Goal: Task Accomplishment & Management: Manage account settings

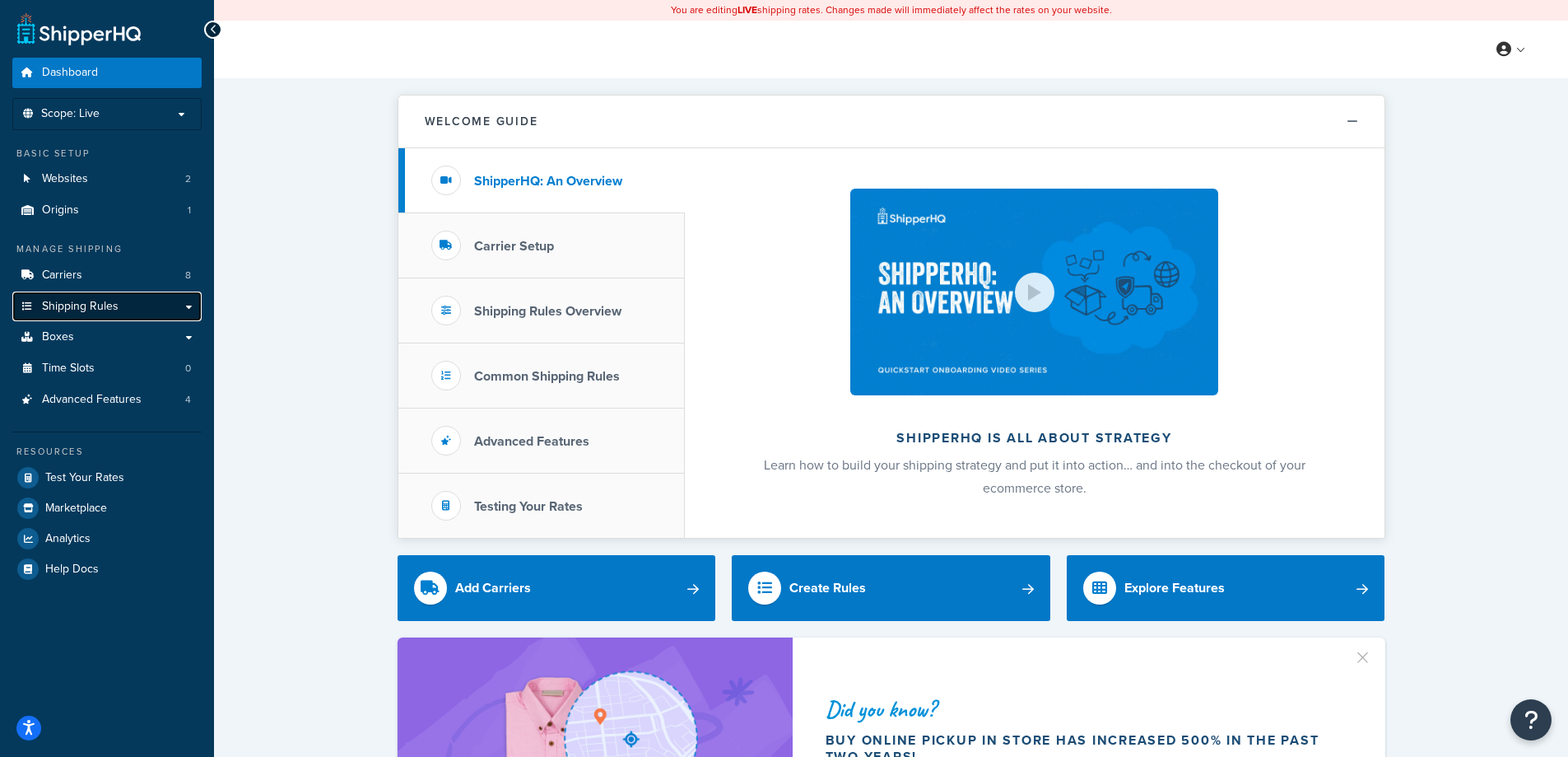
click at [74, 308] on span "Shipping Rules" at bounding box center [80, 306] width 77 height 14
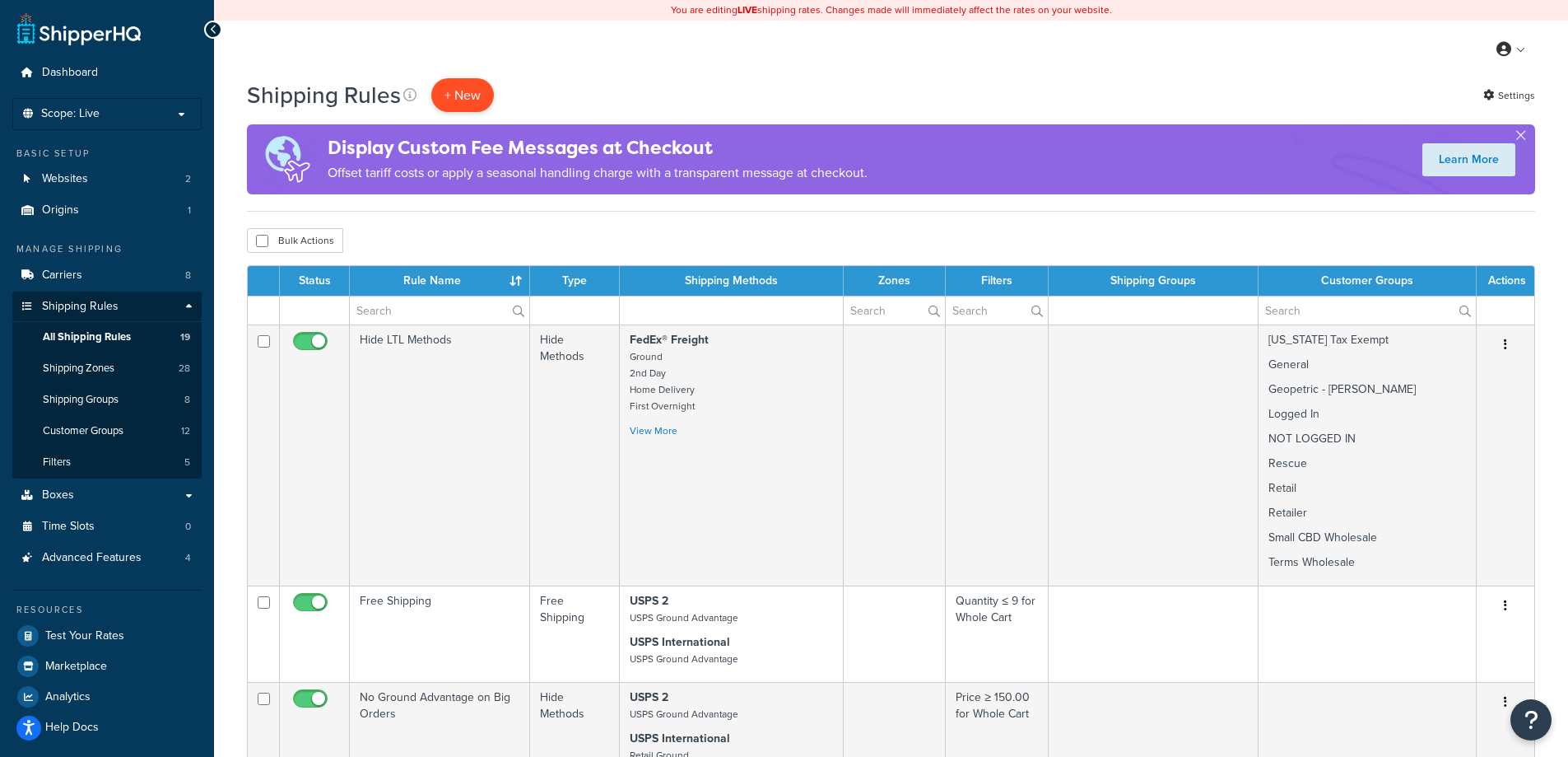
click at [470, 99] on p "+ New" at bounding box center [462, 95] width 63 height 34
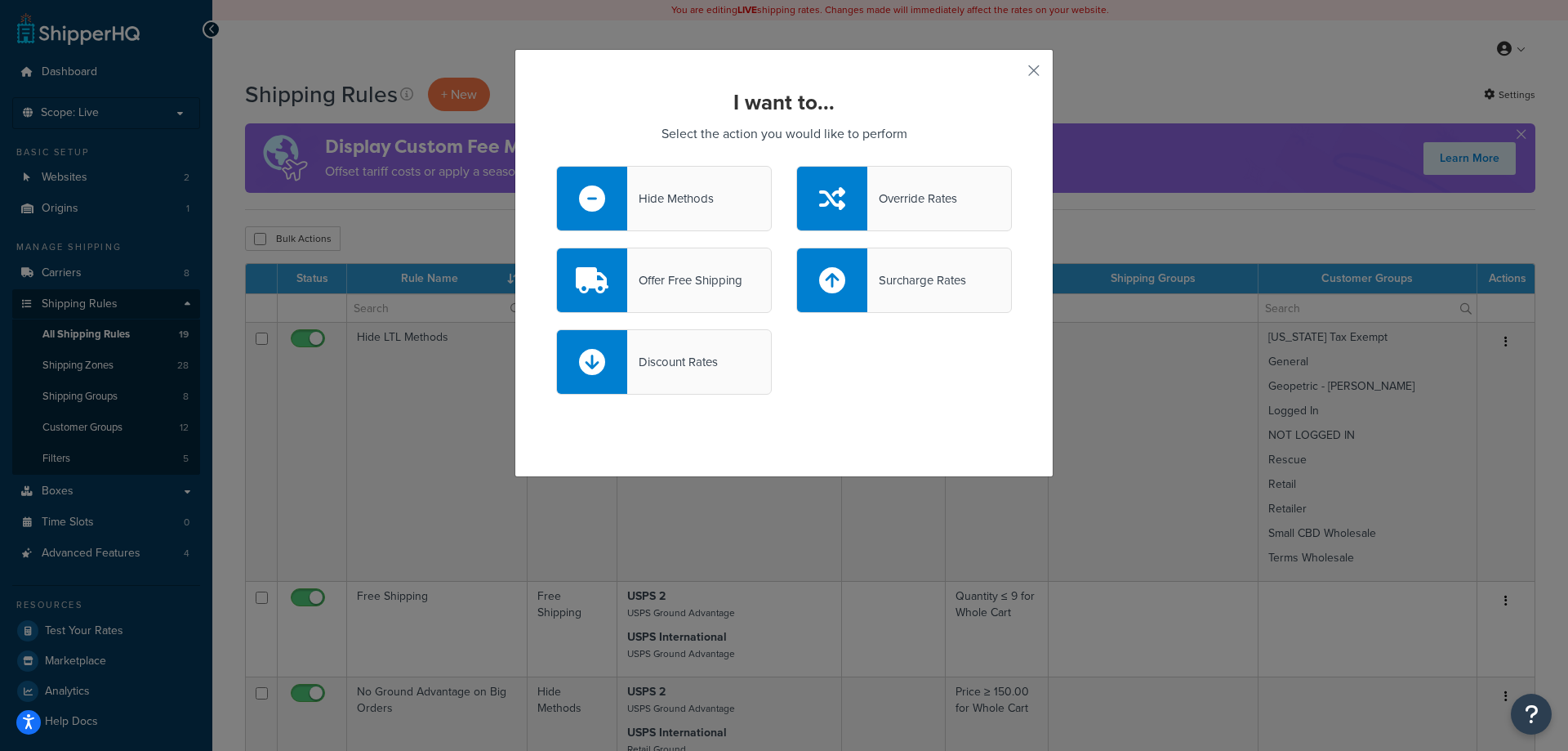
click at [872, 286] on div "Surcharge Rates" at bounding box center [917, 279] width 99 height 23
click at [0, 0] on input "Surcharge Rates" at bounding box center [0, 0] width 0 height 0
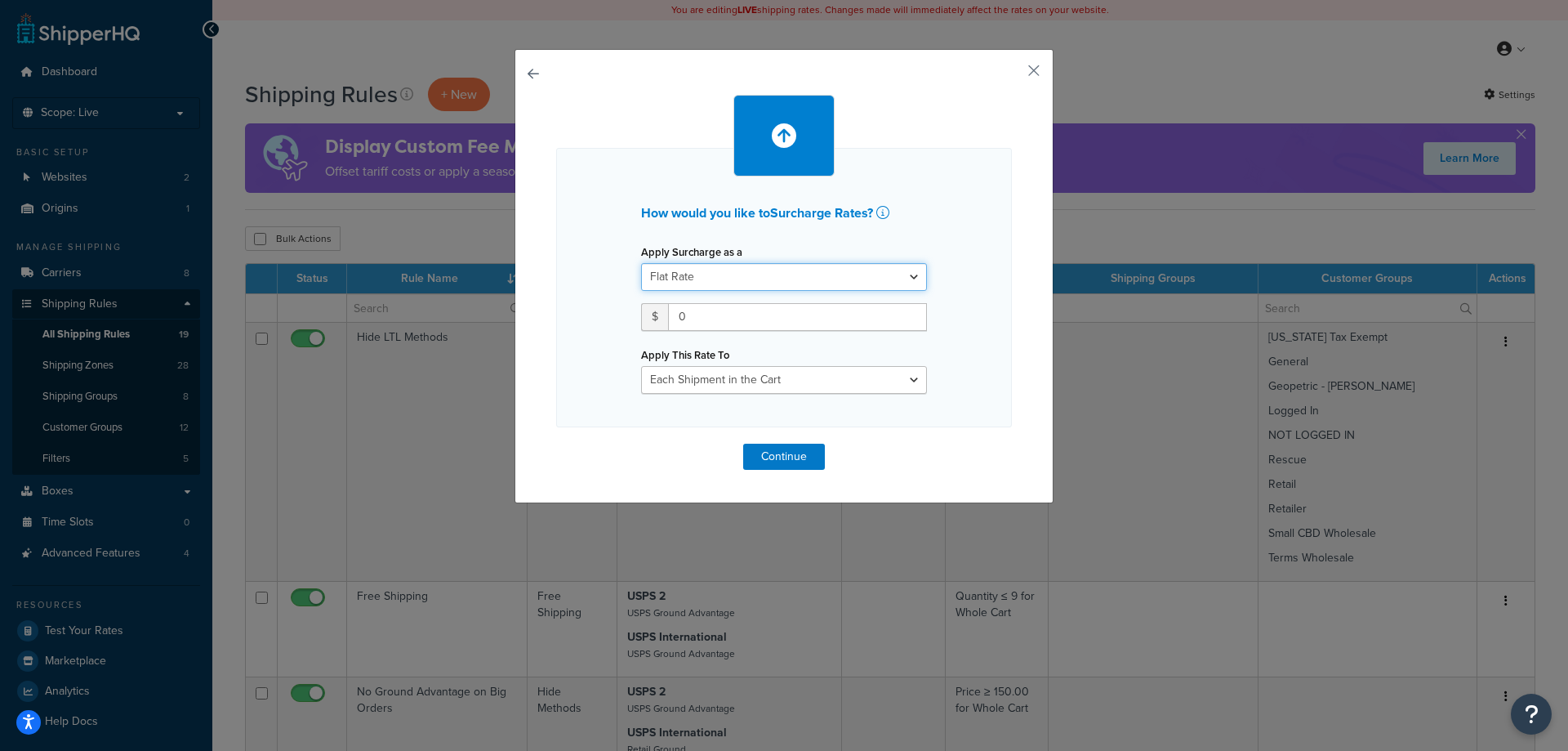
click at [764, 276] on select "Flat Rate Percentage Flat Rate & Percentage" at bounding box center [784, 276] width 286 height 28
drag, startPoint x: 722, startPoint y: 320, endPoint x: 653, endPoint y: 323, distance: 69.1
click at [653, 323] on div "$ 0" at bounding box center [784, 317] width 286 height 28
type input "0.30"
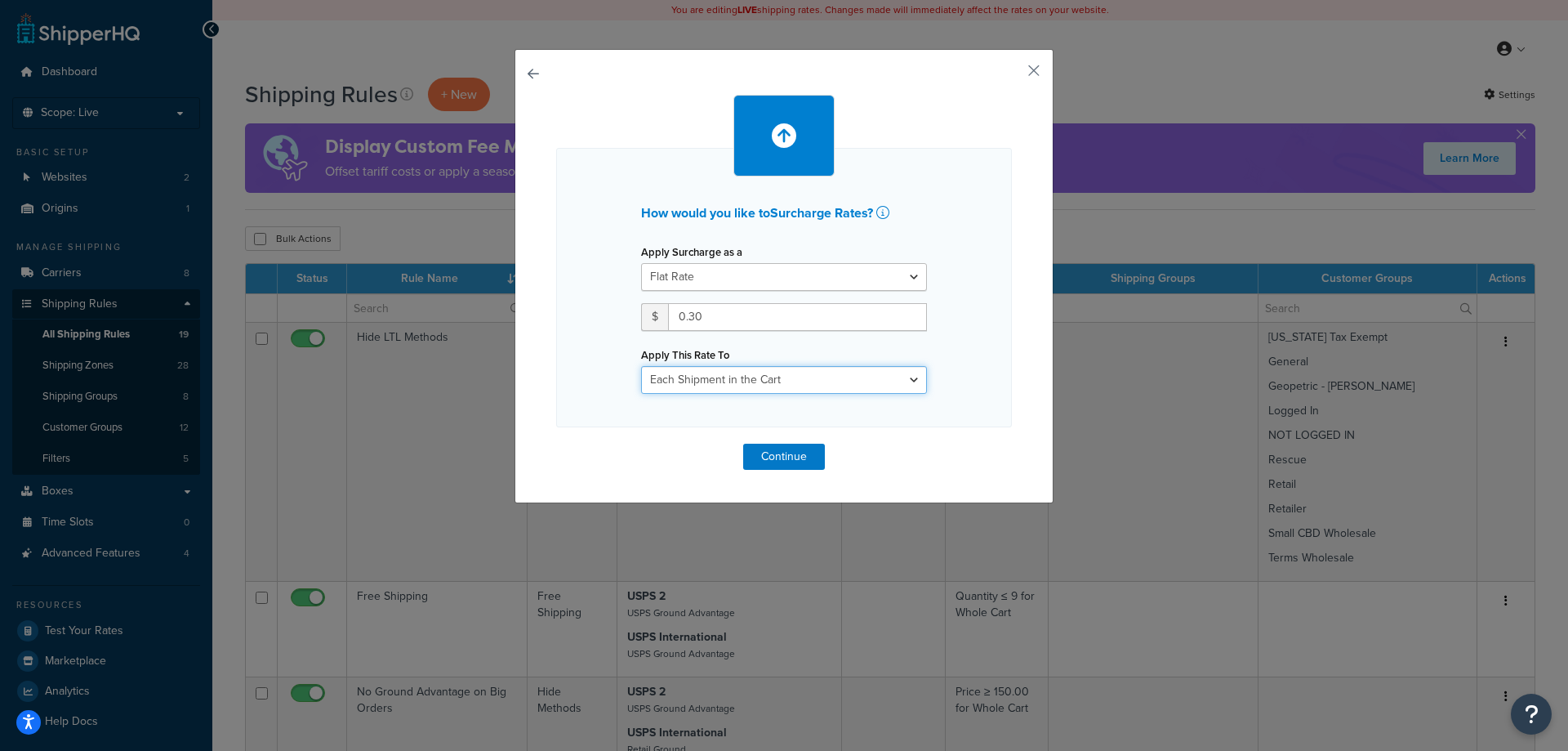
click at [738, 368] on select "Each Shipment in the Cart Each Shipping Group in the Cart Each Item within a Sh…" at bounding box center [784, 380] width 286 height 28
click at [780, 456] on button "Continue" at bounding box center [784, 456] width 82 height 26
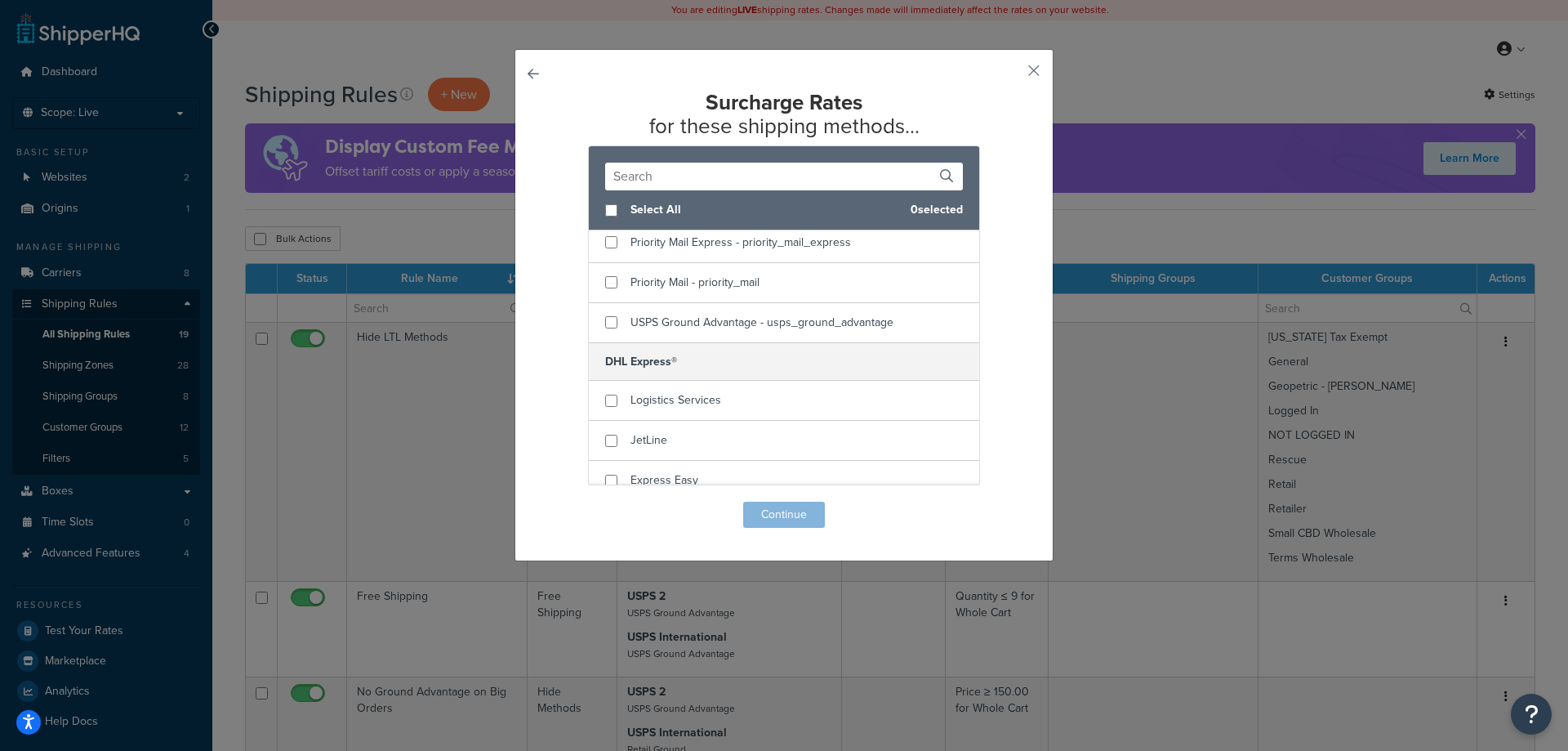
scroll to position [57, 0]
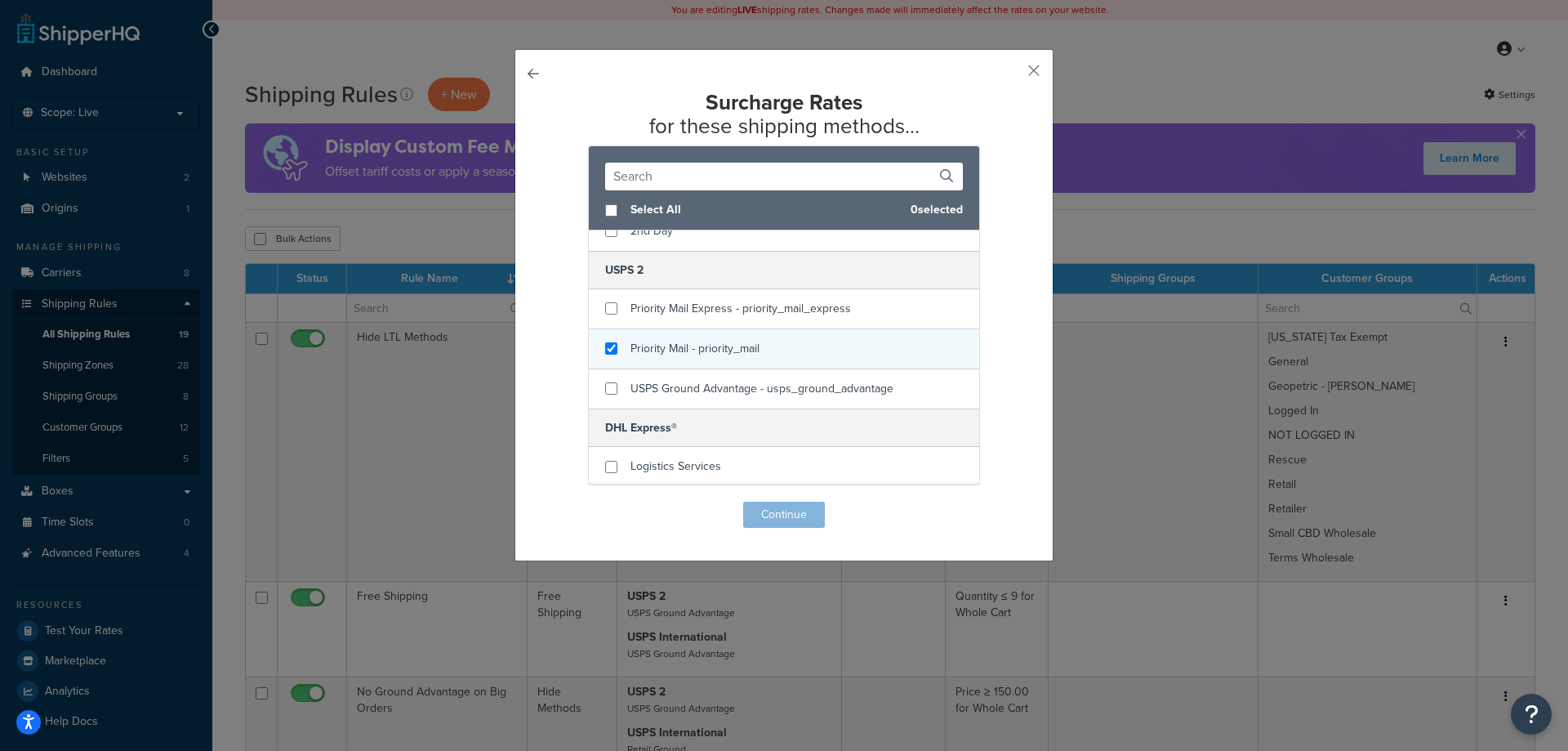
checkbox input "true"
click at [699, 344] on span "Priority Mail - priority_mail" at bounding box center [695, 347] width 129 height 17
click at [778, 507] on button "Continue" at bounding box center [784, 514] width 82 height 26
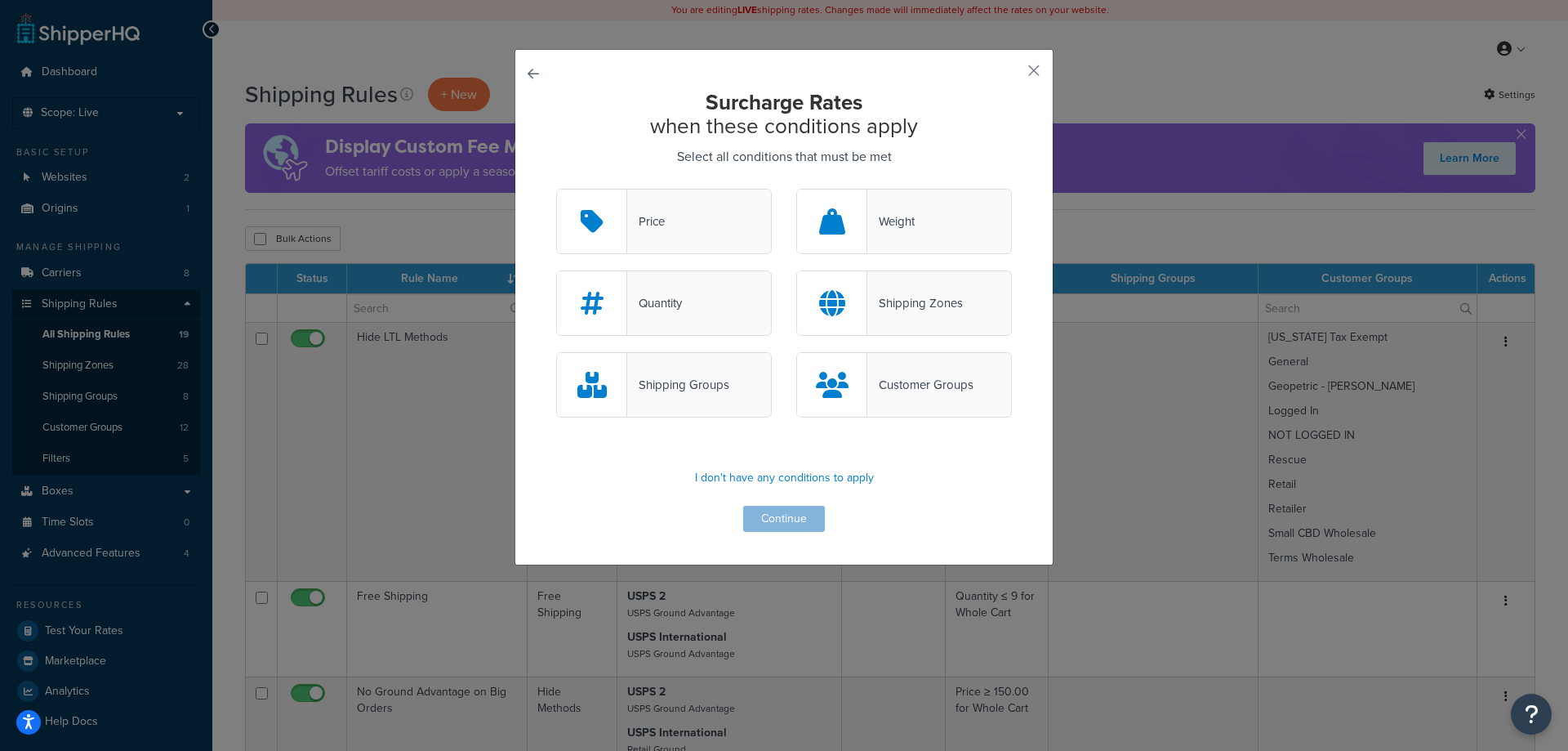
click at [884, 221] on div "Weight" at bounding box center [891, 221] width 47 height 23
click at [0, 0] on input "Weight" at bounding box center [0, 0] width 0 height 0
click at [709, 309] on div "Quantity" at bounding box center [664, 303] width 215 height 65
click at [0, 0] on input "Quantity" at bounding box center [0, 0] width 0 height 0
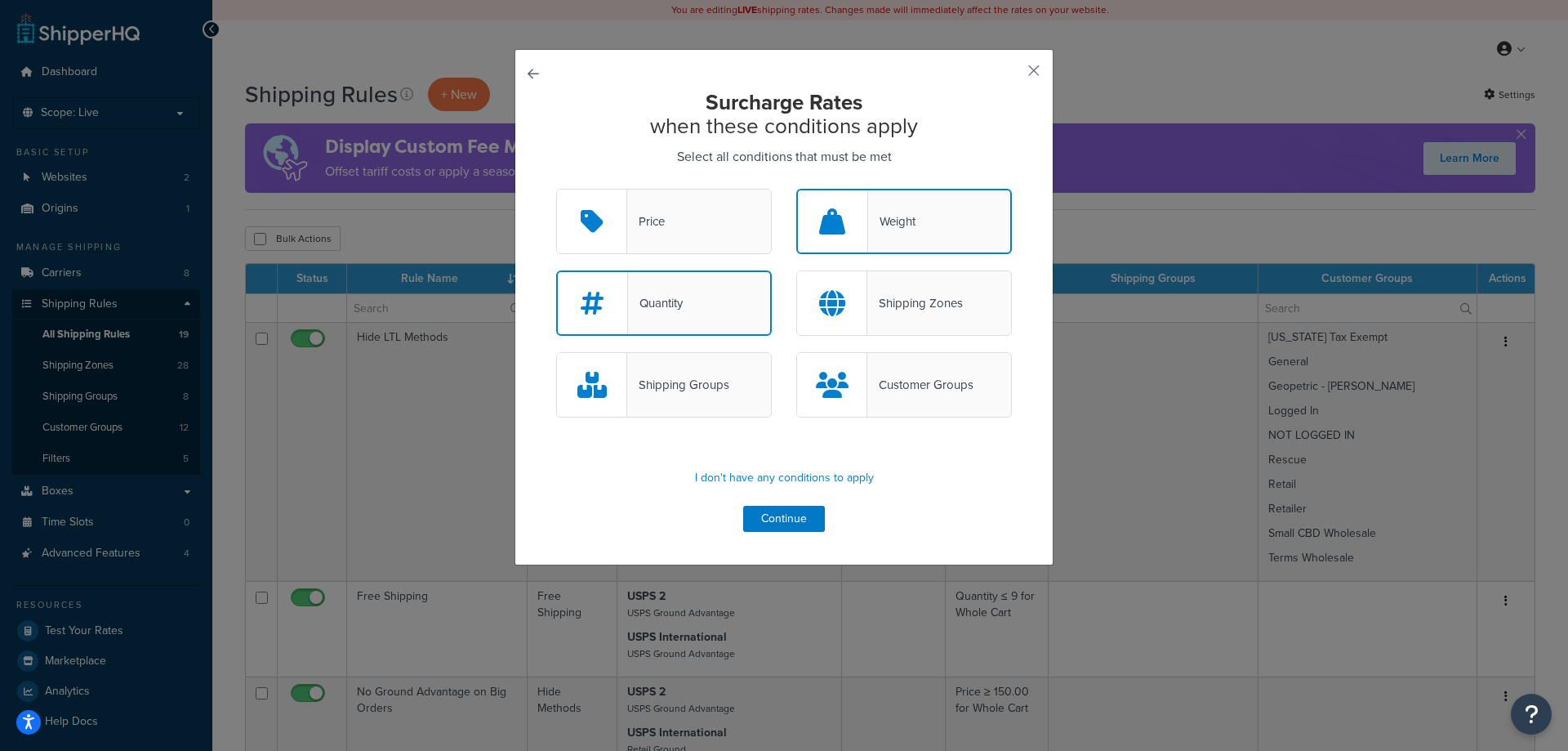
click at [709, 309] on div "Quantity" at bounding box center [664, 303] width 215 height 65
click at [0, 0] on input "Quantity" at bounding box center [0, 0] width 0 height 0
click at [885, 300] on div "Shipping Zones" at bounding box center [915, 302] width 96 height 23
click at [0, 0] on input "Shipping Zones" at bounding box center [0, 0] width 0 height 0
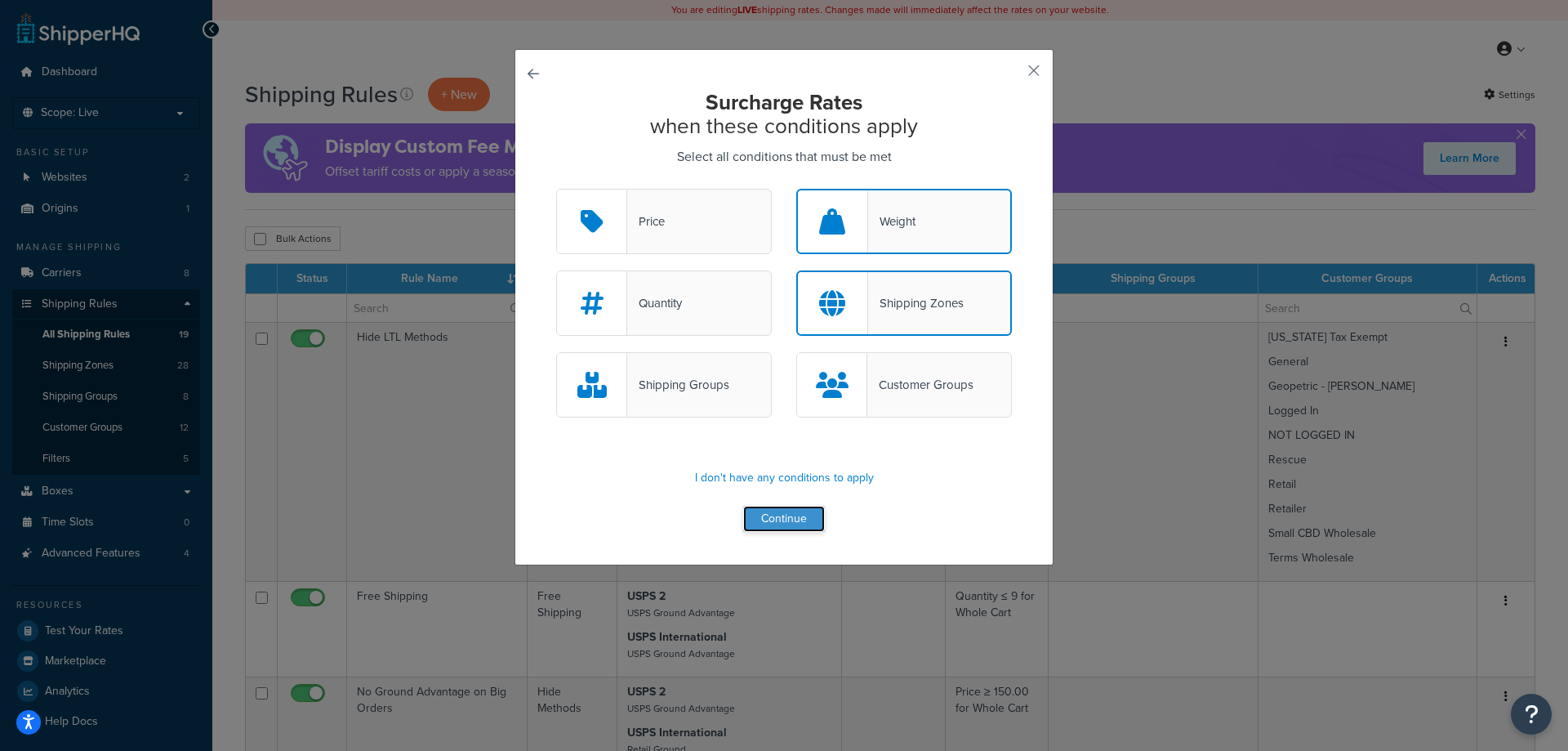
click at [797, 525] on button "Continue" at bounding box center [784, 518] width 82 height 26
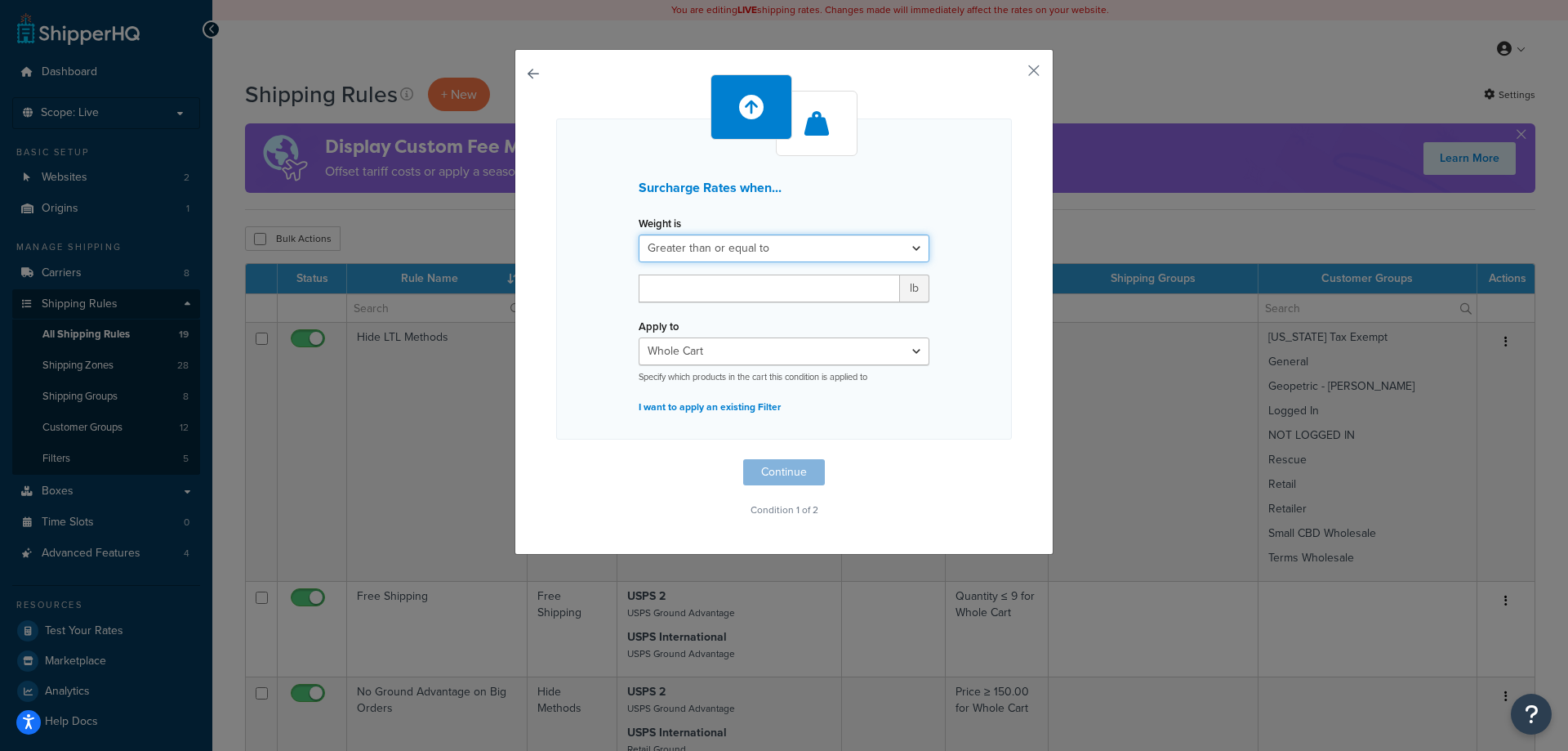
click at [784, 248] on select "Greater than or equal to Between or equal to Less than or equal to" at bounding box center [784, 249] width 291 height 28
select select "UNDER"
click at [638, 235] on select "Greater than or equal to Between or equal to Less than or equal to" at bounding box center [784, 249] width 291 height 28
click at [767, 286] on input "number" at bounding box center [769, 288] width 261 height 28
type input "1"
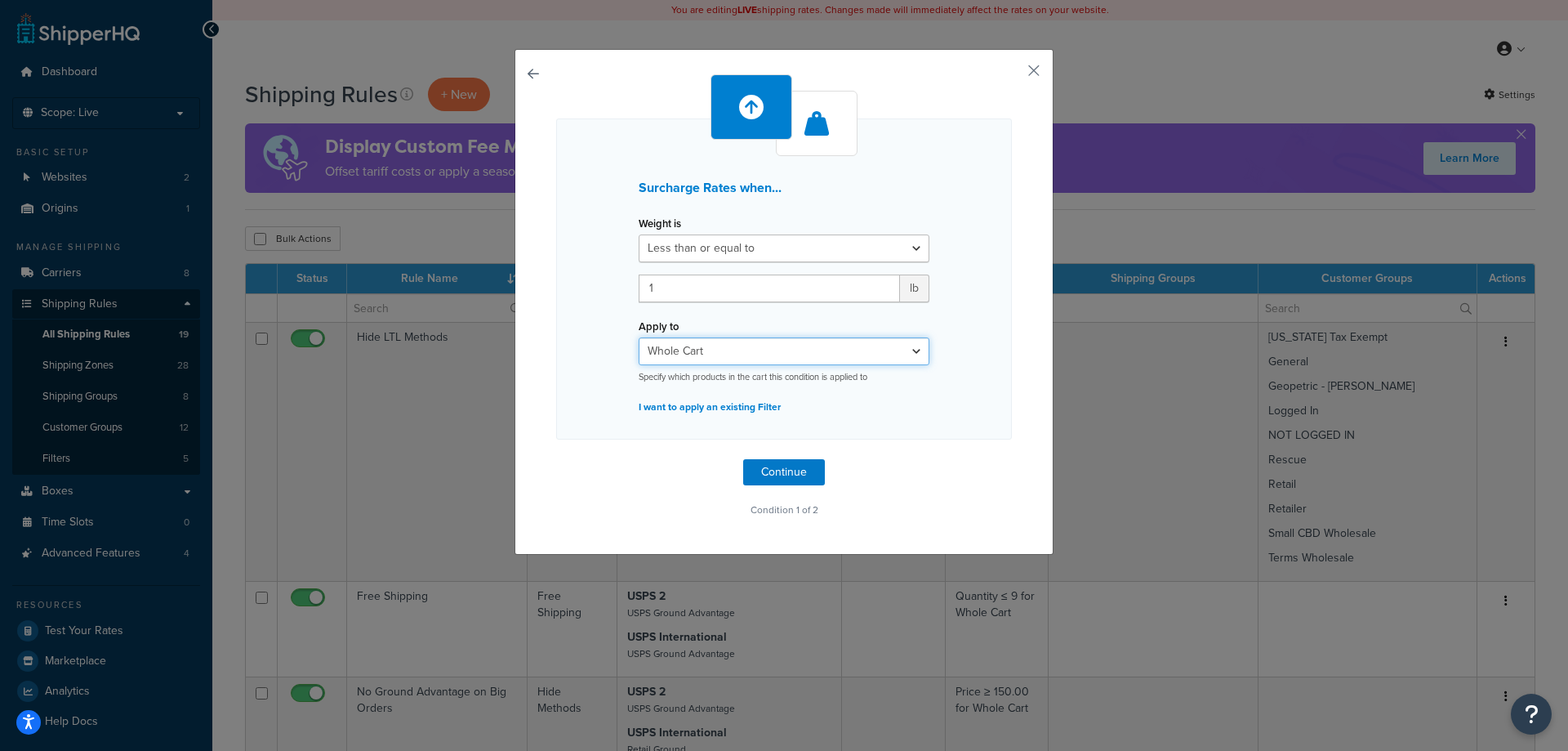
click at [752, 353] on select "Whole Cart Everything in Shipping Group Everything at Origin Each Item within S…" at bounding box center [784, 351] width 291 height 28
click at [787, 470] on button "Continue" at bounding box center [784, 472] width 82 height 26
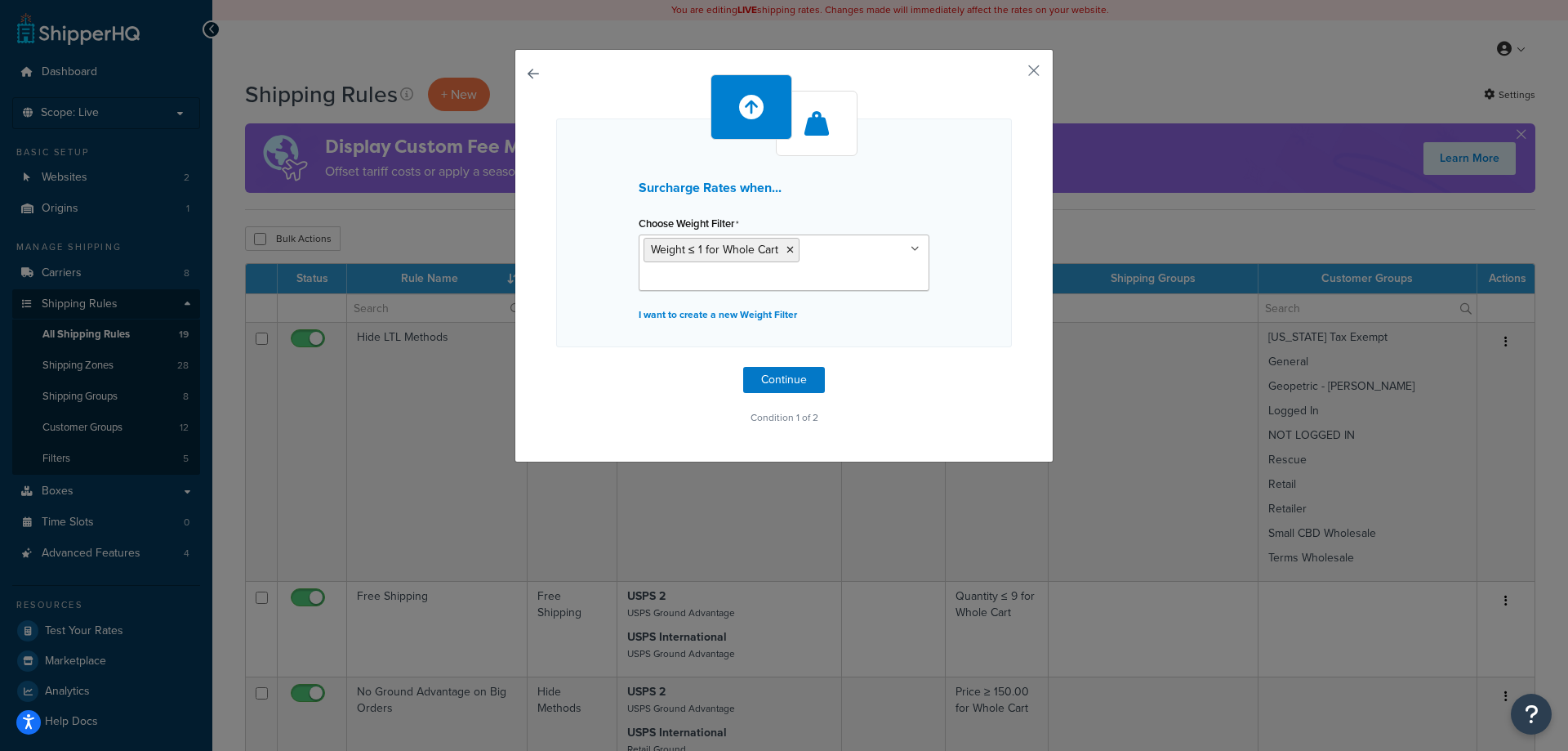
click at [831, 281] on ul "Weight ≤ 1 for Whole Cart" at bounding box center [784, 263] width 291 height 56
click at [845, 195] on div "Surcharge Rates when... Choose Weight Filter Weight ≤ 1 for Whole Cart Cart wei…" at bounding box center [784, 233] width 456 height 229
click at [780, 381] on button "Continue" at bounding box center [784, 380] width 82 height 26
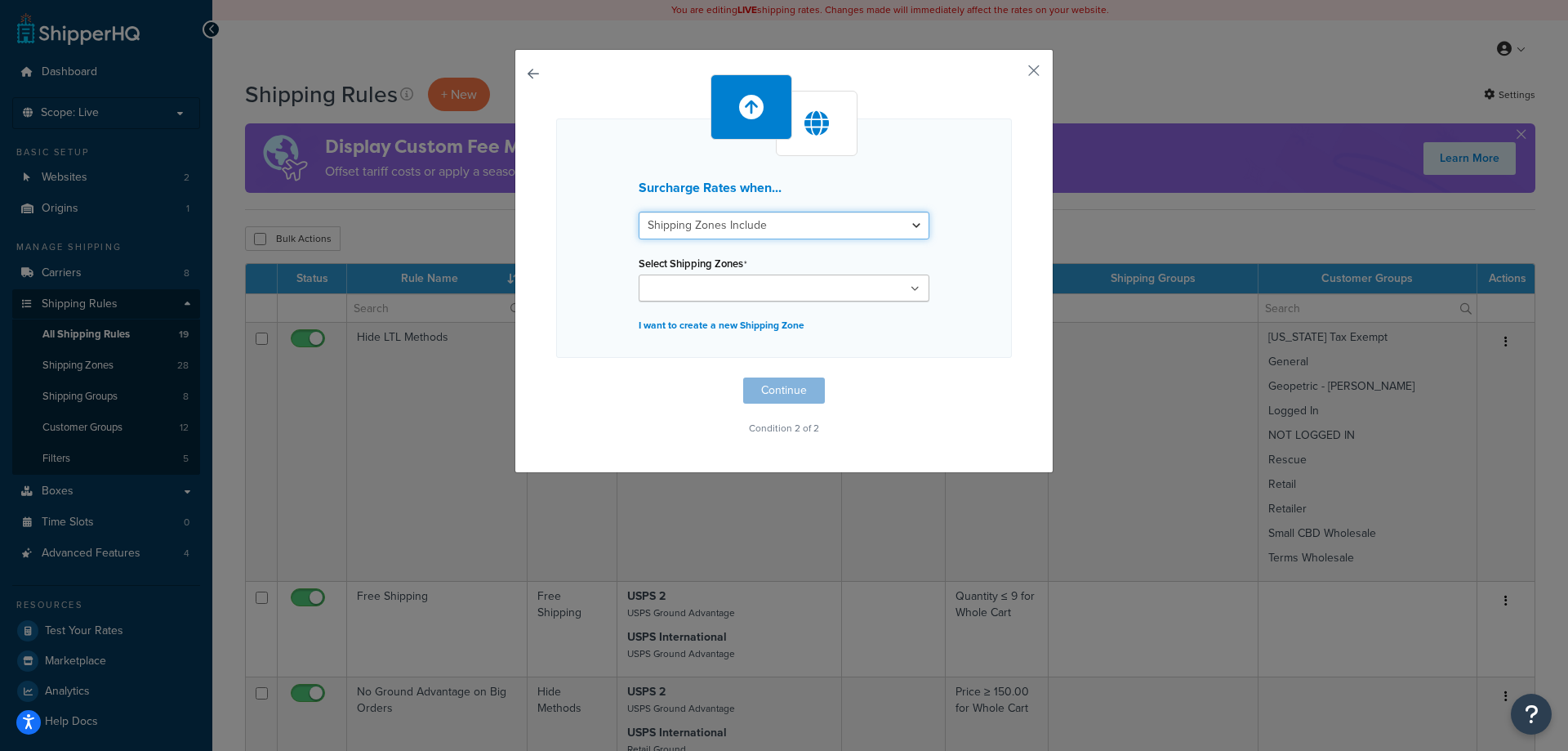
click at [731, 229] on select "Shipping Zones Include Shipping Zones Do Not Include" at bounding box center [784, 225] width 291 height 28
click at [739, 222] on select "Shipping Zones Include Shipping Zones Do Not Include" at bounding box center [784, 225] width 291 height 28
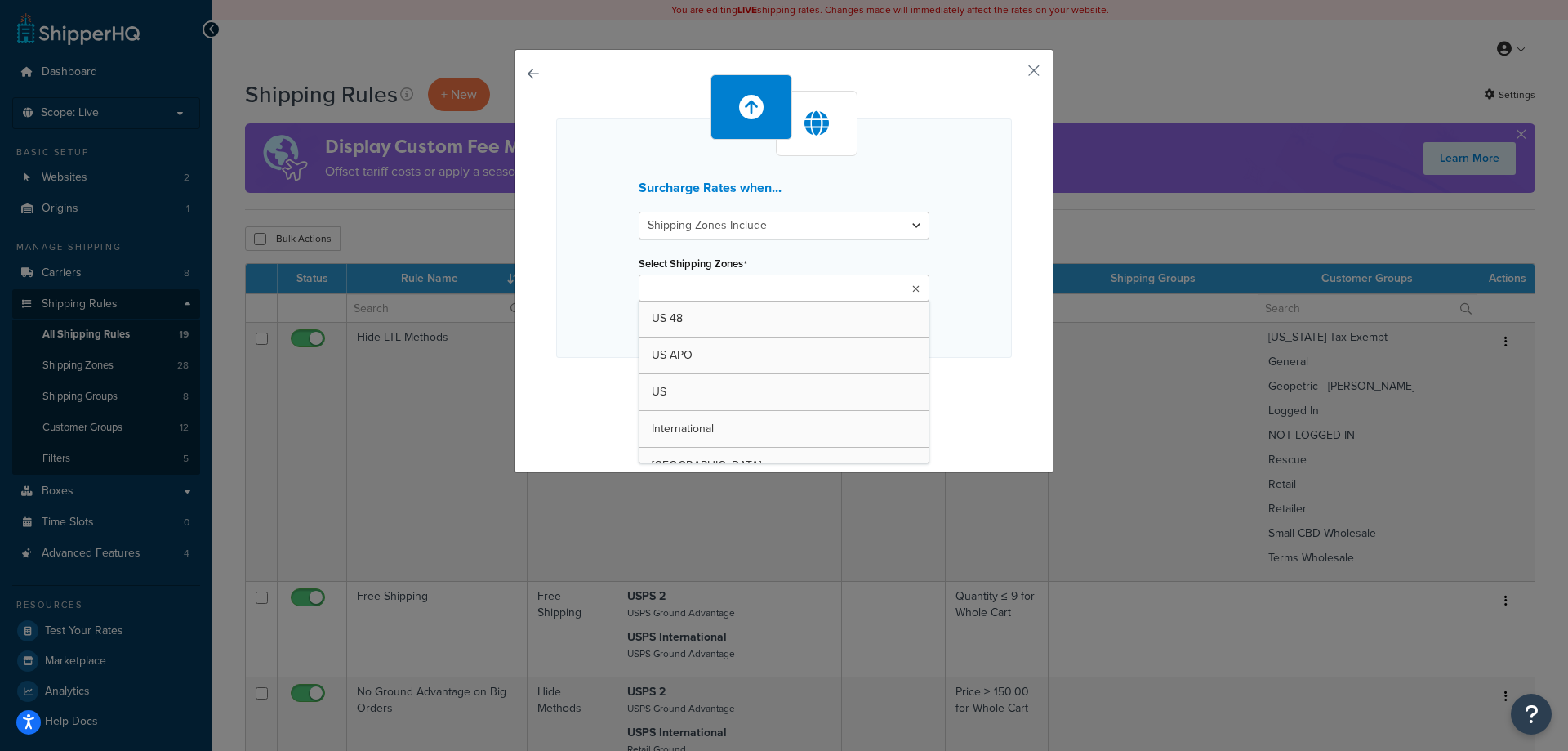
click at [731, 288] on input "Select Shipping Zones" at bounding box center [715, 289] width 144 height 18
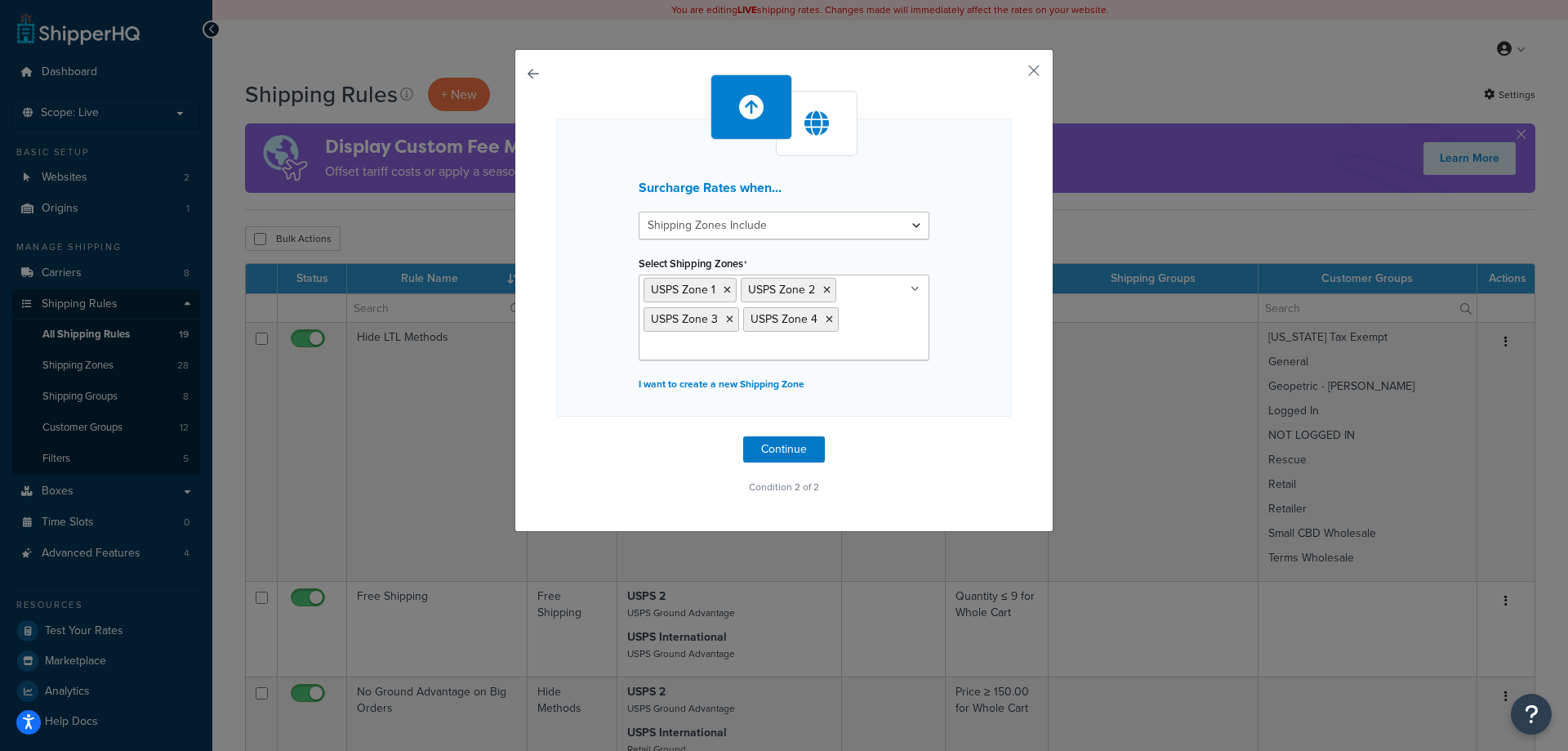
click at [967, 376] on div "Surcharge Rates when... Shipping Zones Include Shipping Zones Do Not Include Se…" at bounding box center [784, 267] width 456 height 298
click at [793, 449] on button "Continue" at bounding box center [784, 449] width 82 height 26
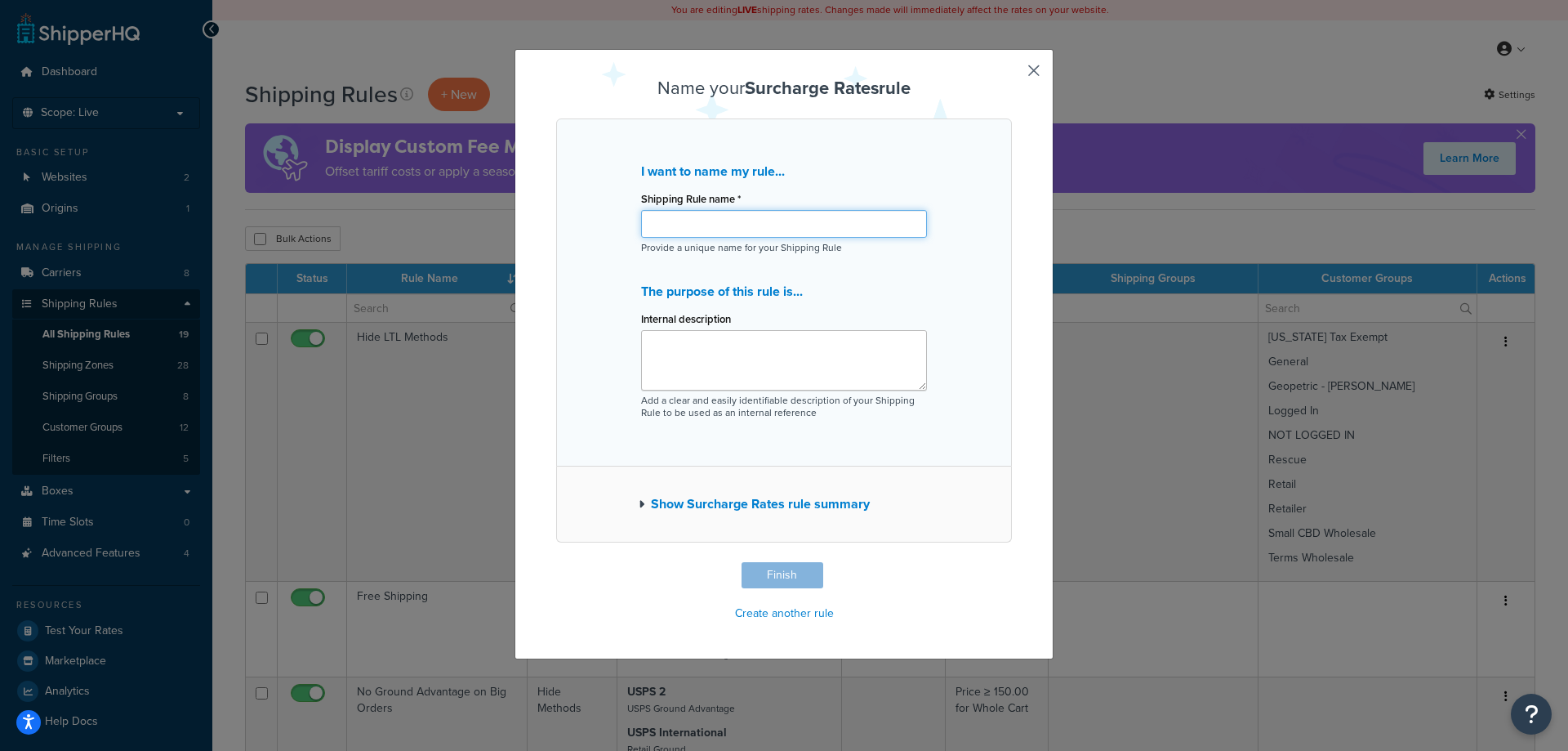
click at [790, 228] on input "Shipping Rule name *" at bounding box center [784, 224] width 286 height 28
drag, startPoint x: 790, startPoint y: 228, endPoint x: 595, endPoint y: 232, distance: 195.0
click at [595, 232] on div "I want to name my rule... Shipping Rule name * Holiday Surcharge - Provide a un…" at bounding box center [784, 292] width 456 height 348
click at [869, 218] on input "Holiday Surcharge -" at bounding box center [784, 224] width 286 height 28
click at [862, 222] on input "Holiday Surcharge - Priority Mail" at bounding box center [784, 224] width 286 height 28
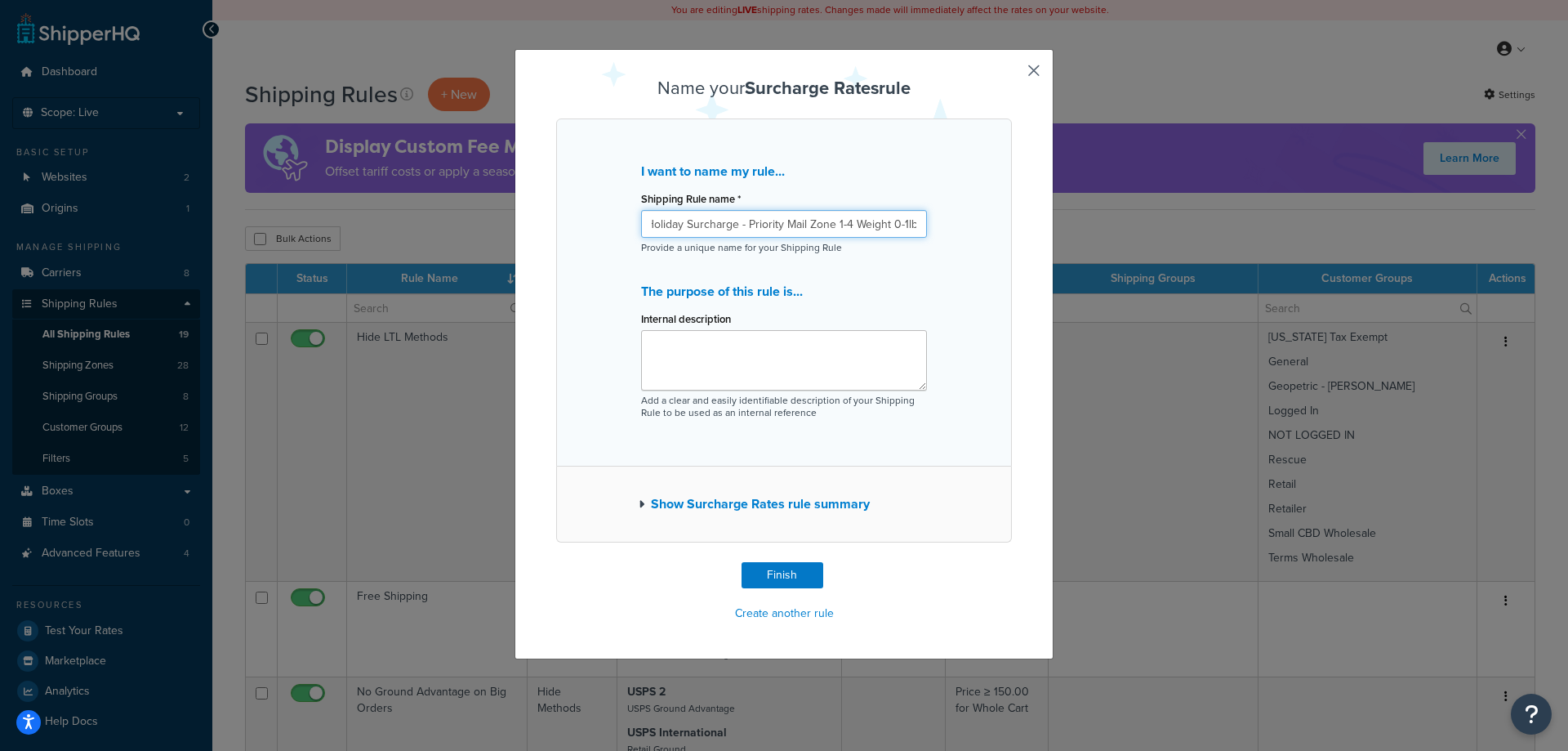
scroll to position [0, 11]
click at [794, 220] on input "Holiday Surcharge - Priority Mail Zone 1-4 Weight 0-1lbs" at bounding box center [784, 224] width 286 height 28
click at [852, 220] on input "Holiday Surcharge - Priority Mail - Zone 1-4 Weight 0-1lbs" at bounding box center [784, 224] width 286 height 28
type input "Holiday Surcharge - Priority Mail - Zone 1-4 - Weight 0-1lbs"
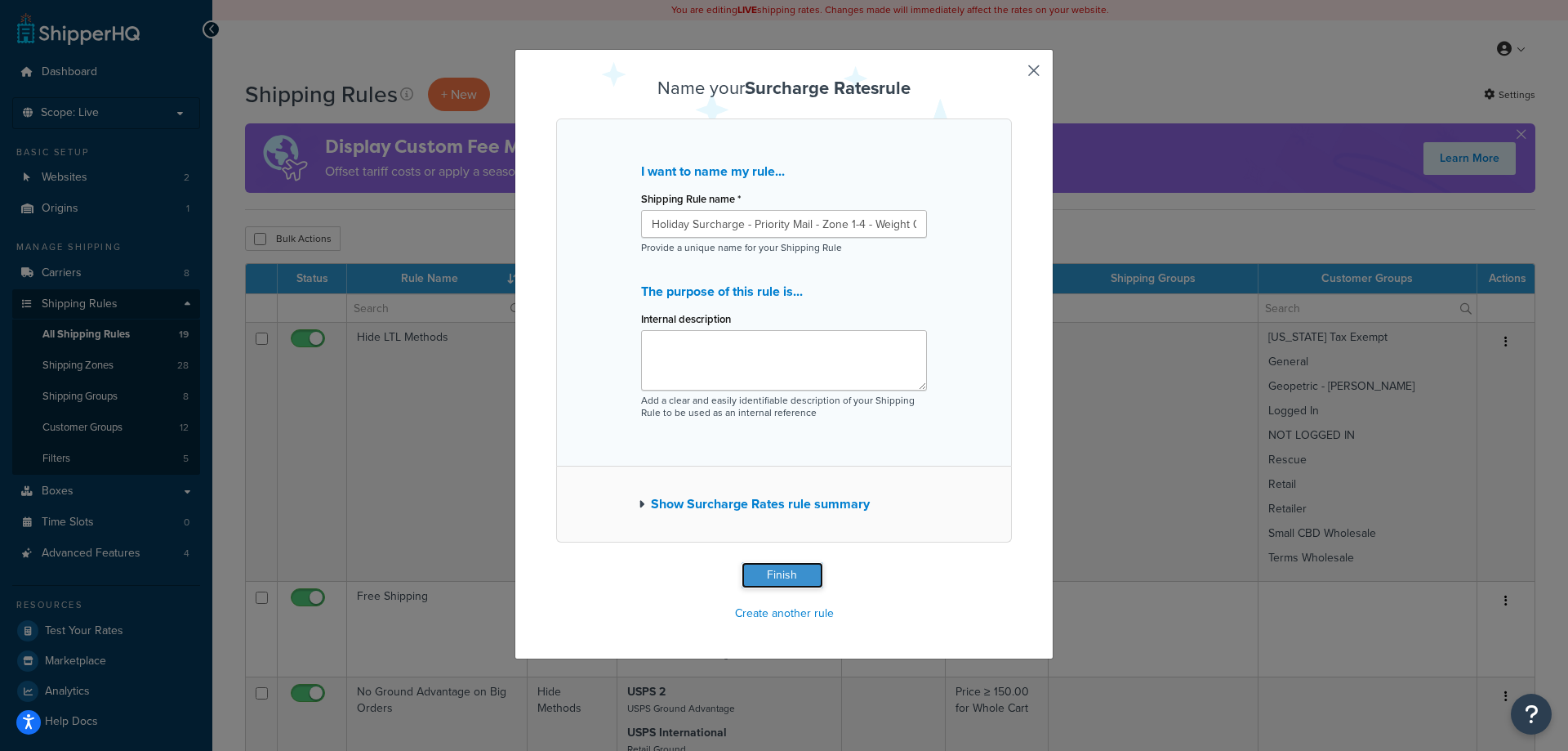
click at [771, 571] on button "Finish" at bounding box center [782, 574] width 82 height 26
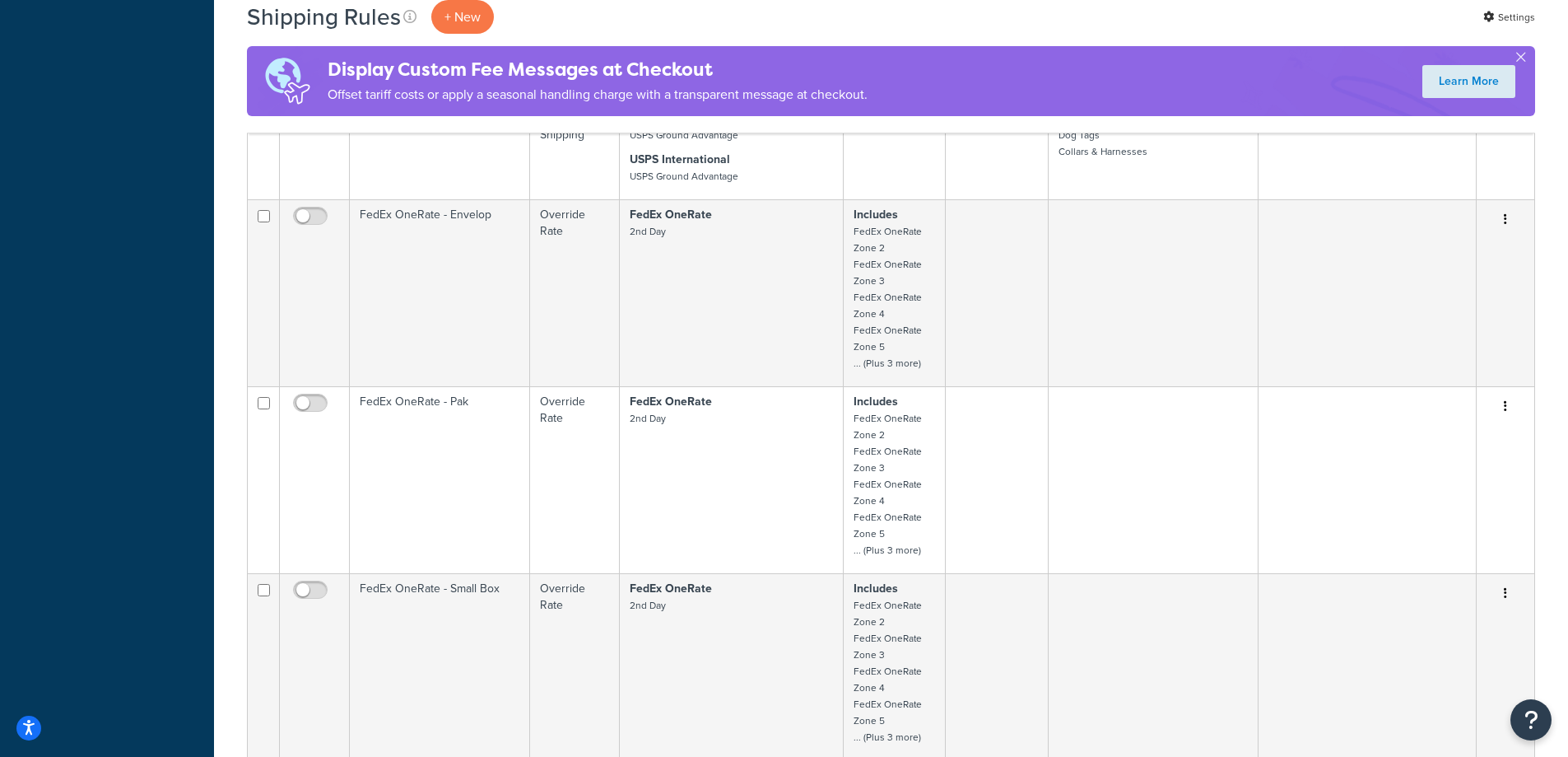
scroll to position [1584, 0]
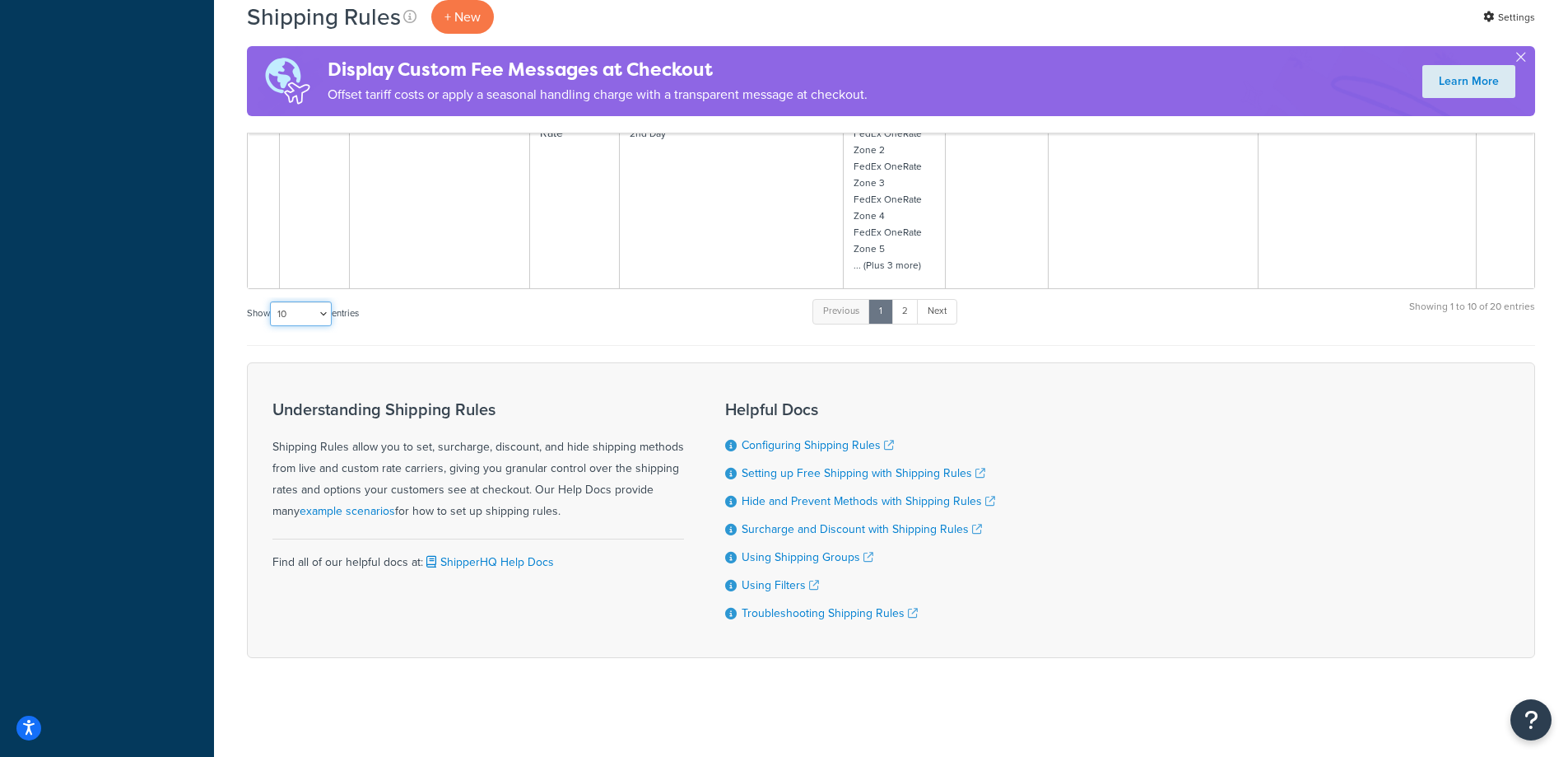
click at [307, 316] on select "10 15 25 50 100 1000" at bounding box center [300, 313] width 62 height 25
select select "1000"
click at [271, 301] on select "10 15 25 50 100 1000" at bounding box center [300, 313] width 62 height 25
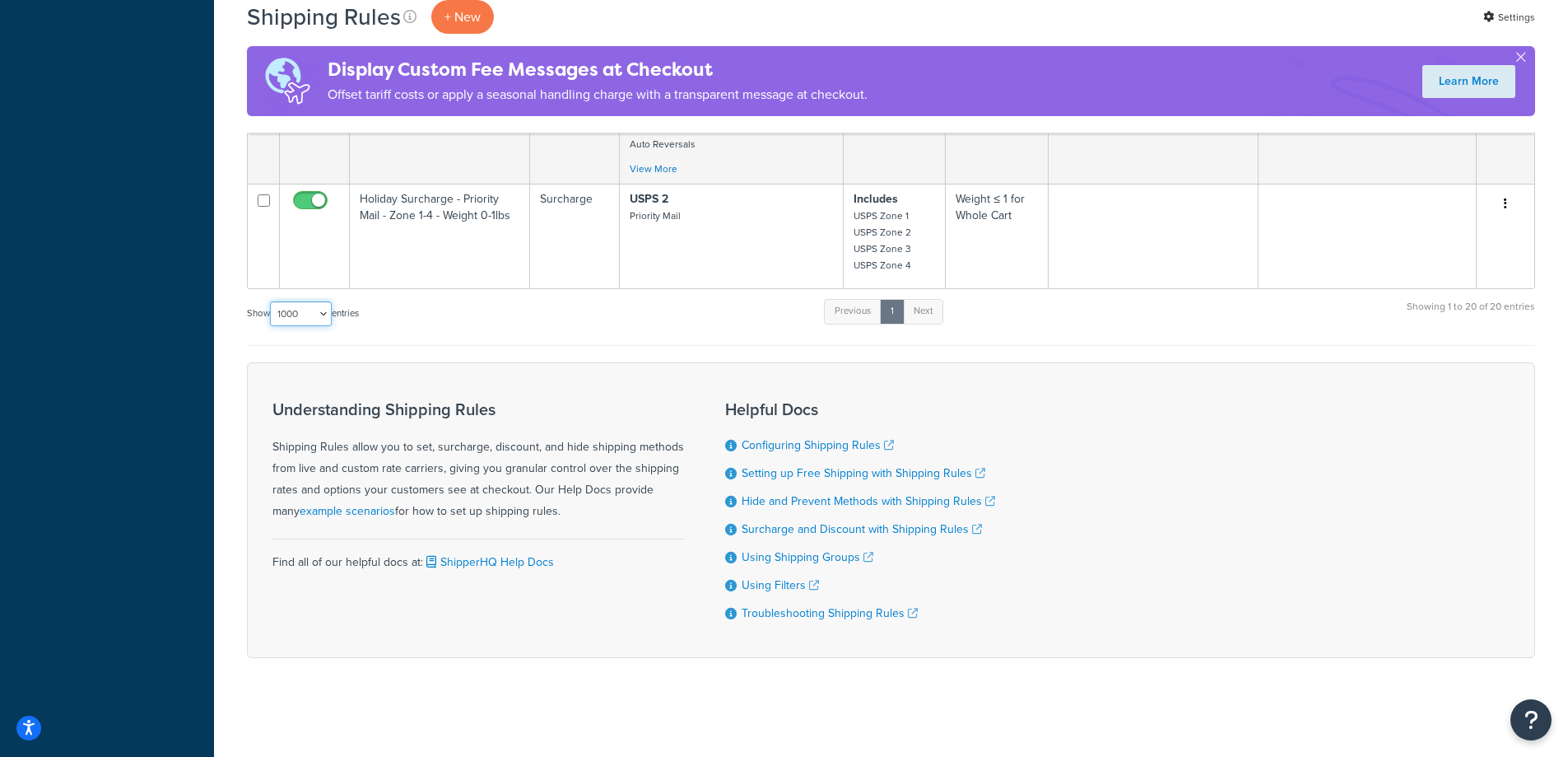
scroll to position [2648, 0]
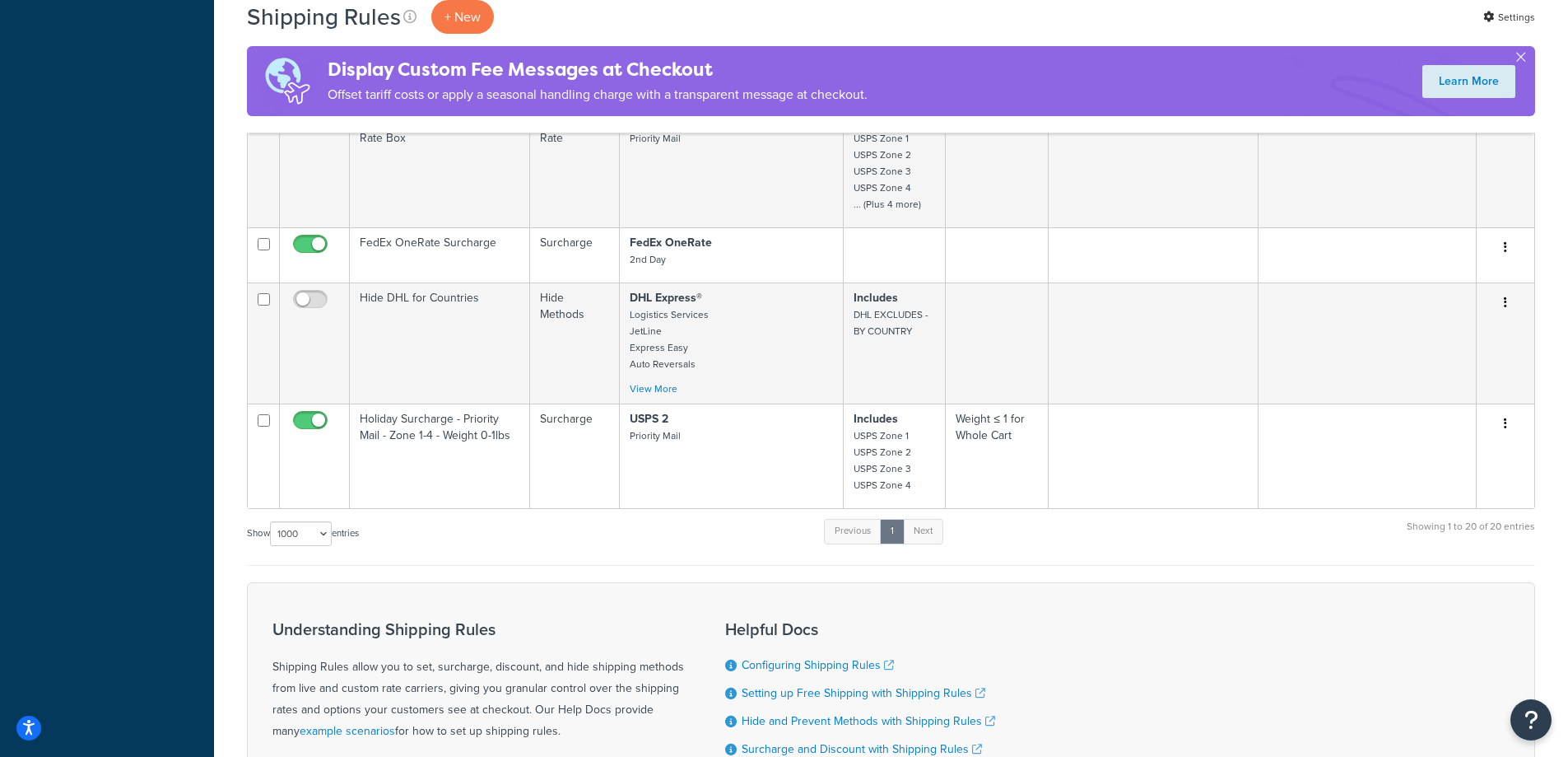
click at [1095, 623] on div "Understanding Shipping Rules Shipping Rules allow you to set, surcharge, discou…" at bounding box center [890, 729] width 1288 height 295
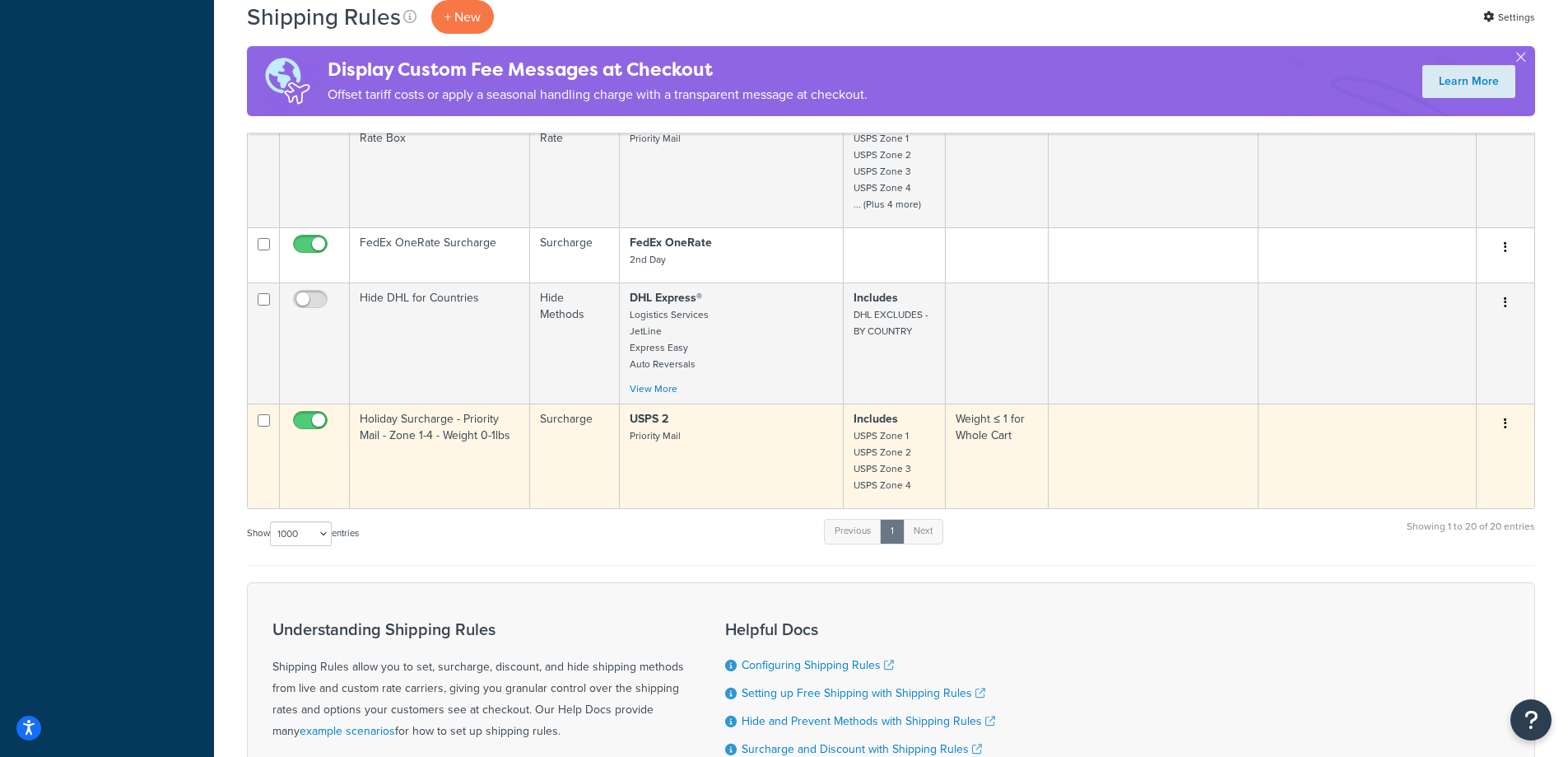
click at [1504, 427] on icon "button" at bounding box center [1504, 424] width 3 height 12
click at [1472, 484] on link "Duplicate" at bounding box center [1451, 488] width 130 height 34
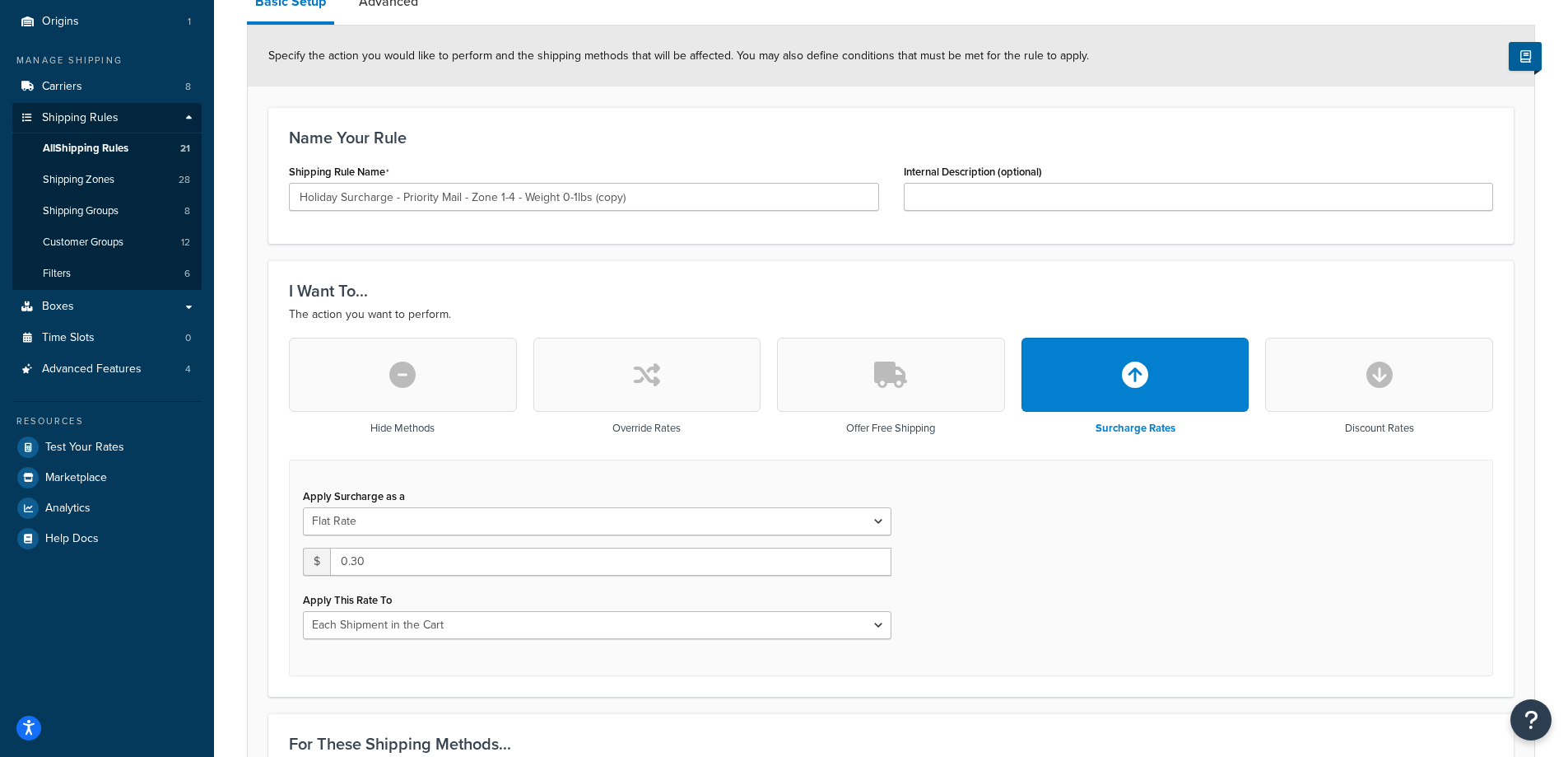
scroll to position [220, 0]
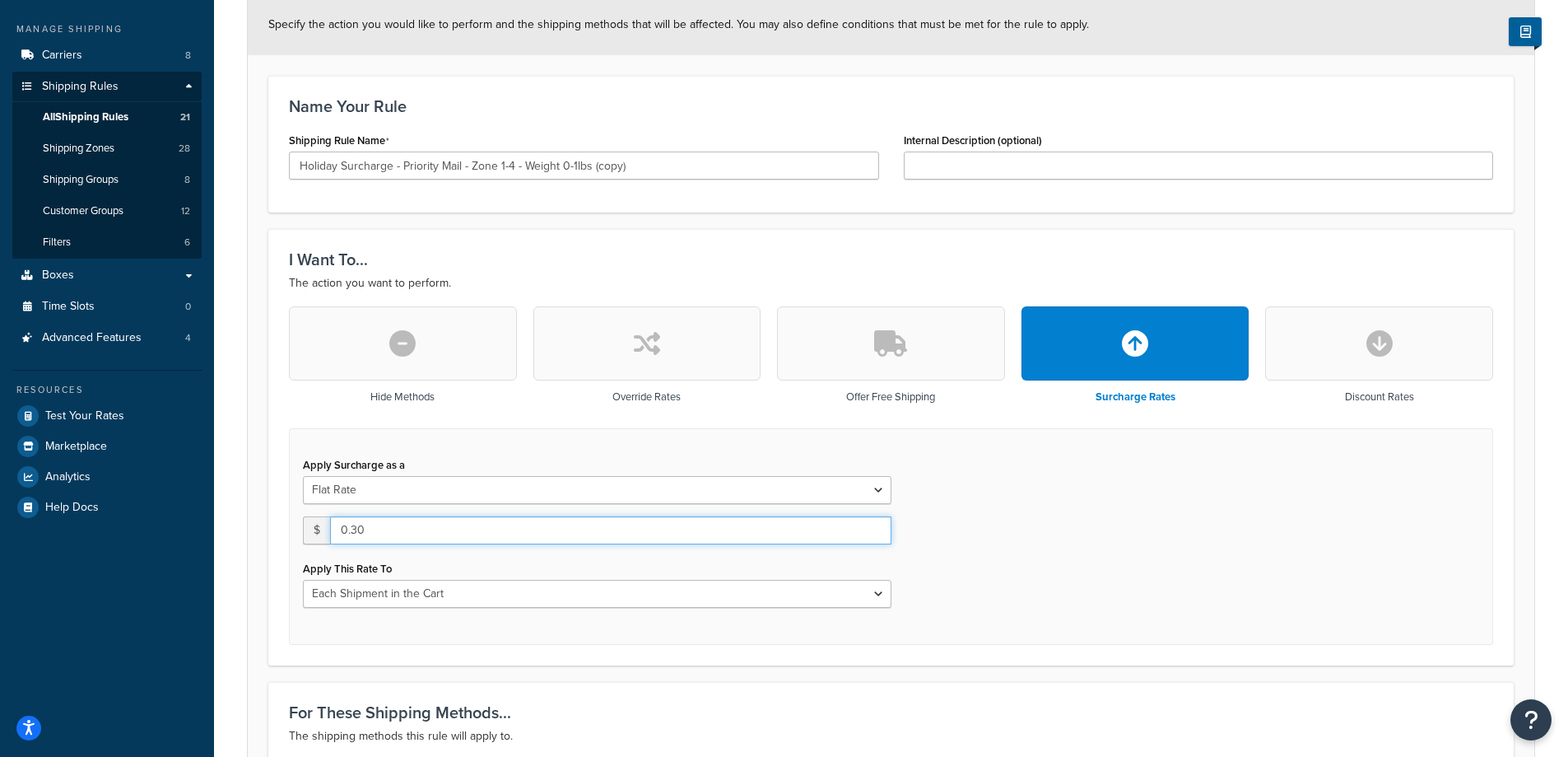
drag, startPoint x: 390, startPoint y: 530, endPoint x: 353, endPoint y: 536, distance: 37.5
click at [353, 536] on input "0.30" at bounding box center [610, 530] width 561 height 28
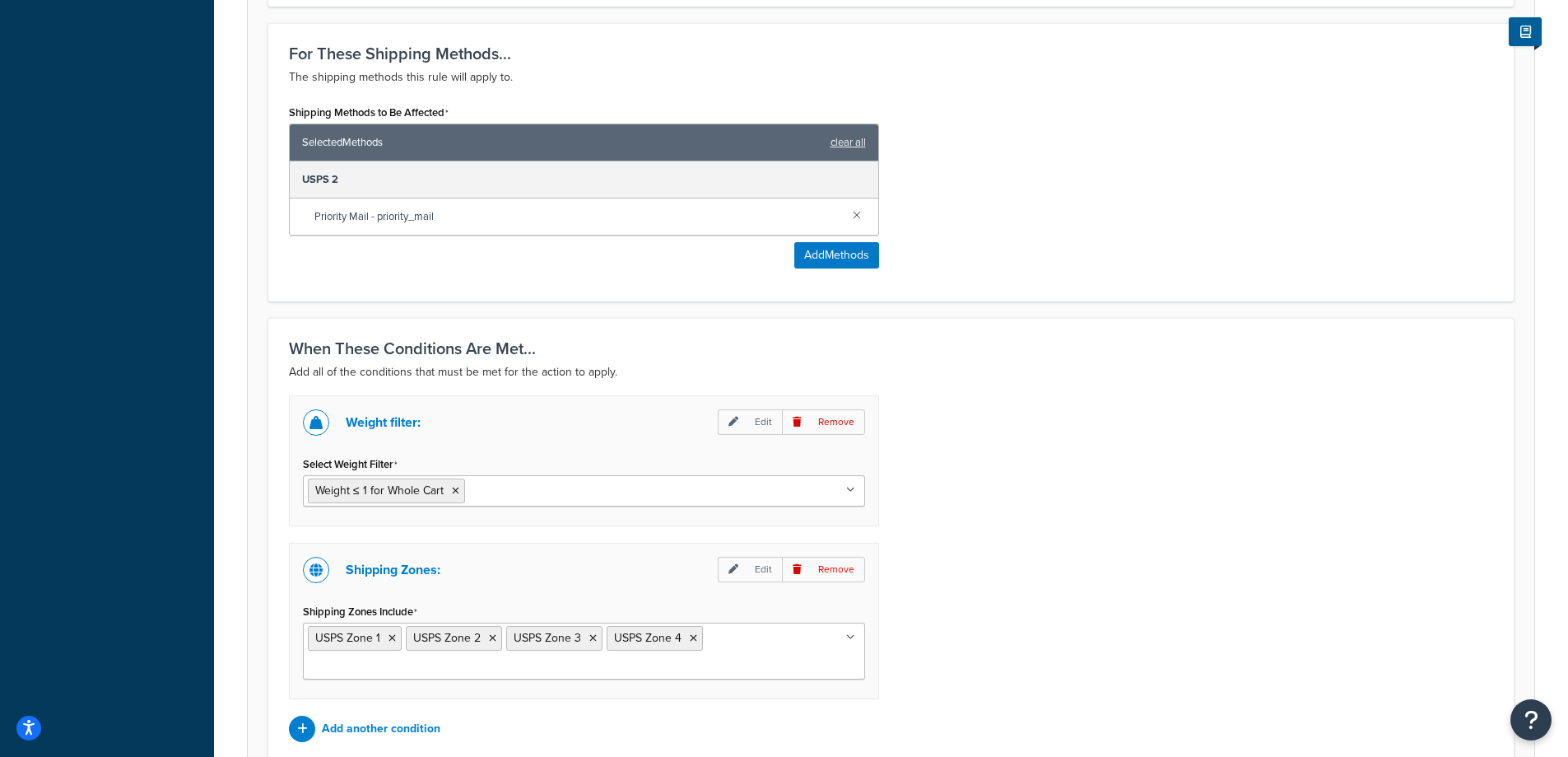
scroll to position [1035, 0]
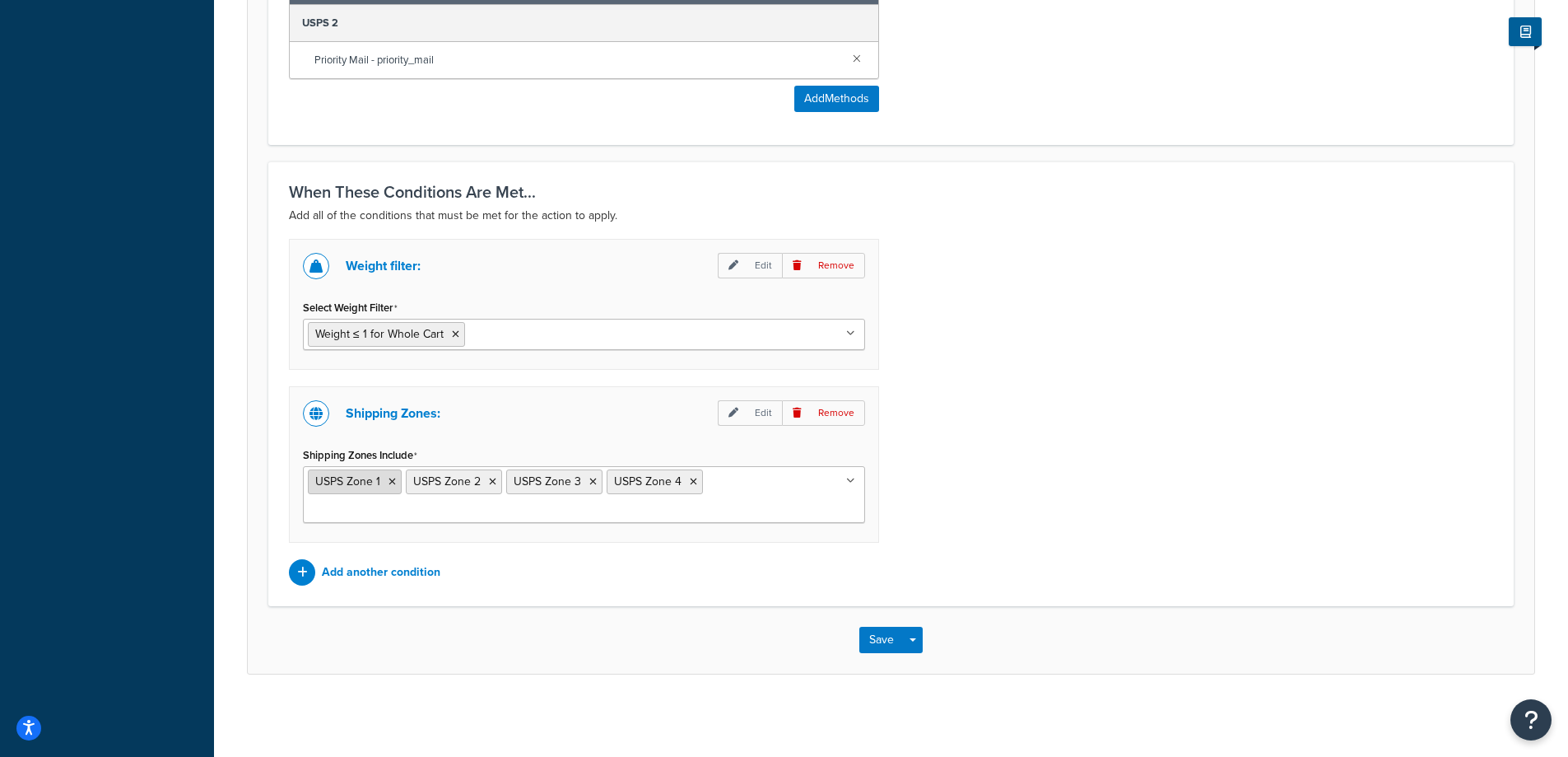
type input "0.75"
click at [384, 480] on li "USPS Zone 1" at bounding box center [355, 481] width 93 height 25
click at [389, 479] on icon at bounding box center [392, 481] width 7 height 10
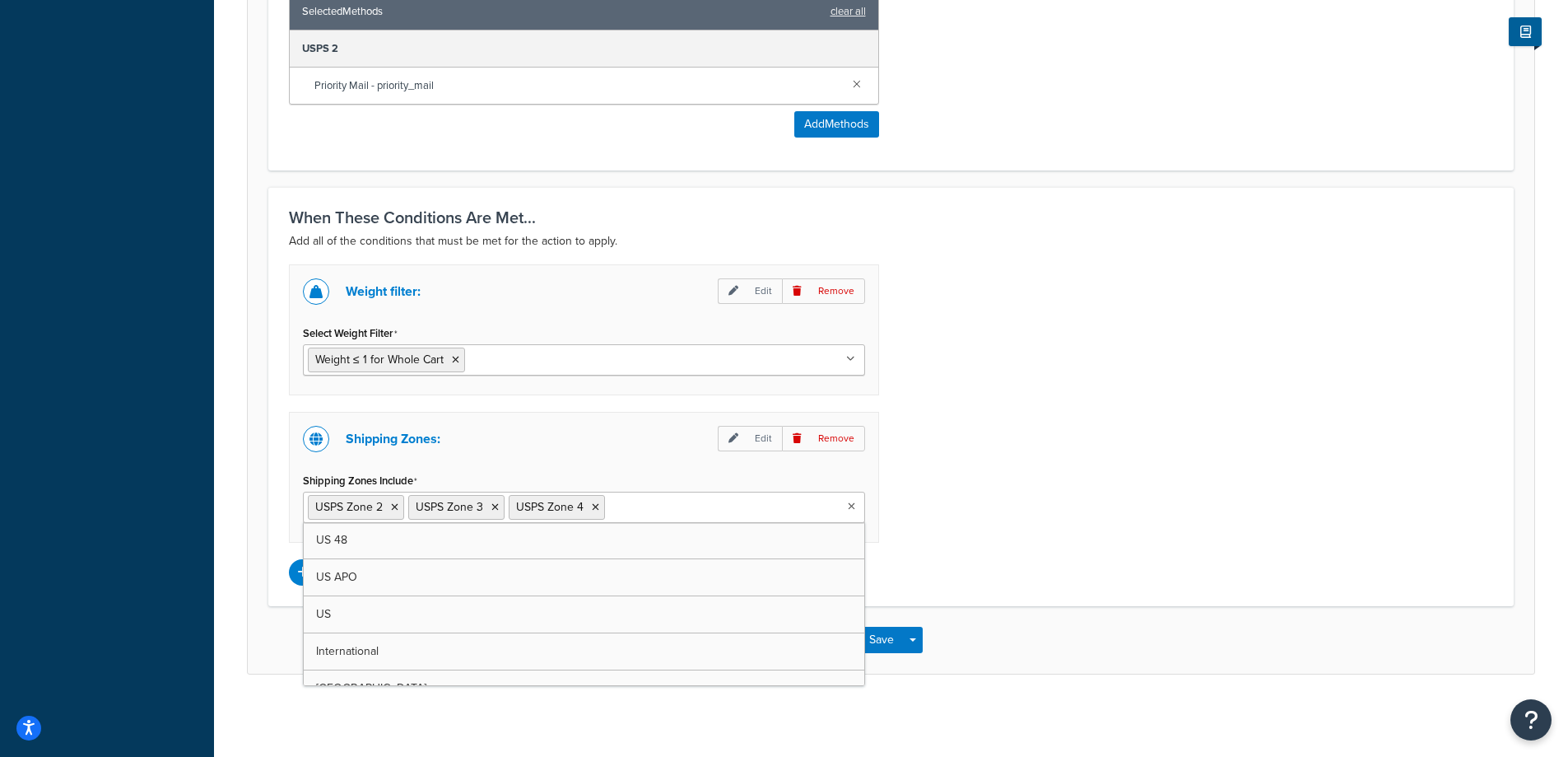
scroll to position [1010, 0]
click at [394, 511] on icon at bounding box center [394, 507] width 7 height 10
click at [395, 507] on icon at bounding box center [394, 507] width 7 height 10
click at [396, 508] on li "USPS Zone 4" at bounding box center [356, 506] width 96 height 25
click at [396, 508] on icon at bounding box center [394, 507] width 7 height 10
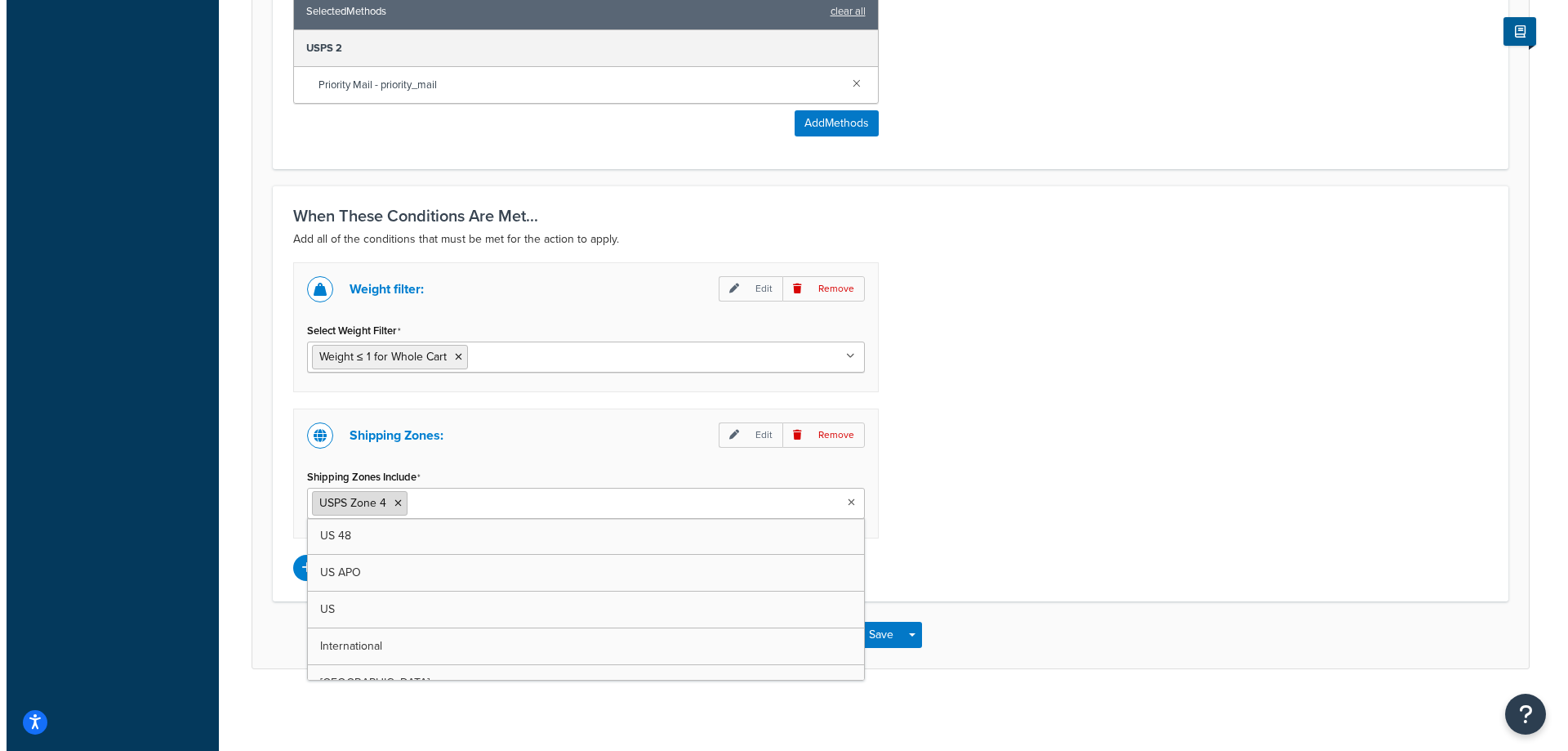
scroll to position [855, 0]
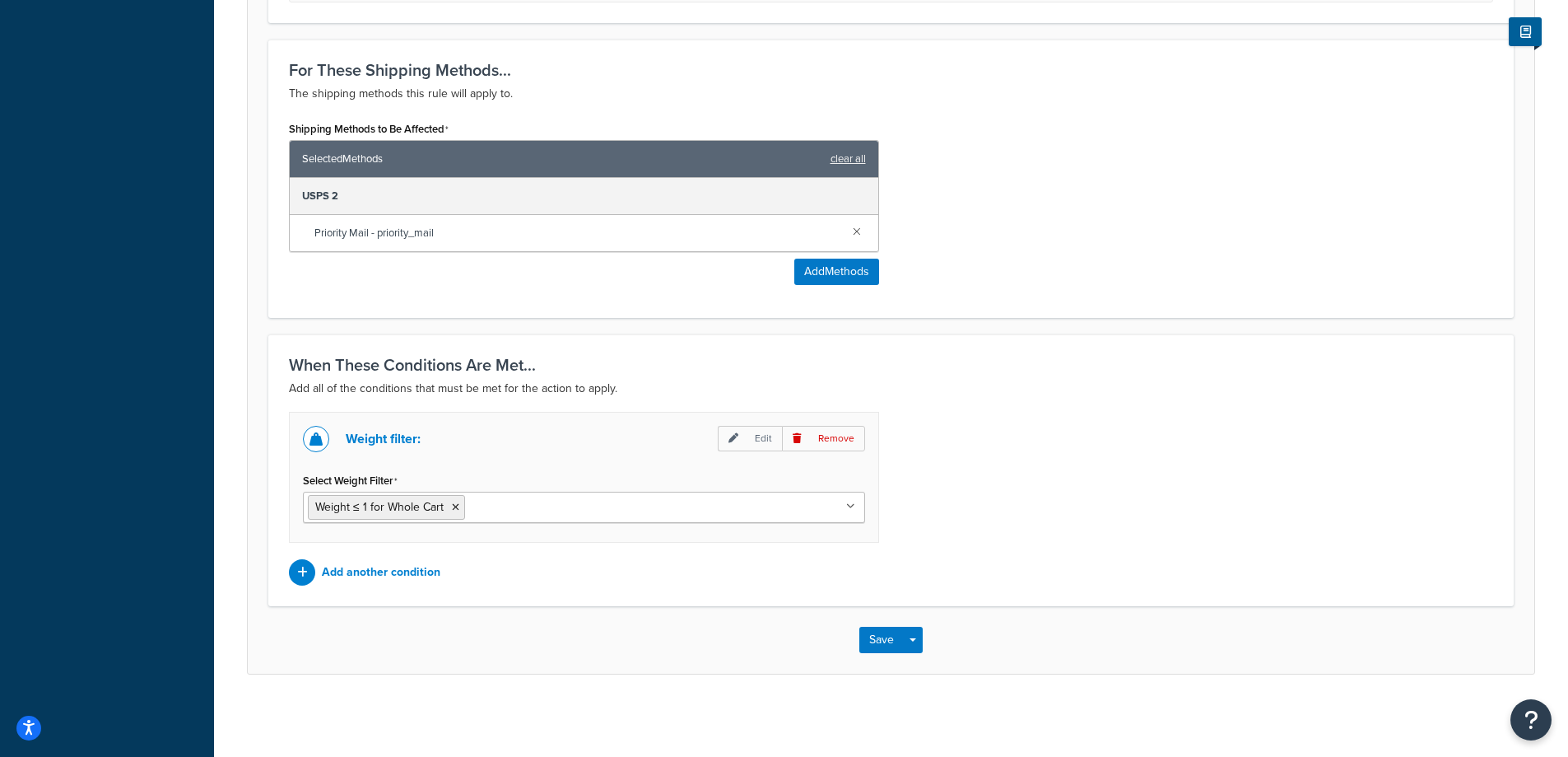
click at [653, 509] on ul "Weight ≤ 1 for Whole Cart" at bounding box center [584, 506] width 562 height 31
click at [416, 569] on p "Add another condition" at bounding box center [381, 572] width 118 height 23
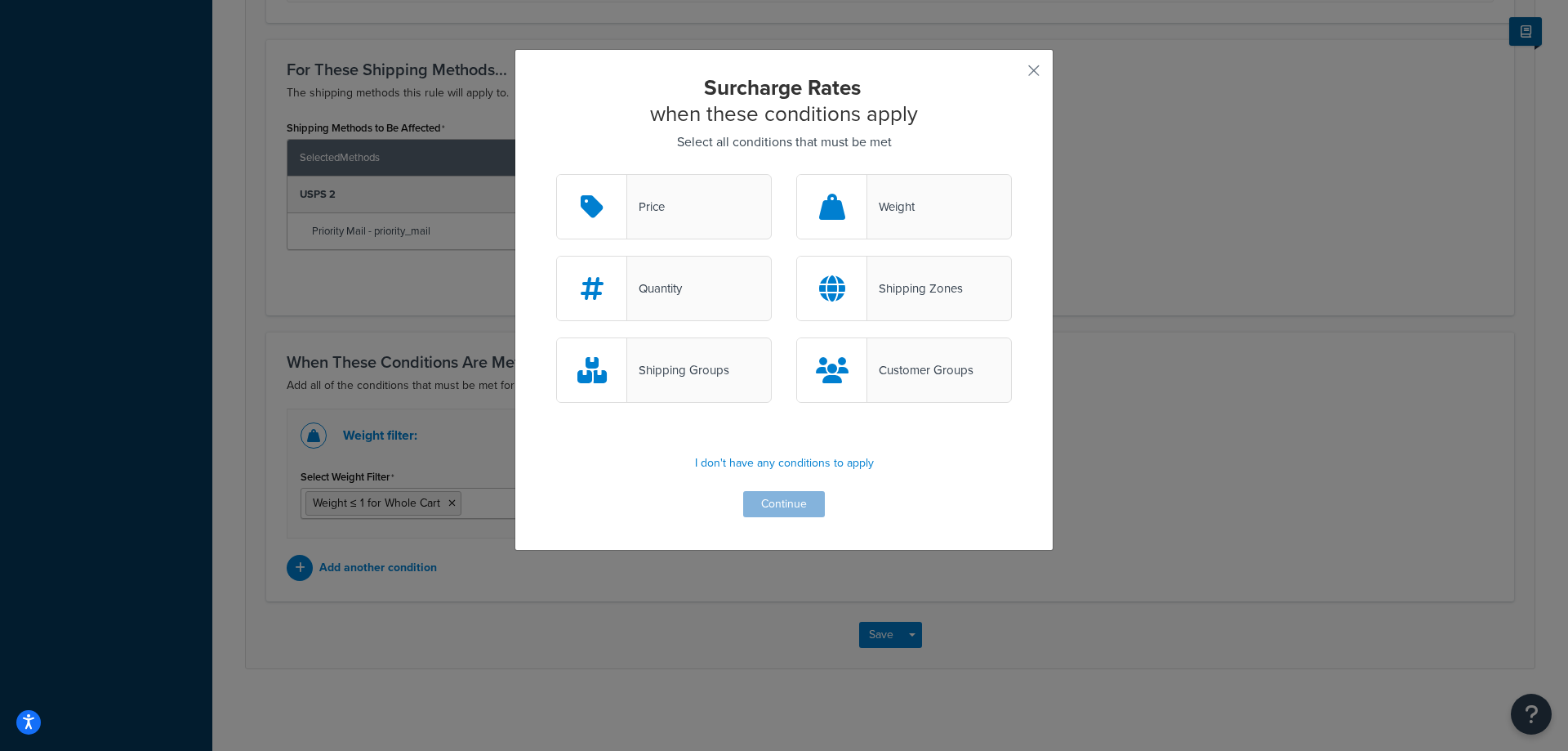
click at [924, 297] on div "Shipping Zones" at bounding box center [915, 288] width 96 height 23
click at [0, 0] on input "Shipping Zones" at bounding box center [0, 0] width 0 height 0
click at [795, 496] on button "Continue" at bounding box center [784, 503] width 82 height 26
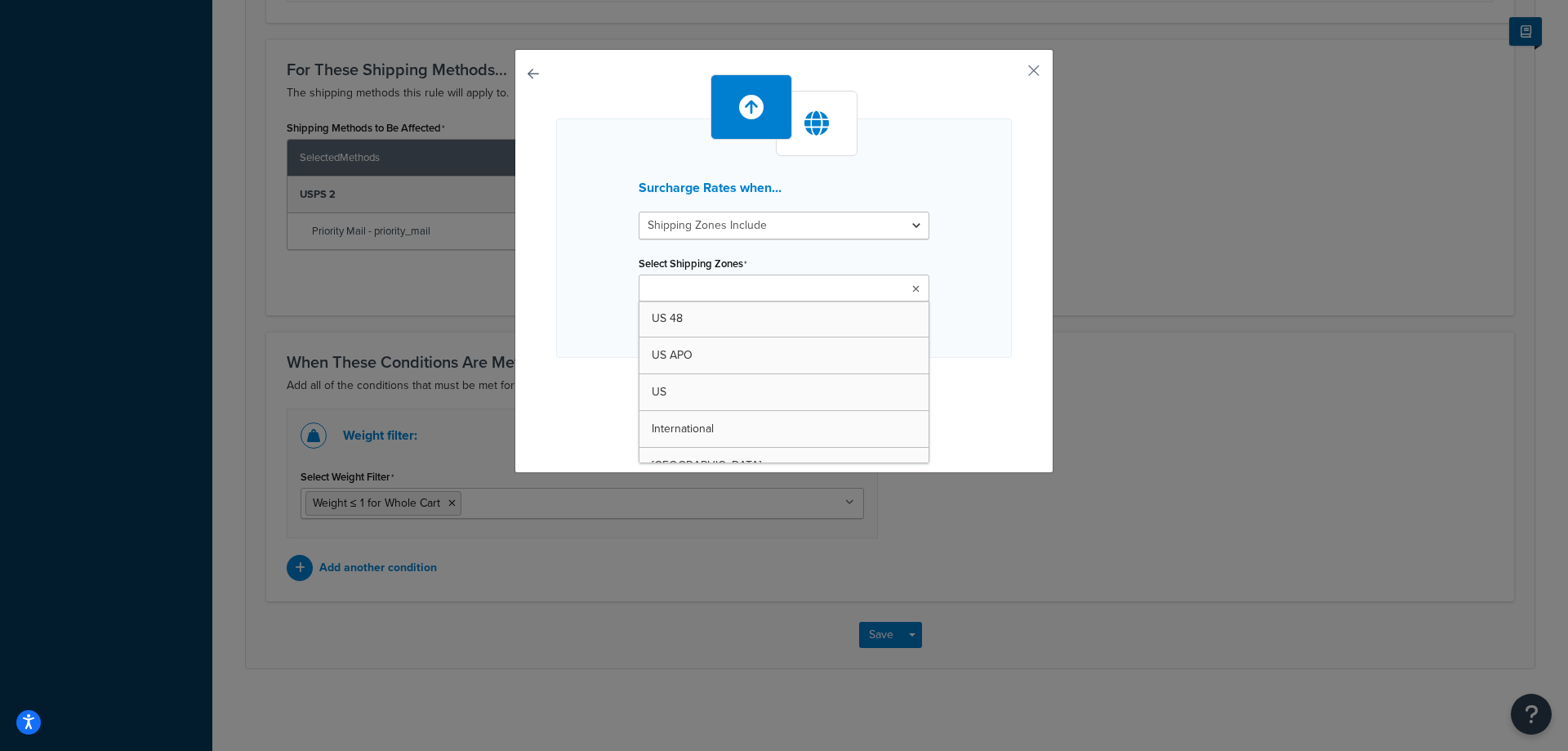
click at [744, 287] on input "Select Shipping Zones" at bounding box center [715, 289] width 144 height 18
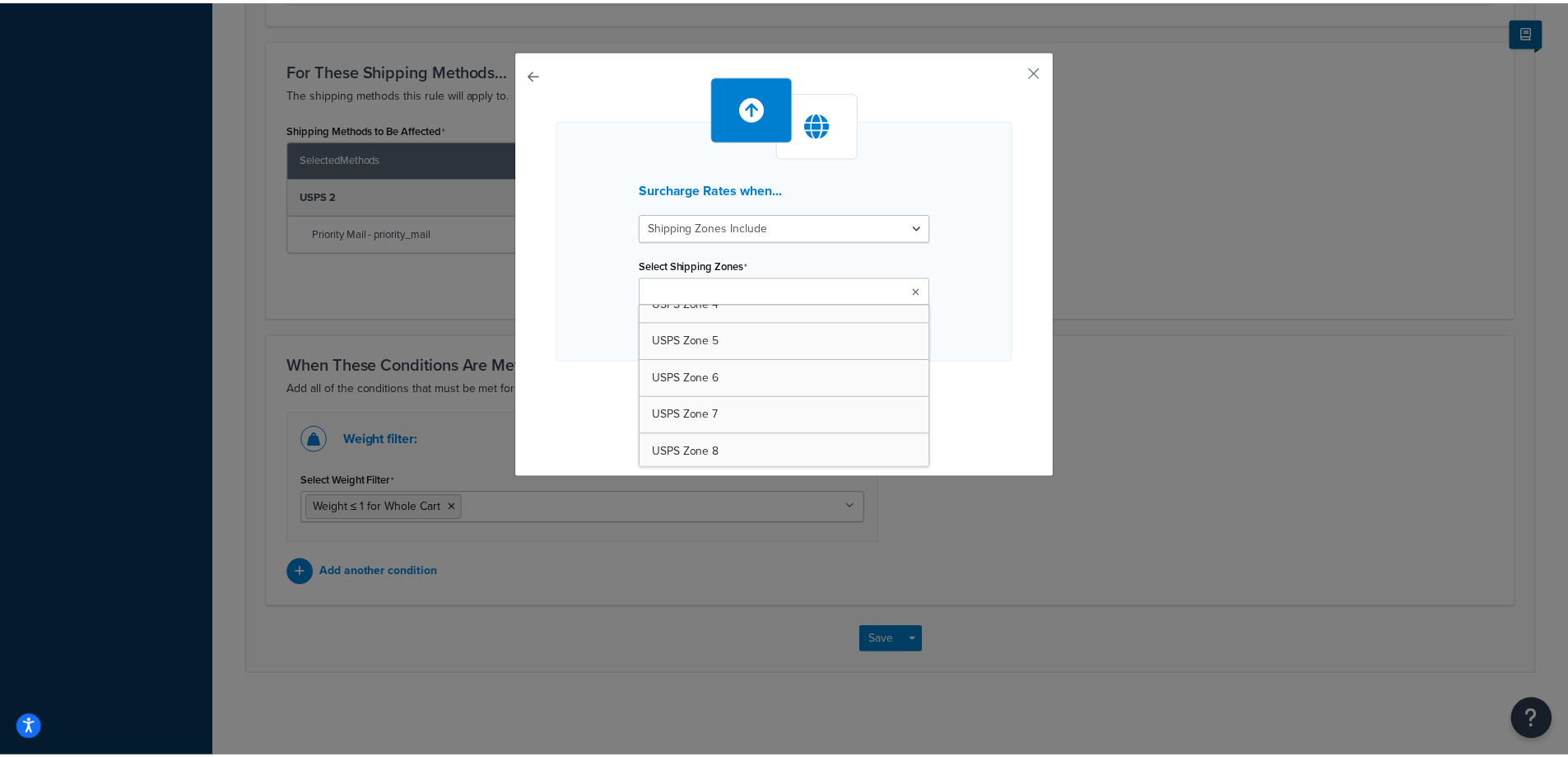
scroll to position [561, 0]
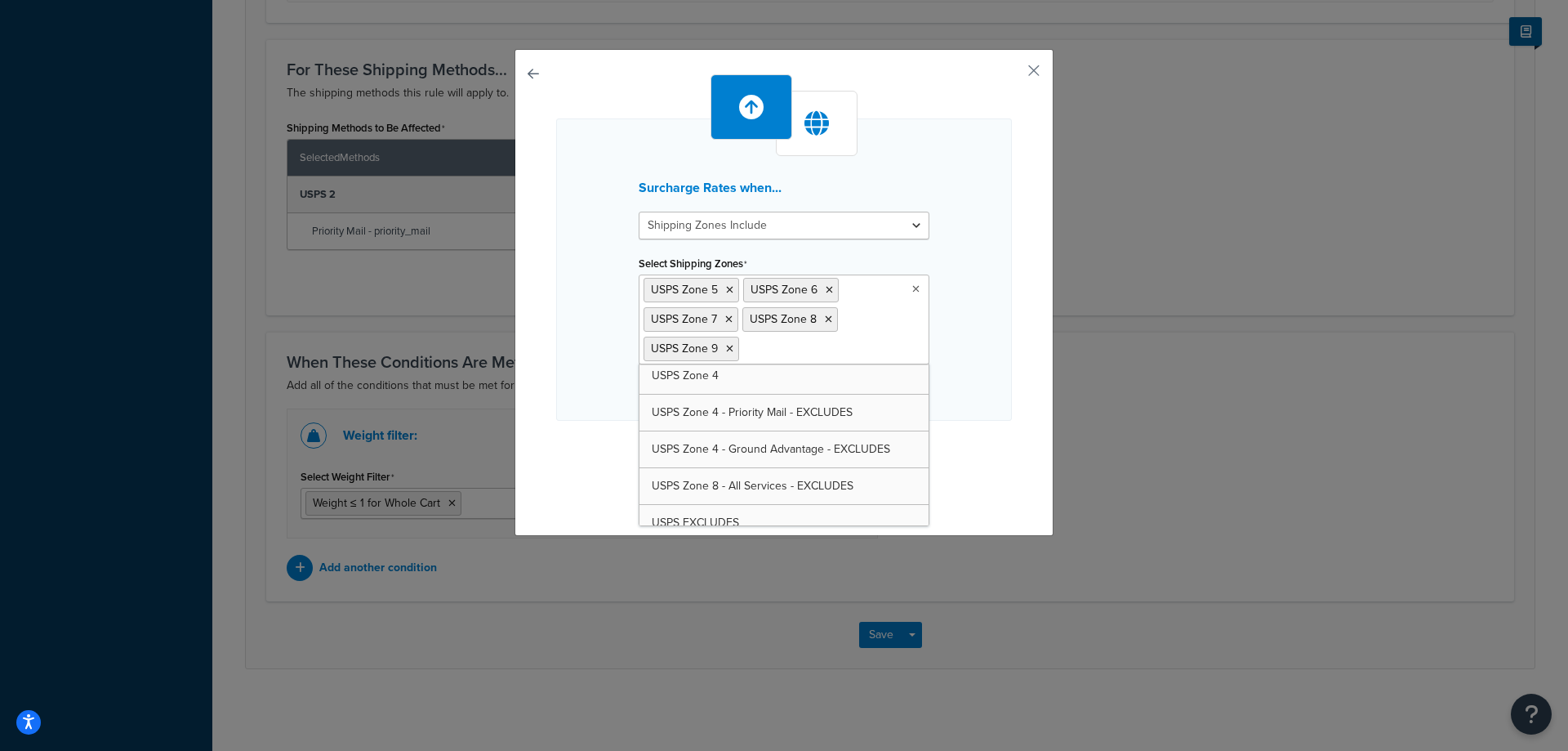
click at [976, 463] on div "Surcharge Rates when... Shipping Zones Include Shipping Zones Do Not Include Se…" at bounding box center [784, 288] width 456 height 428
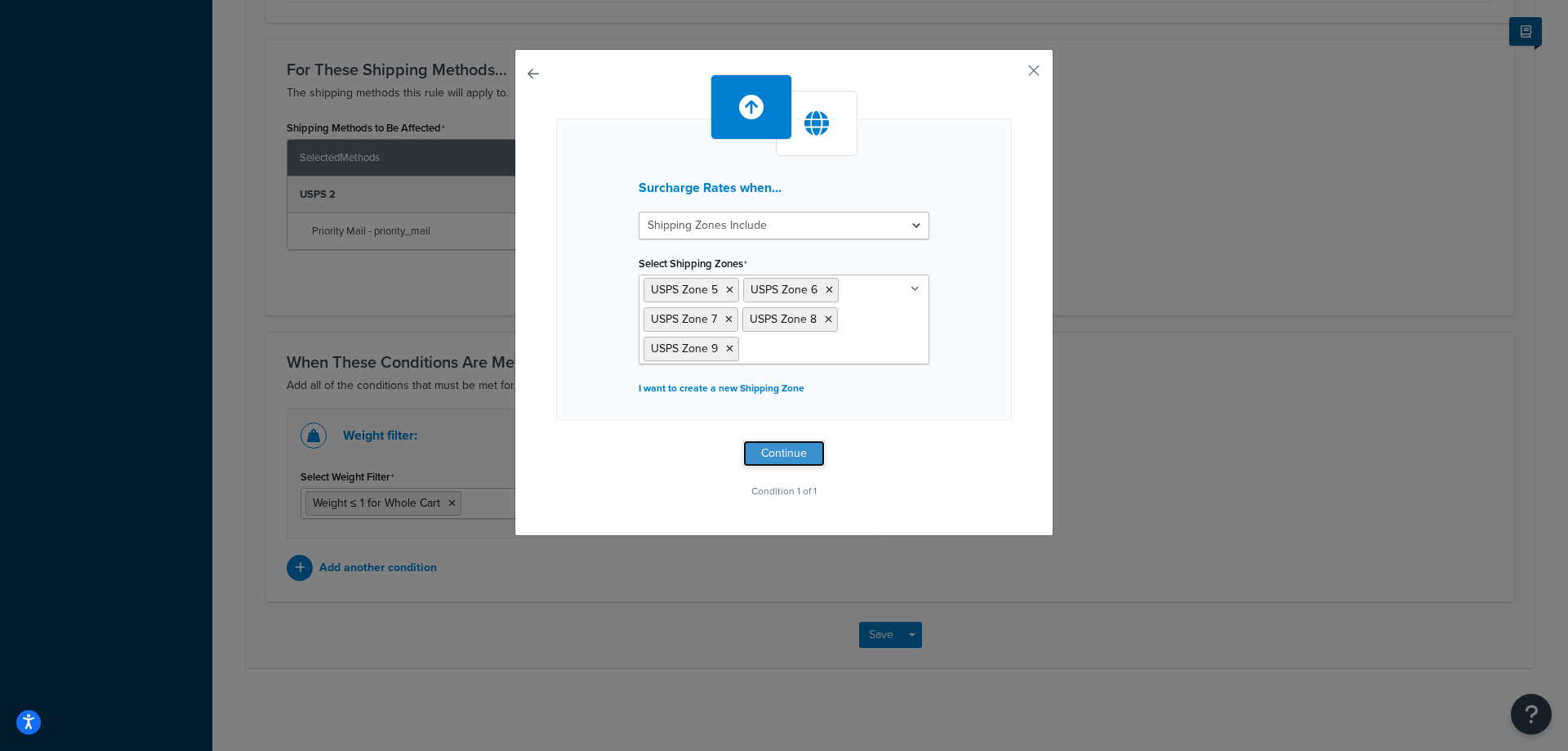
click at [796, 452] on button "Continue" at bounding box center [784, 453] width 82 height 26
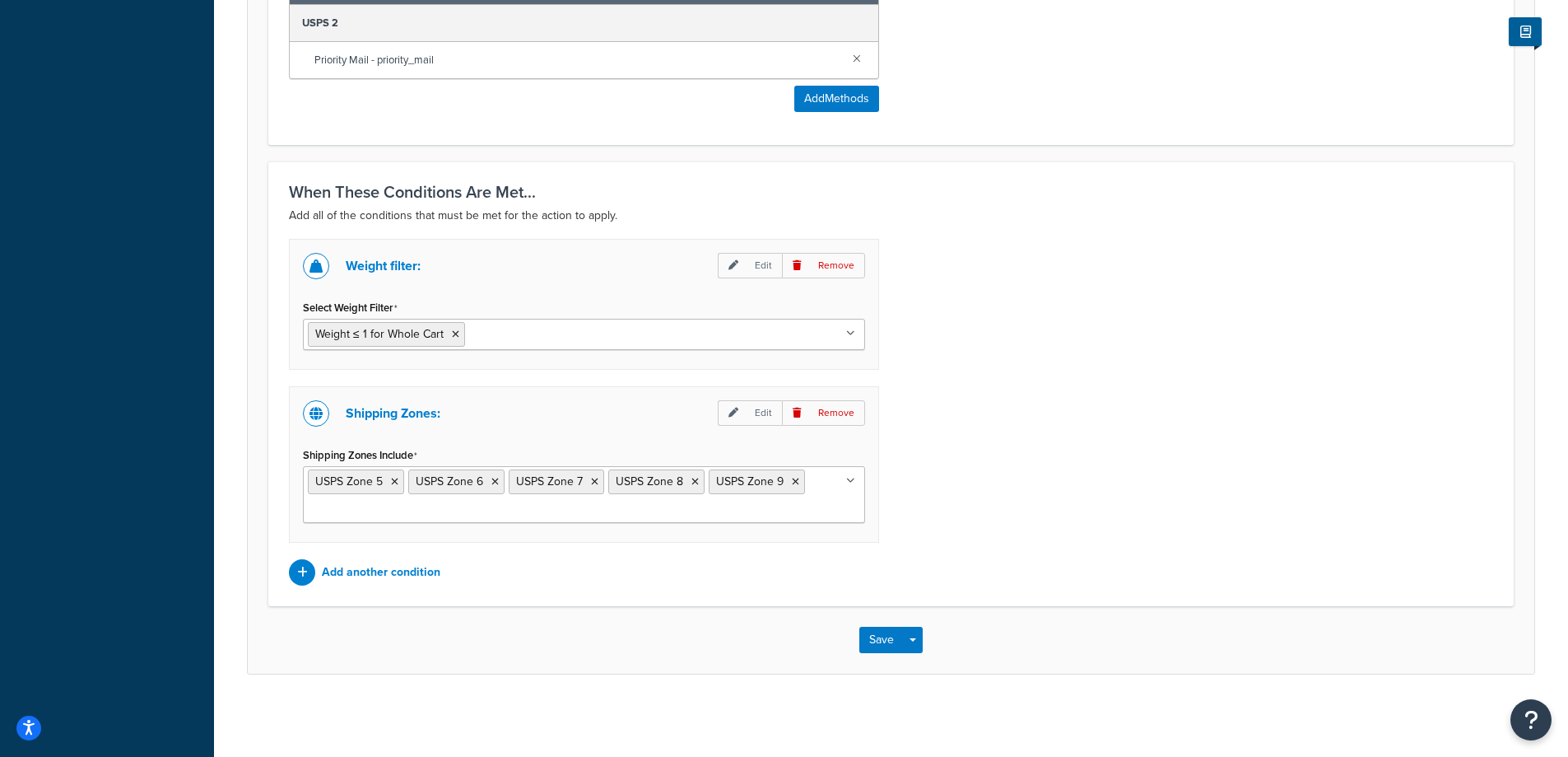
scroll to position [156, 0]
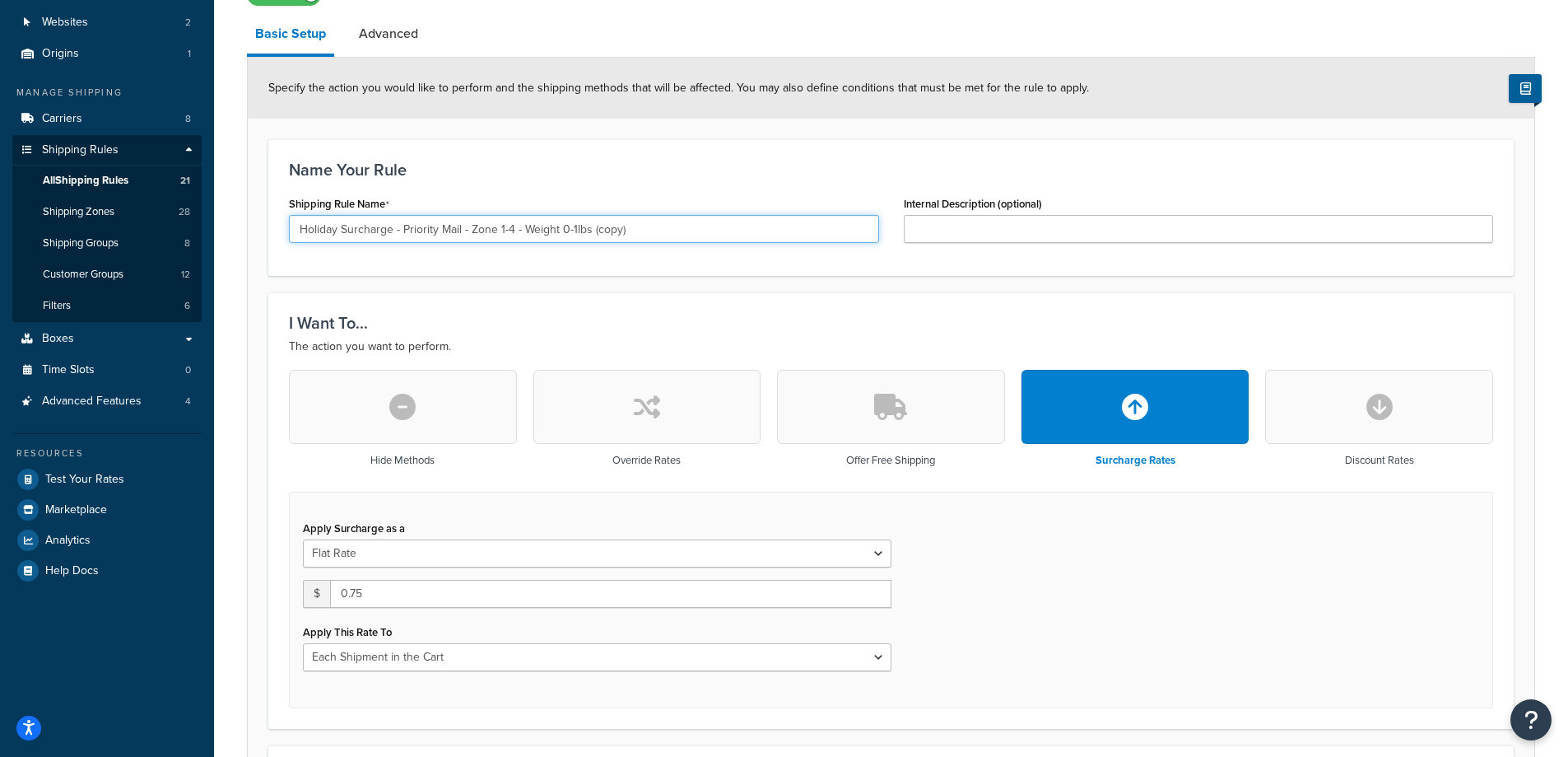
drag, startPoint x: 636, startPoint y: 228, endPoint x: 592, endPoint y: 233, distance: 44.3
click at [592, 233] on input "Holiday Surcharge - Priority Mail - Zone 1-4 - Weight 0-1lbs (copy)" at bounding box center [583, 229] width 590 height 28
type input "Holiday Surcharge - Priority Mail - Zone 1-4 - Weight 0-1lbs (copy)"
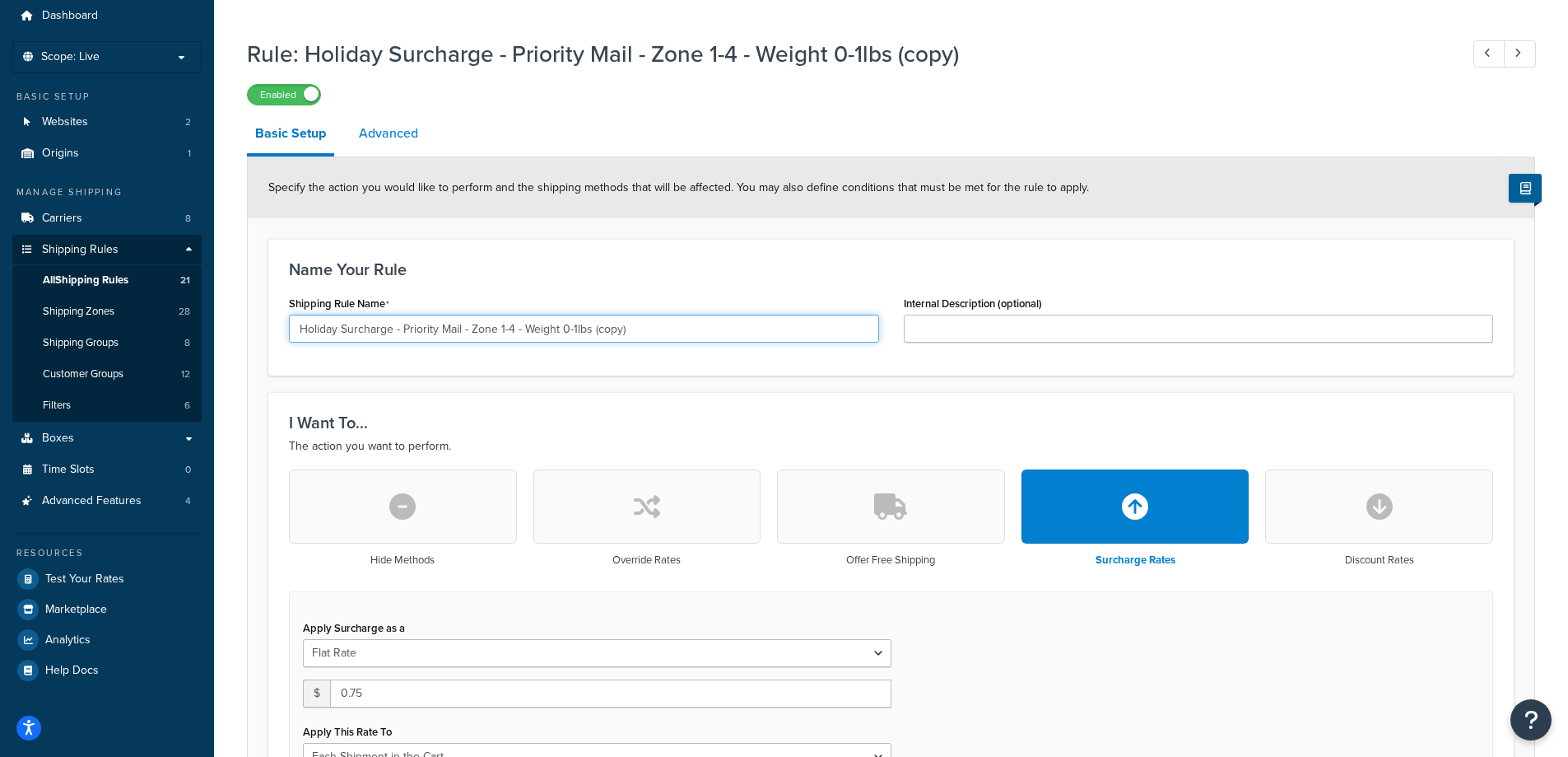
scroll to position [0, 0]
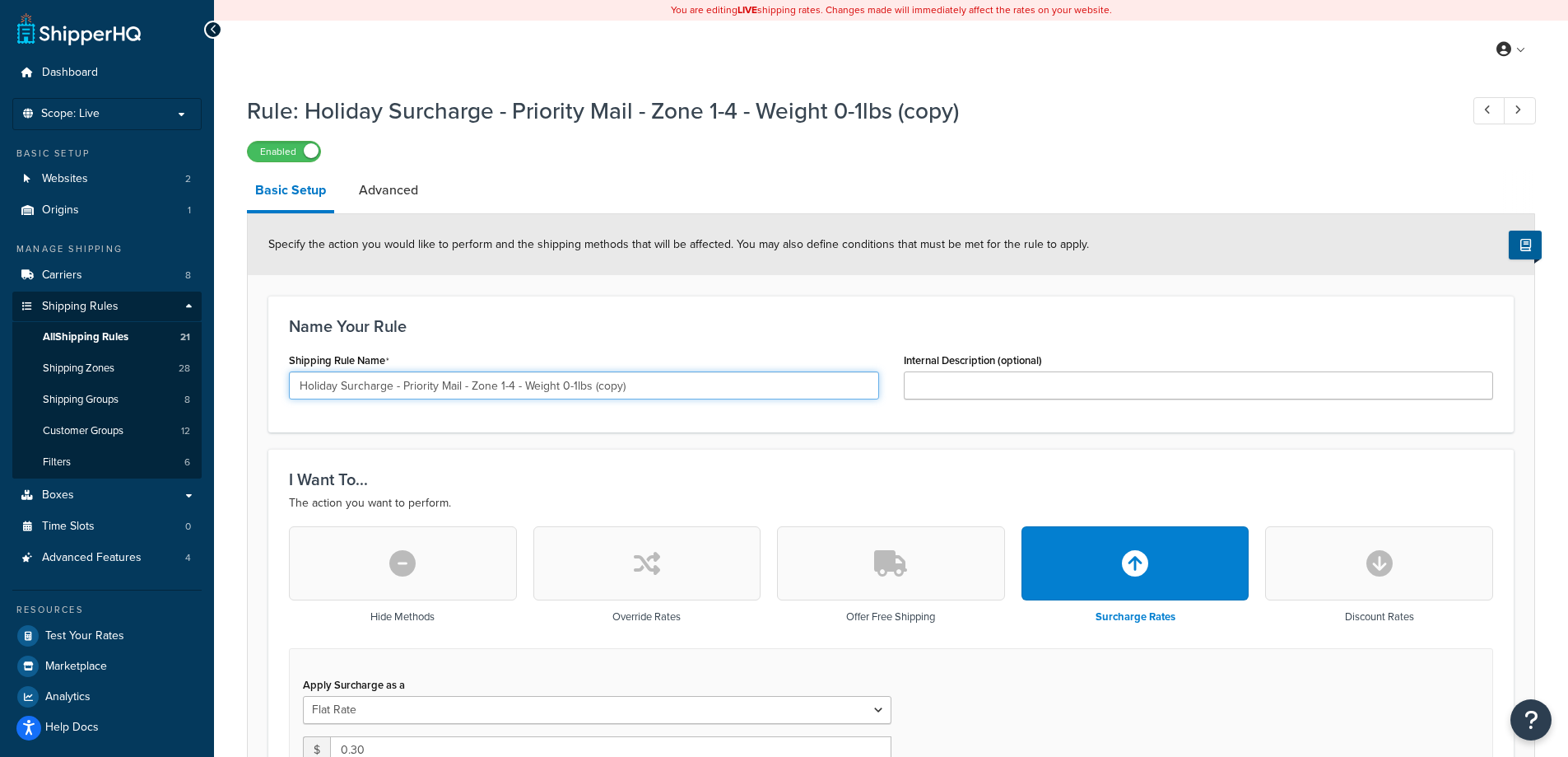
drag, startPoint x: 511, startPoint y: 387, endPoint x: 500, endPoint y: 390, distance: 11.4
click at [500, 390] on input "Holiday Surcharge - Priority Mail - Zone 1-4 - Weight 0-1lbs (copy)" at bounding box center [583, 385] width 590 height 28
drag, startPoint x: 562, startPoint y: 384, endPoint x: 575, endPoint y: 384, distance: 13.0
click at [575, 384] on input "Holiday Surcharge - Priority Mail - Zone 1-4 - Weight 0-1lbs (copy)" at bounding box center [583, 385] width 590 height 28
drag, startPoint x: 689, startPoint y: 393, endPoint x: 602, endPoint y: 401, distance: 87.4
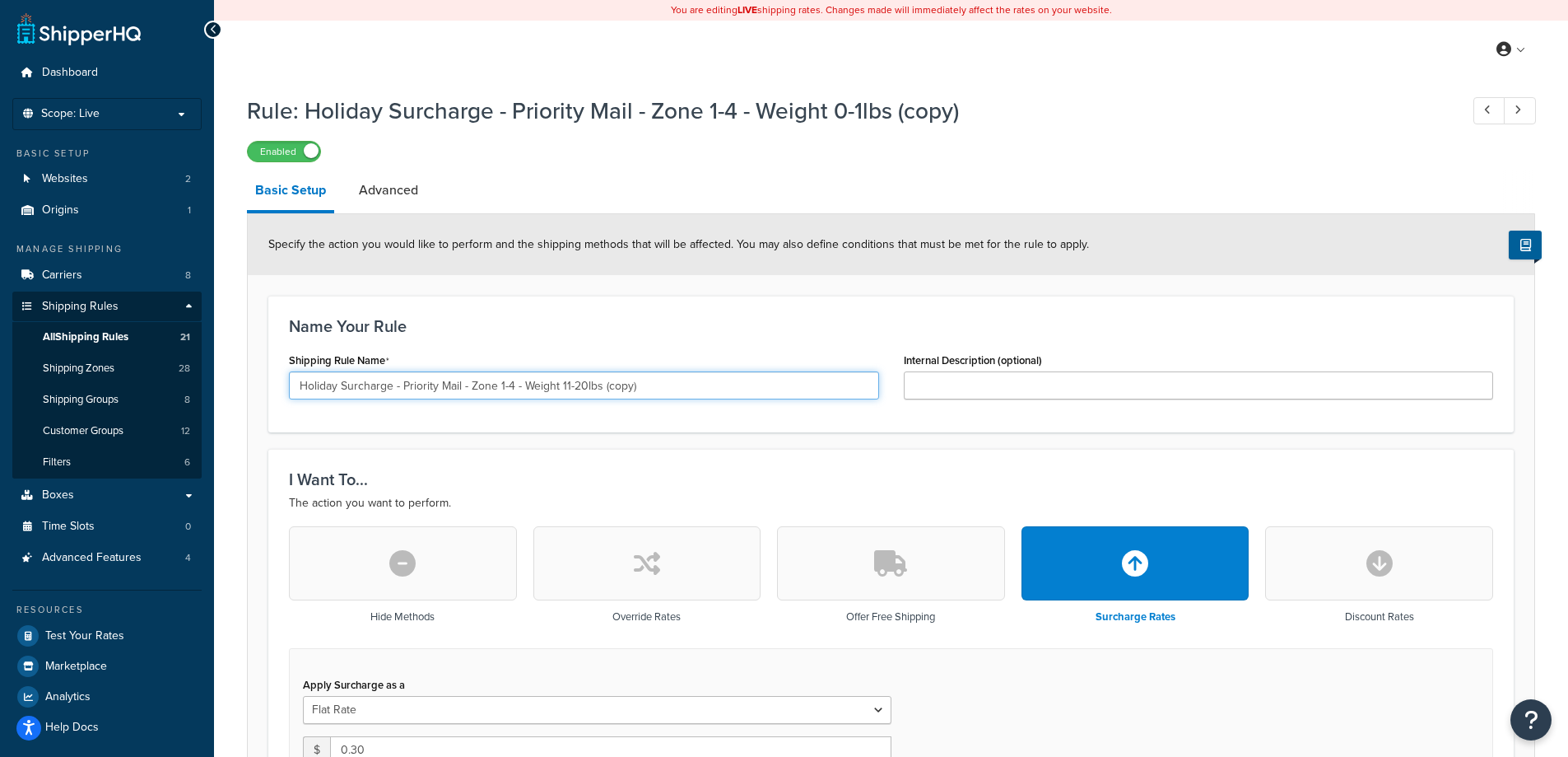
click at [602, 401] on div "Shipping Rule Name Holiday Surcharge - Priority Mail - Zone 1-4 - Weight 11-20l…" at bounding box center [584, 380] width 614 height 64
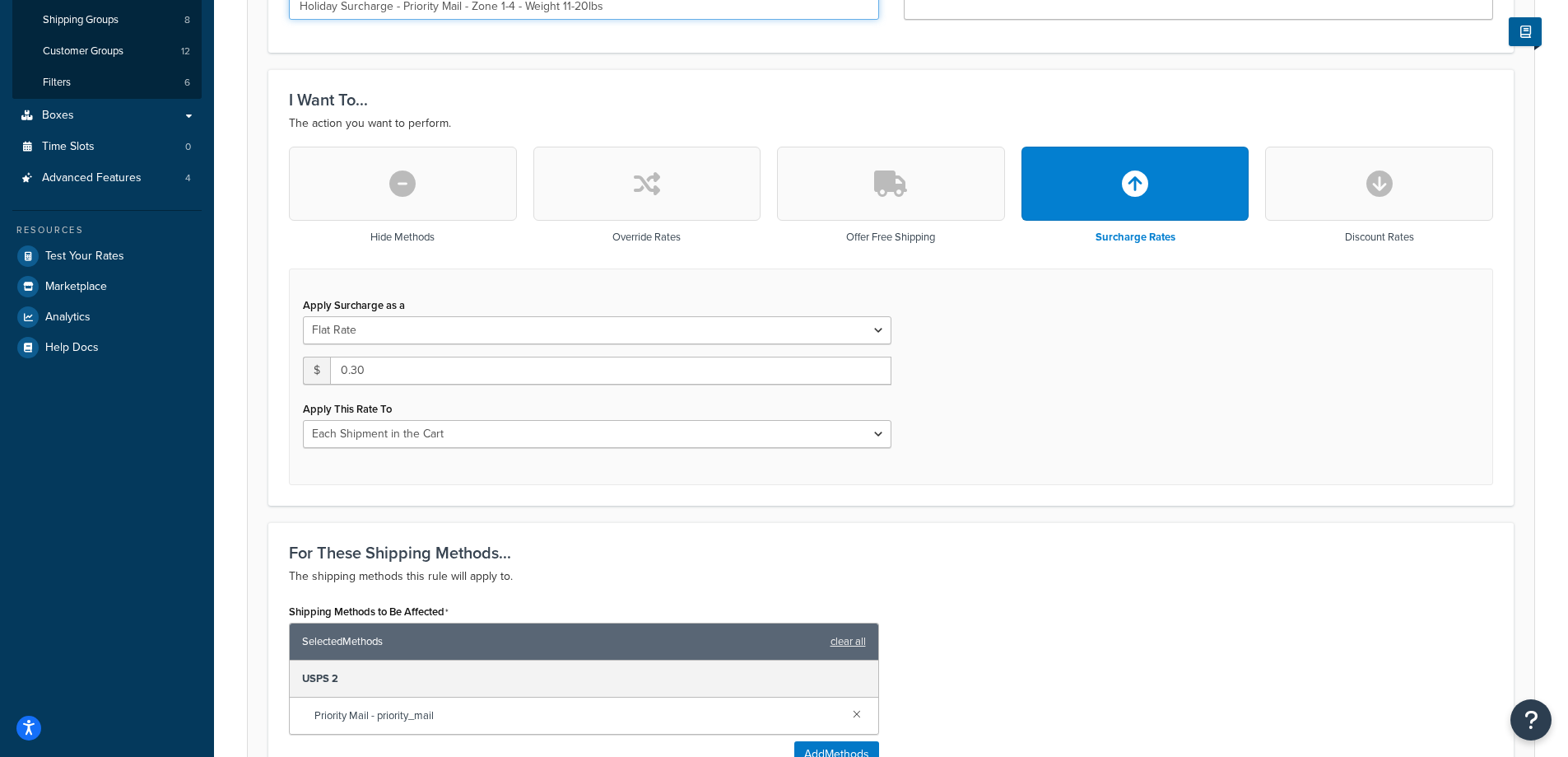
scroll to position [439, 0]
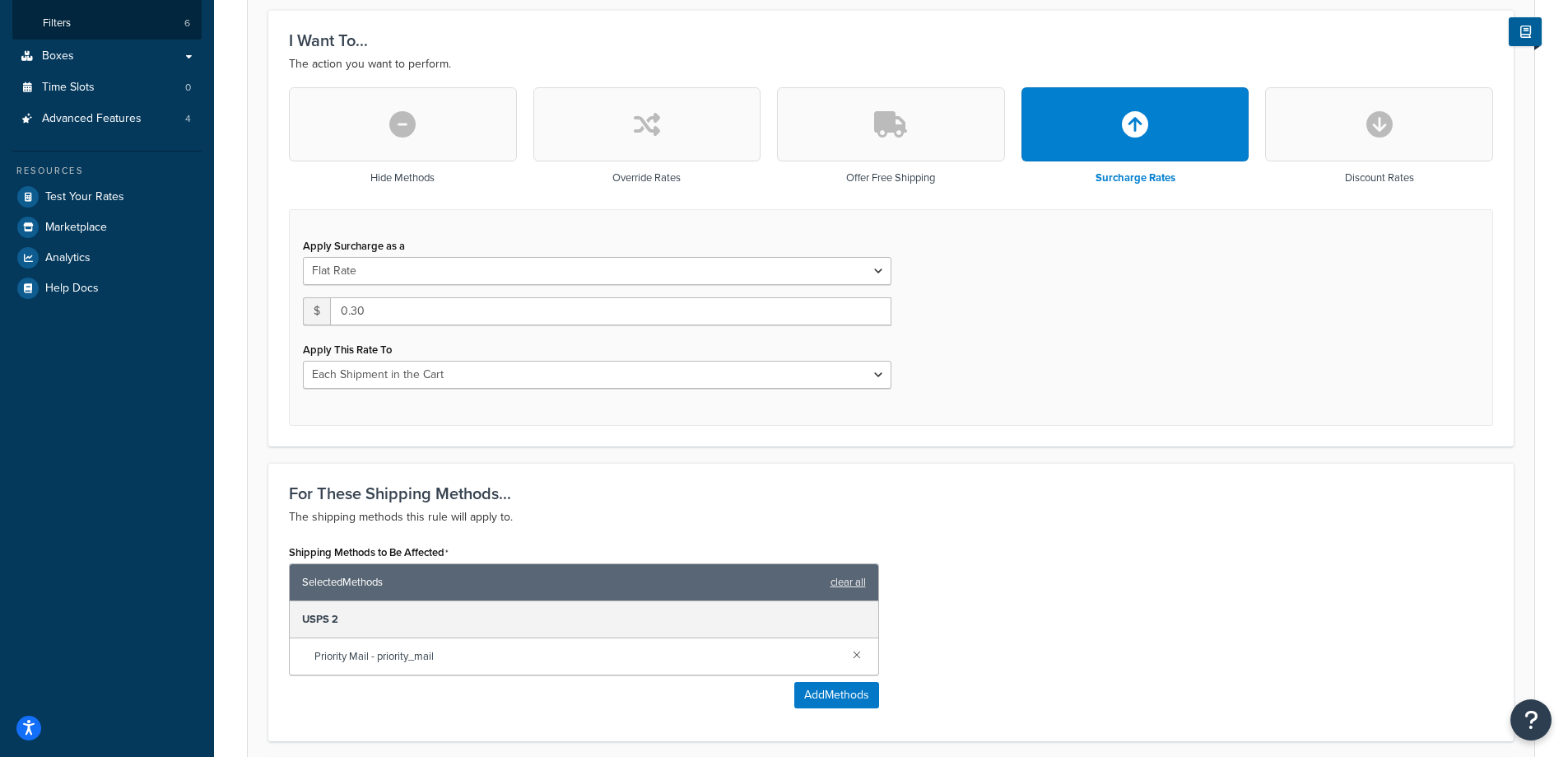
type input "Holiday Surcharge - Priority Mail - Zone 1-4 - Weight 11-20lbs"
drag, startPoint x: 389, startPoint y: 311, endPoint x: 353, endPoint y: 312, distance: 36.0
click at [353, 312] on input "0.30" at bounding box center [610, 311] width 561 height 28
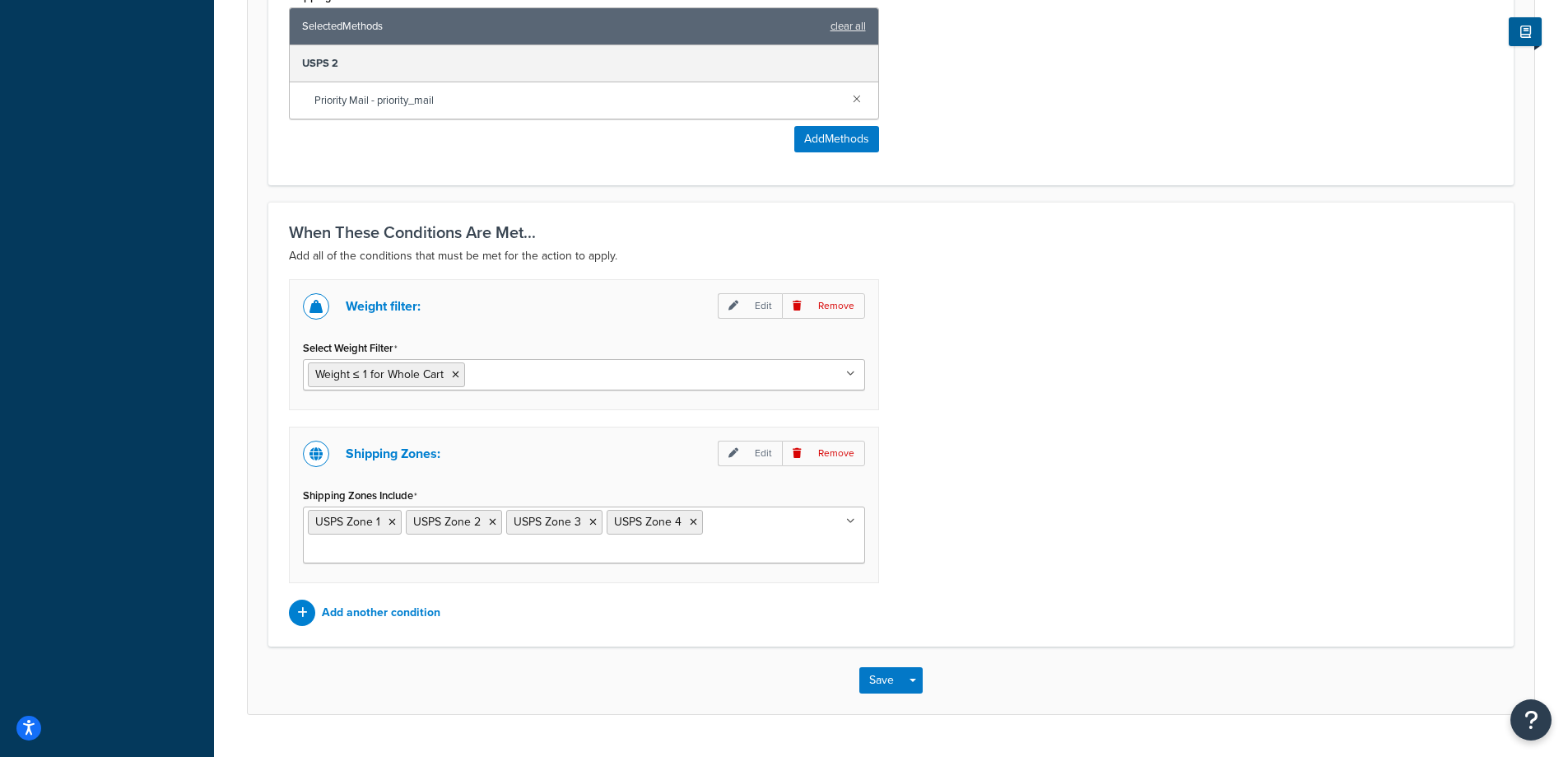
scroll to position [1035, 0]
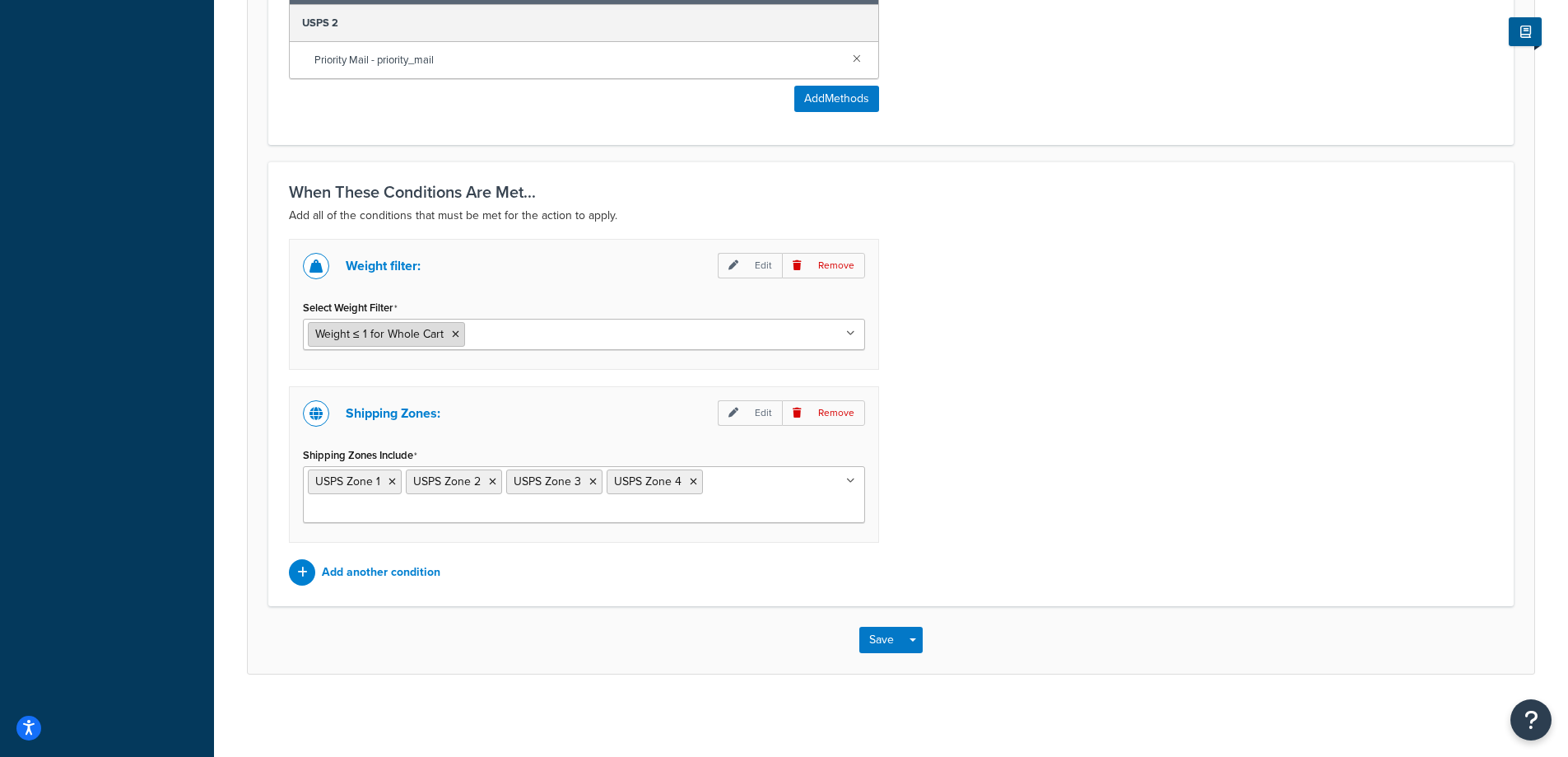
type input "0.75"
click at [370, 336] on span "Weight ≤ 1 for Whole Cart" at bounding box center [379, 333] width 128 height 17
click at [377, 331] on span "Weight ≤ 1 for Whole Cart" at bounding box center [379, 333] width 128 height 17
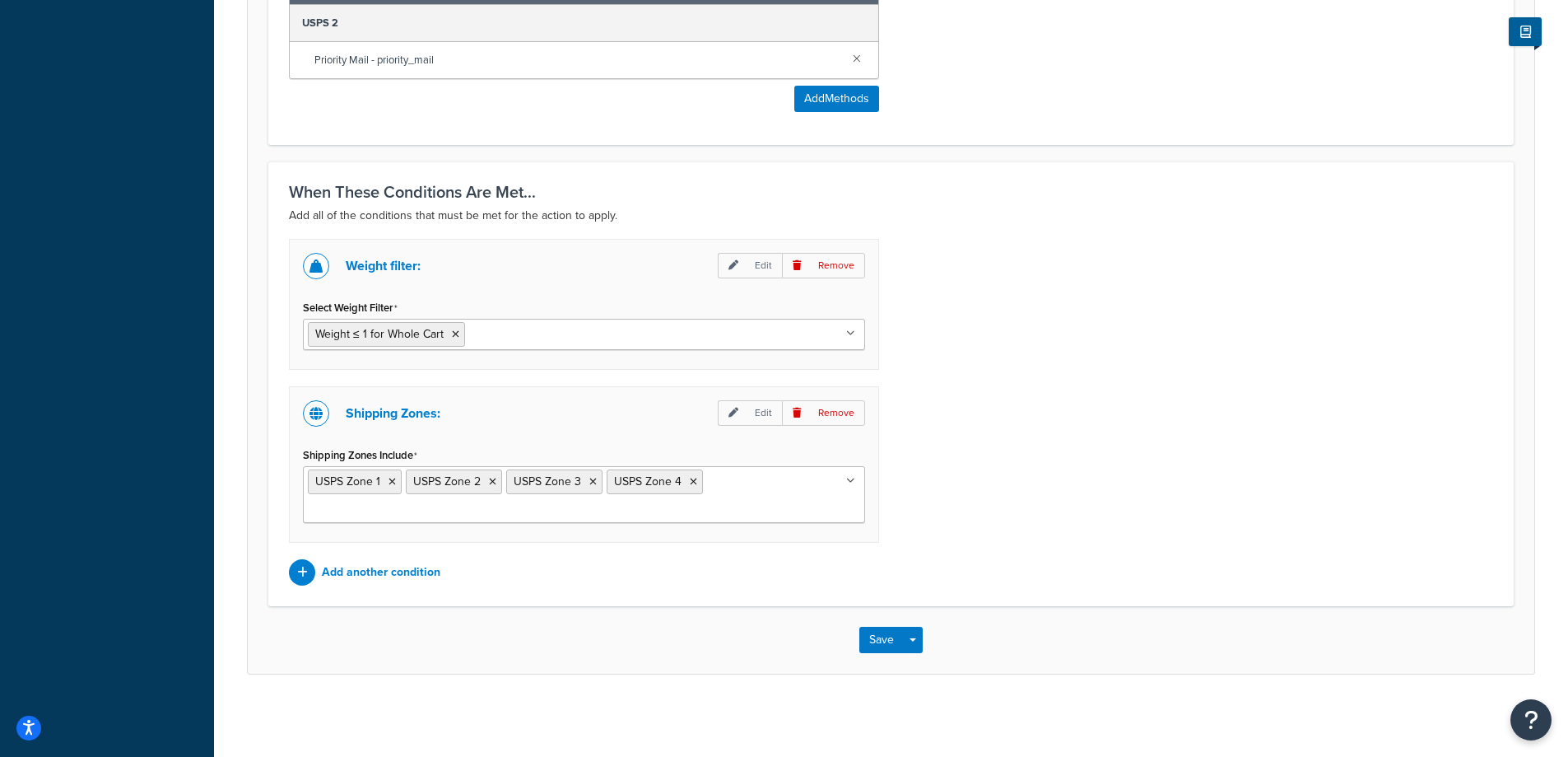
click at [672, 344] on ul "Weight ≤ 1 for Whole Cart" at bounding box center [584, 333] width 562 height 31
click at [726, 267] on p "Edit" at bounding box center [750, 266] width 65 height 26
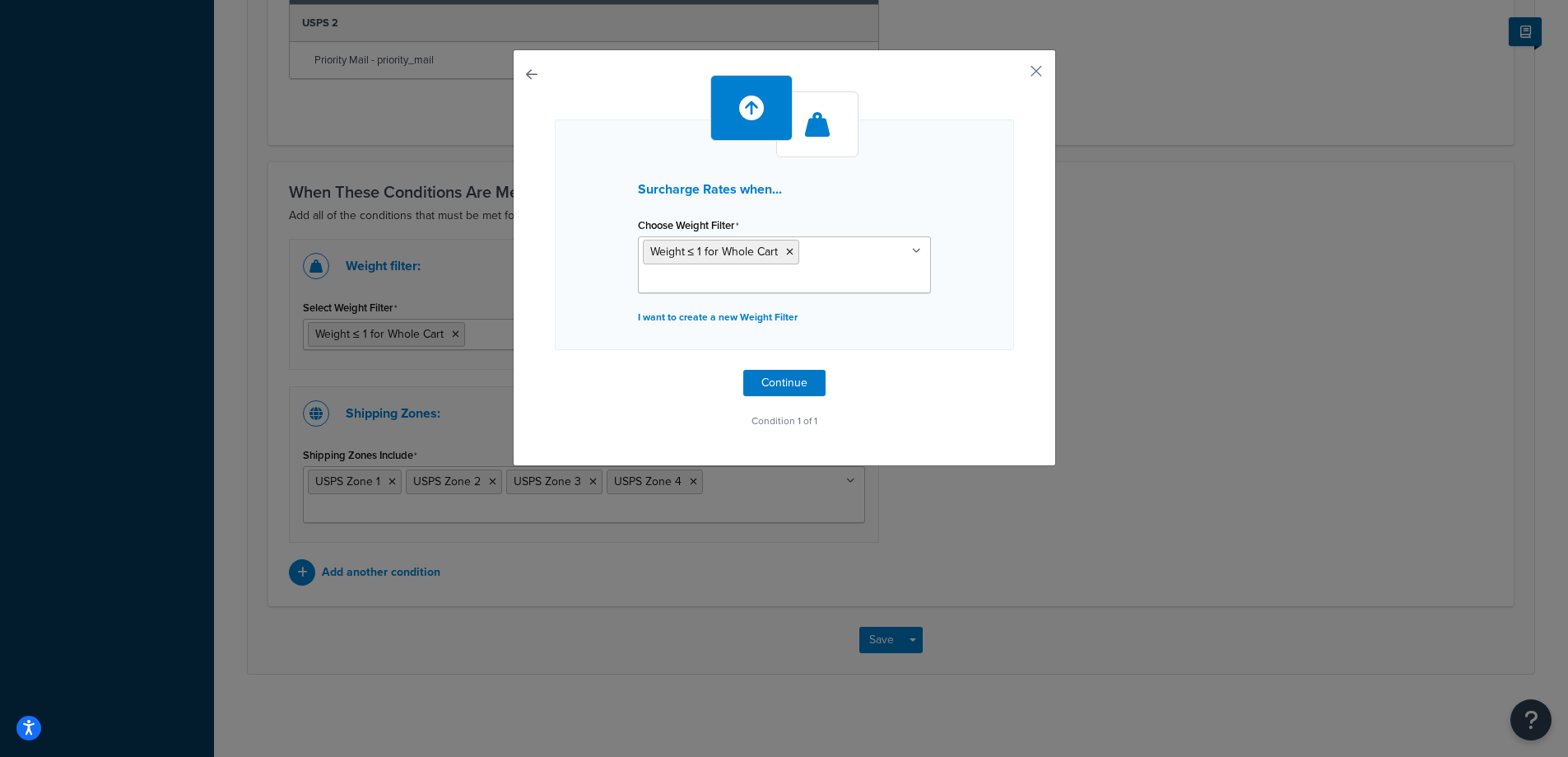
scroll to position [1010, 0]
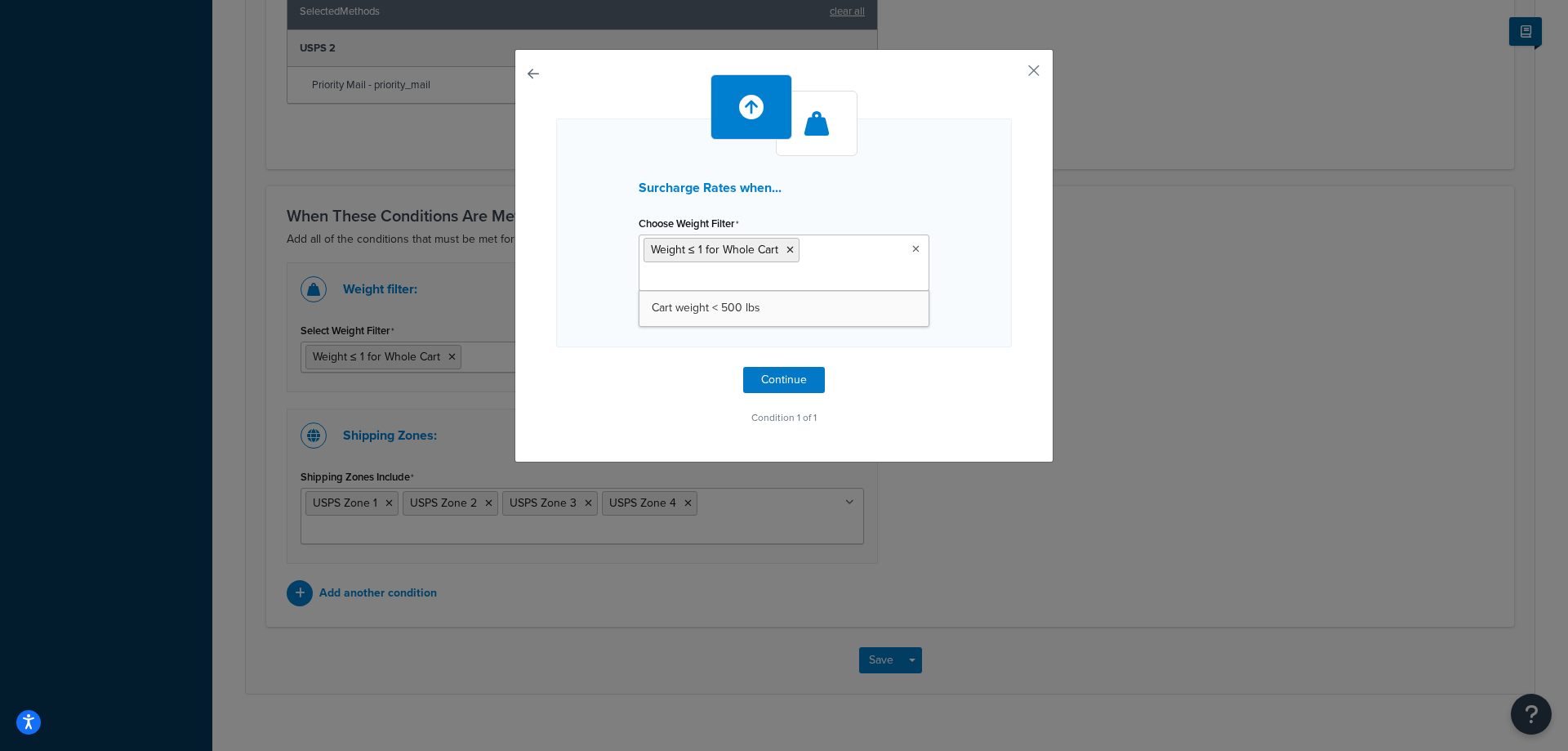
click at [910, 254] on ul "Weight ≤ 1 for Whole Cart" at bounding box center [784, 263] width 291 height 56
click at [786, 248] on icon at bounding box center [789, 250] width 7 height 10
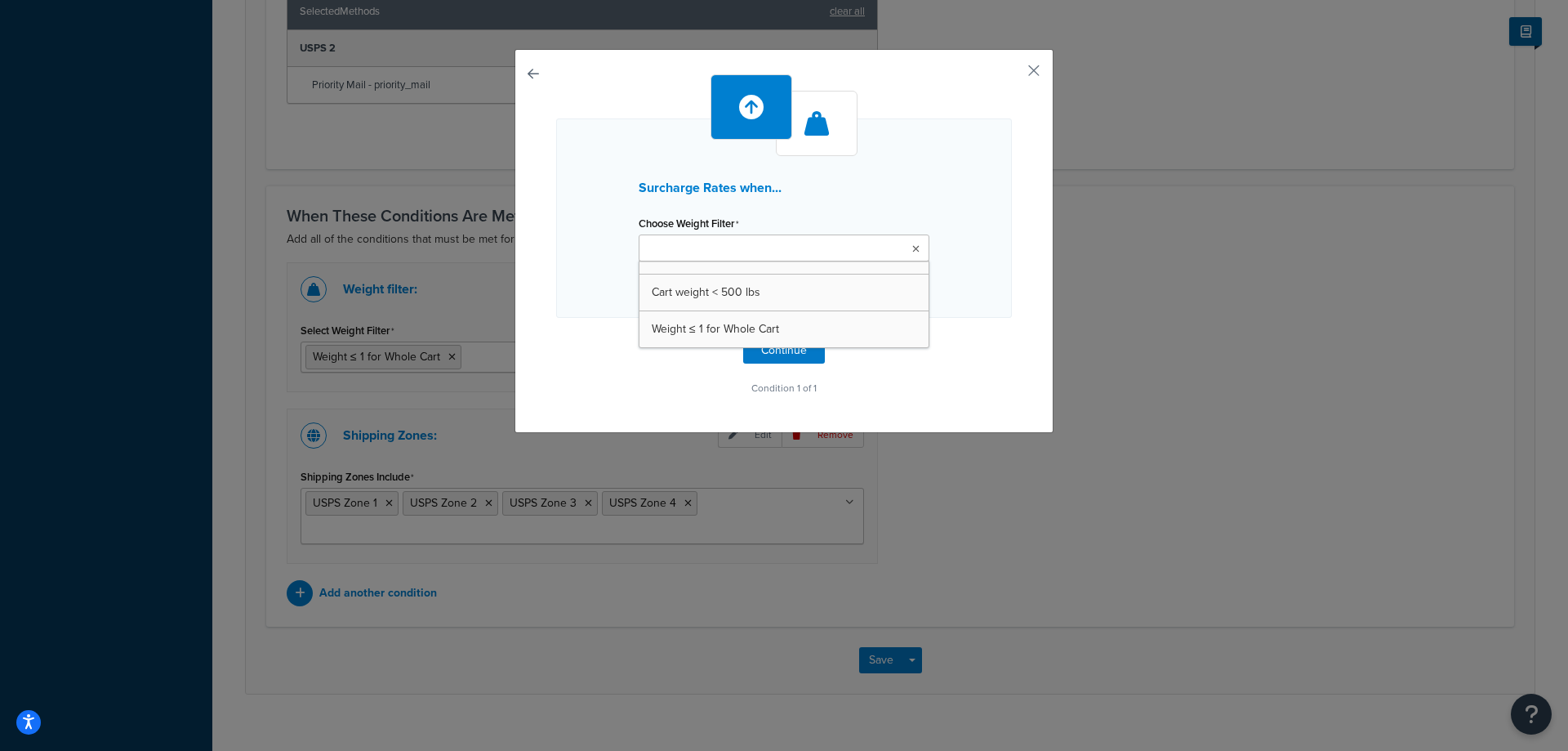
click at [760, 244] on input "Choose Weight Filter" at bounding box center [715, 249] width 144 height 18
click at [944, 221] on div "Surcharge Rates when... Choose Weight Filter Cart weight < 500 lbs Weight ≤ 1 f…" at bounding box center [784, 218] width 456 height 199
click at [757, 291] on p "I want to create a new Weight Filter" at bounding box center [784, 284] width 291 height 23
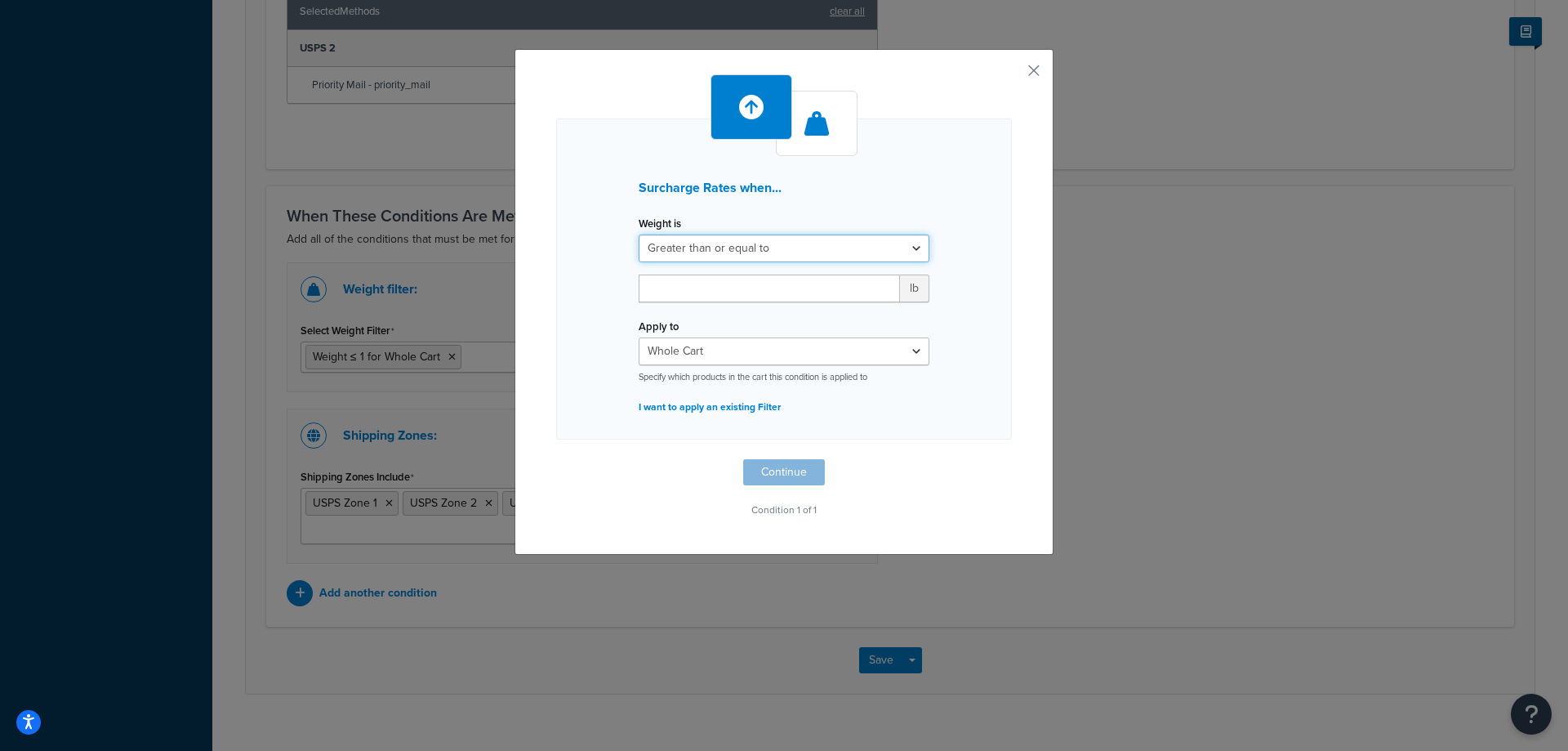
click at [765, 248] on select "Greater than or equal to Between or equal to Less than or equal to" at bounding box center [784, 249] width 291 height 28
click at [638, 235] on select "Greater than or equal to Between or equal to Less than or equal to" at bounding box center [784, 249] width 291 height 28
click at [750, 290] on input "number" at bounding box center [769, 288] width 261 height 28
type input "11"
click at [801, 470] on button "Continue" at bounding box center [784, 472] width 82 height 26
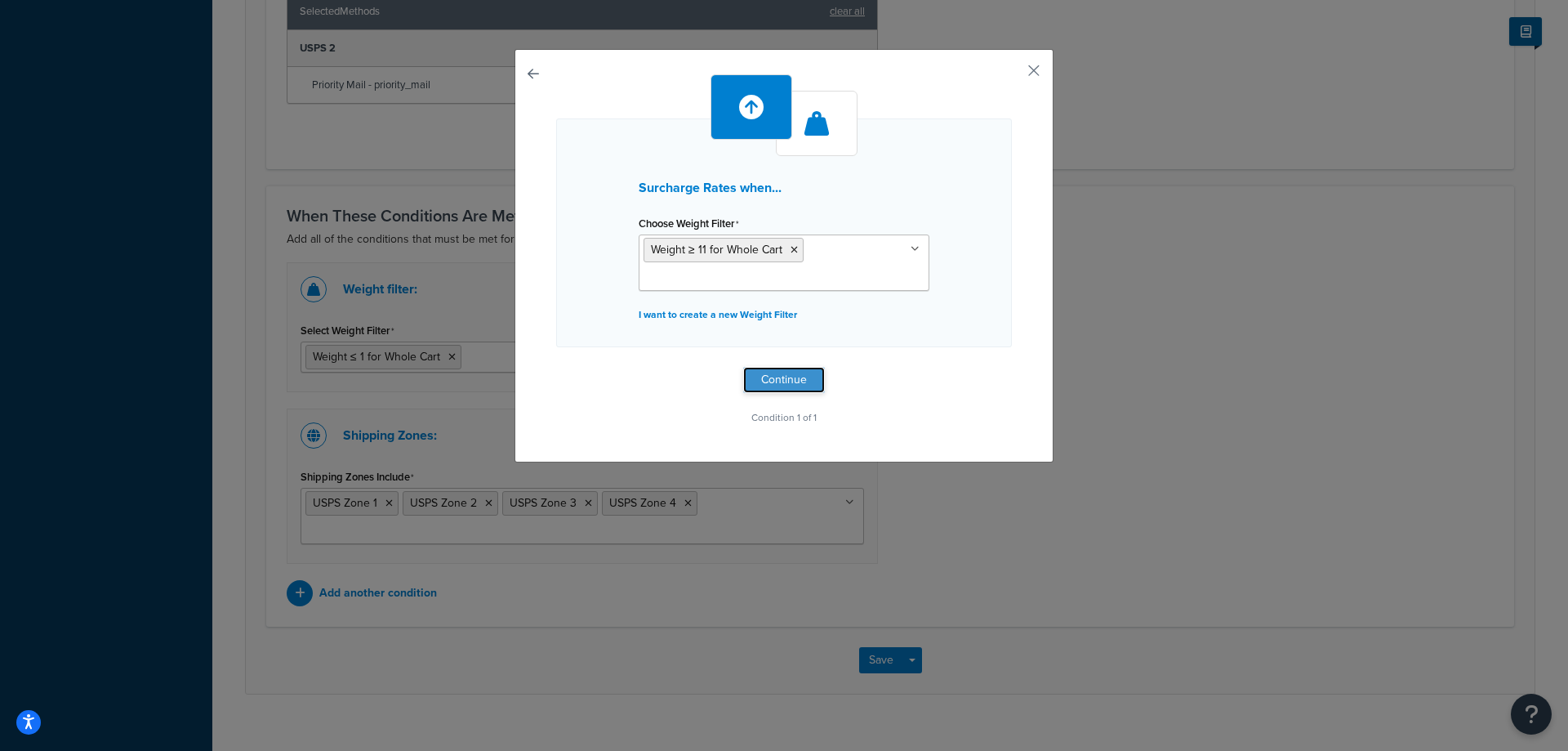
click at [804, 375] on button "Continue" at bounding box center [784, 380] width 82 height 26
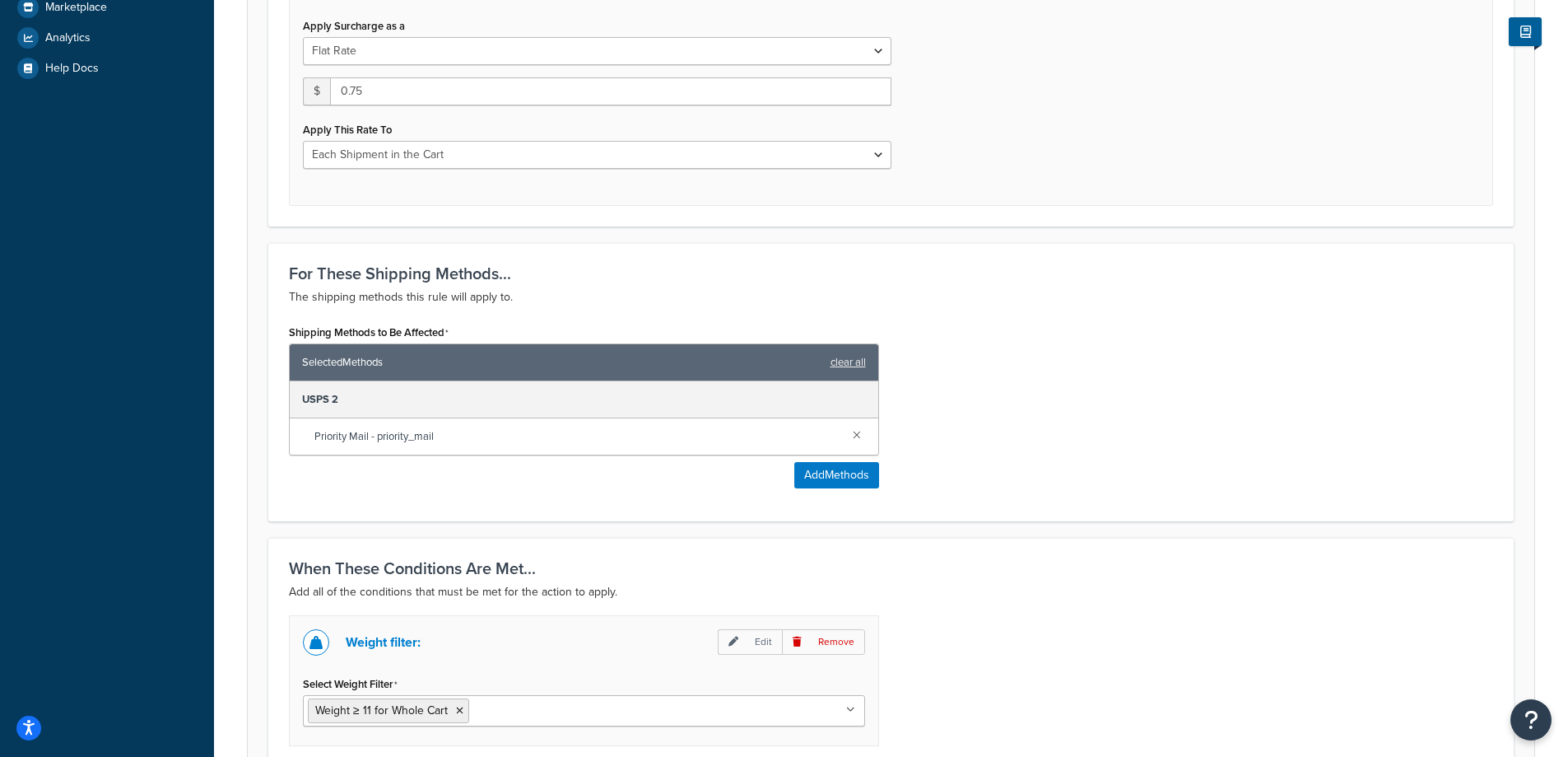
scroll to position [1035, 0]
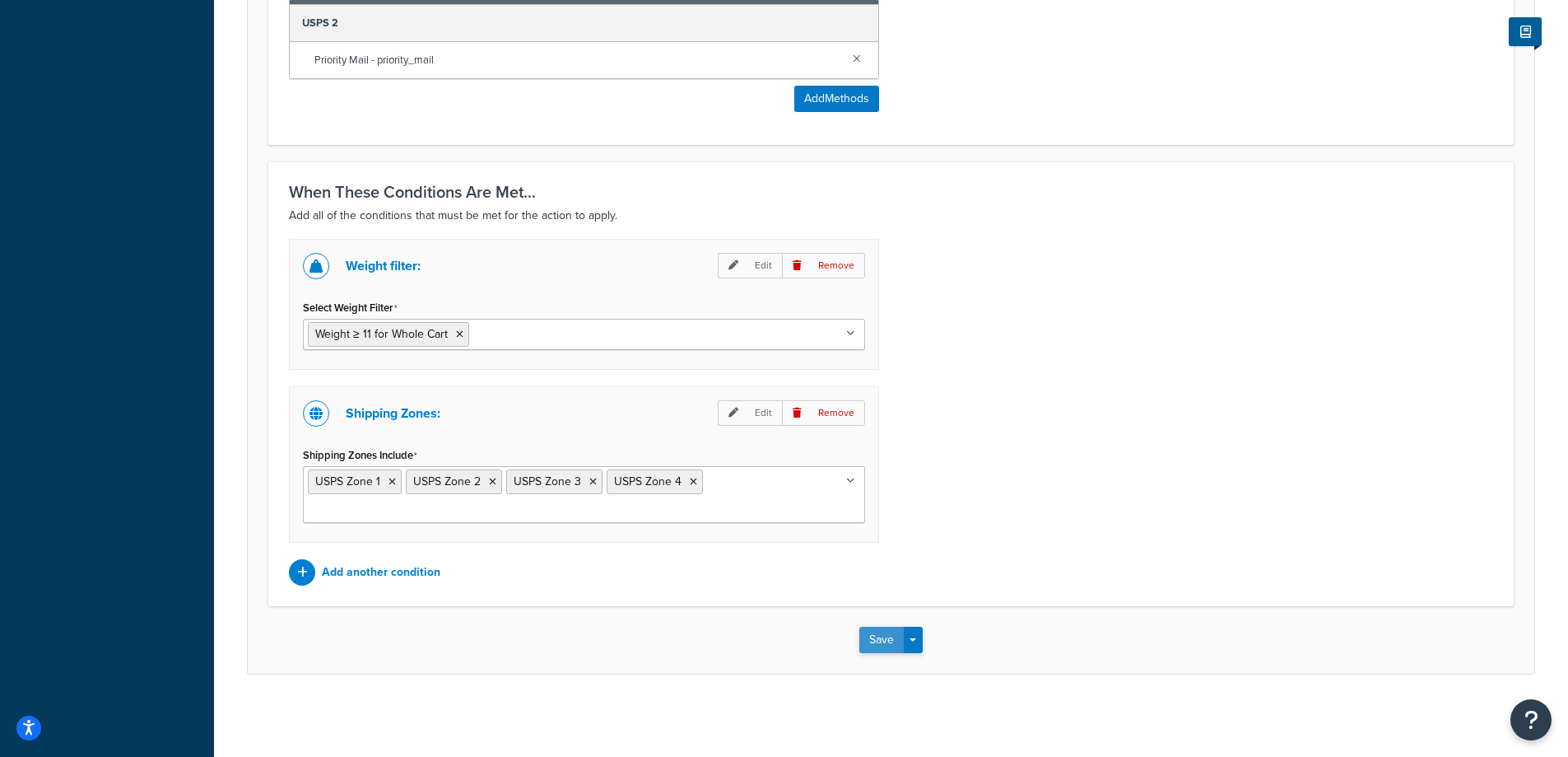
click at [871, 633] on button "Save" at bounding box center [881, 640] width 45 height 26
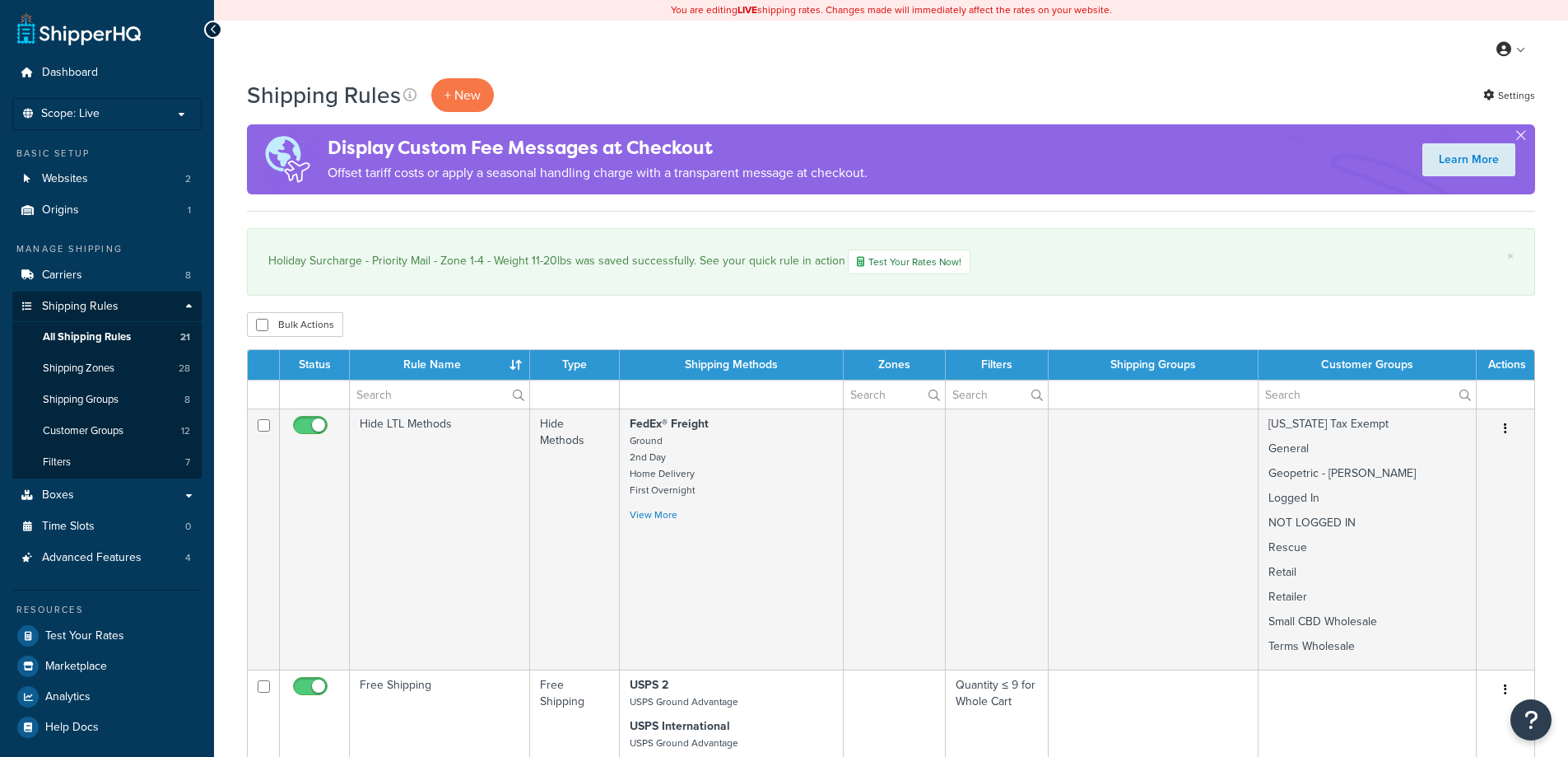
select select "1000"
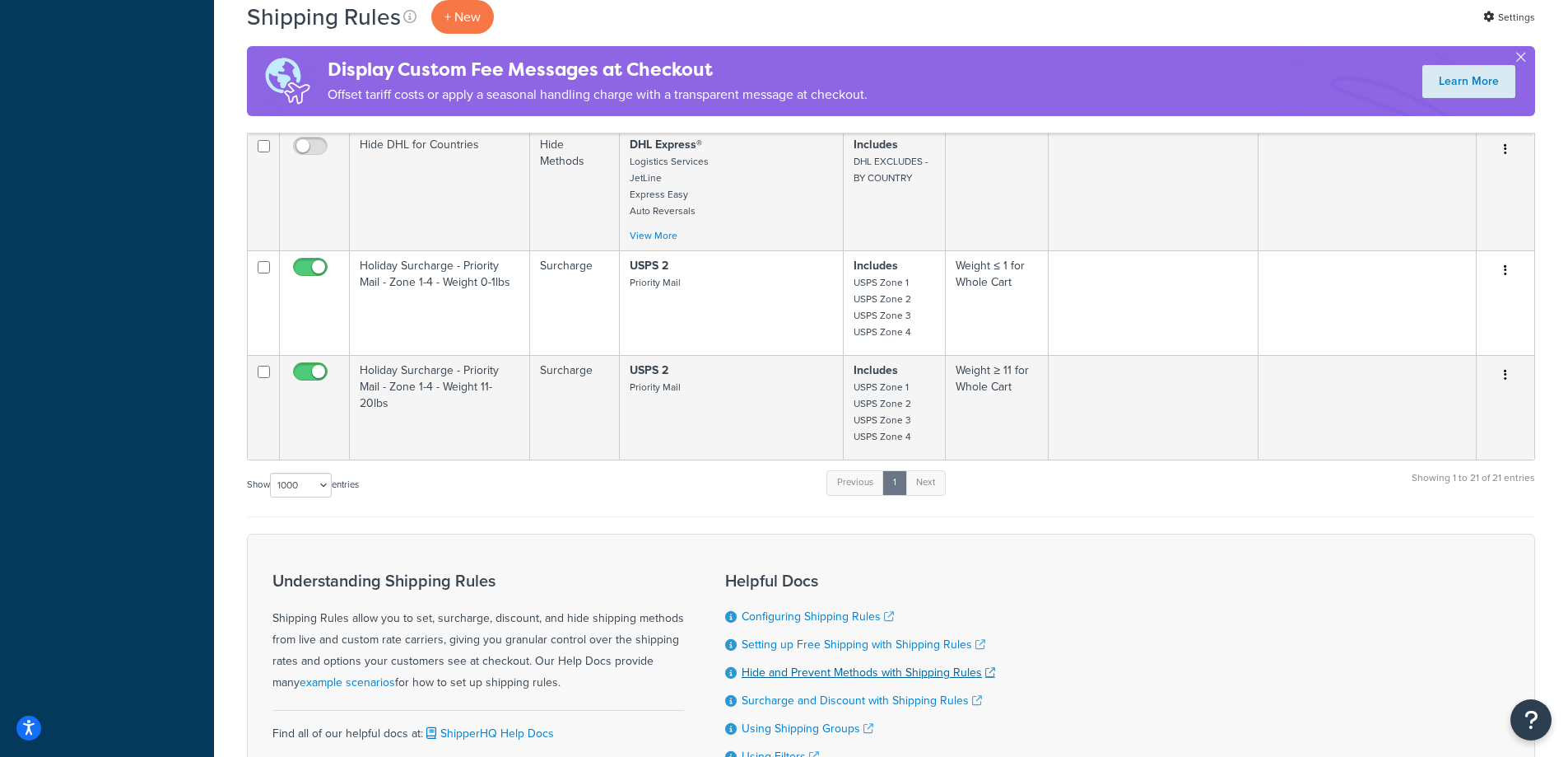
scroll to position [2837, 0]
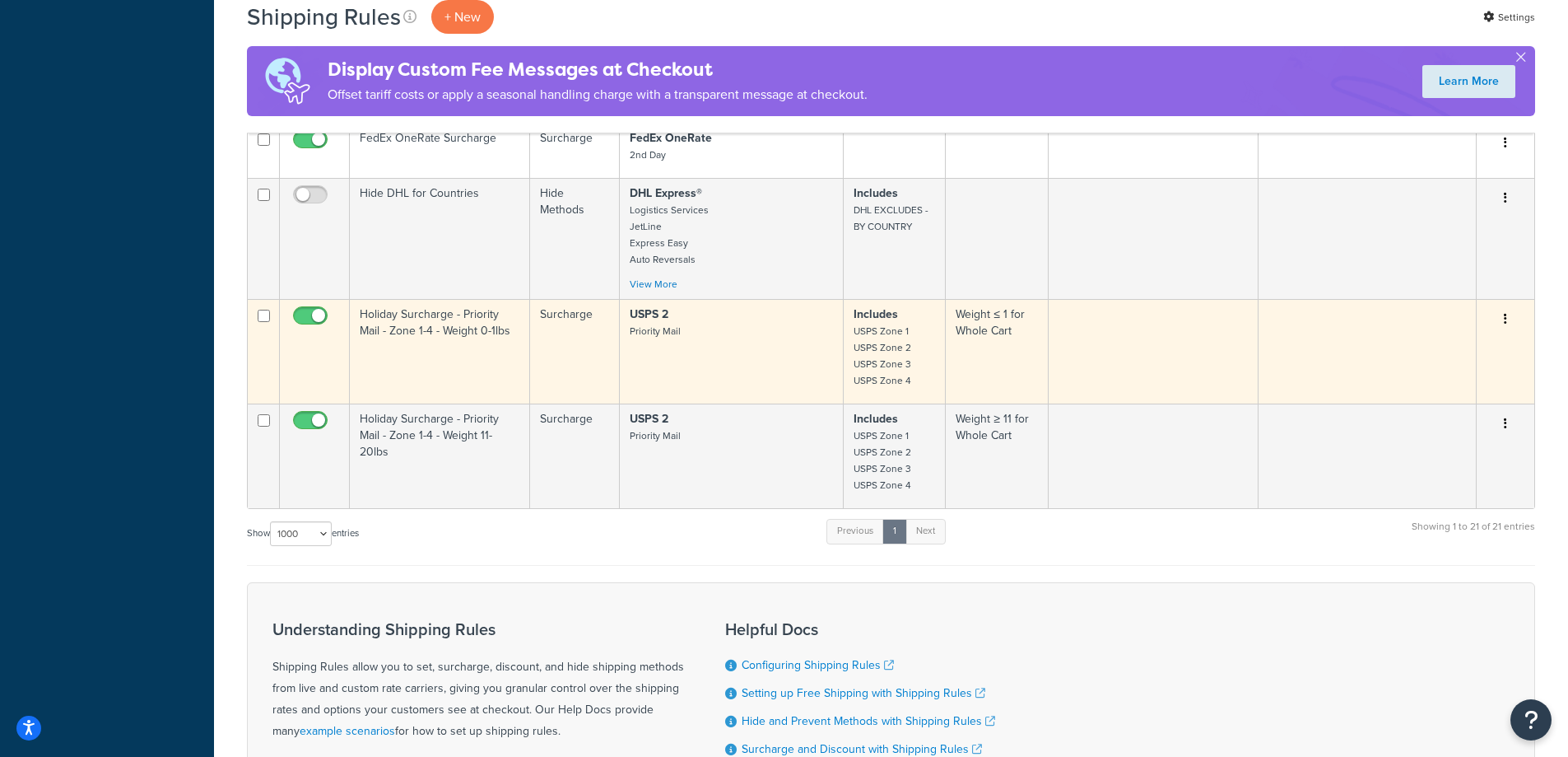
click at [668, 354] on td "USPS 2 Priority Mail" at bounding box center [731, 350] width 224 height 104
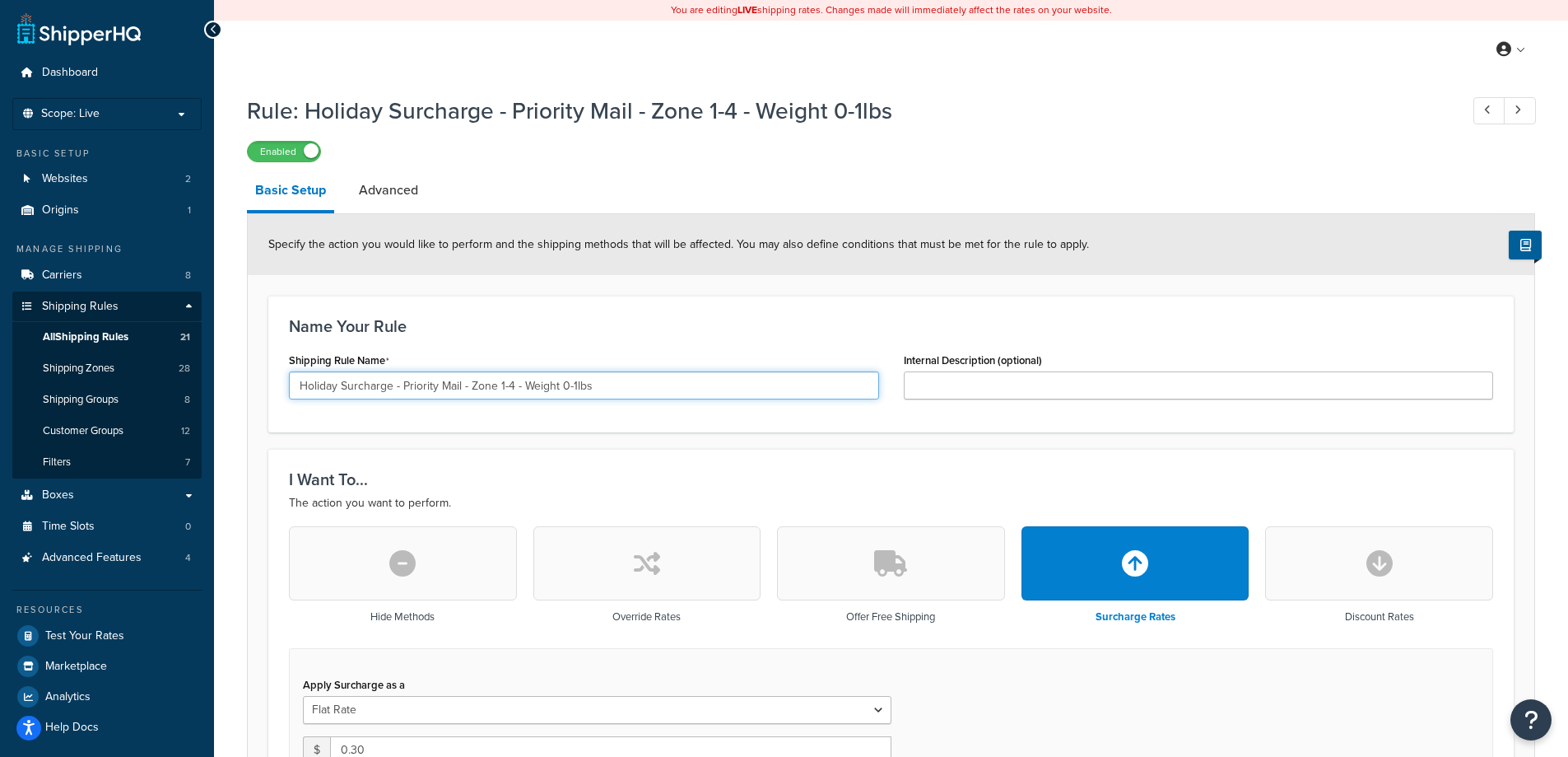
drag, startPoint x: 563, startPoint y: 387, endPoint x: 575, endPoint y: 389, distance: 12.2
click at [575, 389] on input "Holiday Surcharge - Priority Mail - Zone 1-4 - Weight 0-1lbs" at bounding box center [583, 385] width 590 height 28
click at [579, 384] on input "Holiday Surcharge - Priority Mail - Zone 1-4 - Weight 0-1lbs" at bounding box center [583, 385] width 590 height 28
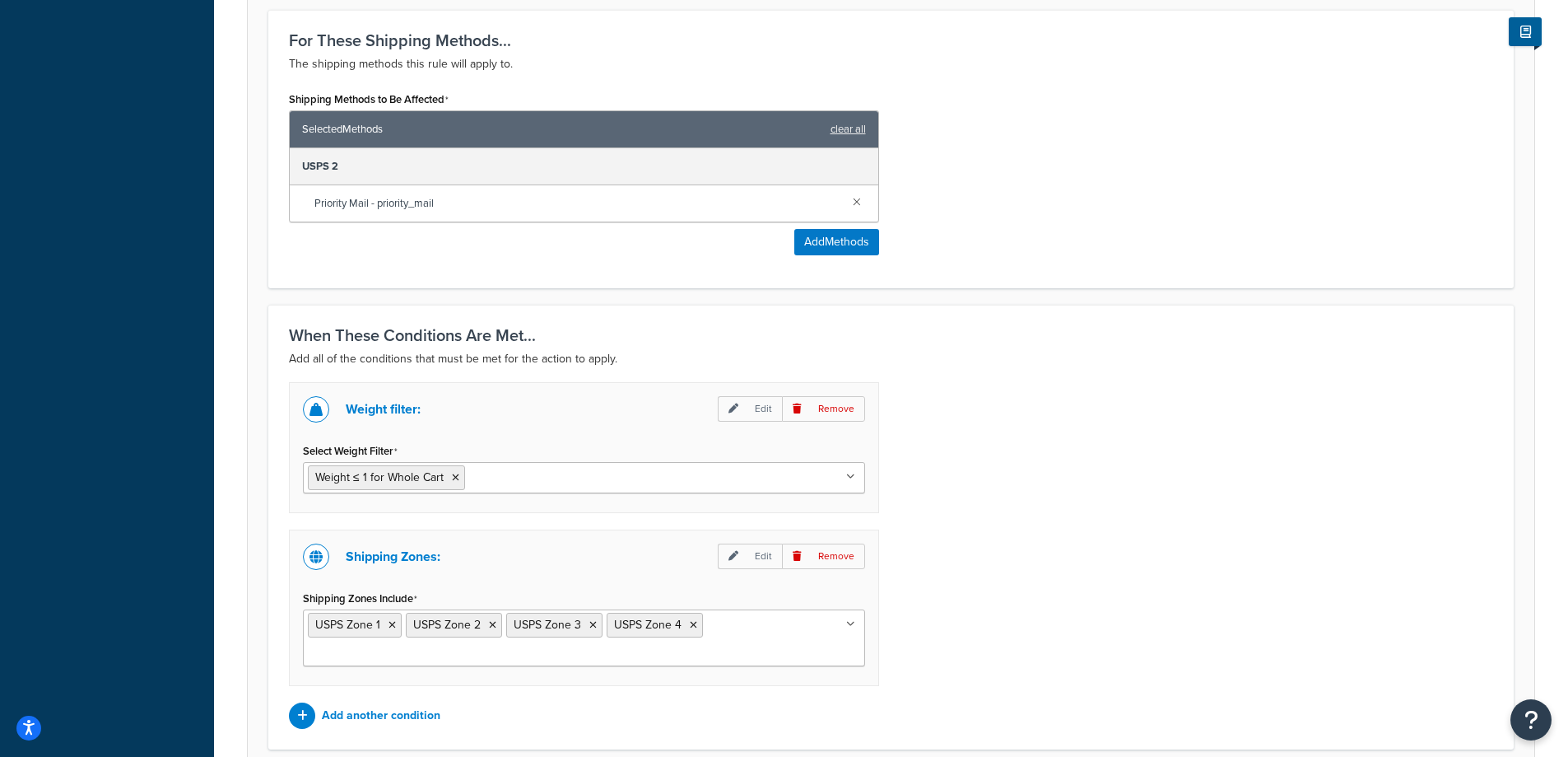
scroll to position [1035, 0]
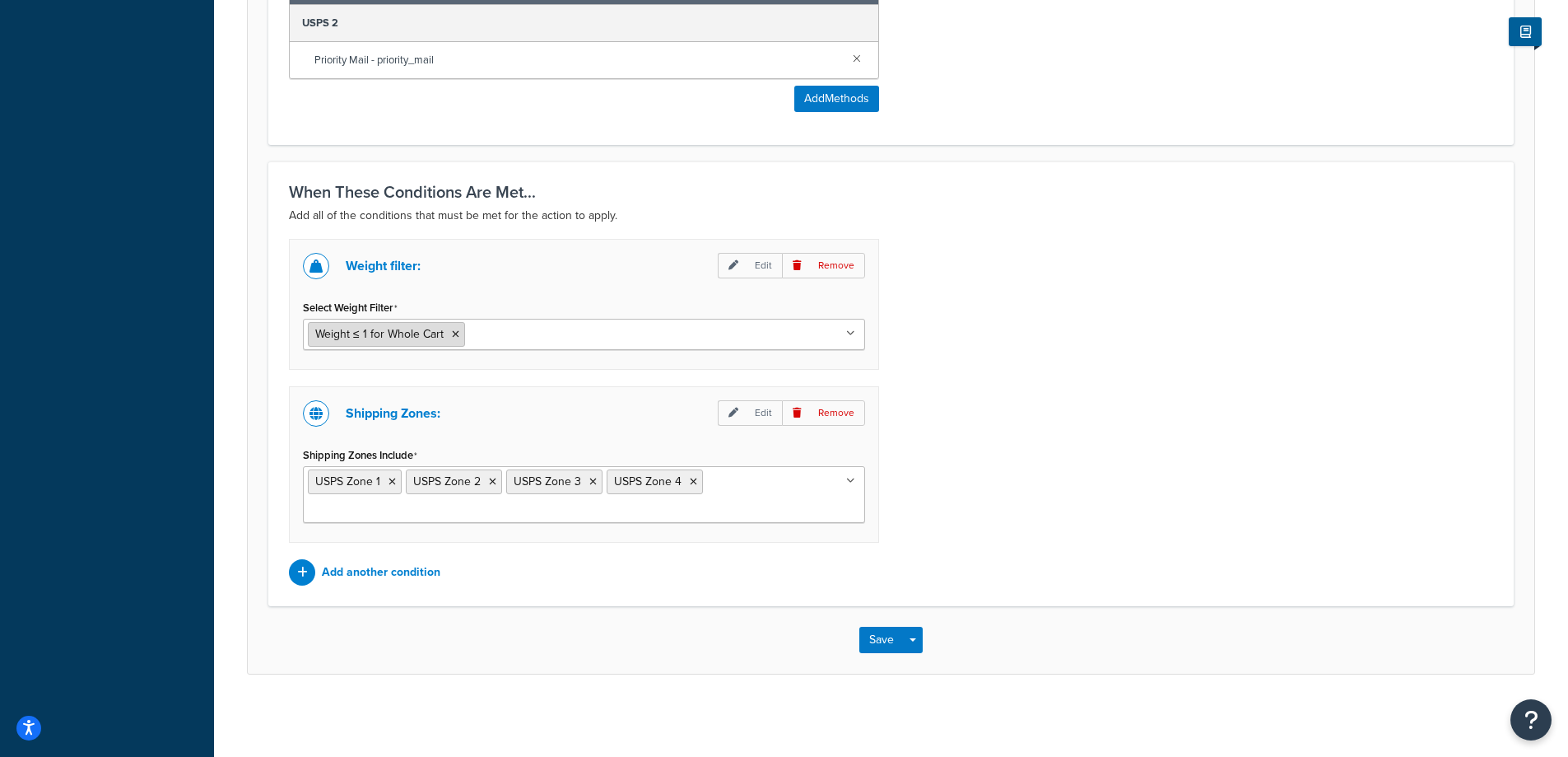
type input "Holiday Surcharge - Priority Mail - Zone 1-4 - Weight 0-10lbs"
click at [373, 335] on span "Weight ≤ 1 for Whole Cart" at bounding box center [379, 333] width 128 height 17
click at [728, 265] on p "Edit" at bounding box center [750, 266] width 65 height 26
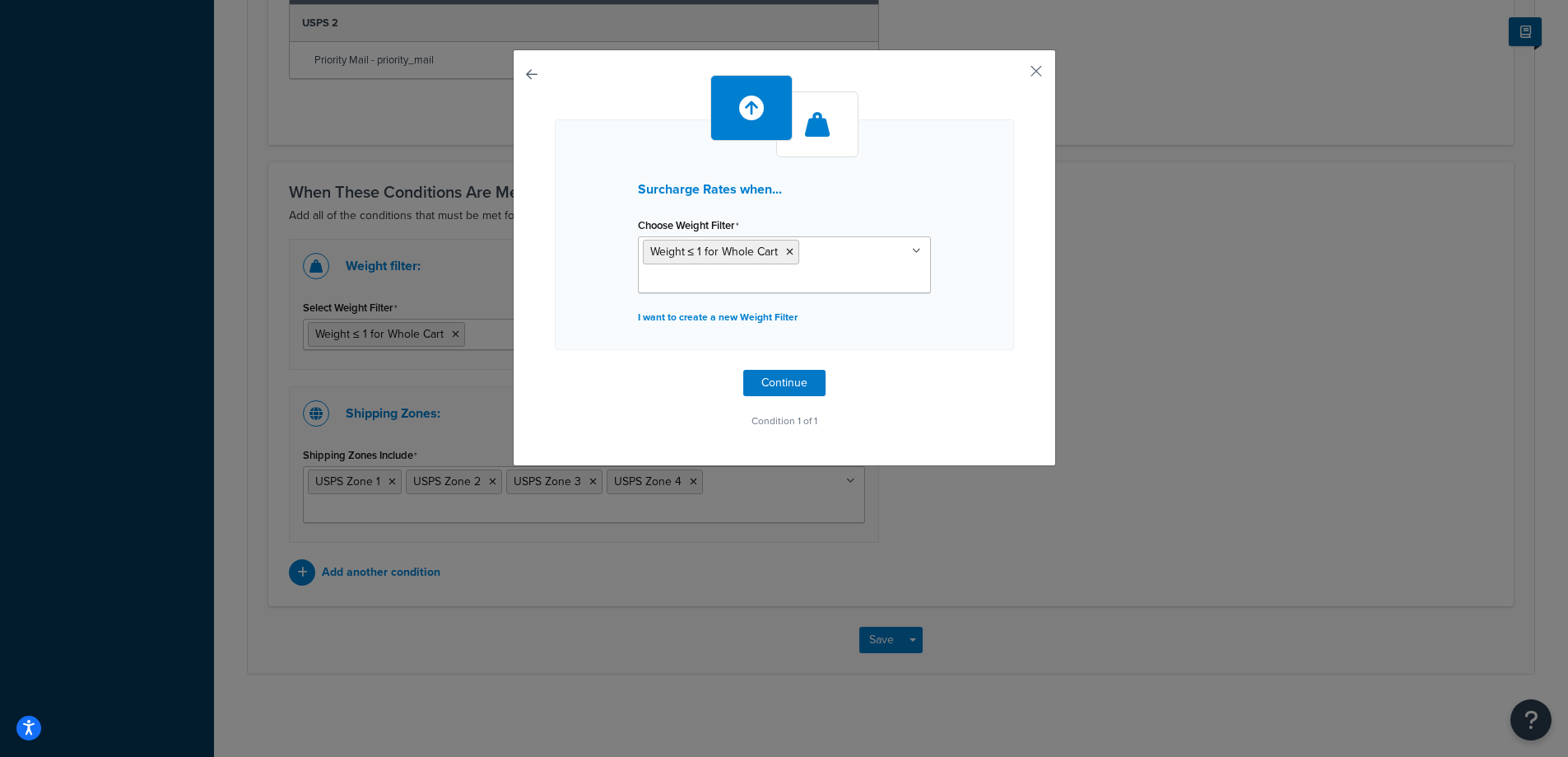
scroll to position [1010, 0]
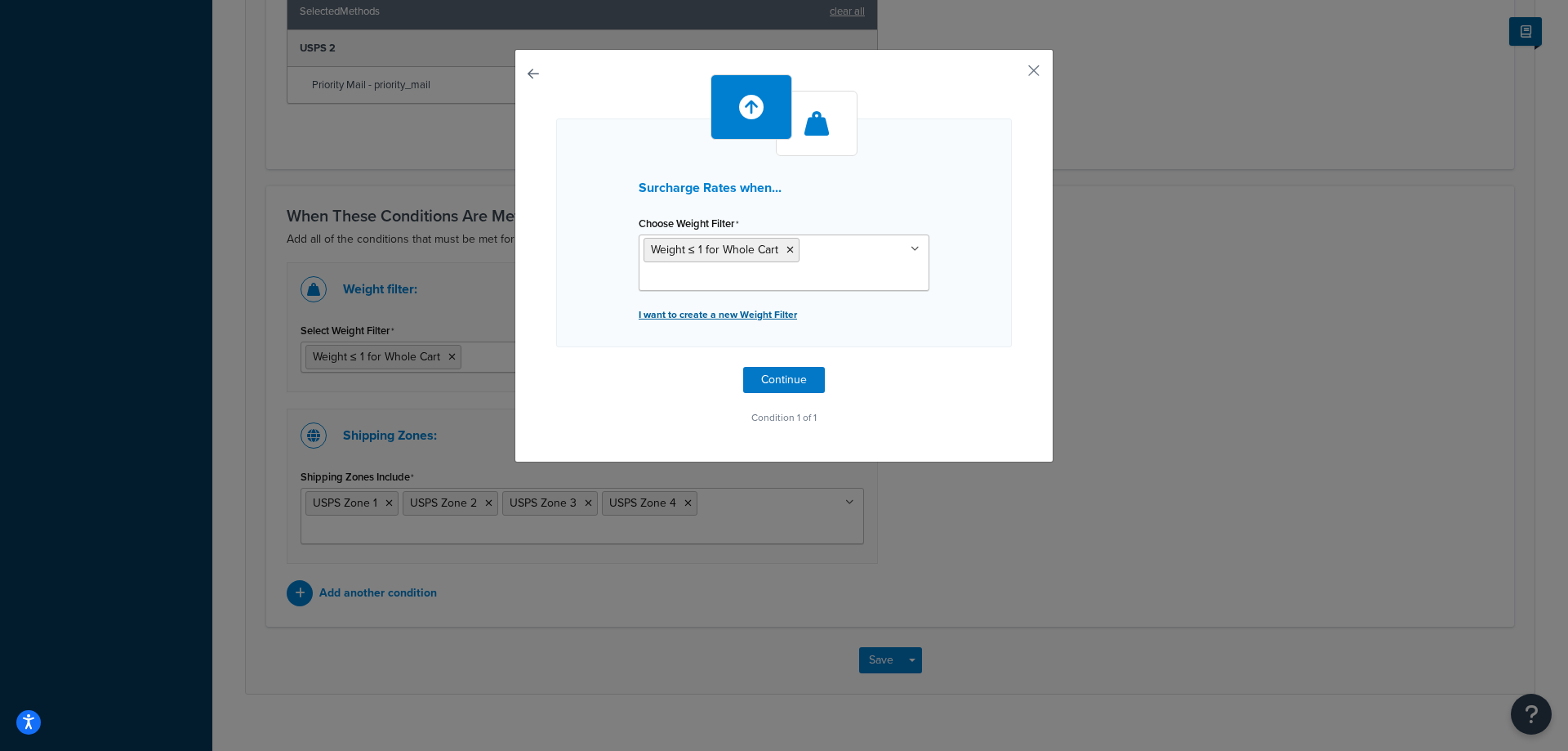
click at [757, 310] on p "I want to create a new Weight Filter" at bounding box center [784, 314] width 291 height 23
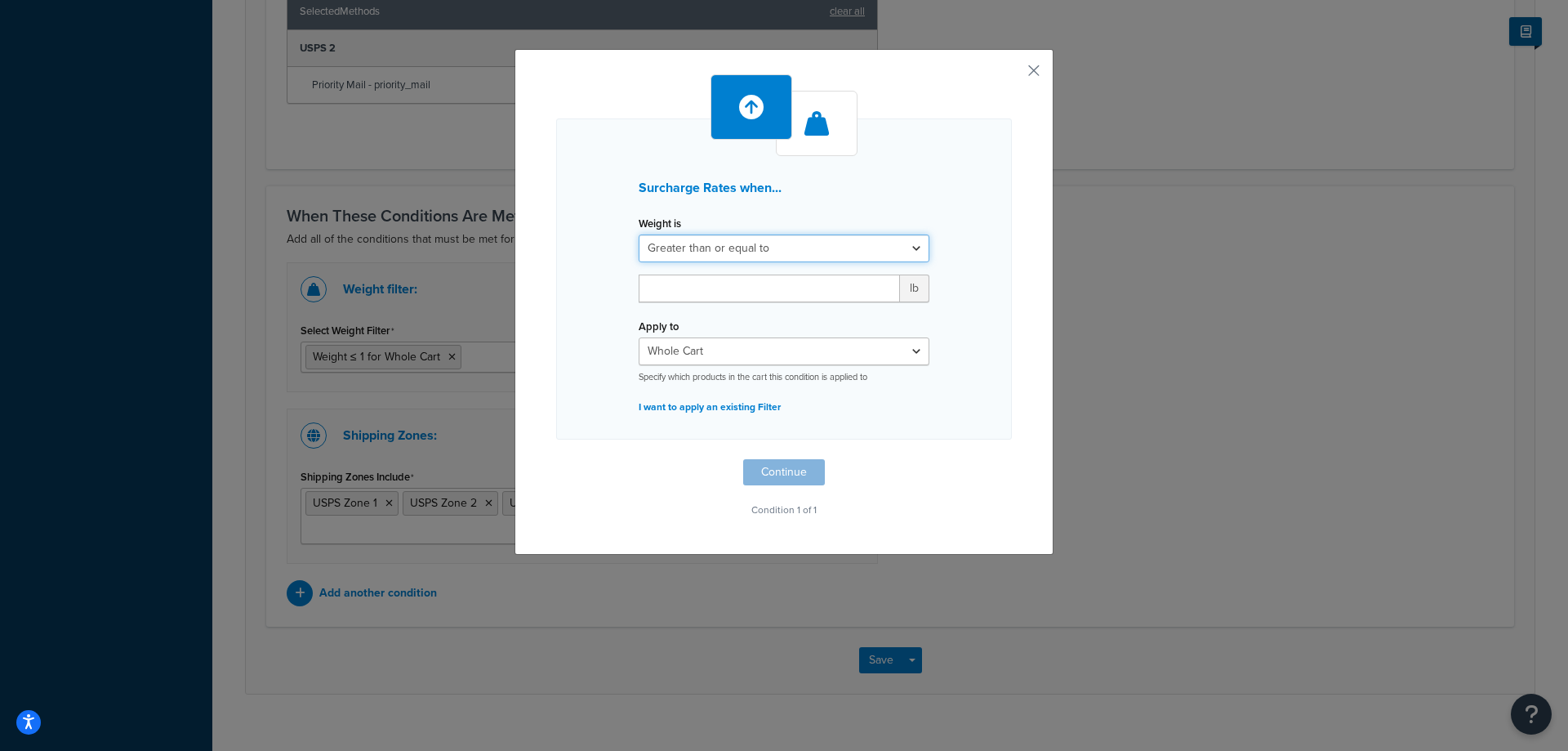
click at [907, 246] on select "Greater than or equal to Between or equal to Less than or equal to" at bounding box center [784, 249] width 291 height 28
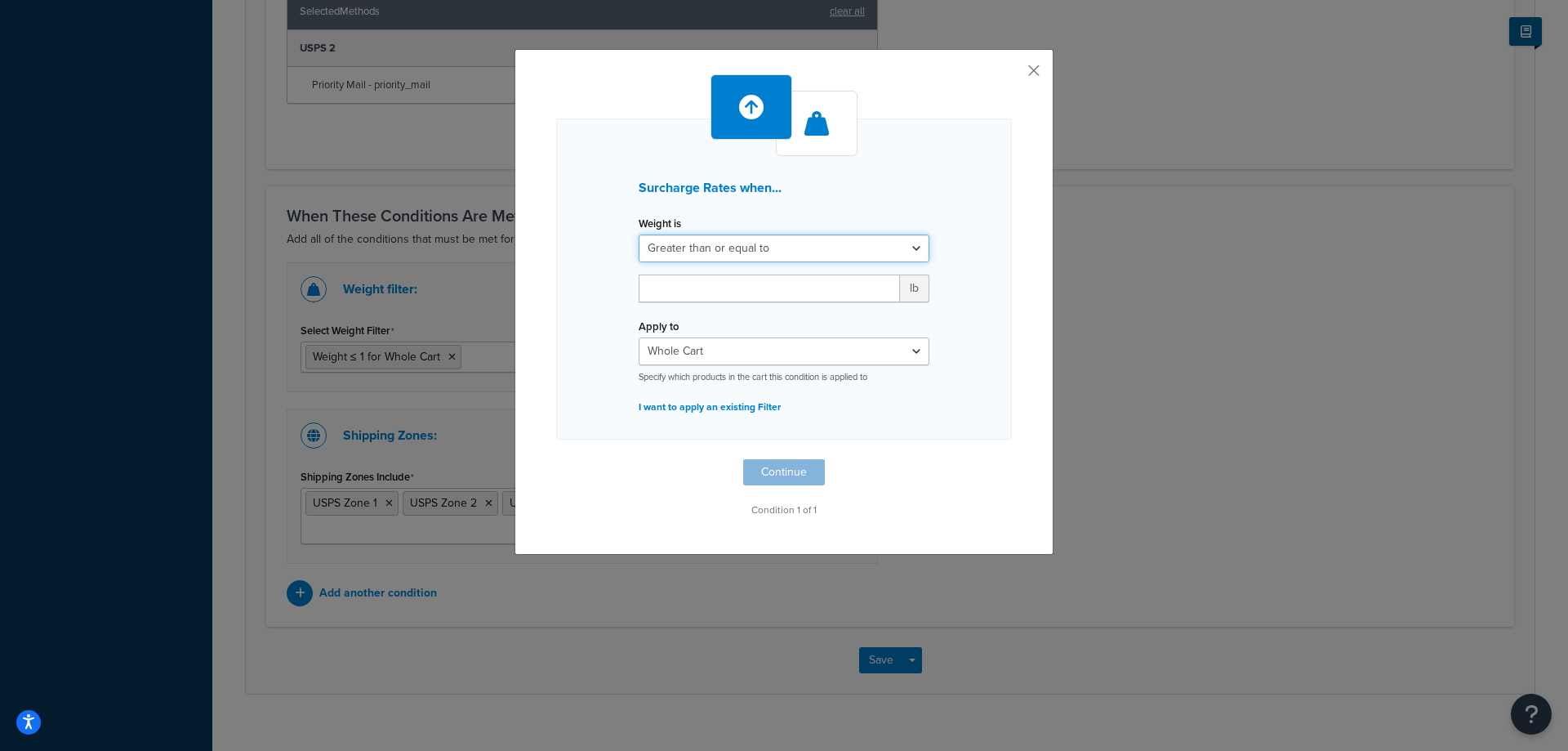
click at [912, 246] on select "Greater than or equal to Between or equal to Less than or equal to" at bounding box center [784, 249] width 291 height 28
click at [907, 245] on select "Greater than or equal to Between or equal to Less than or equal to" at bounding box center [784, 249] width 291 height 28
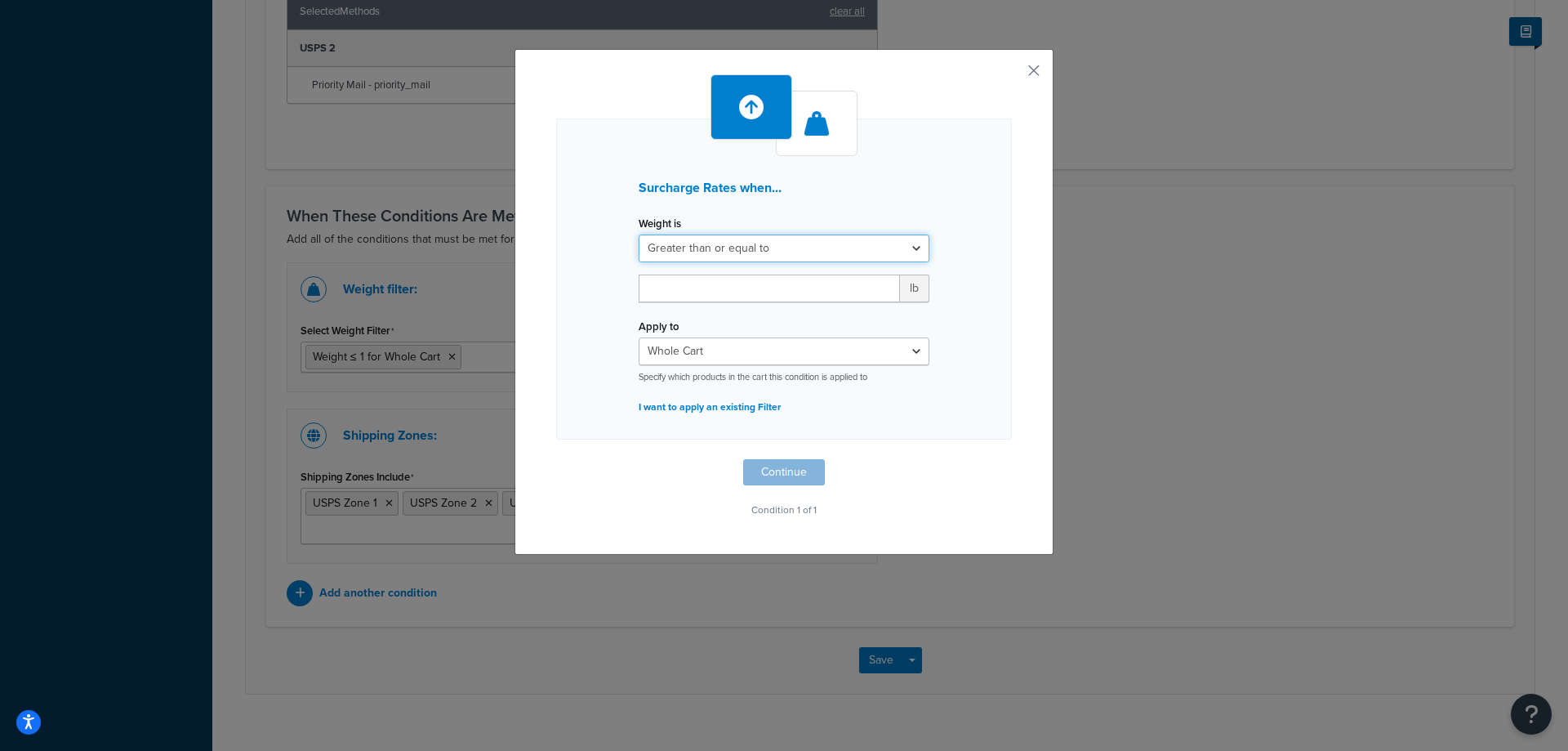
click at [916, 248] on select "Greater than or equal to Between or equal to Less than or equal to" at bounding box center [784, 249] width 291 height 28
click at [906, 249] on select "Greater than or equal to Between or equal to Less than or equal to" at bounding box center [784, 249] width 291 height 28
click at [906, 244] on select "Greater than or equal to Between or equal to Less than or equal to" at bounding box center [784, 249] width 291 height 28
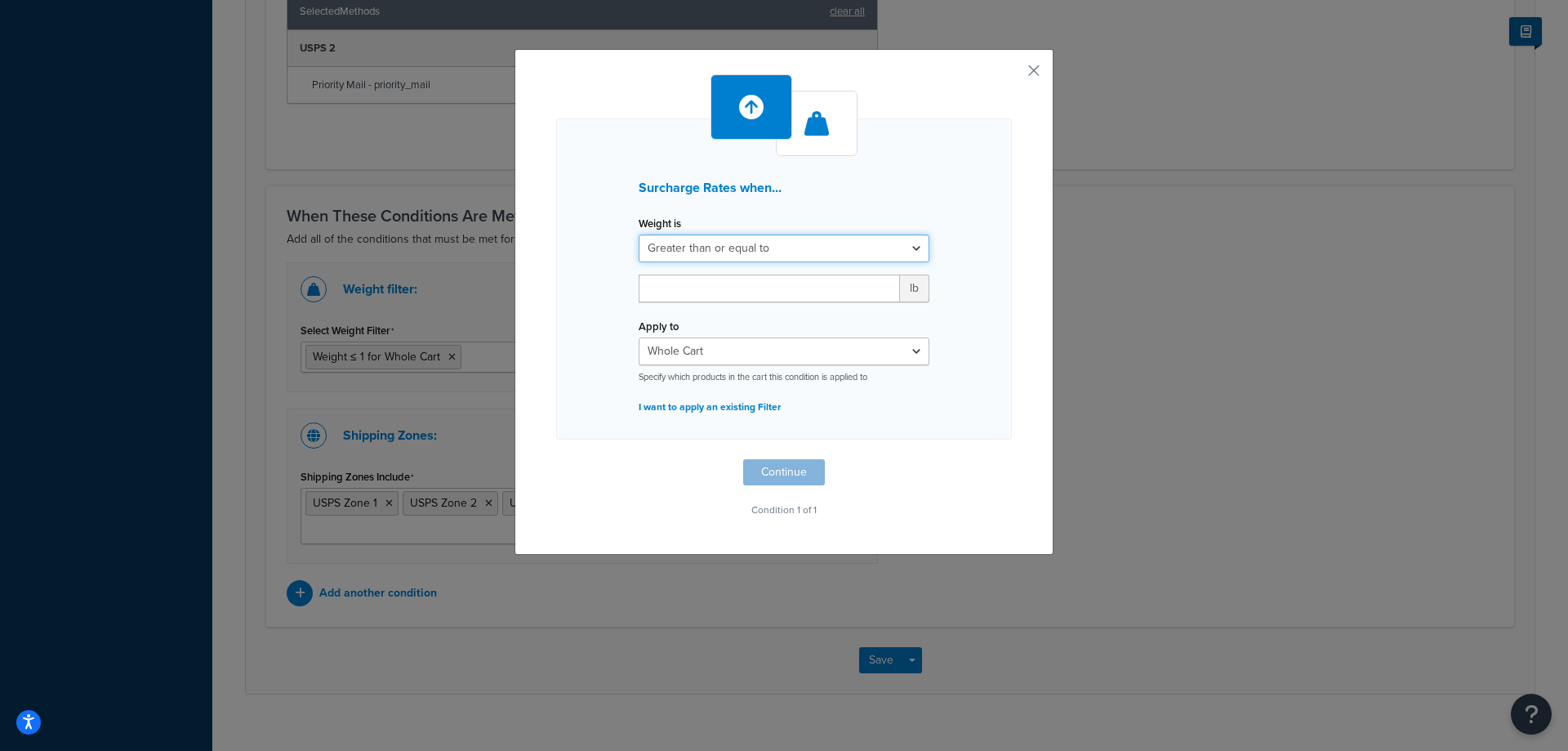
click at [890, 245] on select "Greater than or equal to Between or equal to Less than or equal to" at bounding box center [784, 249] width 291 height 28
click at [822, 247] on select "Greater than or equal to Between or equal to Less than or equal to" at bounding box center [784, 249] width 291 height 28
select select "UNDER"
click at [638, 235] on select "Greater than or equal to Between or equal to Less than or equal to" at bounding box center [784, 249] width 291 height 28
click at [723, 302] on div "lb" at bounding box center [784, 294] width 315 height 40
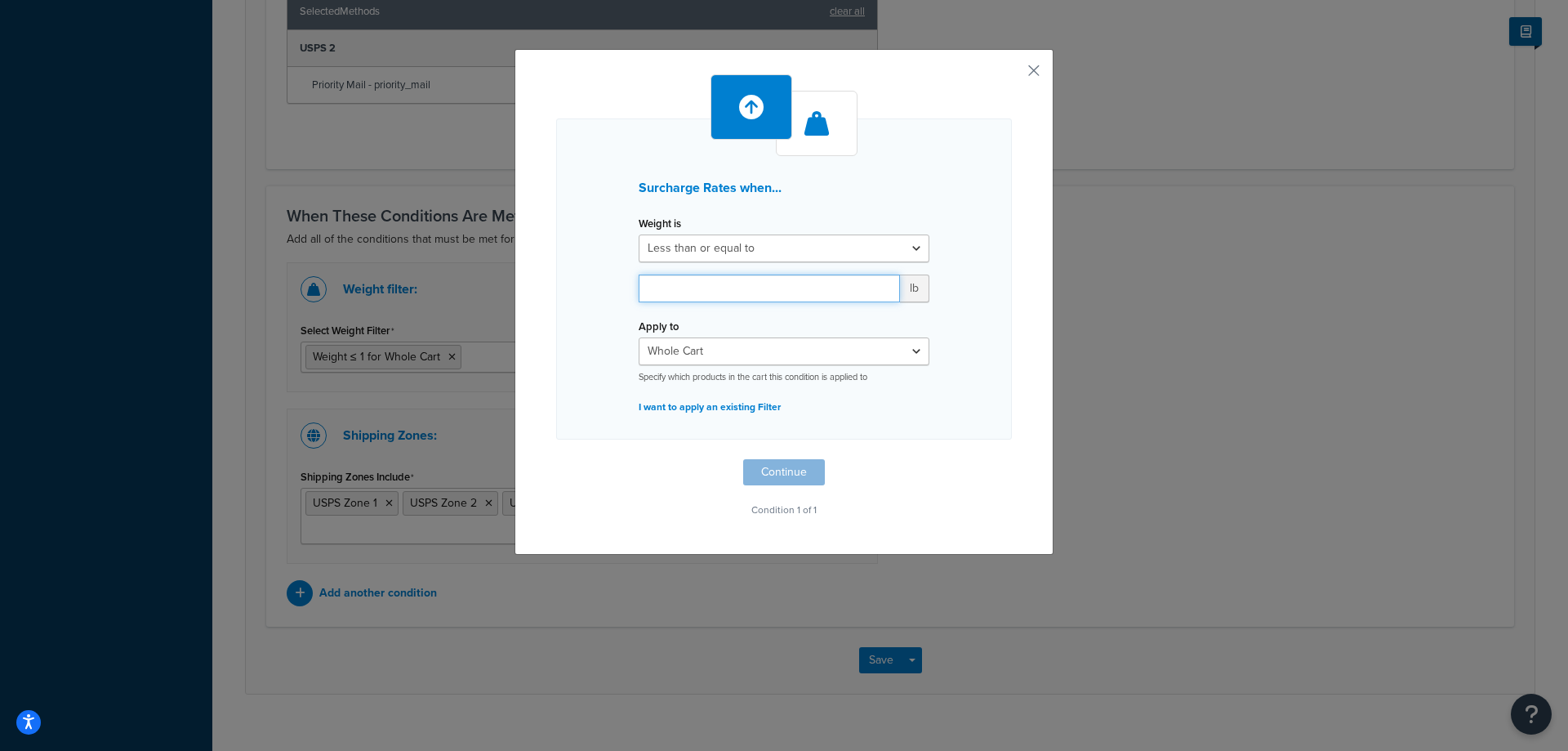
click at [732, 282] on input "number" at bounding box center [769, 288] width 261 height 28
drag, startPoint x: 701, startPoint y: 286, endPoint x: 646, endPoint y: 291, distance: 55.2
click at [646, 291] on input "10" at bounding box center [769, 288] width 261 height 28
type input "10"
click at [757, 472] on button "Continue" at bounding box center [784, 472] width 82 height 26
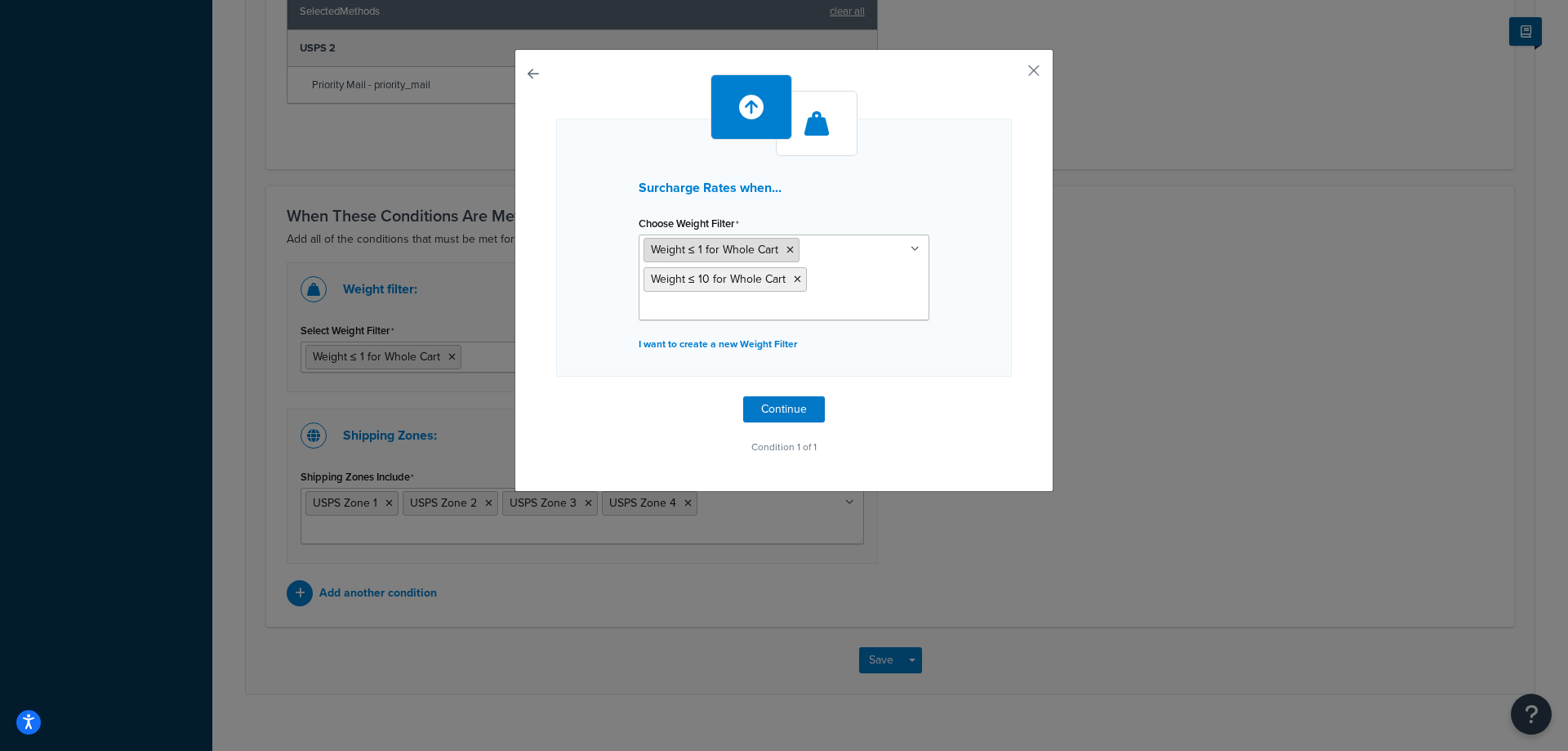
click at [786, 251] on icon at bounding box center [789, 250] width 7 height 10
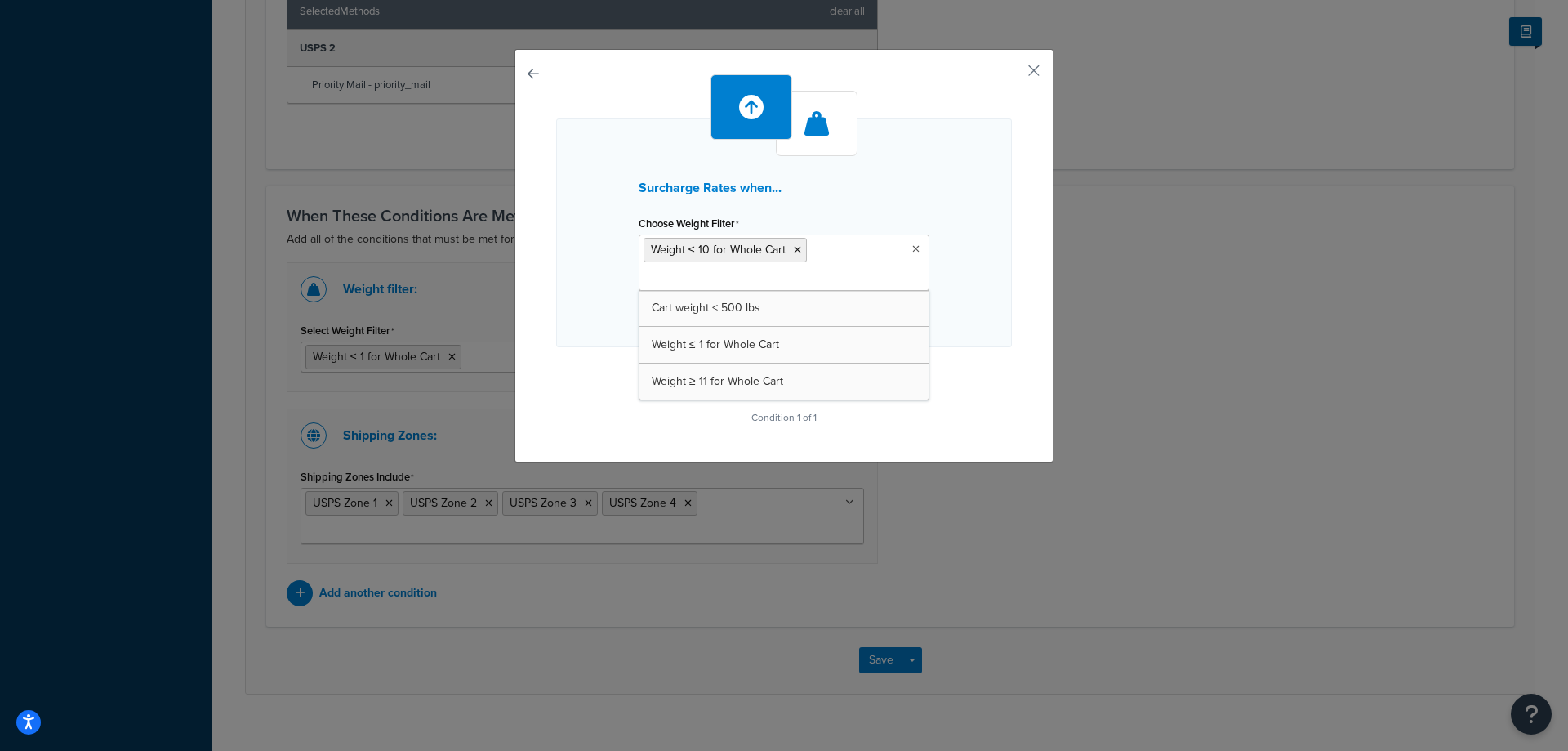
click at [946, 253] on div "Surcharge Rates when... Choose Weight Filter Weight ≤ 10 for Whole Cart Cart we…" at bounding box center [784, 233] width 456 height 229
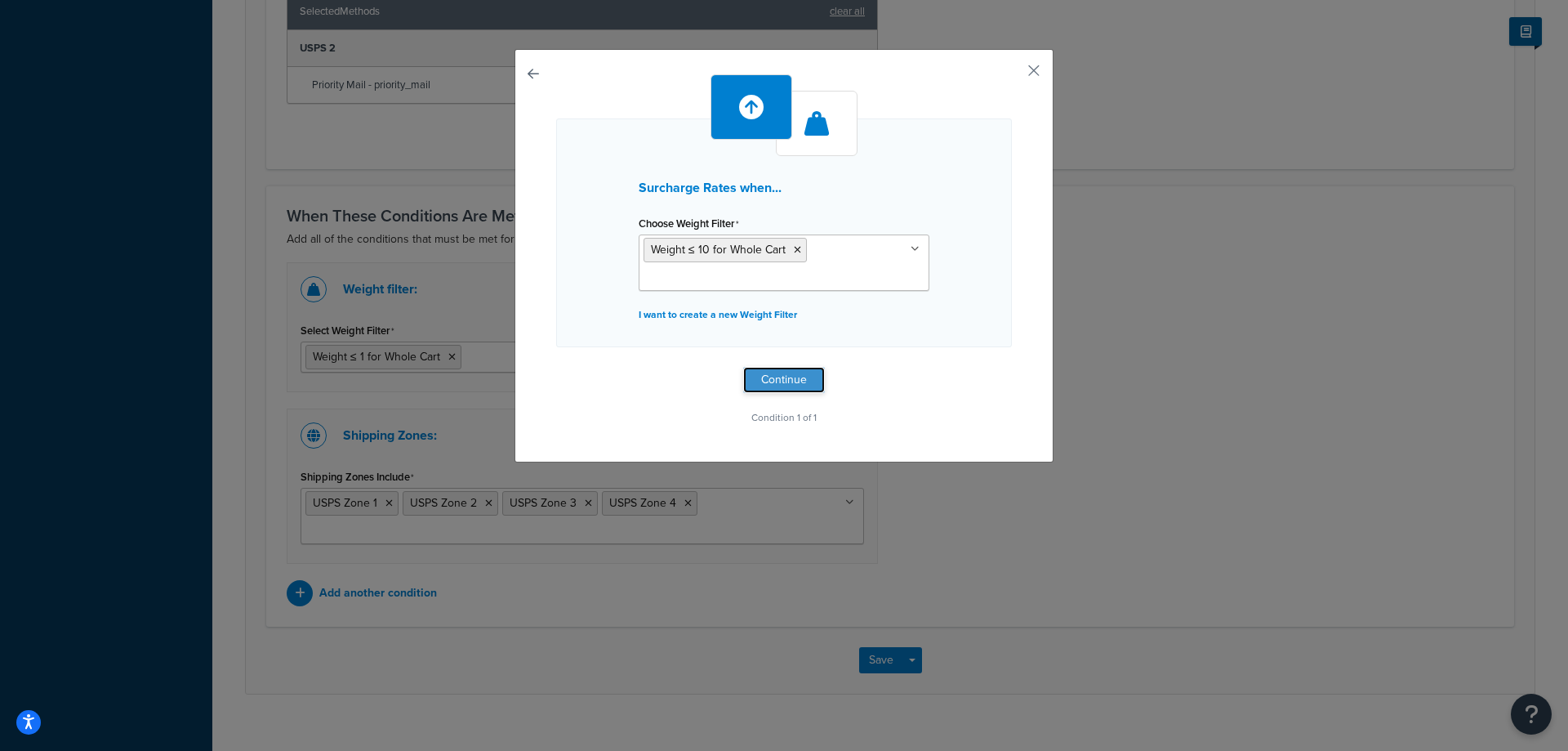
click at [793, 385] on button "Continue" at bounding box center [784, 380] width 82 height 26
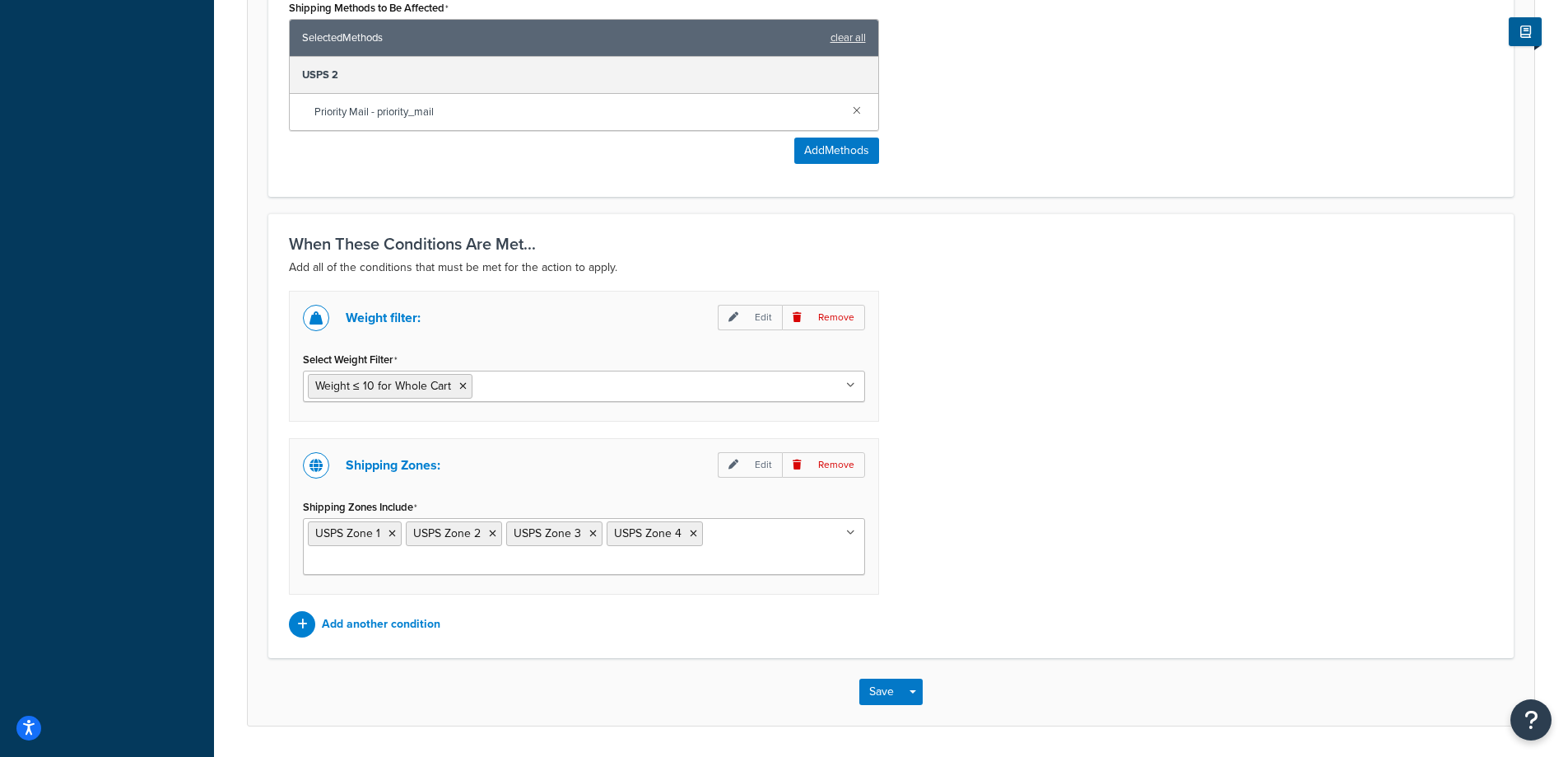
scroll to position [1035, 0]
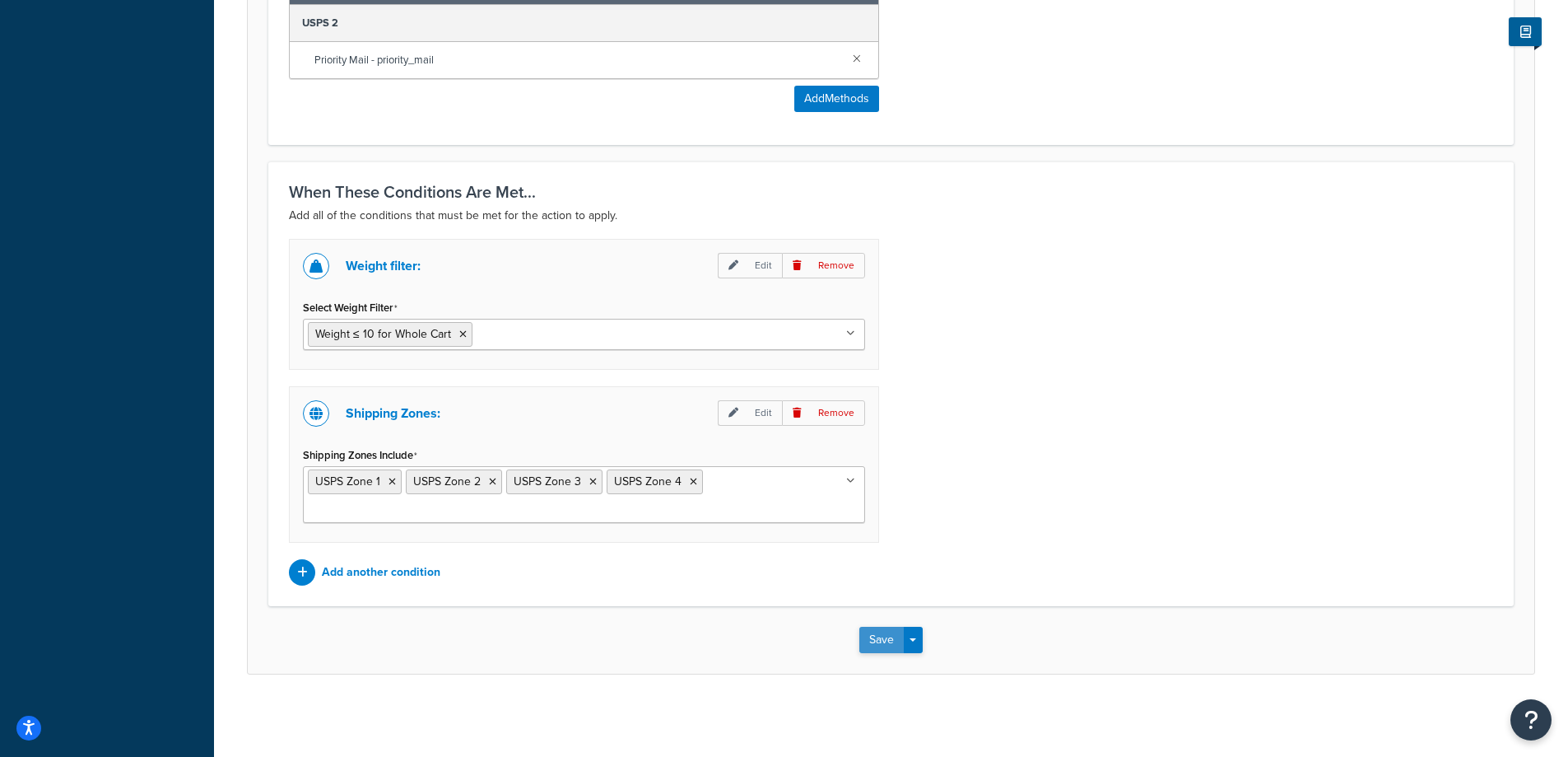
click at [883, 638] on button "Save" at bounding box center [881, 640] width 45 height 26
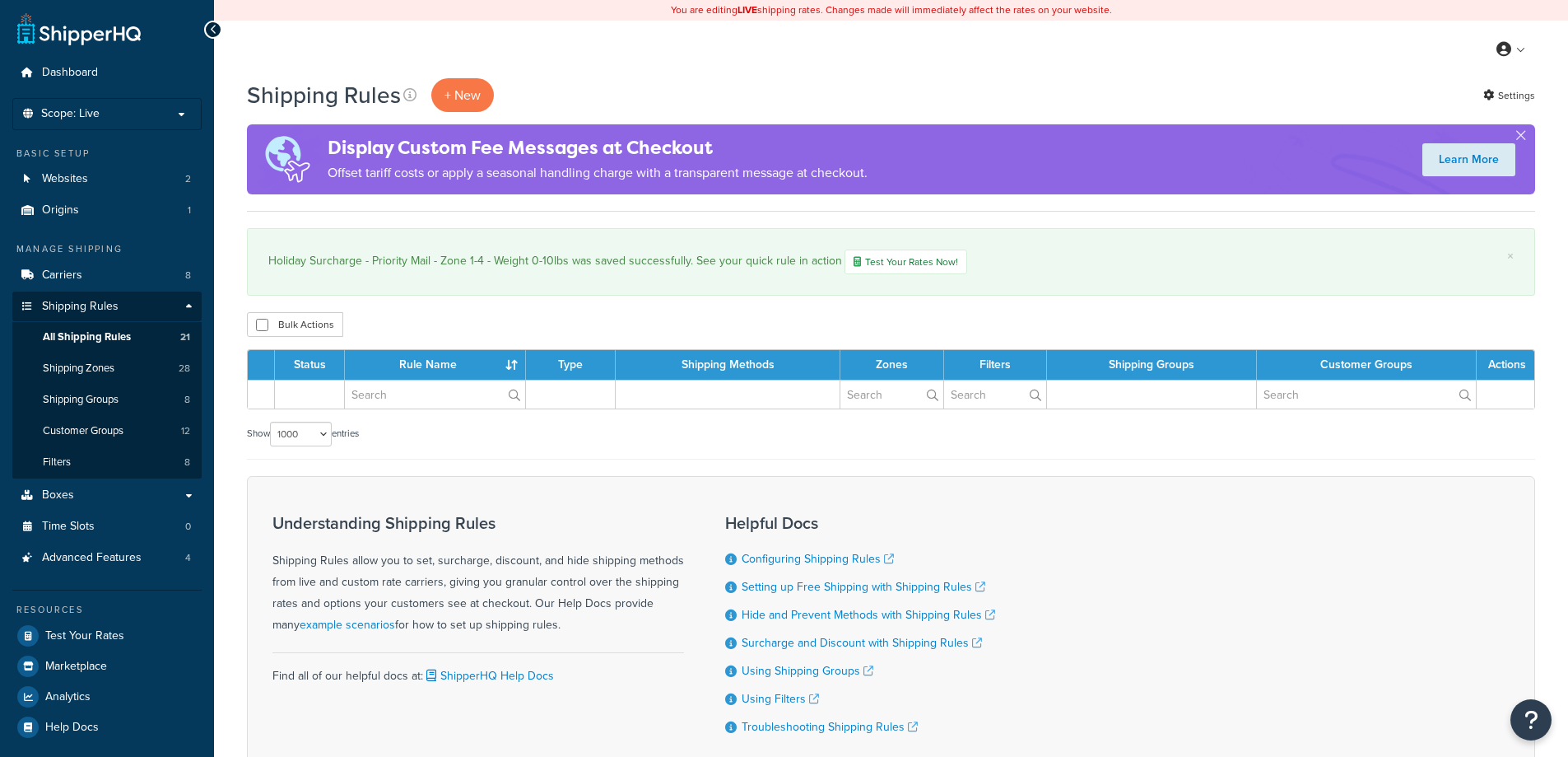
select select "1000"
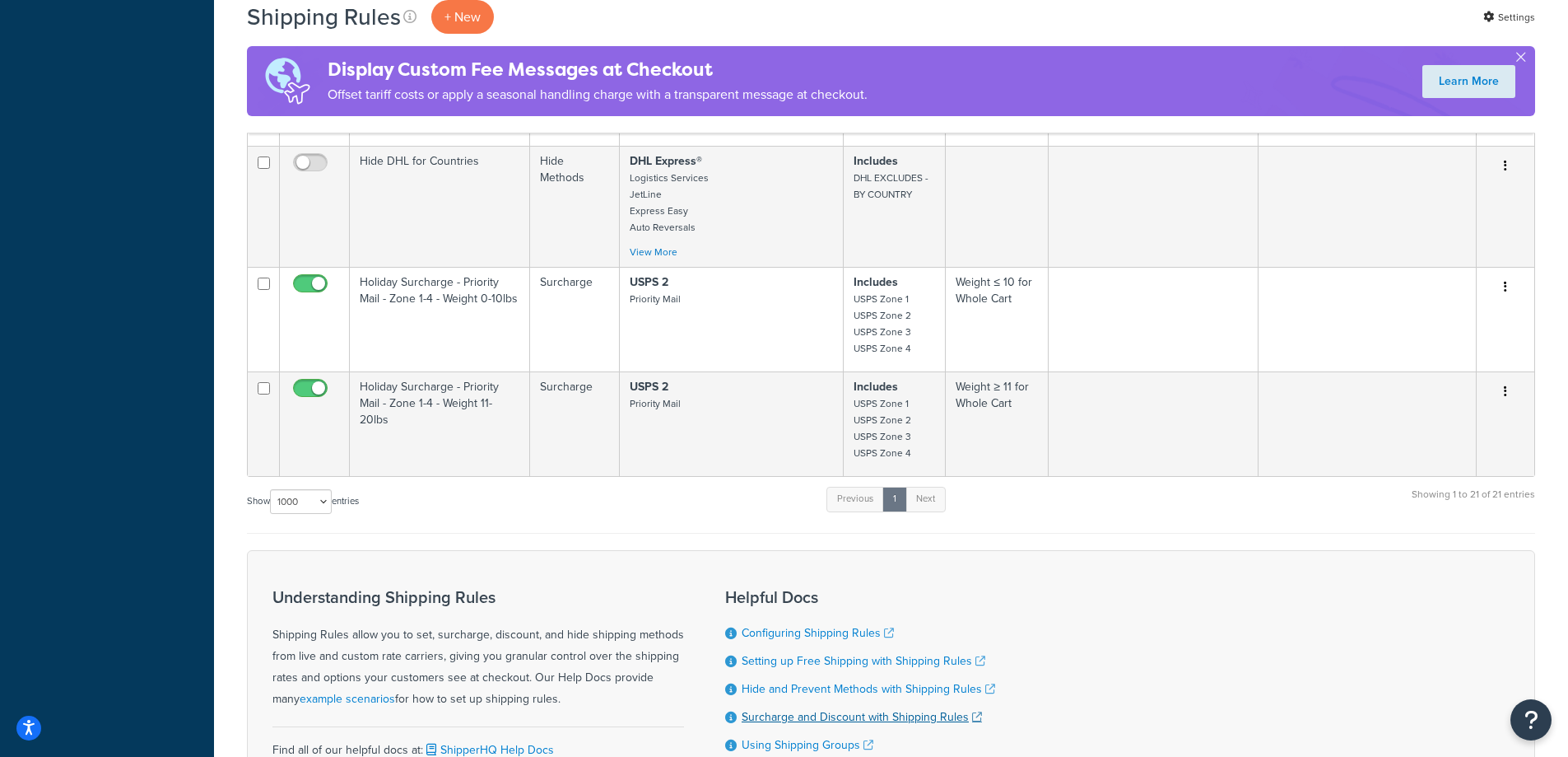
scroll to position [2837, 0]
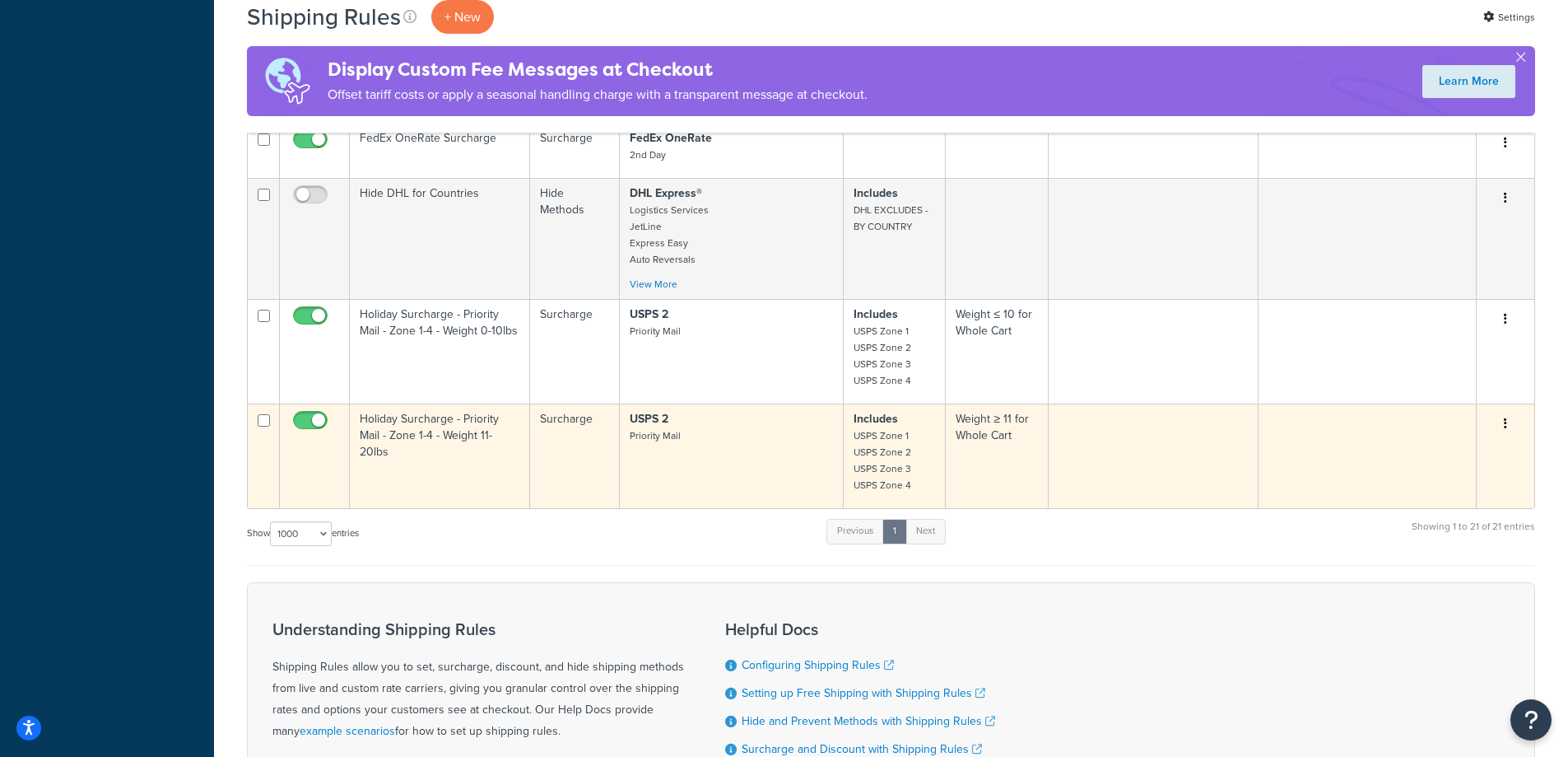
click at [763, 490] on td "USPS 2 Priority Mail" at bounding box center [731, 456] width 224 height 104
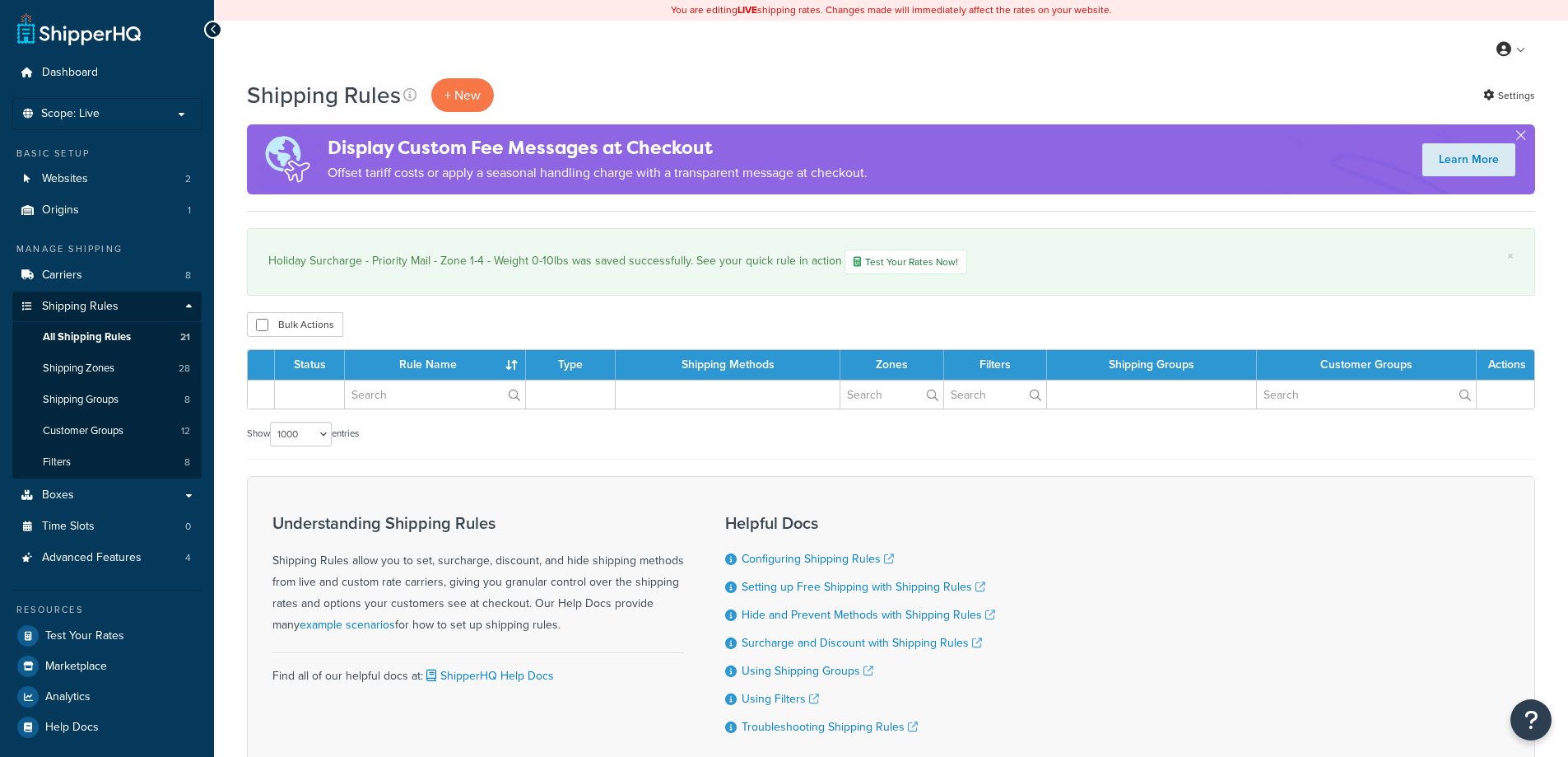
select select "1000"
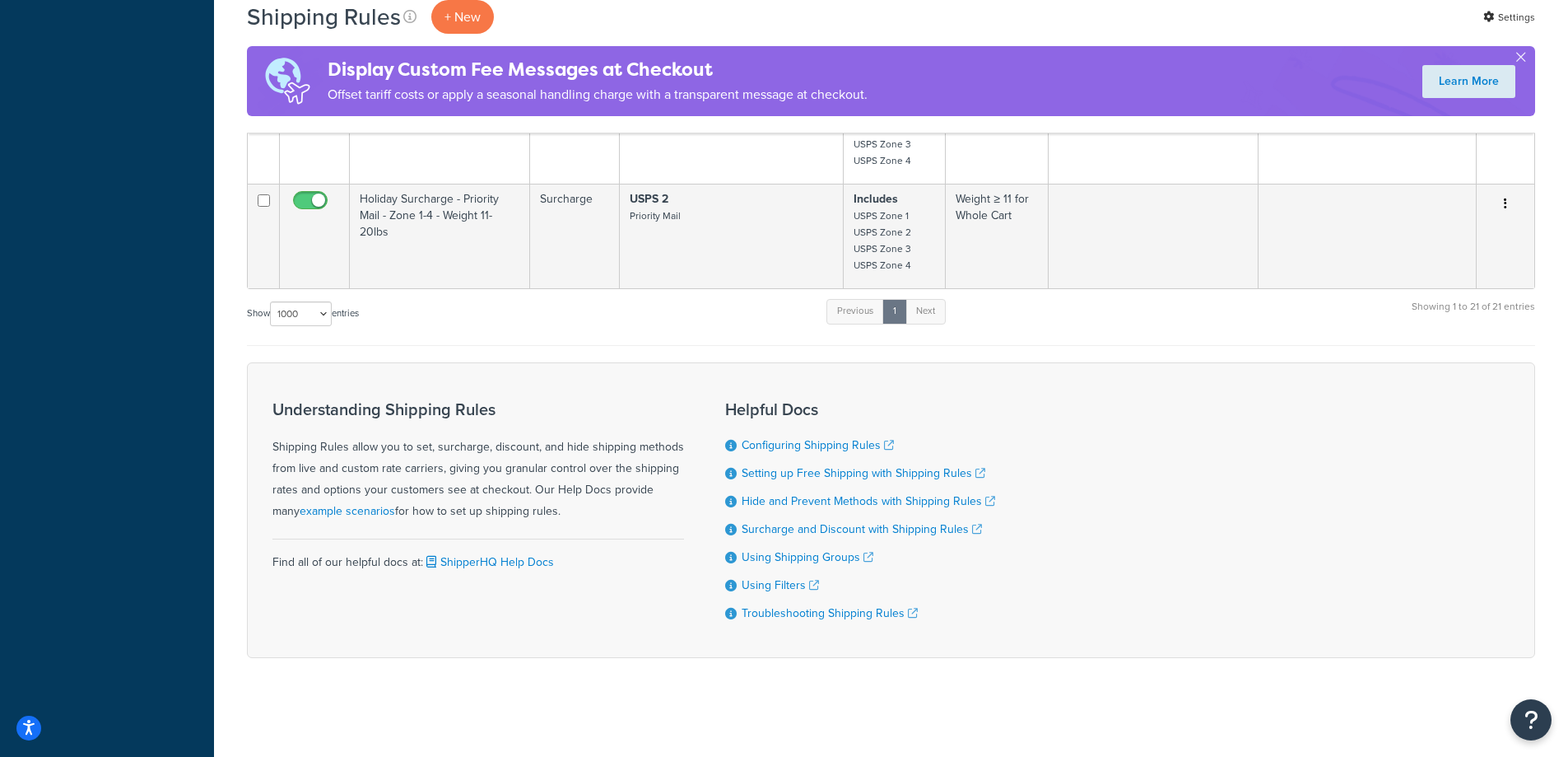
scroll to position [2837, 0]
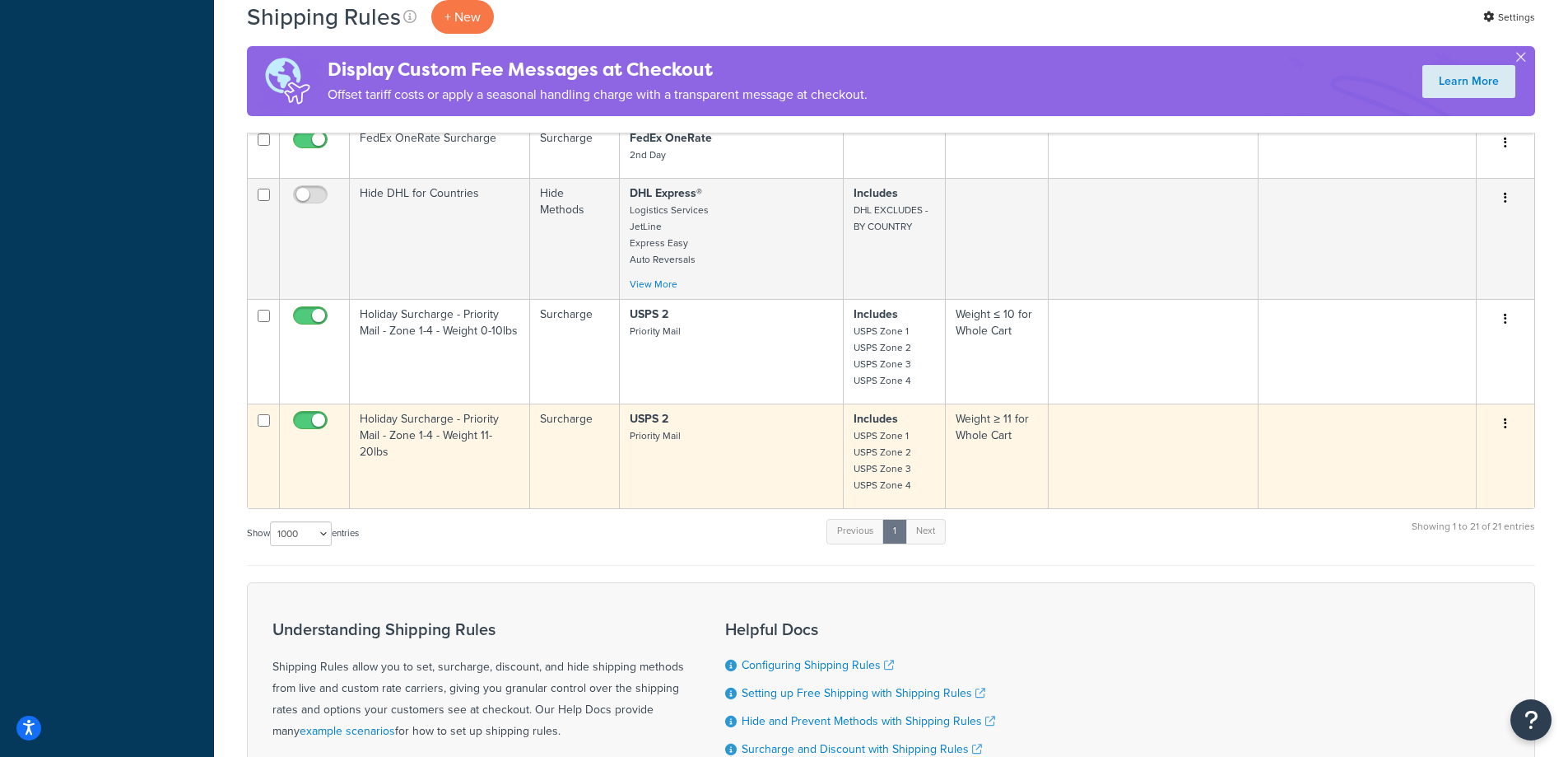
click at [615, 448] on td "Surcharge" at bounding box center [574, 456] width 88 height 104
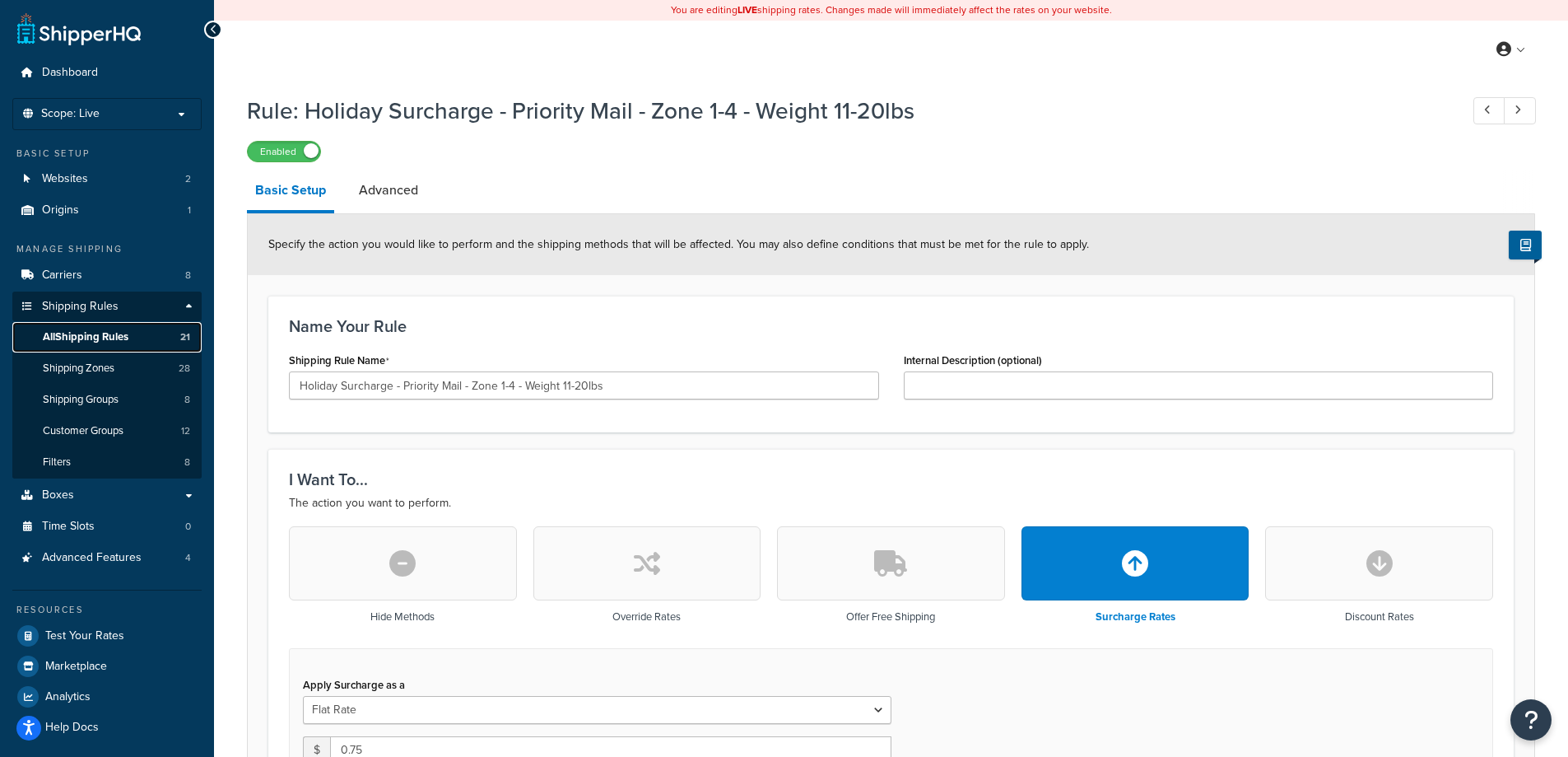
click at [103, 338] on span "All Shipping Rules" at bounding box center [86, 337] width 86 height 14
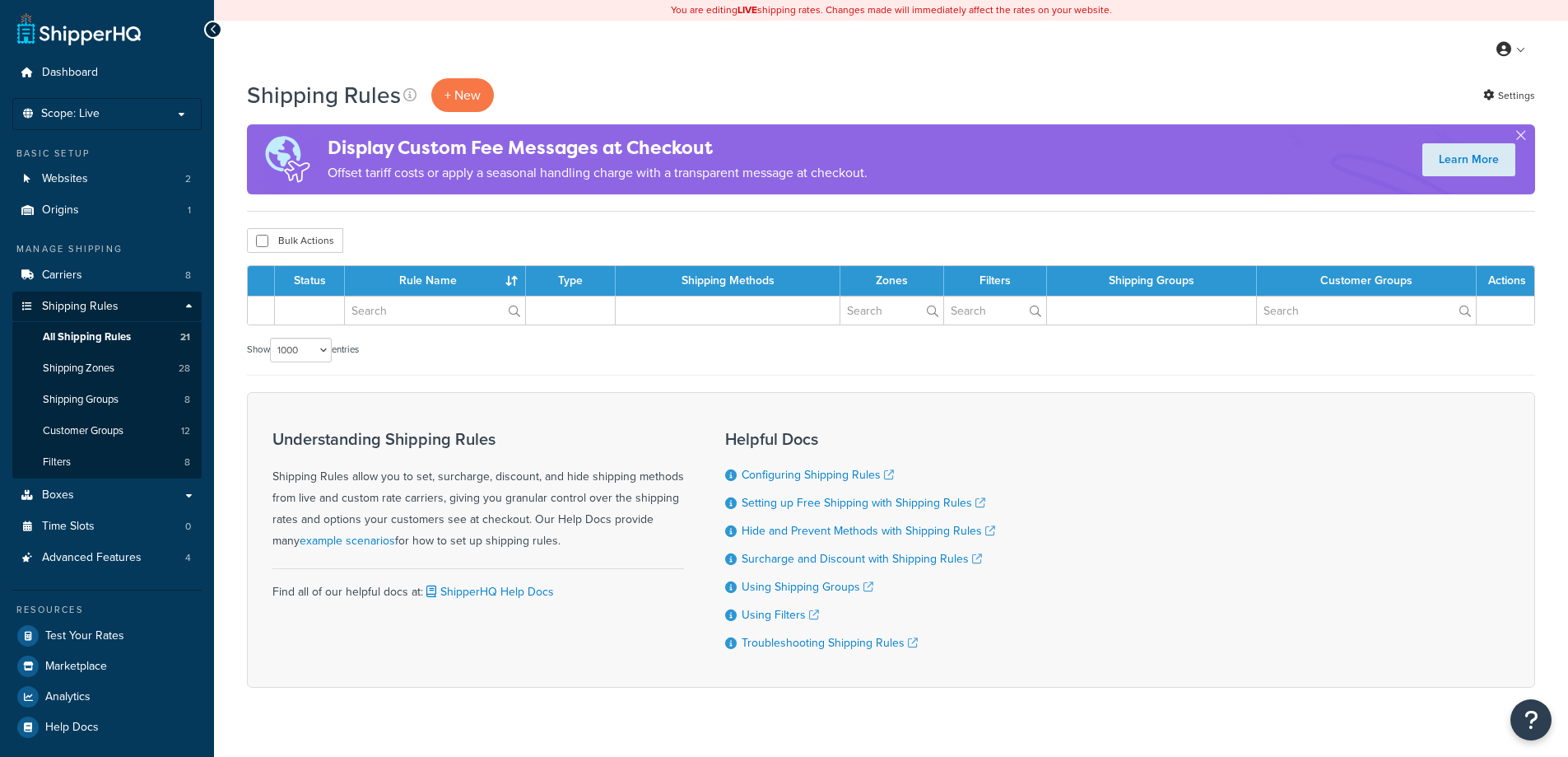
select select "1000"
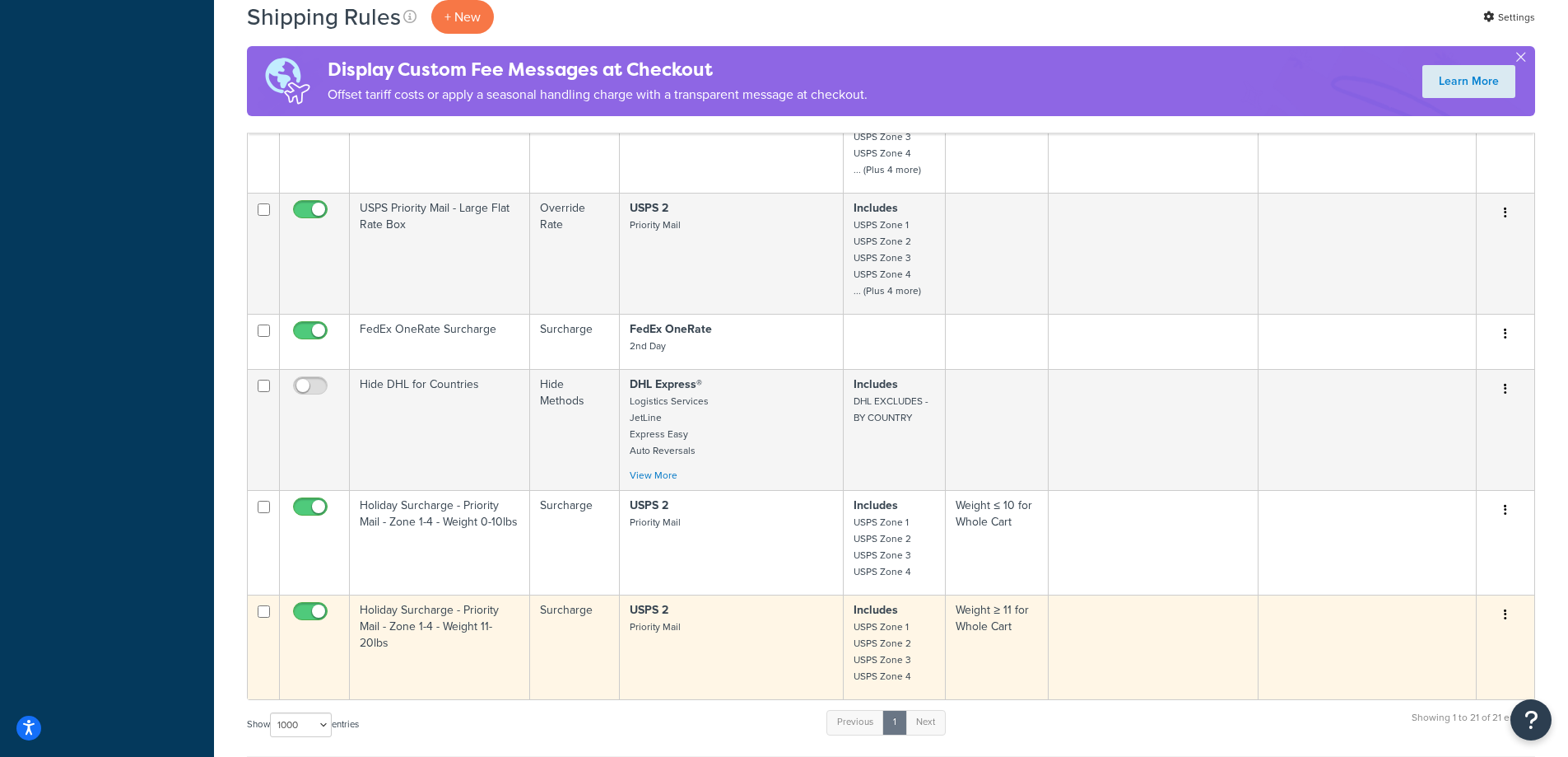
scroll to position [2634, 0]
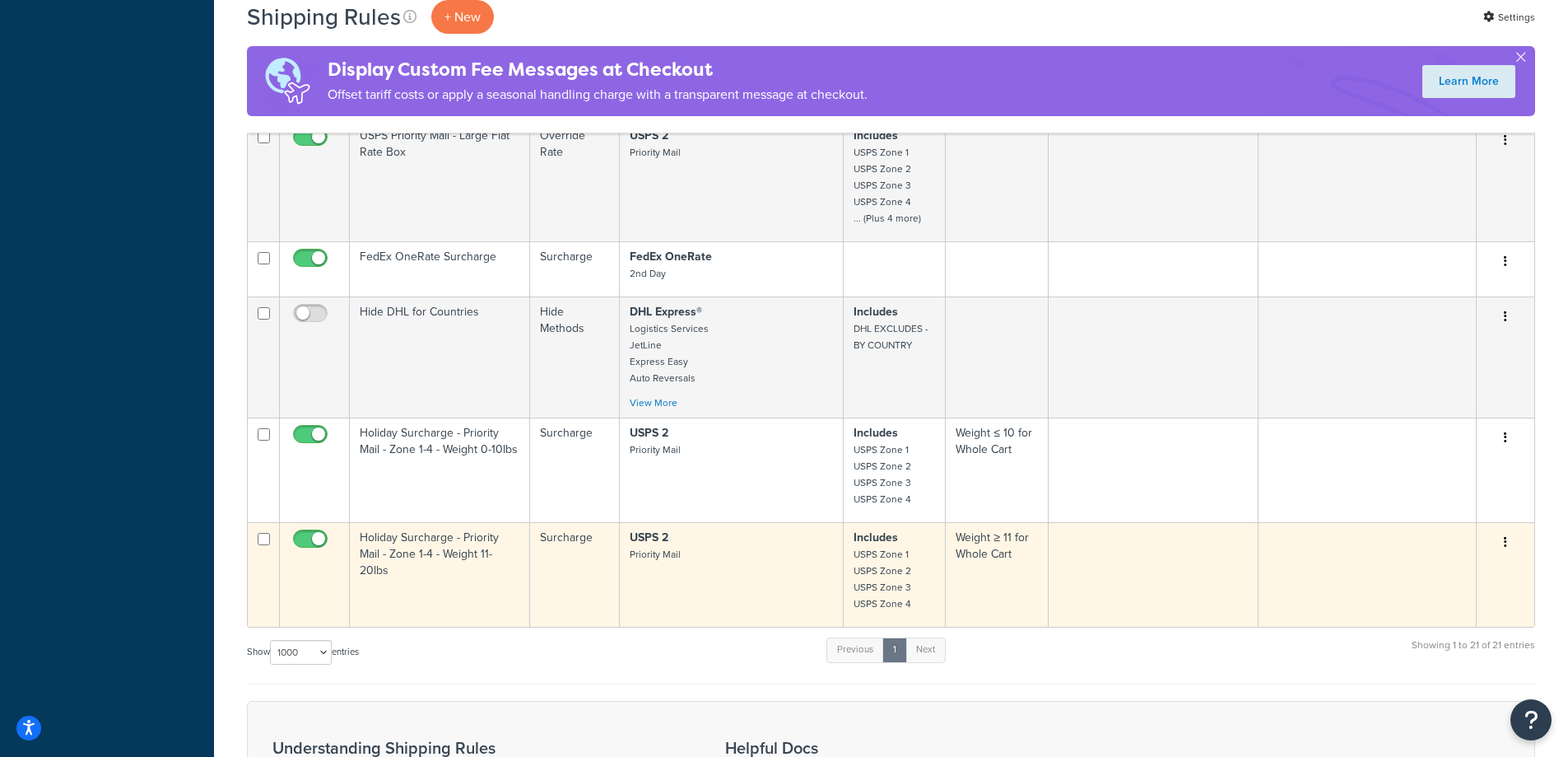
click at [1501, 538] on button "button" at bounding box center [1504, 542] width 23 height 26
click at [1423, 605] on link "Duplicate" at bounding box center [1451, 607] width 130 height 34
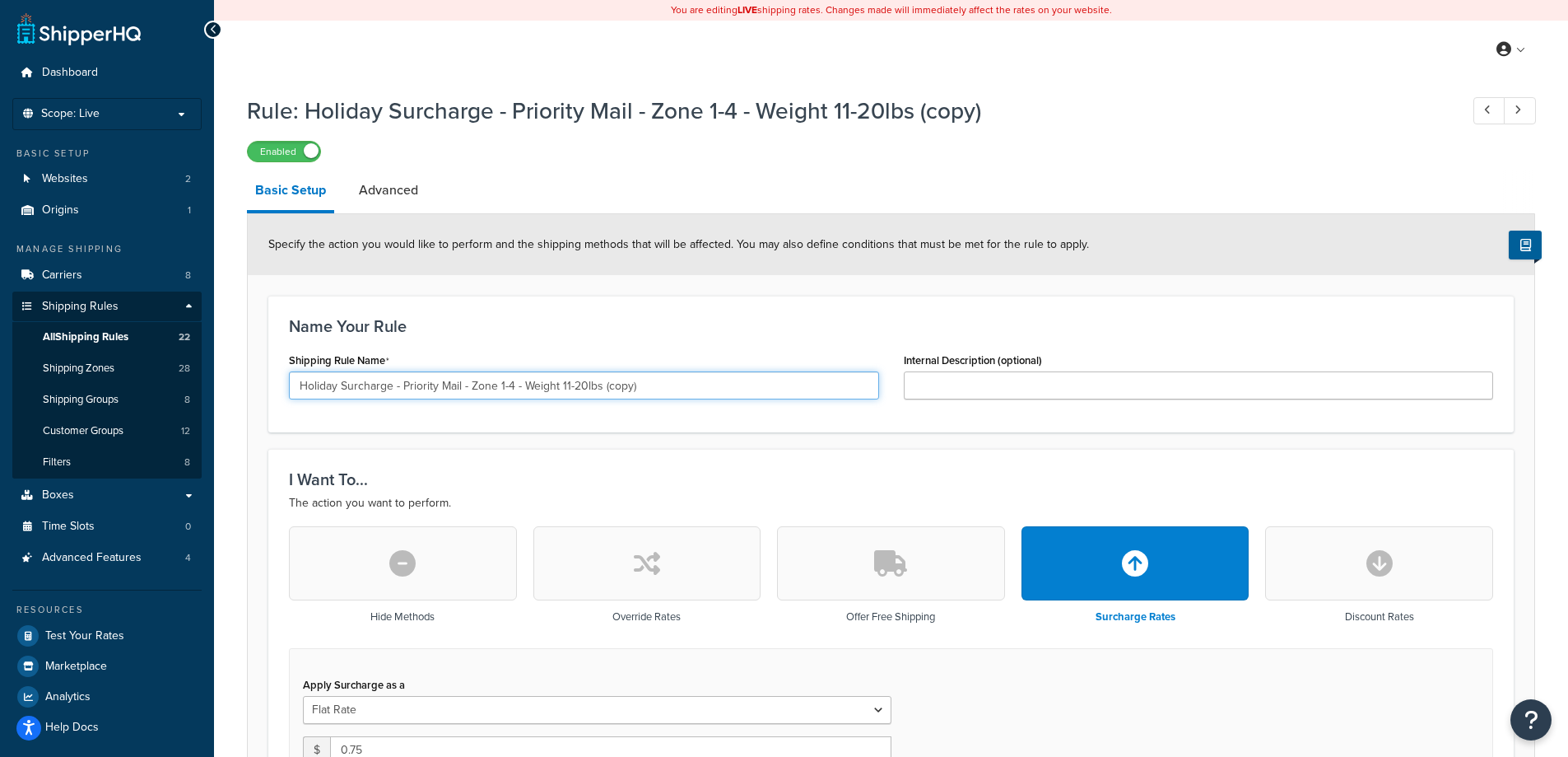
drag, startPoint x: 513, startPoint y: 383, endPoint x: 499, endPoint y: 392, distance: 16.6
click at [499, 392] on input "Holiday Surcharge - Priority Mail - Zone 1-4 - Weight 11-20lbs (copy)" at bounding box center [583, 385] width 590 height 28
drag, startPoint x: 651, startPoint y: 389, endPoint x: 606, endPoint y: 391, distance: 45.0
click at [606, 391] on input "Holiday Surcharge - Priority Mail - Zone 5-9 - Weight 11-20lbs (copy)" at bounding box center [583, 385] width 590 height 28
drag, startPoint x: 565, startPoint y: 381, endPoint x: 590, endPoint y: 384, distance: 25.2
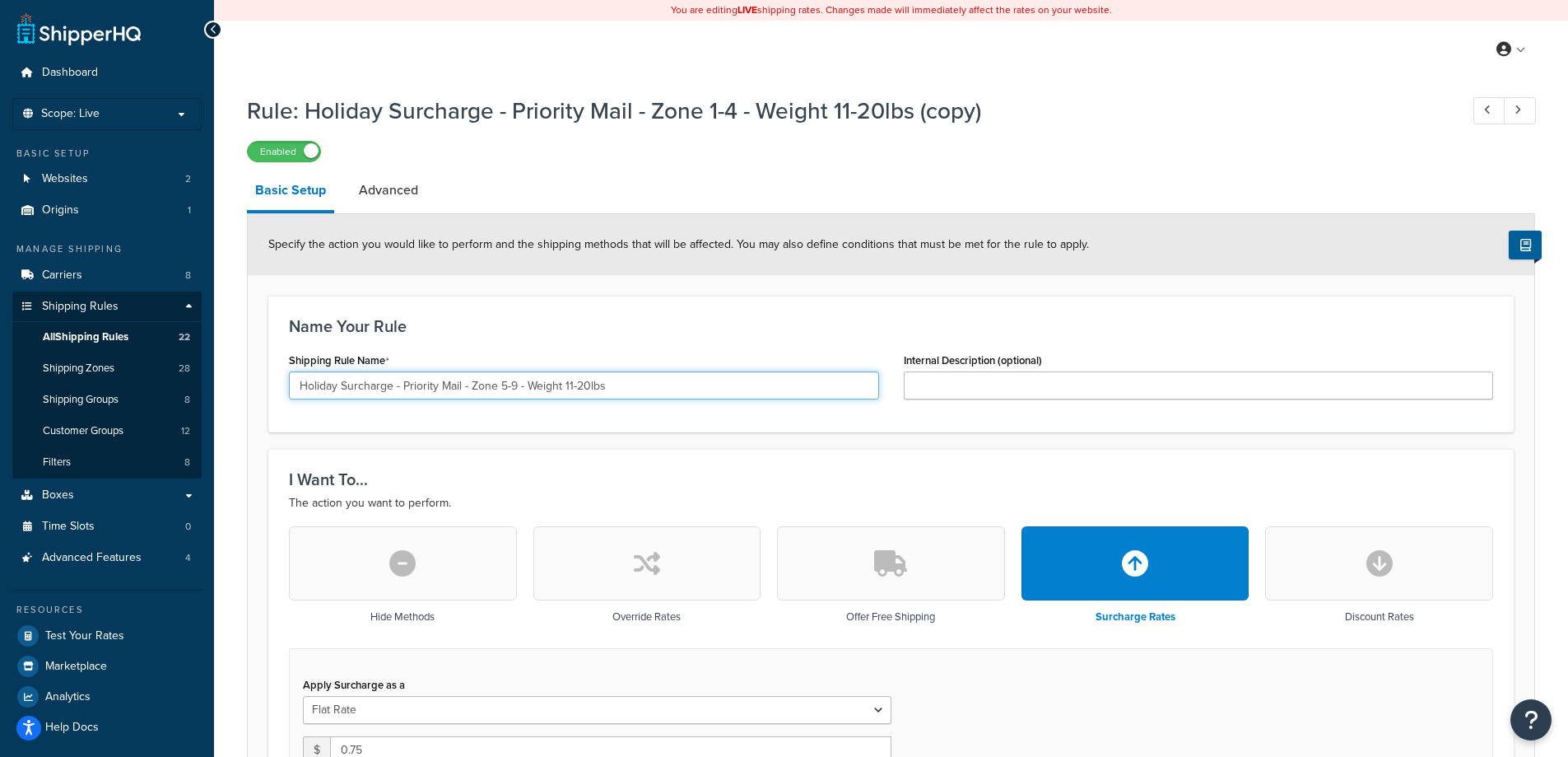
click at [590, 384] on input "Holiday Surcharge - Priority Mail - Zone 5-9 - Weight 11-20lbs" at bounding box center [583, 385] width 590 height 28
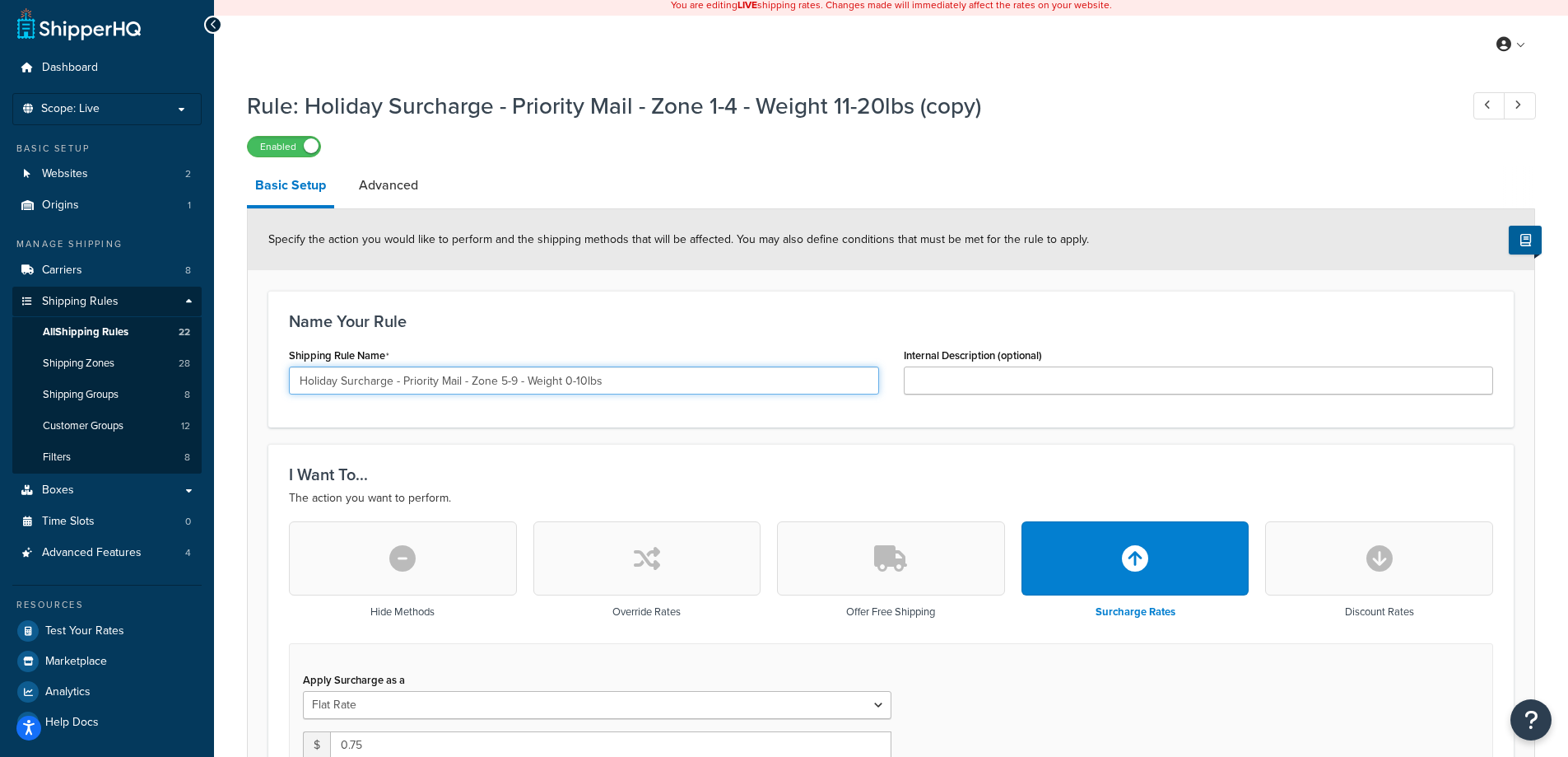
scroll to position [220, 0]
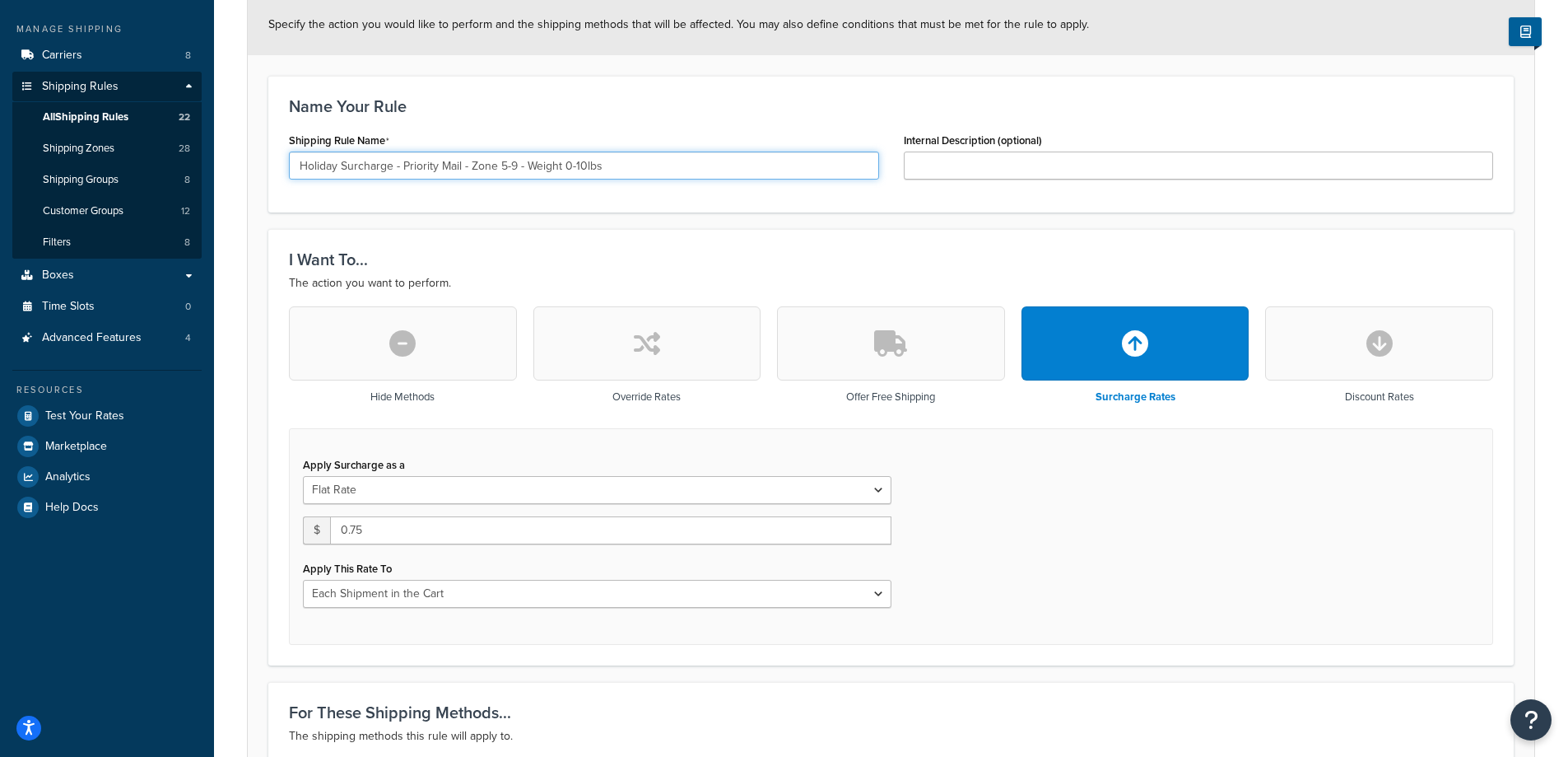
type input "Holiday Surcharge - Priority Mail - Zone 5-9 - Weight 0-10lbs"
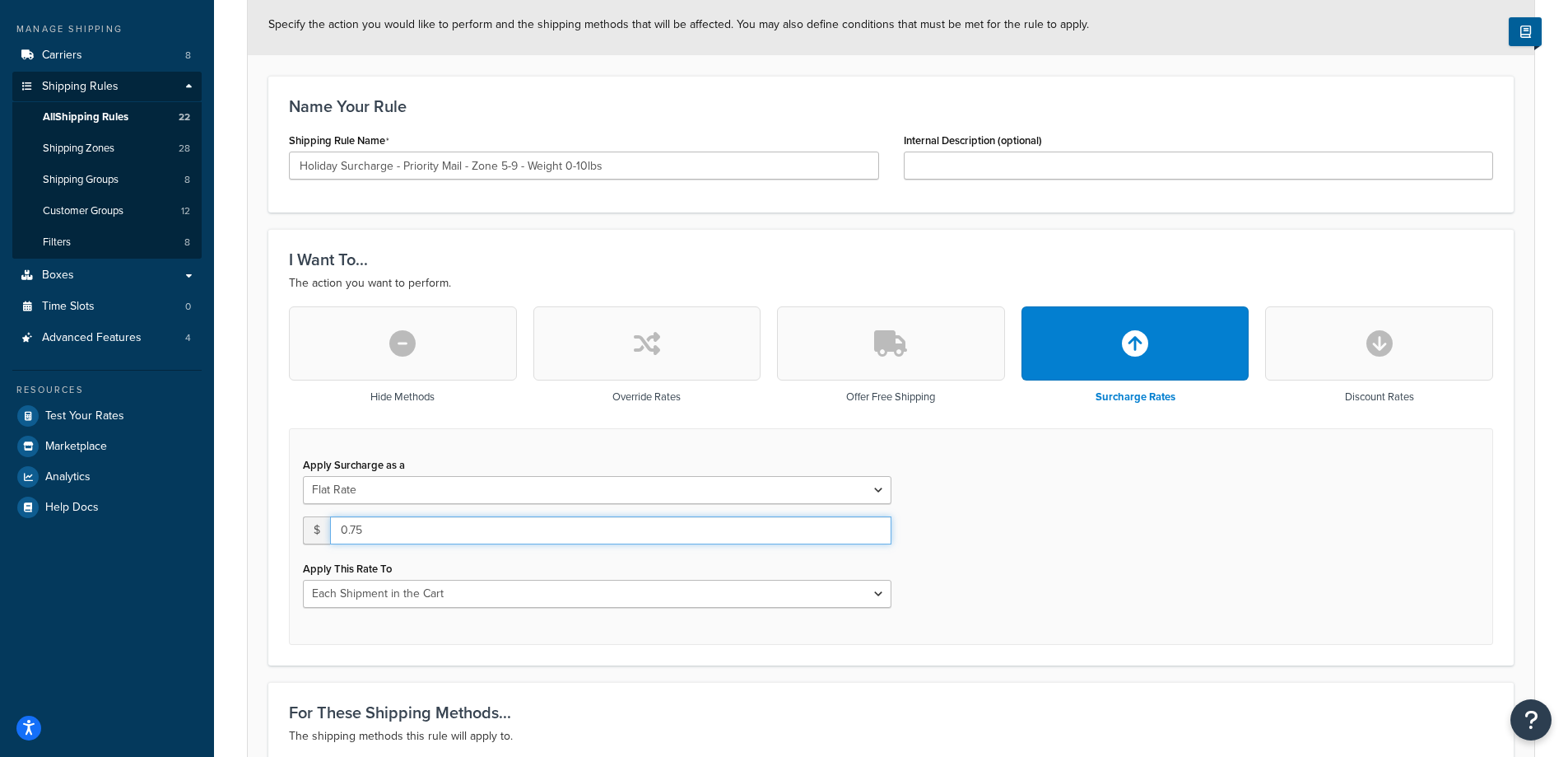
drag, startPoint x: 365, startPoint y: 529, endPoint x: 352, endPoint y: 530, distance: 13.0
click at [352, 530] on input "0.75" at bounding box center [610, 530] width 561 height 28
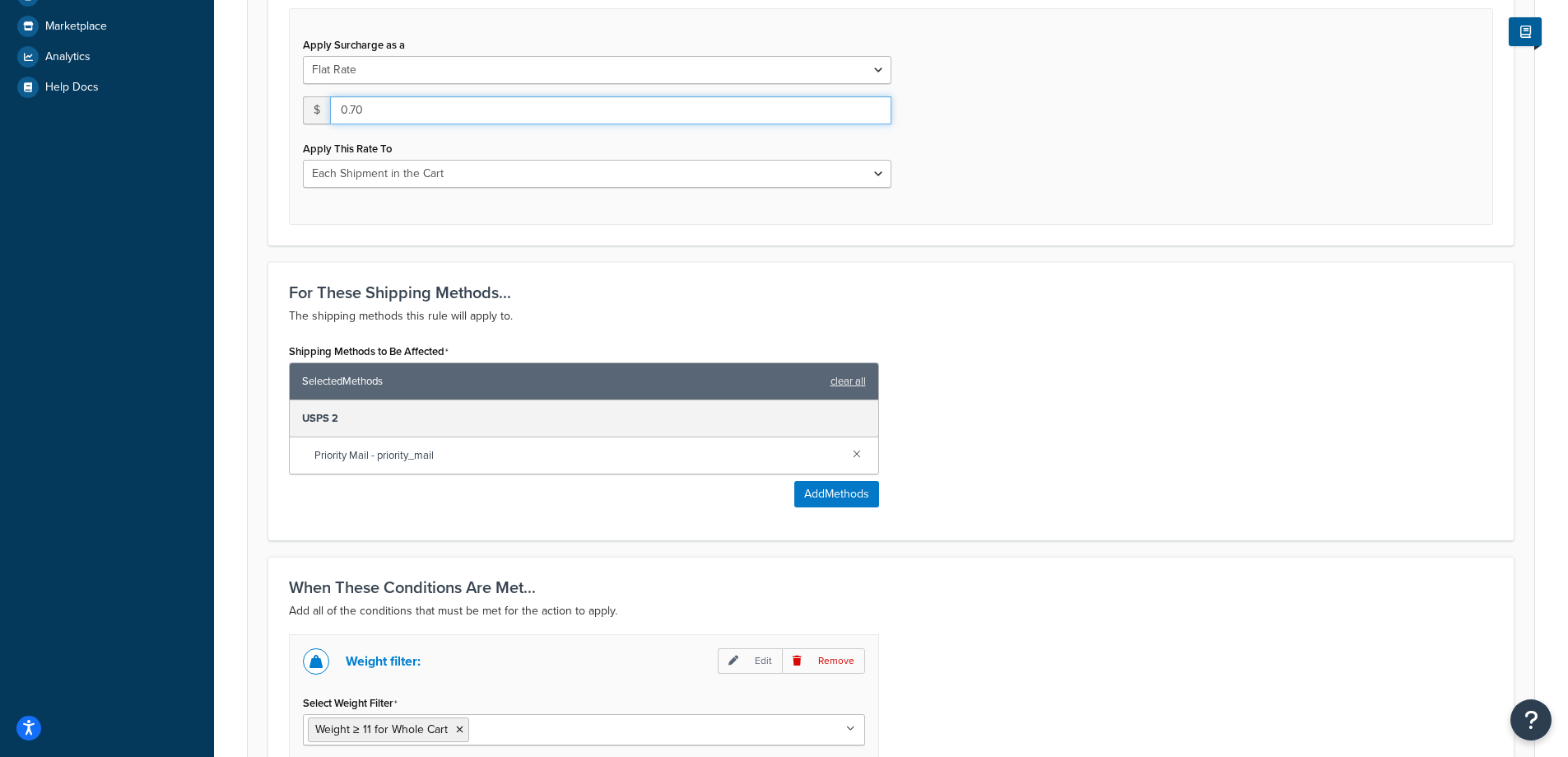
scroll to position [878, 0]
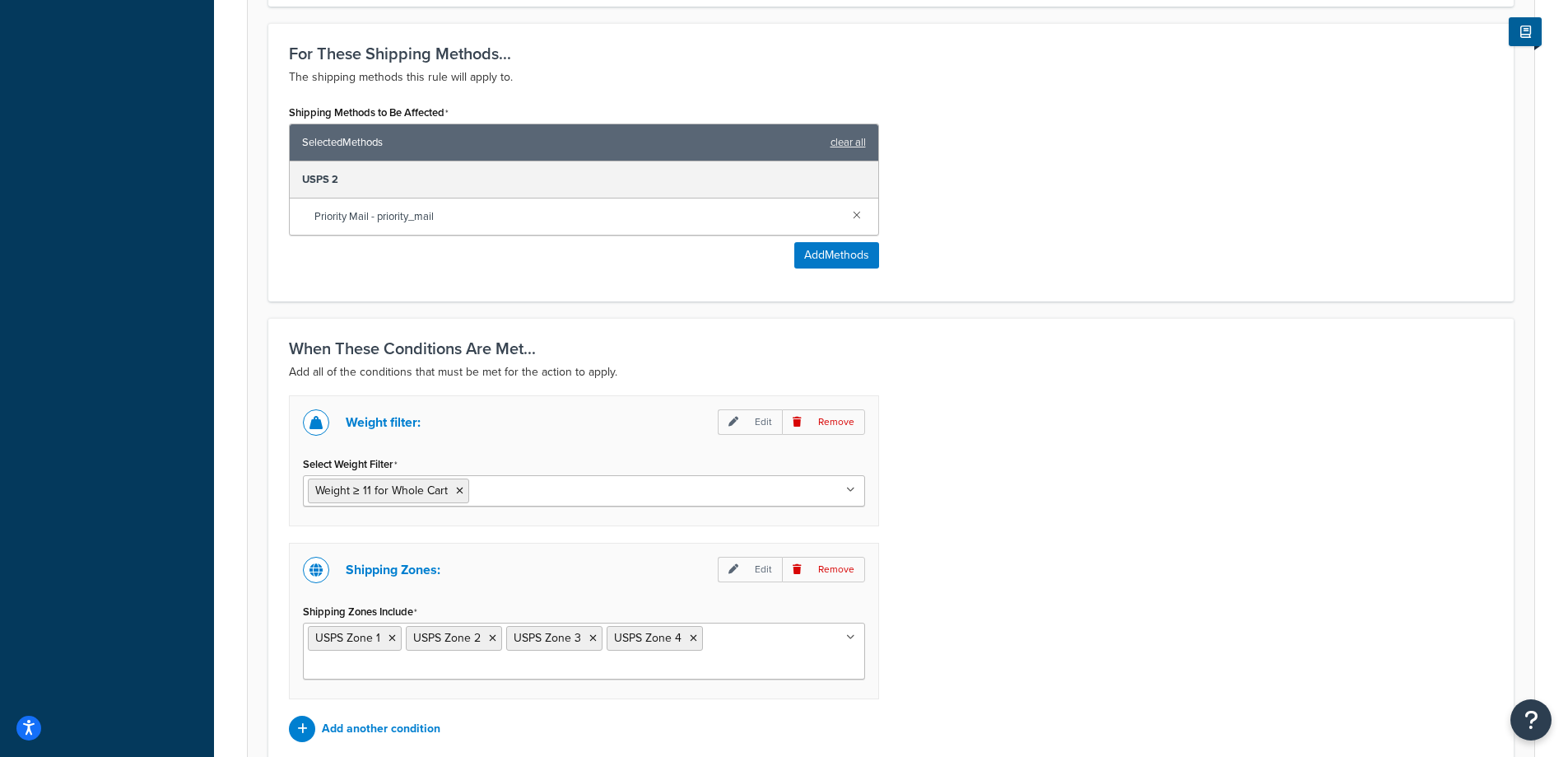
type input "0.70"
click at [680, 496] on ul "Weight ≥ 11 for Whole Cart" at bounding box center [584, 490] width 562 height 31
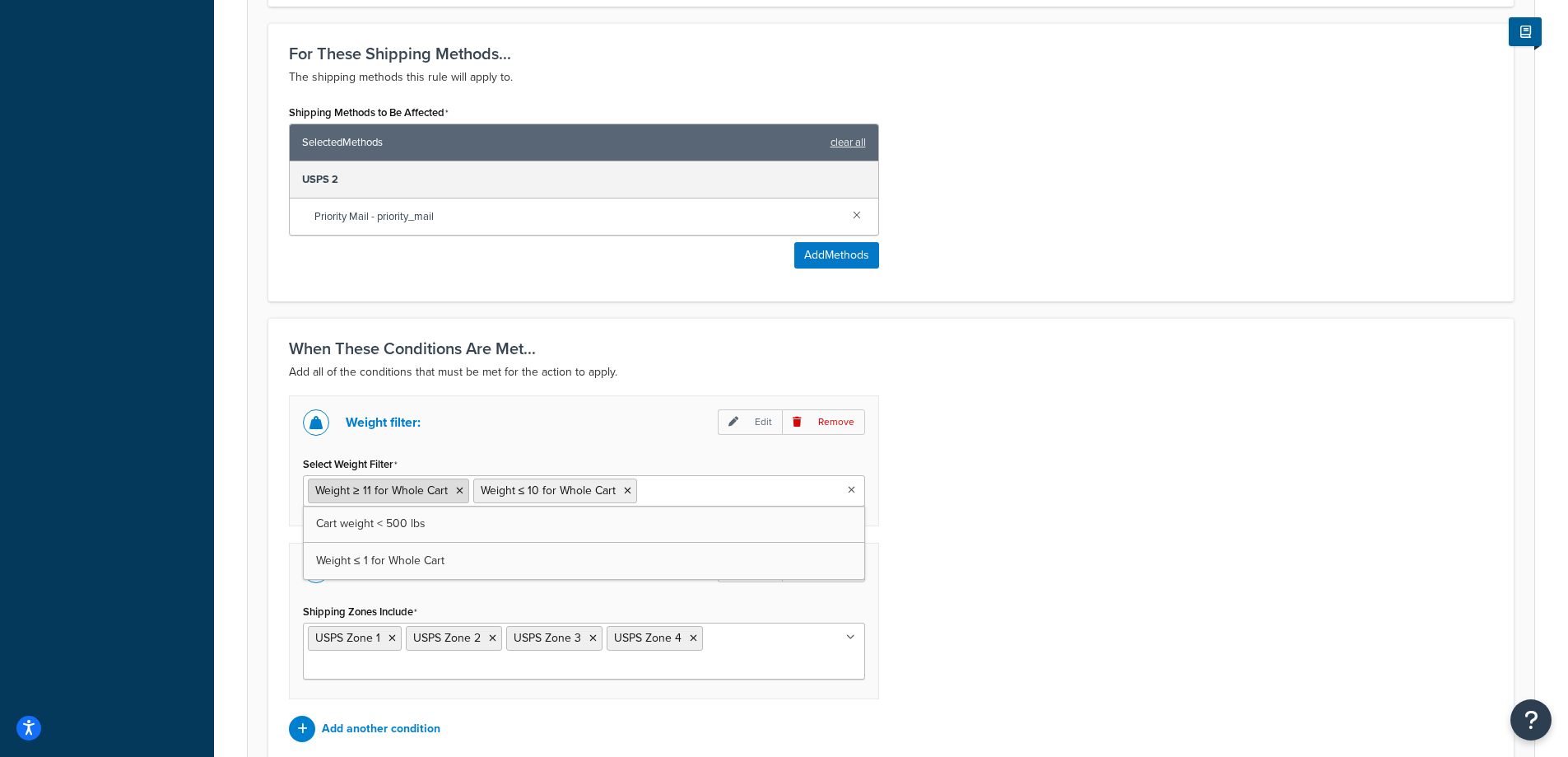
click at [457, 491] on icon at bounding box center [458, 490] width 7 height 10
click at [1035, 455] on div "Weight filter: Edit Remove Select Weight Filter Weight ≤ 10 for Whole Cart Cart…" at bounding box center [891, 568] width 1229 height 346
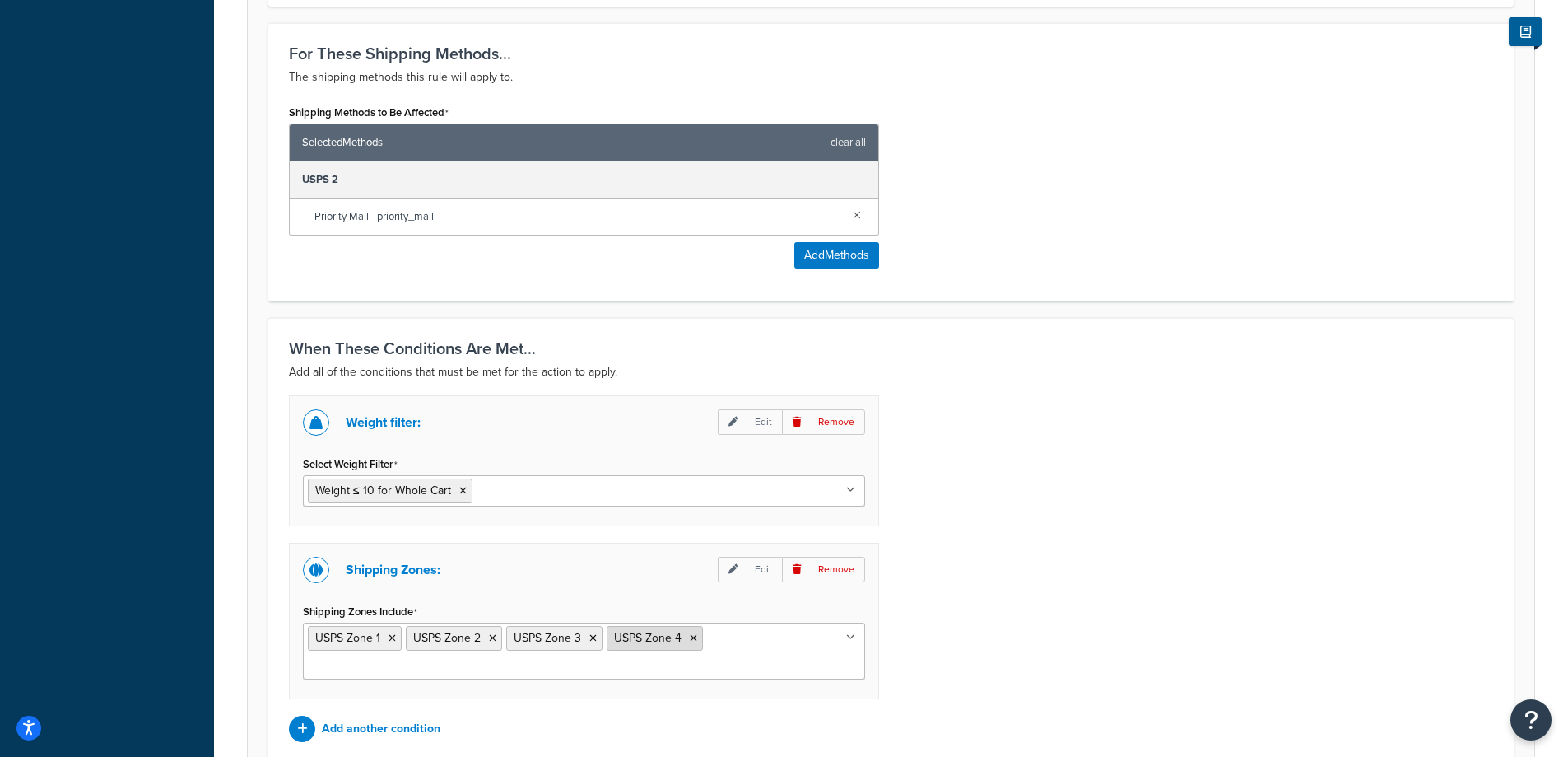
click at [689, 638] on icon at bounding box center [692, 638] width 7 height 10
click at [591, 638] on icon at bounding box center [593, 638] width 7 height 10
click at [494, 638] on icon at bounding box center [492, 638] width 7 height 10
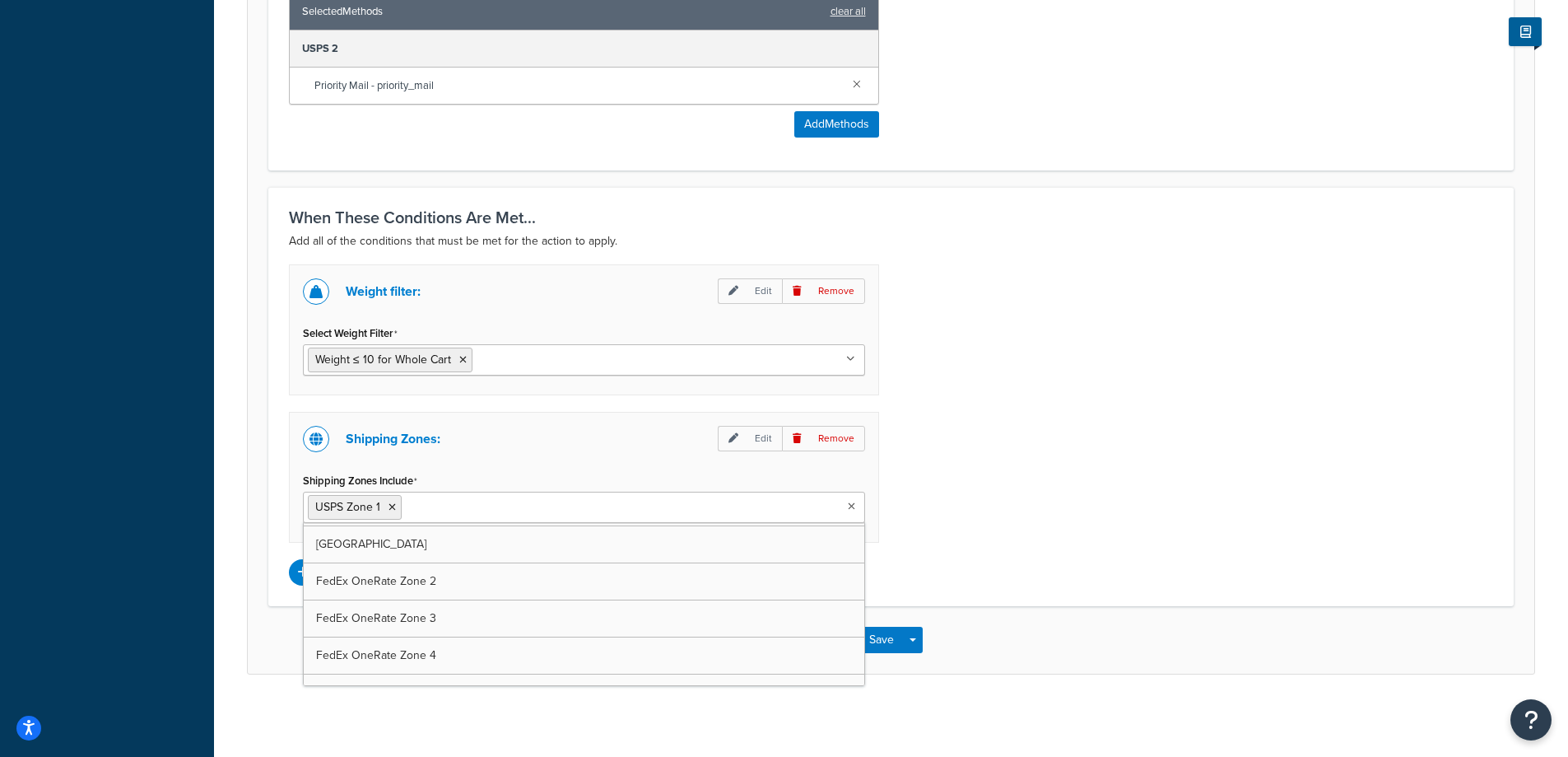
scroll to position [439, 0]
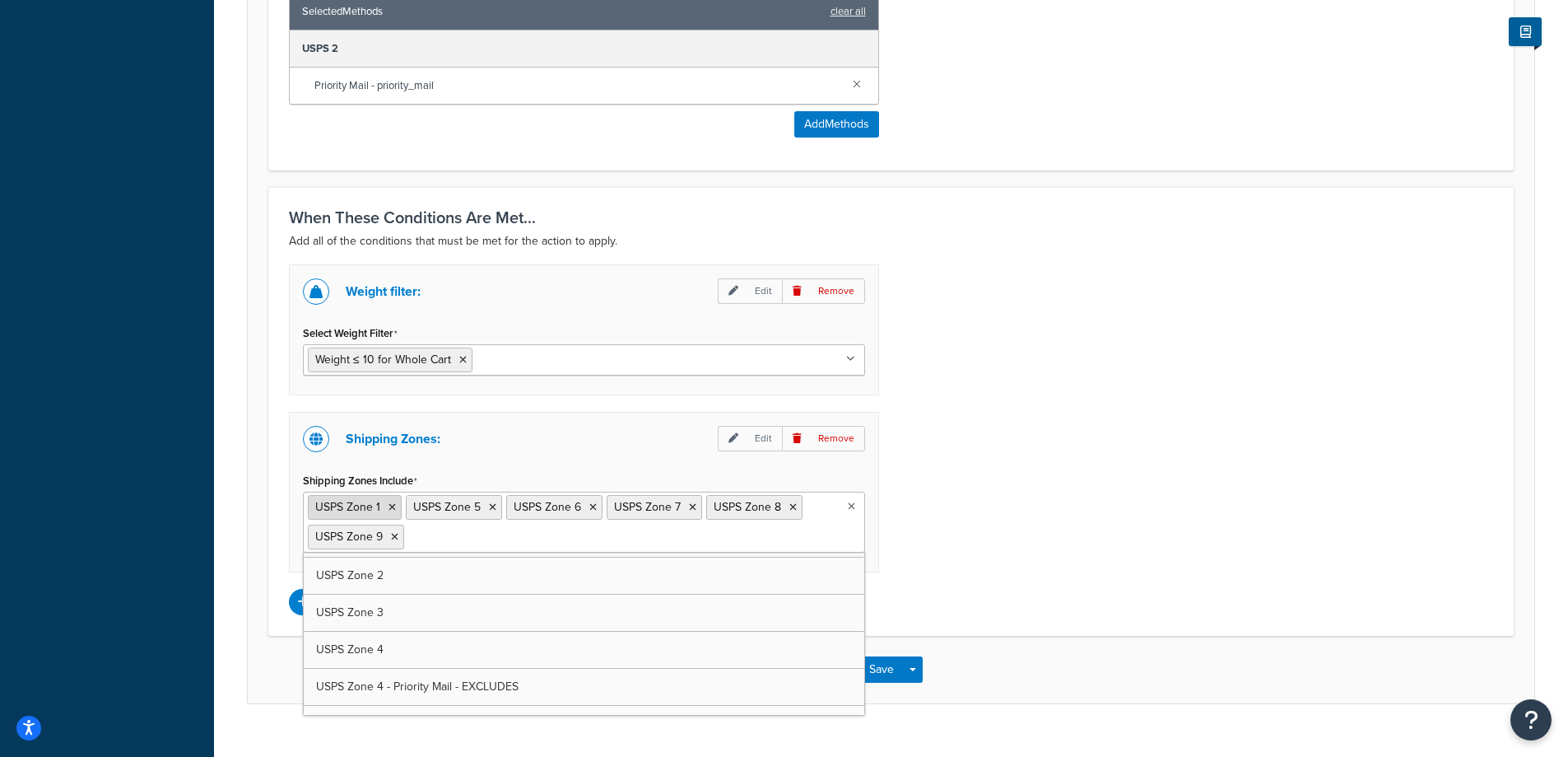
click at [394, 505] on icon at bounding box center [392, 507] width 7 height 10
click at [1095, 479] on div "Weight filter: Edit Remove Select Weight Filter Weight ≤ 10 for Whole Cart Cart…" at bounding box center [891, 438] width 1229 height 346
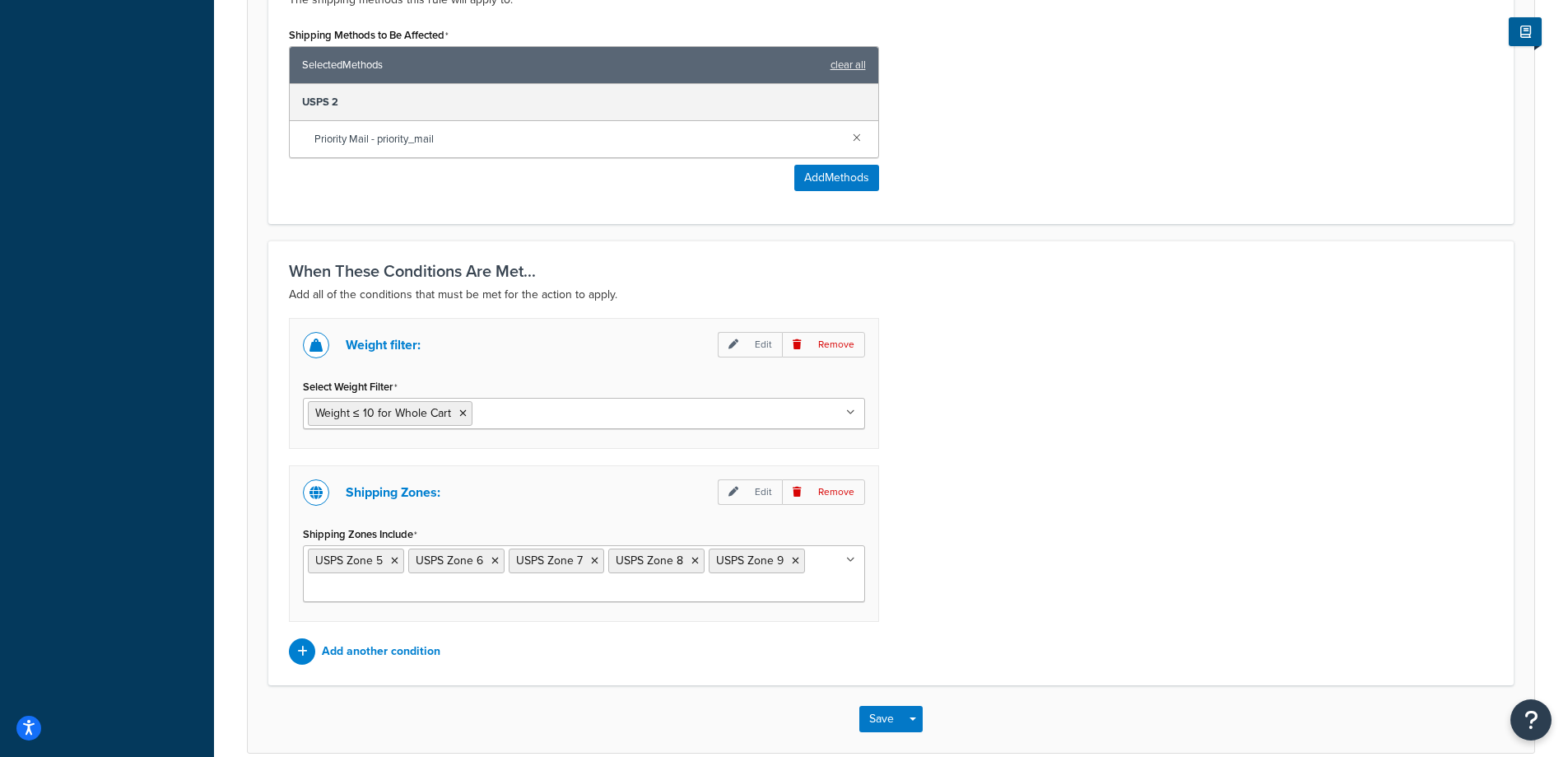
scroll to position [1010, 0]
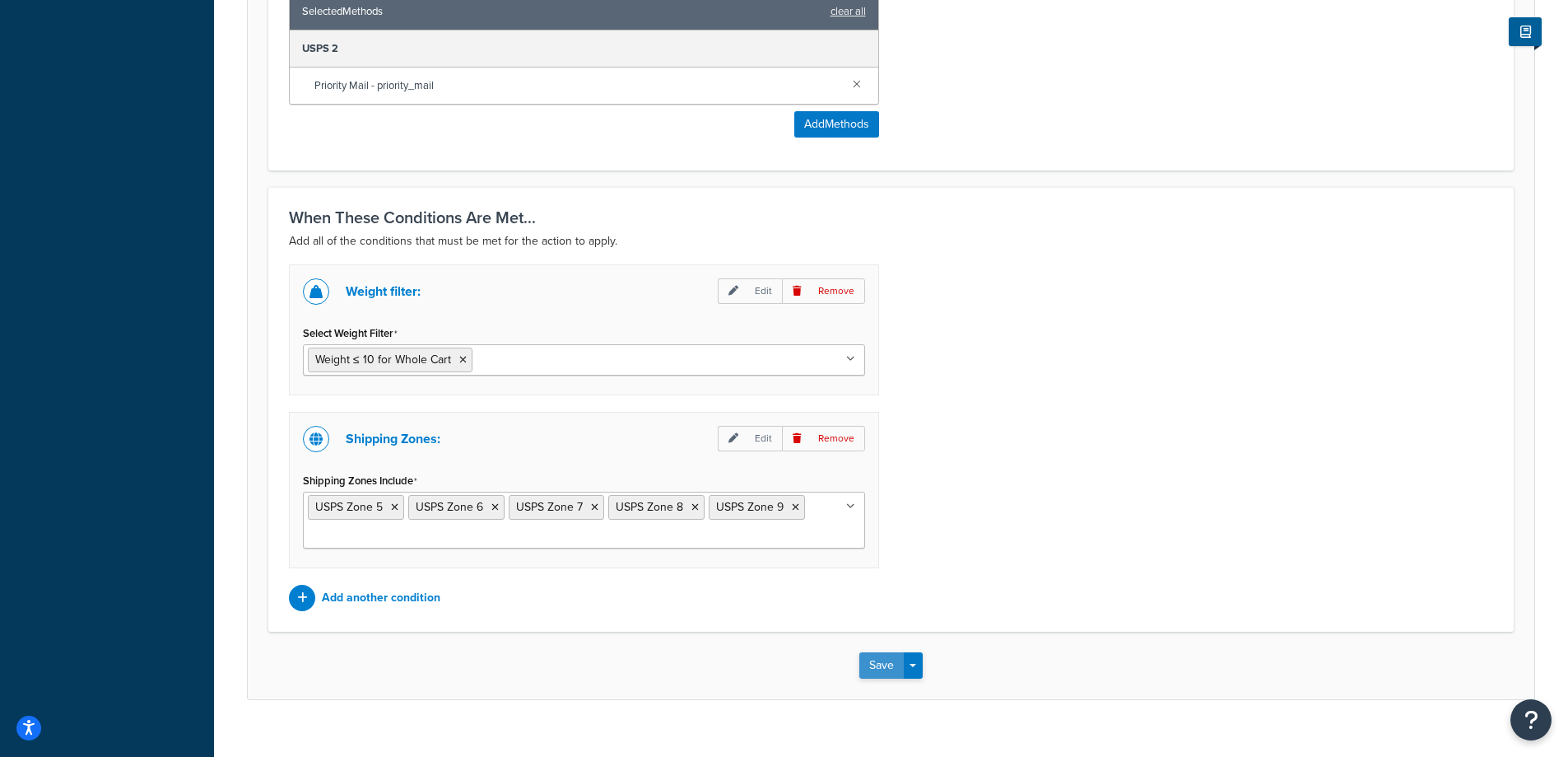
click at [872, 662] on button "Save" at bounding box center [881, 664] width 45 height 26
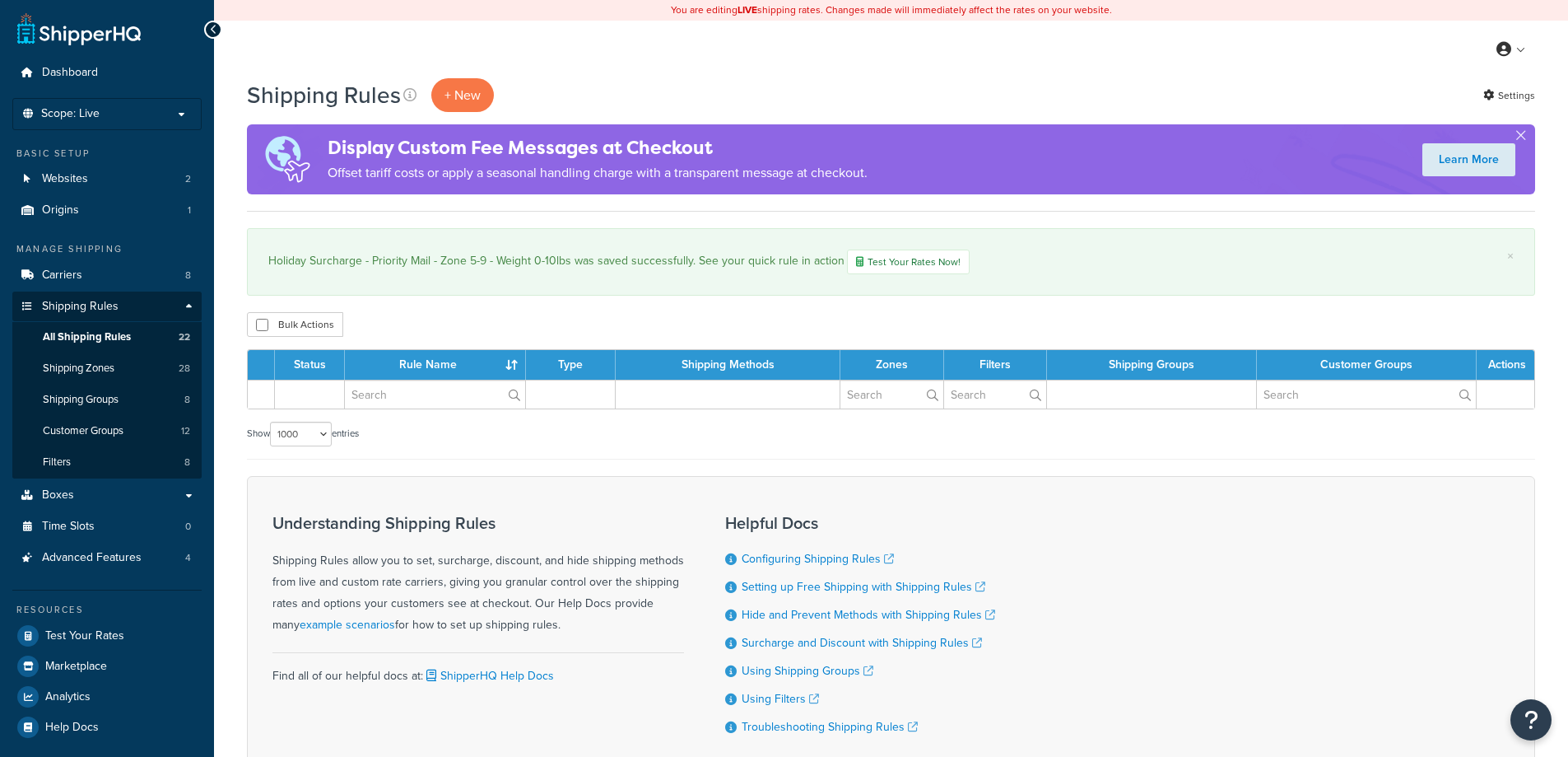
select select "1000"
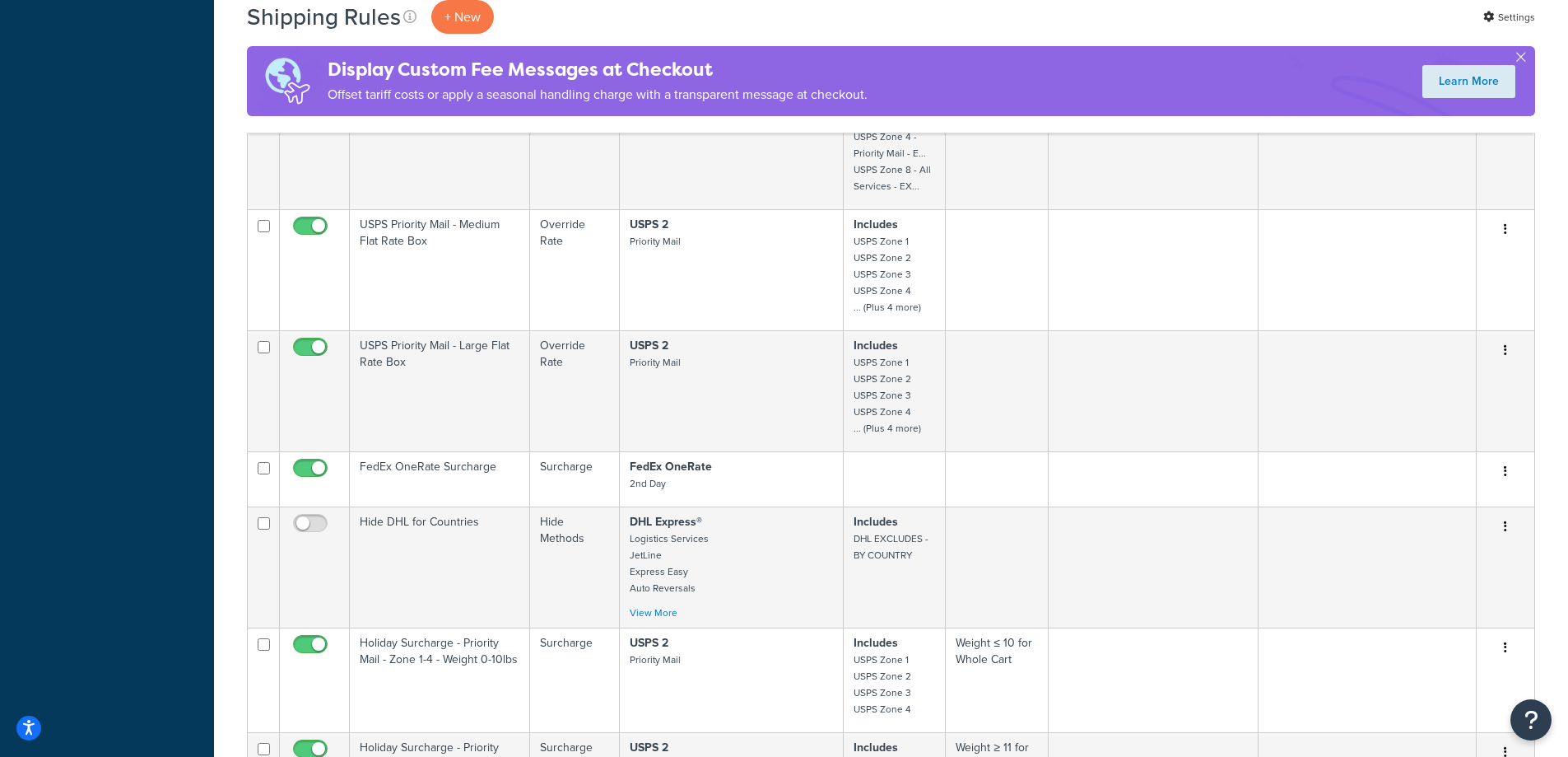
scroll to position [2854, 0]
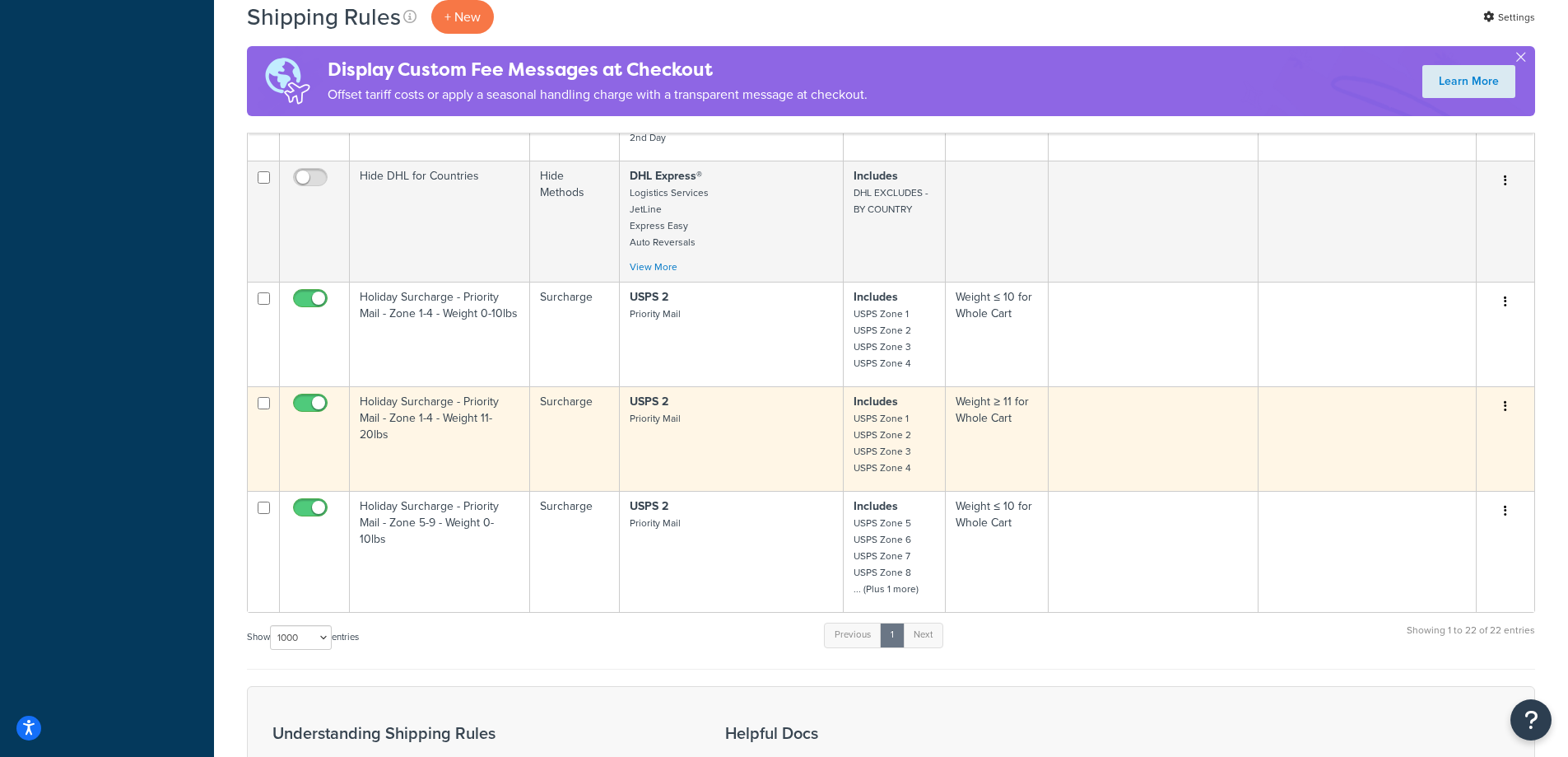
click at [1506, 406] on button "button" at bounding box center [1504, 407] width 23 height 26
click at [1458, 465] on link "Duplicate" at bounding box center [1451, 472] width 130 height 34
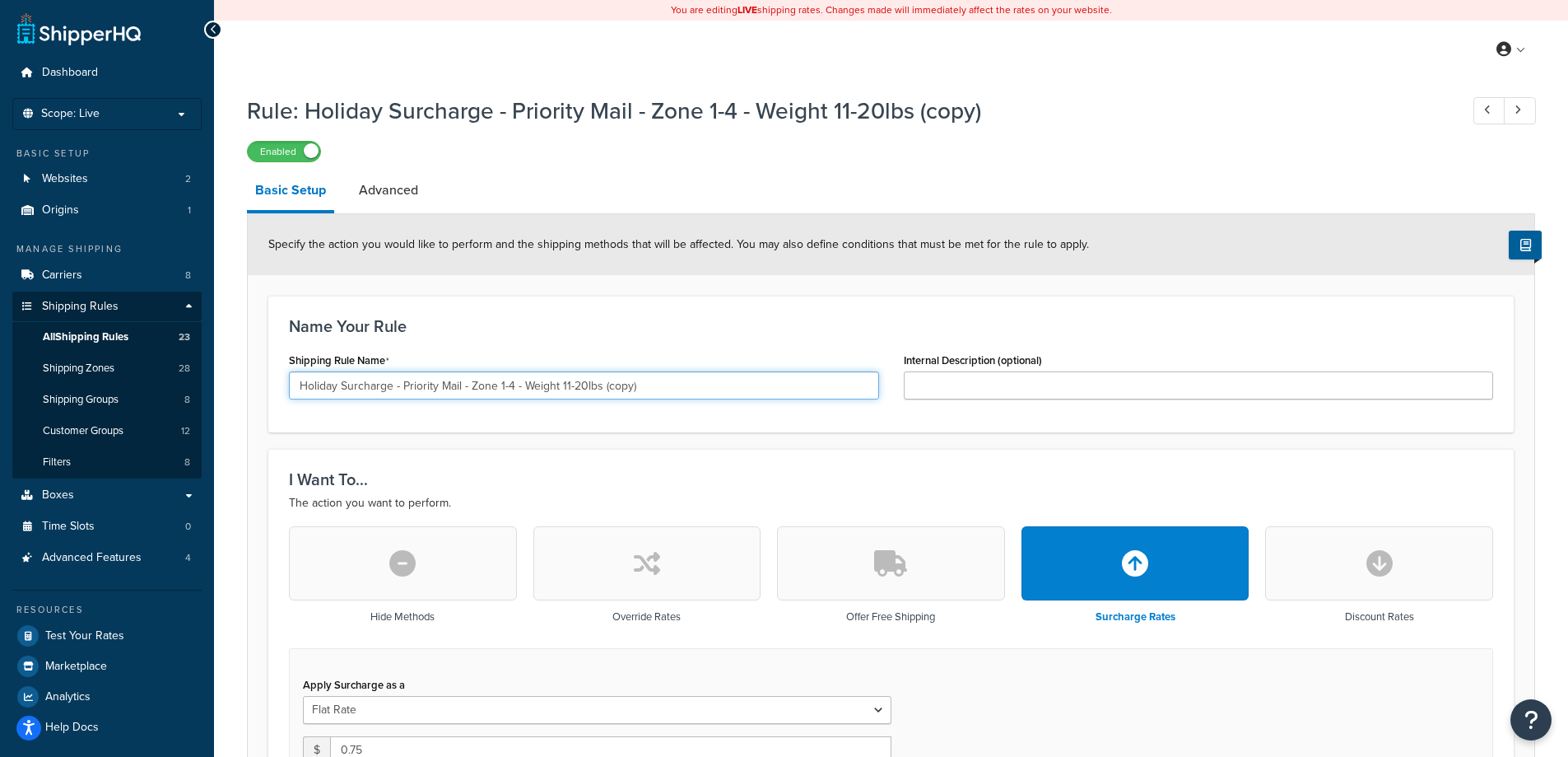
drag, startPoint x: 498, startPoint y: 383, endPoint x: 516, endPoint y: 383, distance: 18.0
click at [516, 383] on input "Holiday Surcharge - Priority Mail - Zone 1-4 - Weight 11-20lbs (copy)" at bounding box center [583, 385] width 590 height 28
drag, startPoint x: 665, startPoint y: 380, endPoint x: 604, endPoint y: 387, distance: 61.4
click at [604, 387] on input "Holiday Surcharge - Priority Mail - Zone 5-9 - Weight 11-20lbs (copy)" at bounding box center [583, 385] width 590 height 28
click at [581, 384] on input "Holiday Surcharge - Priority Mail - Zone 5-9 - Weight 11-20lbs" at bounding box center [583, 385] width 590 height 28
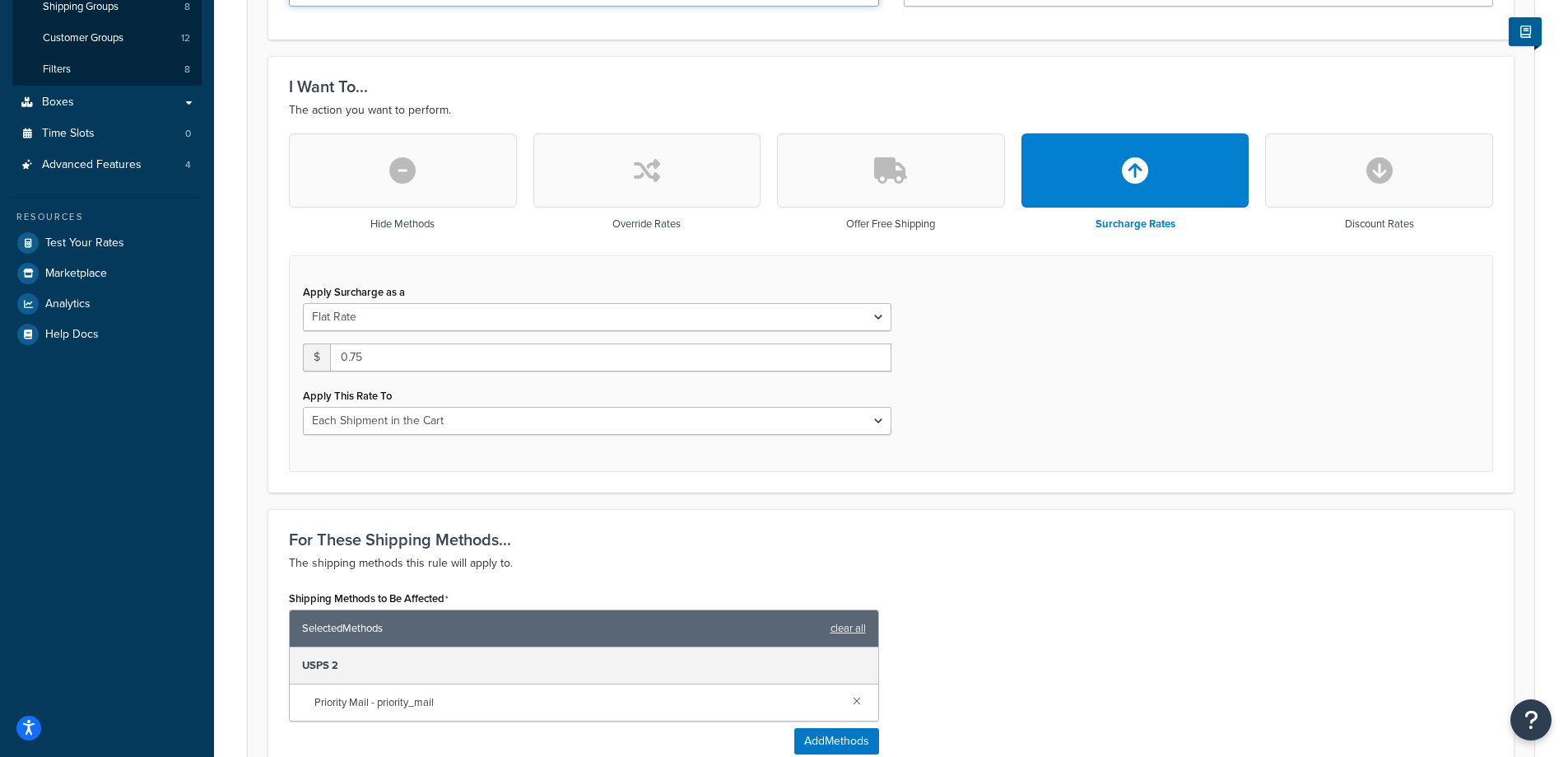
scroll to position [439, 0]
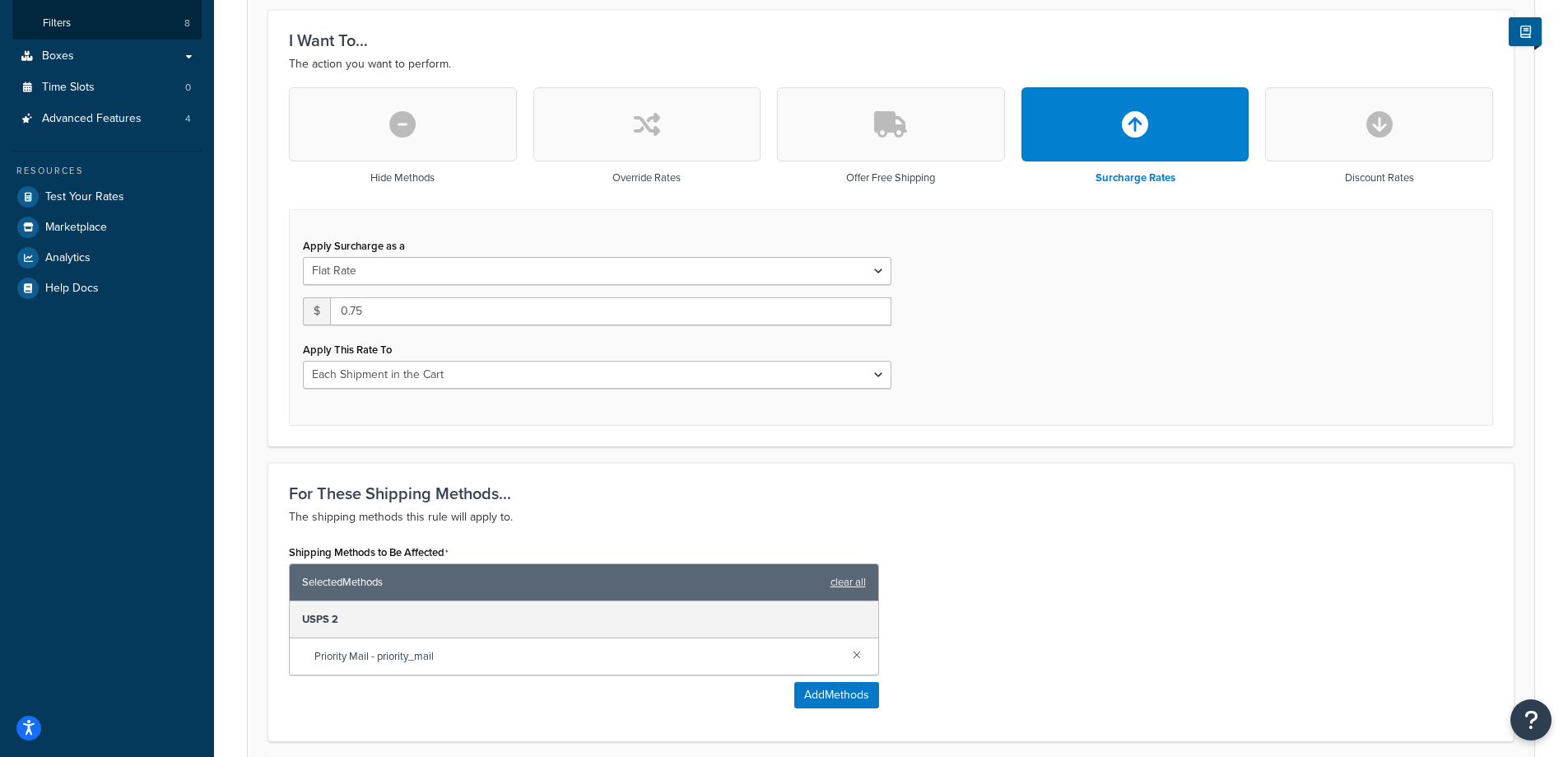
type input "Holiday Surcharge - Priority Mail - Zone 5-9 - Weight 11-20lbs"
drag, startPoint x: 384, startPoint y: 305, endPoint x: 352, endPoint y: 312, distance: 32.8
click at [352, 312] on input "0.75" at bounding box center [610, 311] width 561 height 28
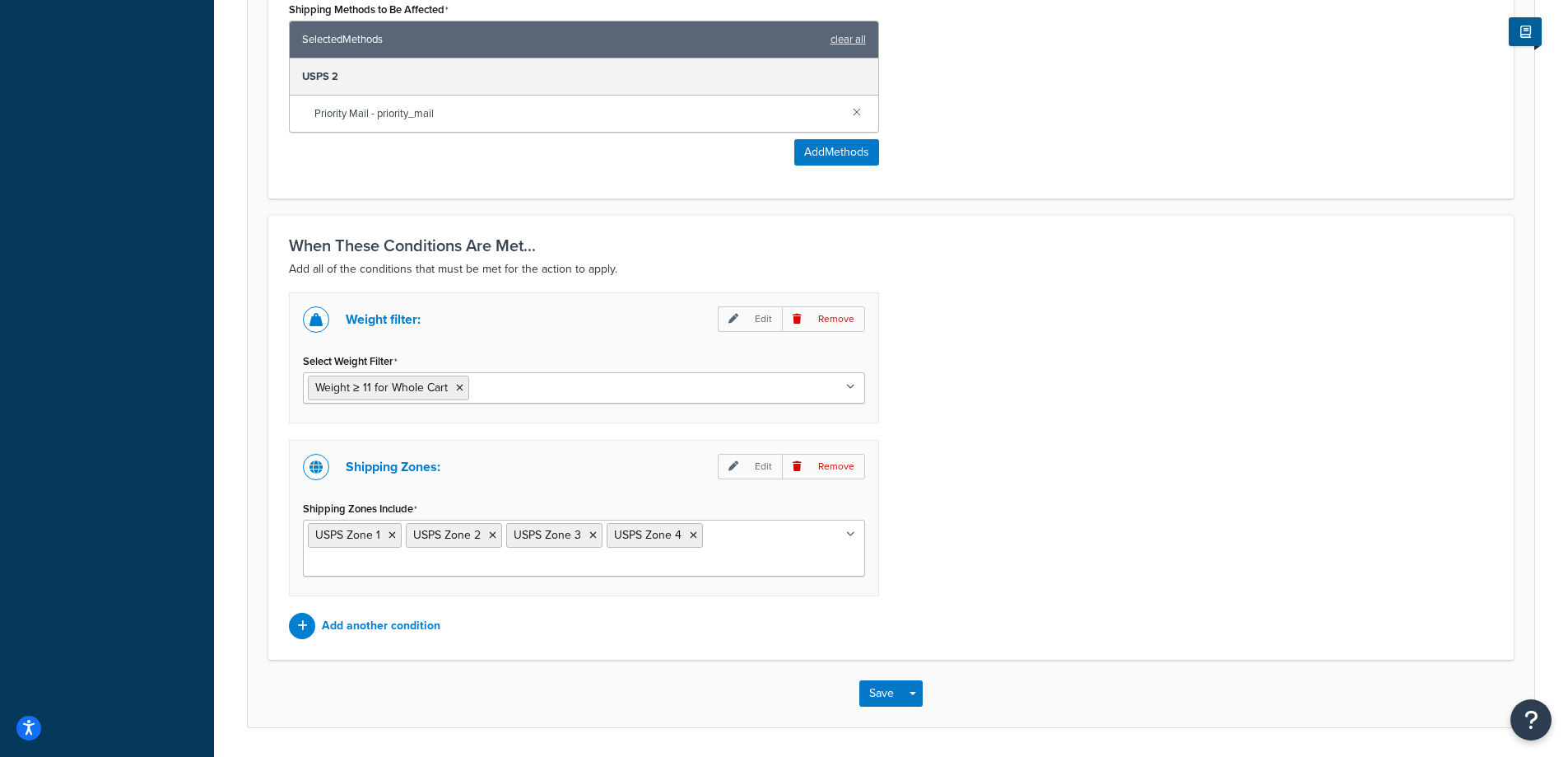
scroll to position [1035, 0]
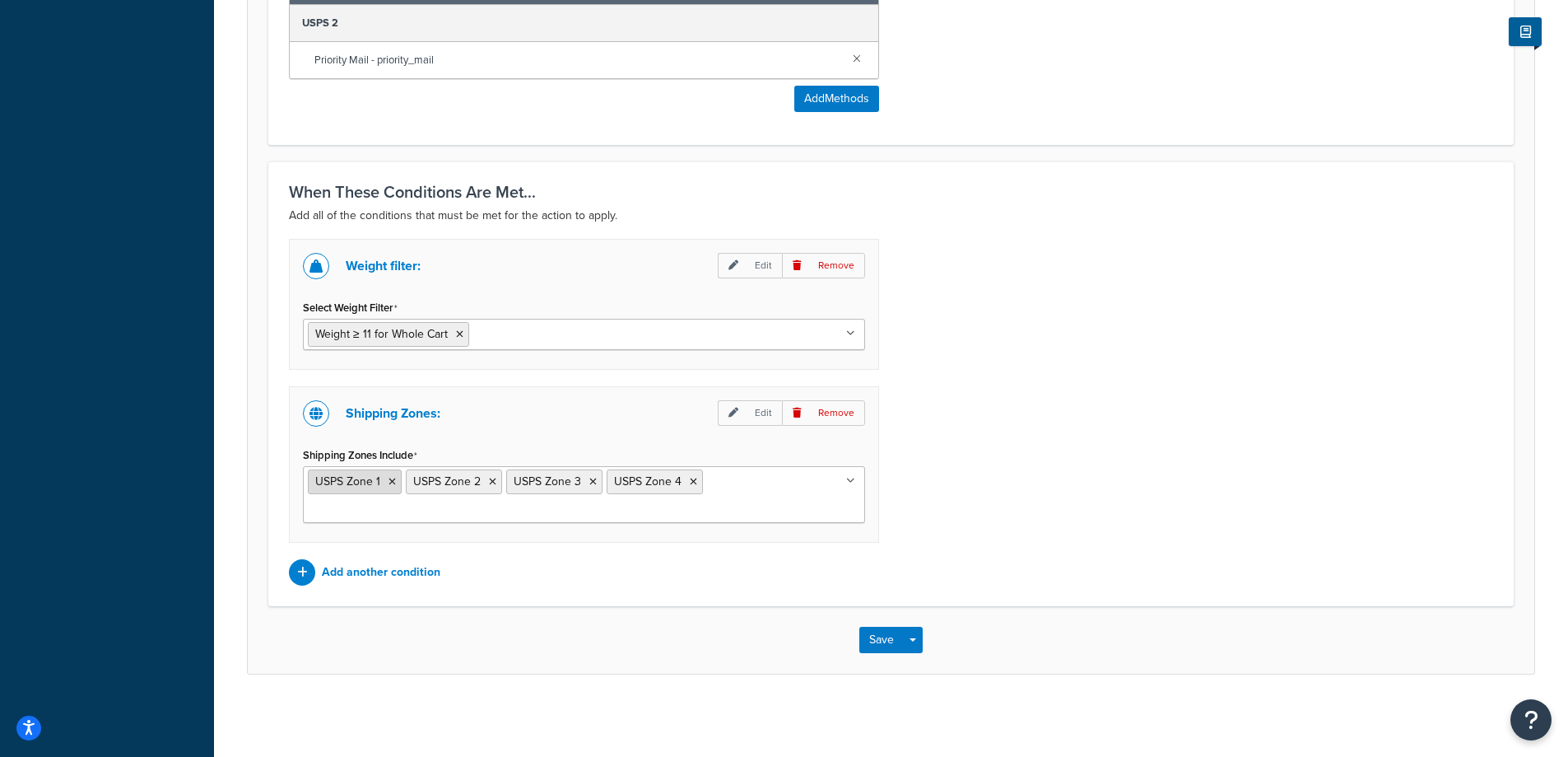
click at [393, 480] on icon at bounding box center [392, 481] width 7 height 10
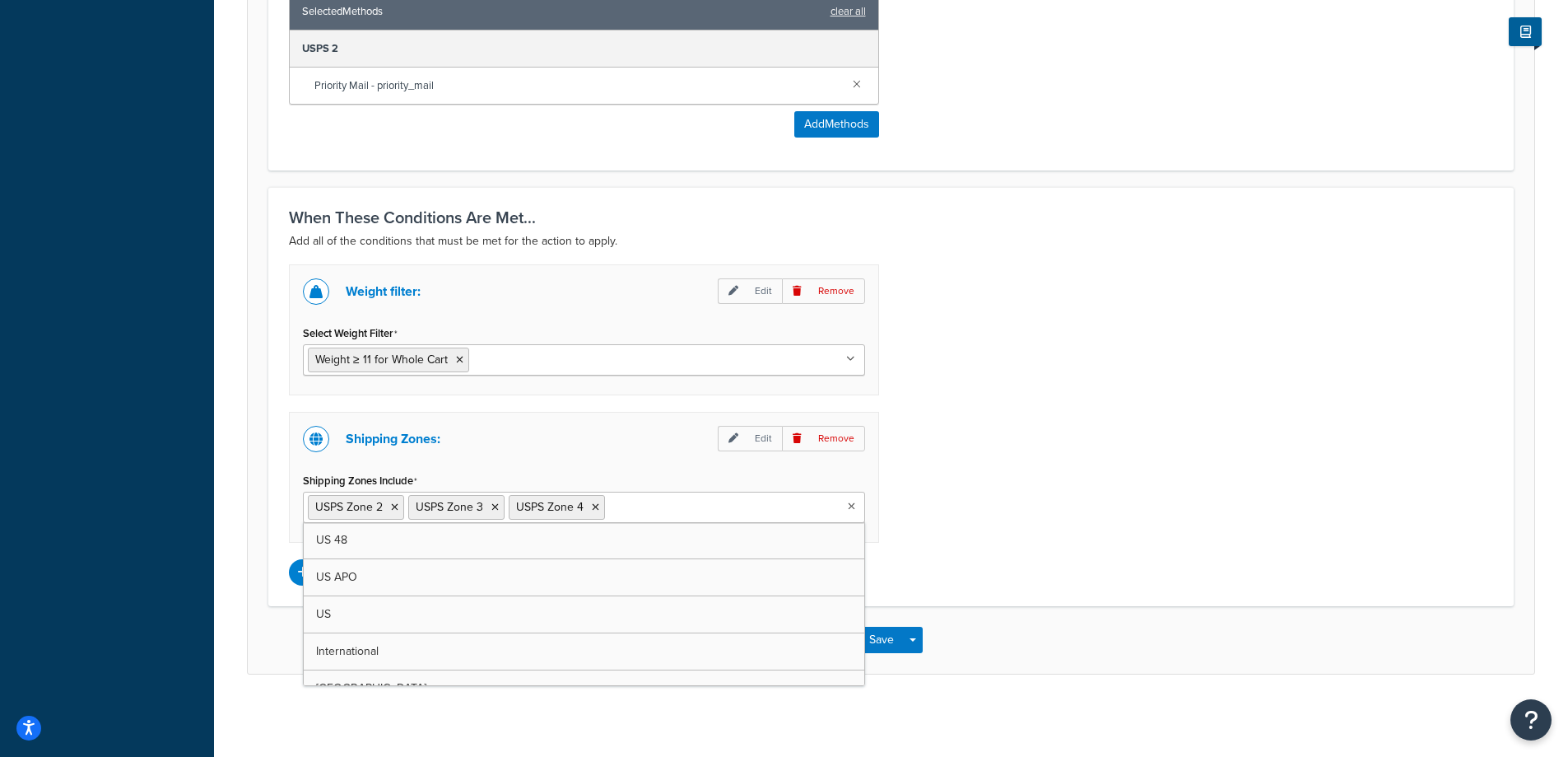
scroll to position [1010, 0]
click at [394, 508] on icon at bounding box center [394, 507] width 7 height 10
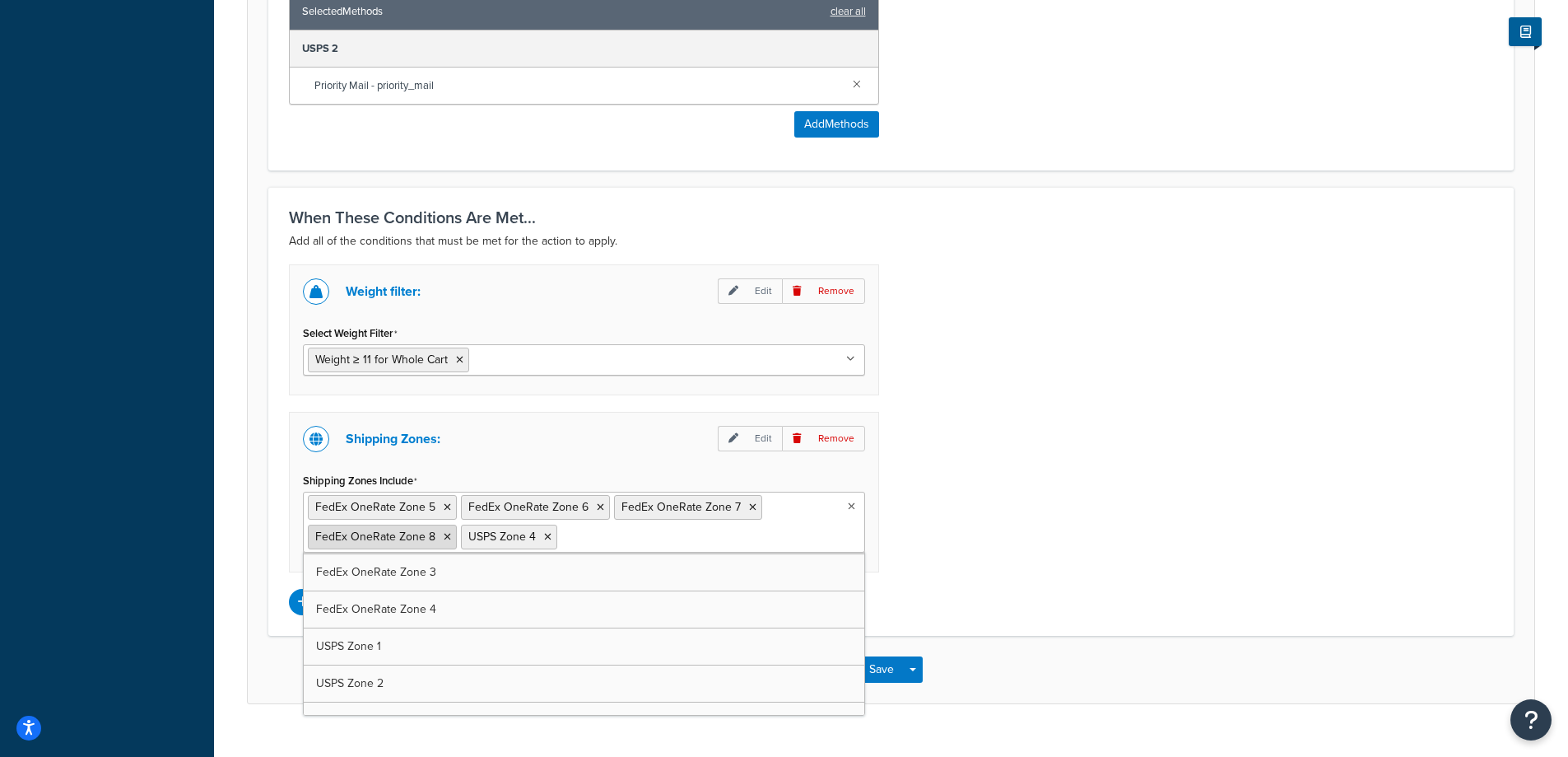
click at [443, 535] on icon at bounding box center [446, 537] width 7 height 10
click at [446, 507] on icon at bounding box center [446, 507] width 7 height 10
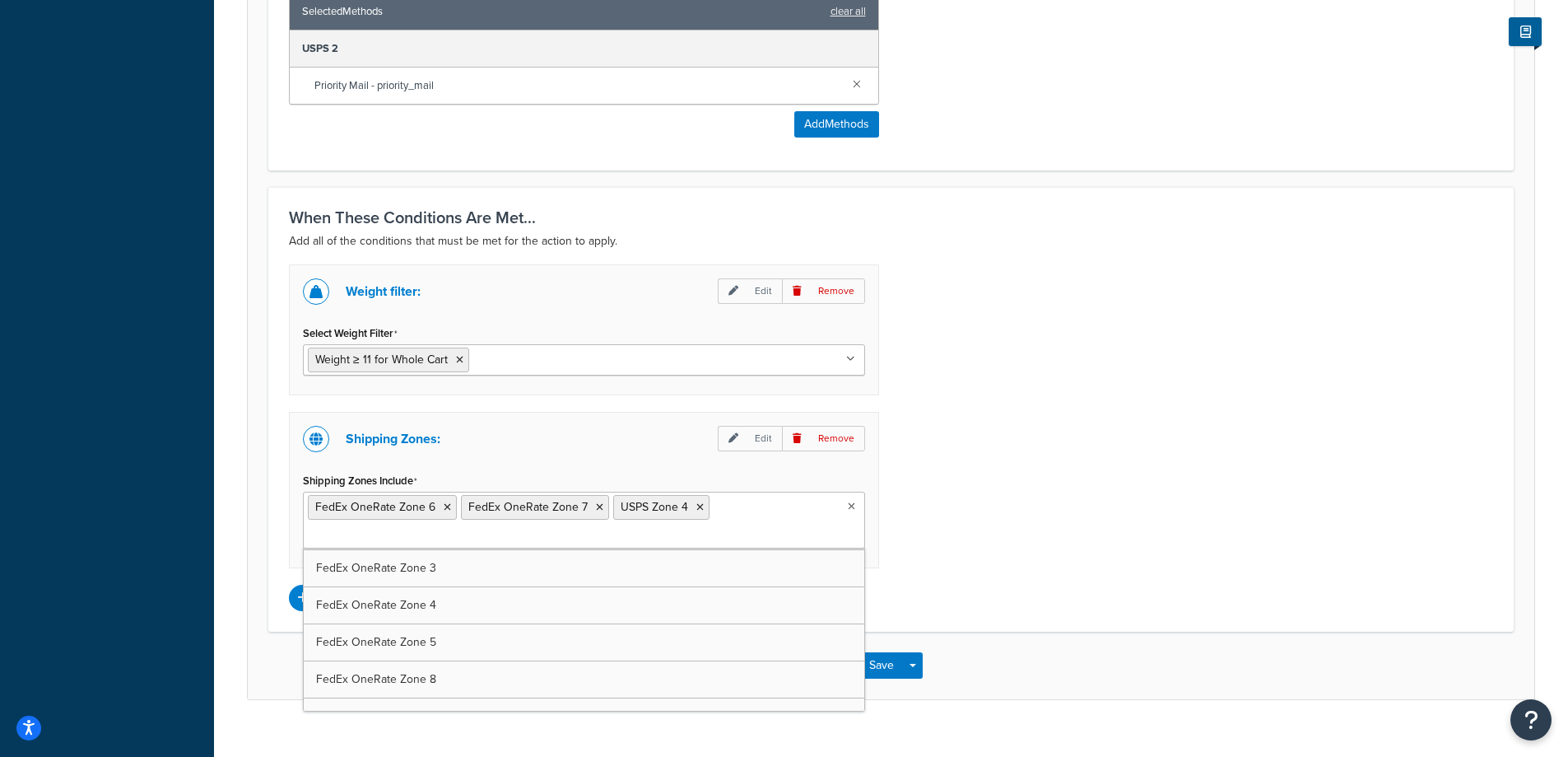
click at [446, 507] on icon at bounding box center [446, 507] width 7 height 10
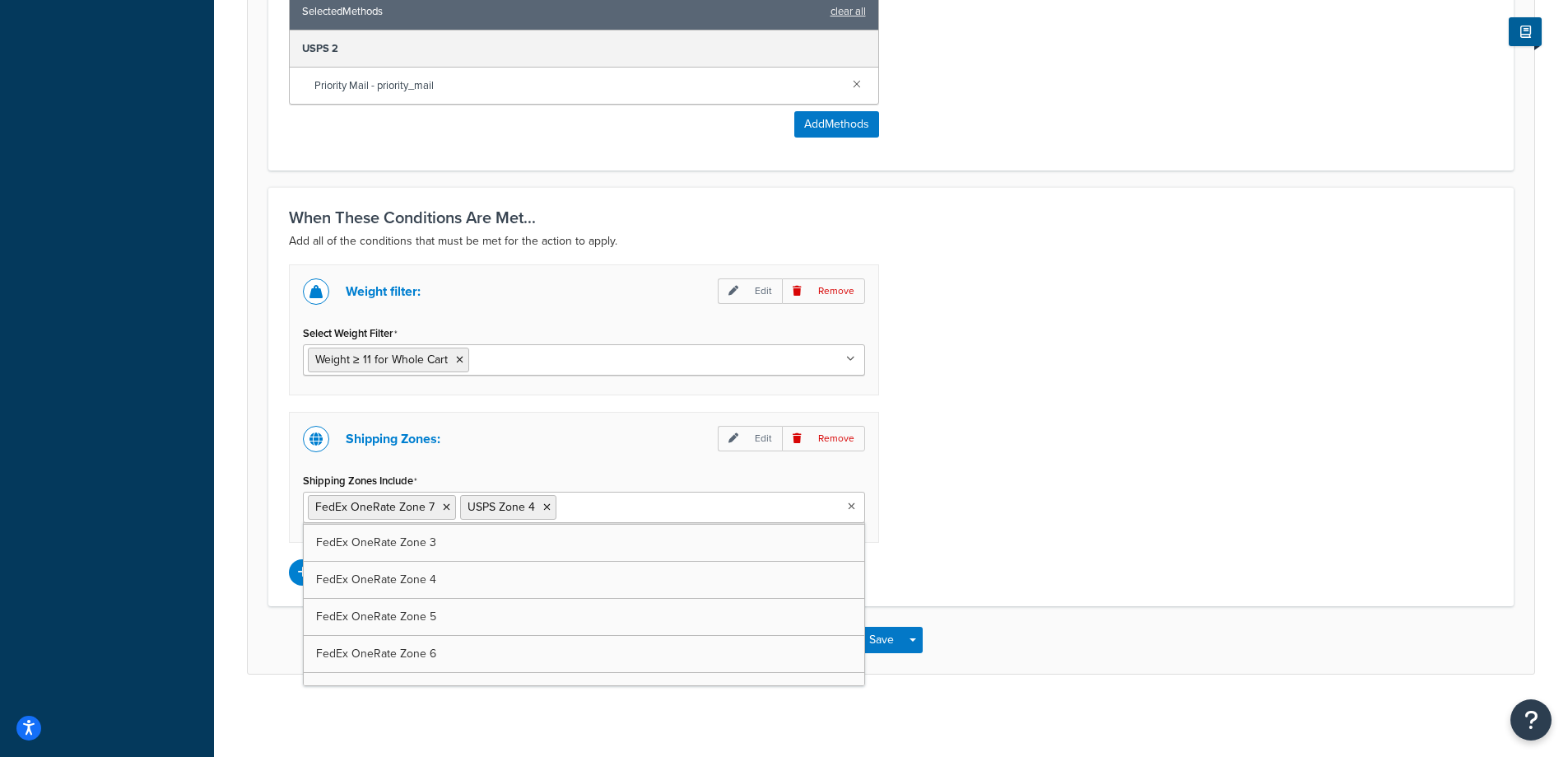
click at [446, 507] on icon at bounding box center [445, 507] width 7 height 10
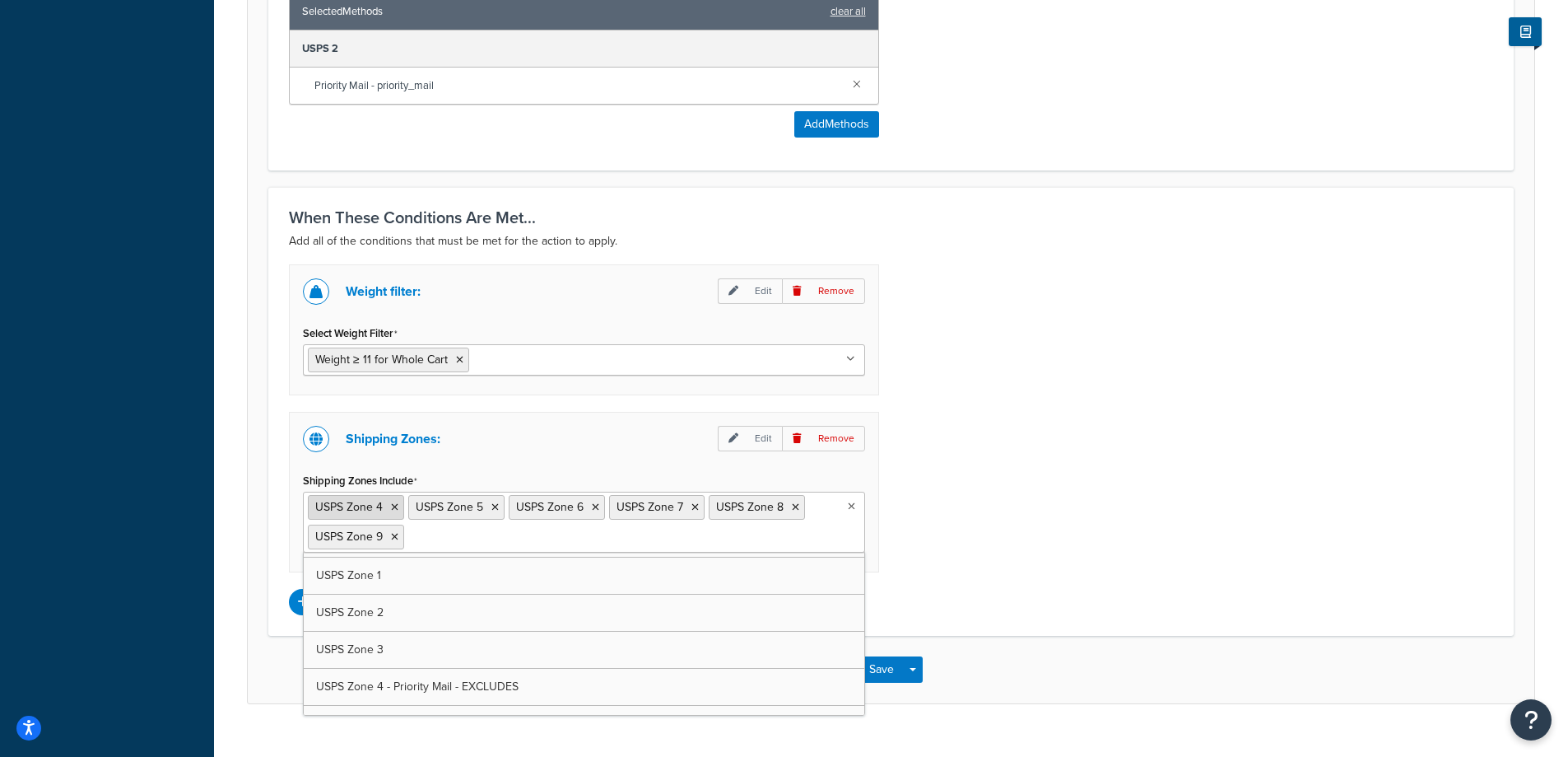
click at [394, 506] on icon at bounding box center [394, 507] width 7 height 10
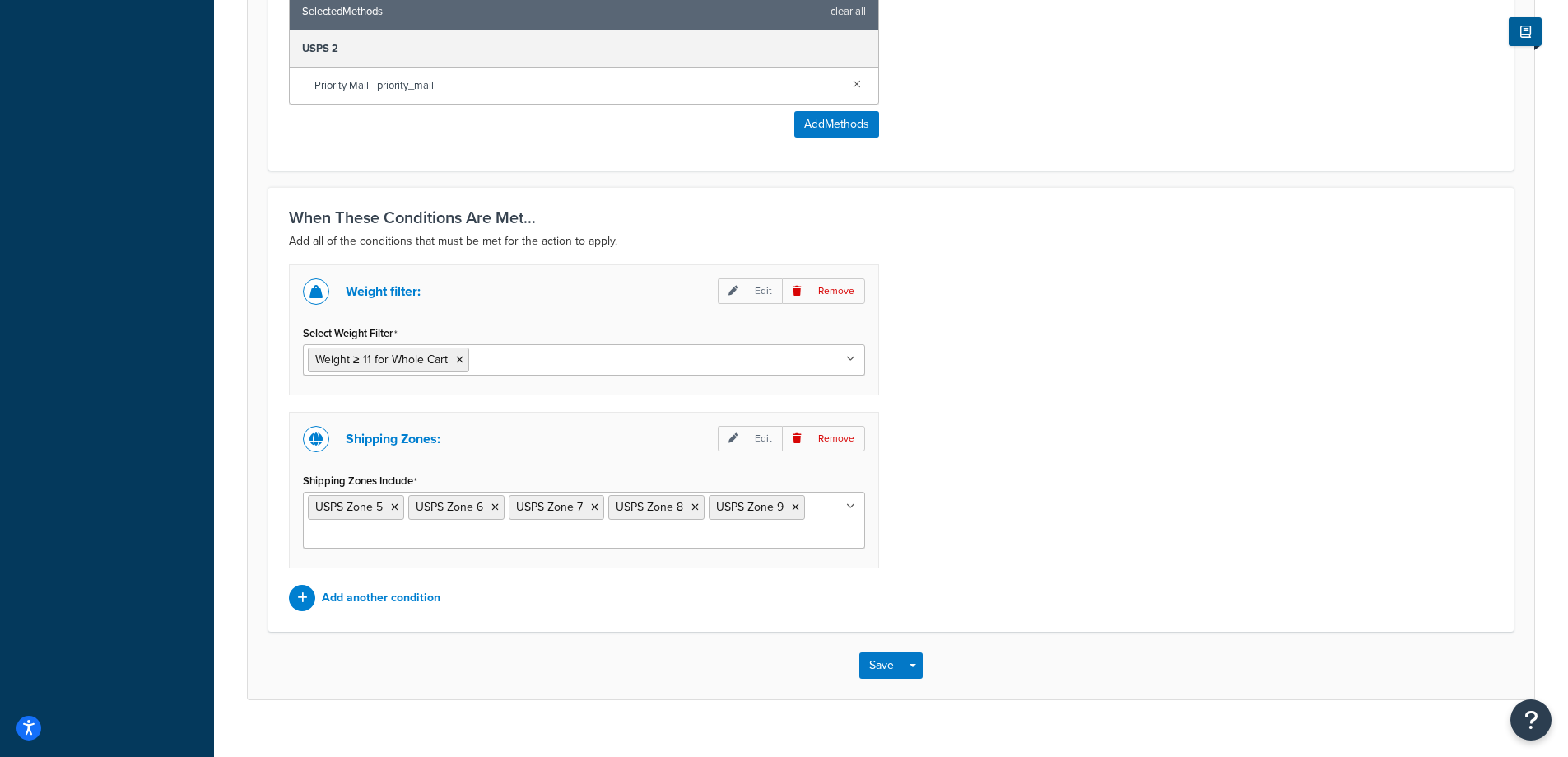
click at [1046, 534] on div "Weight filter: Edit Remove Select Weight Filter Weight ≥ 11 for Whole Cart Cart…" at bounding box center [891, 438] width 1229 height 346
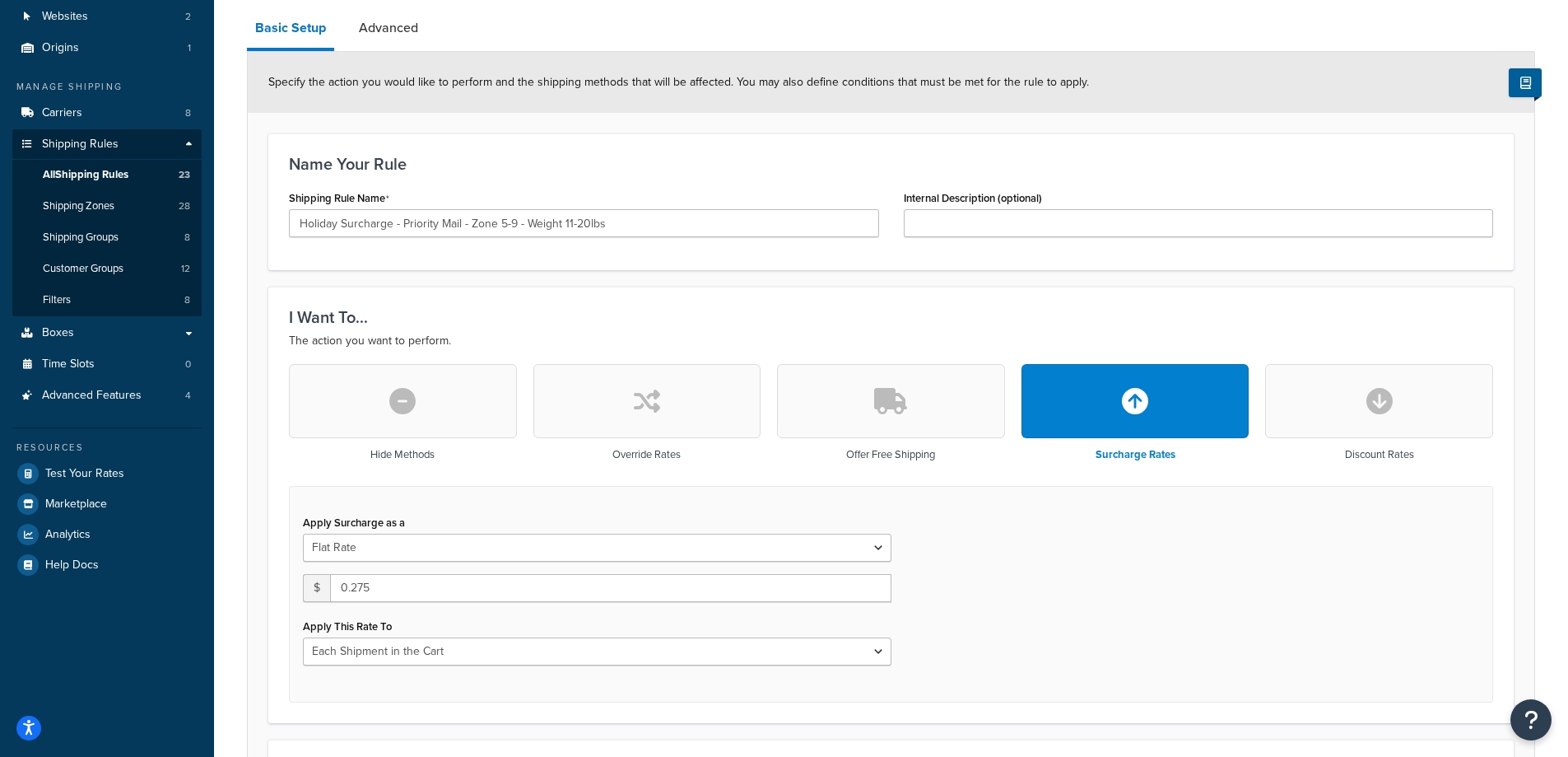
scroll to position [131, 0]
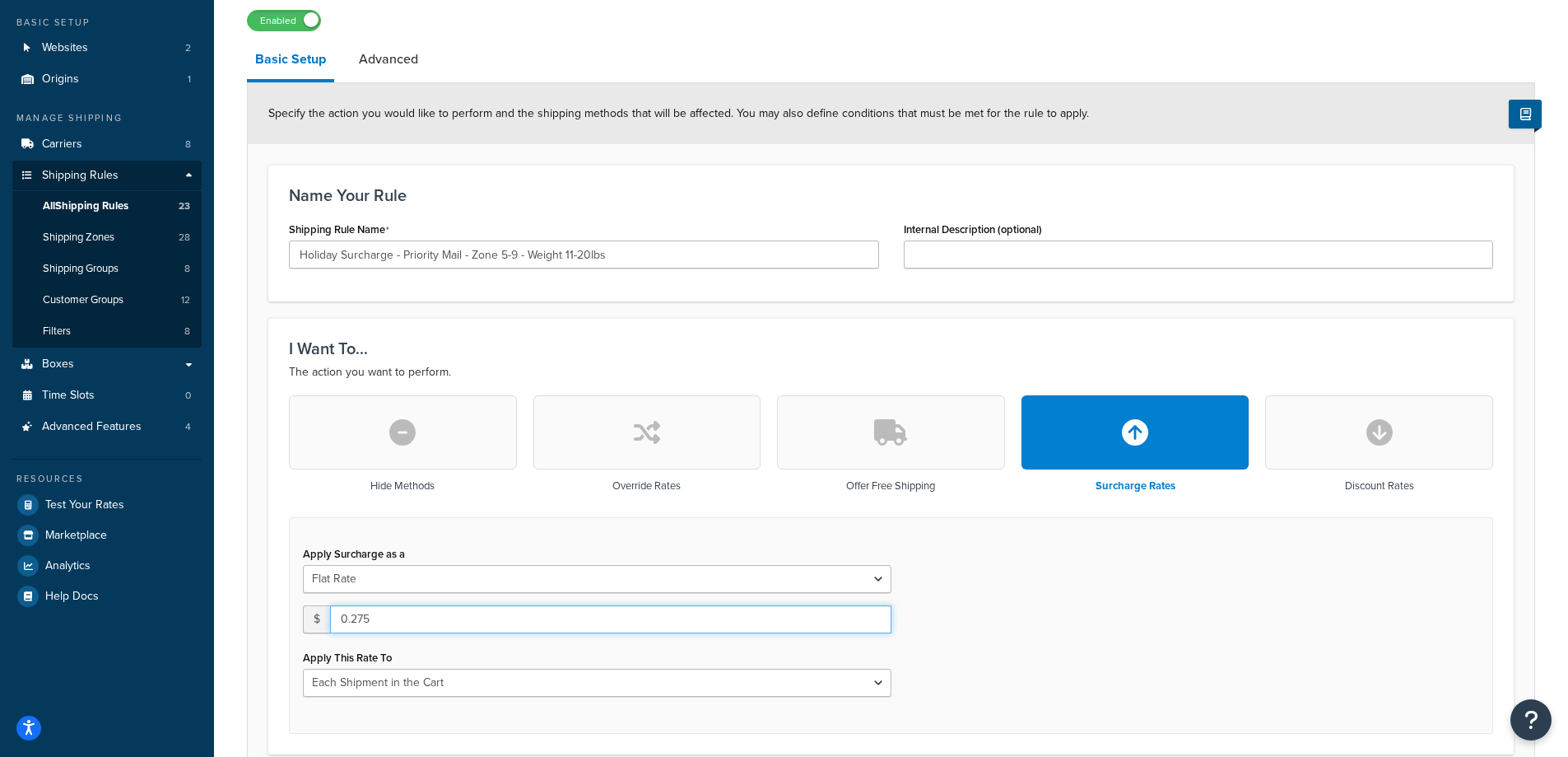
drag, startPoint x: 354, startPoint y: 622, endPoint x: 333, endPoint y: 622, distance: 21.0
click at [333, 622] on input "0.275" at bounding box center [610, 619] width 561 height 28
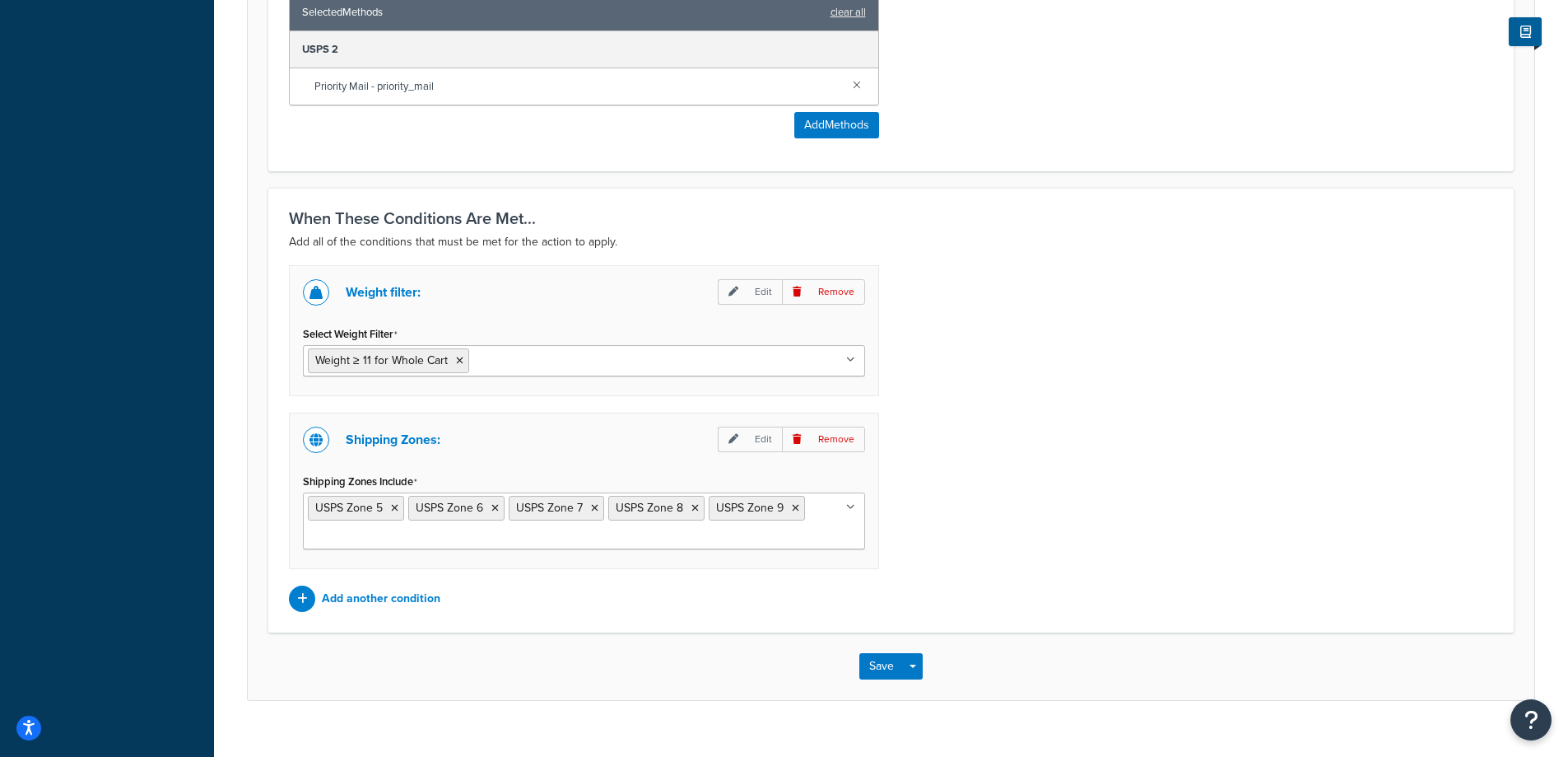
scroll to position [1035, 0]
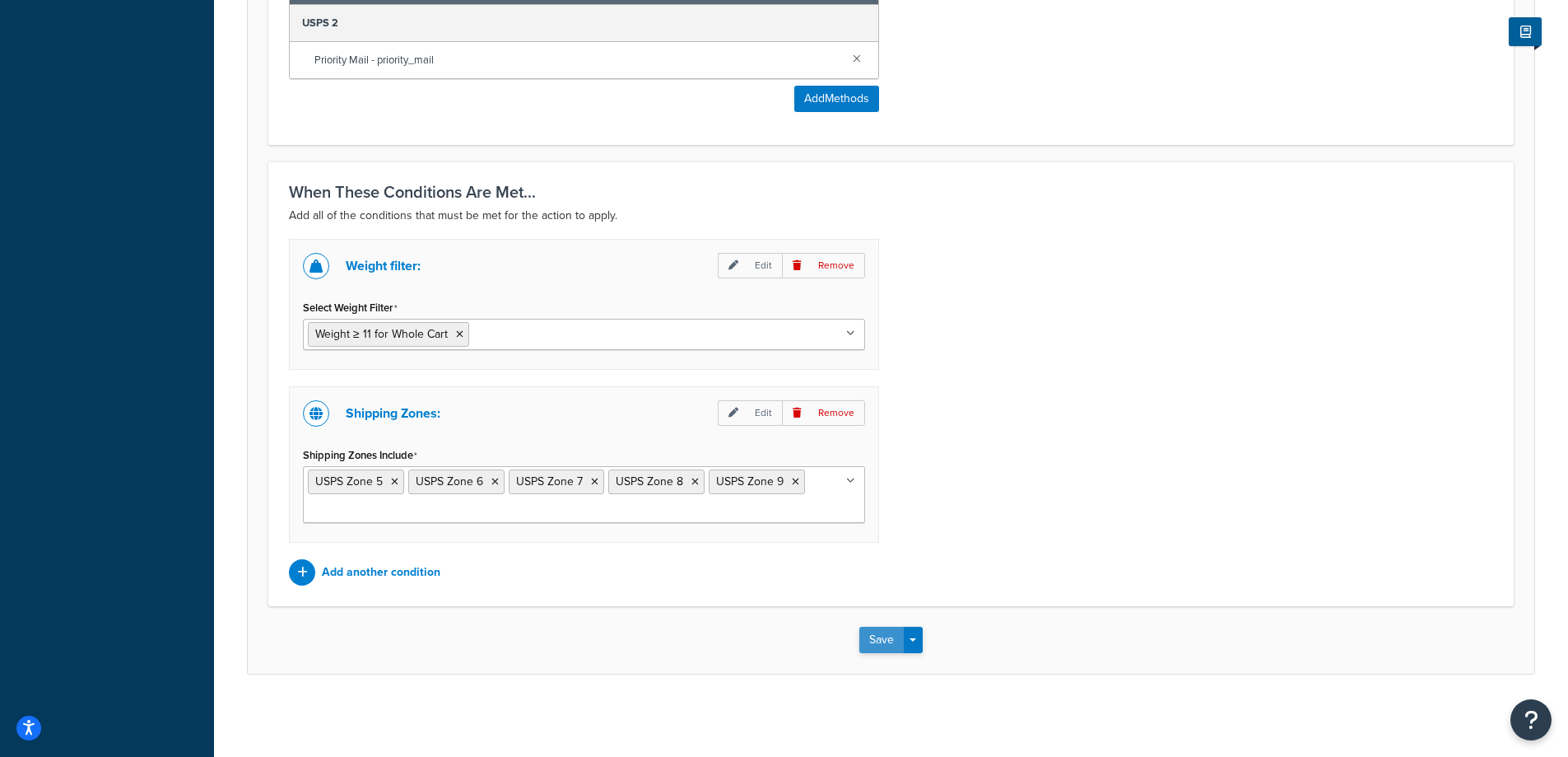
type input "2.75"
click at [876, 638] on button "Save" at bounding box center [881, 640] width 45 height 26
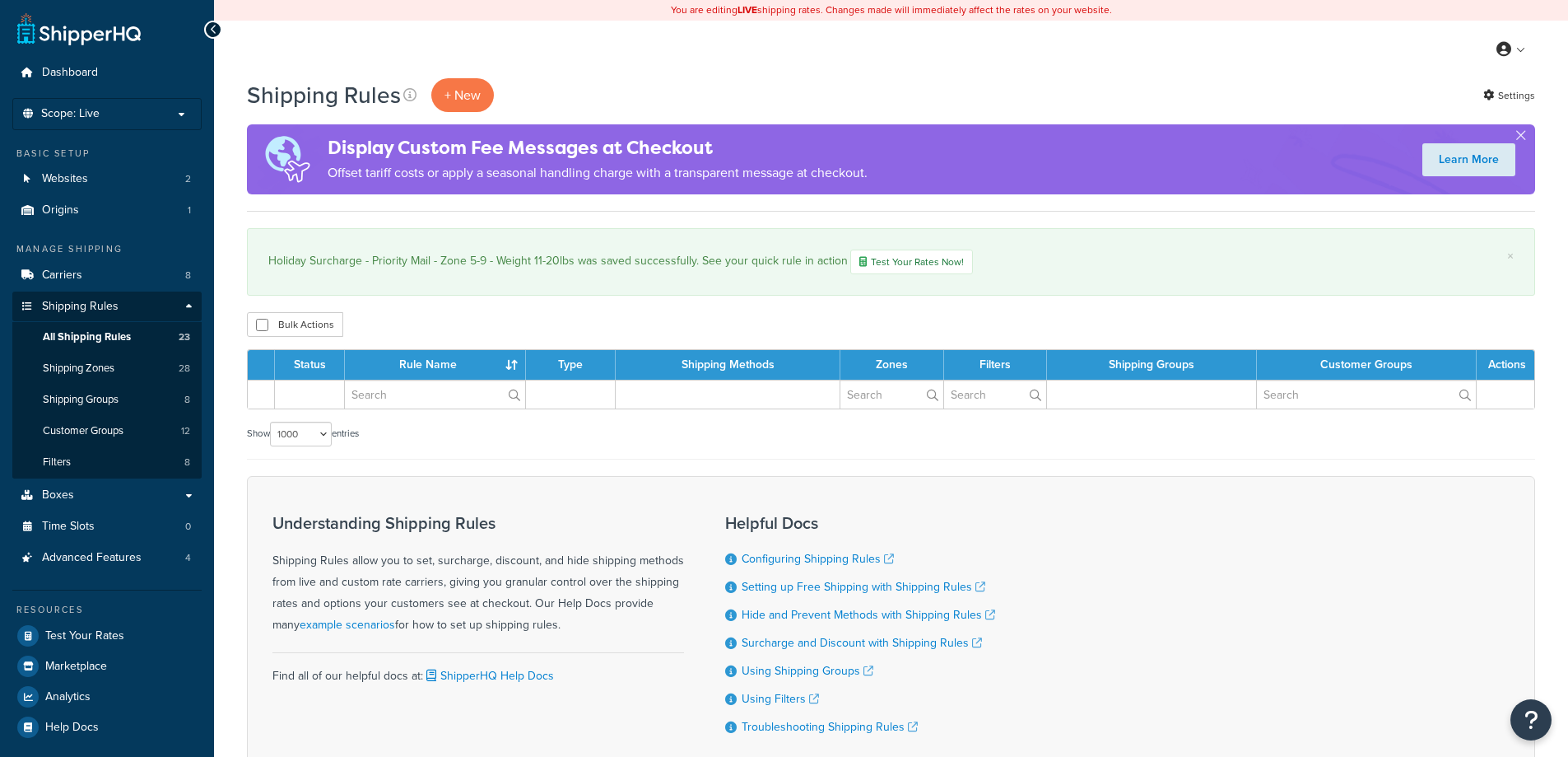
select select "1000"
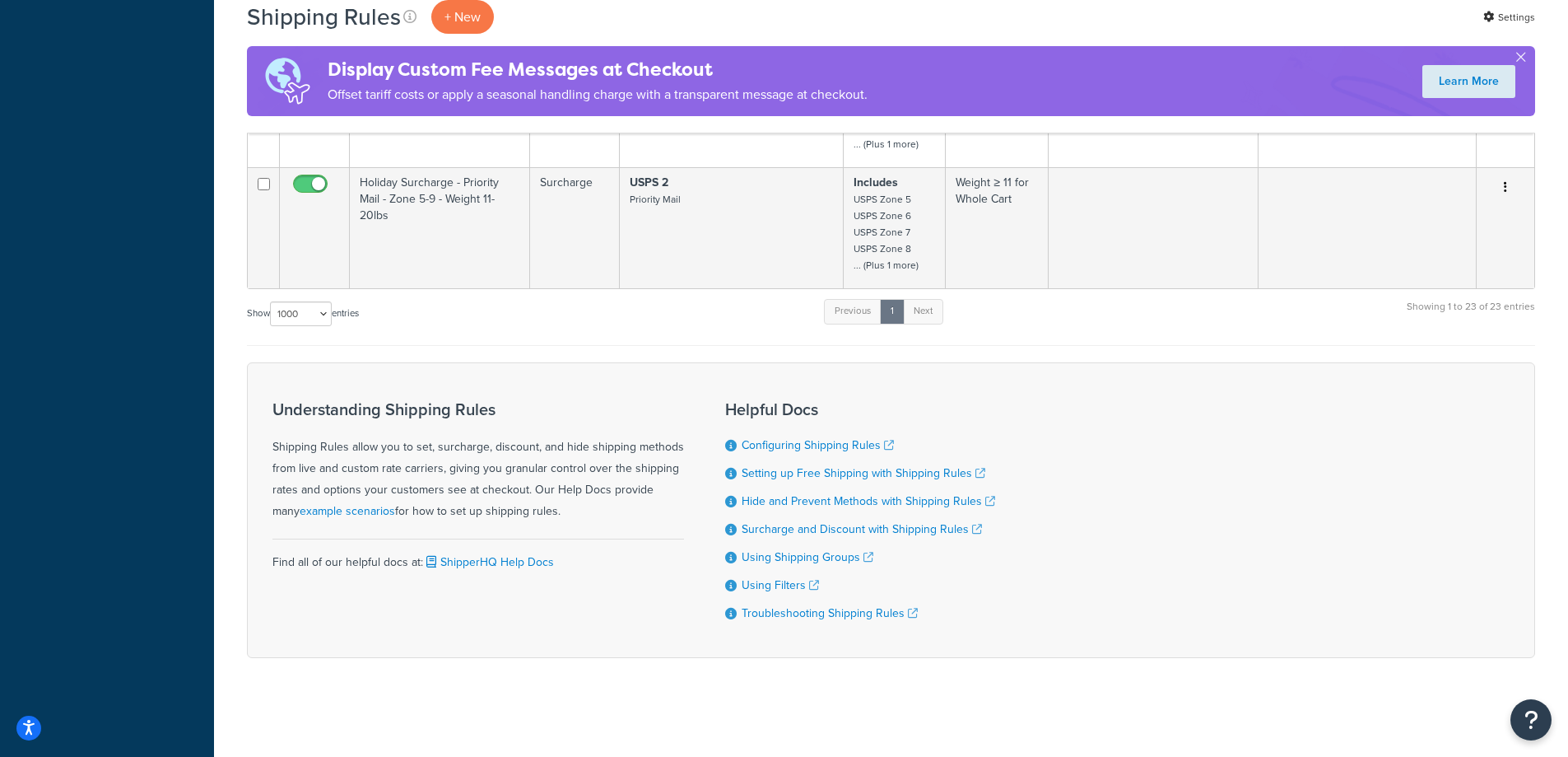
scroll to position [3079, 0]
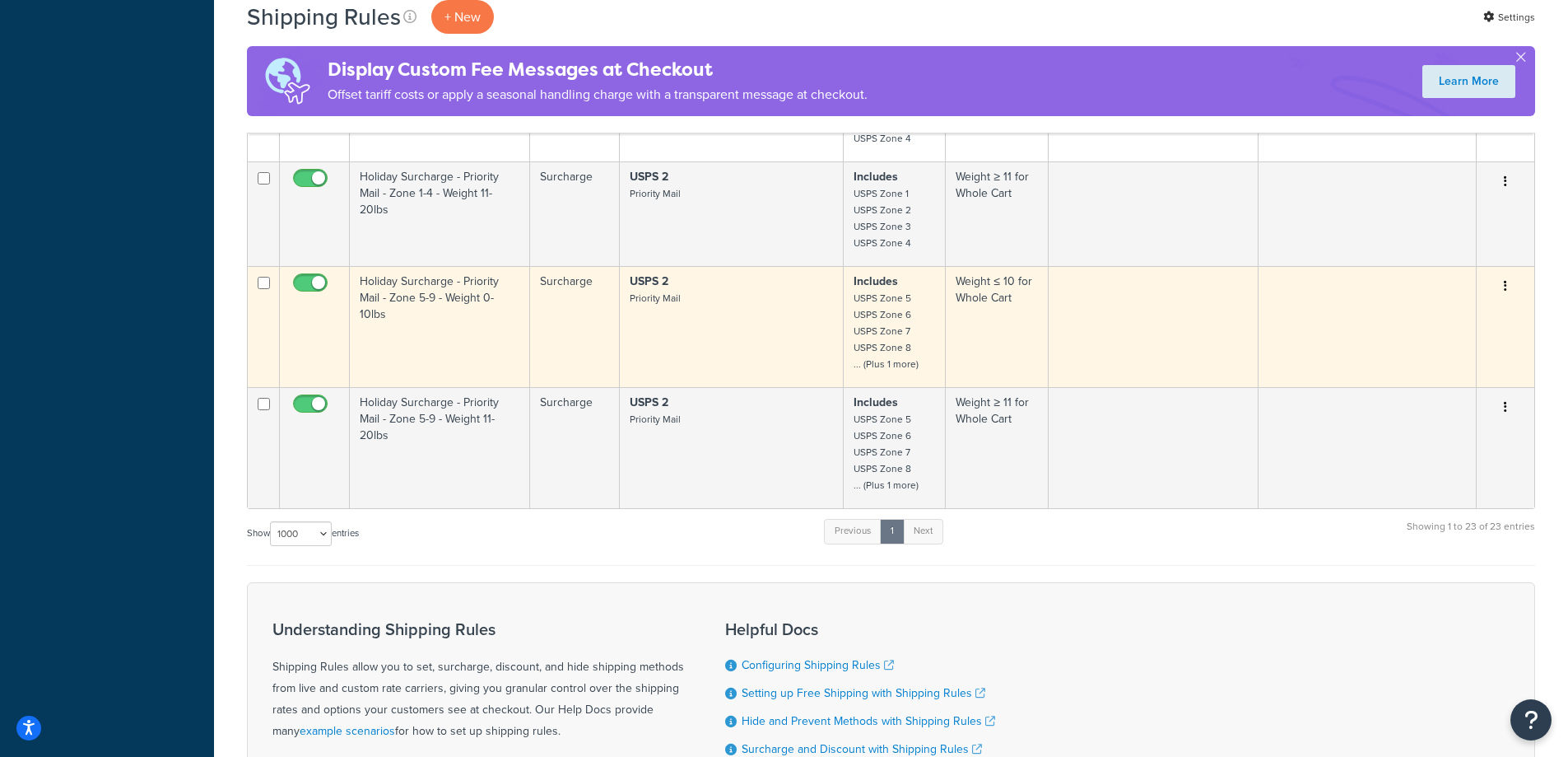
click at [781, 332] on td "USPS 2 Priority Mail" at bounding box center [731, 326] width 224 height 121
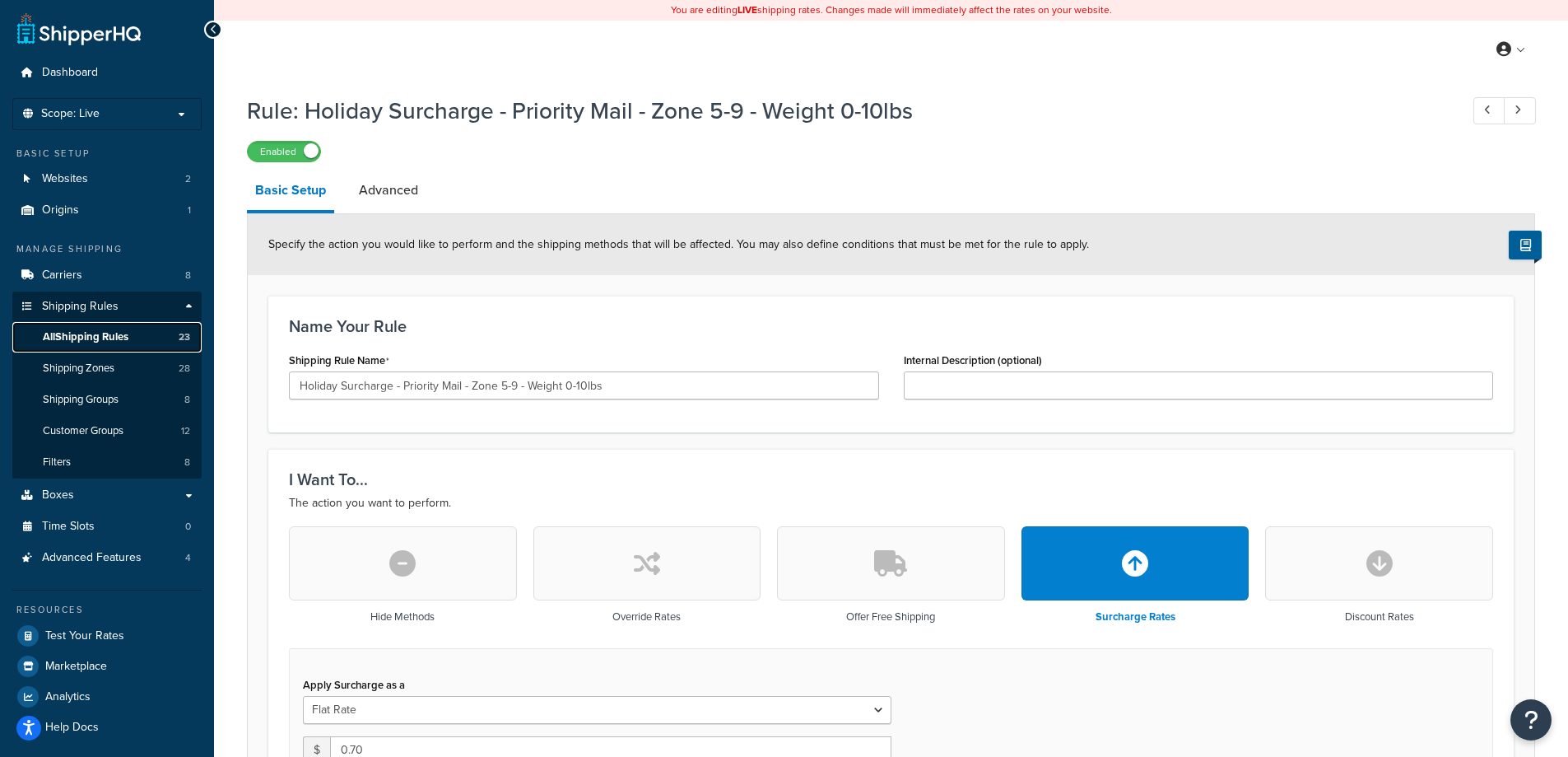
click at [93, 337] on span "All Shipping Rules" at bounding box center [86, 337] width 86 height 14
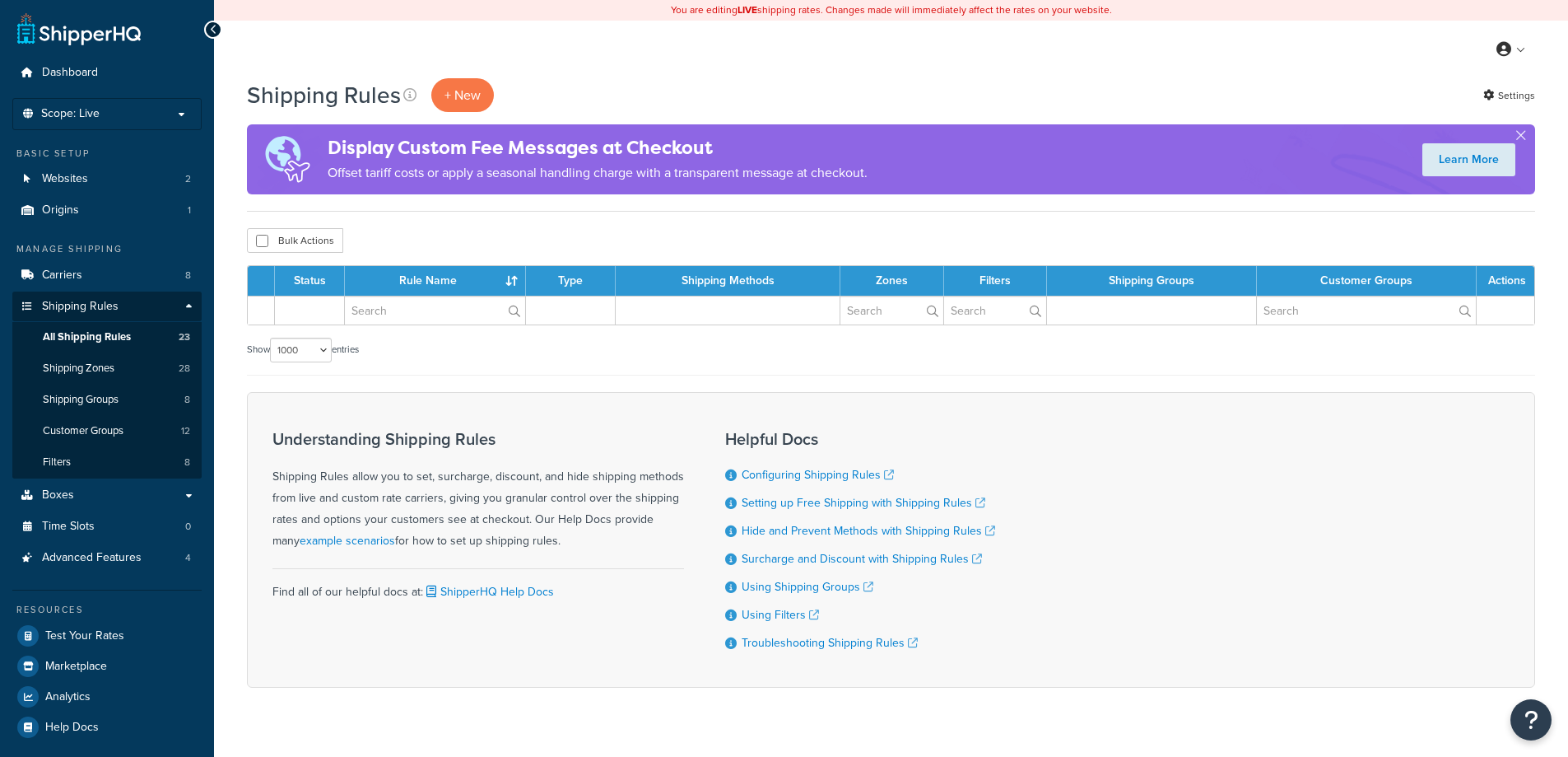
select select "1000"
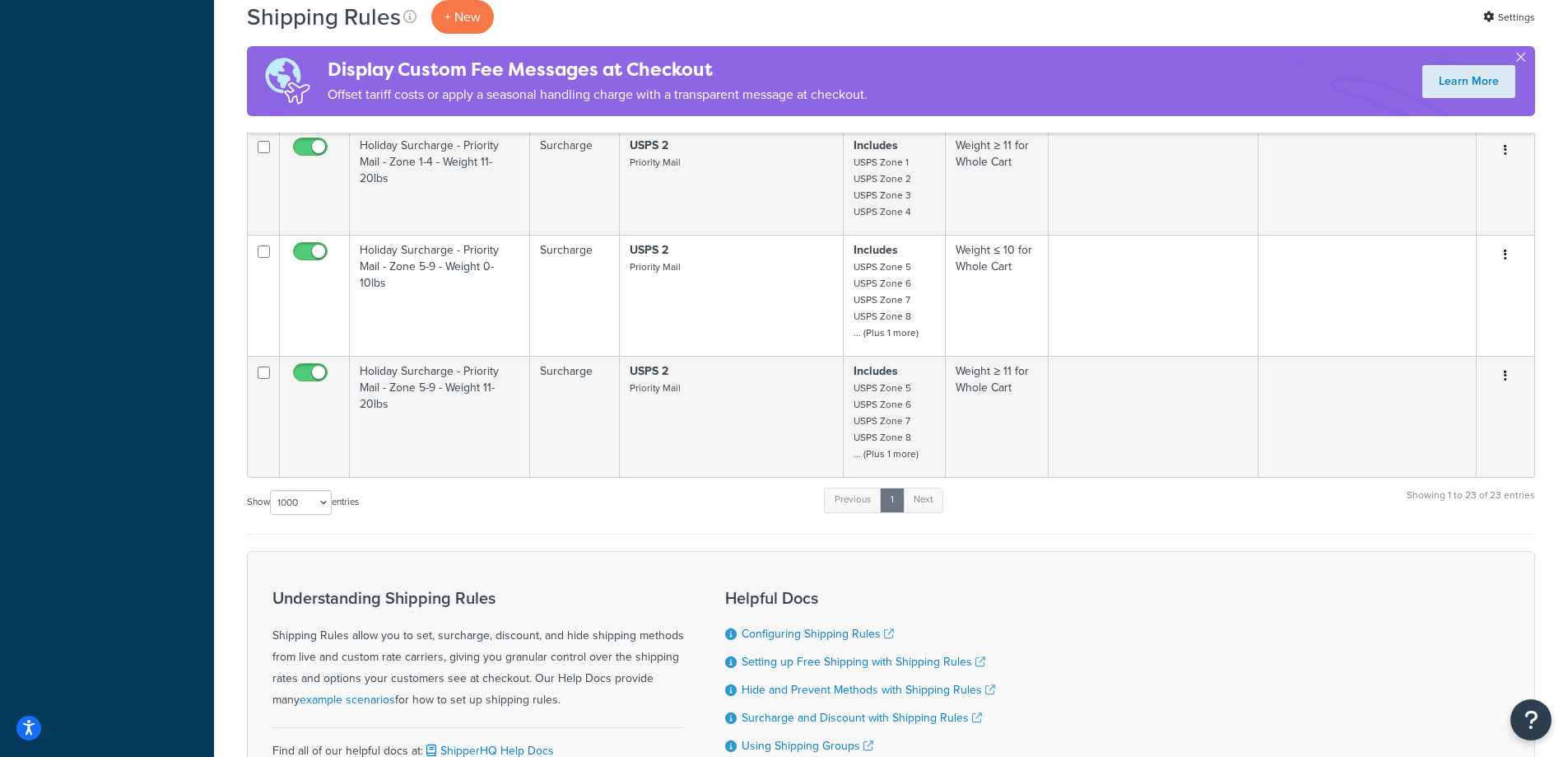
scroll to position [2995, 0]
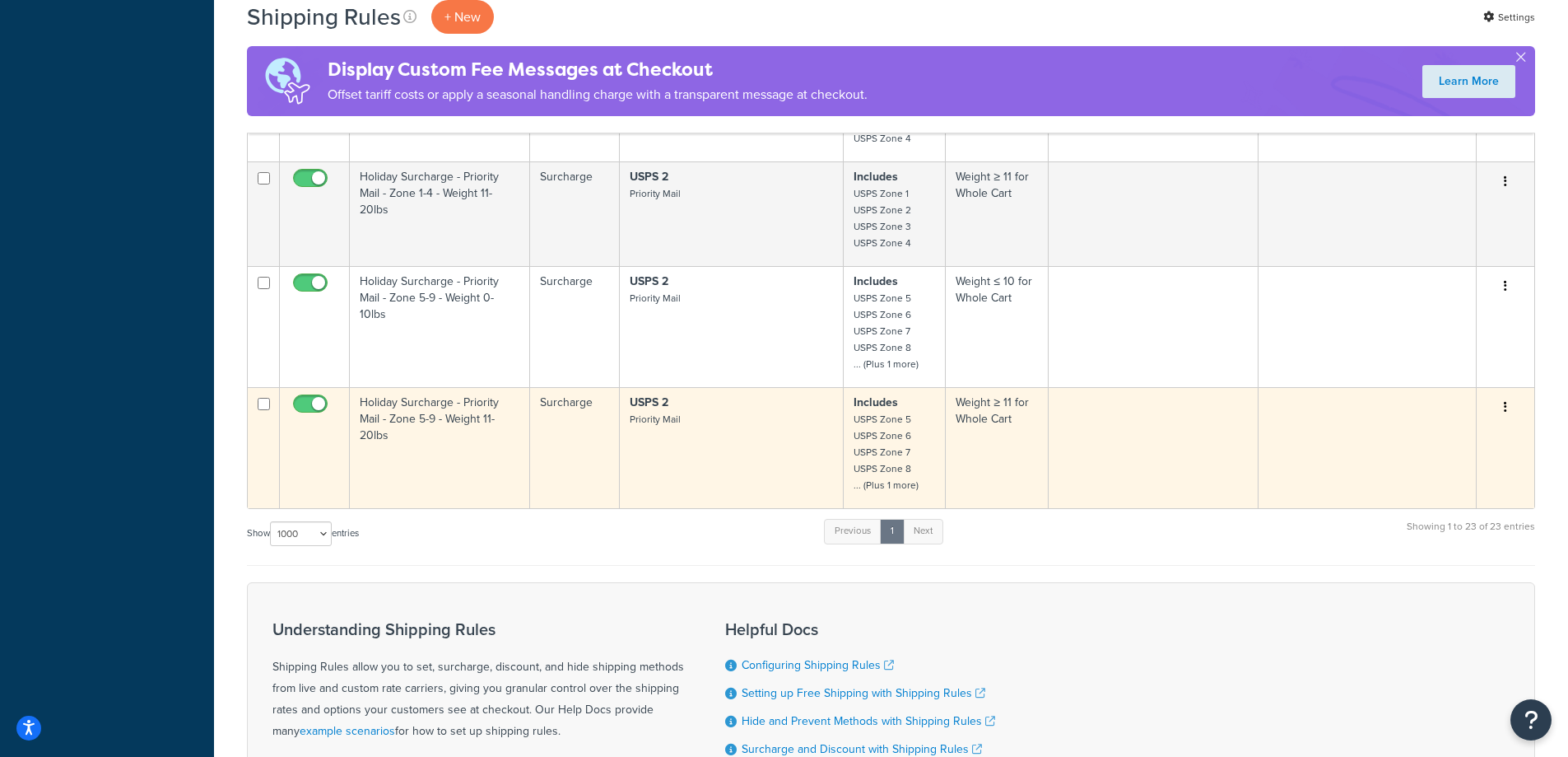
click at [644, 438] on td "USPS 2 Priority Mail" at bounding box center [731, 448] width 224 height 121
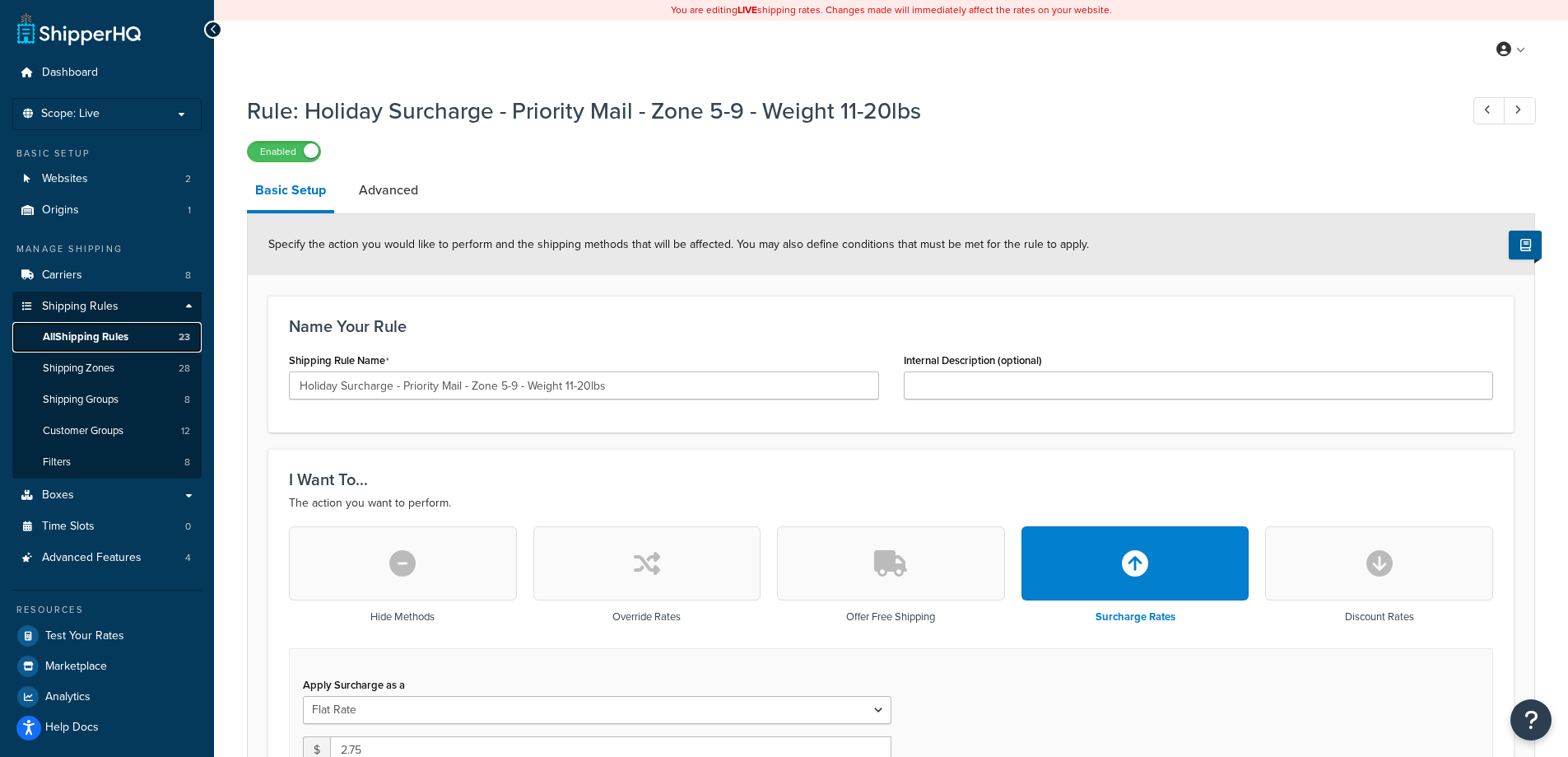
click at [94, 339] on span "All Shipping Rules" at bounding box center [86, 337] width 86 height 14
click at [133, 281] on link "Carriers 8" at bounding box center [106, 276] width 189 height 31
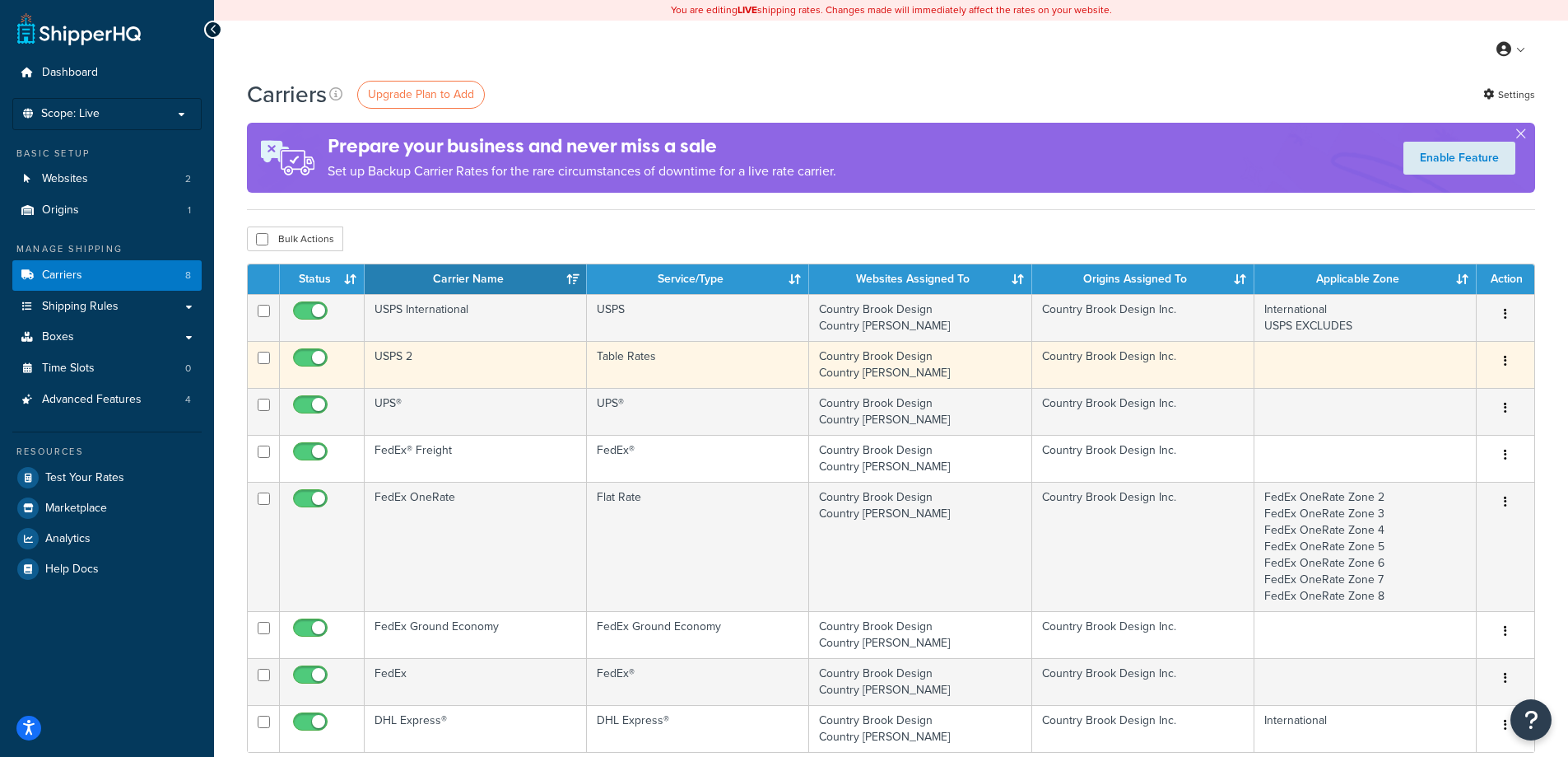
click at [619, 369] on td "Table Rates" at bounding box center [697, 364] width 222 height 47
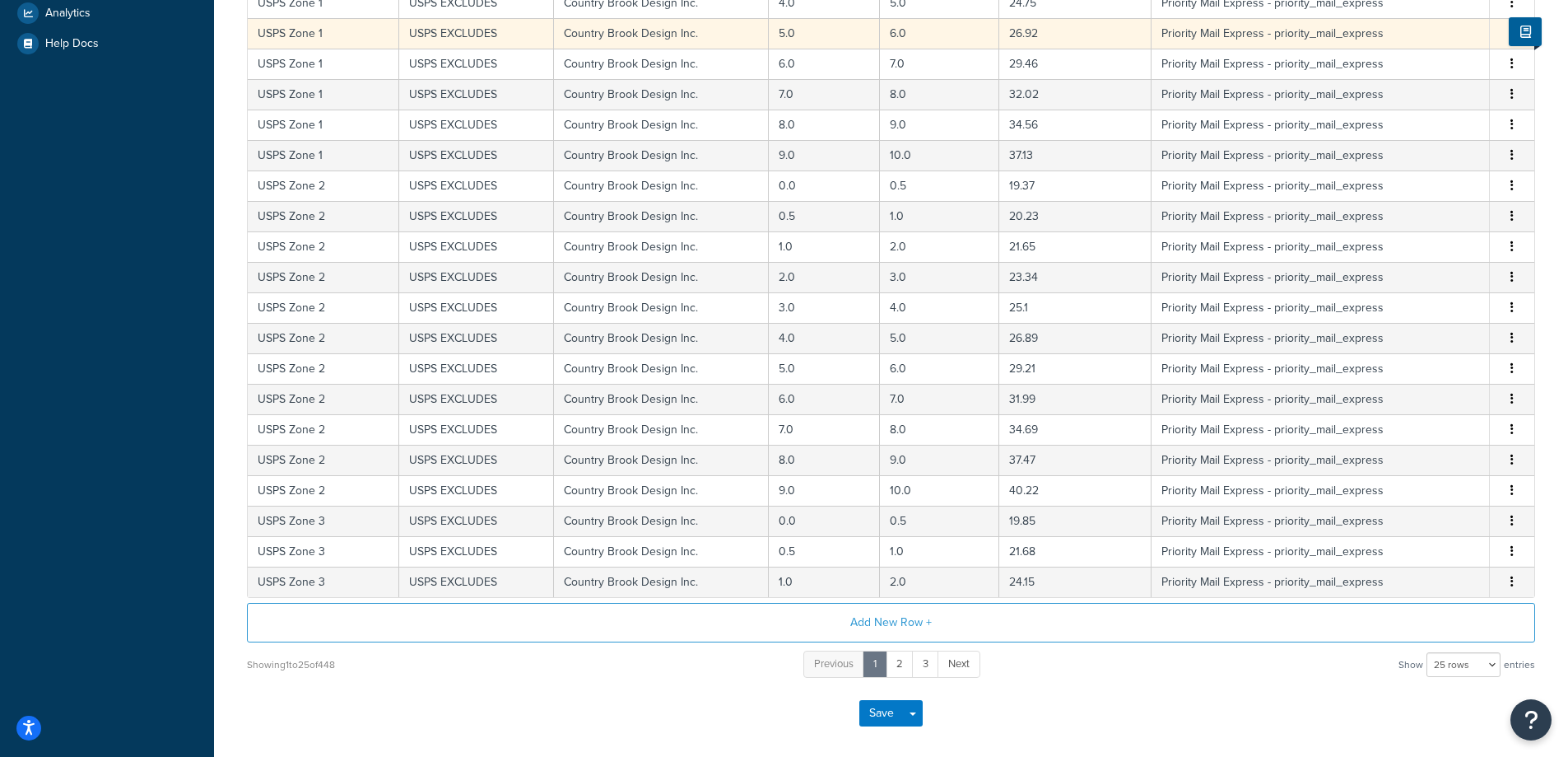
scroll to position [598, 0]
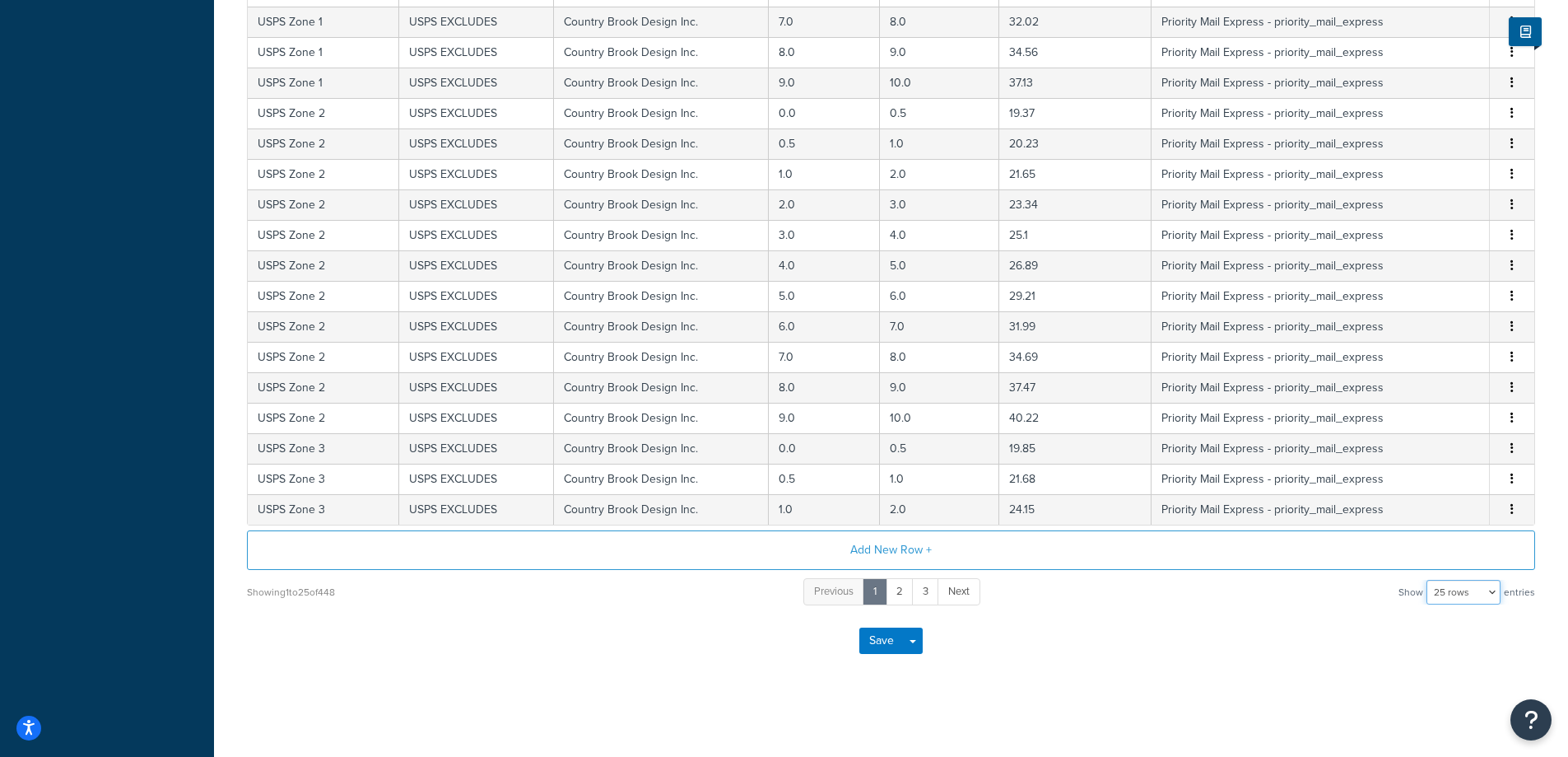
click at [1451, 595] on select "10 rows 15 rows 25 rows 50 rows 100 rows 1000 rows" at bounding box center [1463, 592] width 74 height 25
select select "1000"
click at [1428, 580] on select "10 rows 15 rows 25 rows 50 rows 100 rows 1000 rows" at bounding box center [1463, 592] width 74 height 25
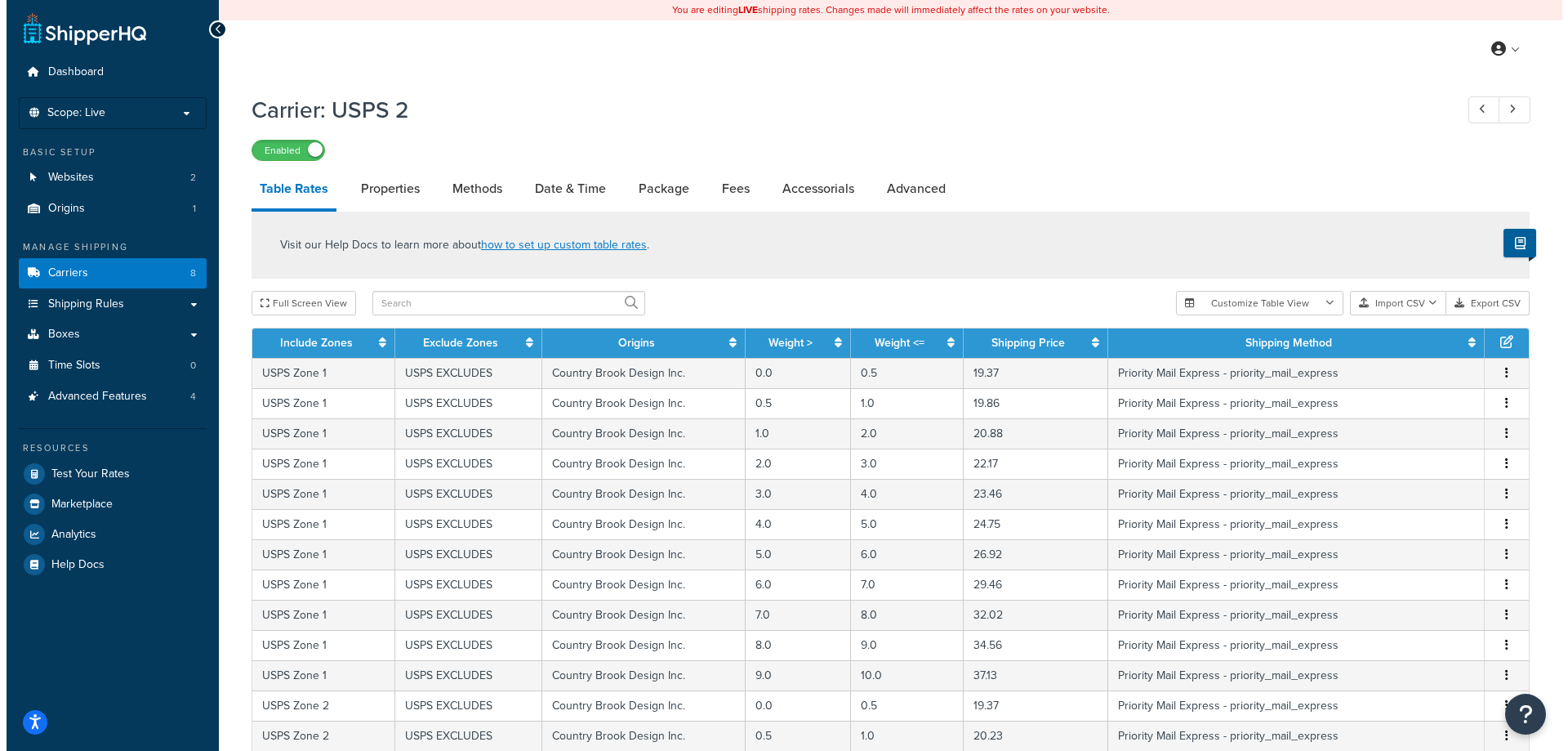
scroll to position [2831, 0]
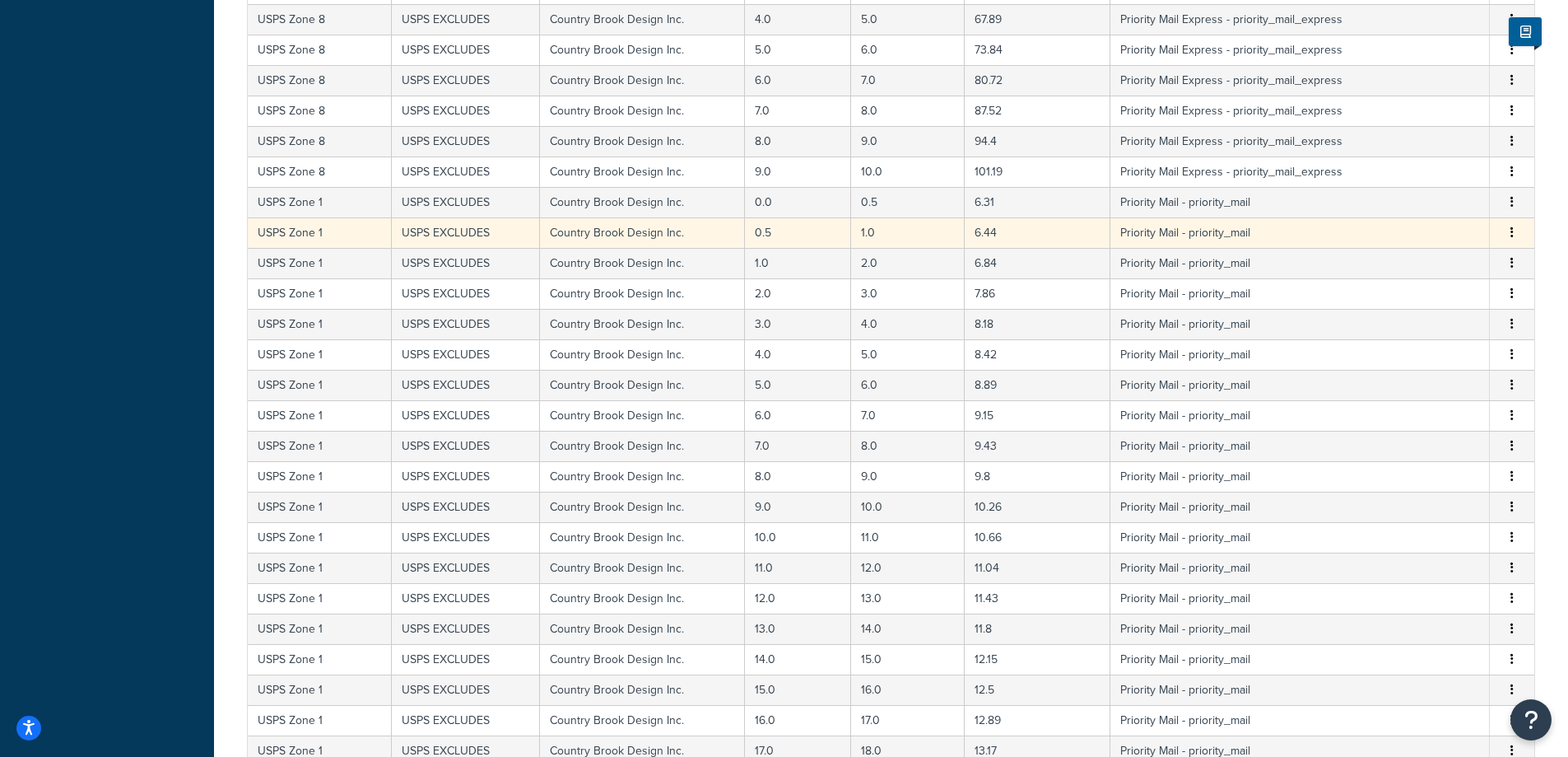
click at [888, 239] on td "1.0" at bounding box center [908, 232] width 113 height 31
select select "172295"
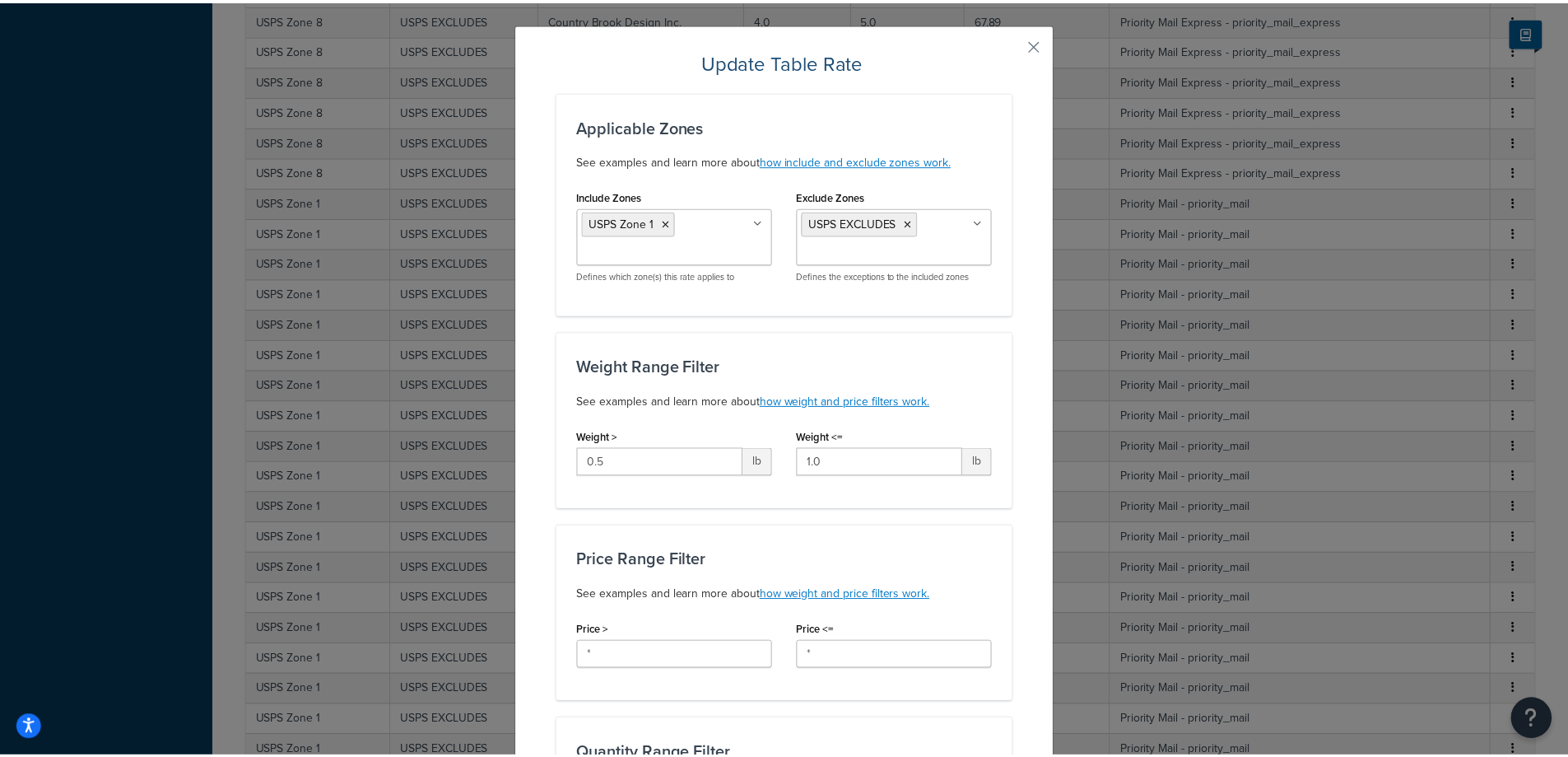
scroll to position [0, 0]
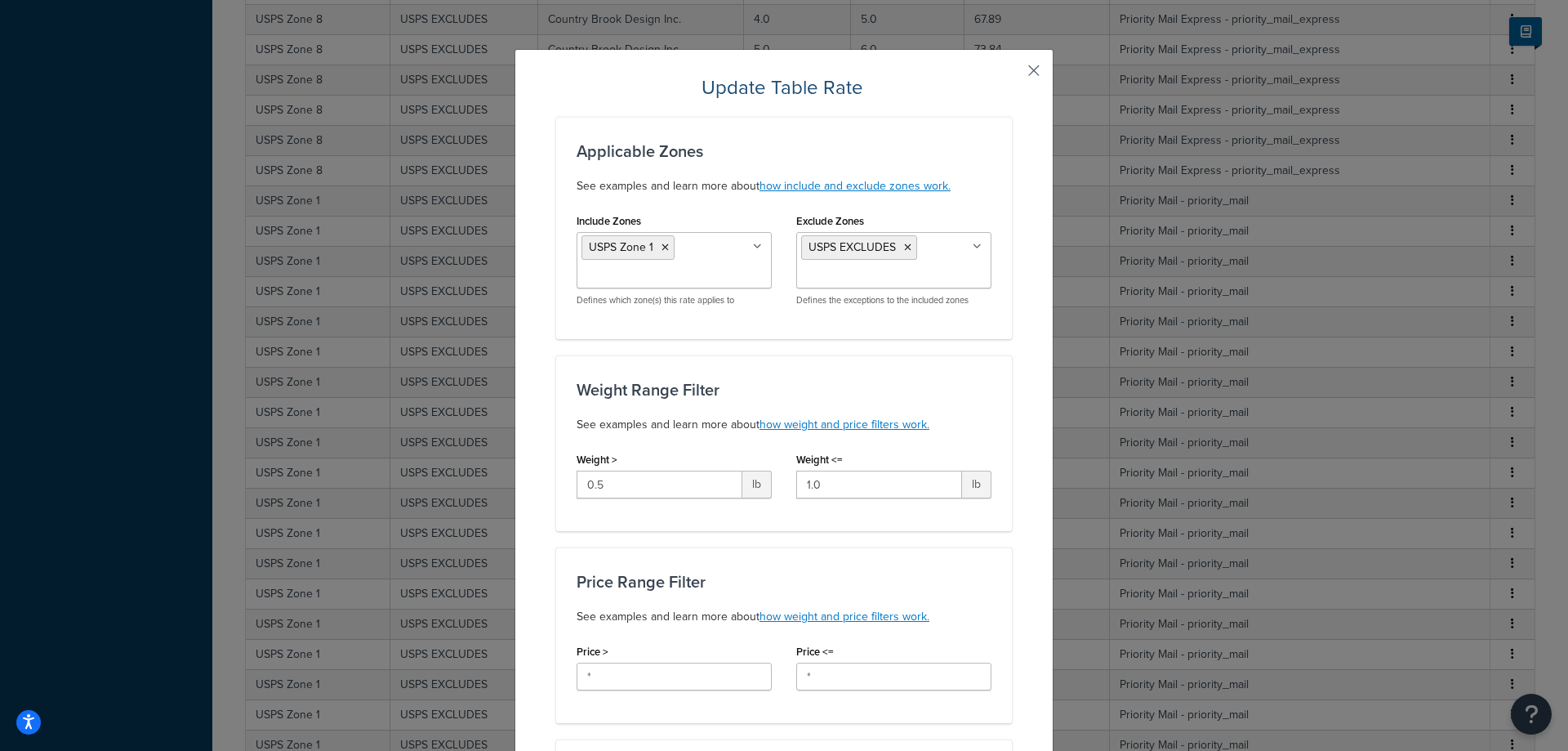
click at [1011, 74] on button "button" at bounding box center [1009, 76] width 4 height 4
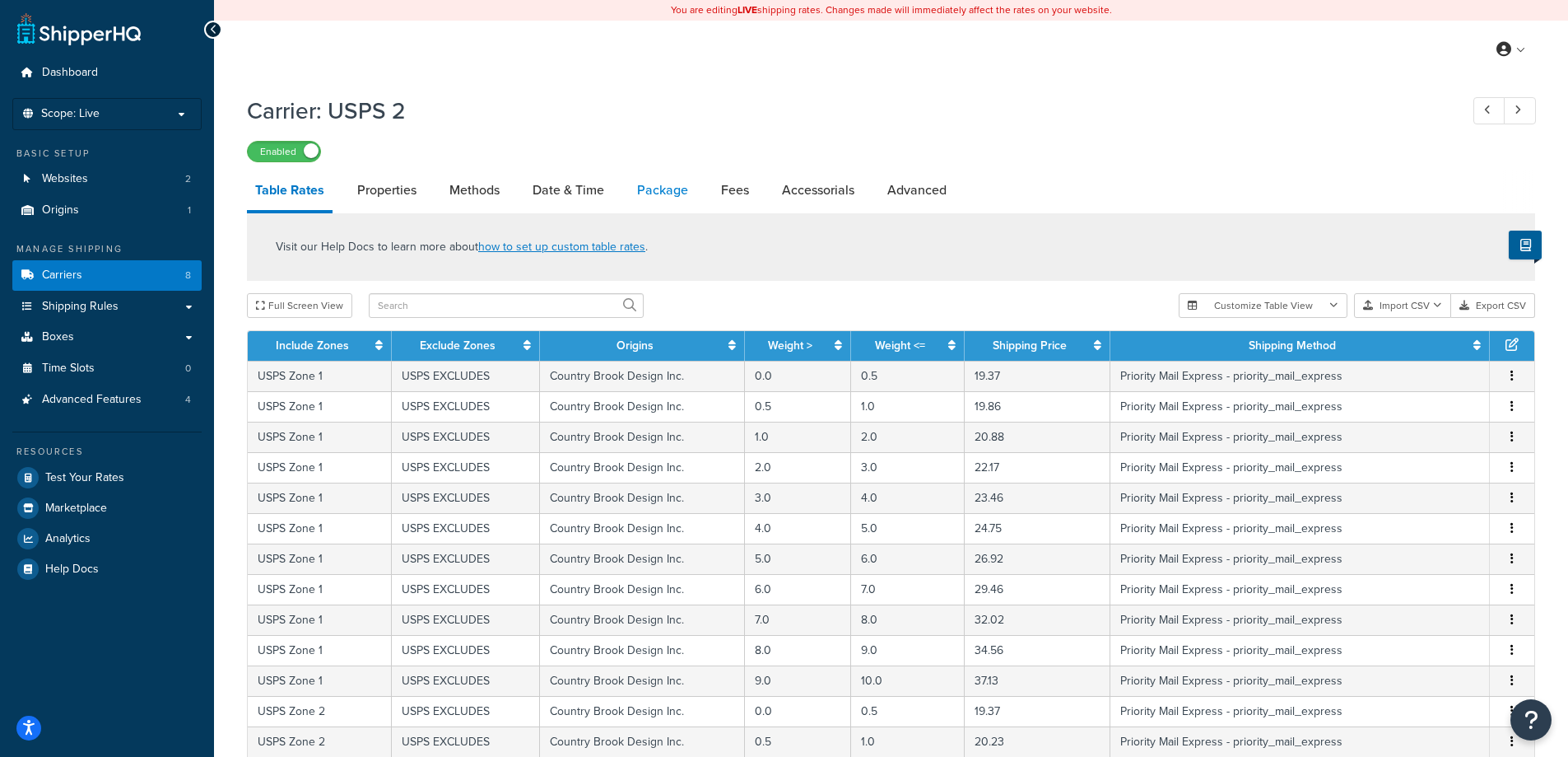
click at [666, 192] on link "Package" at bounding box center [662, 190] width 68 height 40
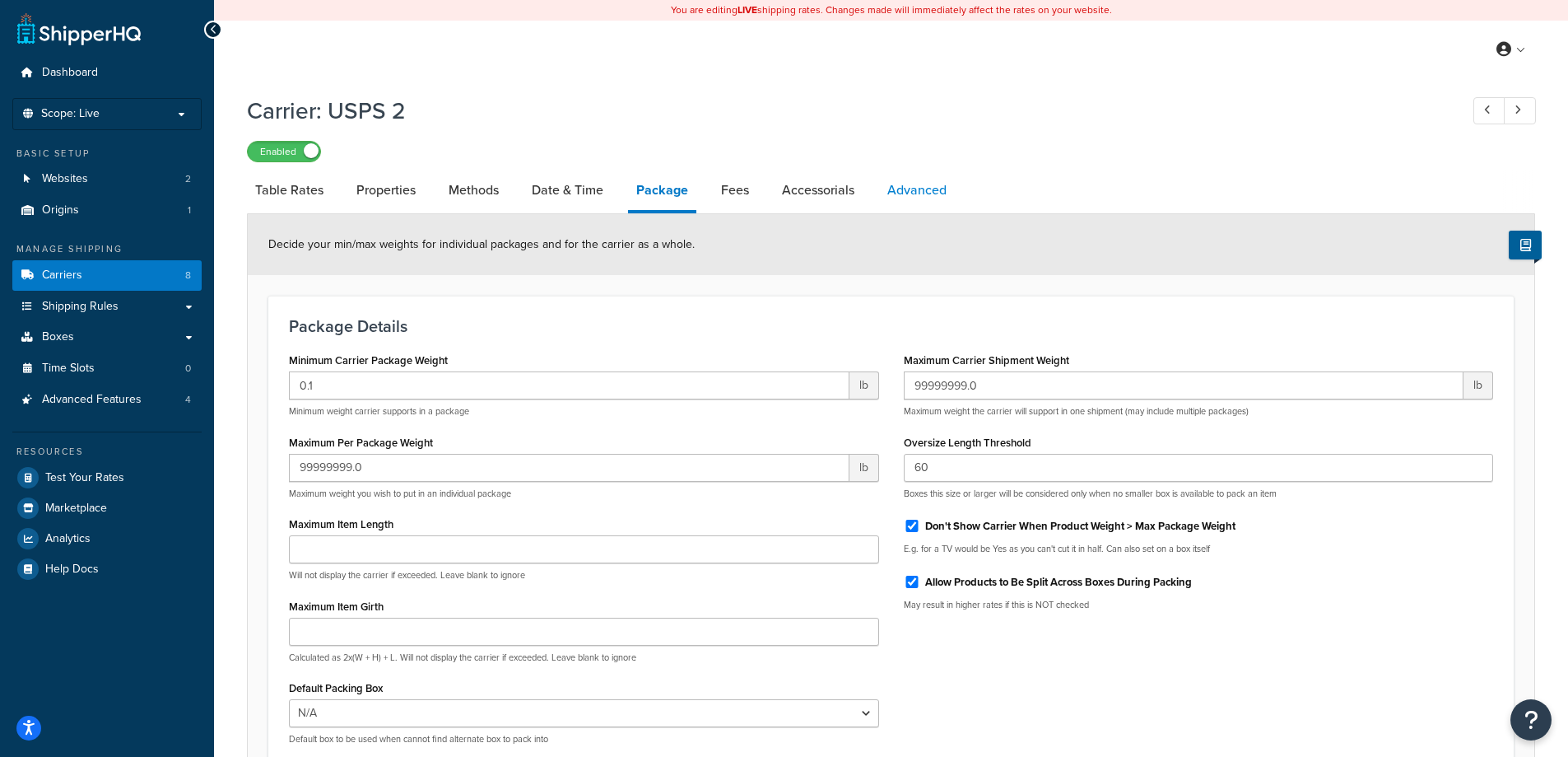
click at [906, 193] on link "Advanced" at bounding box center [917, 190] width 76 height 40
select select "false"
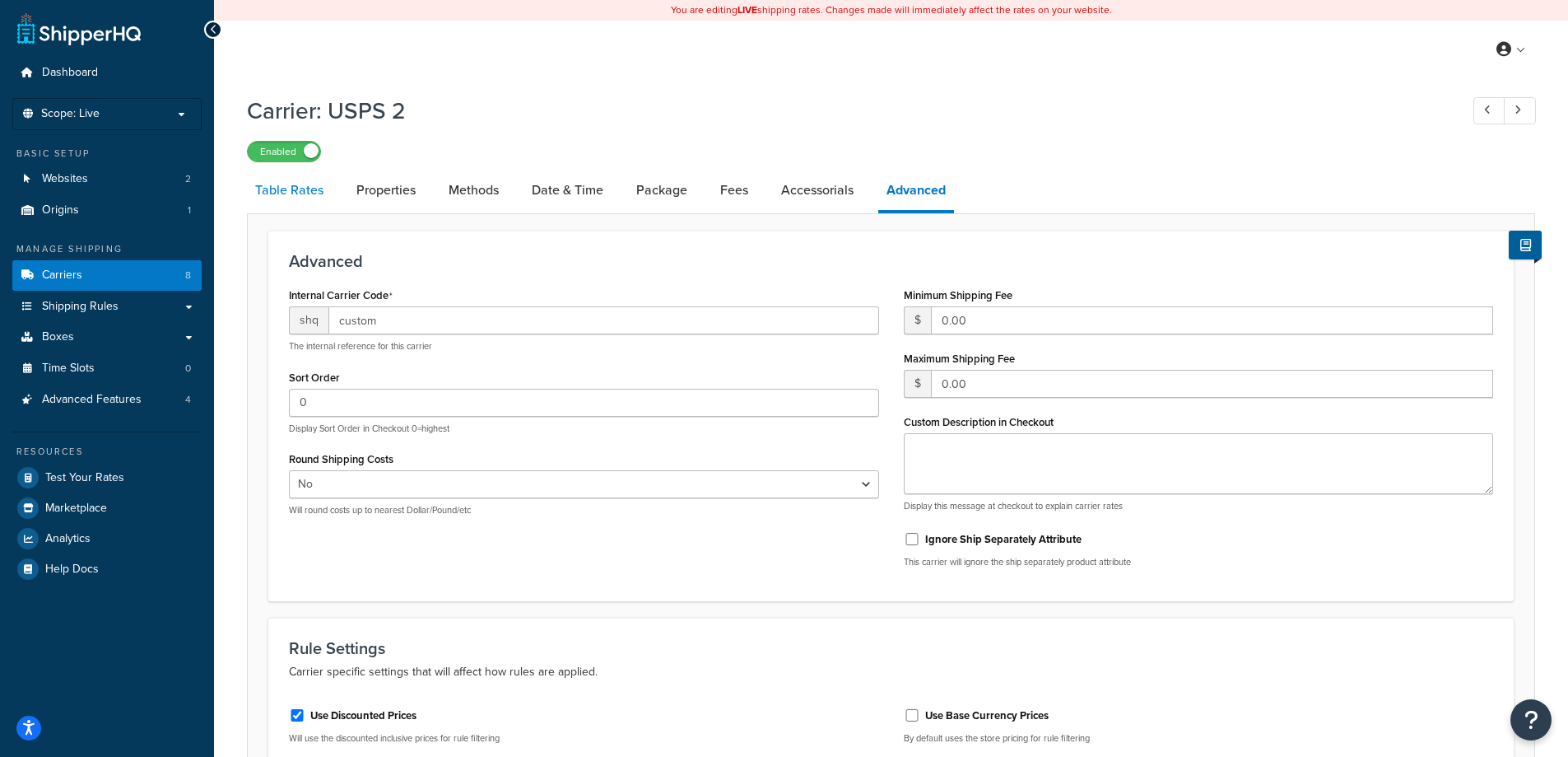
click at [307, 193] on link "Table Rates" at bounding box center [288, 190] width 85 height 40
select select "25"
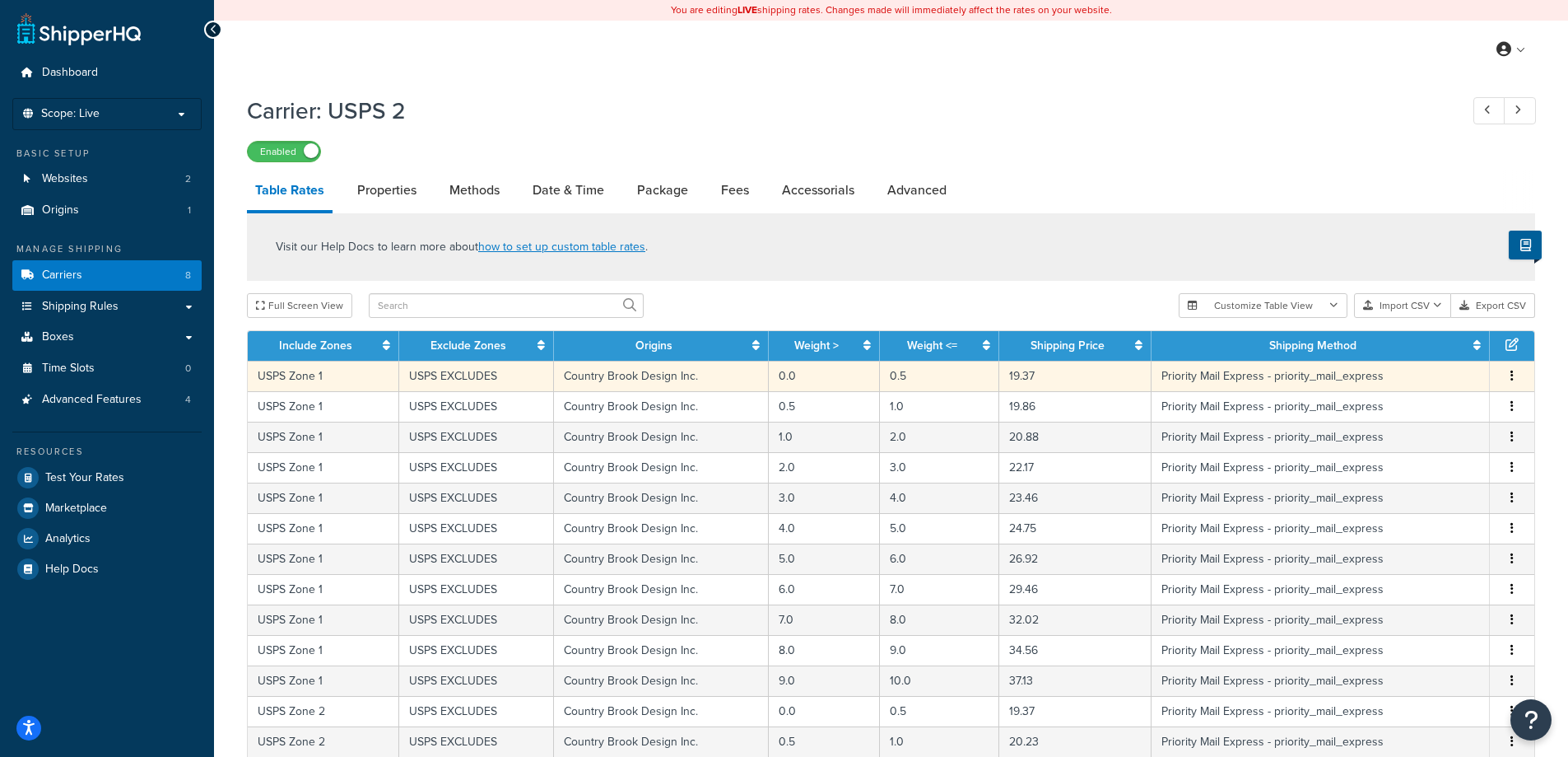
click at [704, 377] on td "Country Brook Design Inc." at bounding box center [661, 375] width 216 height 31
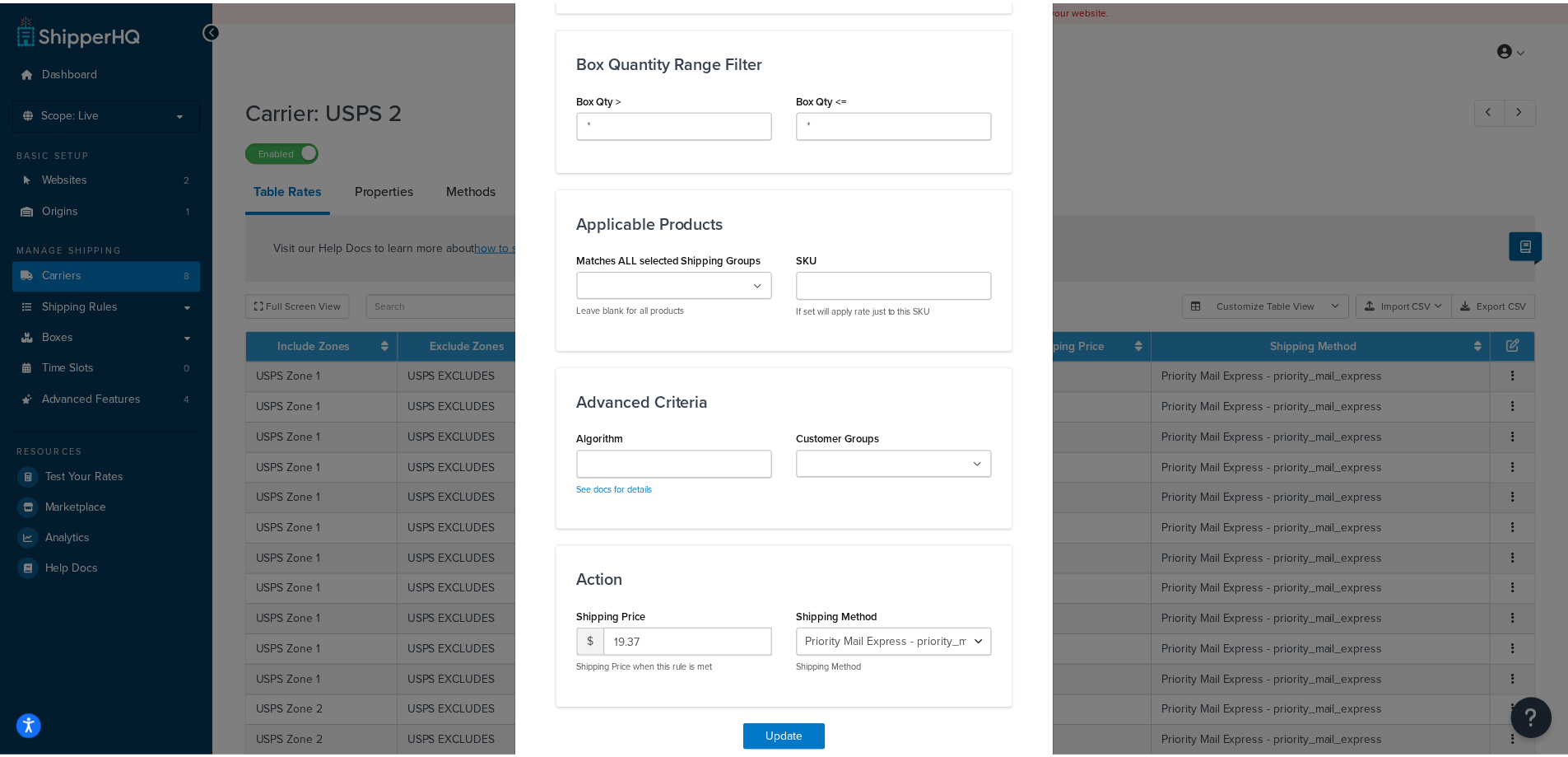
scroll to position [952, 0]
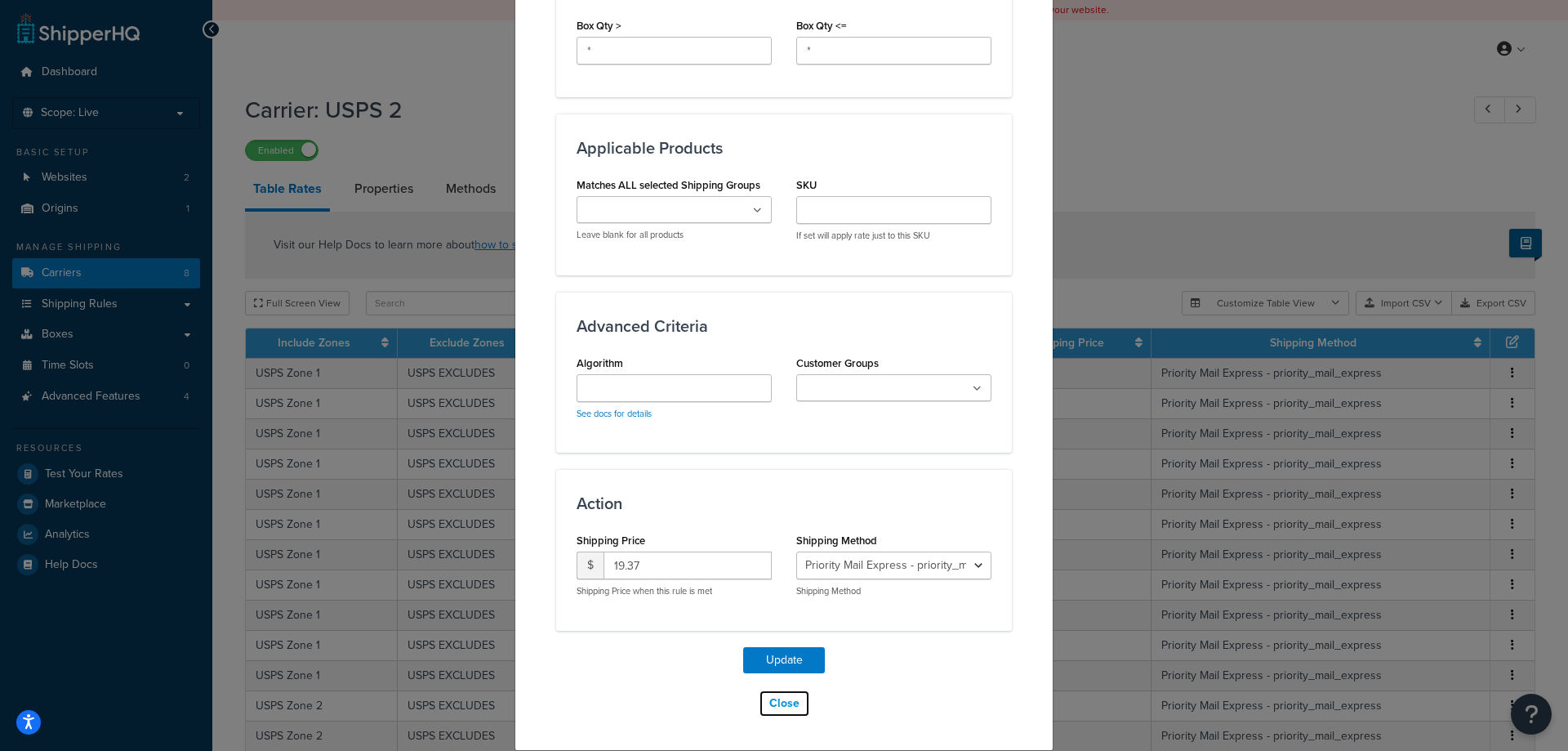
click at [777, 708] on button "Close" at bounding box center [784, 703] width 51 height 28
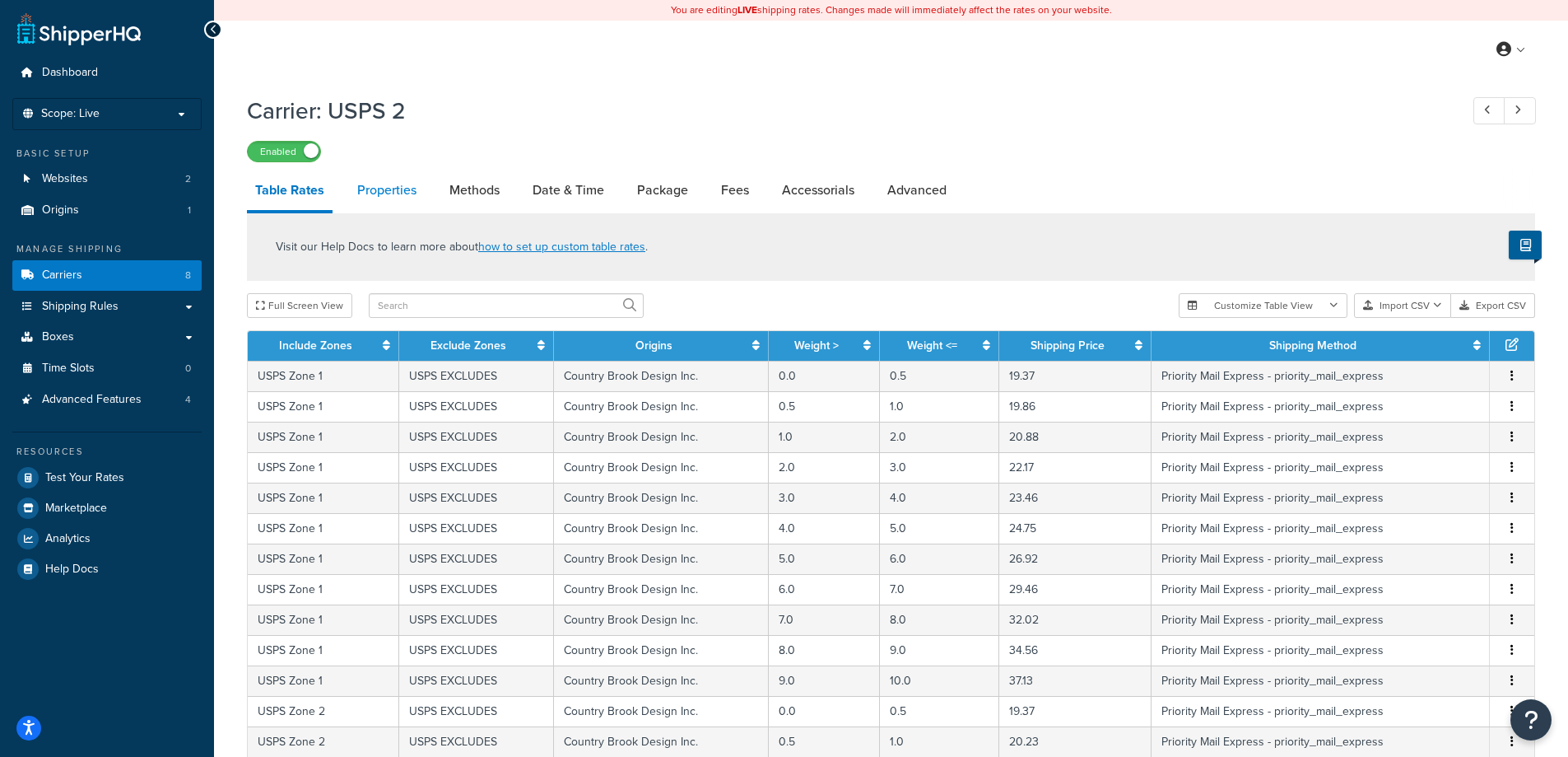
click at [404, 188] on link "Properties" at bounding box center [387, 190] width 76 height 40
select select "HIGHEST"
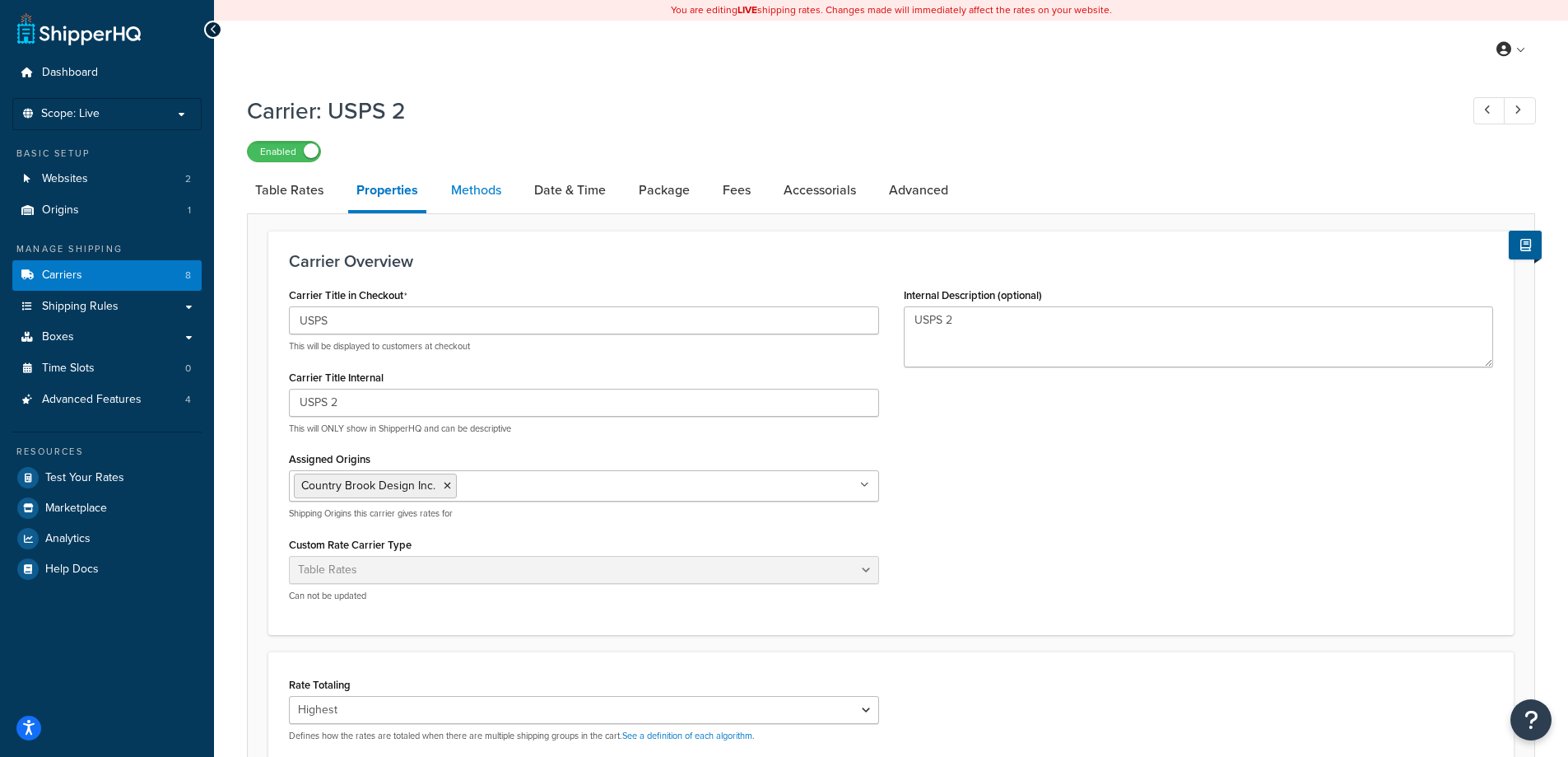
click at [489, 193] on link "Methods" at bounding box center [475, 190] width 67 height 40
select select "25"
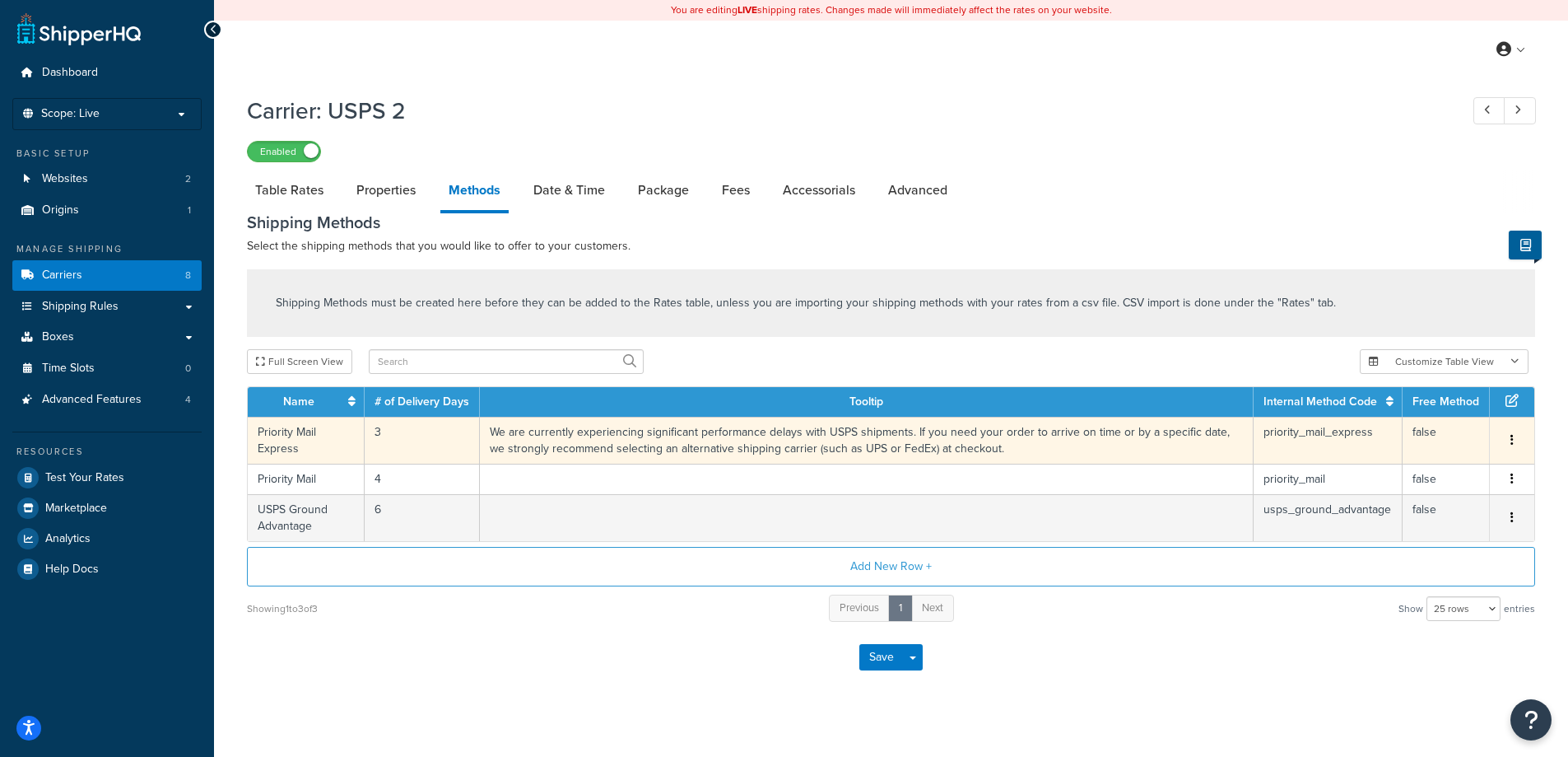
click at [609, 450] on td "We are currently experiencing significant performance delays with USPS shipment…" at bounding box center [866, 440] width 774 height 47
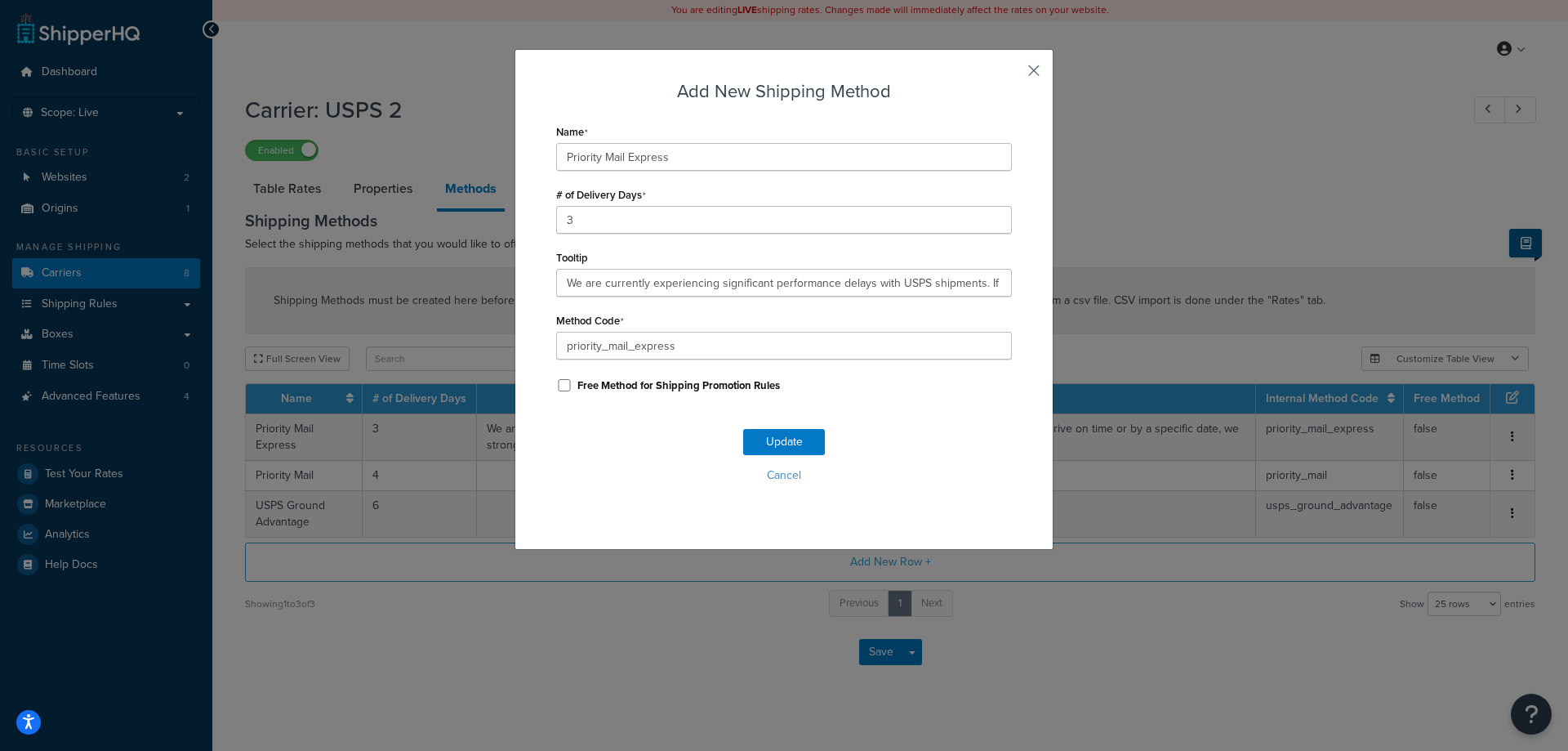
click at [1011, 77] on button "button" at bounding box center [1009, 76] width 4 height 4
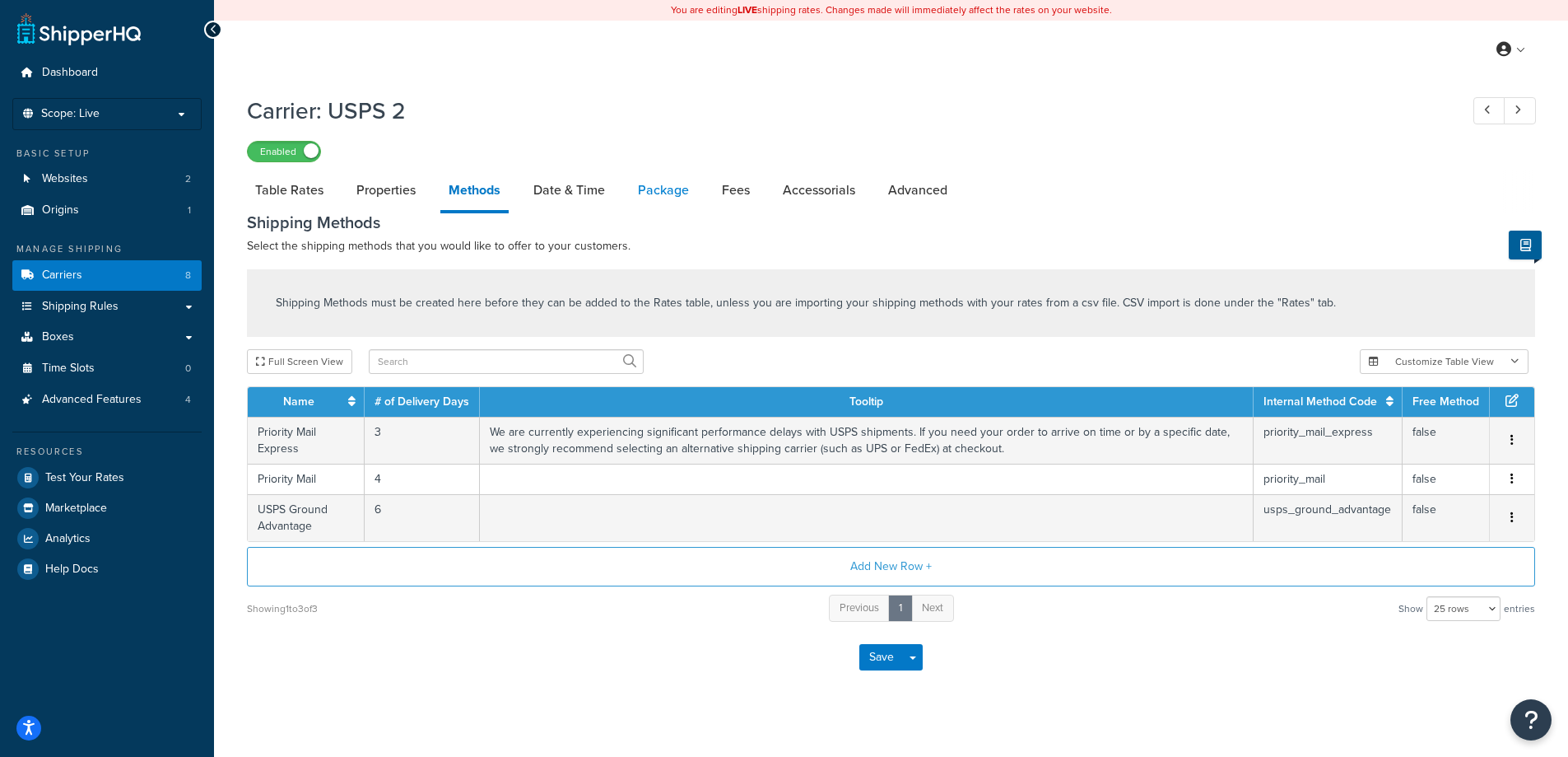
click at [664, 192] on link "Package" at bounding box center [663, 190] width 68 height 40
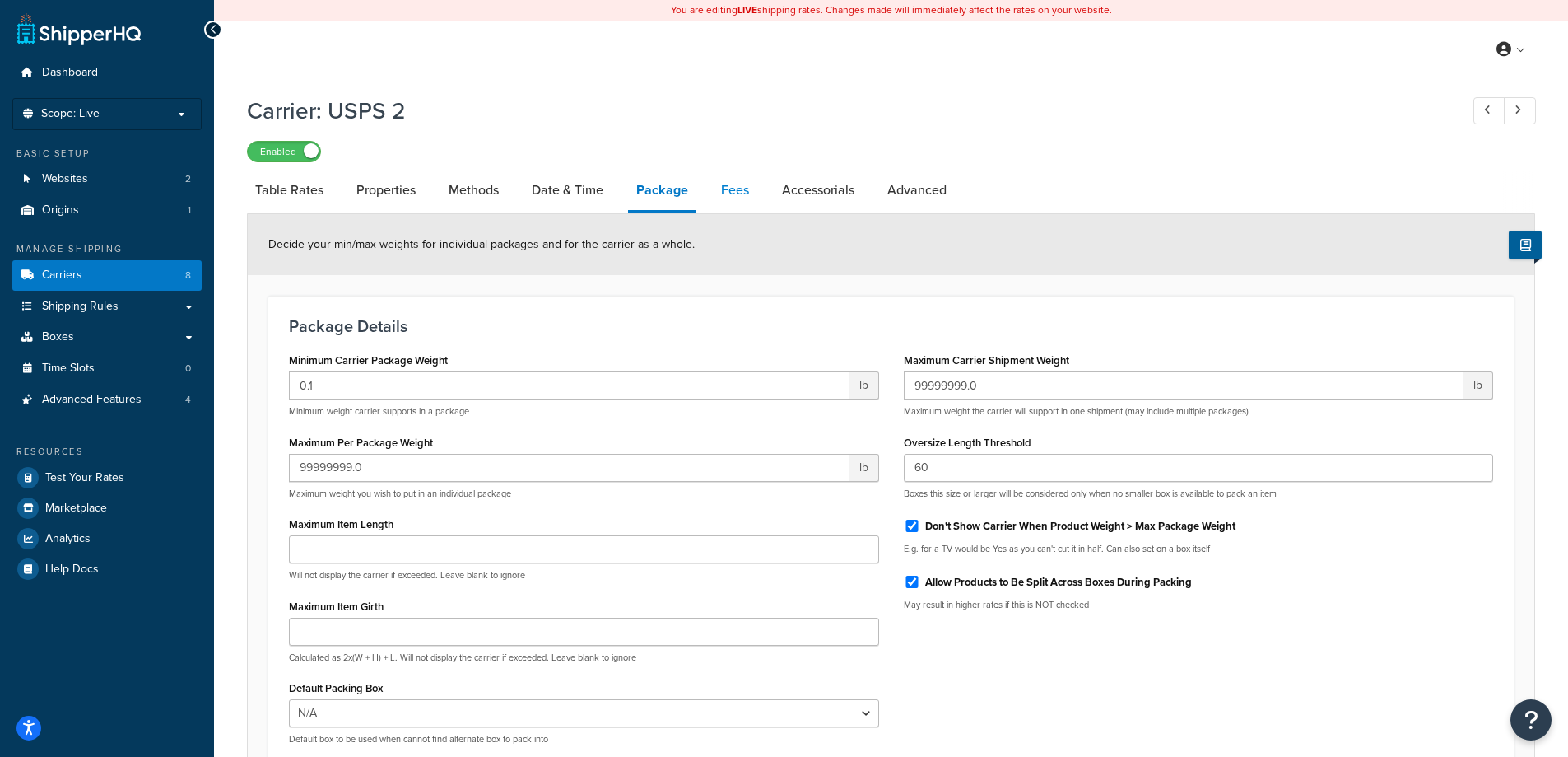
click at [746, 193] on link "Fees" at bounding box center [735, 190] width 45 height 40
select select "package"
select select "AFTER"
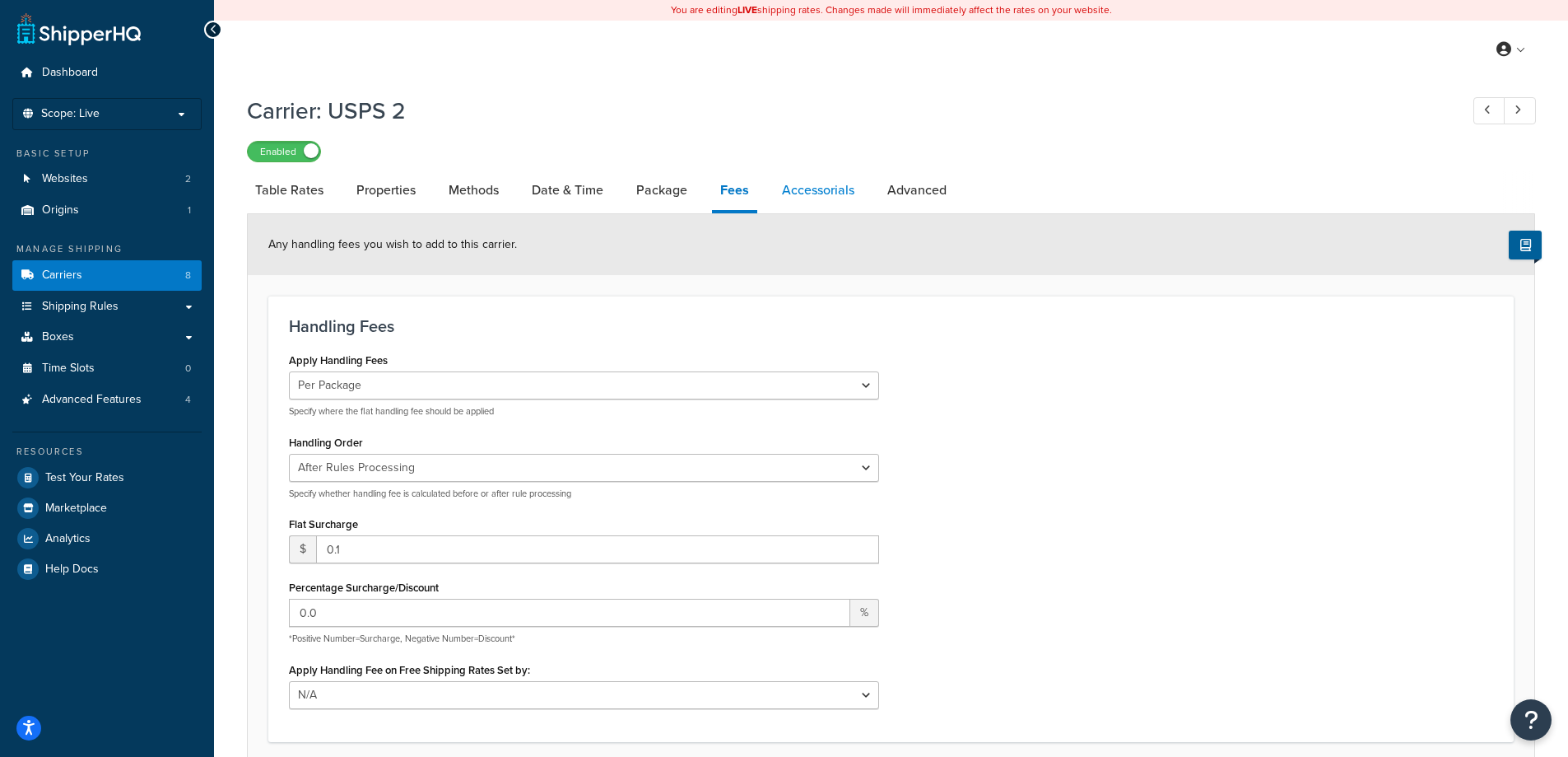
click at [802, 194] on link "Accessorials" at bounding box center [817, 190] width 88 height 40
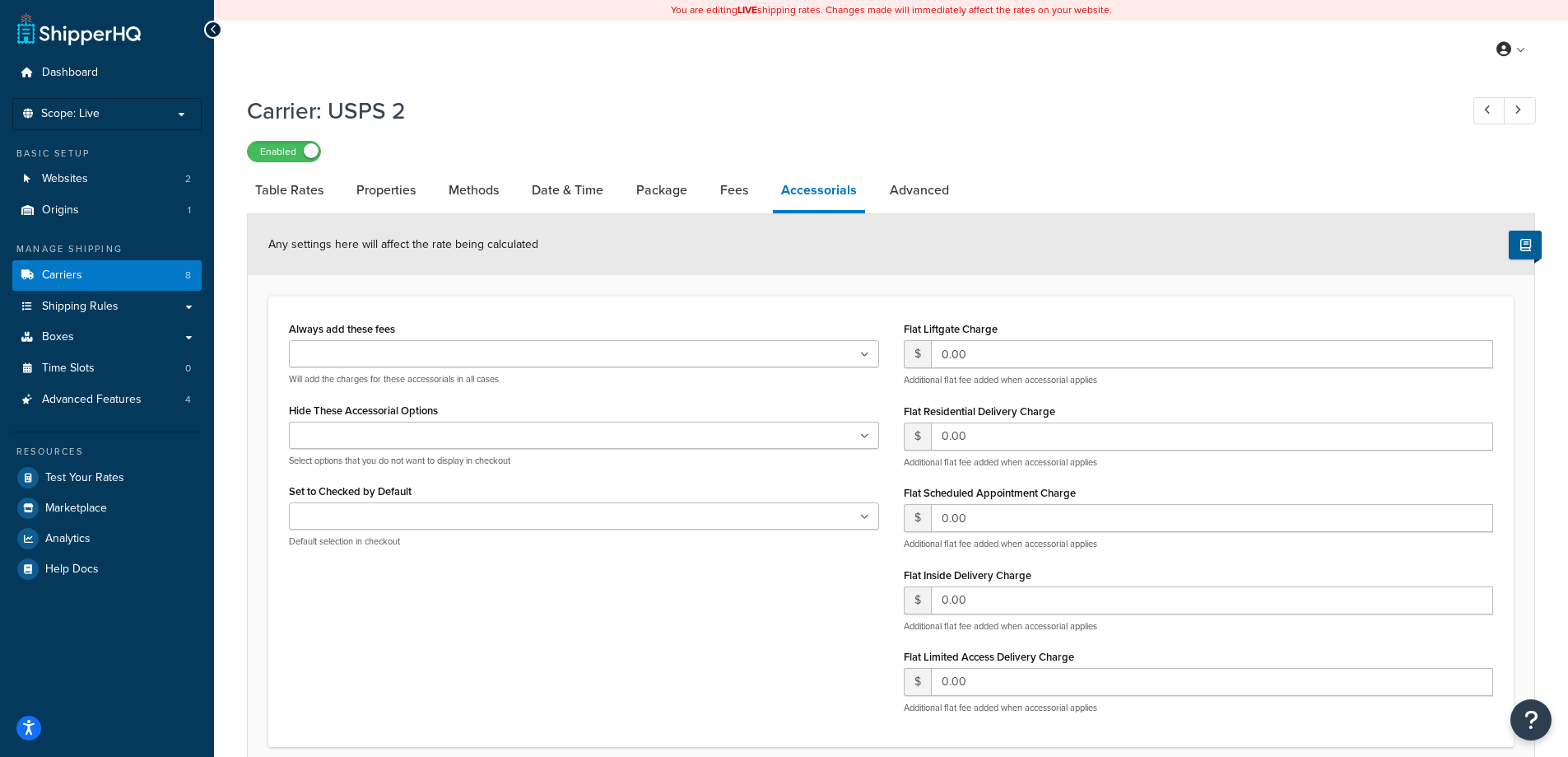
click at [877, 191] on li "Accessorials" at bounding box center [826, 191] width 108 height 43
click at [890, 191] on link "Advanced" at bounding box center [919, 190] width 76 height 40
select select "false"
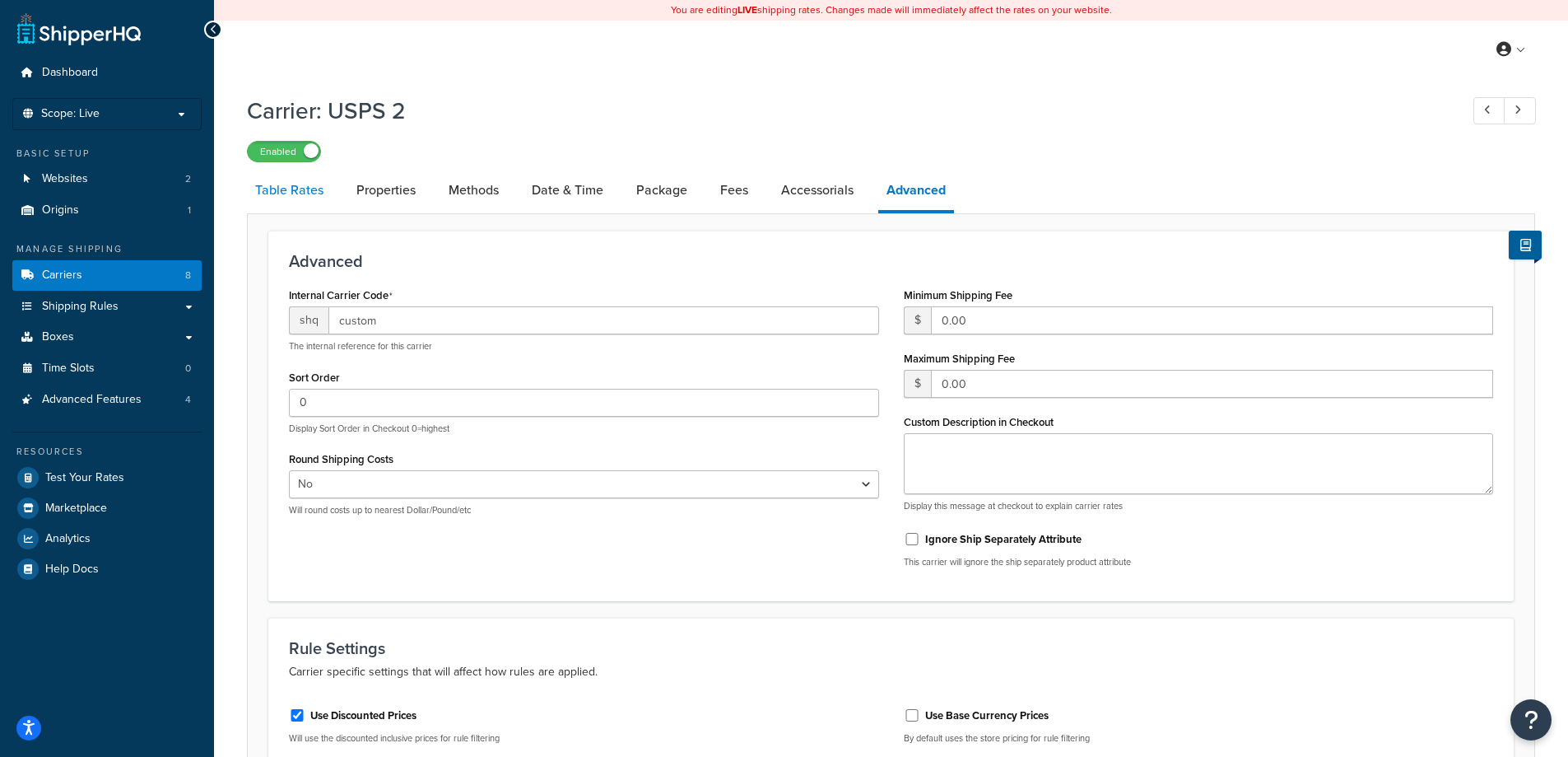
click at [298, 196] on link "Table Rates" at bounding box center [288, 190] width 85 height 40
select select "25"
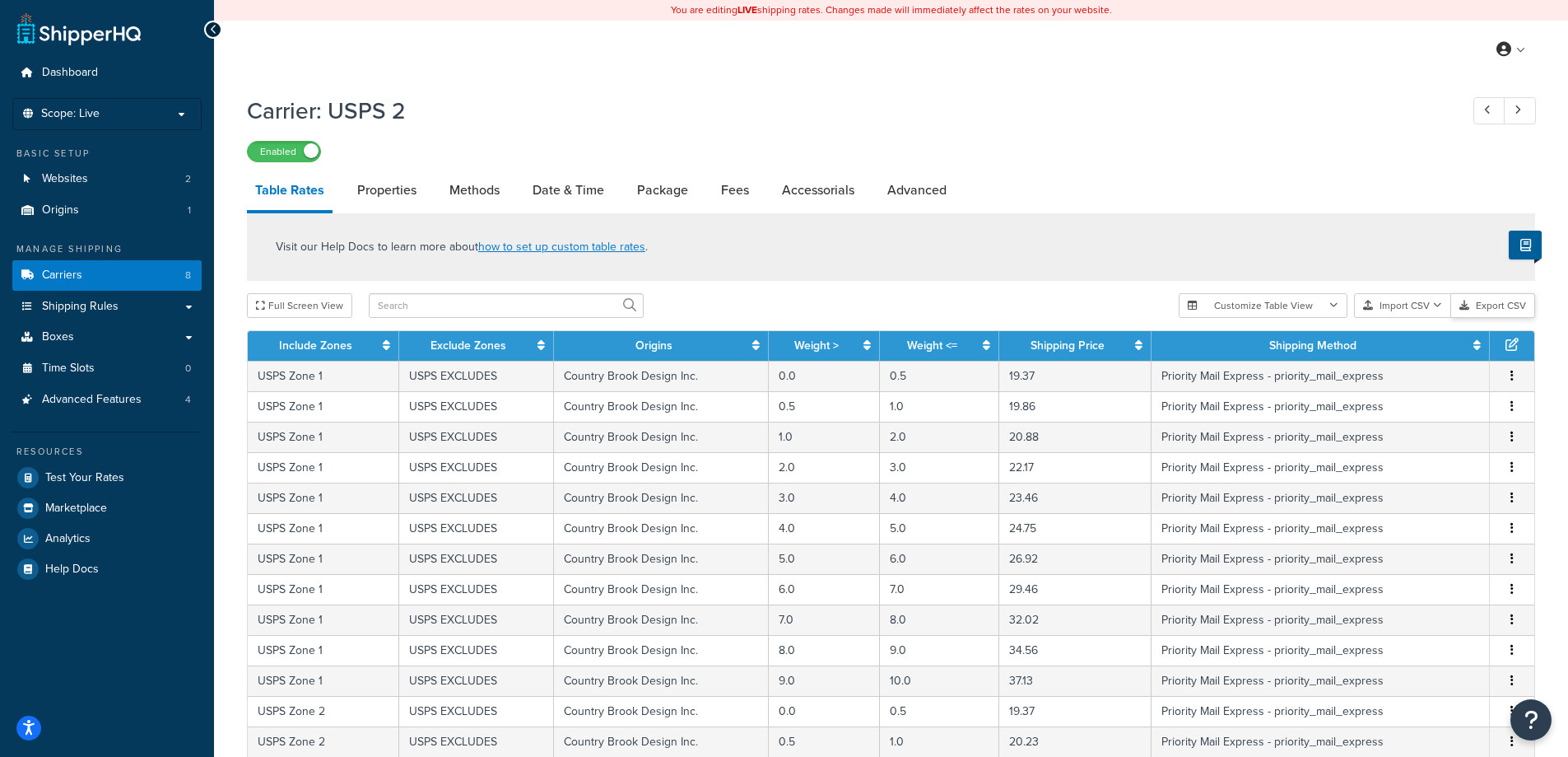
click at [1479, 302] on button "Export CSV" at bounding box center [1492, 305] width 84 height 25
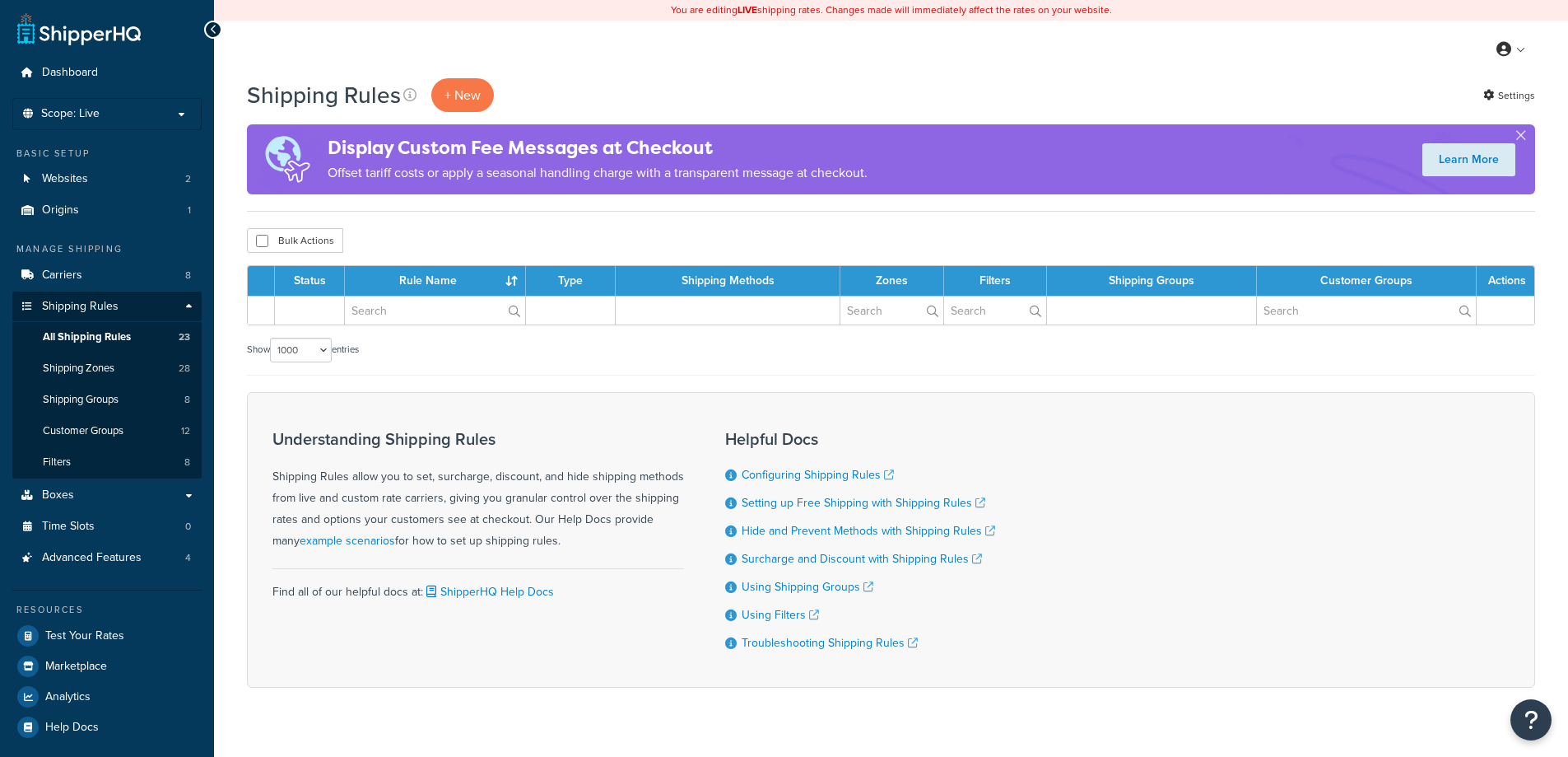
select select "1000"
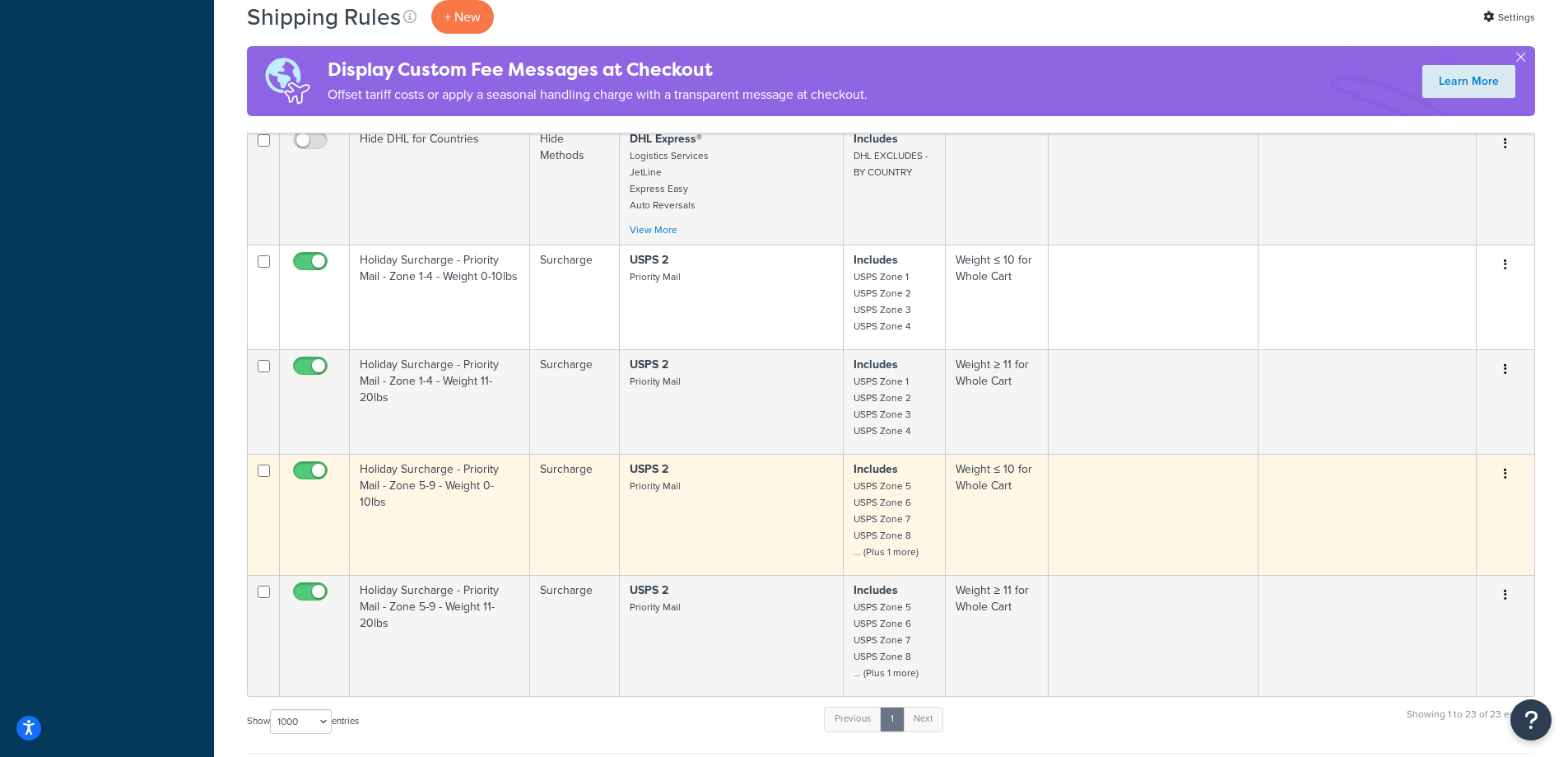
scroll to position [2776, 0]
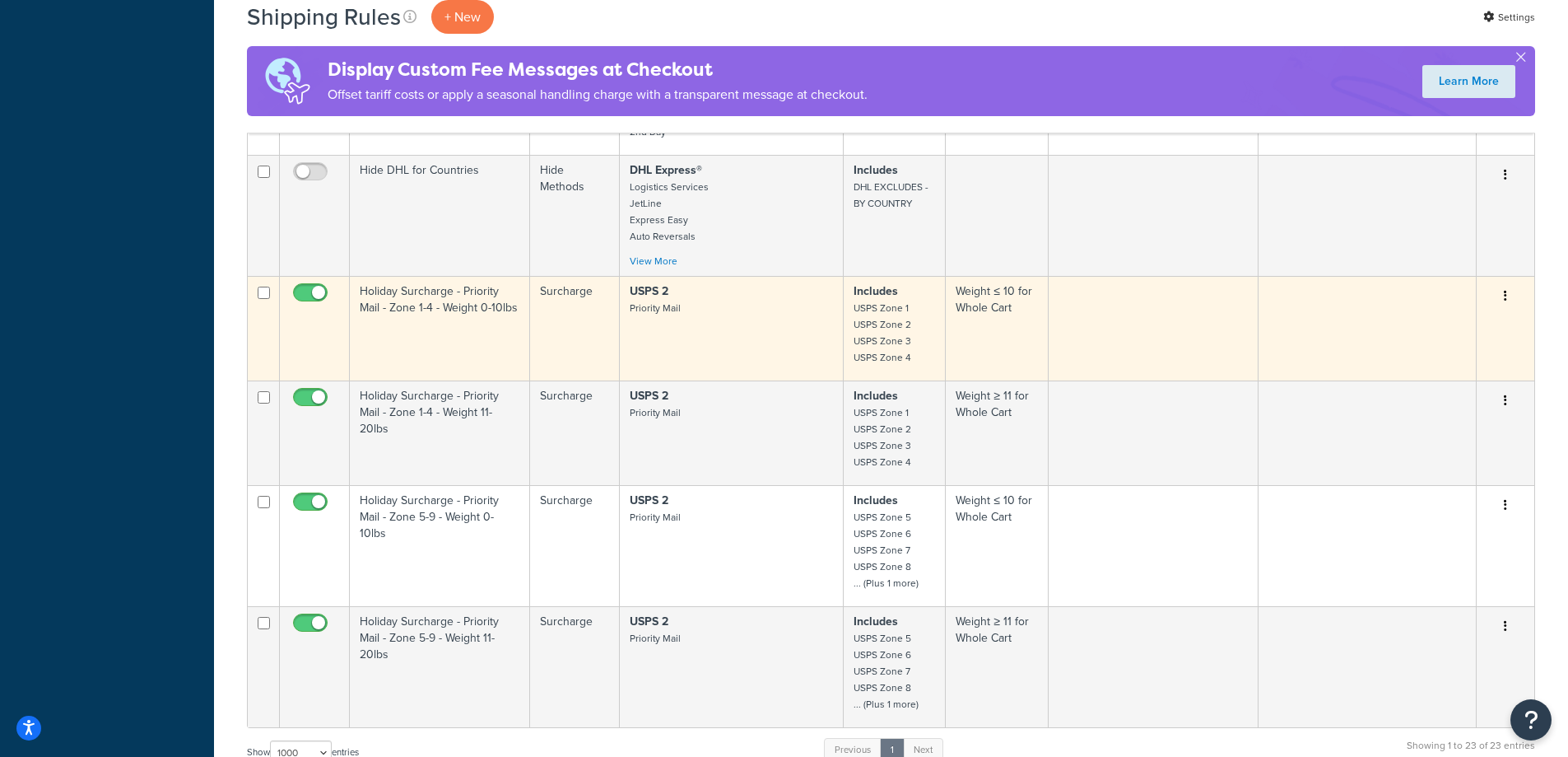
click at [859, 317] on small "USPS Zone 1 USPS Zone 2 USPS Zone 3 USPS Zone 4" at bounding box center [882, 332] width 58 height 65
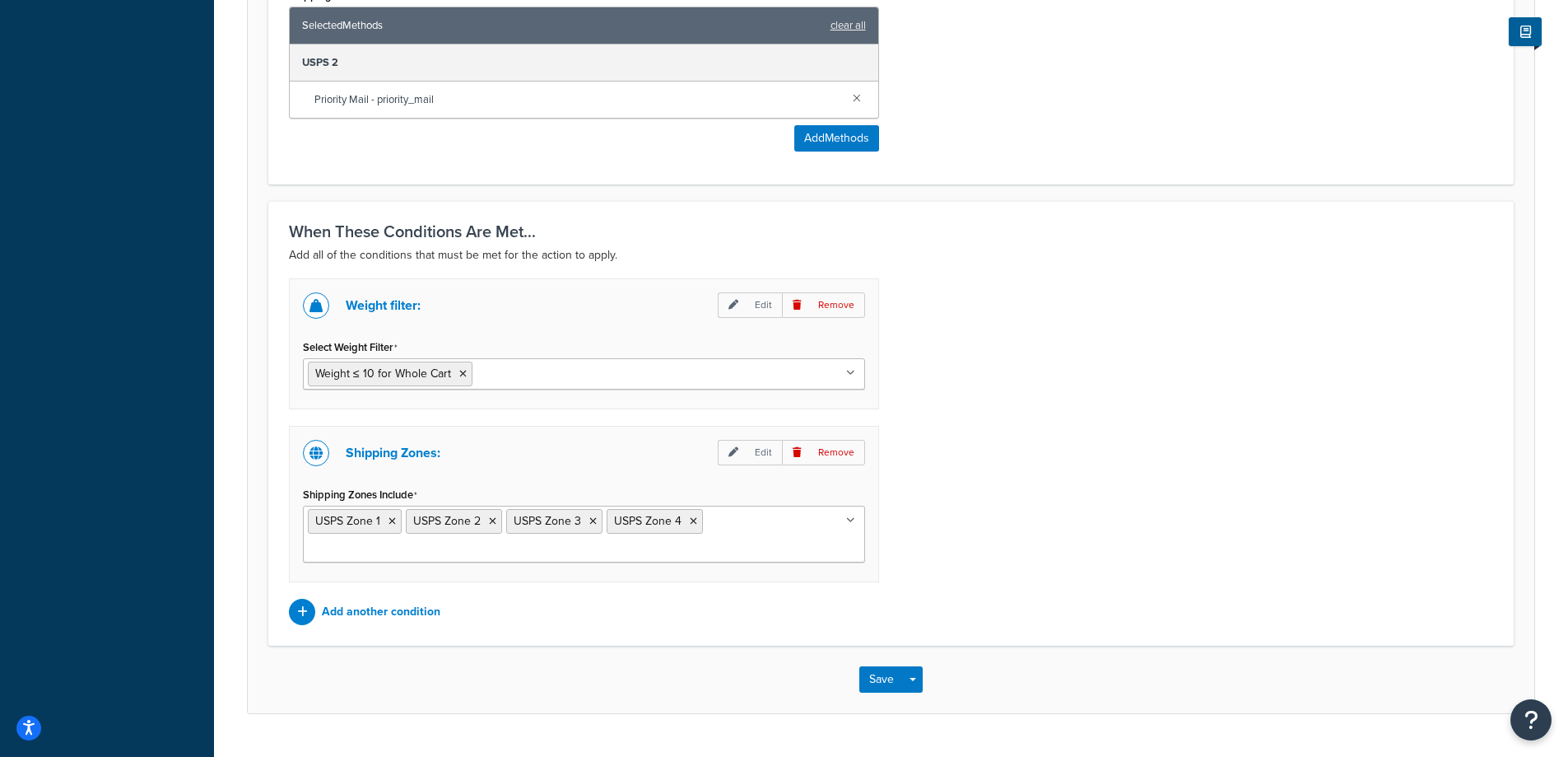
scroll to position [1035, 0]
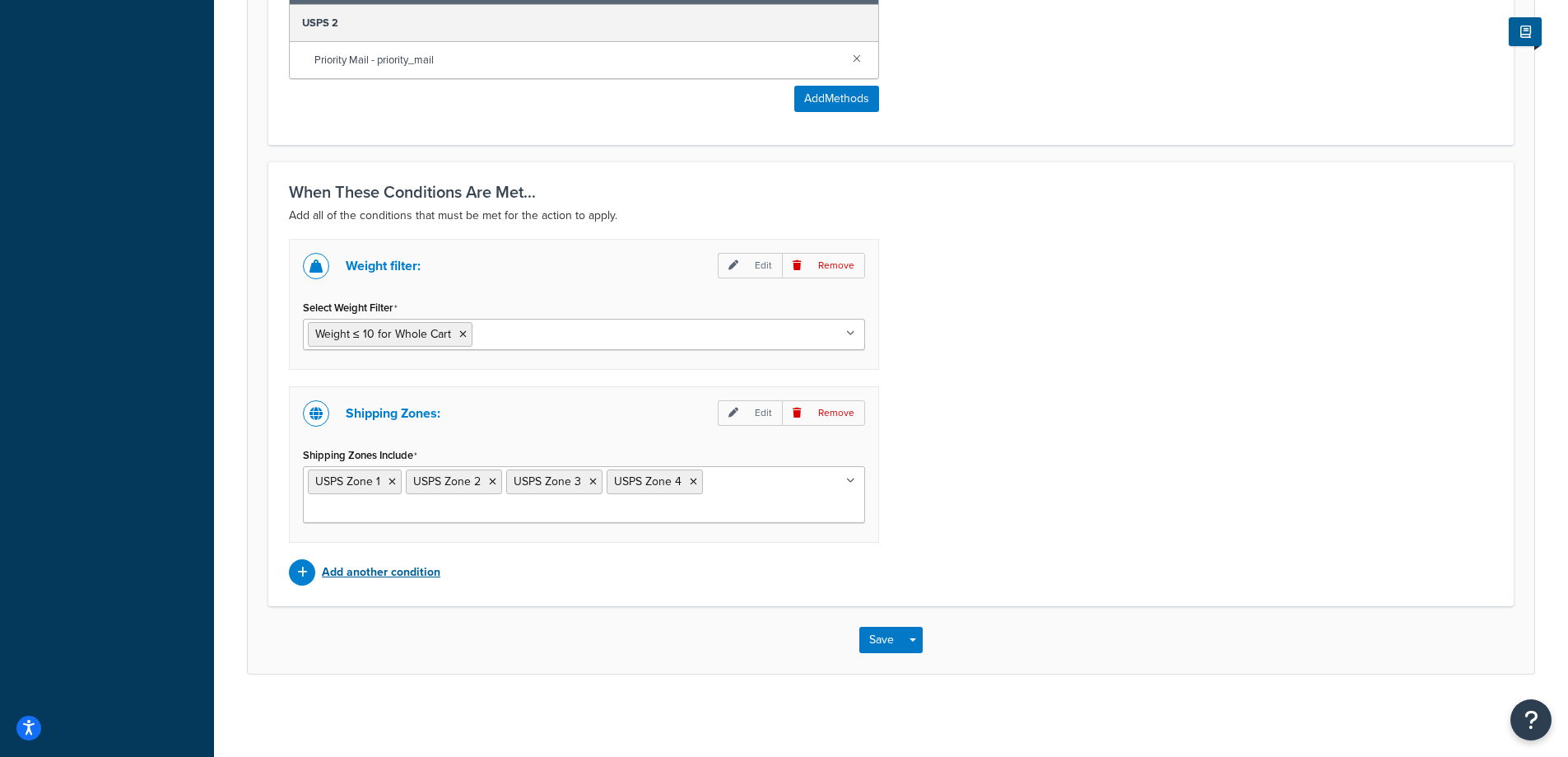
click at [331, 567] on p "Add another condition" at bounding box center [381, 572] width 118 height 23
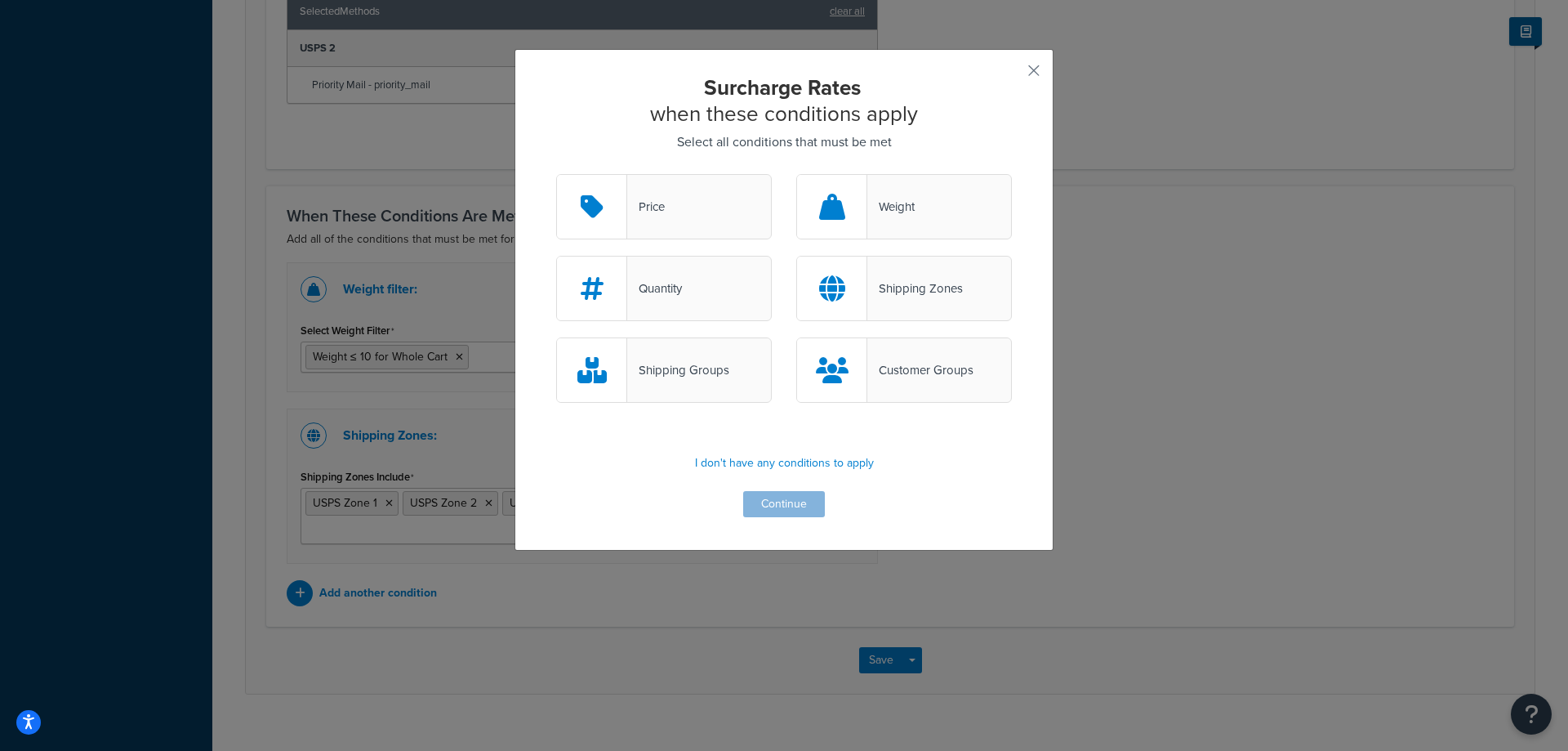
click at [1170, 499] on div "Surcharge Rates when these conditions apply Select all conditions that must be …" at bounding box center [784, 375] width 1568 height 751
click at [1035, 66] on div "Surcharge Rates when these conditions apply Select all conditions that must be …" at bounding box center [784, 300] width 539 height 501
click at [1011, 74] on button "button" at bounding box center [1009, 76] width 4 height 4
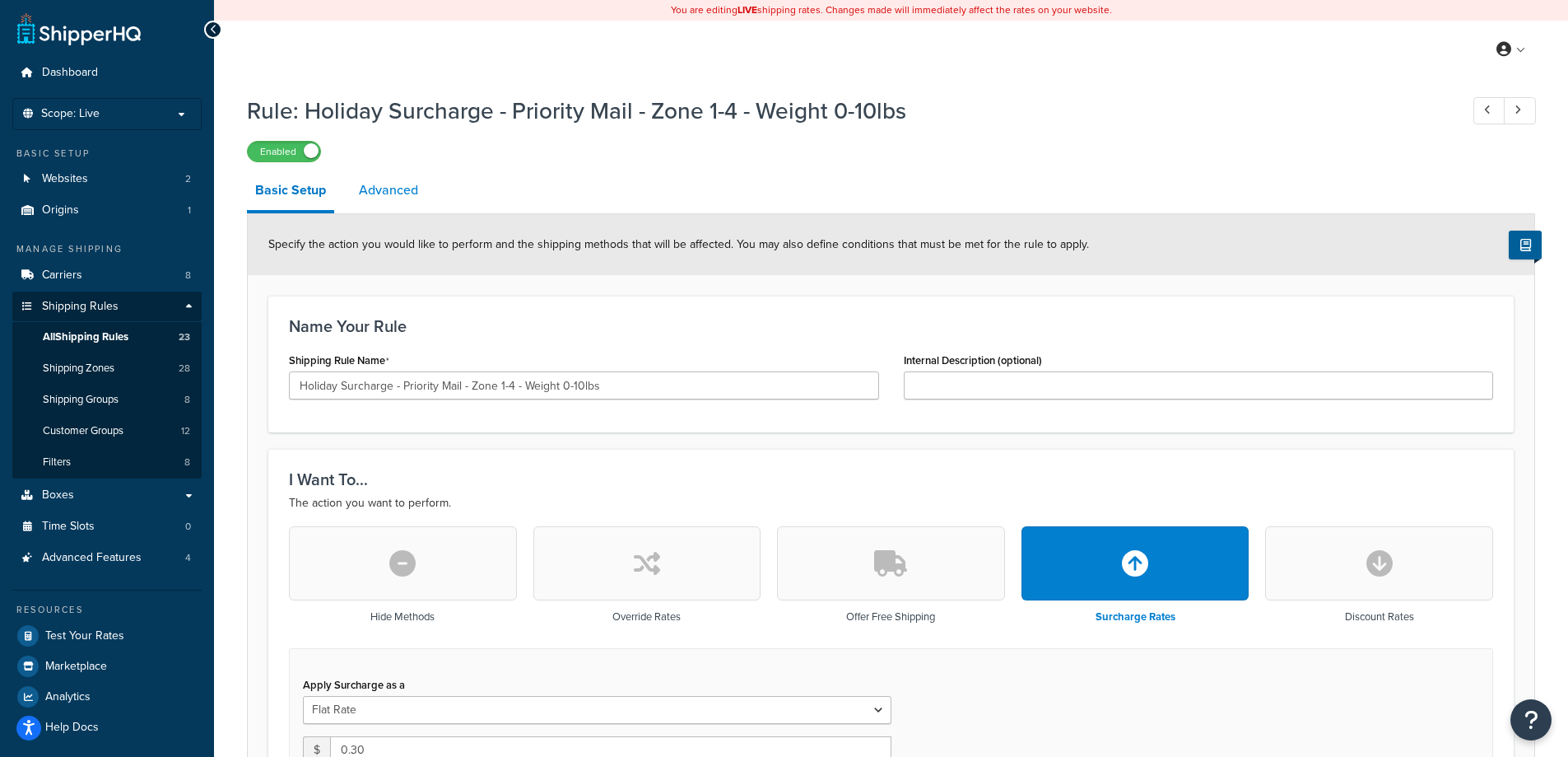
click at [394, 172] on link "Advanced" at bounding box center [389, 190] width 76 height 40
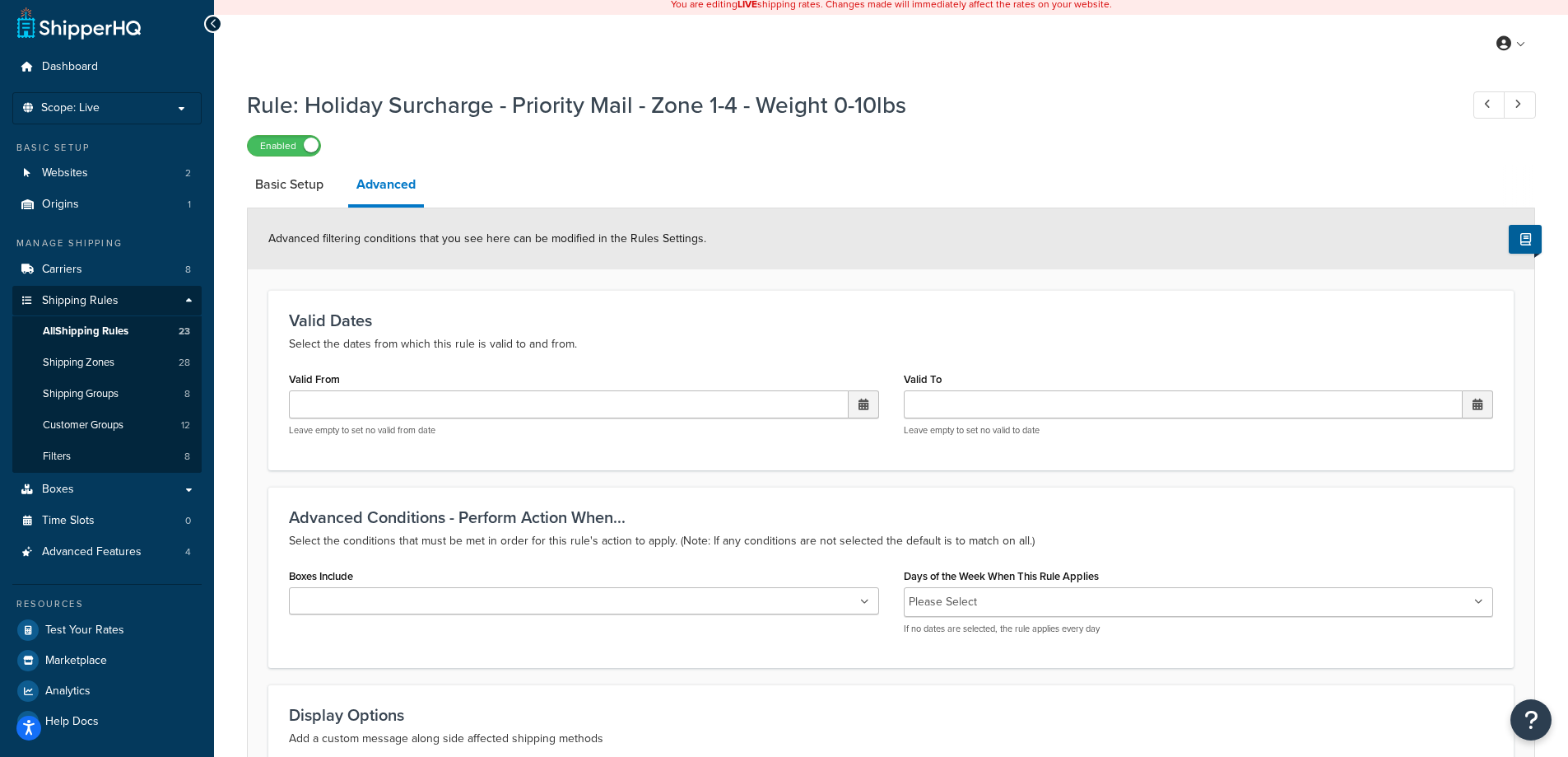
scroll to position [220, 0]
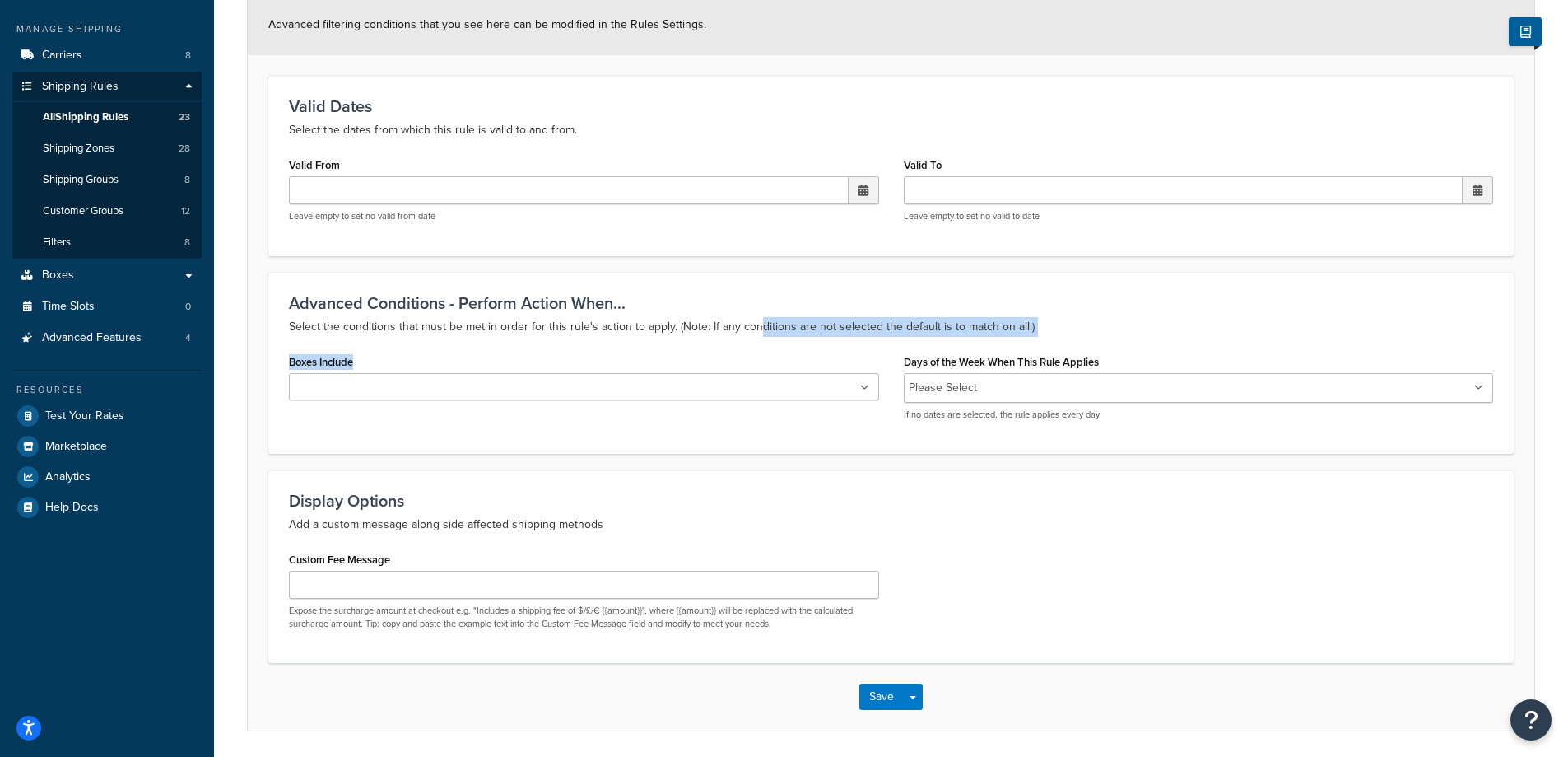
drag, startPoint x: 757, startPoint y: 323, endPoint x: 966, endPoint y: 338, distance: 209.5
click at [966, 338] on div "Advanced Conditions - Perform Action When... Select the conditions that must be…" at bounding box center [891, 363] width 1245 height 181
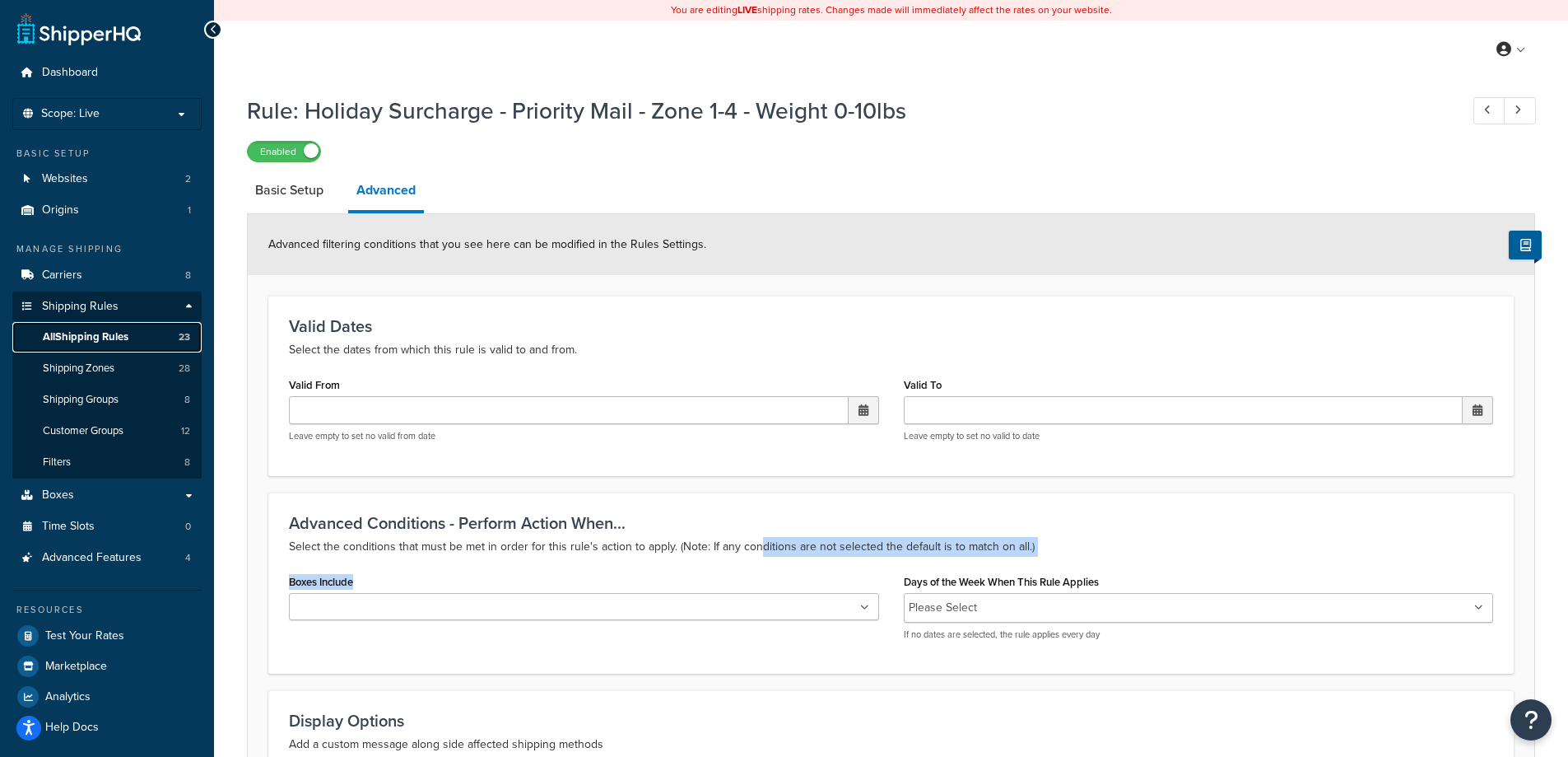
click at [90, 336] on span "All Shipping Rules" at bounding box center [86, 337] width 86 height 14
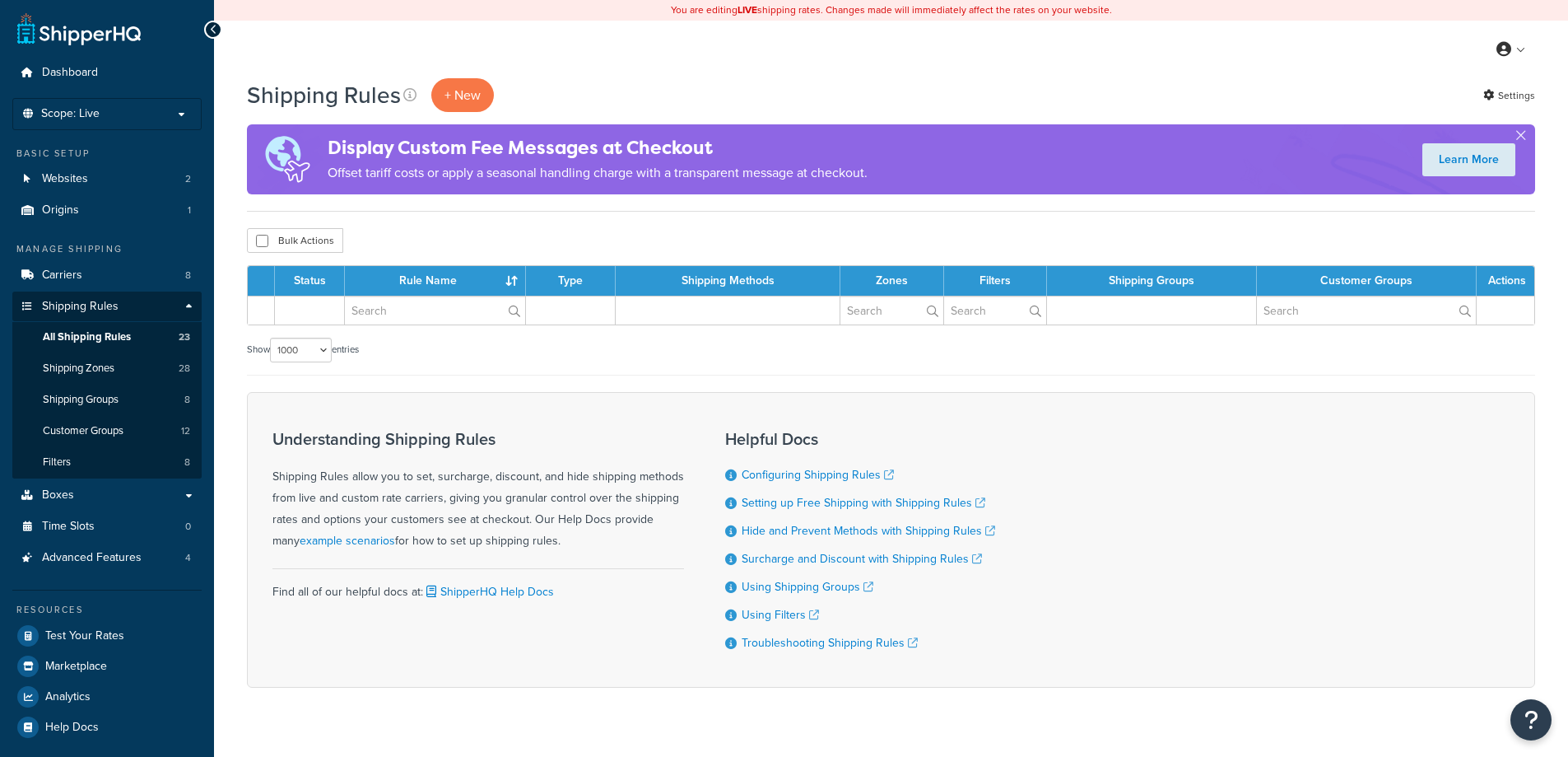
select select "1000"
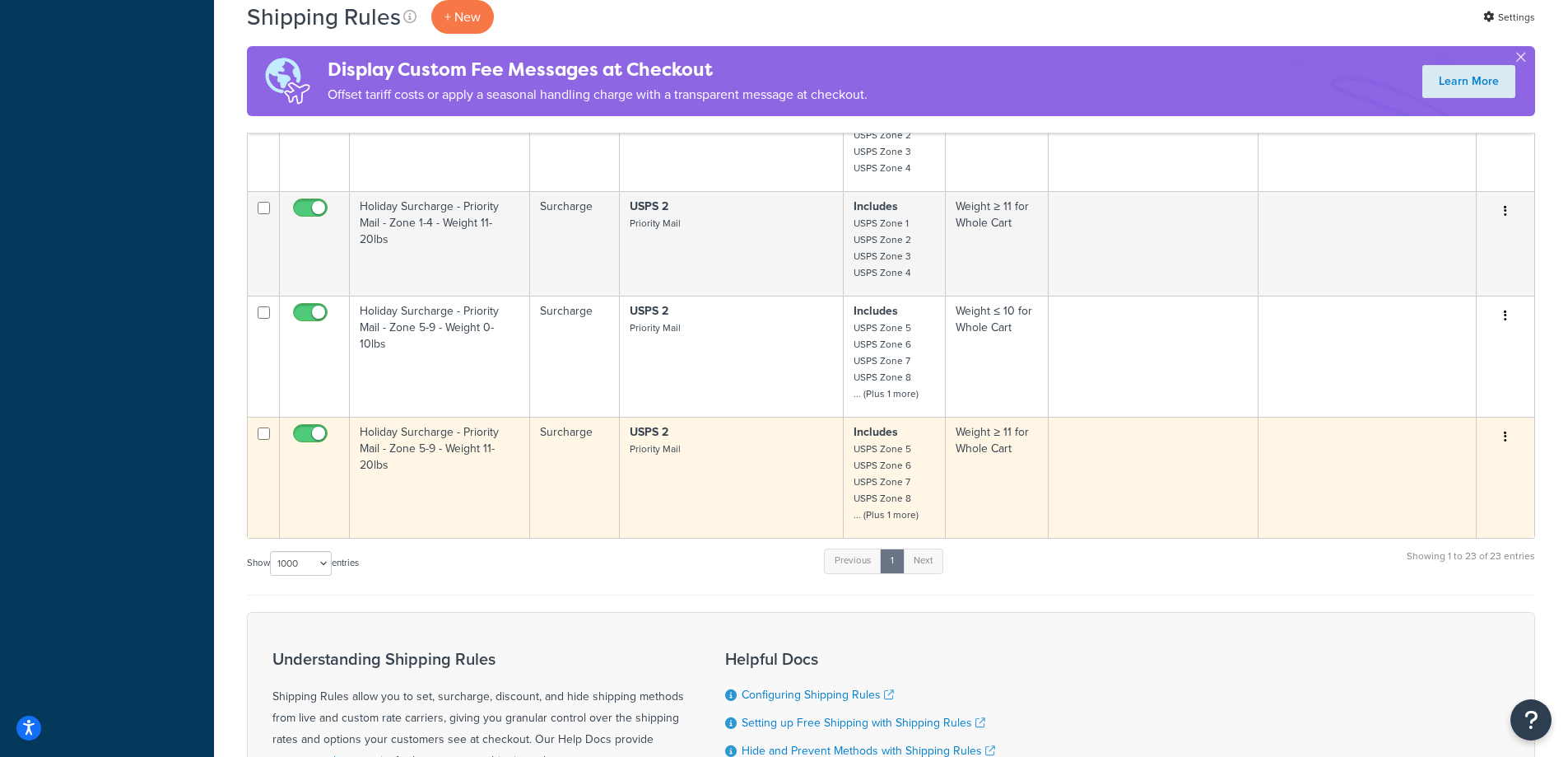
scroll to position [2995, 0]
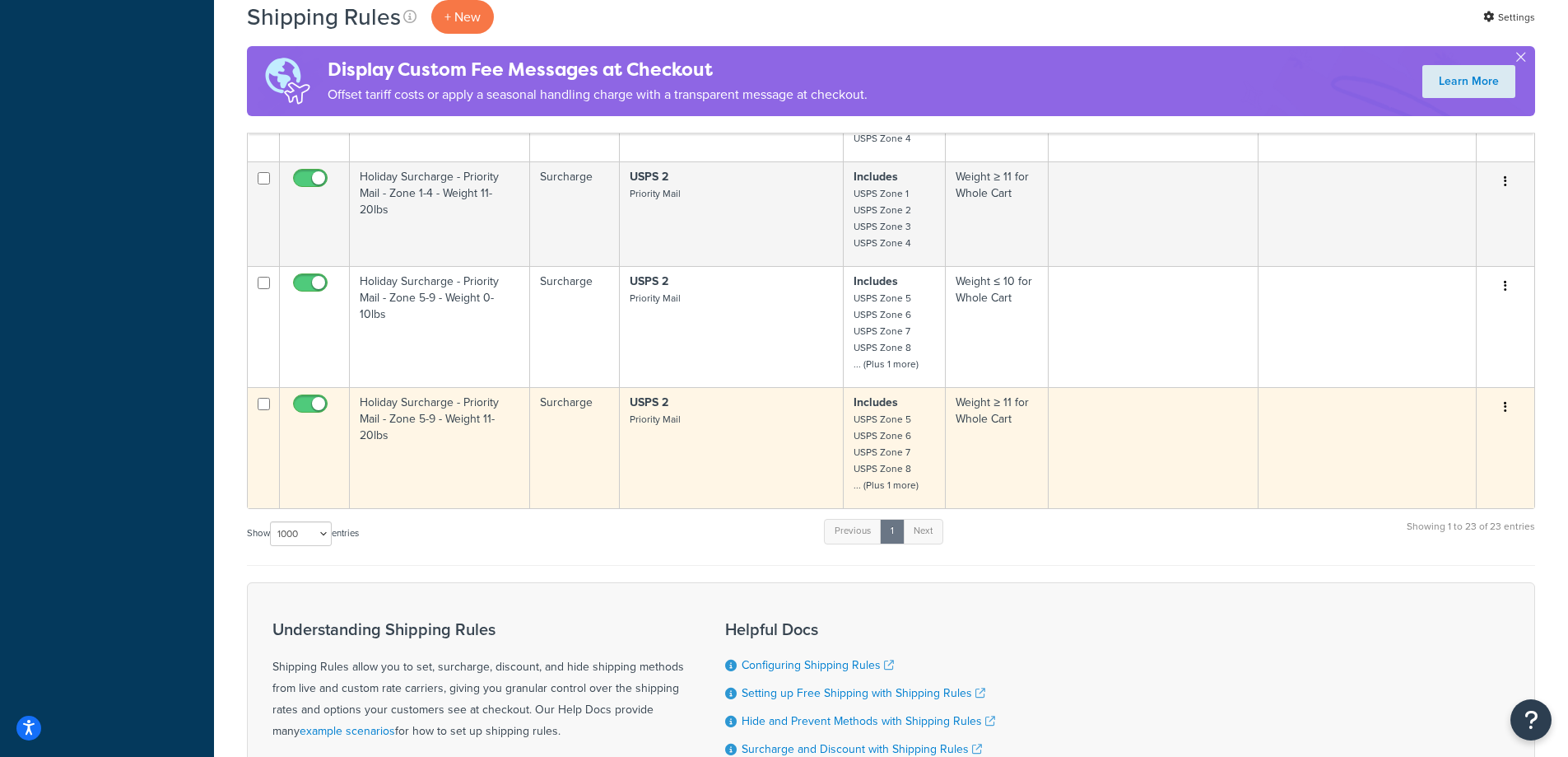
click at [1501, 399] on button "button" at bounding box center [1504, 407] width 23 height 26
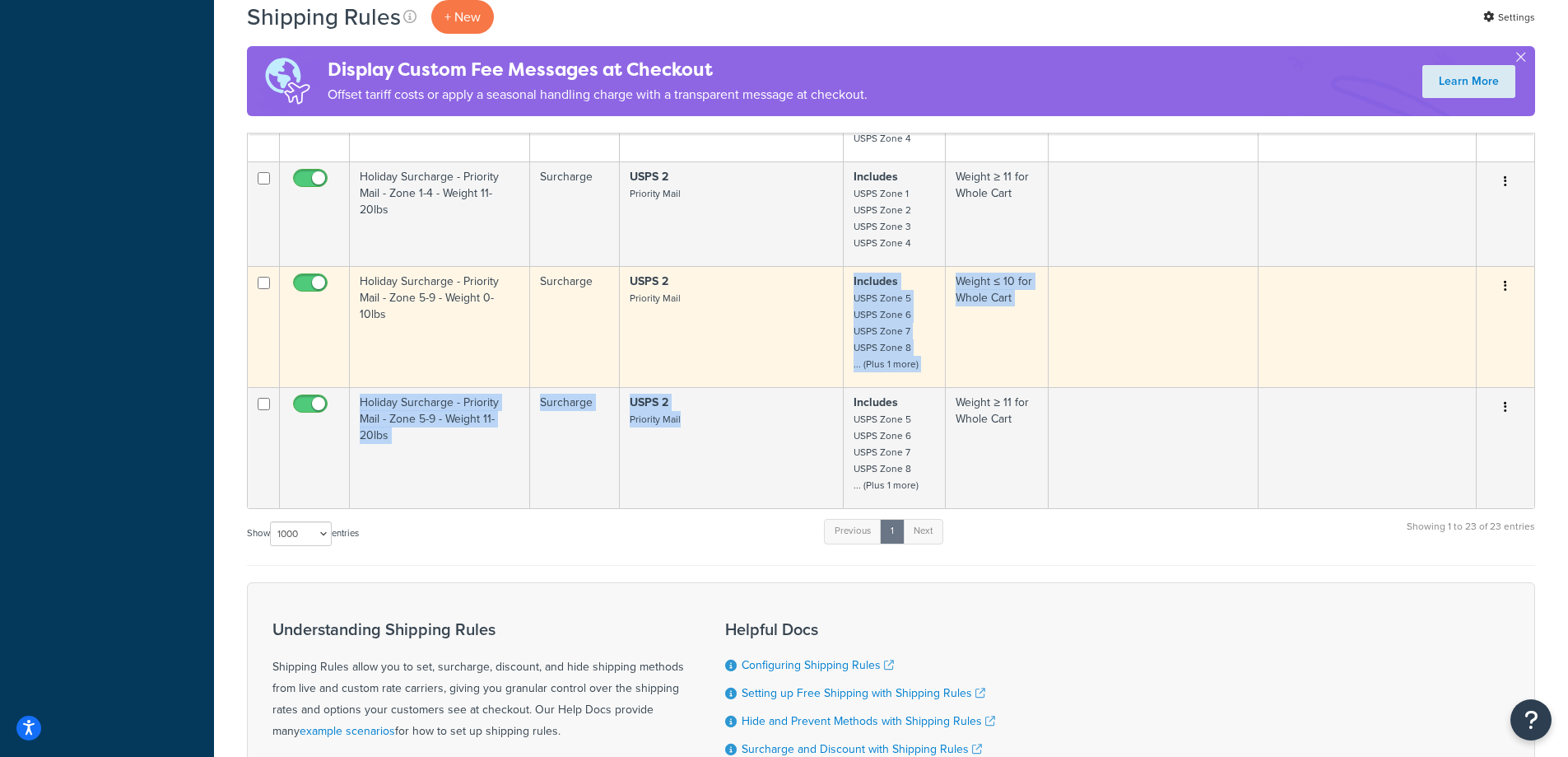
drag, startPoint x: 712, startPoint y: 455, endPoint x: 723, endPoint y: 365, distance: 90.7
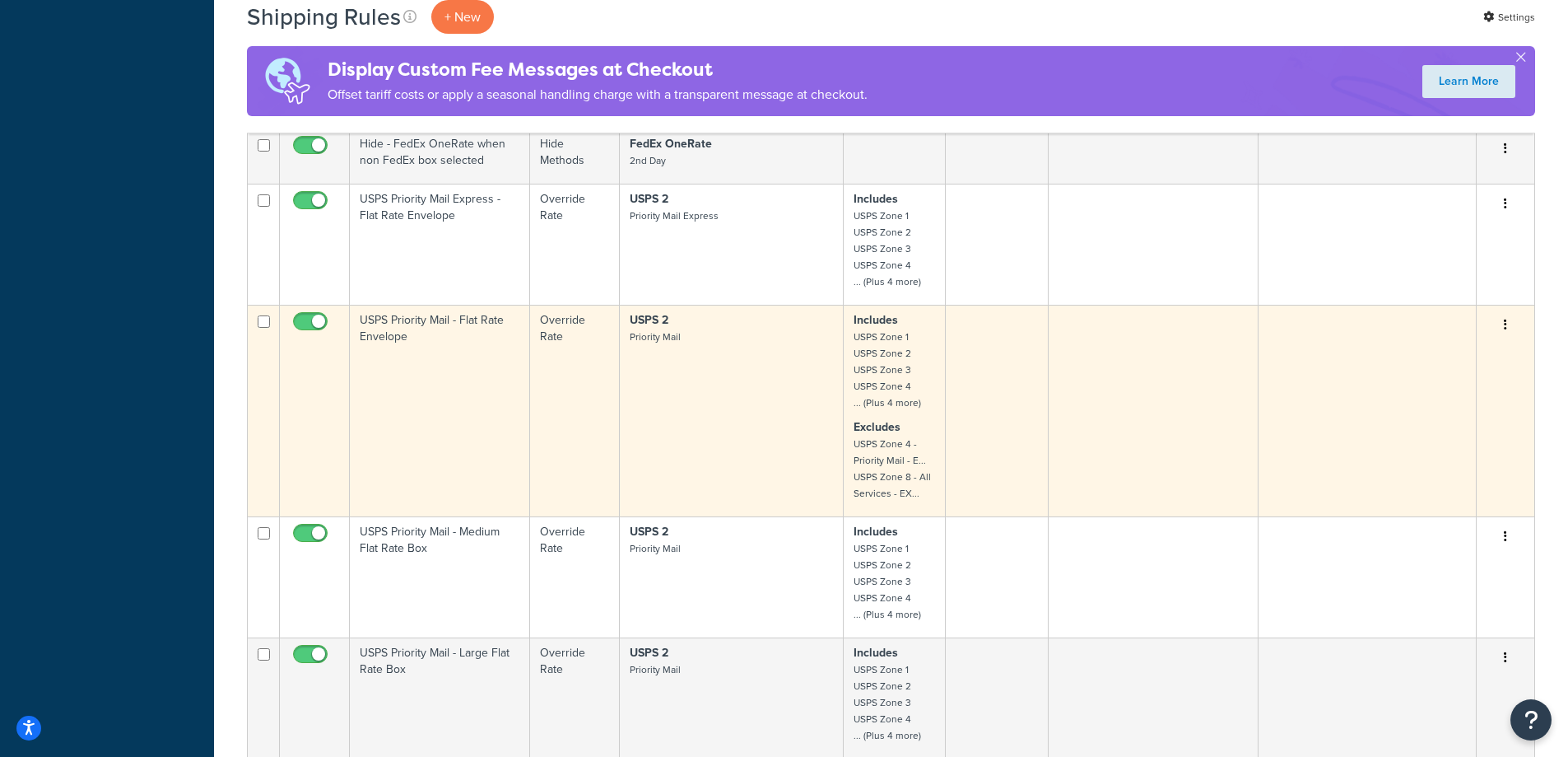
scroll to position [2337, 0]
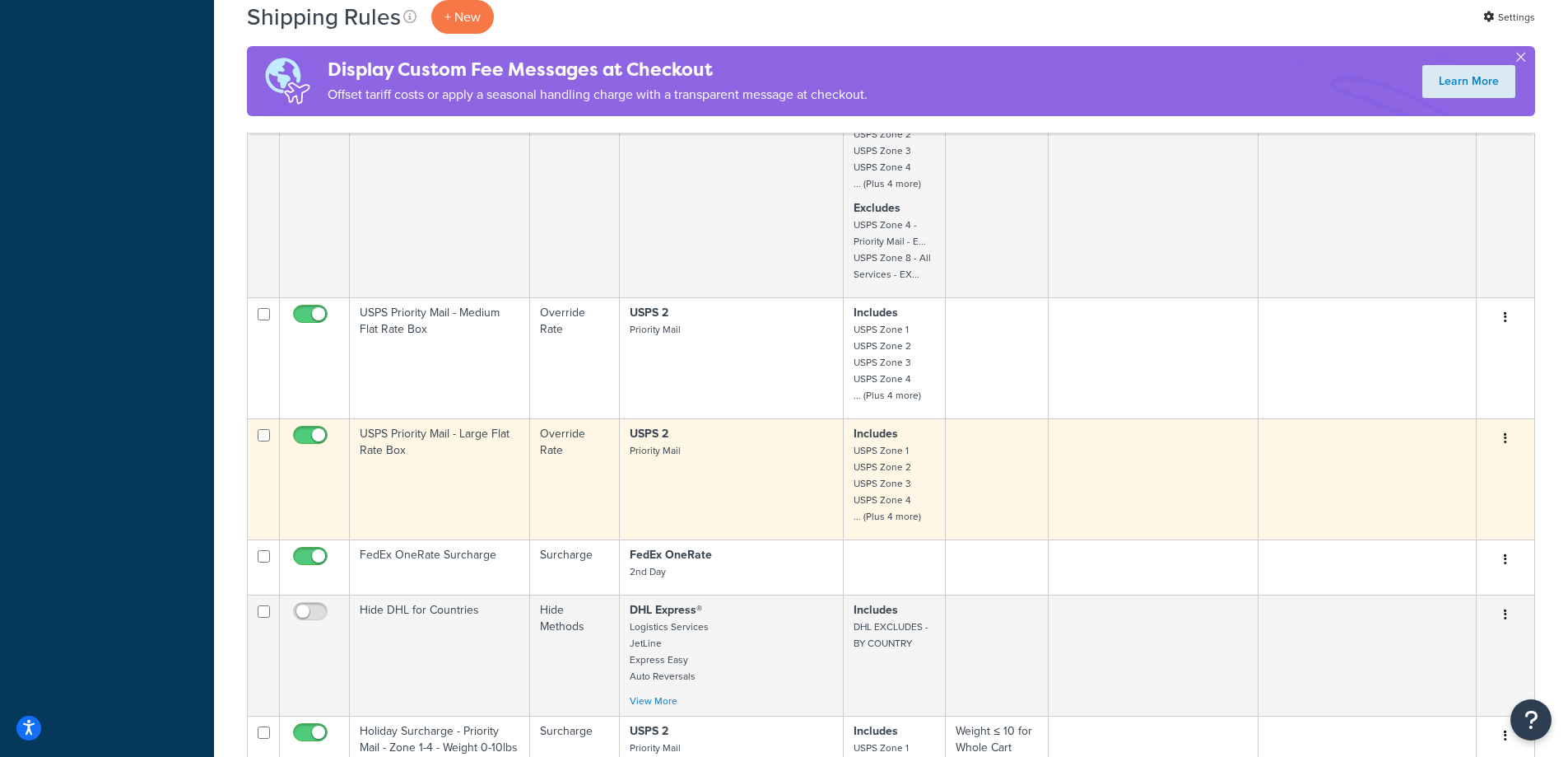
click at [689, 441] on p "USPS 2 Priority Mail" at bounding box center [731, 442] width 203 height 33
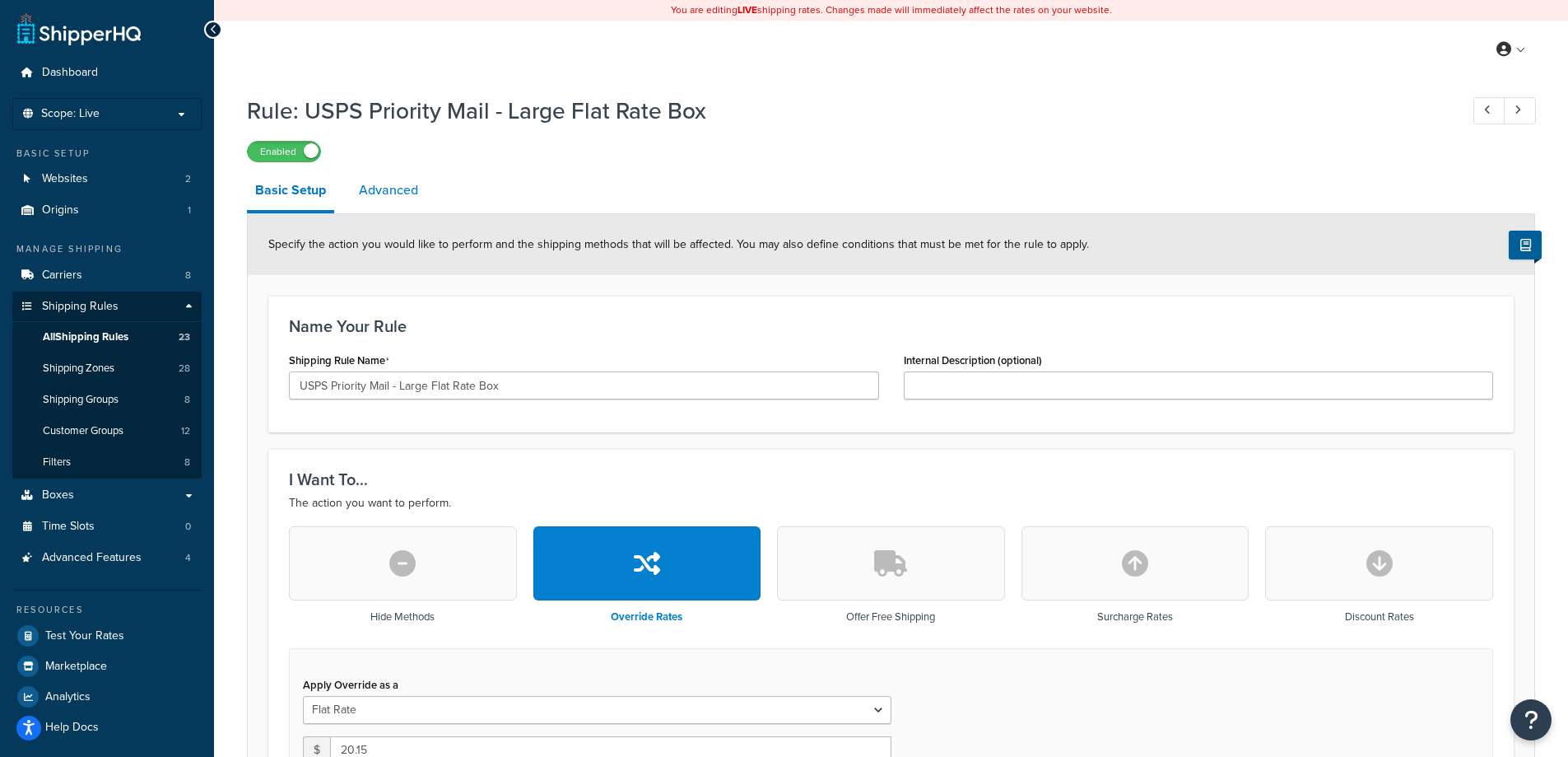
click at [403, 190] on link "Advanced" at bounding box center [389, 190] width 76 height 40
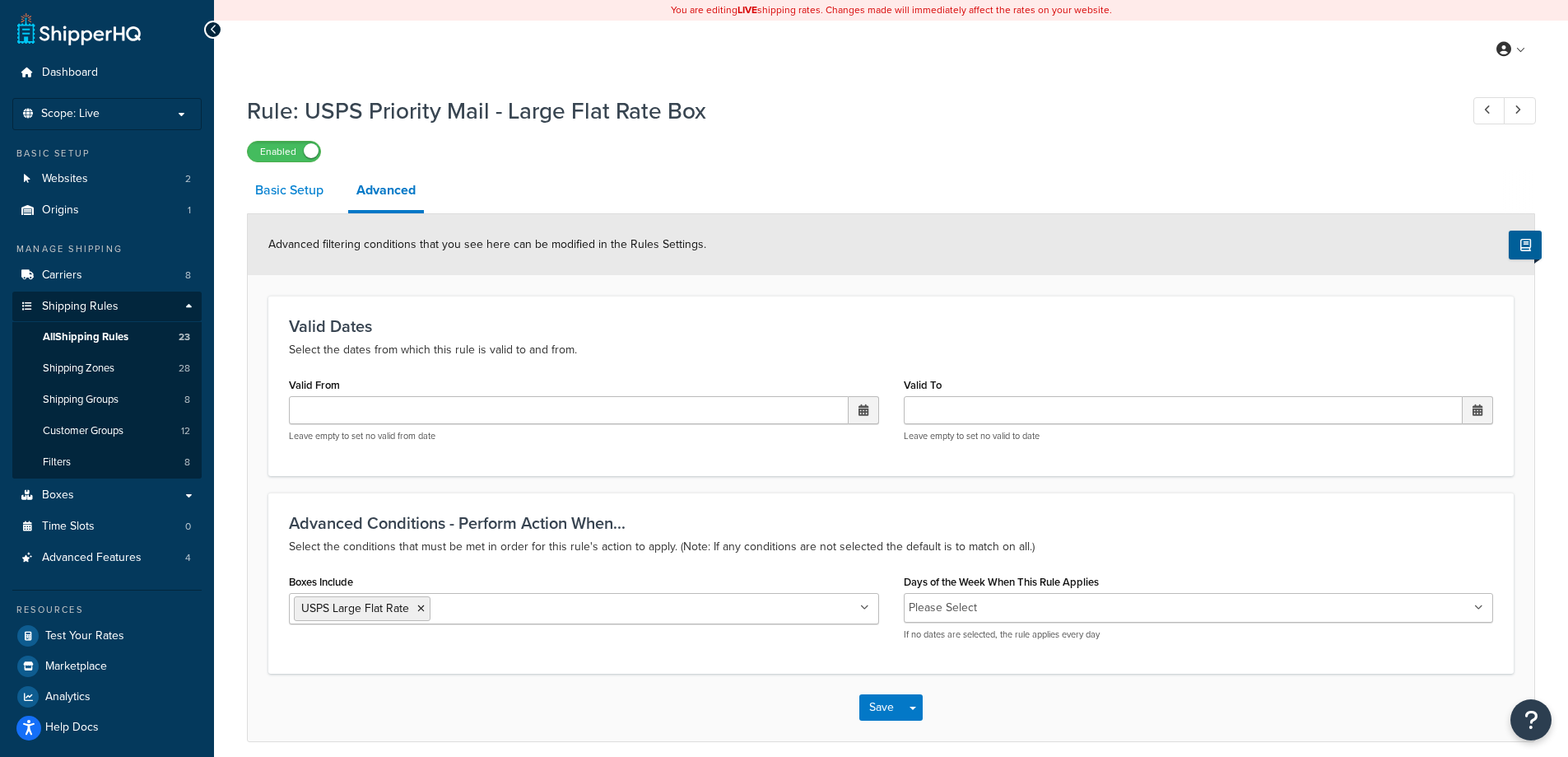
click at [304, 179] on link "Basic Setup" at bounding box center [288, 190] width 85 height 40
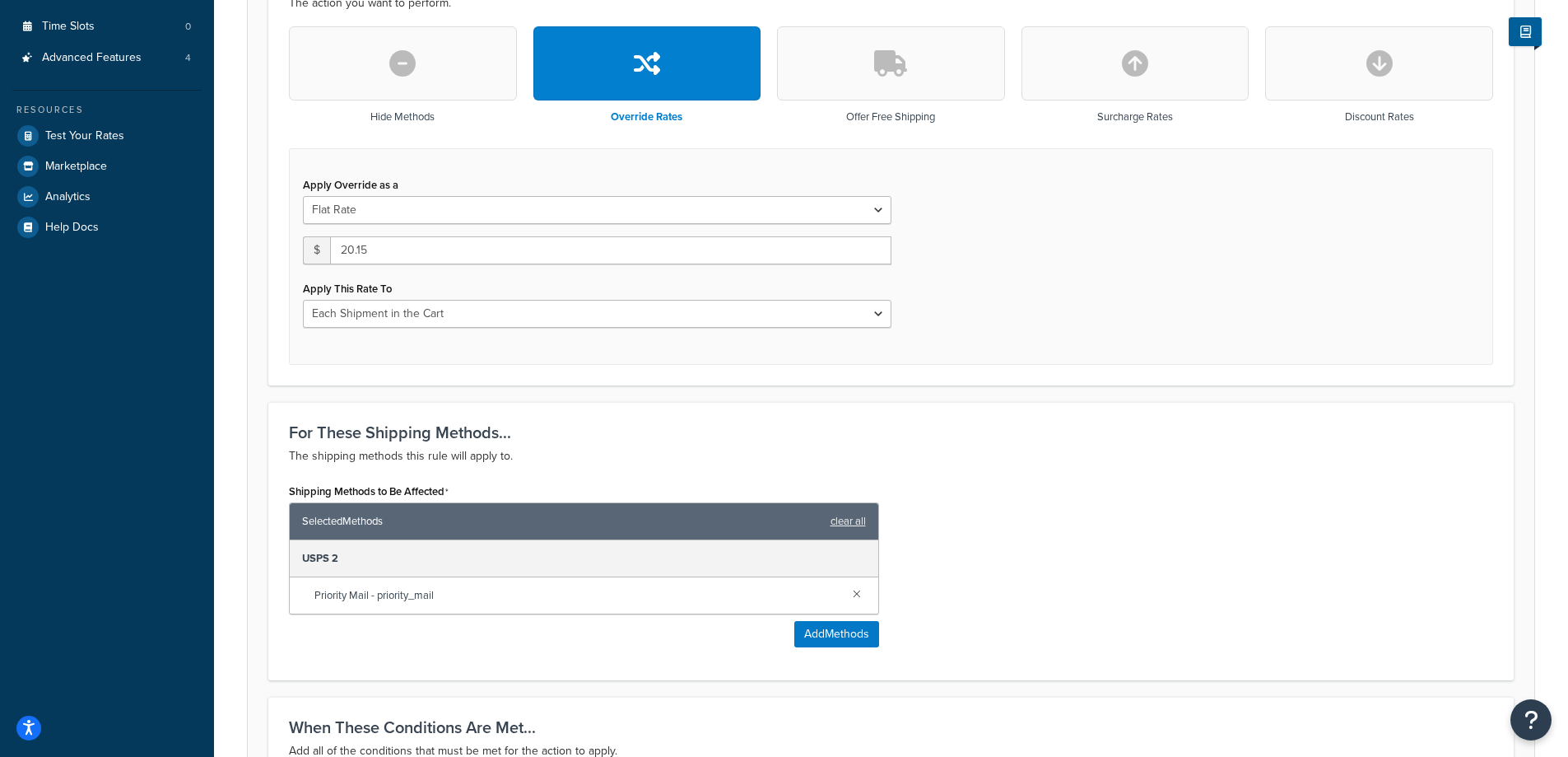
scroll to position [453, 0]
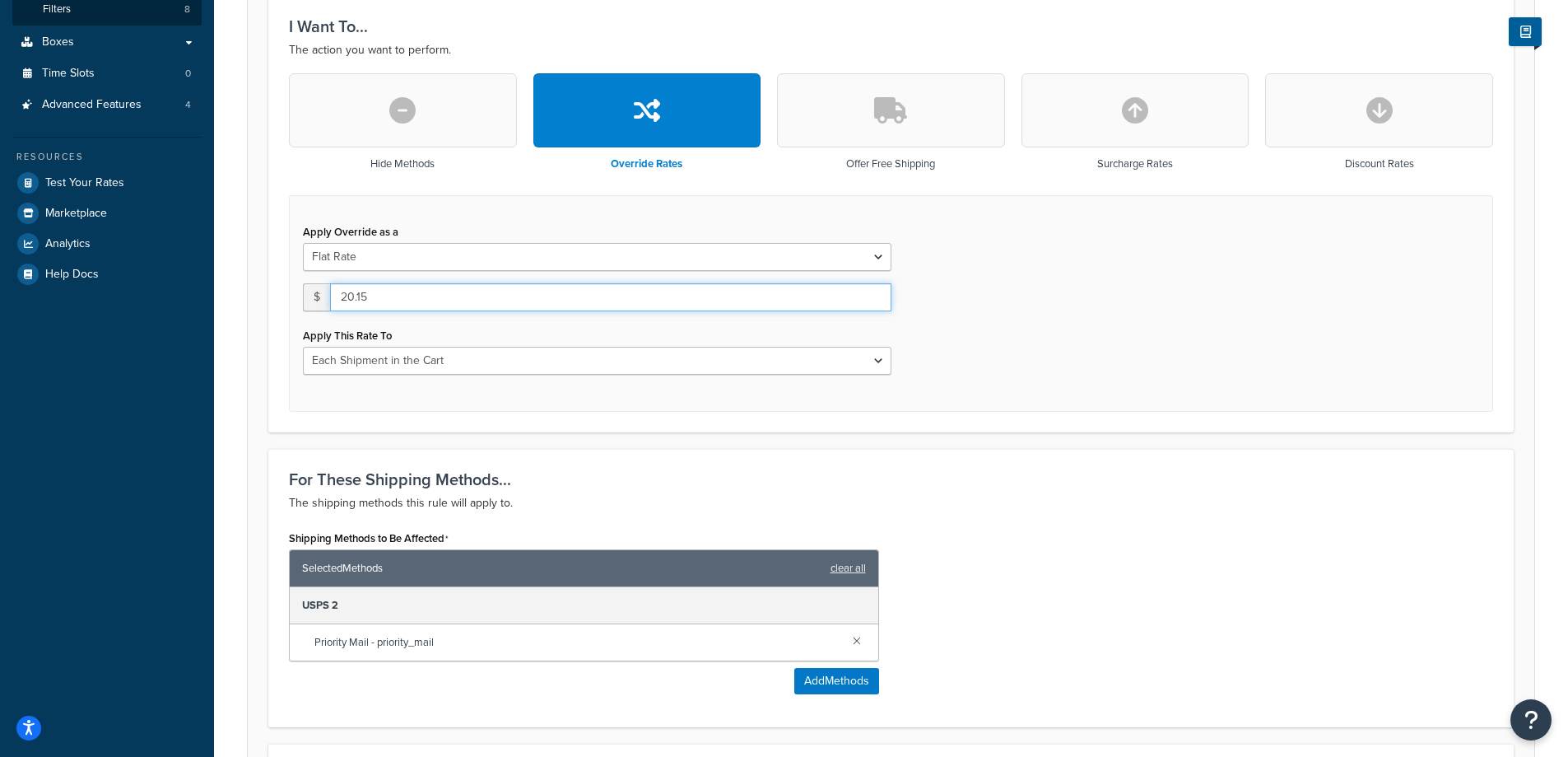
drag, startPoint x: 381, startPoint y: 300, endPoint x: 331, endPoint y: 308, distance: 50.6
click at [331, 308] on input "20.15" at bounding box center [610, 297] width 561 height 28
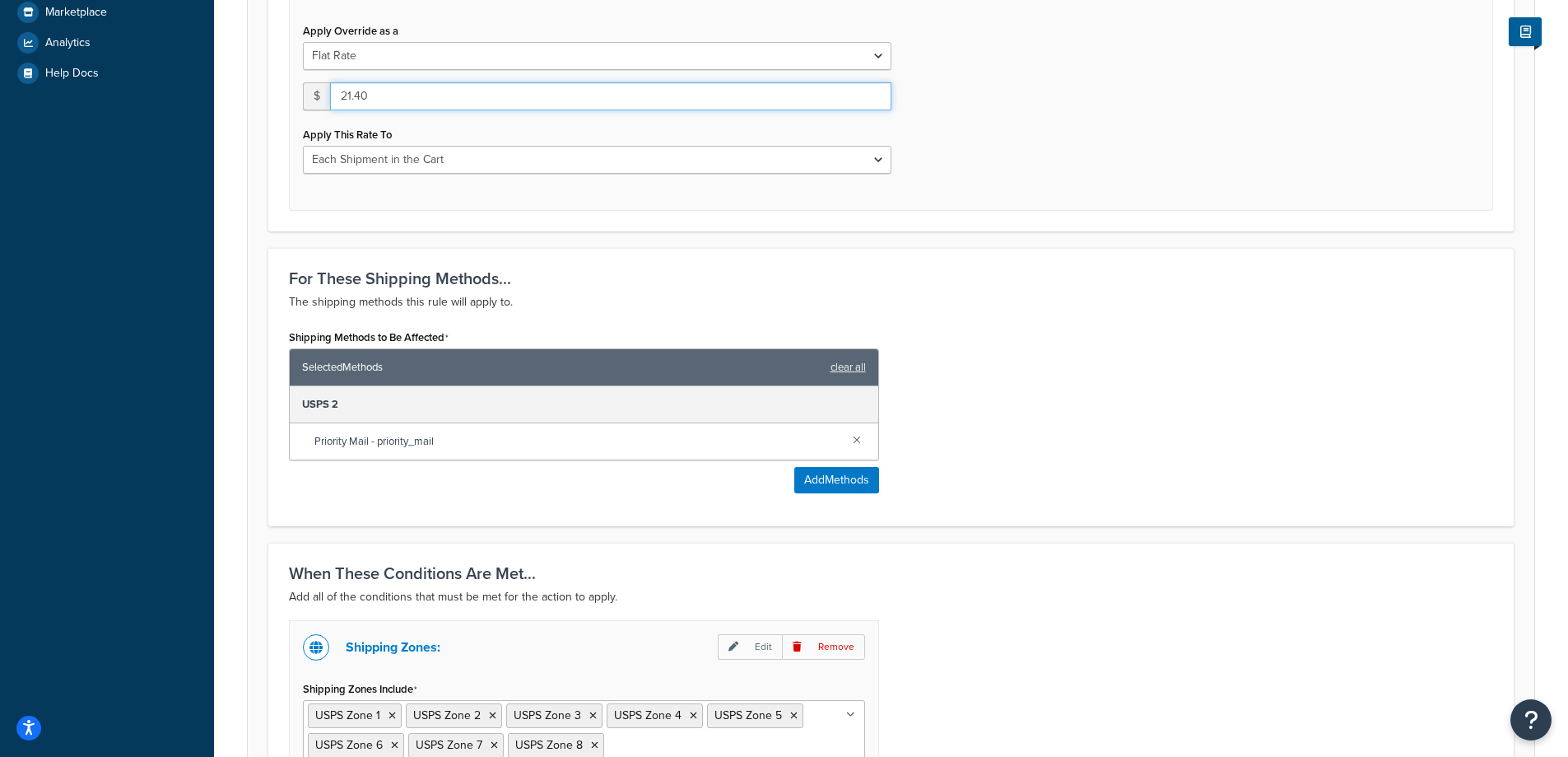
scroll to position [891, 0]
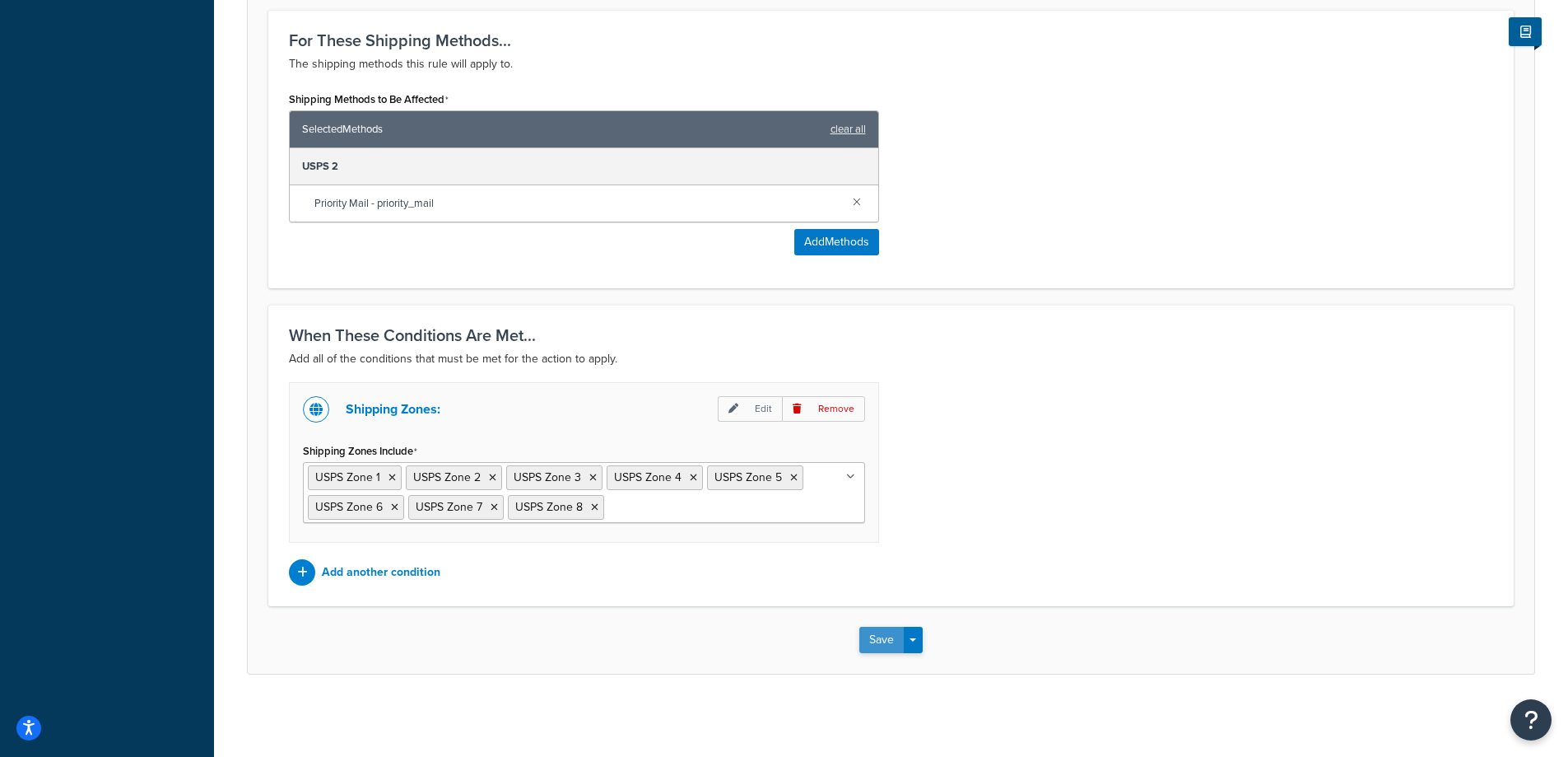
type input "21.40"
click at [886, 646] on button "Save" at bounding box center [881, 640] width 45 height 26
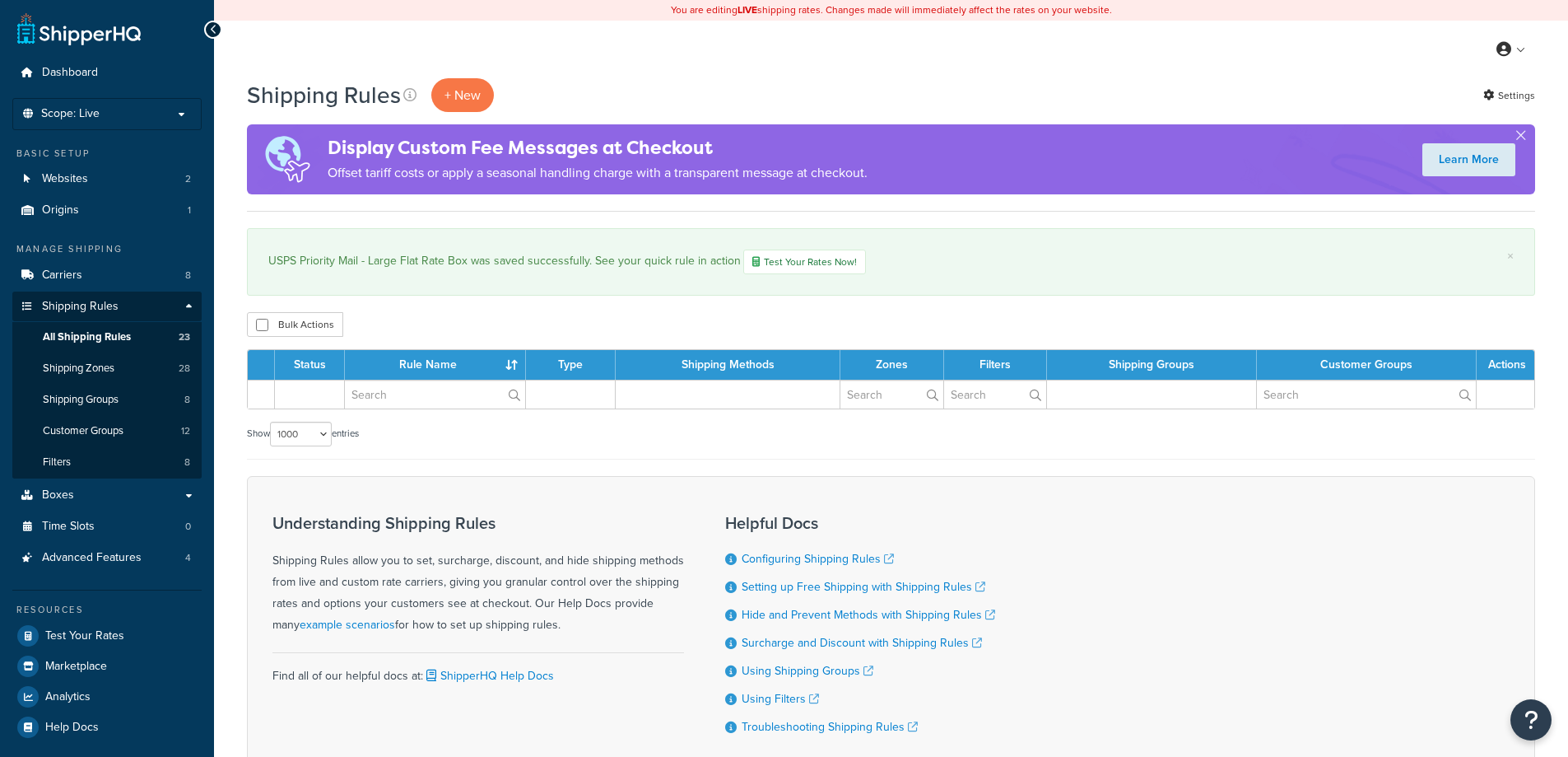
select select "1000"
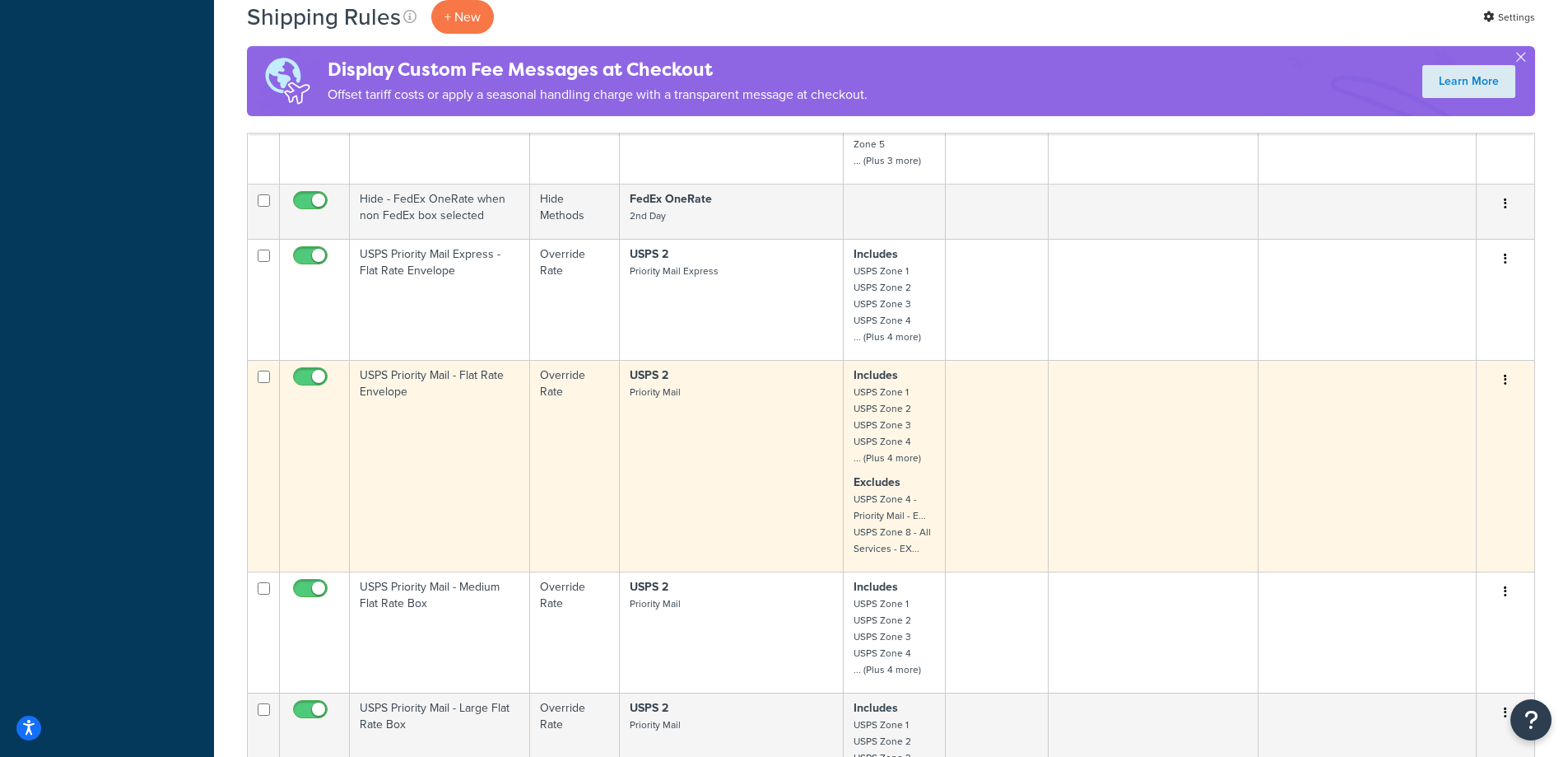
scroll to position [2195, 0]
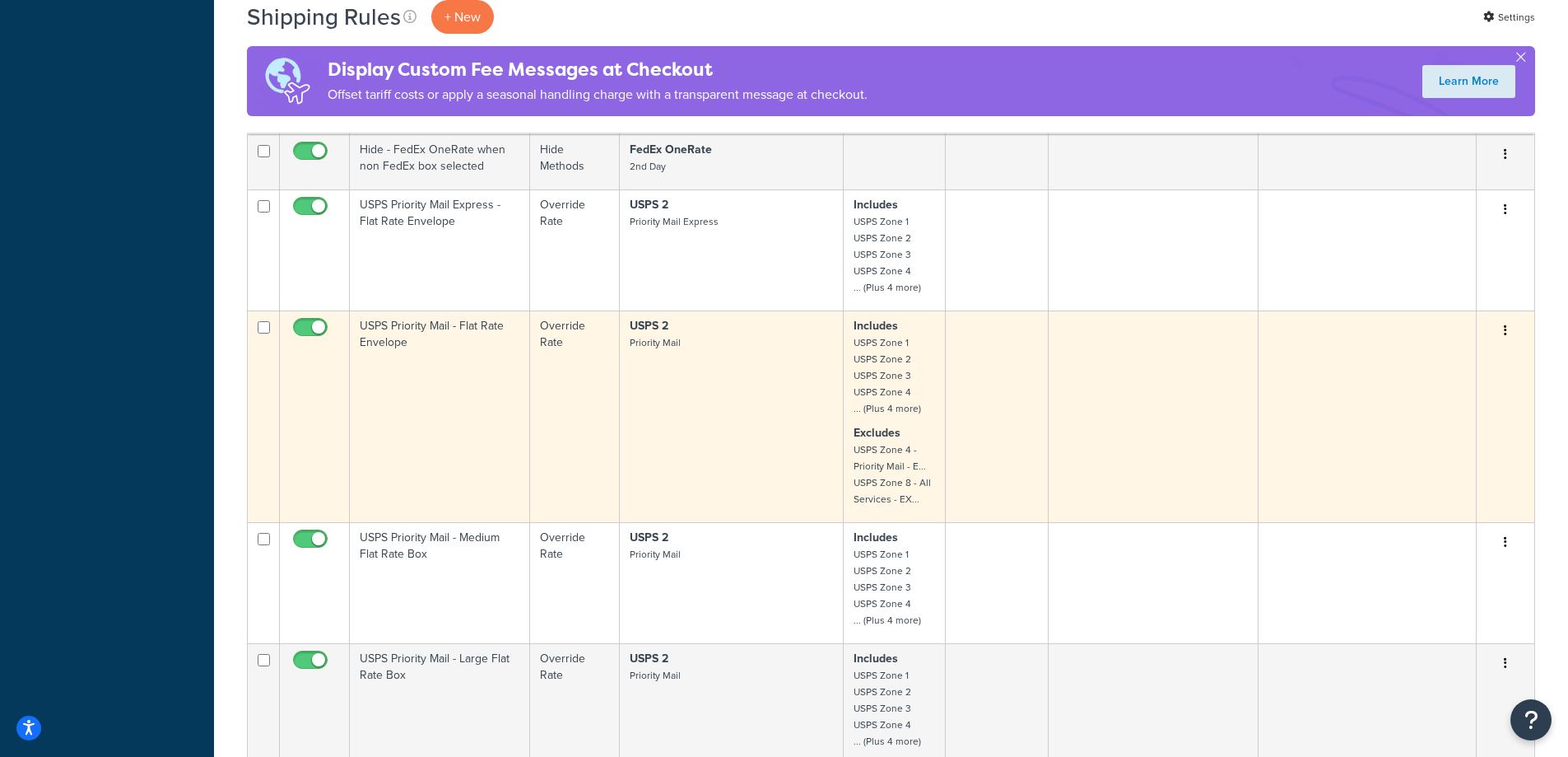
click at [610, 400] on td "Override Rate" at bounding box center [574, 416] width 88 height 212
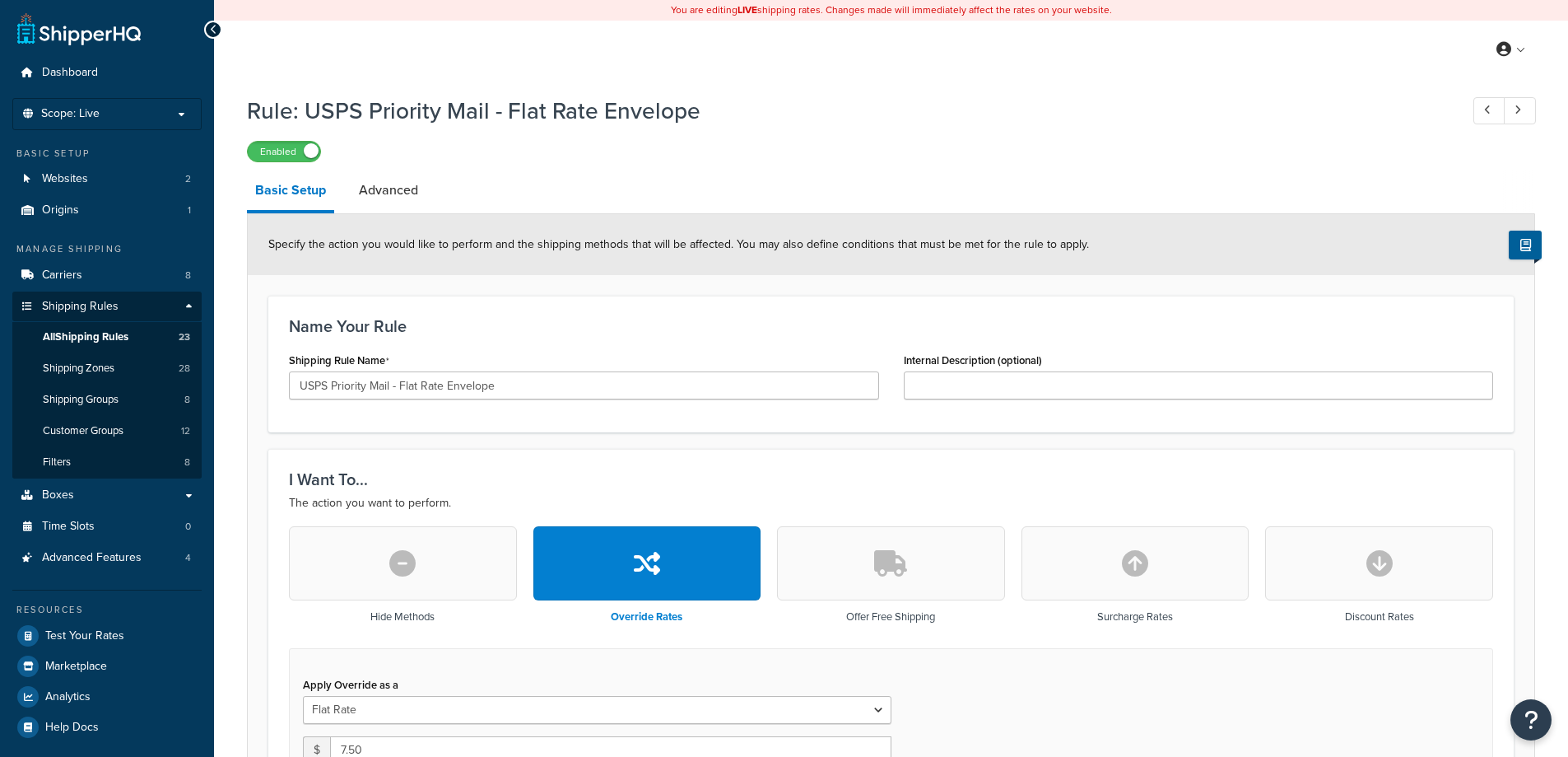
scroll to position [220, 0]
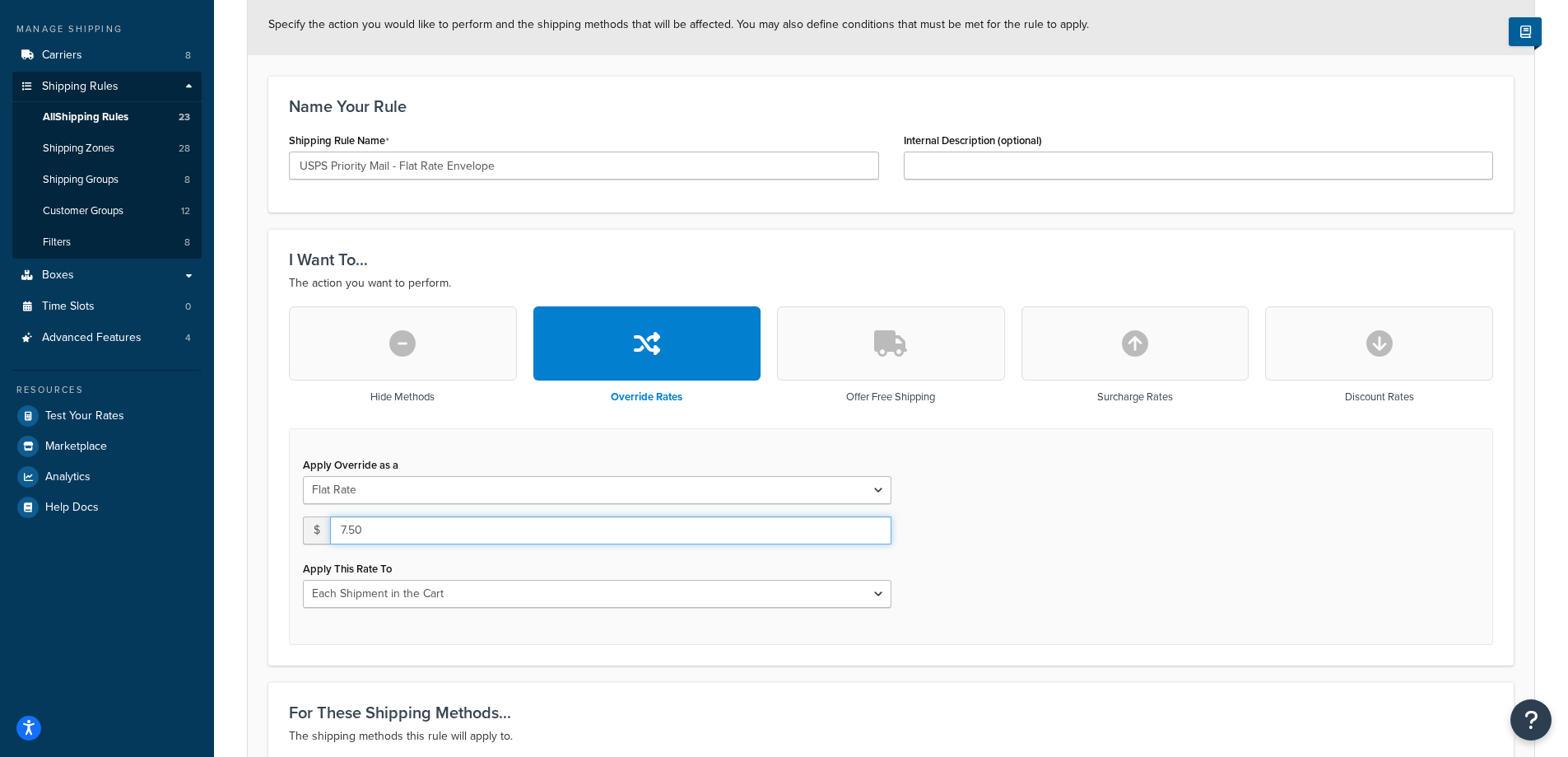
drag, startPoint x: 394, startPoint y: 527, endPoint x: 284, endPoint y: 523, distance: 110.1
click at [284, 523] on div "Hide Methods Override Rates Offer Free Shipping Surcharge Rates Discount Rates …" at bounding box center [891, 474] width 1229 height 337
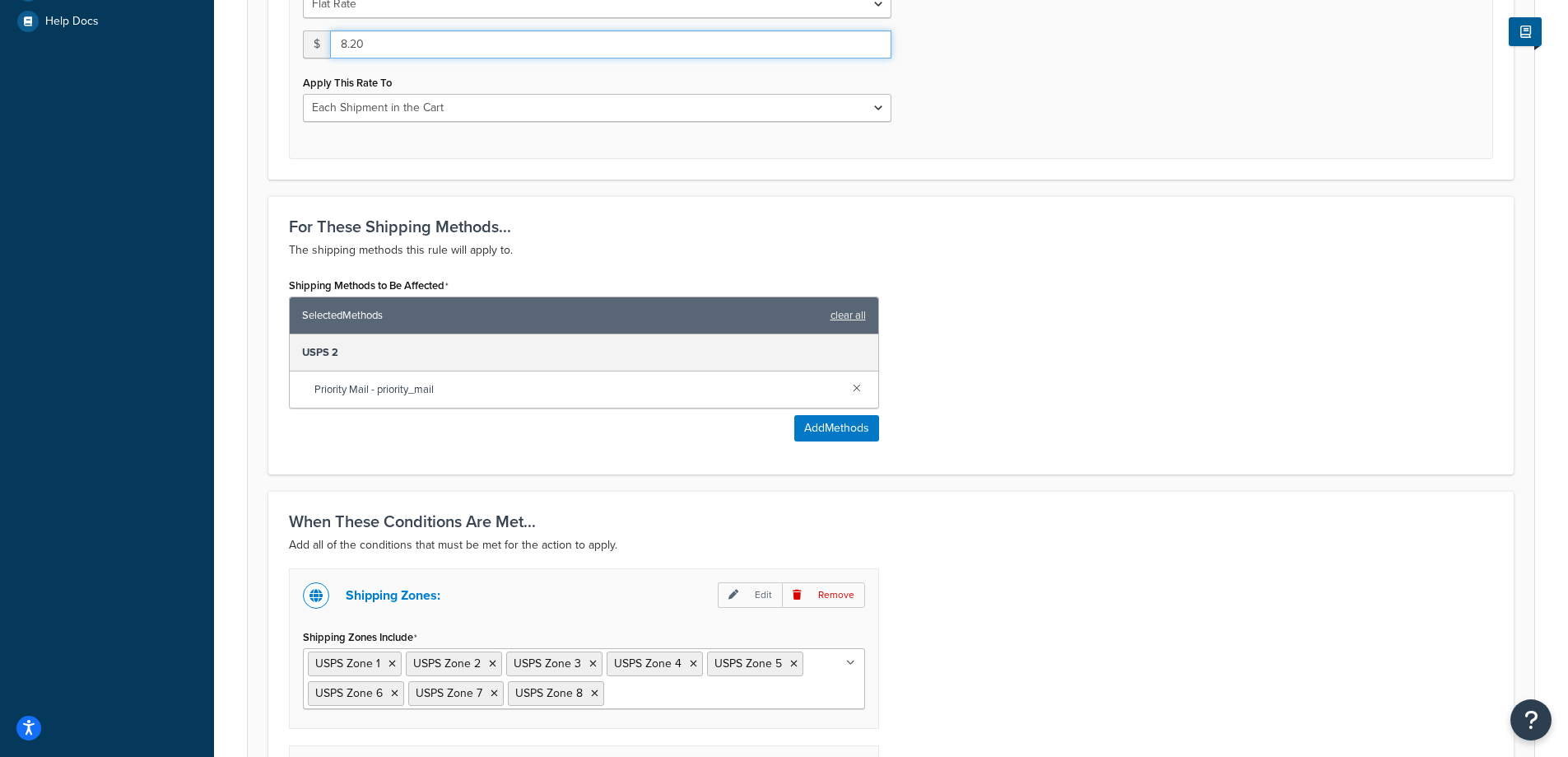
scroll to position [1064, 0]
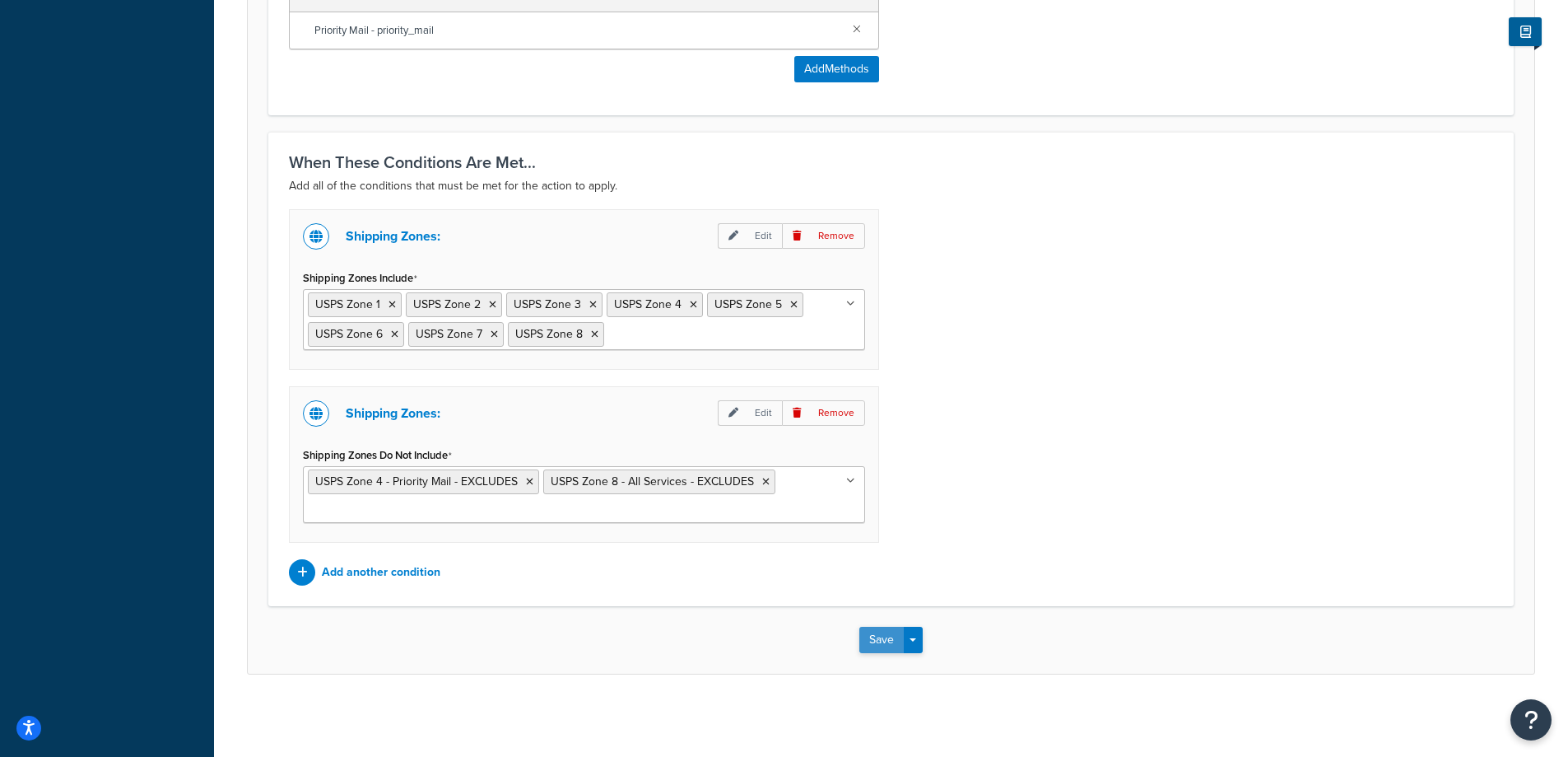
type input "8.20"
click at [890, 649] on button "Save" at bounding box center [881, 640] width 45 height 26
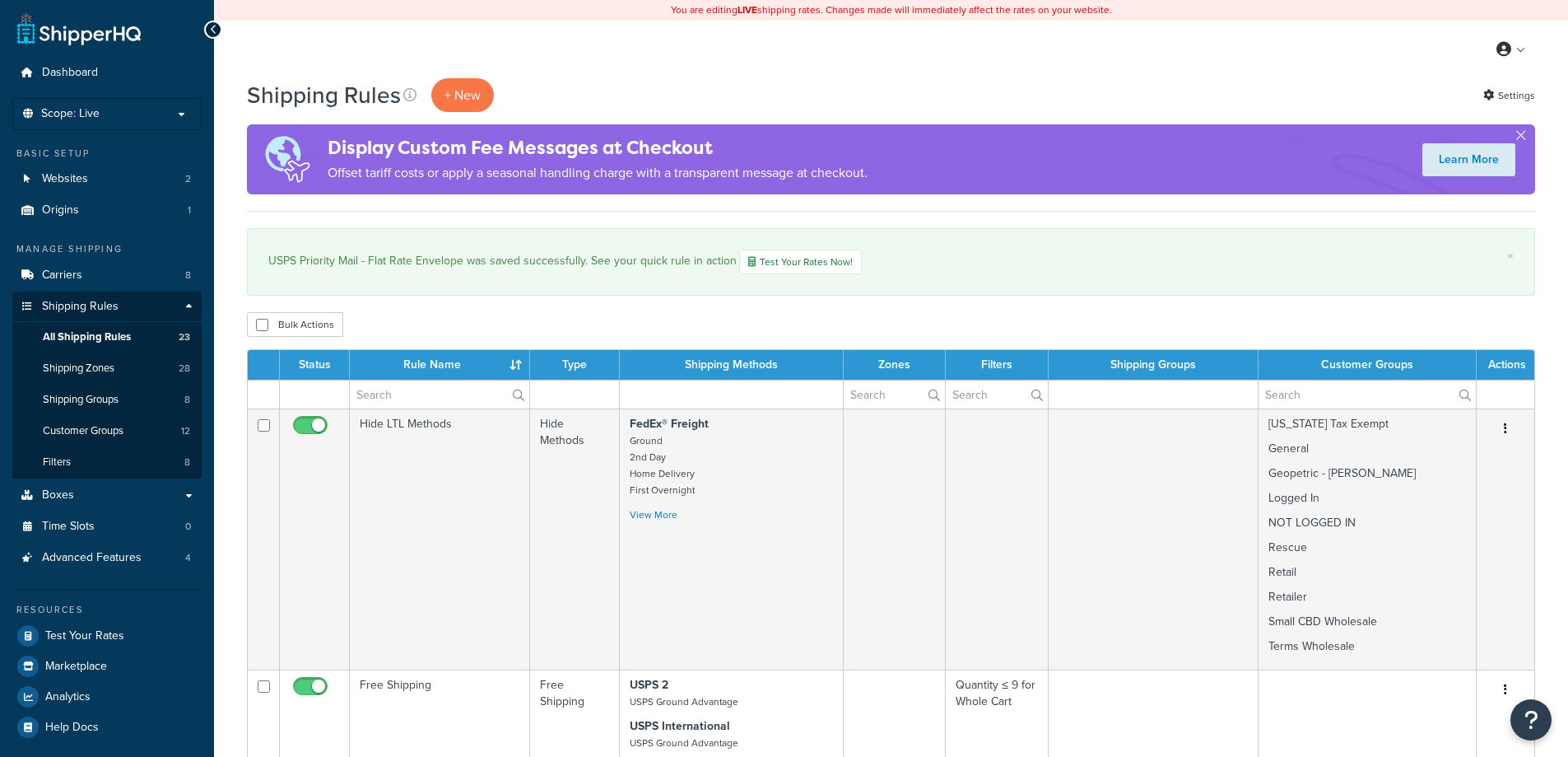
select select "1000"
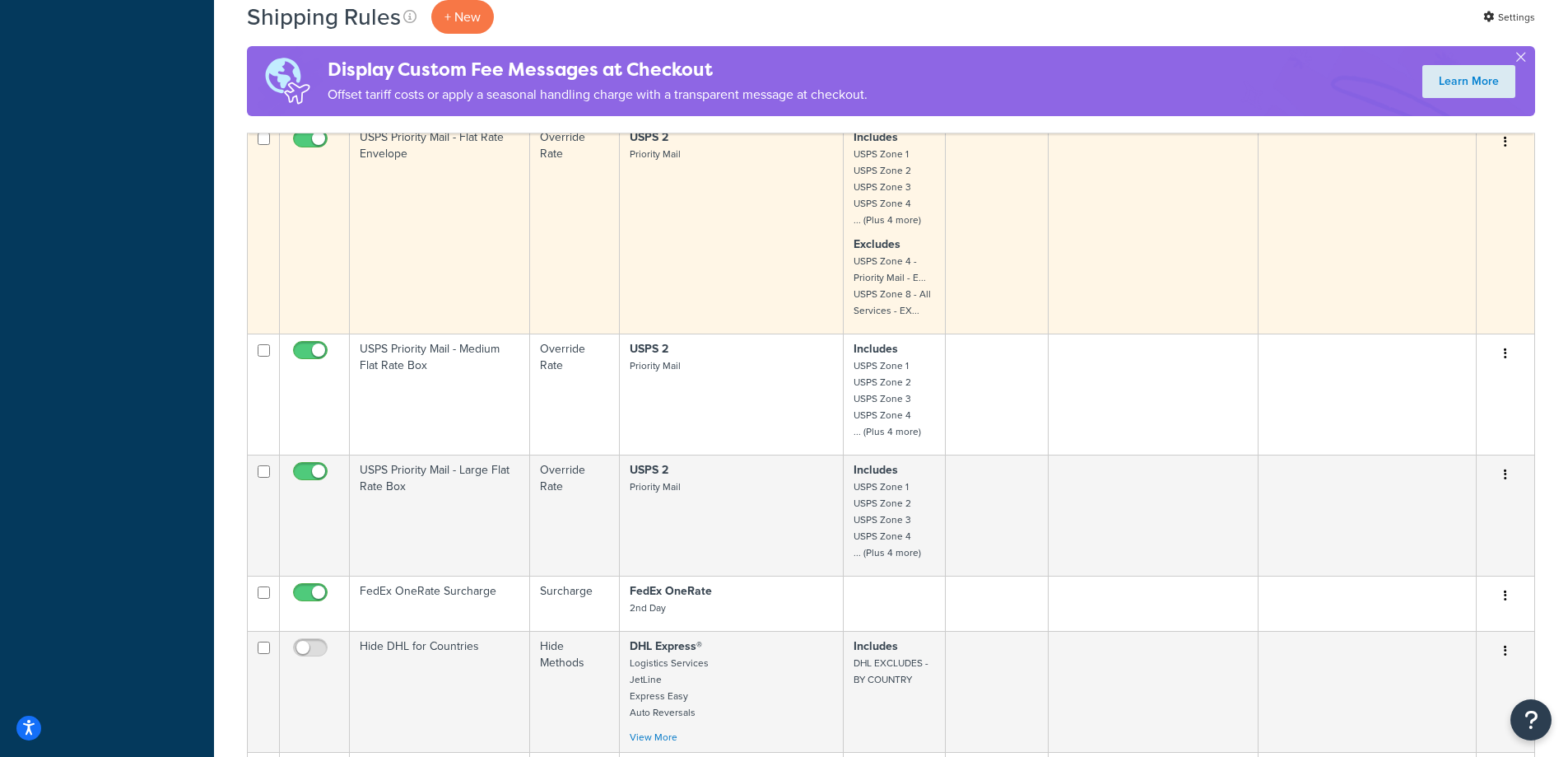
scroll to position [2414, 0]
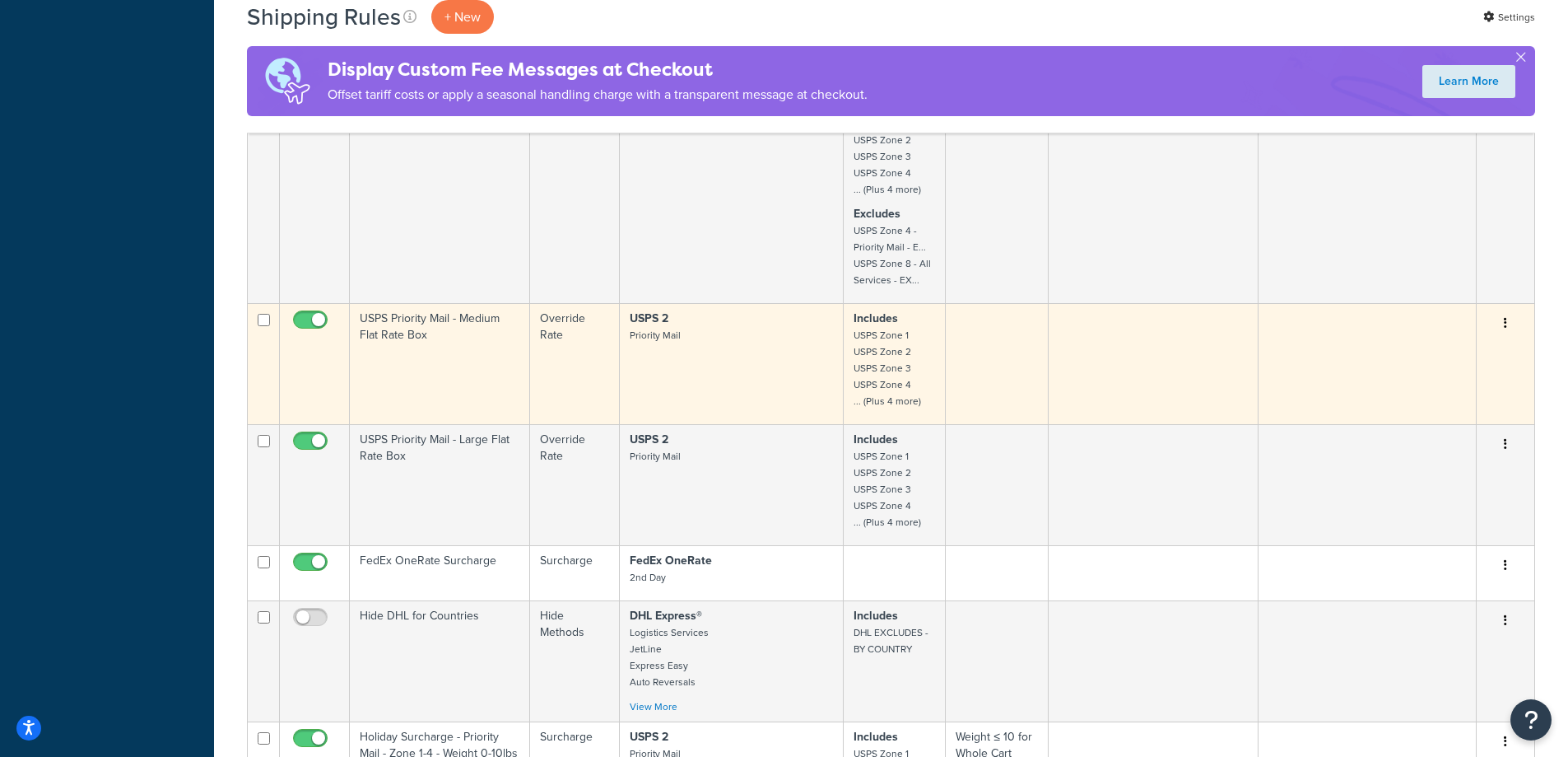
click at [601, 367] on td "Override Rate" at bounding box center [574, 364] width 88 height 121
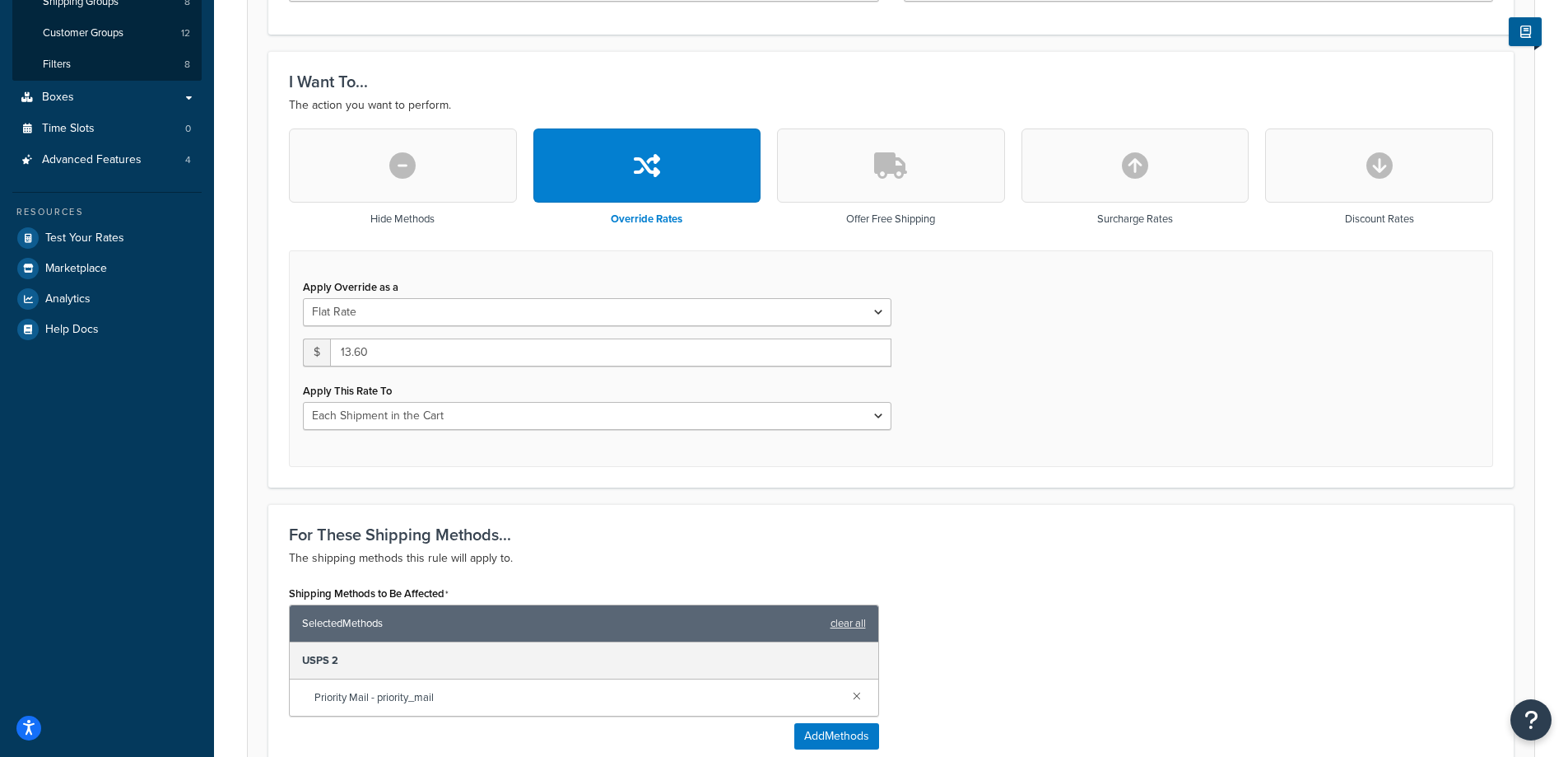
scroll to position [439, 0]
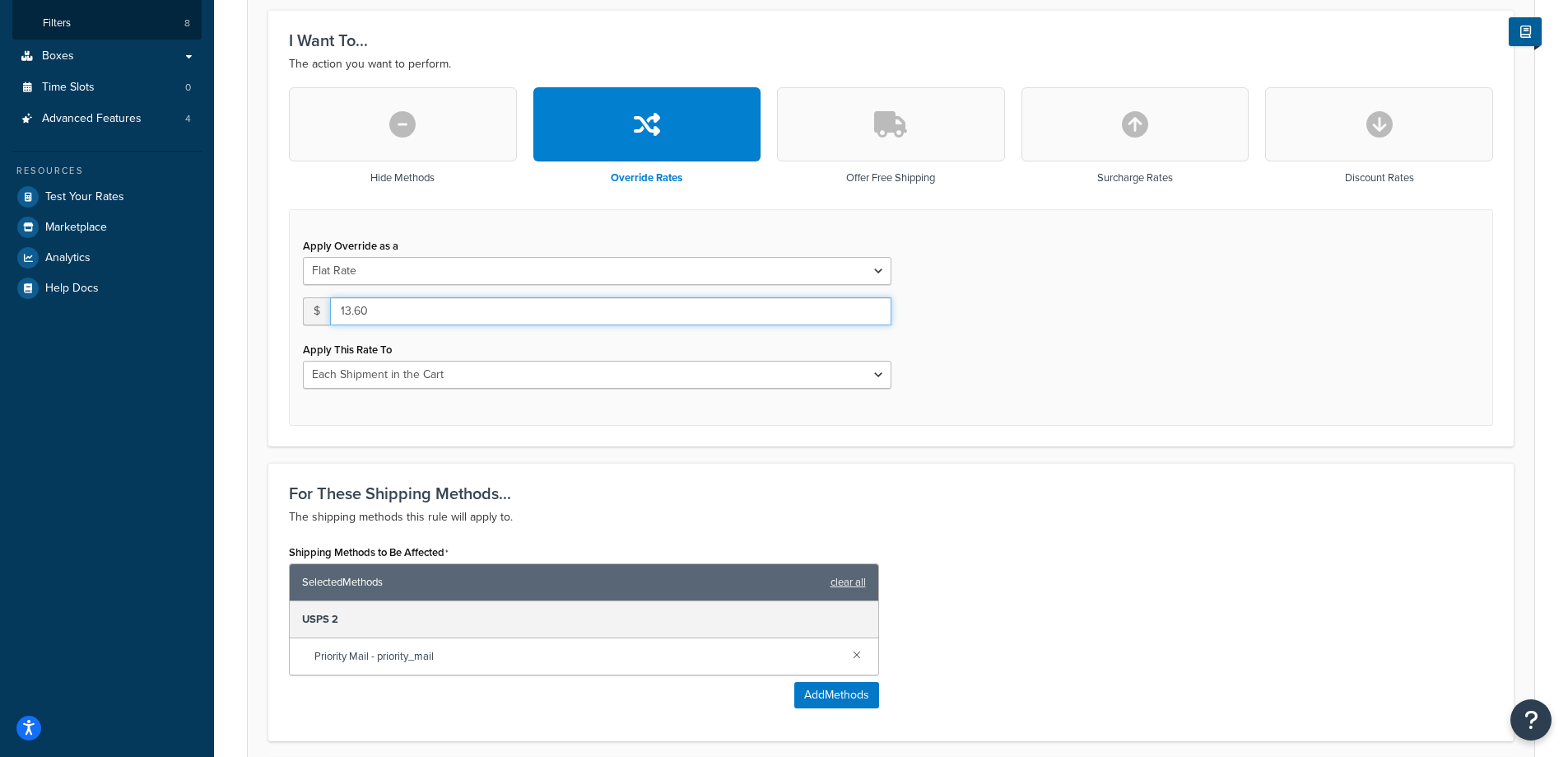
drag, startPoint x: 424, startPoint y: 311, endPoint x: 325, endPoint y: 305, distance: 99.2
click at [325, 305] on div "$ 13.60" at bounding box center [598, 311] width 589 height 28
click at [395, 302] on input "13.60" at bounding box center [610, 311] width 561 height 28
drag, startPoint x: 394, startPoint y: 310, endPoint x: 279, endPoint y: 304, distance: 115.2
click at [279, 304] on div "Hide Methods Override Rates Offer Free Shipping Surcharge Rates Discount Rates …" at bounding box center [891, 256] width 1229 height 337
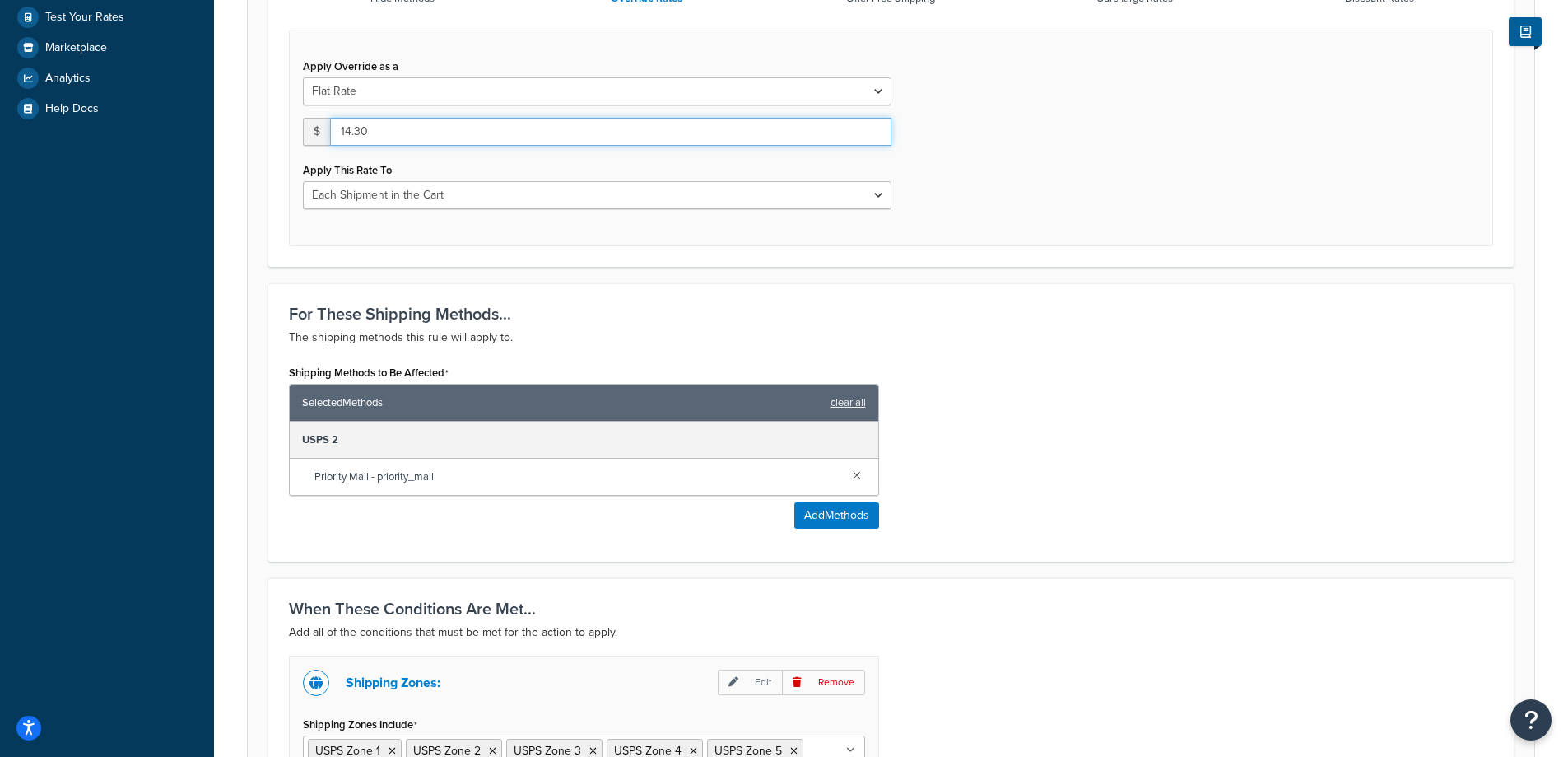
scroll to position [671, 0]
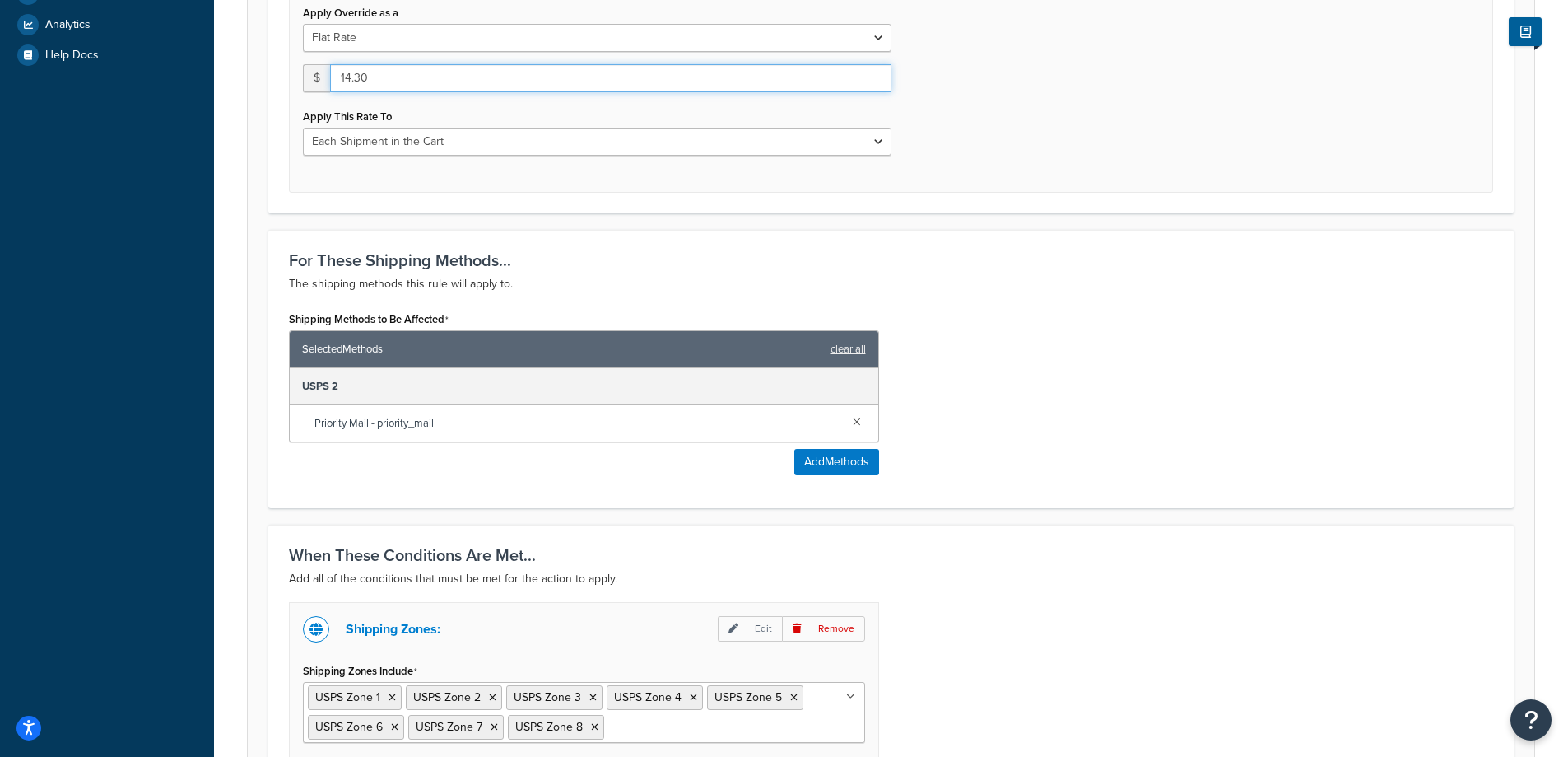
type input "14.30"
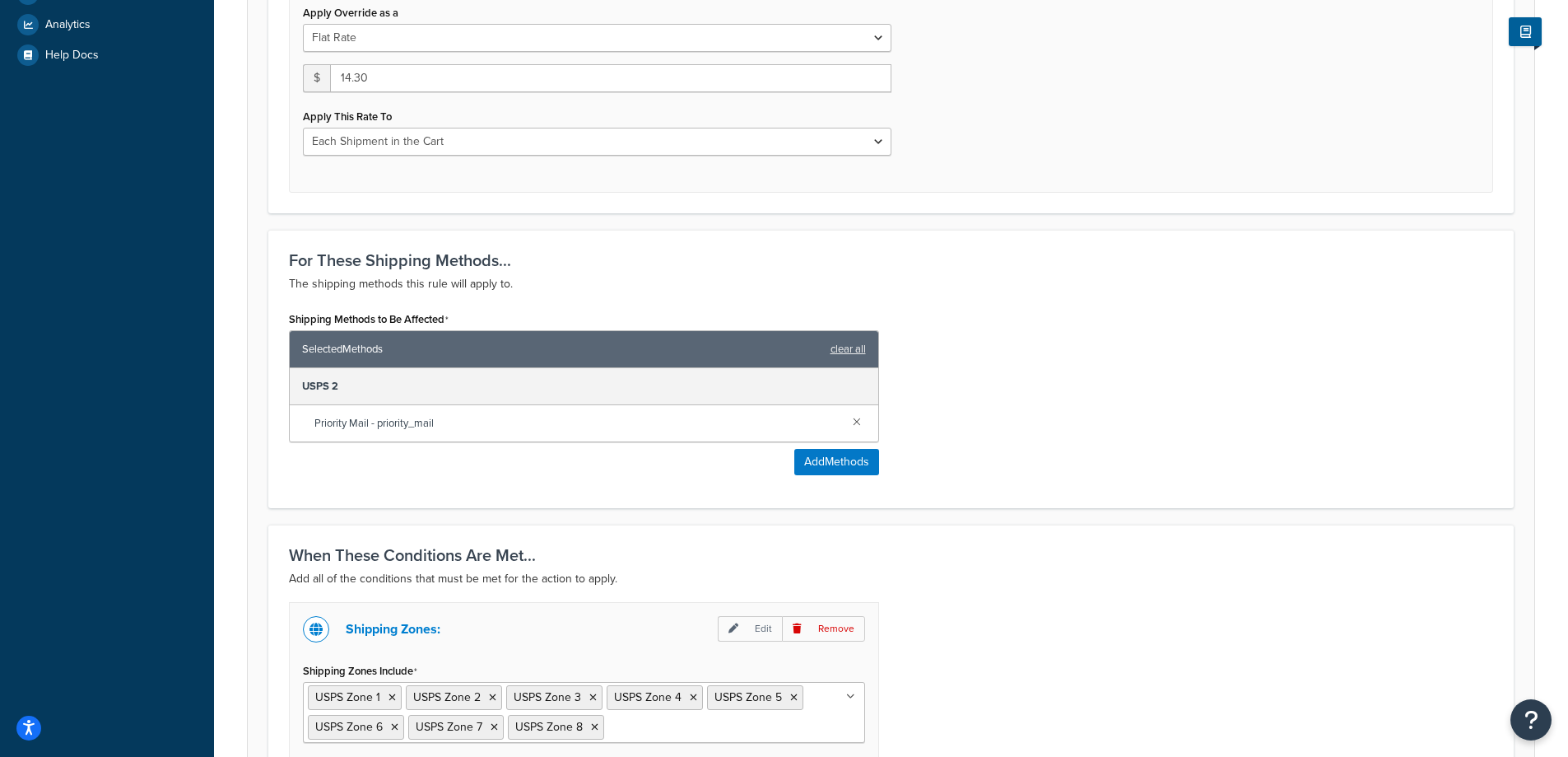
click at [780, 237] on div "For These Shipping Methods... The shipping methods this rule will apply to. Shi…" at bounding box center [891, 369] width 1245 height 279
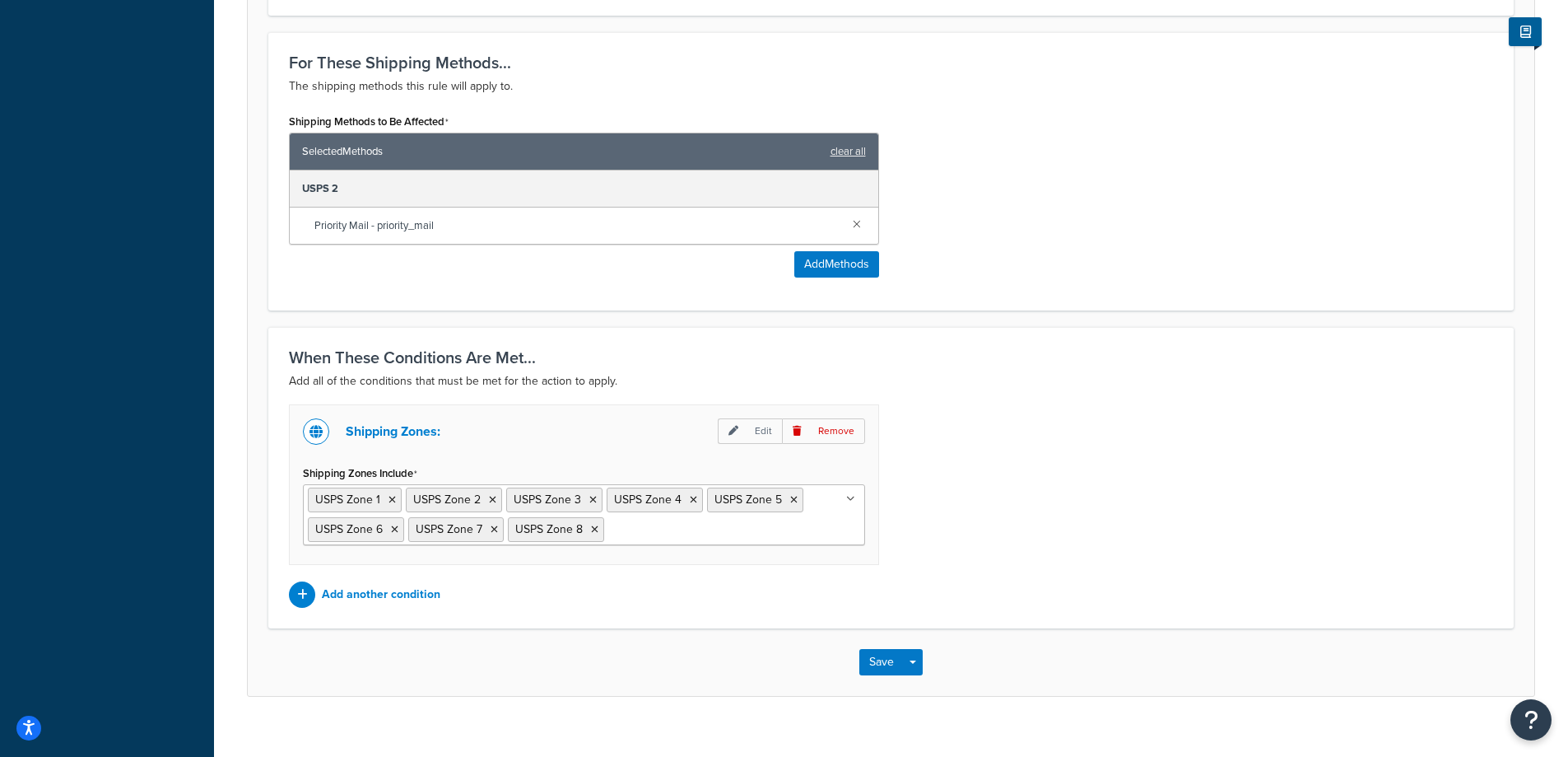
scroll to position [891, 0]
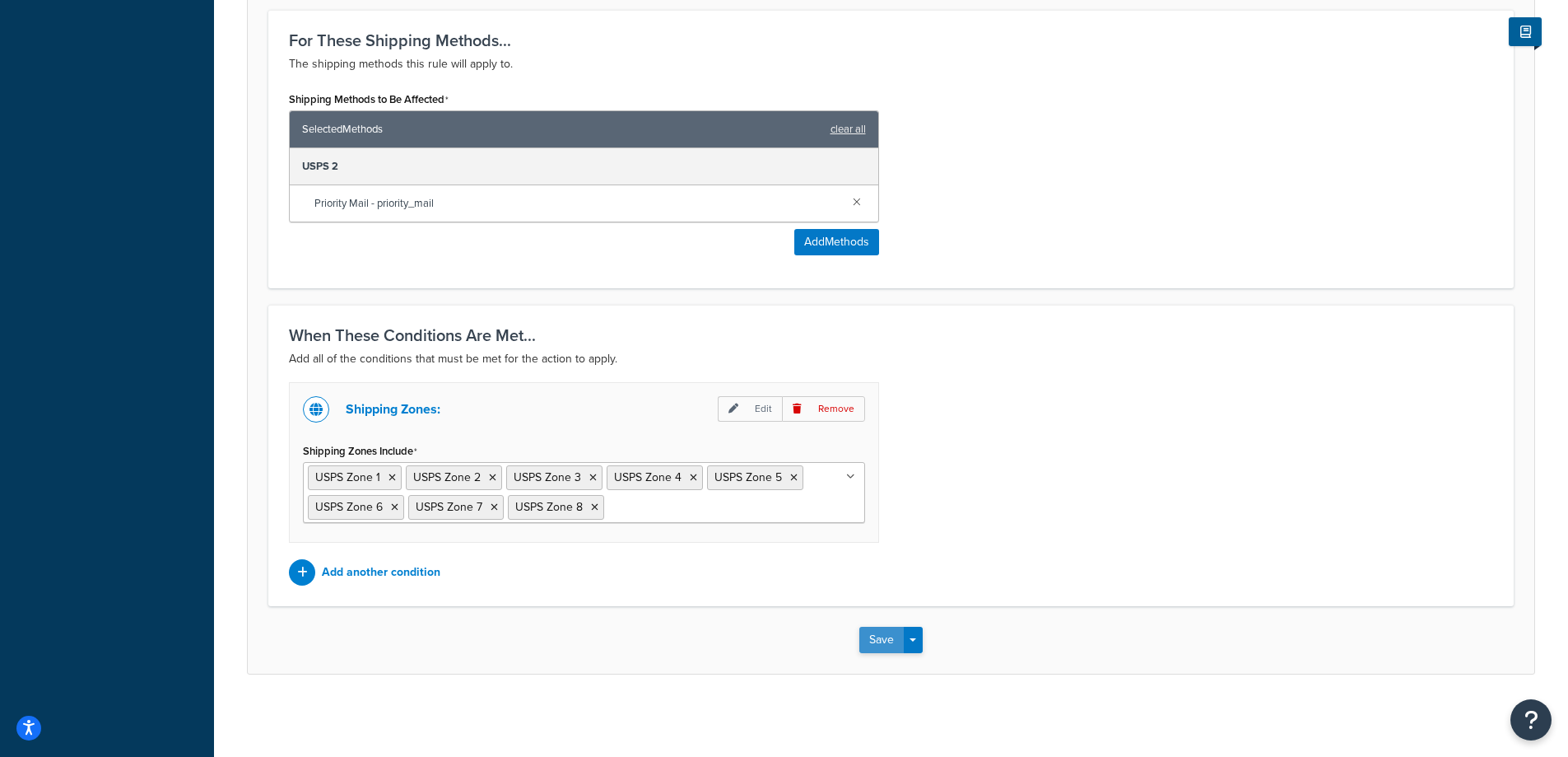
click at [885, 641] on button "Save" at bounding box center [881, 640] width 45 height 26
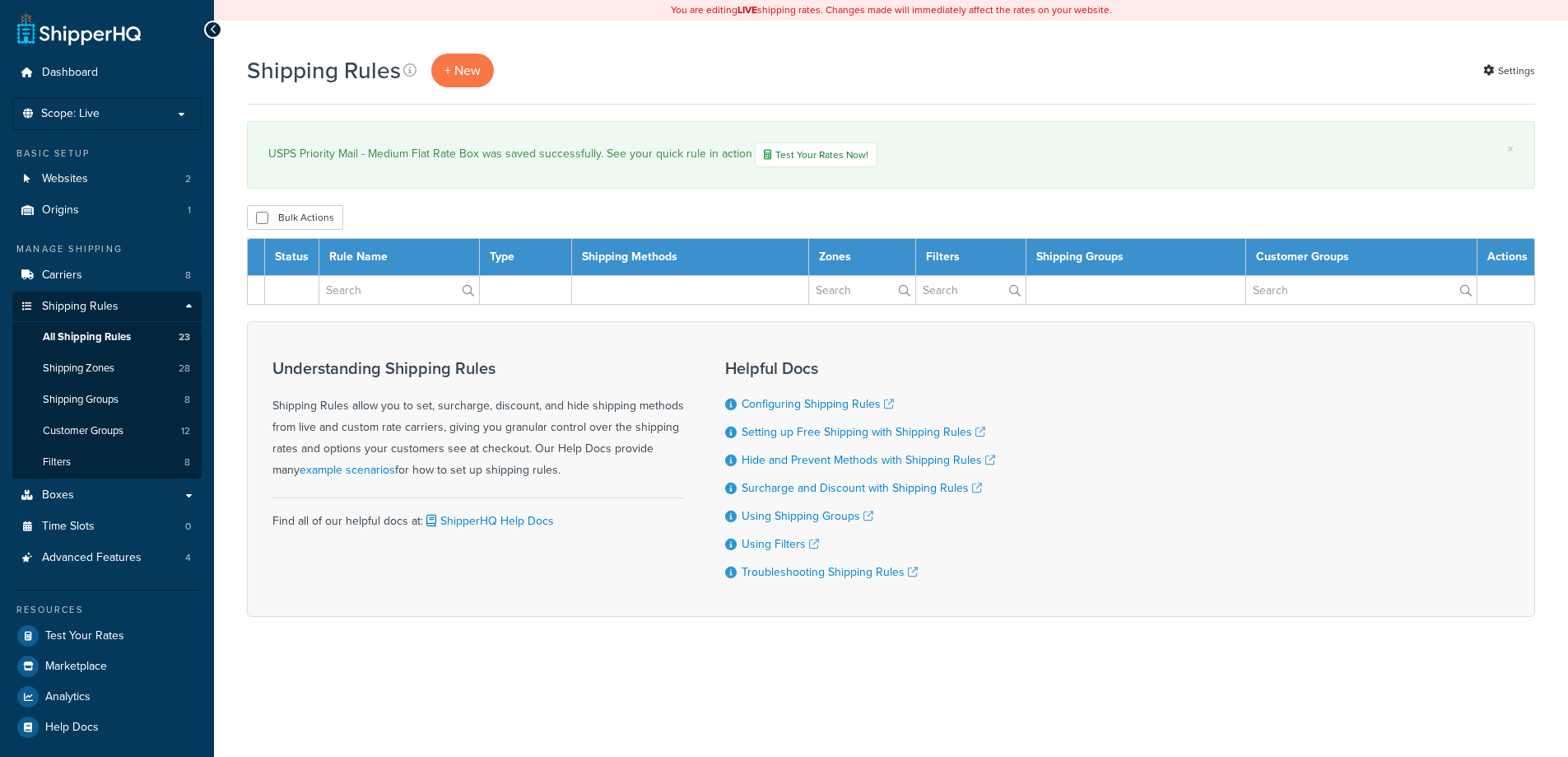
select select "1000"
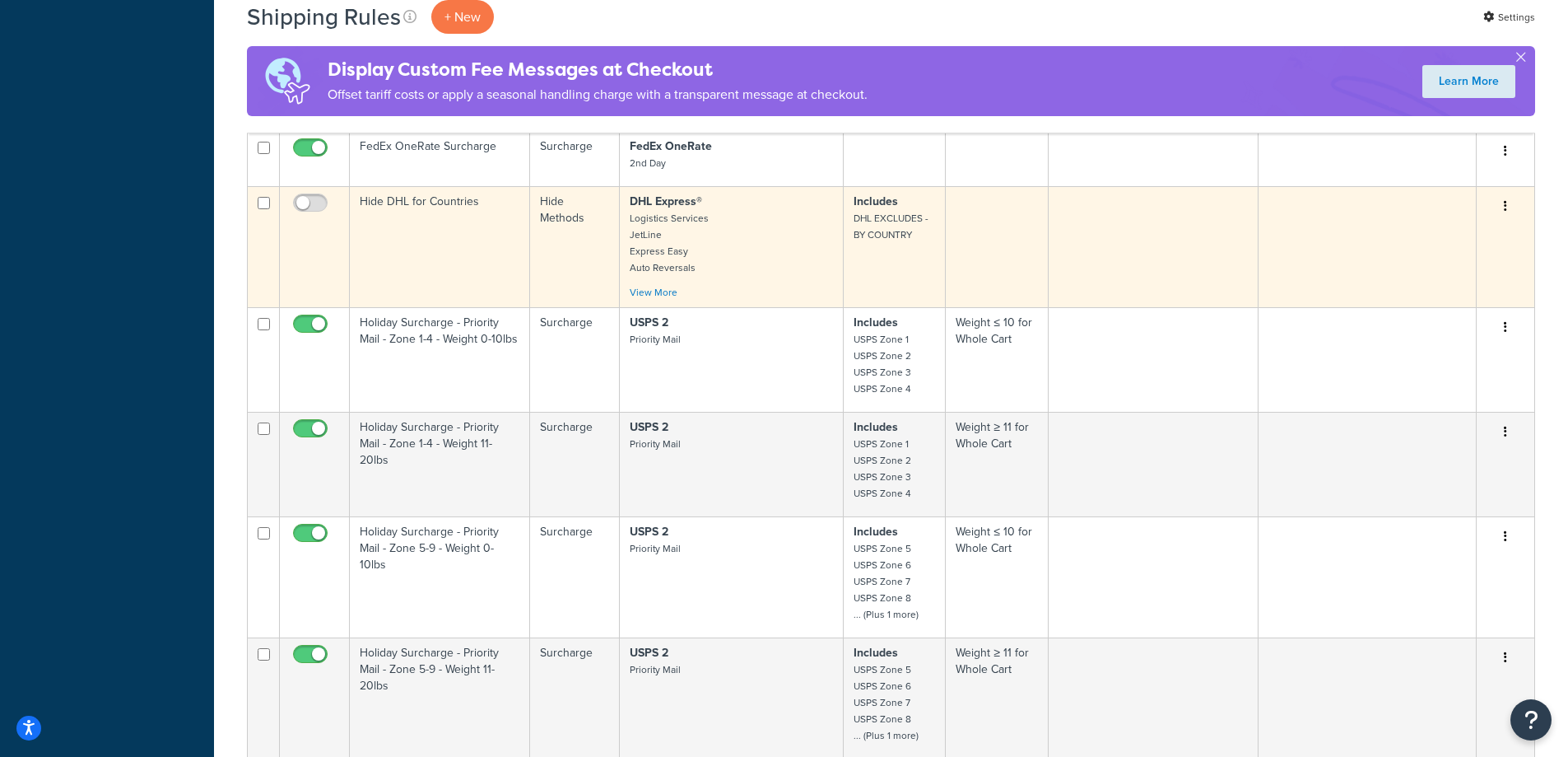
scroll to position [2860, 0]
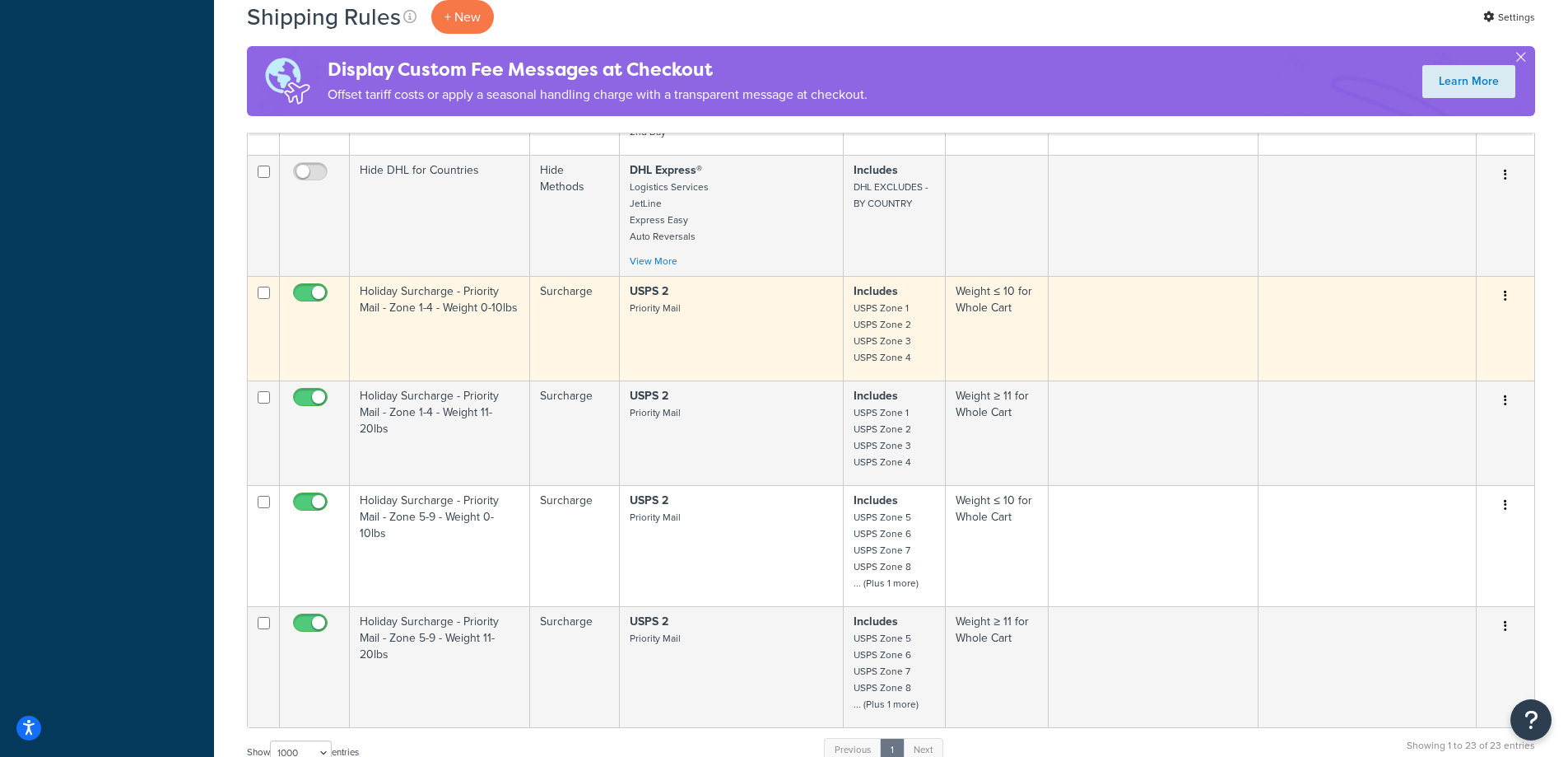
click at [1510, 296] on button "button" at bounding box center [1504, 296] width 23 height 26
click at [1454, 357] on link "Duplicate" at bounding box center [1451, 361] width 130 height 34
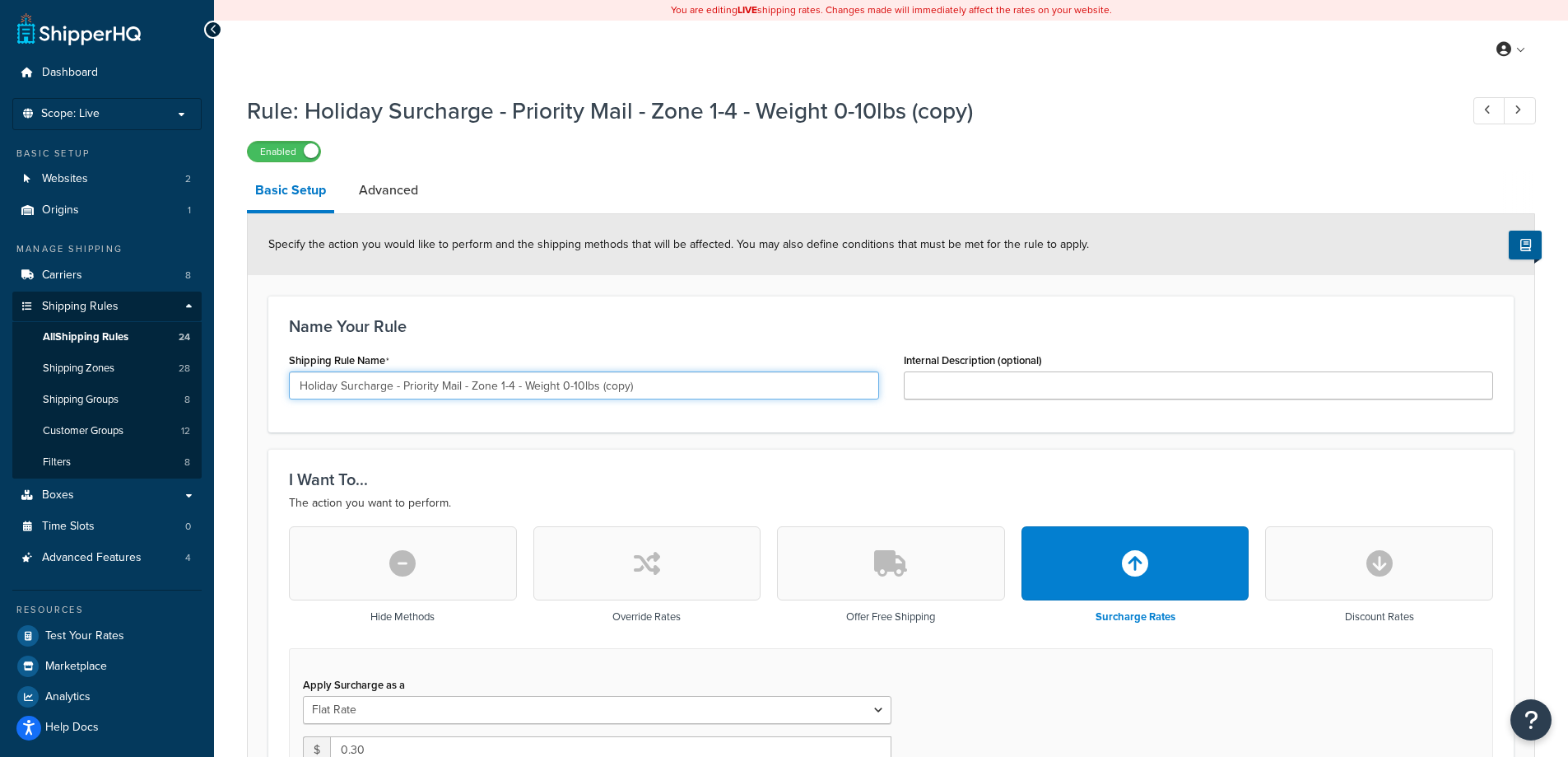
click at [436, 380] on input "Holiday Surcharge - Priority Mail - Zone 1-4 - Weight 0-10lbs (copy)" at bounding box center [583, 385] width 590 height 28
drag, startPoint x: 402, startPoint y: 382, endPoint x: 460, endPoint y: 378, distance: 58.1
click at [460, 378] on input "Holiday Surcharge - Priority Mail - Zone 1-4 - Weight 0-10lbs (copy)" at bounding box center [583, 385] width 590 height 28
drag, startPoint x: 610, startPoint y: 380, endPoint x: 632, endPoint y: 377, distance: 22.2
click at [632, 377] on input "Holiday Surcharge - Ground Advantage - Zone 1-4 - Weight 0-10lbs (copy)" at bounding box center [583, 385] width 590 height 28
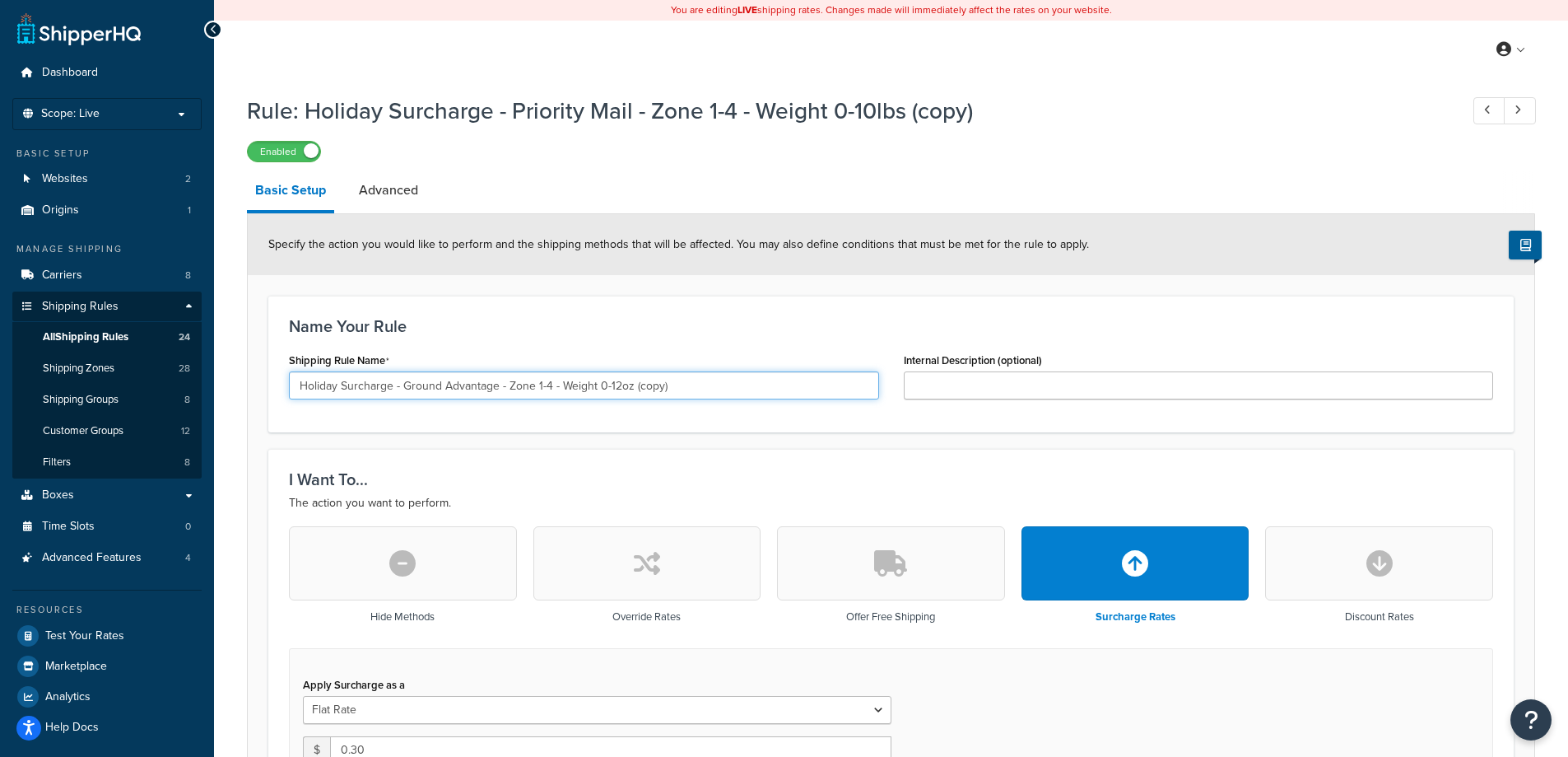
drag, startPoint x: 675, startPoint y: 390, endPoint x: 633, endPoint y: 391, distance: 42.0
click at [633, 391] on input "Holiday Surcharge - Ground Advantage - Zone 1-4 - Weight 0-12oz (copy)" at bounding box center [583, 385] width 590 height 28
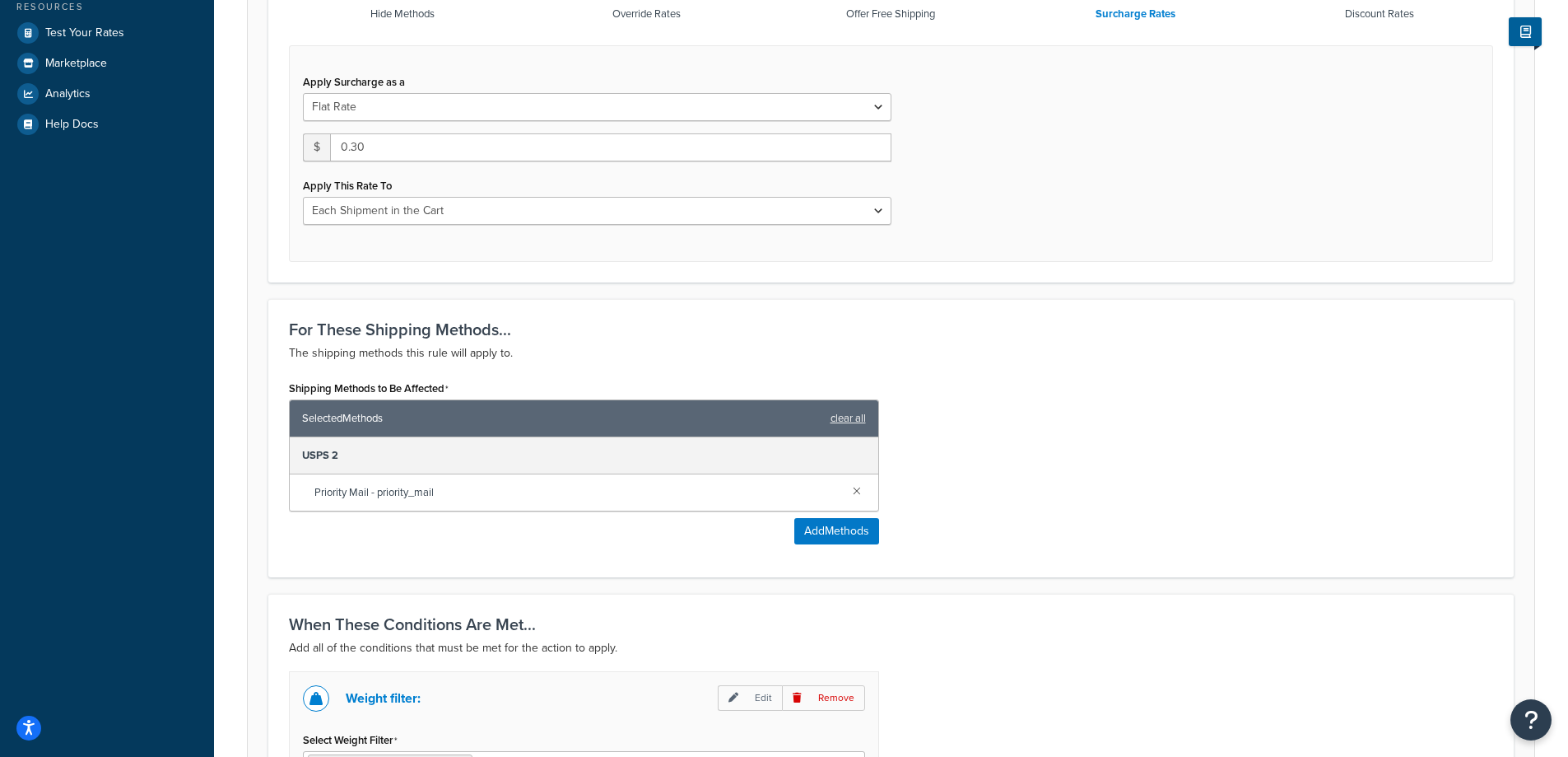
scroll to position [659, 0]
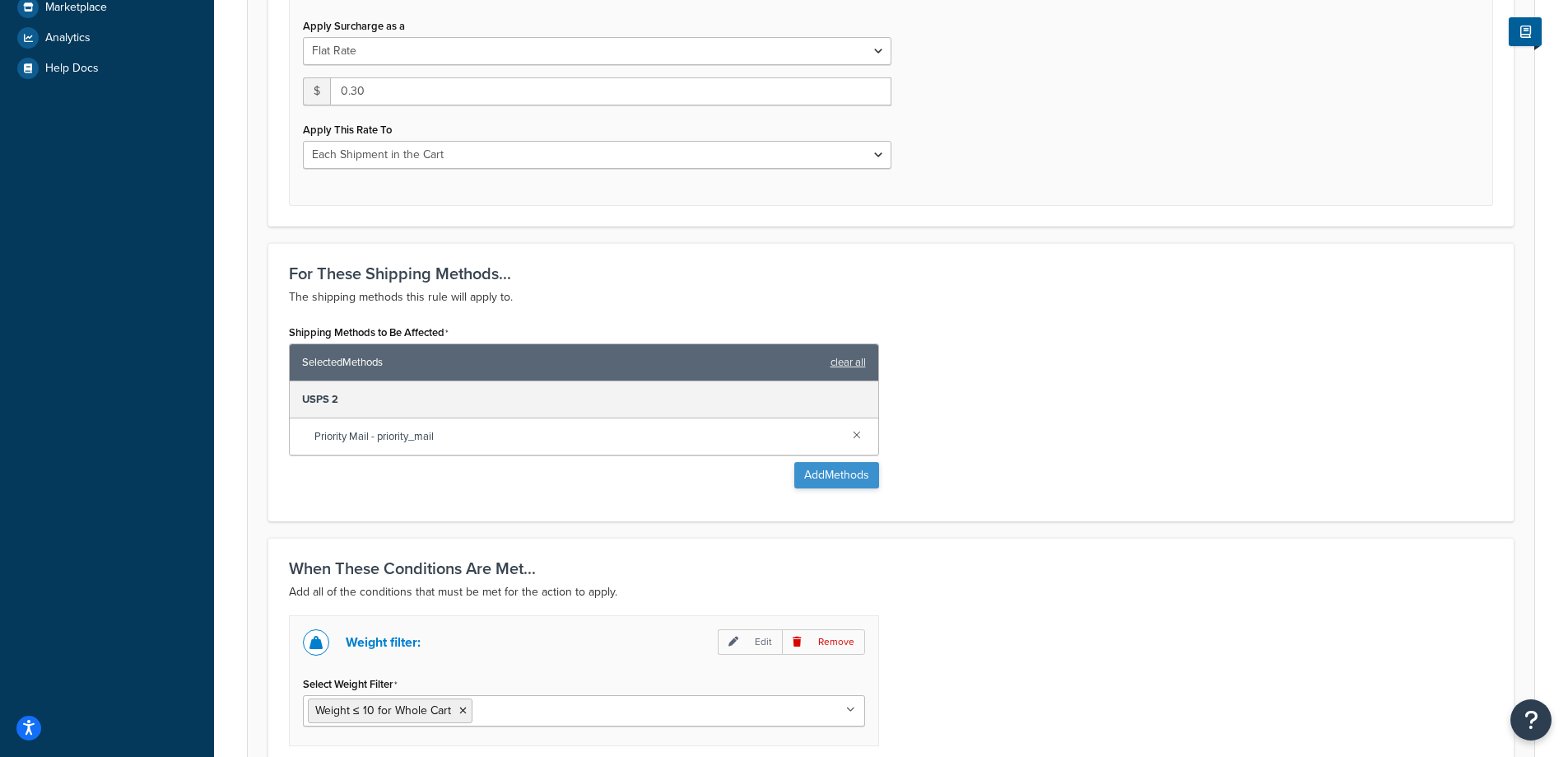
type input "Holiday Surcharge - Ground Advantage - Zone 1-4 - Weight 0-12oz"
click at [835, 480] on button "Add Methods" at bounding box center [836, 474] width 85 height 26
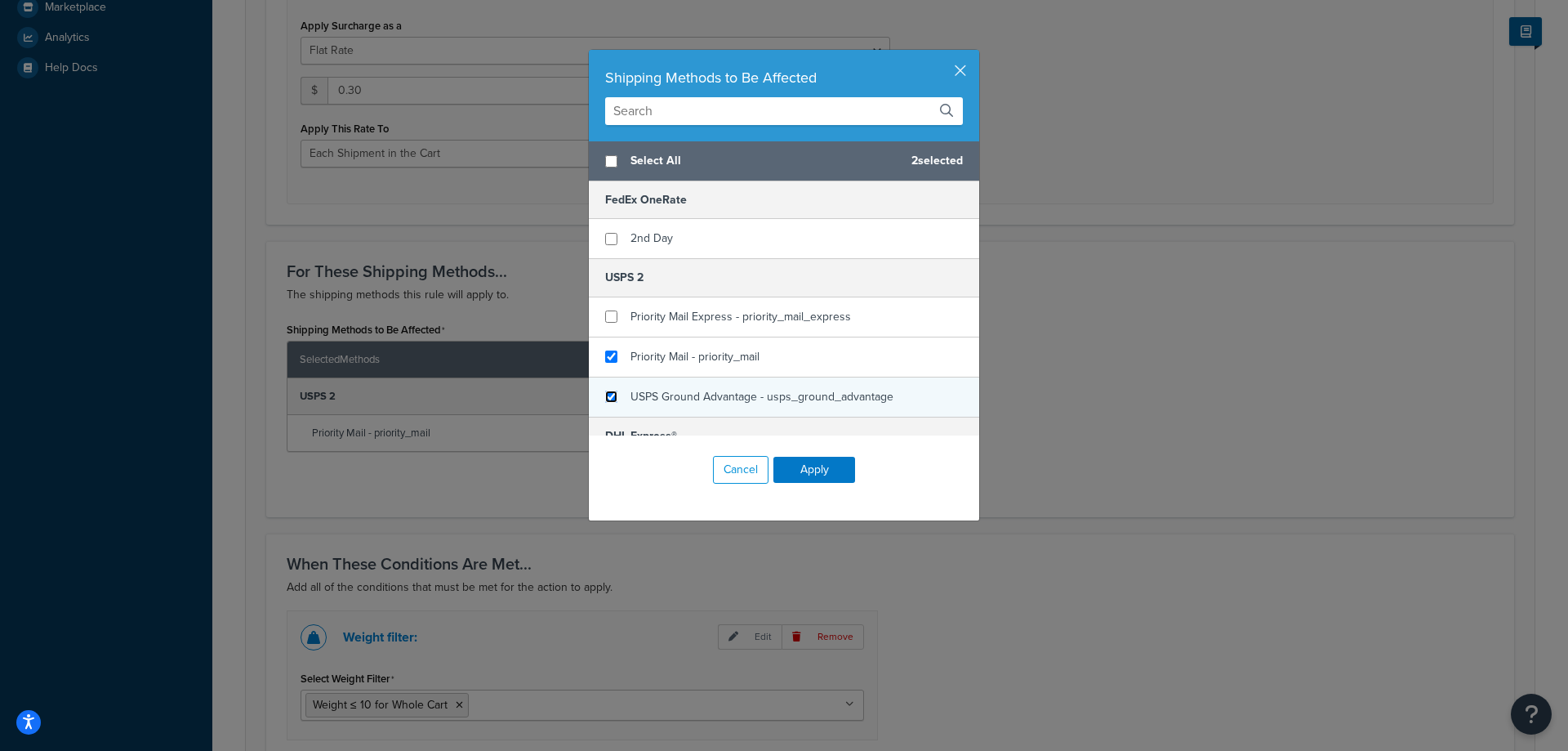
click at [608, 392] on input "checkbox" at bounding box center [611, 397] width 12 height 12
checkbox input "true"
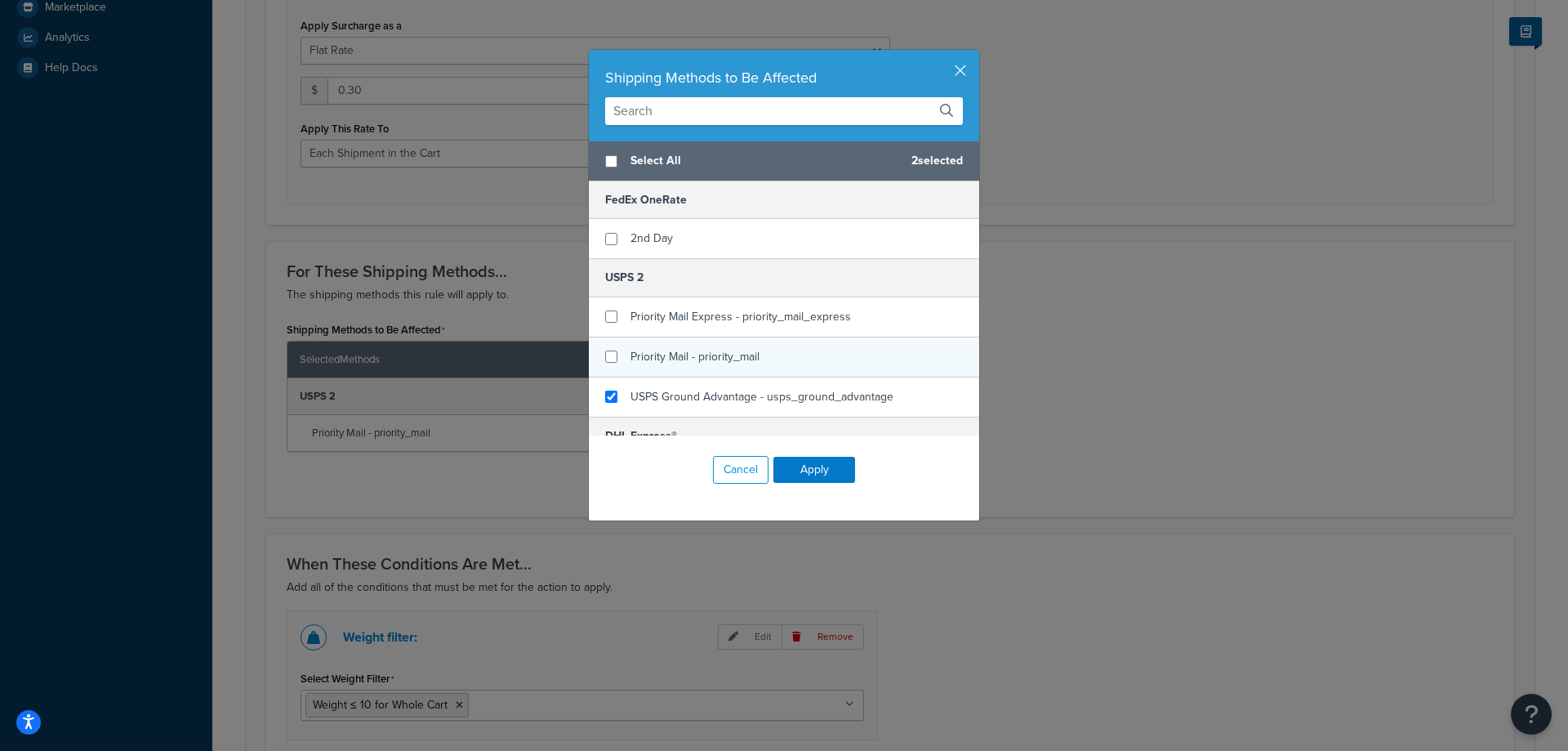
checkbox input "false"
click at [606, 348] on div "Priority Mail - priority_mail" at bounding box center [784, 357] width 391 height 40
click at [795, 472] on button "Apply" at bounding box center [814, 470] width 82 height 26
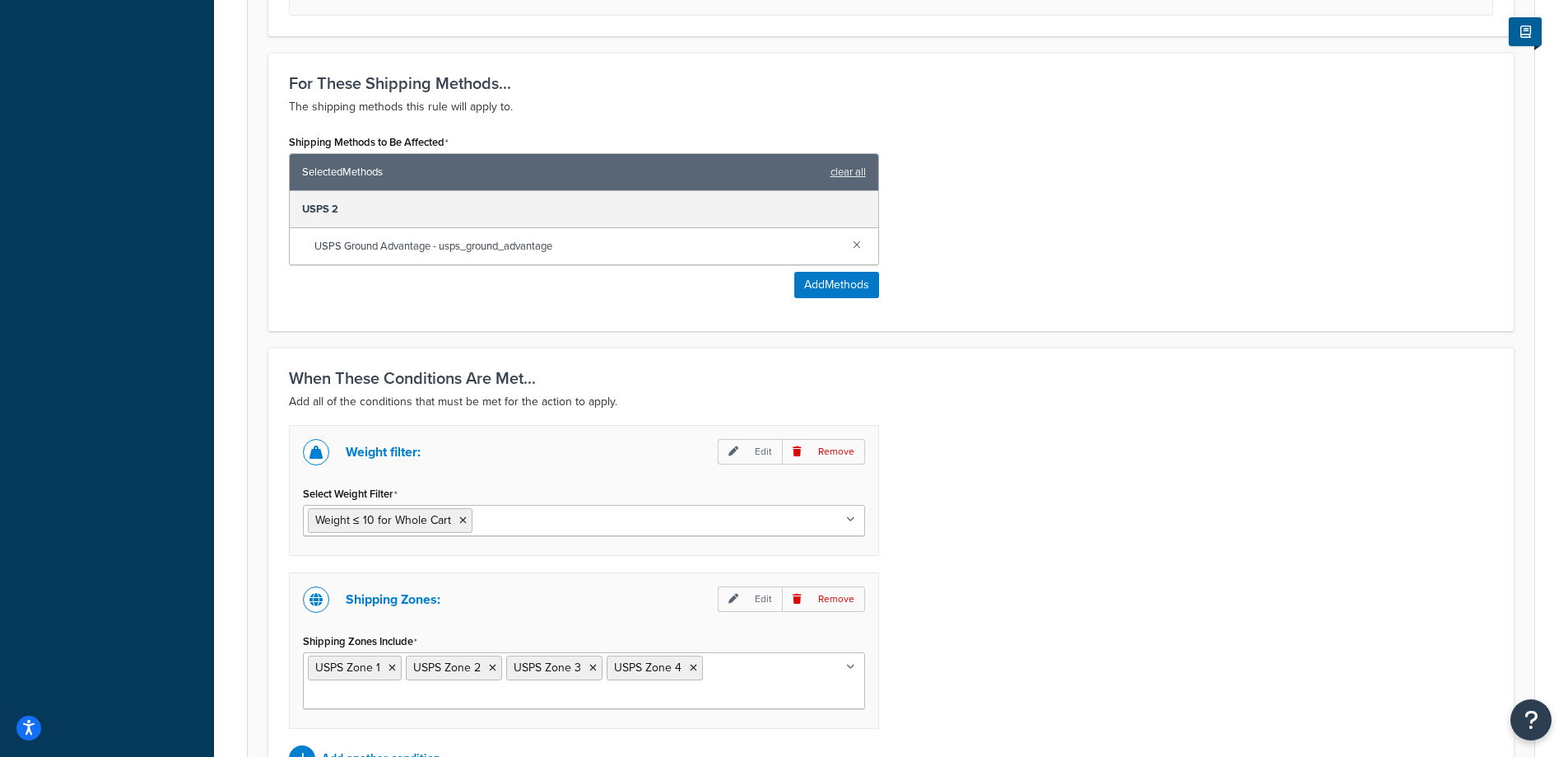
scroll to position [878, 0]
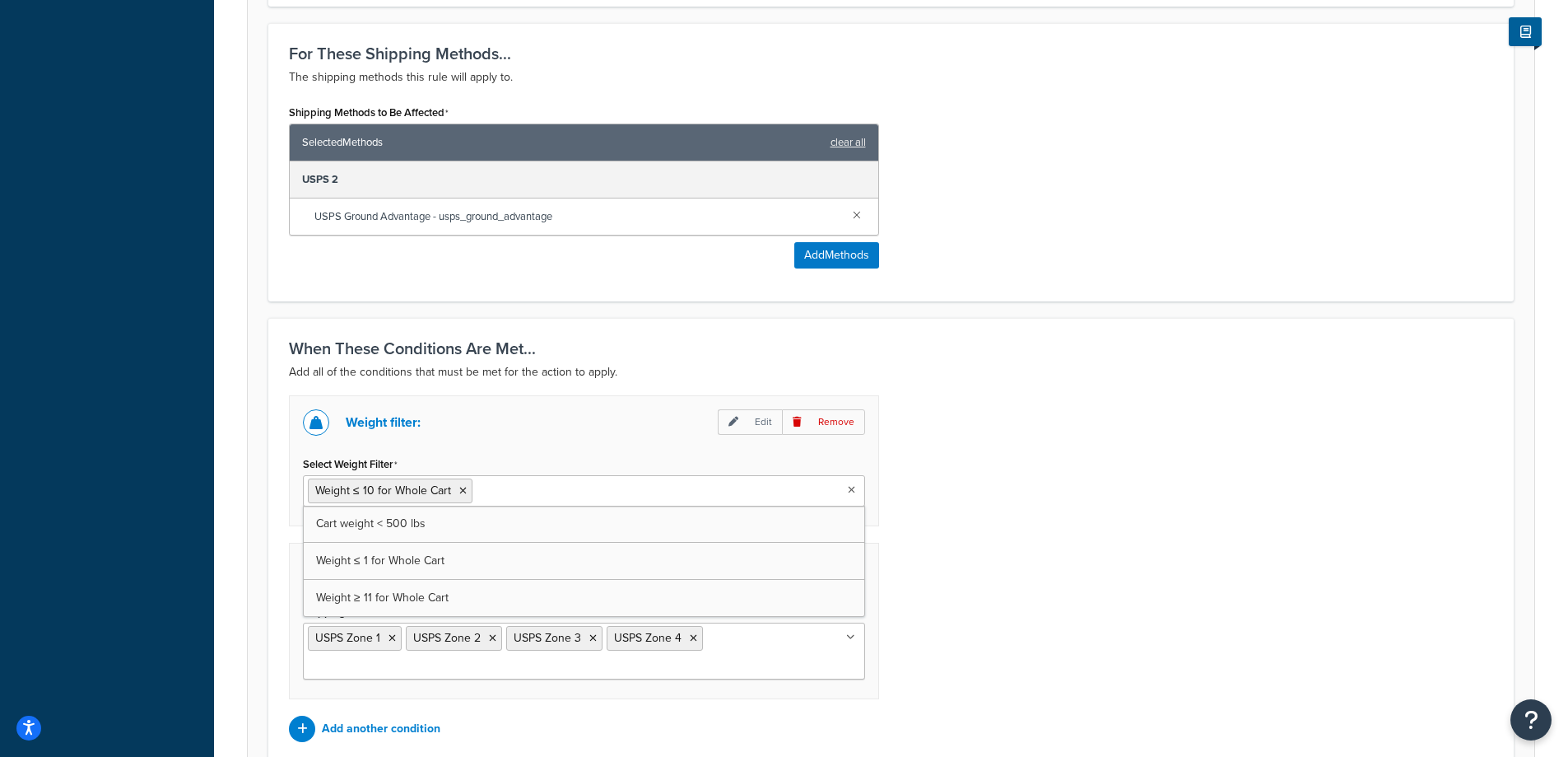
click at [504, 492] on input "Select Weight Filter" at bounding box center [549, 489] width 145 height 18
click at [753, 428] on p "Edit" at bounding box center [750, 422] width 65 height 26
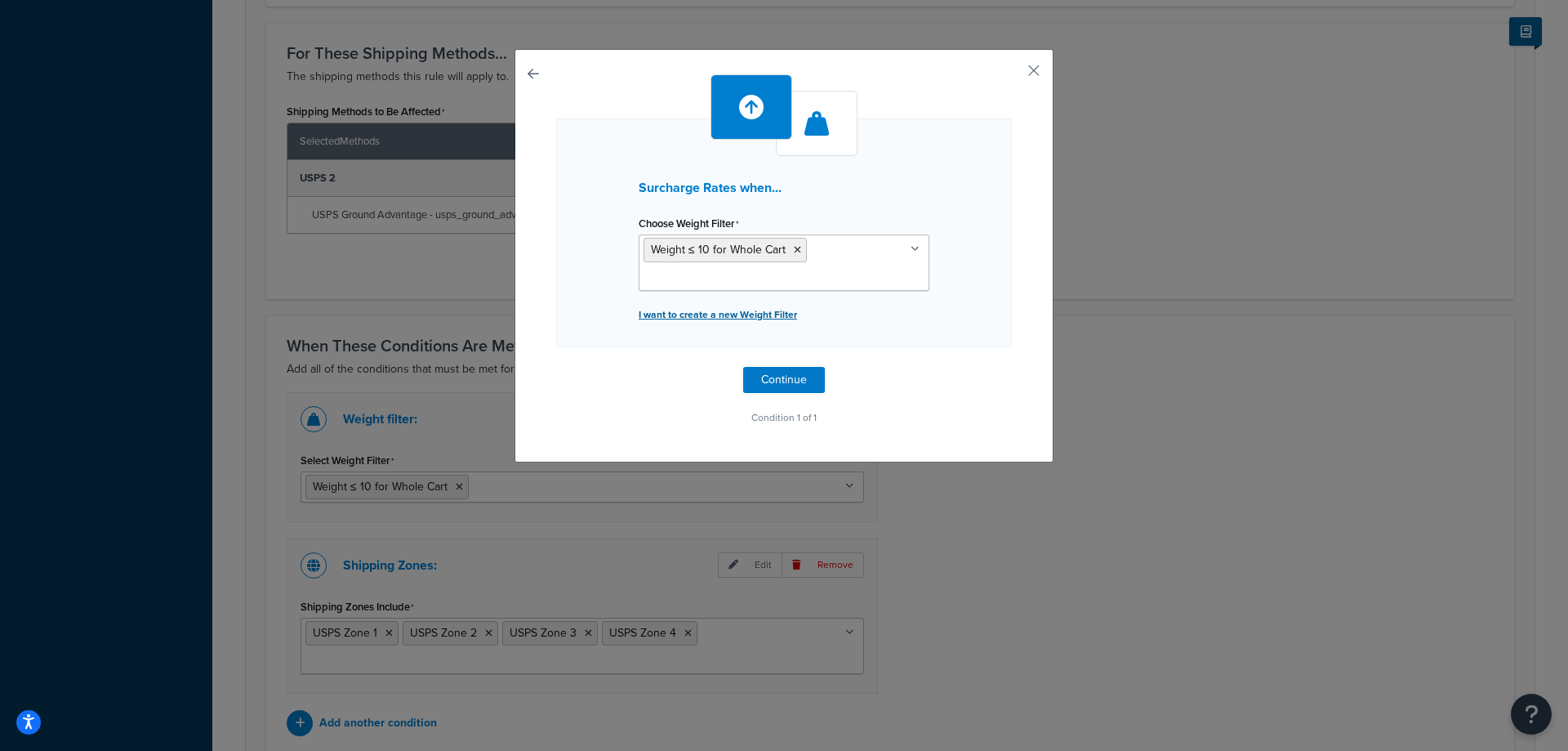
click at [729, 314] on p "I want to create a new Weight Filter" at bounding box center [784, 314] width 291 height 23
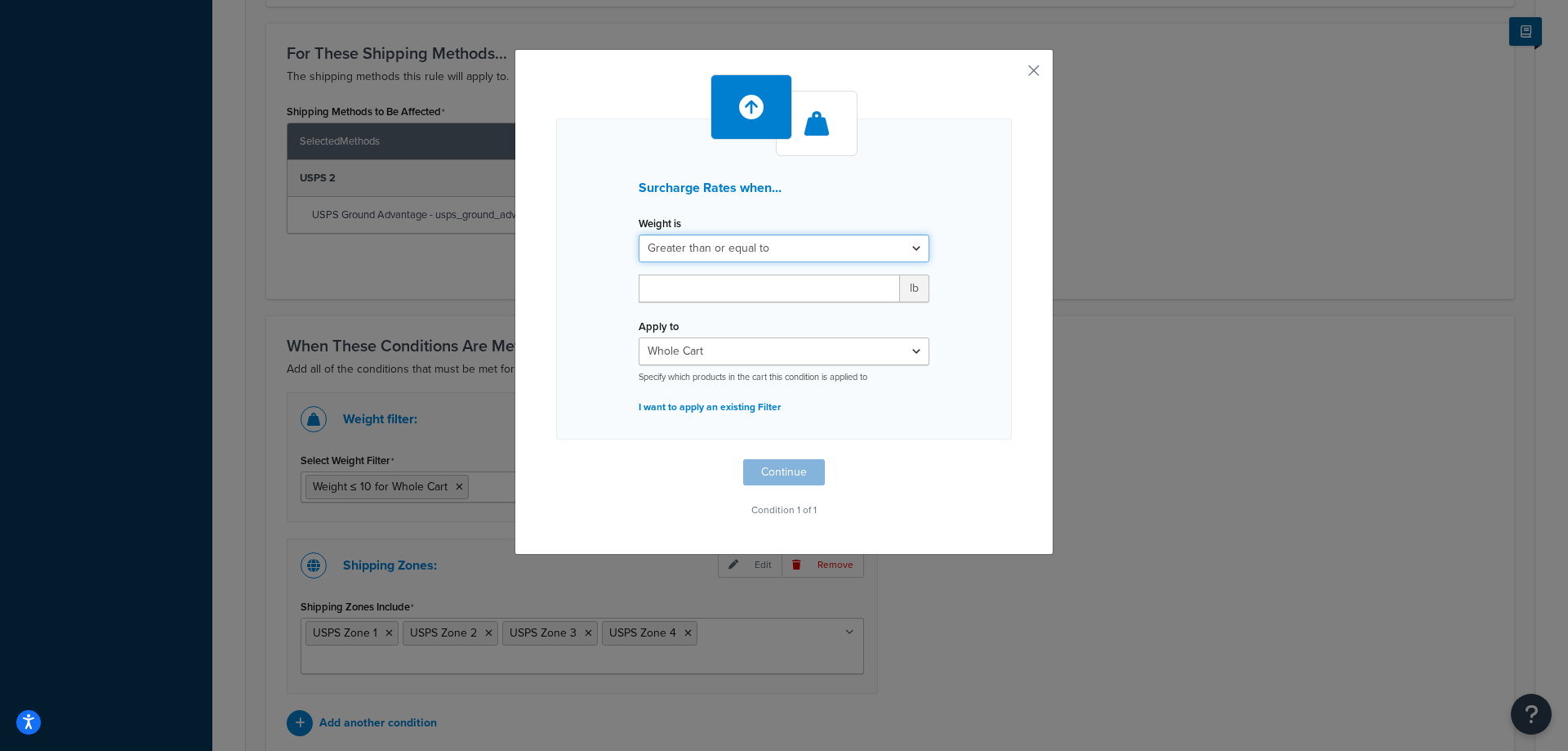
click at [762, 250] on select "Greater than or equal to Between or equal to Less than or equal to" at bounding box center [784, 249] width 291 height 28
select select "UNDER"
click at [638, 235] on select "Greater than or equal to Between or equal to Less than or equal to" at bounding box center [784, 249] width 291 height 28
click at [721, 290] on input "number" at bounding box center [769, 288] width 261 height 28
type input "0.75"
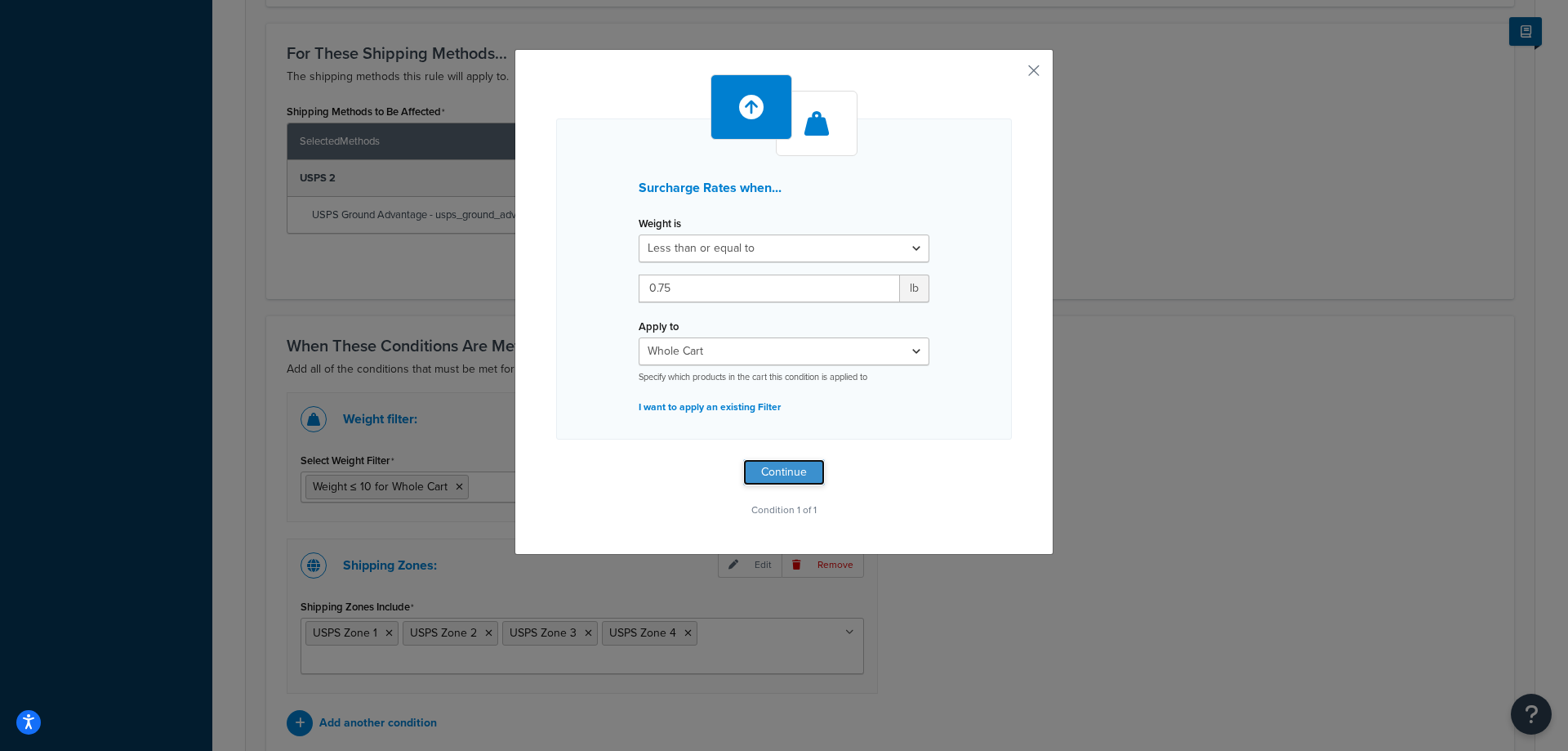
click at [748, 463] on button "Continue" at bounding box center [784, 472] width 82 height 26
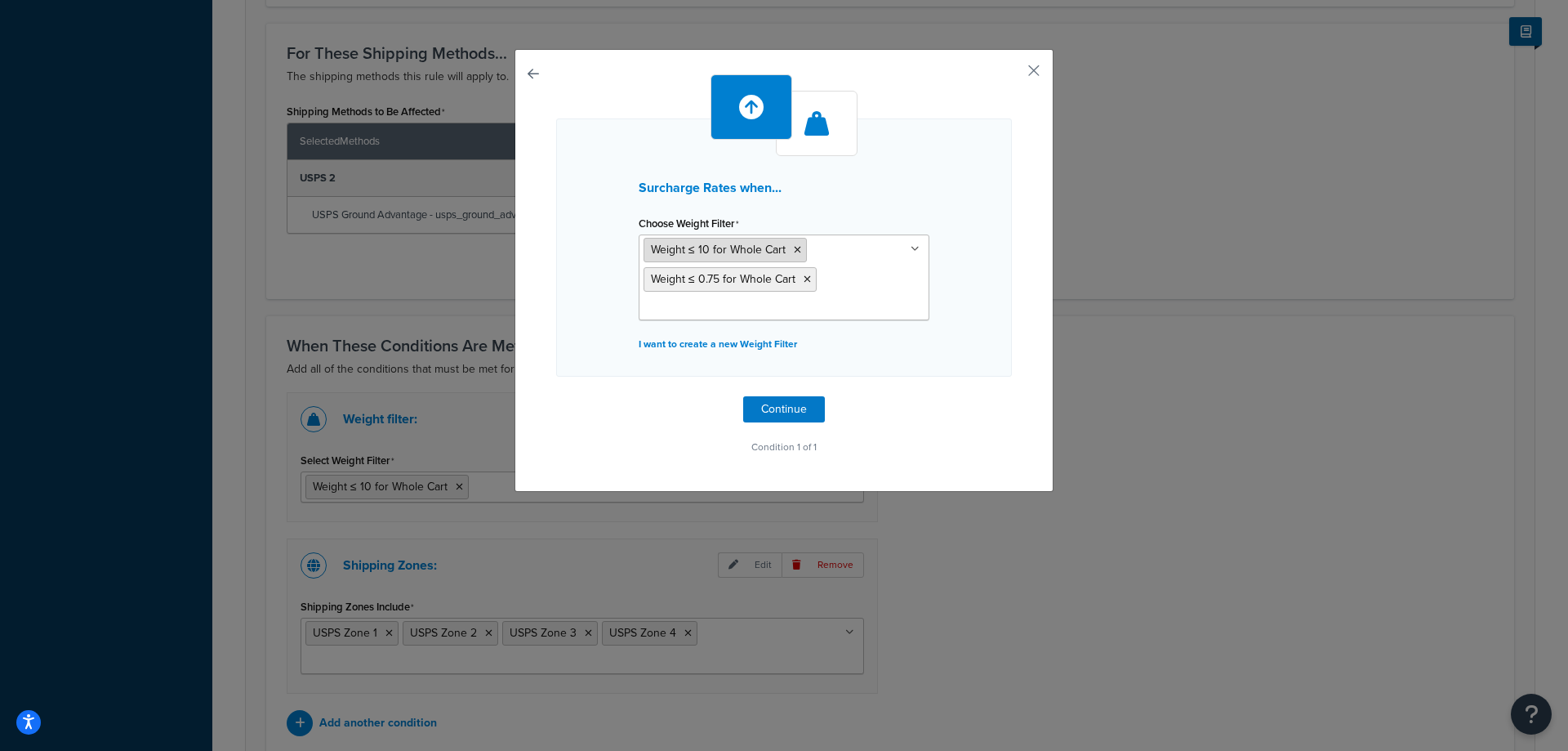
click at [793, 249] on icon at bounding box center [796, 250] width 7 height 10
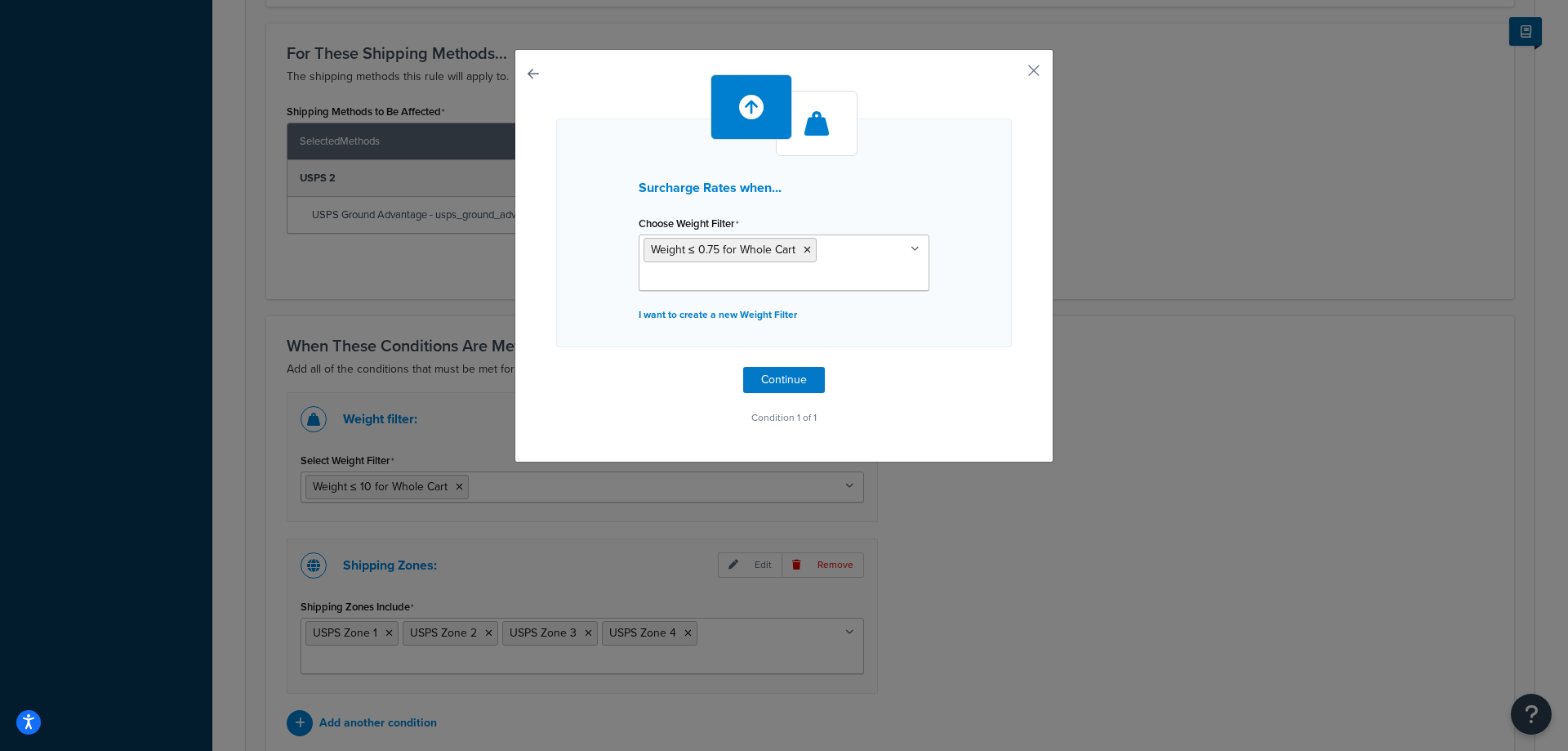
click at [1002, 353] on div "Surcharge Rates when... Choose Weight Filter Weight ≤ 0.75 for Whole Cart Cart …" at bounding box center [784, 251] width 456 height 354
click at [811, 381] on button "Continue" at bounding box center [784, 380] width 82 height 26
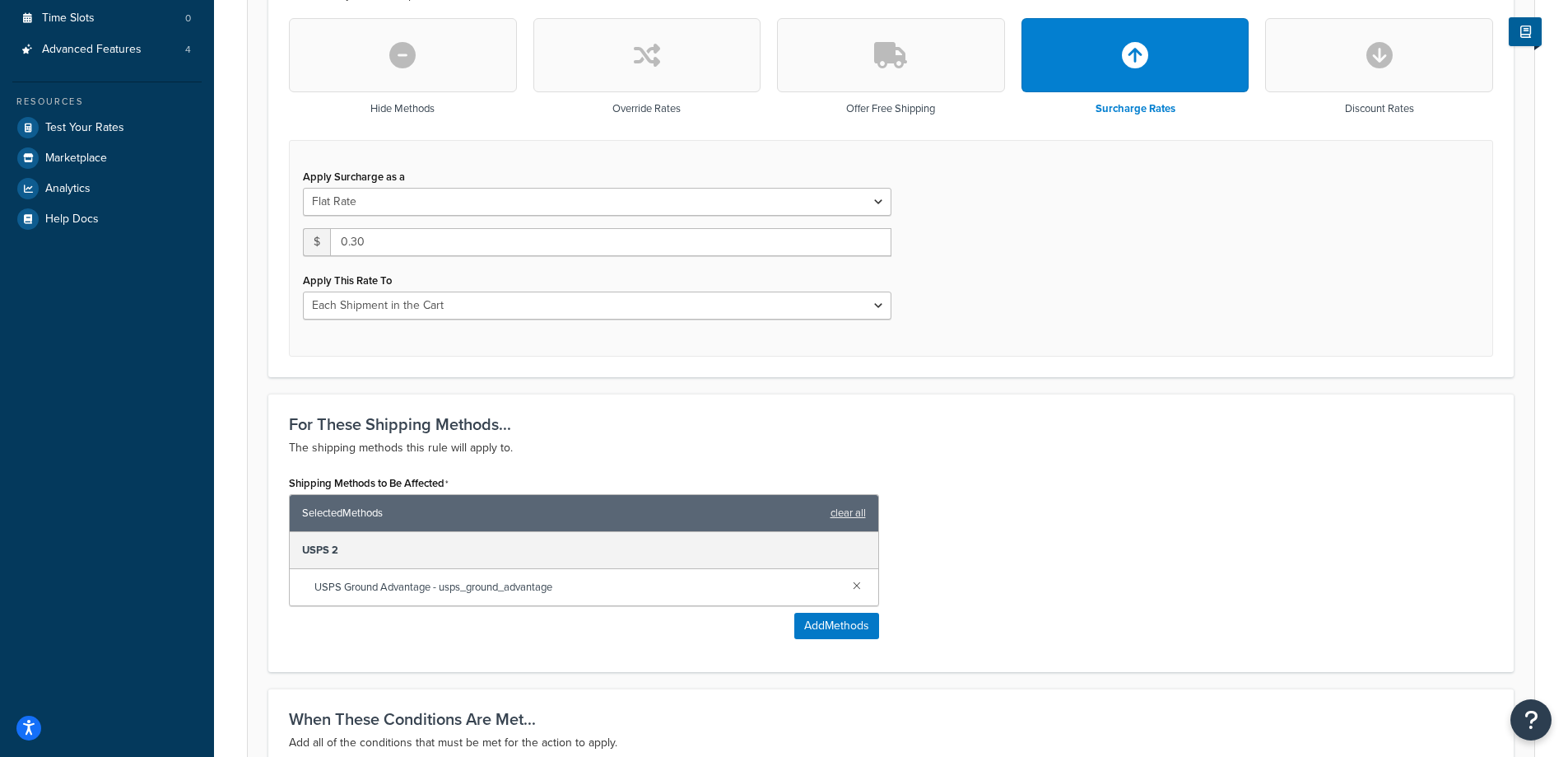
scroll to position [1035, 0]
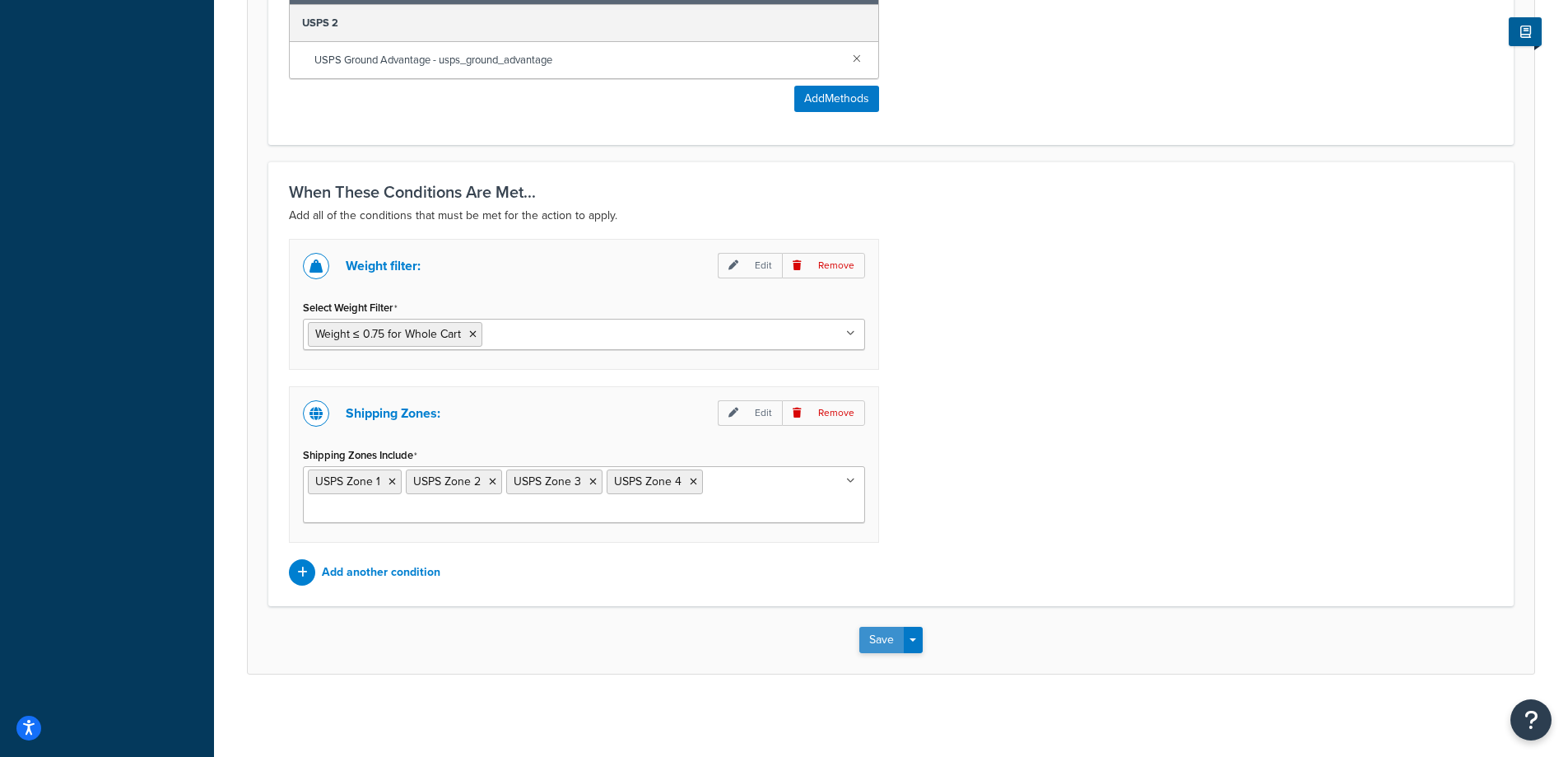
click at [876, 642] on button "Save" at bounding box center [881, 640] width 45 height 26
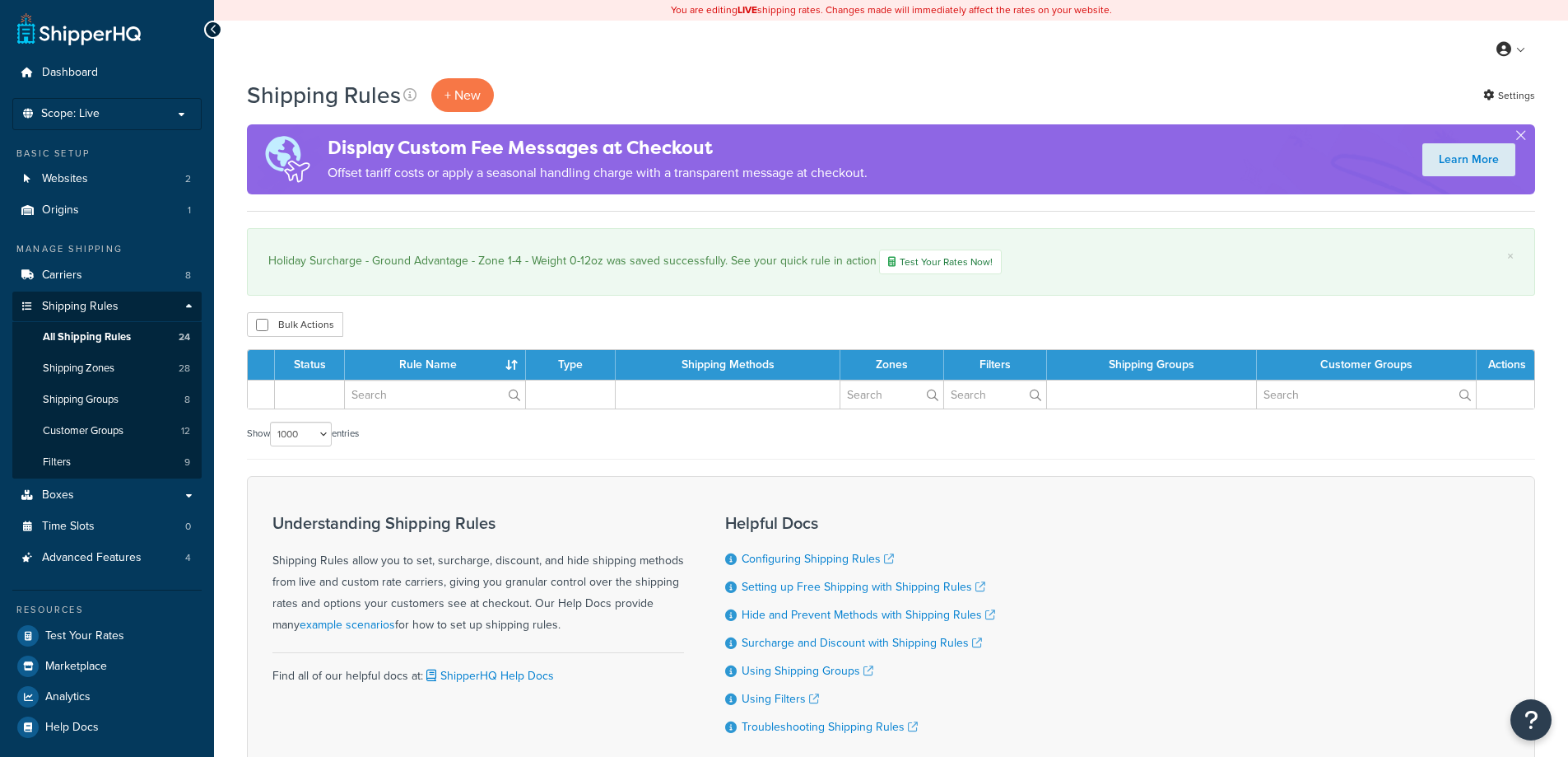
select select "1000"
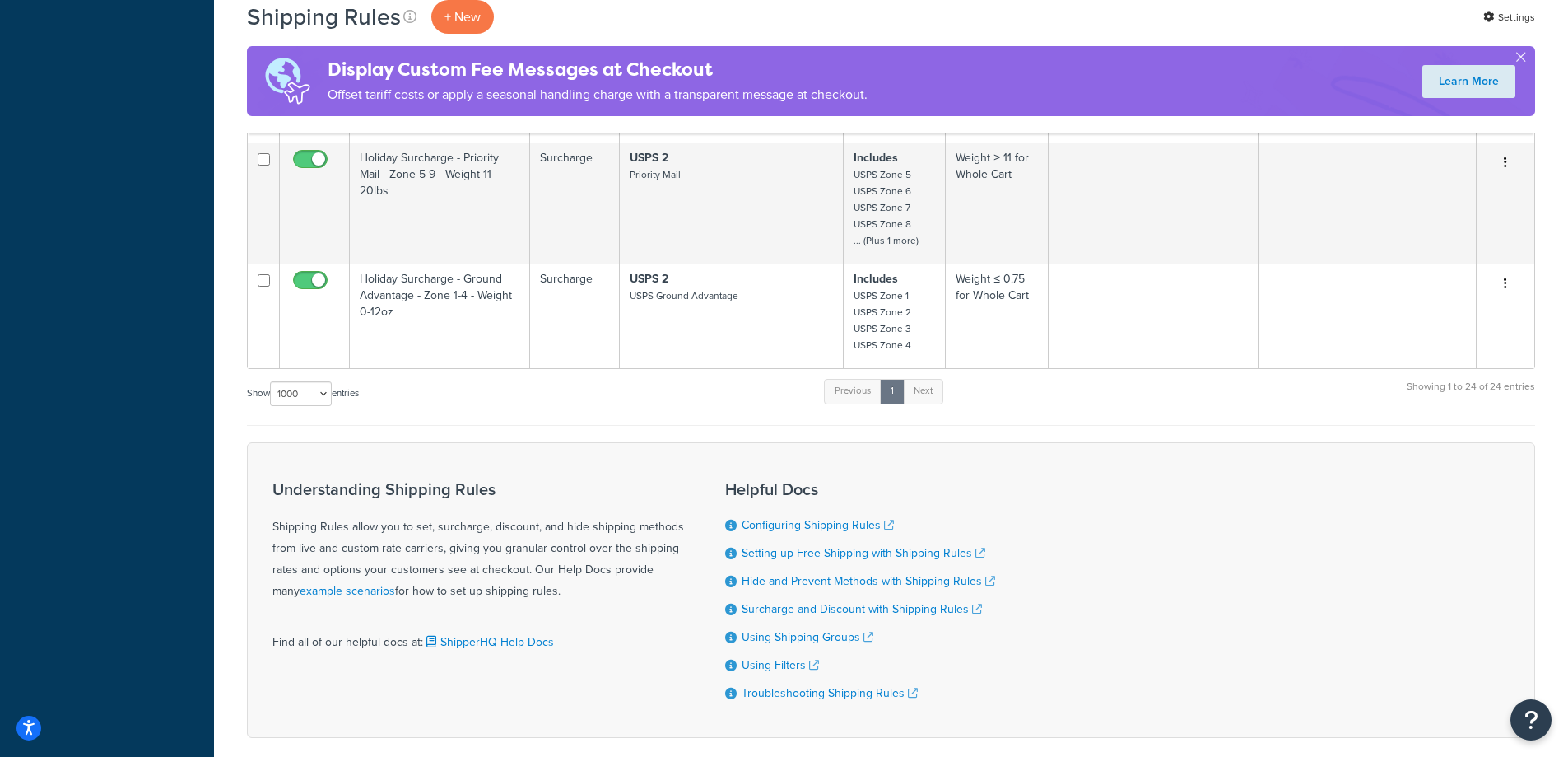
scroll to position [3183, 0]
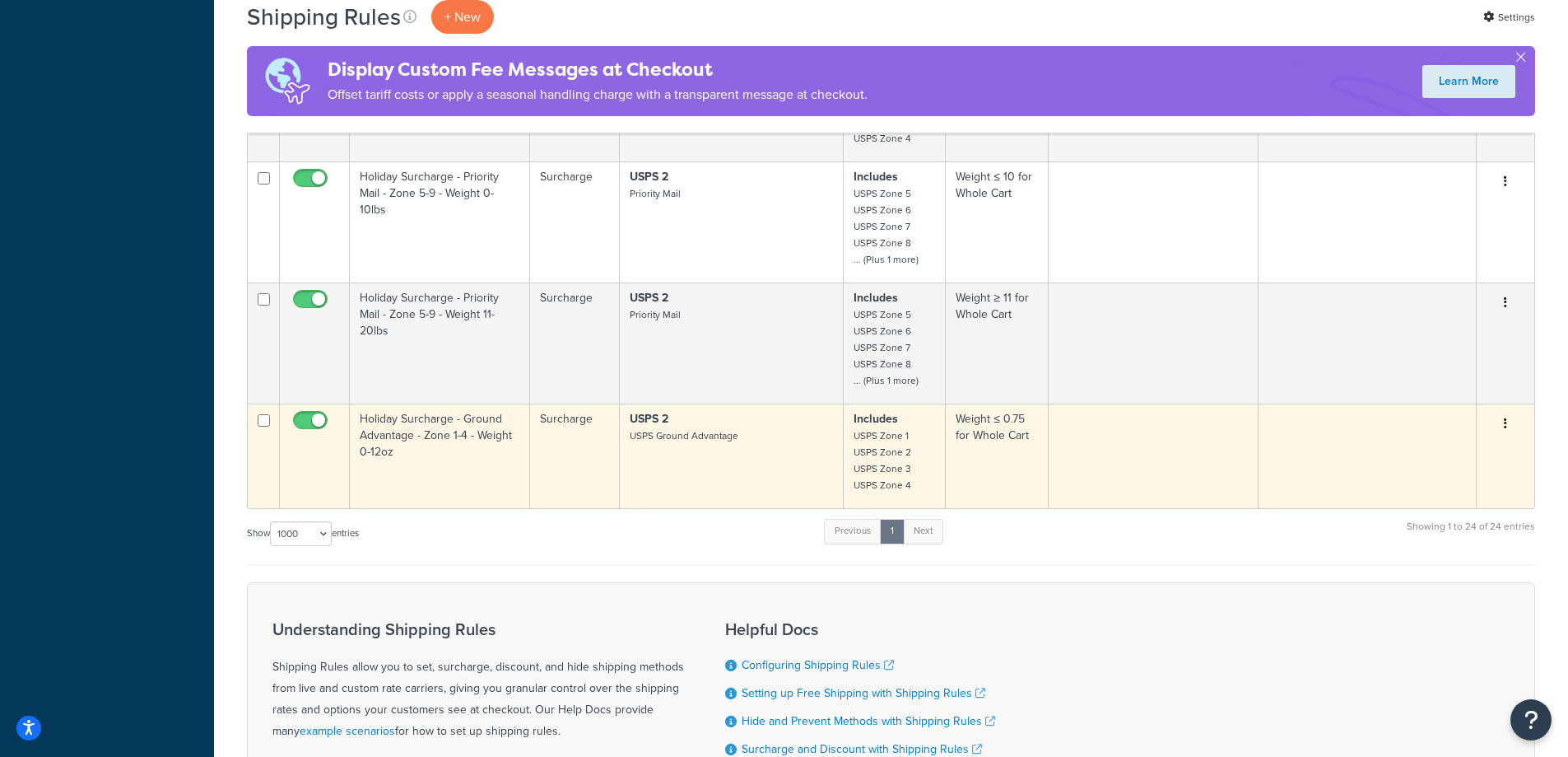
click at [1502, 418] on button "button" at bounding box center [1504, 424] width 23 height 26
click at [1457, 487] on link "Duplicate" at bounding box center [1451, 488] width 130 height 34
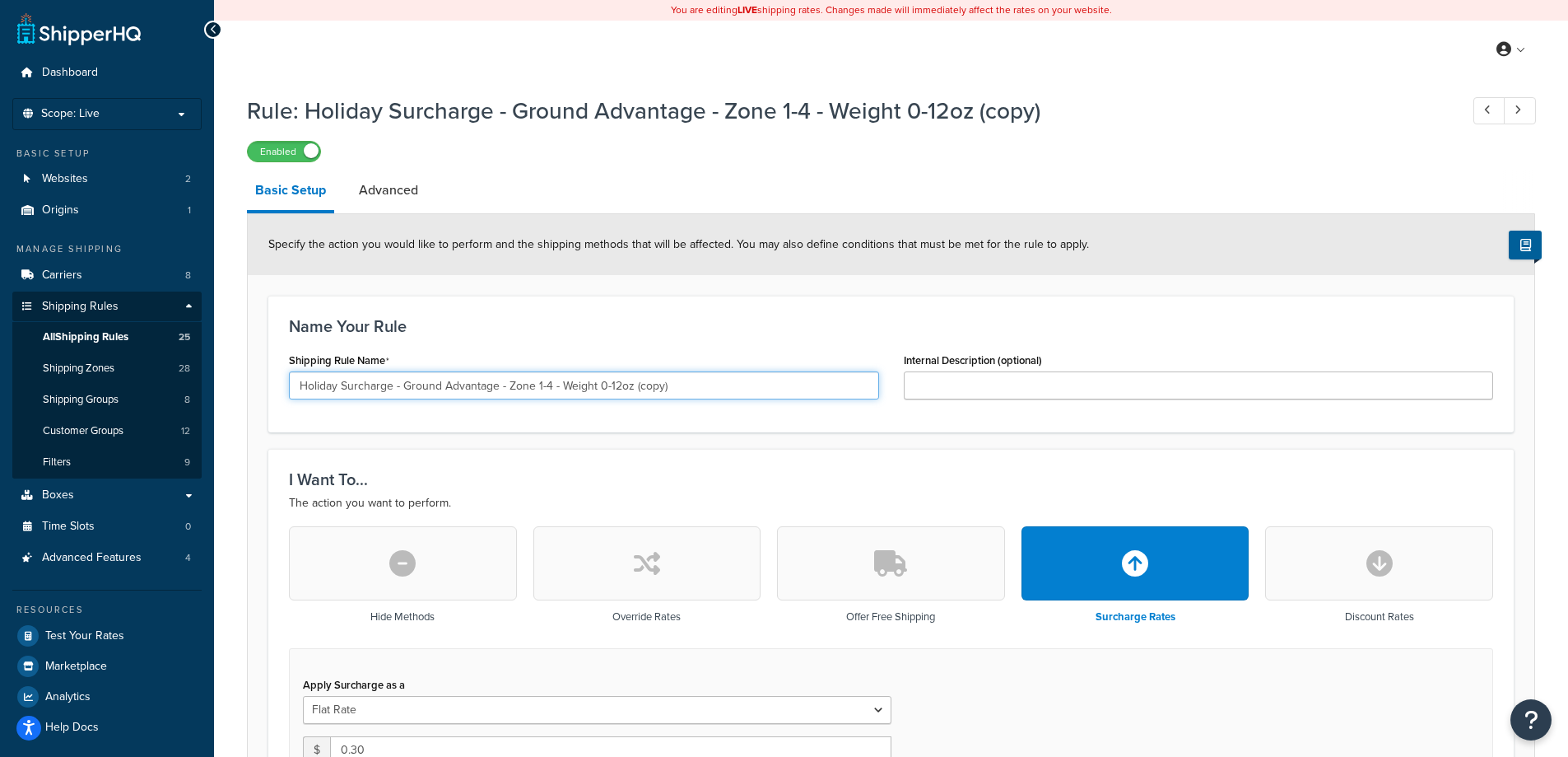
drag, startPoint x: 537, startPoint y: 383, endPoint x: 551, endPoint y: 385, distance: 14.1
click at [551, 385] on input "Holiday Surcharge - Ground Advantage - Zone 1-4 - Weight 0-12oz (copy)" at bounding box center [583, 385] width 590 height 28
drag, startPoint x: 669, startPoint y: 387, endPoint x: 637, endPoint y: 389, distance: 32.1
click at [637, 389] on input "Holiday Surcharge - Ground Advantage - Zone 3-4 - Weight 0-12oz (copy)" at bounding box center [583, 385] width 590 height 28
drag, startPoint x: 603, startPoint y: 385, endPoint x: 634, endPoint y: 385, distance: 31.0
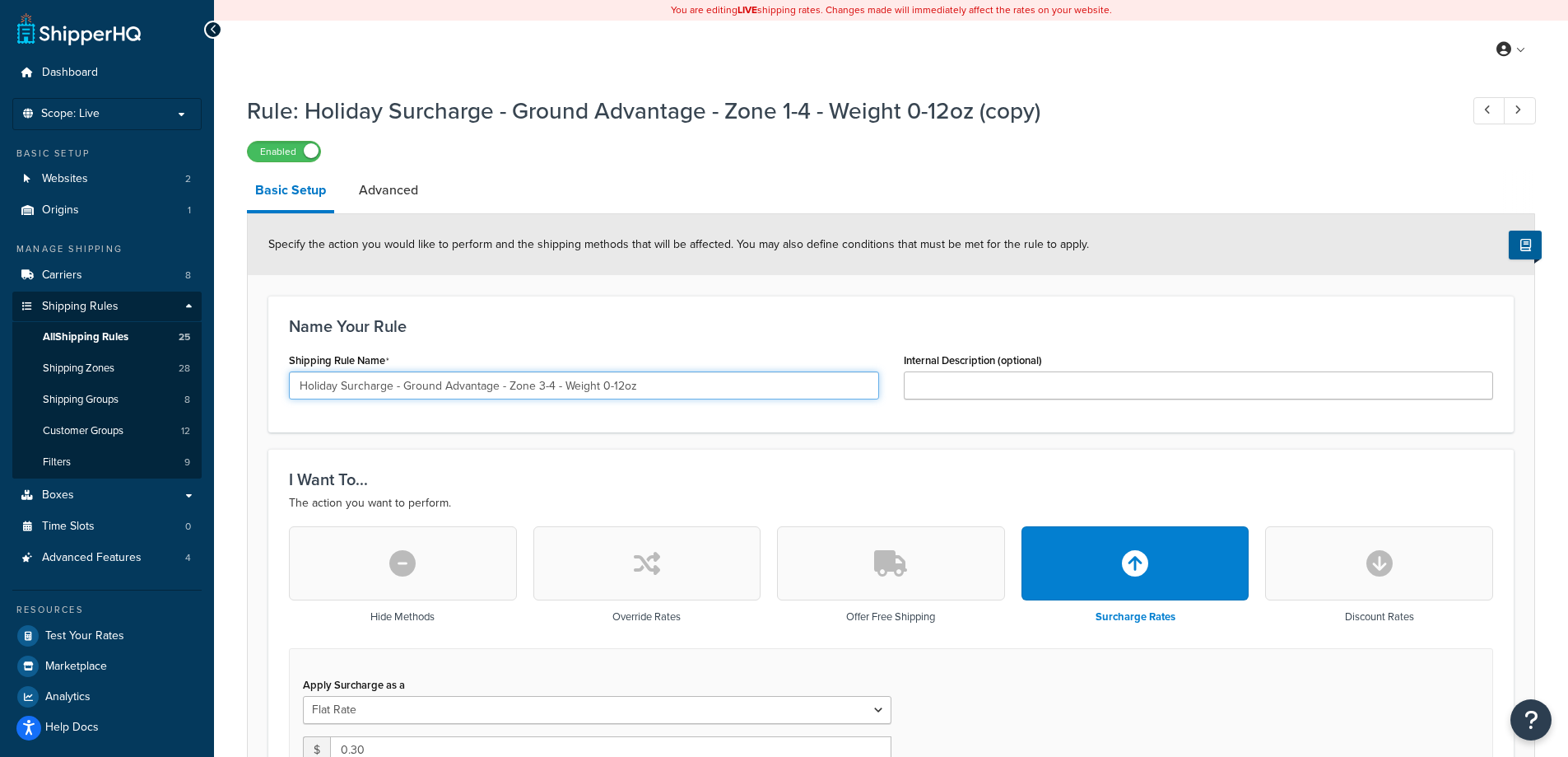
click at [634, 385] on input "Holiday Surcharge - Ground Advantage - Zone 3-4 - Weight 0-12oz" at bounding box center [583, 385] width 590 height 28
drag, startPoint x: 645, startPoint y: 388, endPoint x: 610, endPoint y: 382, distance: 35.5
click at [605, 382] on input "Holiday Surcharge - Ground Advantage - Zone 3-4 - Weight 15.999oz-" at bounding box center [583, 385] width 590 height 28
click at [644, 380] on input "Holiday Surcharge - Ground Advantage - Zone 3-4 - Weight 15.999oz-" at bounding box center [583, 385] width 590 height 28
drag, startPoint x: 661, startPoint y: 383, endPoint x: 601, endPoint y: 381, distance: 60.0
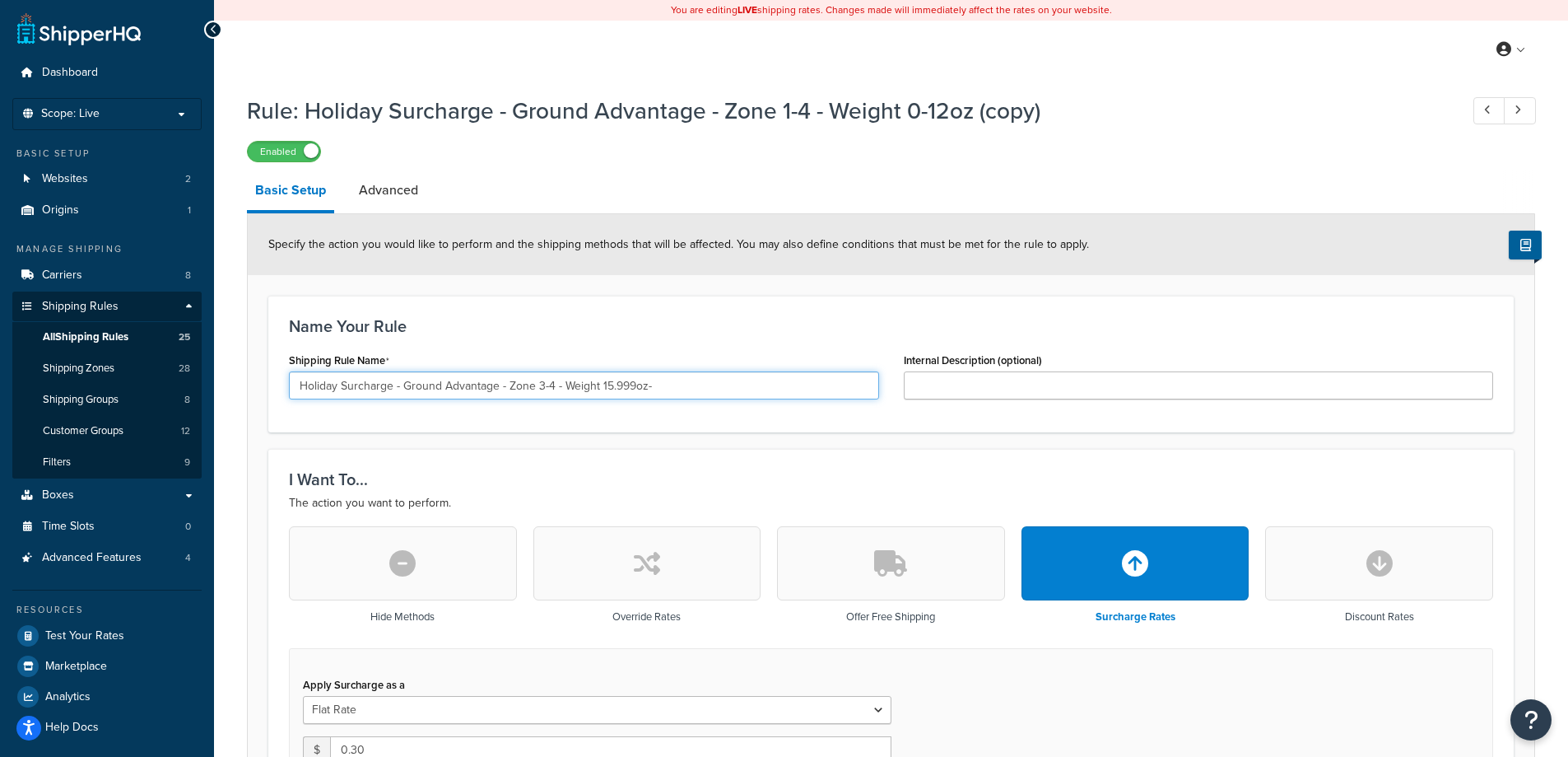
click at [601, 381] on input "Holiday Surcharge - Ground Advantage - Zone 3-4 - Weight 15.999oz-" at bounding box center [583, 385] width 590 height 28
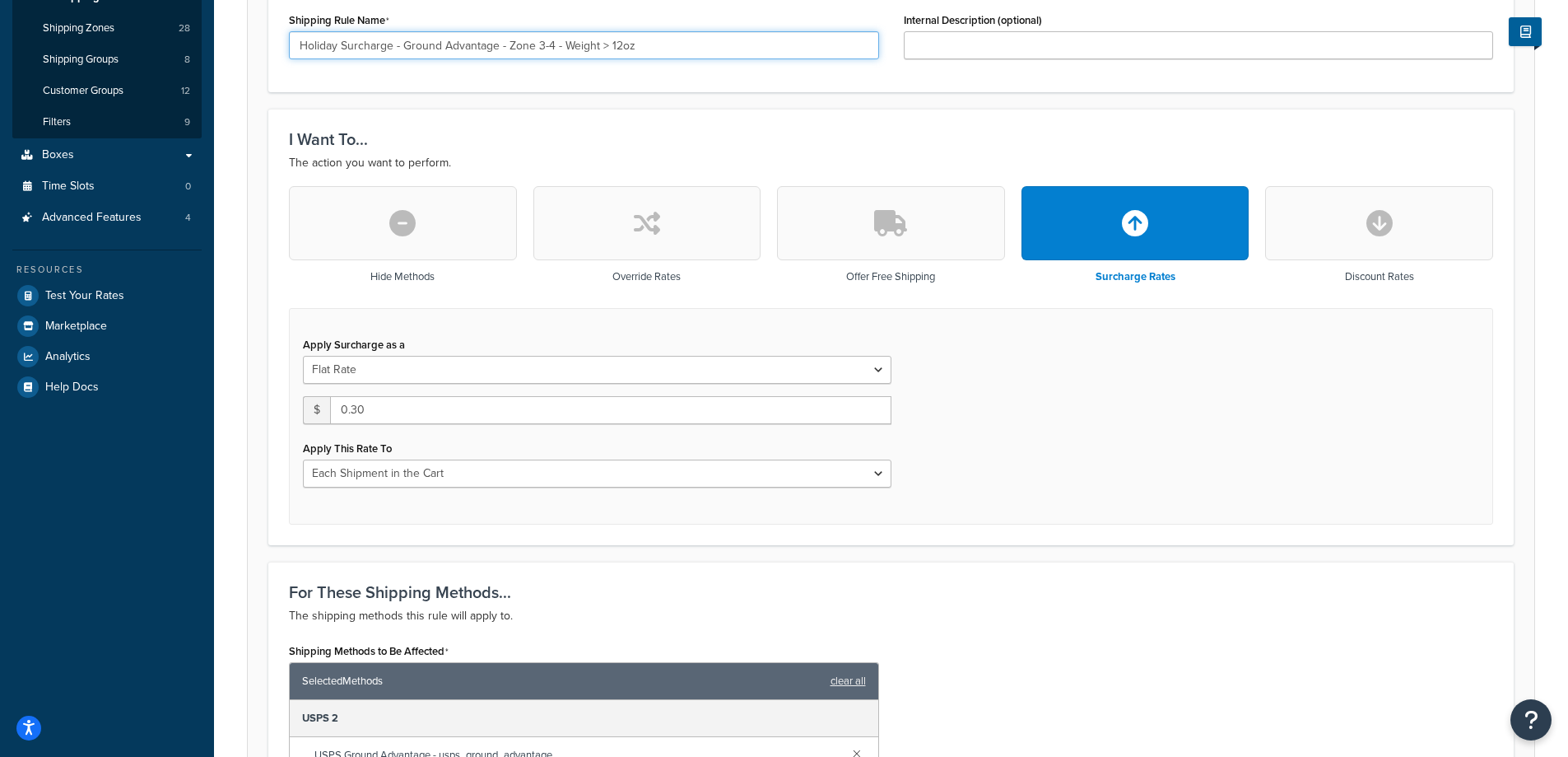
scroll to position [439, 0]
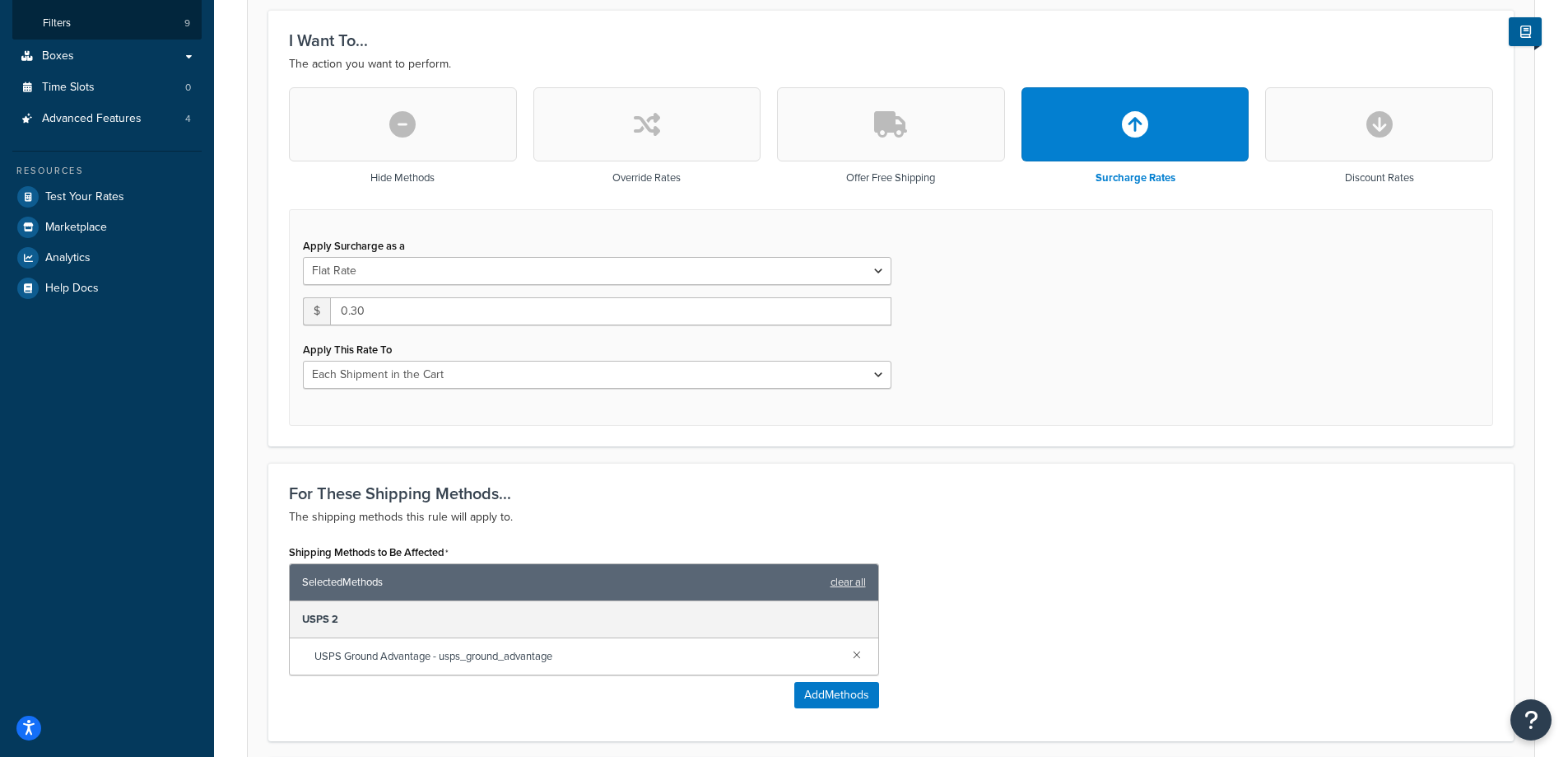
type input "Holiday Surcharge - Ground Advantage - Zone 3-4 - Weight > 12oz"
drag, startPoint x: 410, startPoint y: 319, endPoint x: 352, endPoint y: 313, distance: 58.3
click at [352, 313] on input "0.30" at bounding box center [610, 311] width 561 height 28
type input "0.30"
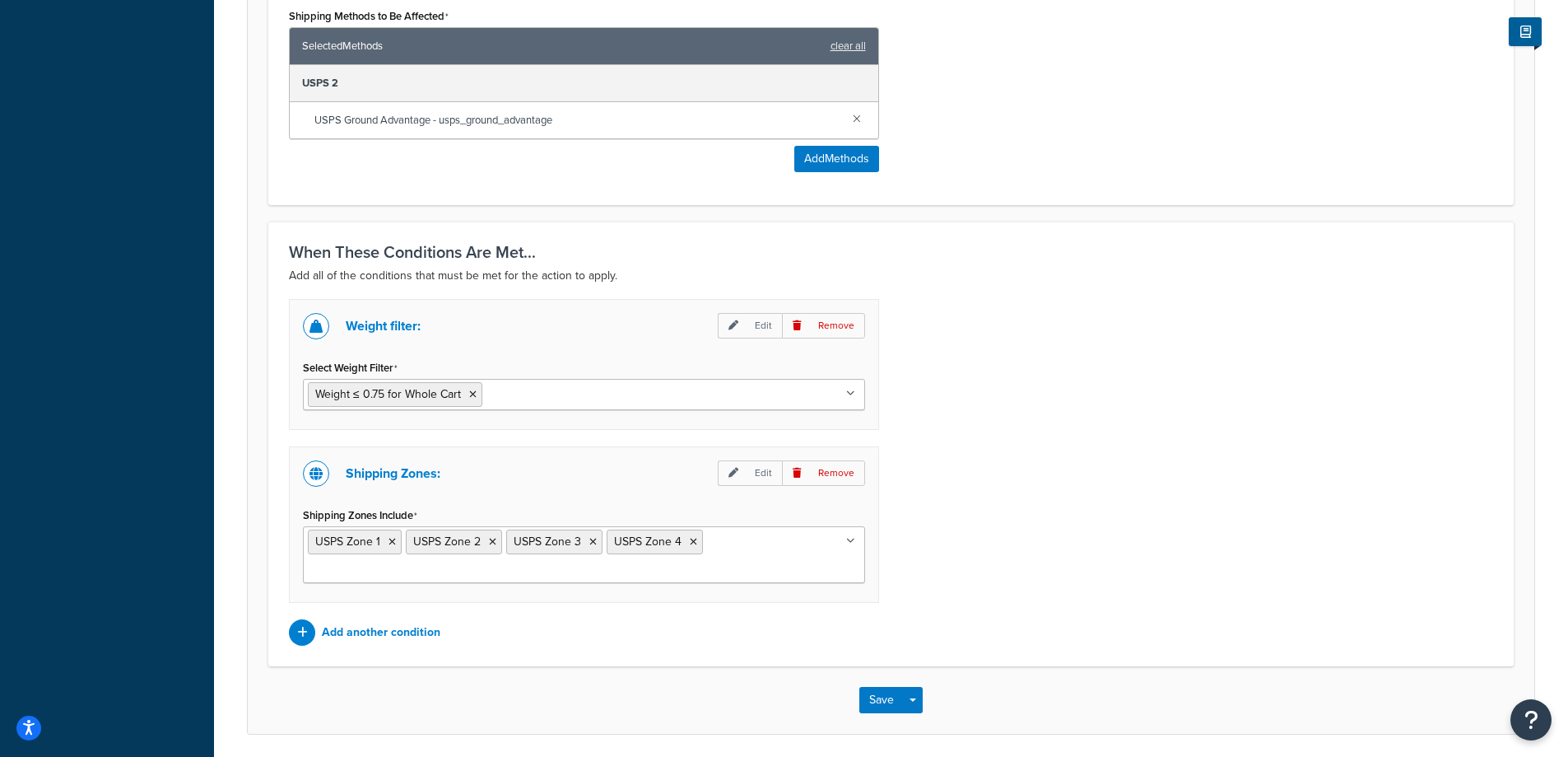
scroll to position [1035, 0]
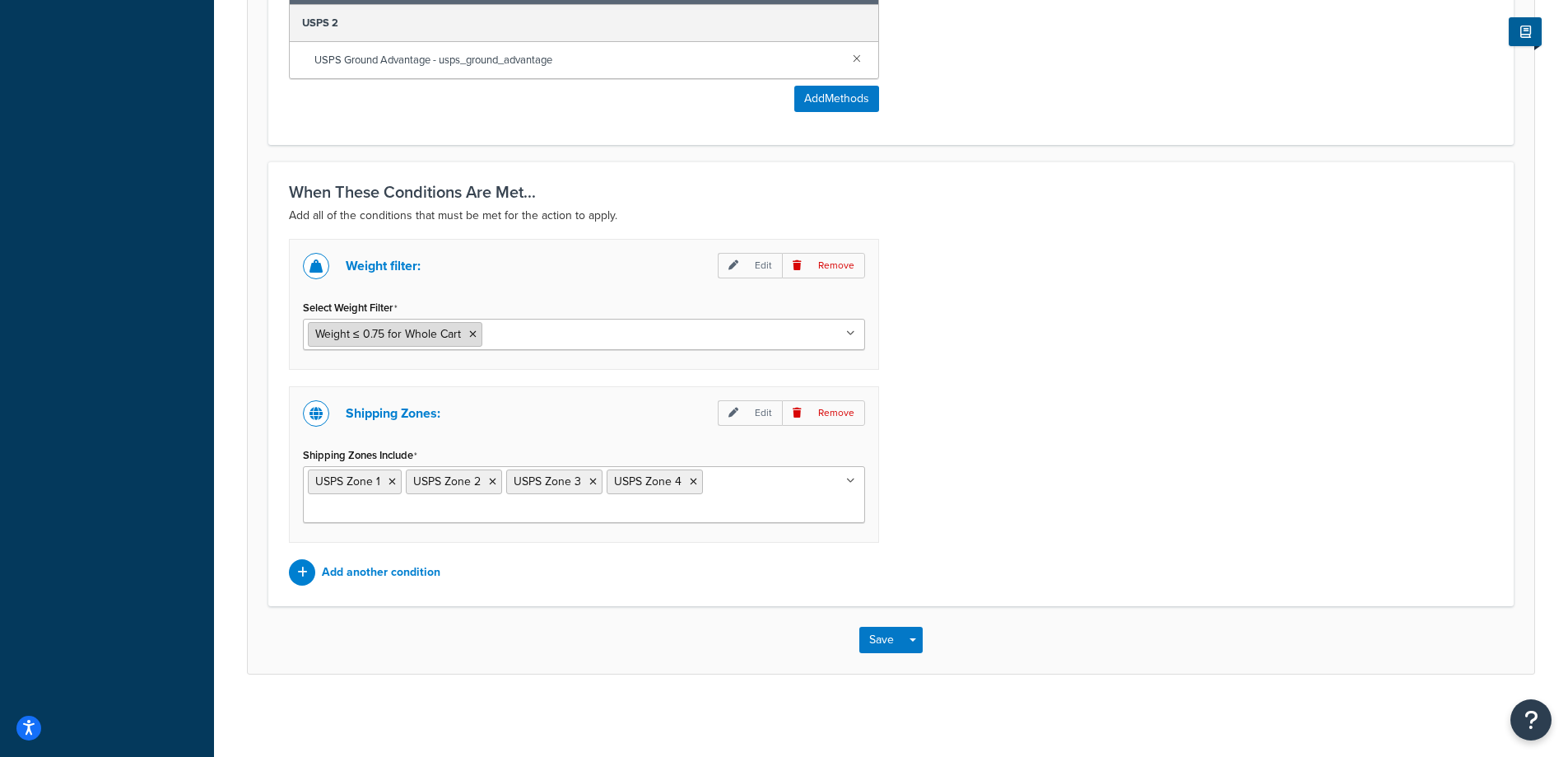
click at [399, 340] on span "Weight ≤ 0.75 for Whole Cart" at bounding box center [388, 333] width 145 height 17
click at [393, 334] on span "Weight ≤ 0.75 for Whole Cart" at bounding box center [388, 333] width 145 height 17
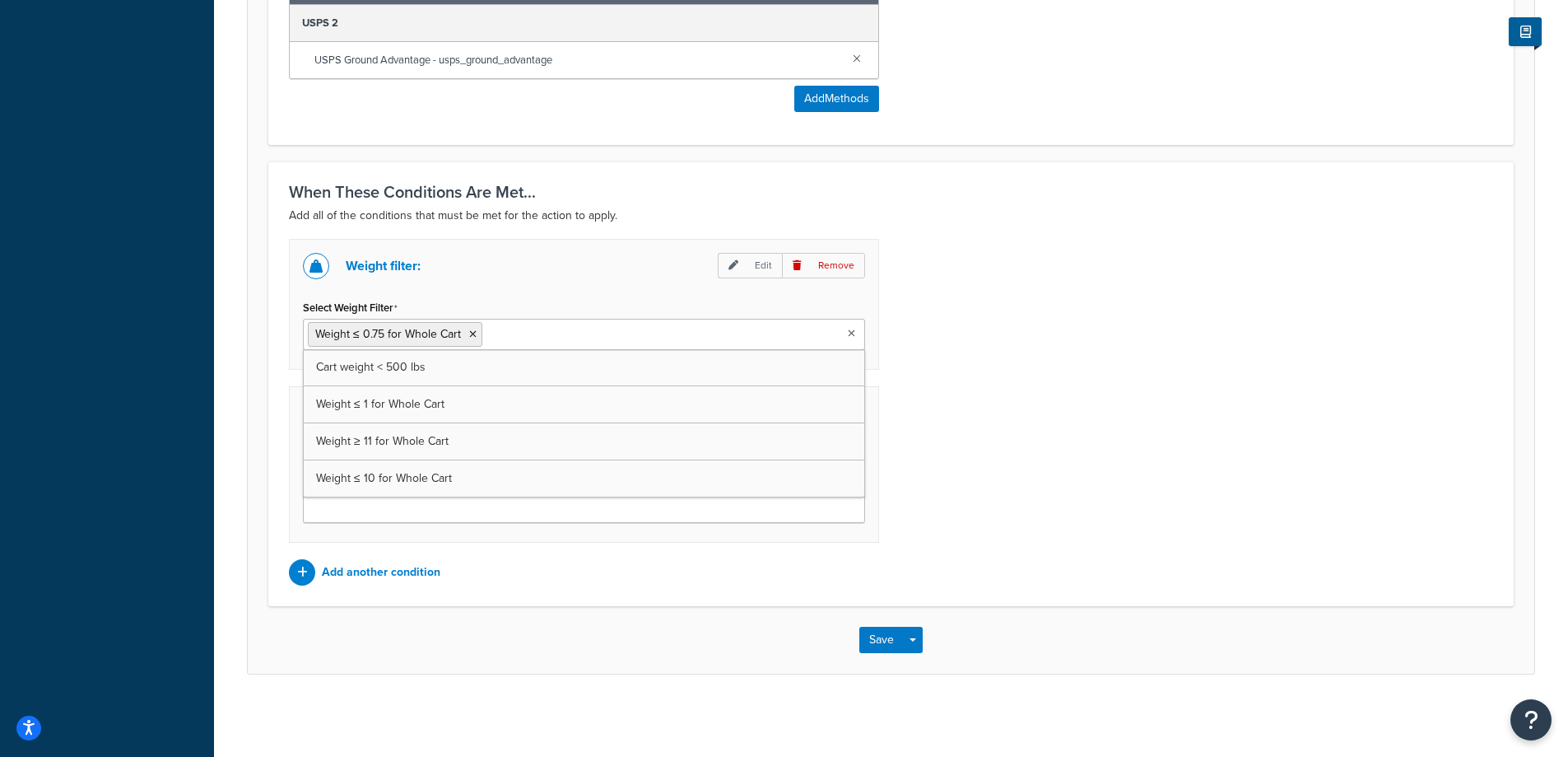
click at [591, 338] on input "Select Weight Filter" at bounding box center [559, 333] width 145 height 18
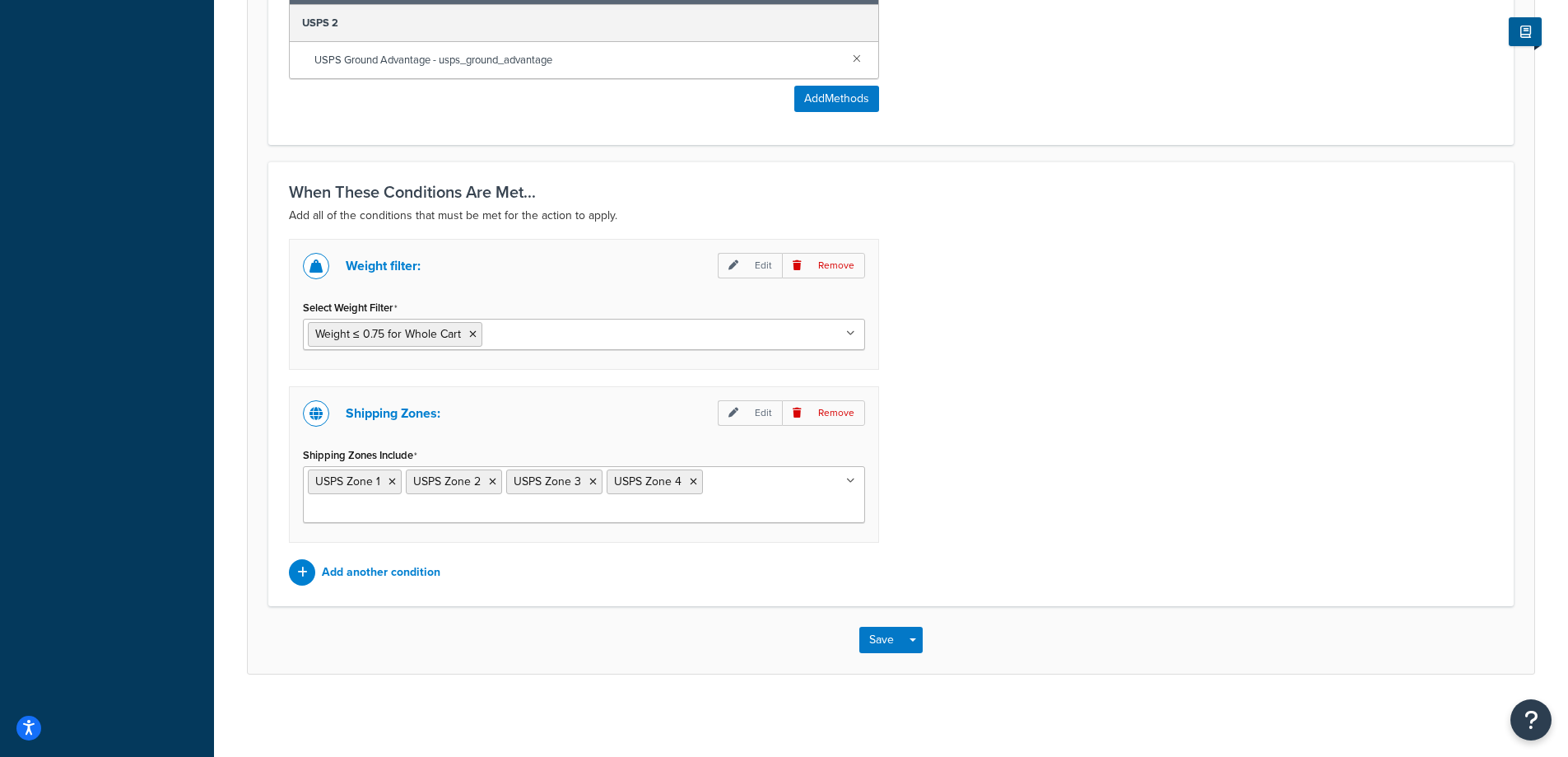
click at [734, 250] on div "Weight filter: Edit Remove Select Weight Filter Weight ≤ 0.75 for Whole Cart Ca…" at bounding box center [583, 304] width 590 height 131
click at [733, 262] on icon at bounding box center [733, 266] width 10 height 10
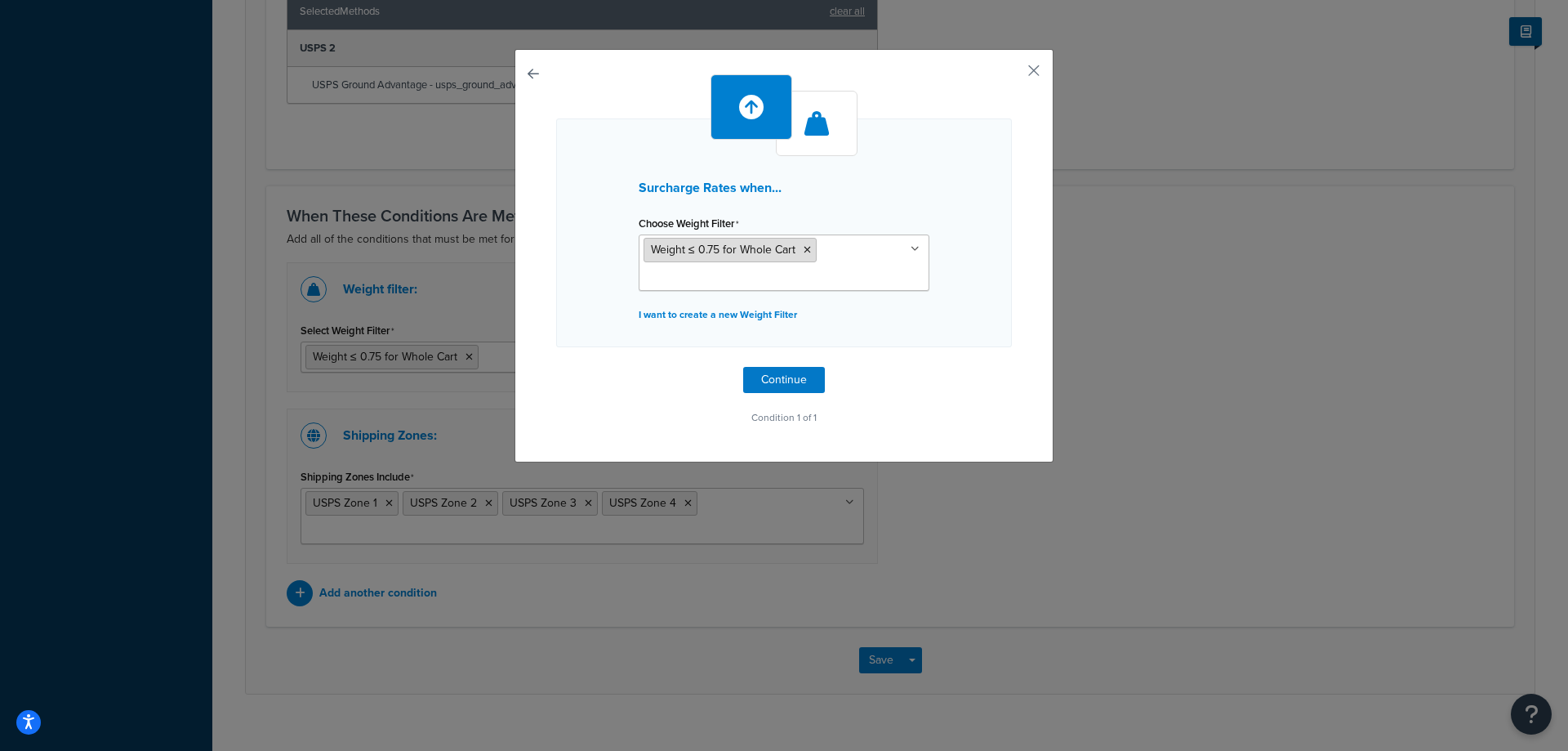
click at [798, 244] on li "Weight ≤ 0.75 for Whole Cart" at bounding box center [729, 250] width 173 height 25
click at [736, 319] on p "I want to create a new Weight Filter" at bounding box center [784, 314] width 291 height 23
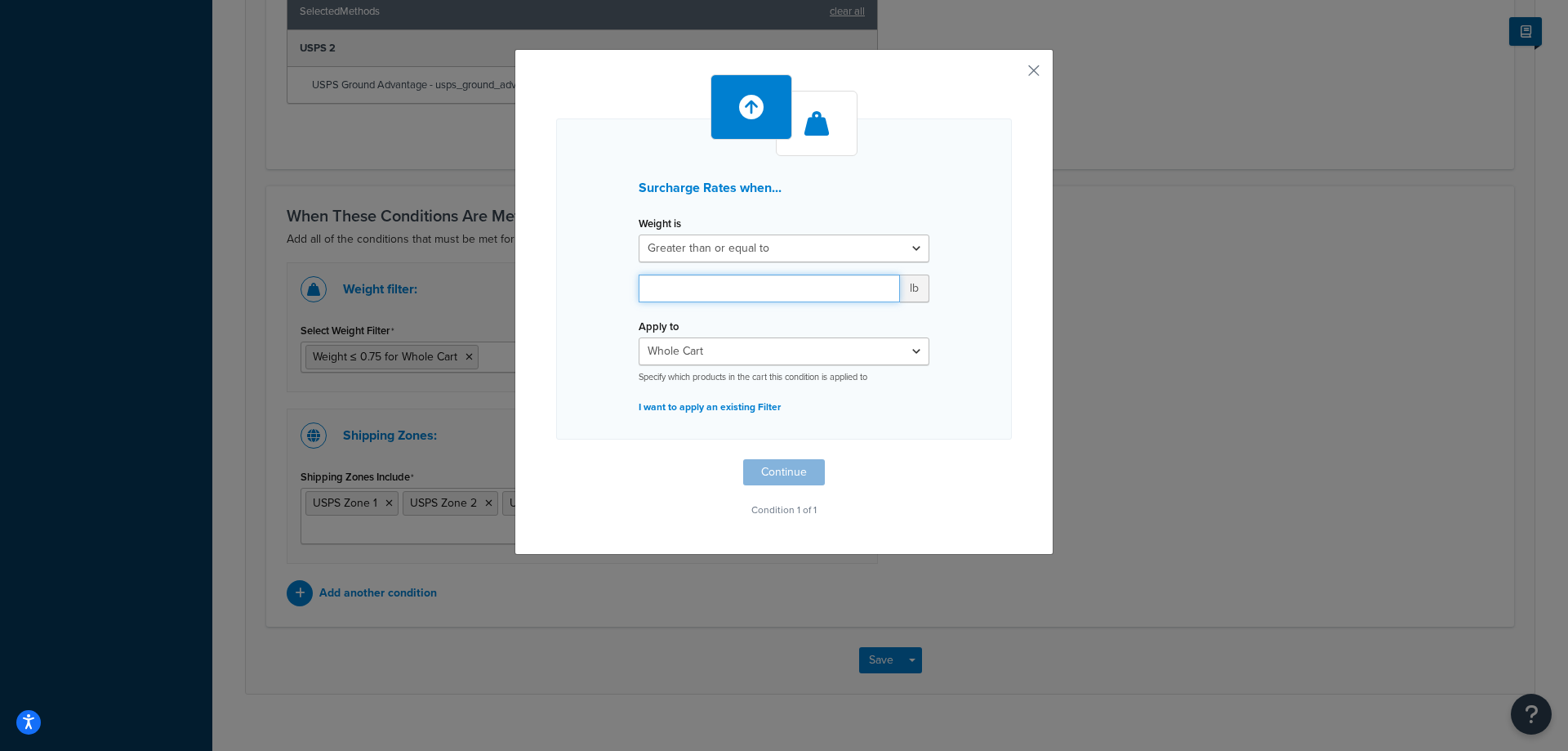
click at [765, 277] on input "number" at bounding box center [769, 288] width 261 height 28
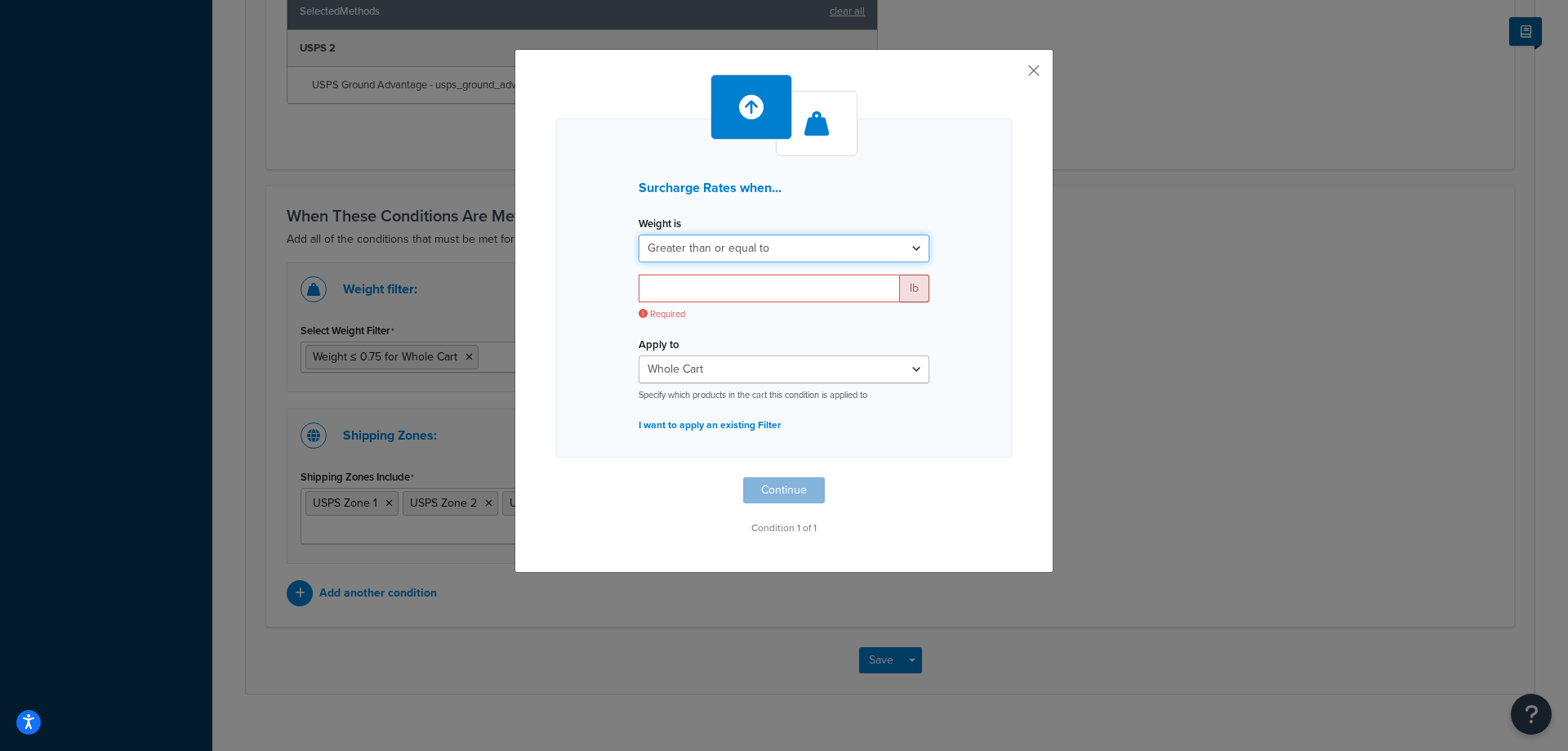
click at [771, 255] on select "Greater than or equal to Between or equal to Less than or equal to" at bounding box center [784, 249] width 291 height 28
click at [638, 235] on select "Greater than or equal to Between or equal to Less than or equal to" at bounding box center [784, 249] width 291 height 28
click at [751, 286] on input "number" at bounding box center [769, 288] width 261 height 28
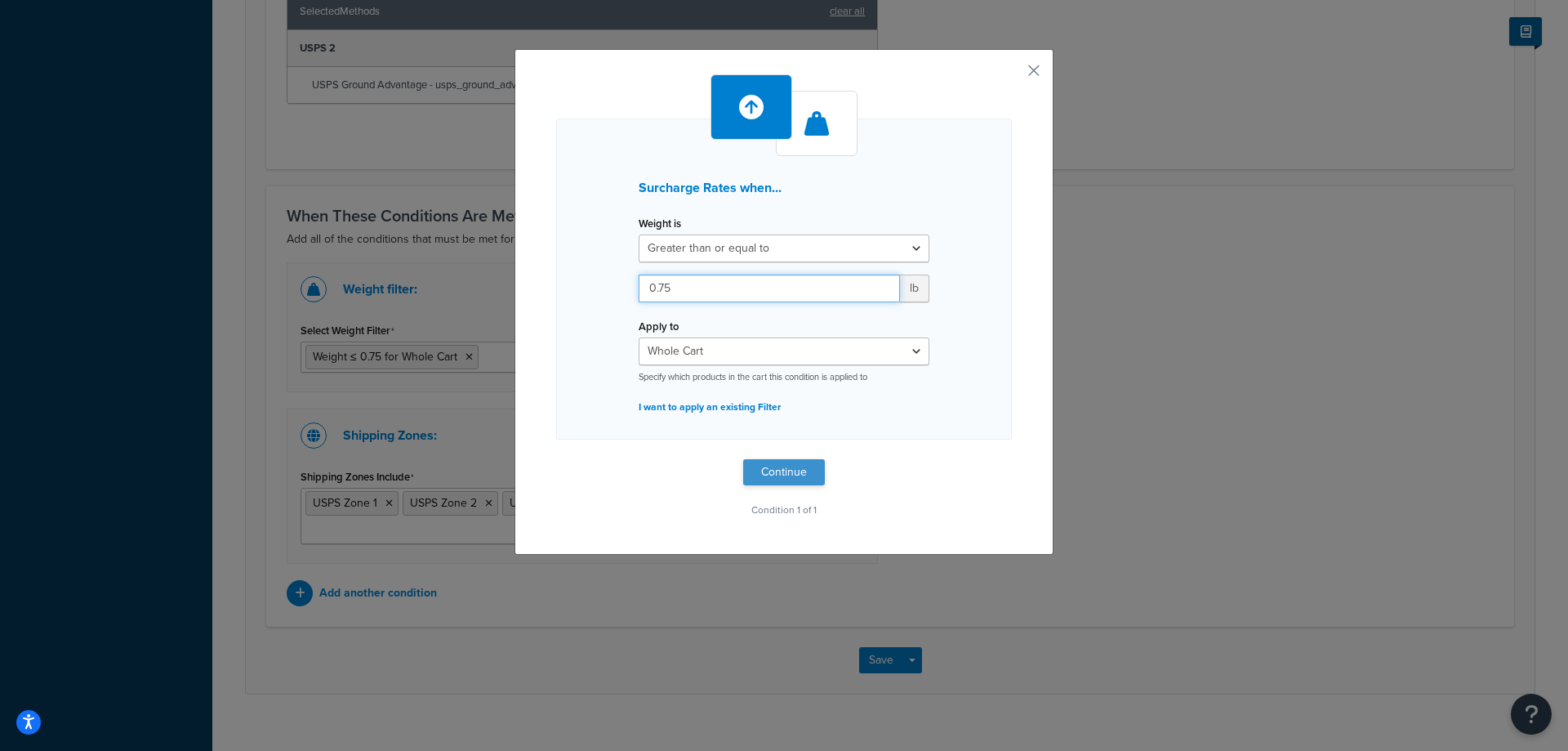
type input "0.75"
click at [780, 465] on button "Continue" at bounding box center [784, 472] width 82 height 26
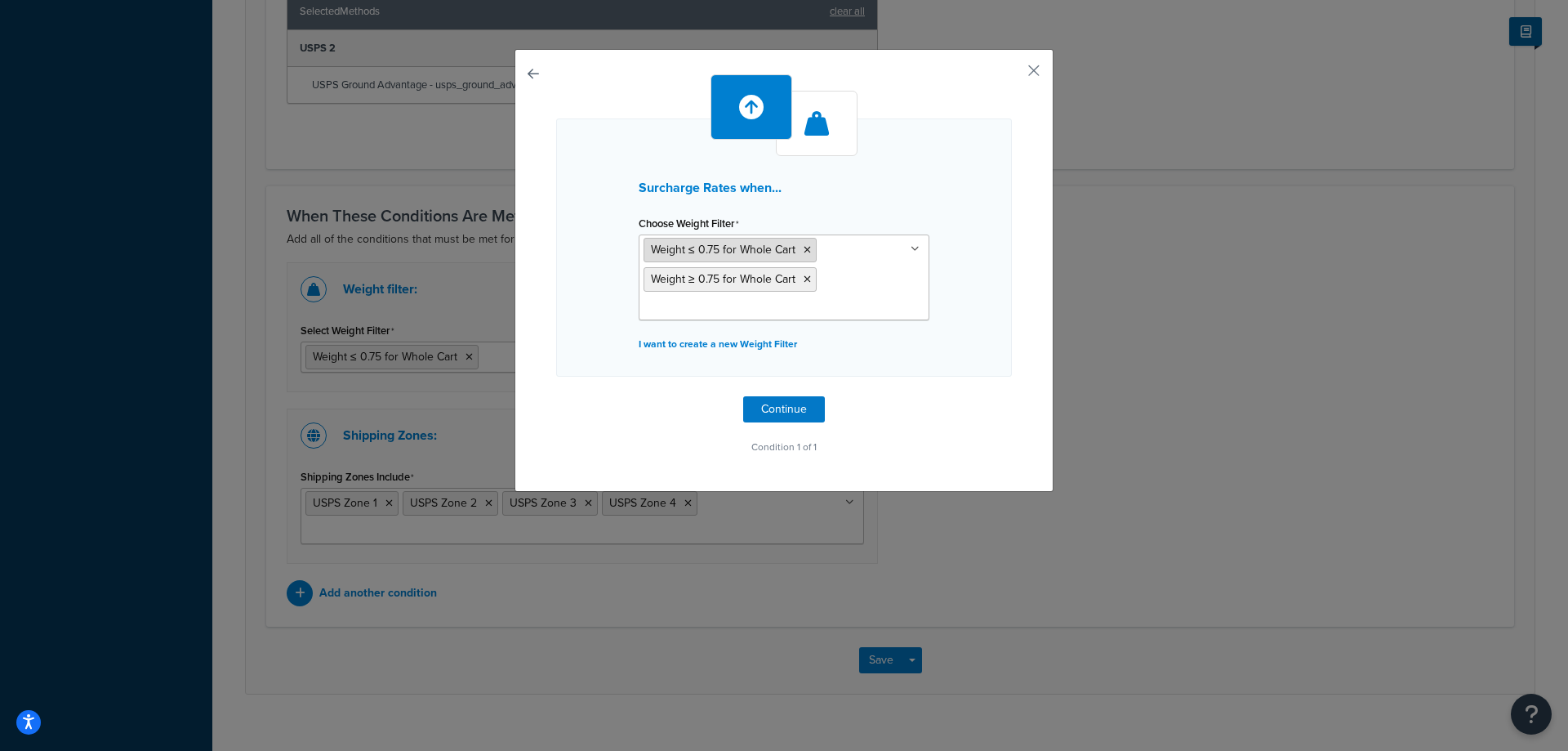
click at [803, 251] on icon at bounding box center [806, 250] width 7 height 10
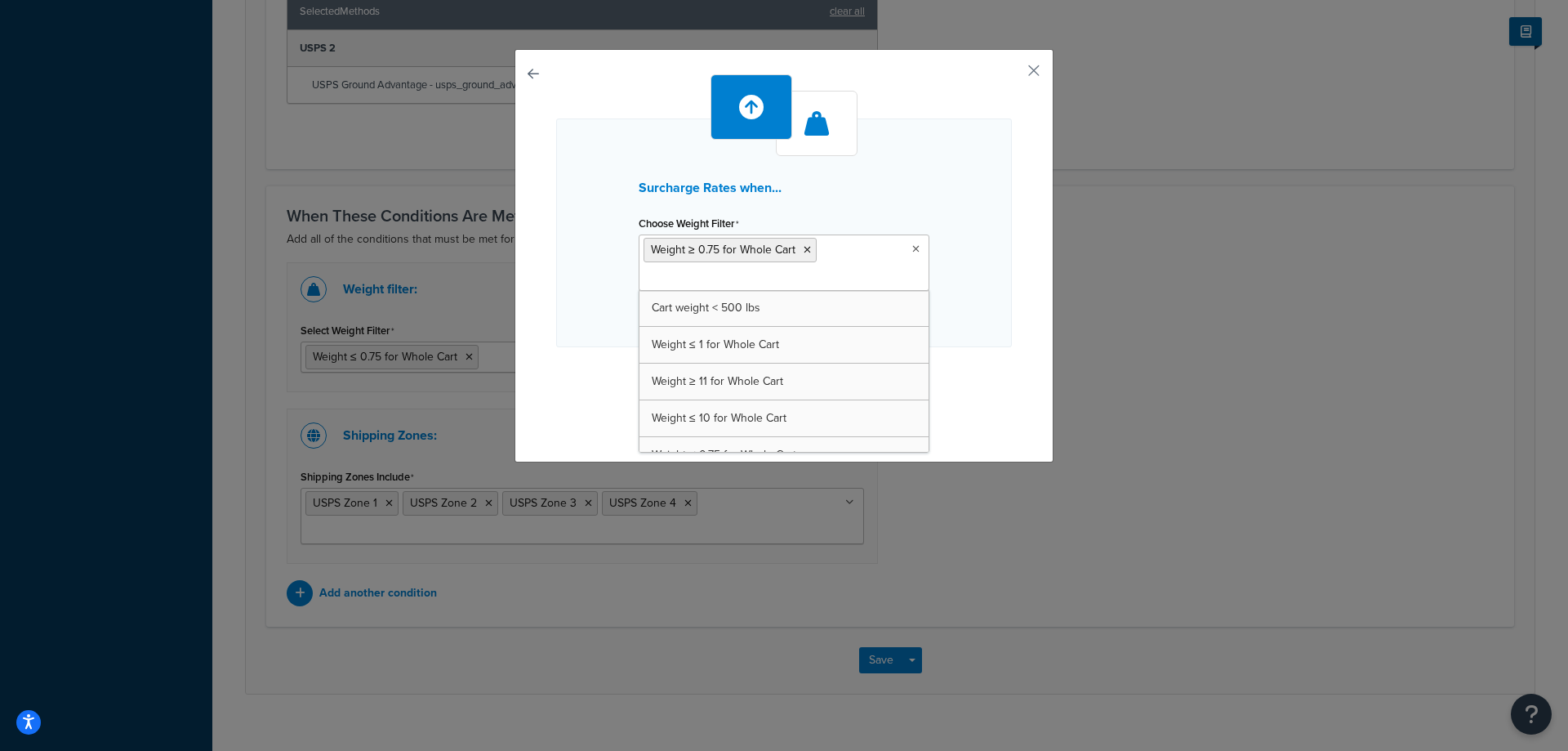
click at [959, 247] on div "Surcharge Rates when... Choose Weight Filter Weight ≥ 0.75 for Whole Cart Cart …" at bounding box center [784, 233] width 456 height 229
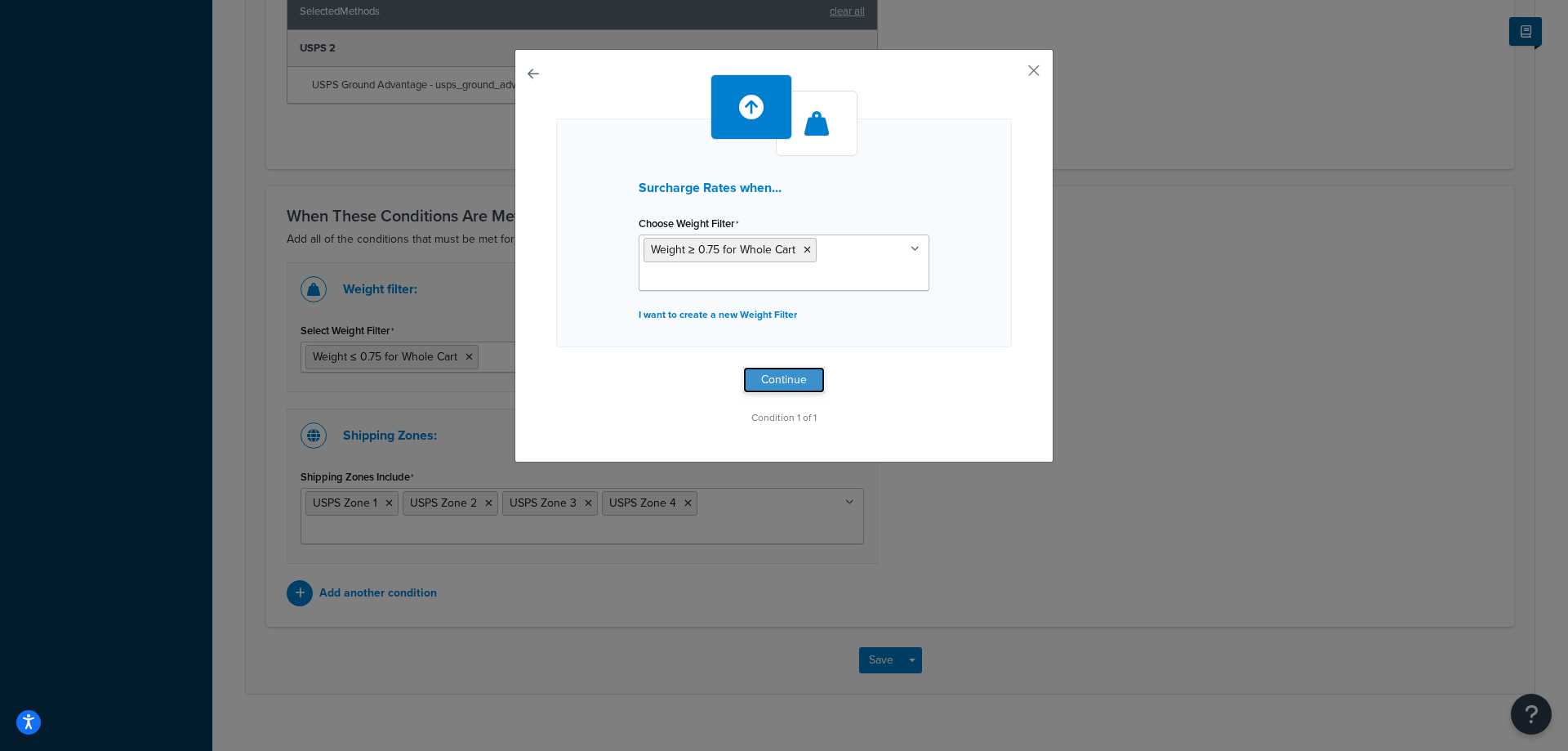
click at [791, 371] on button "Continue" at bounding box center [784, 380] width 82 height 26
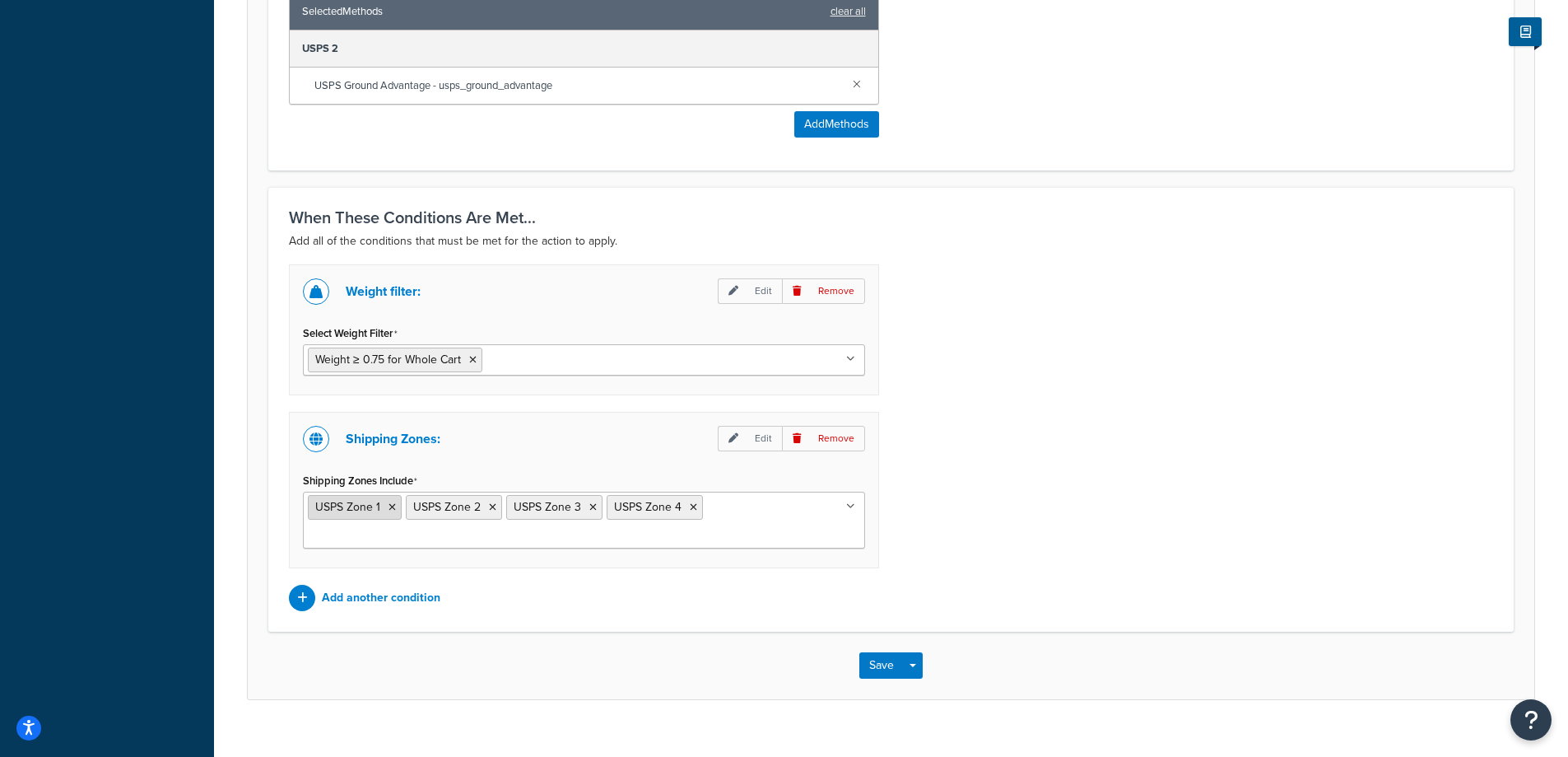
click at [389, 508] on icon at bounding box center [392, 507] width 7 height 10
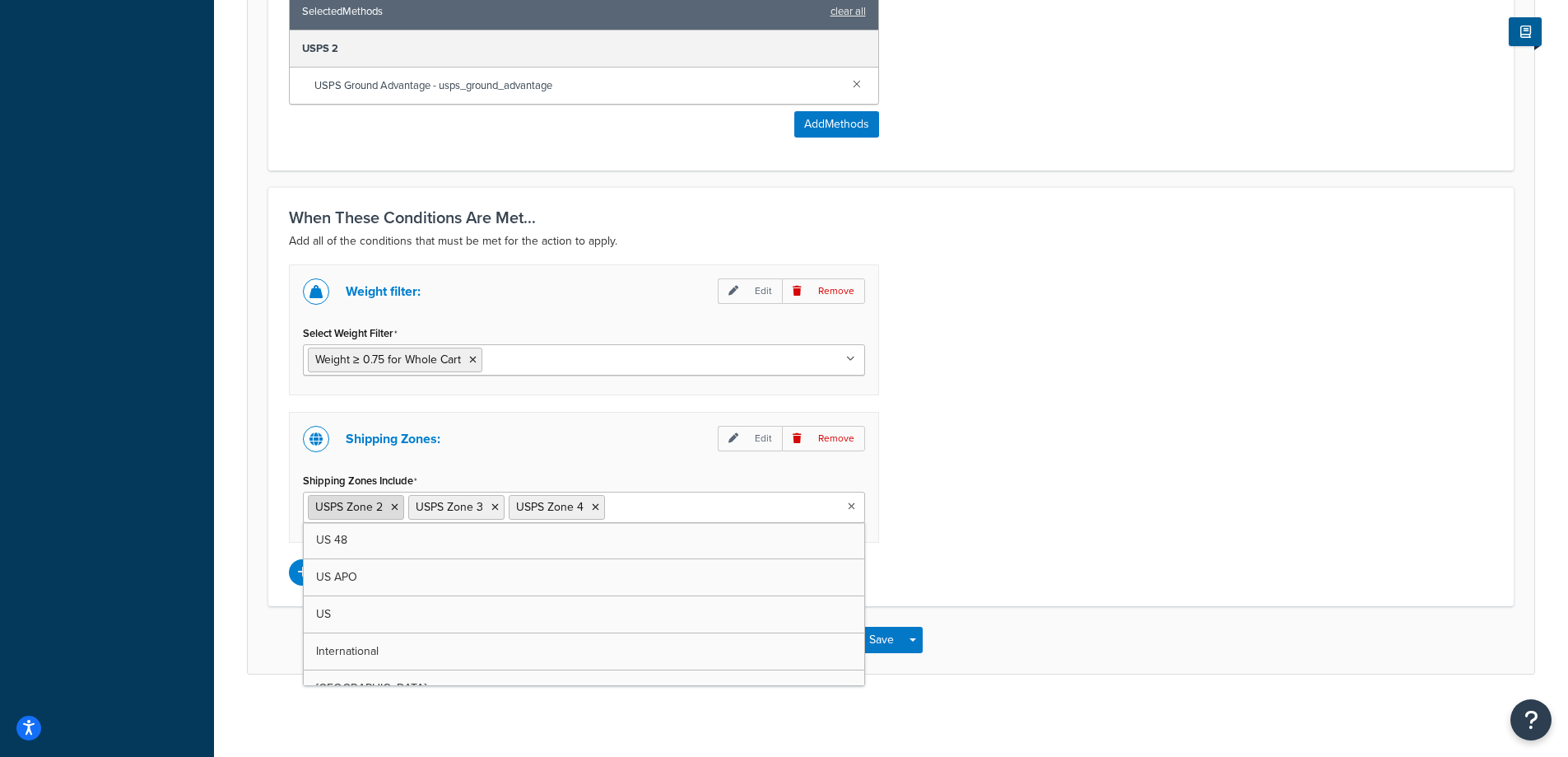
click at [396, 507] on icon at bounding box center [394, 507] width 7 height 10
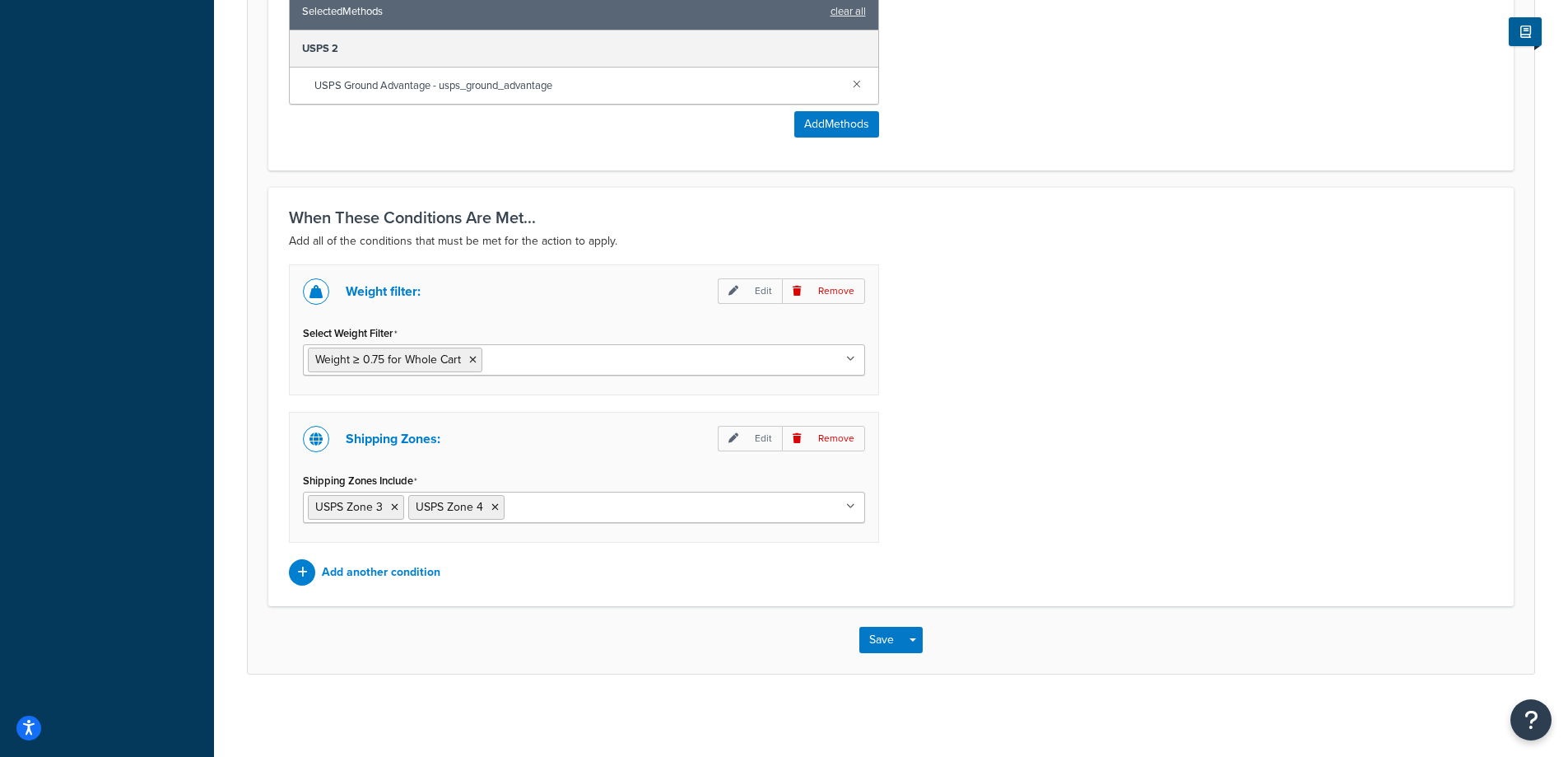
click at [1081, 473] on div "Weight filter: Edit Remove Select Weight Filter Weight ≥ 0.75 for Whole Cart Ca…" at bounding box center [891, 425] width 1229 height 321
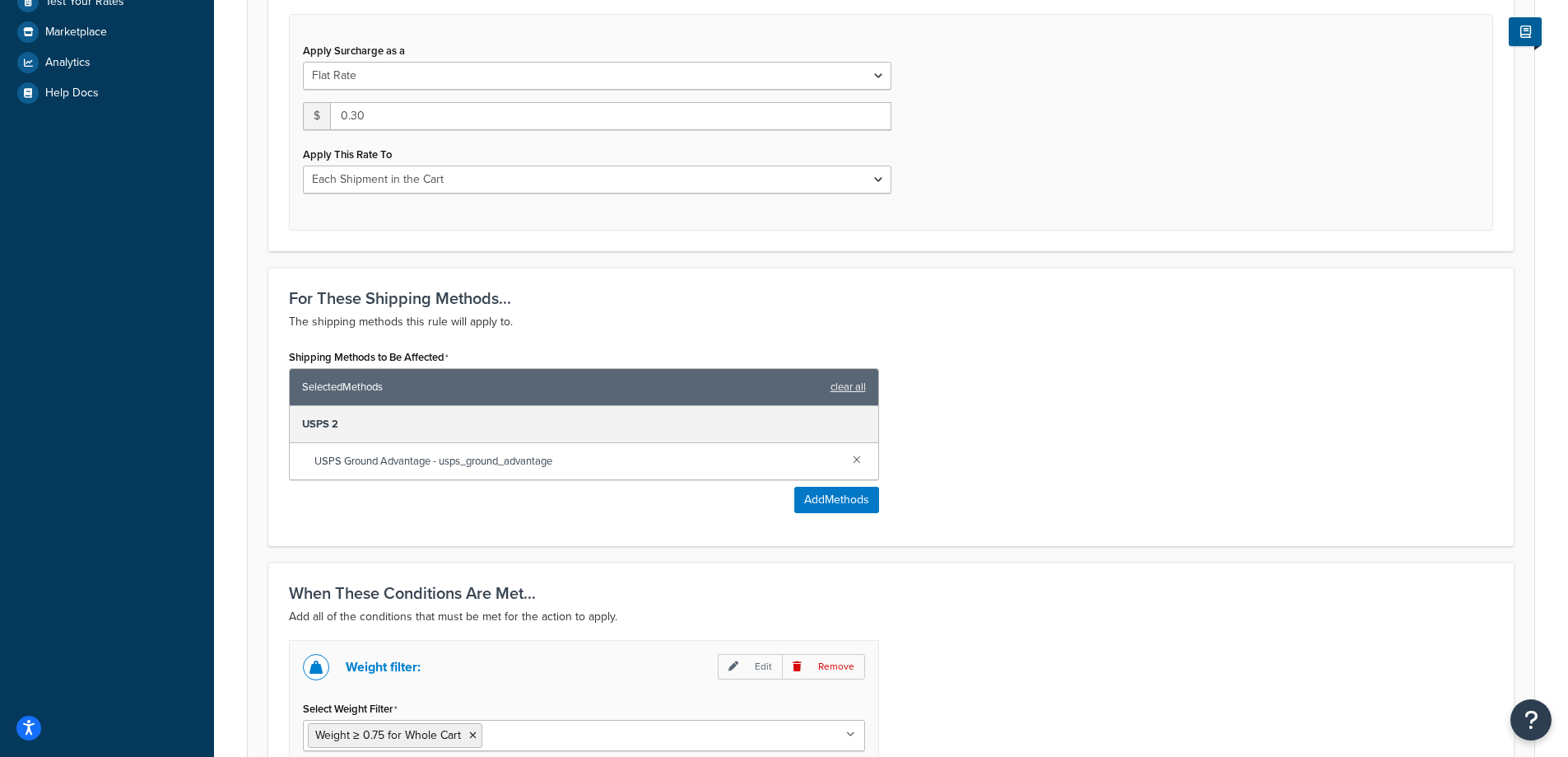
scroll to position [1010, 0]
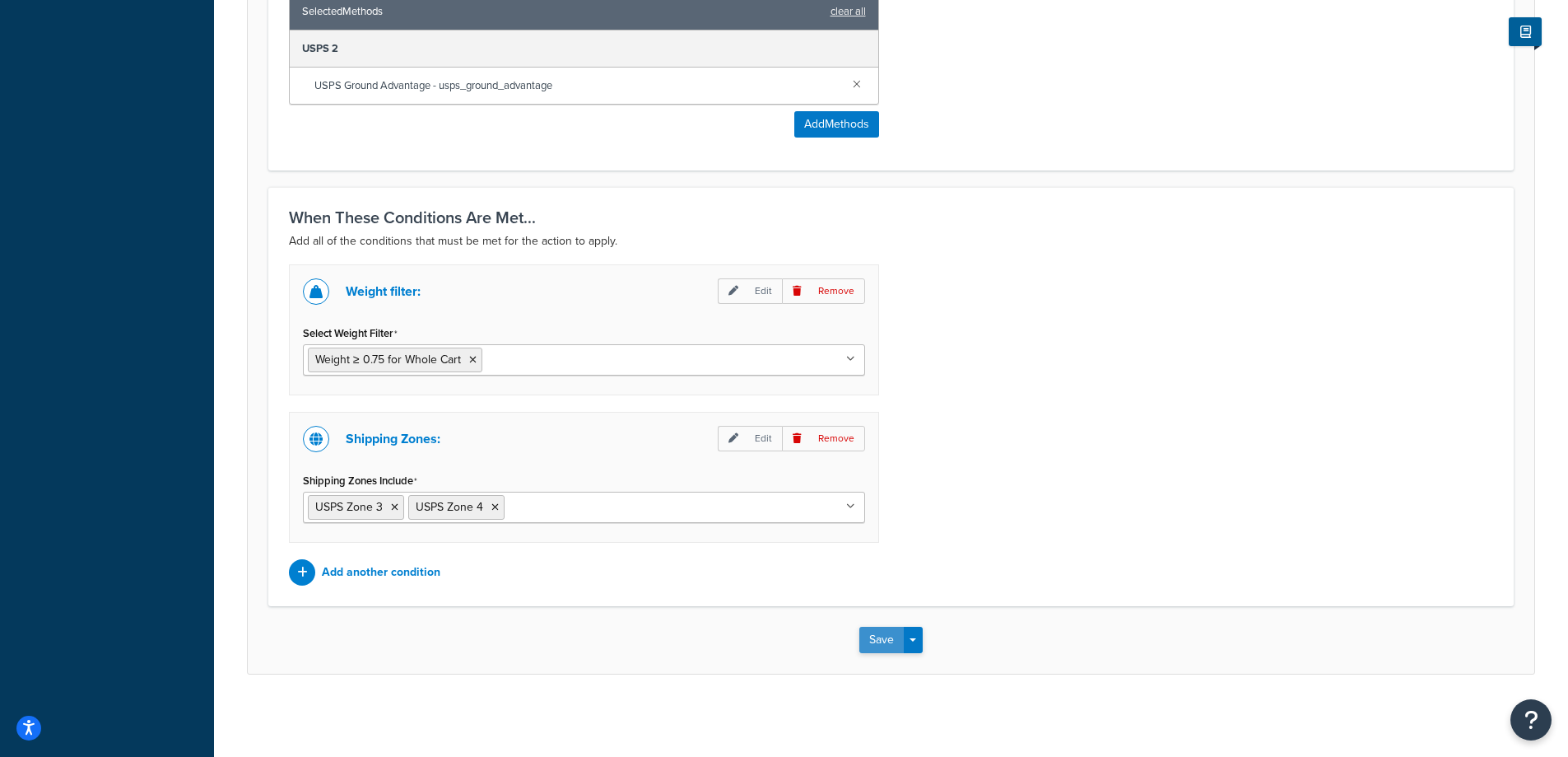
click at [879, 637] on button "Save" at bounding box center [881, 640] width 45 height 26
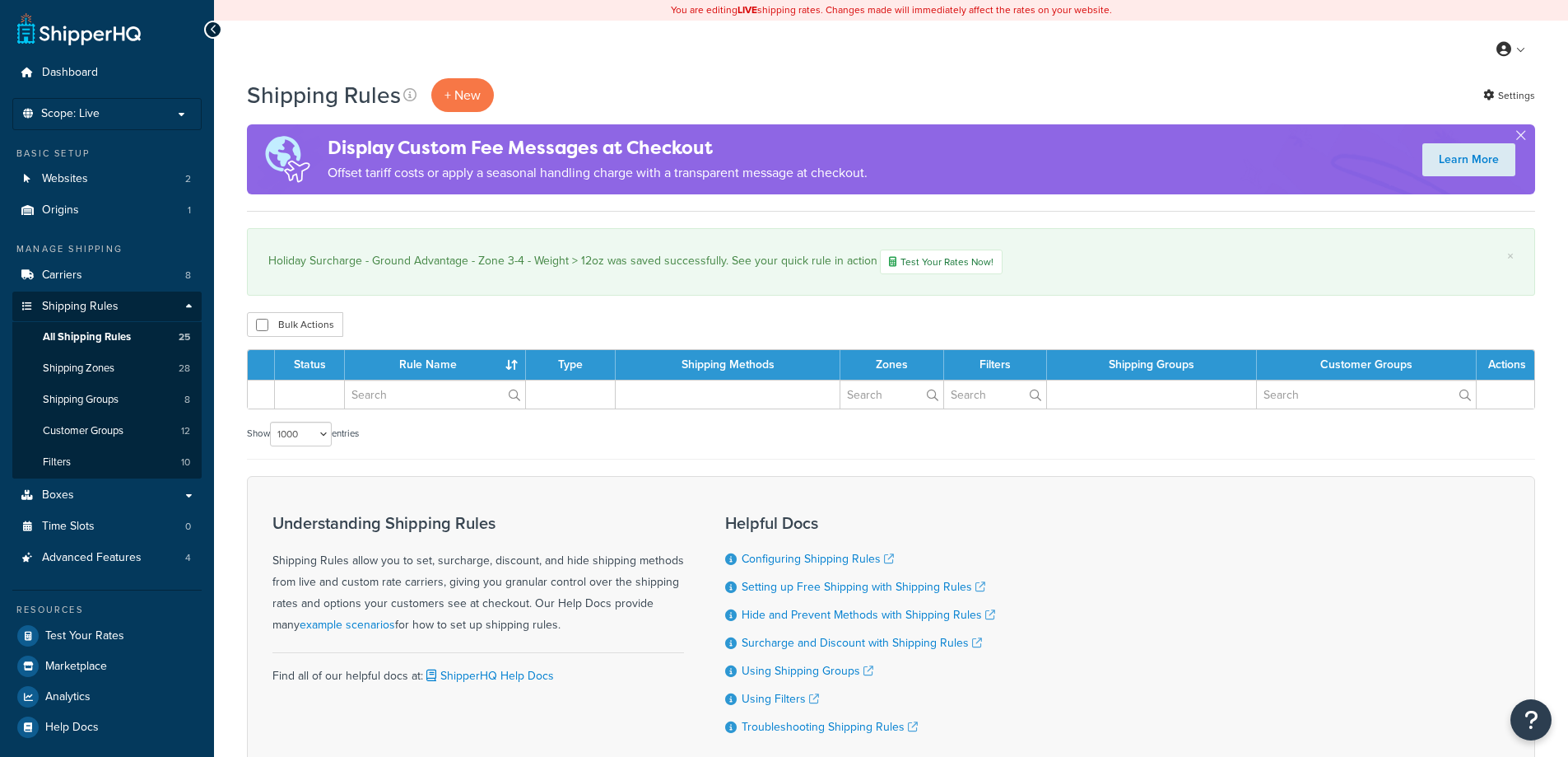
select select "1000"
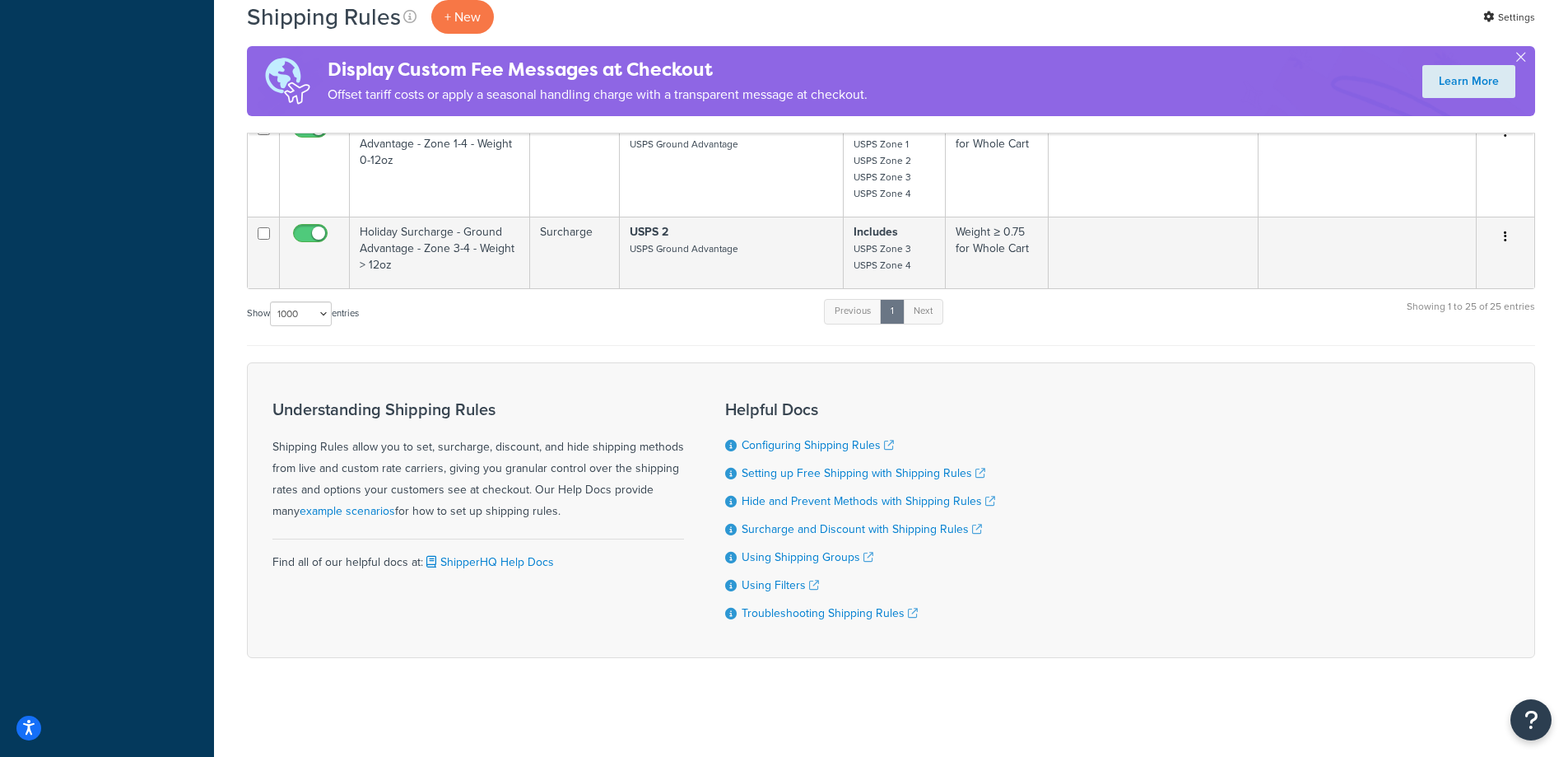
scroll to position [3255, 0]
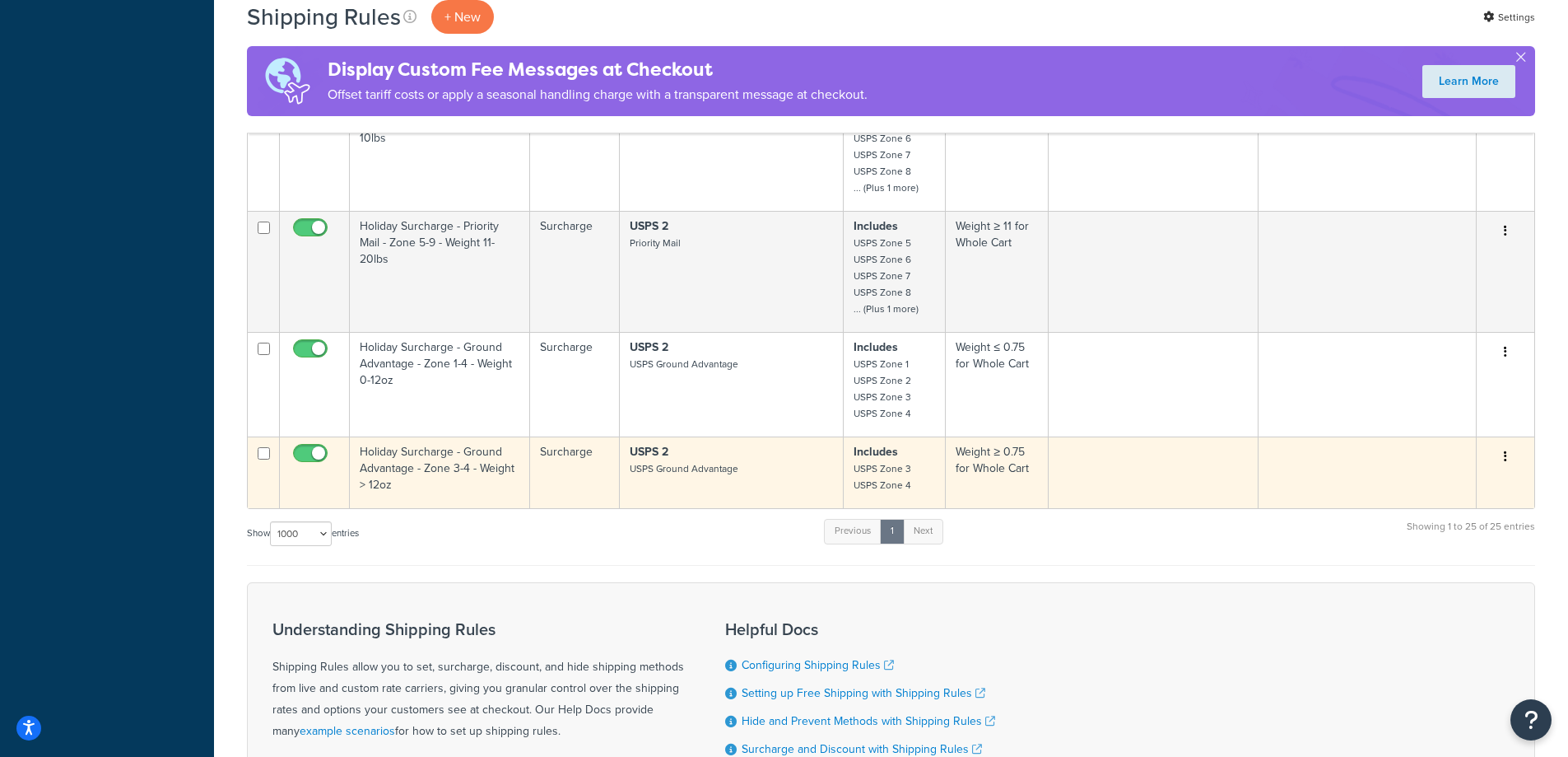
click at [1506, 453] on button "button" at bounding box center [1504, 457] width 23 height 26
click at [1430, 518] on link "Duplicate" at bounding box center [1451, 521] width 130 height 34
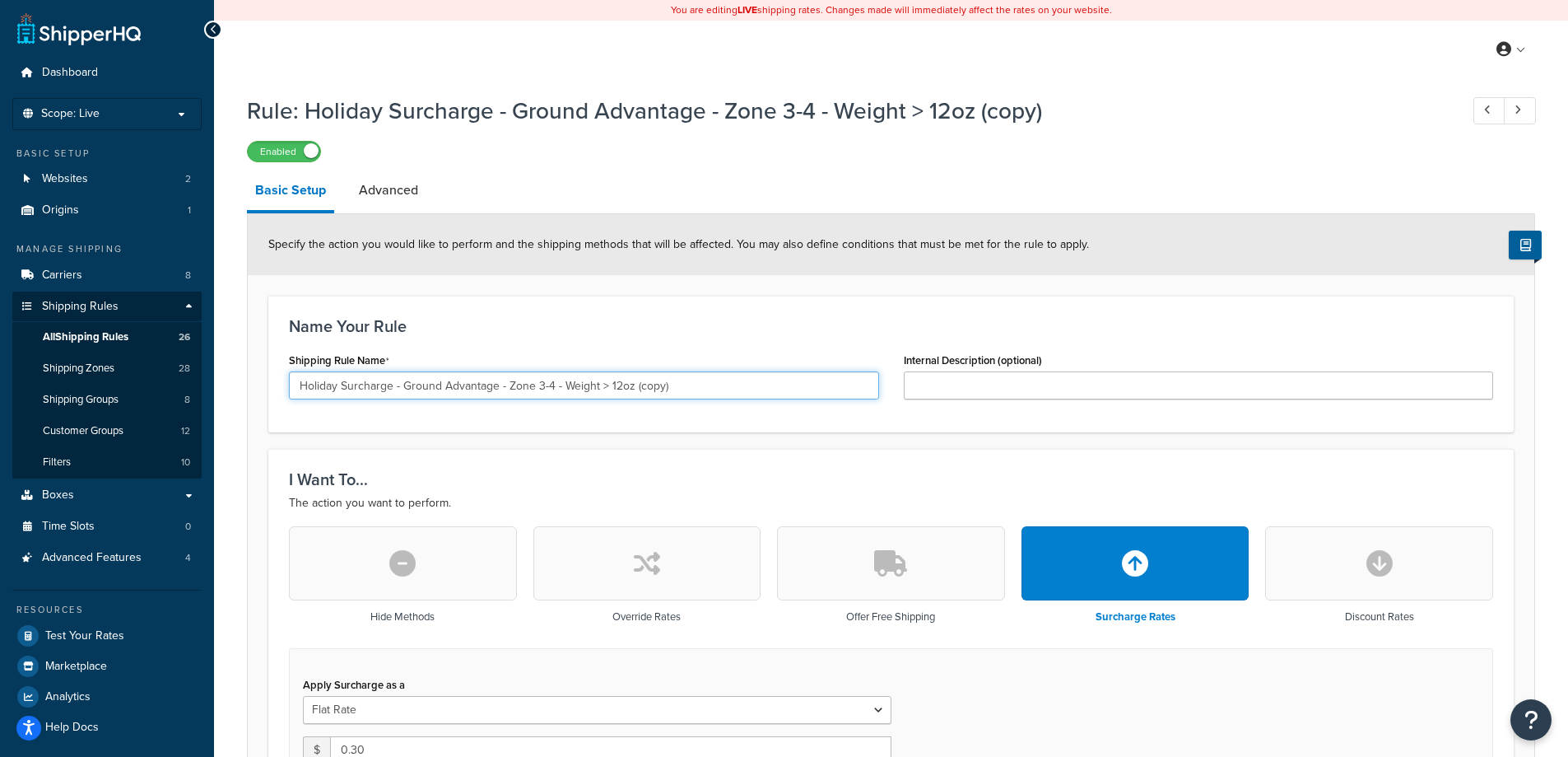
drag, startPoint x: 537, startPoint y: 383, endPoint x: 551, endPoint y: 384, distance: 14.0
click at [551, 384] on input "Holiday Surcharge - Ground Advantage - Zone 3-4 - Weight > 12oz (copy)" at bounding box center [583, 385] width 590 height 28
drag, startPoint x: 702, startPoint y: 390, endPoint x: 622, endPoint y: 404, distance: 81.2
click at [622, 404] on div "Shipping Rule Name Holiday Surcharge - Ground Advantage - Zone 1 - Weight > 12o…" at bounding box center [584, 380] width 614 height 64
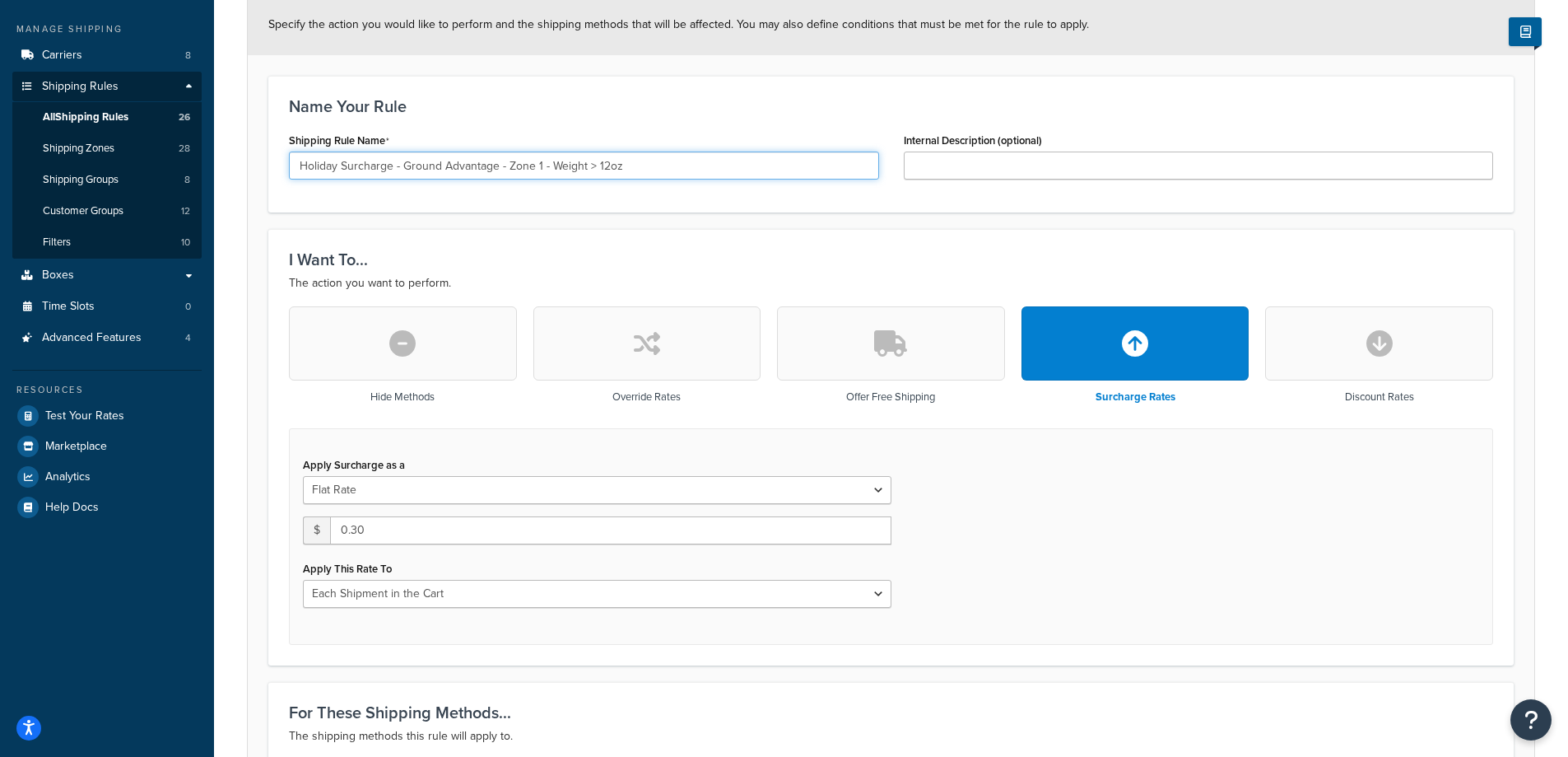
scroll to position [439, 0]
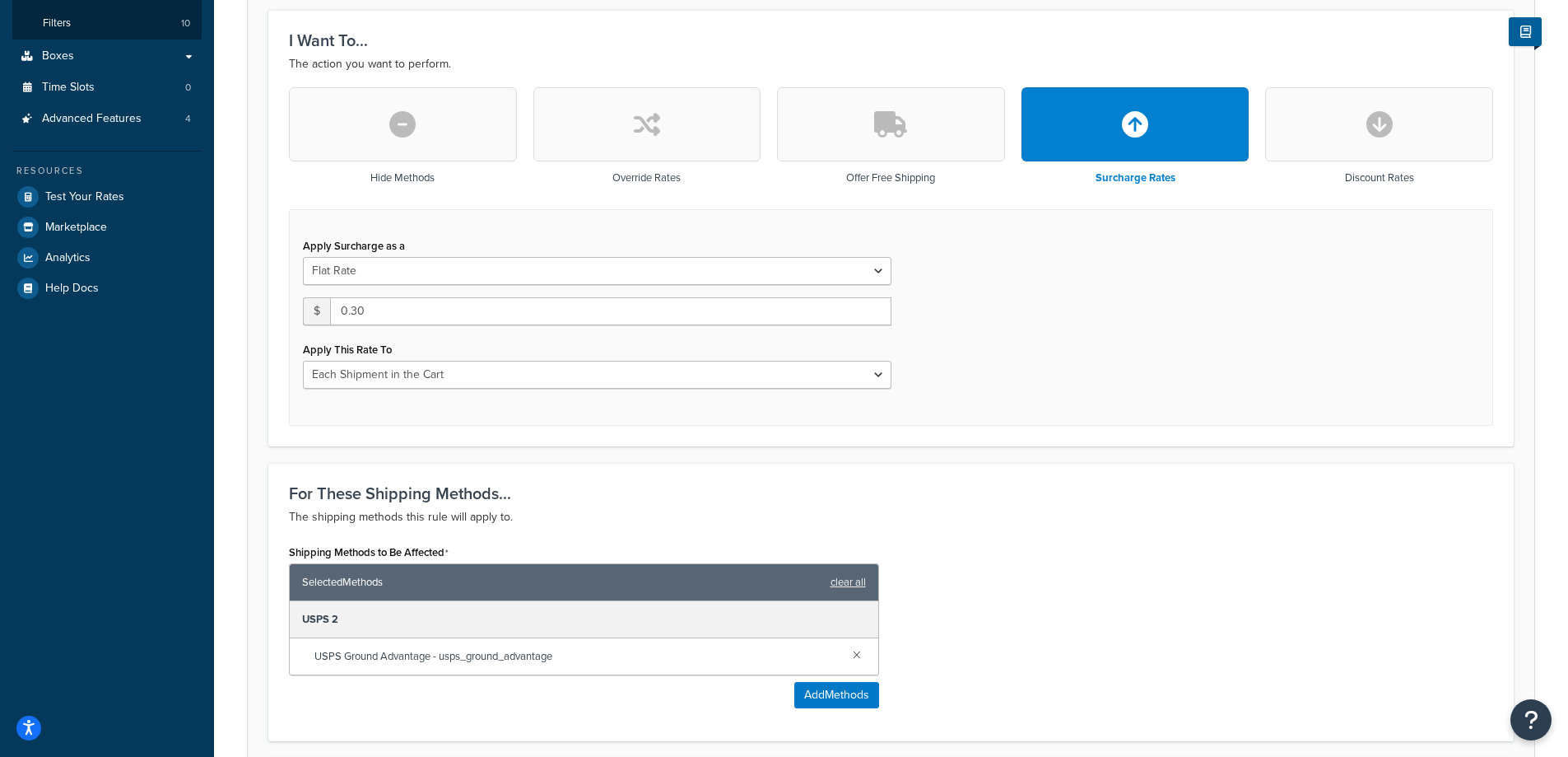
type input "Holiday Surcharge - Ground Advantage - Zone 1 - Weight > 12oz"
drag, startPoint x: 377, startPoint y: 315, endPoint x: 351, endPoint y: 324, distance: 27.5
click at [351, 324] on input "0.30" at bounding box center [610, 311] width 561 height 28
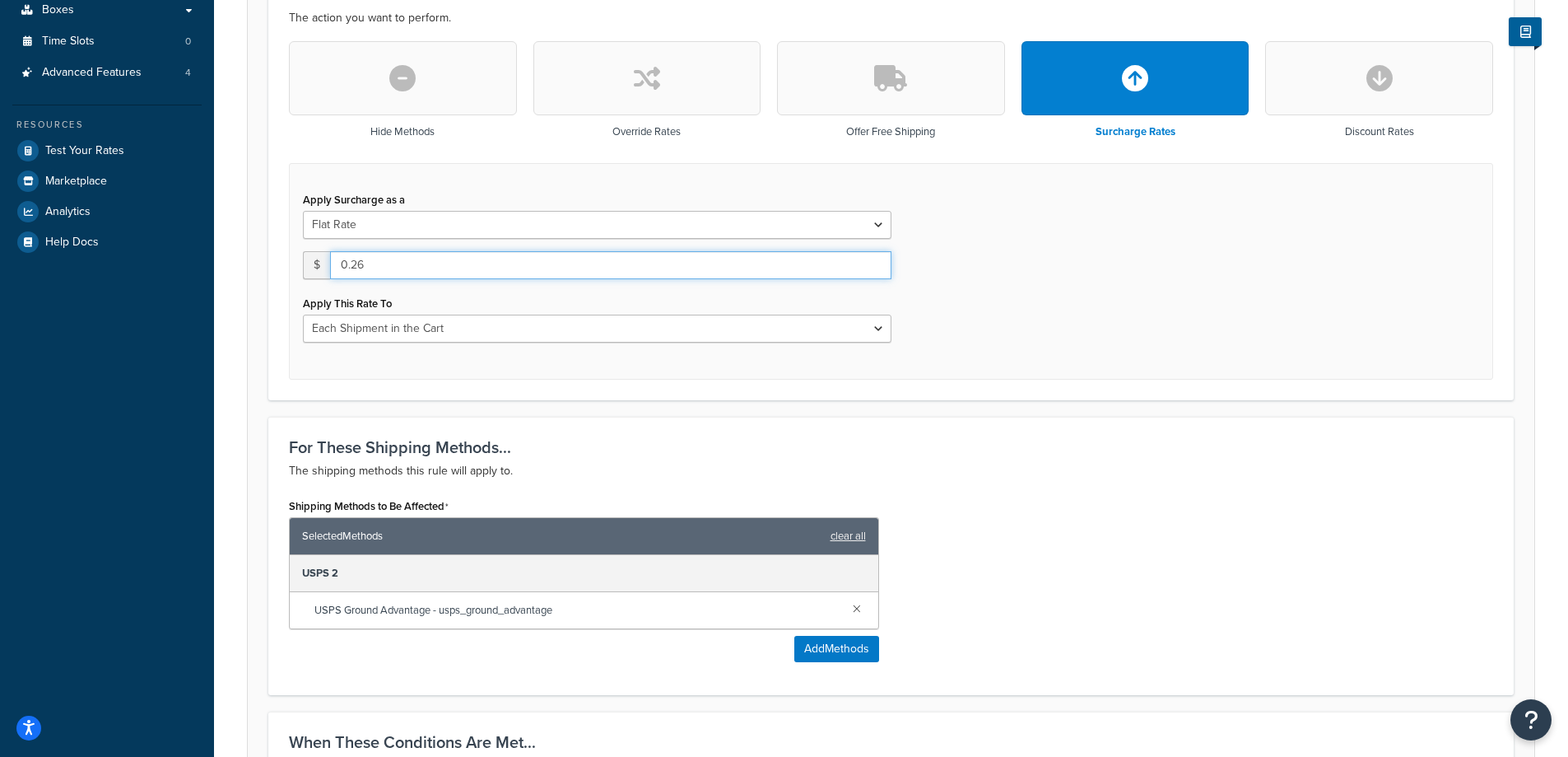
scroll to position [1010, 0]
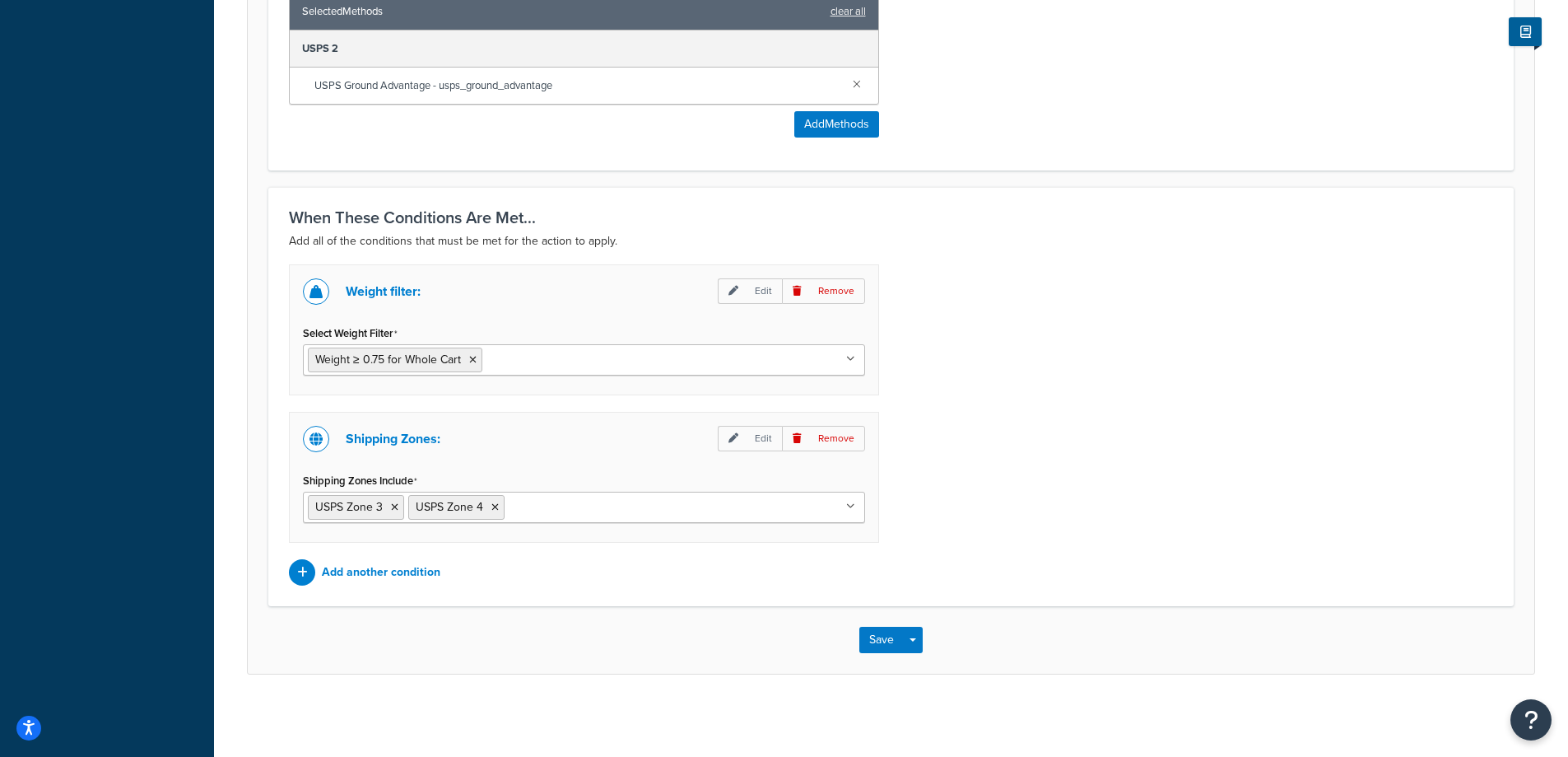
type input "0.26"
click at [849, 511] on ul "USPS Zone 3 USPS Zone 4" at bounding box center [584, 506] width 562 height 31
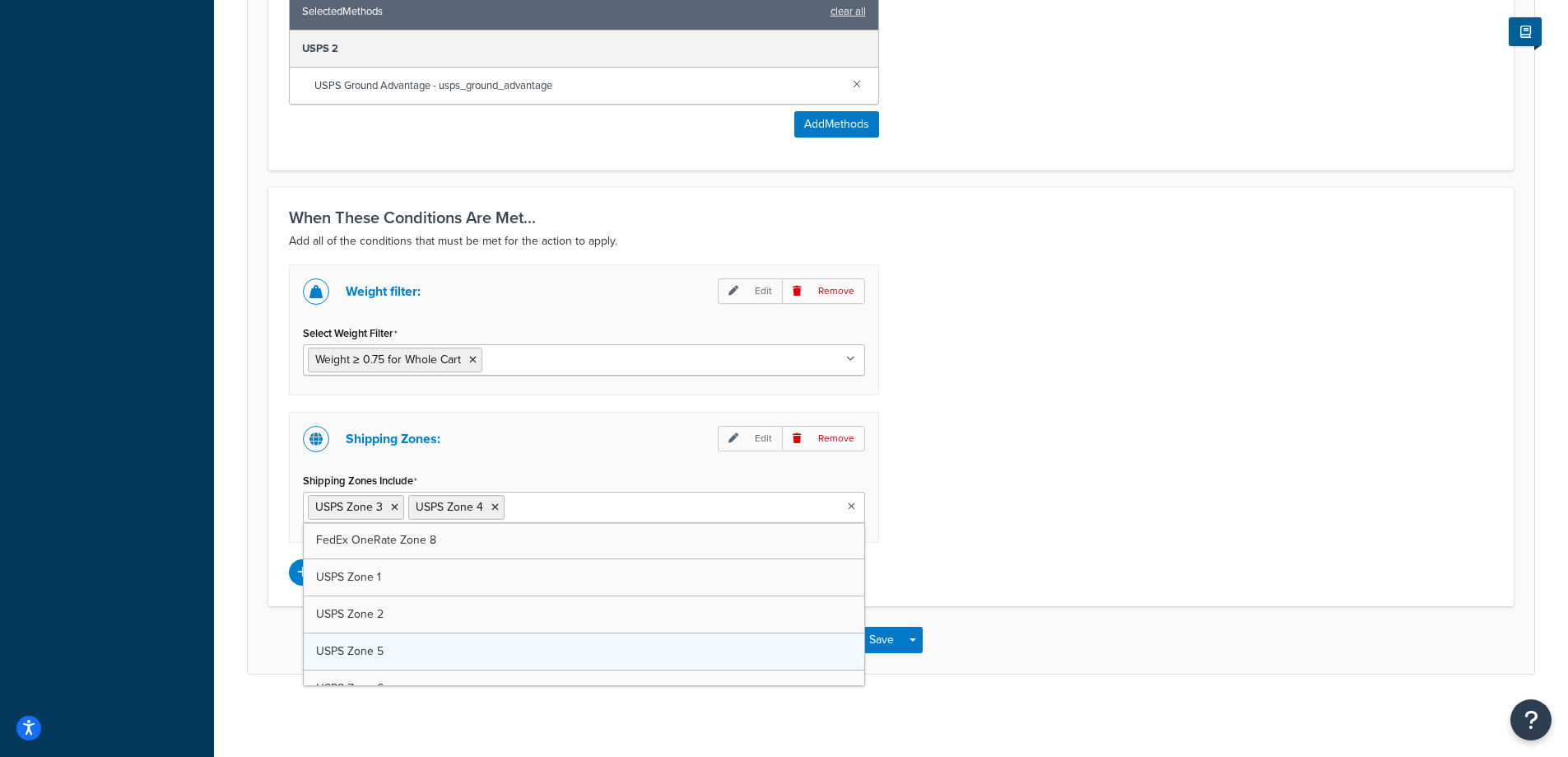
scroll to position [439, 0]
click at [489, 505] on icon at bounding box center [492, 507] width 7 height 10
click at [491, 506] on icon at bounding box center [492, 507] width 7 height 10
click at [978, 428] on div "Weight filter: Edit Remove Select Weight Filter Weight ≥ 0.75 for Whole Cart Ca…" at bounding box center [891, 425] width 1229 height 321
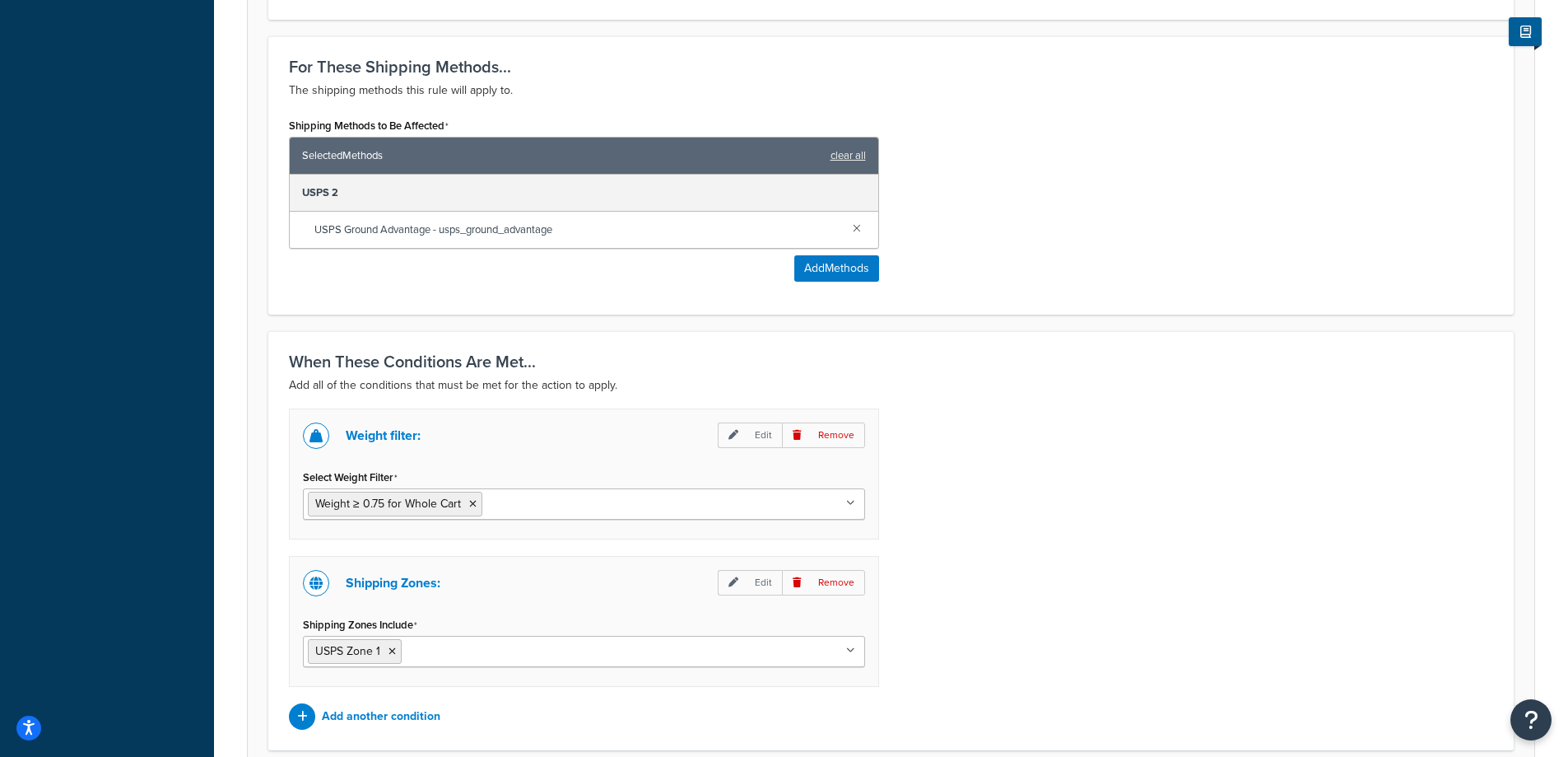
scroll to position [1010, 0]
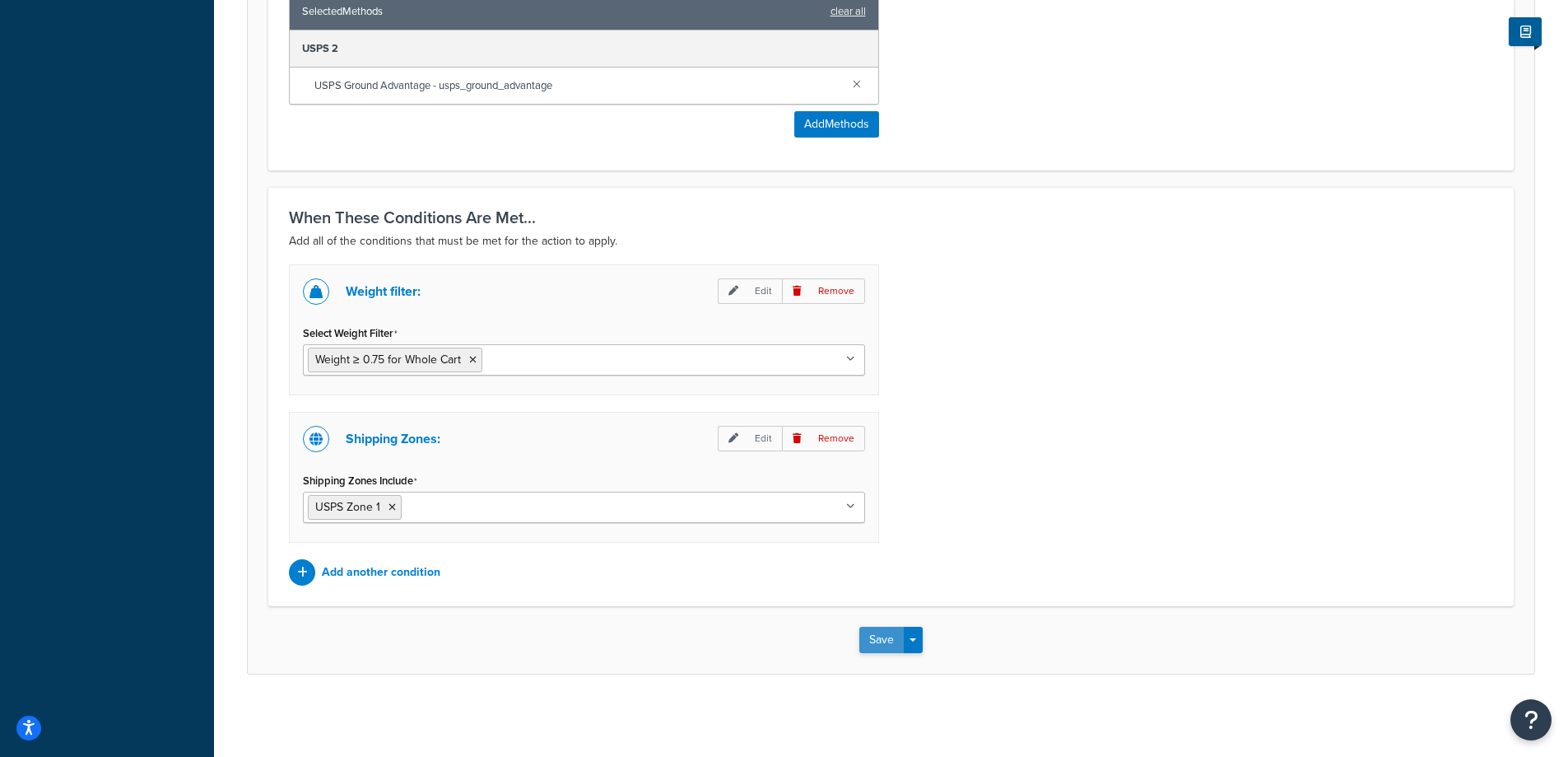
click at [884, 638] on button "Save" at bounding box center [881, 640] width 45 height 26
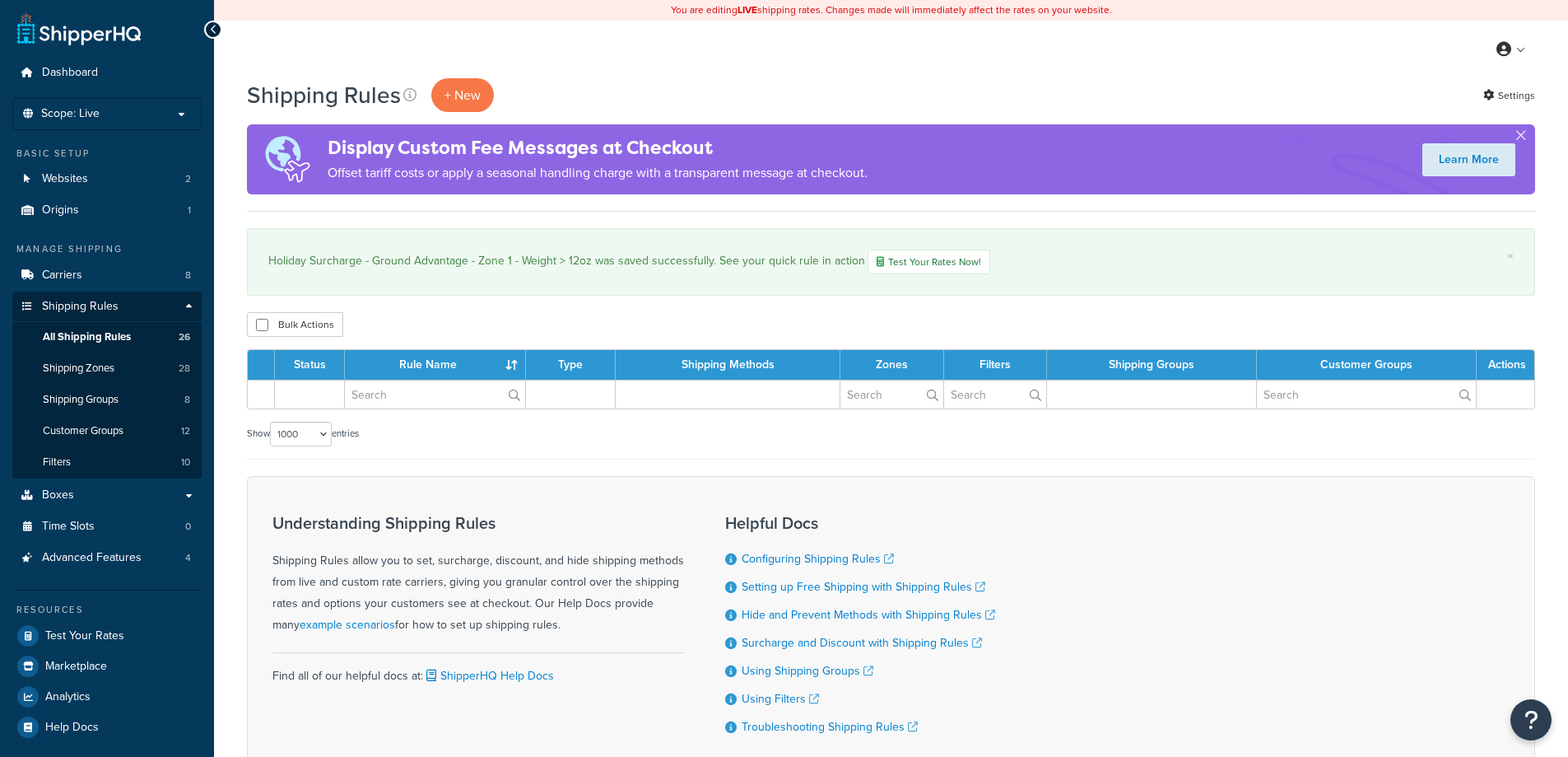
select select "1000"
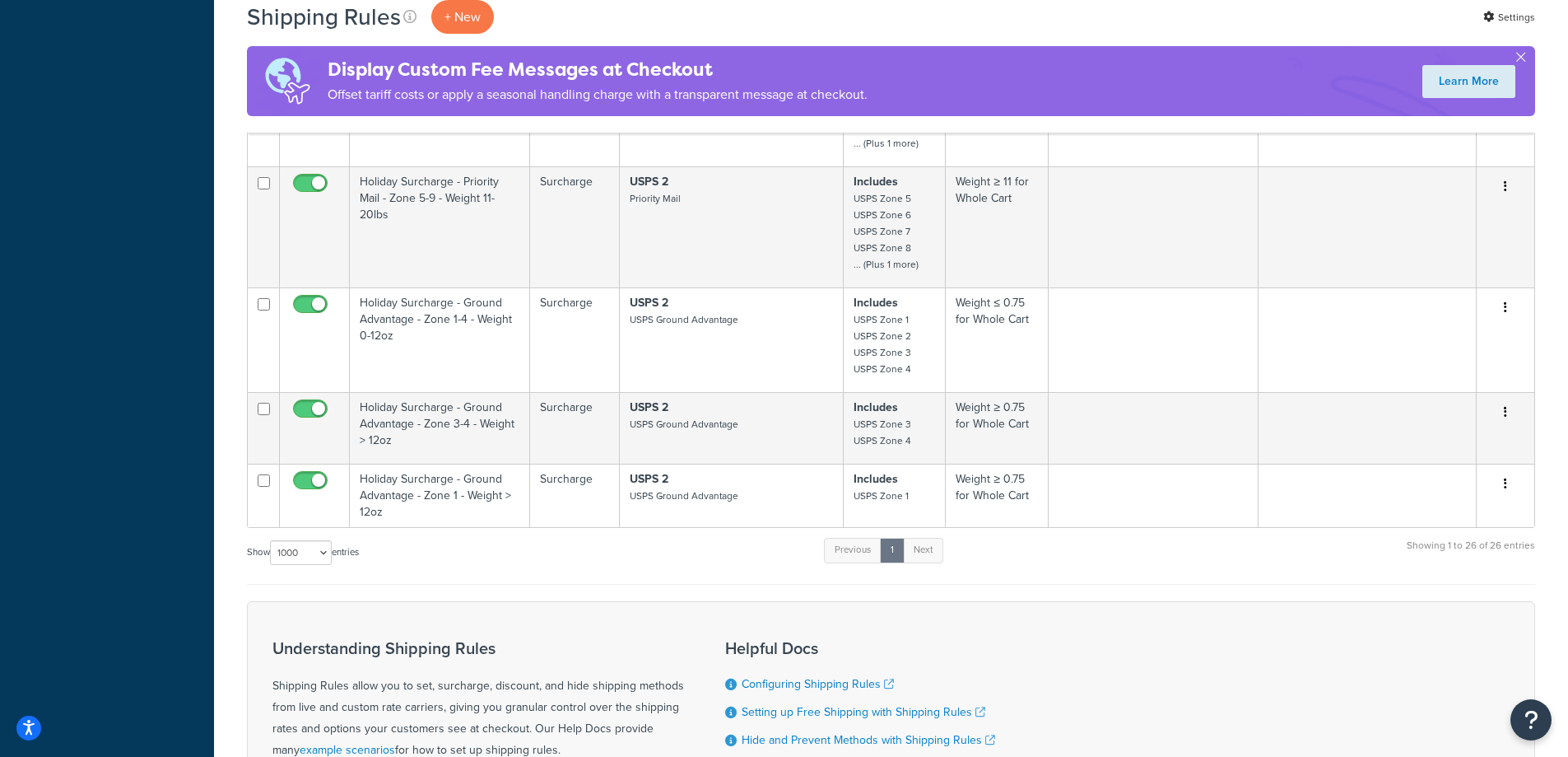
scroll to position [3512, 0]
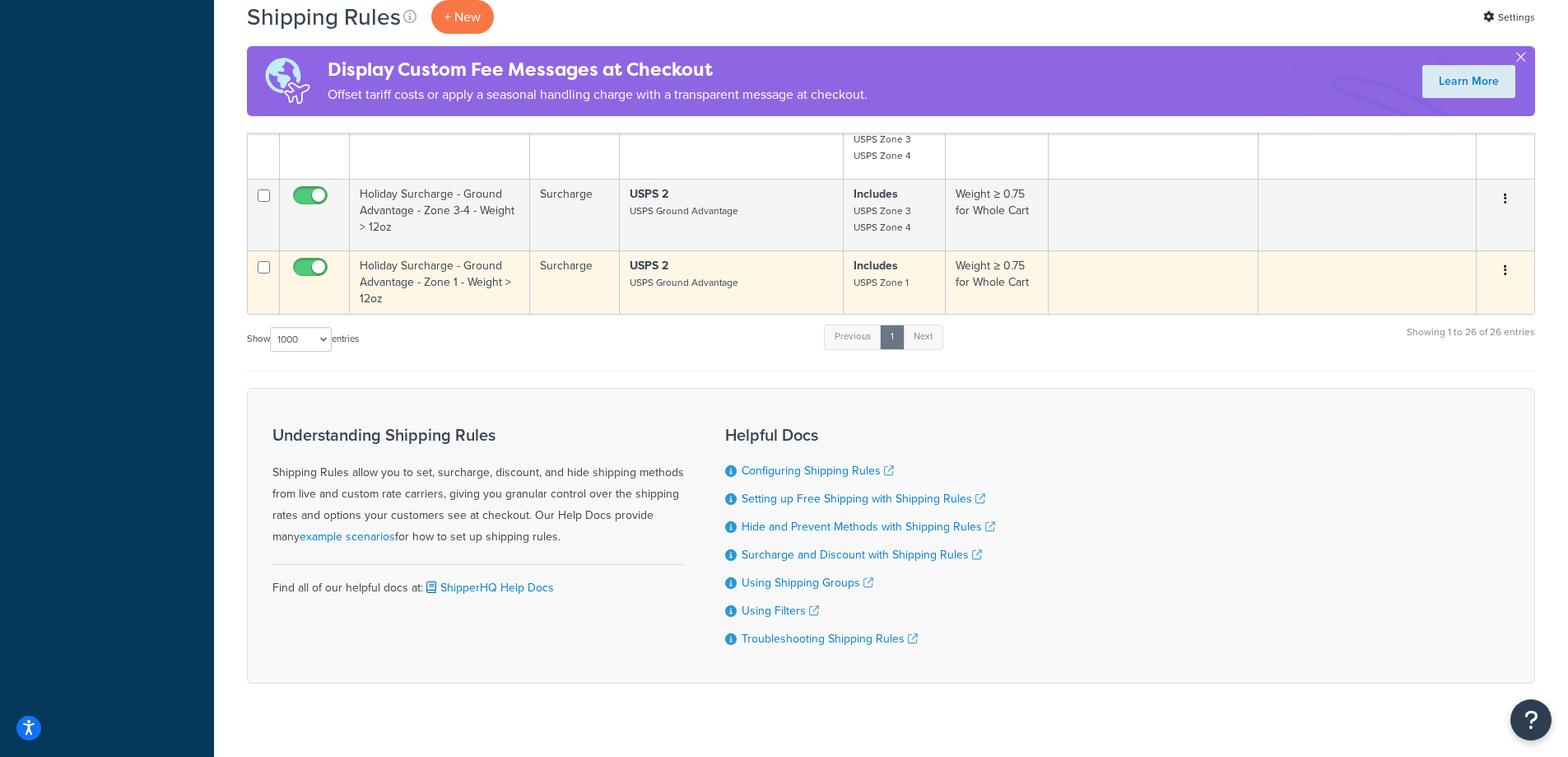
click at [1503, 274] on icon "button" at bounding box center [1504, 271] width 3 height 12
click at [1444, 331] on link "Duplicate" at bounding box center [1451, 335] width 130 height 34
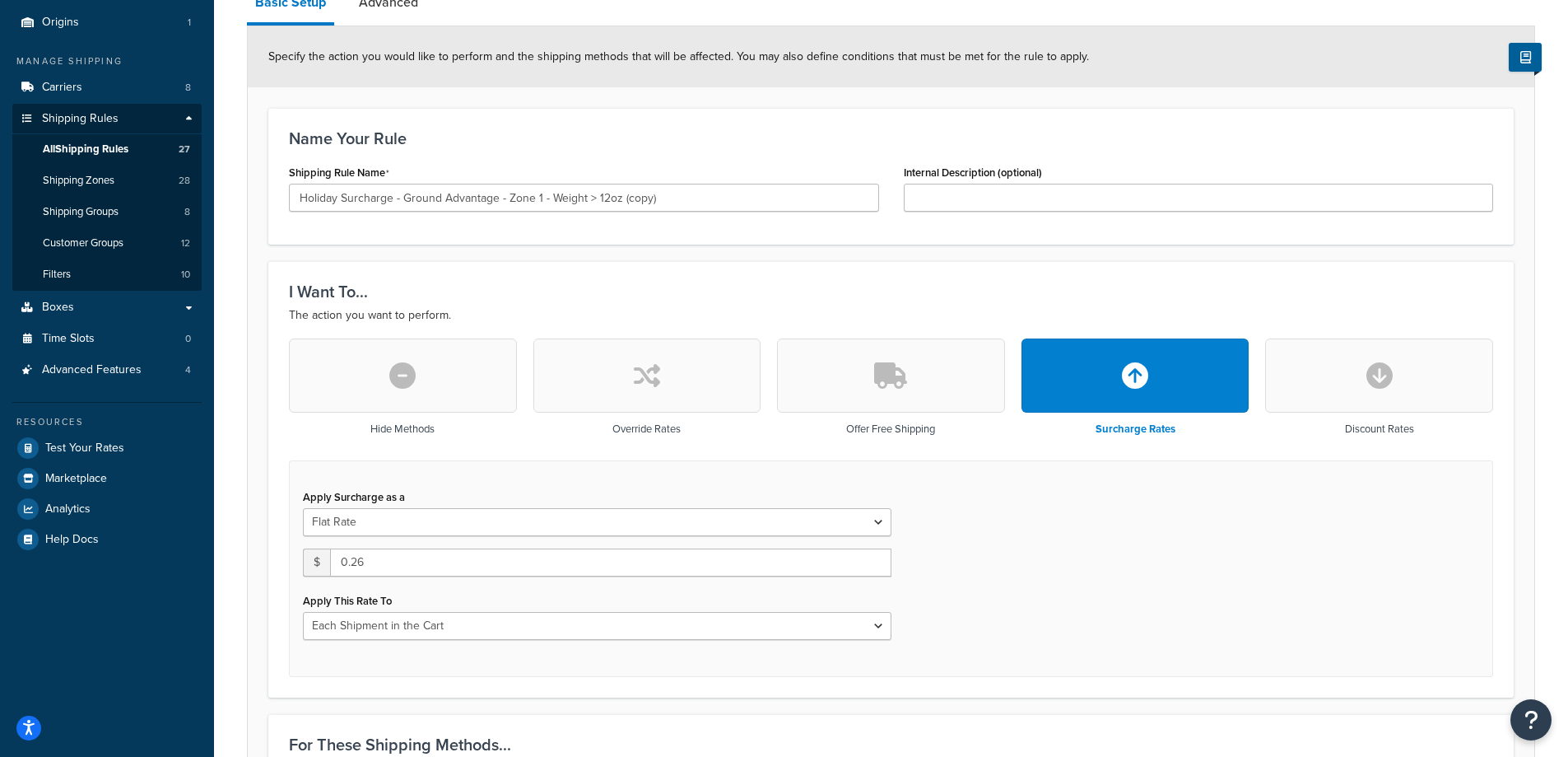
scroll to position [220, 0]
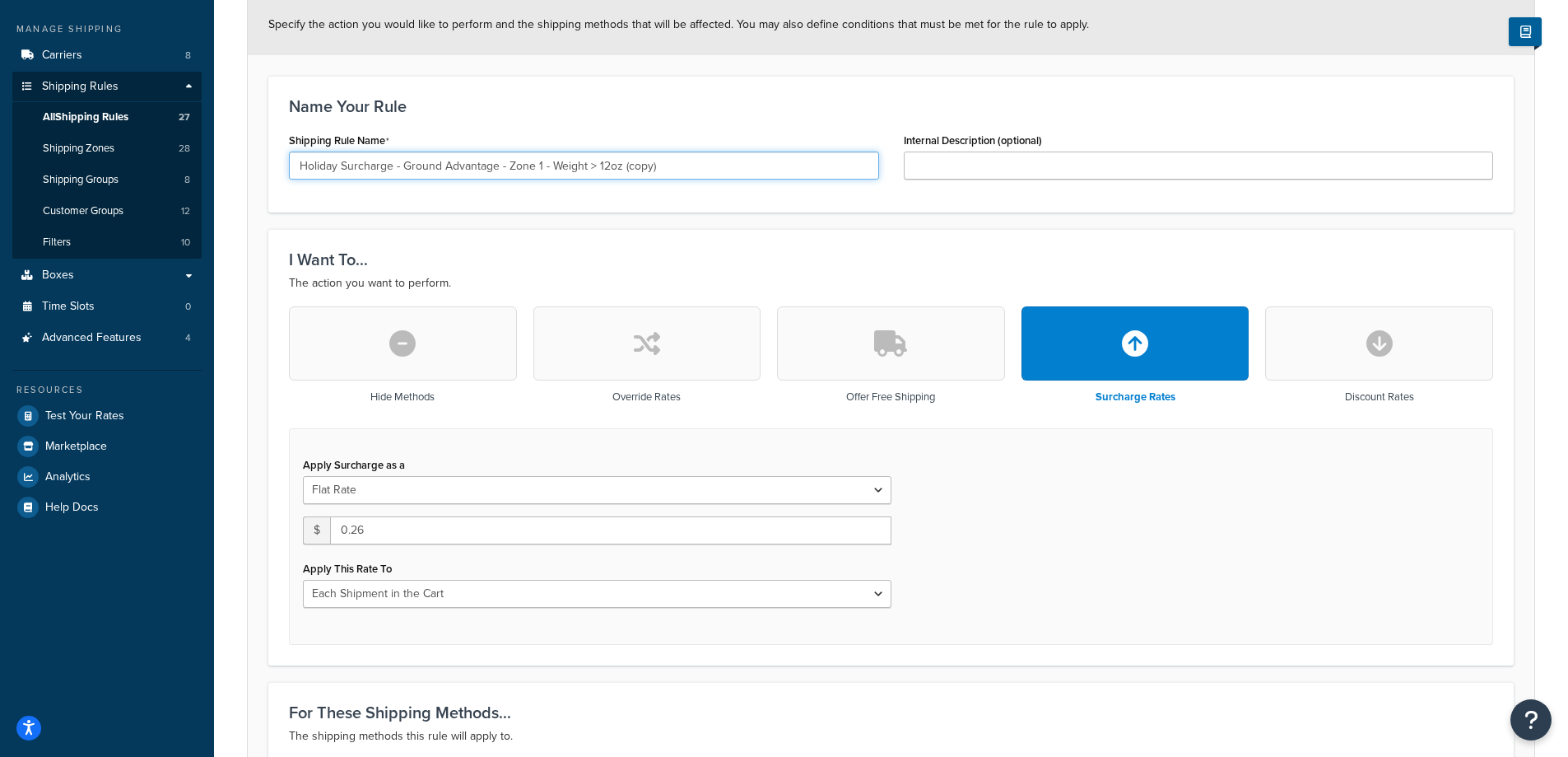
click at [538, 167] on input "Holiday Surcharge - Ground Advantage - Zone 1 - Weight > 12oz (copy)" at bounding box center [583, 165] width 590 height 28
click at [644, 167] on input "Holiday Surcharge - Ground Advantage - Zone 2 - Weight > 12oz (copy)" at bounding box center [583, 165] width 590 height 28
click at [665, 162] on input "Holiday Surcharge - Ground Advantage - Zone 2 - Weight > 12oz ()" at bounding box center [583, 165] width 590 height 28
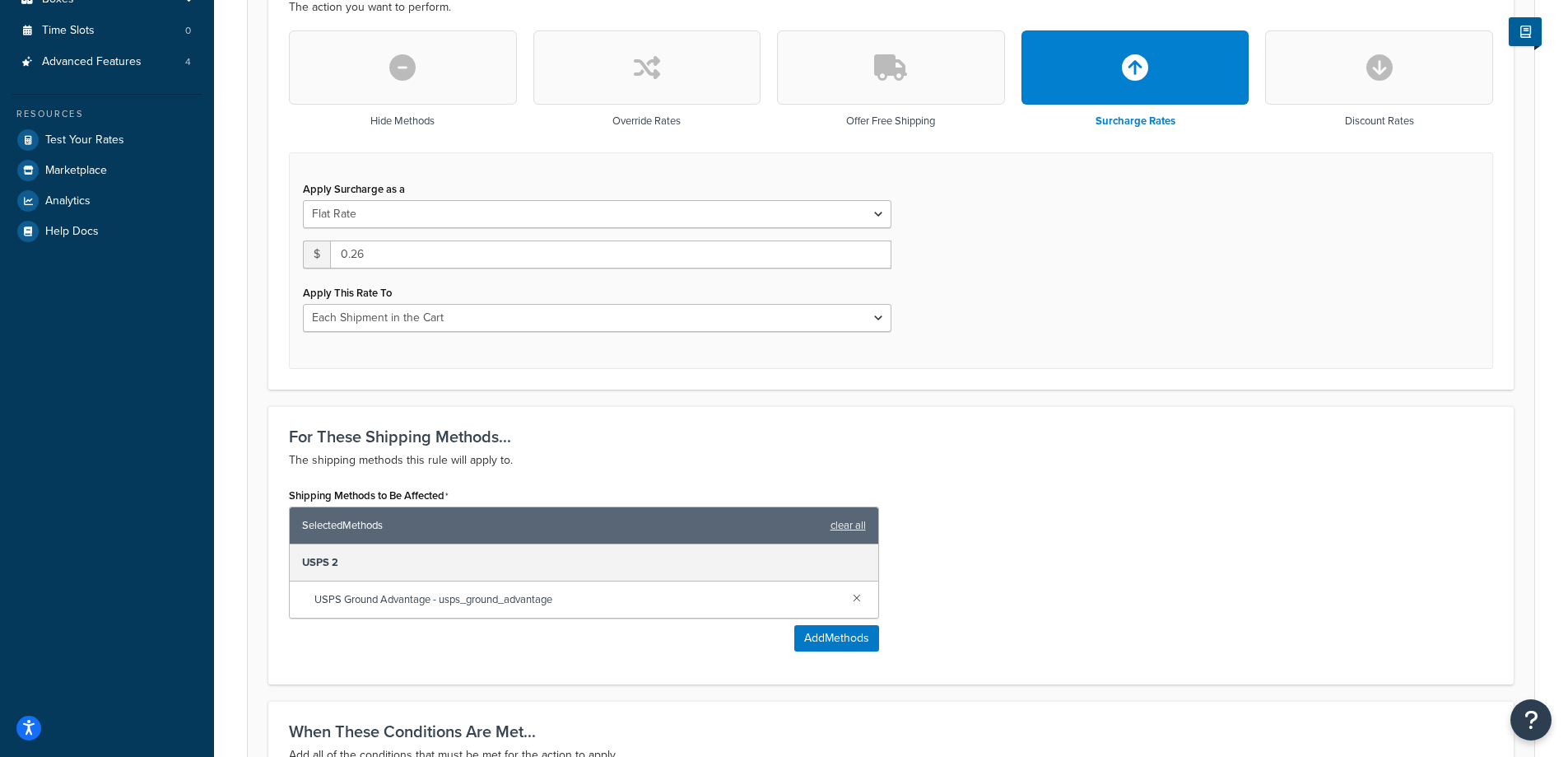
scroll to position [439, 0]
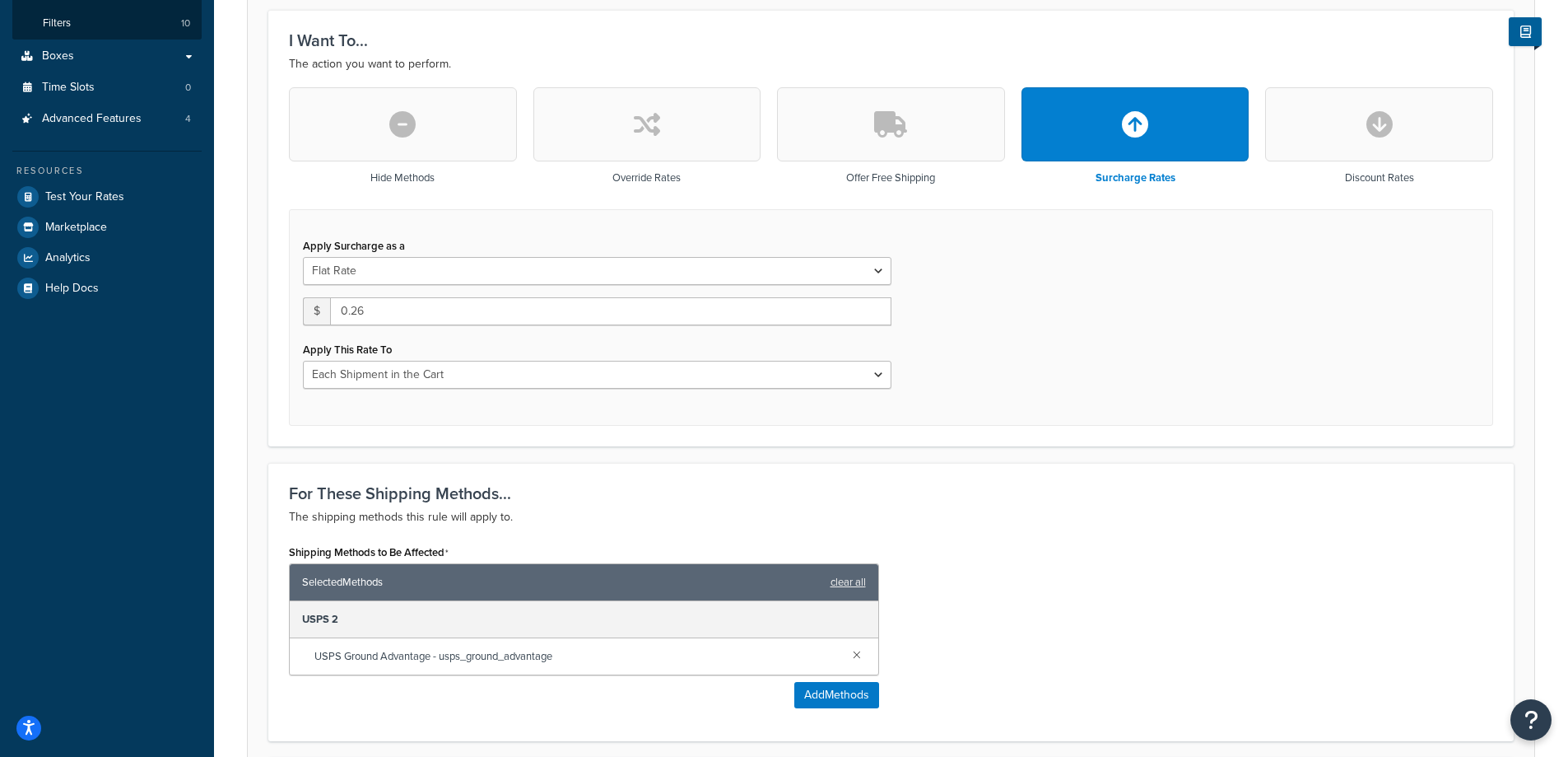
type input "Holiday Surcharge - Ground Advantage - Zone 2 - Weight > 12oz"
drag, startPoint x: 370, startPoint y: 312, endPoint x: 356, endPoint y: 318, distance: 15.2
click at [356, 318] on input "0.26" at bounding box center [610, 311] width 561 height 28
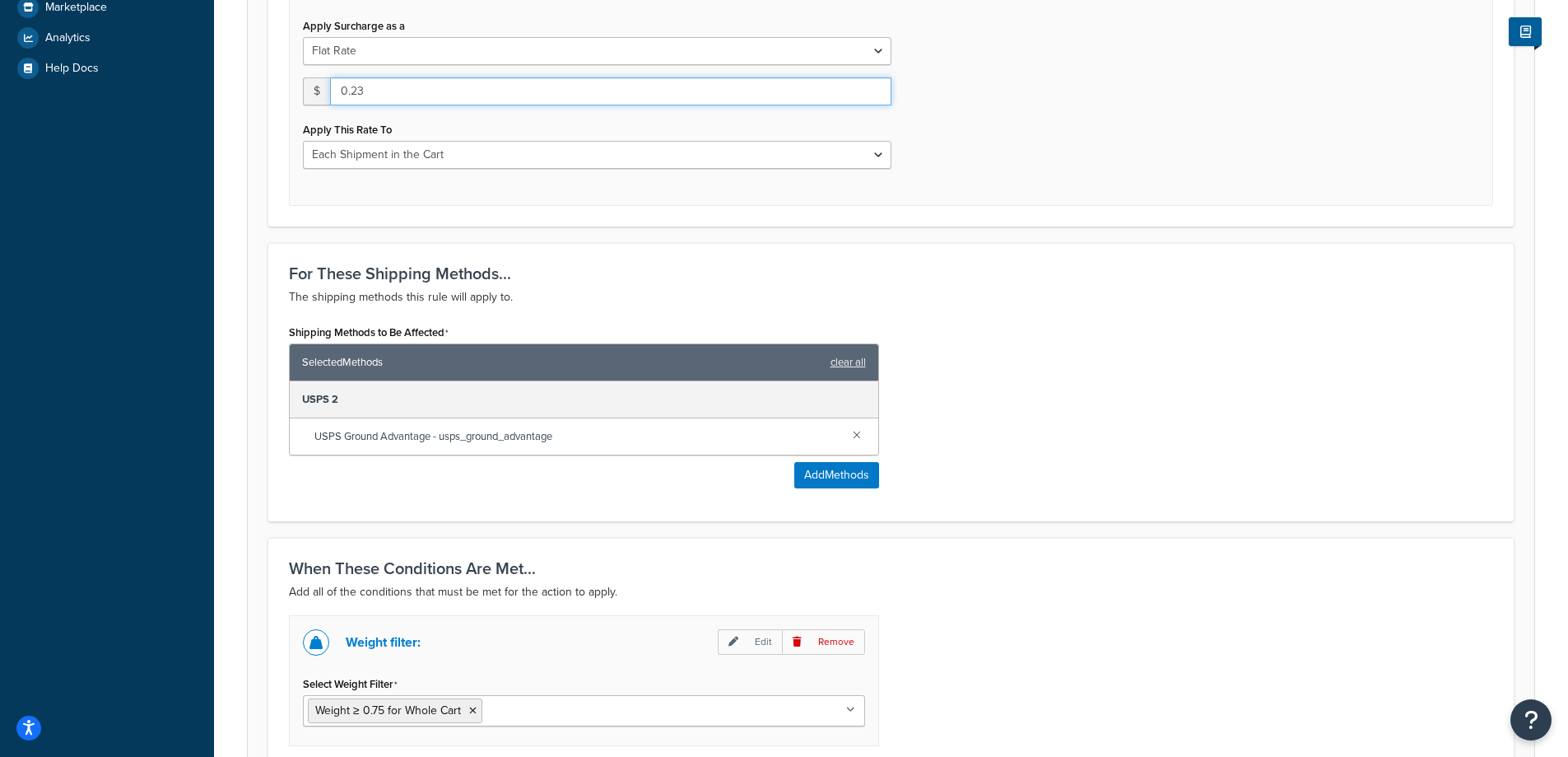
scroll to position [878, 0]
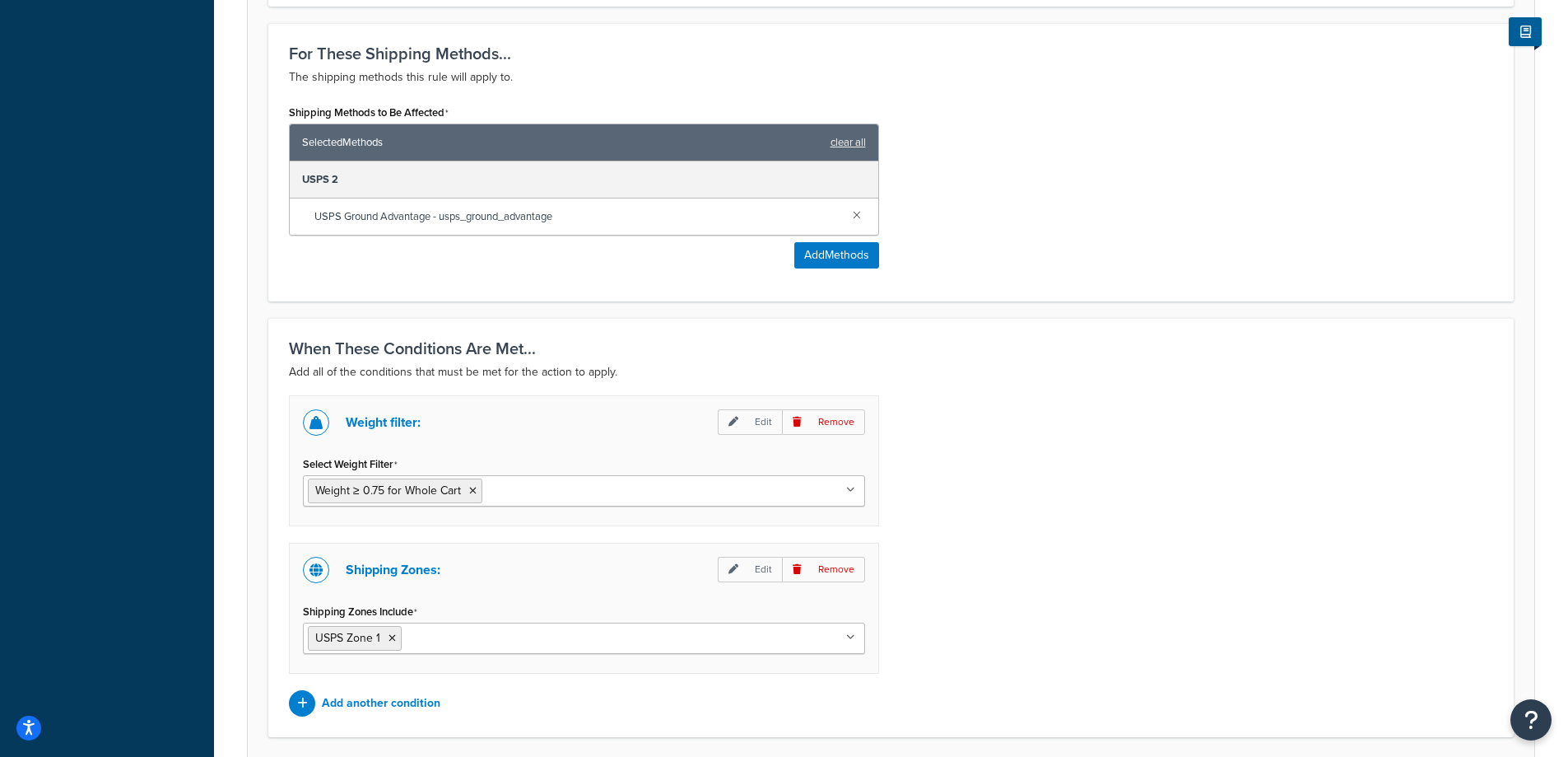
type input "0.23"
click at [475, 637] on input "Shipping Zones Include" at bounding box center [478, 637] width 145 height 18
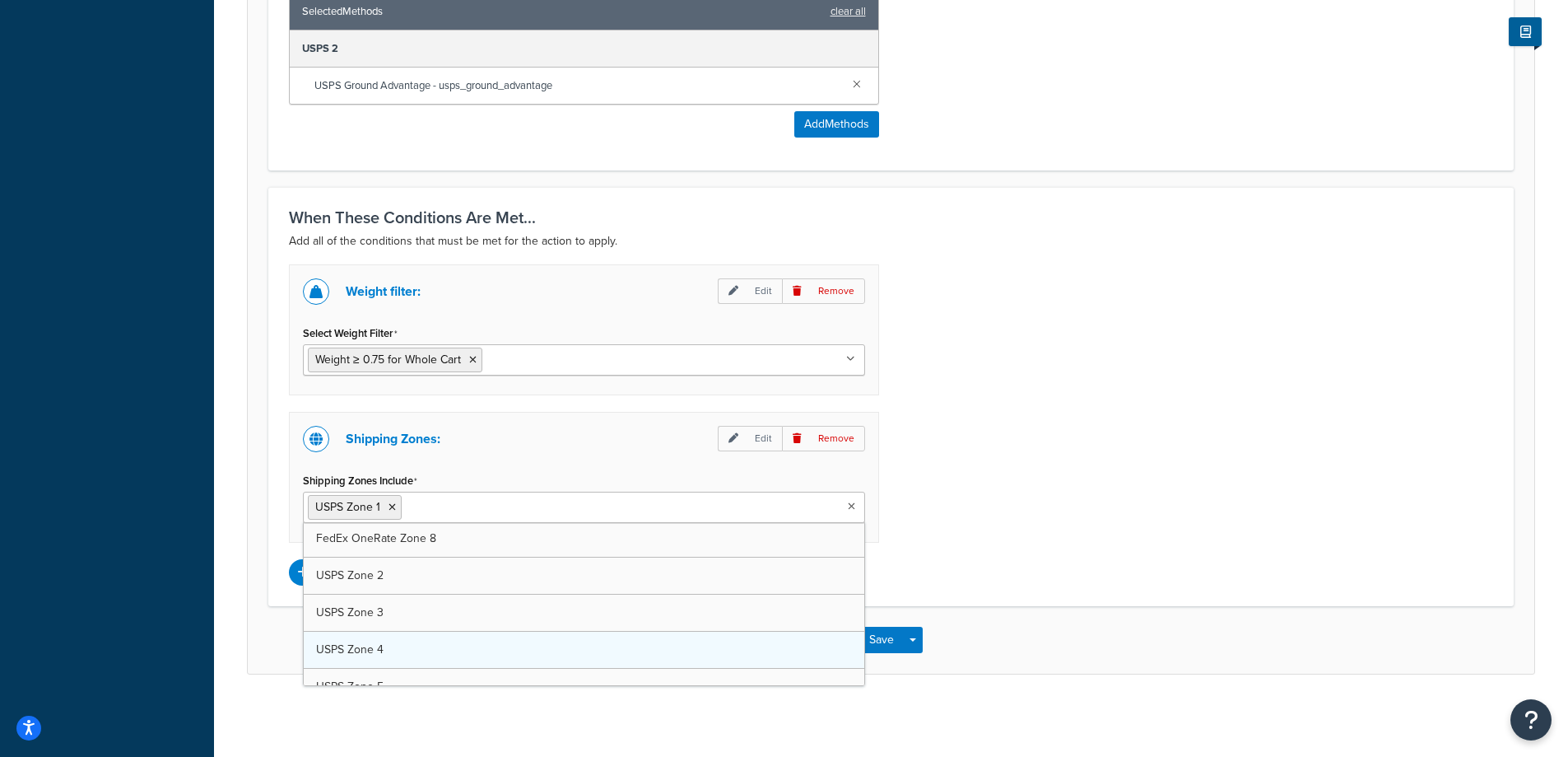
scroll to position [439, 0]
click at [387, 506] on li "USPS Zone 1" at bounding box center [355, 506] width 93 height 25
click at [391, 506] on icon at bounding box center [392, 507] width 7 height 10
click at [1142, 420] on div "Weight filter: Edit Remove Select Weight Filter Weight ≥ 0.75 for Whole Cart Ca…" at bounding box center [891, 425] width 1229 height 321
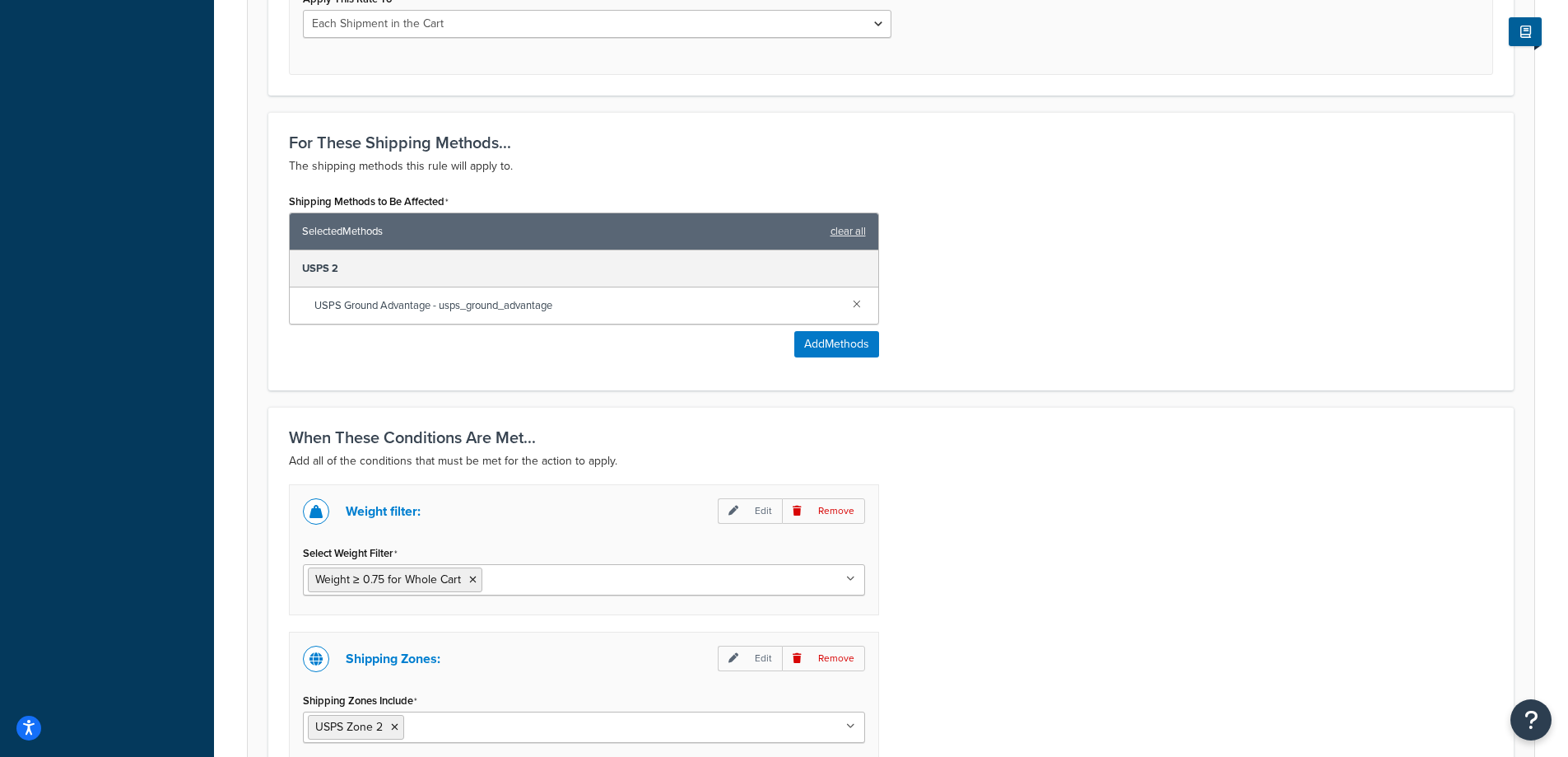
scroll to position [1010, 0]
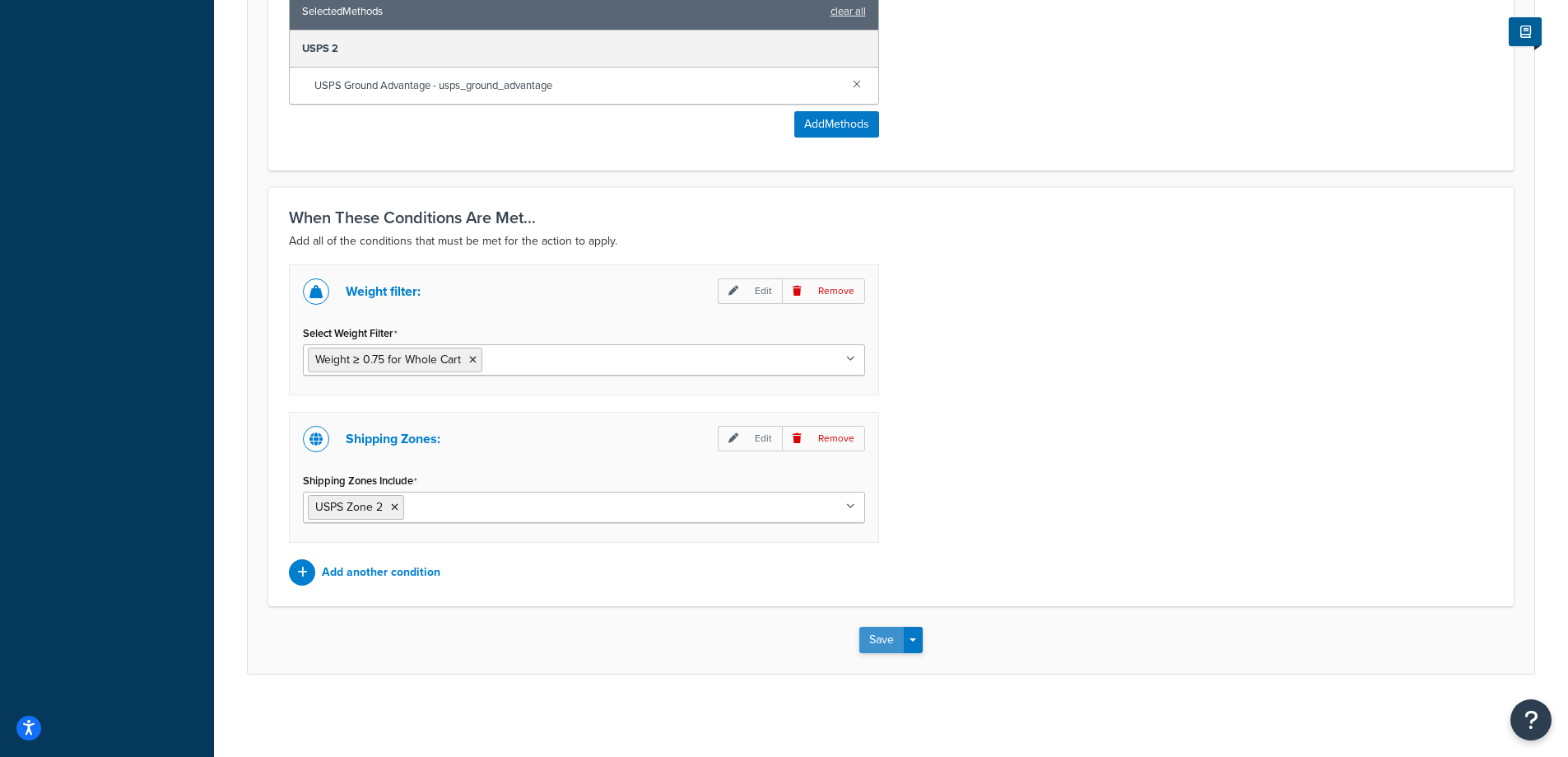
click at [881, 639] on button "Save" at bounding box center [881, 640] width 45 height 26
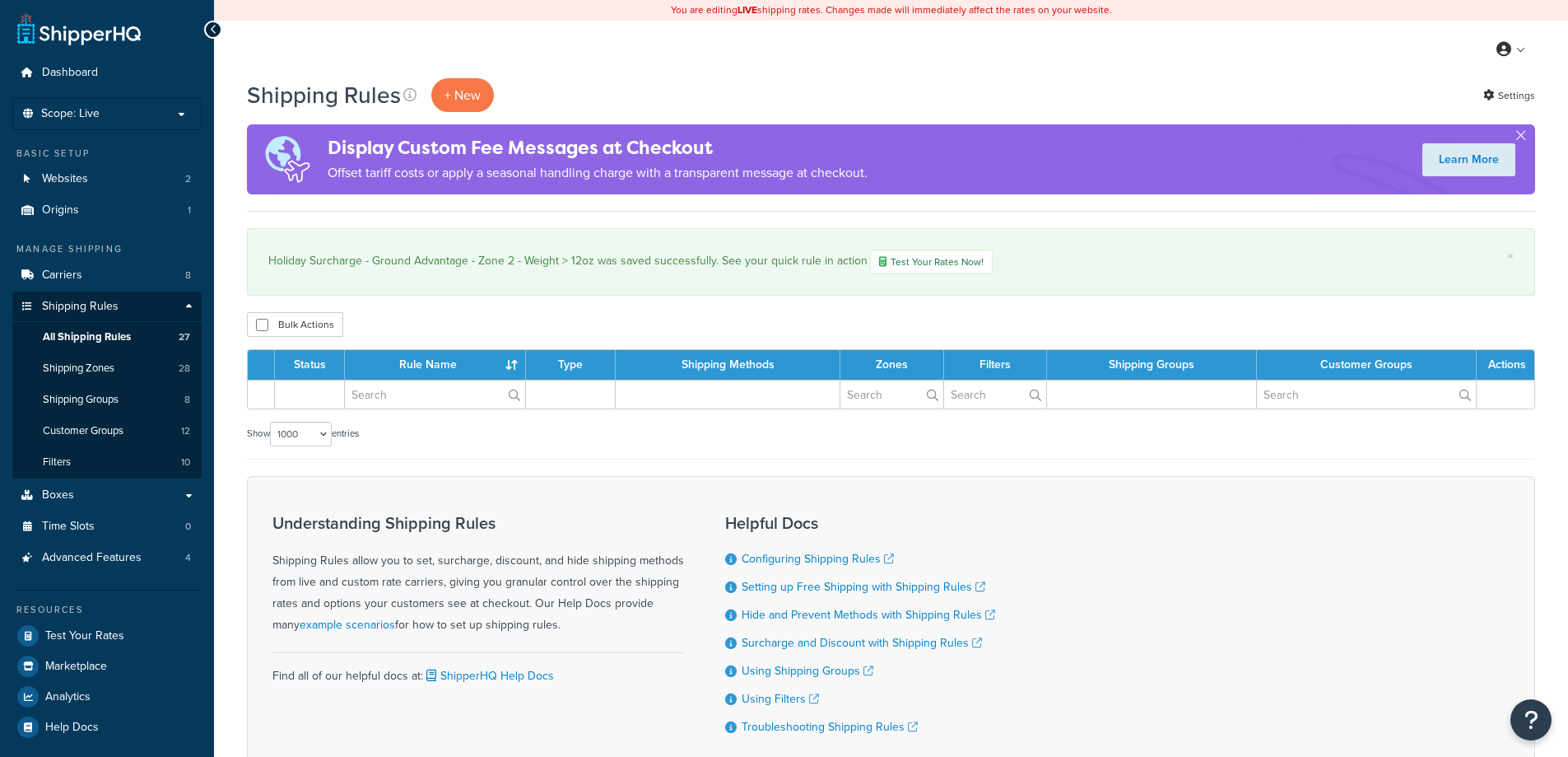
select select "1000"
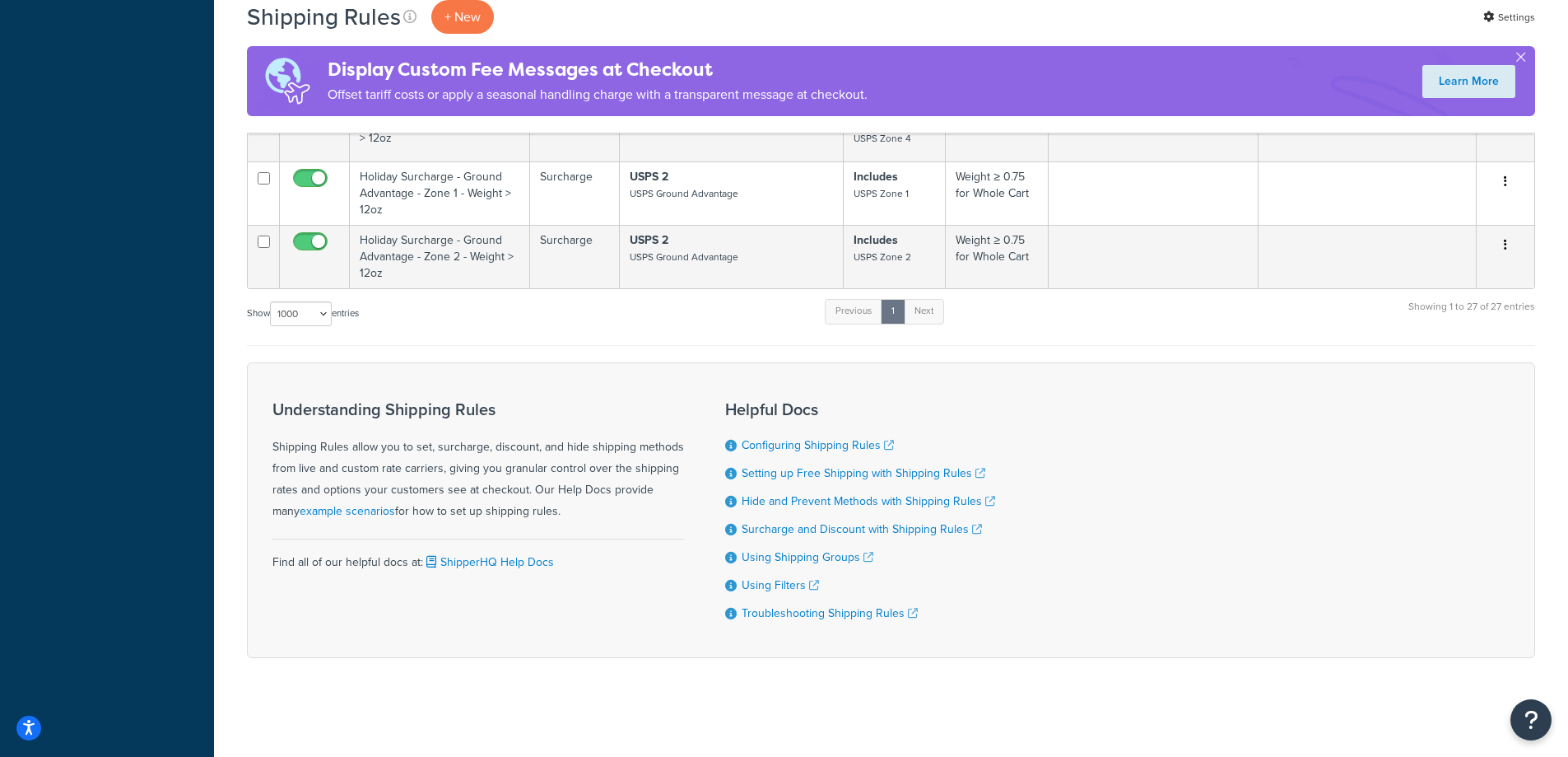
scroll to position [3382, 0]
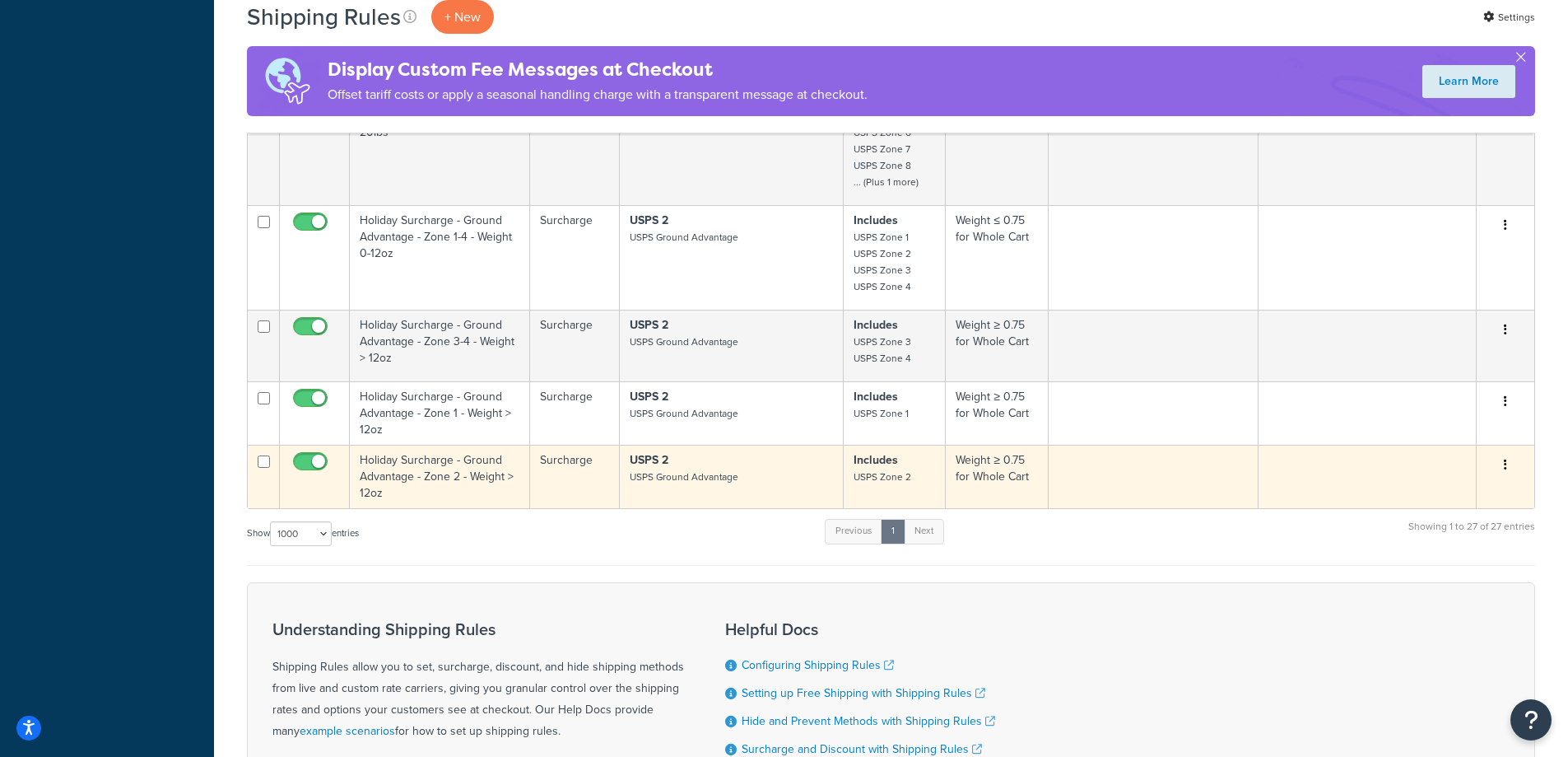
click at [1506, 467] on button "button" at bounding box center [1504, 465] width 23 height 26
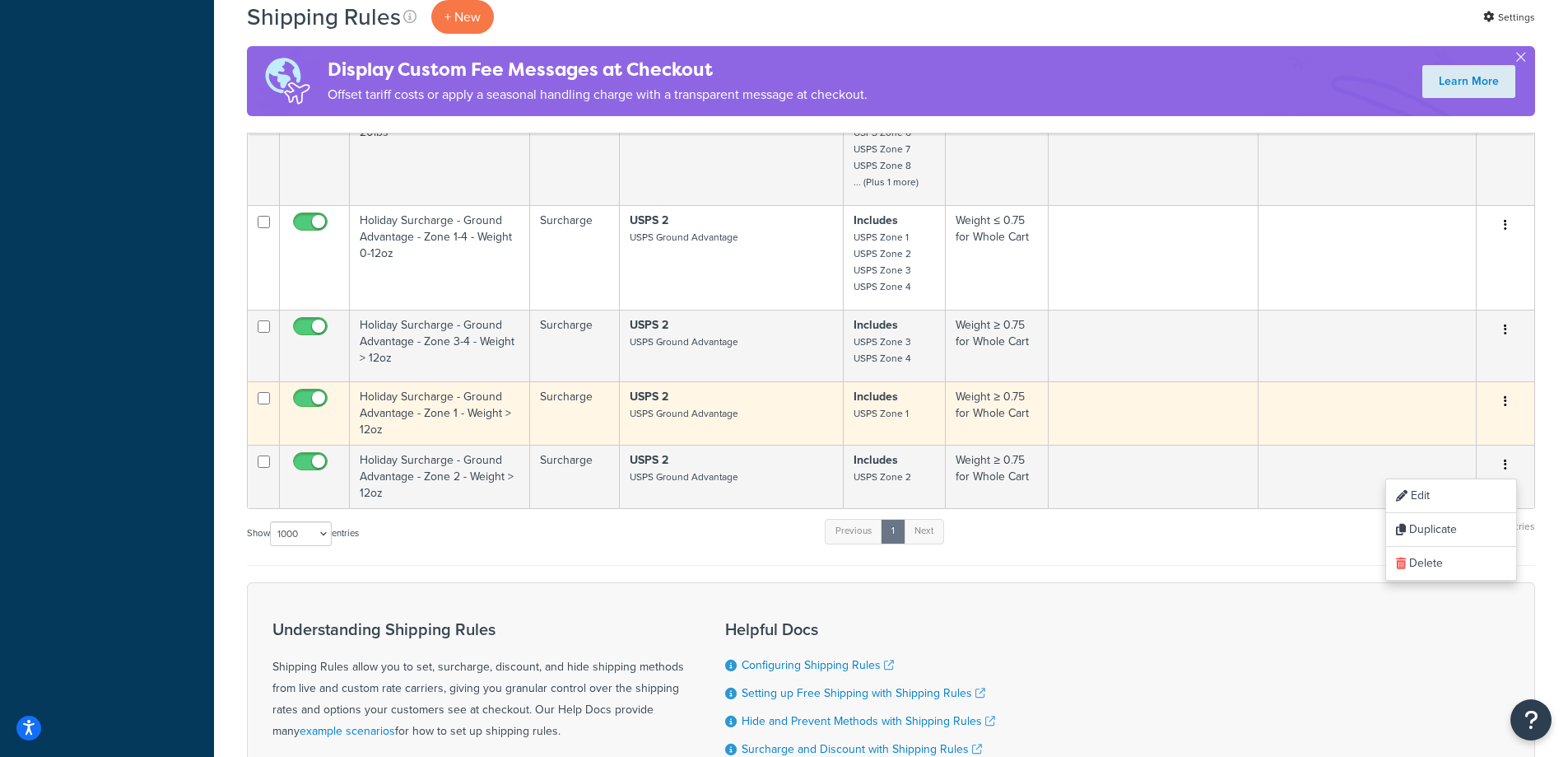
click at [1504, 400] on icon "button" at bounding box center [1504, 401] width 3 height 12
click at [1477, 428] on link "Edit" at bounding box center [1451, 433] width 130 height 34
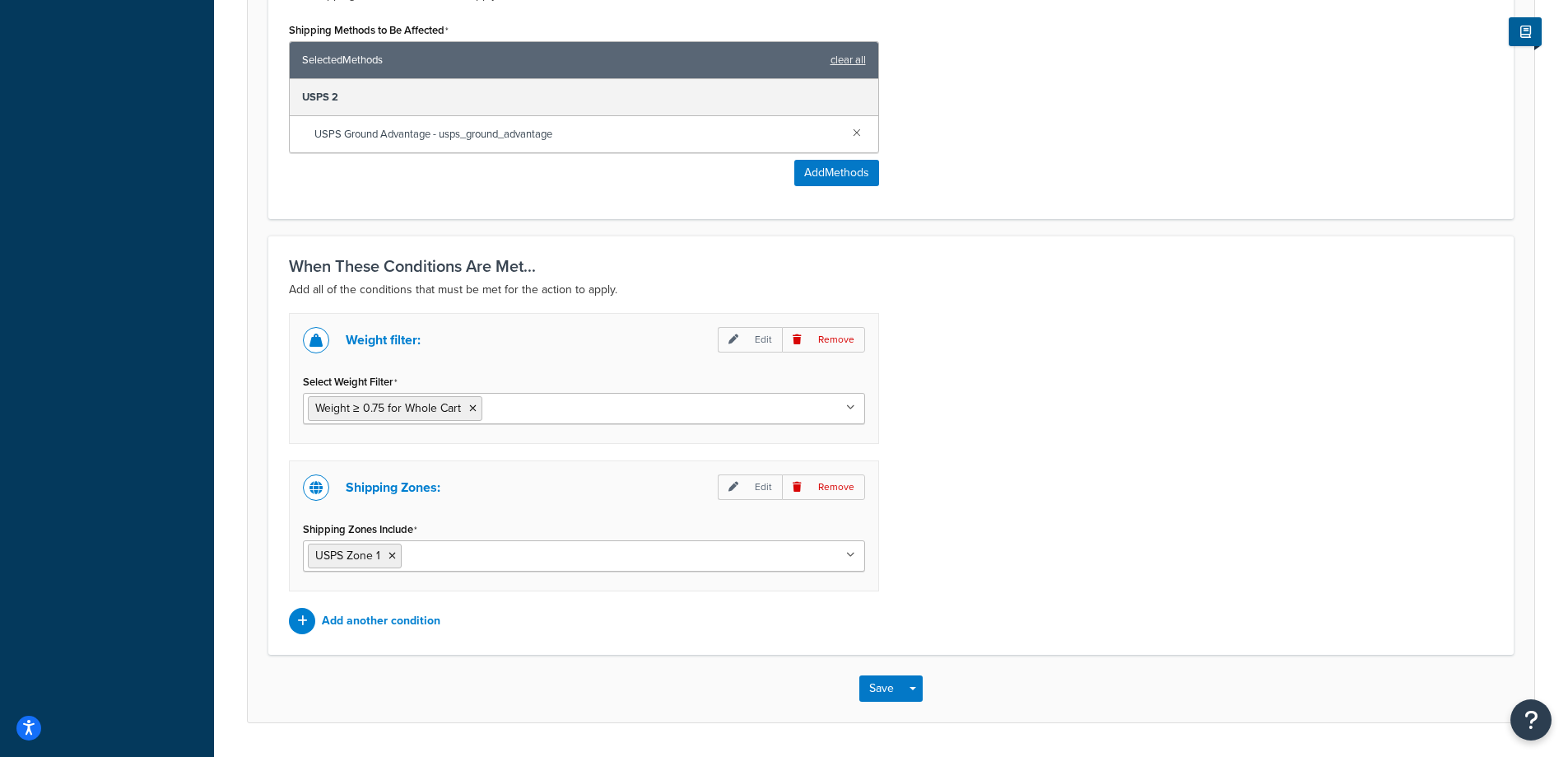
scroll to position [1010, 0]
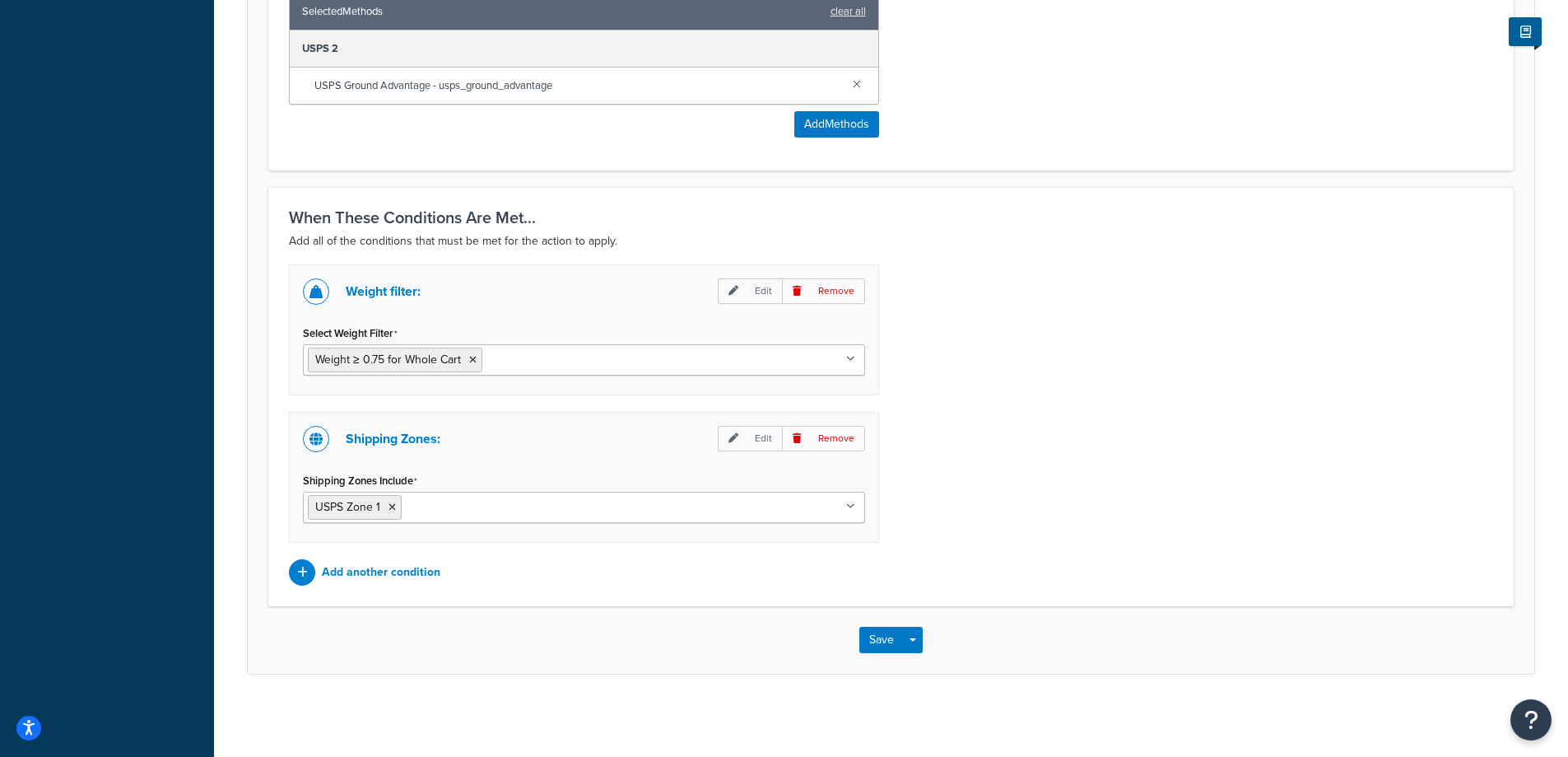
click at [651, 357] on ul "Weight ≥ 0.75 for Whole Cart" at bounding box center [584, 359] width 562 height 31
click at [743, 293] on p "Edit" at bounding box center [750, 291] width 65 height 26
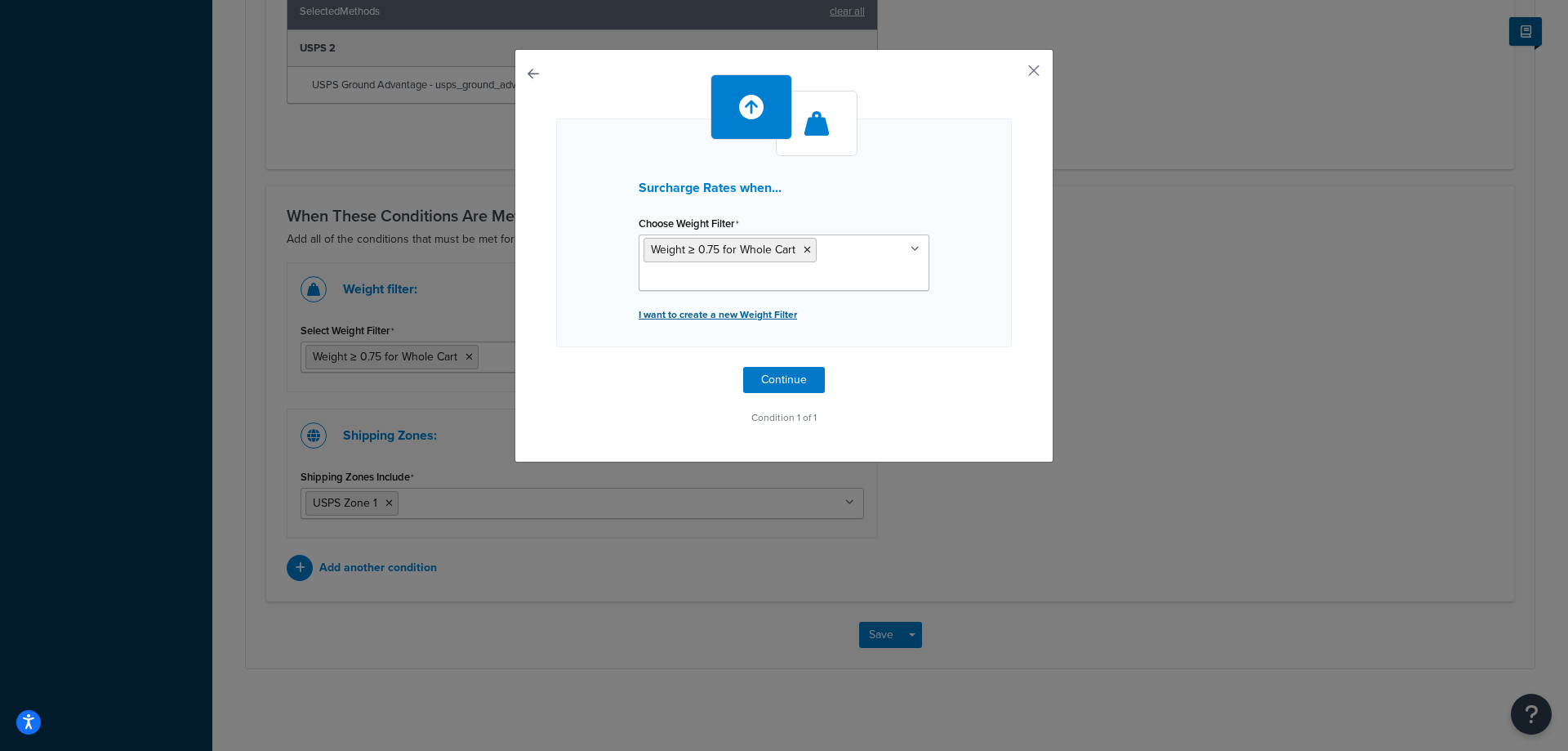
click at [751, 314] on p "I want to create a new Weight Filter" at bounding box center [784, 314] width 291 height 23
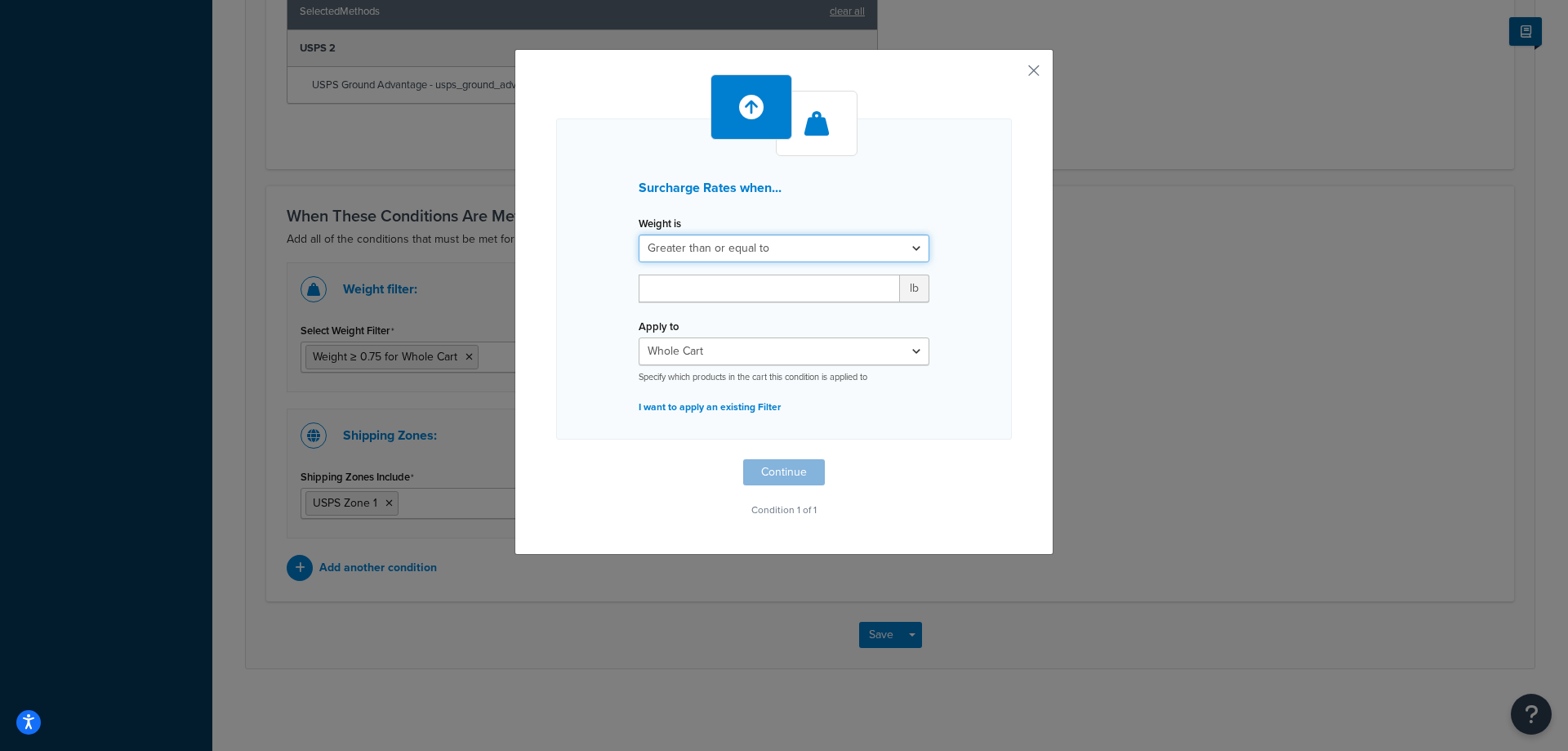
click at [771, 251] on select "Greater than or equal to Between or equal to Less than or equal to" at bounding box center [784, 249] width 291 height 28
select select "BETWEEN"
click at [638, 235] on select "Greater than or equal to Between or equal to Less than or equal to" at bounding box center [784, 249] width 291 height 28
click at [673, 286] on input "number" at bounding box center [690, 288] width 104 height 28
type input "12"
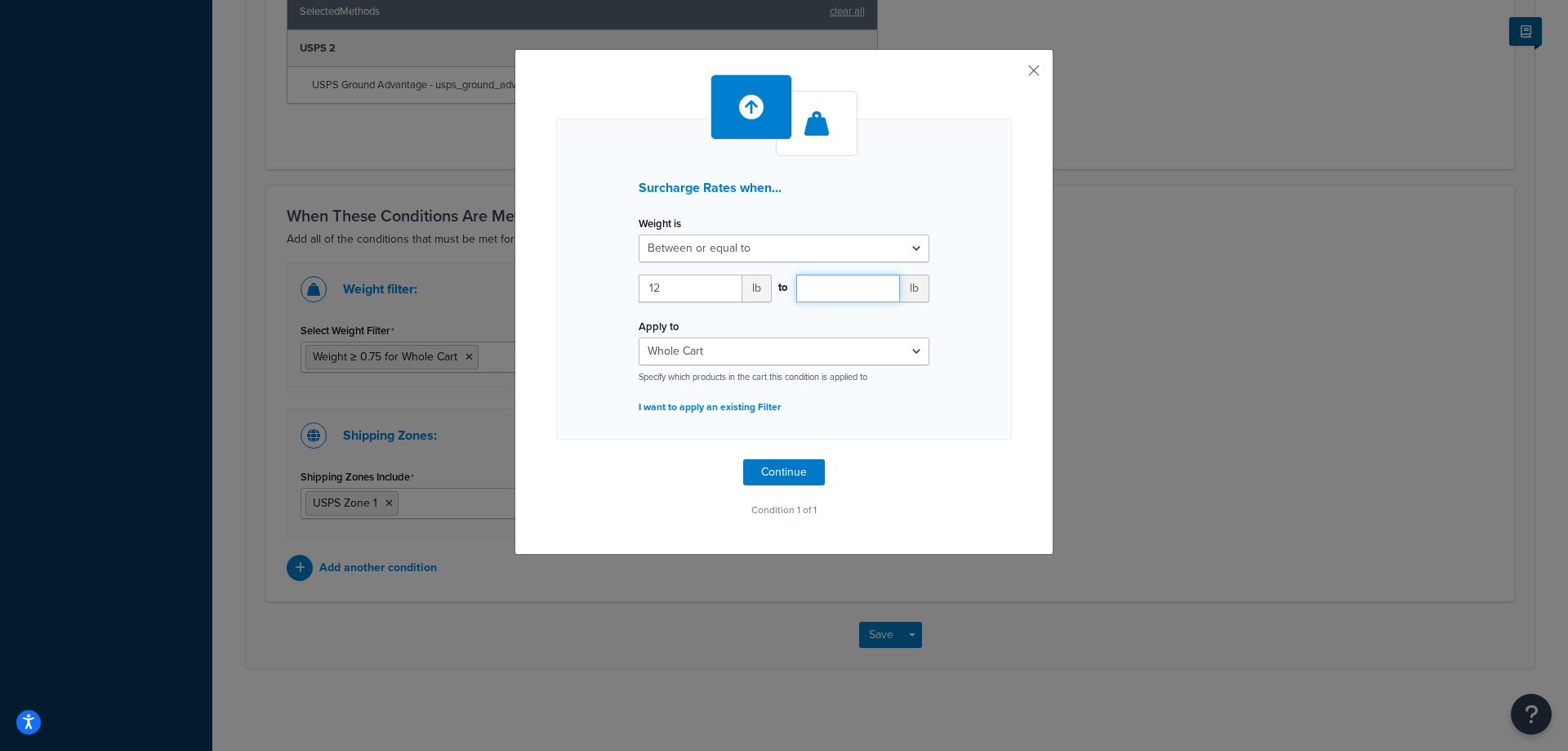
click at [840, 288] on input "number" at bounding box center [848, 288] width 104 height 28
drag, startPoint x: 840, startPoint y: 288, endPoint x: 761, endPoint y: 307, distance: 81.3
click at [761, 307] on div "12 lb to 15.999 lb" at bounding box center [784, 294] width 315 height 40
type input "15.999"
drag, startPoint x: 691, startPoint y: 286, endPoint x: 571, endPoint y: 287, distance: 120.0
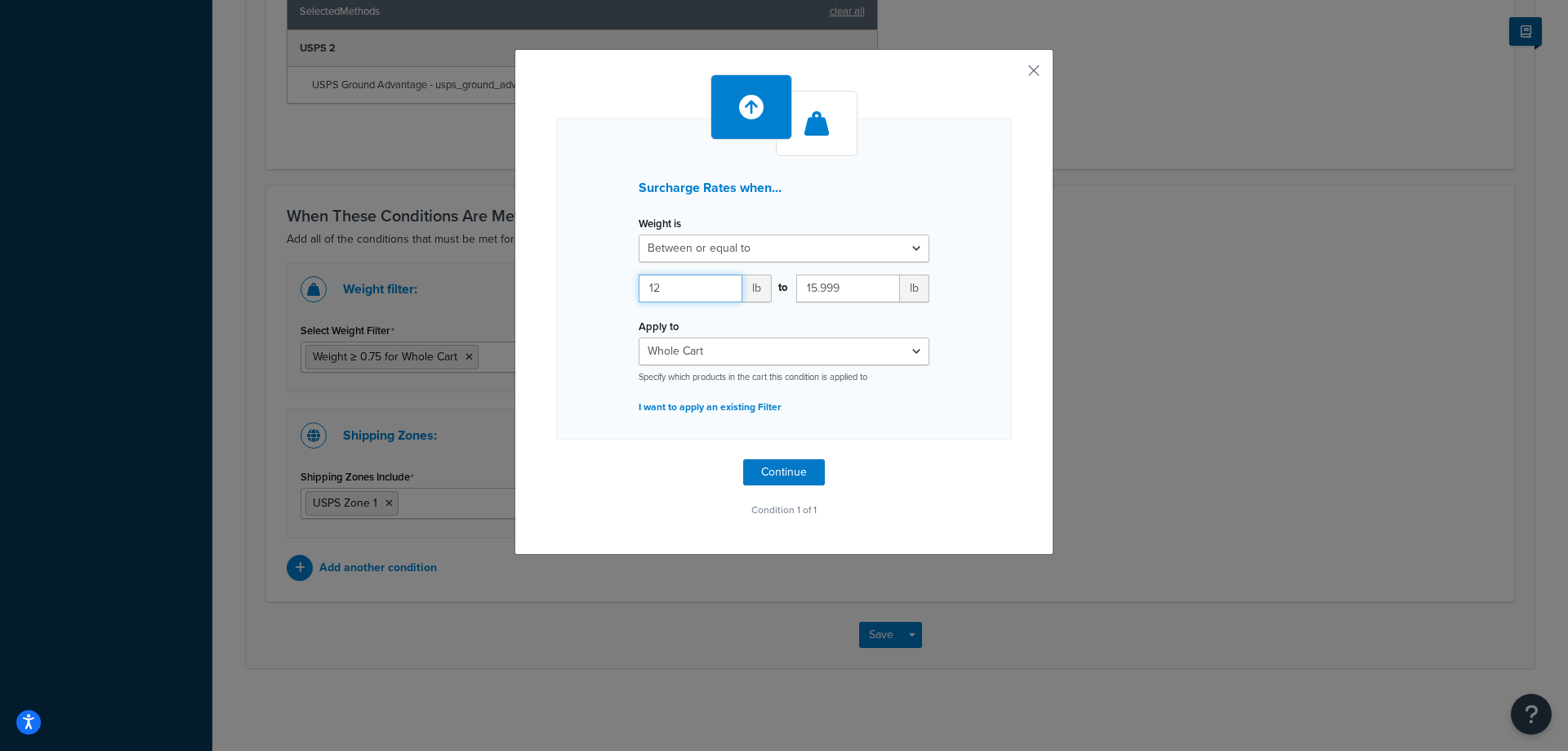
click at [571, 287] on div "Surcharge Rates when... Weight is Greater than or equal to Between or equal to …" at bounding box center [784, 278] width 456 height 321
type input "0.75"
click at [852, 296] on input "15.999" at bounding box center [848, 288] width 104 height 28
paste input "0"
type input "0.999"
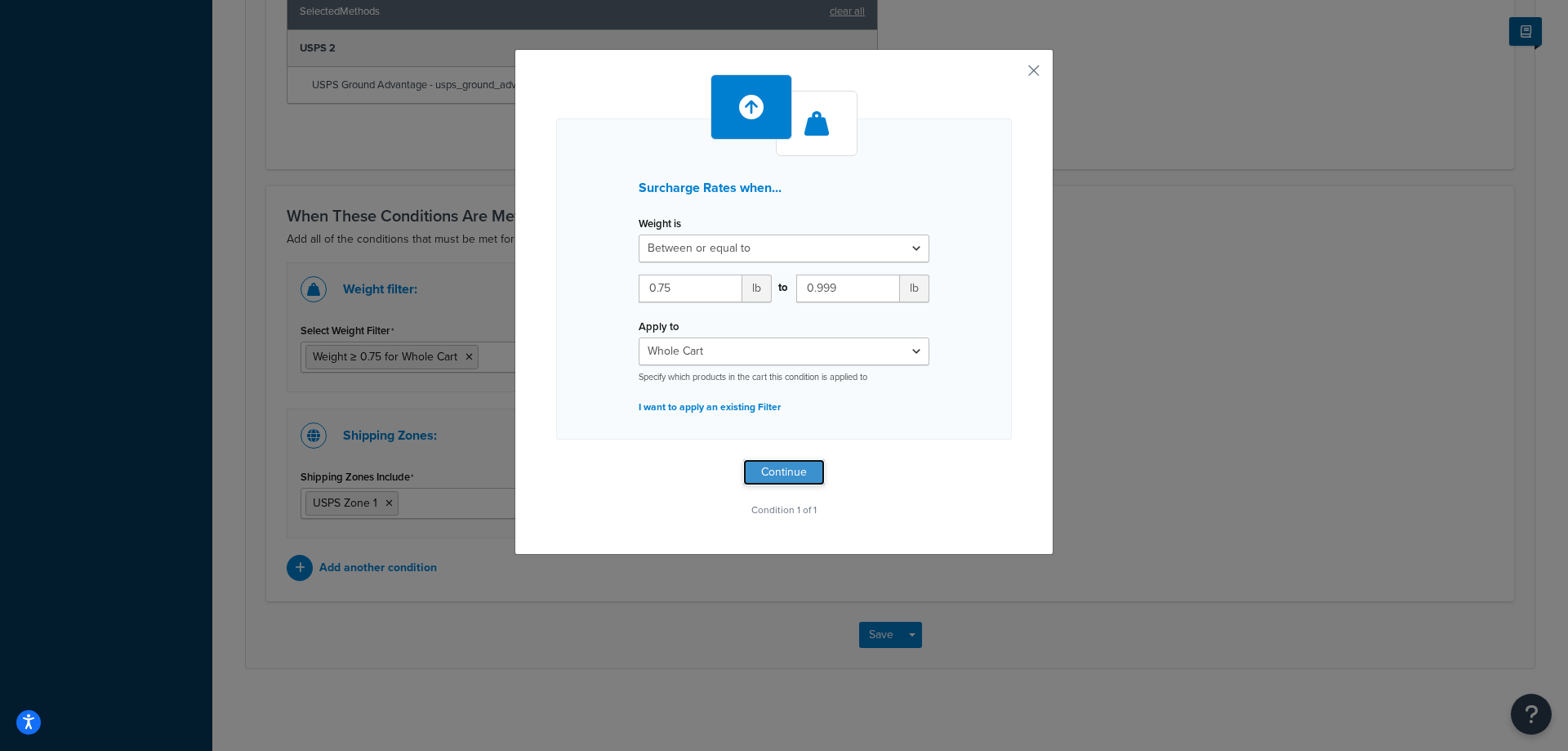
click at [786, 472] on button "Continue" at bounding box center [784, 472] width 82 height 26
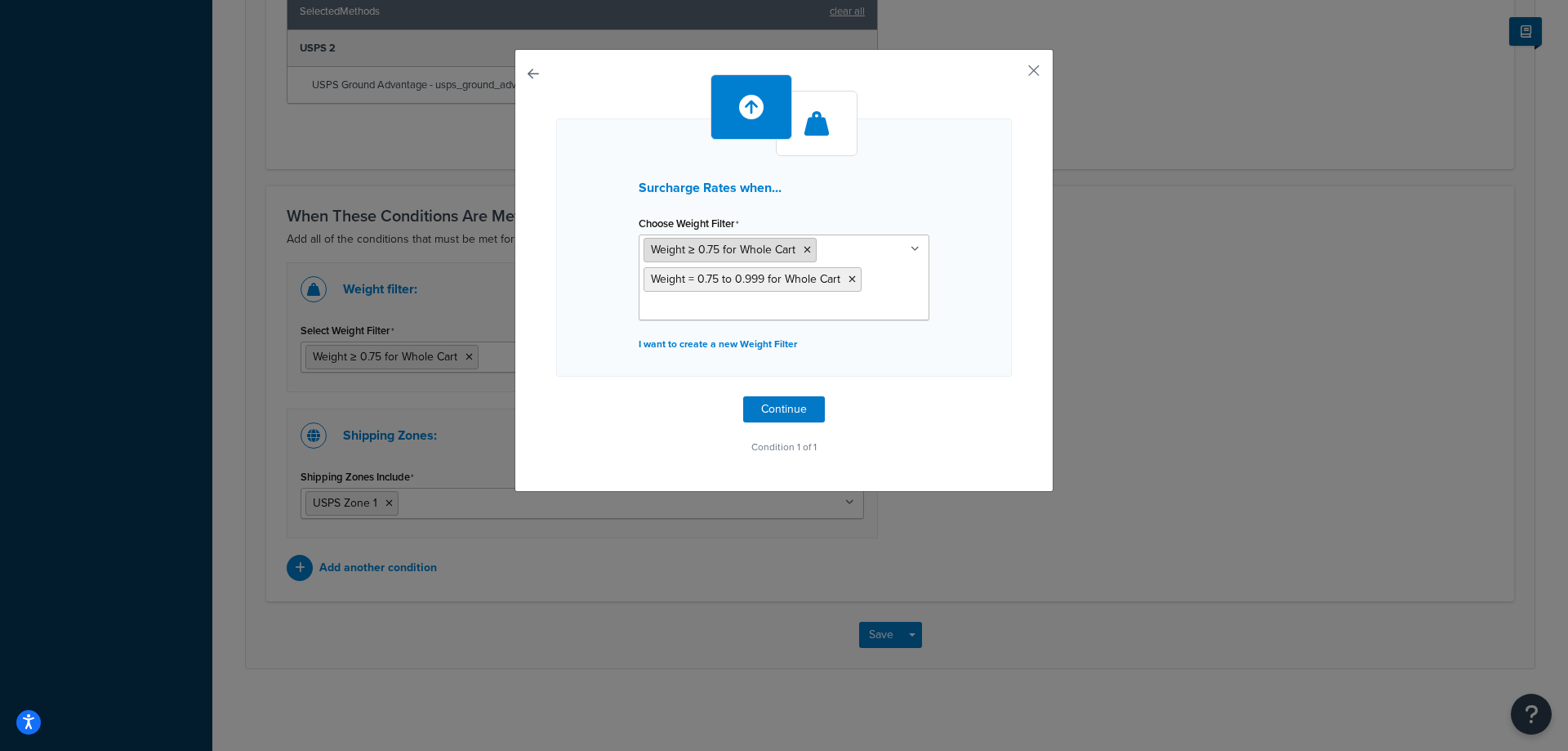
click at [803, 246] on icon at bounding box center [806, 250] width 7 height 10
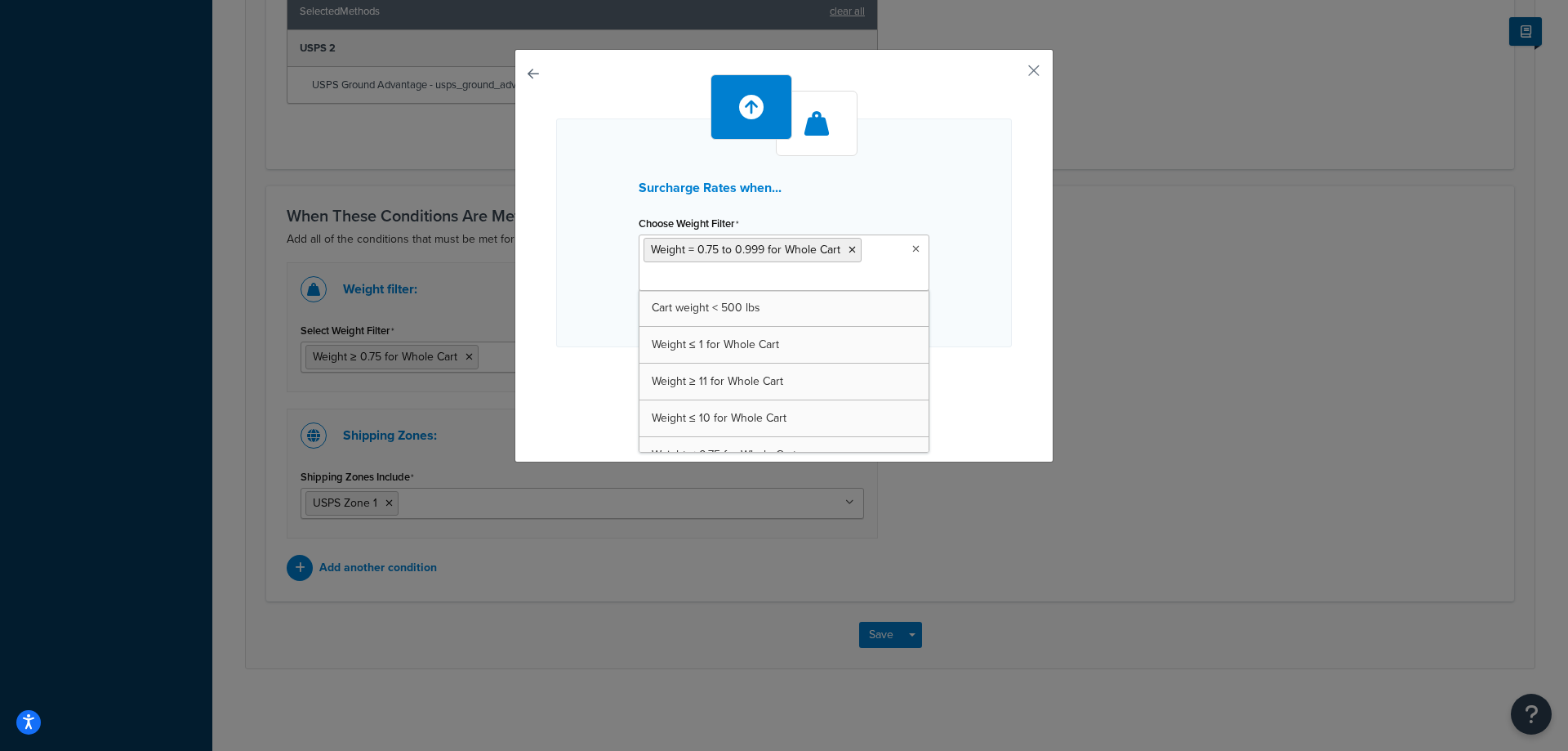
click at [983, 288] on div "Surcharge Rates when... Choose Weight Filter Weight = 0.75 to 0.999 for Whole C…" at bounding box center [784, 233] width 456 height 229
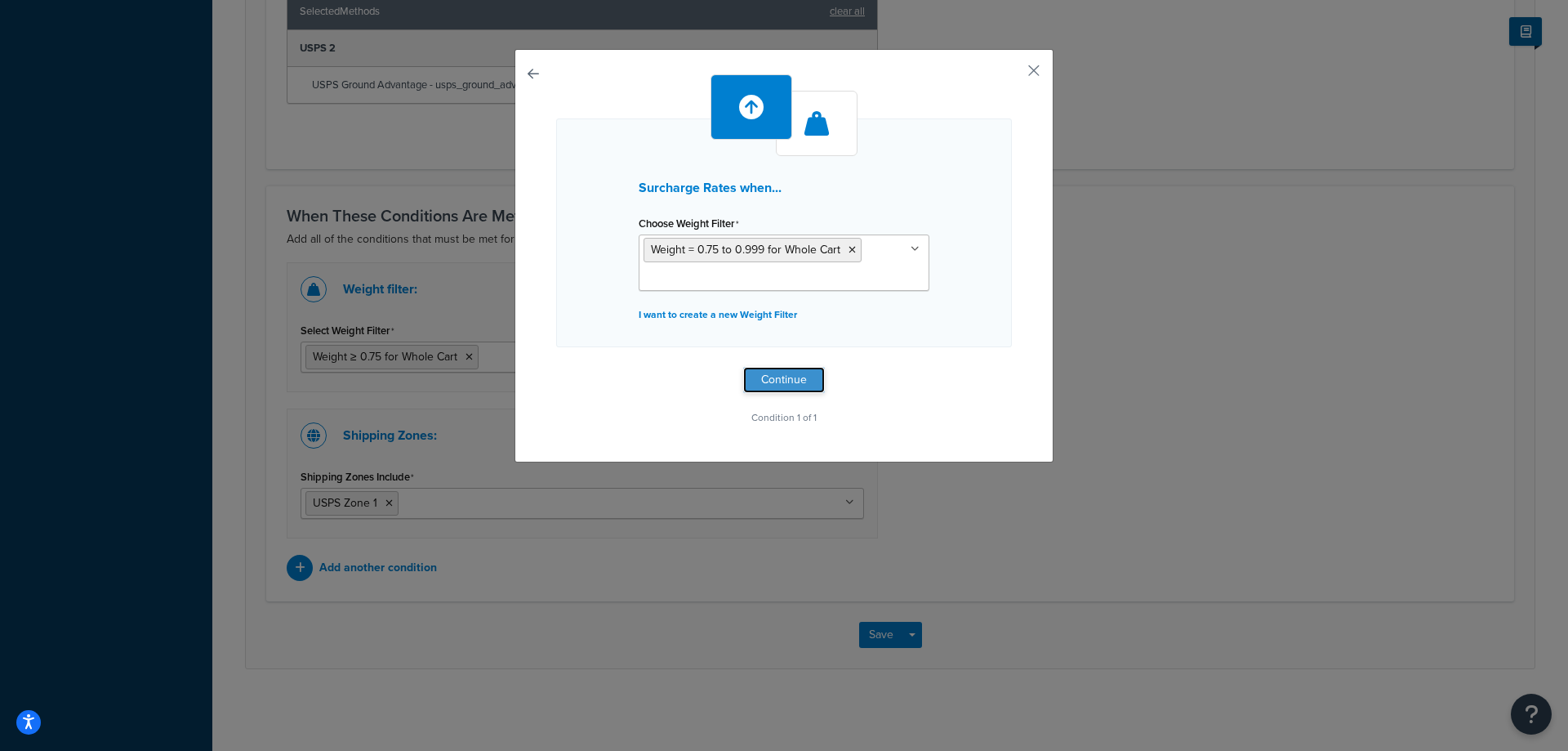
click at [770, 380] on button "Continue" at bounding box center [784, 380] width 82 height 26
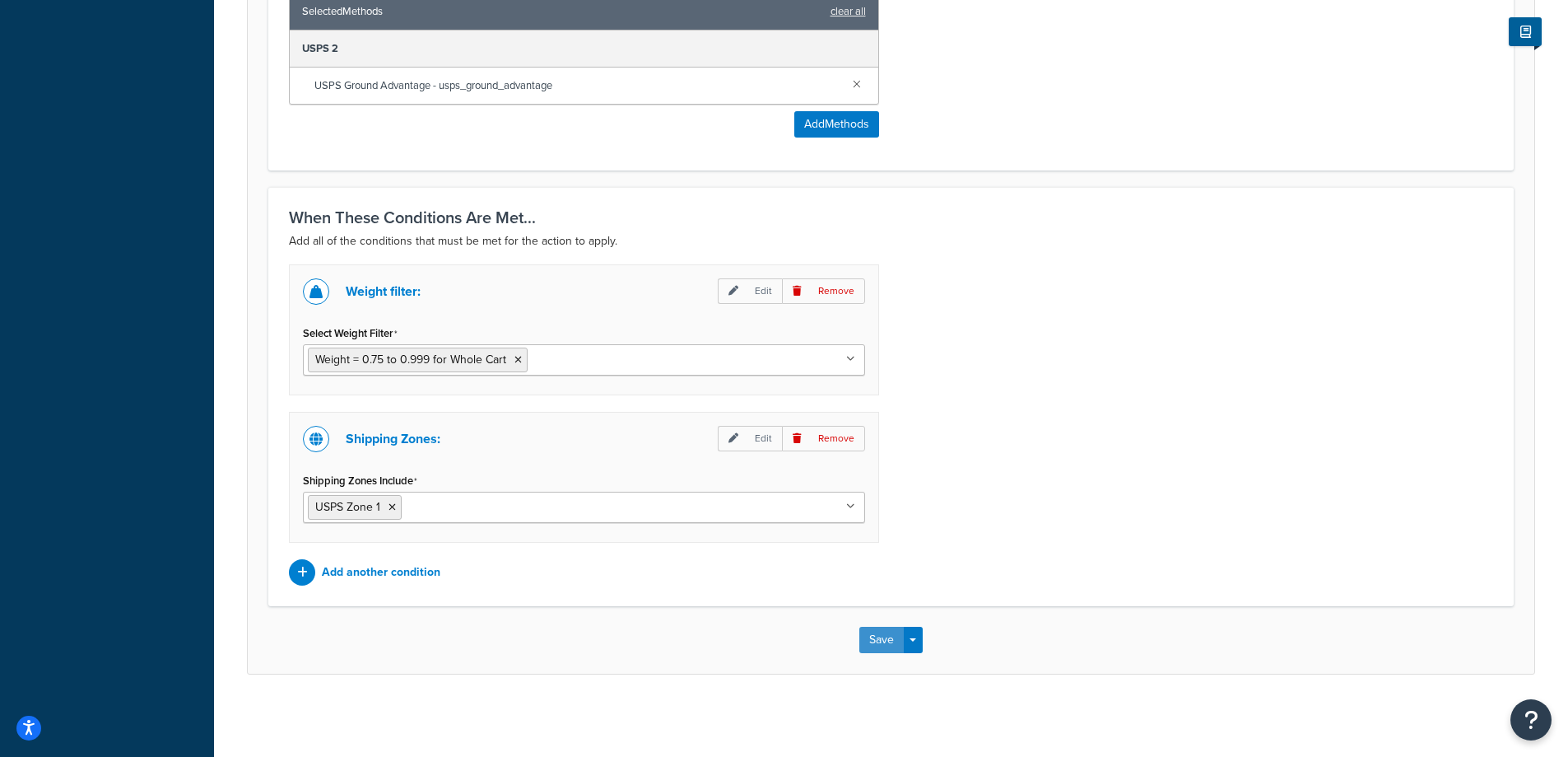
click at [885, 629] on button "Save" at bounding box center [881, 640] width 45 height 26
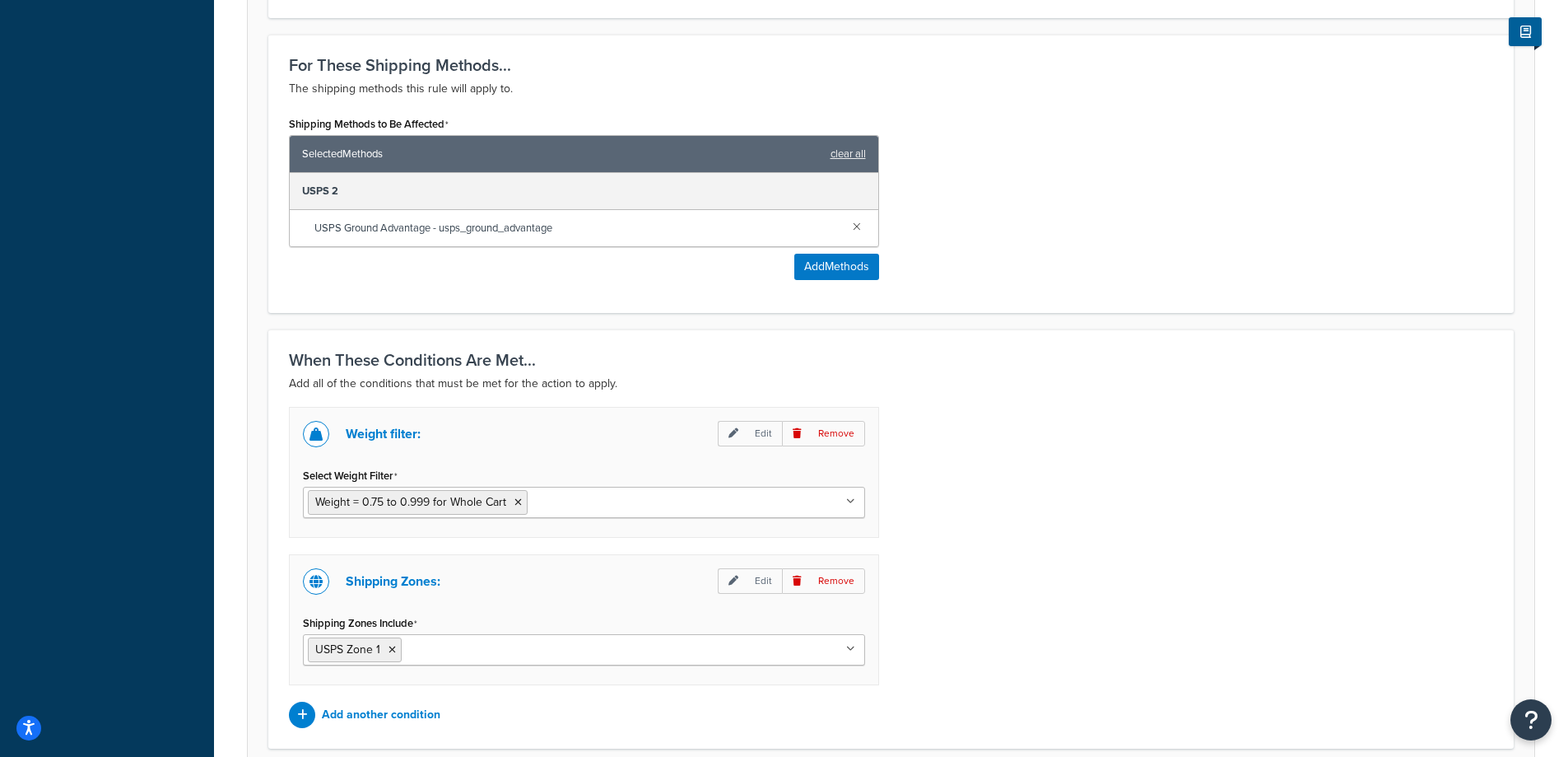
scroll to position [878, 0]
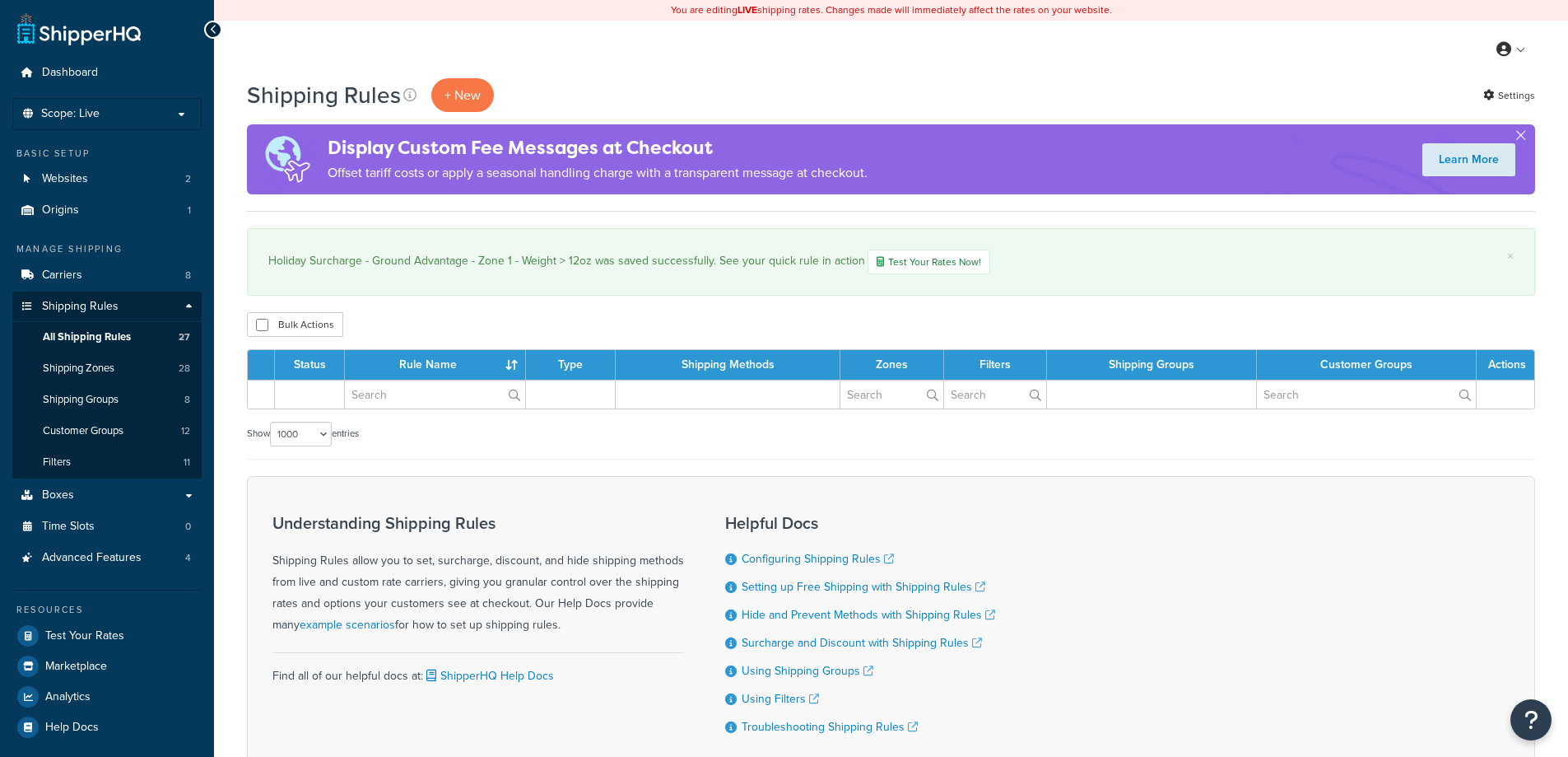
select select "1000"
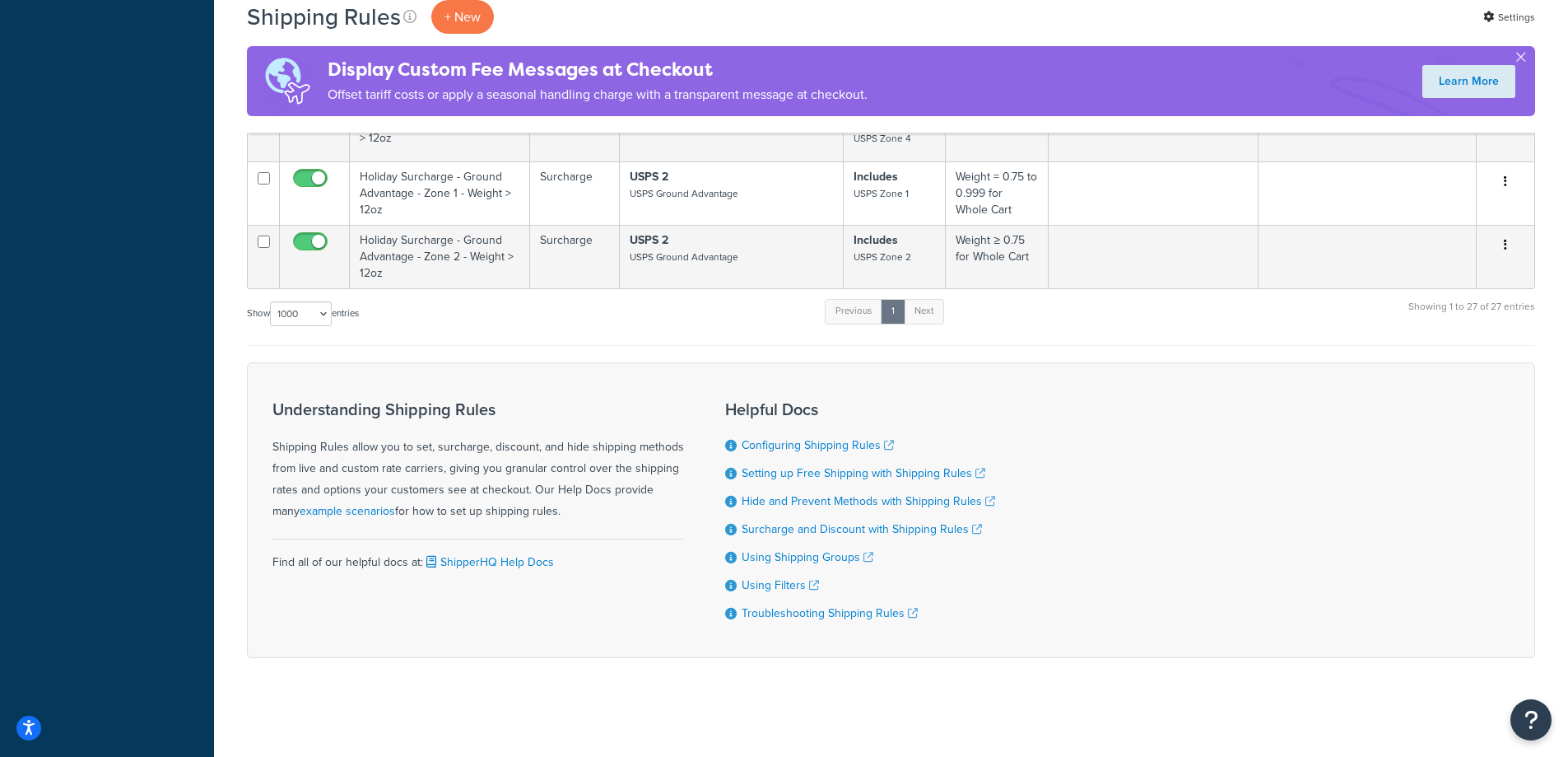
scroll to position [3382, 0]
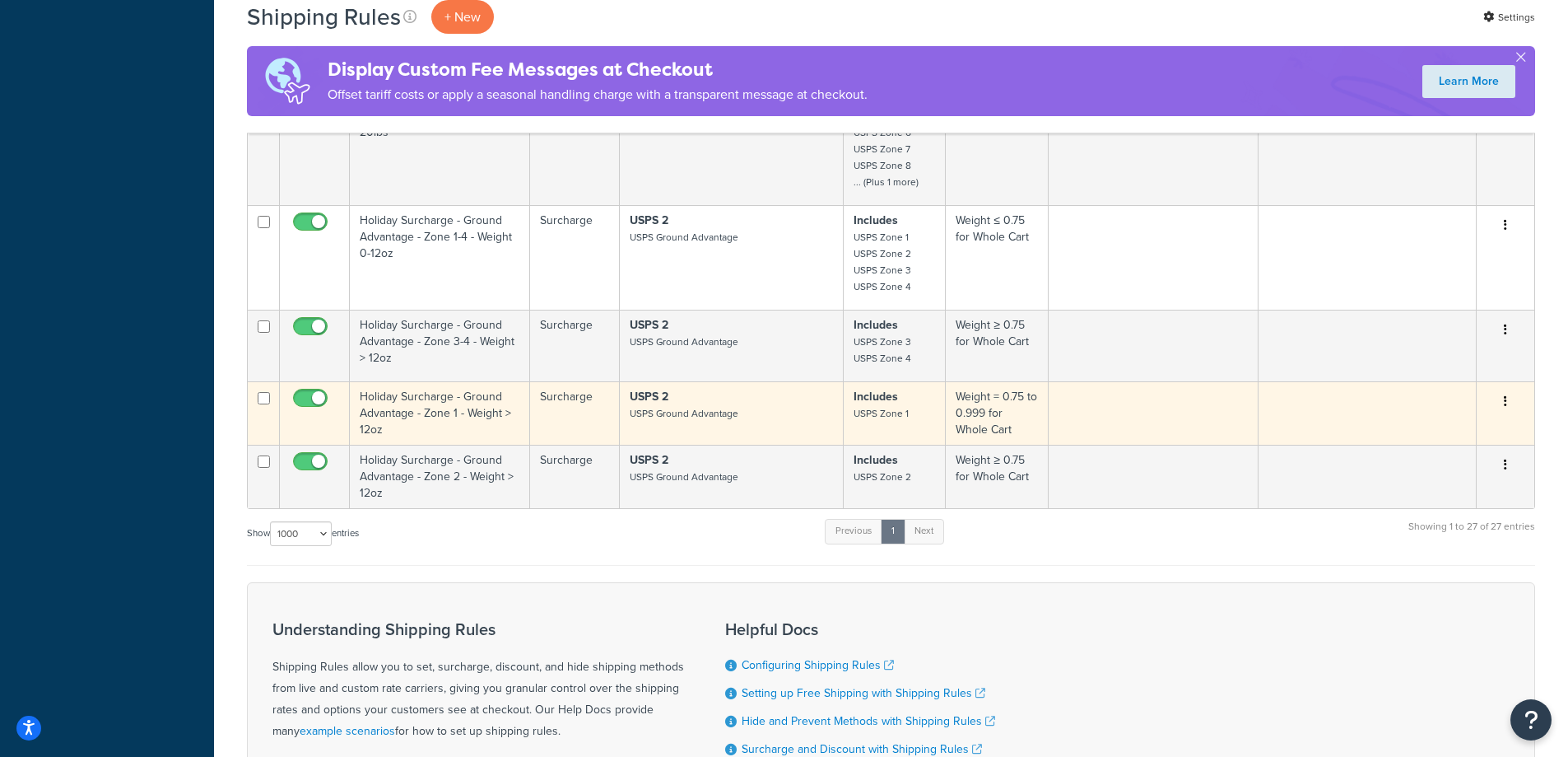
click at [1503, 400] on icon "button" at bounding box center [1504, 401] width 3 height 12
click at [1434, 470] on link "Duplicate" at bounding box center [1451, 467] width 130 height 34
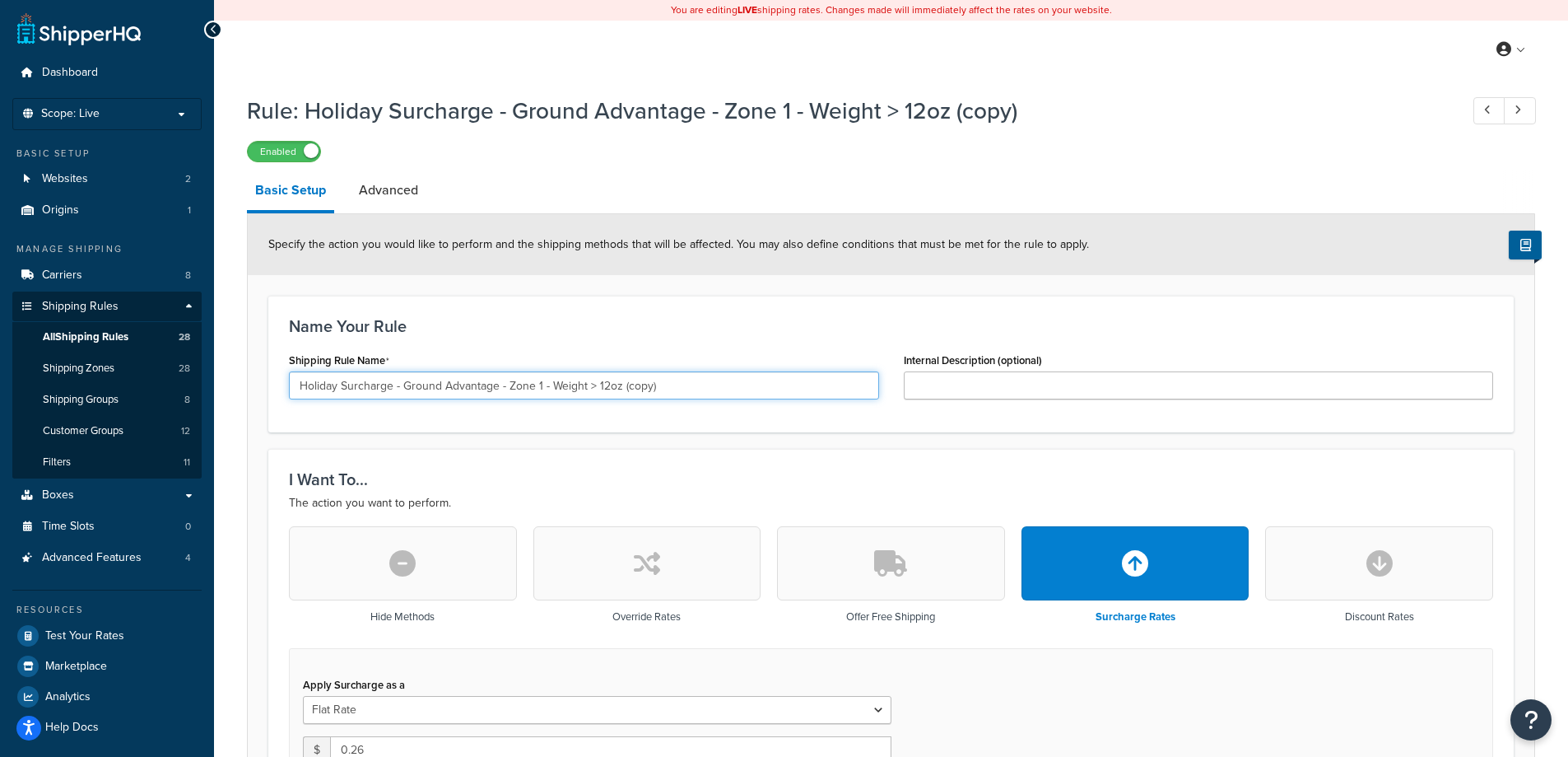
drag, startPoint x: 668, startPoint y: 380, endPoint x: 589, endPoint y: 387, distance: 79.3
click at [589, 387] on input "Holiday Surcharge - Ground Advantage - Zone 1 - Weight > 12oz (copy)" at bounding box center [583, 385] width 590 height 28
click at [597, 386] on input "Holiday Surcharge - Ground Advantage - Zone 1 - Weight > 12oz (copy)" at bounding box center [583, 385] width 590 height 28
drag, startPoint x: 619, startPoint y: 384, endPoint x: 598, endPoint y: 382, distance: 21.1
click at [598, 382] on input "Holiday Surcharge - Ground Advantage - Zone 1 - Weight > 12oz (copy)" at bounding box center [583, 385] width 590 height 28
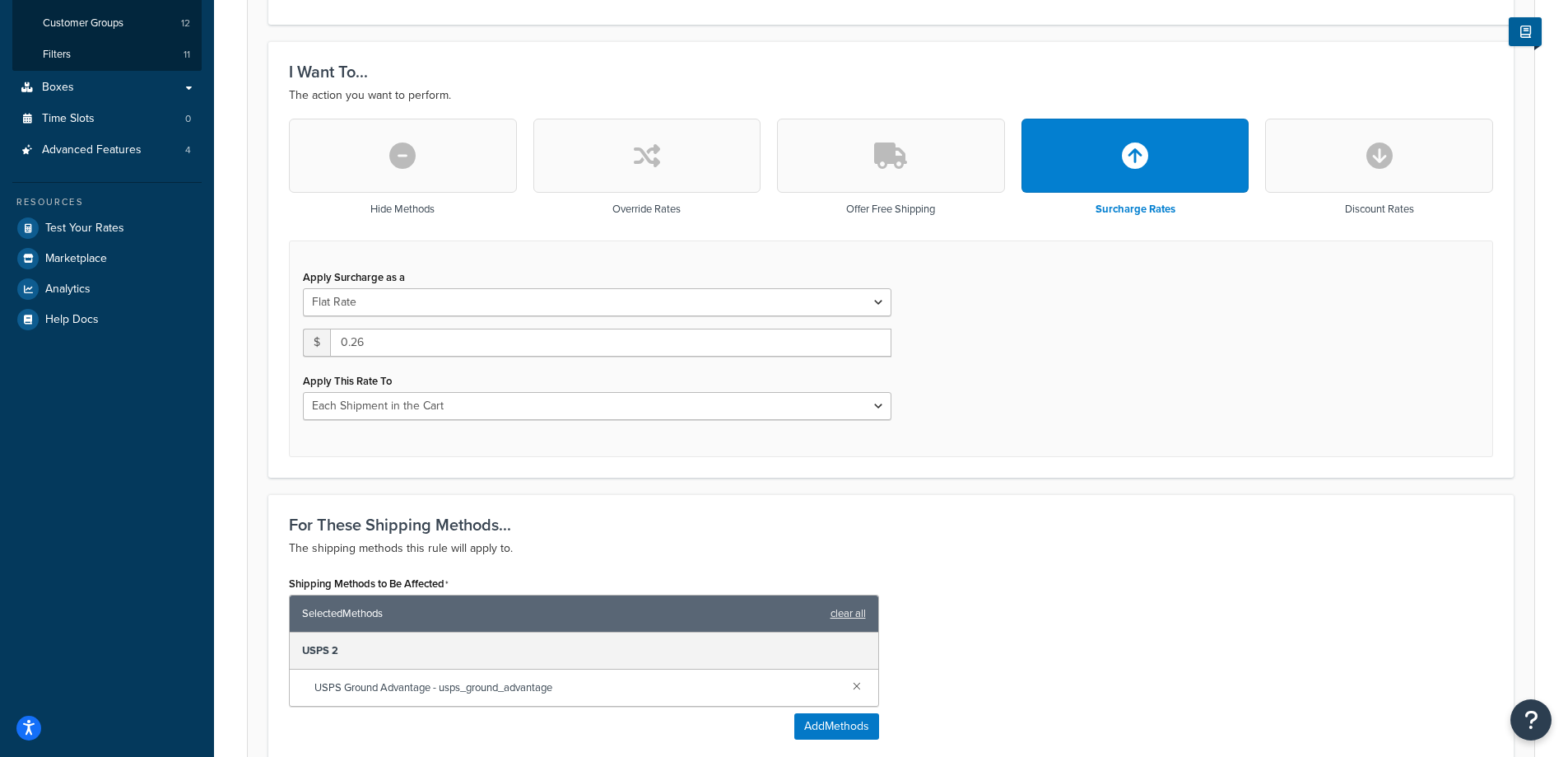
scroll to position [439, 0]
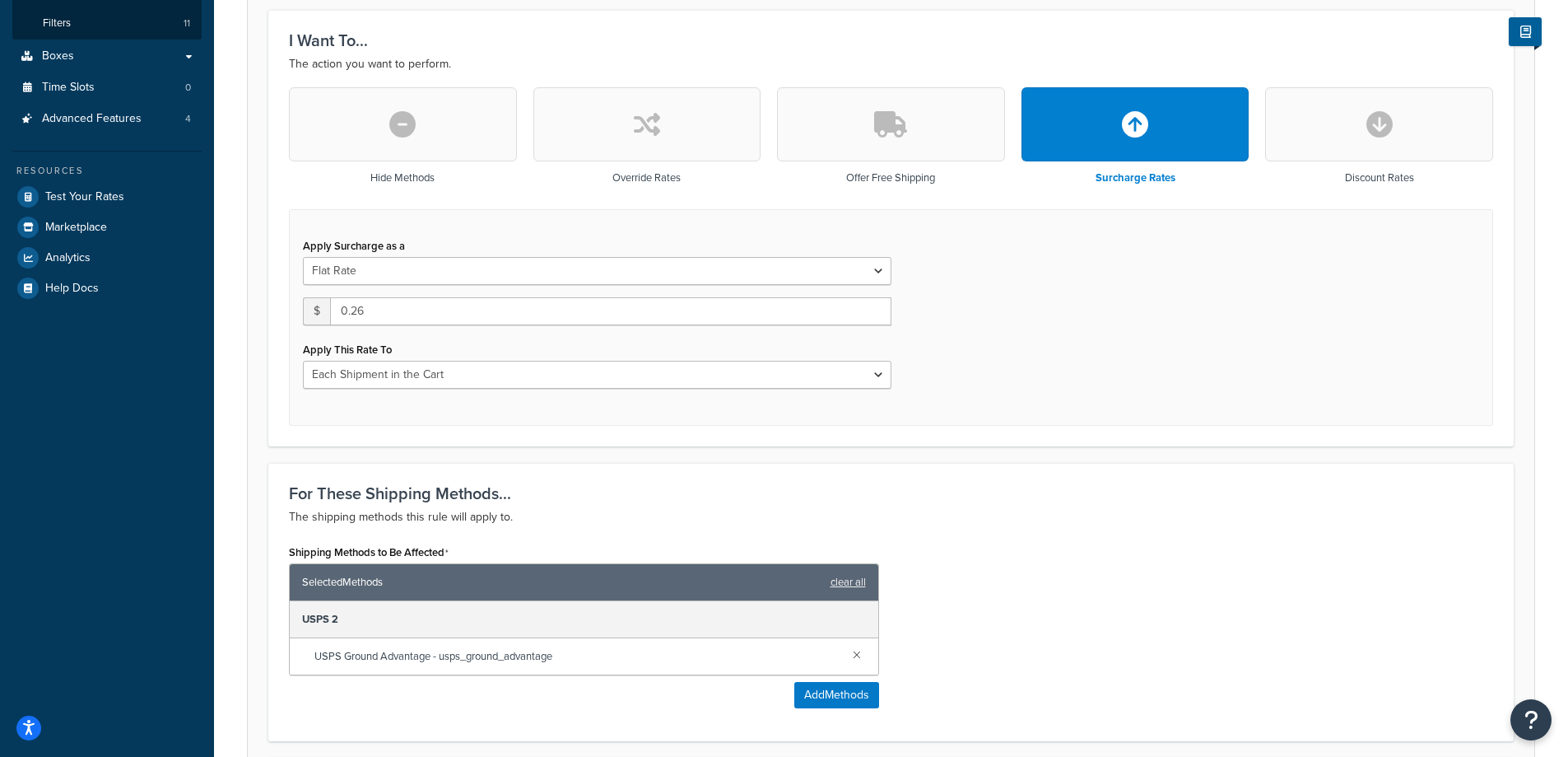
type input "Holiday Surcharge - Ground Advantage - Zone 1 - Weight > 15.999oz (copy)"
drag, startPoint x: 359, startPoint y: 307, endPoint x: 391, endPoint y: 308, distance: 32.0
click at [391, 308] on input "0.26" at bounding box center [610, 311] width 561 height 28
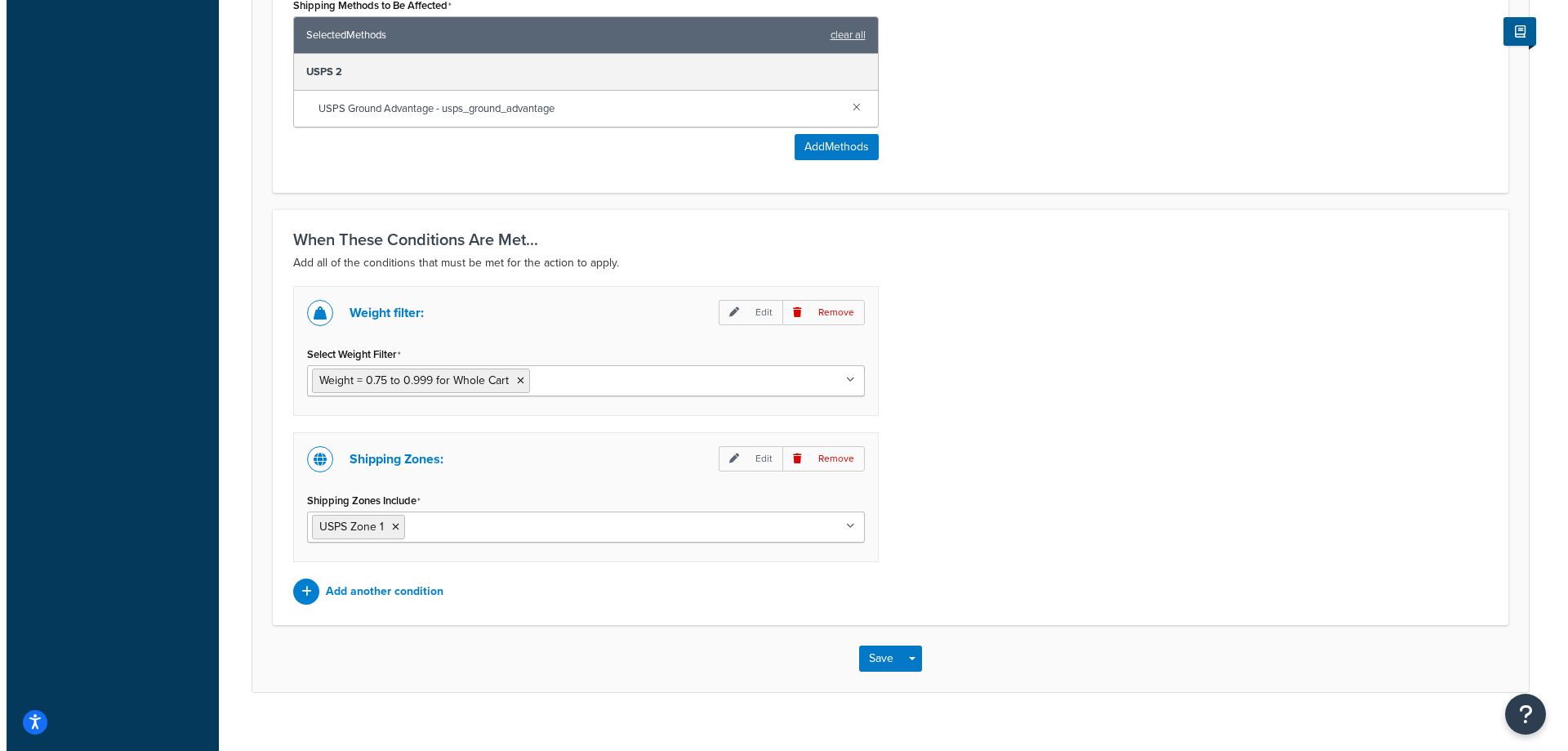
scroll to position [1002, 0]
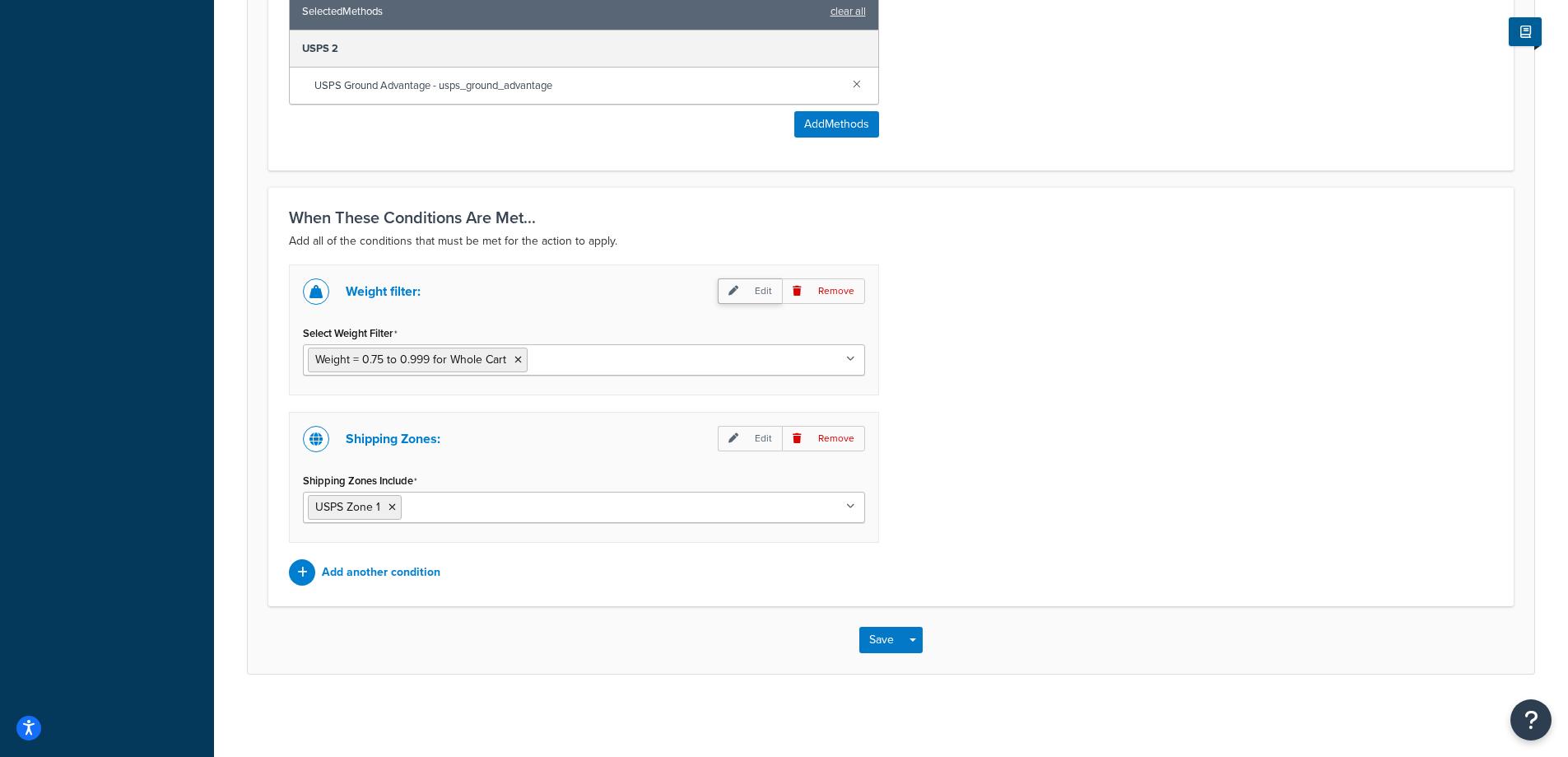
type input "0.24"
click at [751, 288] on p "Edit" at bounding box center [750, 291] width 65 height 26
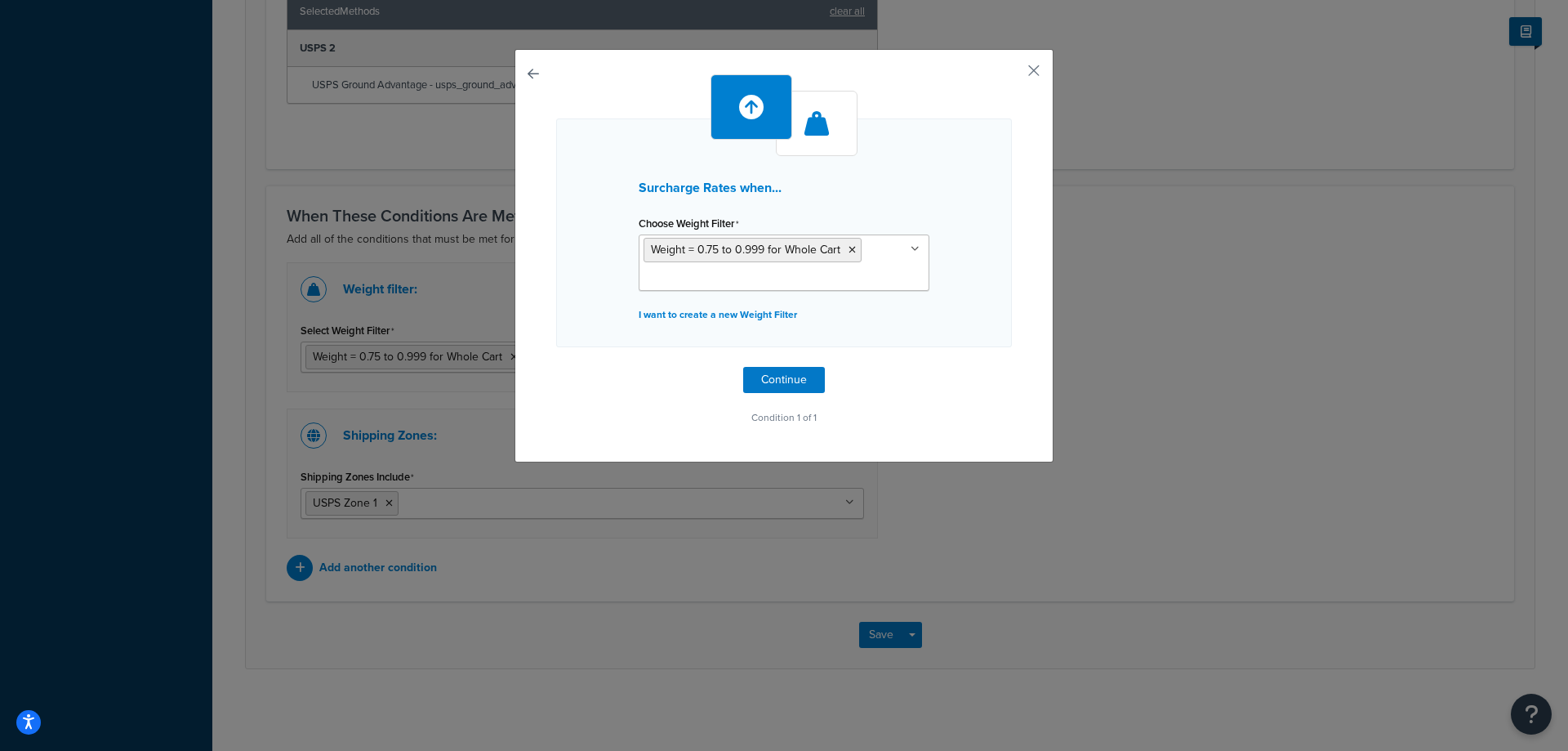
click at [737, 281] on input "Choose Weight Filter" at bounding box center [715, 278] width 144 height 18
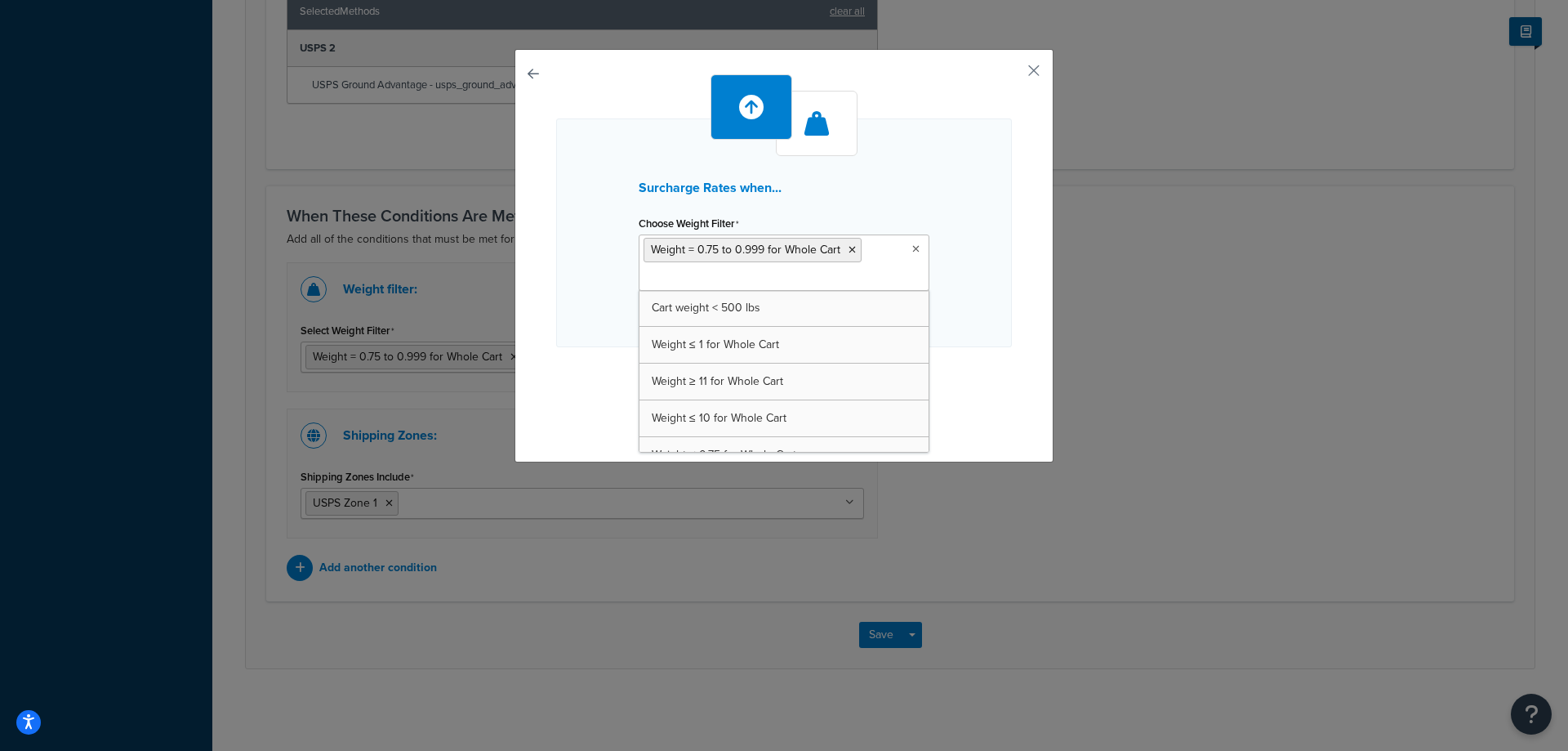
click at [872, 271] on ul "Weight = 0.75 to 0.999 for Whole Cart" at bounding box center [784, 263] width 291 height 56
click at [561, 260] on div "Surcharge Rates when... Choose Weight Filter Weight = 0.75 to 0.999 for Whole C…" at bounding box center [784, 233] width 456 height 229
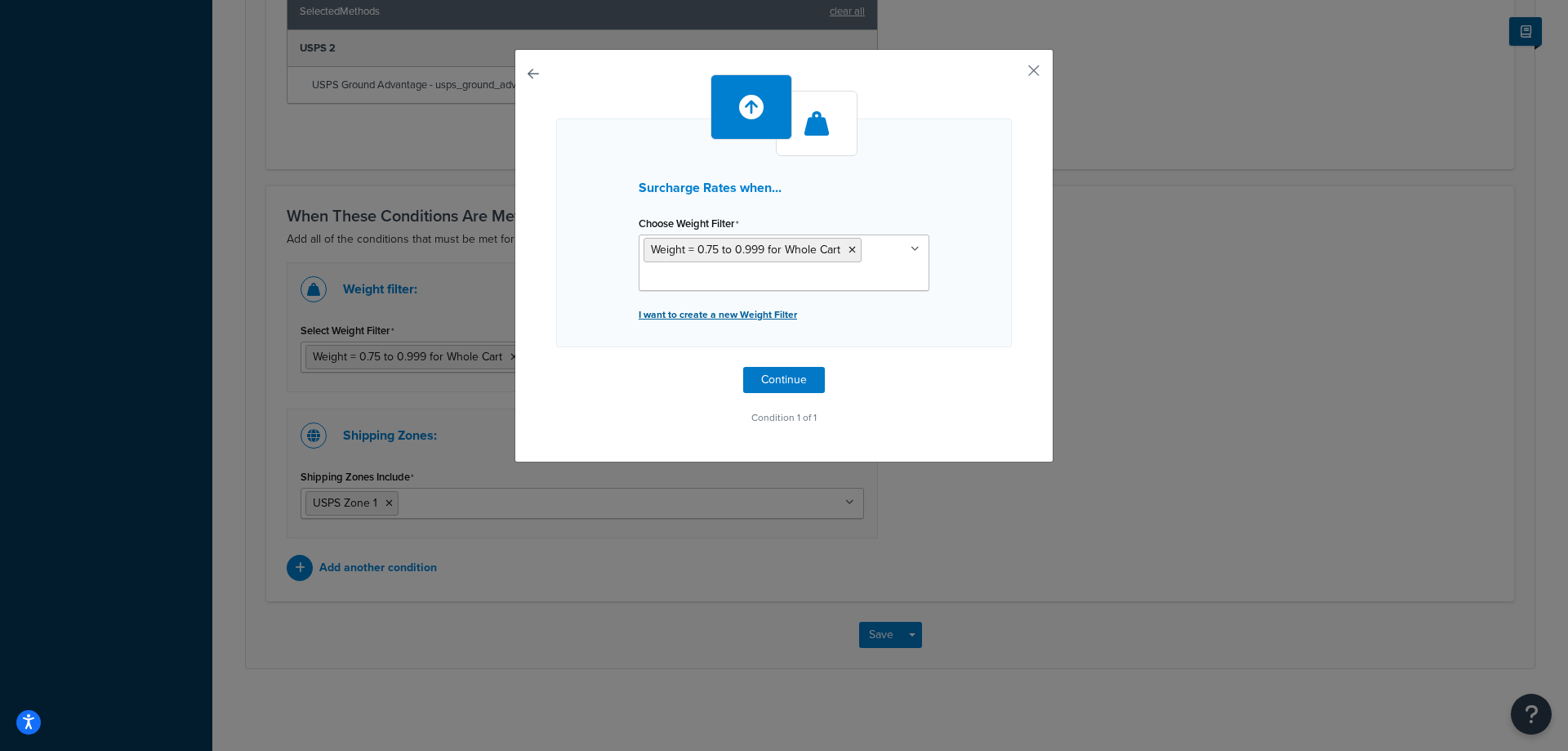
click at [708, 316] on p "I want to create a new Weight Filter" at bounding box center [784, 314] width 291 height 23
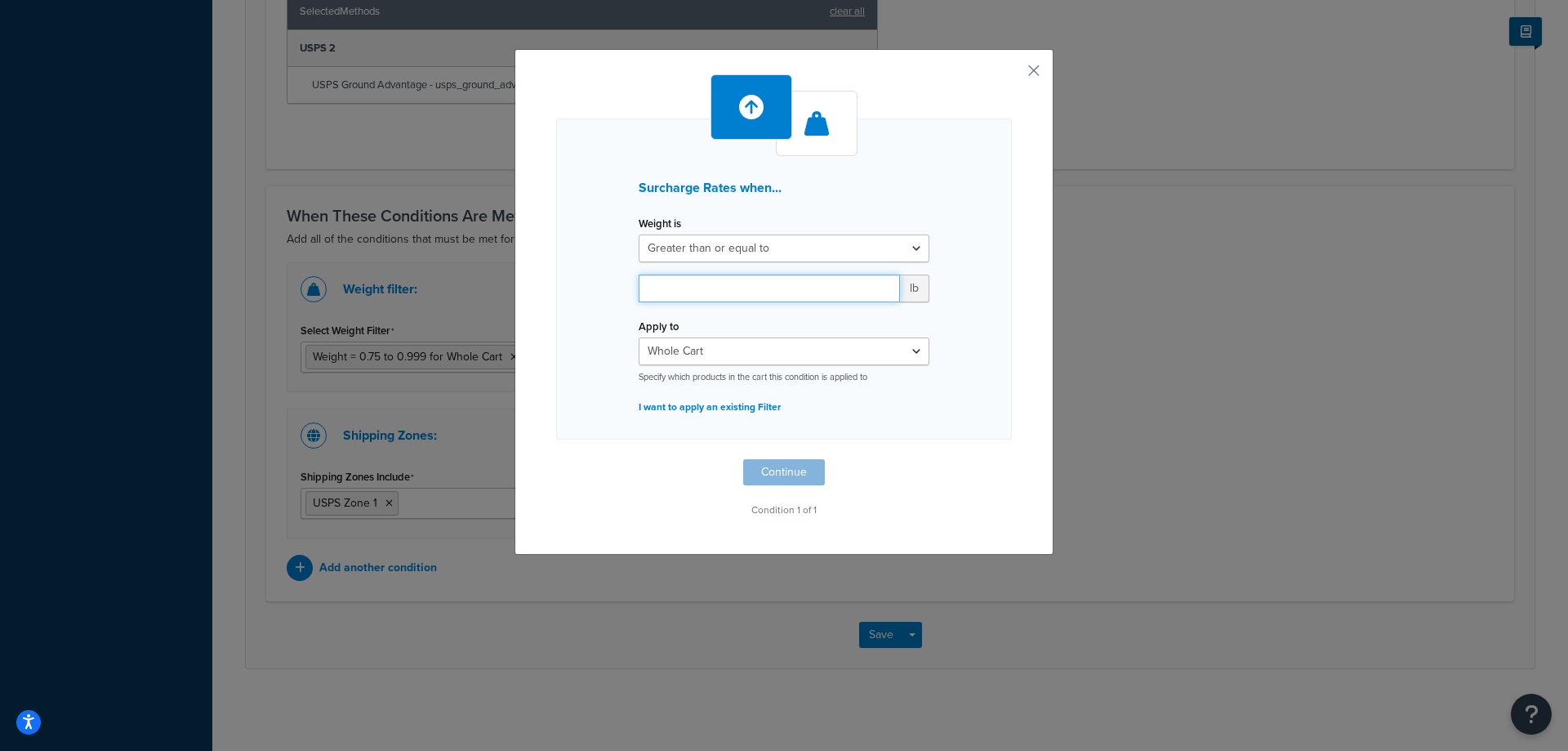
click at [708, 291] on input "number" at bounding box center [769, 288] width 261 height 28
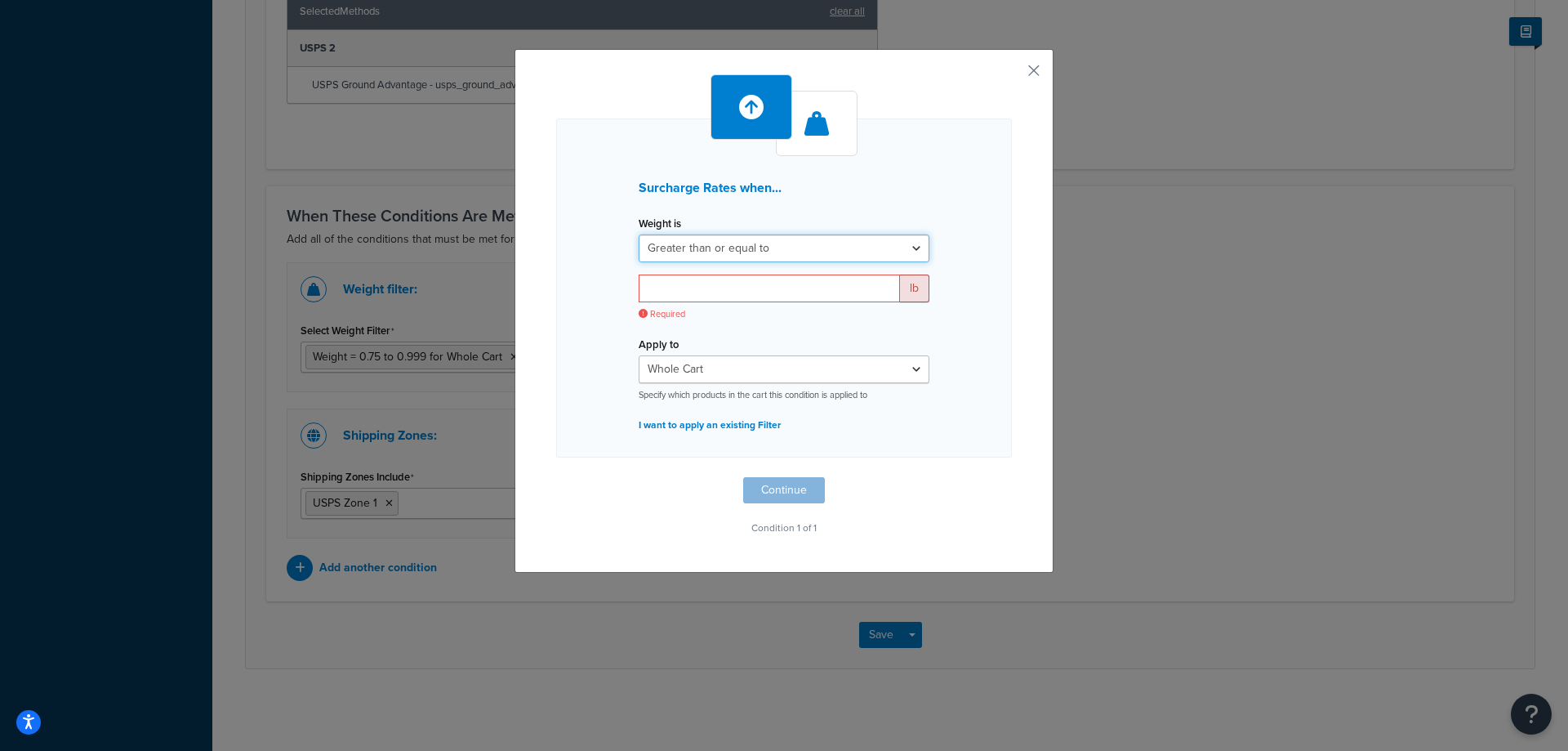
click at [721, 249] on select "Greater than or equal to Between or equal to Less than or equal to" at bounding box center [784, 249] width 291 height 28
click at [638, 235] on select "Greater than or equal to Between or equal to Less than or equal to" at bounding box center [784, 249] width 291 height 28
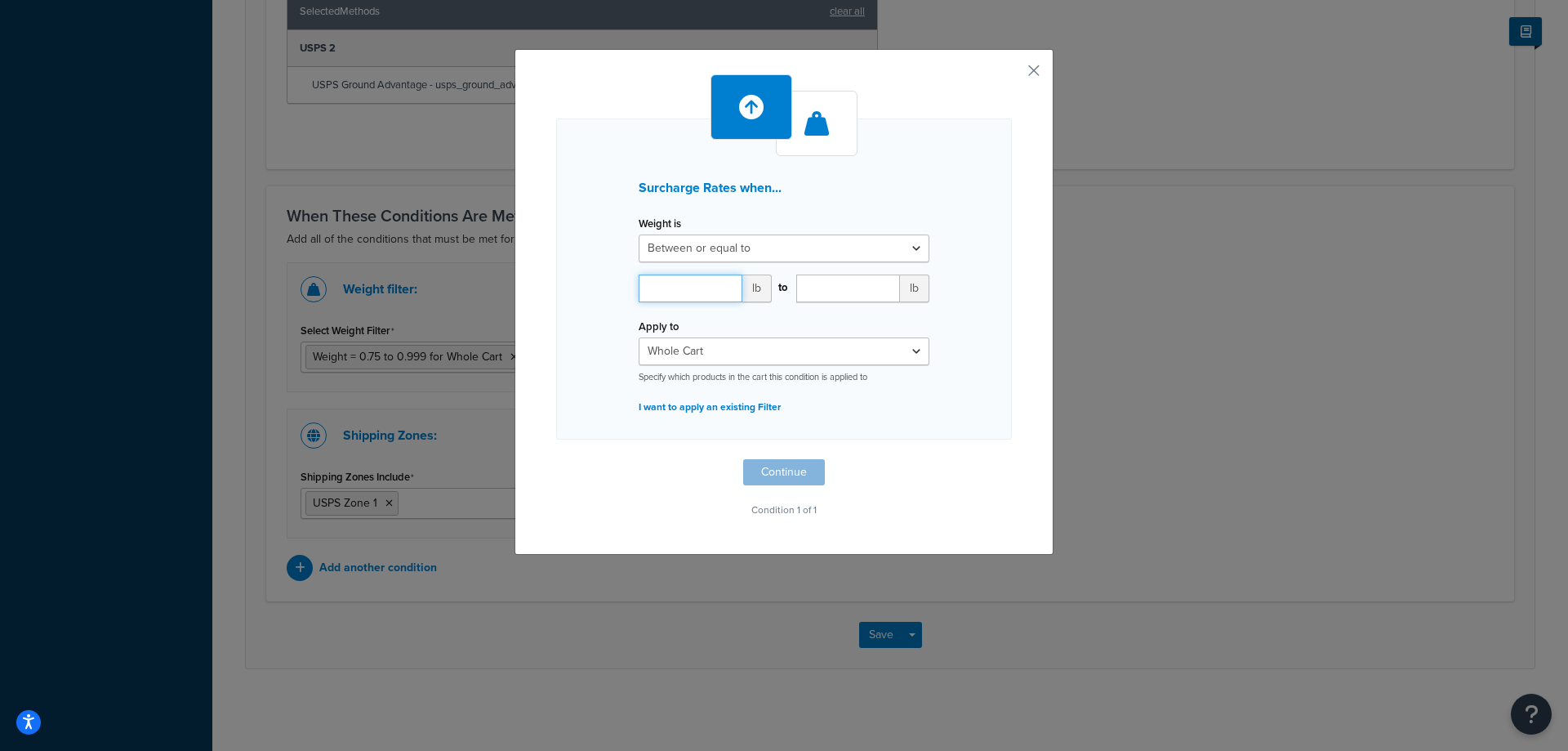
click at [693, 292] on input "number" at bounding box center [690, 288] width 104 height 28
click at [706, 240] on select "Greater than or equal to Between or equal to Less than or equal to" at bounding box center [784, 249] width 291 height 28
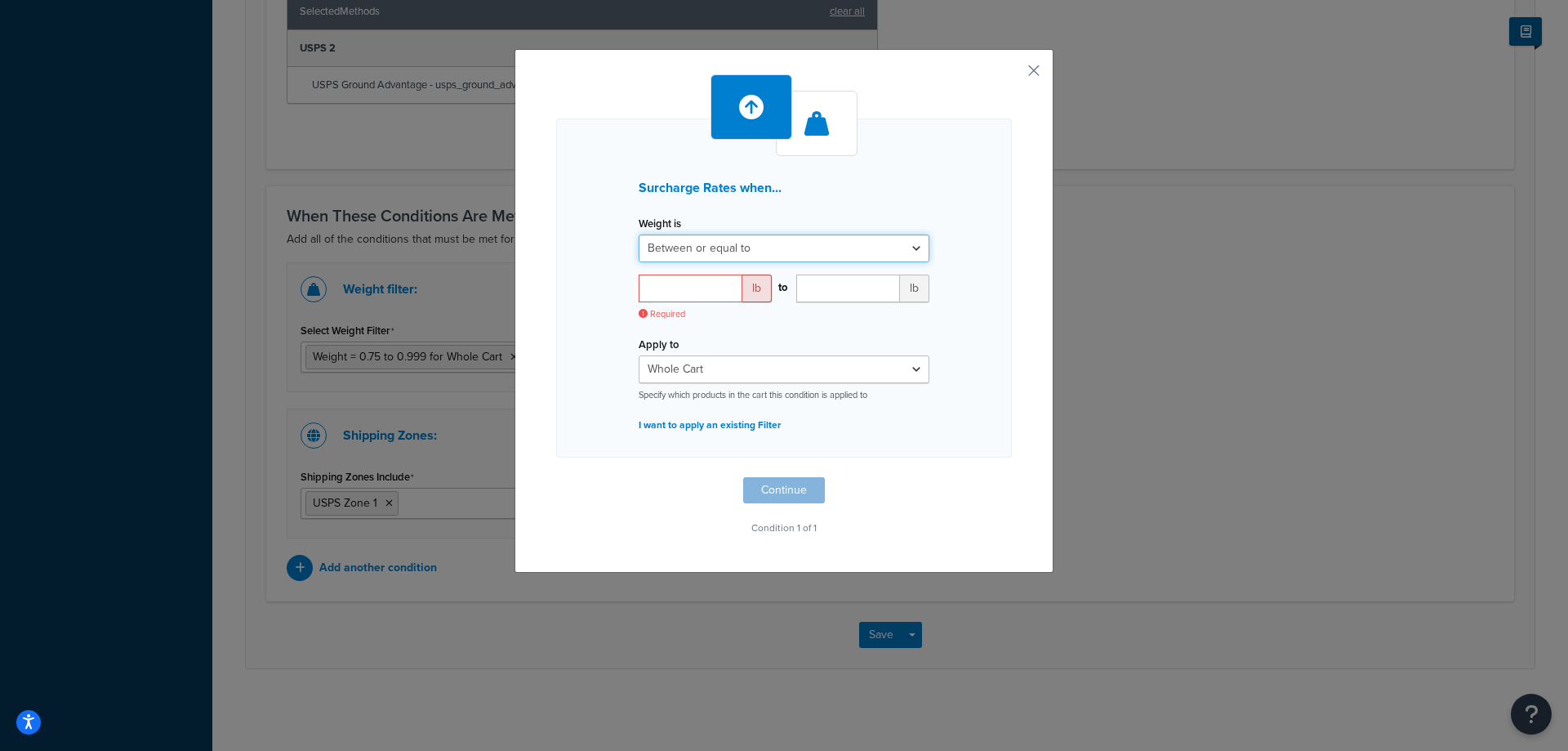
select select "OVER"
click at [638, 235] on select "Greater than or equal to Between or equal to Less than or equal to" at bounding box center [784, 249] width 291 height 28
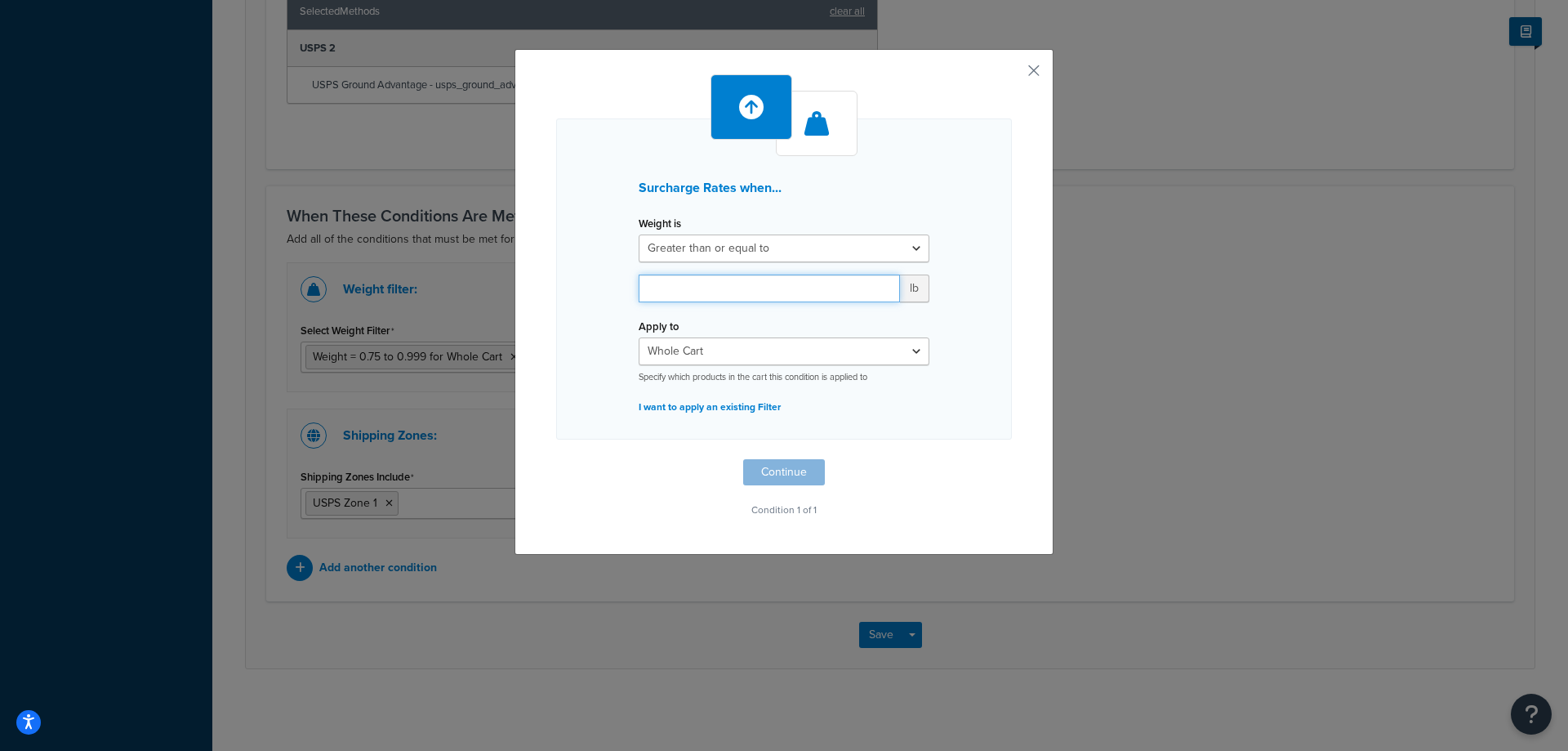
click at [693, 291] on input "number" at bounding box center [769, 288] width 261 height 28
type input "0.999"
click at [791, 476] on button "Continue" at bounding box center [784, 472] width 82 height 26
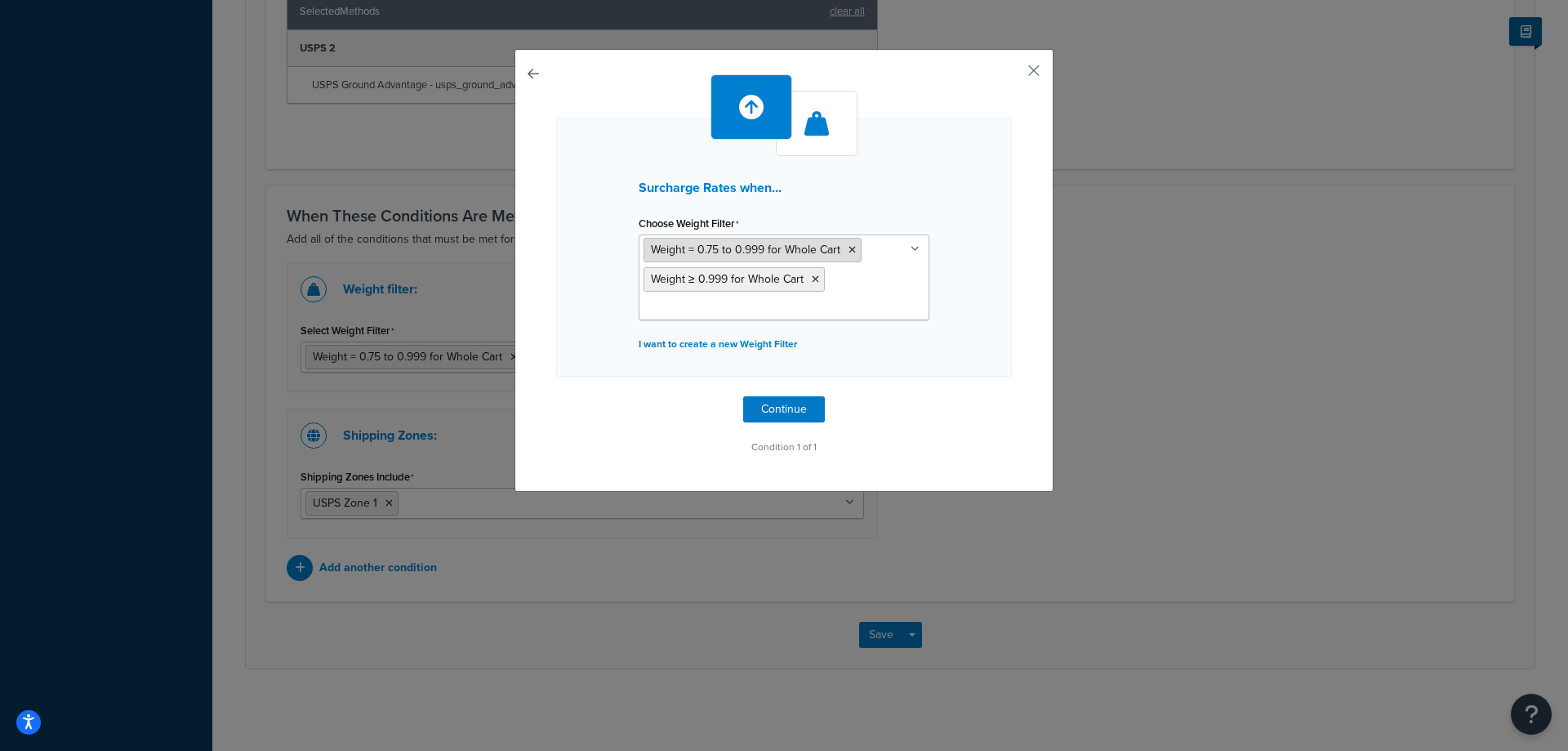
click at [849, 246] on icon at bounding box center [852, 250] width 7 height 10
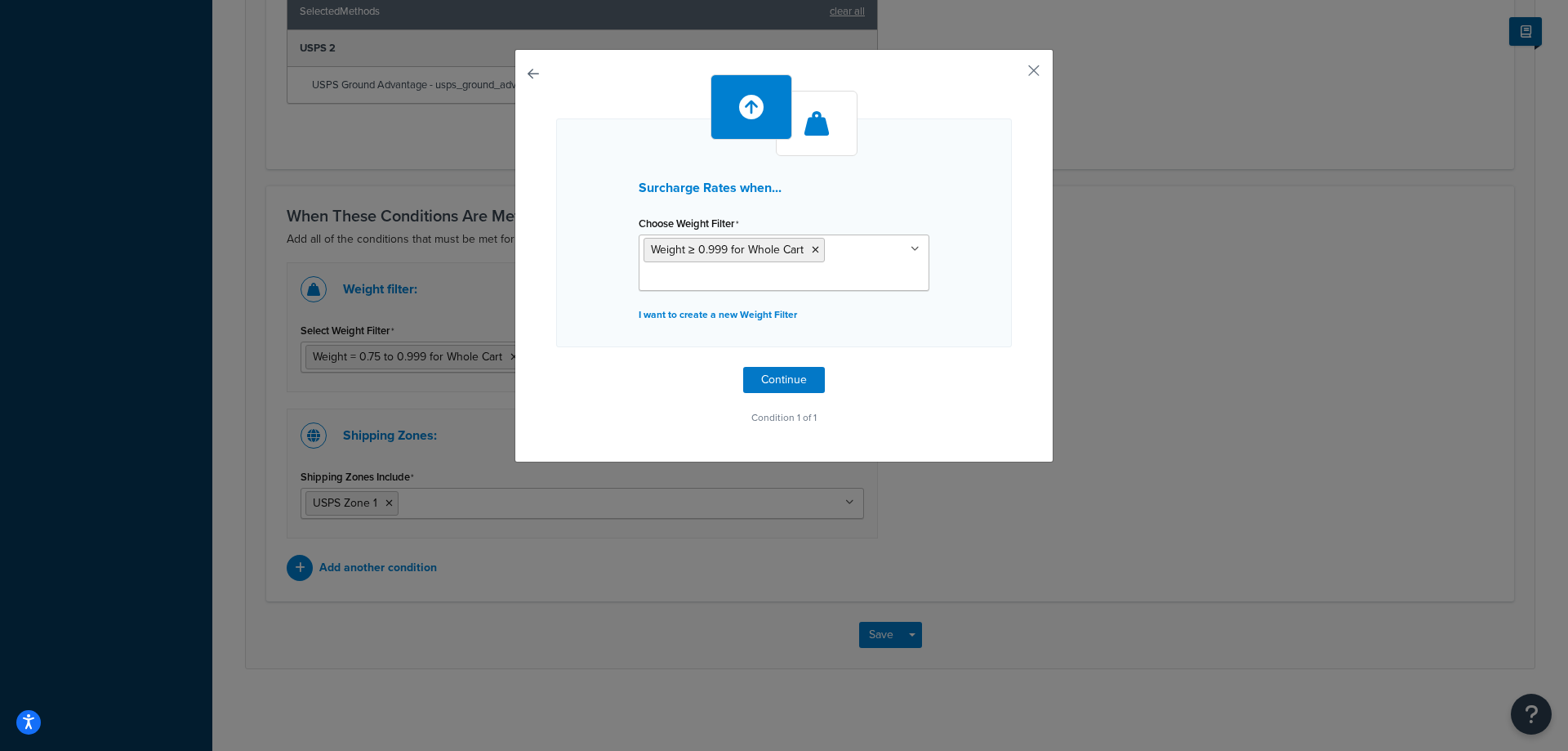
click at [983, 271] on div "Surcharge Rates when... Choose Weight Filter Weight ≥ 0.999 for Whole Cart Cart…" at bounding box center [784, 233] width 456 height 229
click at [784, 378] on button "Continue" at bounding box center [784, 380] width 82 height 26
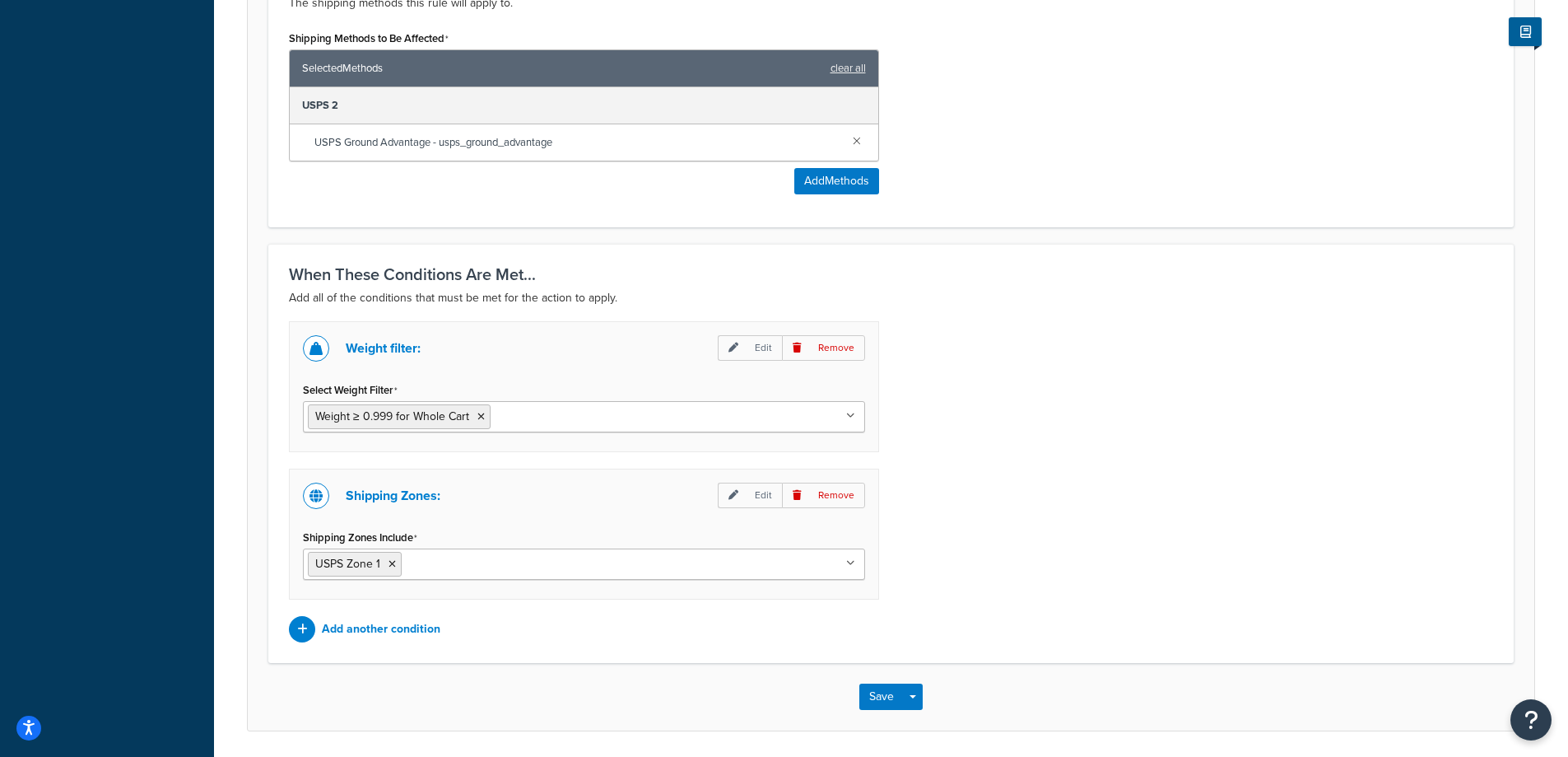
scroll to position [1010, 0]
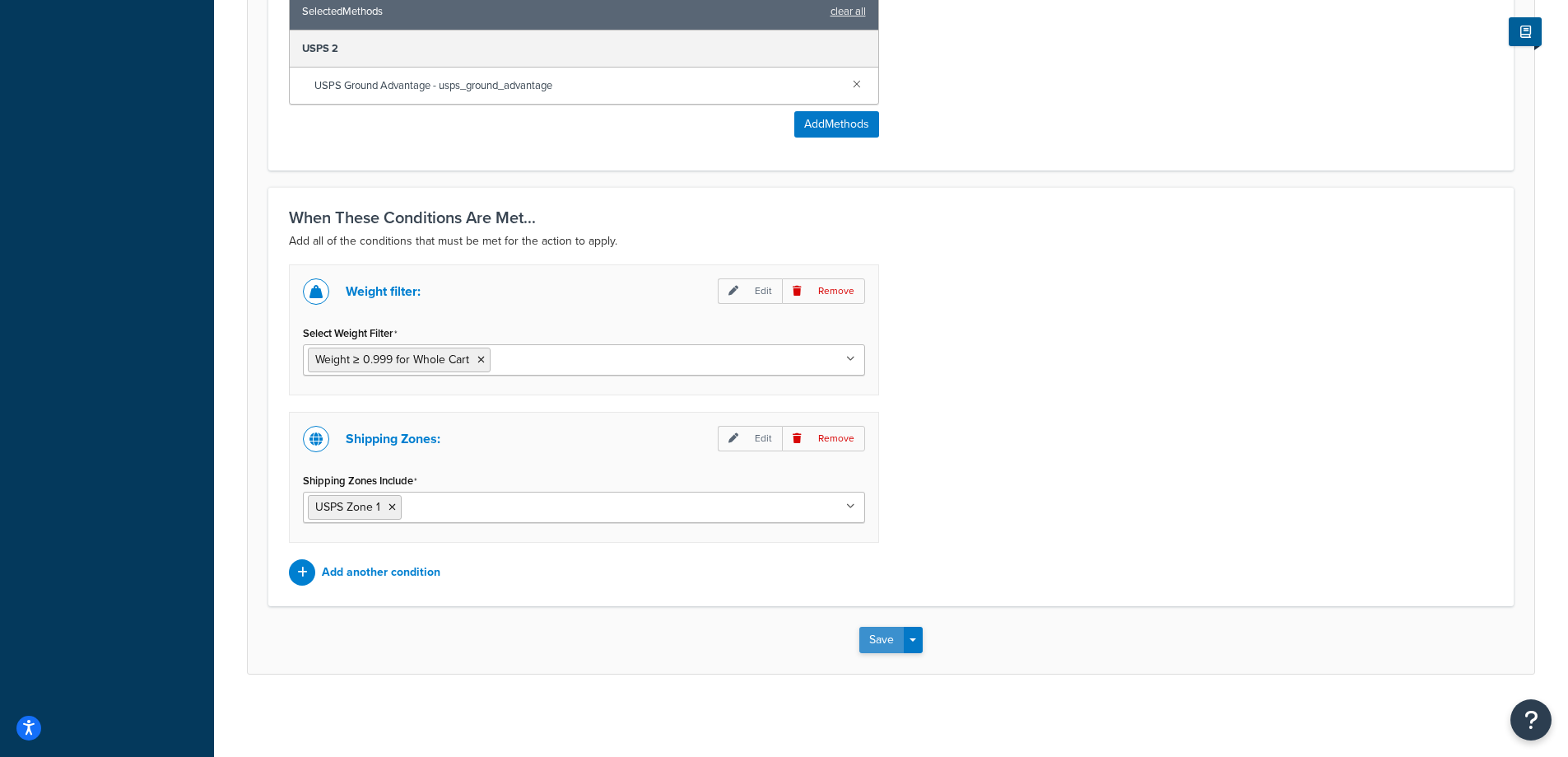
click at [891, 636] on button "Save" at bounding box center [881, 640] width 45 height 26
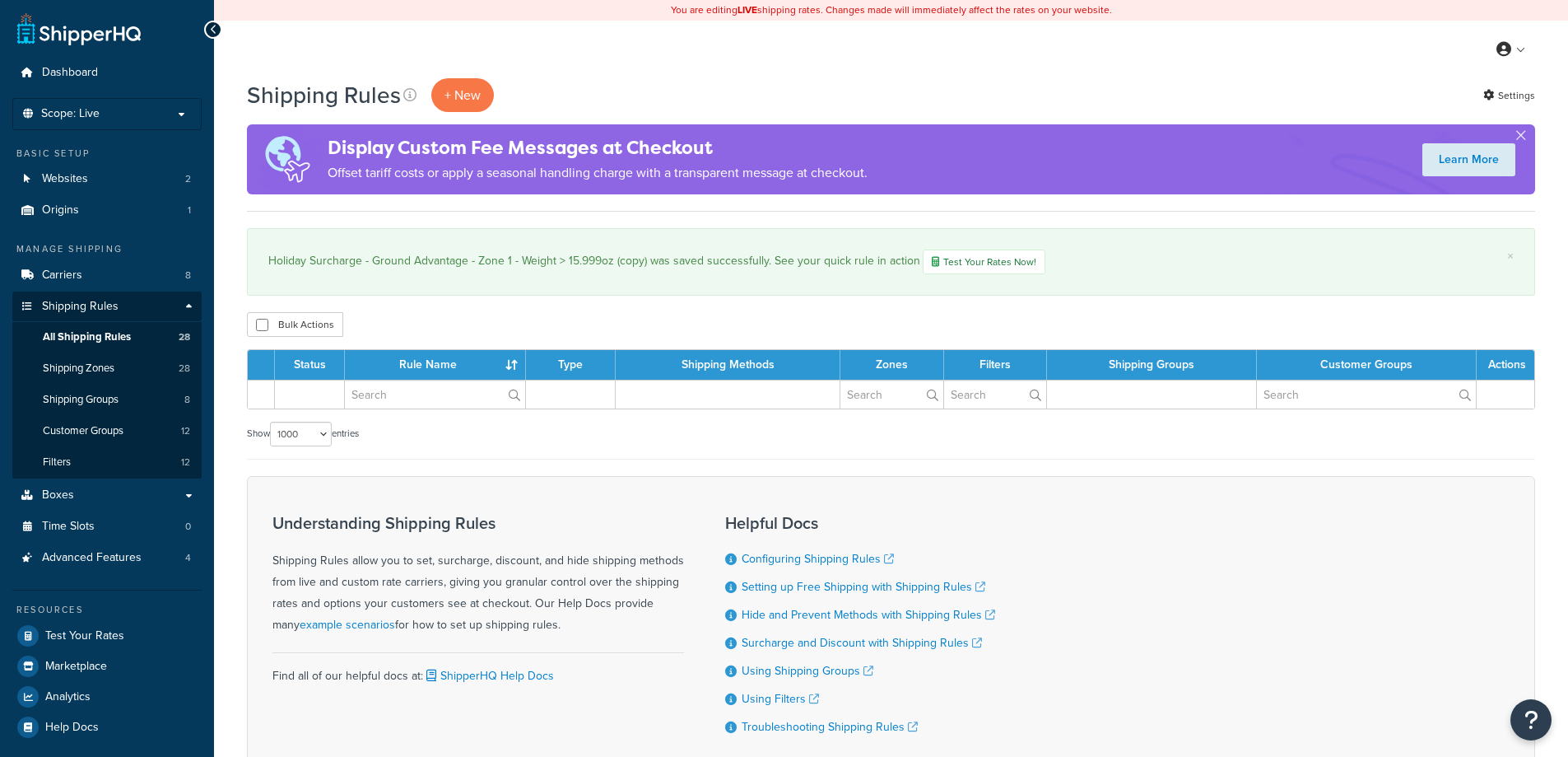
select select "1000"
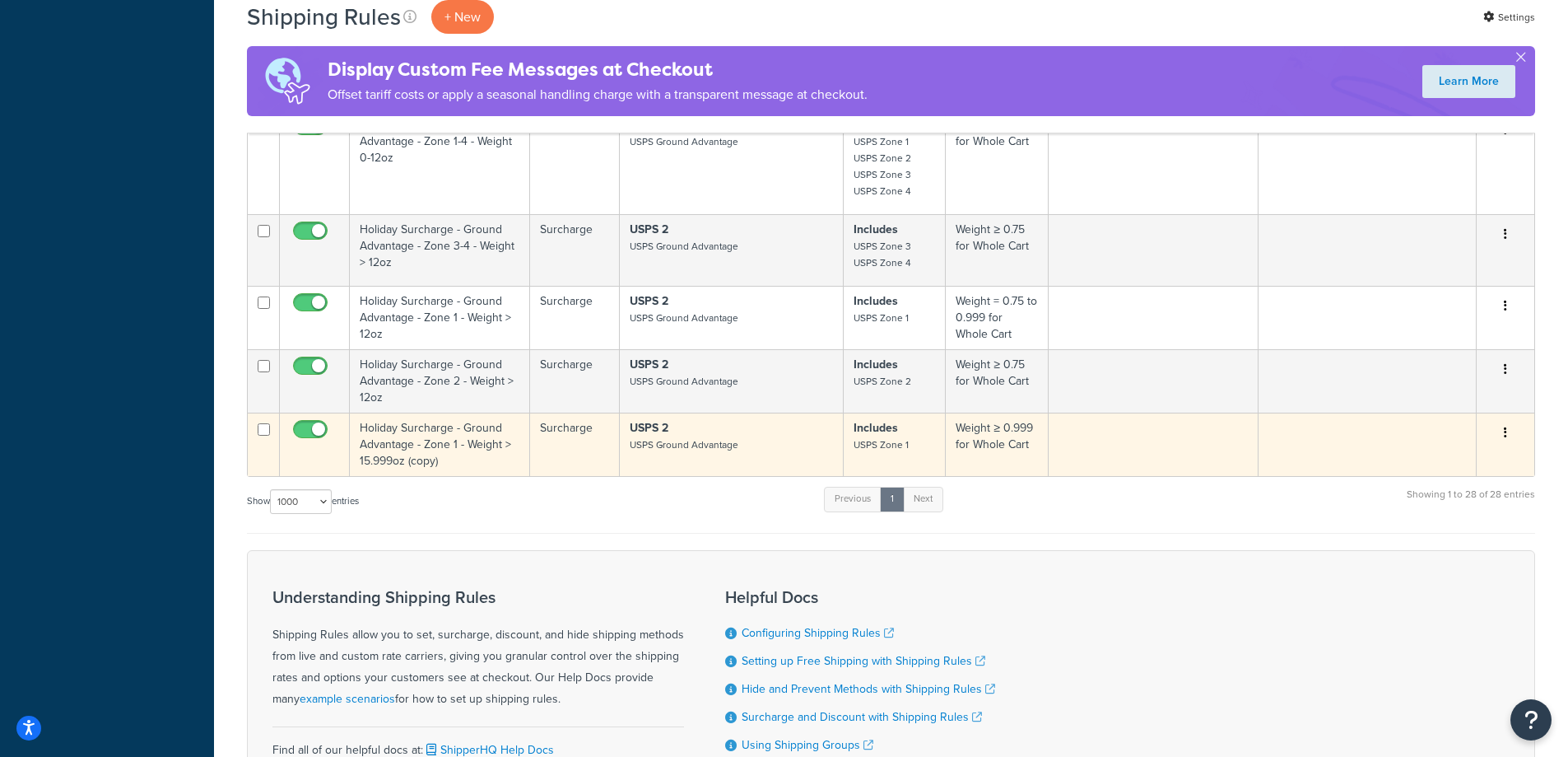
scroll to position [3445, 0]
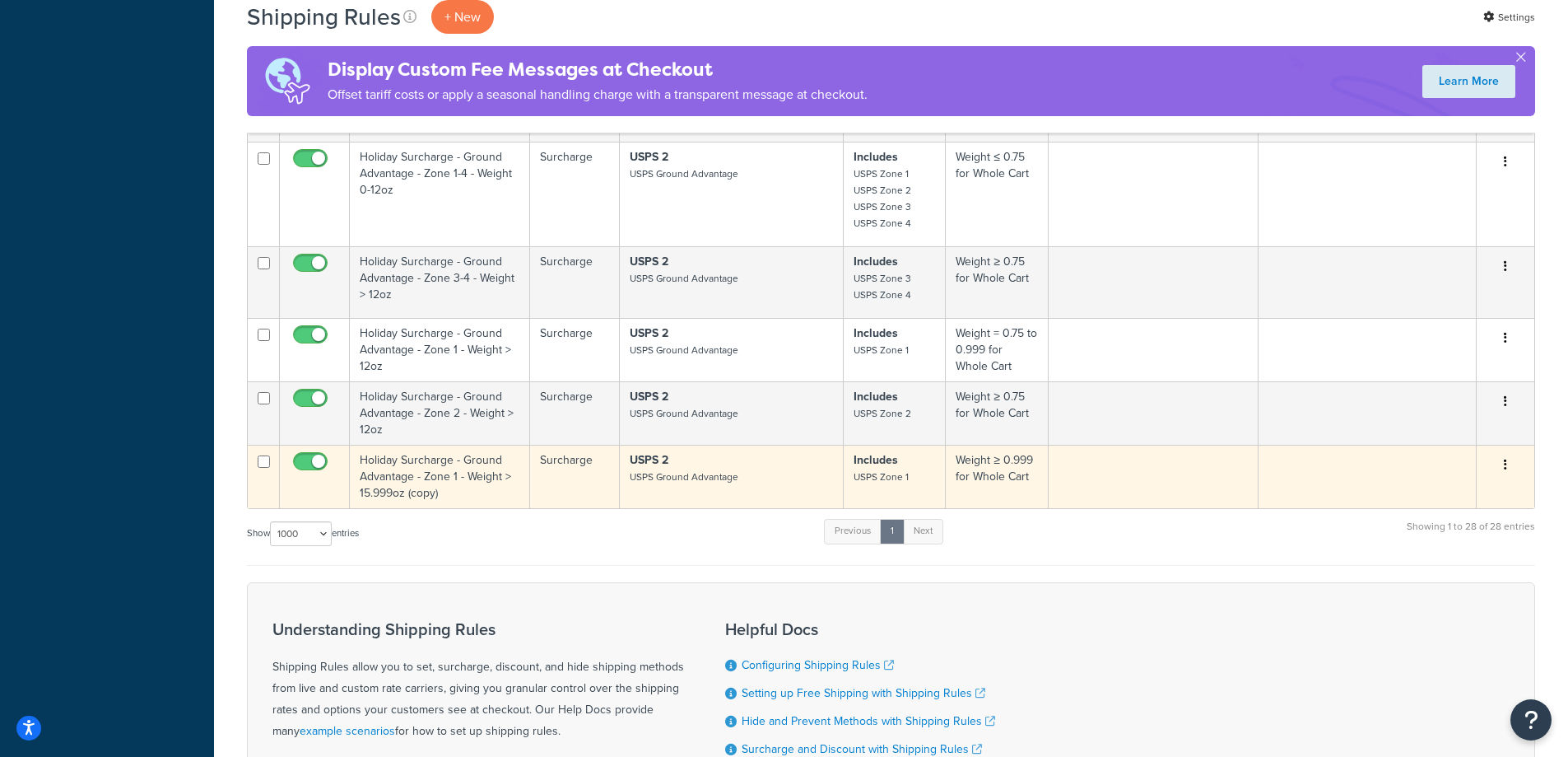
click at [1500, 457] on button "button" at bounding box center [1504, 465] width 23 height 26
click at [1453, 490] on link "Edit" at bounding box center [1451, 496] width 130 height 34
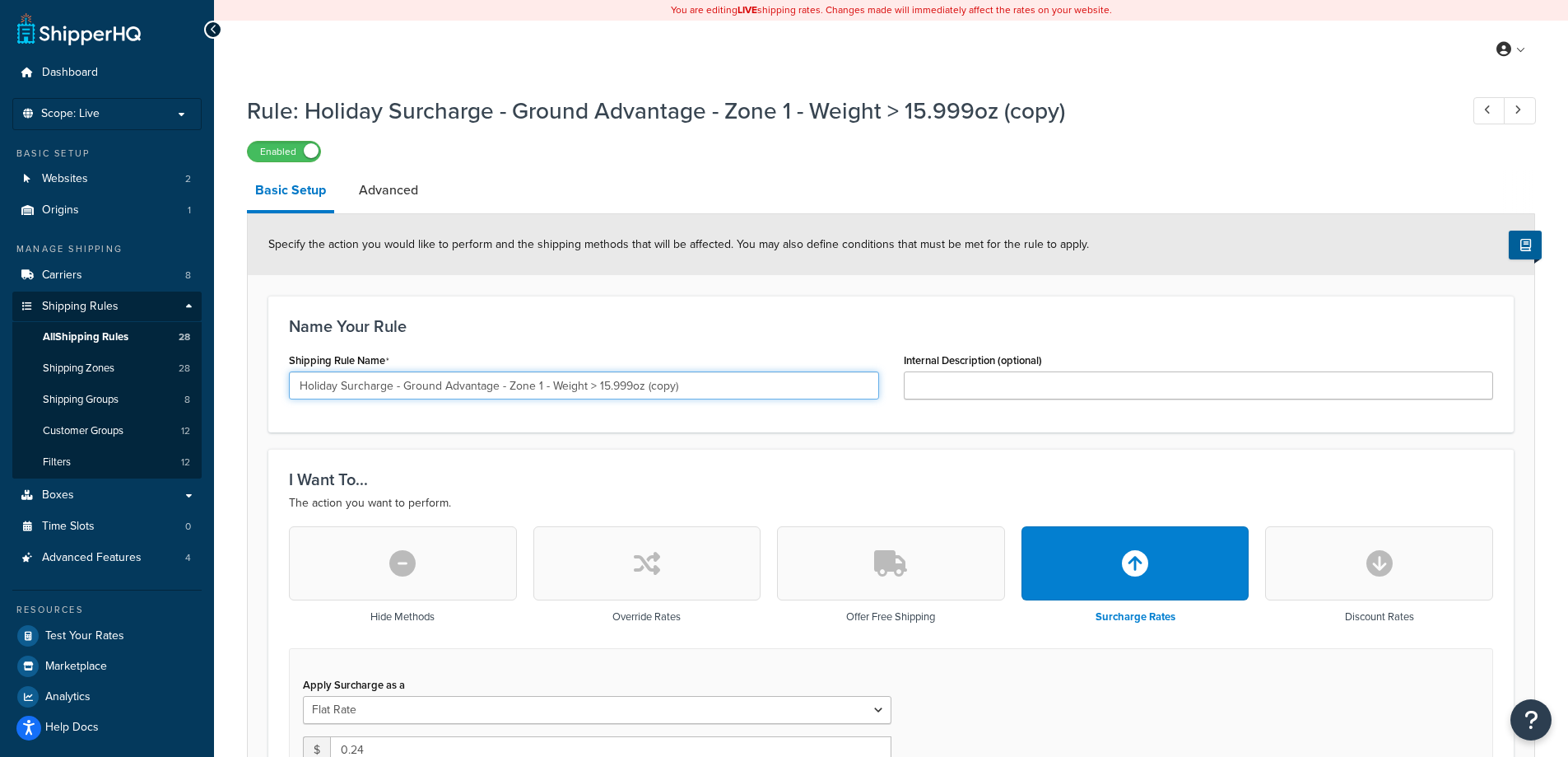
drag, startPoint x: 701, startPoint y: 393, endPoint x: 644, endPoint y: 398, distance: 57.2
click at [644, 398] on input "Holiday Surcharge - Ground Advantage - Zone 1 - Weight > 15.999oz (copy)" at bounding box center [583, 385] width 590 height 28
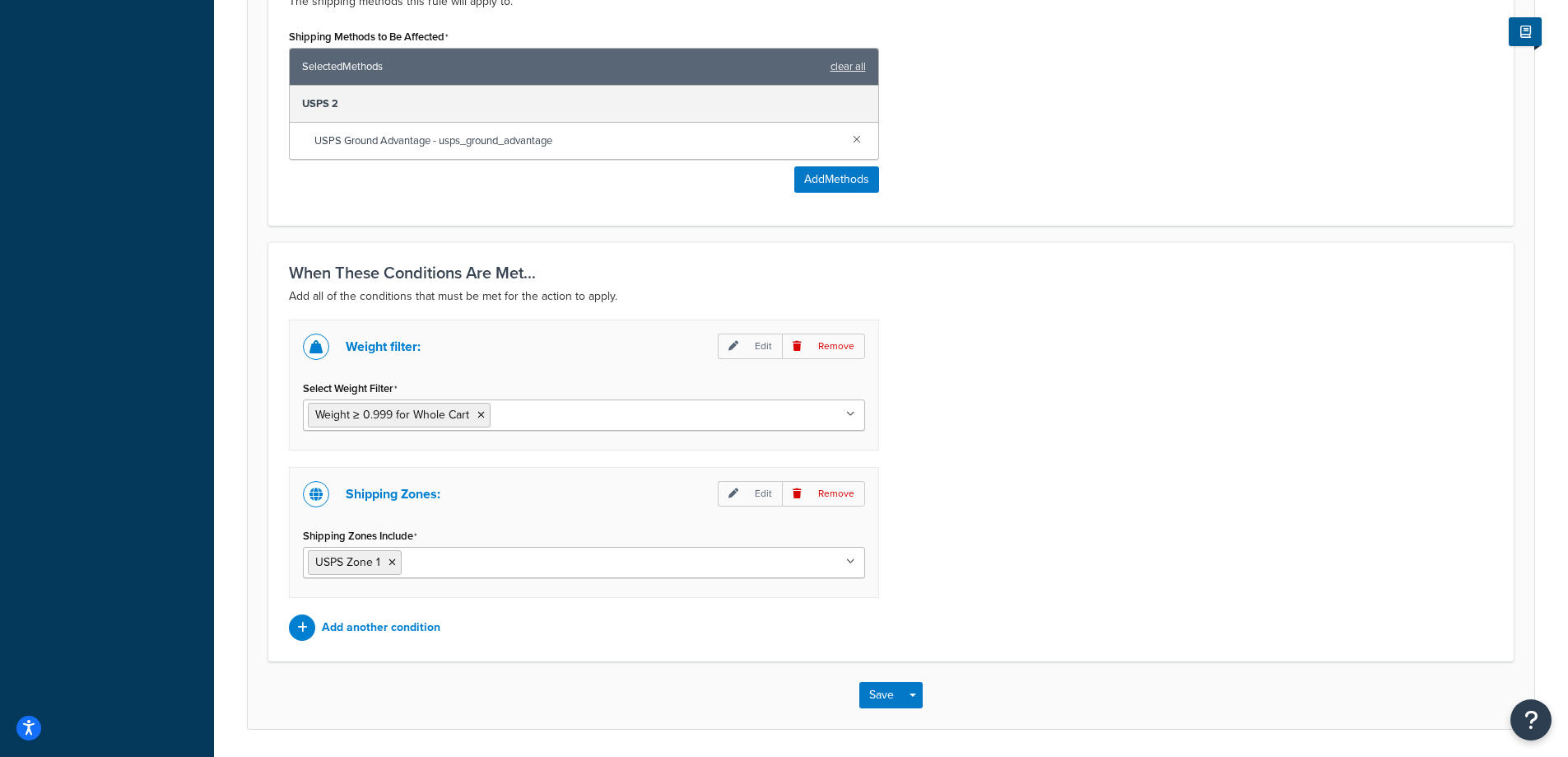
scroll to position [1010, 0]
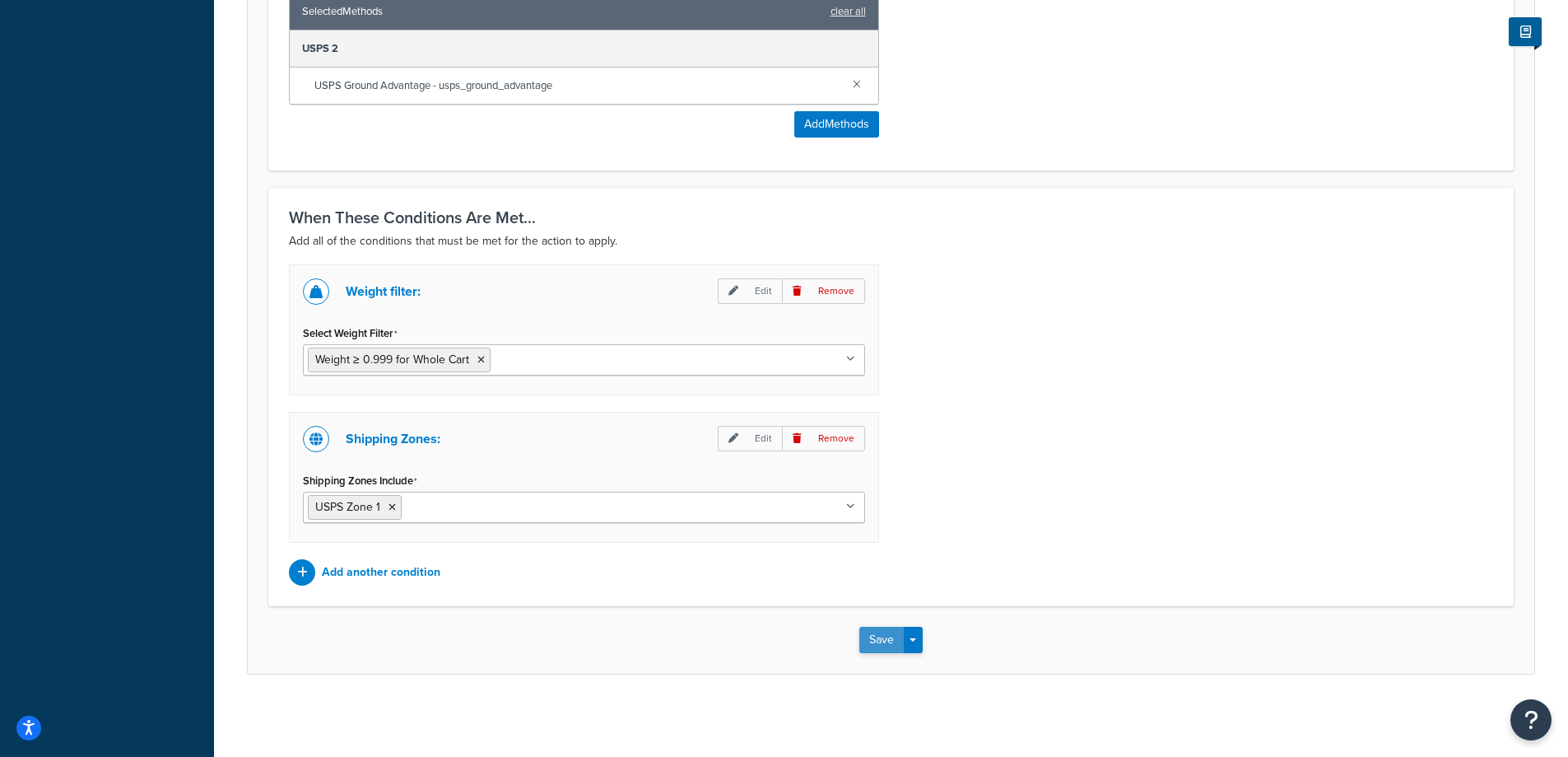
type input "Holiday Surcharge - Ground Advantage - Zone 1 - Weight > 15.999oz"
click at [885, 635] on button "Save" at bounding box center [881, 640] width 45 height 26
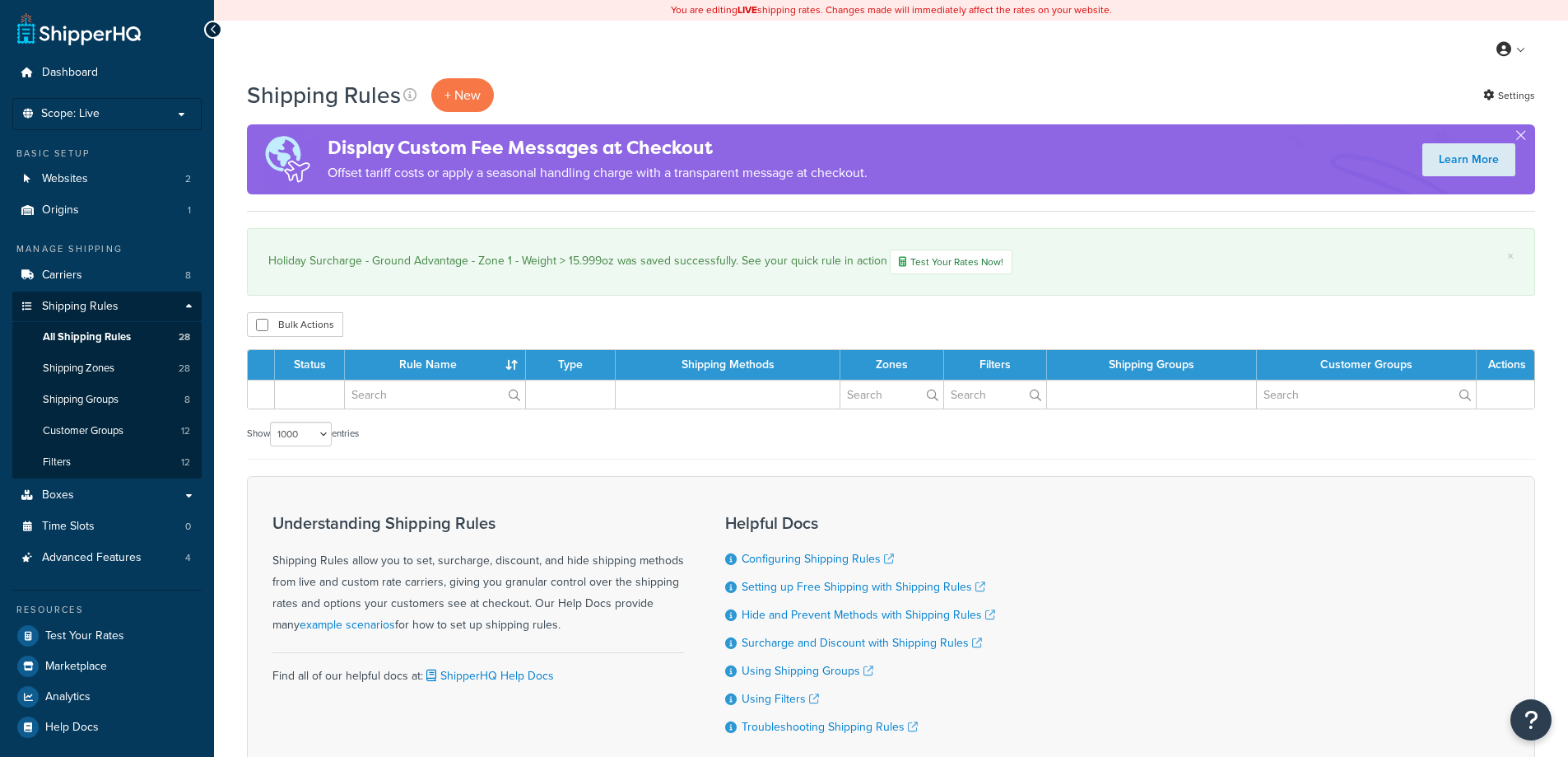
select select "1000"
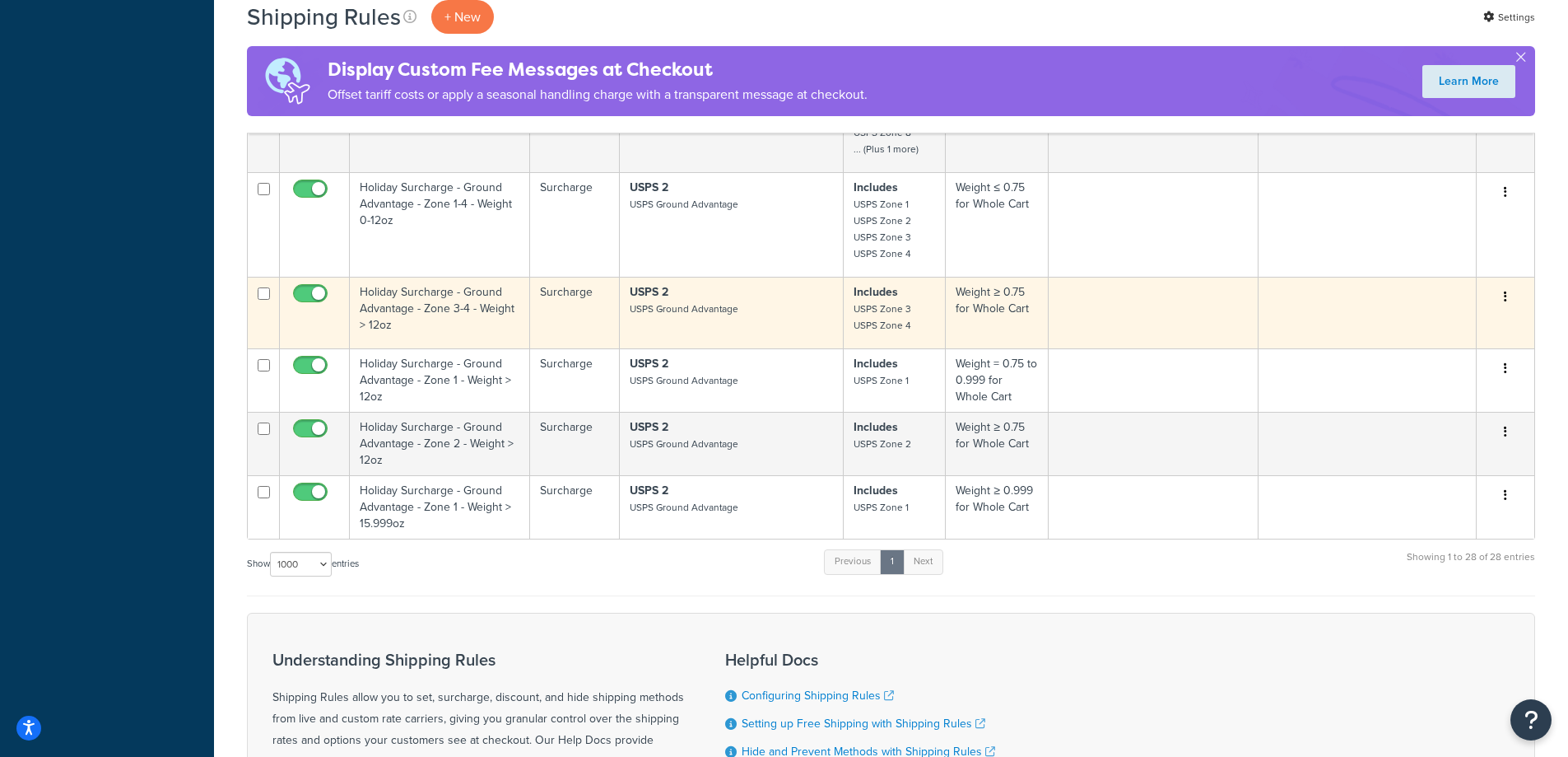
scroll to position [3445, 0]
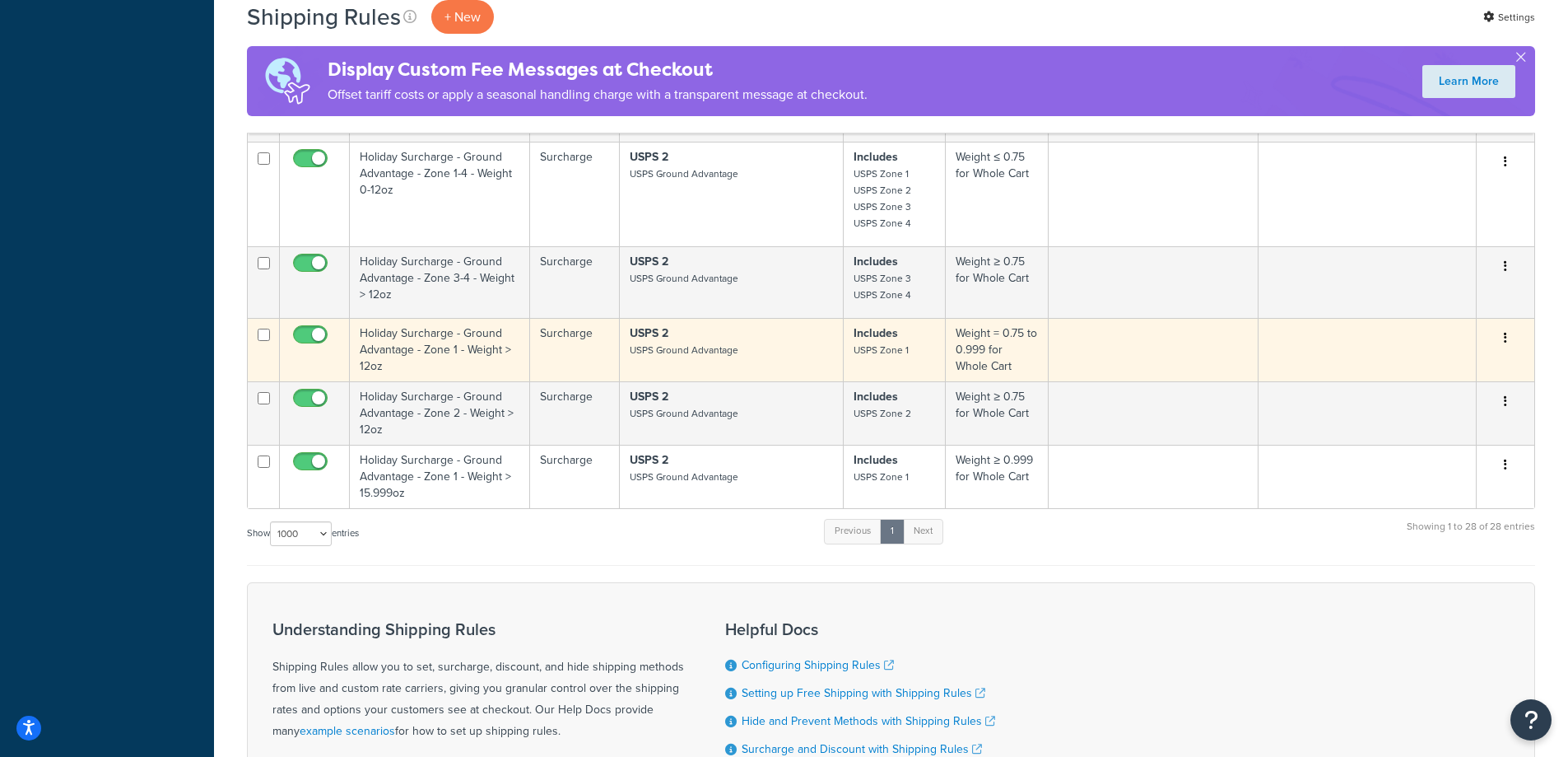
click at [1506, 336] on button "button" at bounding box center [1504, 338] width 23 height 26
click at [1491, 365] on link "Edit" at bounding box center [1451, 369] width 130 height 34
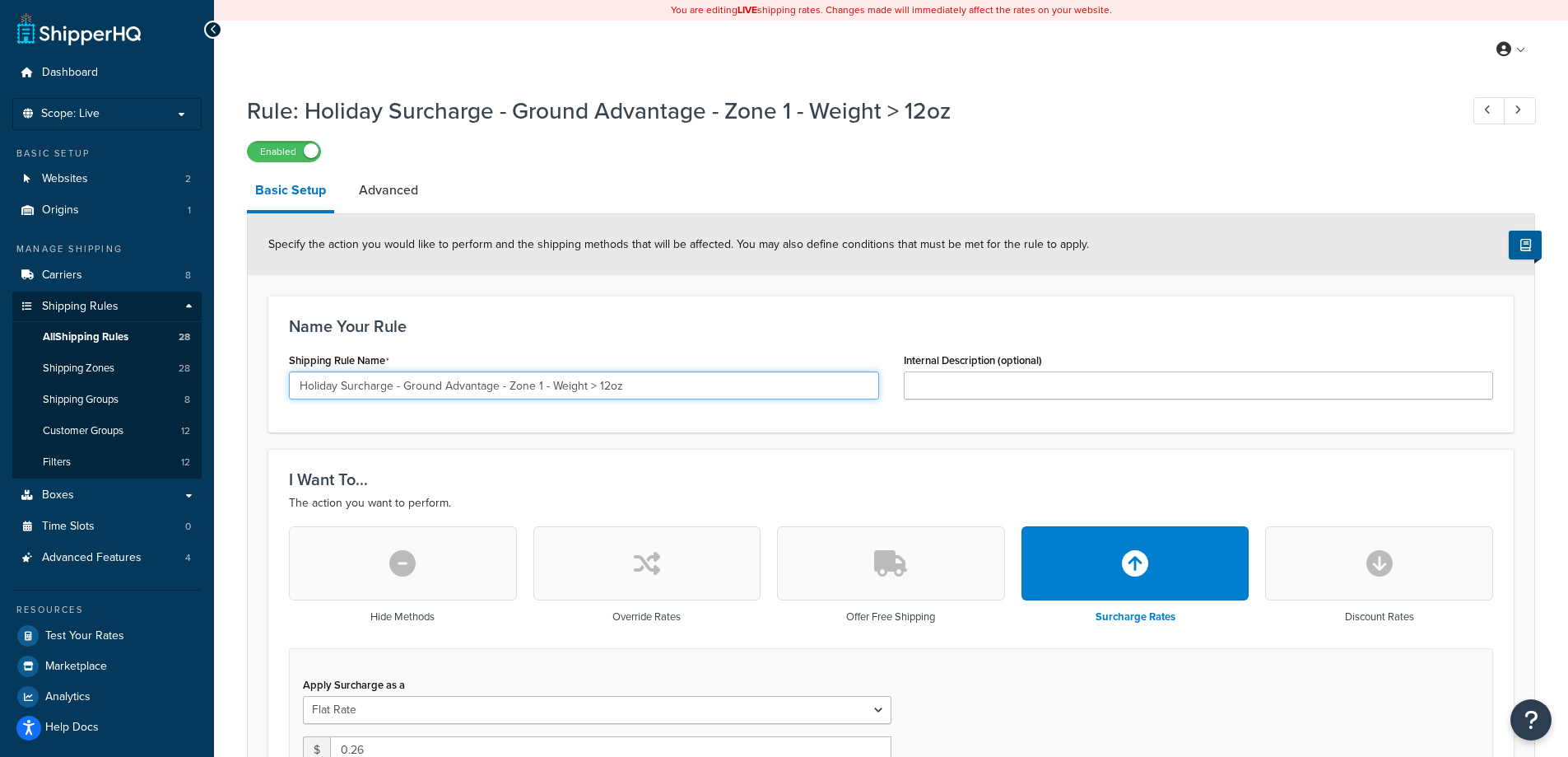
click at [625, 385] on input "Holiday Surcharge - Ground Advantage - Zone 1 - Weight > 12oz" at bounding box center [583, 385] width 590 height 28
type input "Holiday Surcharge - Ground Advantage - Zone 1 - Weight > 12oz-15.999oz"
drag, startPoint x: 614, startPoint y: 459, endPoint x: 590, endPoint y: 432, distance: 36.1
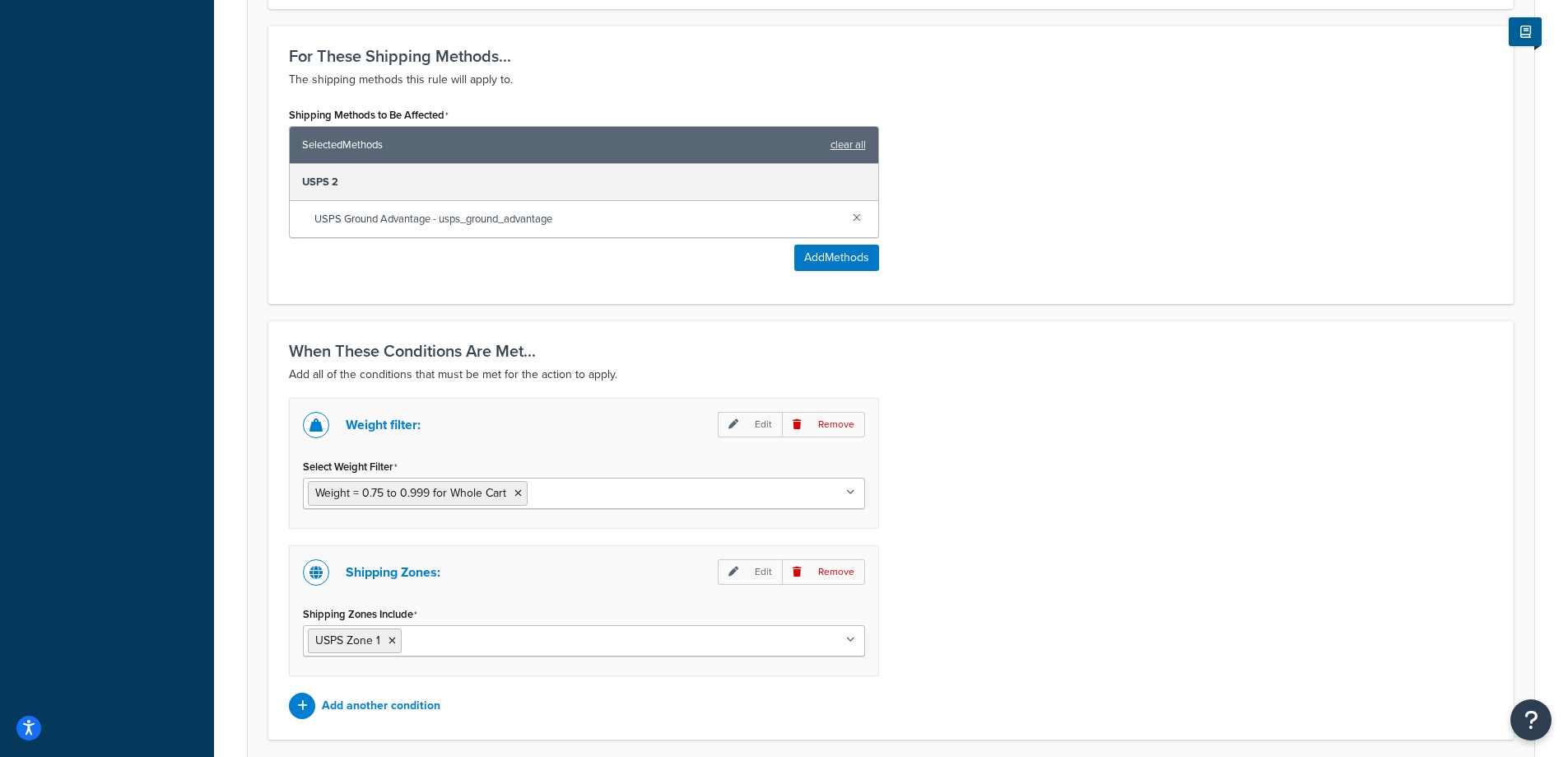
scroll to position [1010, 0]
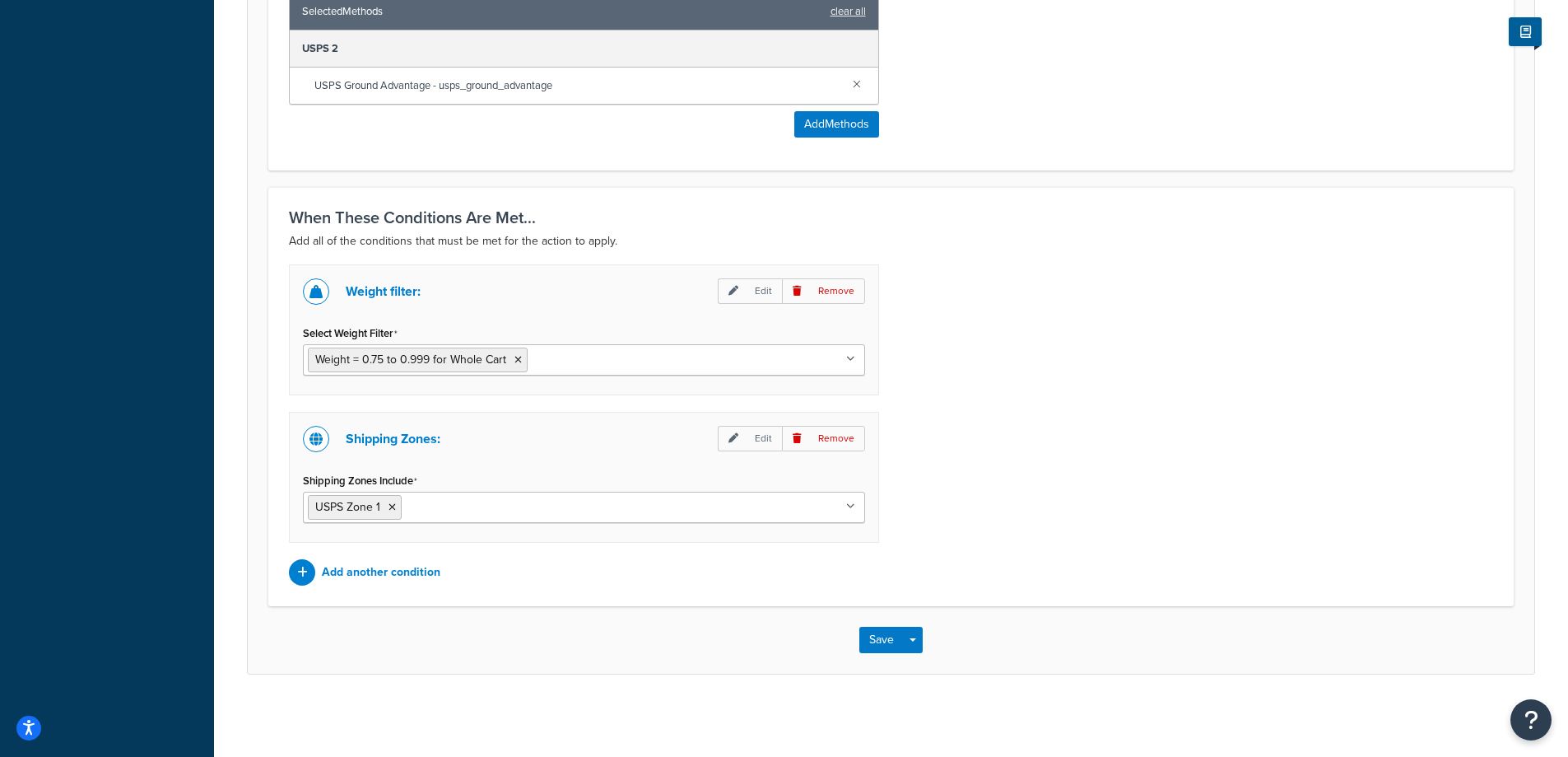
click at [856, 631] on div "Save Save Dropdown Save and Edit Save and Duplicate Save and Create New" at bounding box center [890, 640] width 1286 height 68
click at [896, 654] on div "Save Save Dropdown Save and Edit Save and Duplicate Save and Create New" at bounding box center [890, 640] width 1286 height 68
click at [883, 643] on button "Save" at bounding box center [881, 640] width 45 height 26
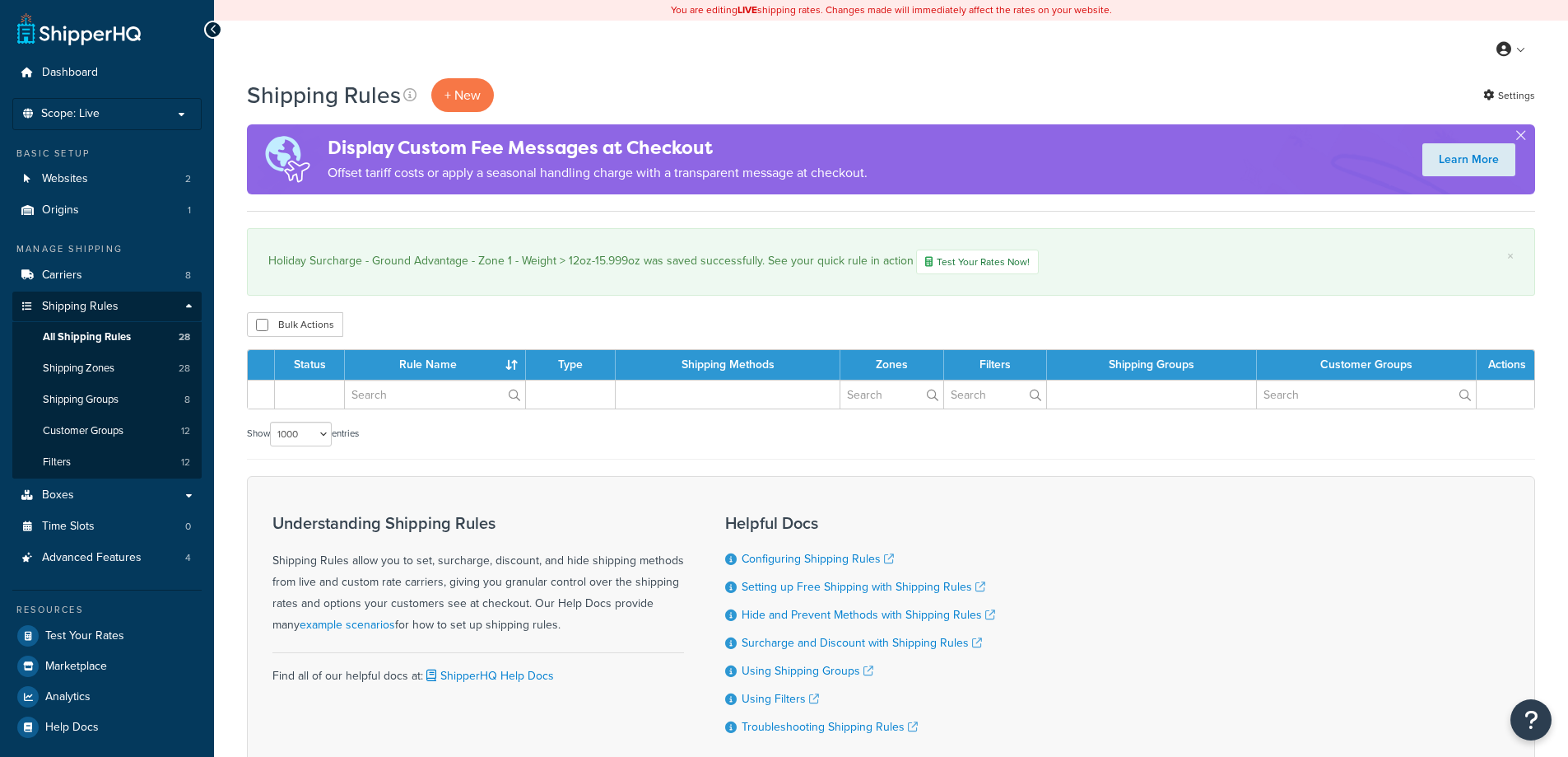
select select "1000"
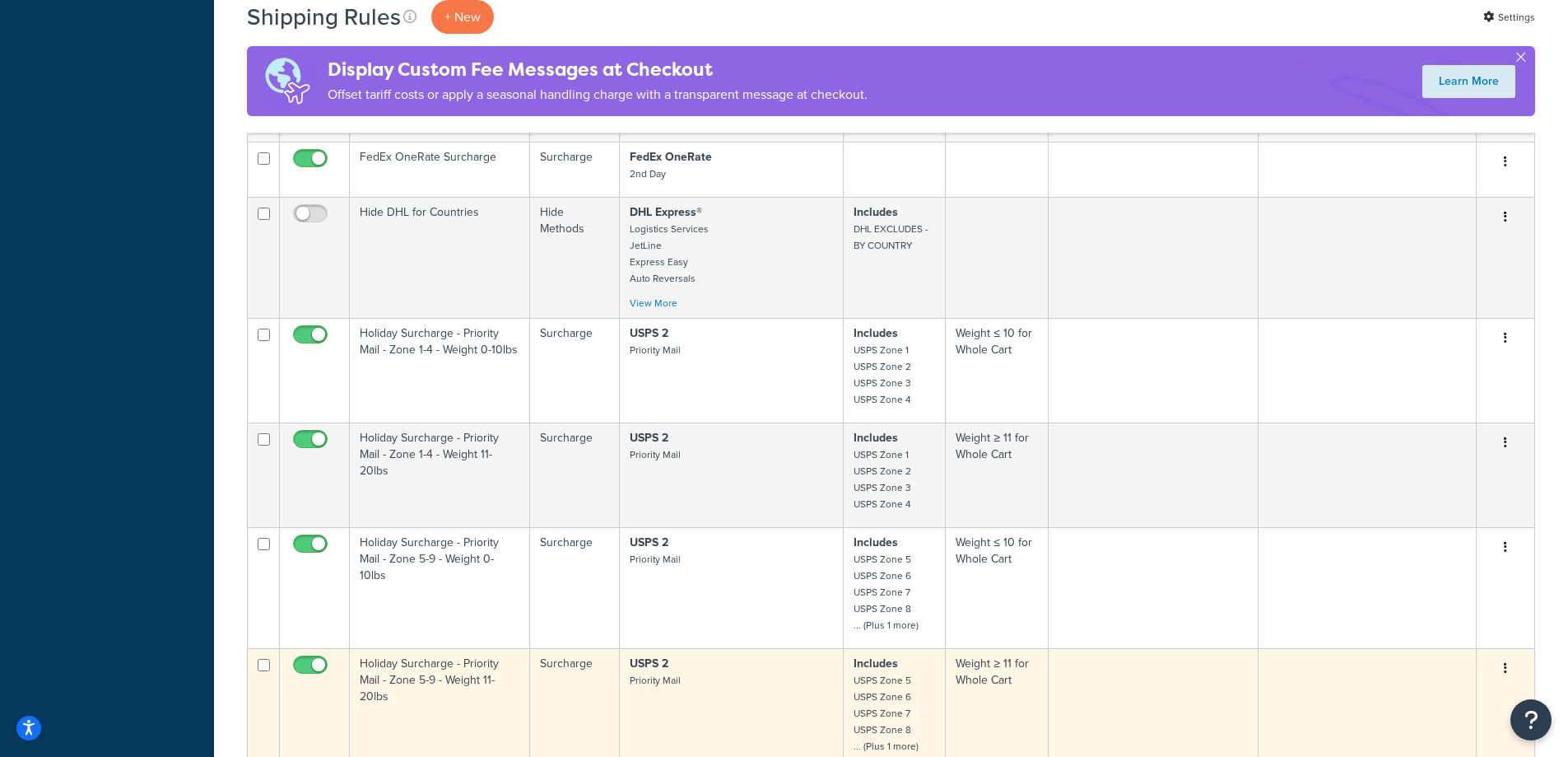
scroll to position [2786, 0]
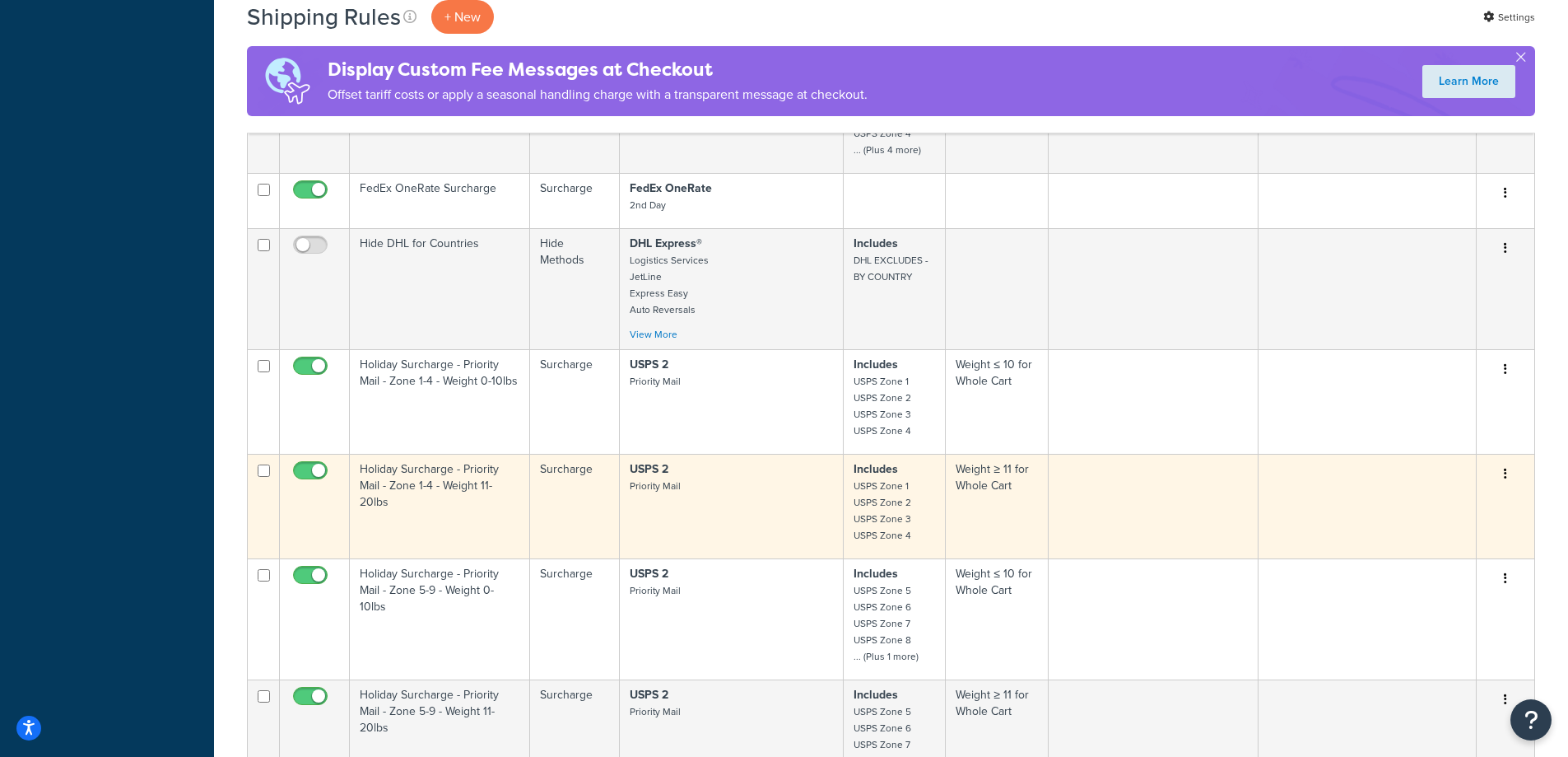
click at [1500, 475] on button "button" at bounding box center [1504, 473] width 23 height 26
click at [1434, 537] on link "Duplicate" at bounding box center [1451, 539] width 130 height 34
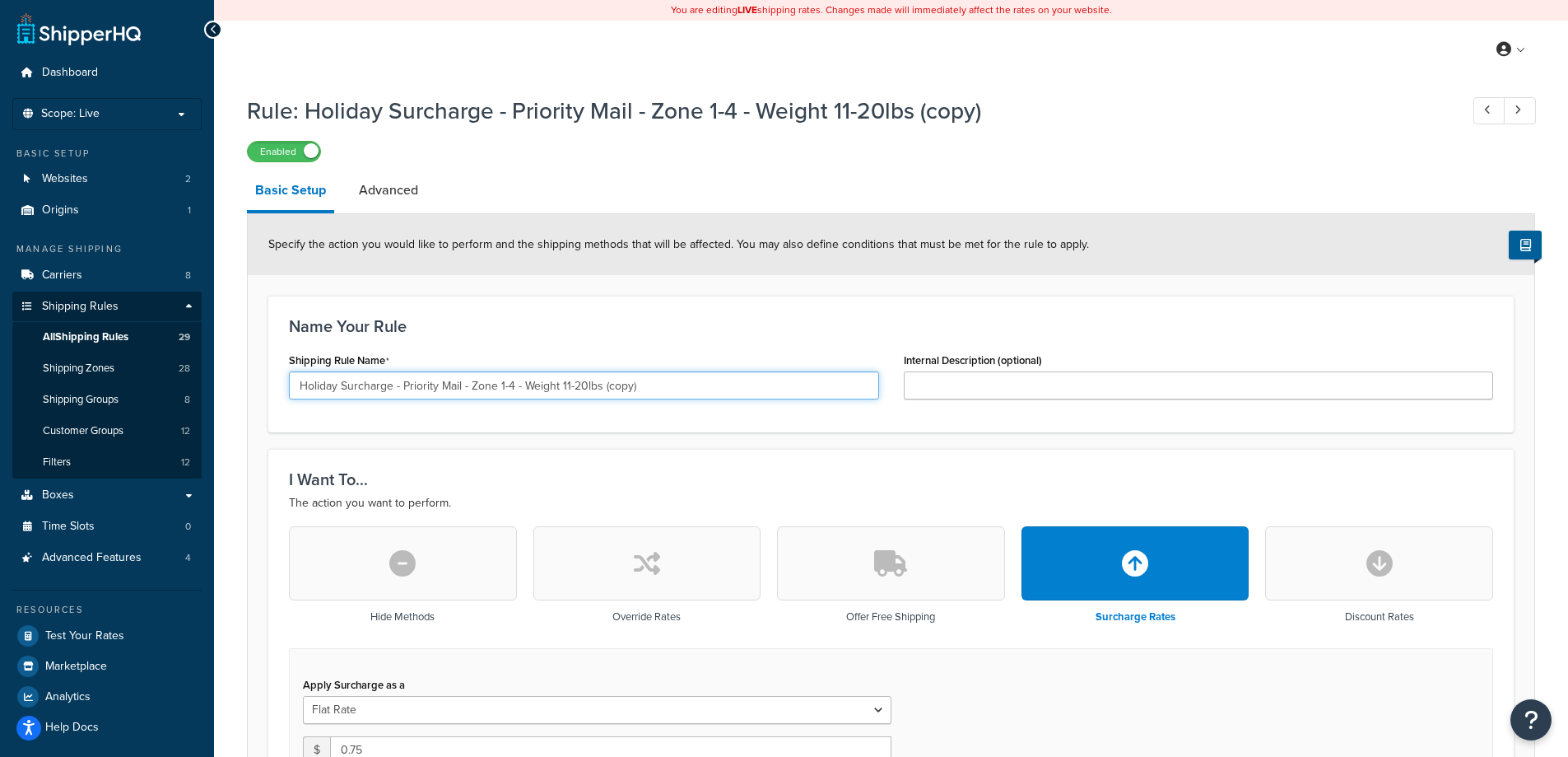
drag, startPoint x: 401, startPoint y: 384, endPoint x: 461, endPoint y: 389, distance: 60.2
click at [461, 389] on input "Holiday Surcharge - Priority Mail - Zone 1-4 - Weight 11-20lbs (copy)" at bounding box center [583, 385] width 590 height 28
drag, startPoint x: 682, startPoint y: 384, endPoint x: 637, endPoint y: 391, distance: 45.5
click at [637, 391] on input "Holiday Surcharge - Ground Advantage - Zone 1-4 - Weight 11-20lbs (copy)" at bounding box center [583, 385] width 590 height 28
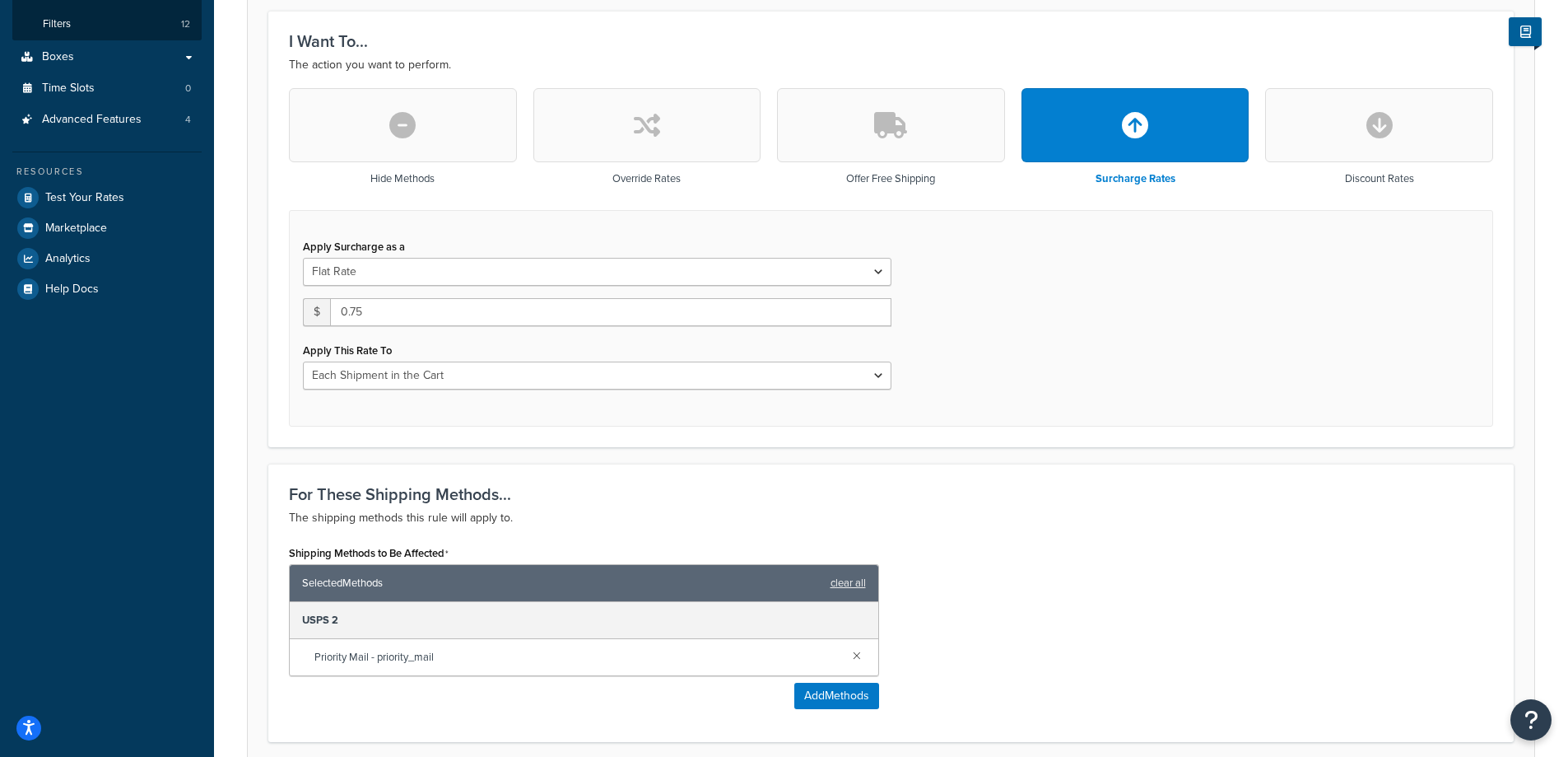
scroll to position [439, 0]
type input "Holiday Surcharge - Ground Advantage - Zone 1-4 - Weight 11-20lbs"
click at [394, 308] on input "0.75" at bounding box center [610, 311] width 561 height 28
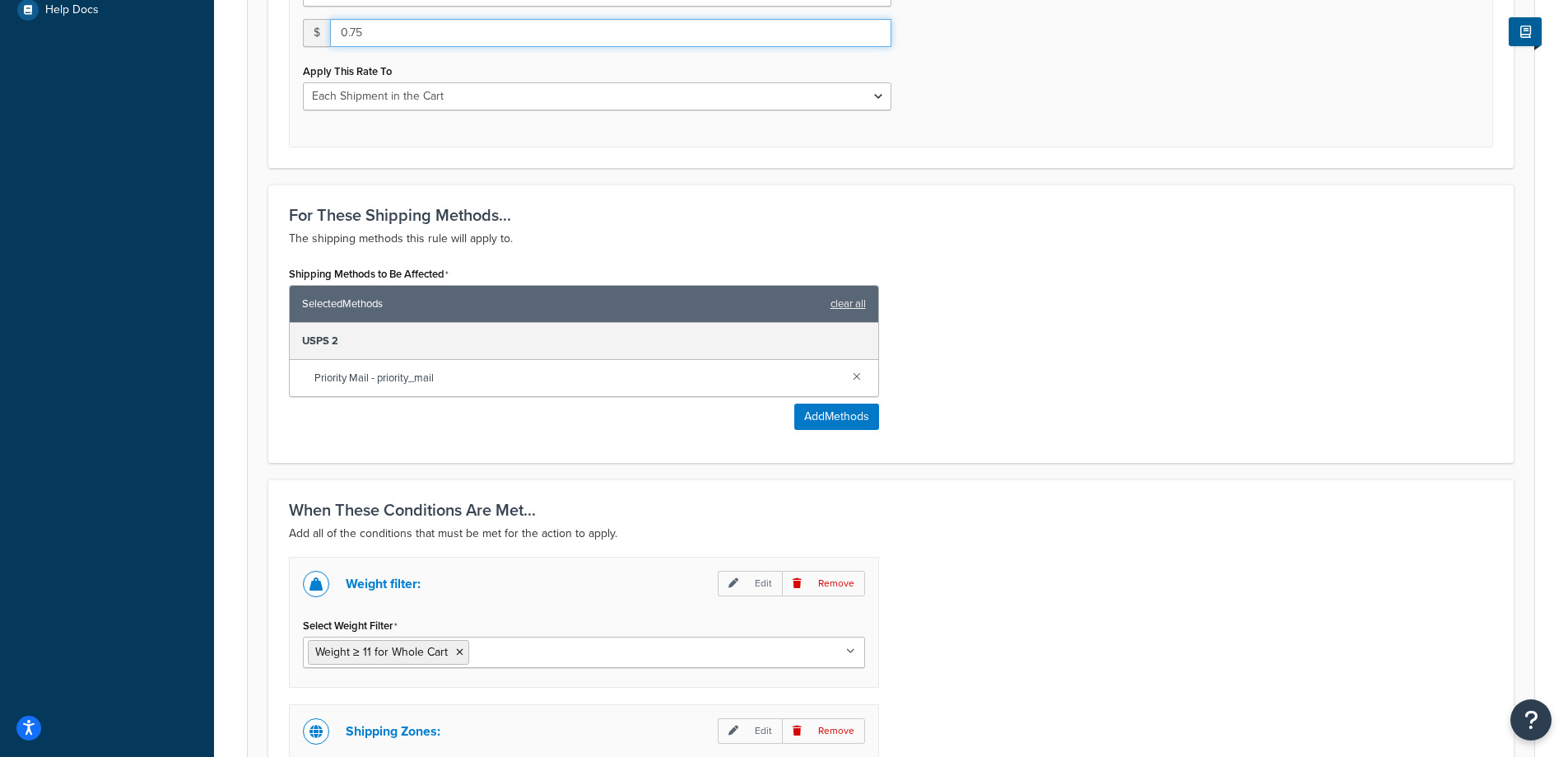
scroll to position [659, 0]
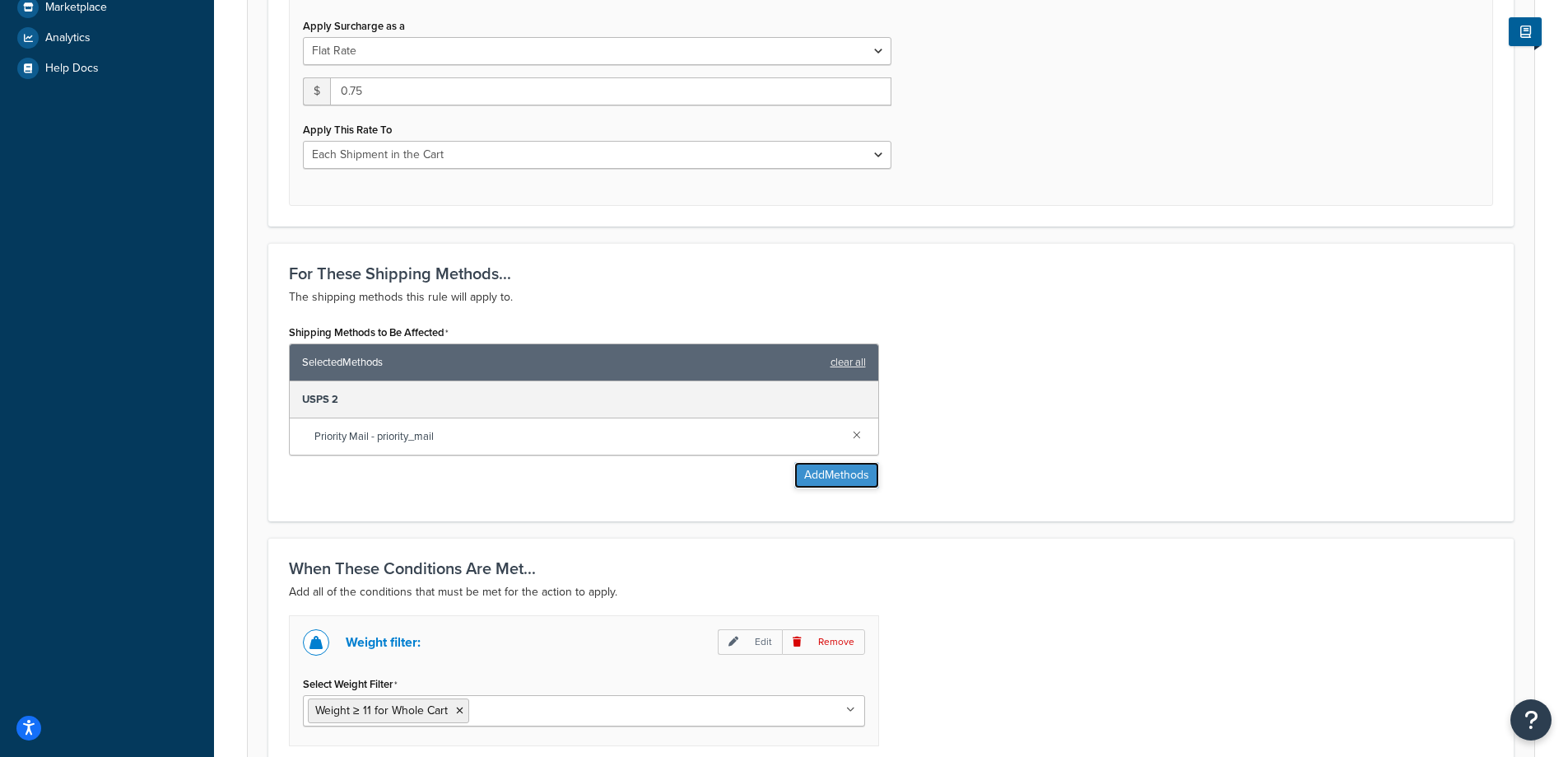
click at [842, 474] on button "Add Methods" at bounding box center [836, 474] width 85 height 26
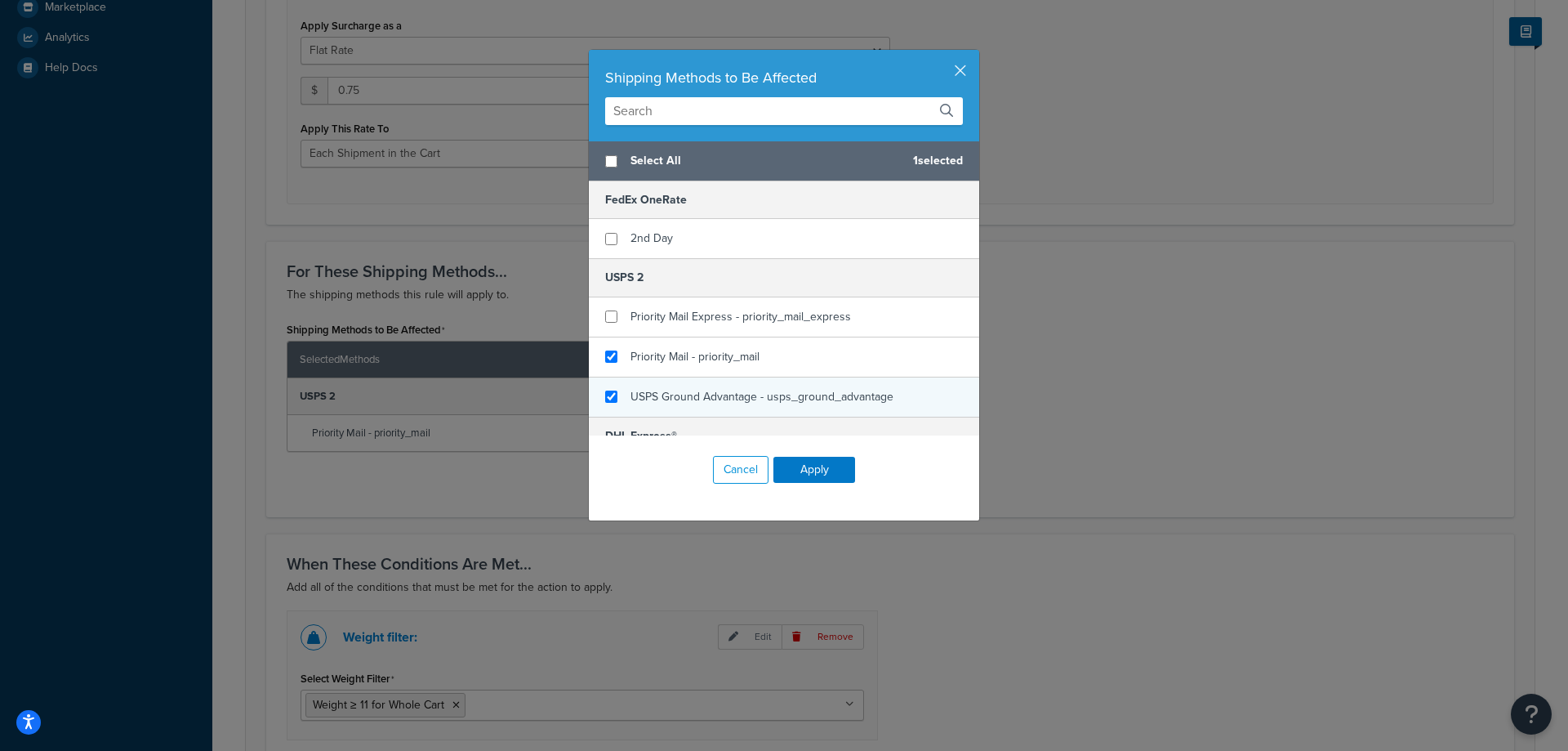
checkbox input "true"
click at [639, 392] on span "USPS Ground Advantage - usps_ground_advantage" at bounding box center [762, 396] width 262 height 17
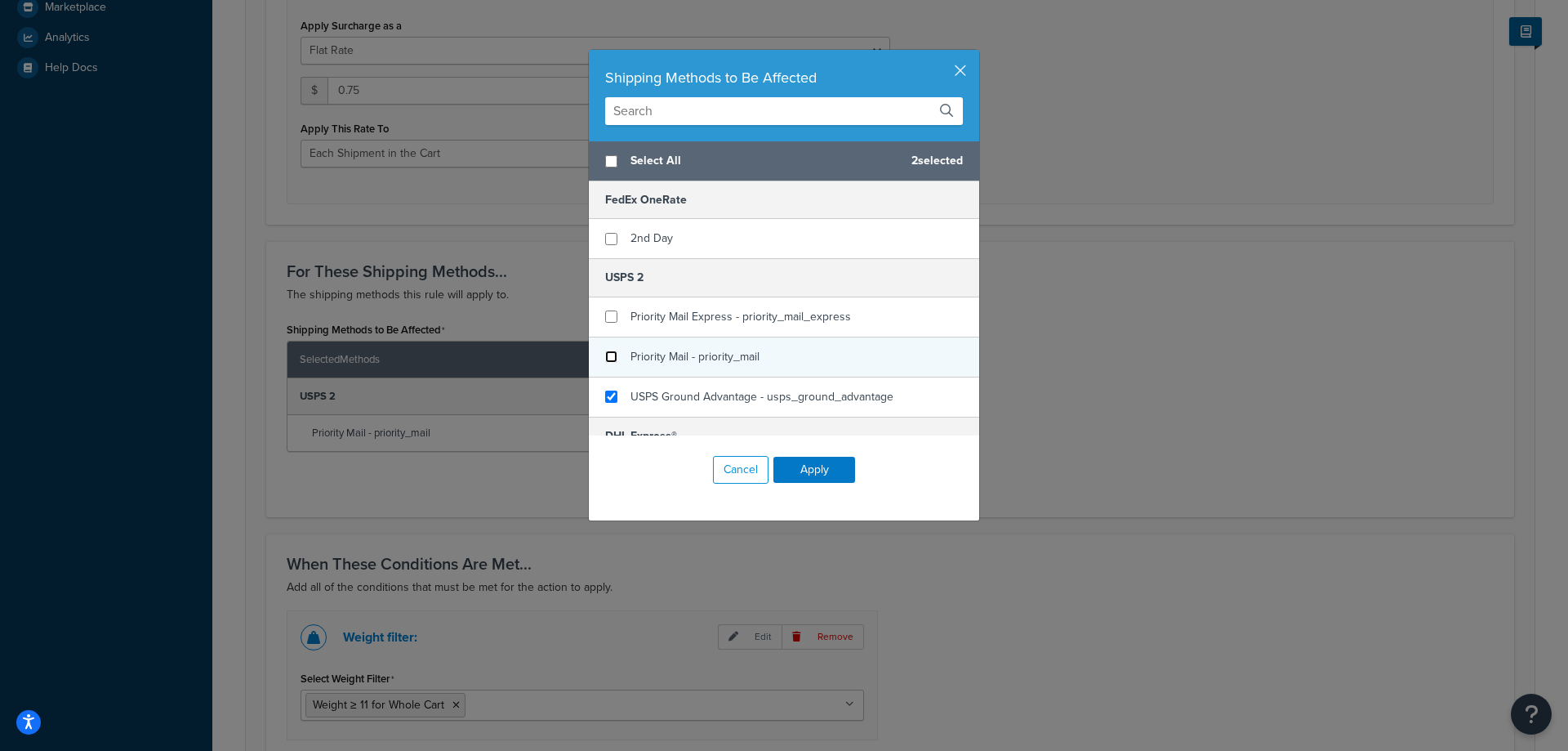
click at [605, 356] on input "checkbox" at bounding box center [611, 356] width 12 height 12
checkbox input "false"
click at [798, 469] on button "Apply" at bounding box center [814, 470] width 82 height 26
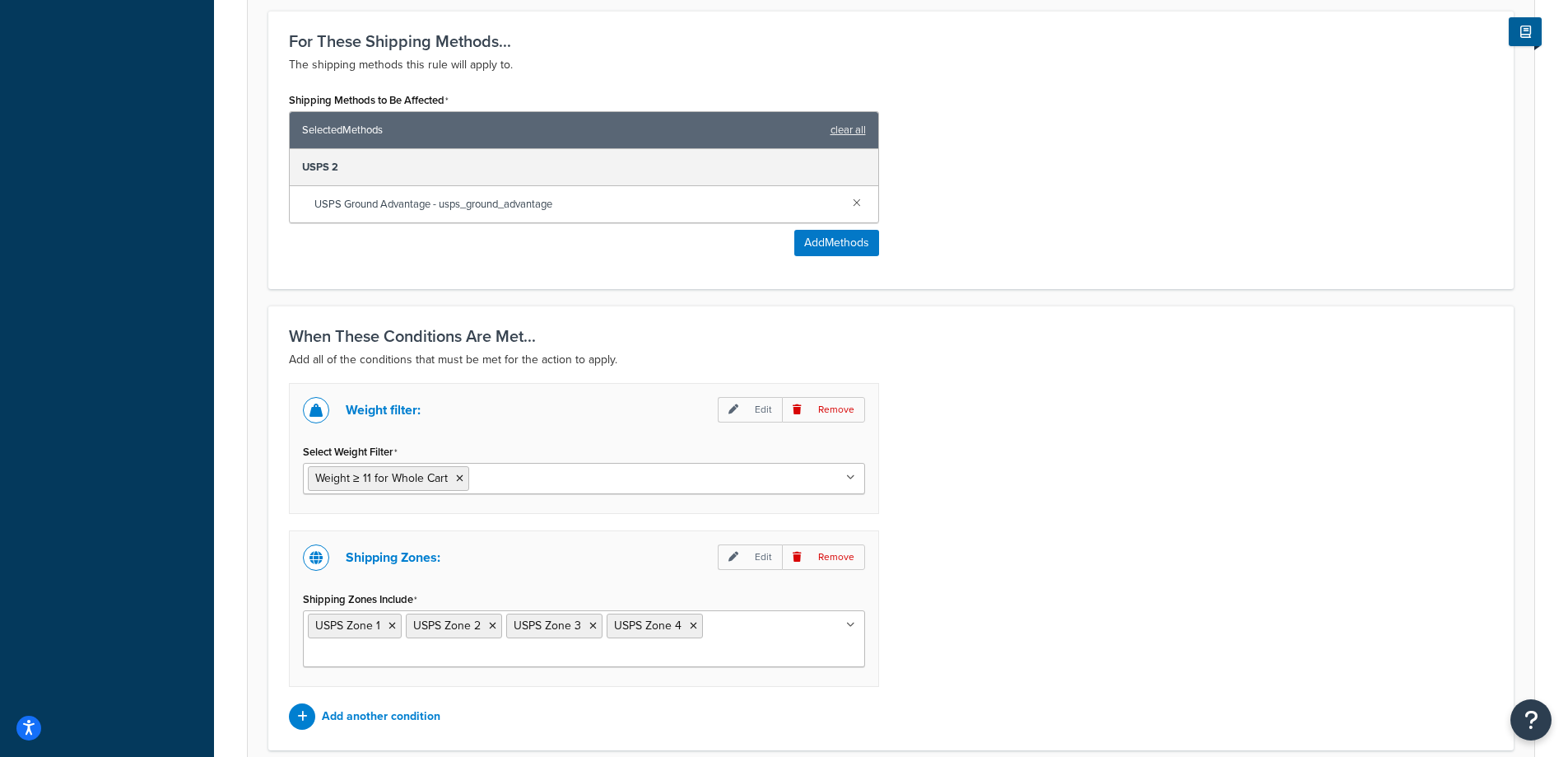
scroll to position [1035, 0]
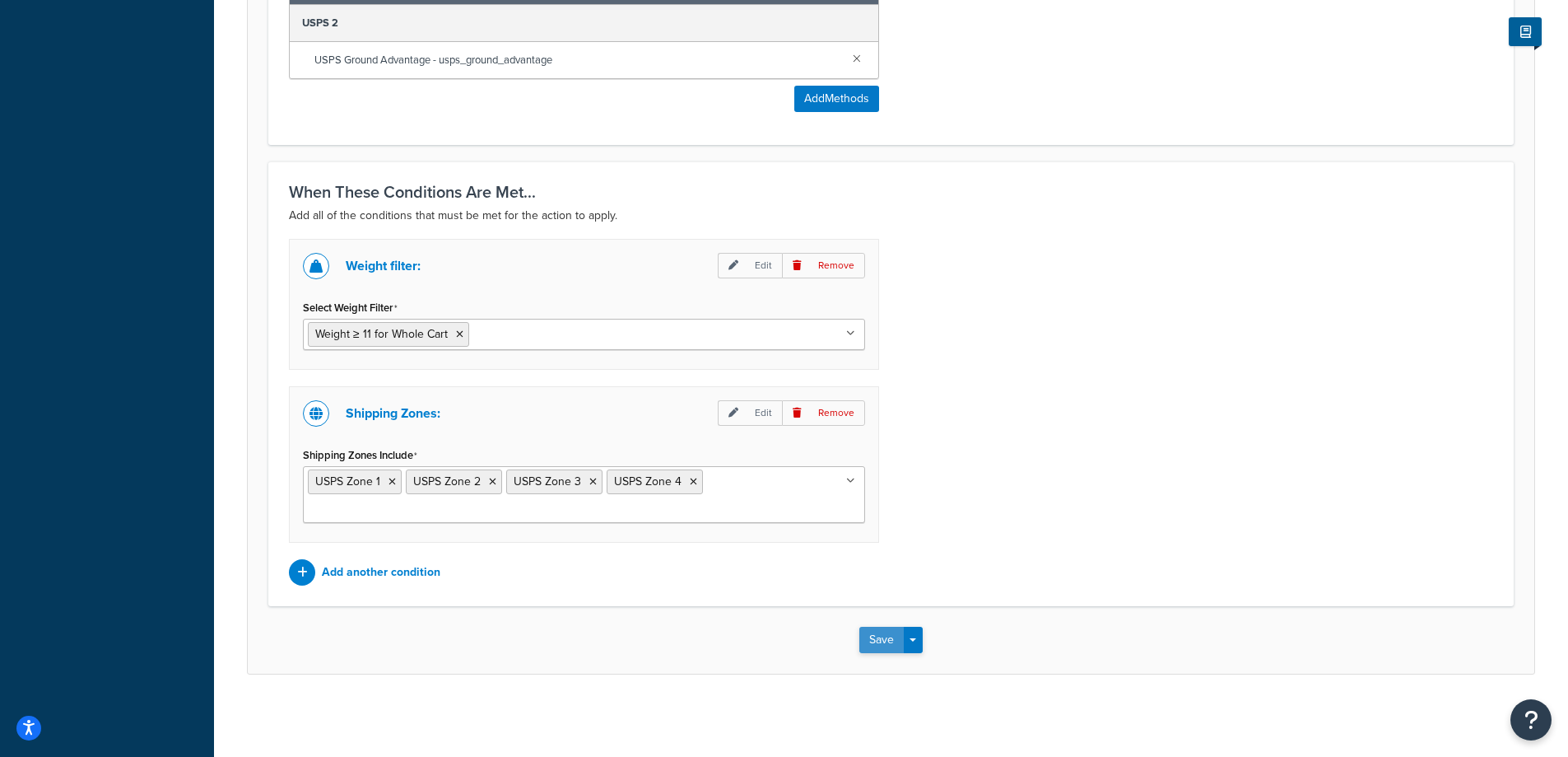
click at [876, 638] on button "Save" at bounding box center [881, 640] width 45 height 26
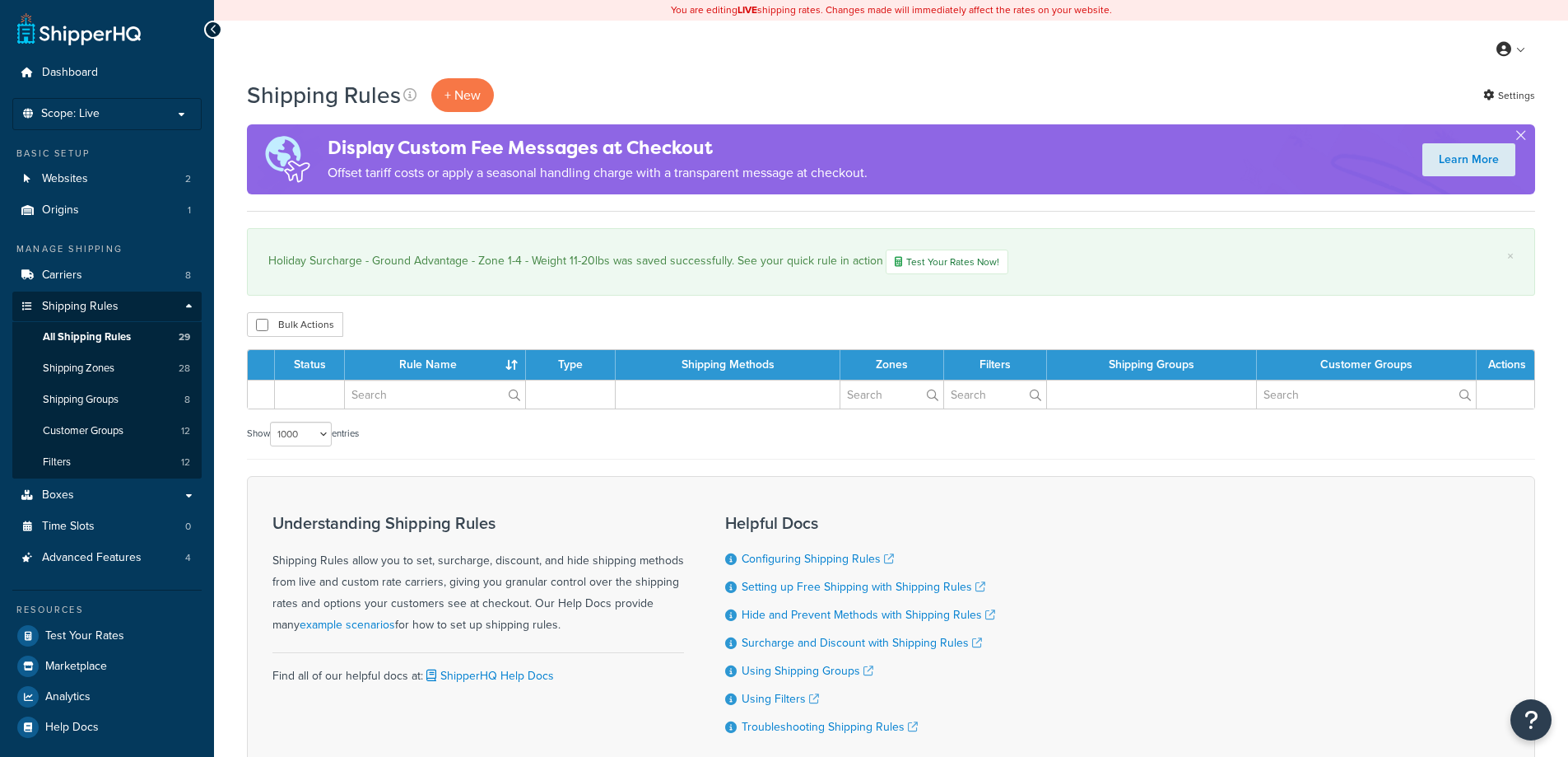
select select "1000"
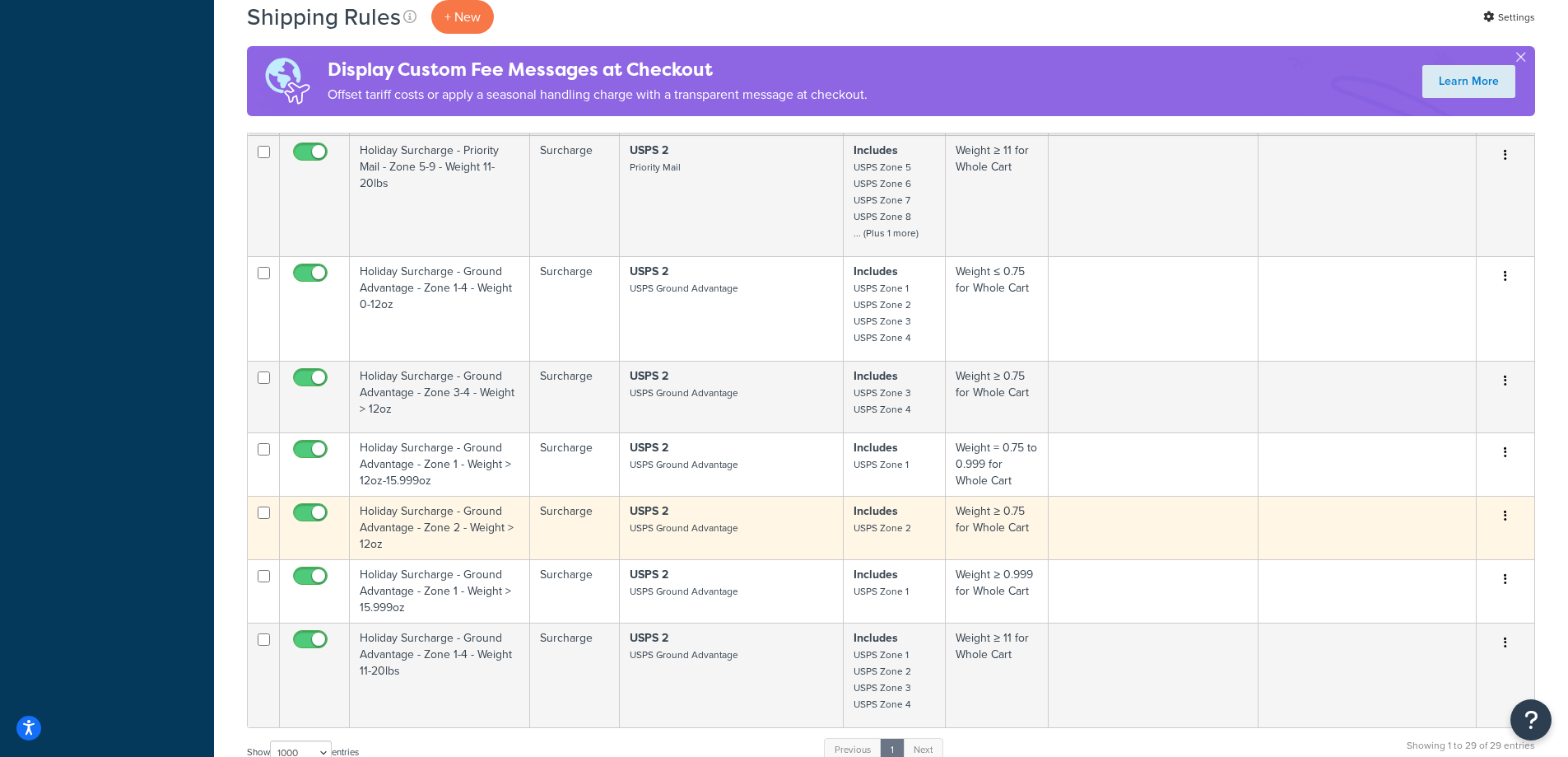
scroll to position [3111, 0]
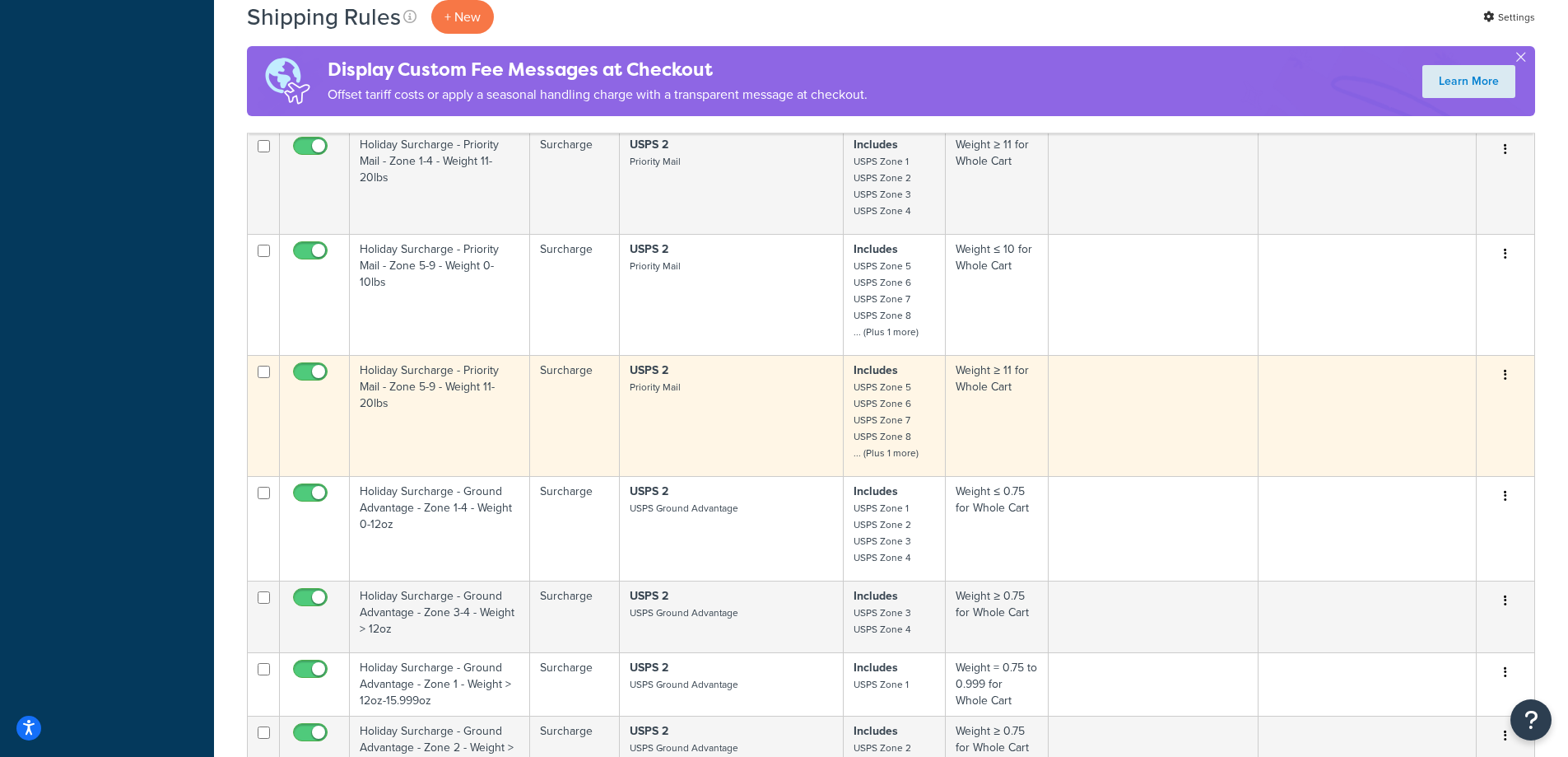
click at [1502, 372] on button "button" at bounding box center [1504, 375] width 23 height 26
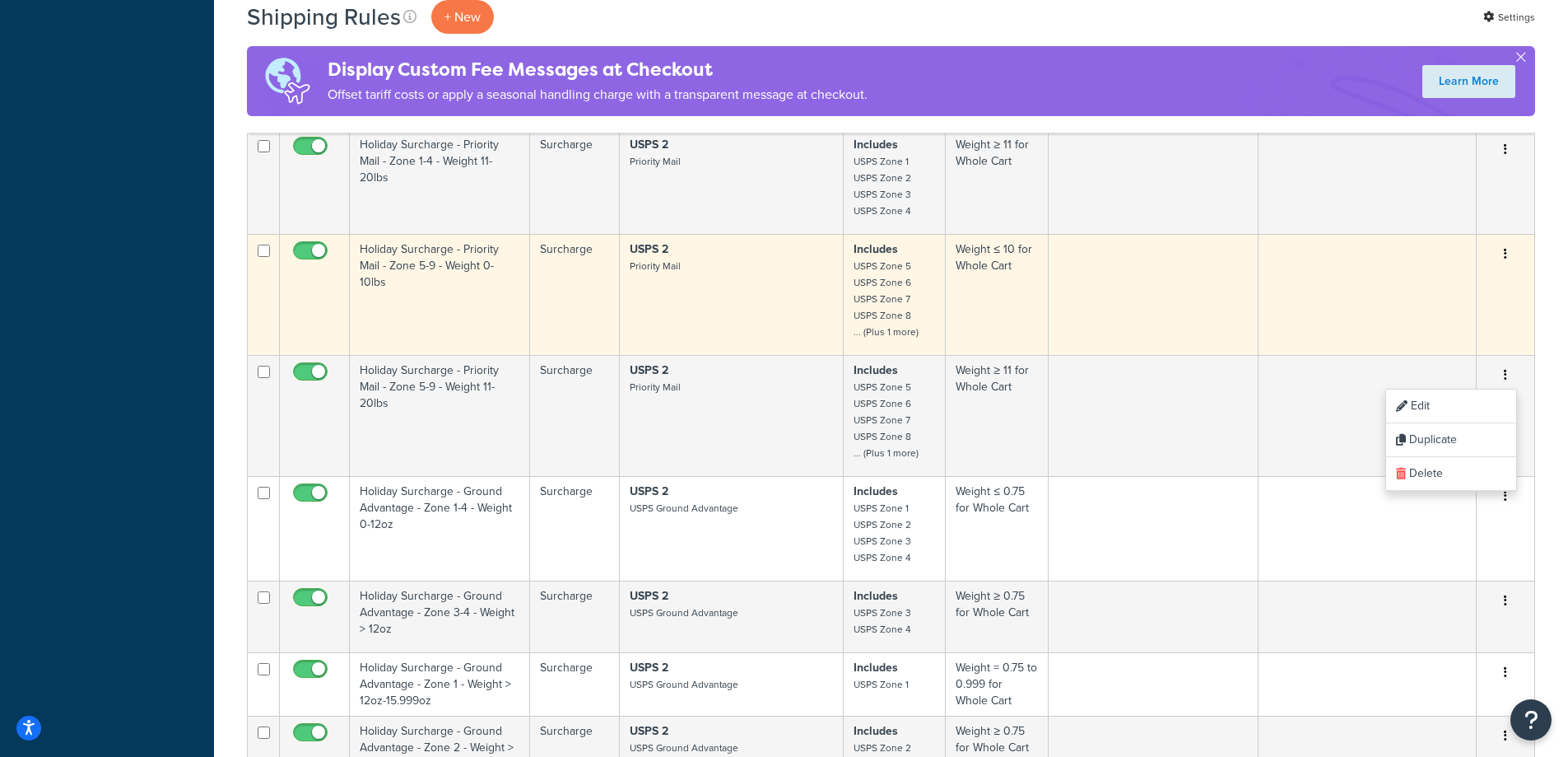
click at [1505, 251] on icon "button" at bounding box center [1504, 254] width 3 height 12
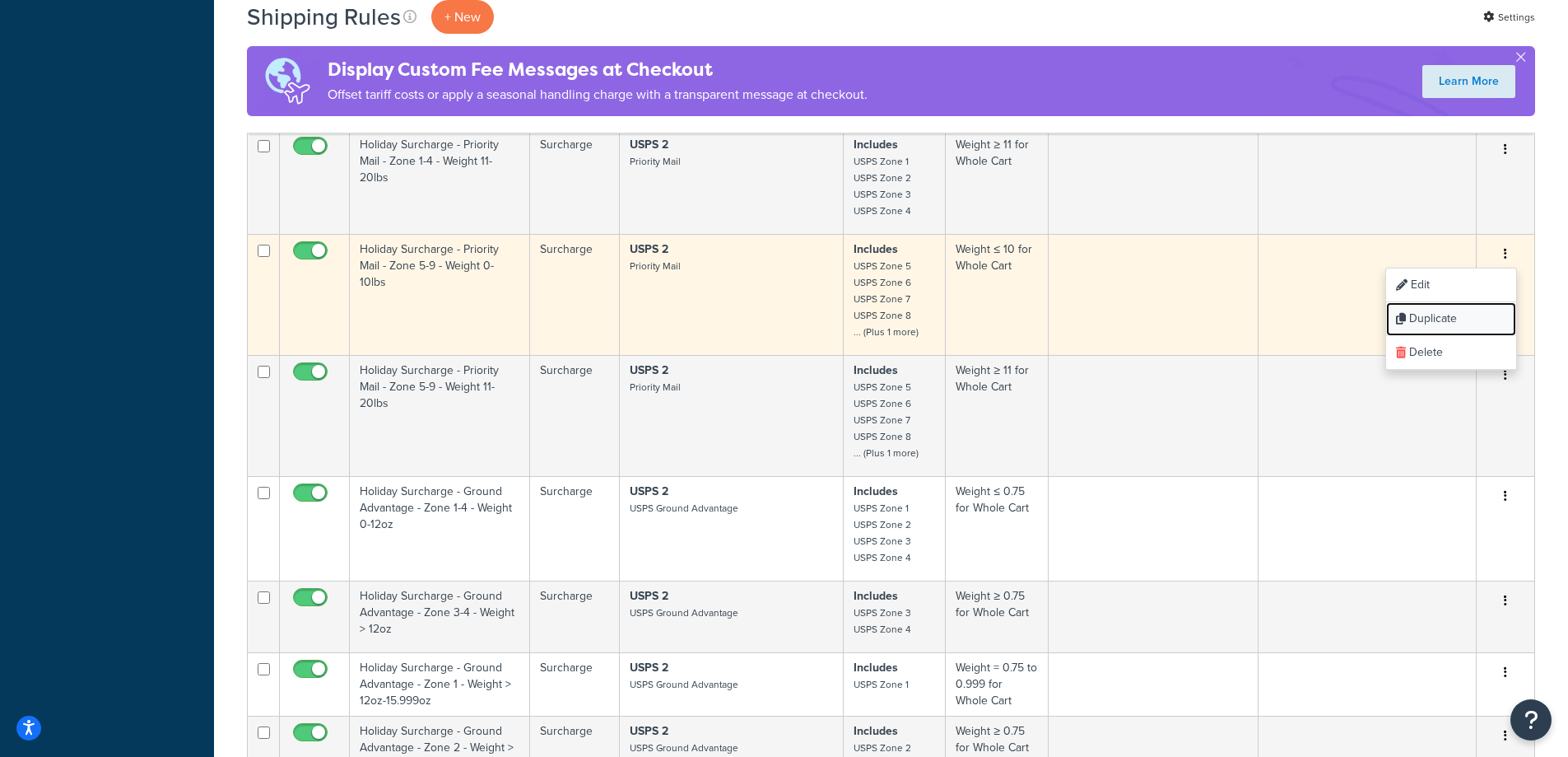
click at [1439, 312] on link "Duplicate" at bounding box center [1451, 319] width 130 height 34
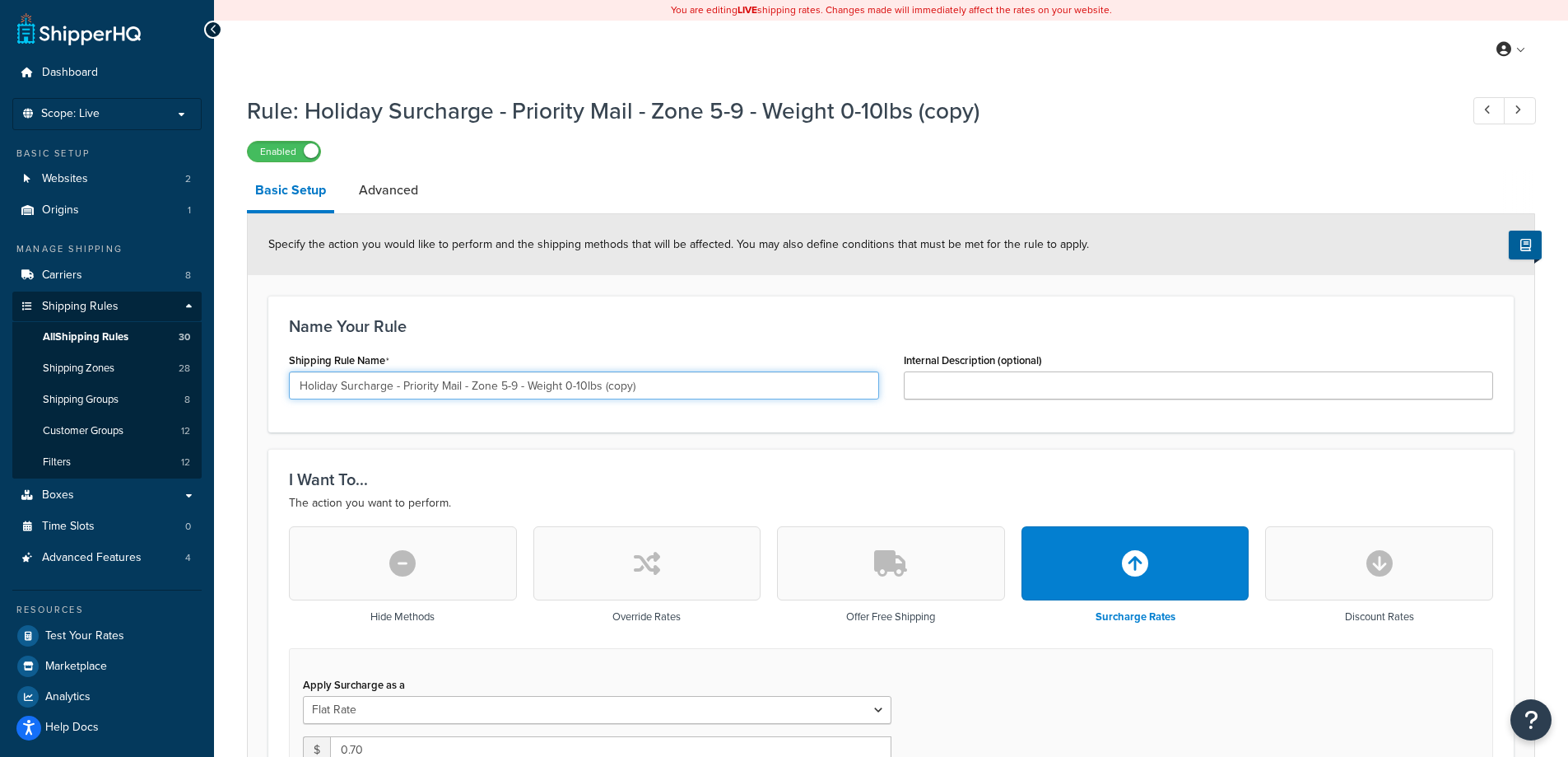
drag, startPoint x: 575, startPoint y: 385, endPoint x: 599, endPoint y: 390, distance: 24.5
click at [599, 390] on input "Holiday Surcharge - Priority Mail - Zone 5-9 - Weight 0-10lbs (copy)" at bounding box center [583, 385] width 590 height 28
drag, startPoint x: 679, startPoint y: 386, endPoint x: 624, endPoint y: 389, distance: 55.1
click at [624, 389] on input "Holiday Surcharge - Priority Mail - Zone 5-9 - Weight 0-15.999oz (copy)" at bounding box center [583, 385] width 590 height 28
drag, startPoint x: 401, startPoint y: 380, endPoint x: 461, endPoint y: 389, distance: 60.7
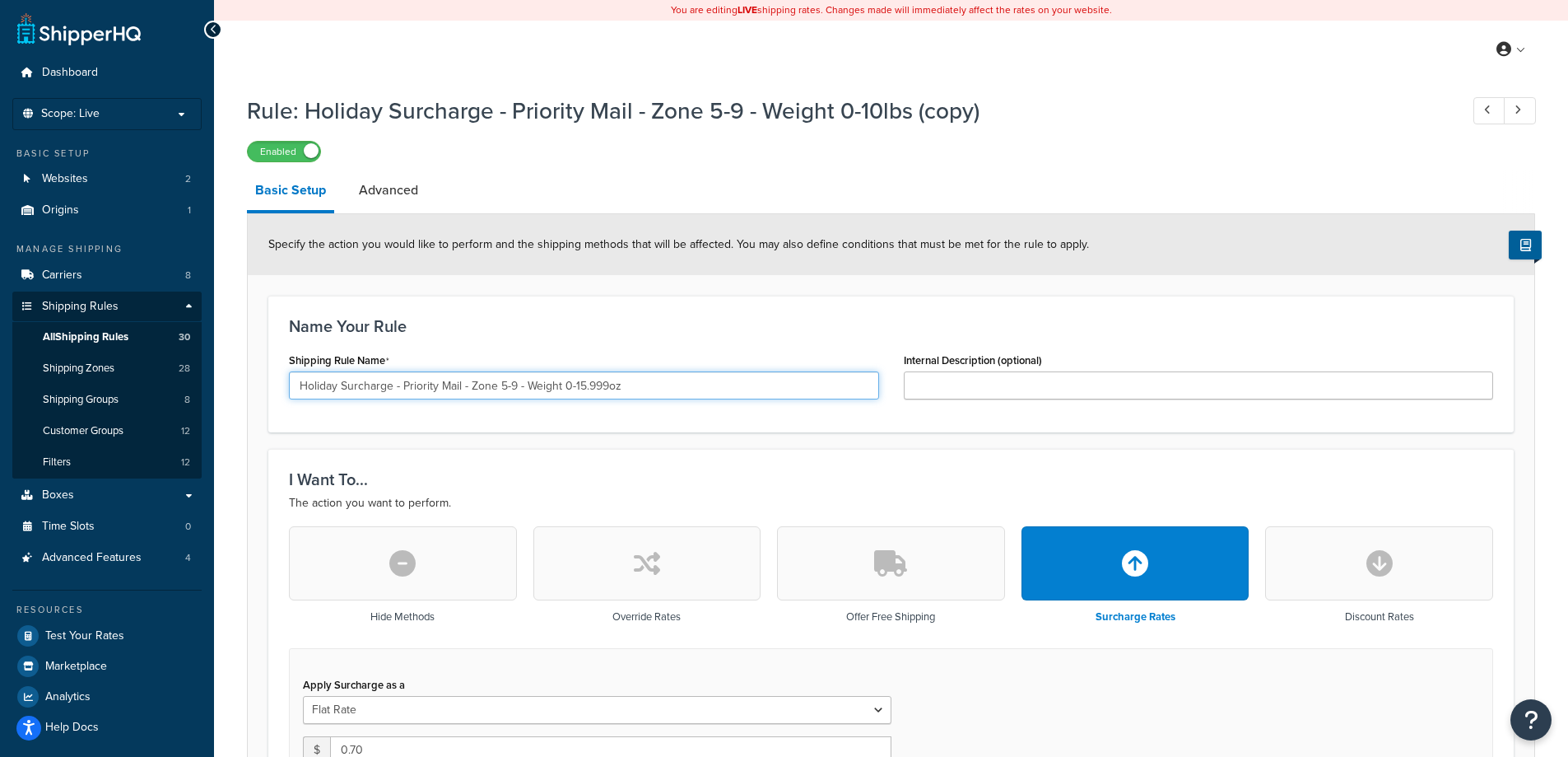
click at [461, 389] on input "Holiday Surcharge - Priority Mail - Zone 5-9 - Weight 0-15.999oz" at bounding box center [583, 385] width 590 height 28
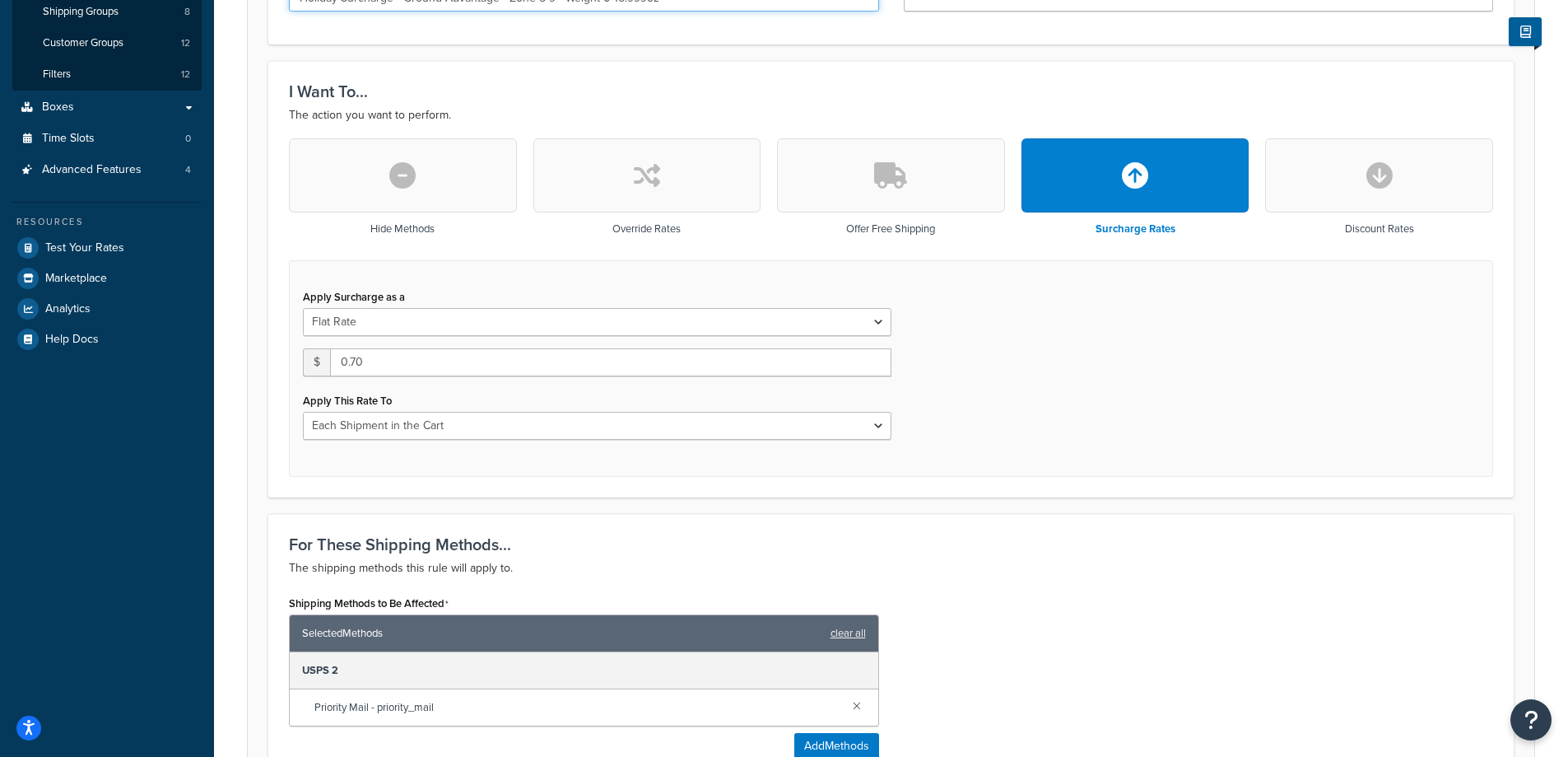
scroll to position [439, 0]
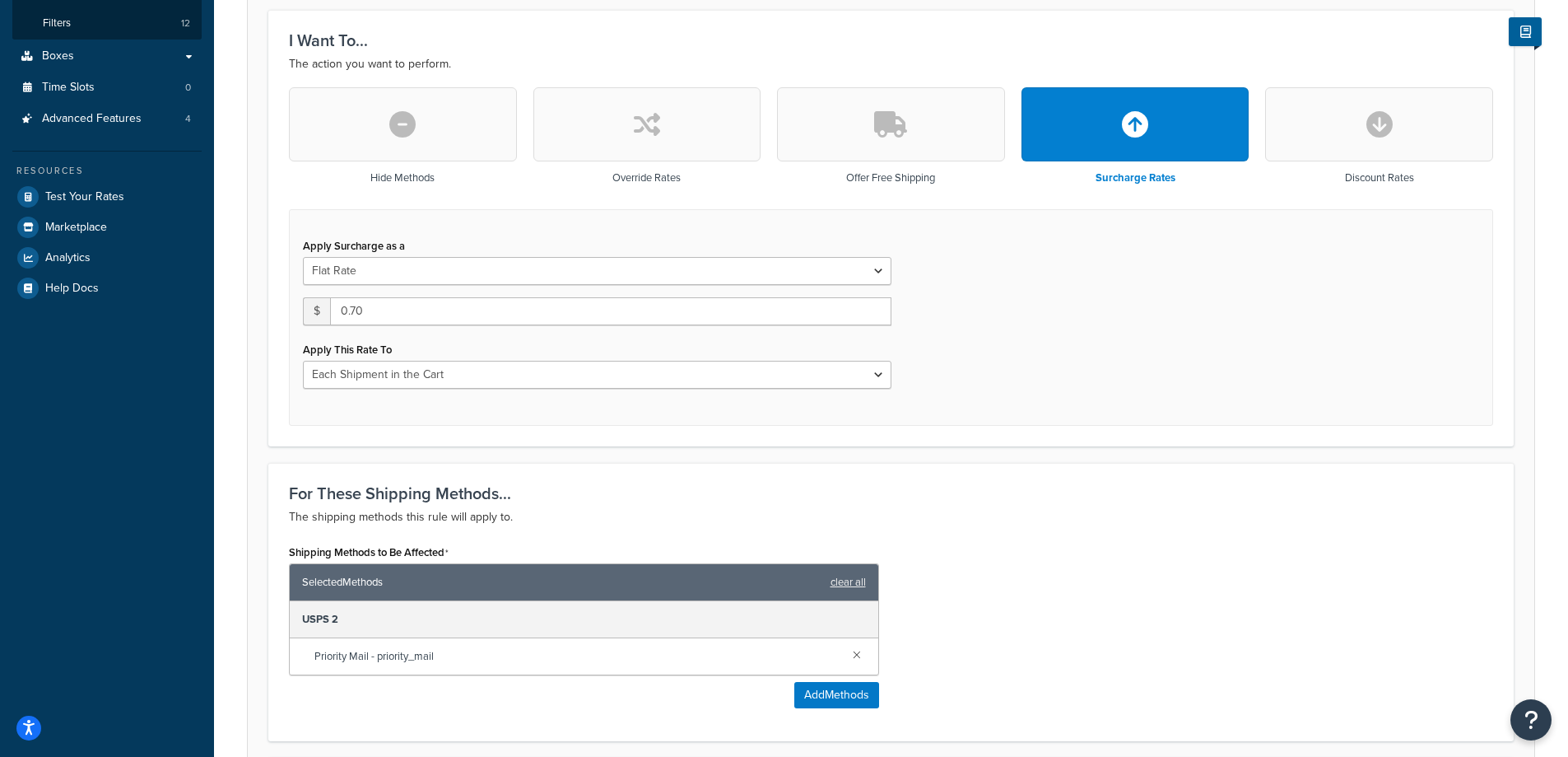
type input "Holiday Surcharge - Ground Advantage - Zone 5-9 - Weight 0-15.999oz"
drag, startPoint x: 394, startPoint y: 304, endPoint x: 351, endPoint y: 312, distance: 43.7
click at [351, 312] on input "0.70" at bounding box center [610, 311] width 561 height 28
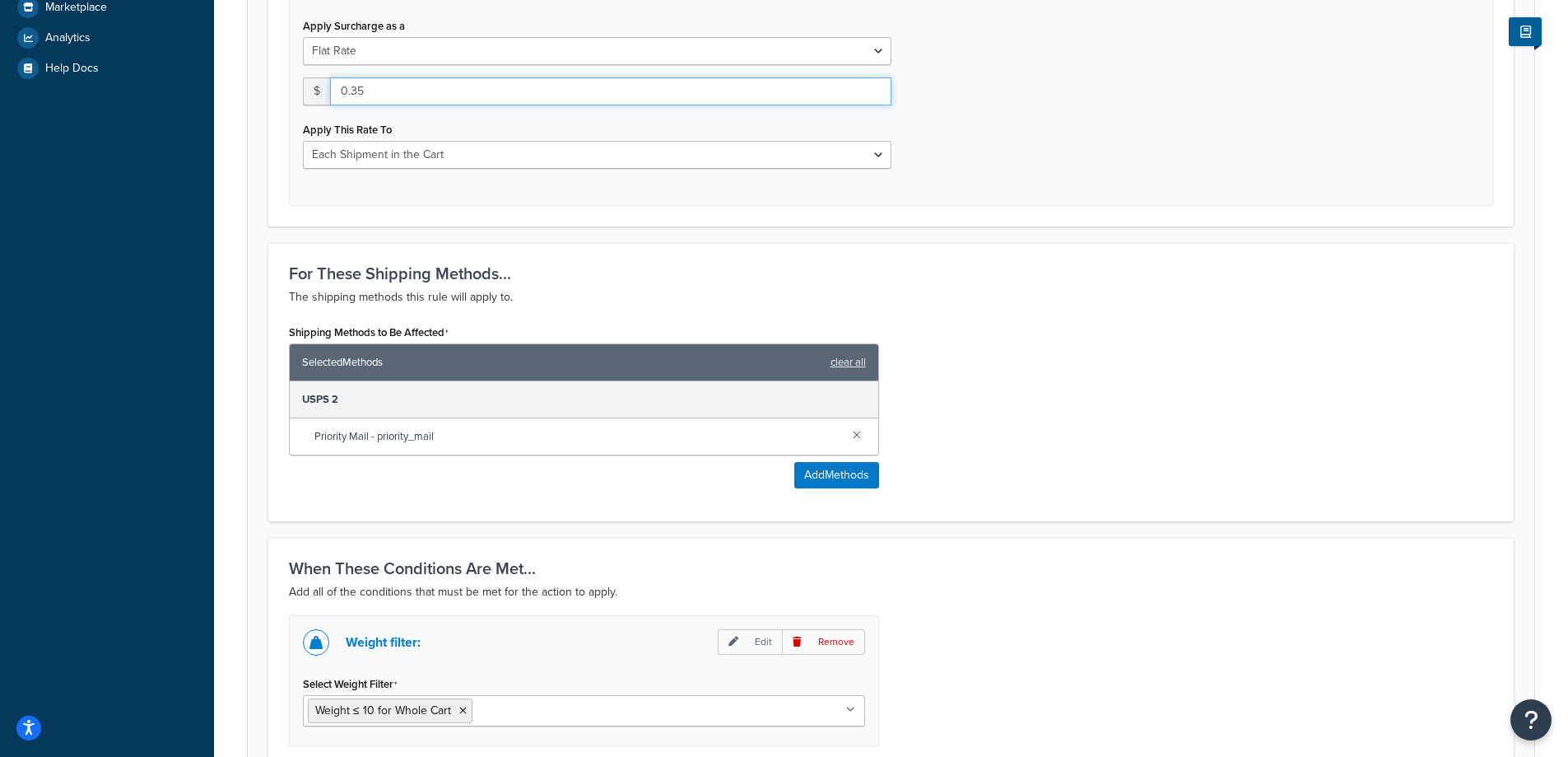
scroll to position [878, 0]
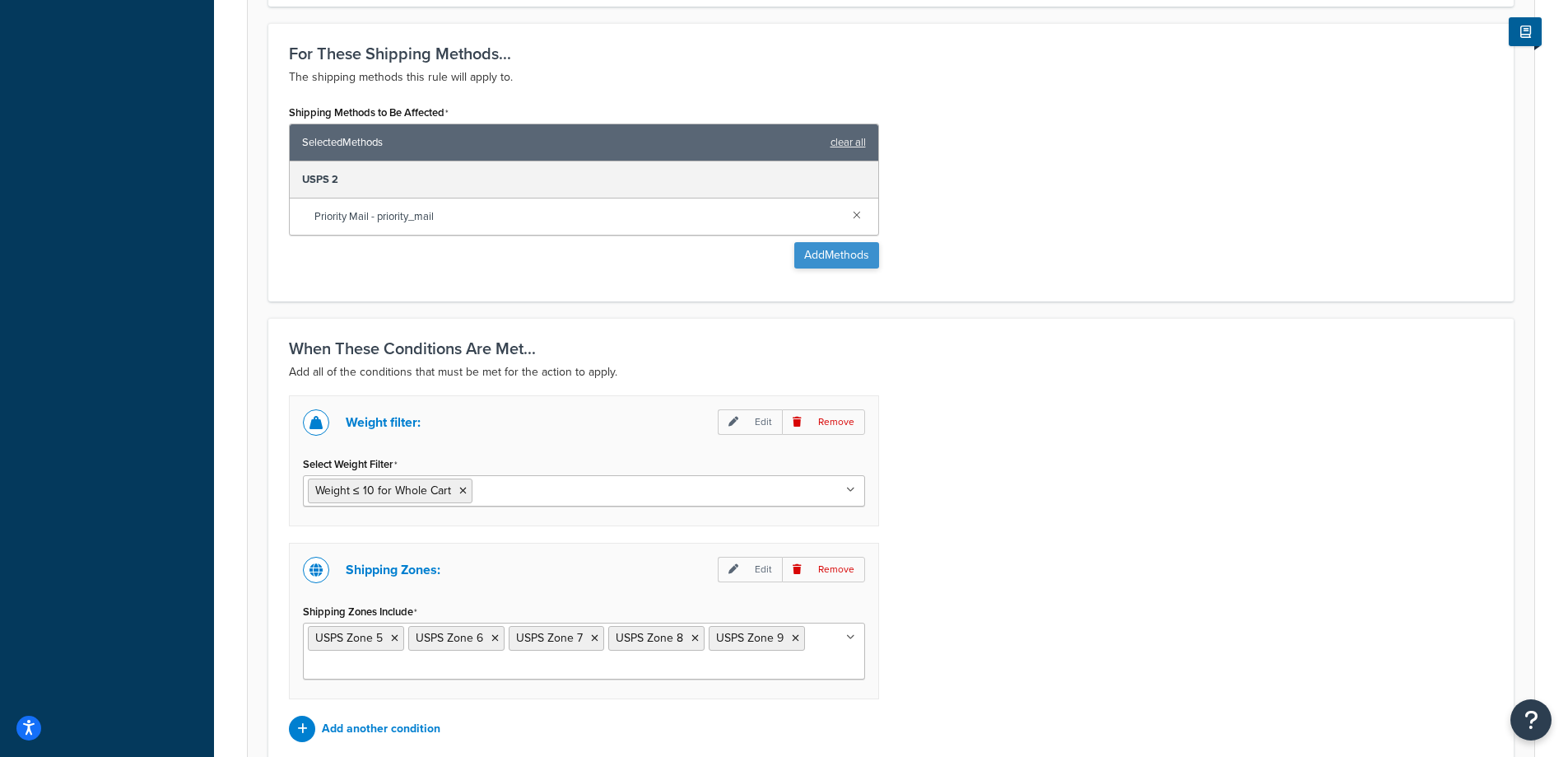
type input "0.35"
click at [822, 255] on button "Add Methods" at bounding box center [836, 255] width 85 height 26
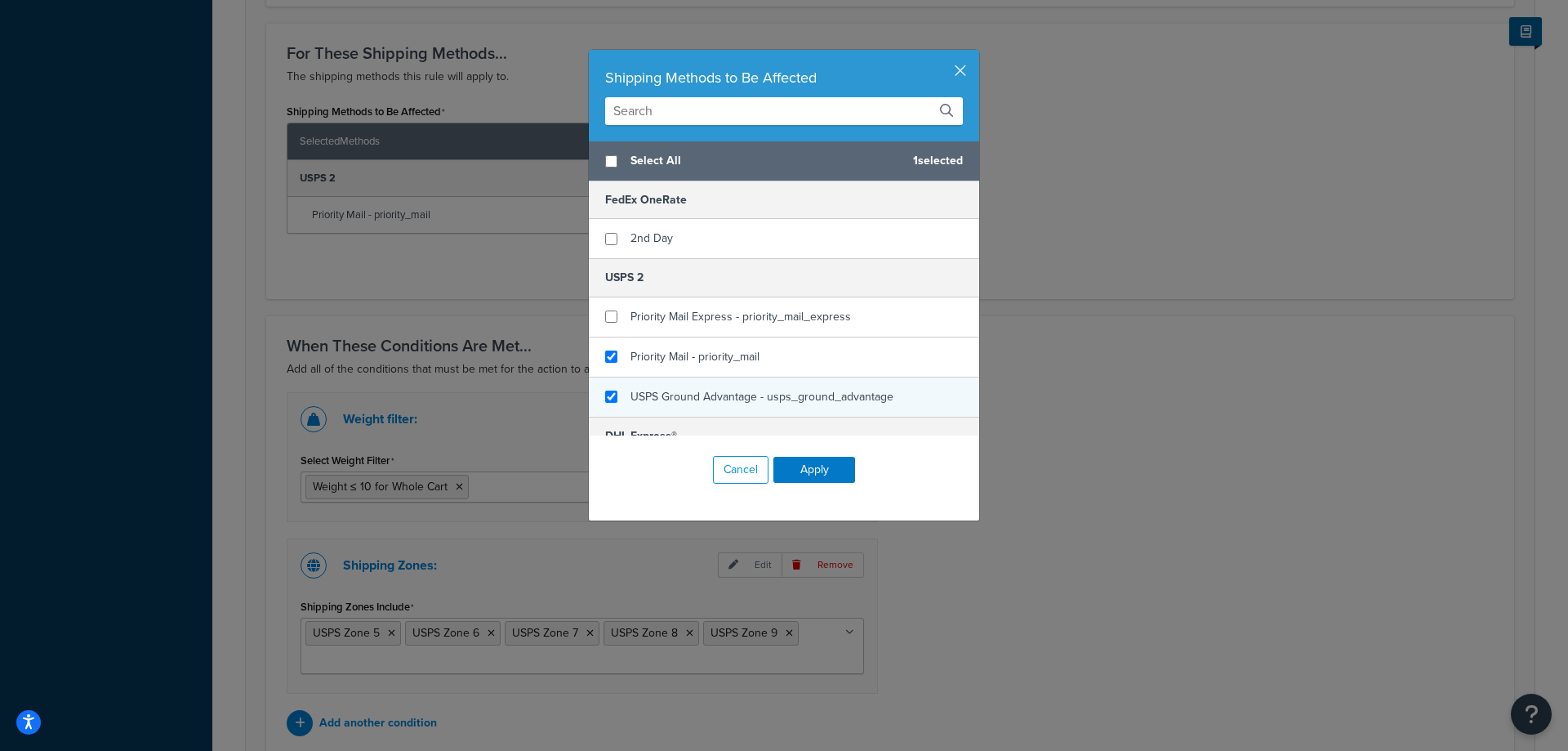
checkbox input "true"
click at [670, 393] on span "USPS Ground Advantage - usps_ground_advantage" at bounding box center [762, 396] width 262 height 17
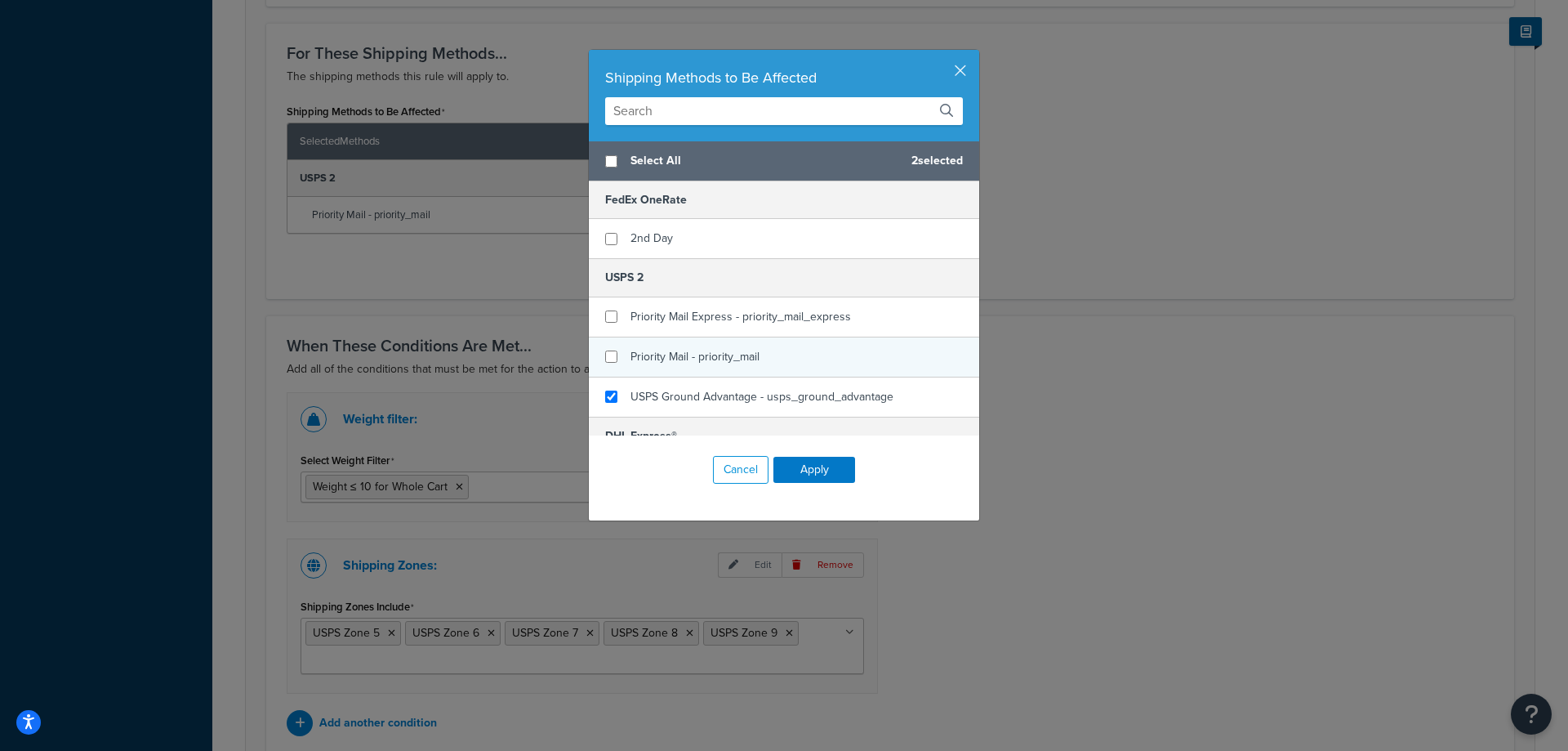
checkbox input "false"
click at [648, 349] on span "Priority Mail - priority_mail" at bounding box center [695, 356] width 129 height 17
click at [798, 462] on button "Apply" at bounding box center [814, 470] width 82 height 26
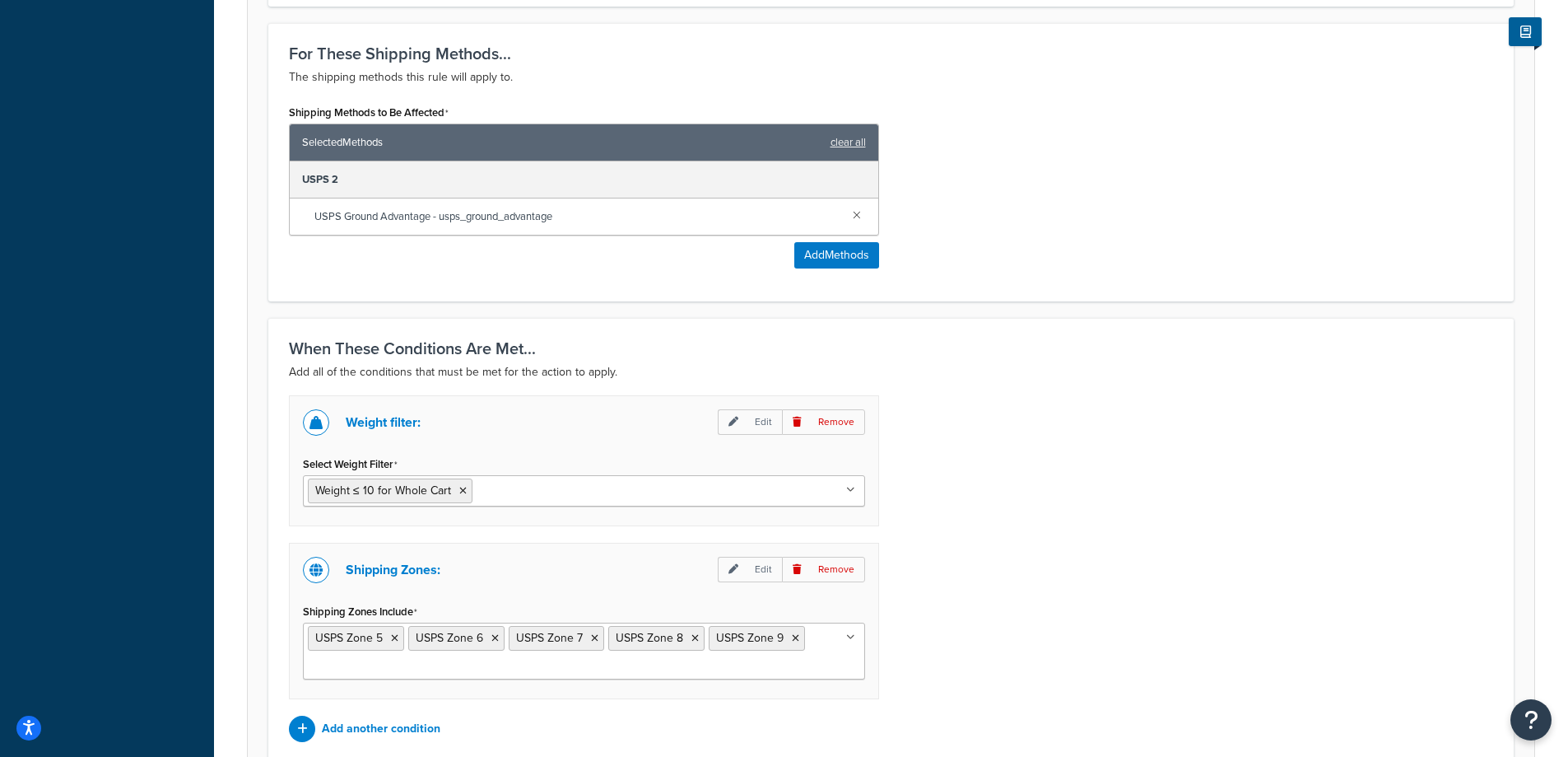
click at [593, 503] on ul "Weight ≤ 10 for Whole Cart" at bounding box center [584, 490] width 562 height 31
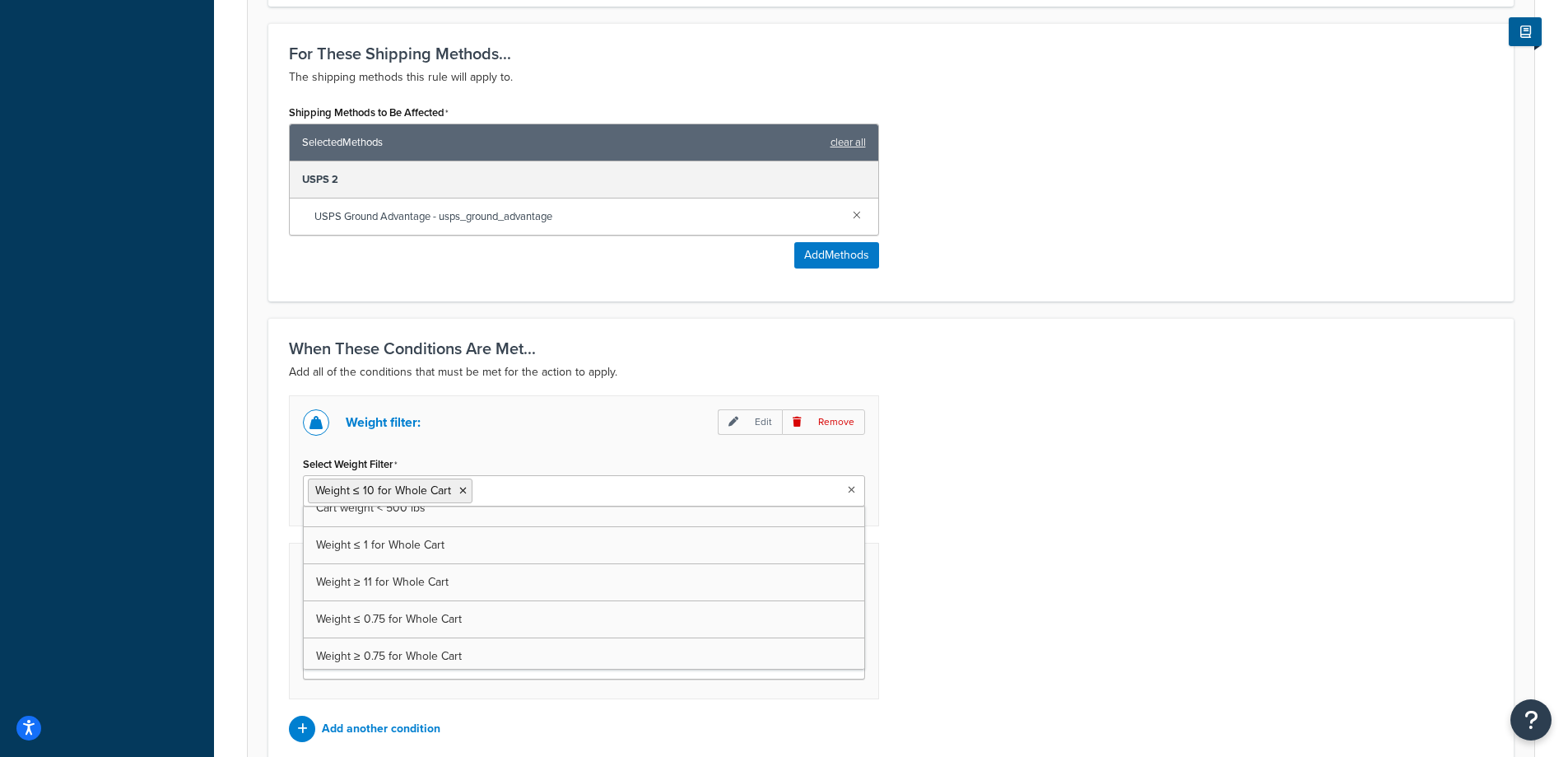
scroll to position [8, 0]
click at [745, 424] on p "Edit" at bounding box center [750, 422] width 65 height 26
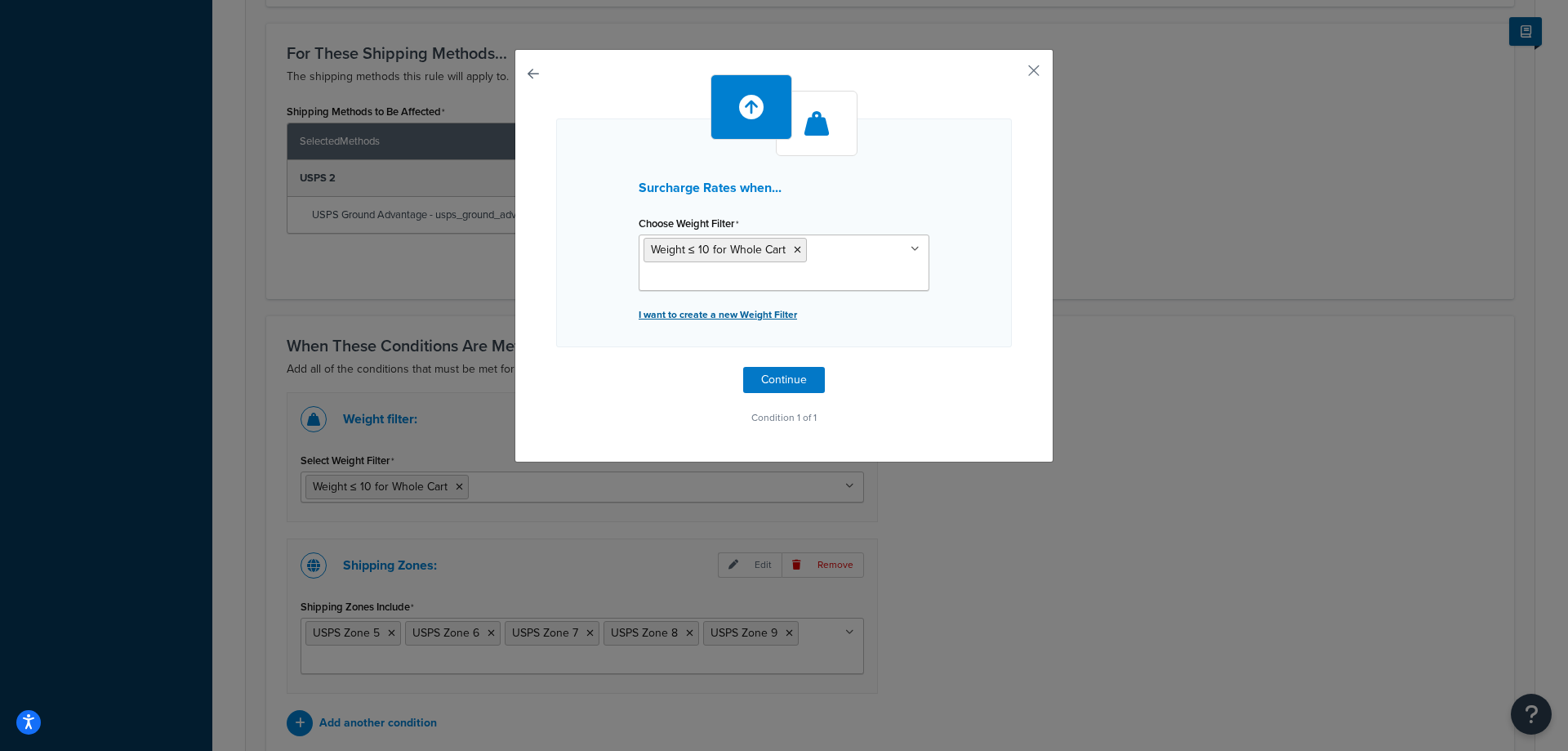
click at [722, 313] on p "I want to create a new Weight Filter" at bounding box center [784, 314] width 291 height 23
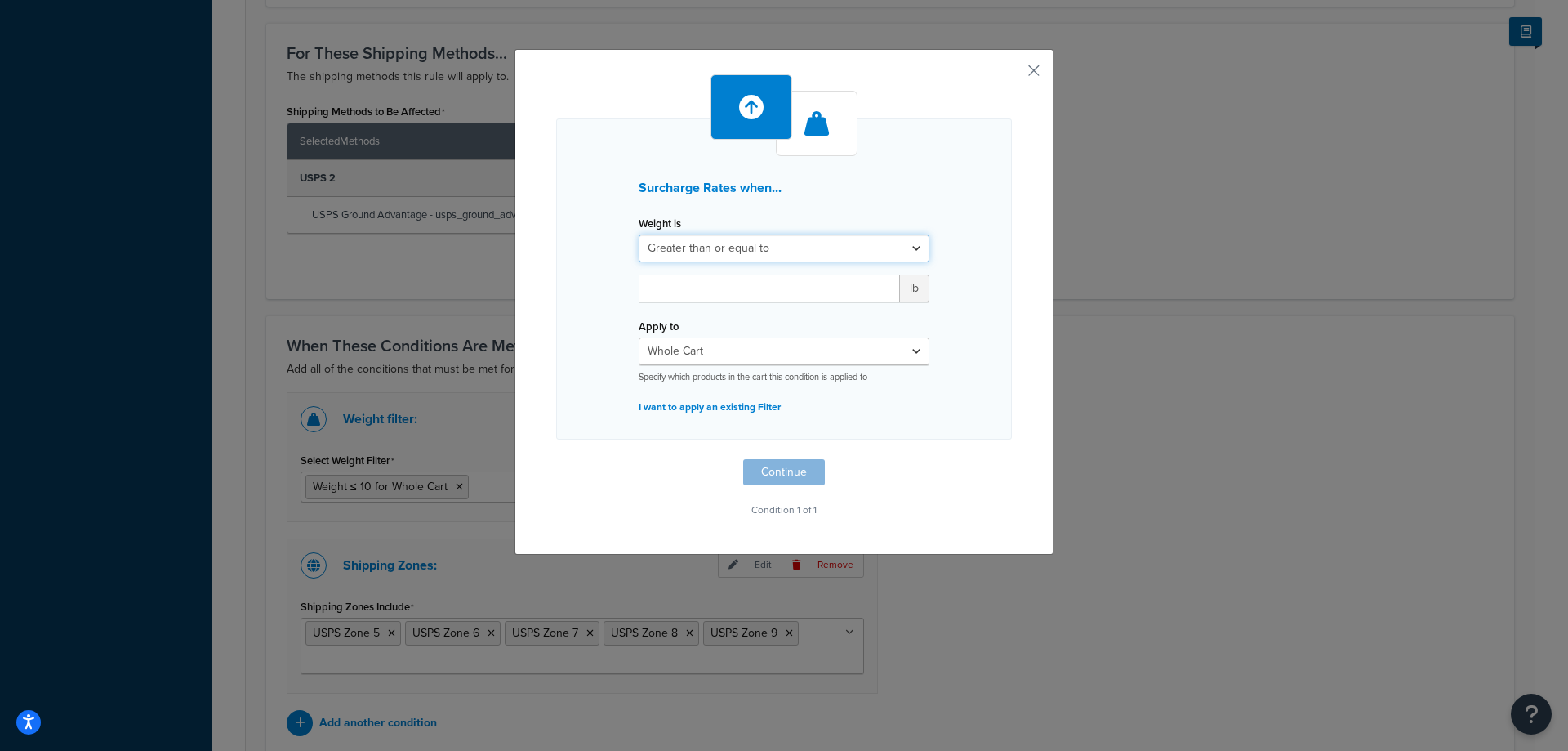
click at [747, 245] on select "Greater than or equal to Between or equal to Less than or equal to" at bounding box center [784, 249] width 291 height 28
select select "UNDER"
click at [638, 235] on select "Greater than or equal to Between or equal to Less than or equal to" at bounding box center [784, 249] width 291 height 28
click at [725, 291] on input "number" at bounding box center [769, 288] width 261 height 28
type input "0.999"
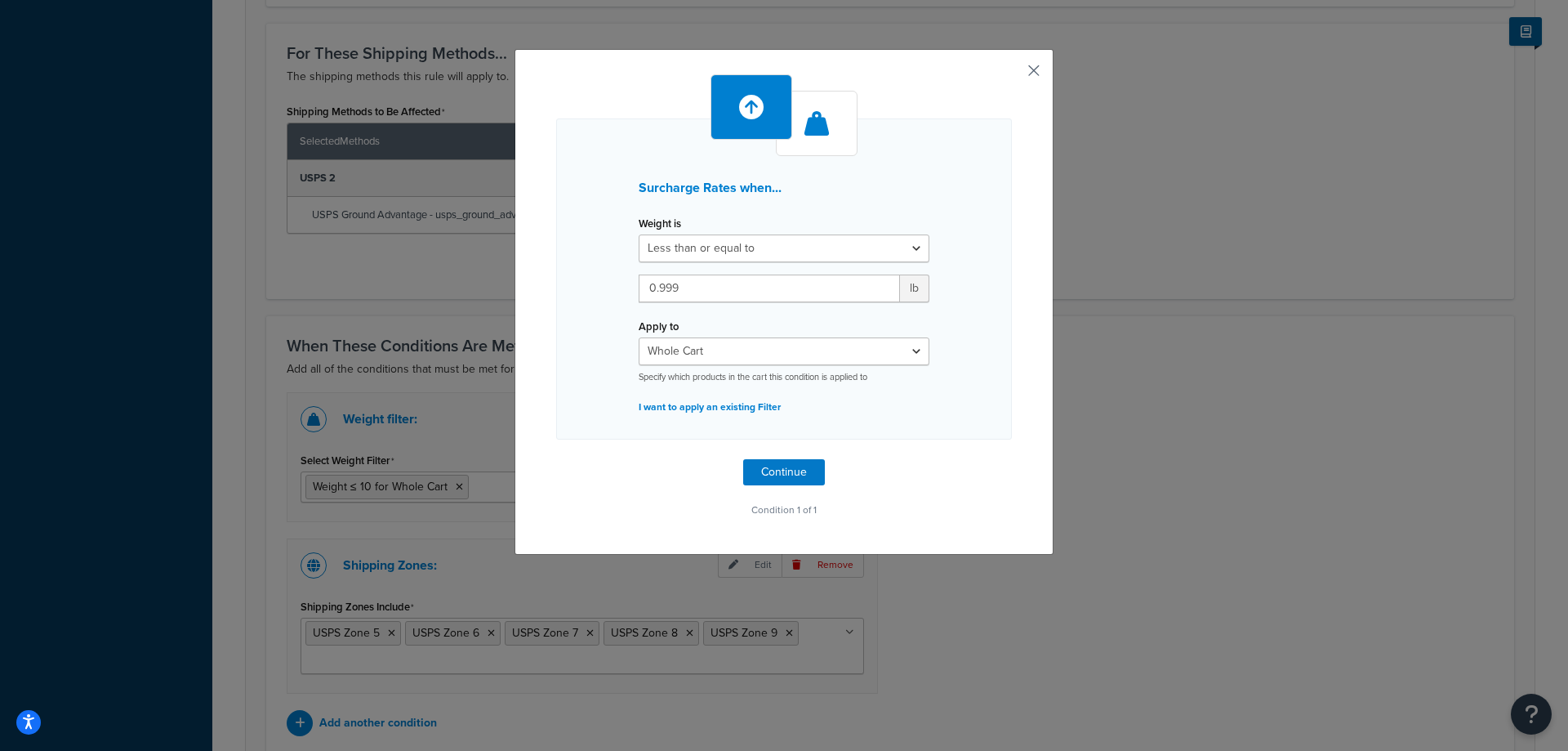
click at [1011, 74] on button "button" at bounding box center [1009, 76] width 4 height 4
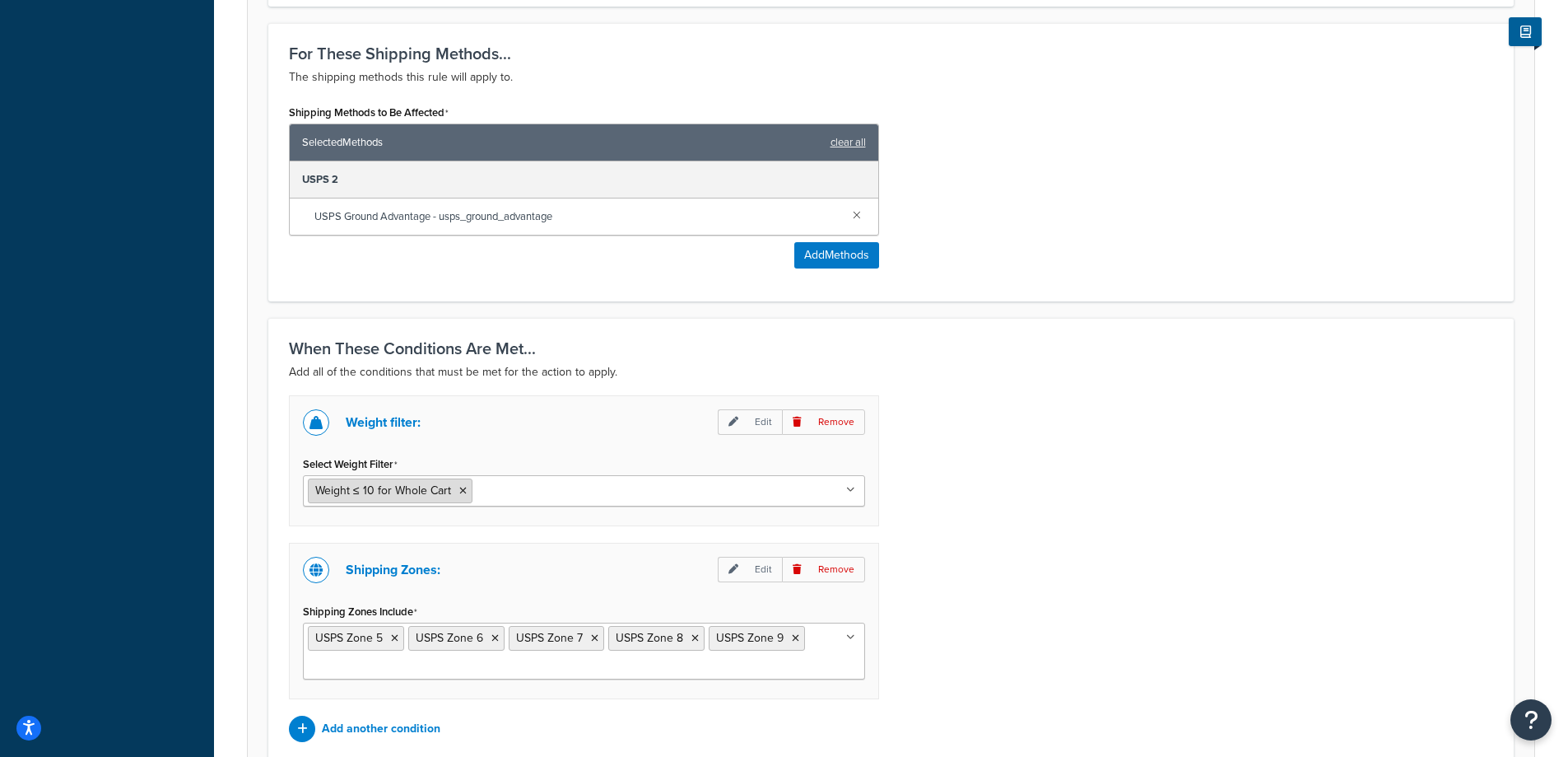
click at [384, 484] on span "Weight ≤ 10 for Whole Cart" at bounding box center [383, 489] width 136 height 17
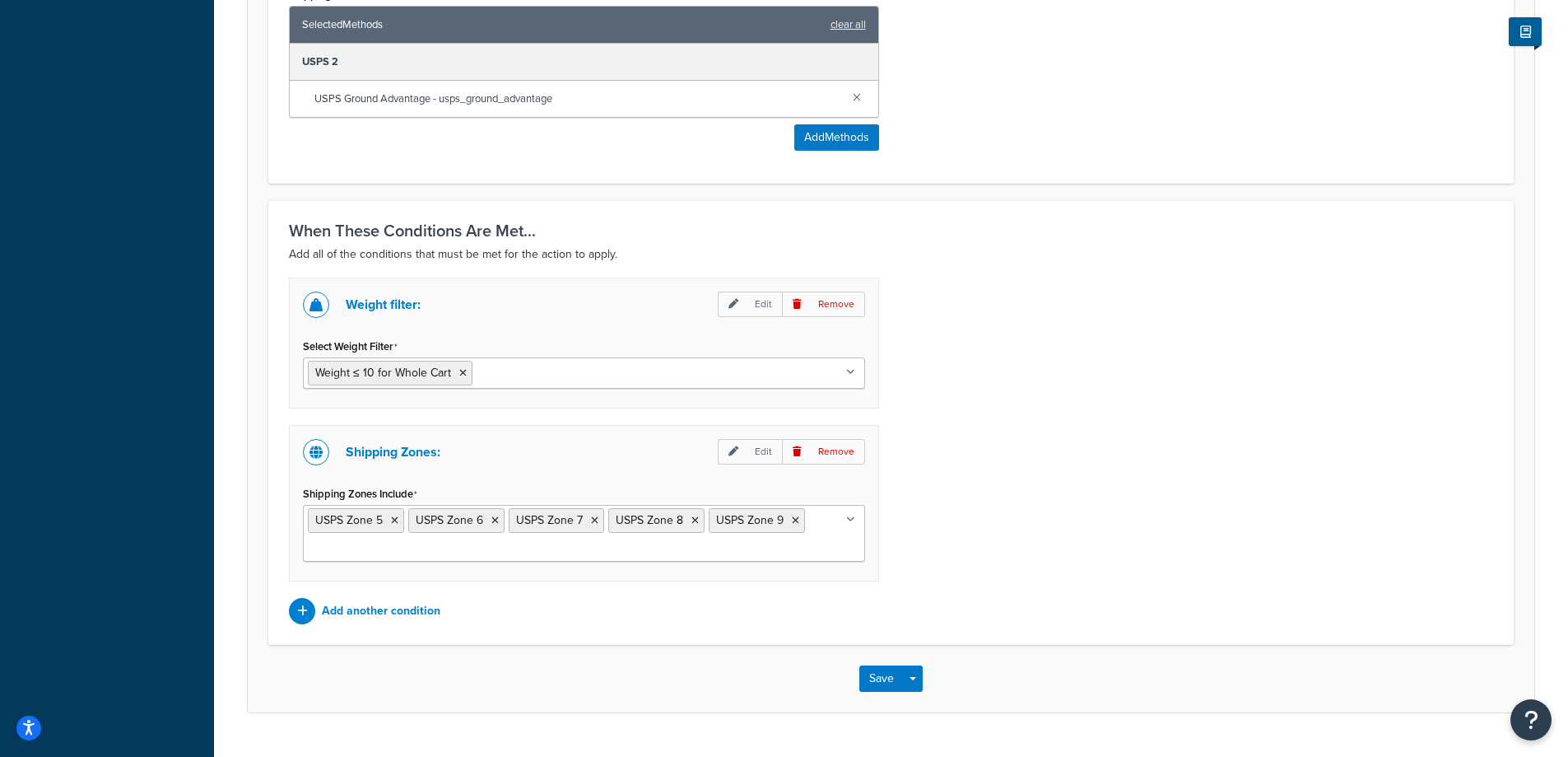
scroll to position [1035, 0]
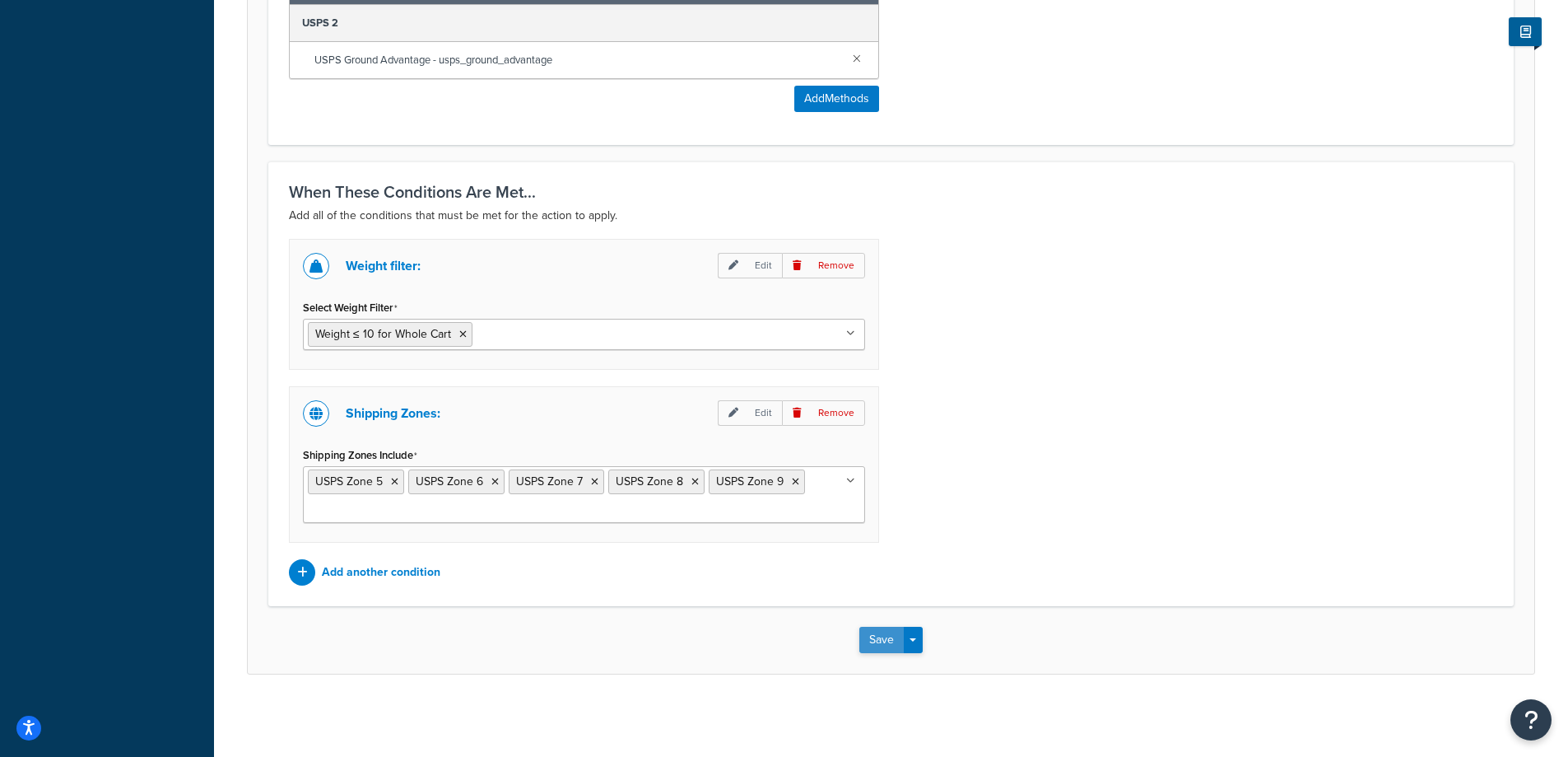
click at [886, 647] on button "Save" at bounding box center [881, 640] width 45 height 26
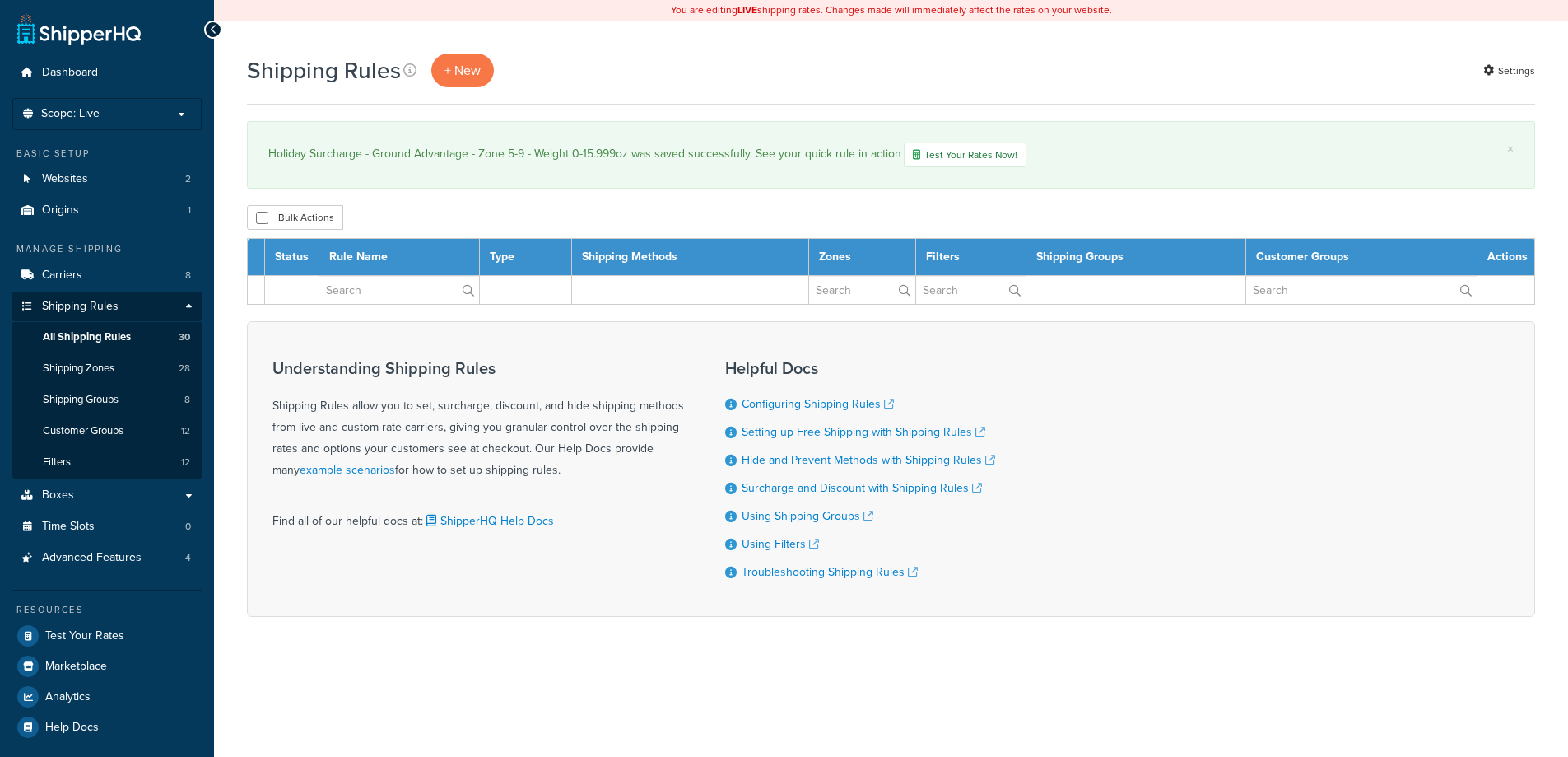
select select "1000"
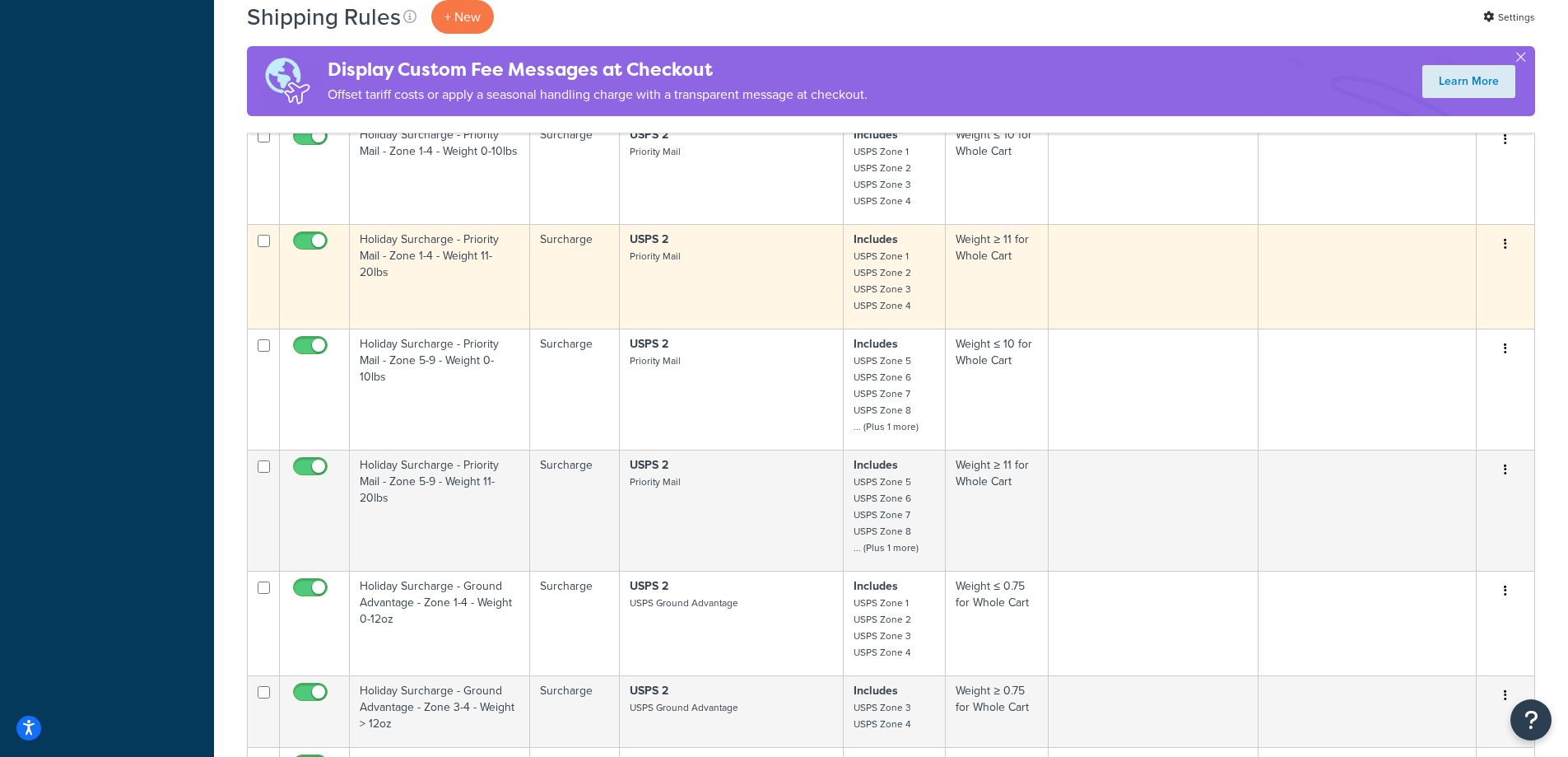
scroll to position [3073, 0]
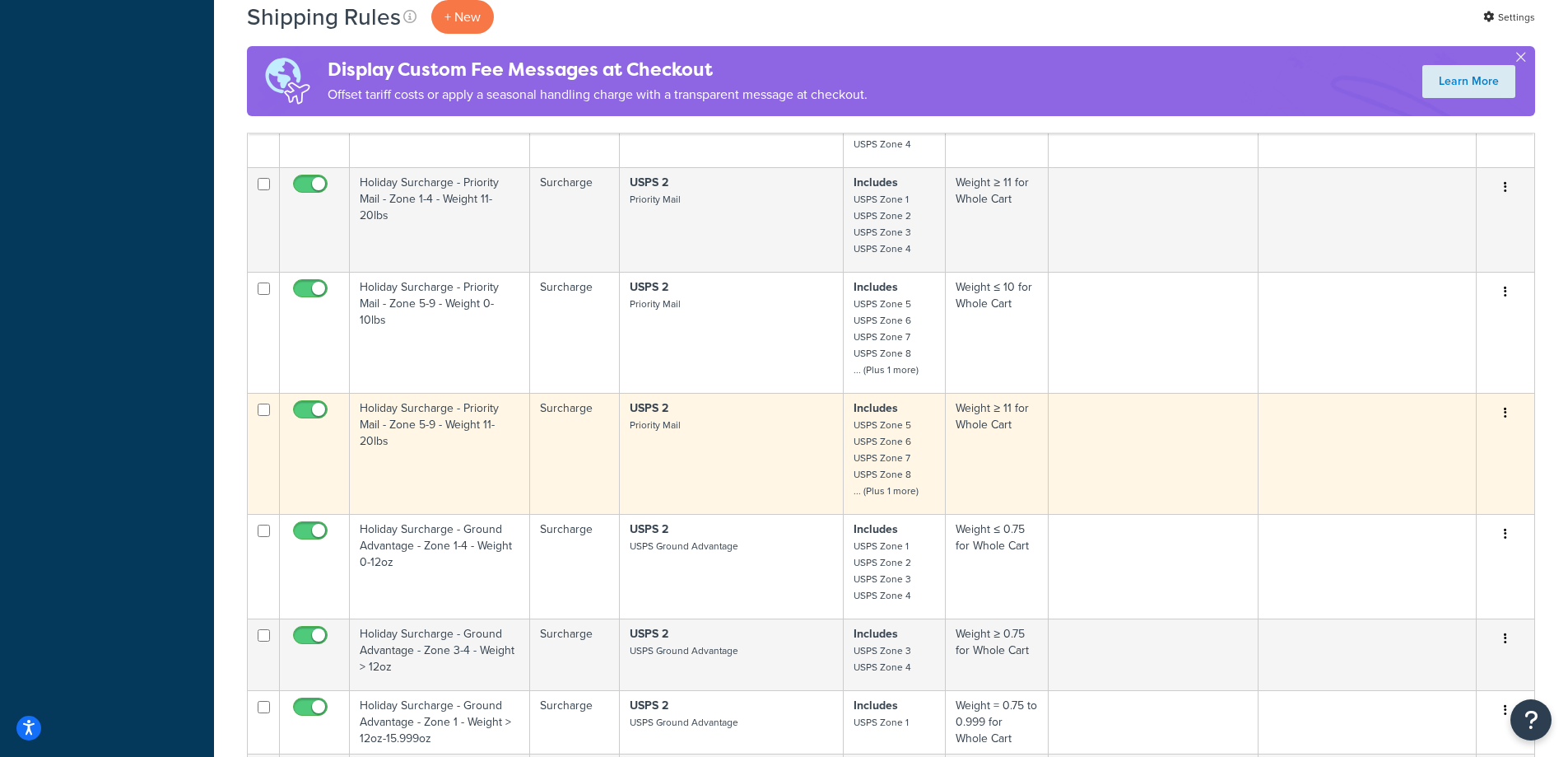
click at [1501, 408] on button "button" at bounding box center [1504, 413] width 23 height 26
click at [1435, 473] on link "Duplicate" at bounding box center [1451, 477] width 130 height 34
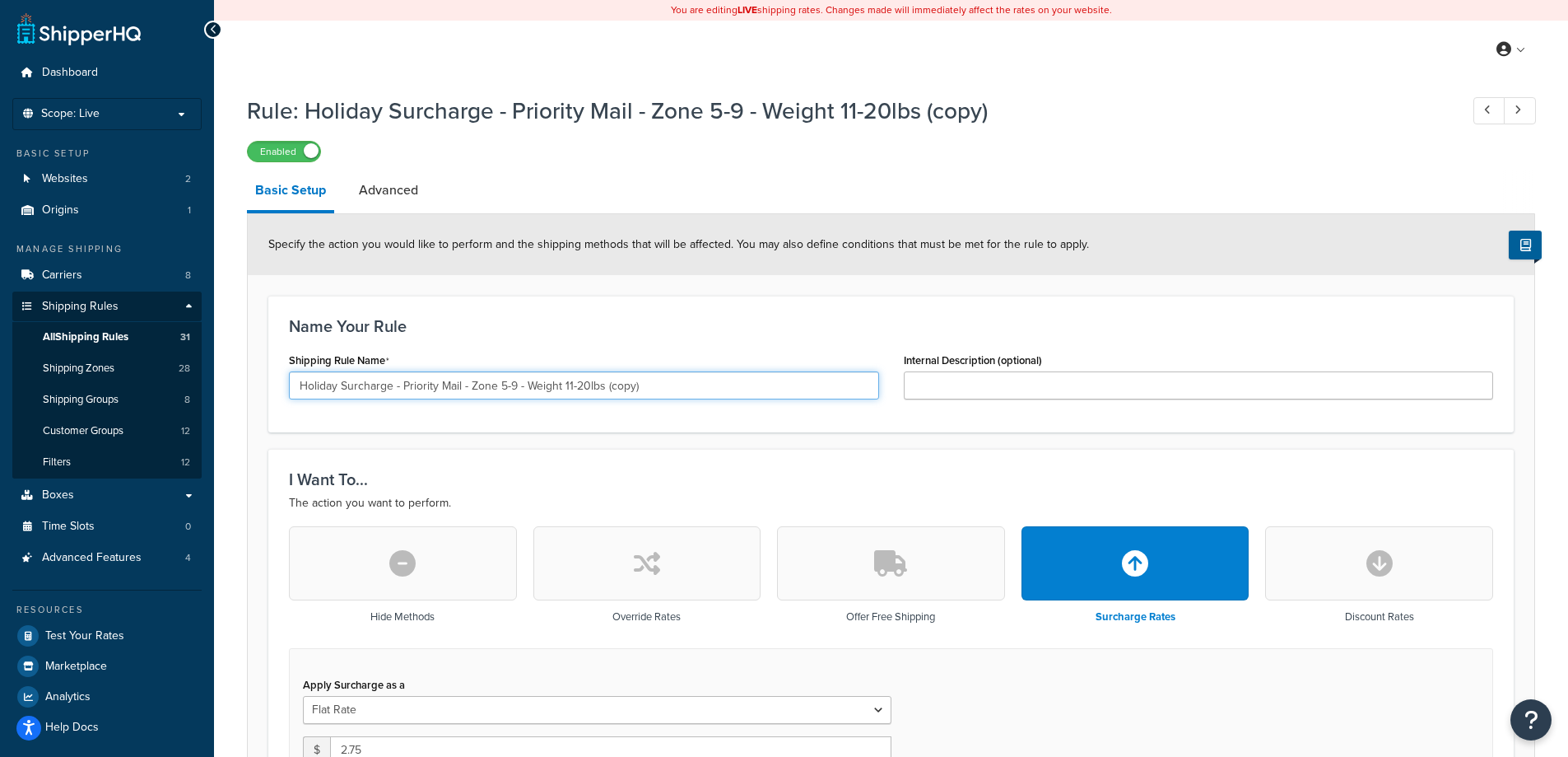
drag, startPoint x: 402, startPoint y: 388, endPoint x: 460, endPoint y: 387, distance: 58.0
click at [460, 387] on input "Holiday Surcharge - Priority Mail - Zone 5-9 - Weight 11-20lbs (copy)" at bounding box center [583, 385] width 590 height 28
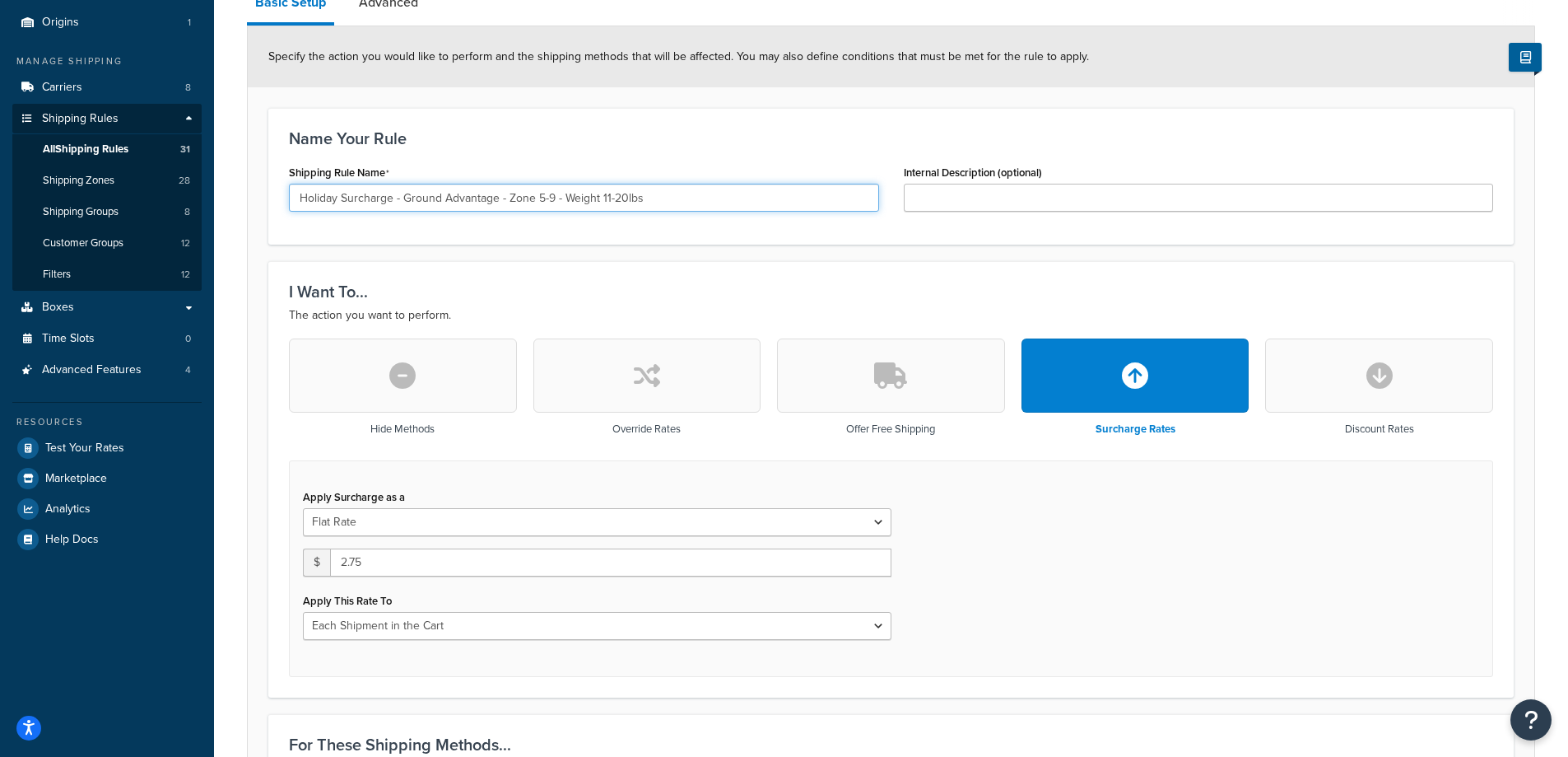
scroll to position [220, 0]
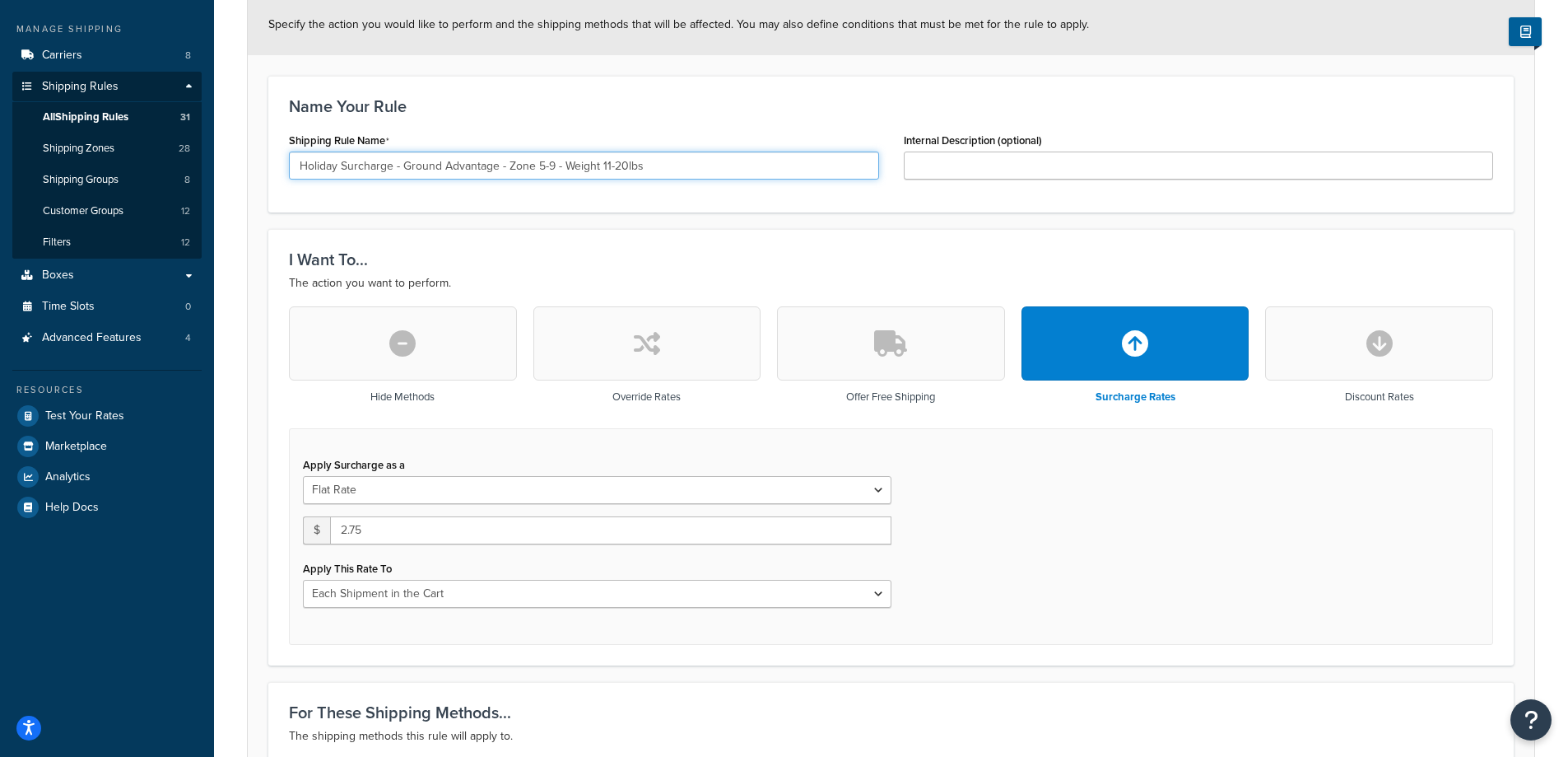
type input "Holiday Surcharge - Ground Advantage - Zone 5-9 - Weight 11-20lbs"
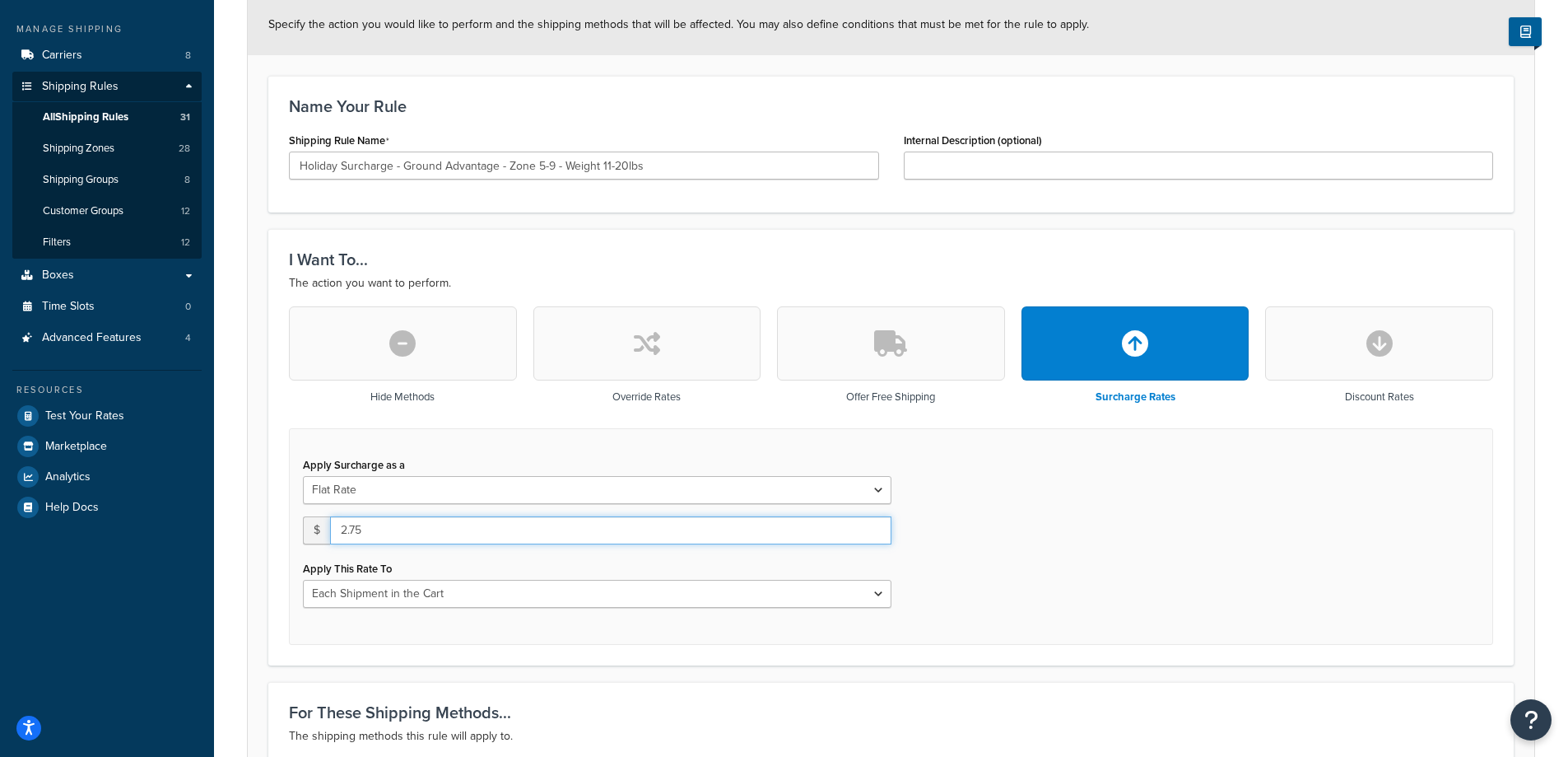
click at [356, 531] on input "2.75" at bounding box center [610, 530] width 561 height 28
drag, startPoint x: 286, startPoint y: 523, endPoint x: 233, endPoint y: 517, distance: 53.3
click at [233, 517] on div "Rule: Holiday Surcharge - Priority Mail - Zone 5-9 - Weight 11-20lbs (copy) Ena…" at bounding box center [890, 698] width 1353 height 1663
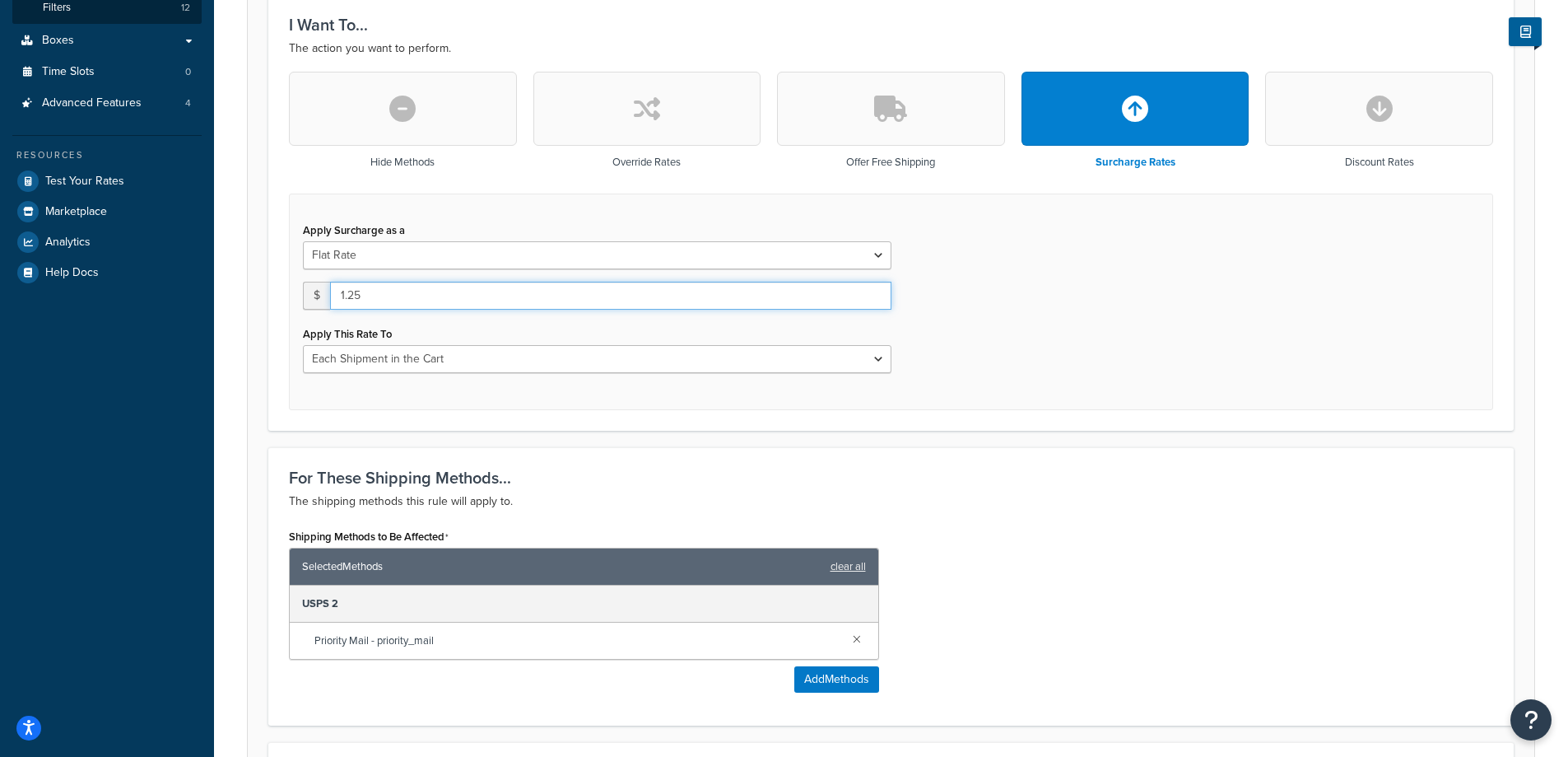
scroll to position [659, 0]
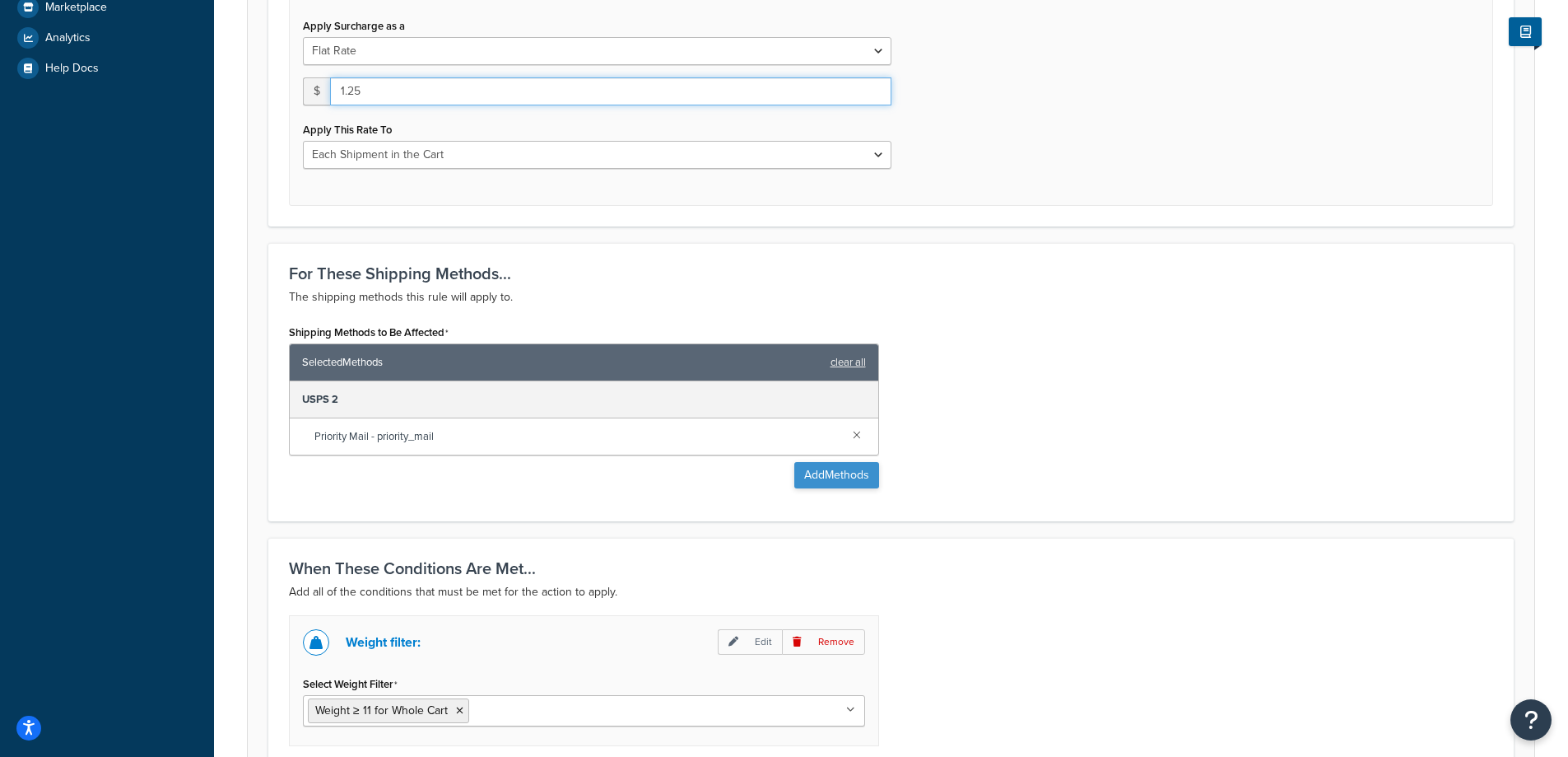
type input "1.25"
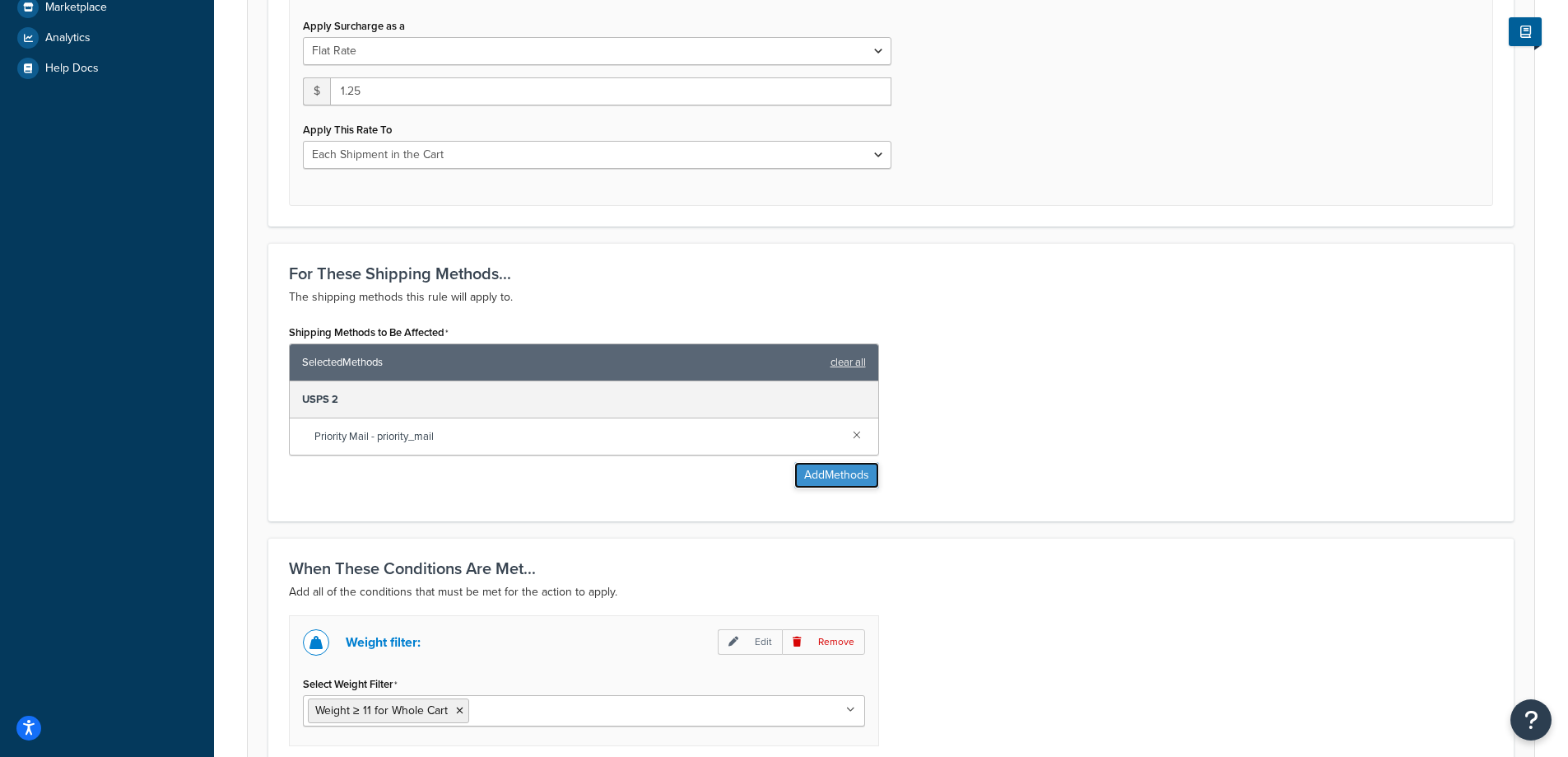
click at [829, 484] on button "Add Methods" at bounding box center [836, 474] width 85 height 26
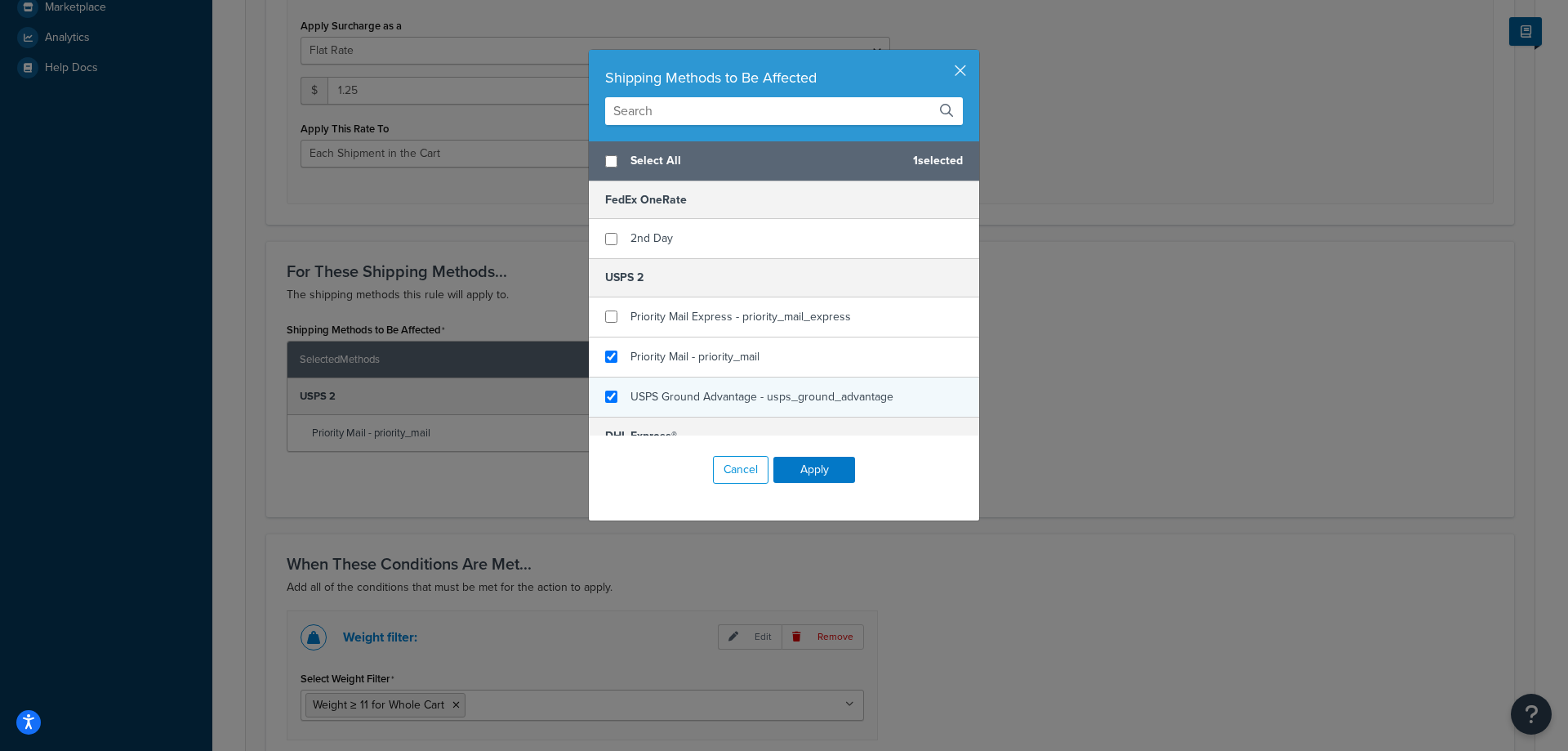
checkbox input "true"
click at [669, 386] on div "USPS Ground Advantage - usps_ground_advantage" at bounding box center [762, 397] width 262 height 23
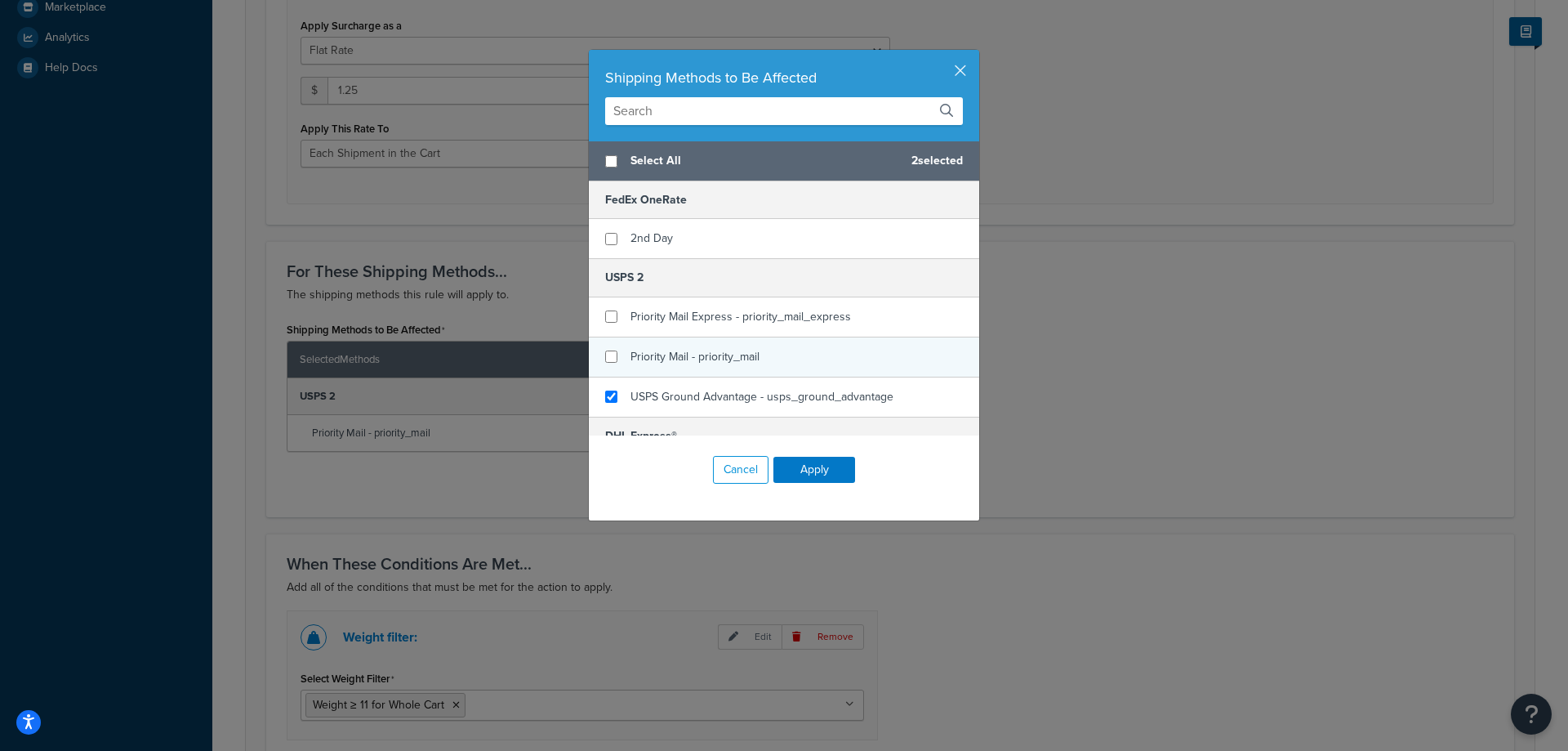
checkbox input "false"
click at [668, 348] on span "Priority Mail - priority_mail" at bounding box center [695, 356] width 129 height 17
click at [813, 467] on button "Apply" at bounding box center [814, 470] width 82 height 26
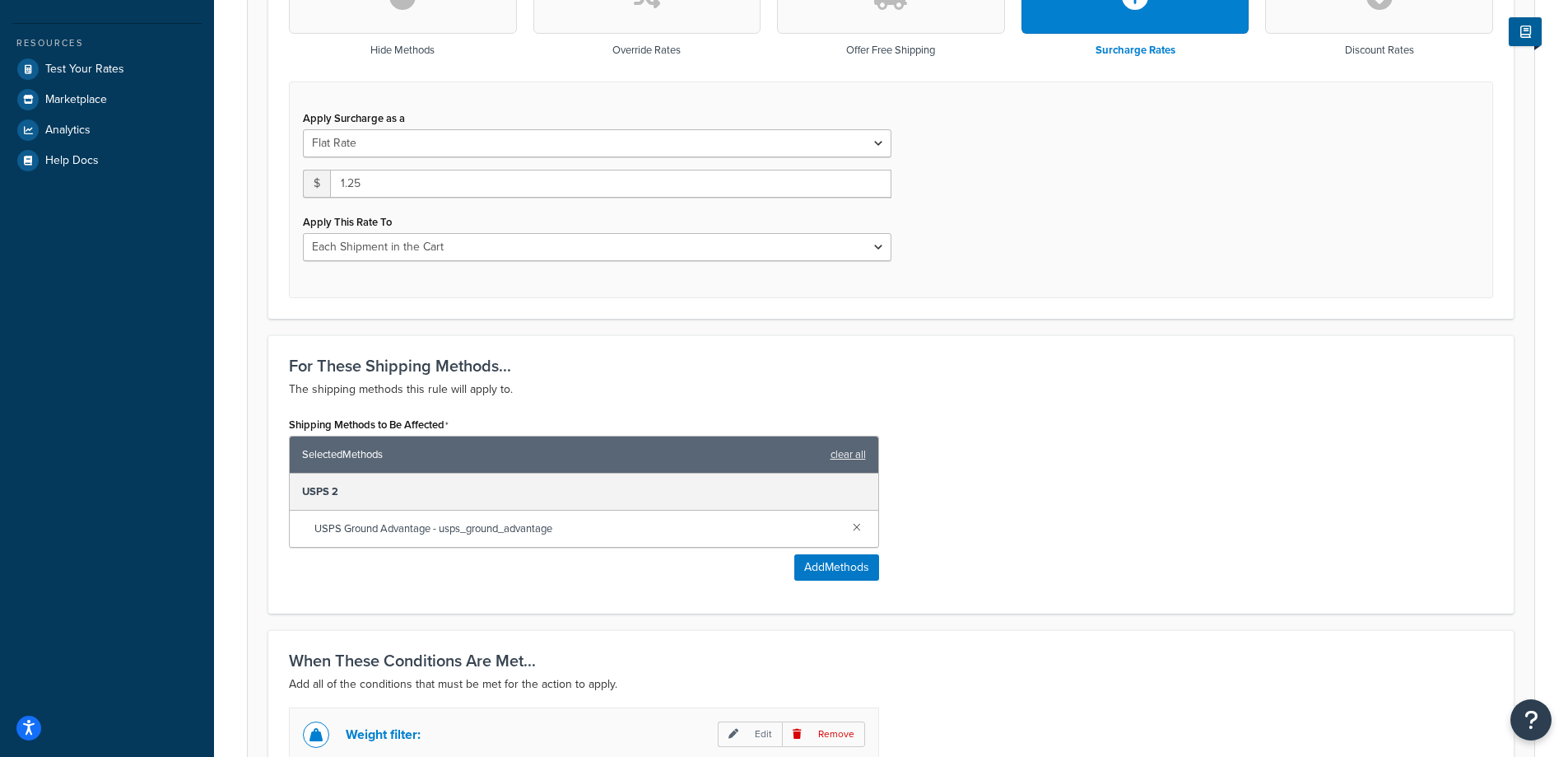
scroll to position [1035, 0]
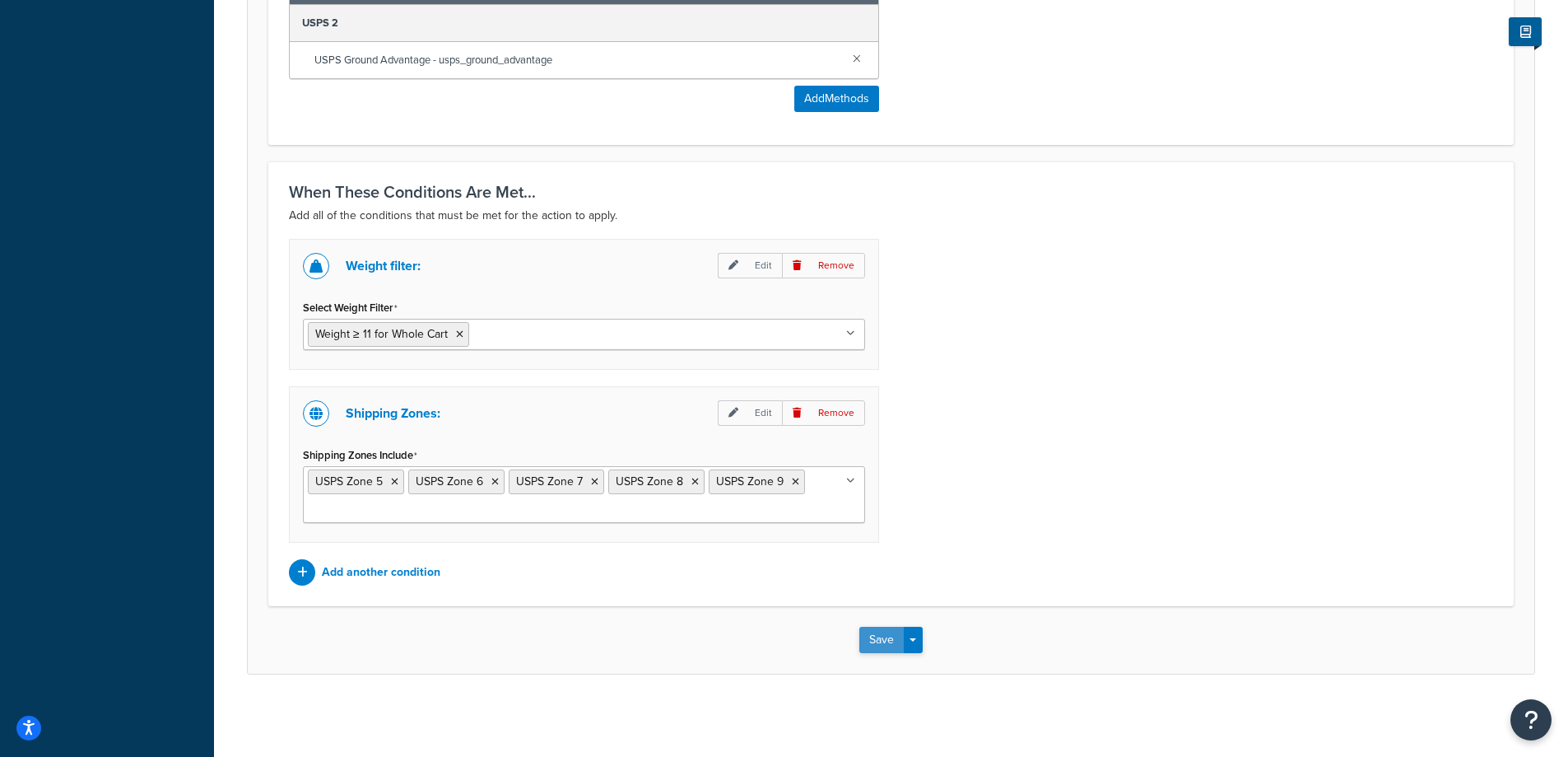
click at [875, 630] on button "Save" at bounding box center [881, 640] width 45 height 26
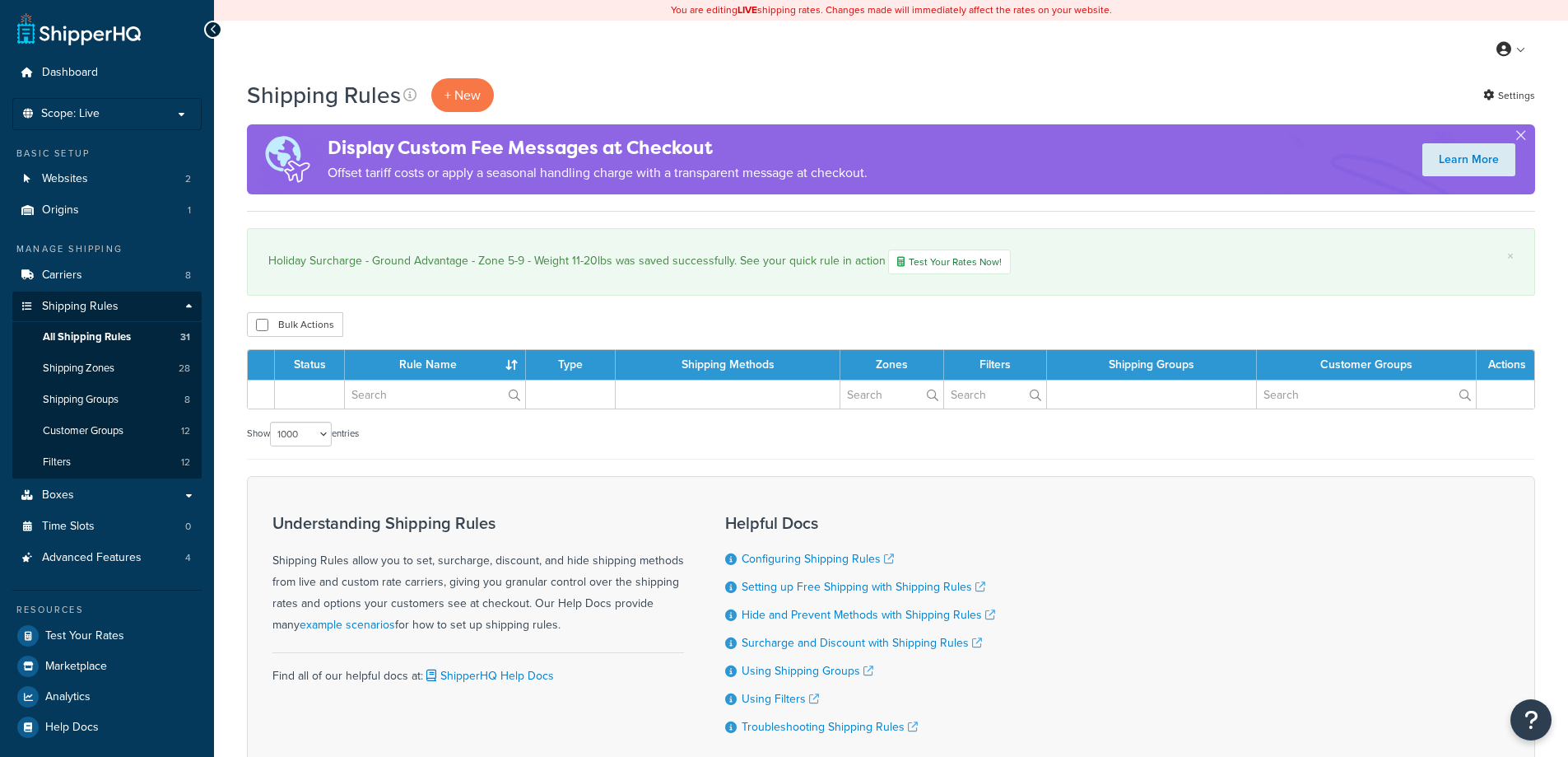
select select "1000"
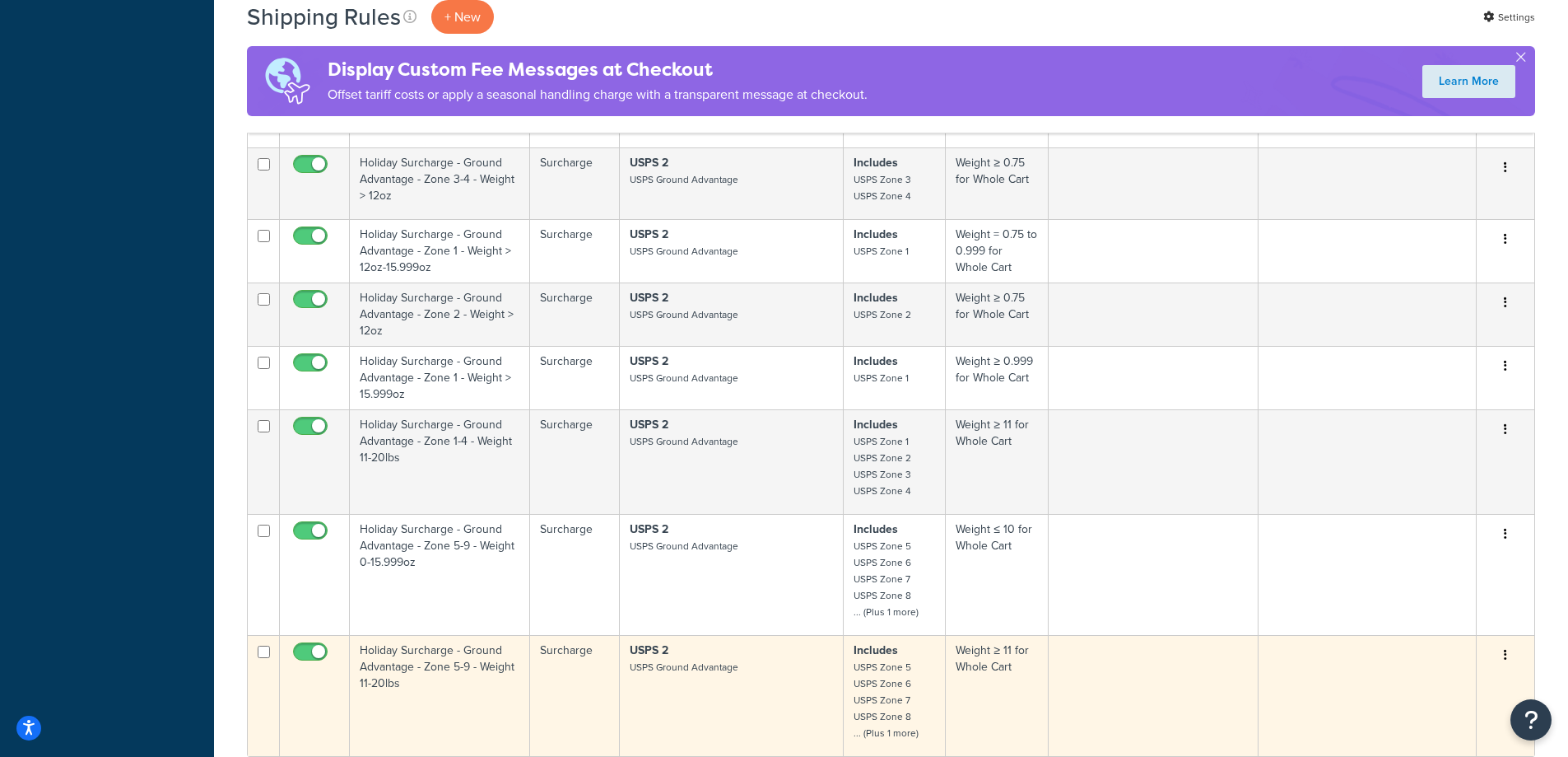
scroll to position [3512, 0]
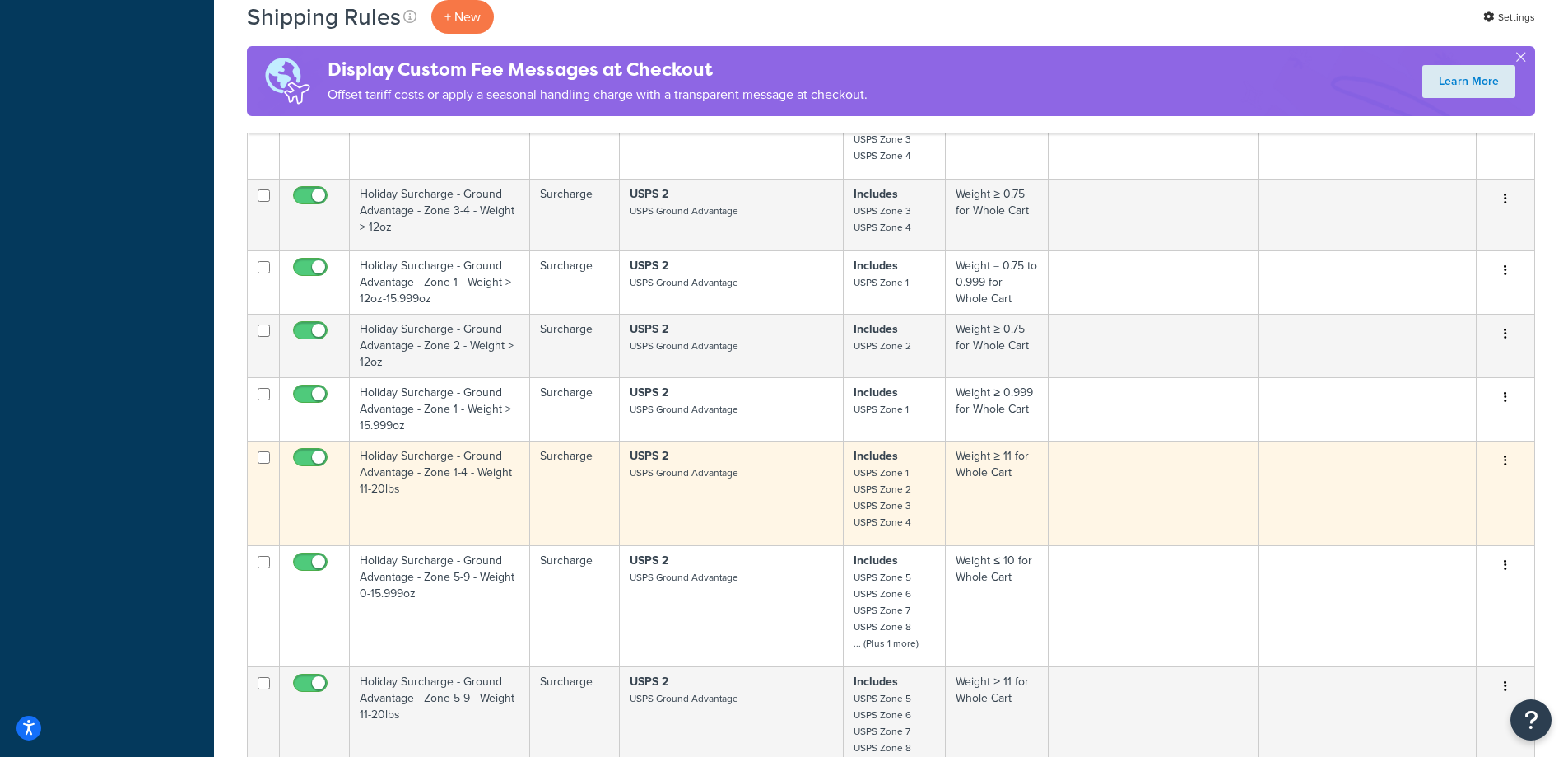
click at [1506, 456] on button "button" at bounding box center [1504, 461] width 23 height 26
click at [1435, 523] on link "Duplicate" at bounding box center [1451, 525] width 130 height 34
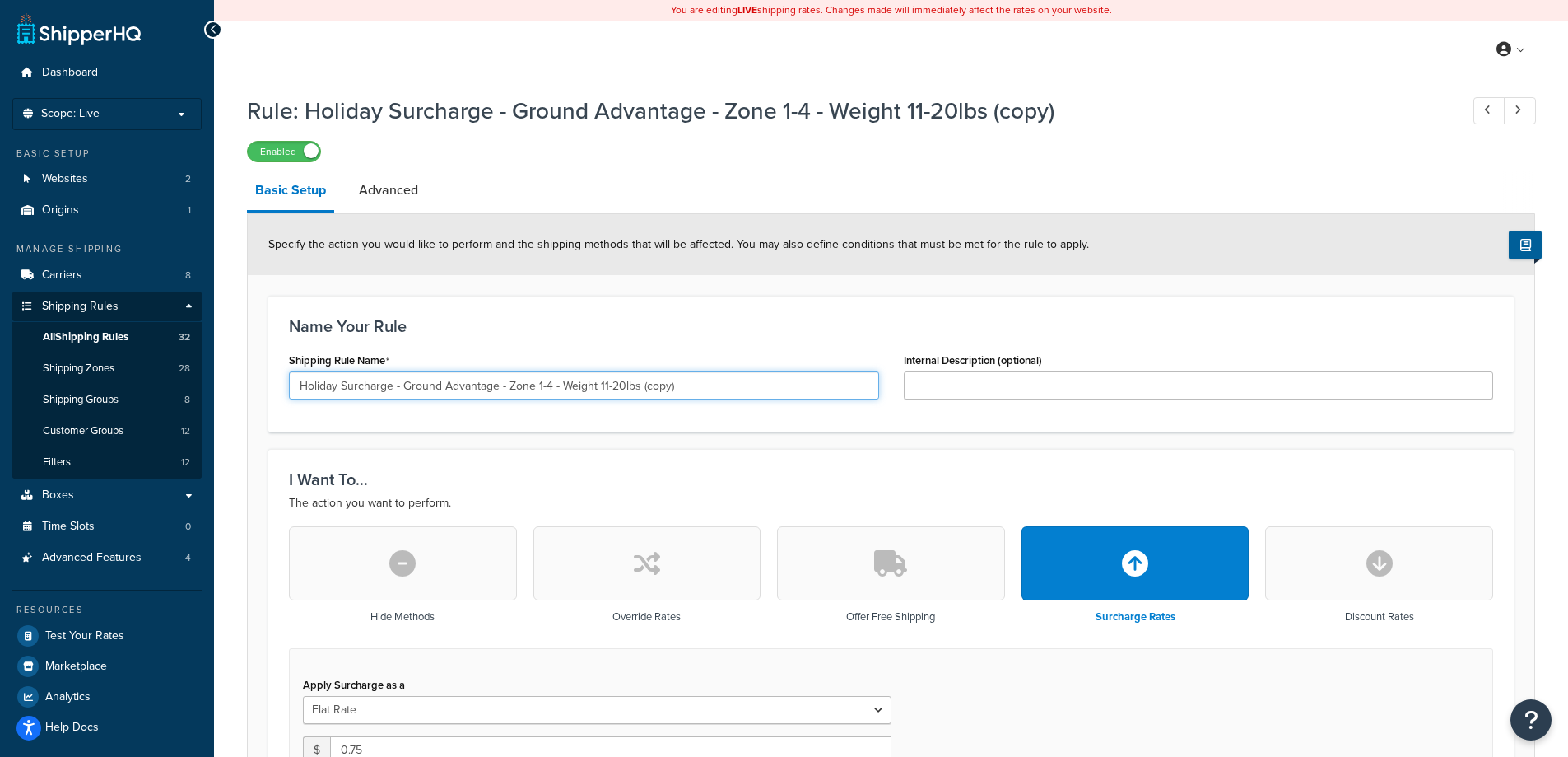
drag, startPoint x: 499, startPoint y: 386, endPoint x: 404, endPoint y: 384, distance: 95.0
click at [404, 384] on input "Holiday Surcharge - Ground Advantage - Zone 1-4 - Weight 11-20lbs (copy)" at bounding box center [583, 385] width 590 height 28
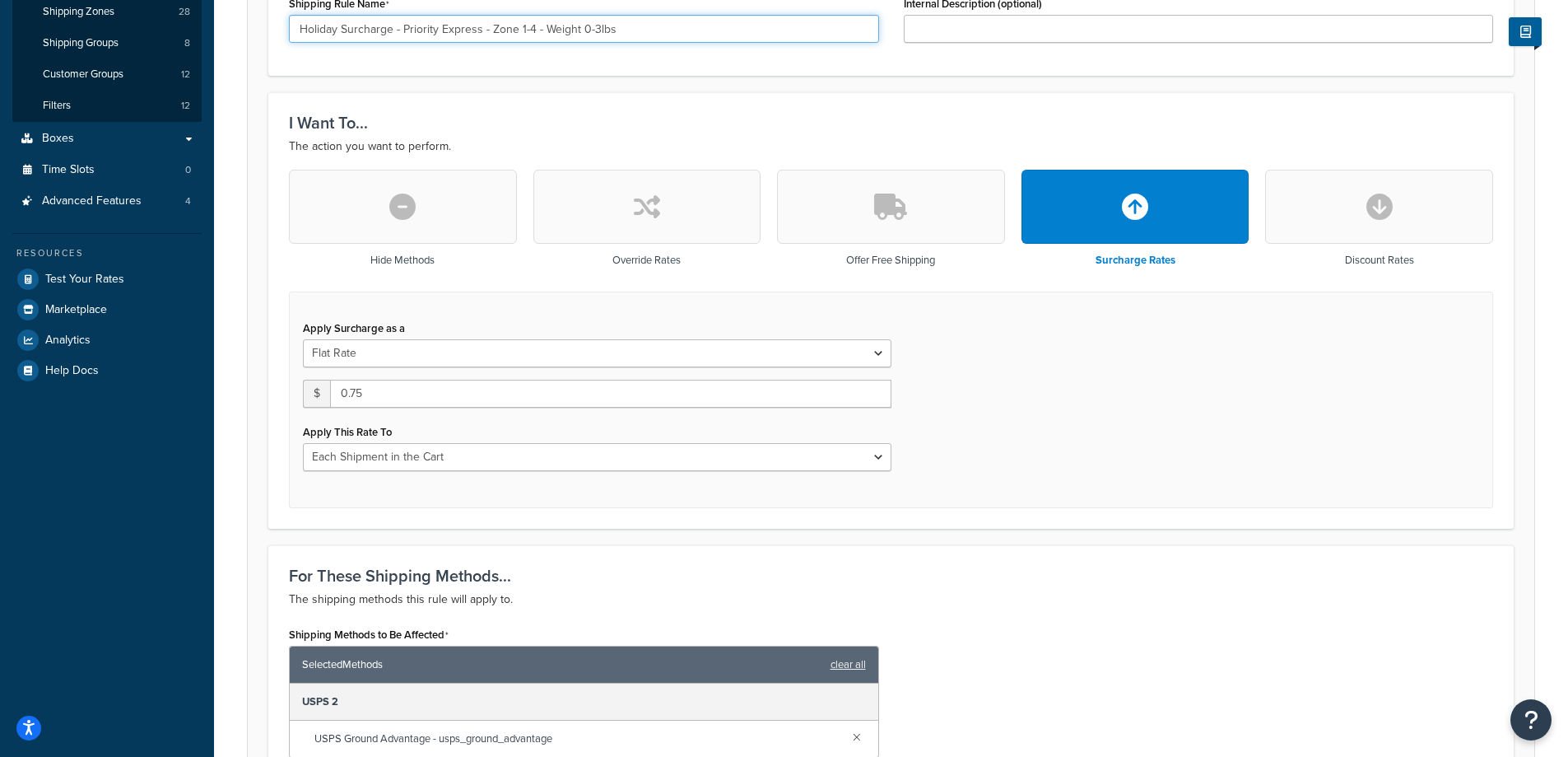
scroll to position [439, 0]
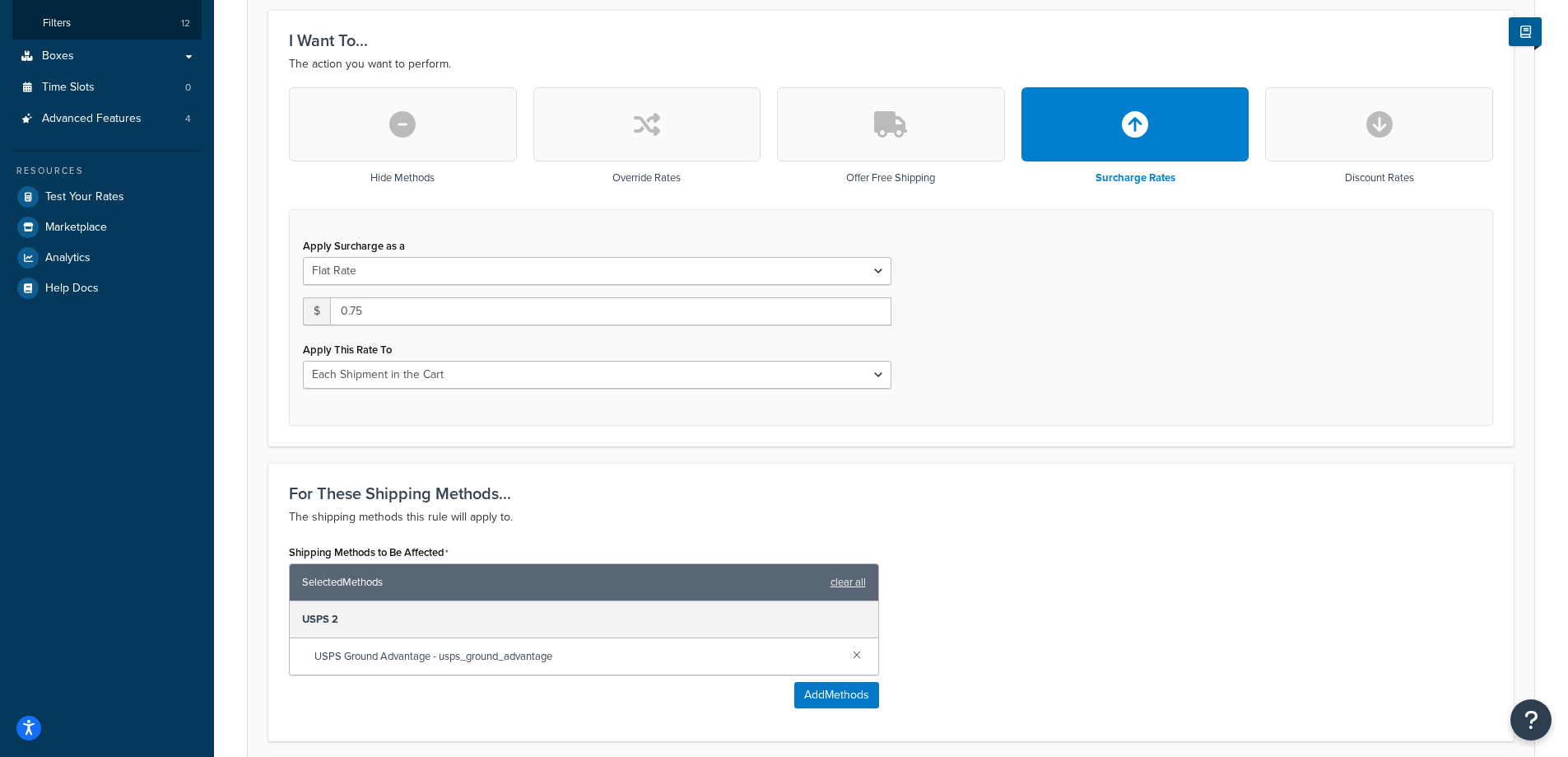
type input "Holiday Surcharge - Priority Express - Zone 1-4 - Weight 0-3lbs"
drag, startPoint x: 404, startPoint y: 316, endPoint x: 271, endPoint y: 307, distance: 133.3
click at [271, 307] on div "I Want To... The action you want to perform. Hide Methods Override Rates Offer …" at bounding box center [891, 228] width 1245 height 436
type input "1.00"
click at [837, 475] on div "For These Shipping Methods... The shipping methods this rule will apply to. Shi…" at bounding box center [891, 602] width 1245 height 279
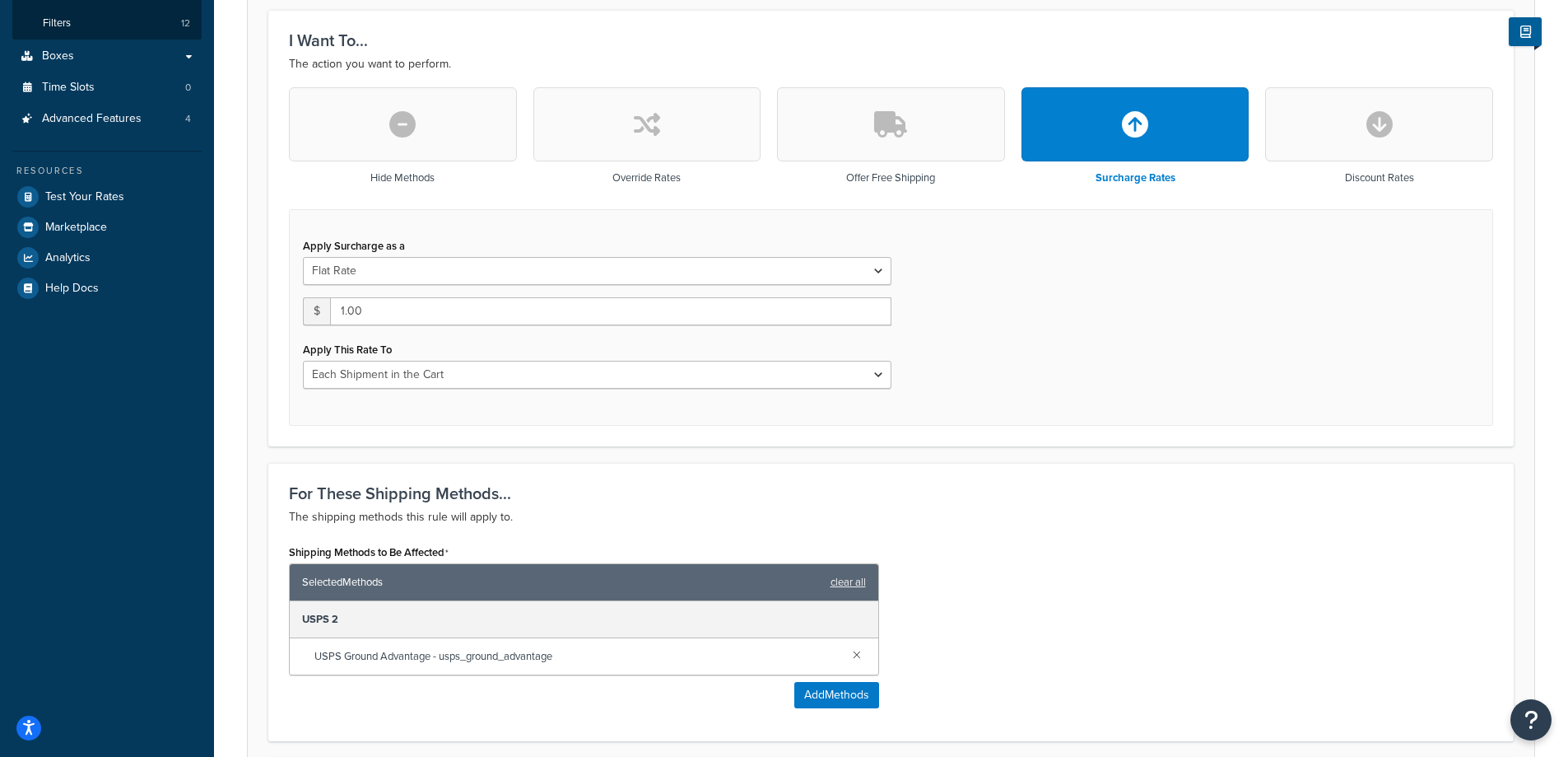
scroll to position [659, 0]
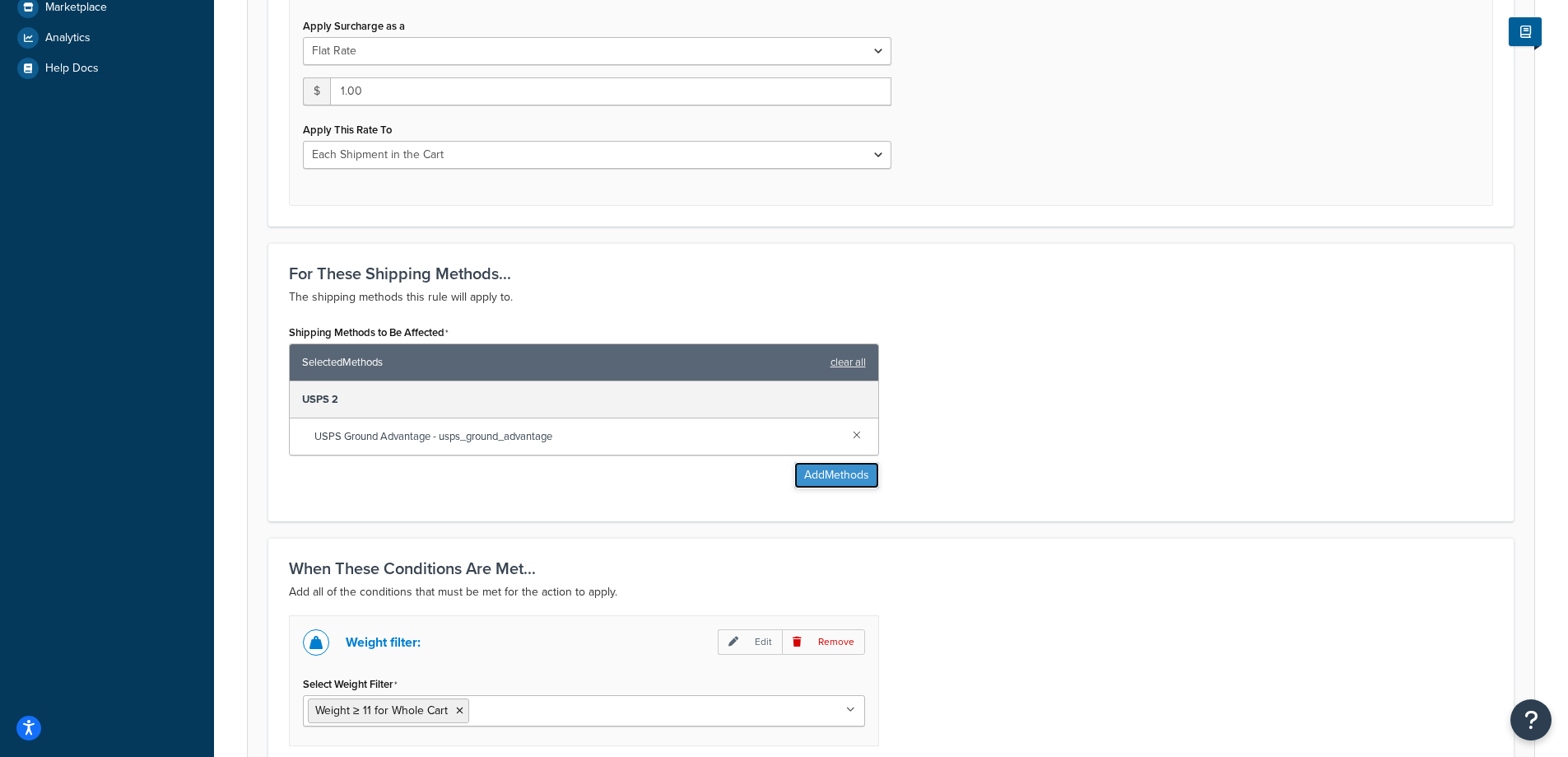
click at [841, 464] on button "Add Methods" at bounding box center [836, 474] width 85 height 26
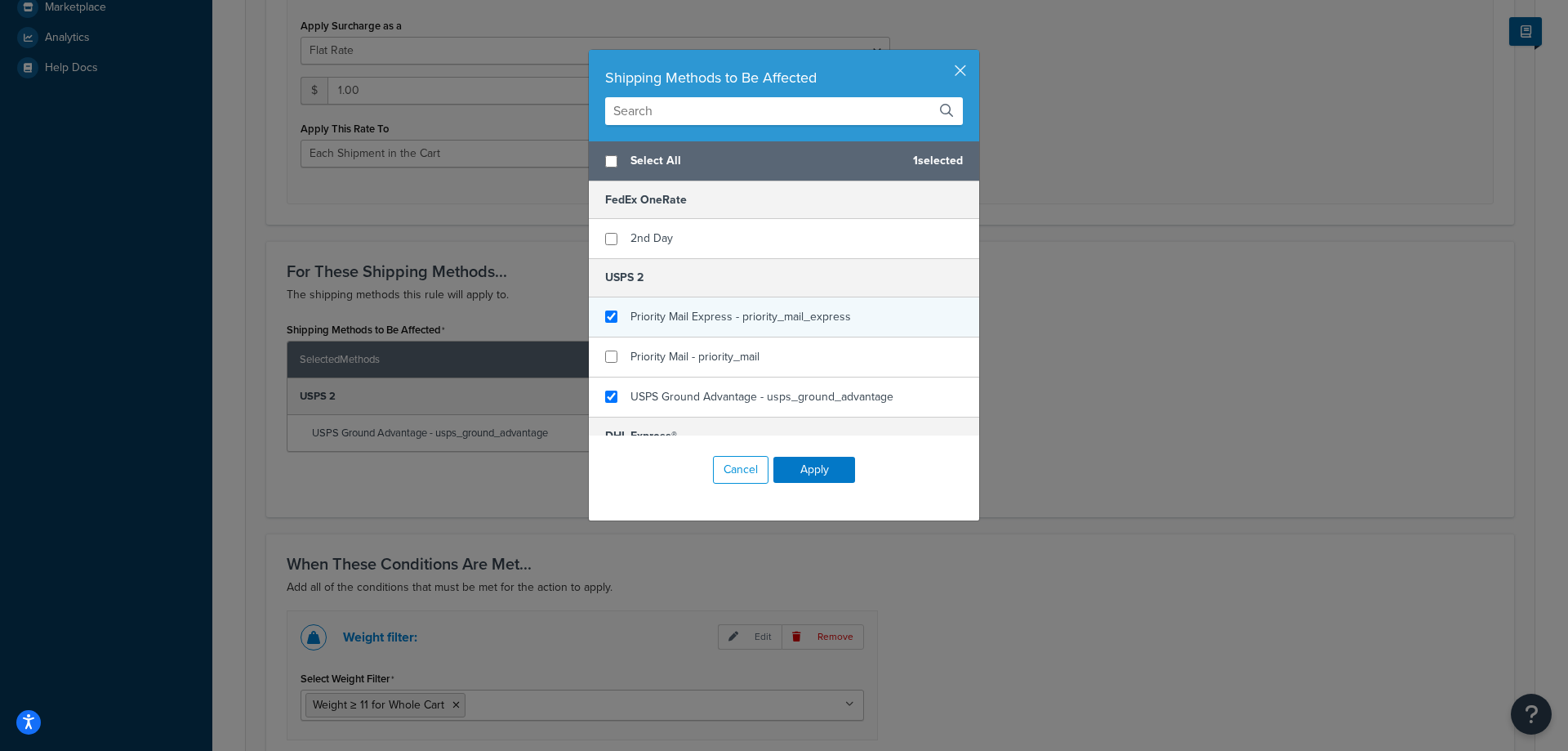
checkbox input "true"
click at [724, 319] on span "Priority Mail Express - priority_mail_express" at bounding box center [740, 316] width 220 height 17
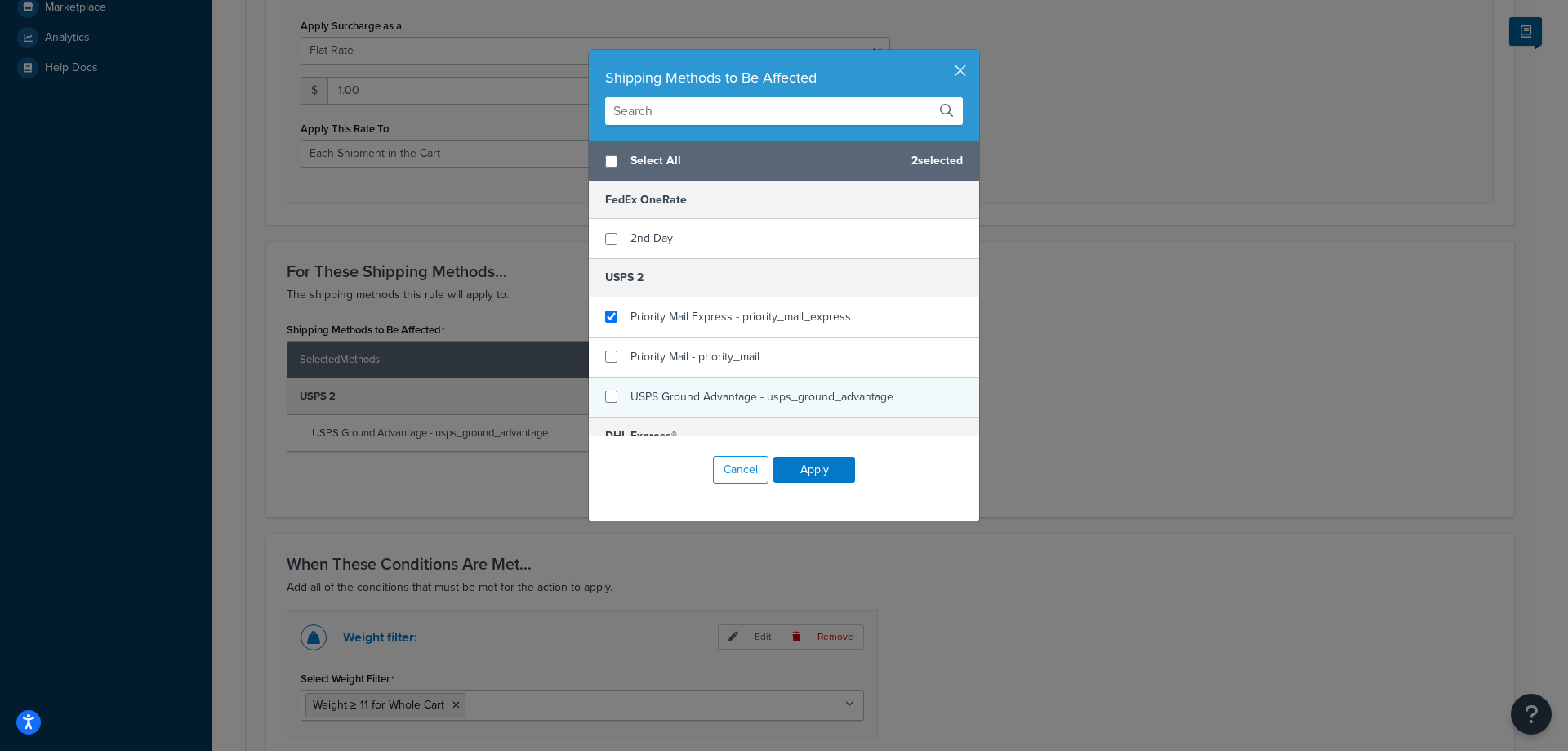
checkbox input "false"
click at [613, 399] on div "USPS Ground Advantage - usps_ground_advantage" at bounding box center [784, 397] width 391 height 39
click at [797, 467] on button "Apply" at bounding box center [814, 470] width 82 height 26
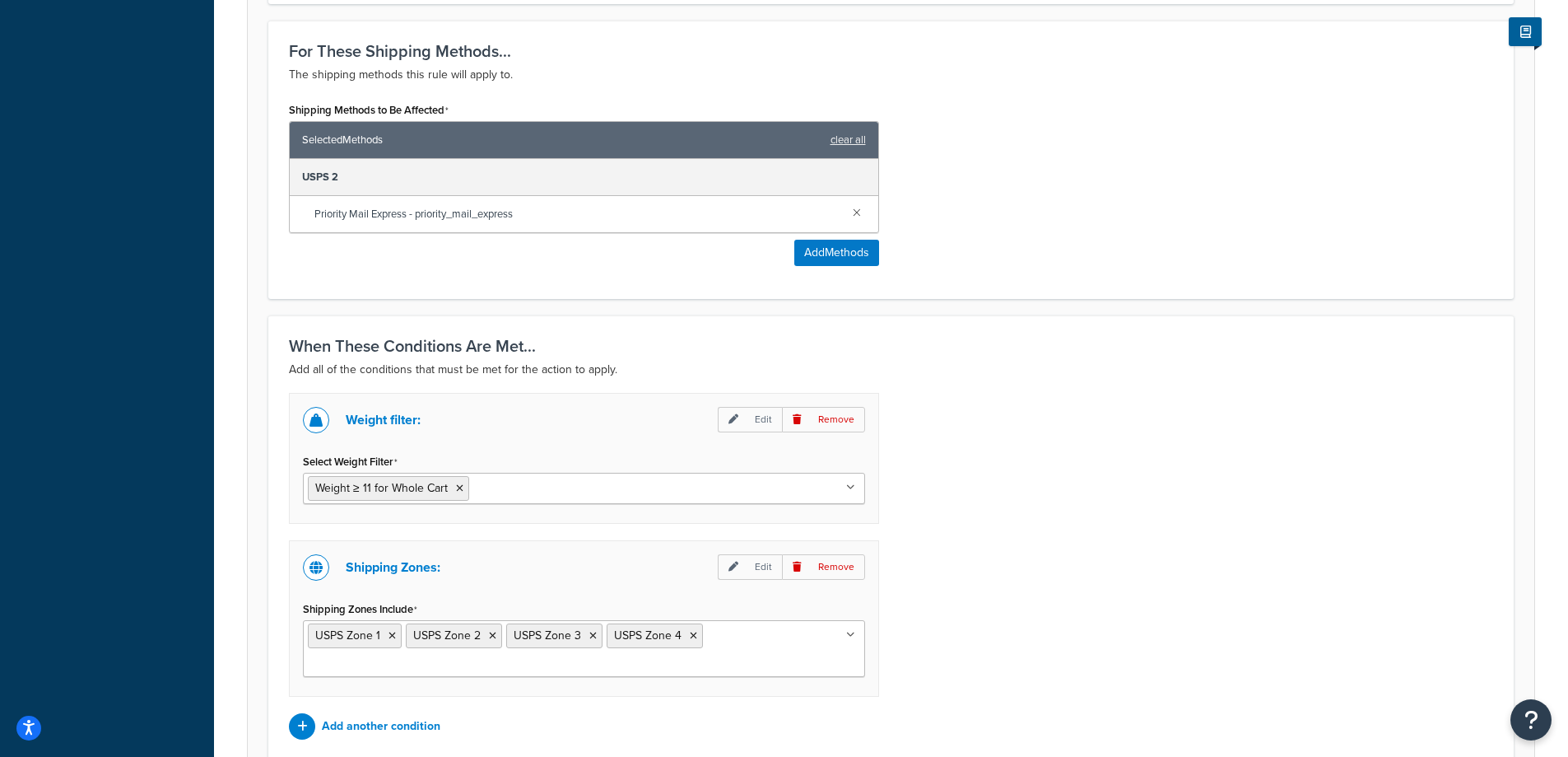
scroll to position [1035, 0]
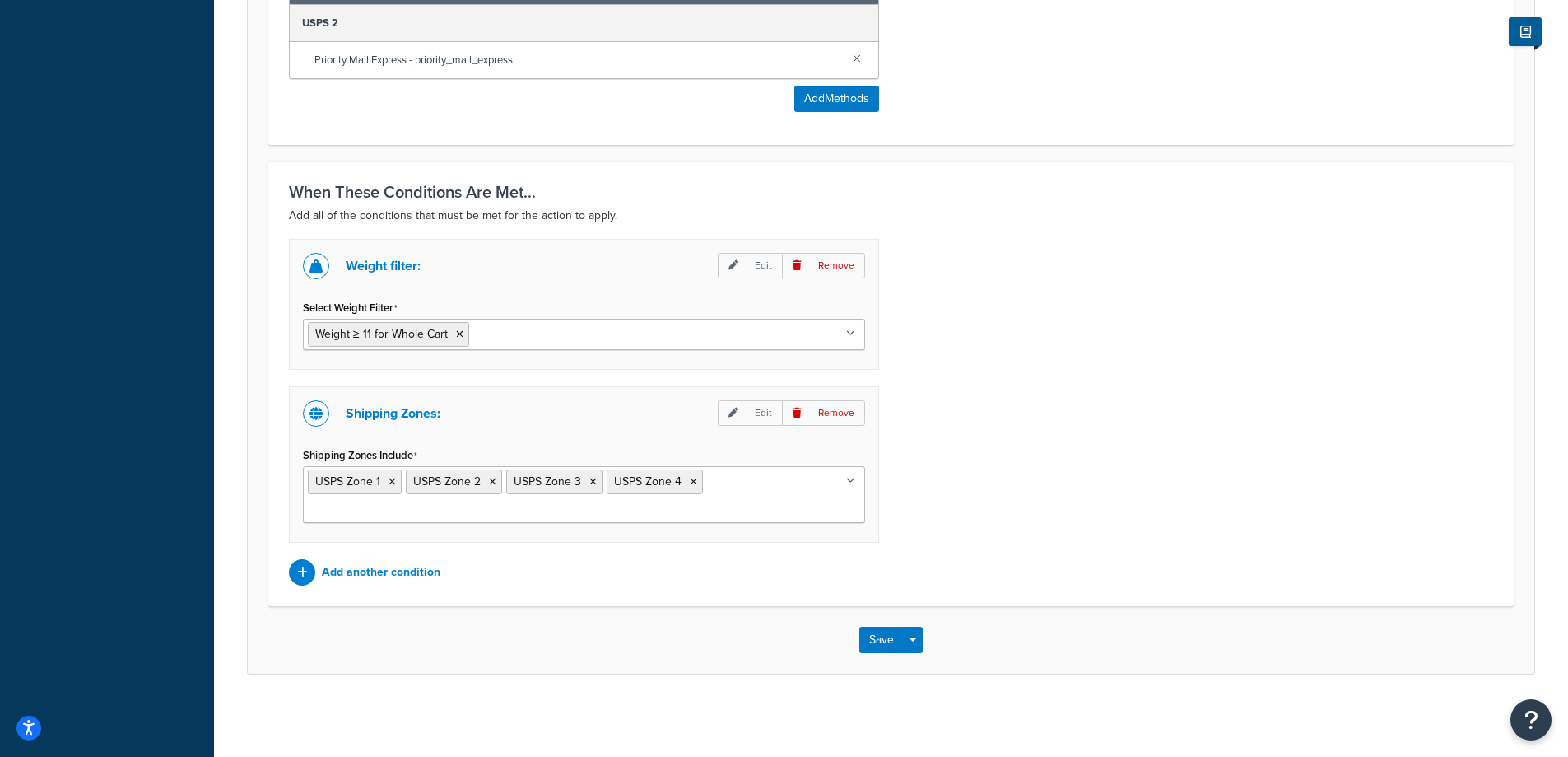
click at [537, 331] on input "Select Weight Filter" at bounding box center [546, 333] width 145 height 18
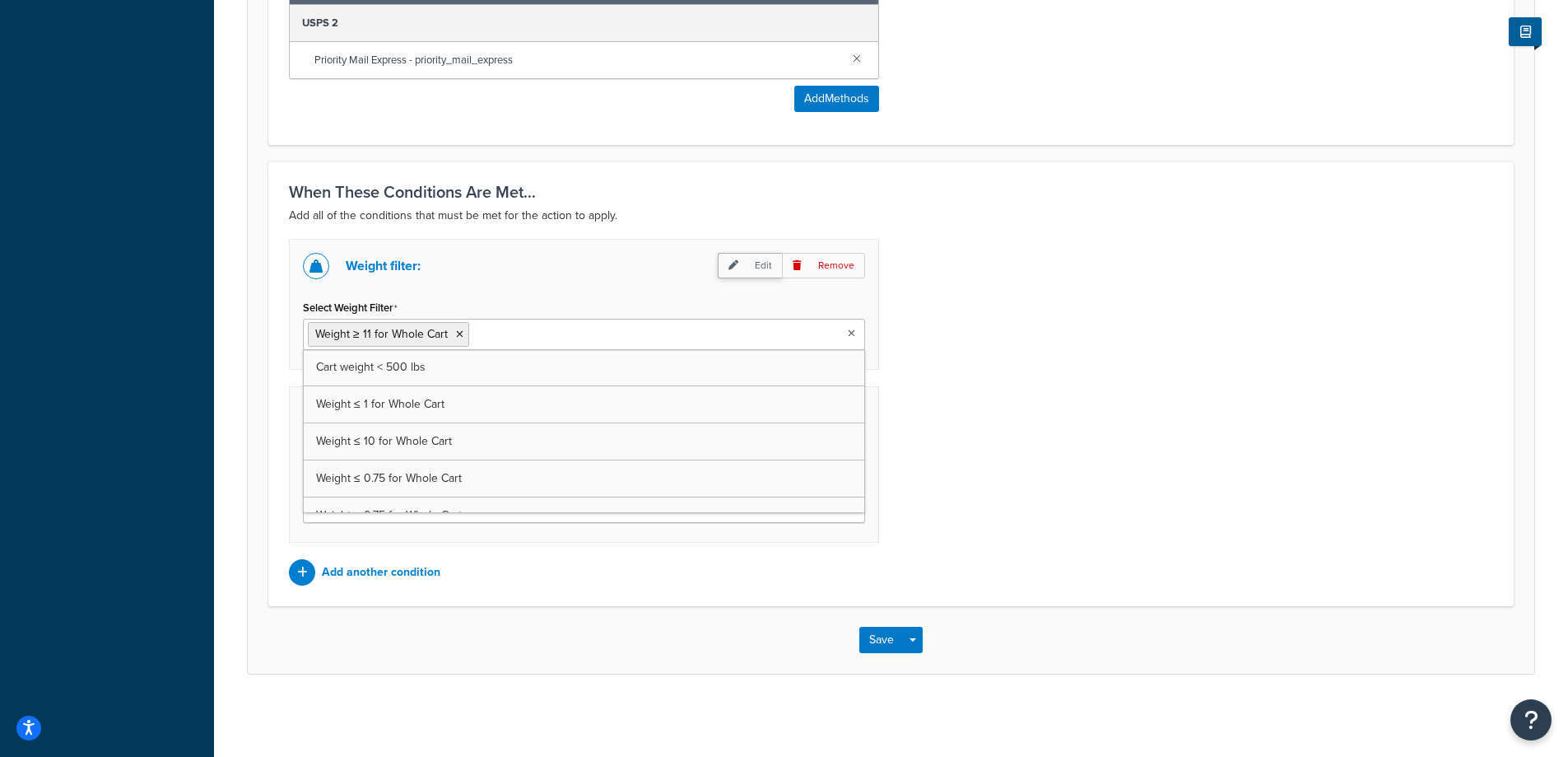
click at [757, 275] on p "Edit" at bounding box center [750, 266] width 65 height 26
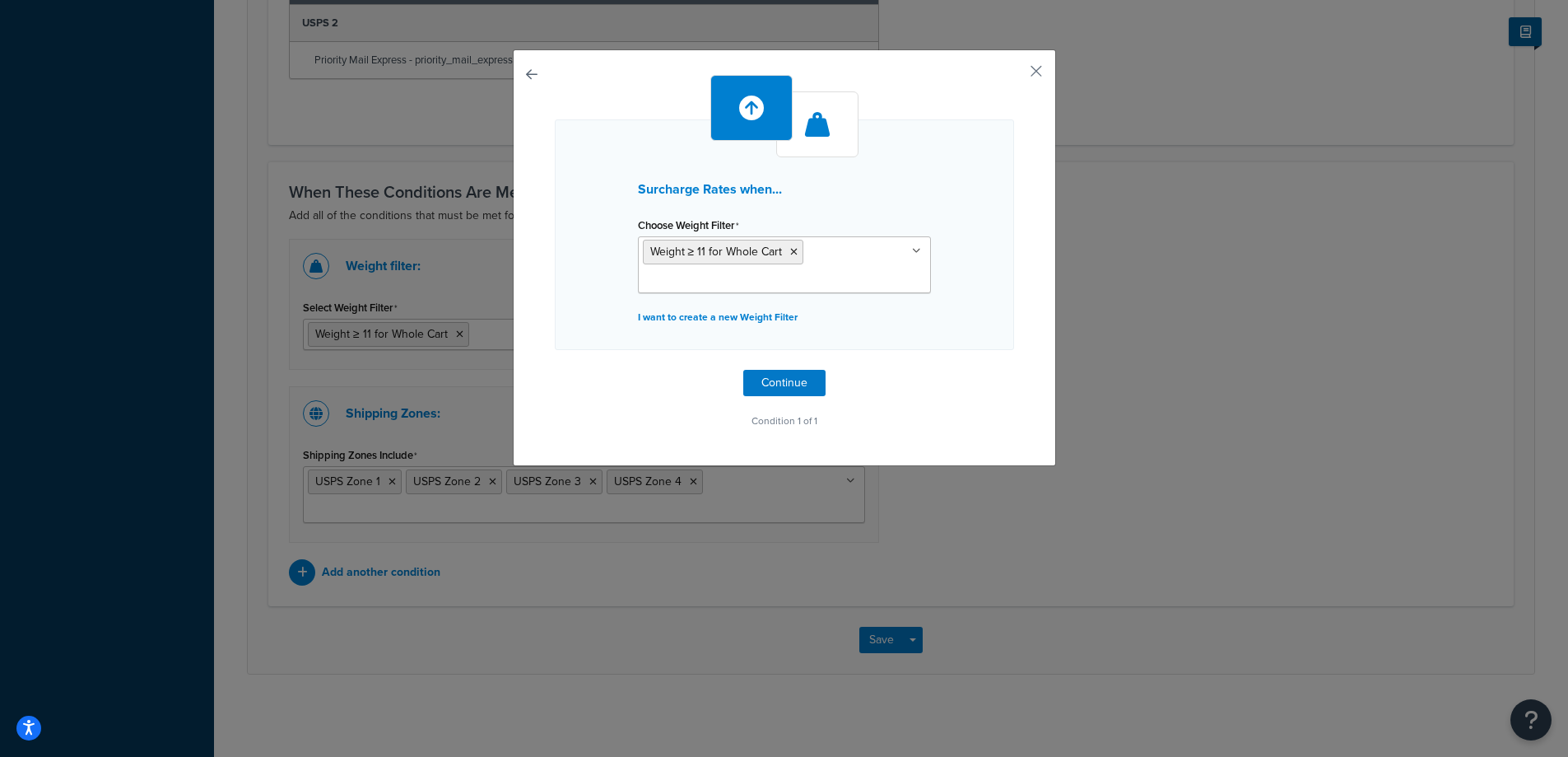
scroll to position [1010, 0]
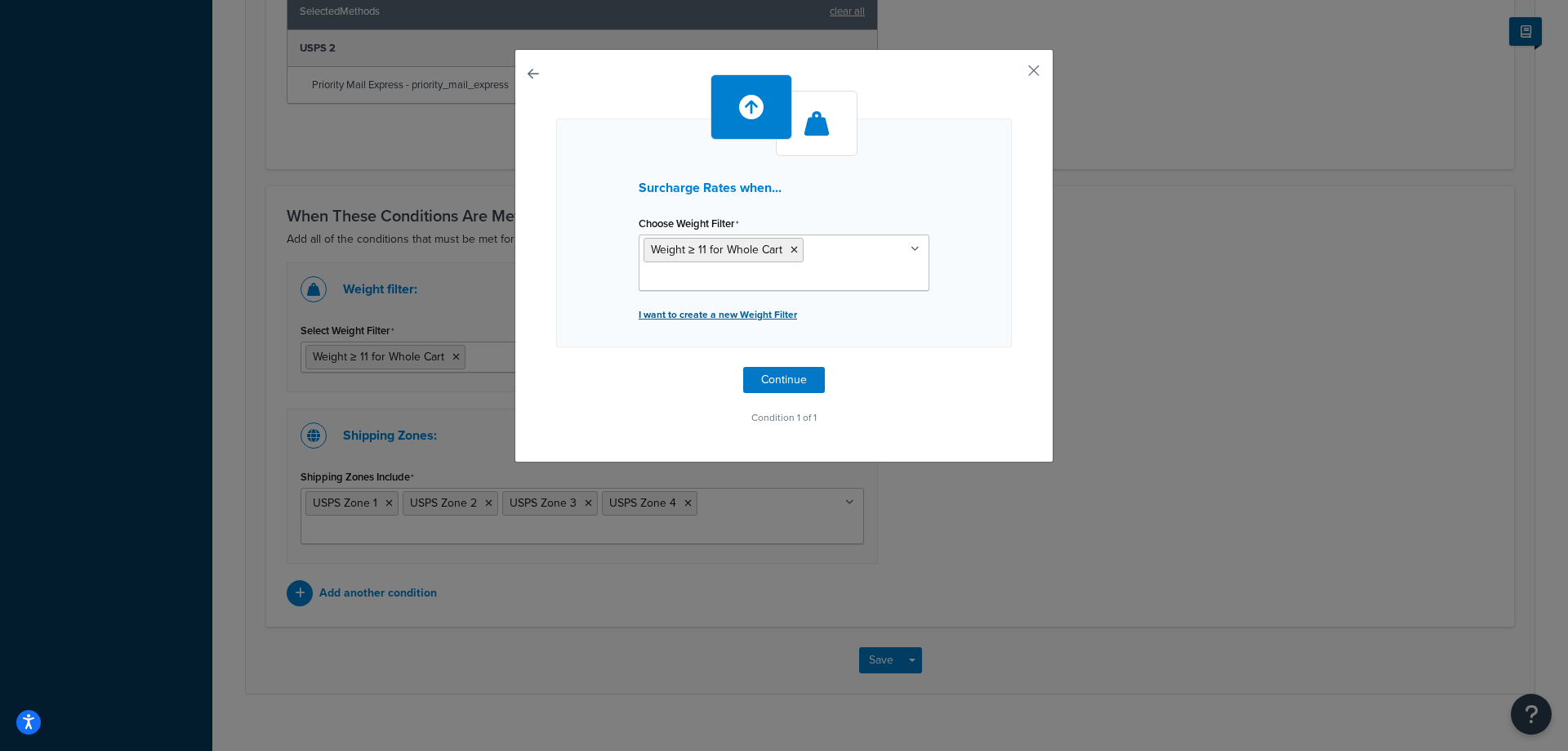
click at [763, 308] on p "I want to create a new Weight Filter" at bounding box center [784, 314] width 291 height 23
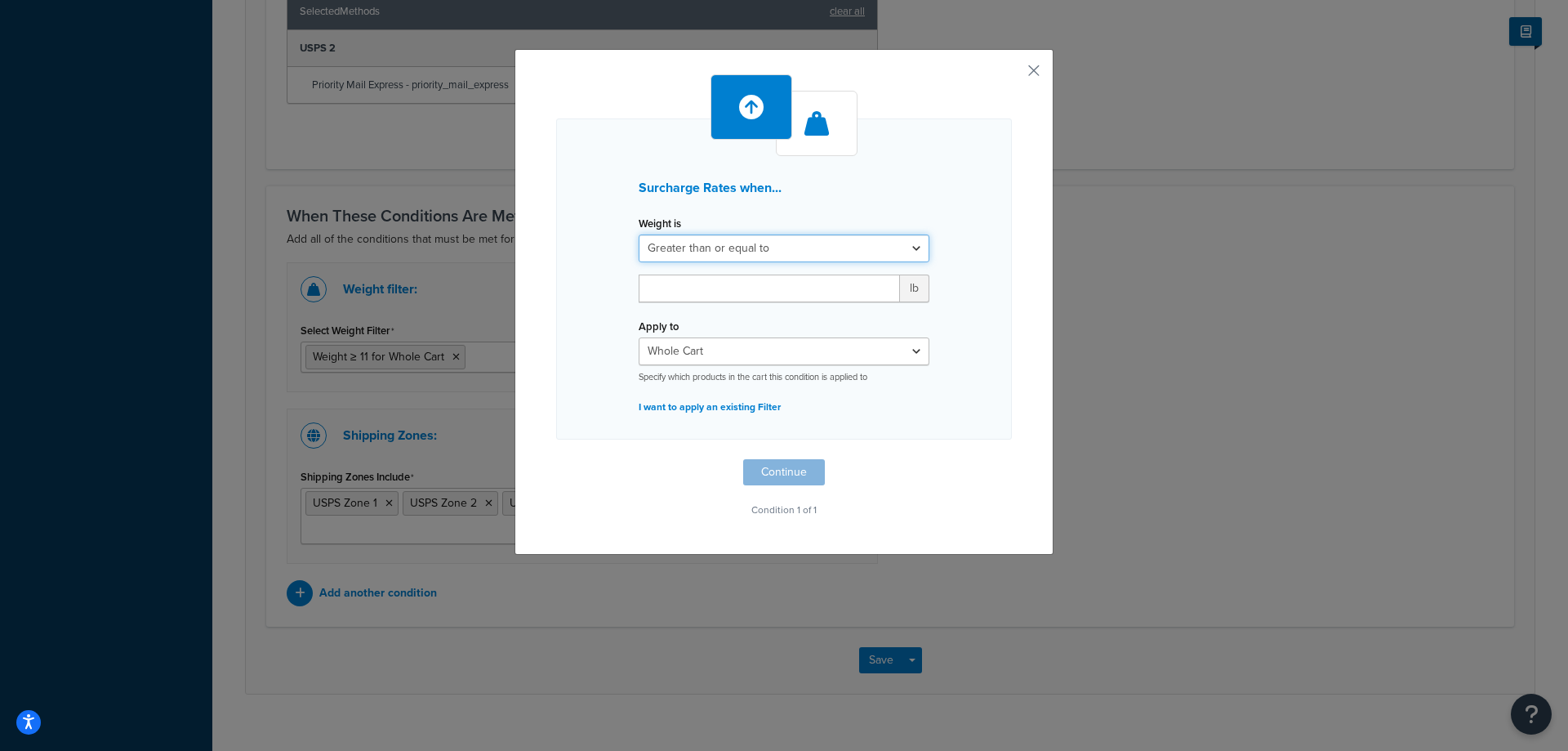
click at [732, 249] on select "Greater than or equal to Between or equal to Less than or equal to" at bounding box center [784, 249] width 291 height 28
select select "UNDER"
click at [638, 235] on select "Greater than or equal to Between or equal to Less than or equal to" at bounding box center [784, 249] width 291 height 28
click at [717, 285] on input "number" at bounding box center [769, 288] width 261 height 28
type input "3"
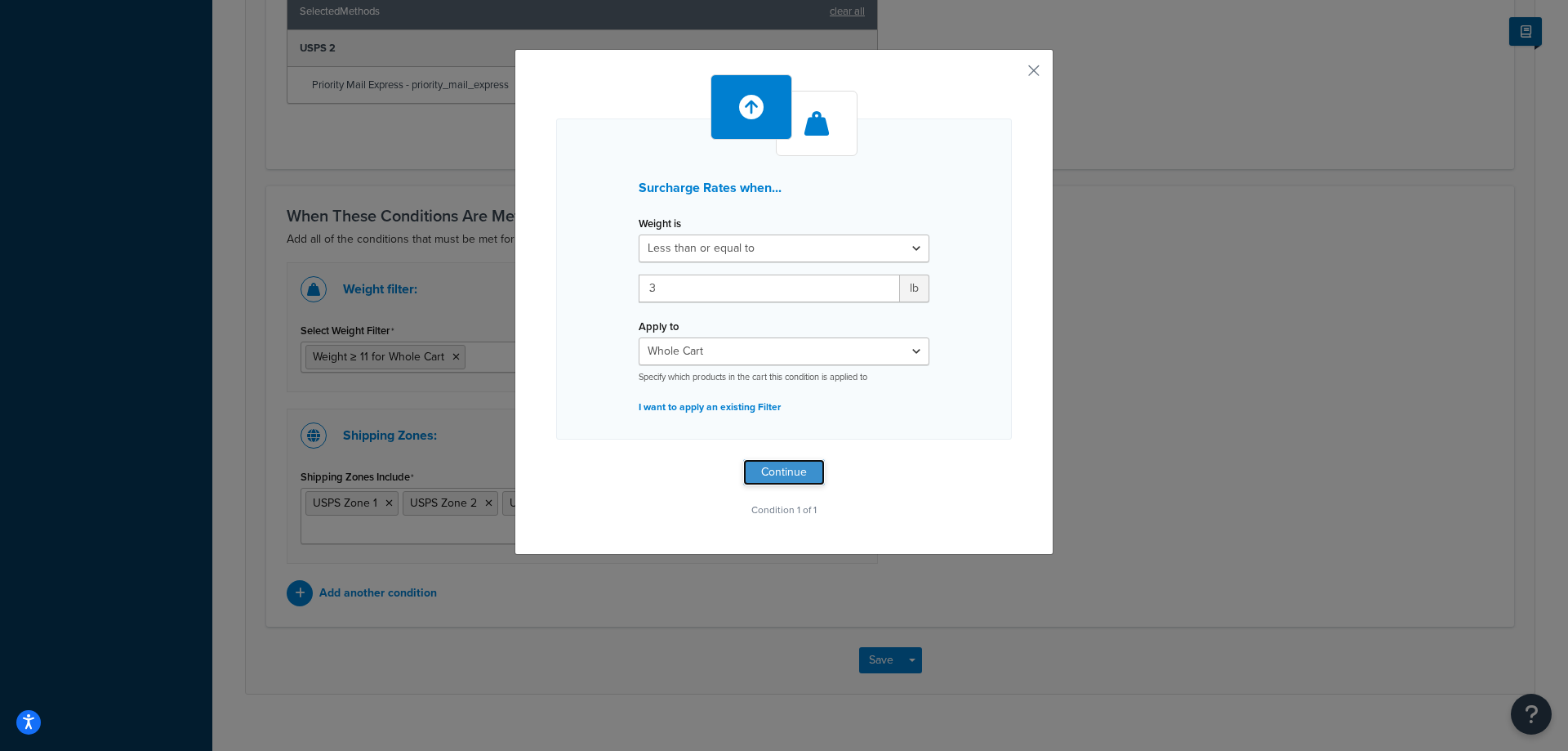
click at [782, 475] on button "Continue" at bounding box center [784, 472] width 82 height 26
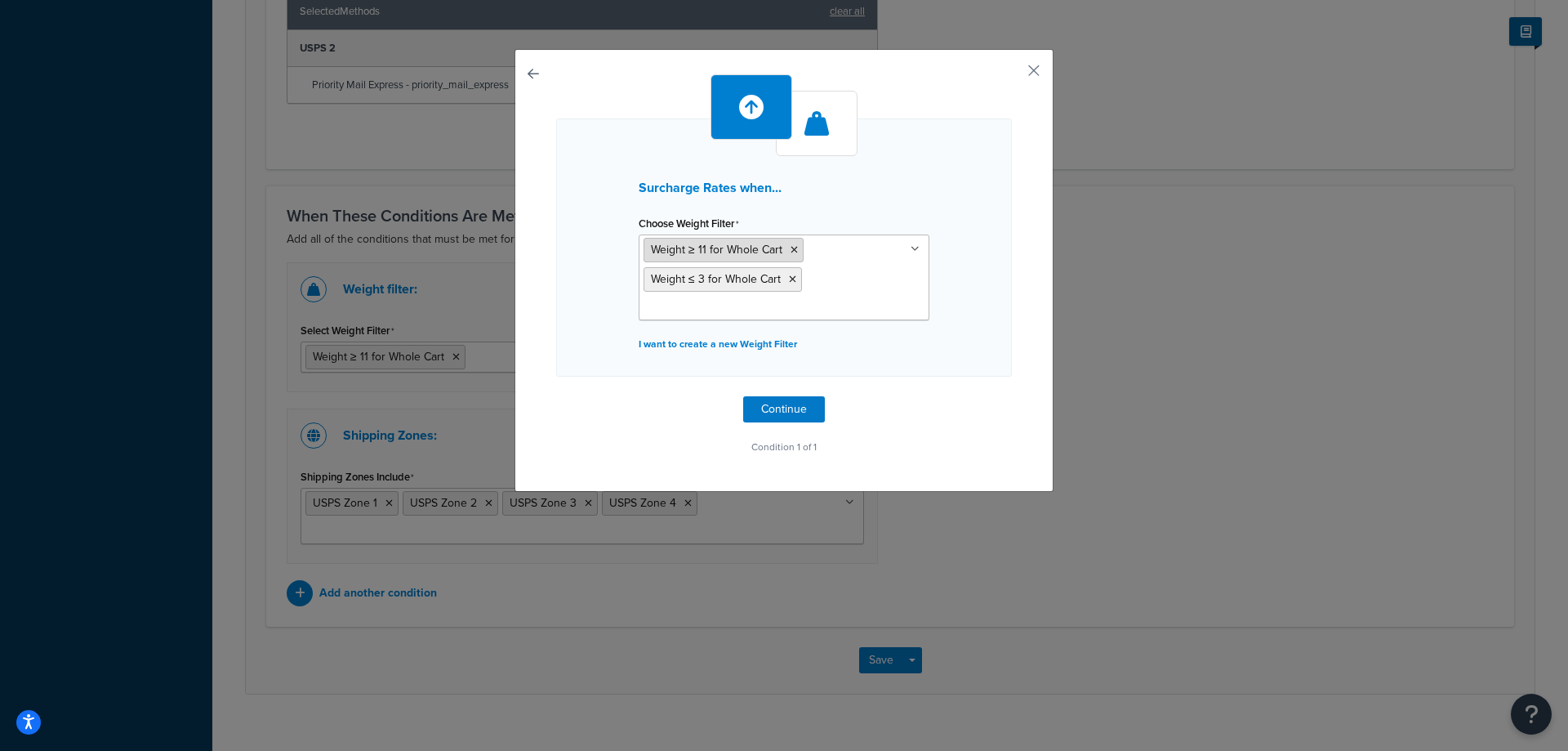
click at [790, 248] on icon at bounding box center [793, 250] width 7 height 10
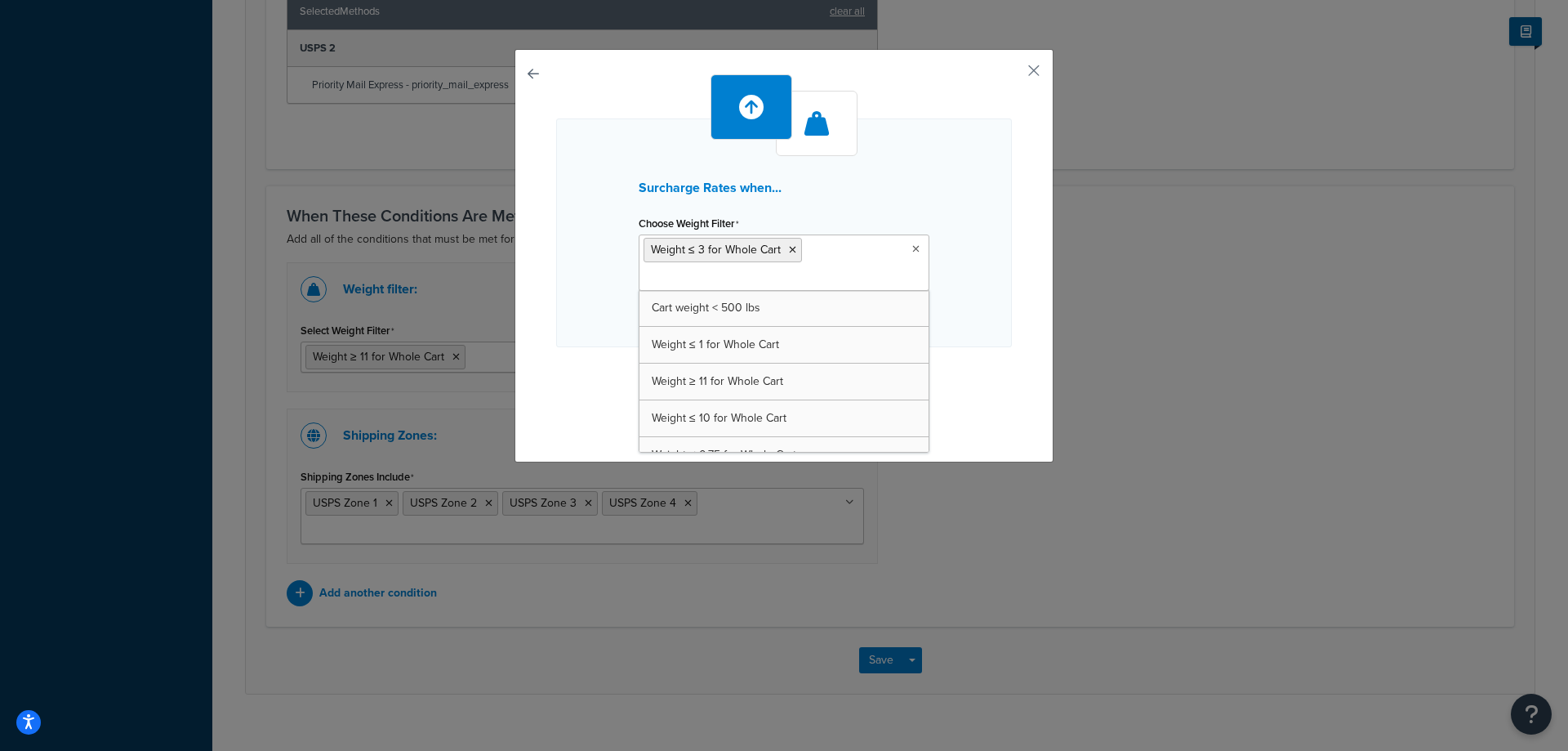
click at [993, 393] on div "Surcharge Rates when... Choose Weight Filter Weight ≤ 3 for Whole Cart Cart wei…" at bounding box center [784, 251] width 456 height 354
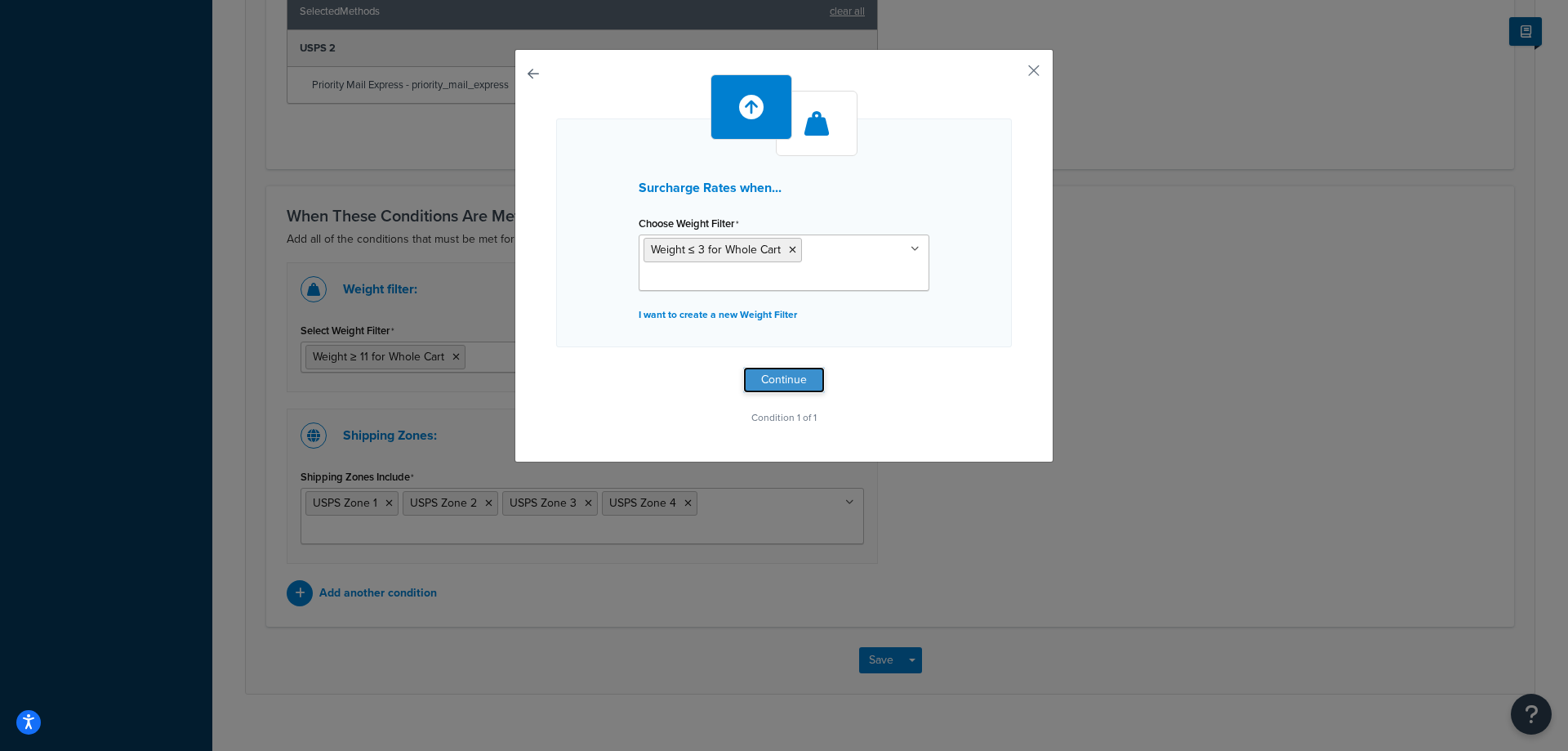
click at [765, 384] on button "Continue" at bounding box center [784, 380] width 82 height 26
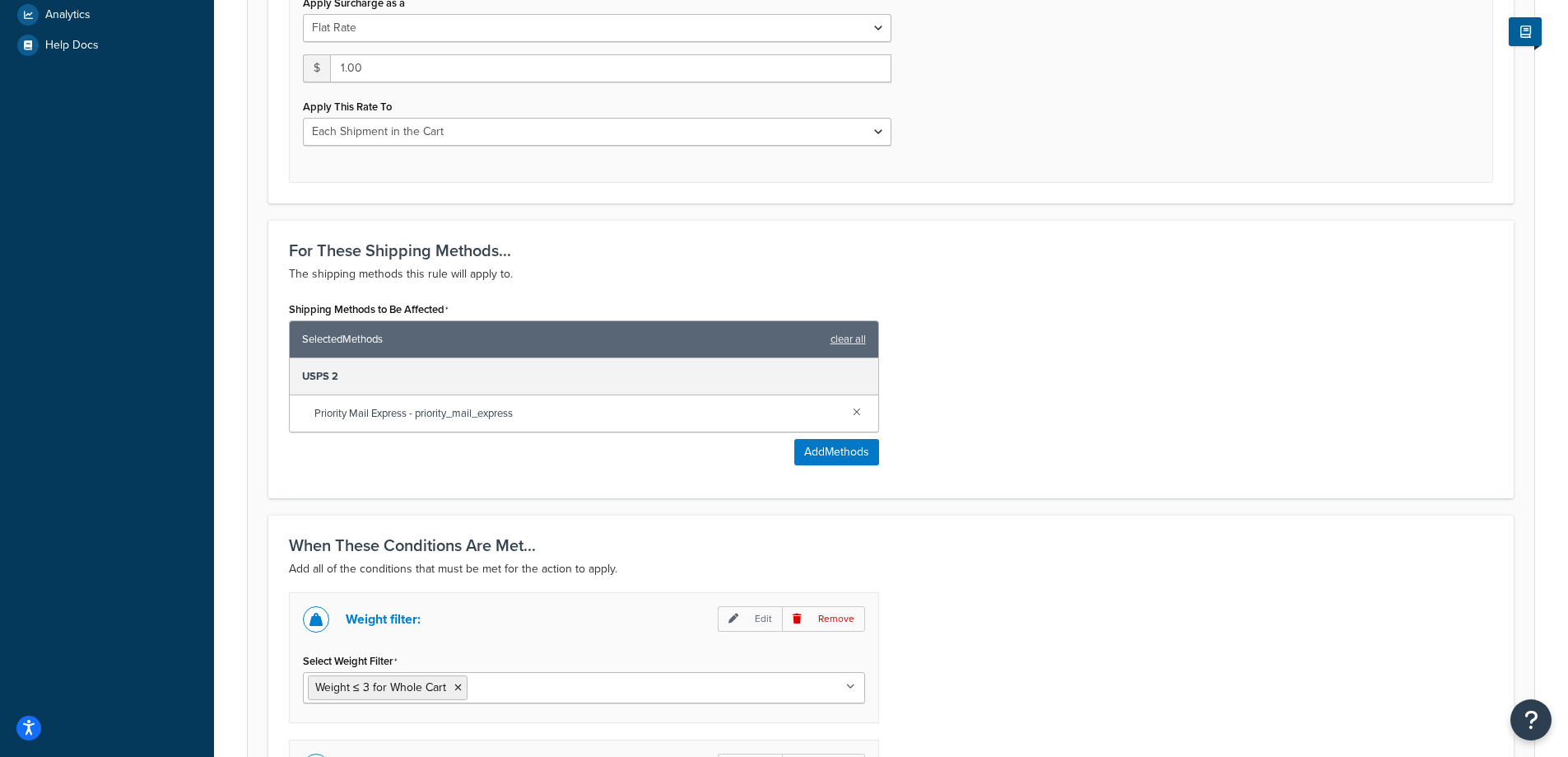
scroll to position [1035, 0]
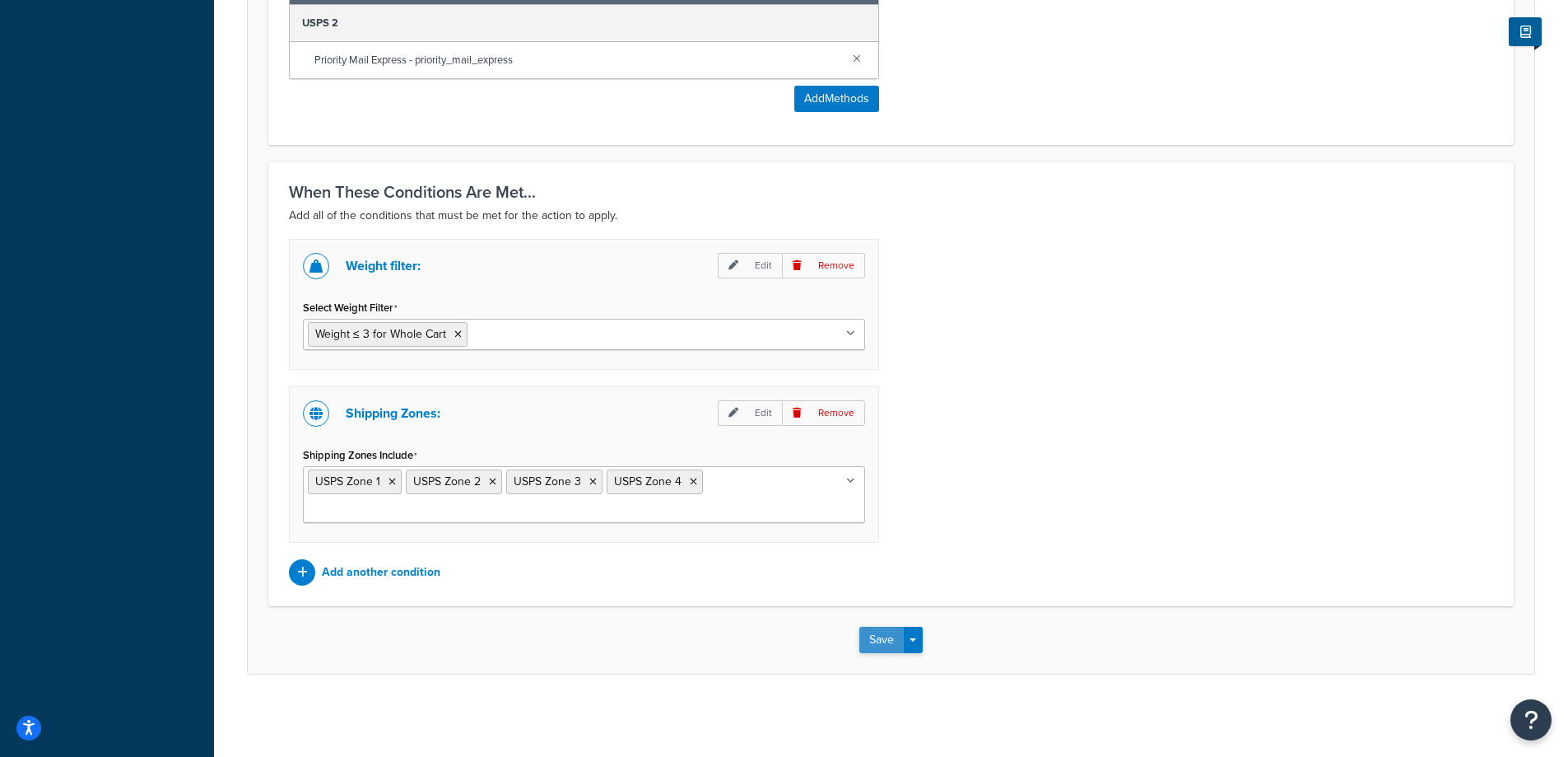
click at [866, 627] on button "Save" at bounding box center [881, 640] width 45 height 26
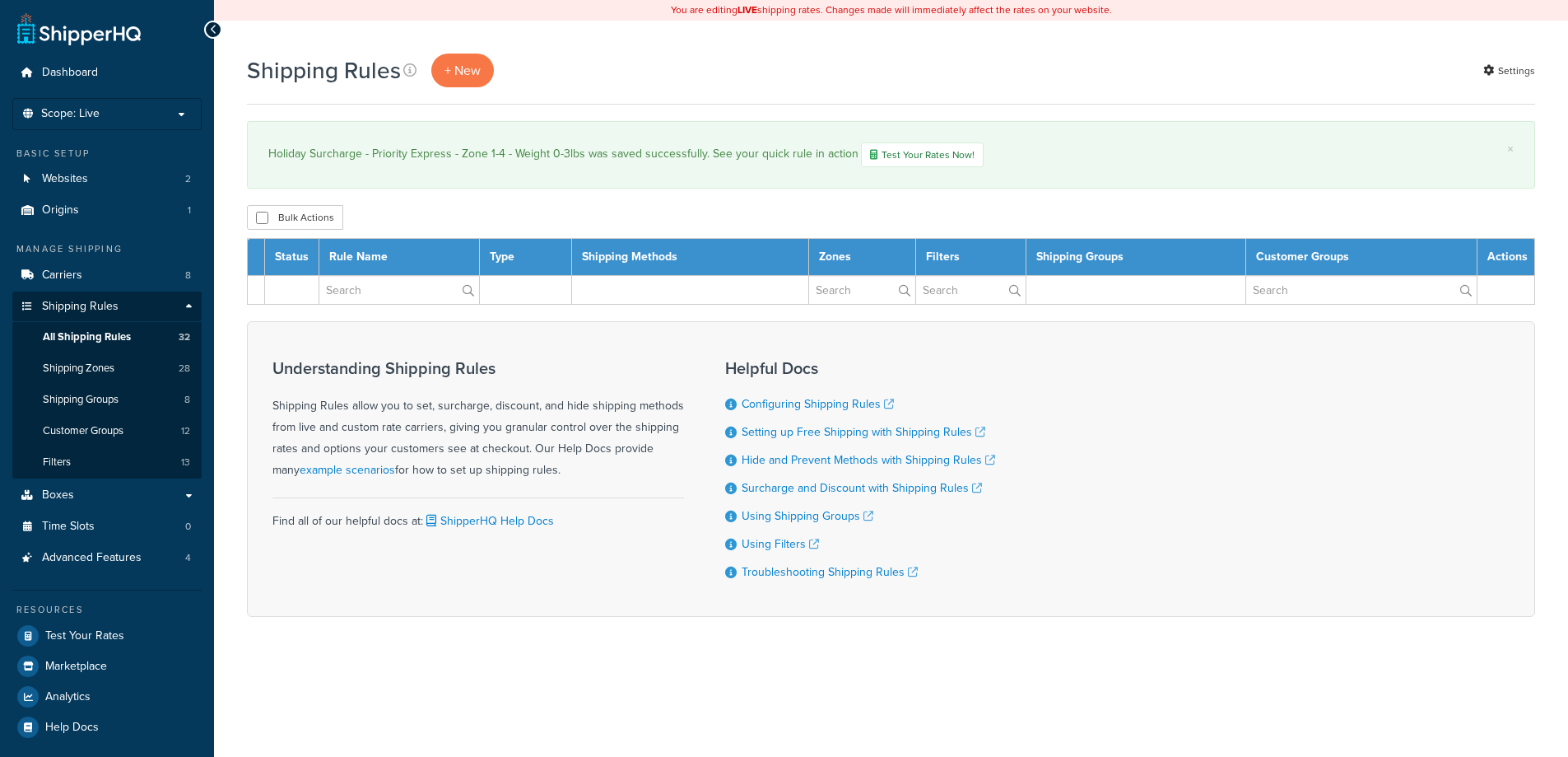
select select "1000"
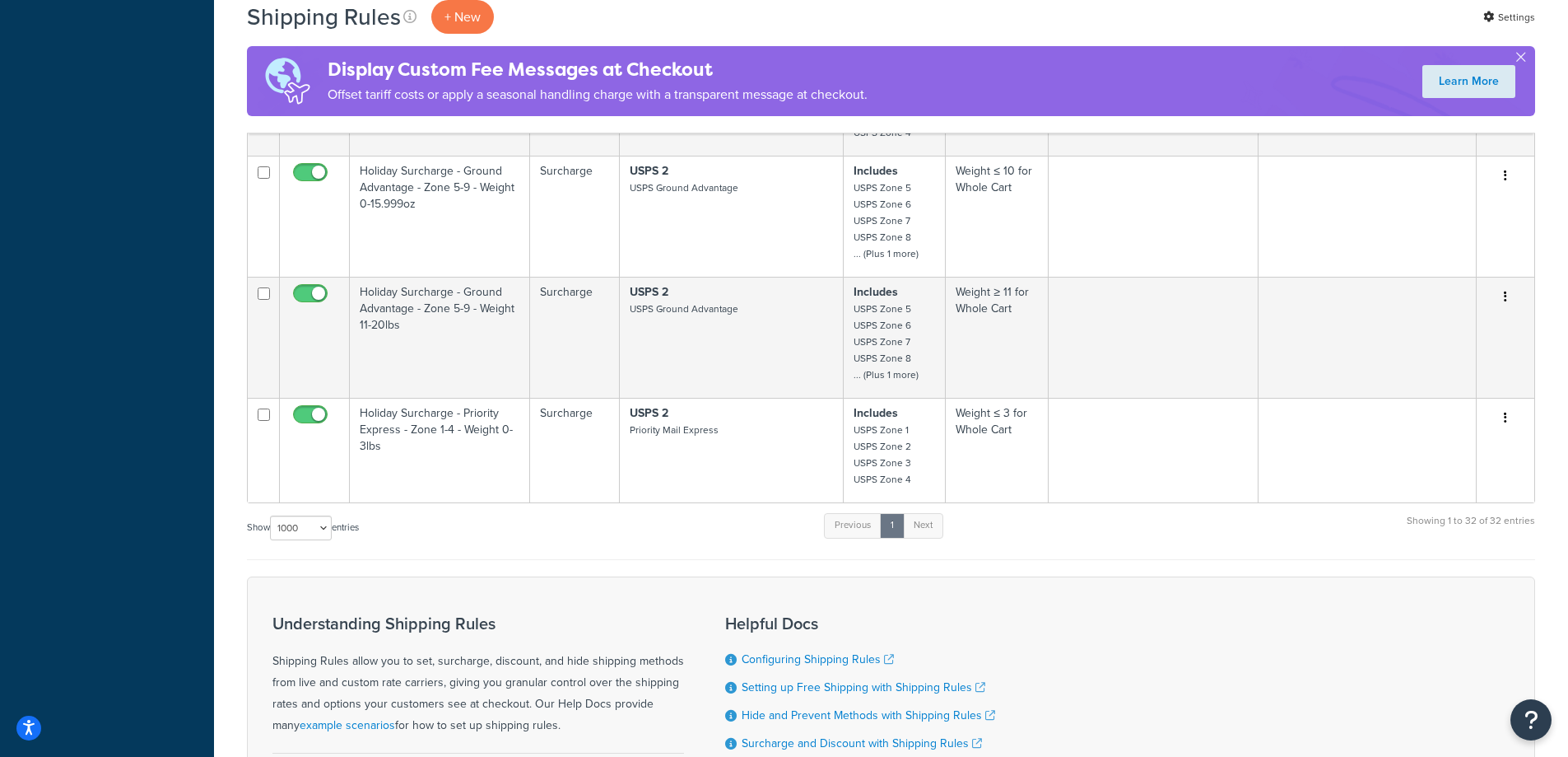
scroll to position [3951, 0]
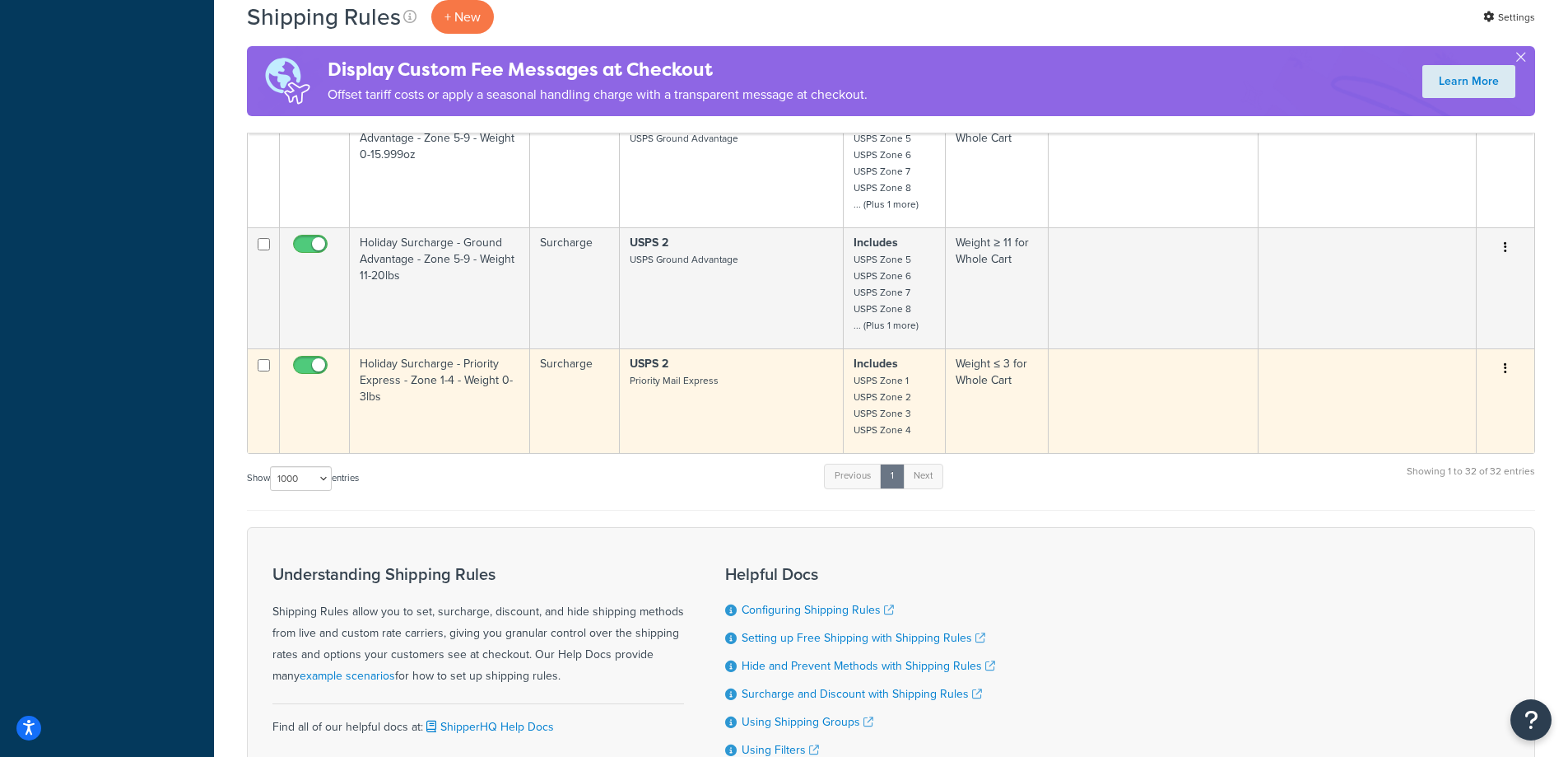
click at [1501, 365] on button "button" at bounding box center [1504, 369] width 23 height 26
click at [1452, 426] on link "Duplicate" at bounding box center [1451, 434] width 130 height 34
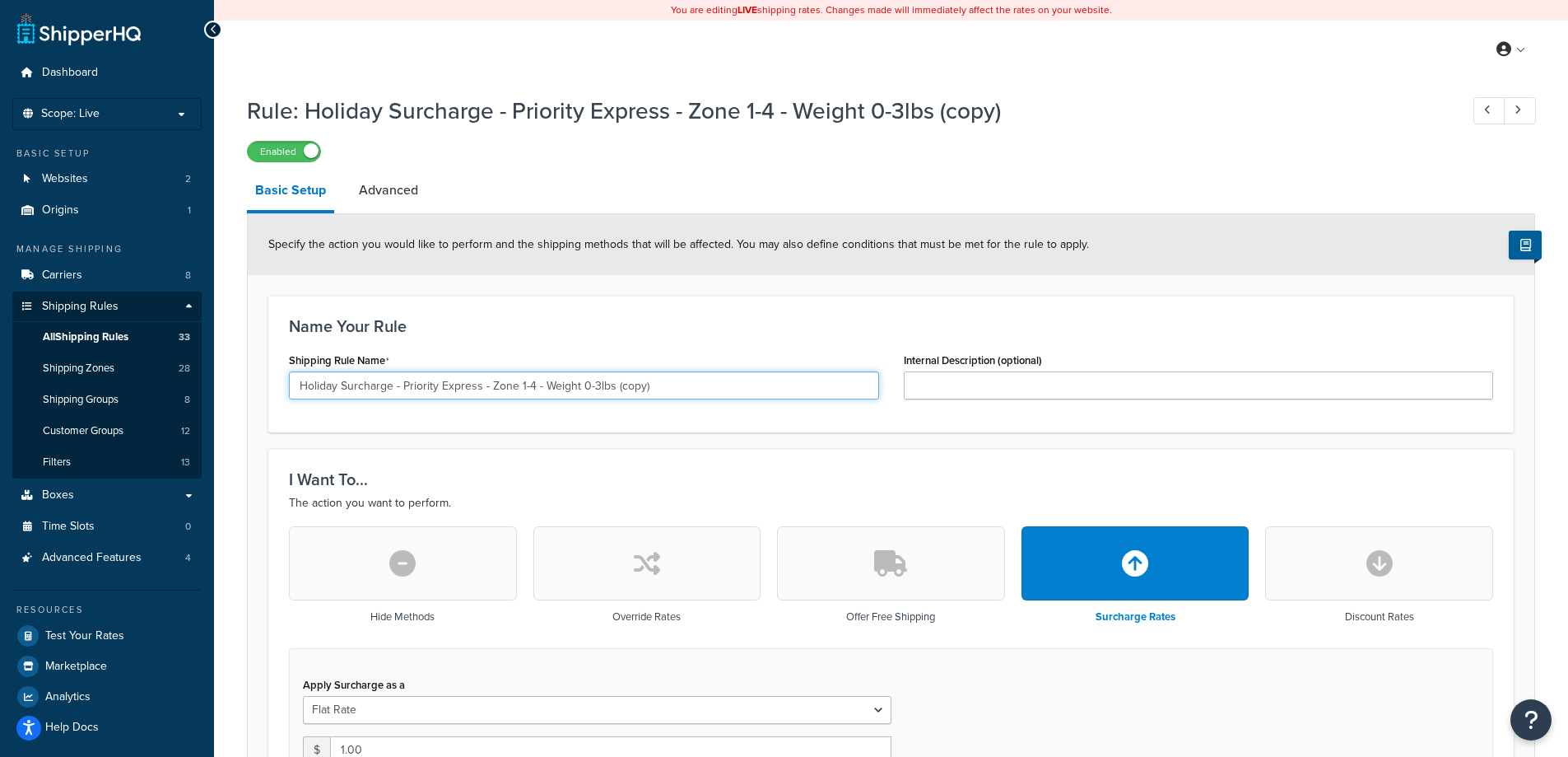
drag, startPoint x: 518, startPoint y: 383, endPoint x: 531, endPoint y: 384, distance: 13.0
click at [531, 384] on input "Holiday Surcharge - Priority Express - Zone 1-4 - Weight 0-3lbs (copy)" at bounding box center [583, 385] width 590 height 28
drag, startPoint x: 655, startPoint y: 400, endPoint x: 618, endPoint y: 404, distance: 37.2
click at [618, 404] on div "Shipping Rule Name Holiday Surcharge - Priority Express - Zone 5-9 - Weight 0-3…" at bounding box center [584, 380] width 614 height 64
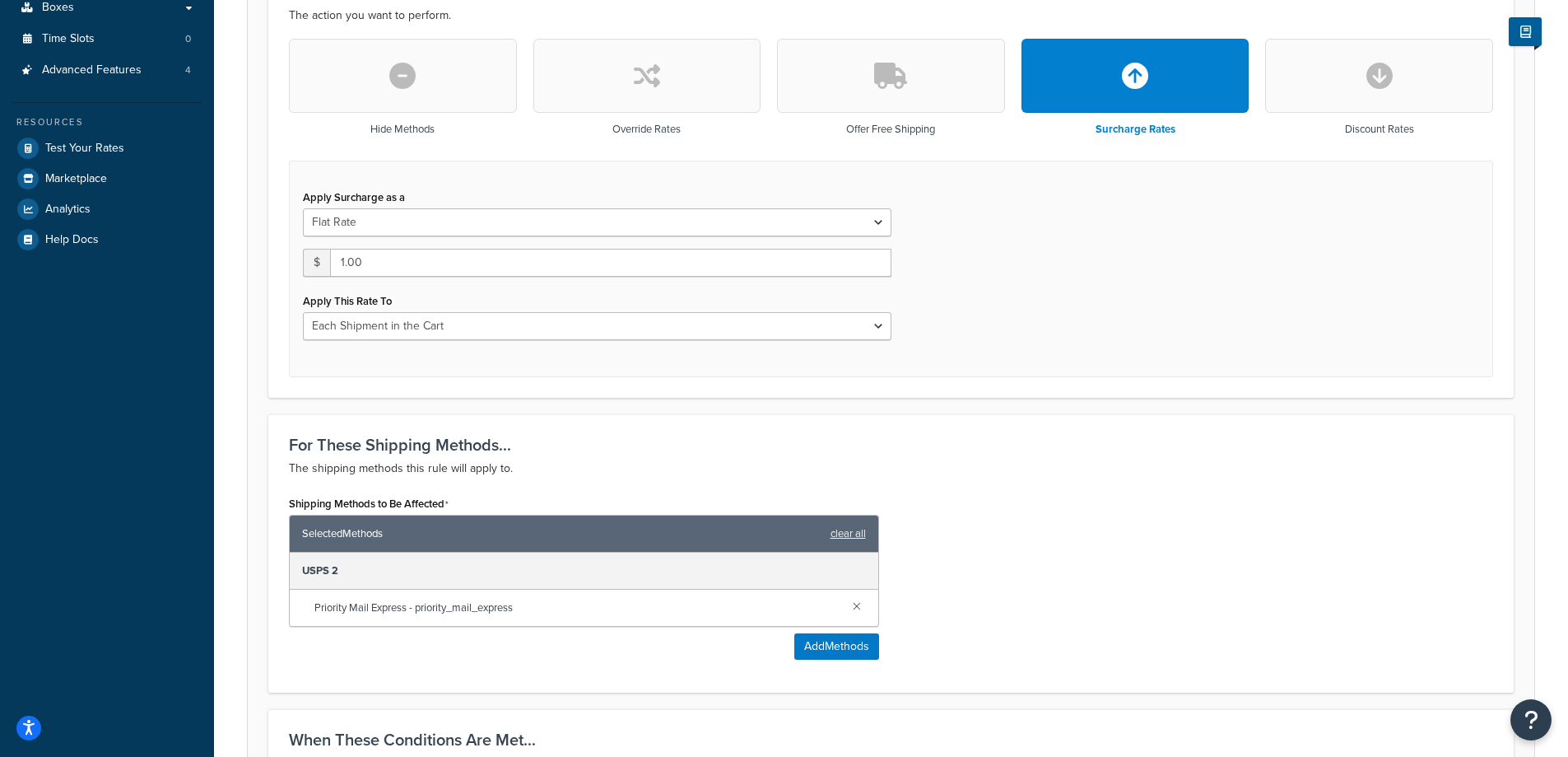
scroll to position [439, 0]
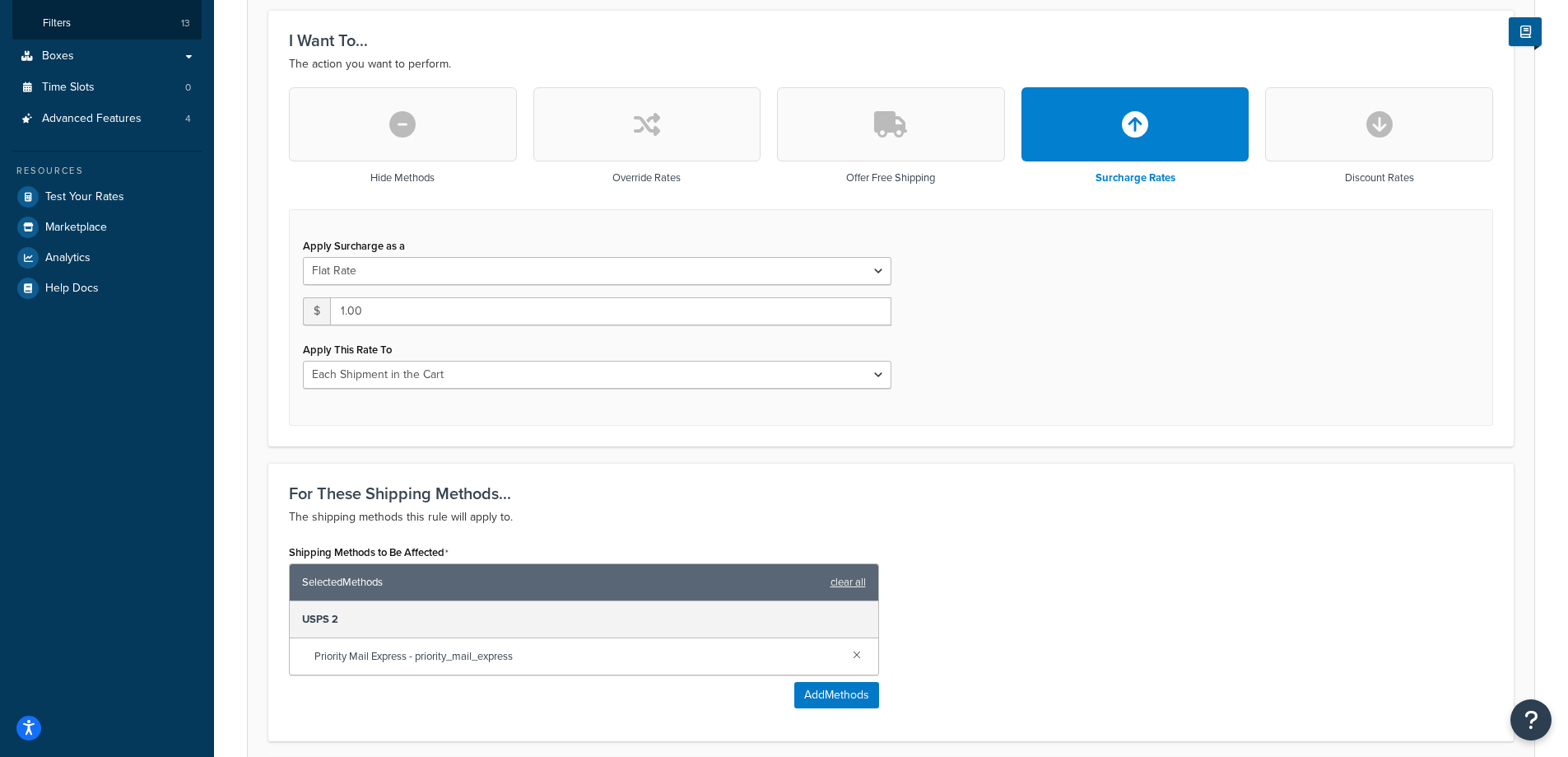
type input "Holiday Surcharge - Priority Express - Zone 5-9 - Weight 0-3lbs"
drag, startPoint x: 383, startPoint y: 312, endPoint x: 349, endPoint y: 311, distance: 34.0
click at [349, 311] on input "1.00" at bounding box center [610, 311] width 561 height 28
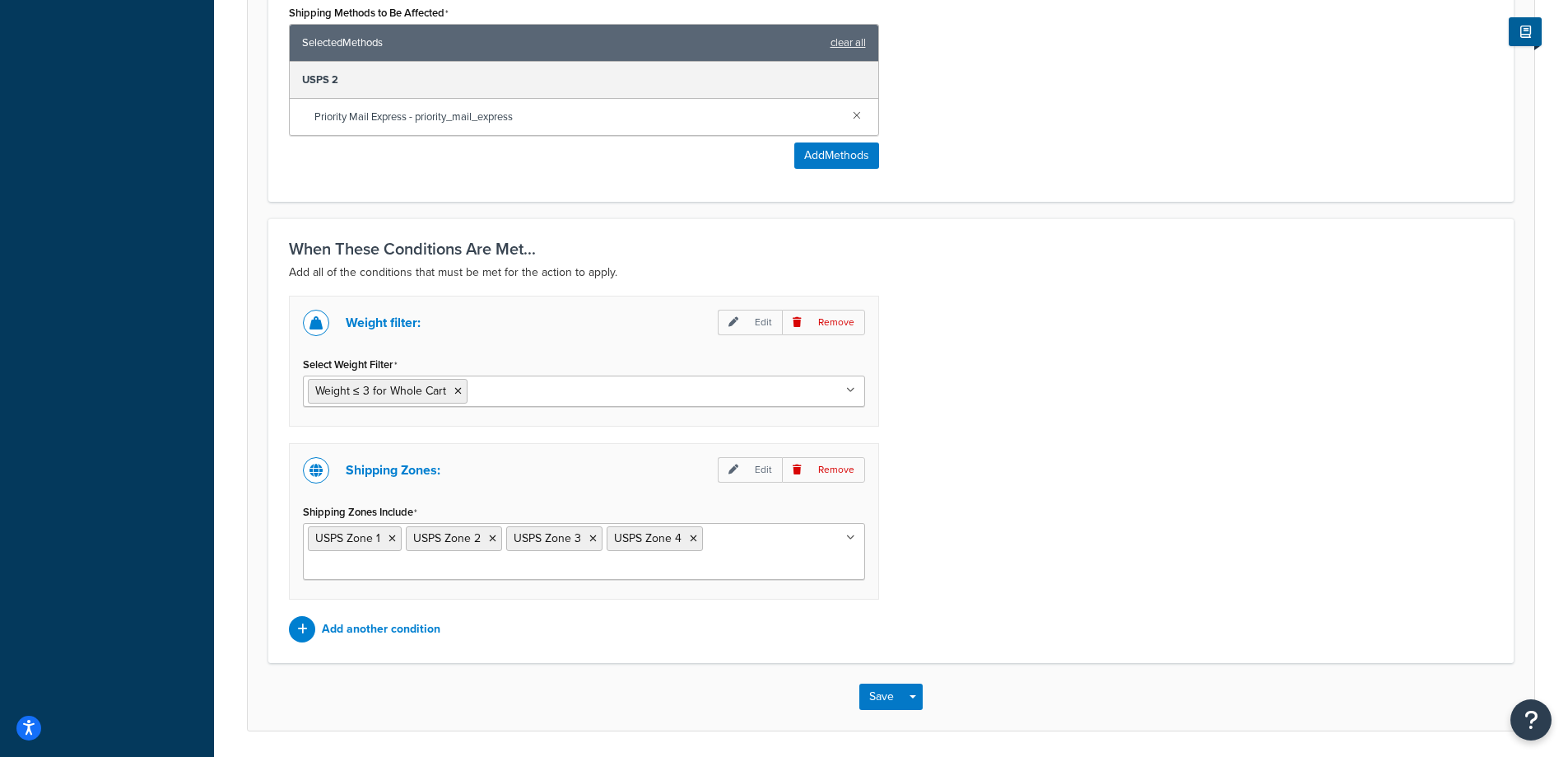
scroll to position [1035, 0]
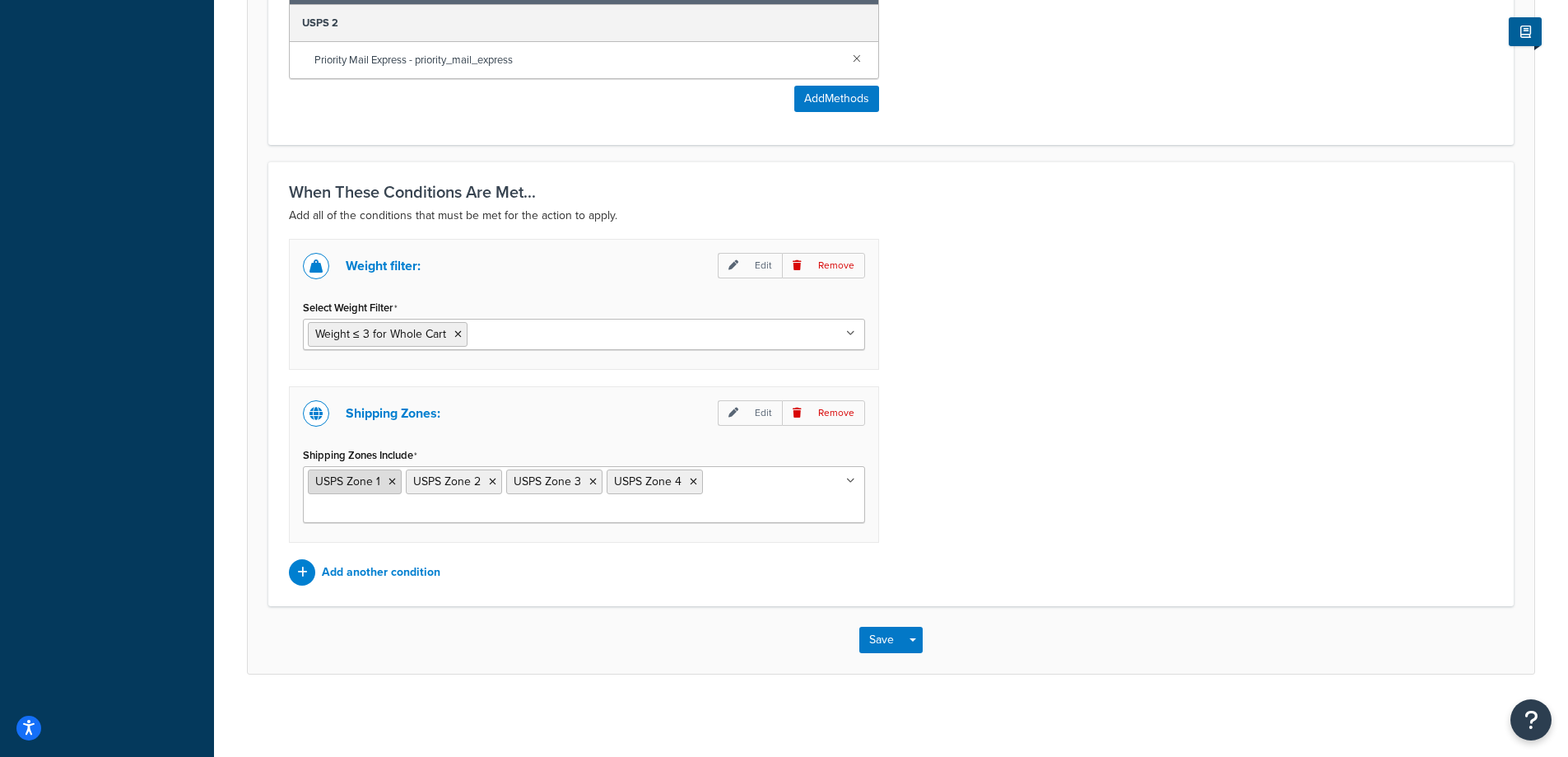
type input "1.75"
click at [394, 479] on icon at bounding box center [392, 481] width 7 height 10
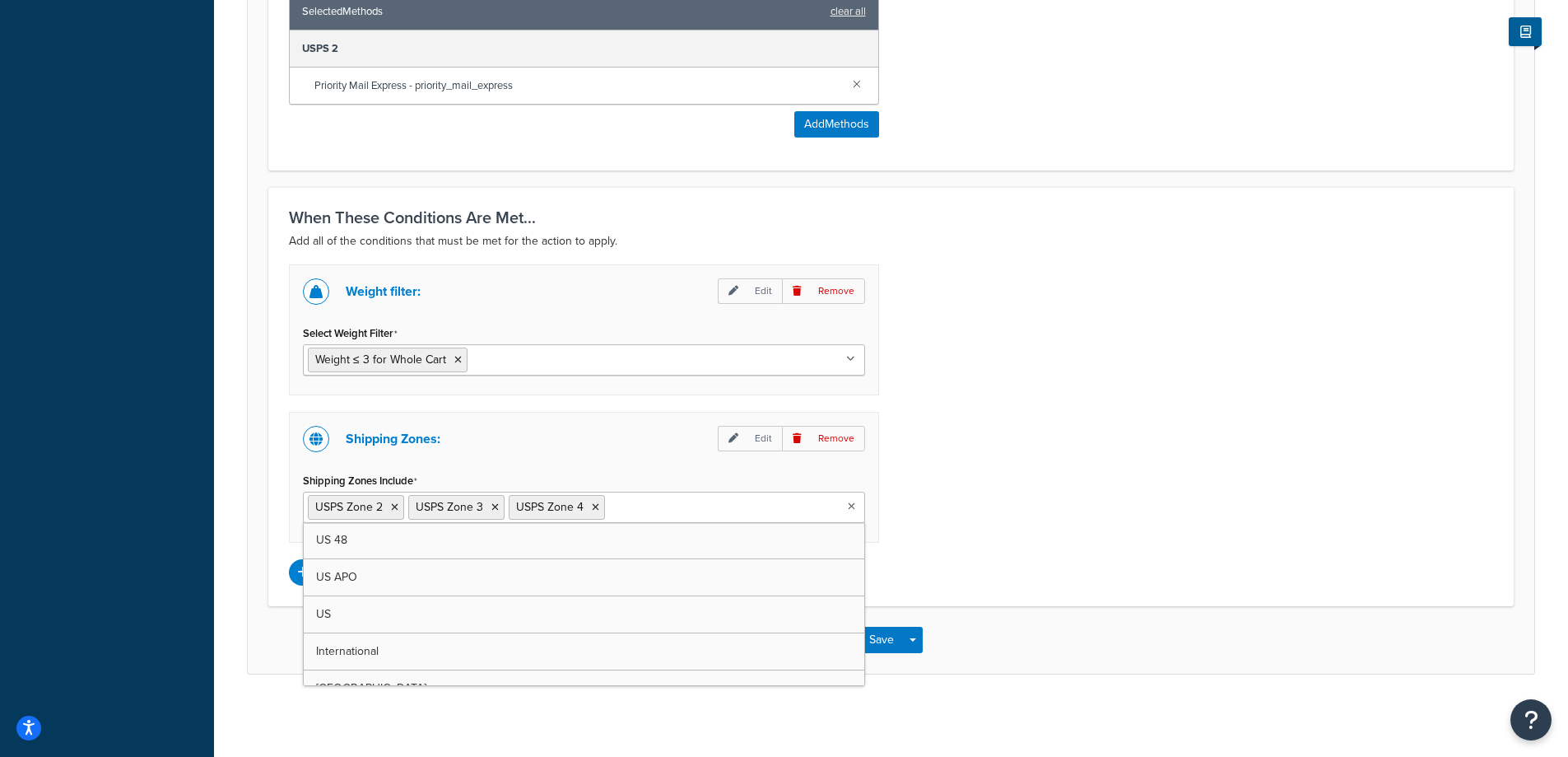
scroll to position [1010, 0]
click at [397, 508] on icon at bounding box center [394, 507] width 7 height 10
click at [497, 505] on icon at bounding box center [494, 507] width 7 height 10
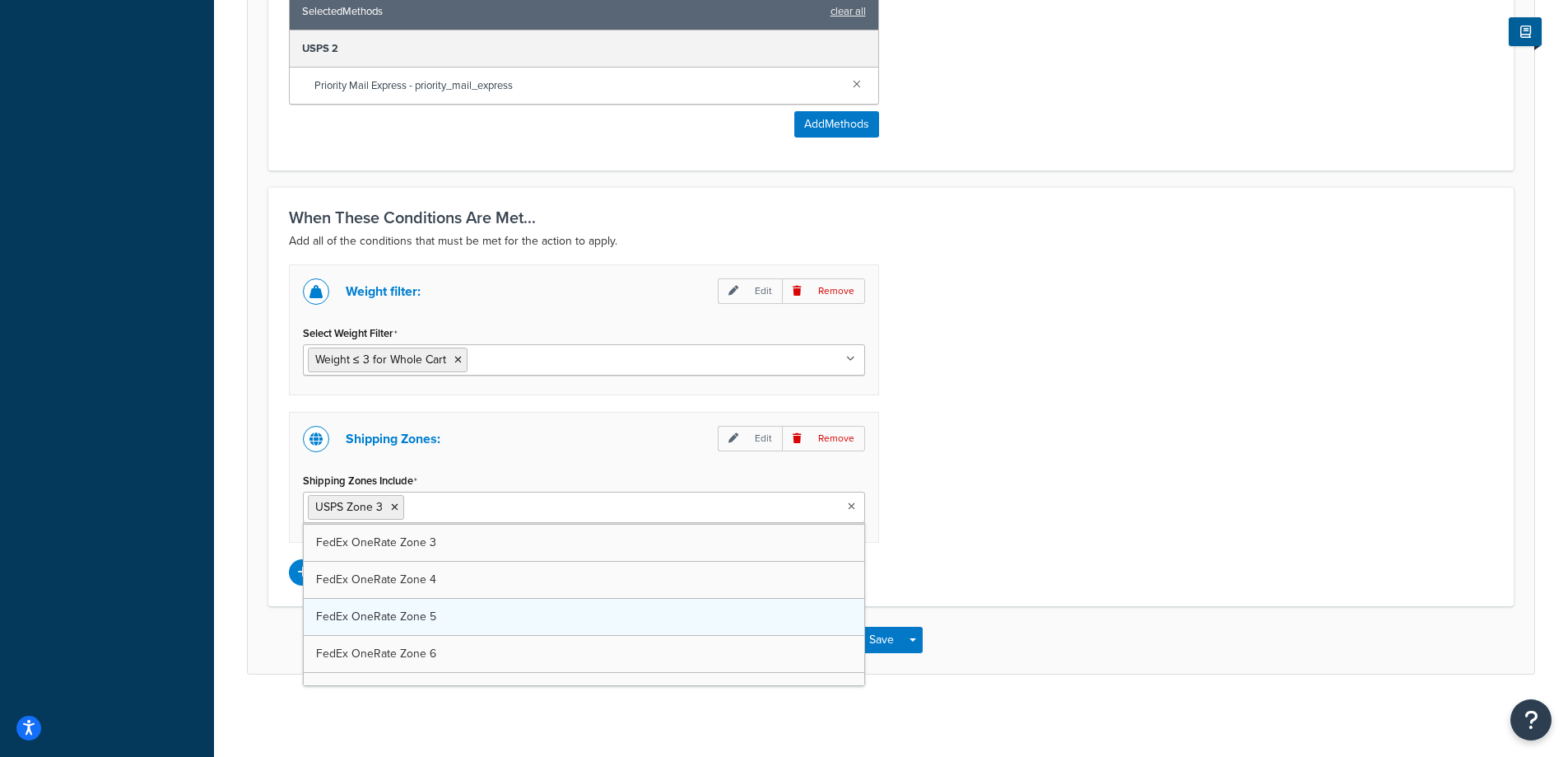
scroll to position [439, 0]
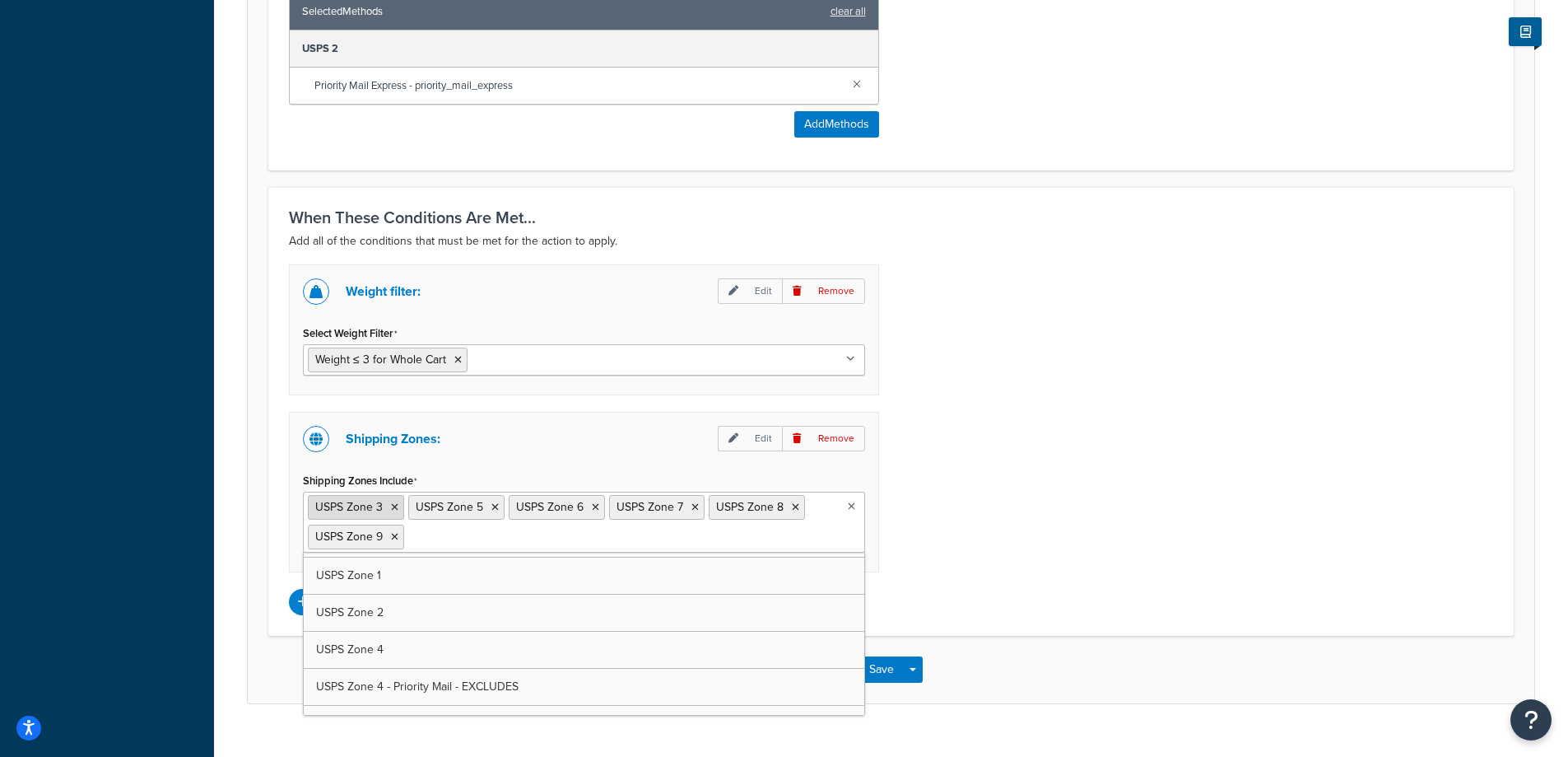
click at [393, 509] on icon at bounding box center [394, 507] width 7 height 10
click at [937, 577] on div "Weight filter: Edit Remove Select Weight Filter Weight ≤ 3 for Whole Cart Cart …" at bounding box center [891, 438] width 1229 height 346
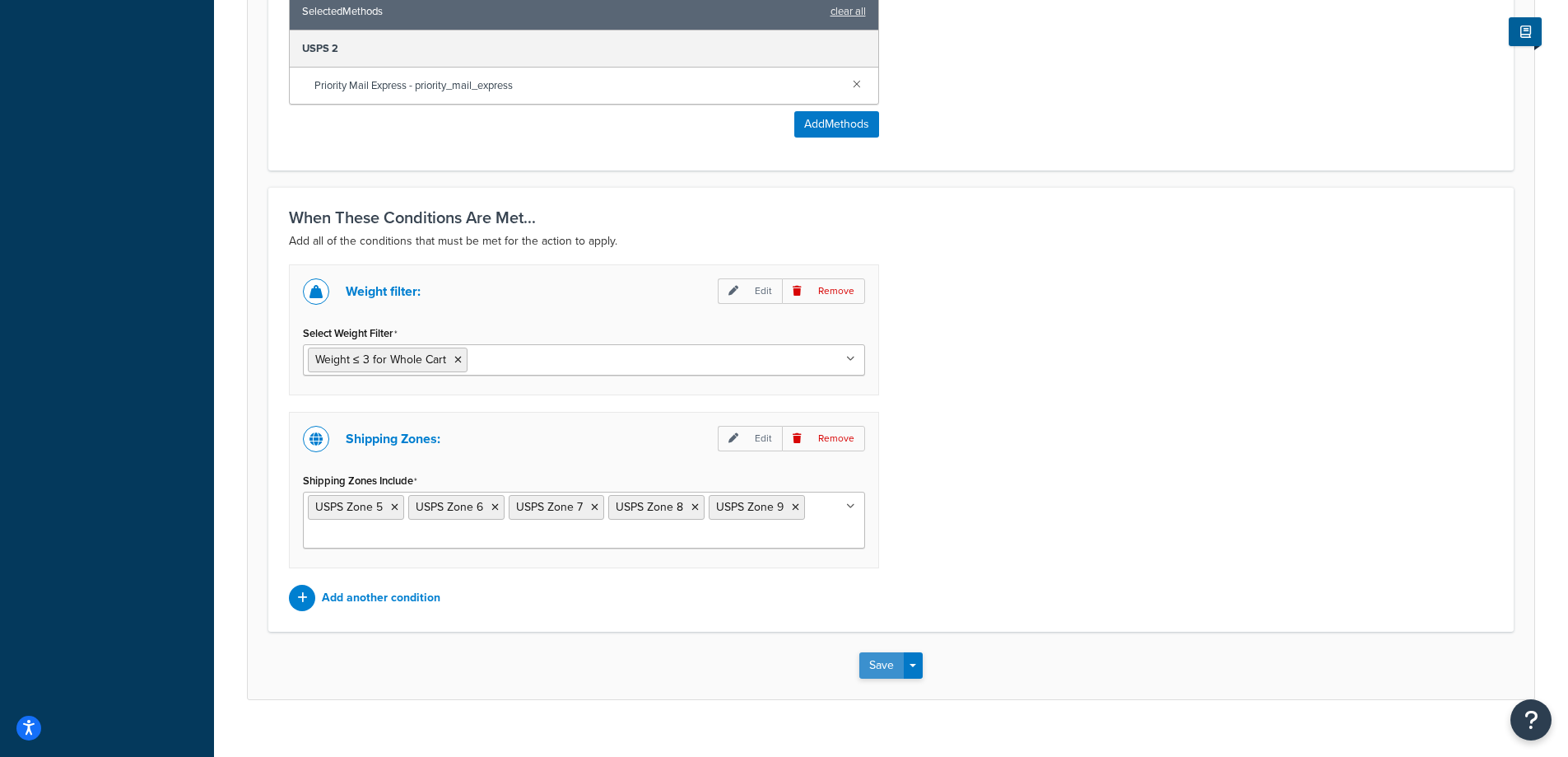
click at [876, 660] on button "Save" at bounding box center [881, 664] width 45 height 26
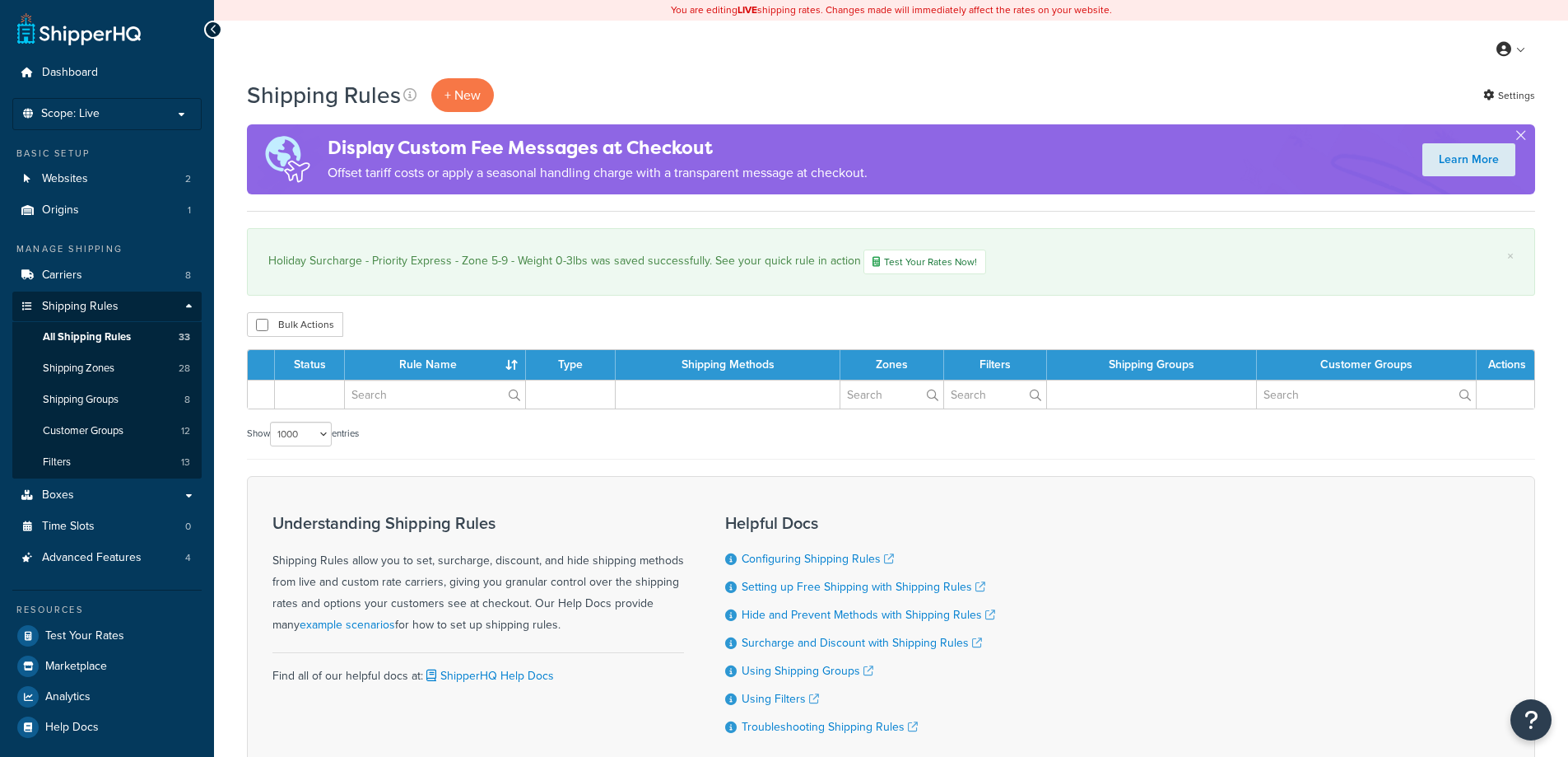
select select "1000"
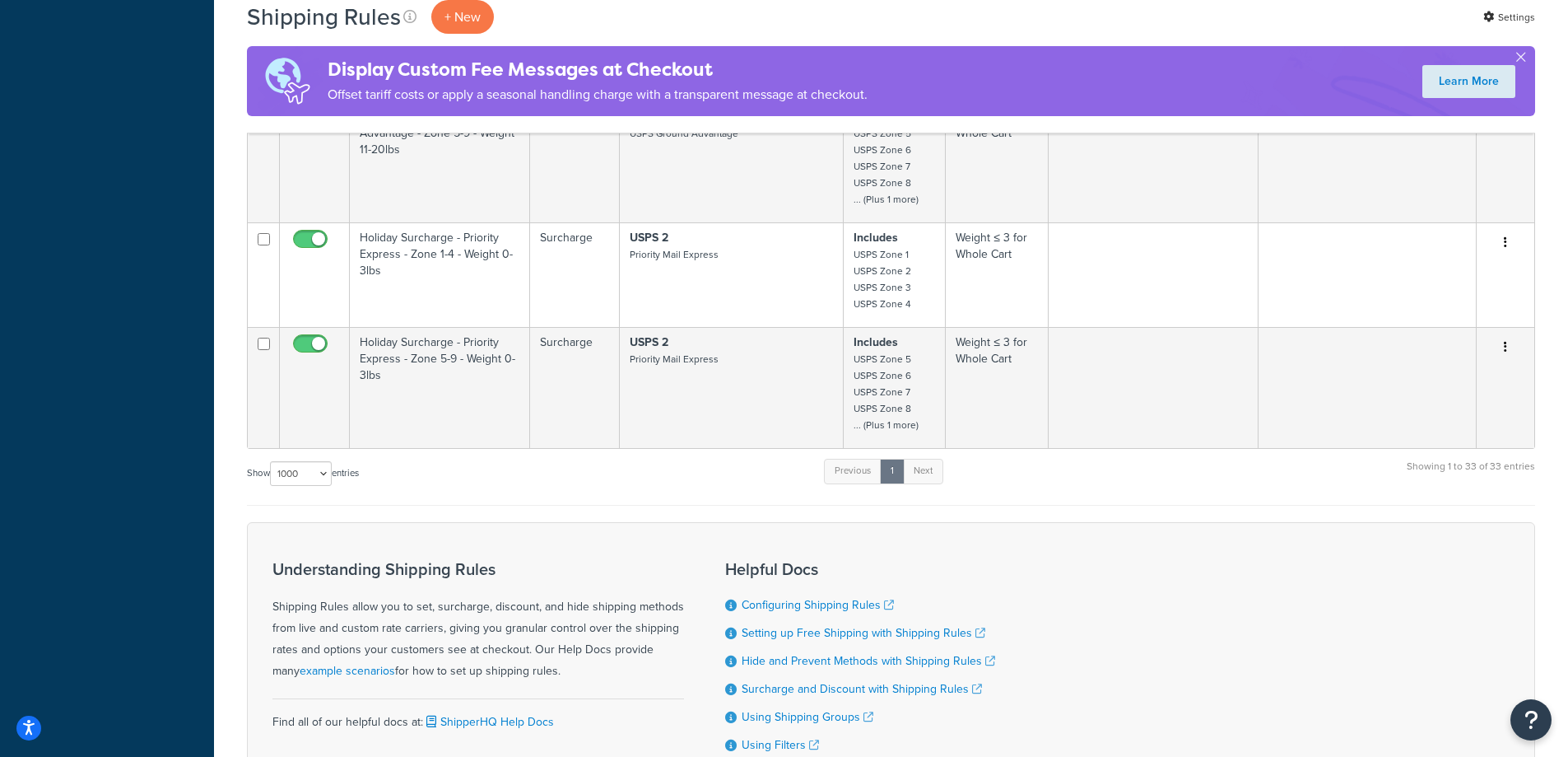
scroll to position [4017, 0]
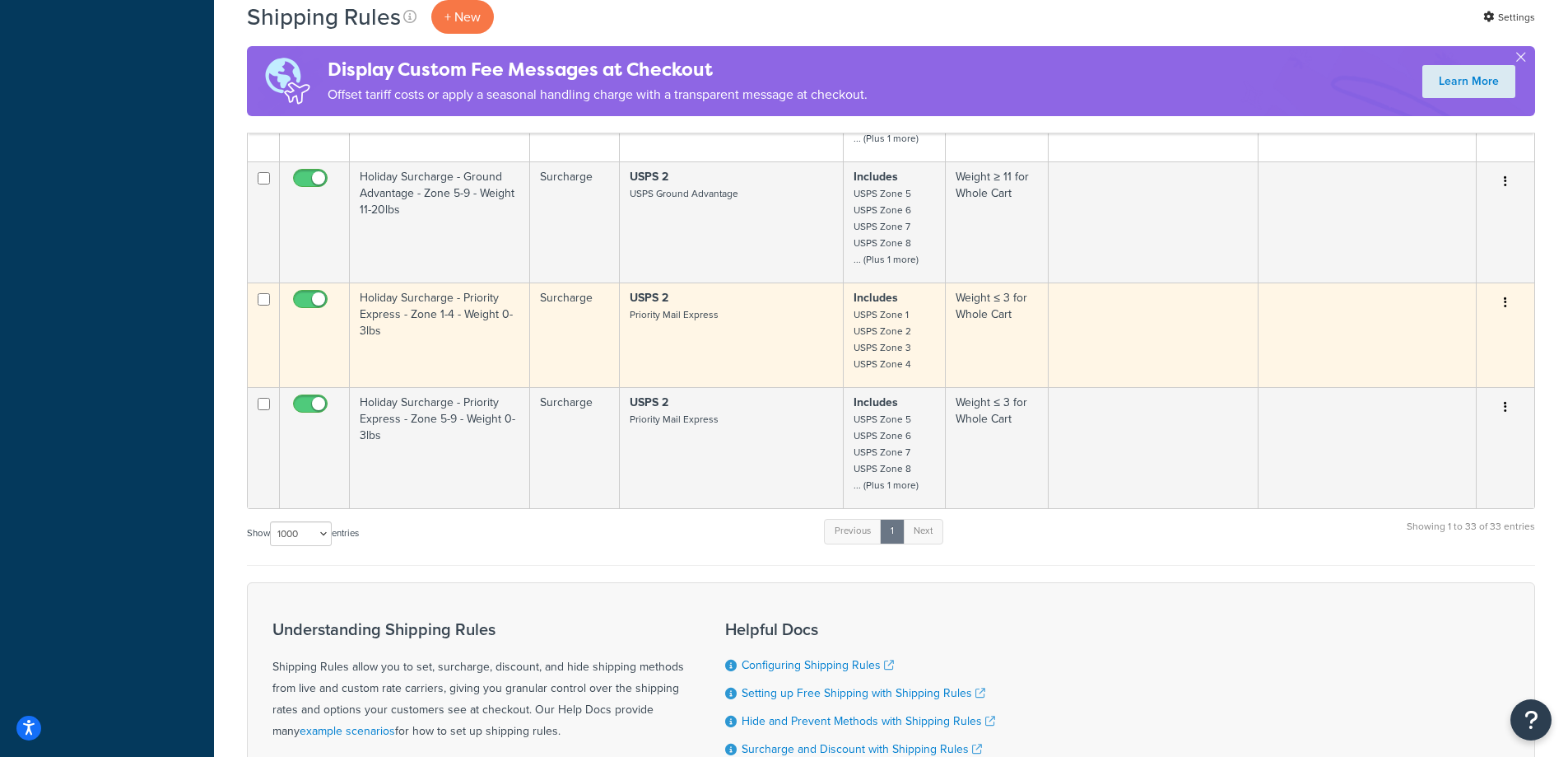
click at [1505, 298] on icon "button" at bounding box center [1504, 302] width 3 height 12
click at [1441, 365] on link "Duplicate" at bounding box center [1451, 368] width 130 height 34
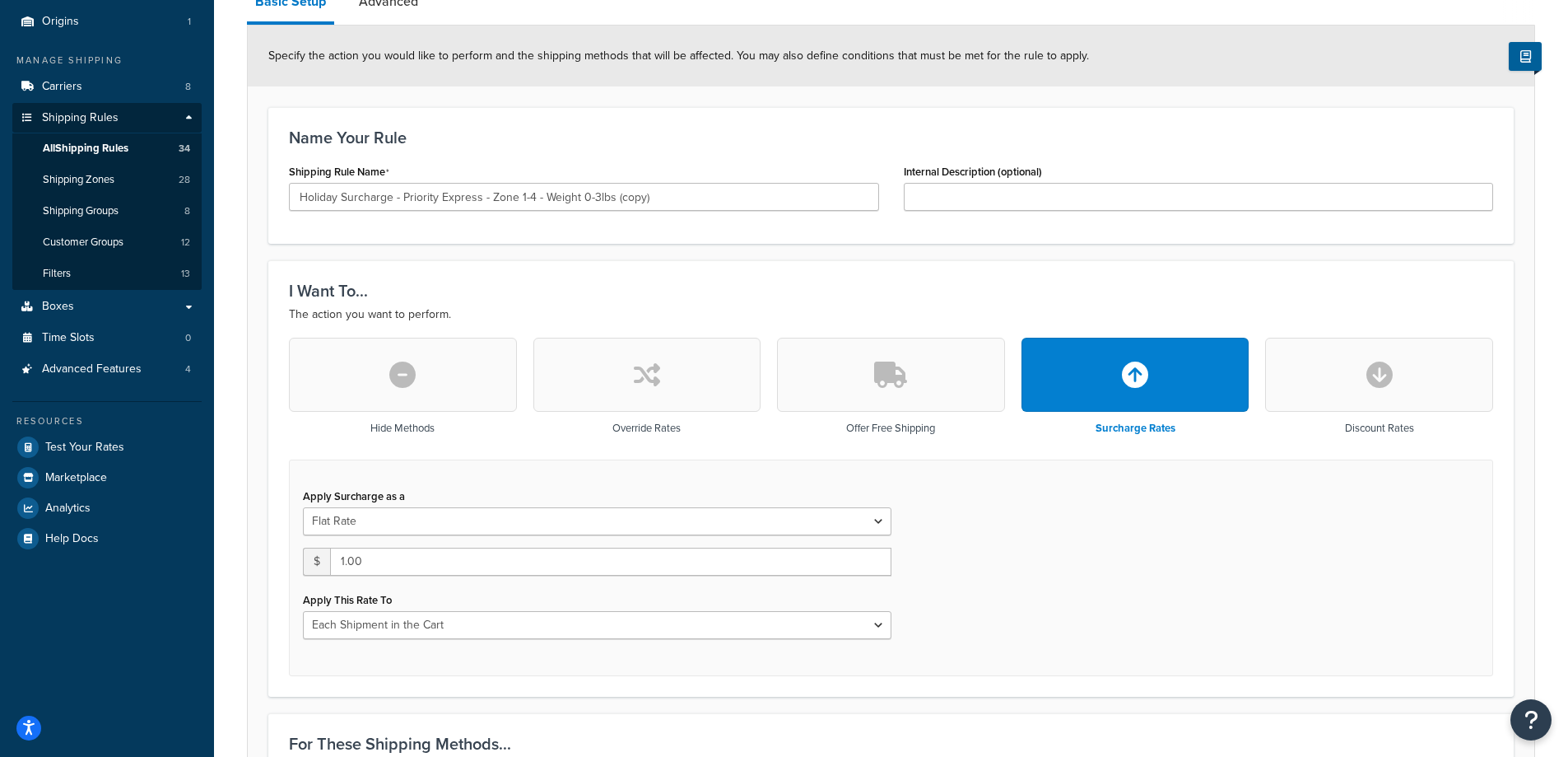
scroll to position [220, 0]
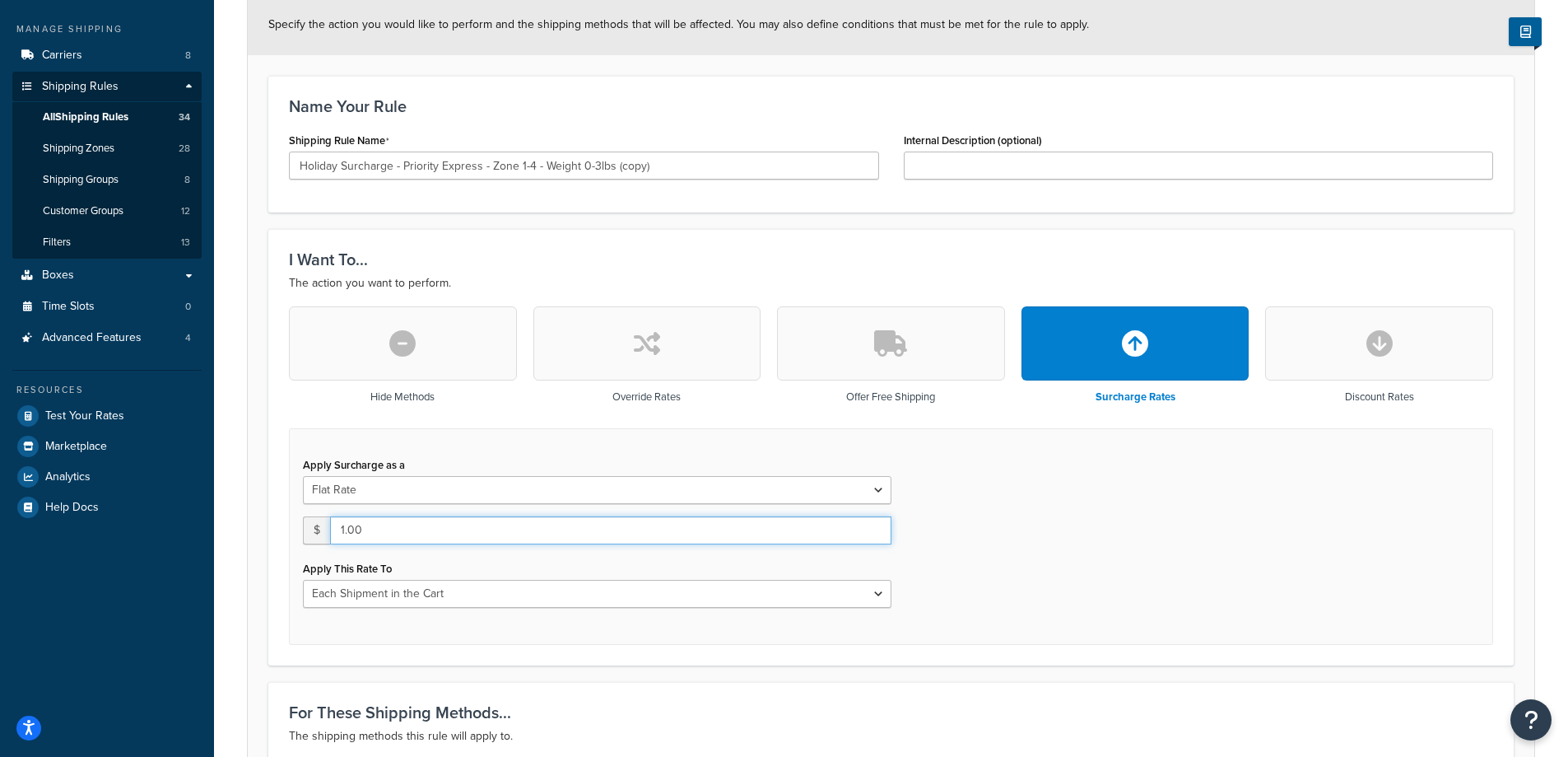
drag, startPoint x: 402, startPoint y: 527, endPoint x: 350, endPoint y: 534, distance: 52.5
click at [350, 534] on input "1.00" at bounding box center [610, 530] width 561 height 28
type input "1.50"
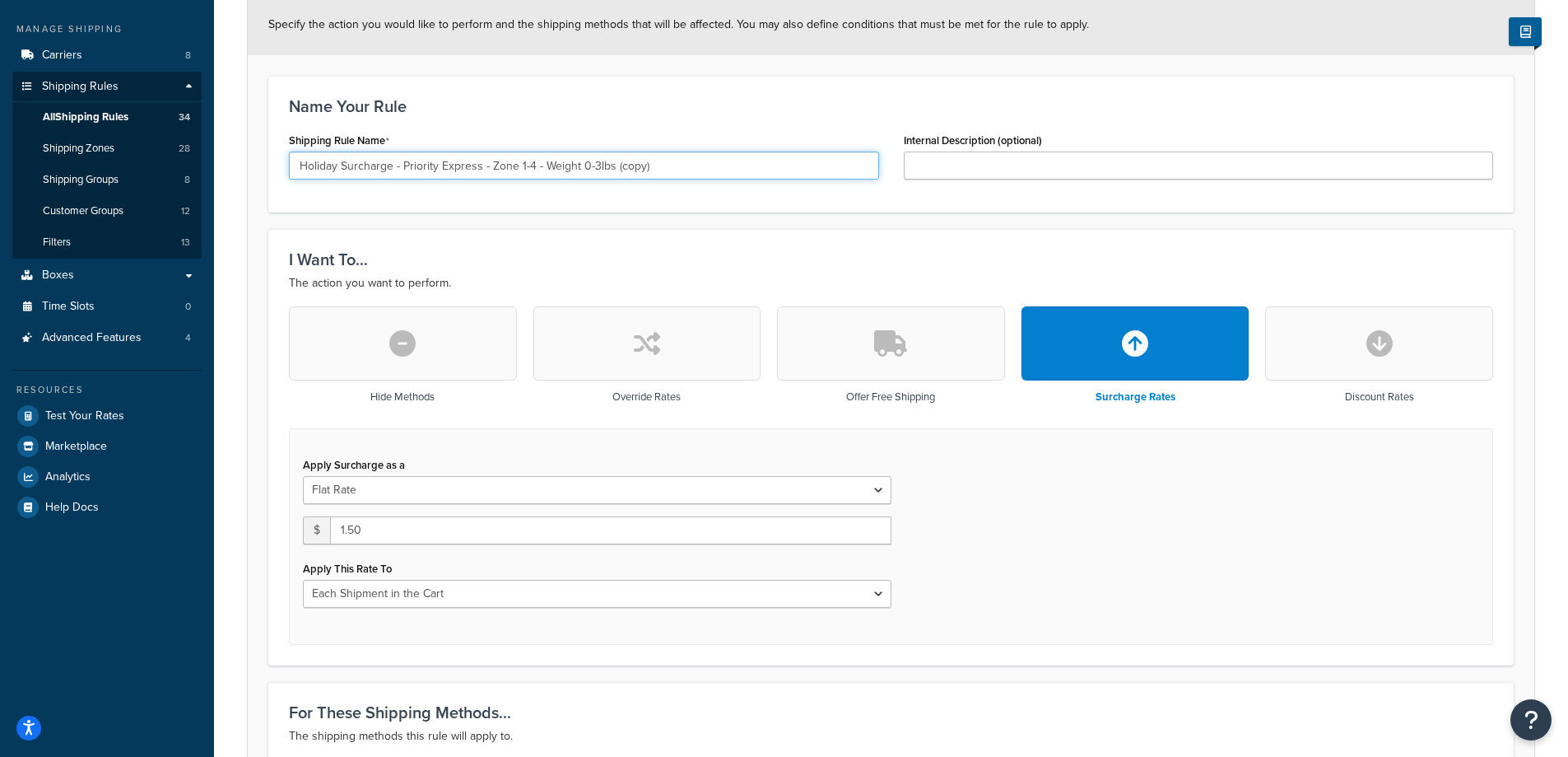
drag, startPoint x: 580, startPoint y: 165, endPoint x: 611, endPoint y: 169, distance: 31.3
click at [611, 169] on input "Holiday Surcharge - Priority Express - Zone 1-4 - Weight 0-3lbs (copy)" at bounding box center [583, 165] width 590 height 28
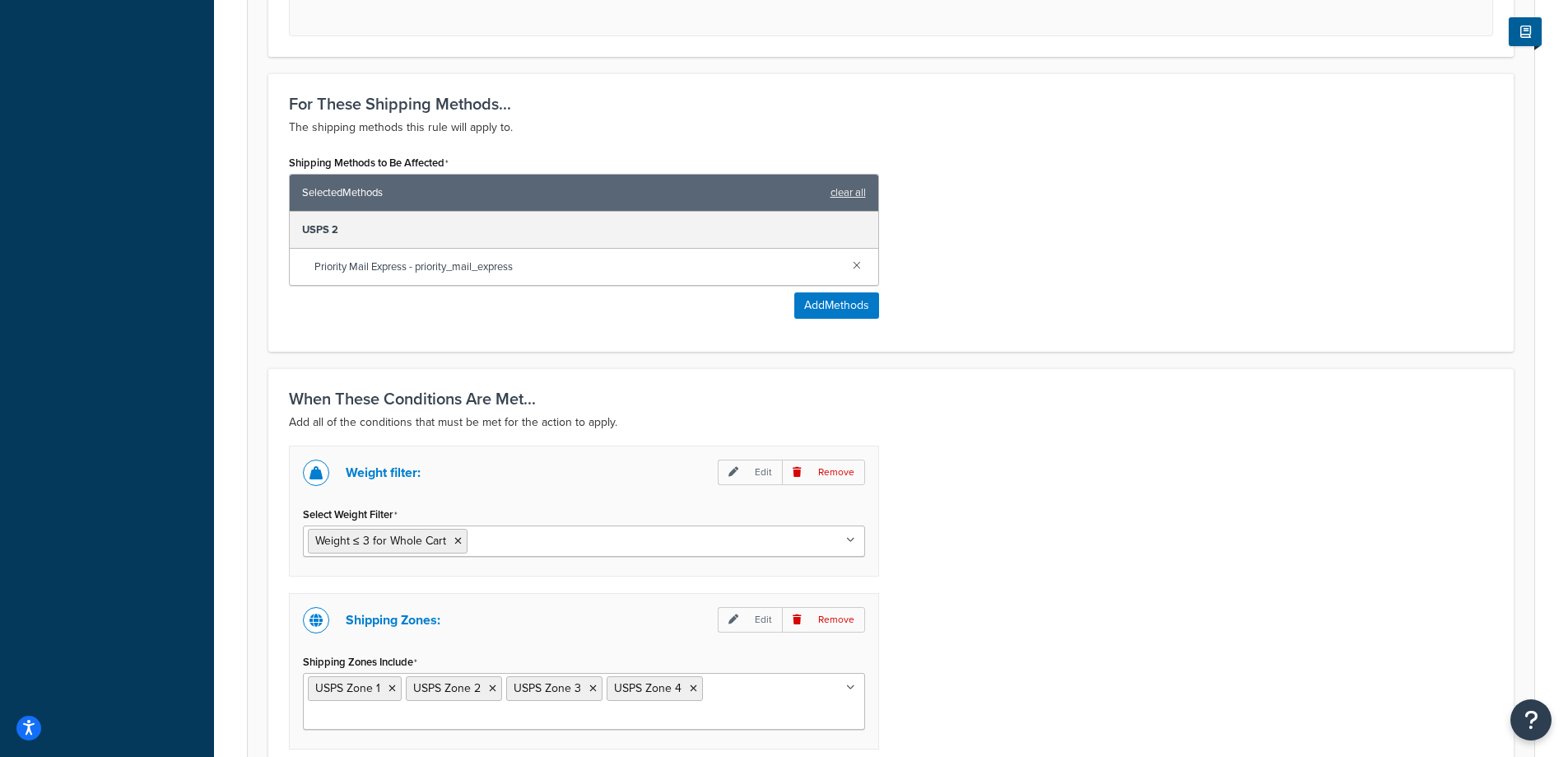
scroll to position [878, 0]
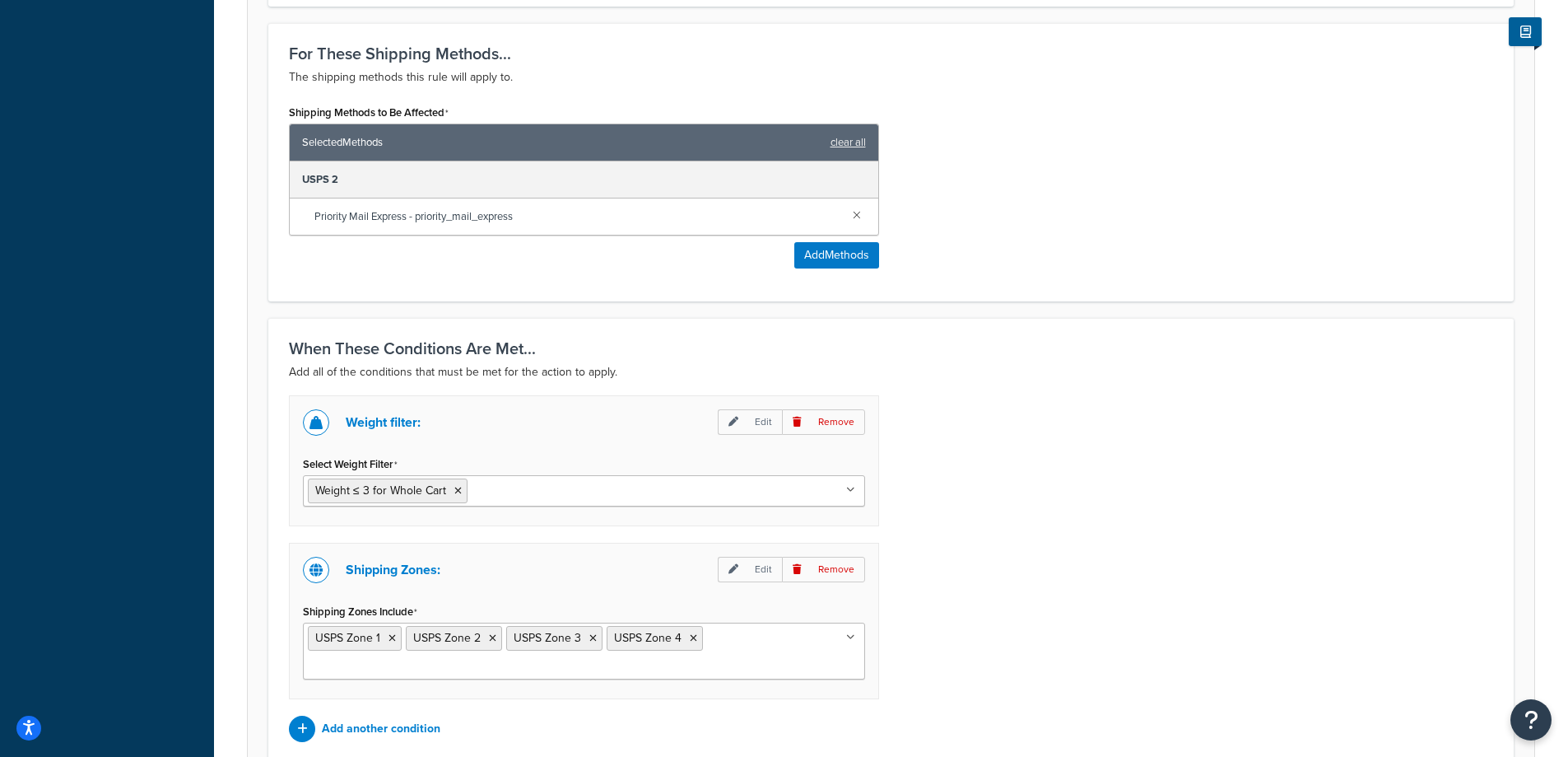
type input "Holiday Surcharge - Priority Express - Zone 1-4 - Weight 4-10lbs"
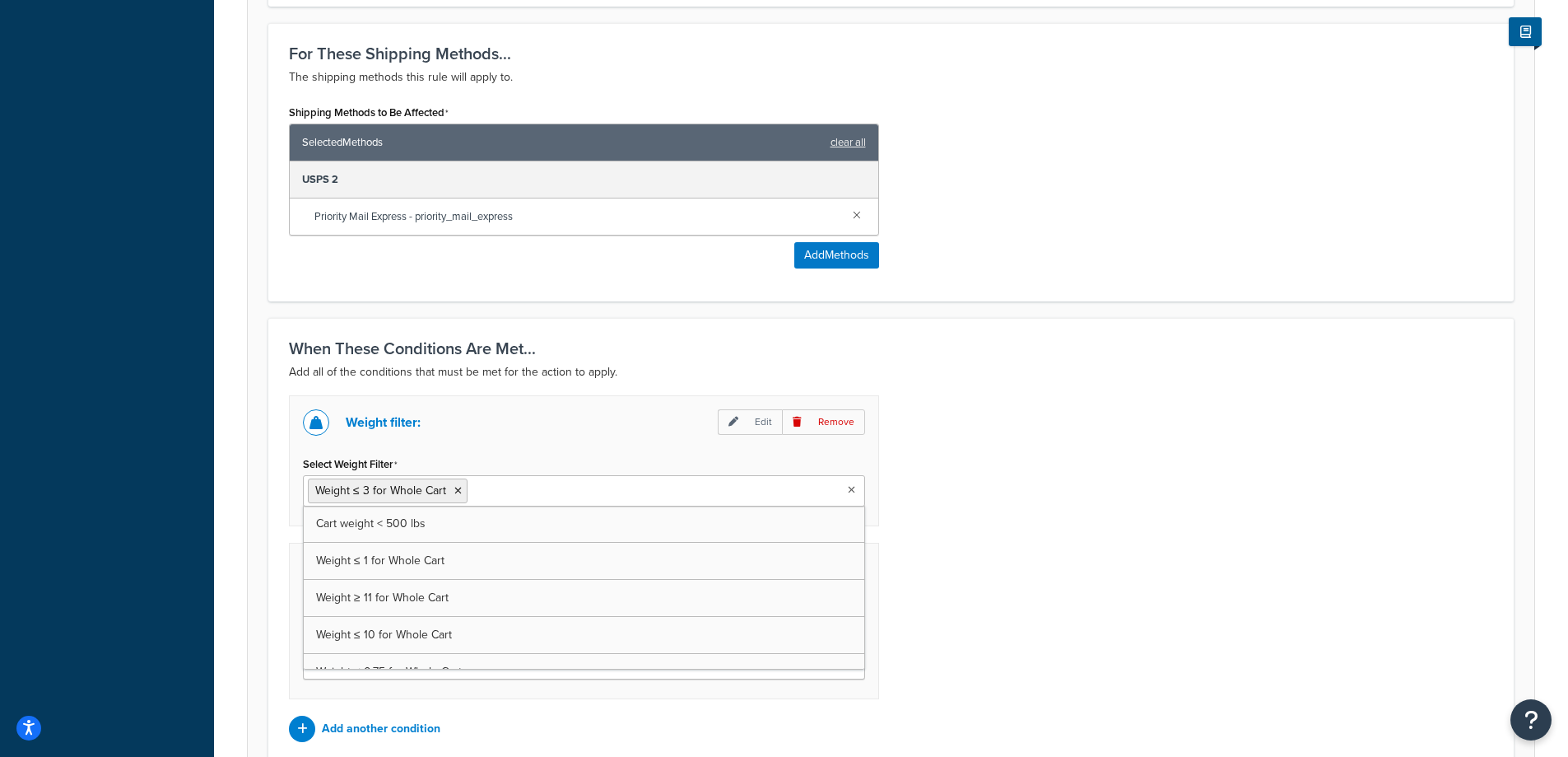
click at [831, 489] on ul "Weight ≤ 3 for Whole Cart" at bounding box center [584, 490] width 562 height 31
click at [750, 426] on p "Edit" at bounding box center [750, 422] width 65 height 26
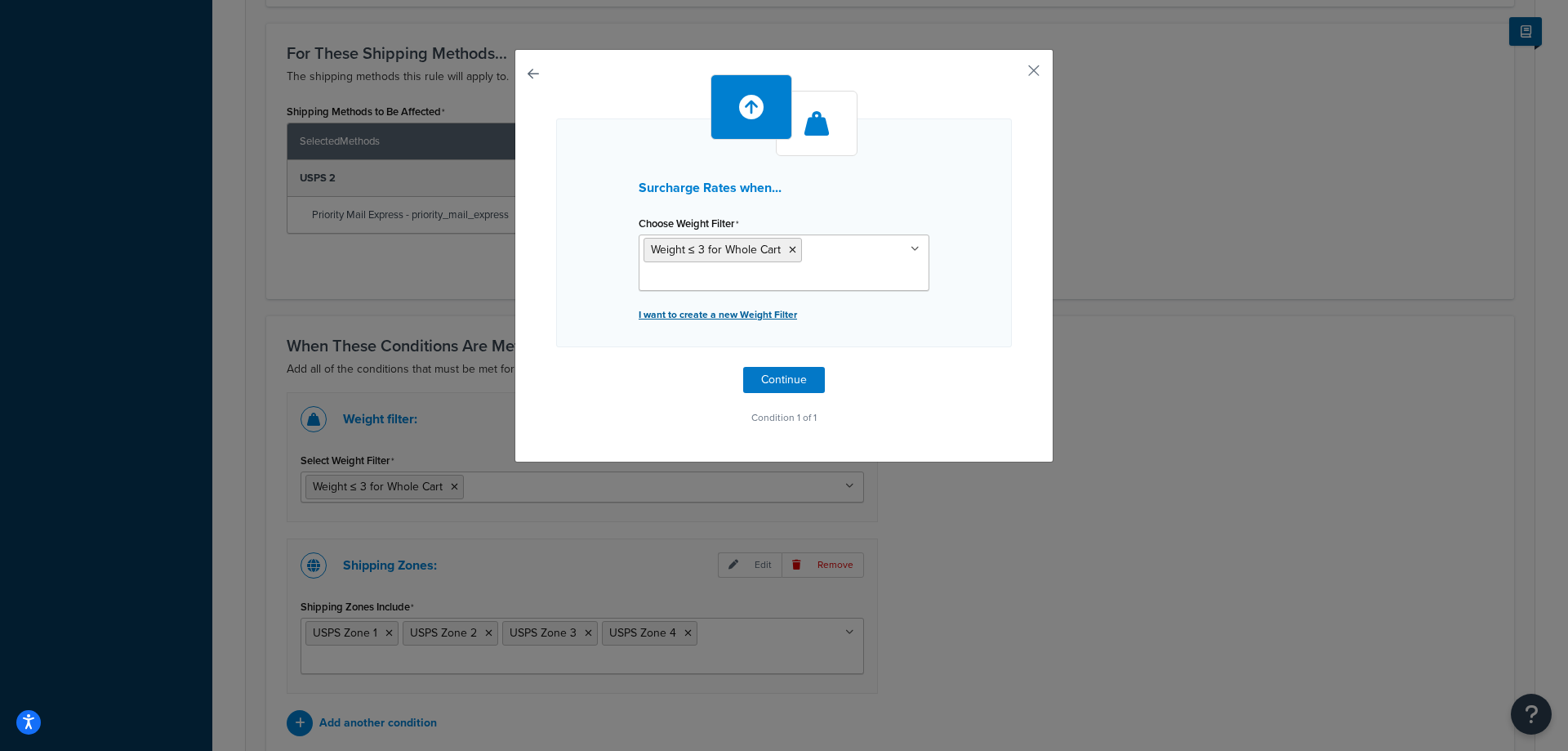
click at [774, 314] on p "I want to create a new Weight Filter" at bounding box center [784, 314] width 291 height 23
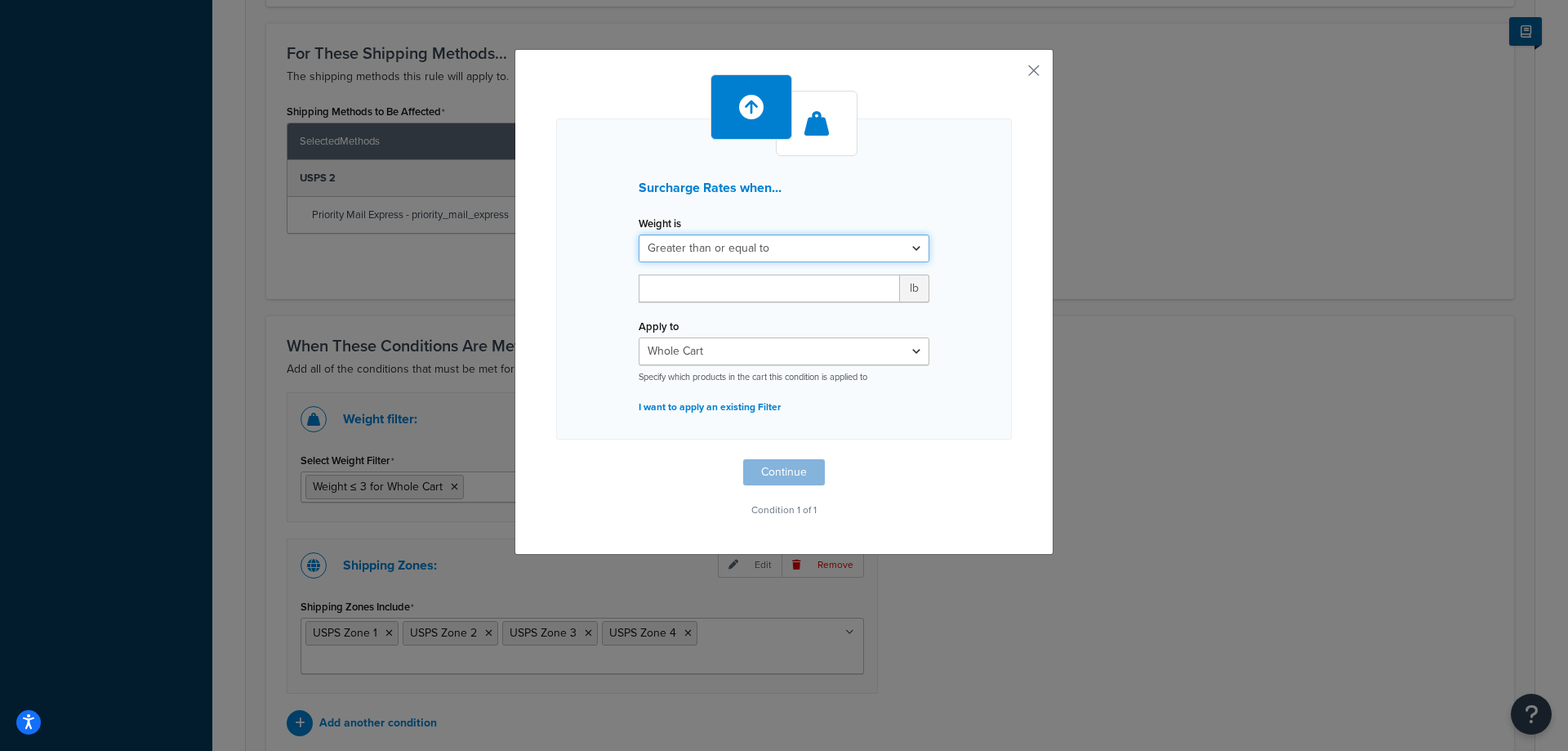
click at [893, 253] on select "Greater than or equal to Between or equal to Less than or equal to" at bounding box center [784, 249] width 291 height 28
select select "BETWEEN"
click at [638, 235] on select "Greater than or equal to Between or equal to Less than or equal to" at bounding box center [784, 249] width 291 height 28
click at [697, 292] on input "number" at bounding box center [690, 288] width 104 height 28
click at [819, 286] on input "number" at bounding box center [848, 288] width 104 height 28
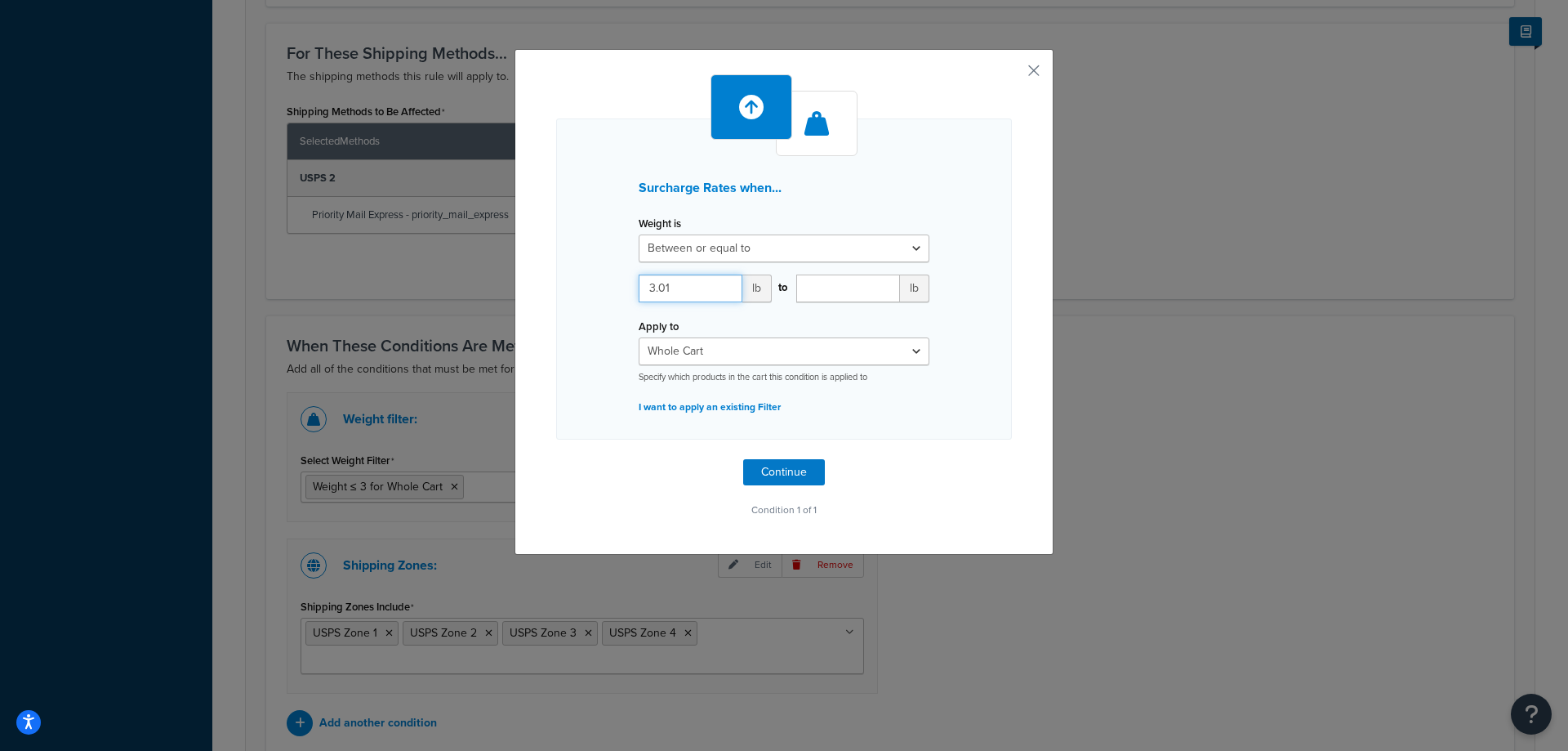
drag, startPoint x: 688, startPoint y: 291, endPoint x: 612, endPoint y: 307, distance: 77.7
click at [612, 307] on div "Surcharge Rates when... Weight is Greater than or equal to Between or equal to …" at bounding box center [784, 278] width 456 height 321
type input "4"
click at [852, 292] on input "number" at bounding box center [848, 288] width 104 height 28
type input "10"
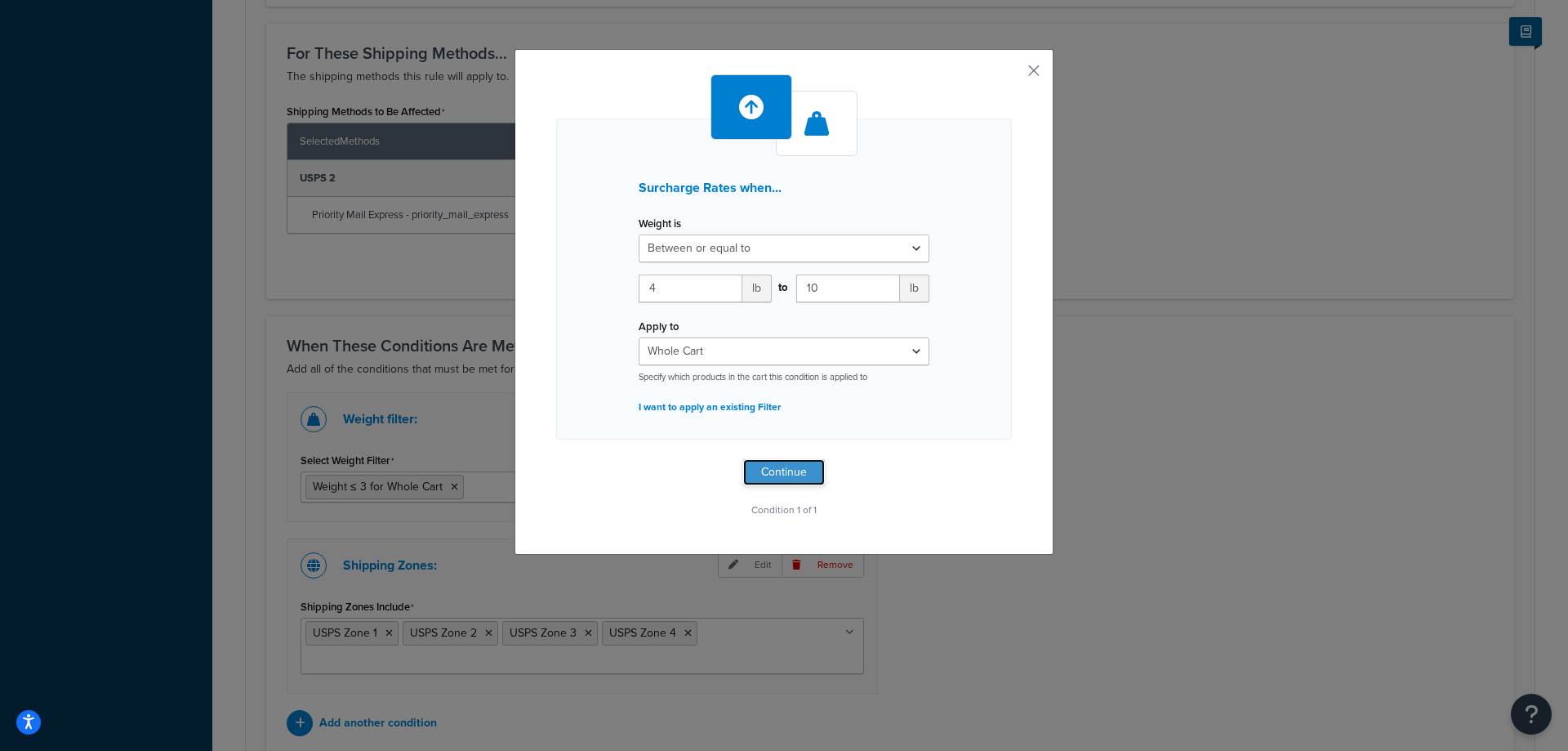
click at [768, 462] on button "Continue" at bounding box center [784, 472] width 82 height 26
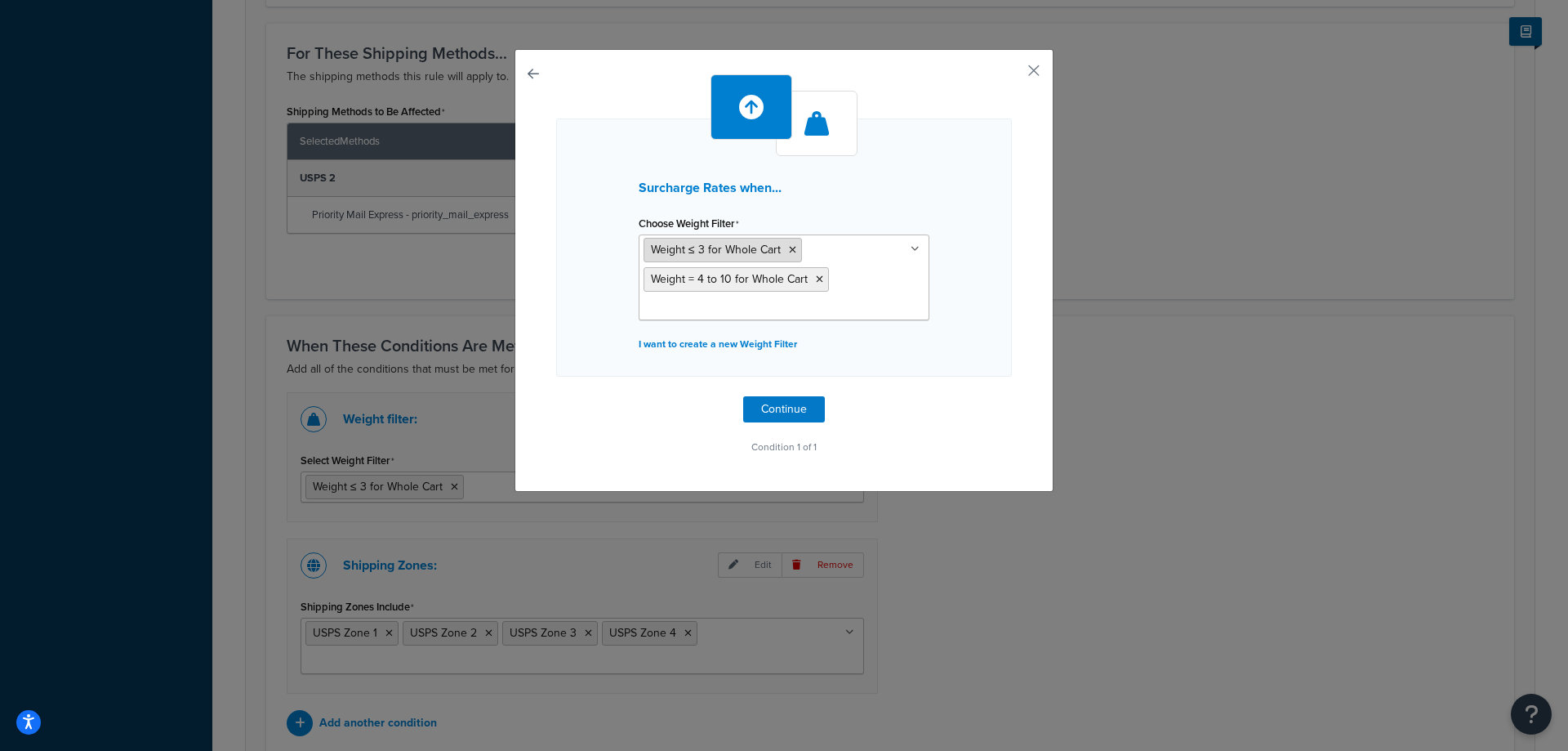
click at [788, 247] on icon at bounding box center [791, 250] width 7 height 10
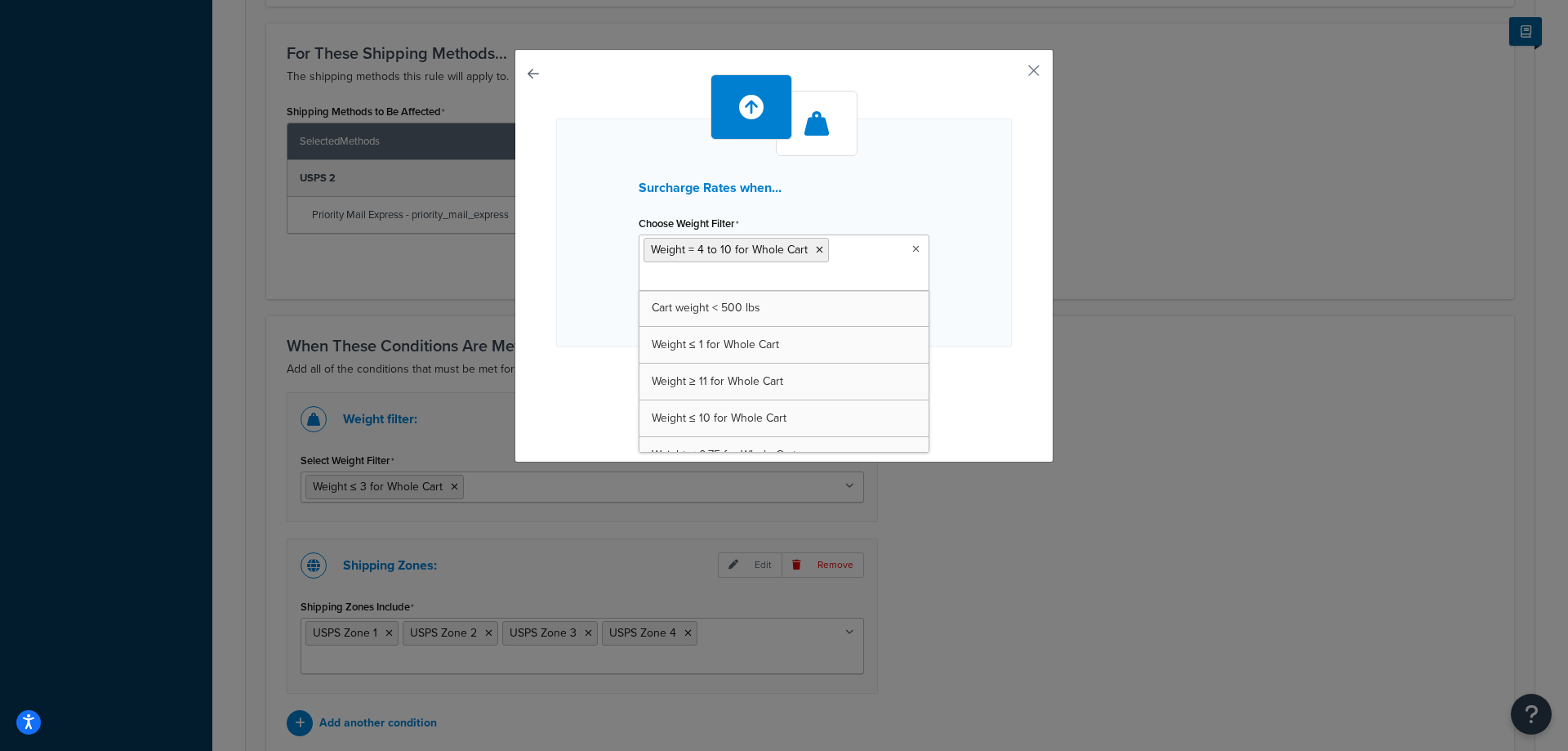
click at [949, 205] on div "Surcharge Rates when... Choose Weight Filter Weight = 4 to 10 for Whole Cart Ca…" at bounding box center [784, 233] width 456 height 229
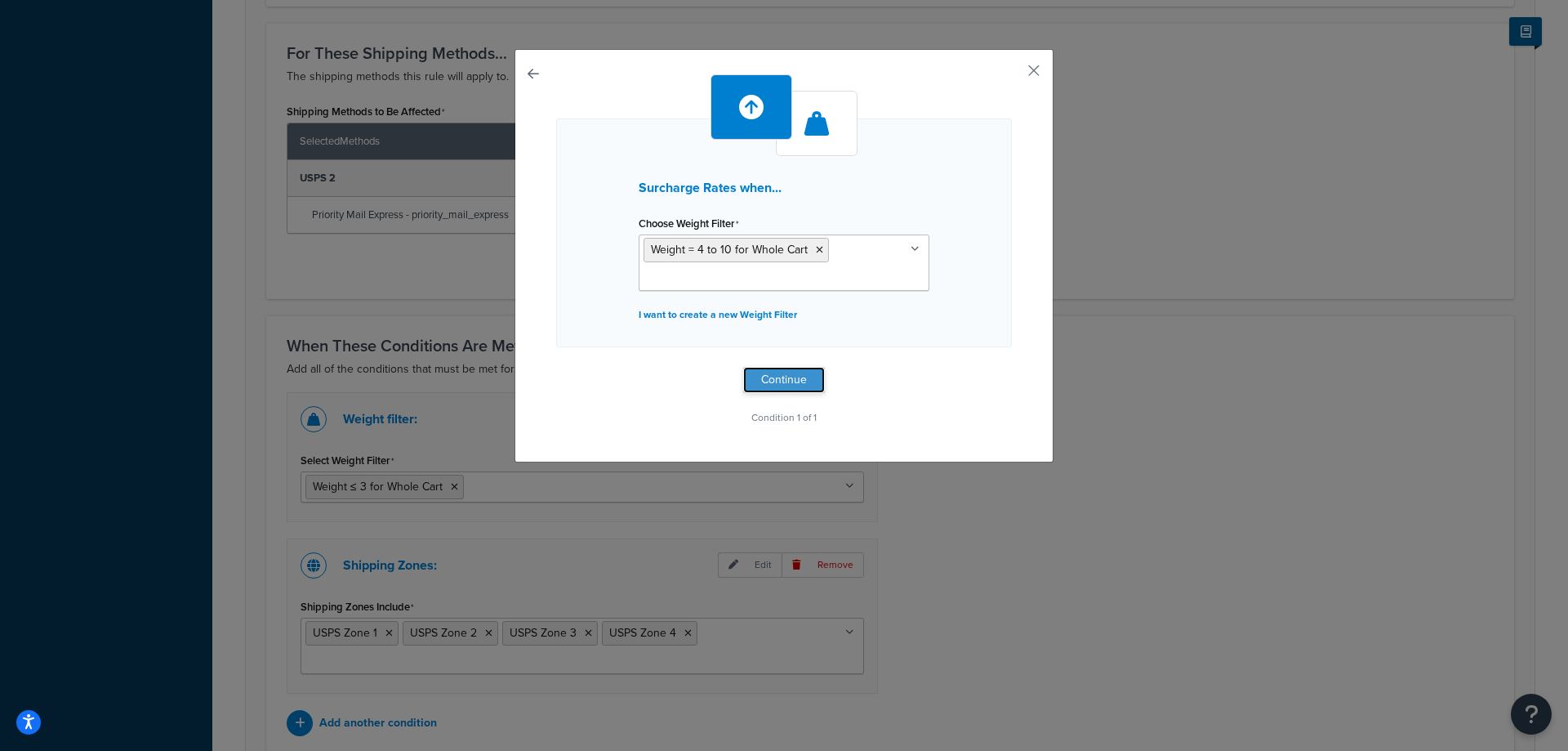
click at [801, 374] on button "Continue" at bounding box center [784, 380] width 82 height 26
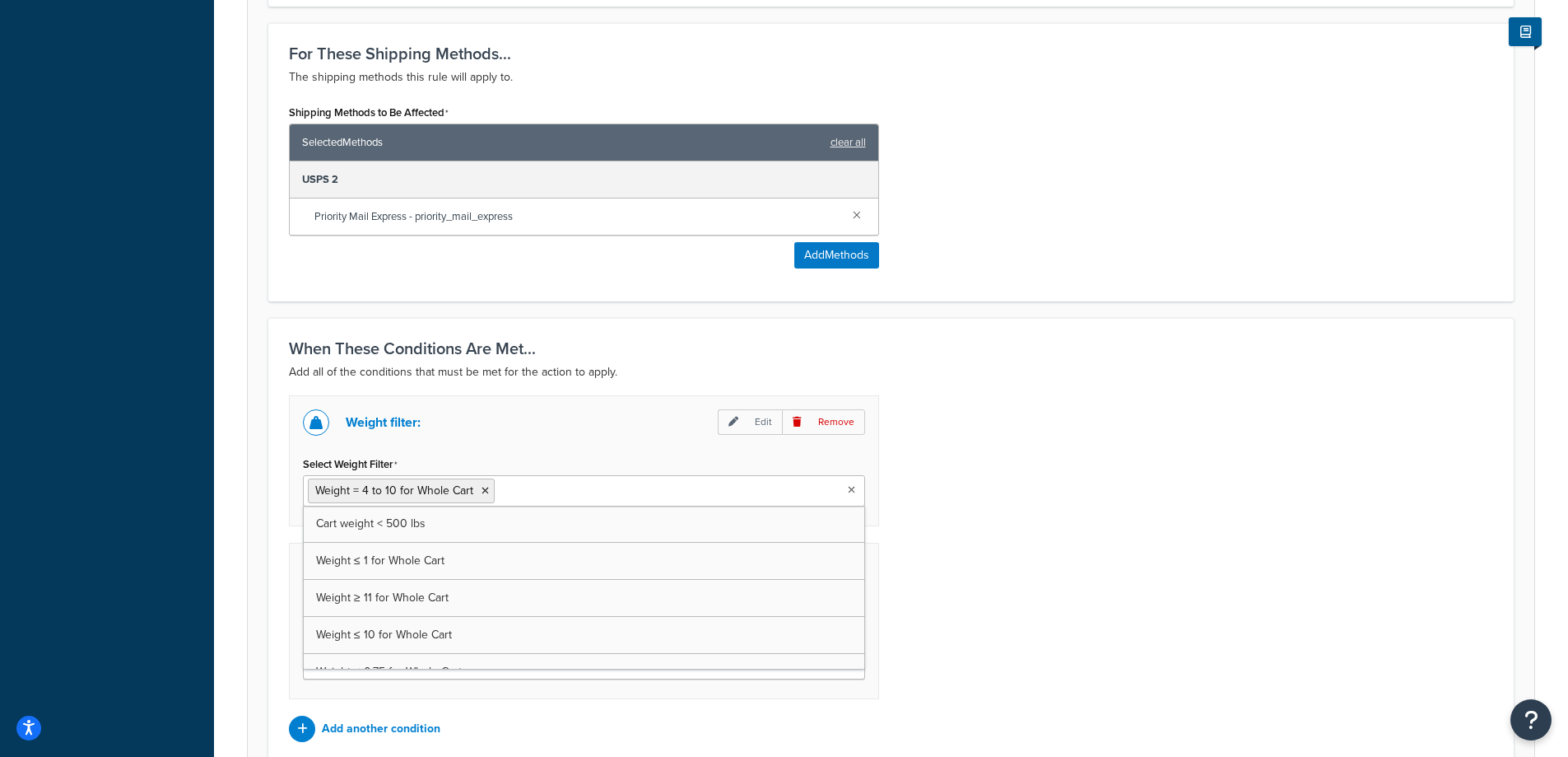
click at [682, 488] on ul "Weight = 4 to 10 for Whole Cart" at bounding box center [584, 490] width 562 height 31
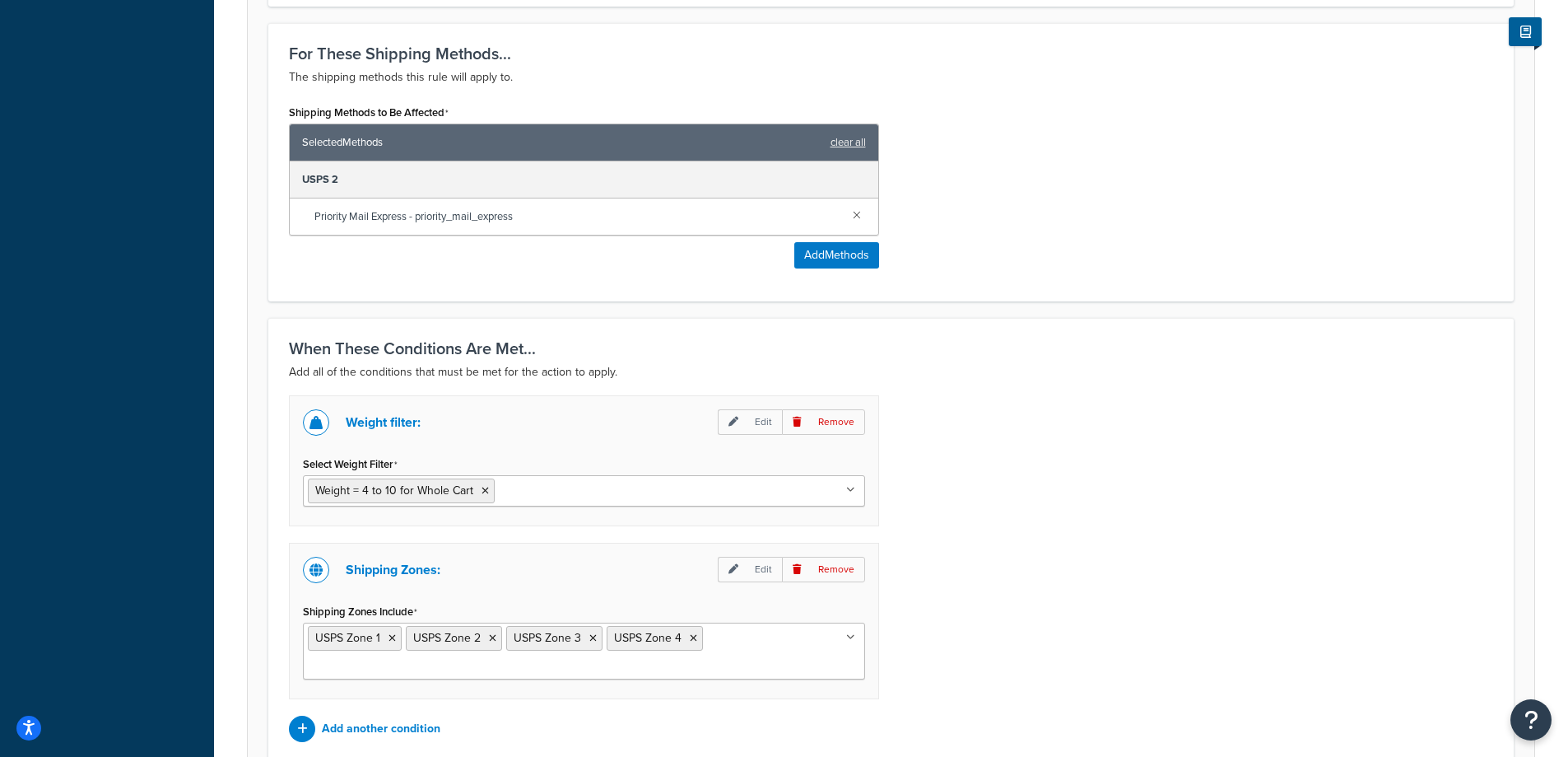
click at [952, 488] on div "Weight filter: Edit Remove Select Weight Filter Weight = 4 to 10 for Whole Cart…" at bounding box center [891, 568] width 1229 height 346
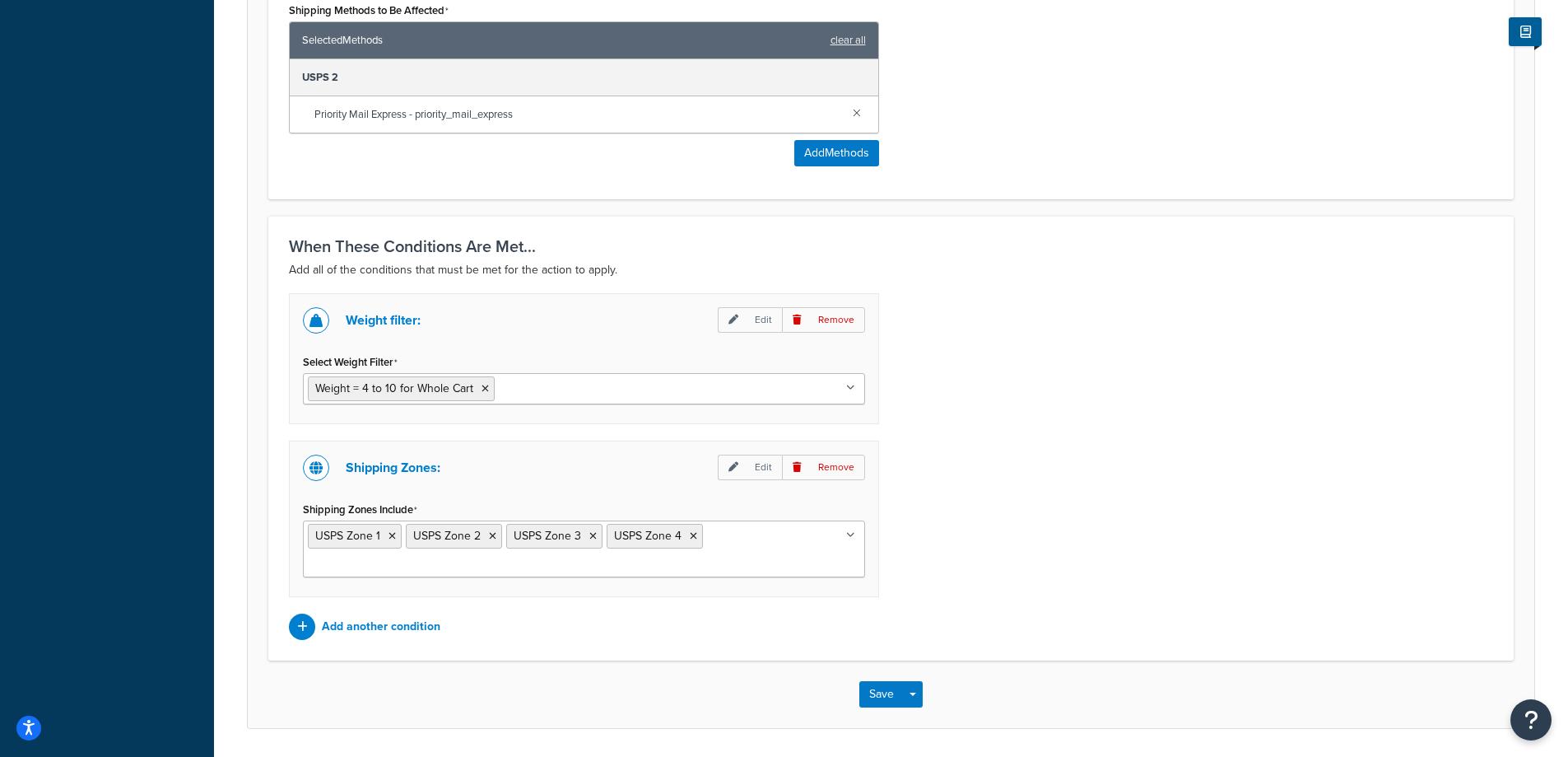
scroll to position [1035, 0]
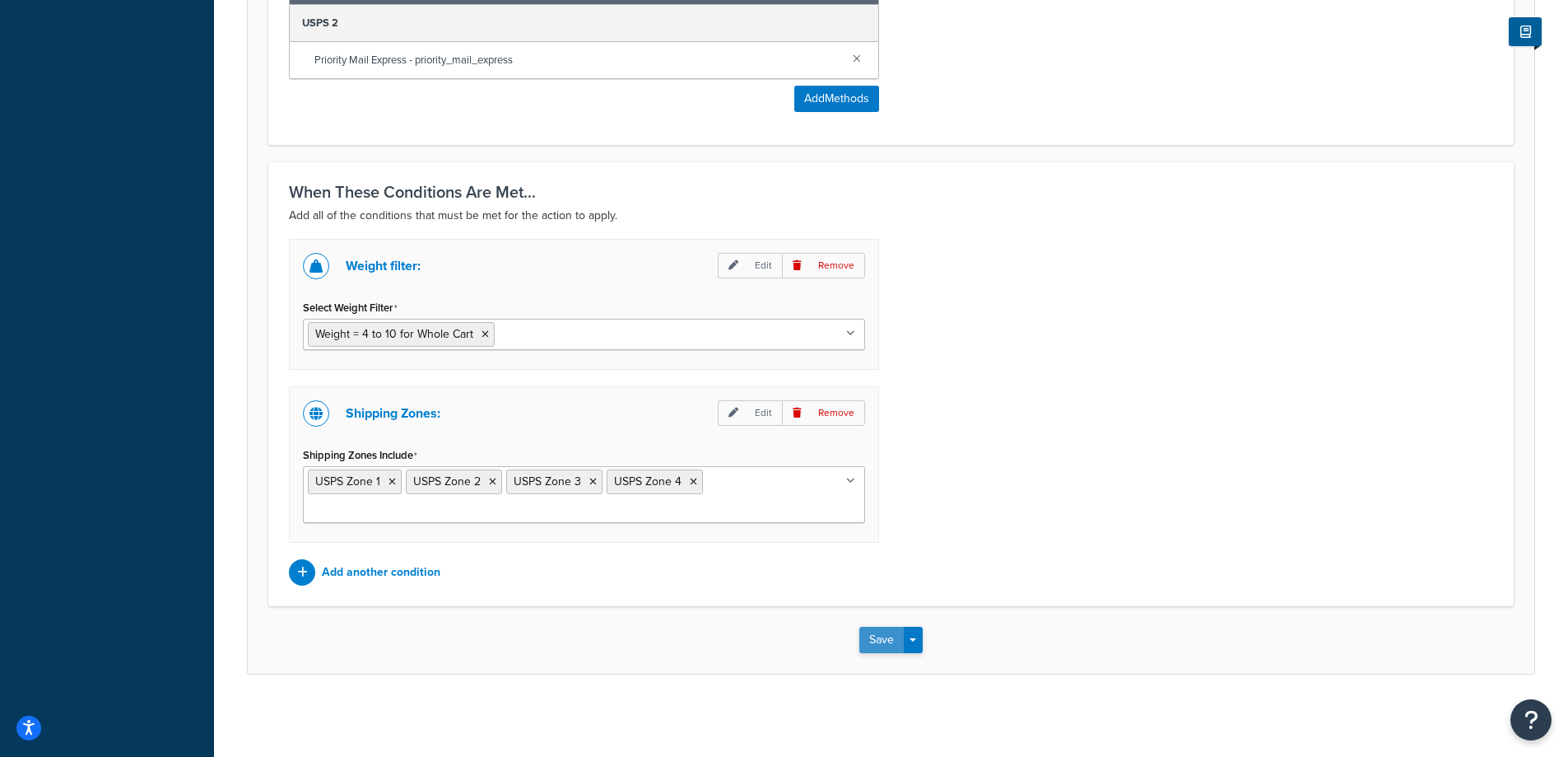
click at [871, 643] on button "Save" at bounding box center [881, 640] width 45 height 26
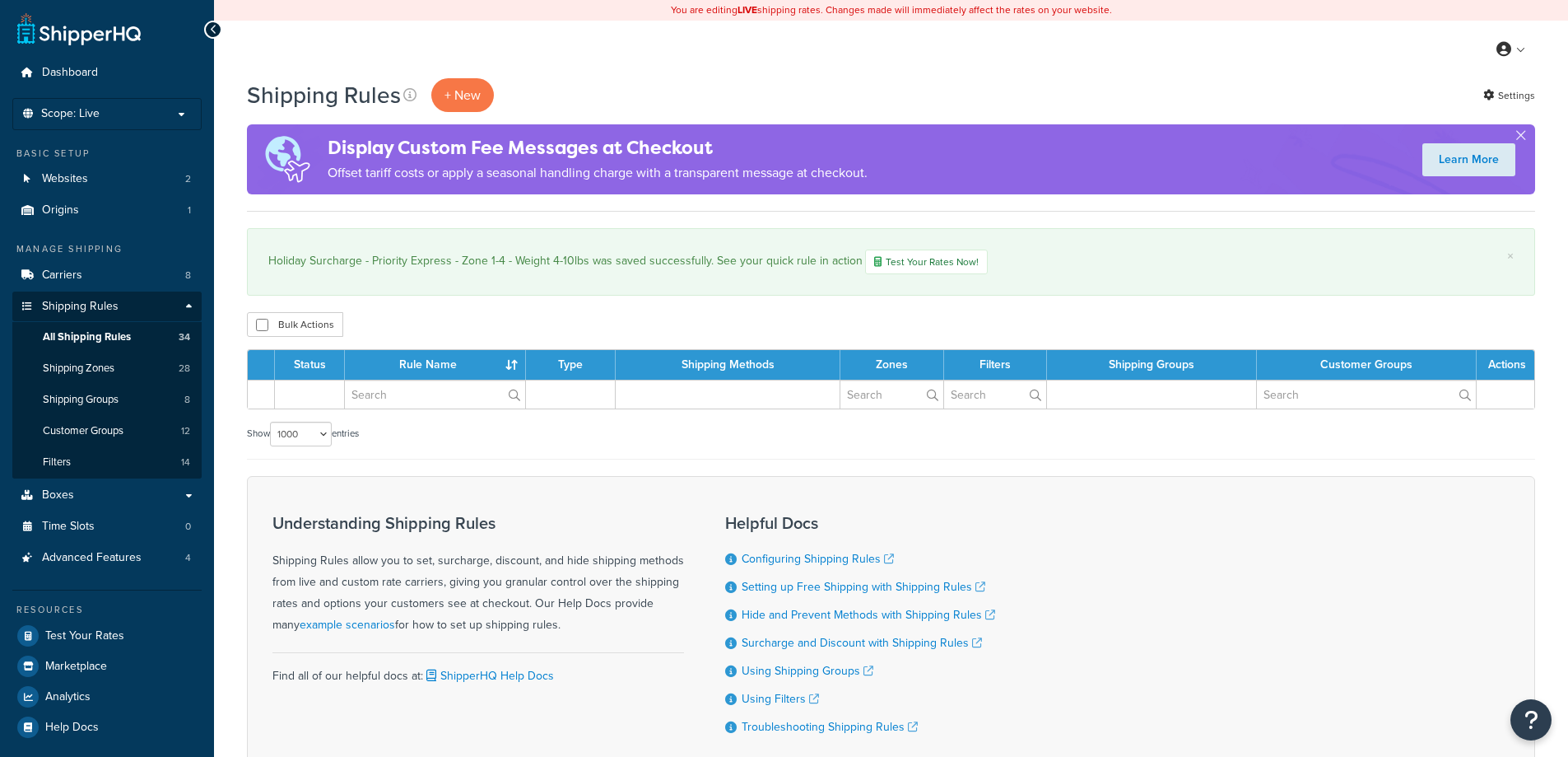
select select "1000"
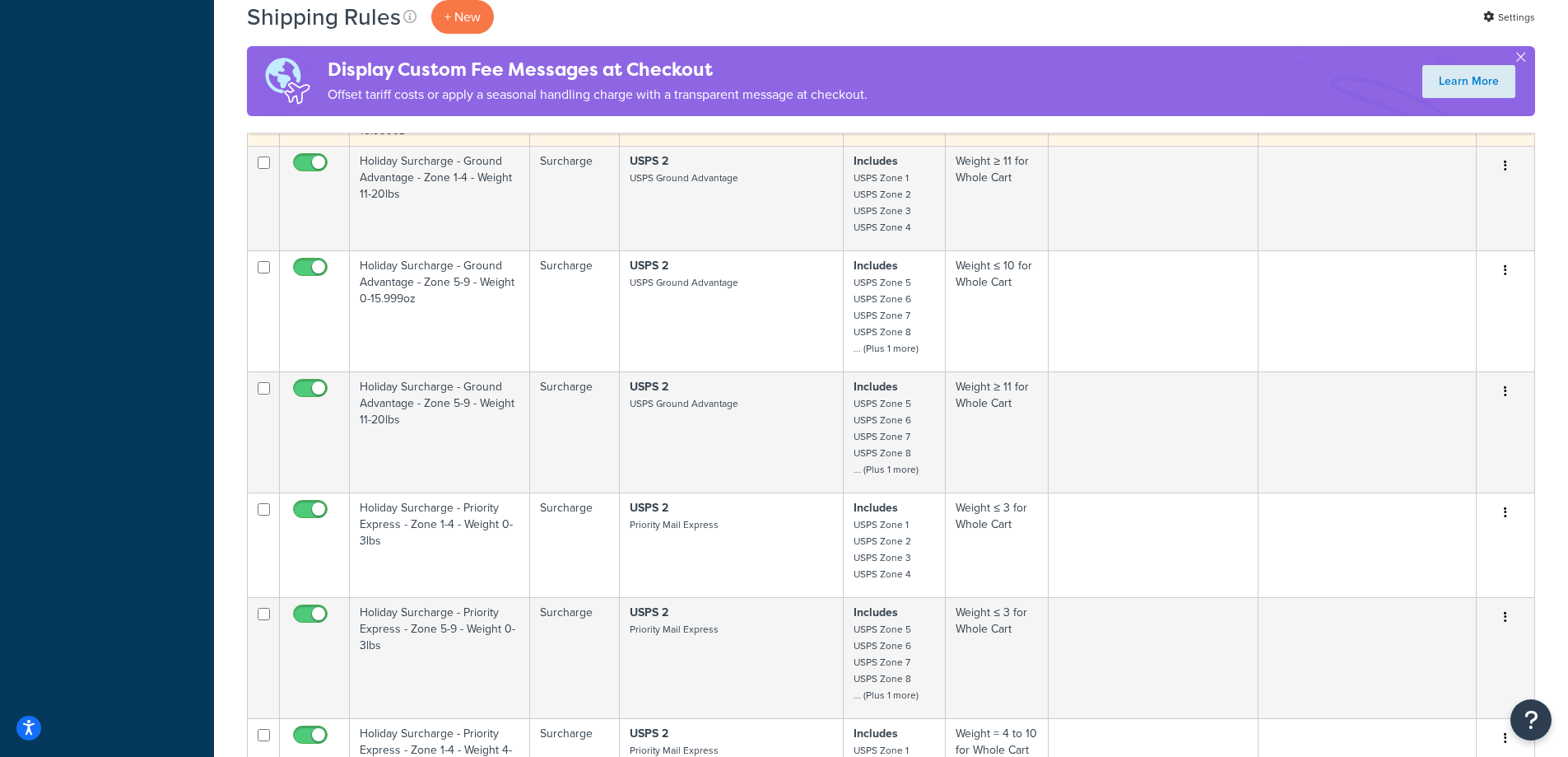
scroll to position [3951, 0]
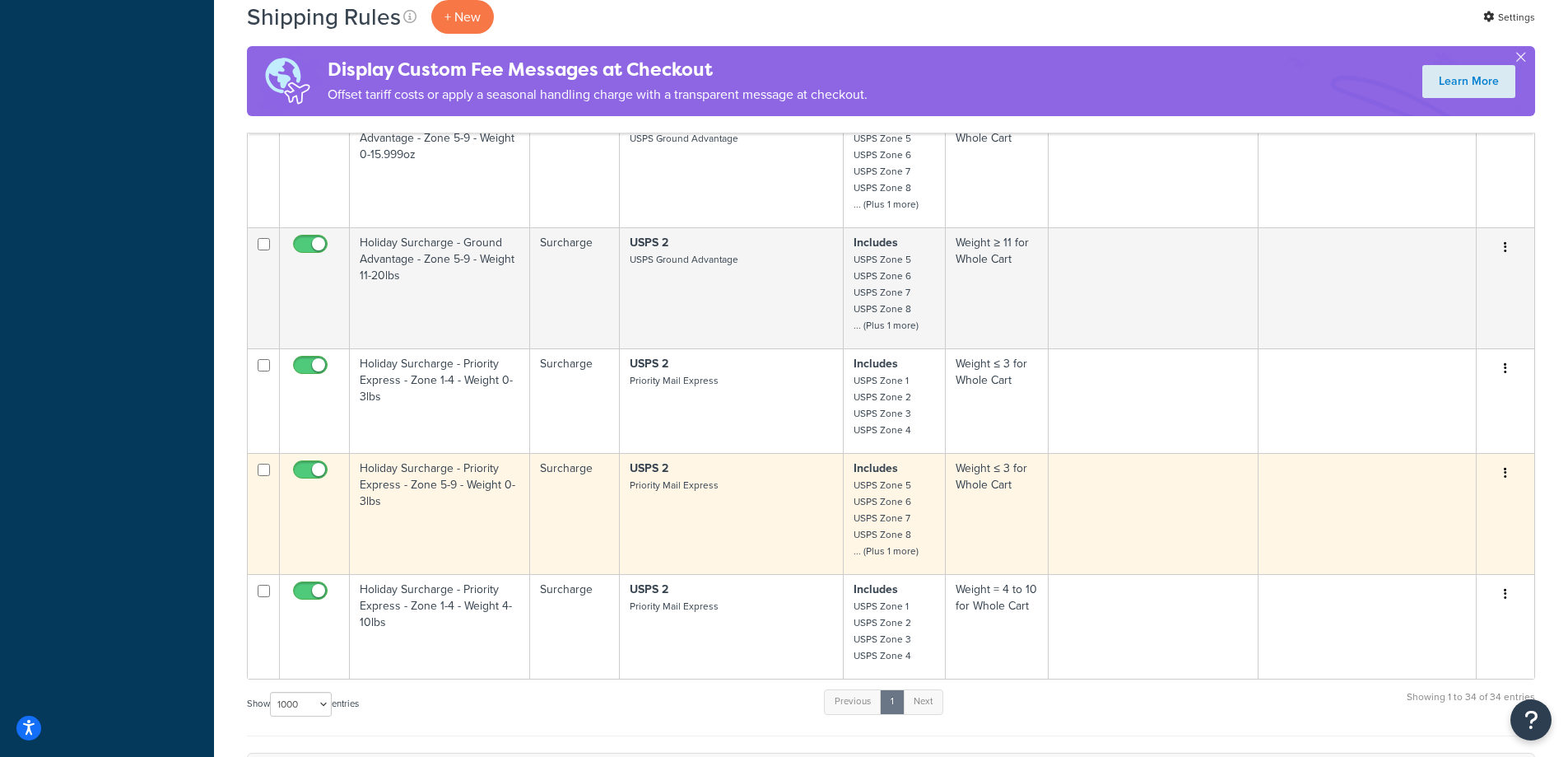
click at [1506, 474] on button "button" at bounding box center [1504, 473] width 23 height 26
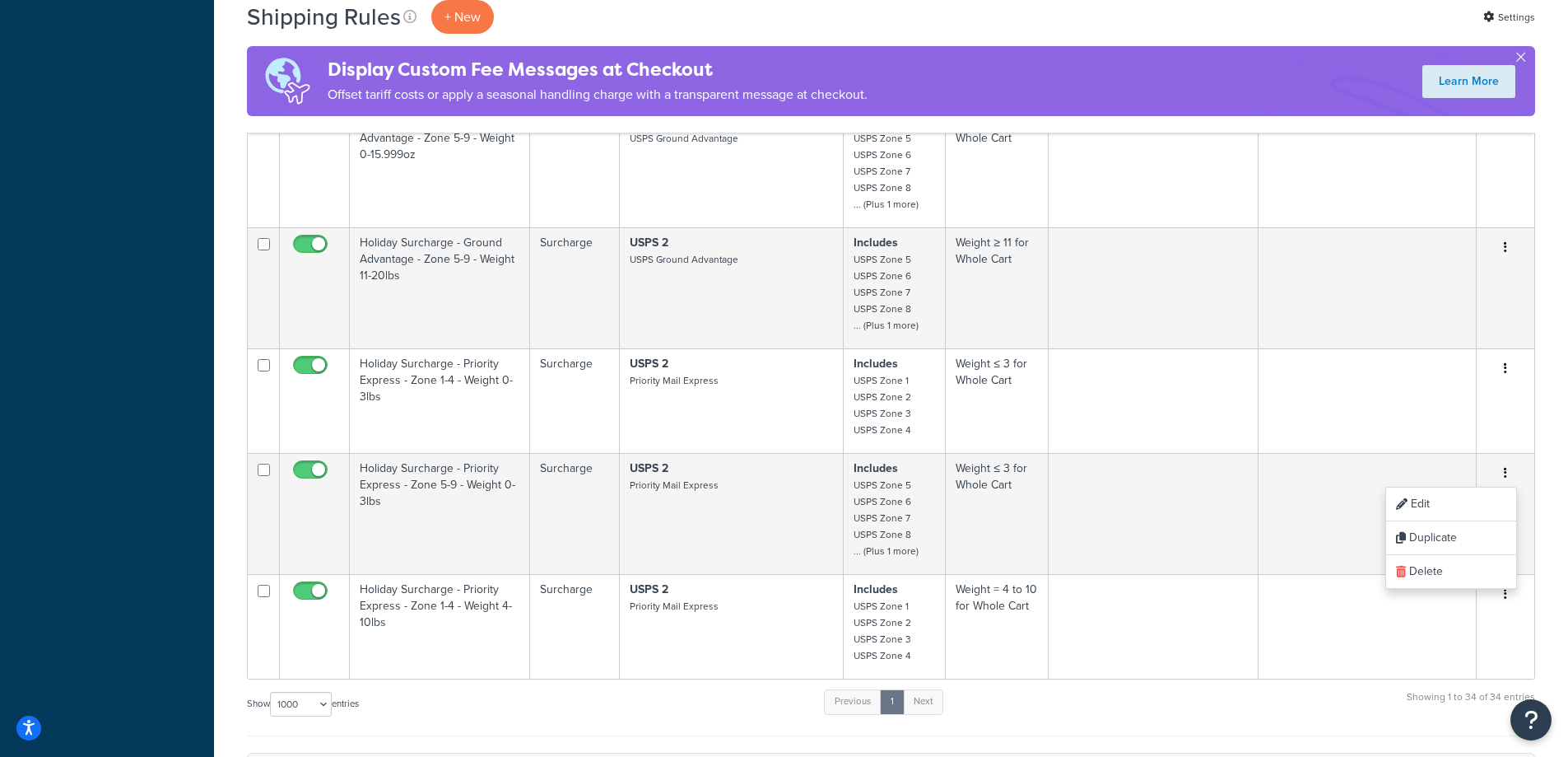
click at [1294, 695] on div "Show 10 15 25 50 100 1000 entries Previous 1 Next Showing 1 to 34 of 34 entries" at bounding box center [890, 711] width 1288 height 49
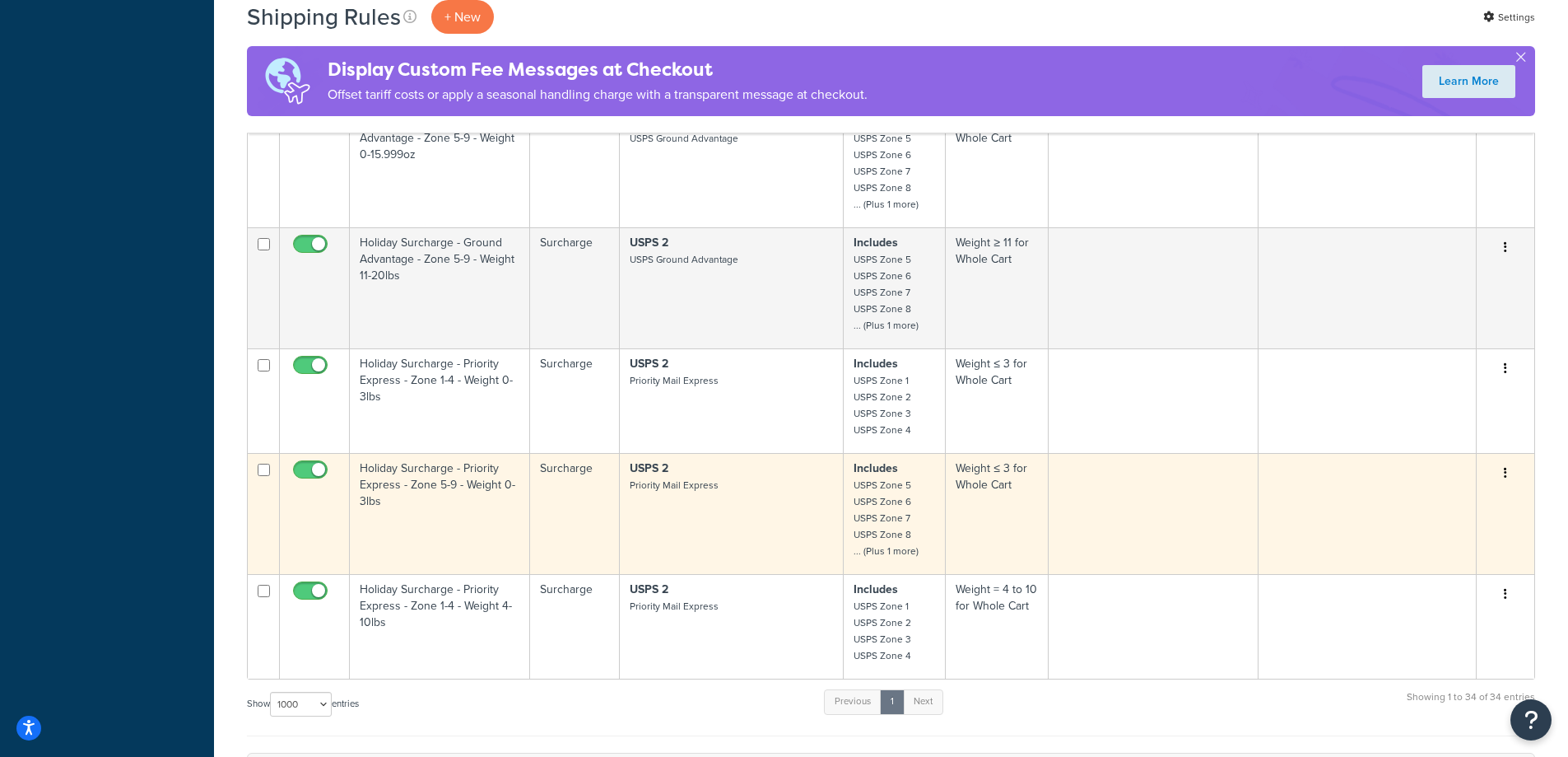
click at [1505, 475] on icon "button" at bounding box center [1504, 473] width 3 height 12
click at [1439, 540] on link "Duplicate" at bounding box center [1451, 538] width 130 height 34
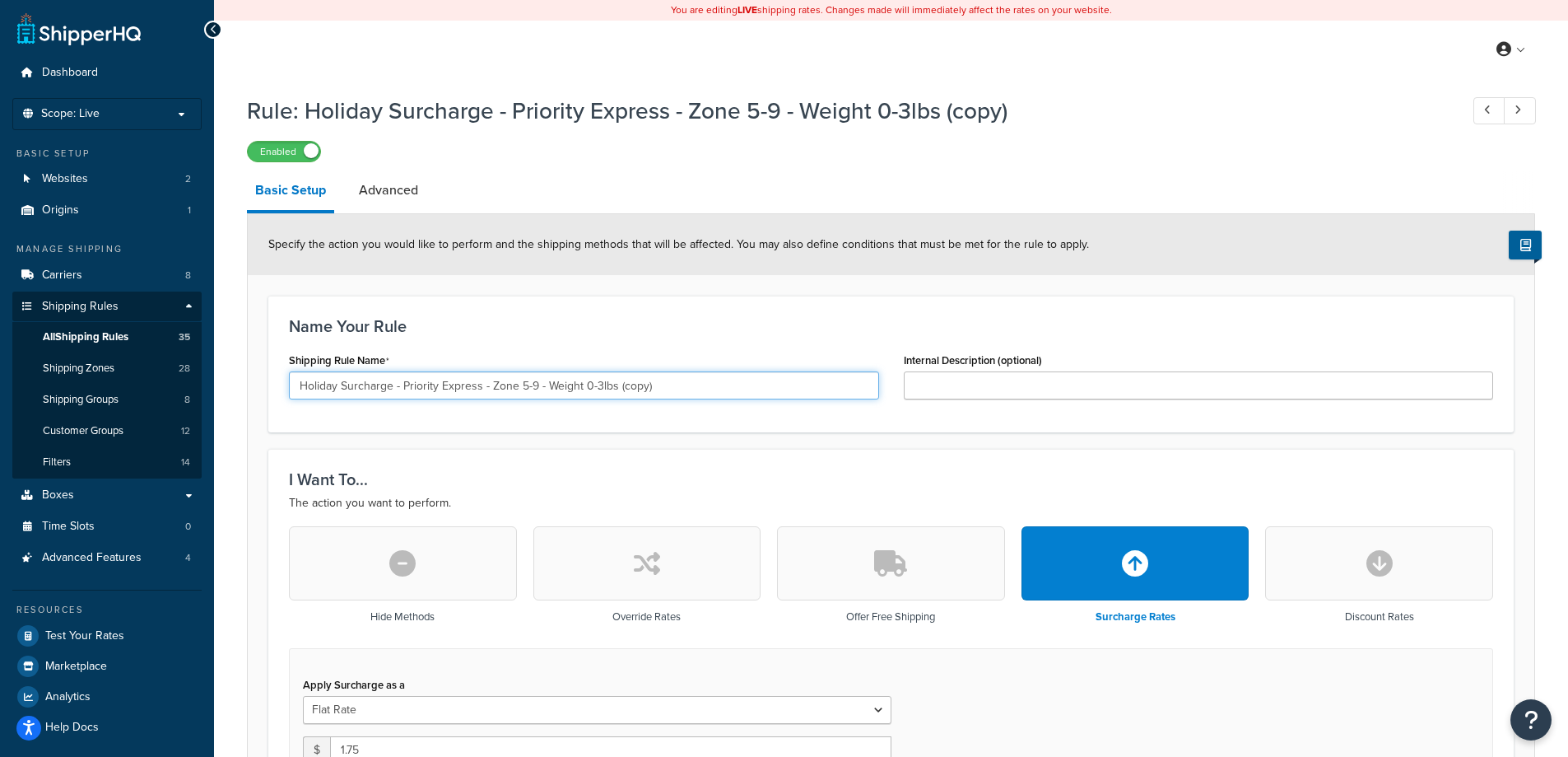
drag, startPoint x: 670, startPoint y: 388, endPoint x: 619, endPoint y: 389, distance: 51.0
click at [619, 389] on input "Holiday Surcharge - Priority Express - Zone 5-9 - Weight 0-3lbs (copy)" at bounding box center [583, 385] width 590 height 28
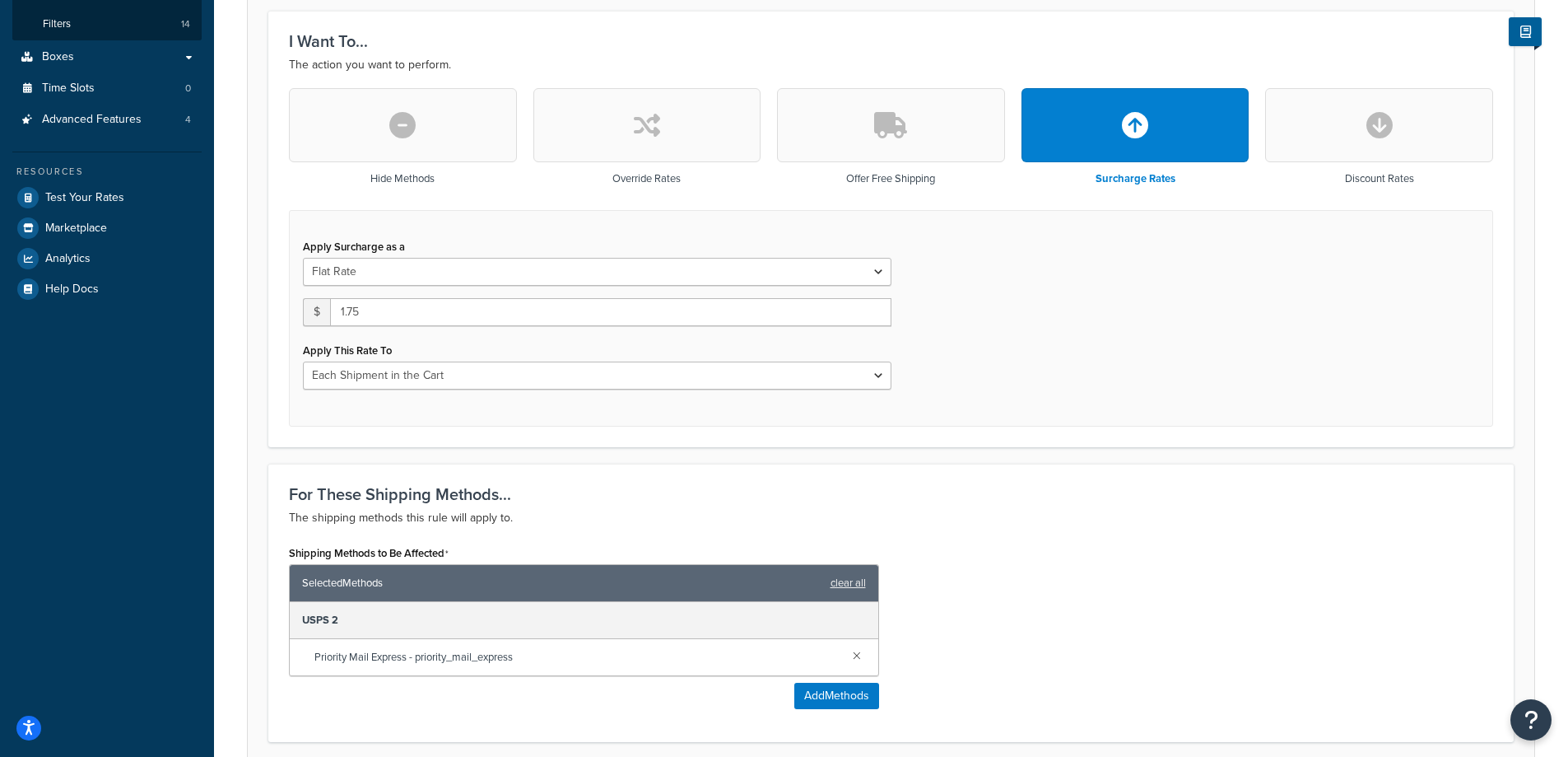
scroll to position [439, 0]
type input "Holiday Surcharge - Priority Express - Zone 5-9 - Weight 4-10lbs"
drag, startPoint x: 383, startPoint y: 307, endPoint x: 309, endPoint y: 325, distance: 76.2
click at [309, 325] on div "Apply Surcharge as a Flat Rate Percentage Flat Rate & Percentage $ 1.75 Apply T…" at bounding box center [597, 311] width 613 height 155
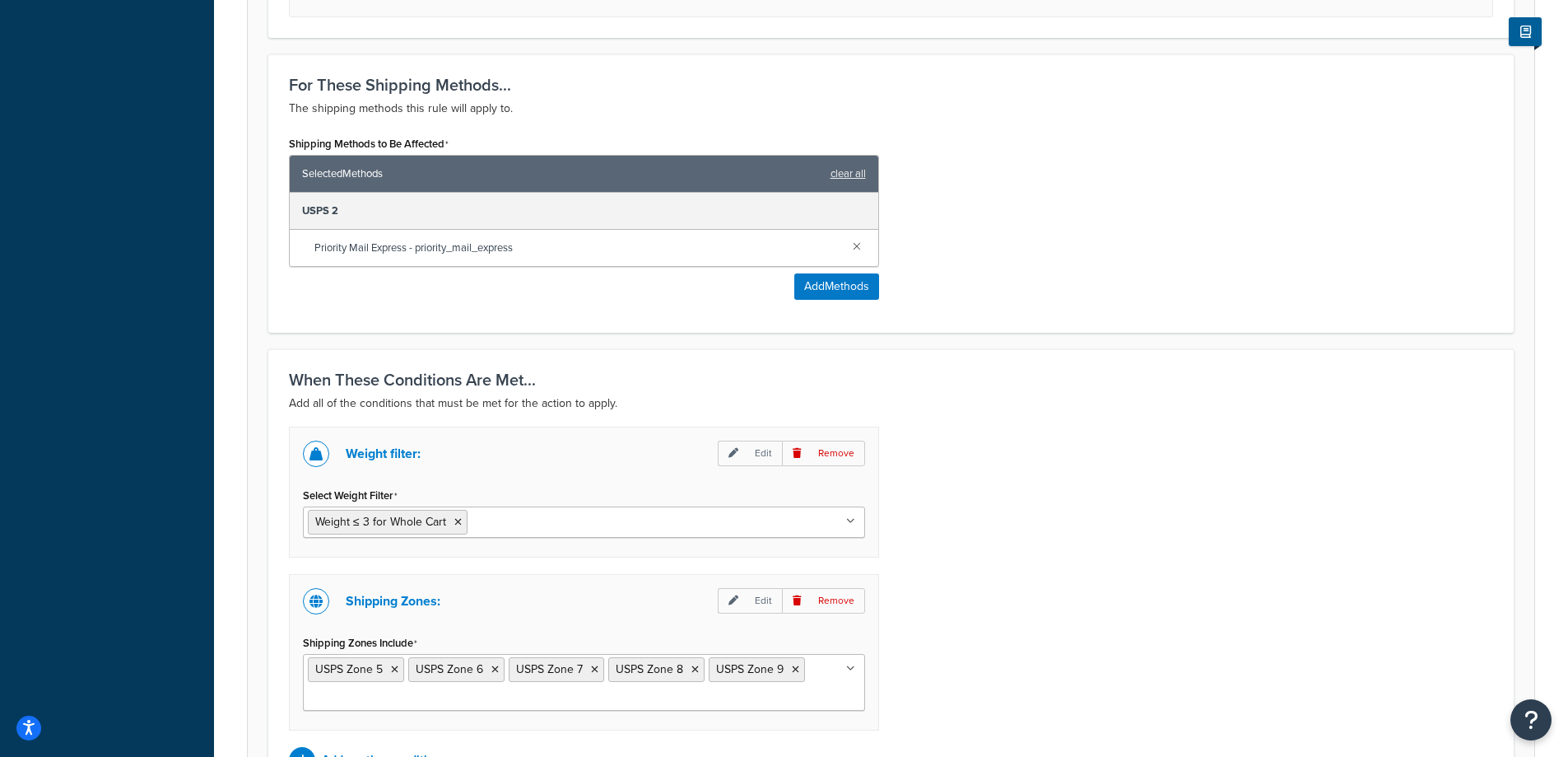
scroll to position [878, 0]
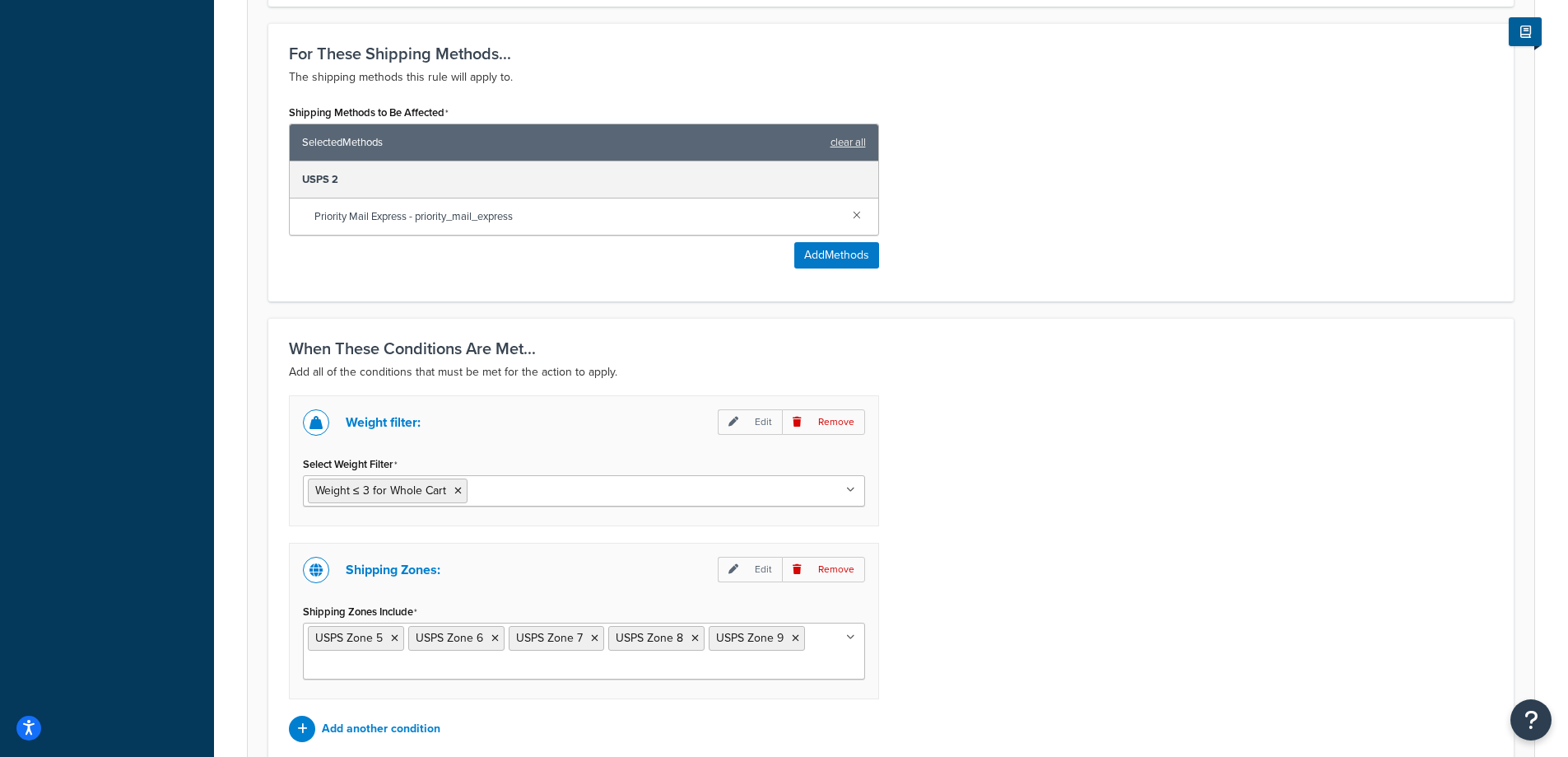
type input "3.95"
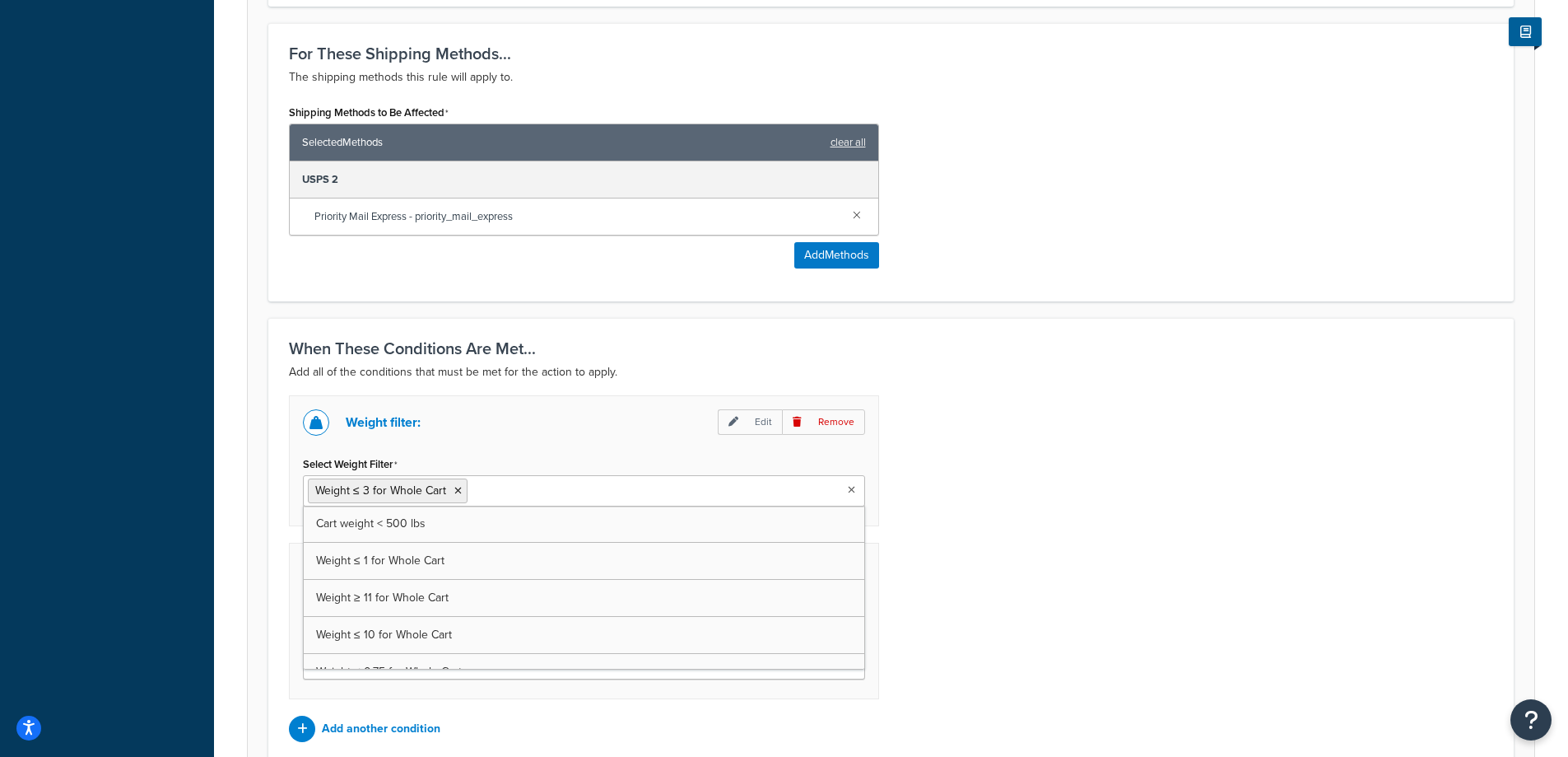
click at [850, 493] on icon at bounding box center [850, 489] width 7 height 10
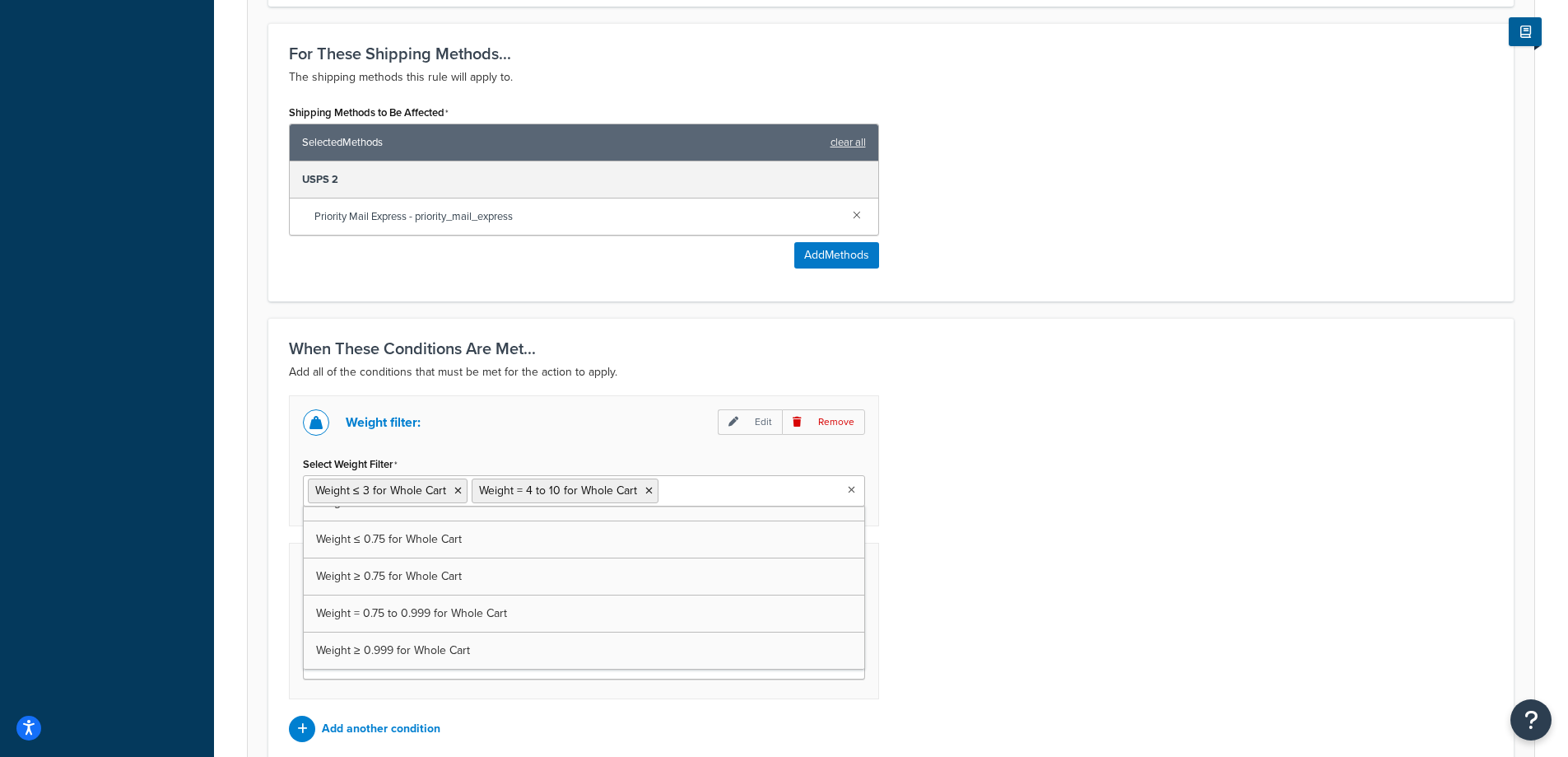
scroll to position [132, 0]
click at [456, 491] on icon at bounding box center [457, 490] width 7 height 10
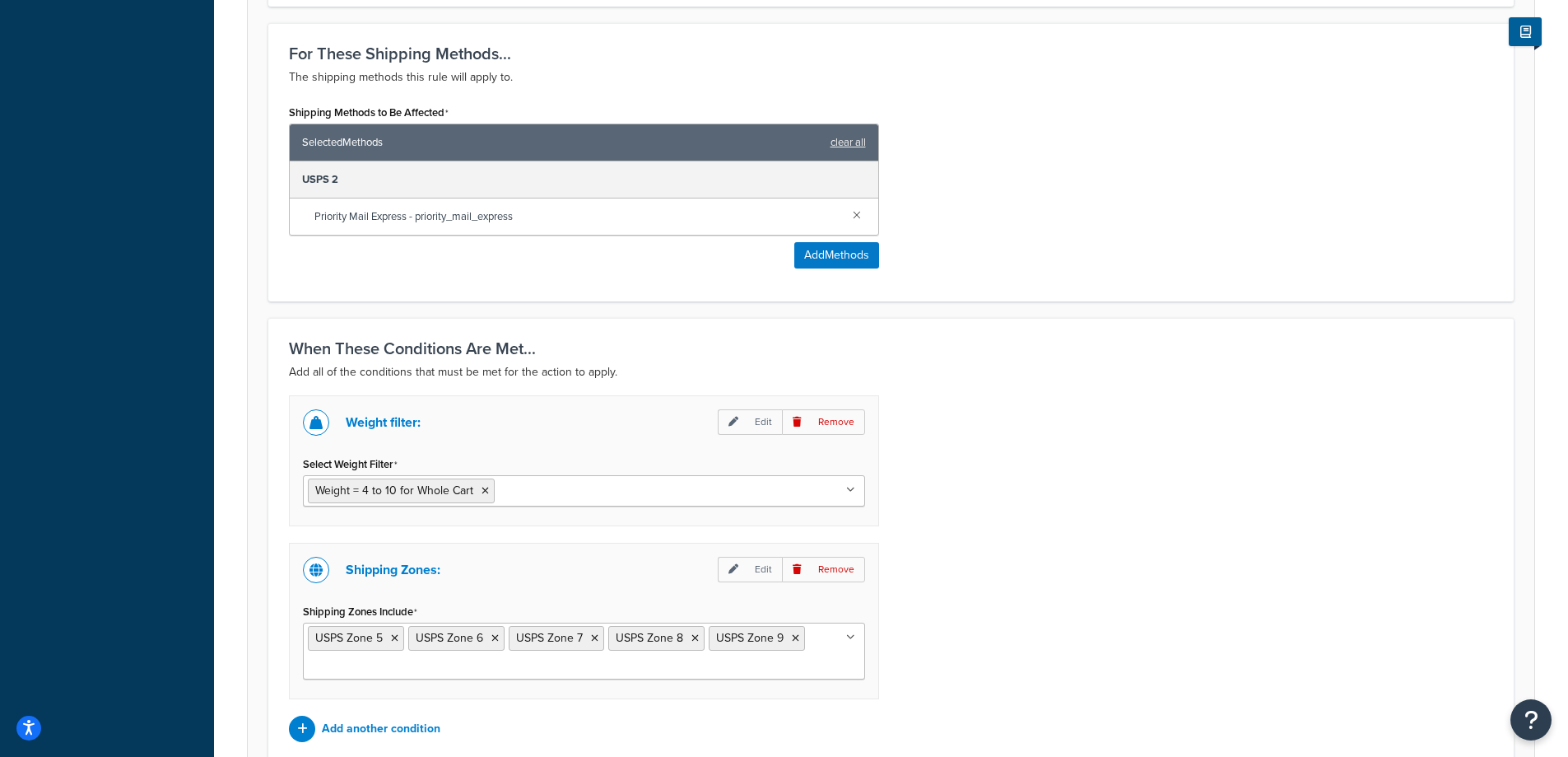
click at [1009, 476] on div "Weight filter: Edit Remove Select Weight Filter Weight = 4 to 10 for Whole Cart…" at bounding box center [891, 568] width 1229 height 346
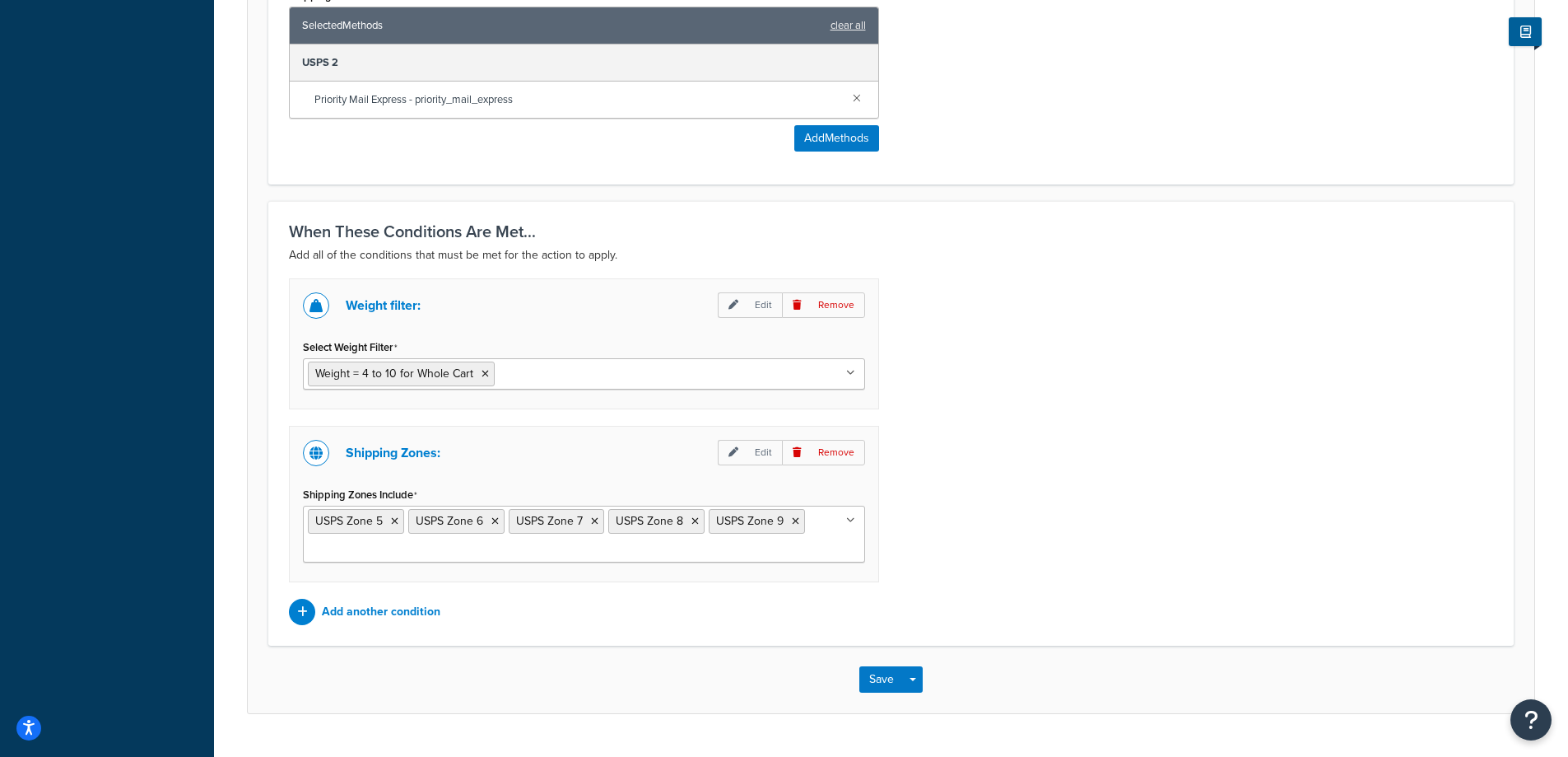
scroll to position [1035, 0]
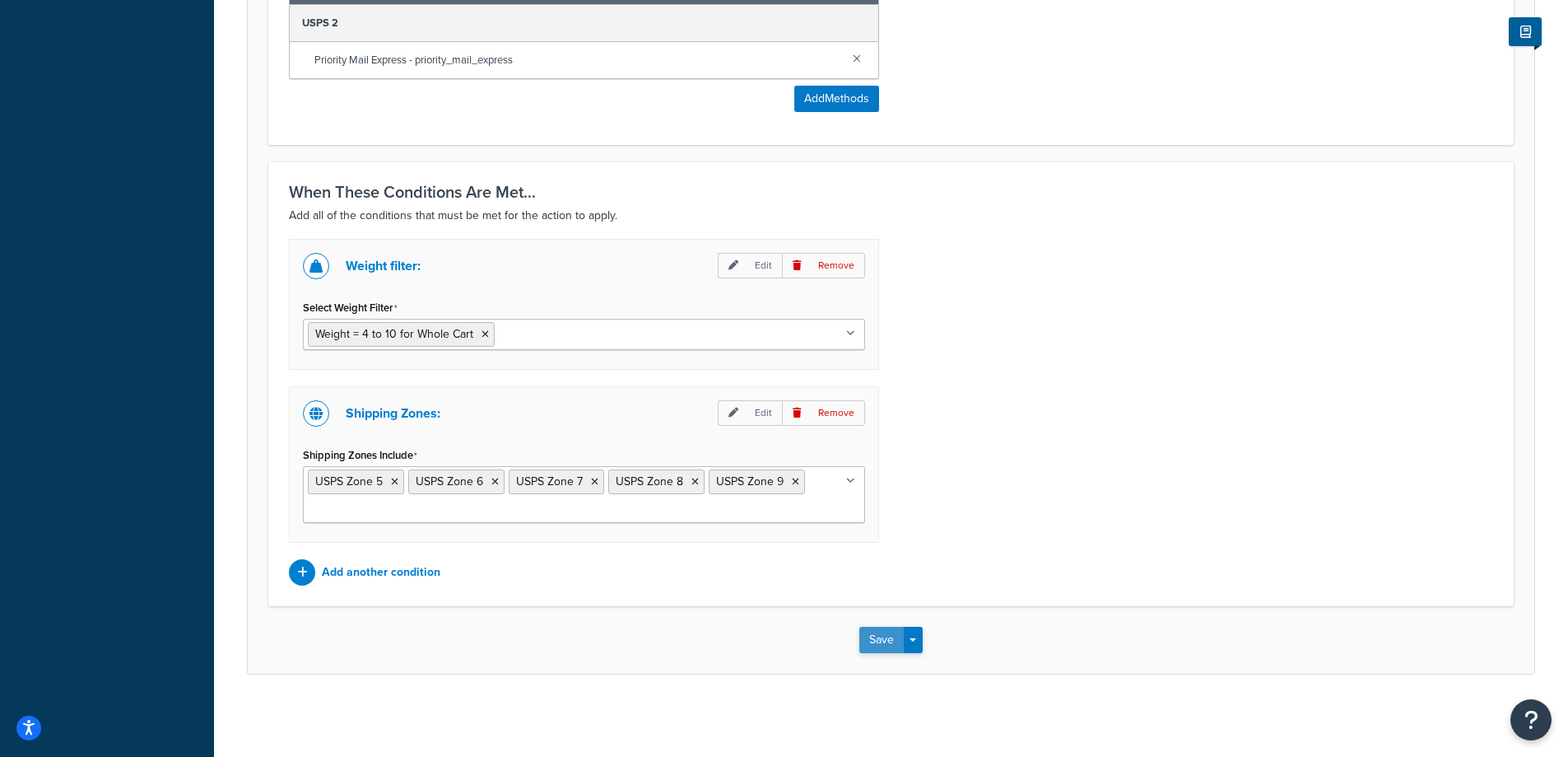
click at [880, 642] on button "Save" at bounding box center [881, 640] width 45 height 26
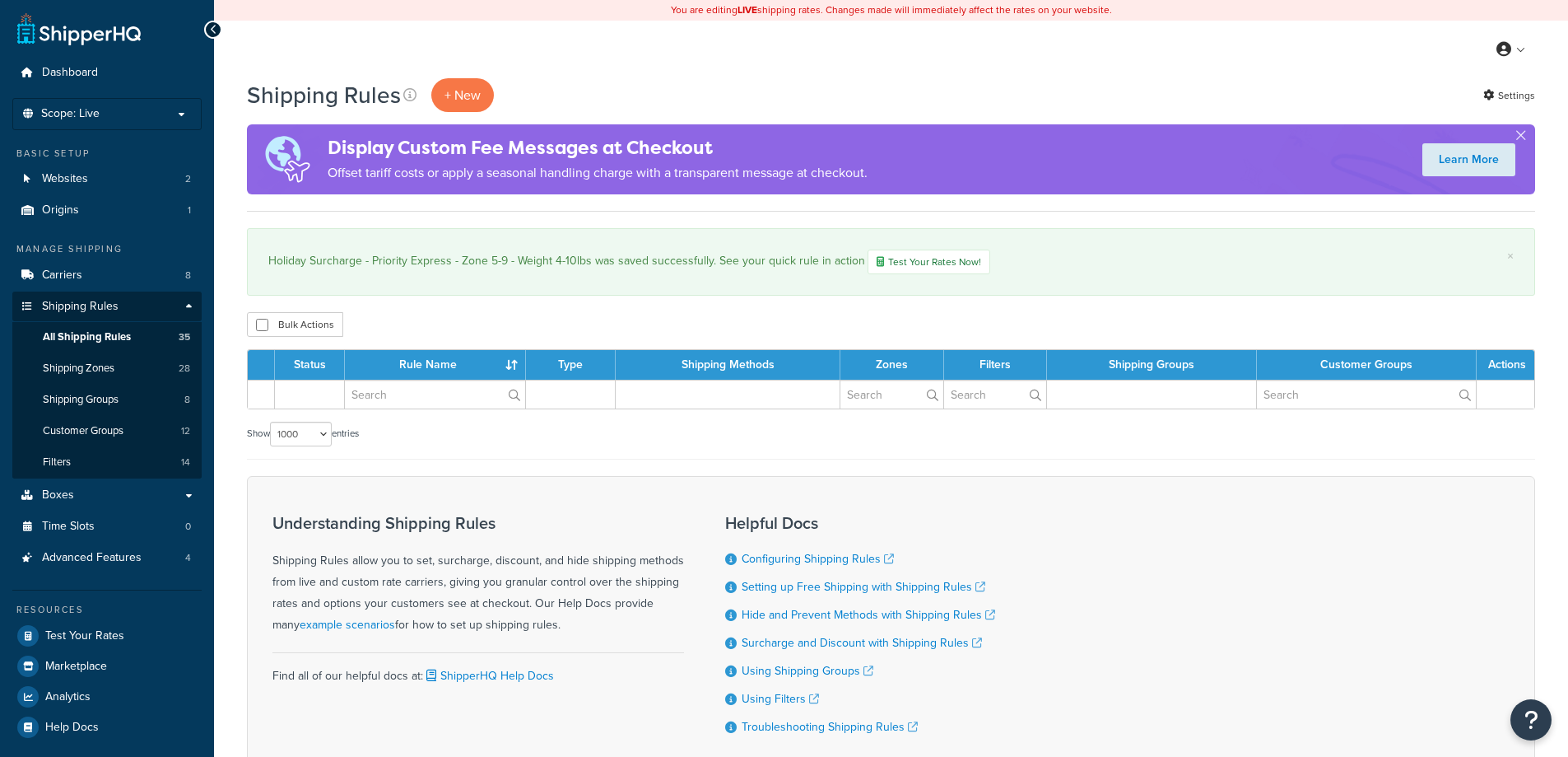
select select "1000"
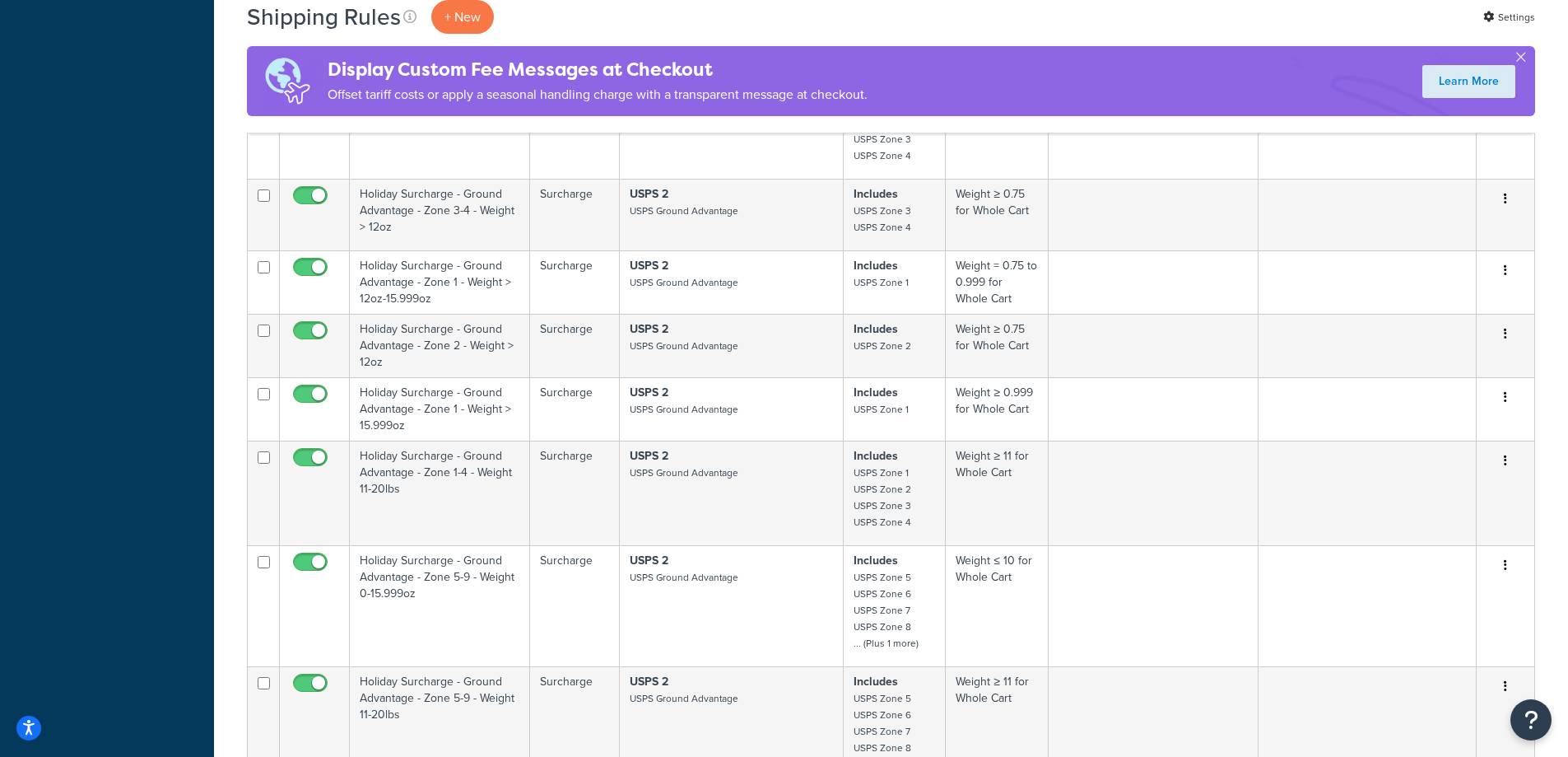
scroll to position [4171, 0]
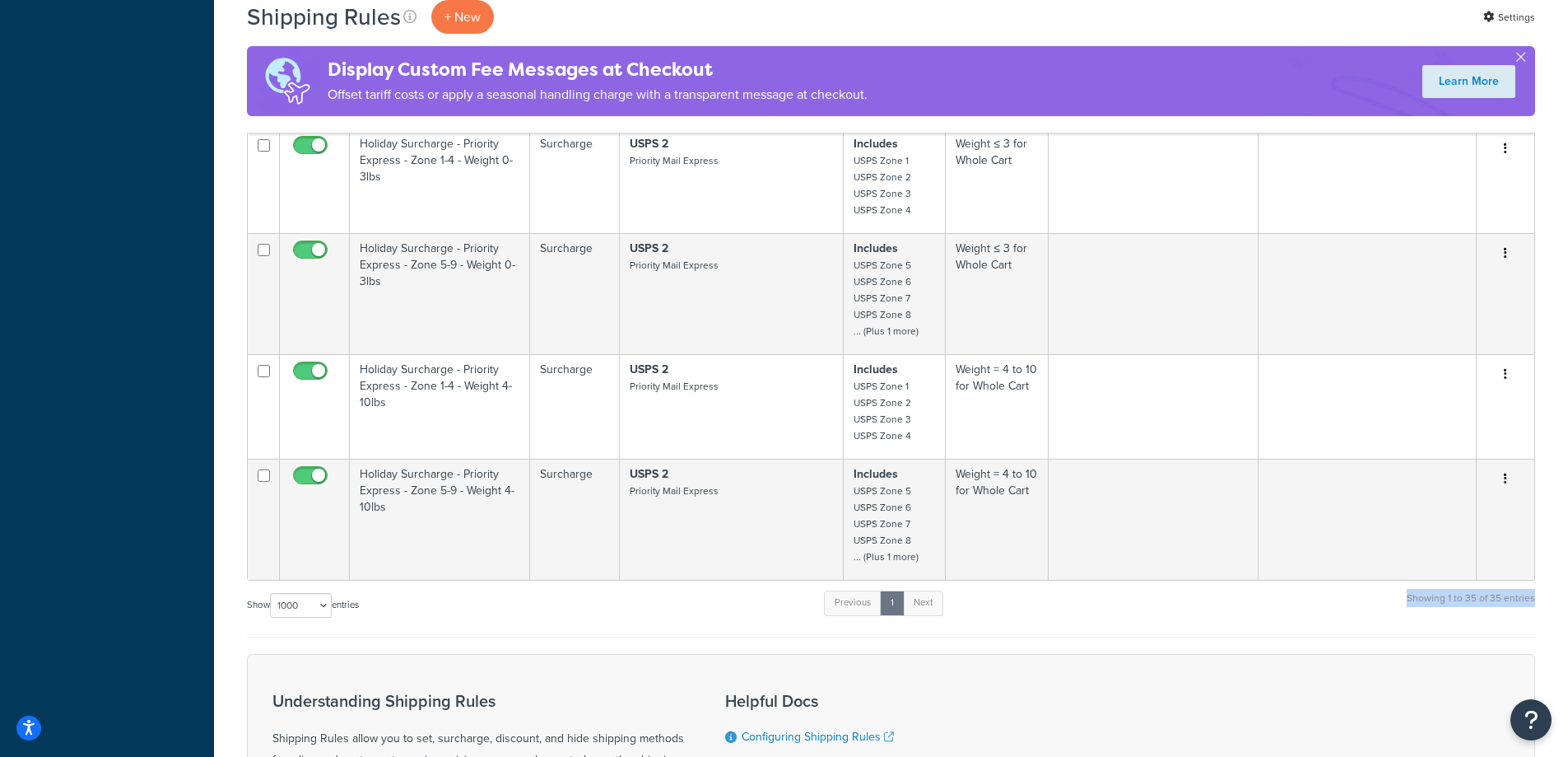
drag, startPoint x: 1536, startPoint y: 593, endPoint x: 1410, endPoint y: 599, distance: 126.1
click at [1381, 604] on div "Show 10 15 25 50 100 1000 entries Previous 1 Next Showing 1 to 35 of 35 entries" at bounding box center [890, 613] width 1288 height 49
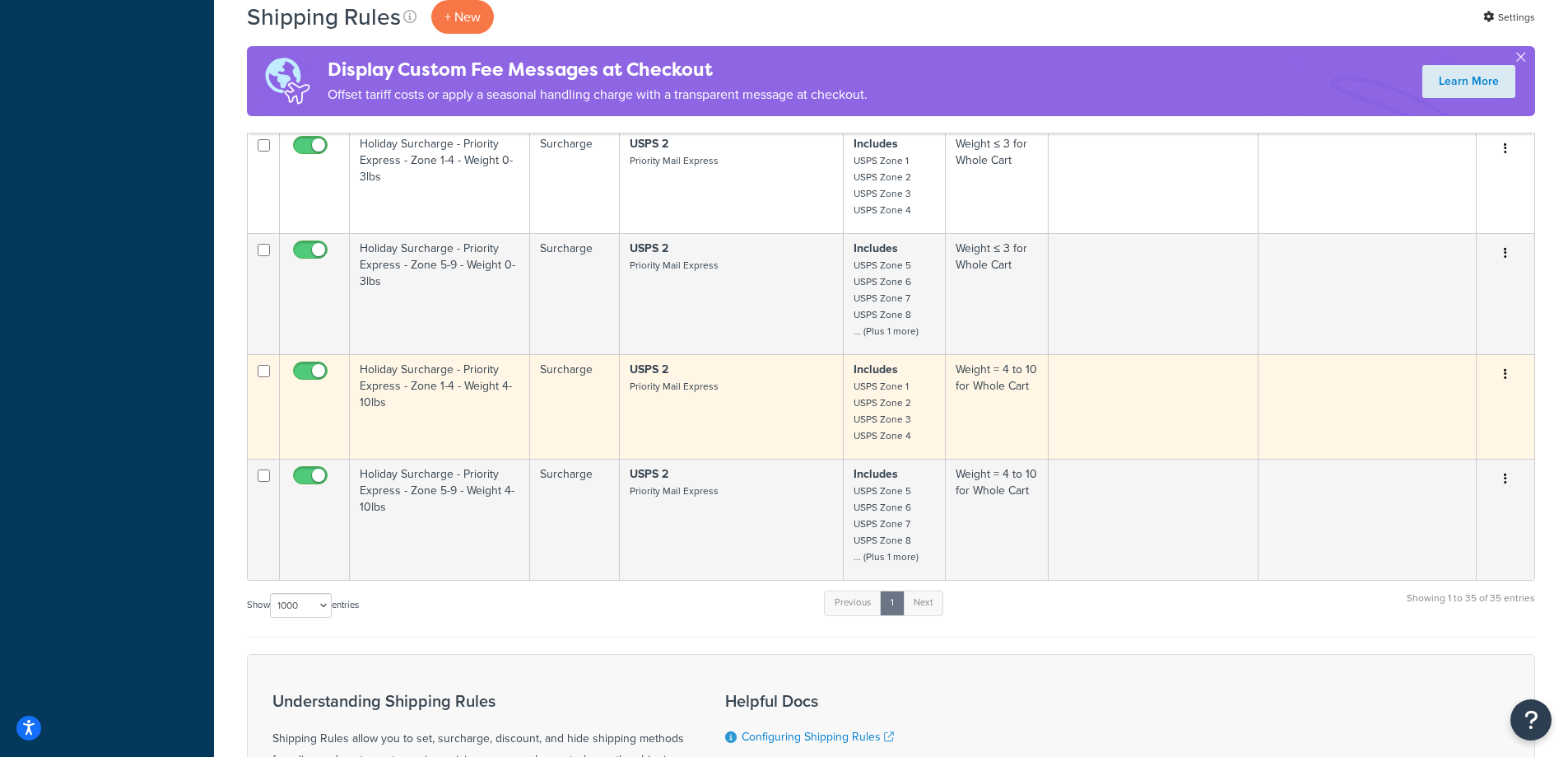
click at [1506, 373] on button "button" at bounding box center [1504, 374] width 23 height 26
click at [1458, 437] on link "Duplicate" at bounding box center [1451, 440] width 130 height 34
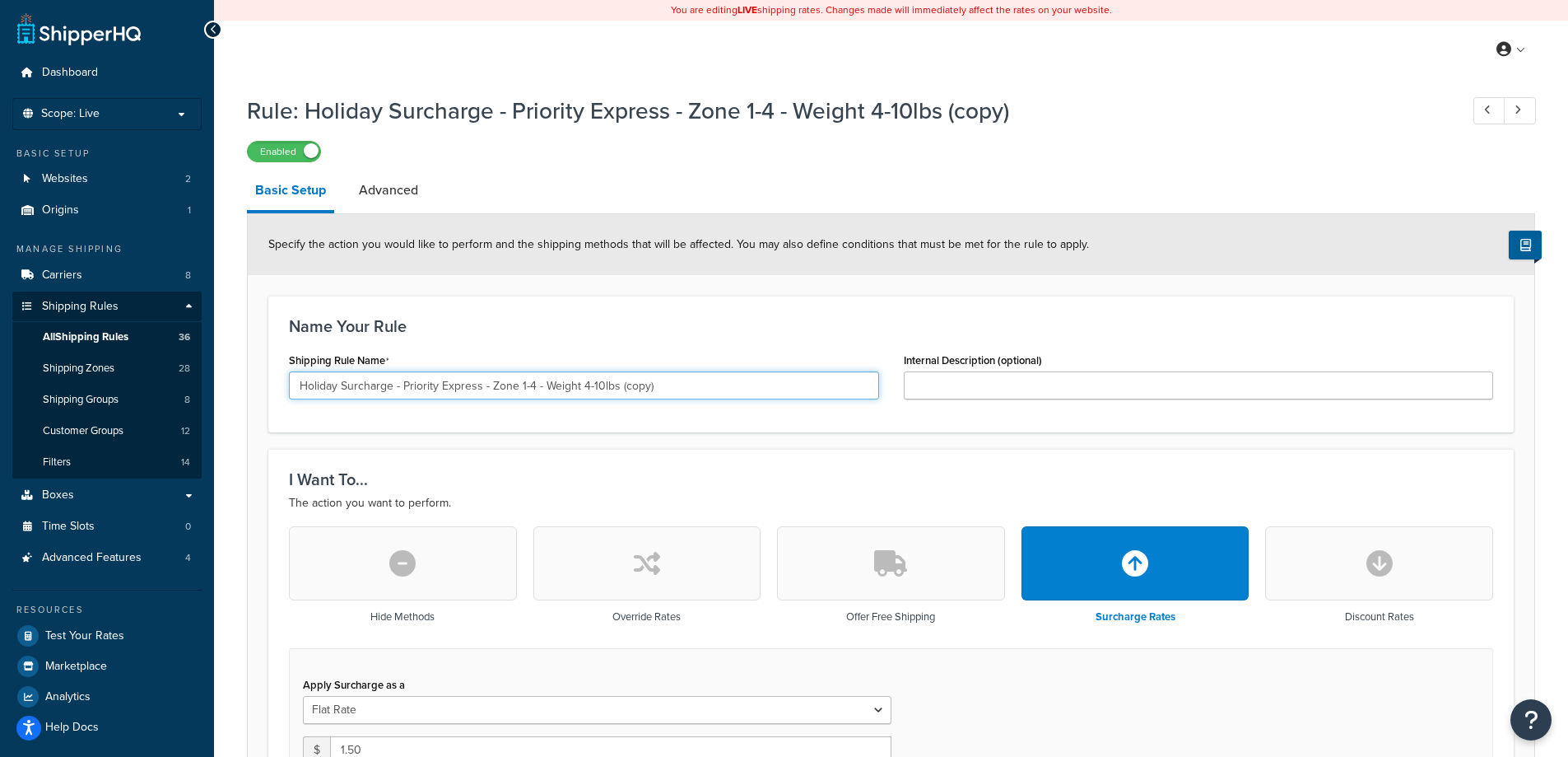
drag, startPoint x: 581, startPoint y: 383, endPoint x: 601, endPoint y: 383, distance: 20.0
click at [601, 383] on input "Holiday Surcharge - Priority Express - Zone 1-4 - Weight 4-10lbs (copy)" at bounding box center [583, 385] width 590 height 28
drag, startPoint x: 631, startPoint y: 381, endPoint x: 622, endPoint y: 380, distance: 9.1
click at [622, 380] on input "Holiday Surcharge - Priority Express - Zone 1-4 - Weight 11-25lbs (copy)" at bounding box center [583, 385] width 590 height 28
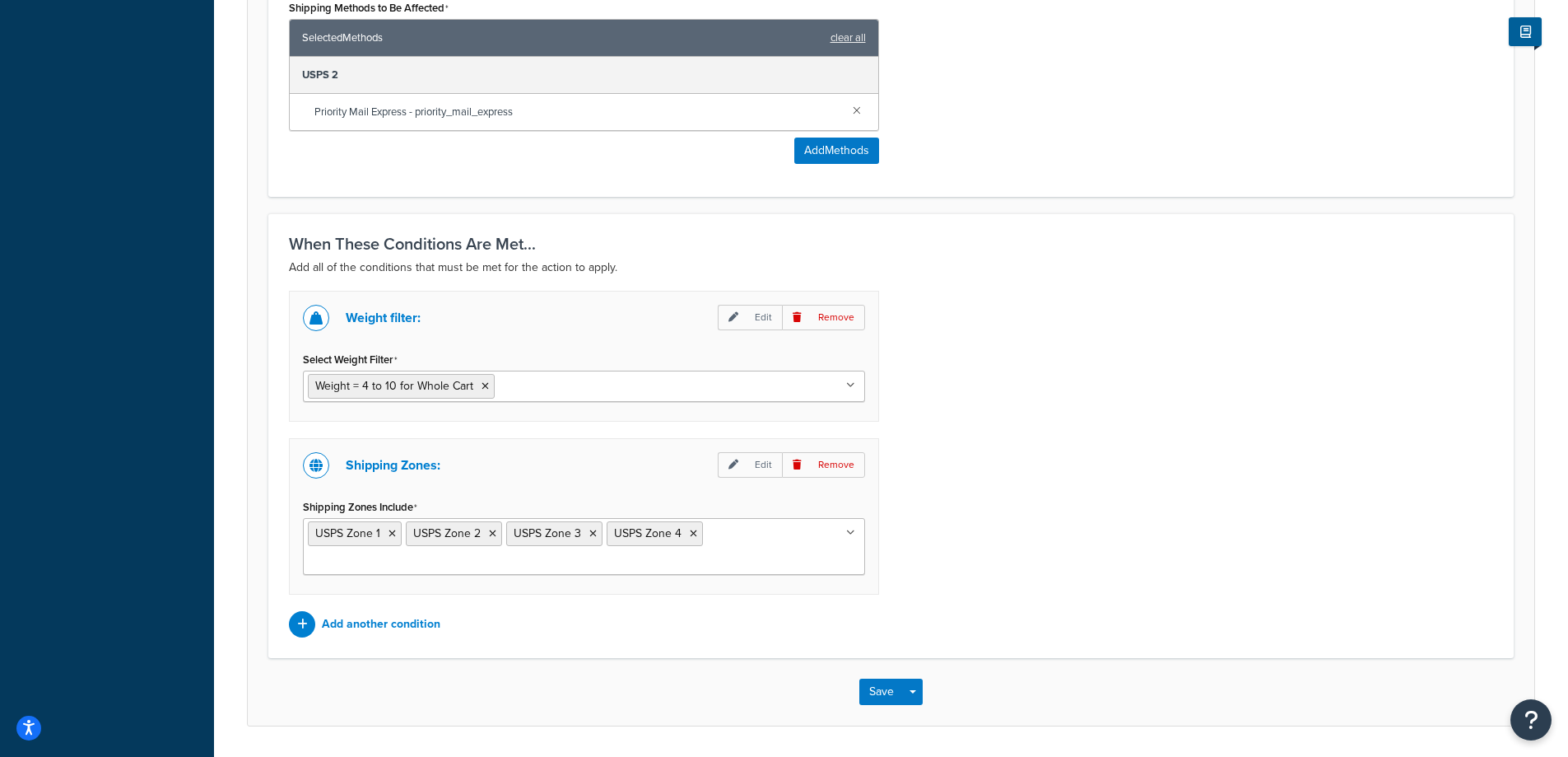
scroll to position [1035, 0]
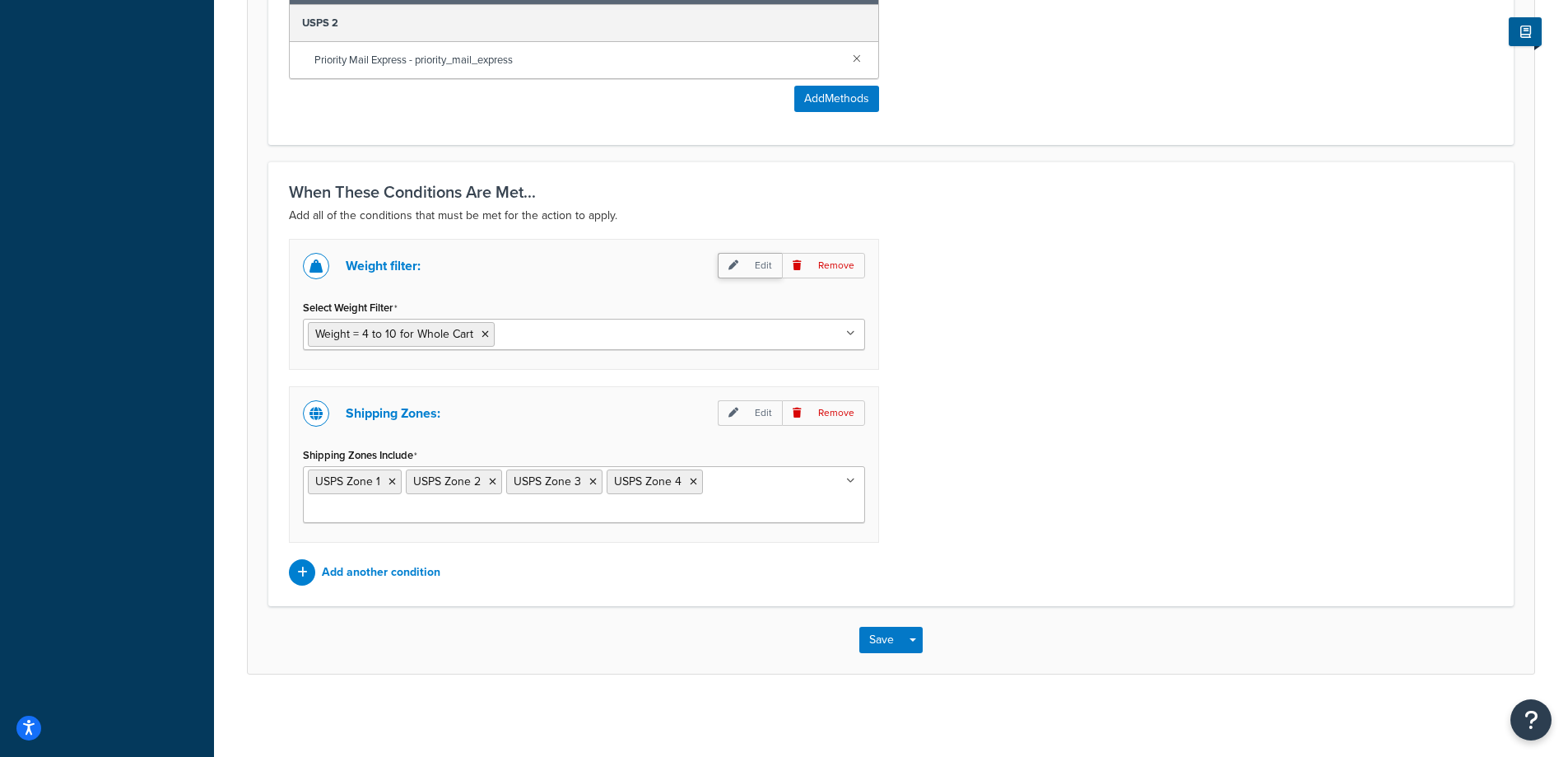
type input "Holiday Surcharge - Priority Express - Zone 1-4 - Weight 11-25lbs"
click at [754, 270] on p "Edit" at bounding box center [750, 266] width 65 height 26
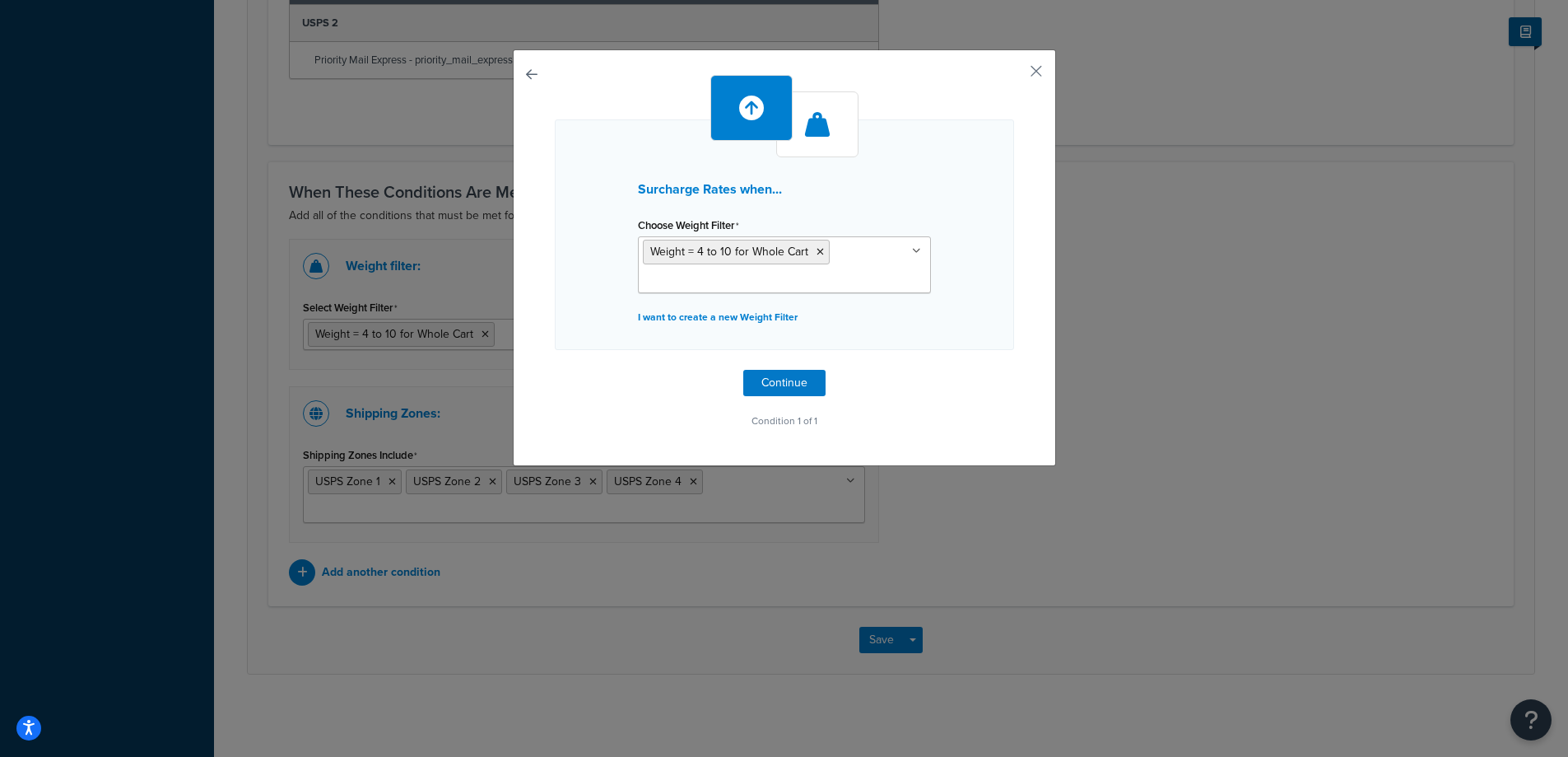
scroll to position [1010, 0]
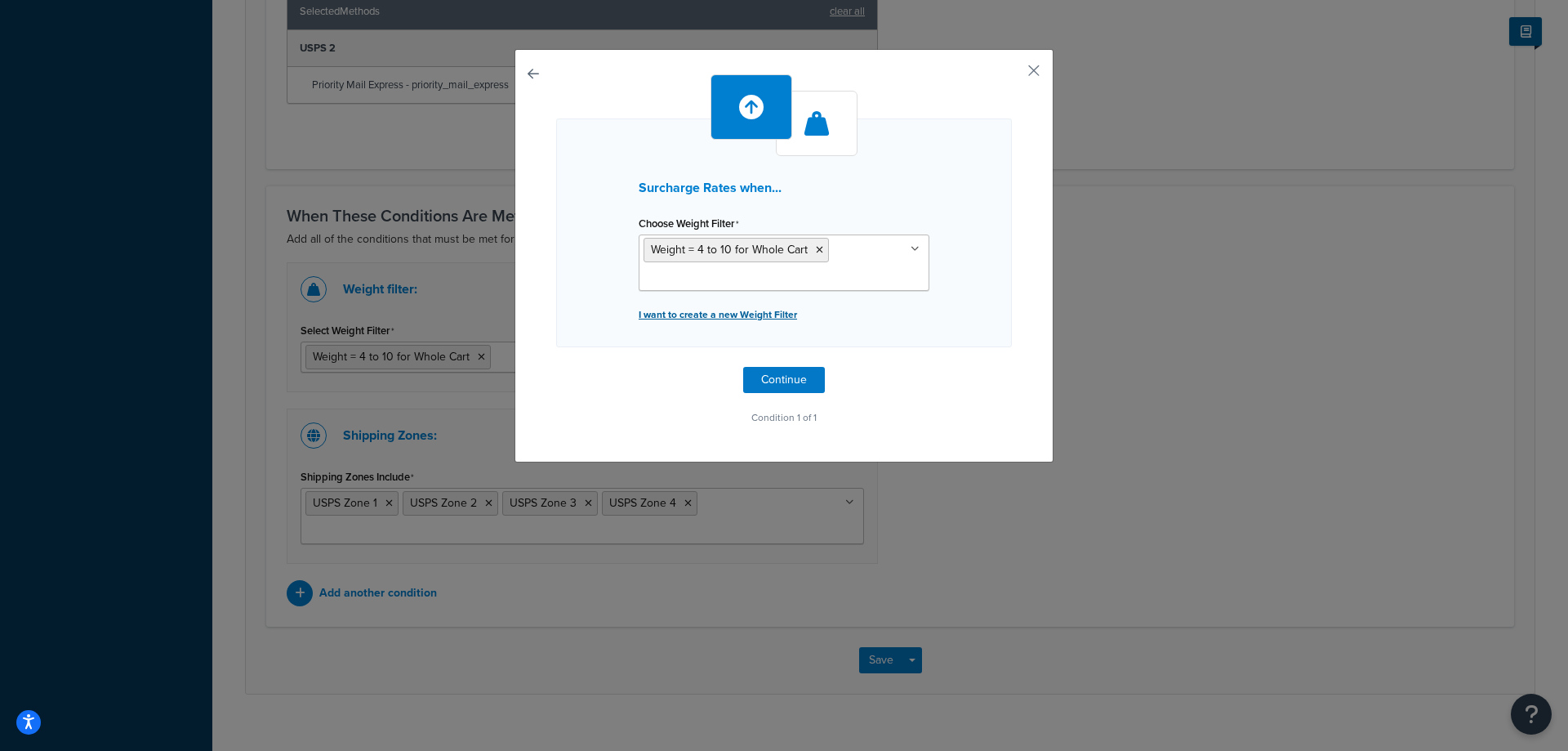
click at [759, 315] on p "I want to create a new Weight Filter" at bounding box center [784, 314] width 291 height 23
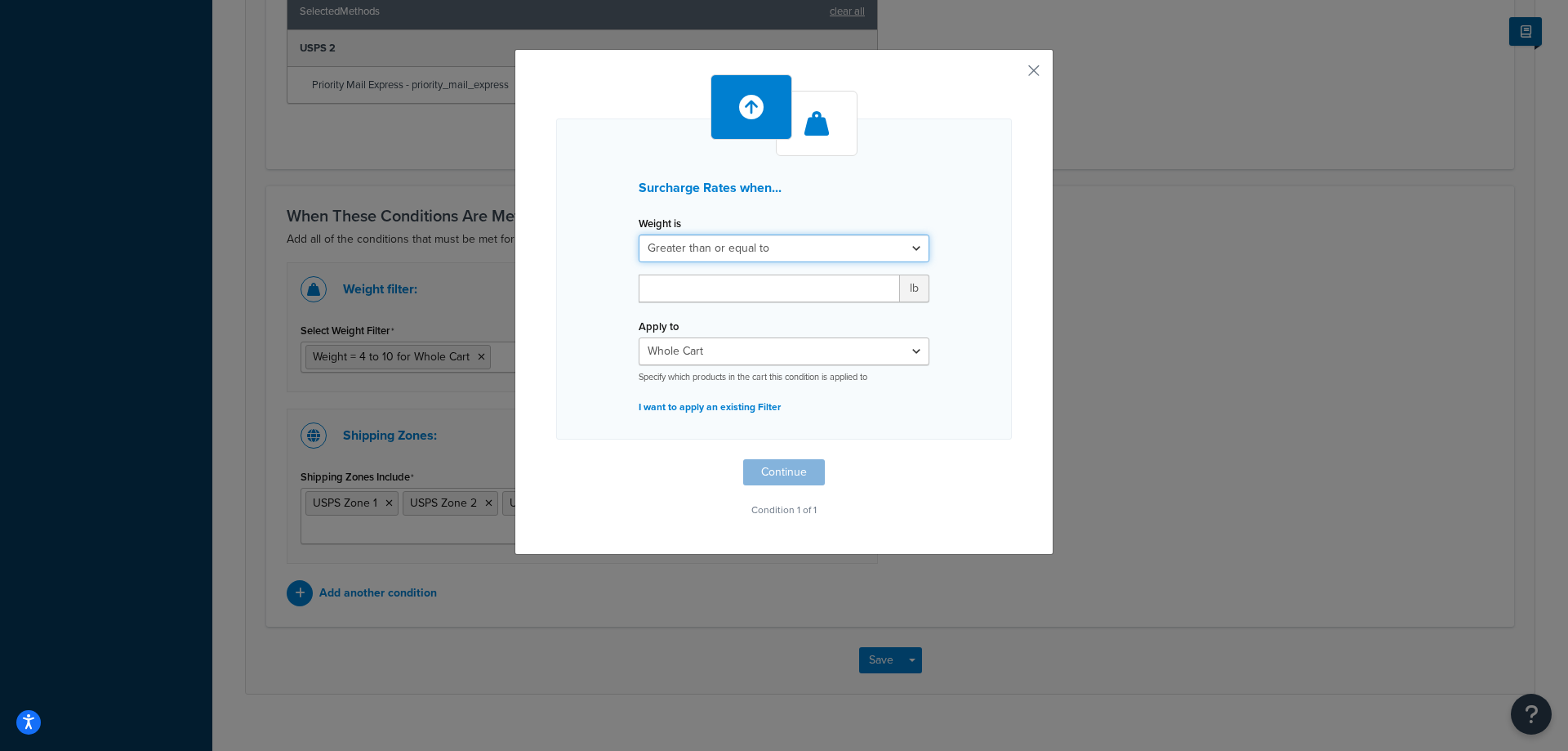
click at [716, 244] on select "Greater than or equal to Between or equal to Less than or equal to" at bounding box center [784, 249] width 291 height 28
select select "BETWEEN"
click at [638, 235] on select "Greater than or equal to Between or equal to Less than or equal to" at bounding box center [784, 249] width 291 height 28
click at [693, 286] on input "number" at bounding box center [690, 288] width 104 height 28
type input "11"
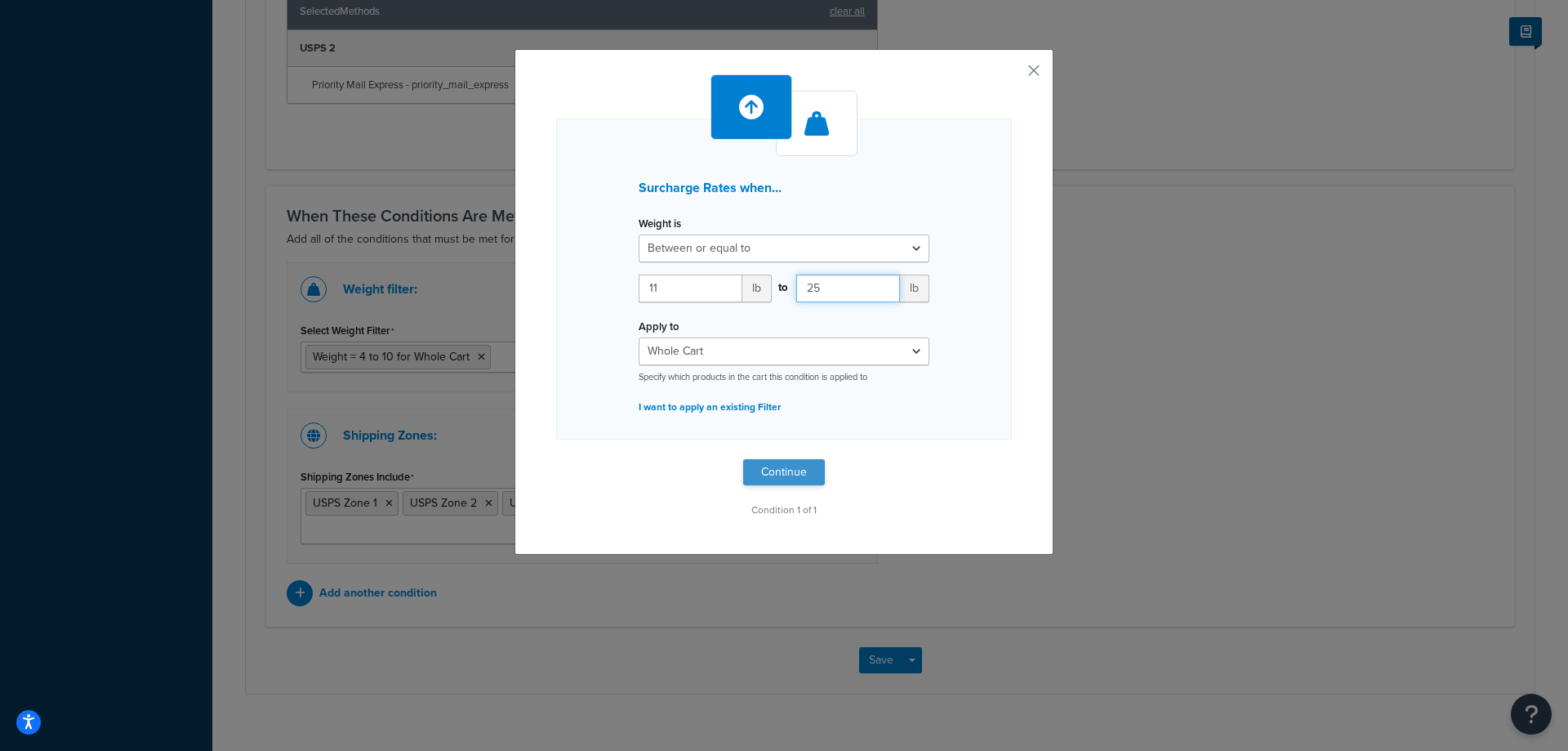
type input "25"
click at [803, 475] on button "Continue" at bounding box center [784, 472] width 82 height 26
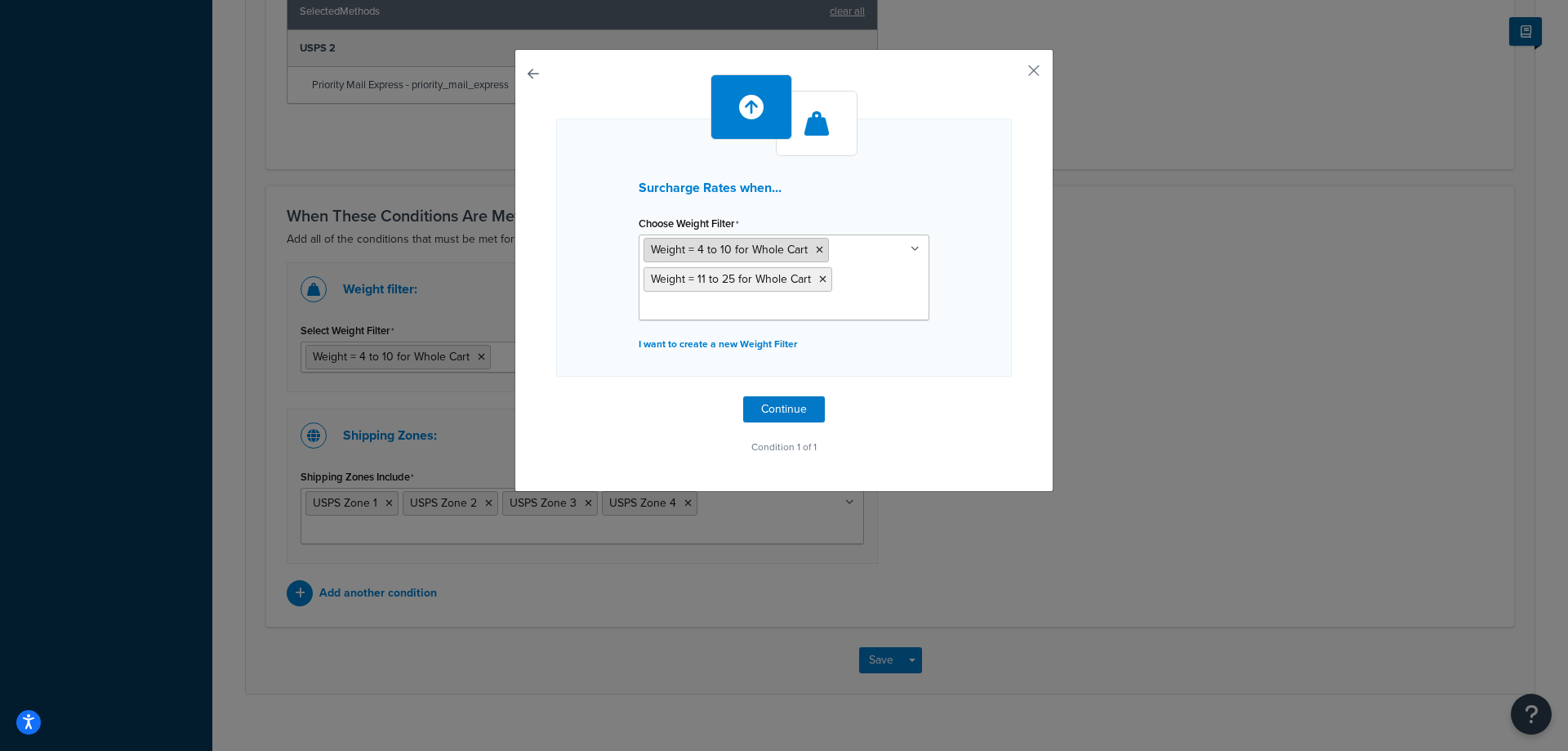
click at [816, 249] on icon at bounding box center [819, 250] width 7 height 10
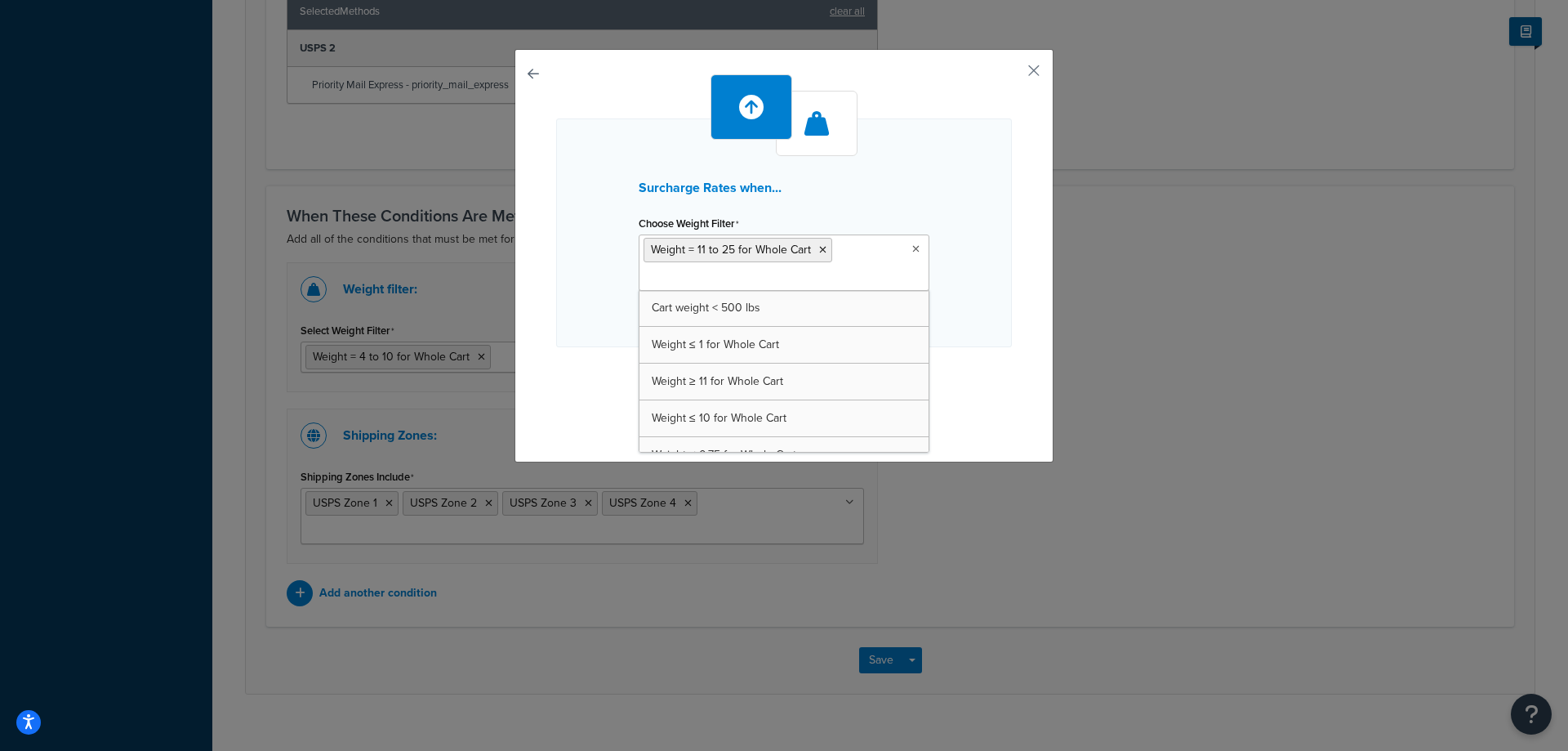
click at [963, 321] on div "Surcharge Rates when... Choose Weight Filter Weight = 11 to 25 for Whole Cart C…" at bounding box center [784, 233] width 456 height 229
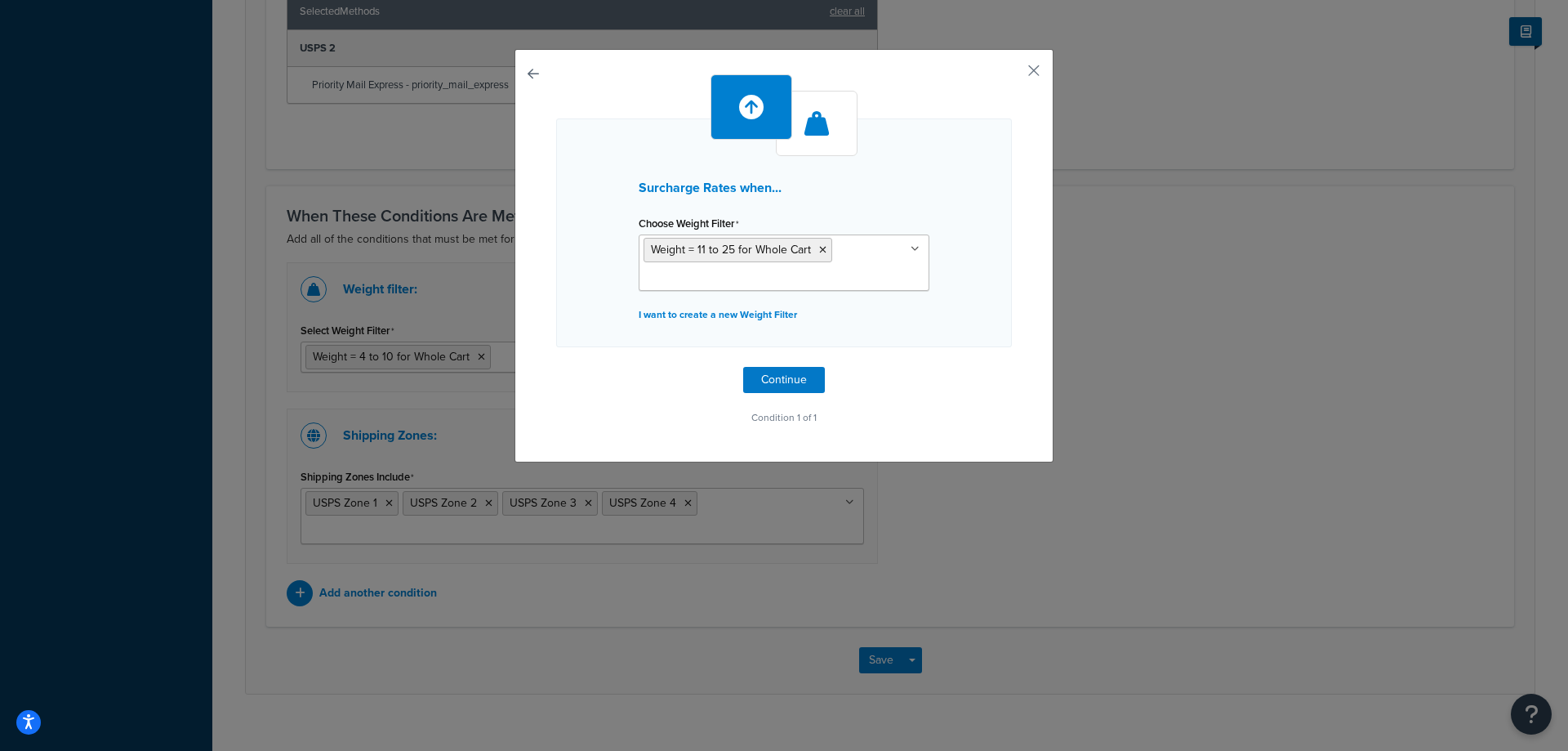
click at [787, 365] on div "Surcharge Rates when... Choose Weight Filter Weight = 11 to 25 for Whole Cart C…" at bounding box center [784, 251] width 456 height 354
click at [779, 381] on button "Continue" at bounding box center [784, 380] width 82 height 26
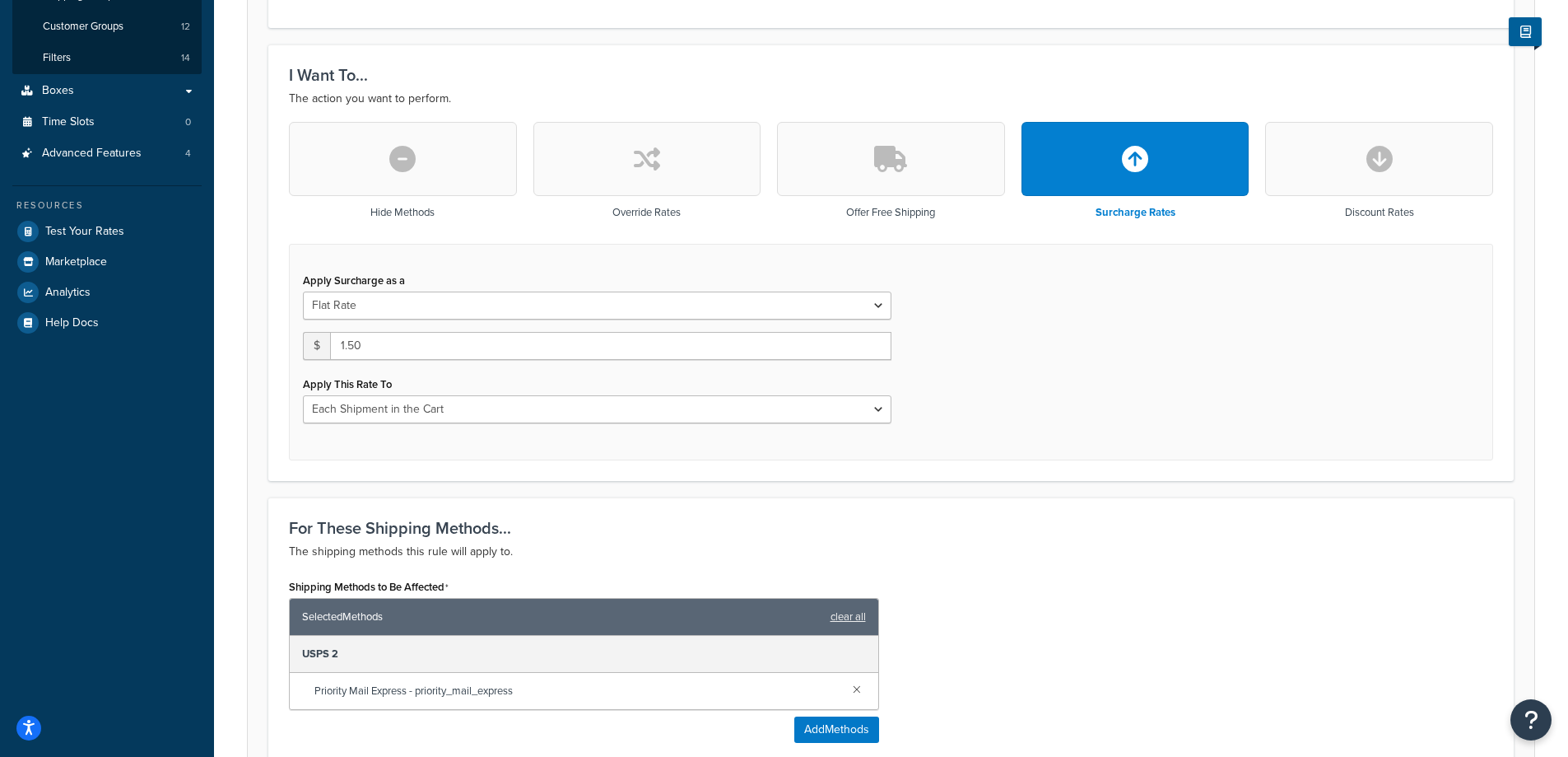
scroll to position [351, 0]
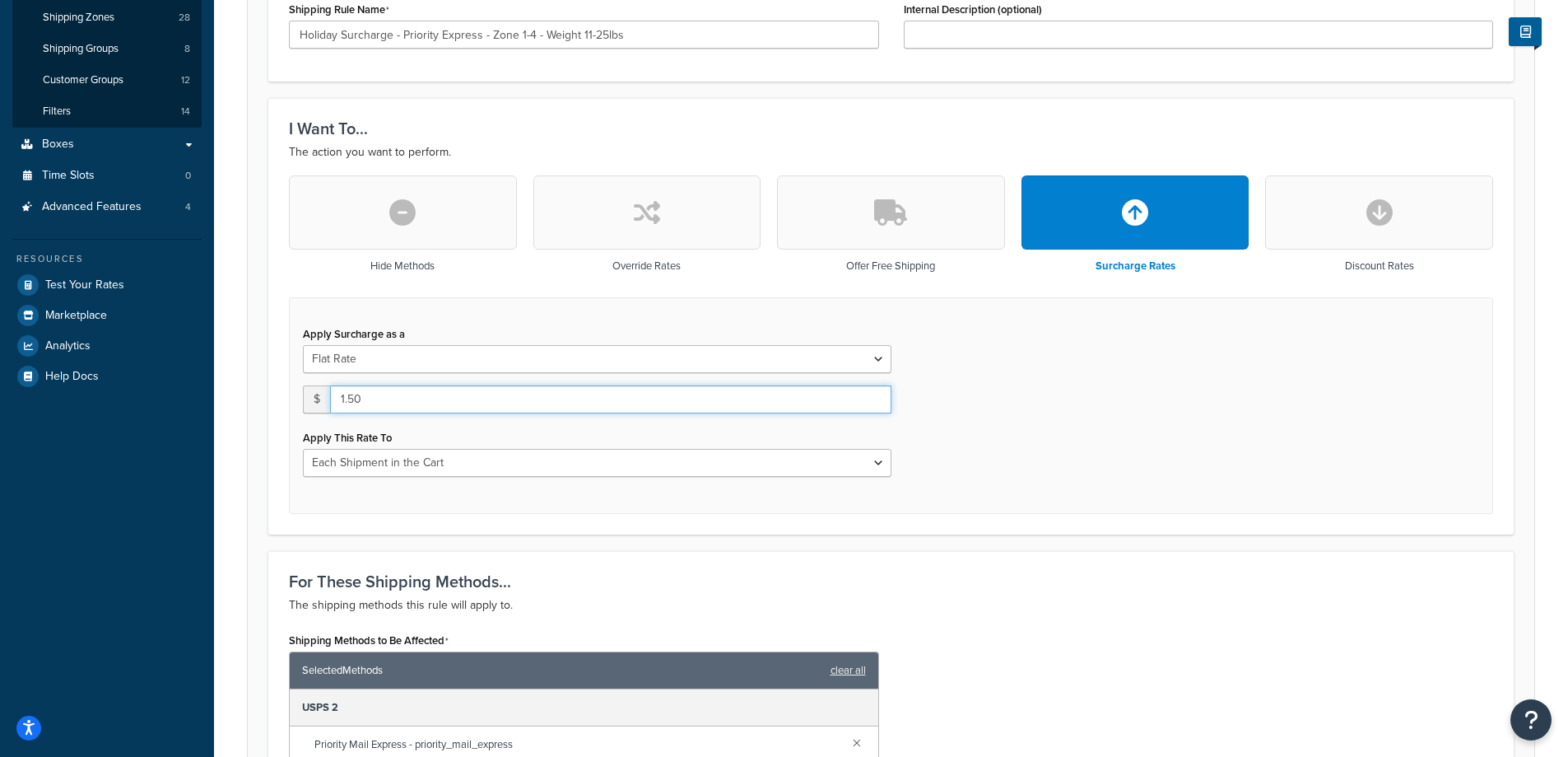
drag, startPoint x: 396, startPoint y: 398, endPoint x: 269, endPoint y: 403, distance: 127.1
click at [269, 403] on div "I Want To... The action you want to perform. Hide Methods Override Rates Offer …" at bounding box center [891, 315] width 1245 height 436
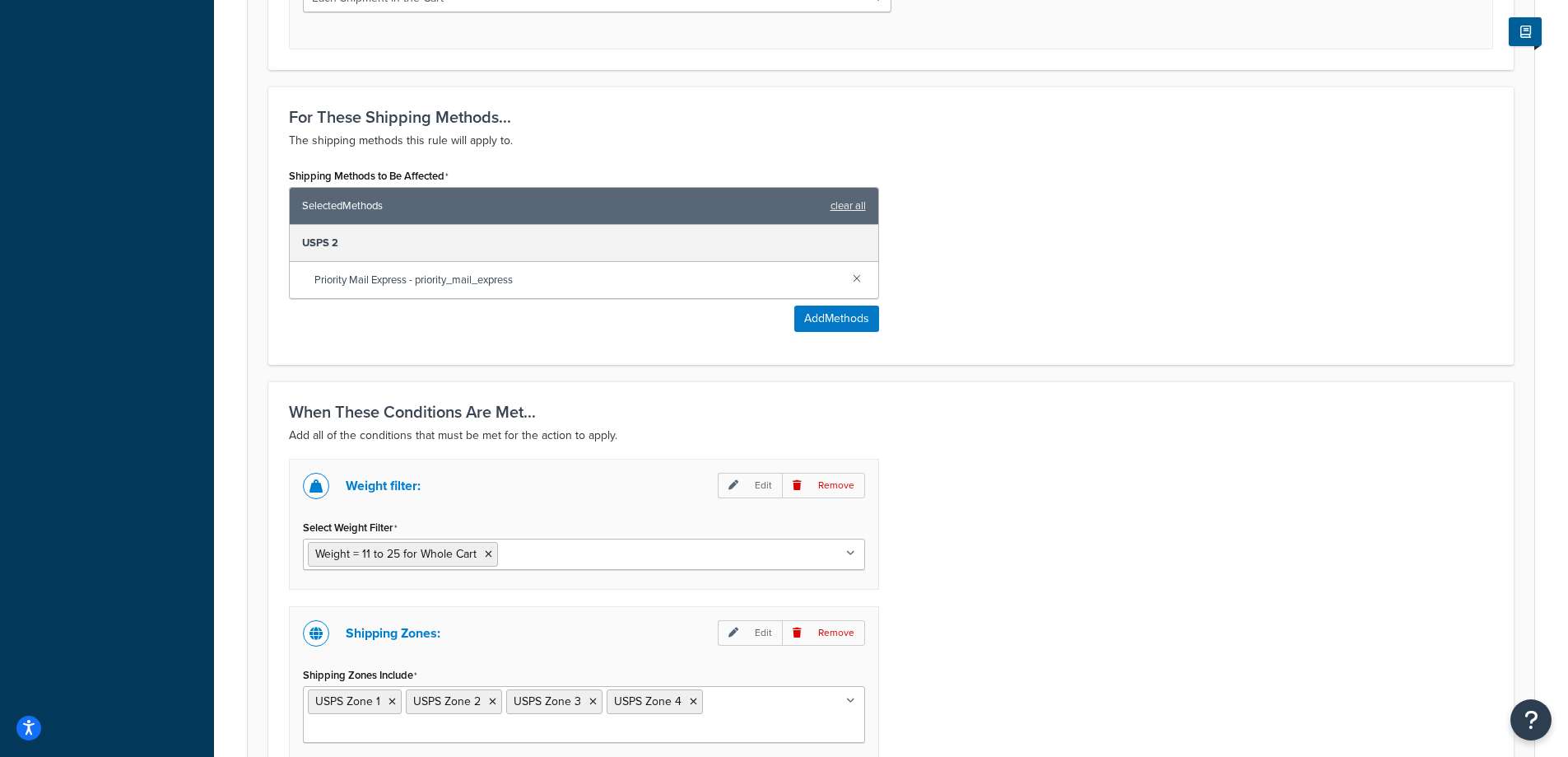
scroll to position [1035, 0]
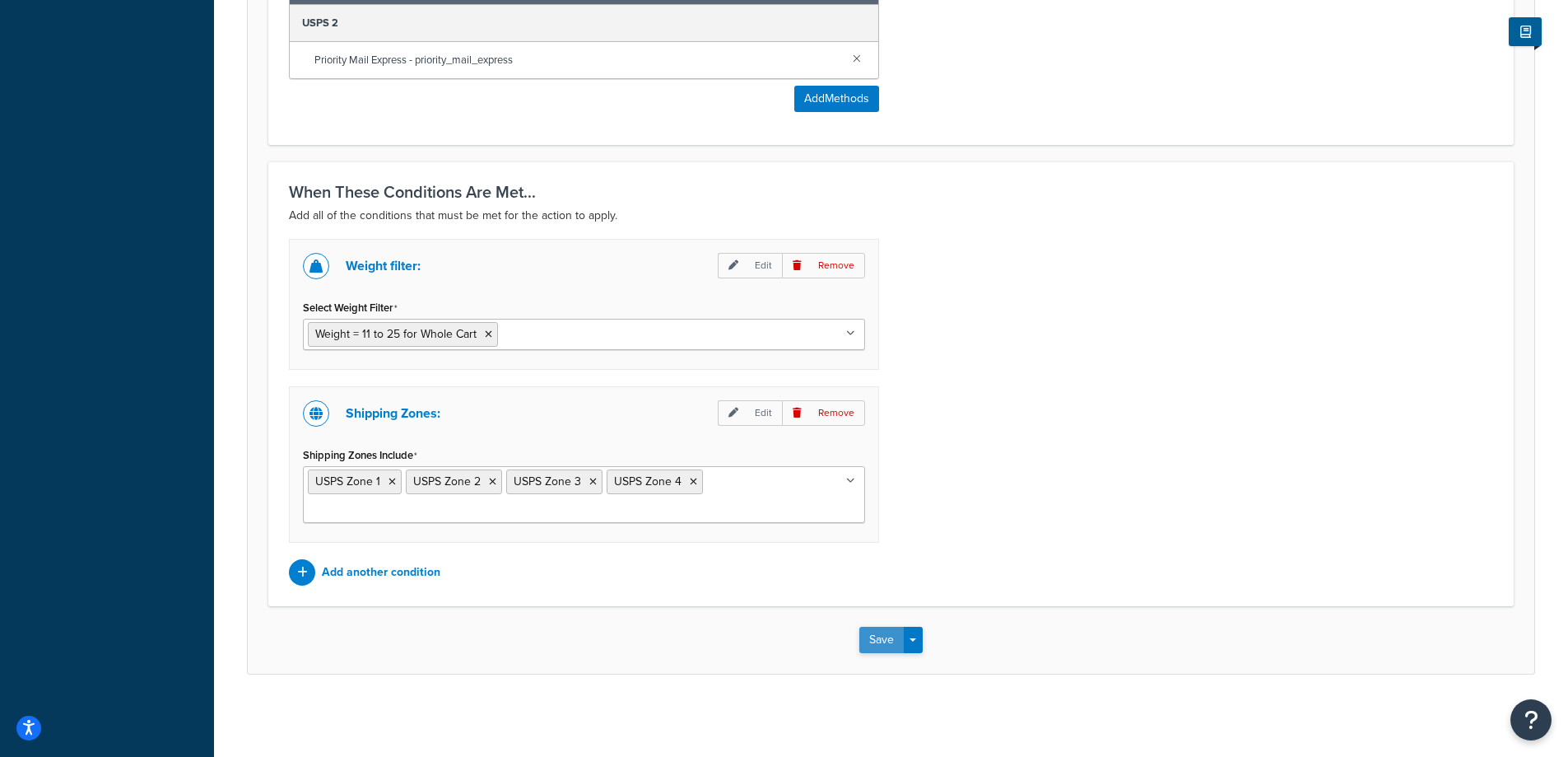
type input "3.50"
click at [871, 642] on button "Save" at bounding box center [881, 640] width 45 height 26
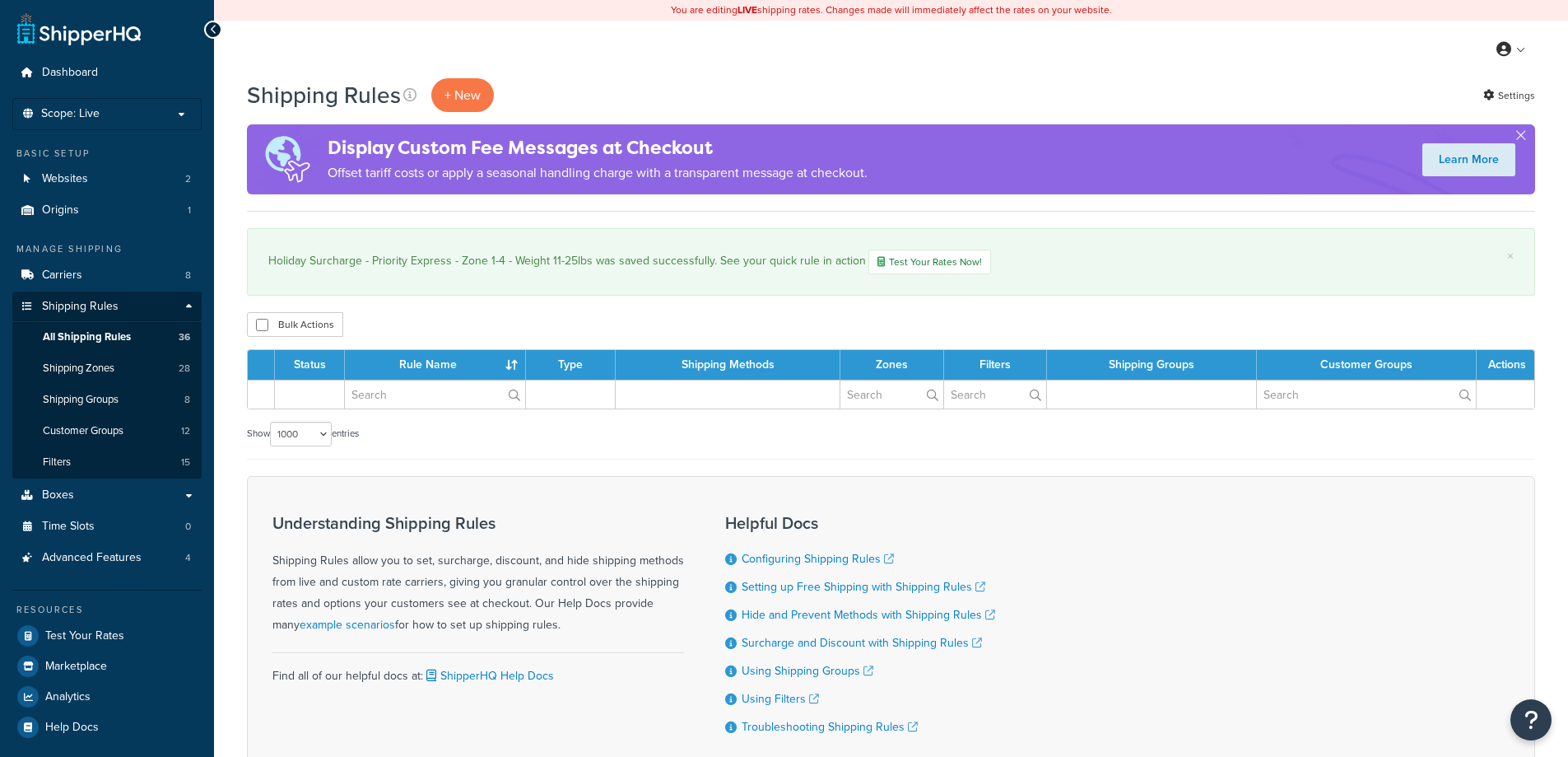
select select "1000"
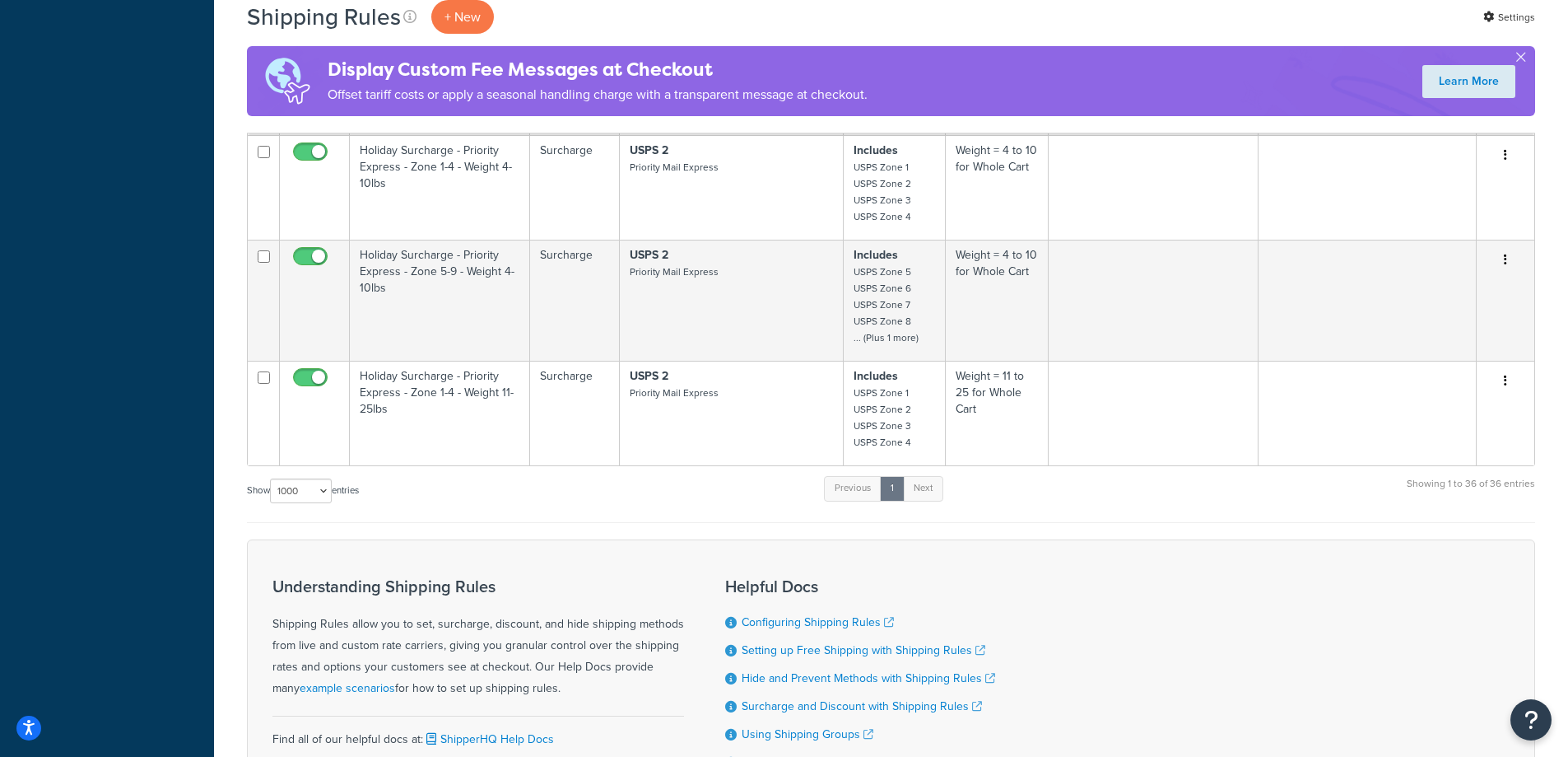
scroll to position [4171, 0]
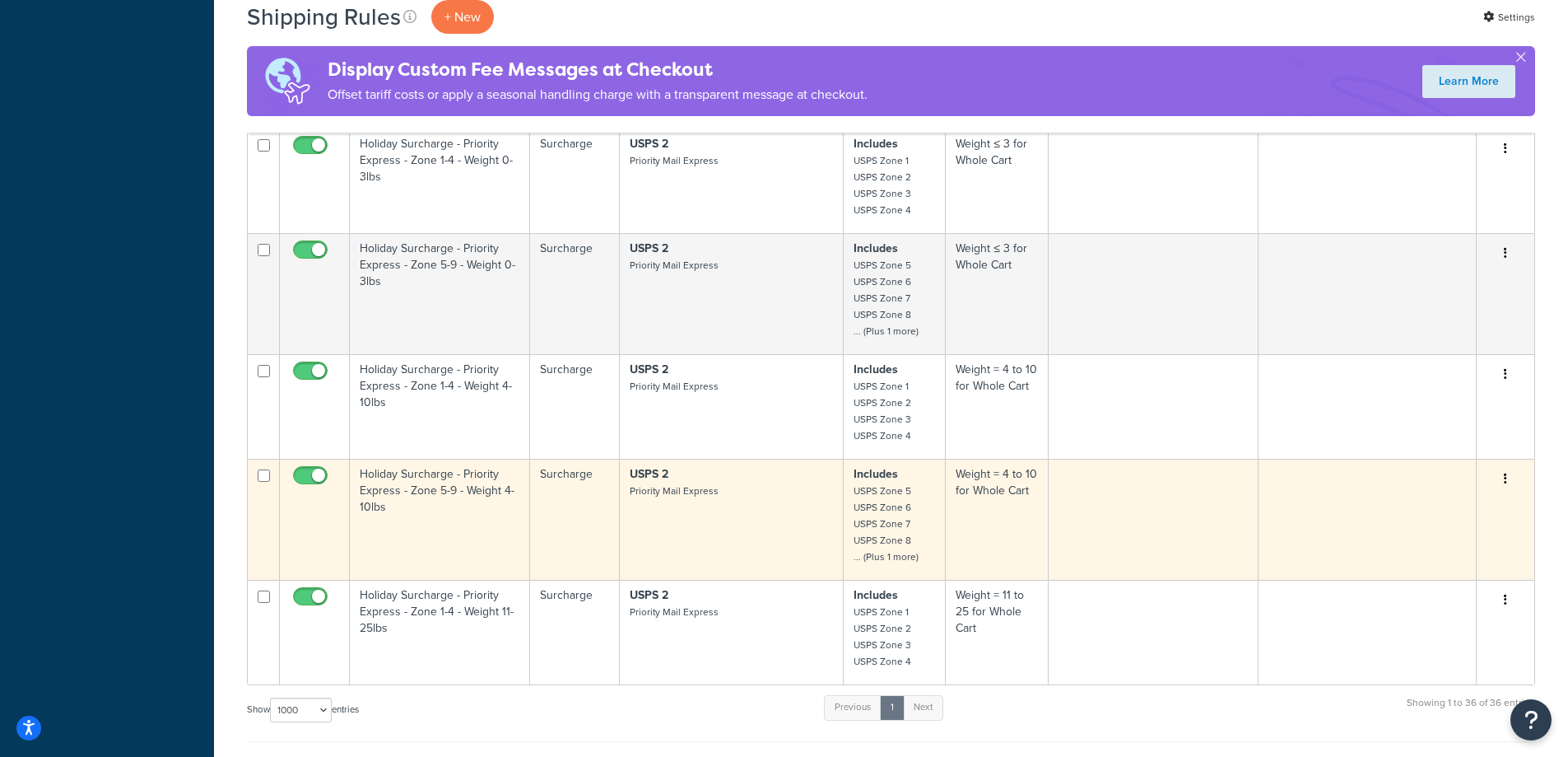
click at [1506, 472] on button "button" at bounding box center [1504, 478] width 23 height 26
click at [1455, 534] on link "Duplicate" at bounding box center [1451, 544] width 130 height 34
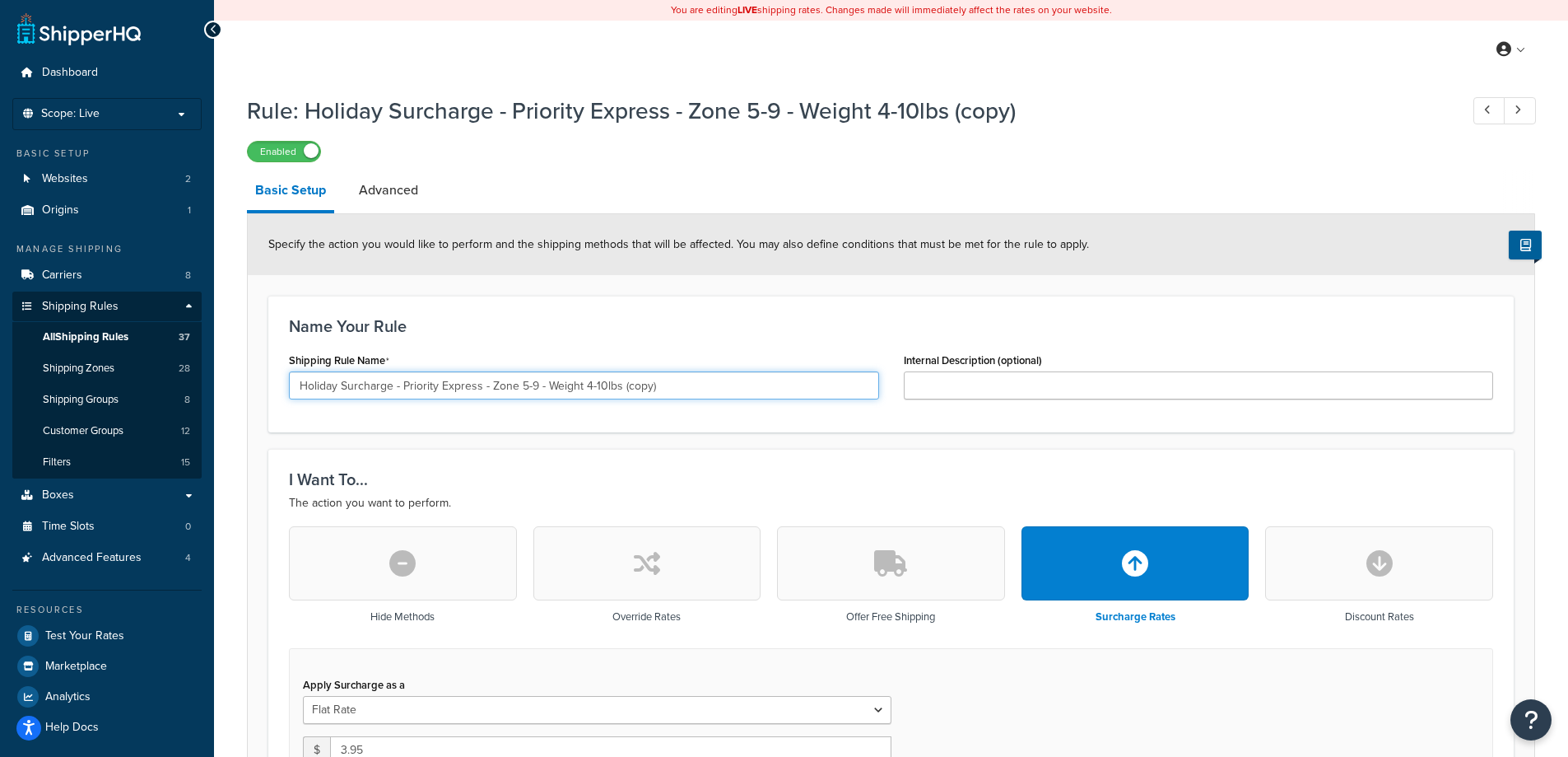
drag, startPoint x: 623, startPoint y: 382, endPoint x: 804, endPoint y: 399, distance: 181.8
click at [804, 399] on input "Holiday Surcharge - Priority Express - Zone 5-9 - Weight 4-10lbs (copy)" at bounding box center [583, 385] width 590 height 28
drag, startPoint x: 585, startPoint y: 387, endPoint x: 602, endPoint y: 387, distance: 17.0
click at [602, 387] on input "Holiday Surcharge - Priority Express - Zone 5-9 - Weight 4-10lbs" at bounding box center [583, 385] width 590 height 28
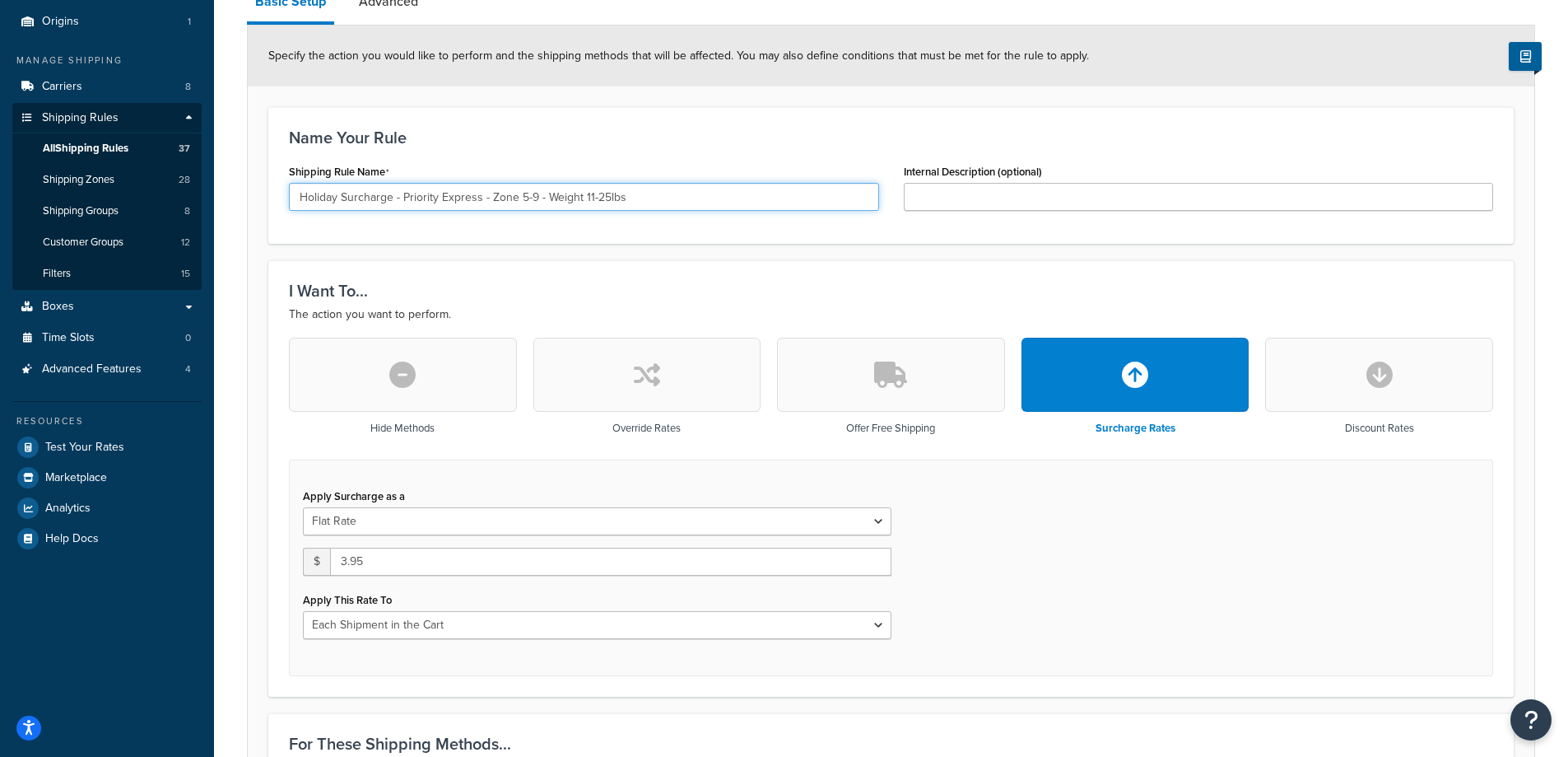
scroll to position [220, 0]
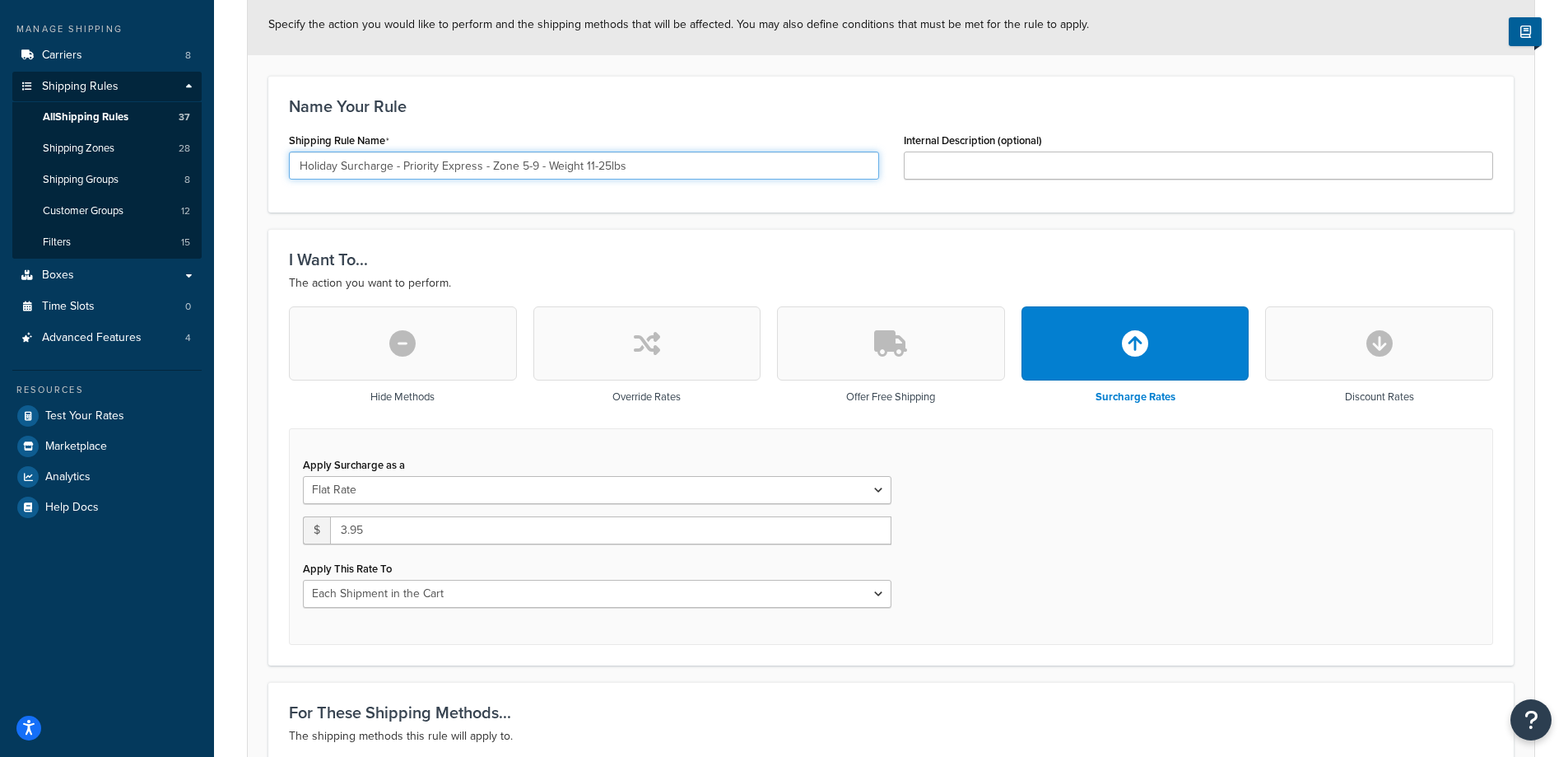
type input "Holiday Surcharge - Priority Express - Zone 5-9 - Weight 11-25lbs"
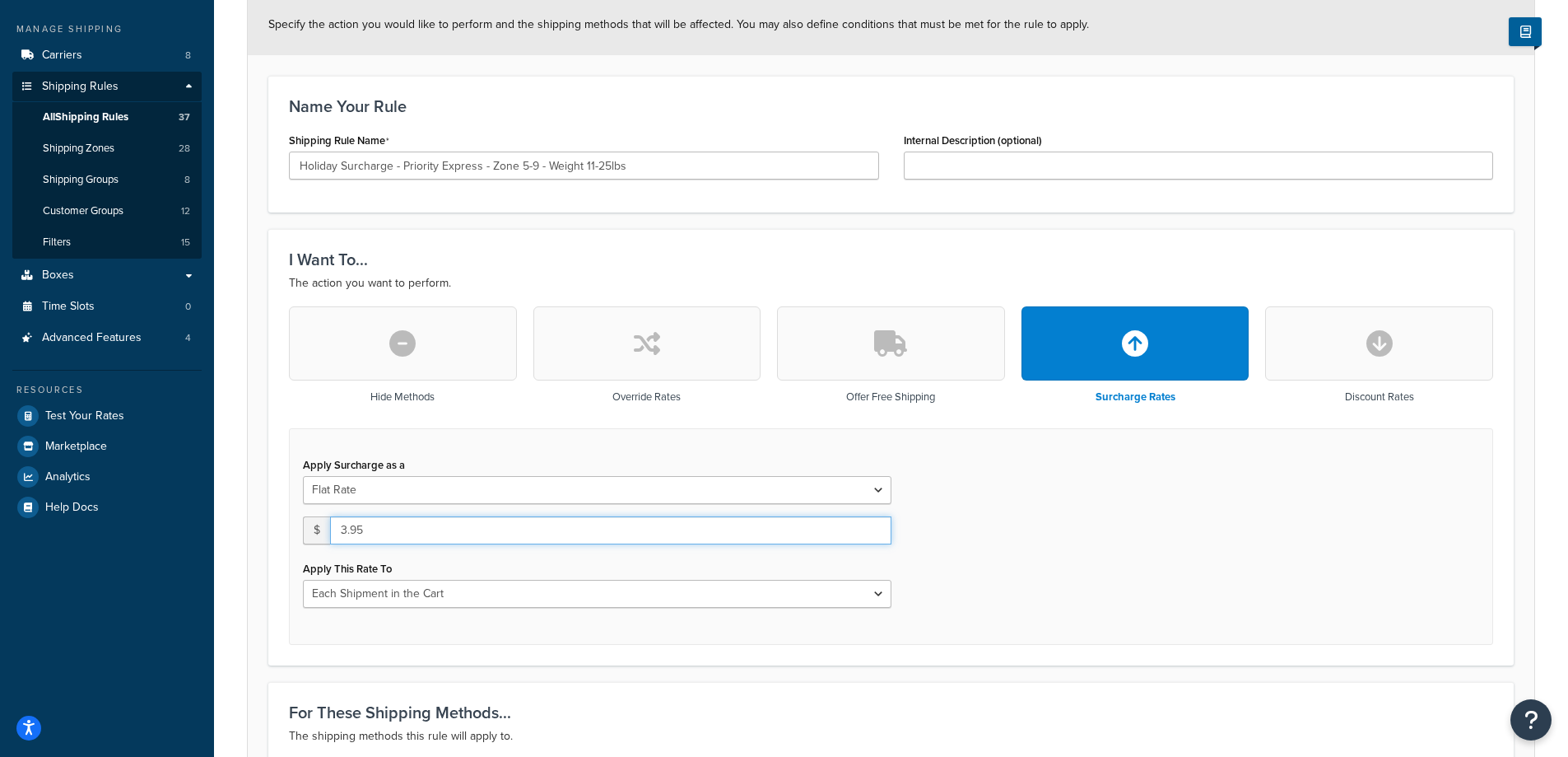
drag, startPoint x: 351, startPoint y: 526, endPoint x: 239, endPoint y: 478, distance: 121.9
click at [261, 509] on form "Specify the action you would like to perform and the shipping methods that will…" at bounding box center [890, 740] width 1286 height 1493
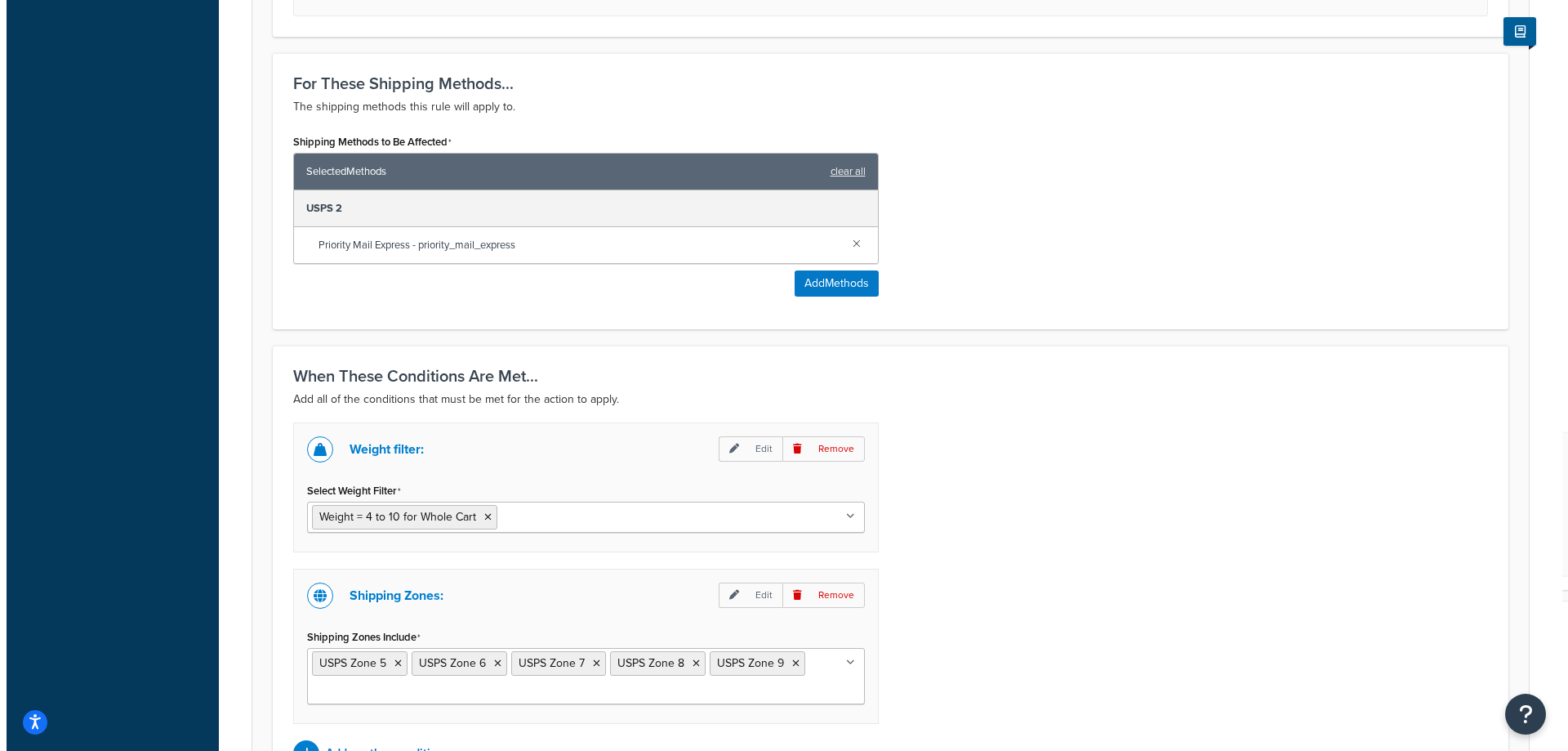
scroll to position [871, 0]
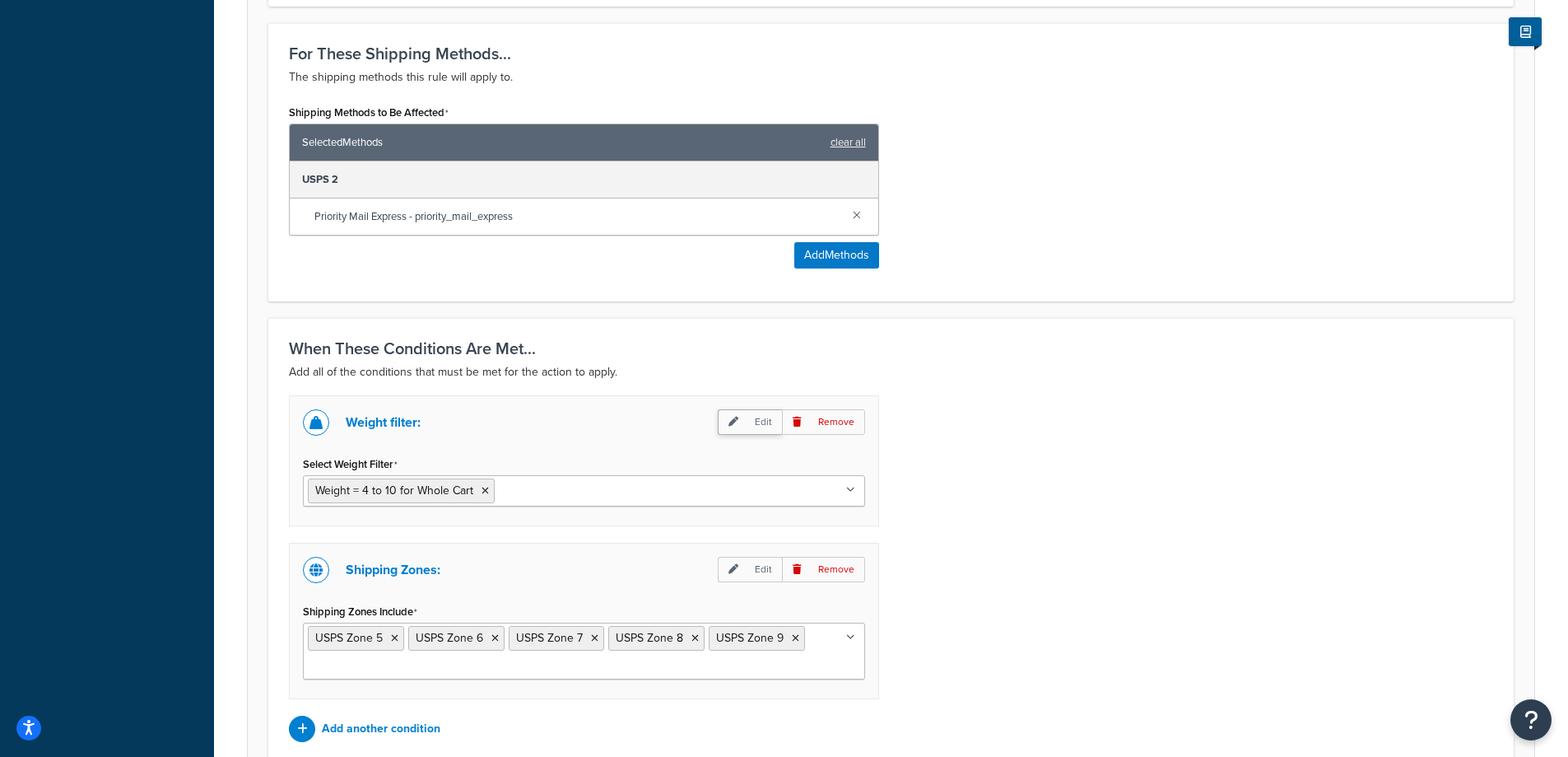
type input "7.50"
click at [752, 426] on p "Edit" at bounding box center [750, 422] width 65 height 26
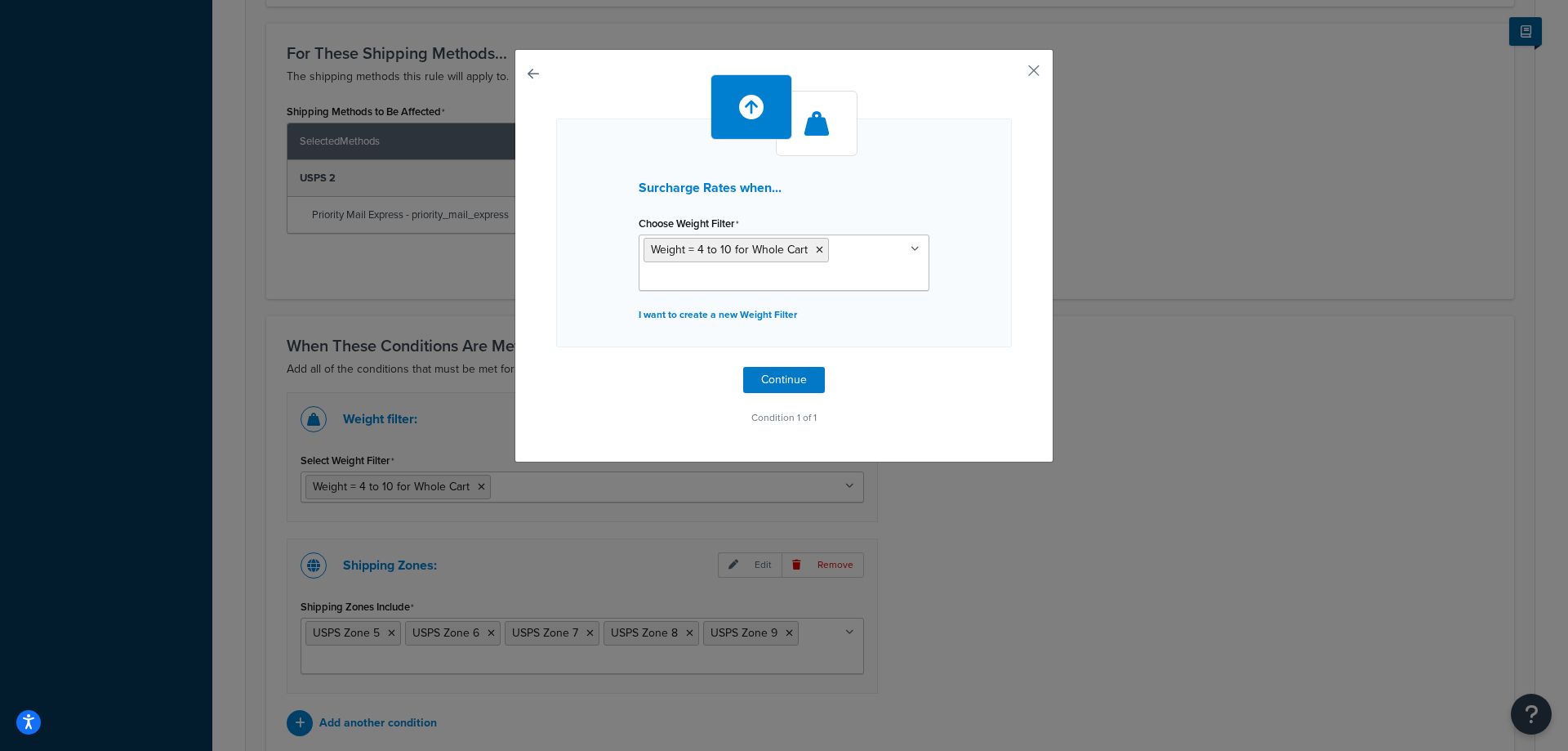
click at [903, 248] on ul "Weight = 4 to 10 for Whole Cart" at bounding box center [784, 263] width 291 height 56
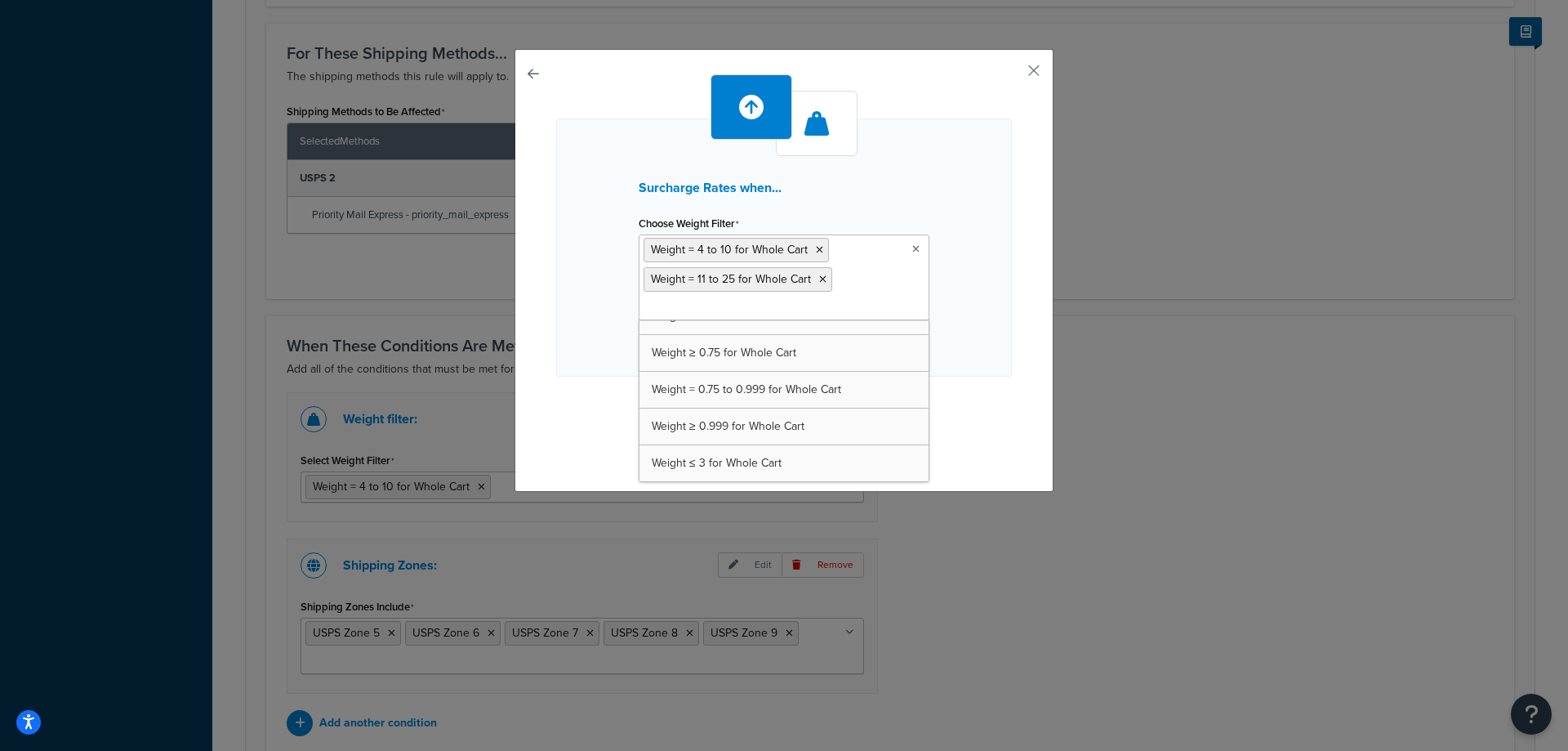
scroll to position [168, 0]
click at [816, 252] on icon at bounding box center [819, 250] width 7 height 10
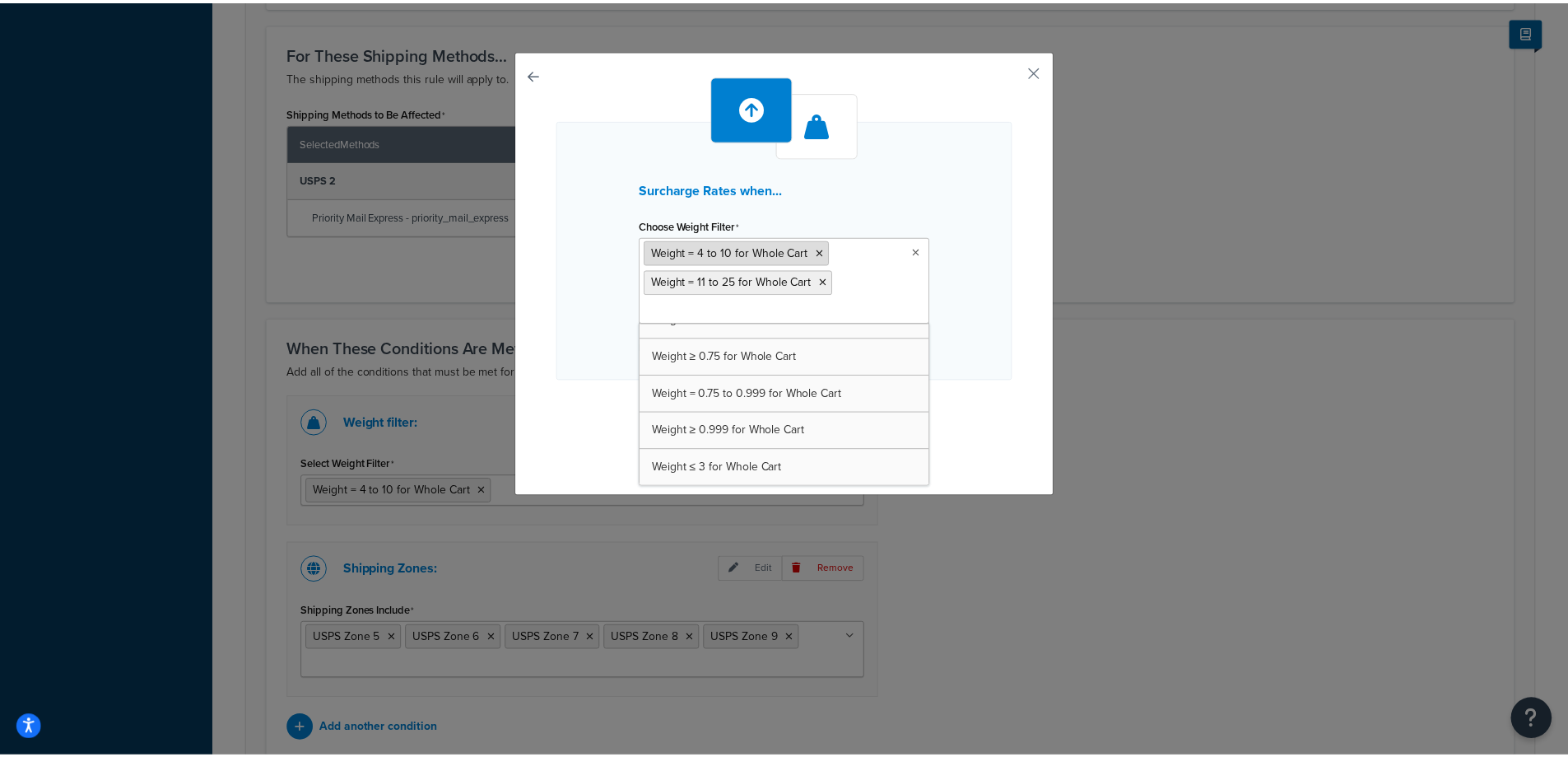
scroll to position [207, 0]
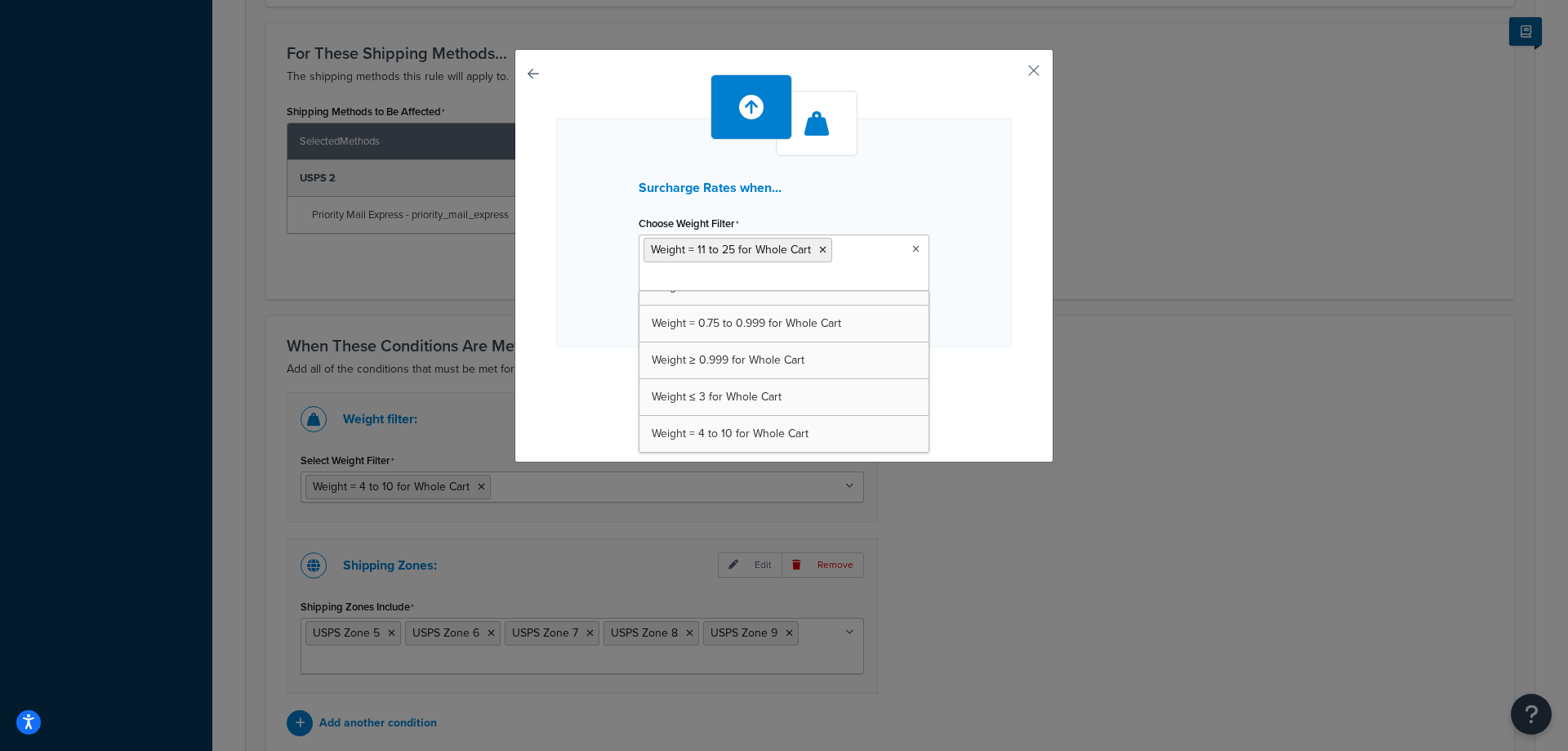
click at [964, 285] on div "Surcharge Rates when... Choose Weight Filter Weight = 11 to 25 for Whole Cart C…" at bounding box center [784, 233] width 456 height 229
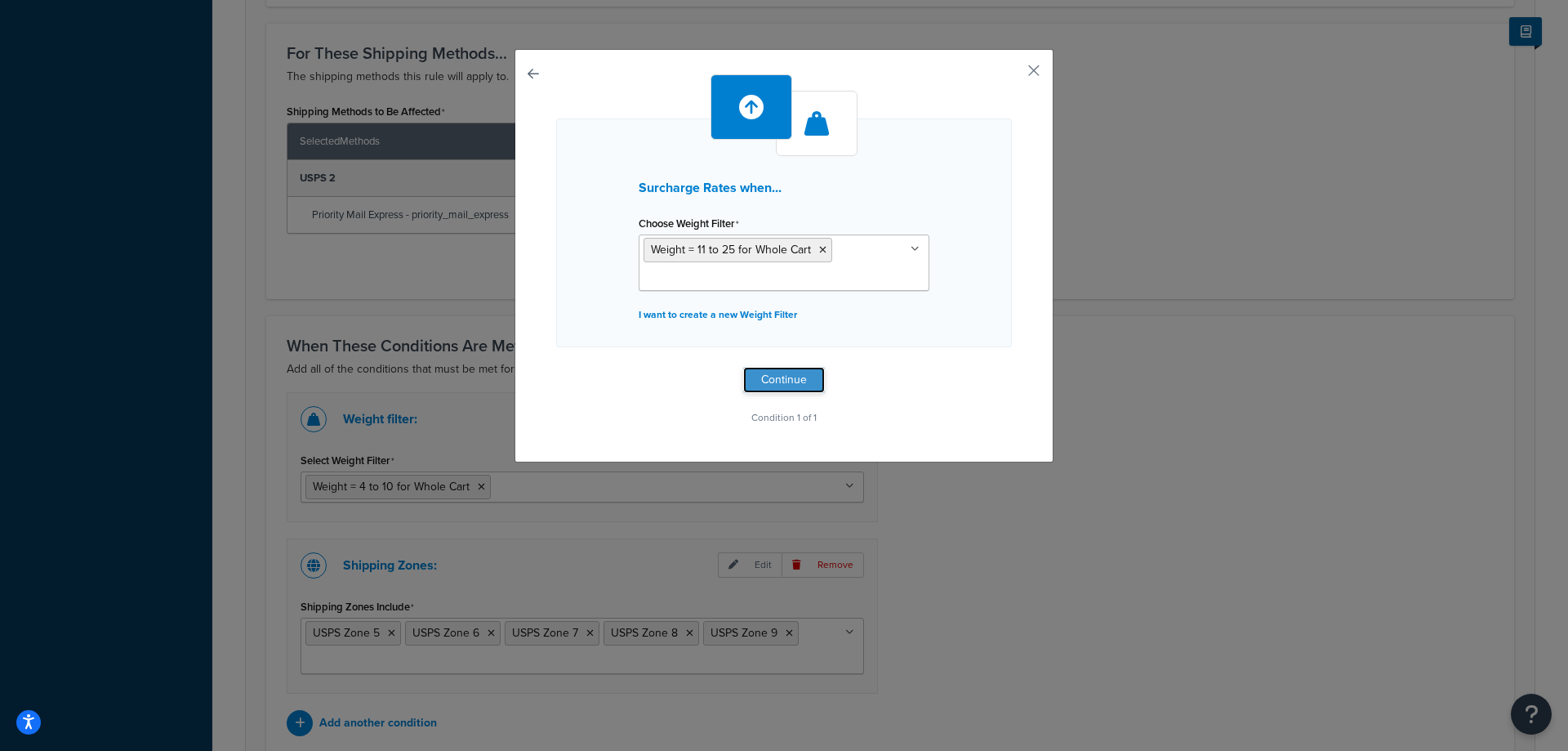
click at [772, 376] on button "Continue" at bounding box center [784, 380] width 82 height 26
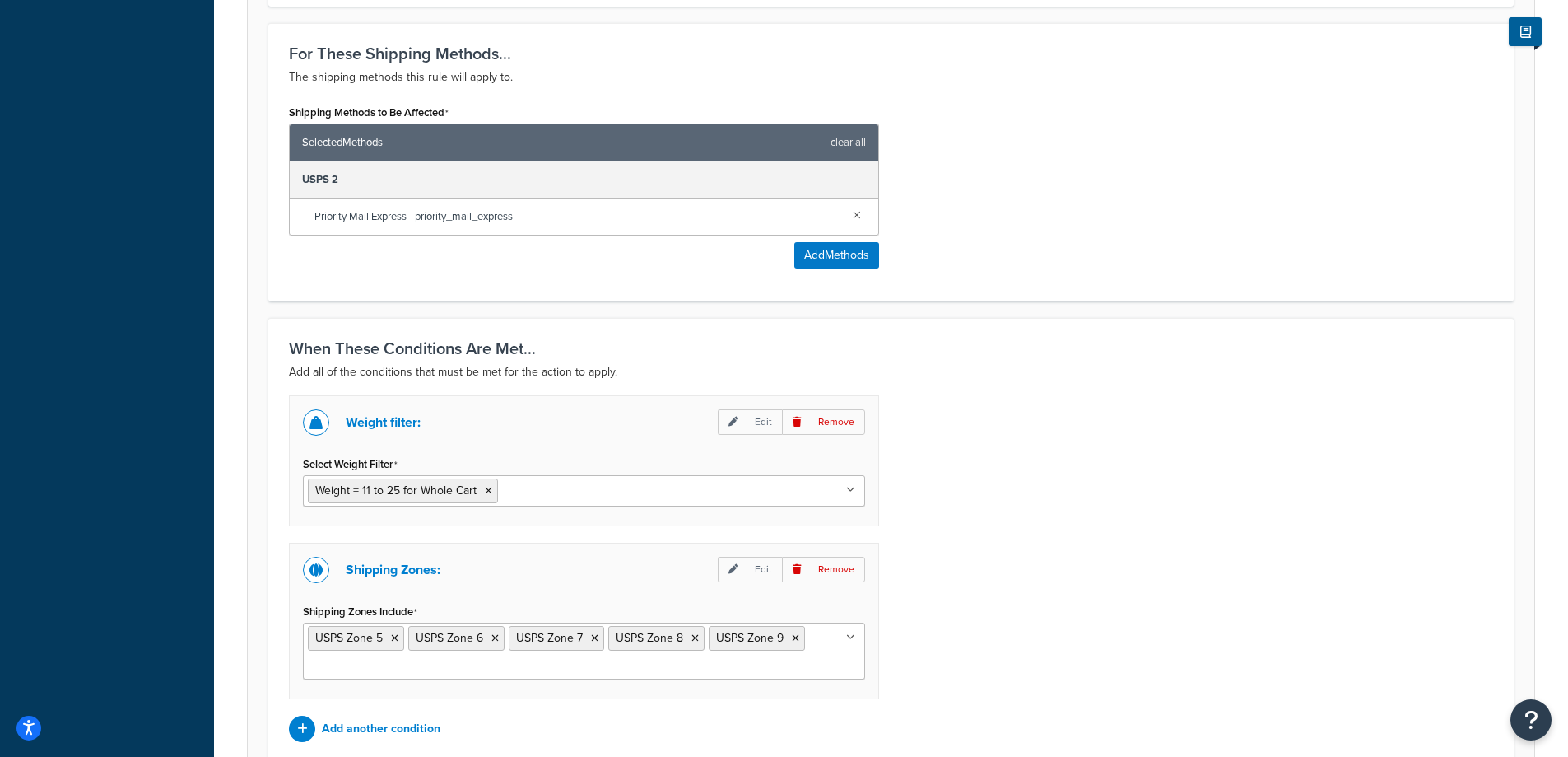
scroll to position [1035, 0]
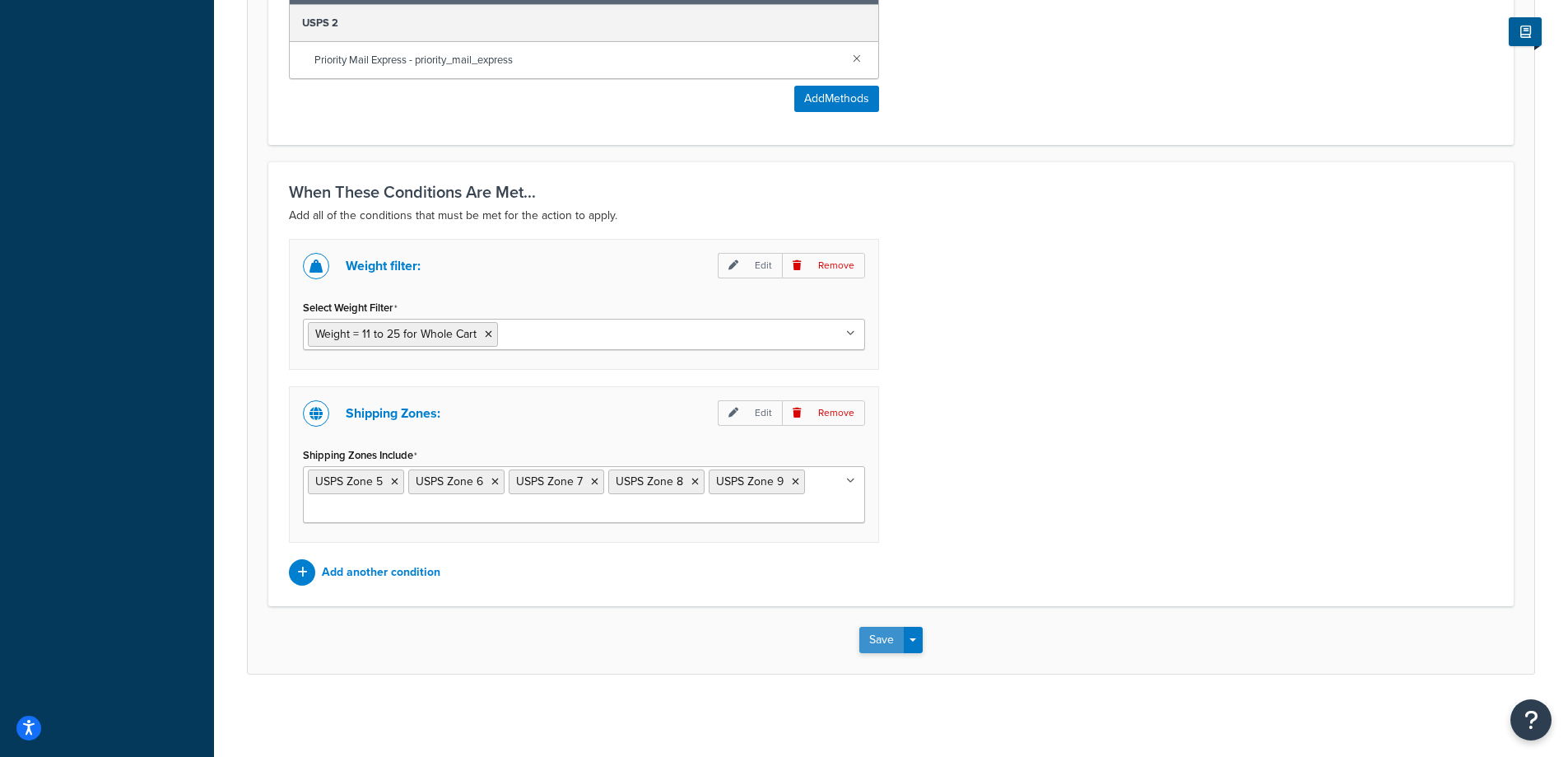
click at [887, 644] on button "Save" at bounding box center [881, 640] width 45 height 26
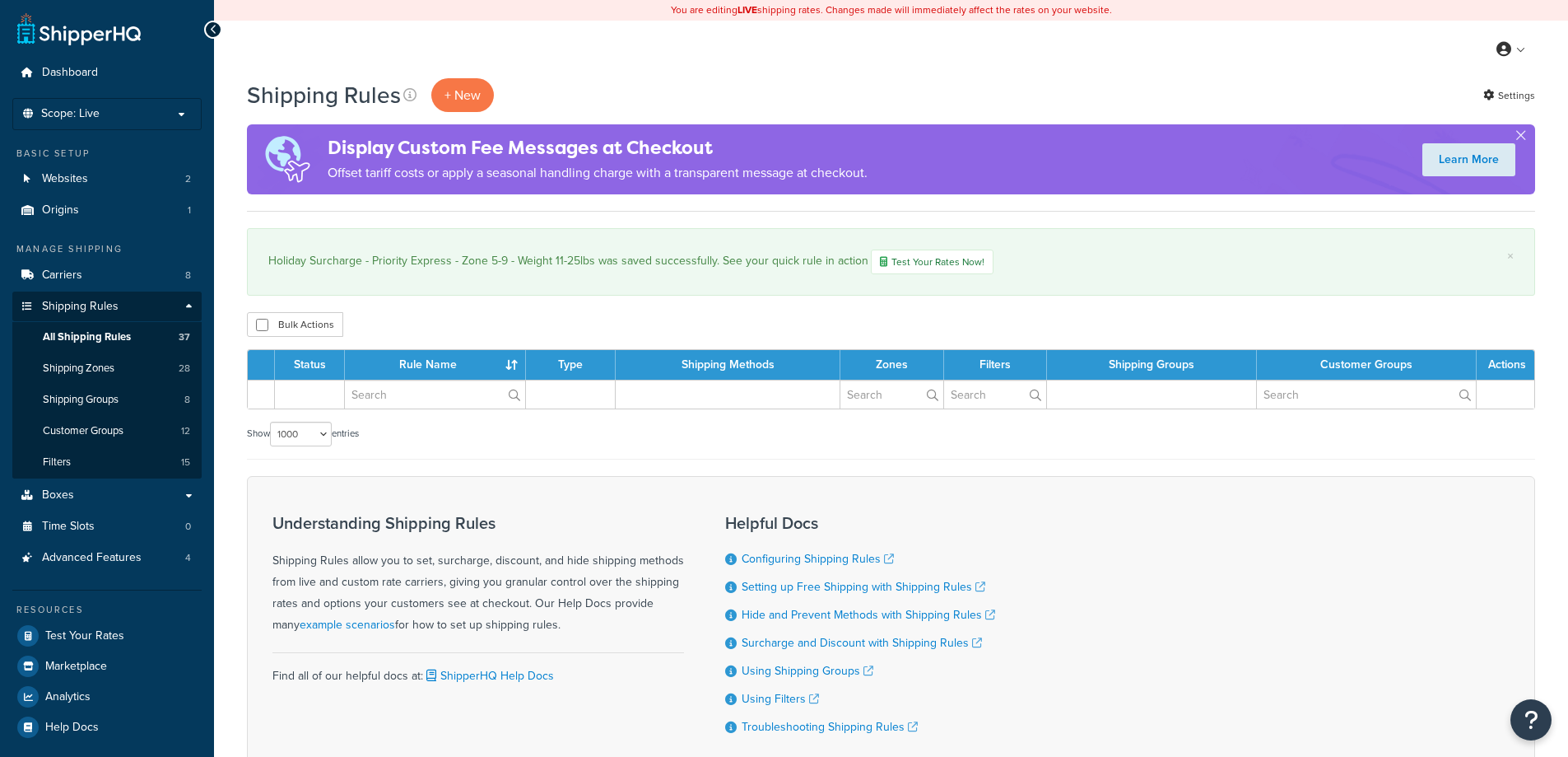
select select "1000"
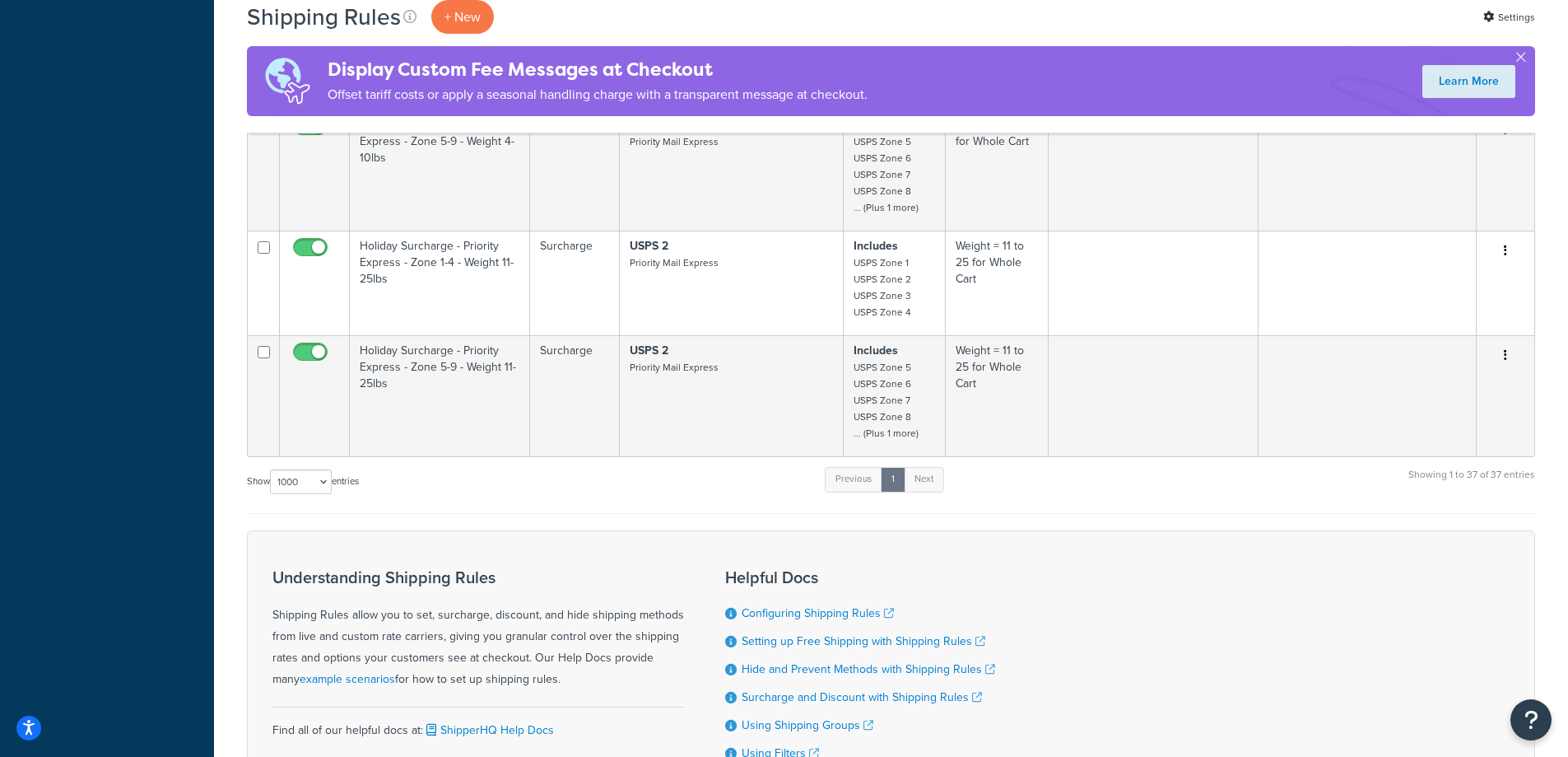
scroll to position [4468, 0]
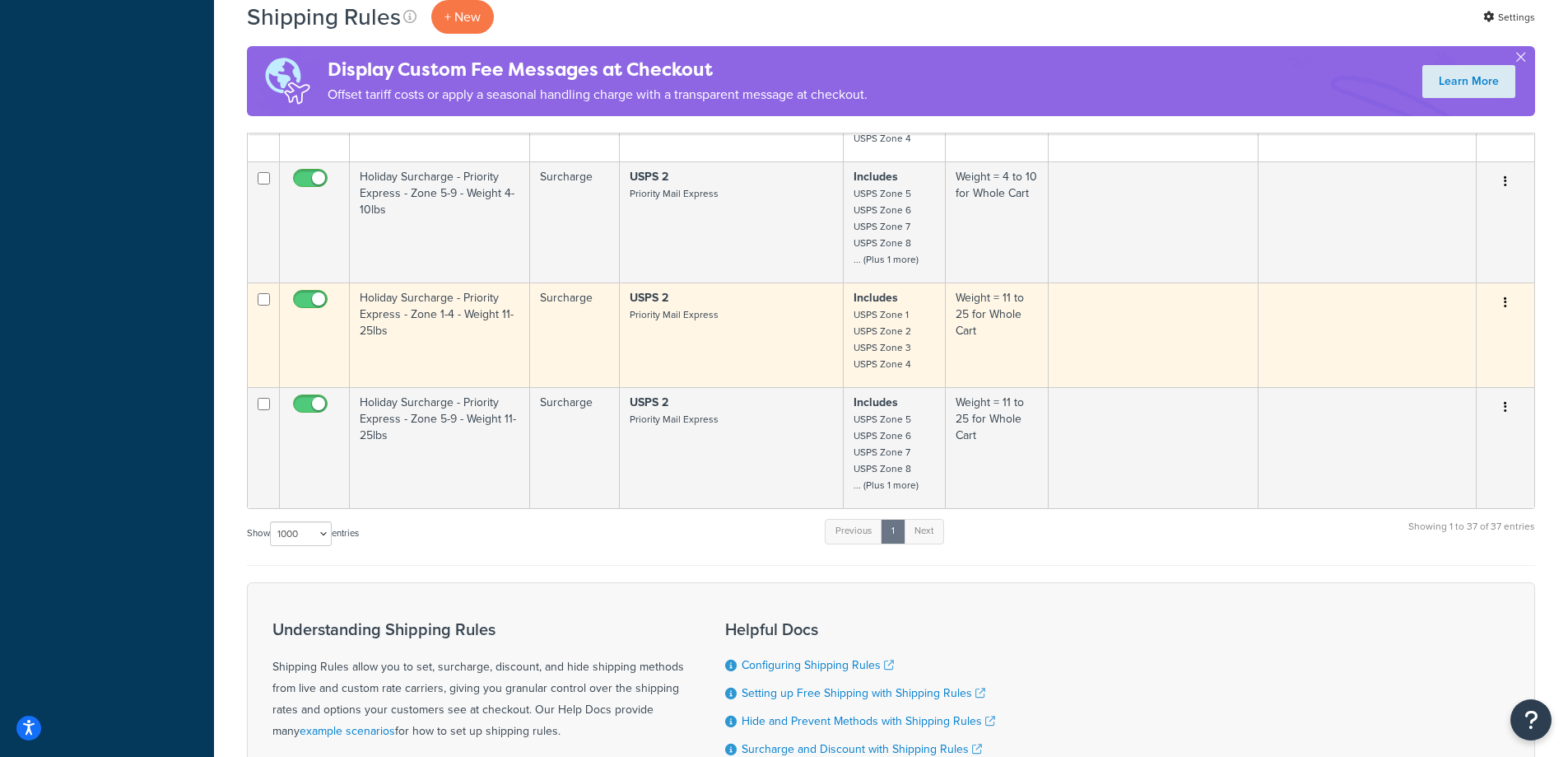
click at [1502, 302] on button "button" at bounding box center [1504, 302] width 23 height 26
click at [1444, 360] on link "Duplicate" at bounding box center [1451, 368] width 130 height 34
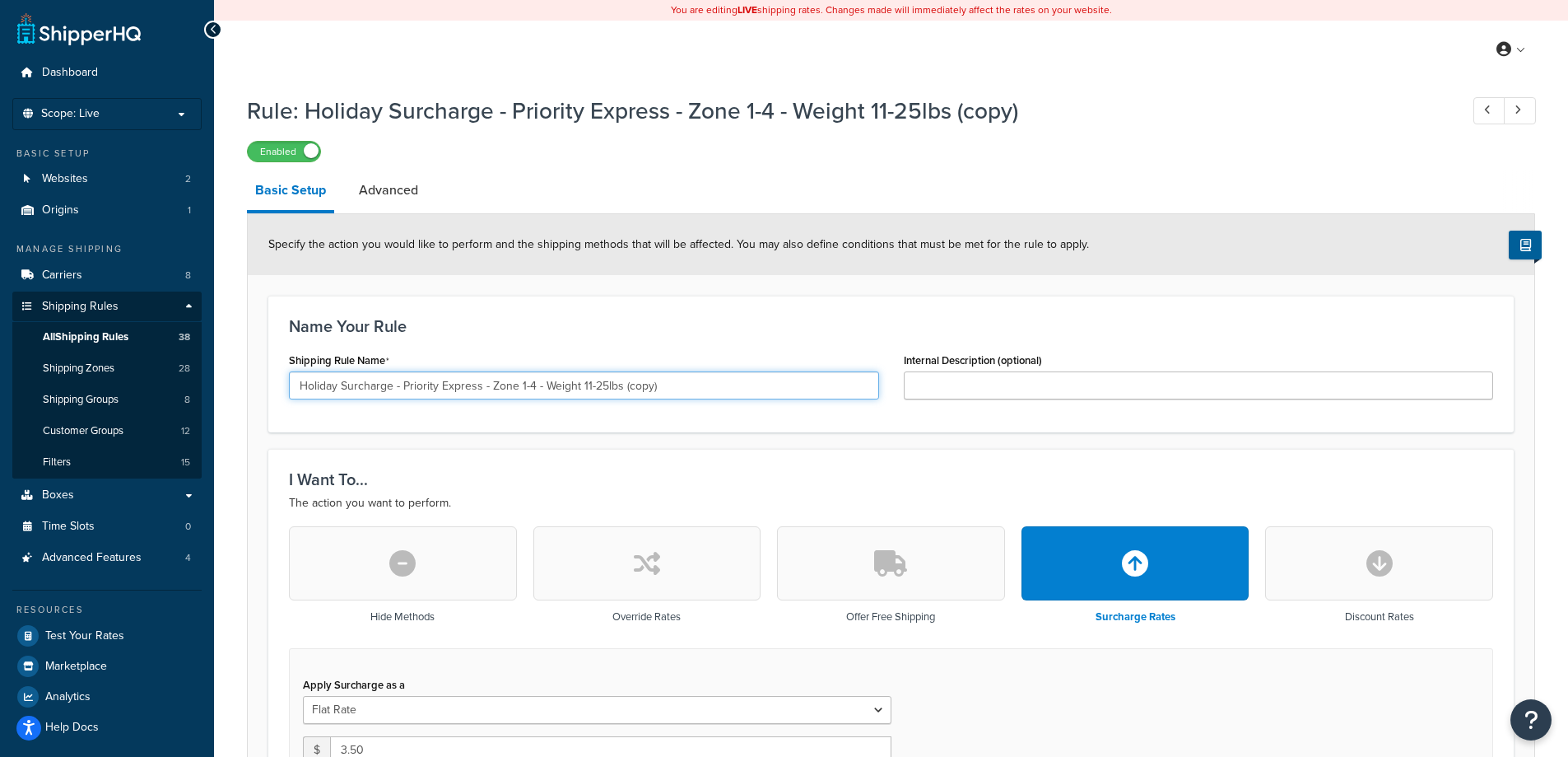
drag, startPoint x: 671, startPoint y: 389, endPoint x: 622, endPoint y: 394, distance: 49.3
click at [622, 394] on input "Holiday Surcharge - Priority Express - Zone 1-4 - Weight 11-25lbs (copy)" at bounding box center [583, 385] width 590 height 28
click at [516, 375] on input "Holiday Surcharge - Priority Express - Zone 1-4 - Weight 11-25lbs" at bounding box center [583, 385] width 590 height 28
drag, startPoint x: 532, startPoint y: 392, endPoint x: 638, endPoint y: 384, distance: 106.3
click at [638, 384] on input "Holiday Surcharge - Priority Express - Zone 1-4 - Weight 11-25lbs" at bounding box center [583, 385] width 590 height 28
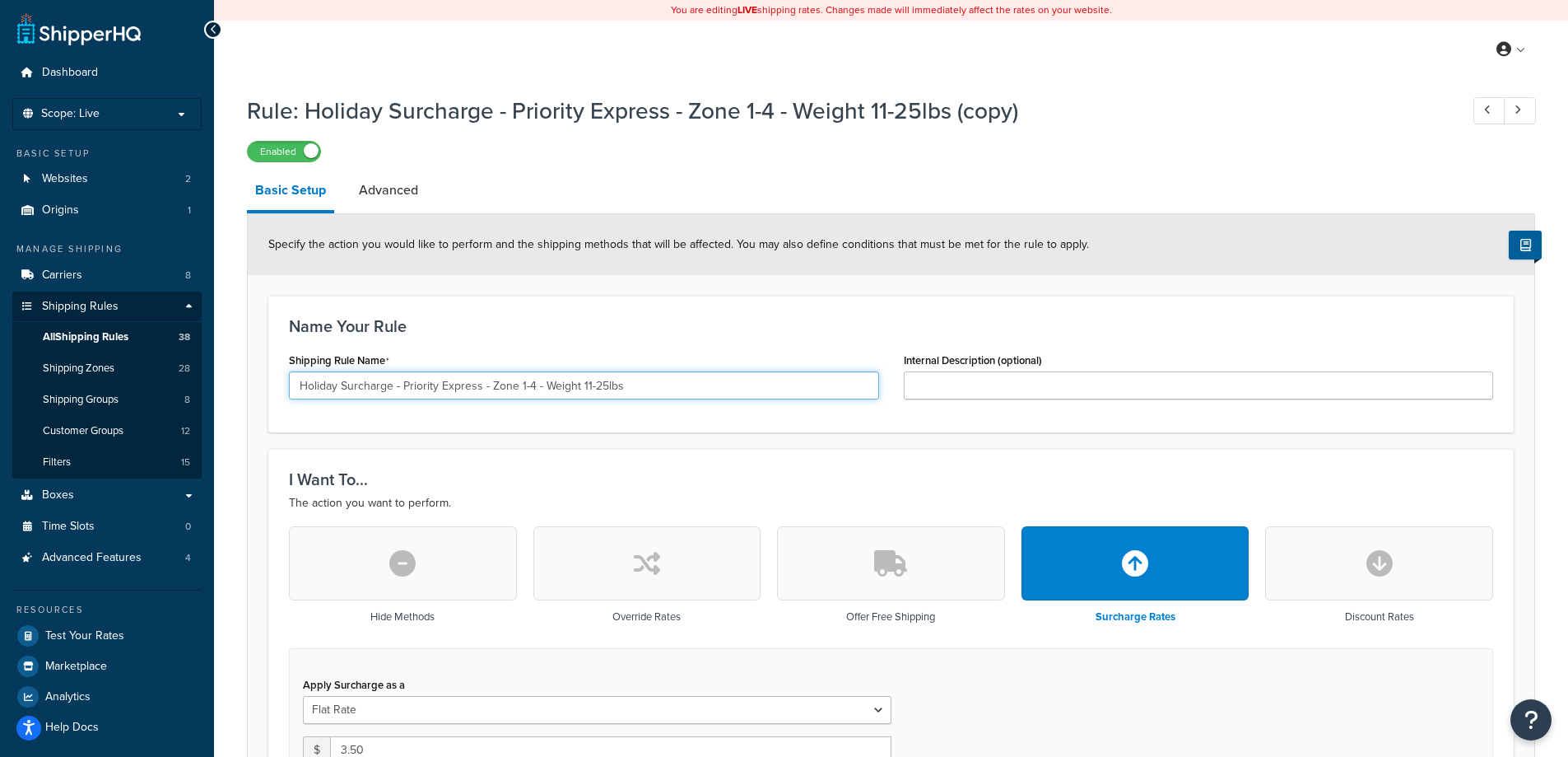
click at [639, 389] on input "Holiday Surcharge - Priority Express - Zone 1-4 - Weight 11-25lbs" at bounding box center [583, 385] width 590 height 28
drag, startPoint x: 607, startPoint y: 383, endPoint x: 520, endPoint y: 394, distance: 87.7
click at [520, 394] on input "Holiday Surcharge - Priority Express - Zone 1-4 - Weight 11-25lbs" at bounding box center [583, 385] width 590 height 28
click at [546, 390] on input "Holiday Surcharge - Priority Express - Zone 1-4 - Weight 11-25lbs" at bounding box center [583, 385] width 590 height 28
drag, startPoint x: 546, startPoint y: 388, endPoint x: 576, endPoint y: 388, distance: 30.0
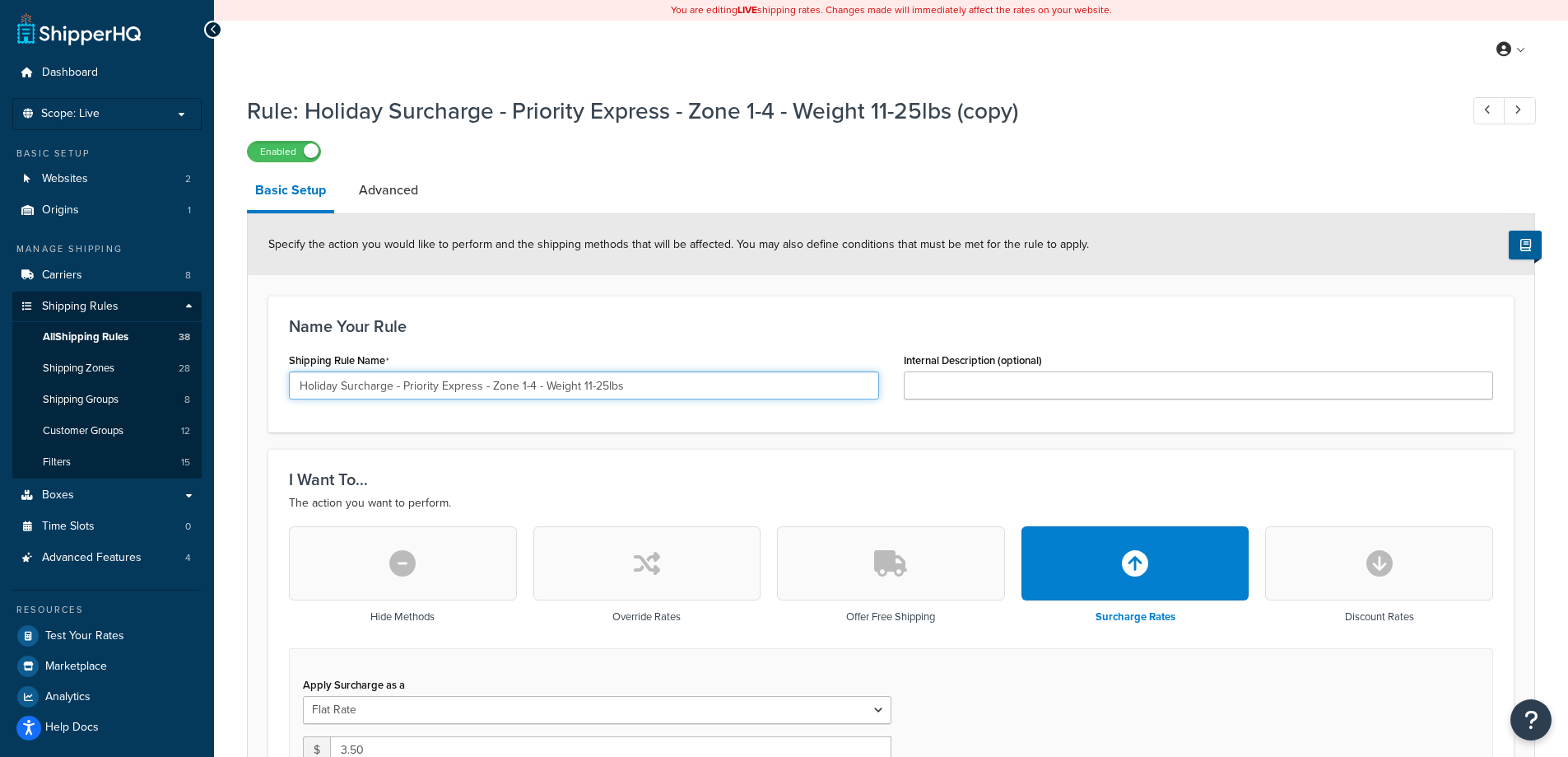
click at [576, 388] on input "Holiday Surcharge - Priority Express - Zone 1-4 - Weight 11-25lbs" at bounding box center [583, 385] width 590 height 28
drag, startPoint x: 582, startPoint y: 387, endPoint x: 603, endPoint y: 386, distance: 21.0
click at [603, 386] on input "Holiday Surcharge - Priority Express - Zone 1-4 - Weight 11-25lbs" at bounding box center [583, 385] width 590 height 28
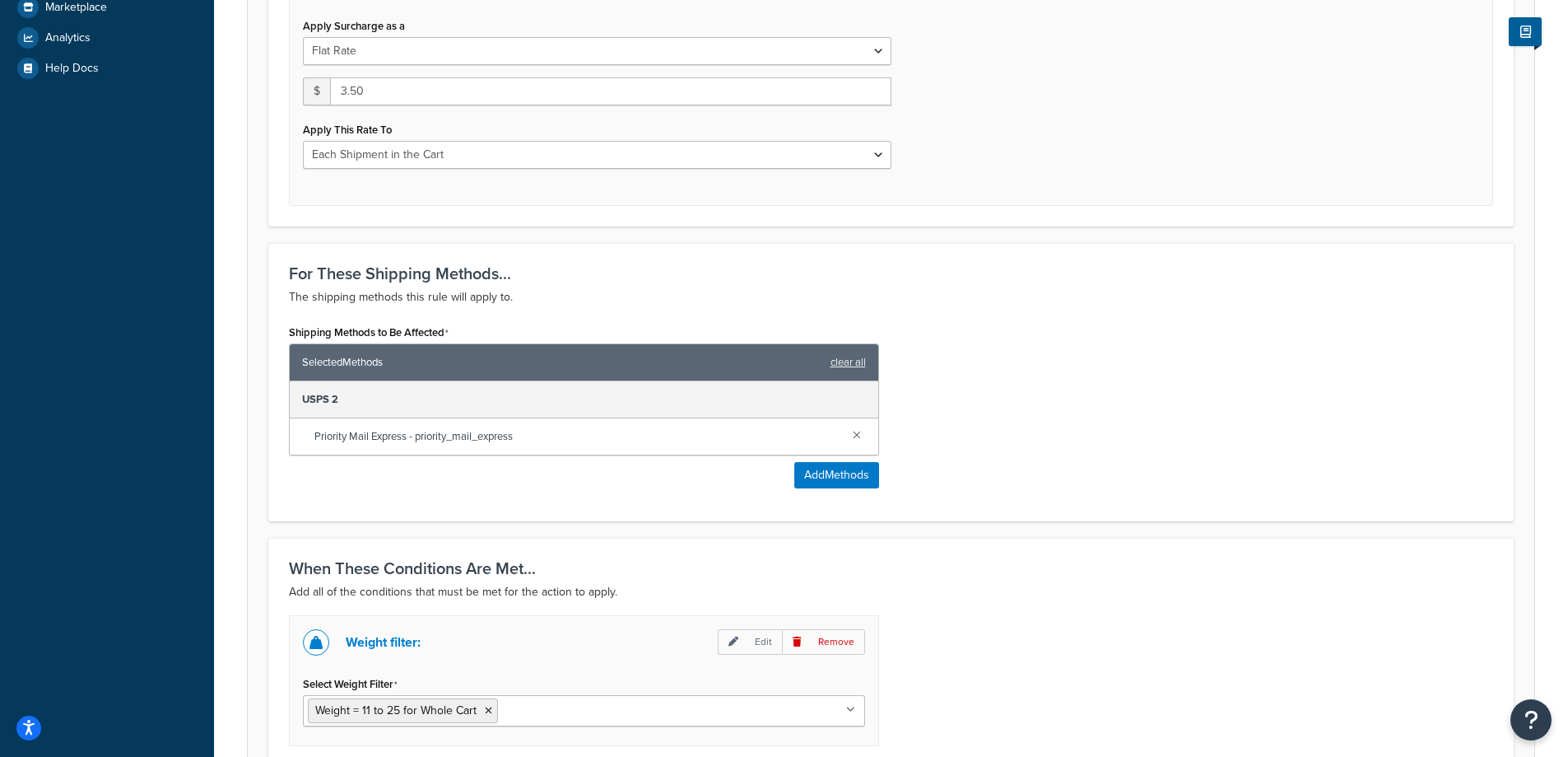
scroll to position [439, 0]
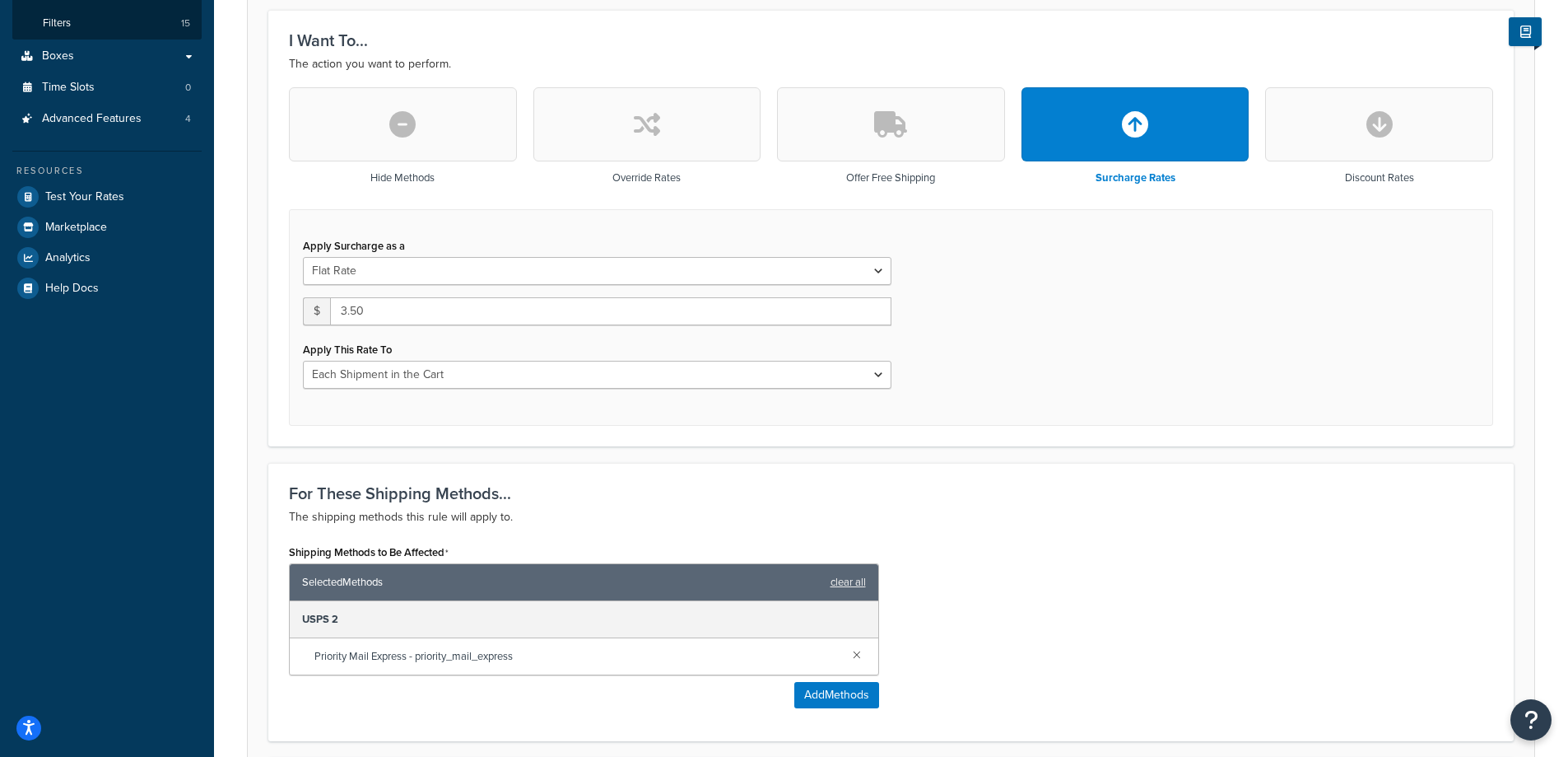
type input "Holiday Surcharge - Priority Express - Zone 1-4 - Weight 26-70lbs"
drag, startPoint x: 380, startPoint y: 308, endPoint x: 275, endPoint y: 316, distance: 105.3
click at [275, 316] on div "I Want To... The action you want to perform. Hide Methods Override Rates Offer …" at bounding box center [891, 228] width 1245 height 436
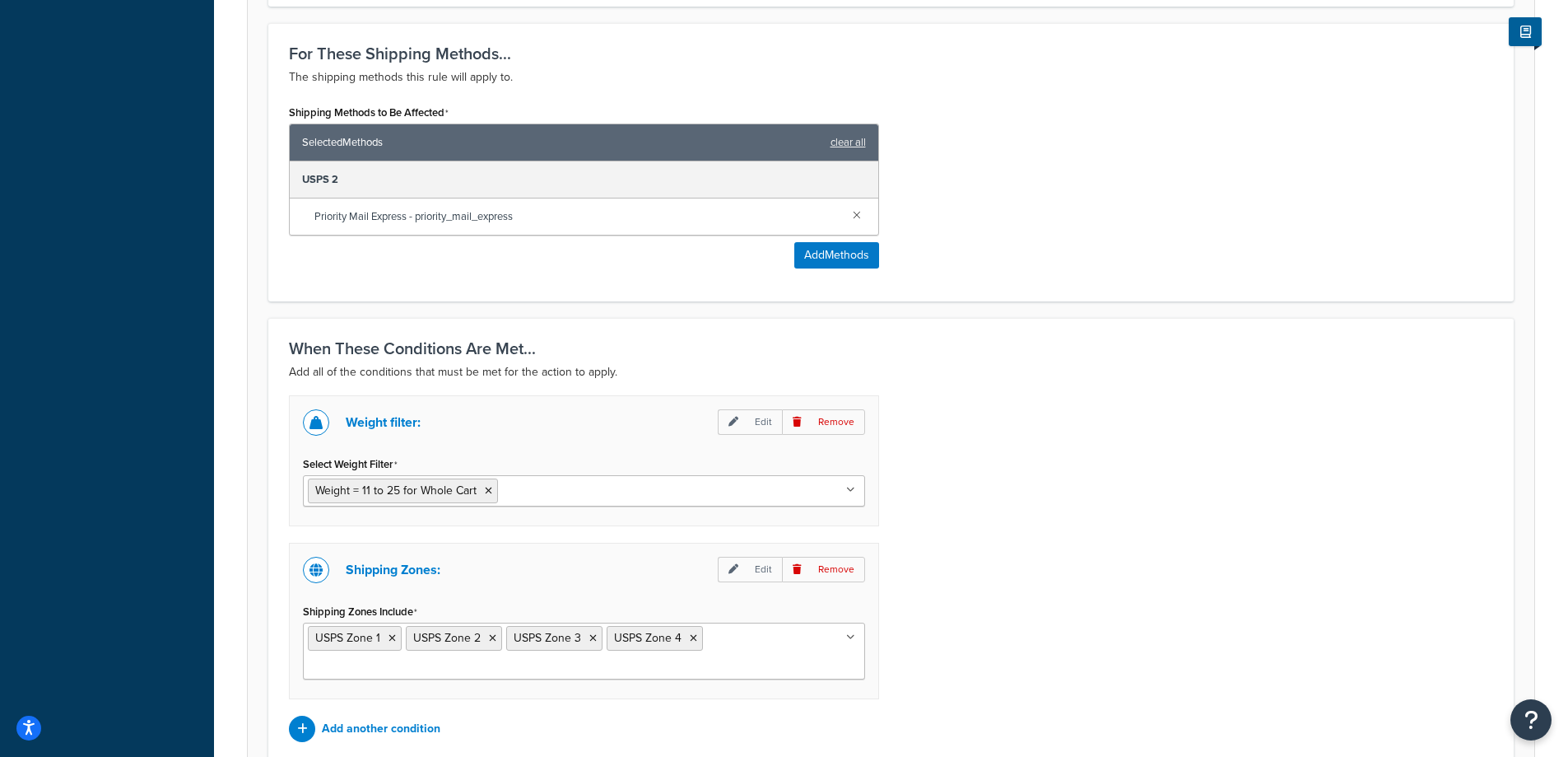
scroll to position [1035, 0]
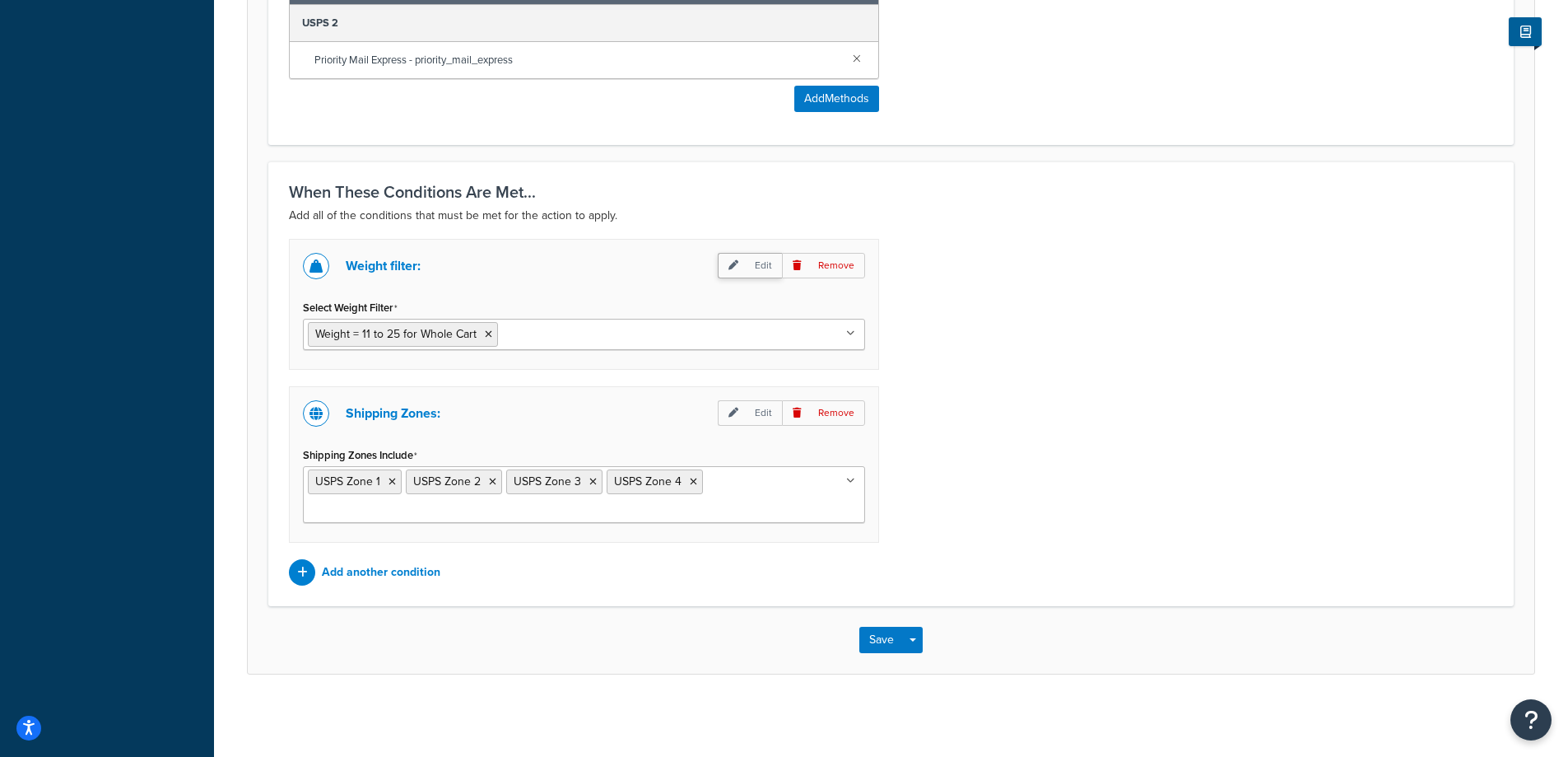
type input "8.95"
click at [723, 265] on p "Edit" at bounding box center [750, 266] width 65 height 26
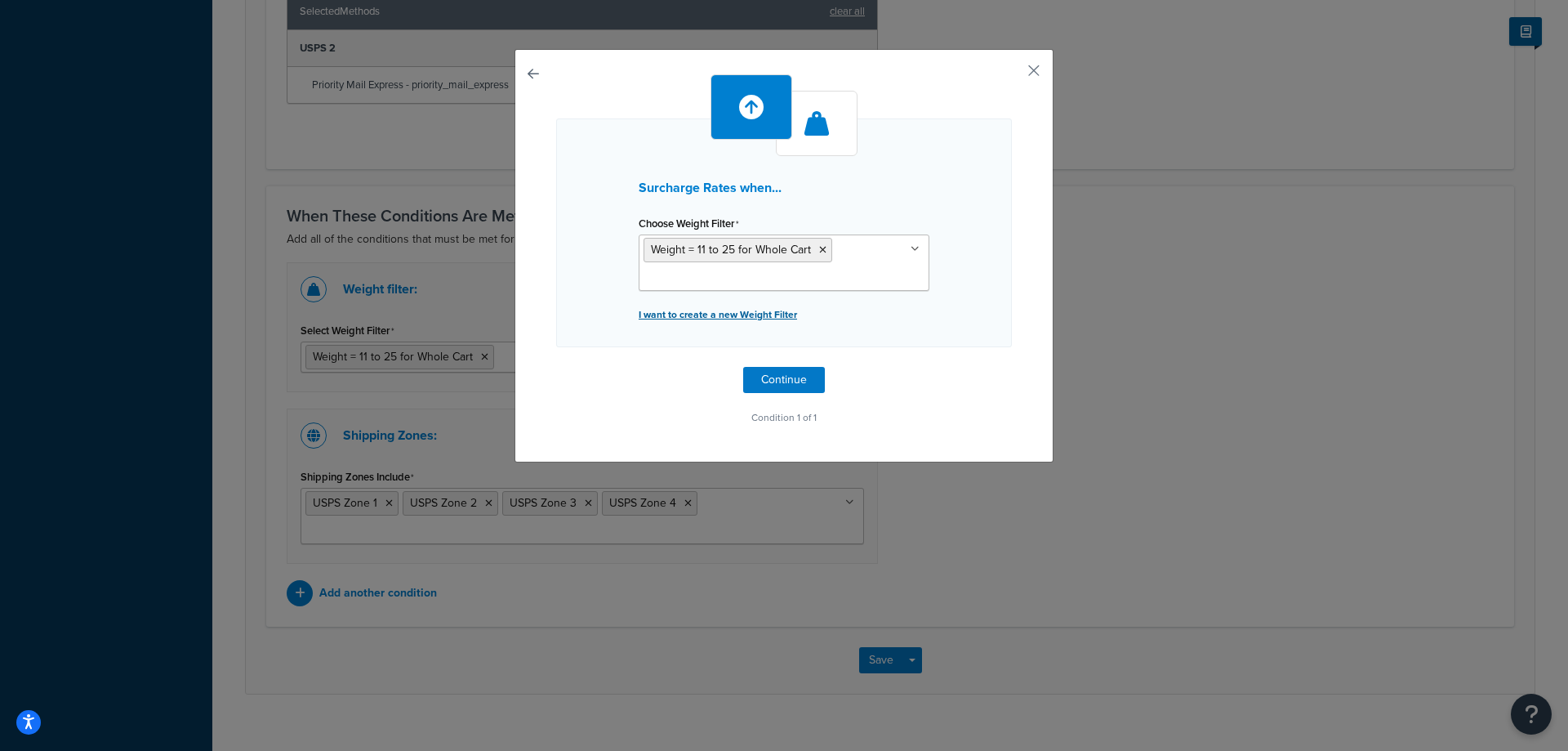
click at [777, 308] on p "I want to create a new Weight Filter" at bounding box center [784, 314] width 291 height 23
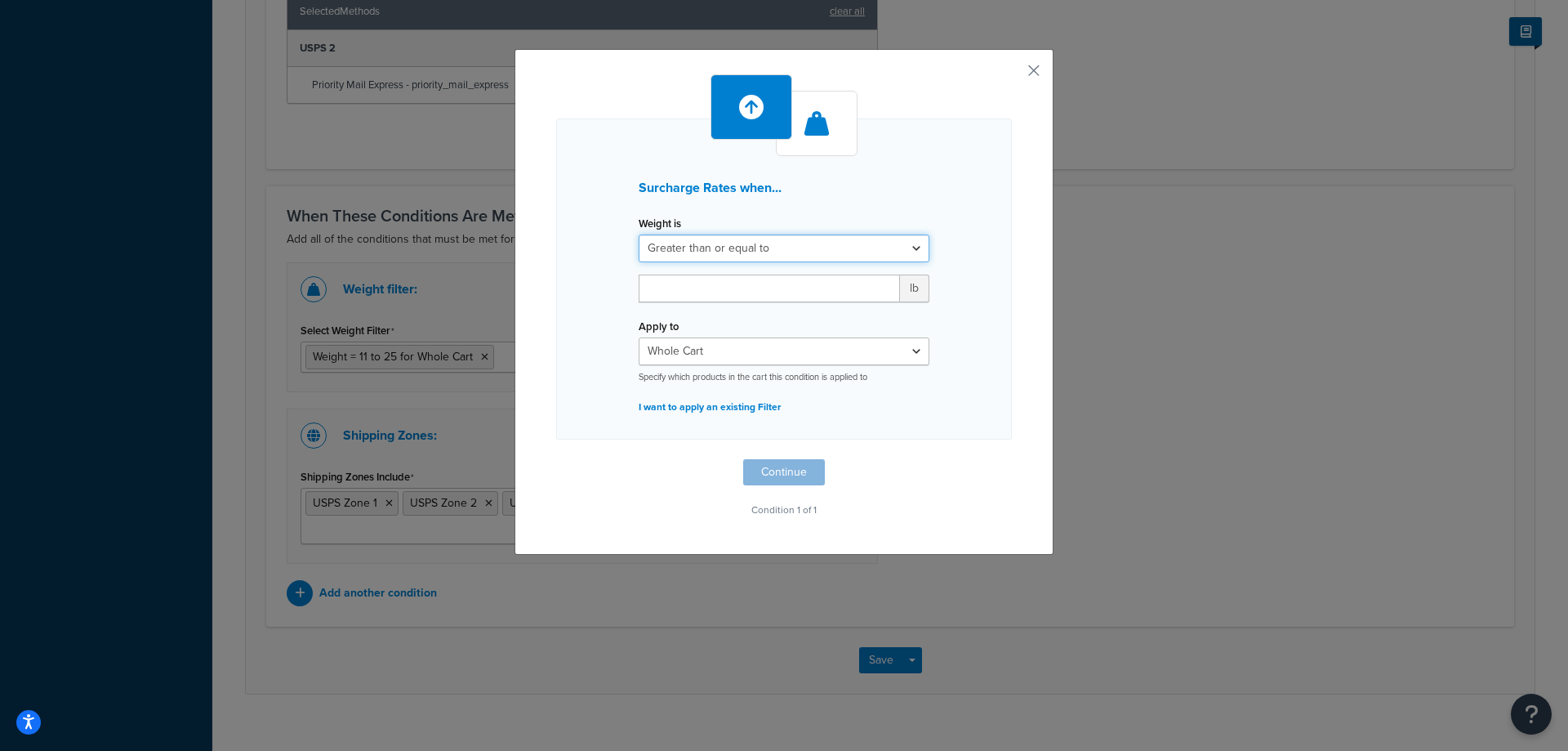
click at [782, 250] on select "Greater than or equal to Between or equal to Less than or equal to" at bounding box center [784, 249] width 291 height 28
select select "BETWEEN"
click at [638, 235] on select "Greater than or equal to Between or equal to Less than or equal to" at bounding box center [784, 249] width 291 height 28
click at [717, 277] on input "number" at bounding box center [690, 288] width 104 height 28
type input "26"
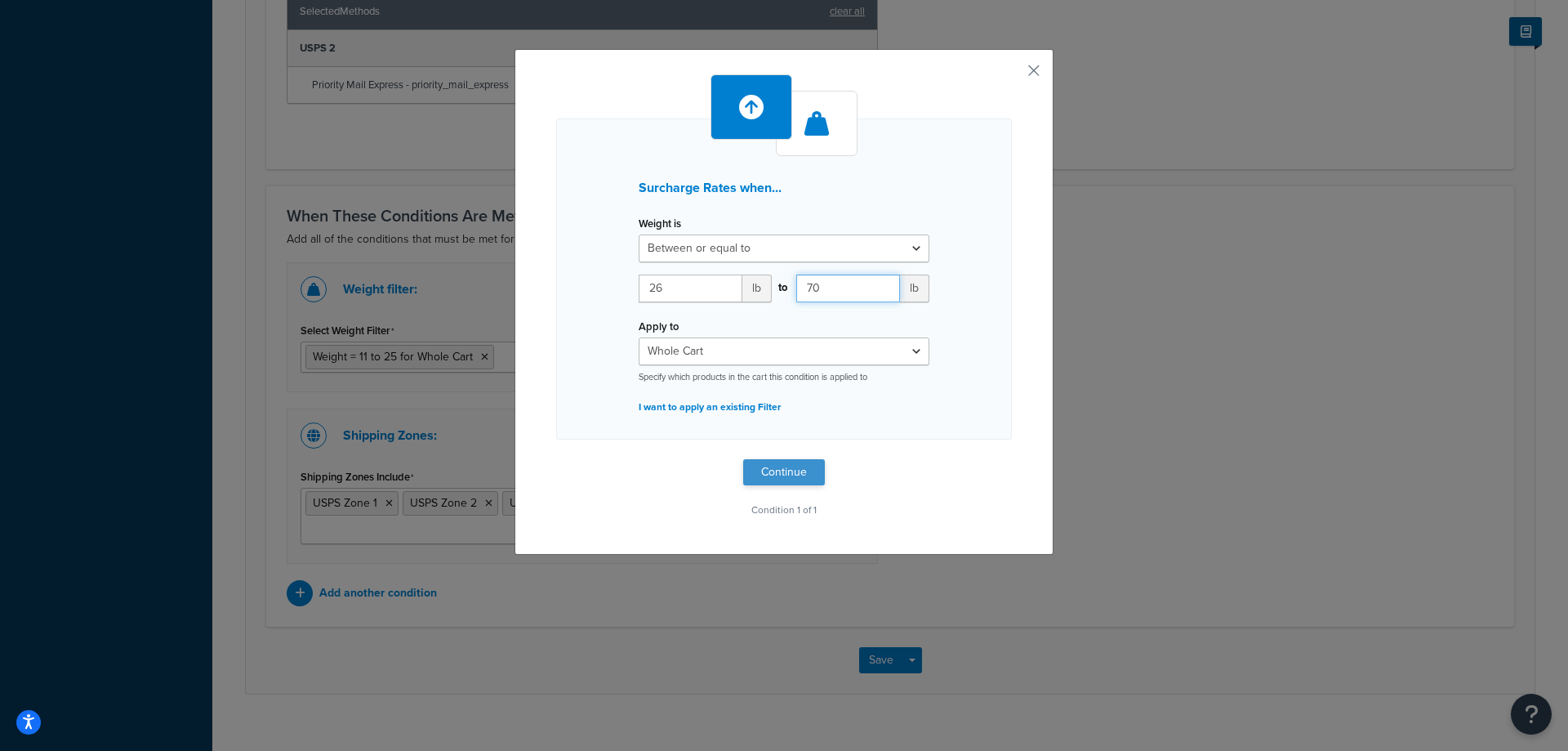
type input "70"
click at [761, 480] on button "Continue" at bounding box center [784, 472] width 82 height 26
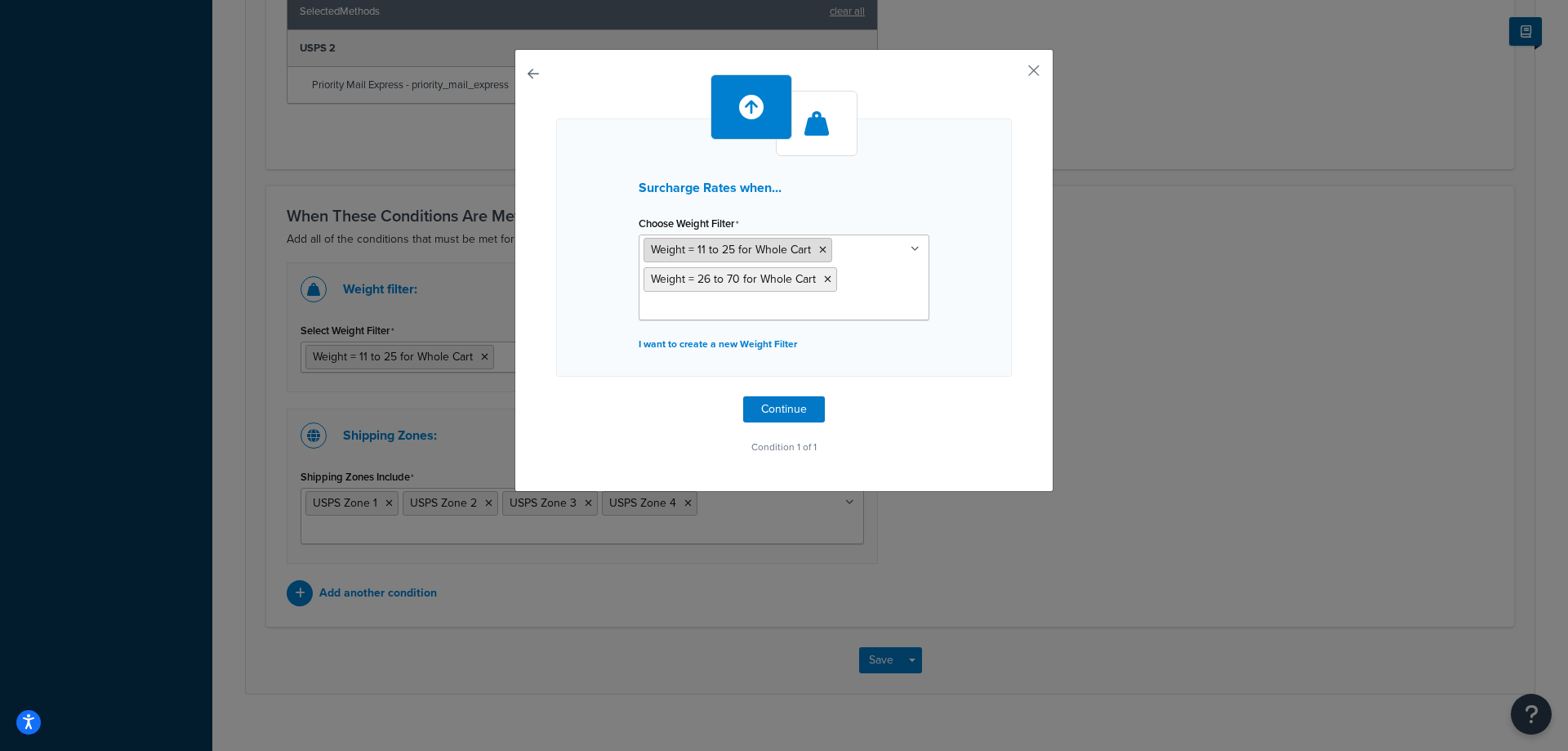
click at [819, 250] on icon at bounding box center [822, 250] width 7 height 10
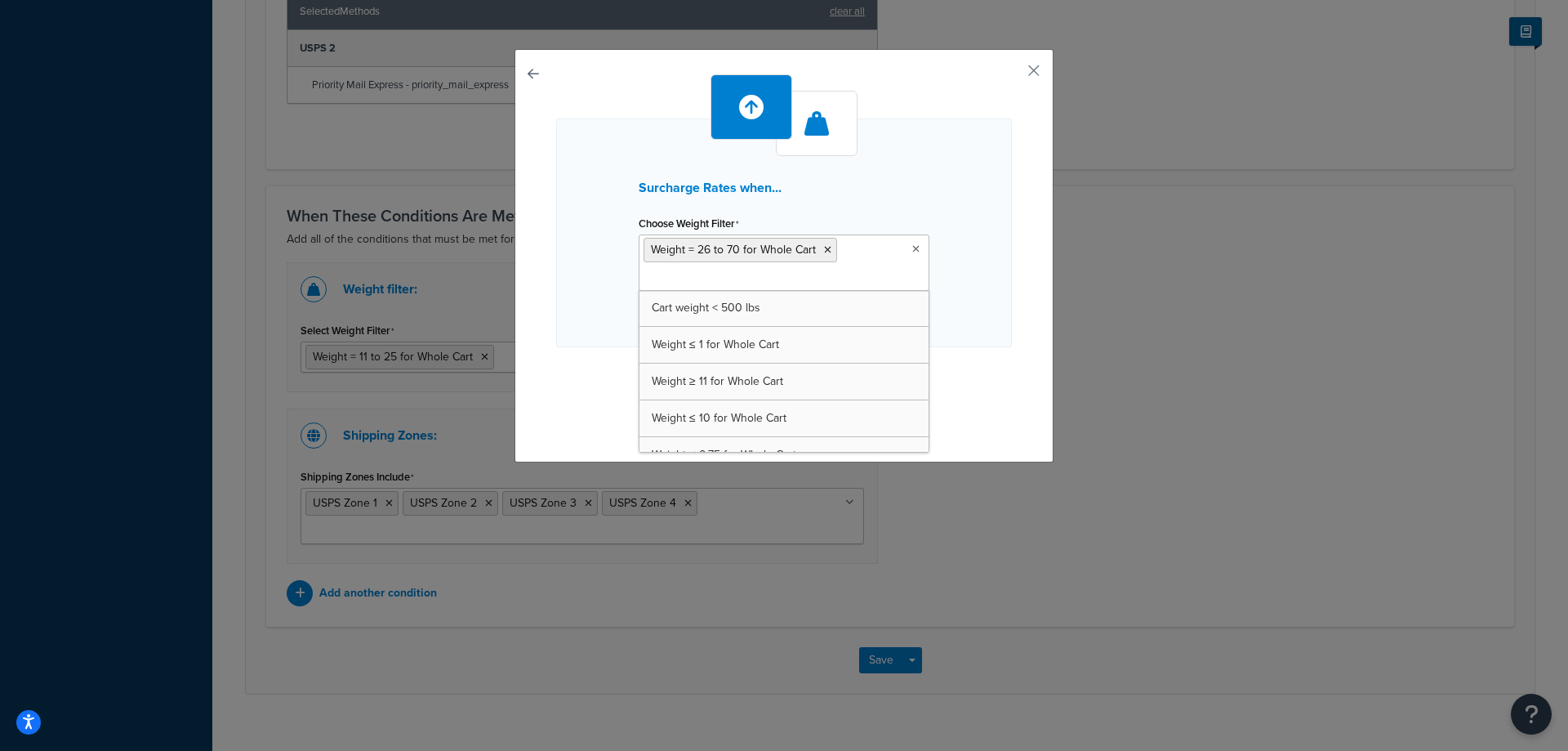
click at [973, 320] on div "Surcharge Rates when... Choose Weight Filter Weight = 26 to 70 for Whole Cart C…" at bounding box center [784, 233] width 456 height 229
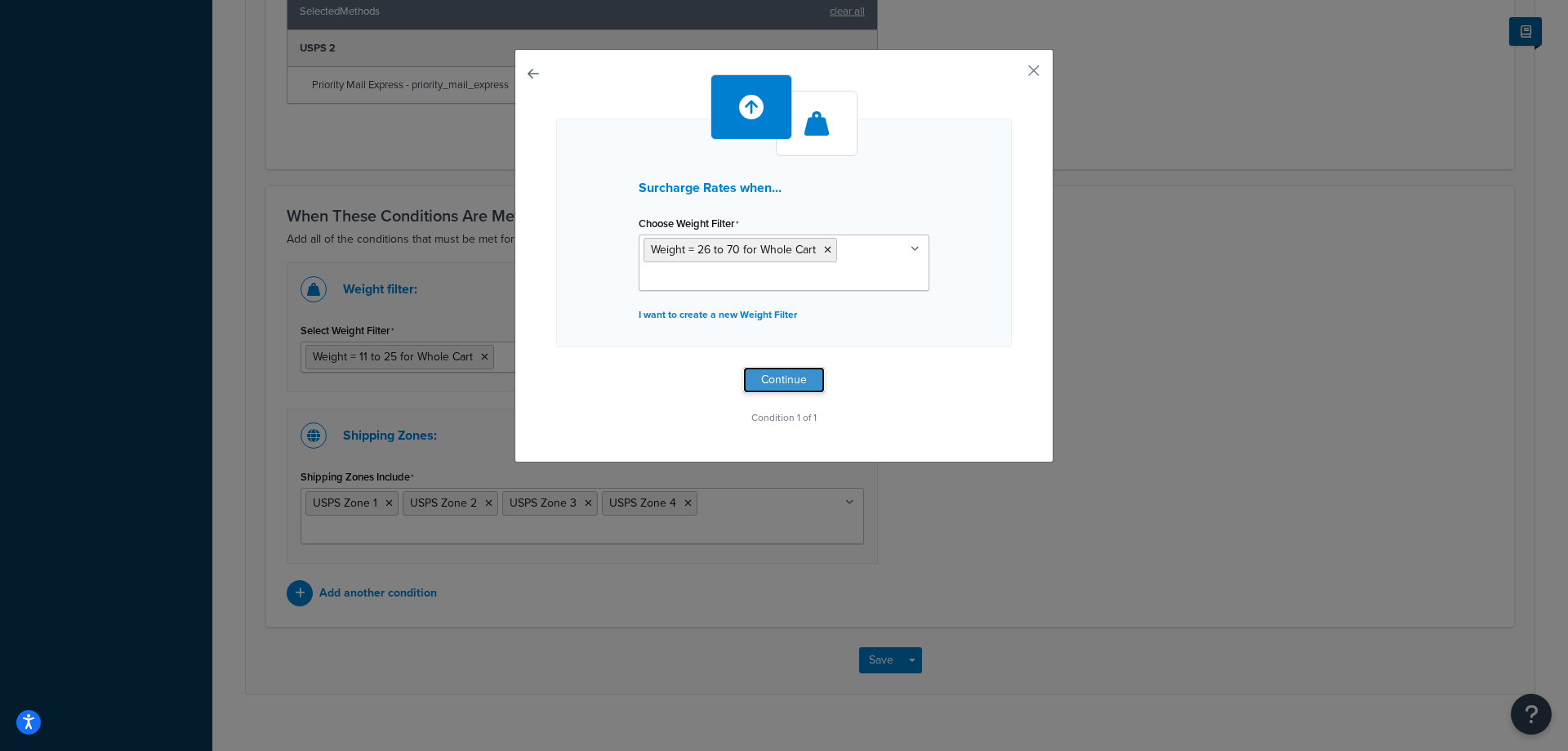
click at [809, 375] on button "Continue" at bounding box center [784, 380] width 82 height 26
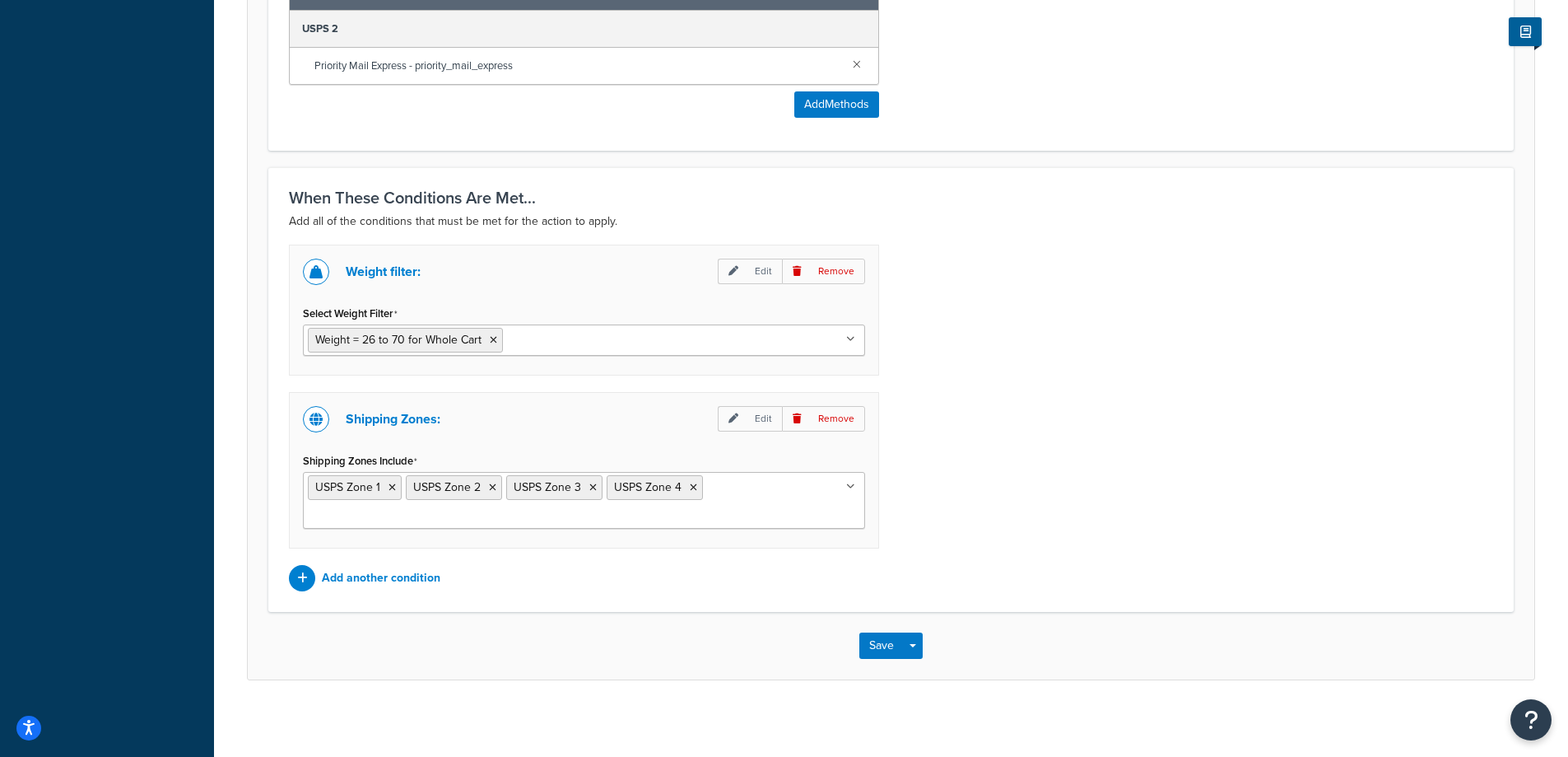
scroll to position [1035, 0]
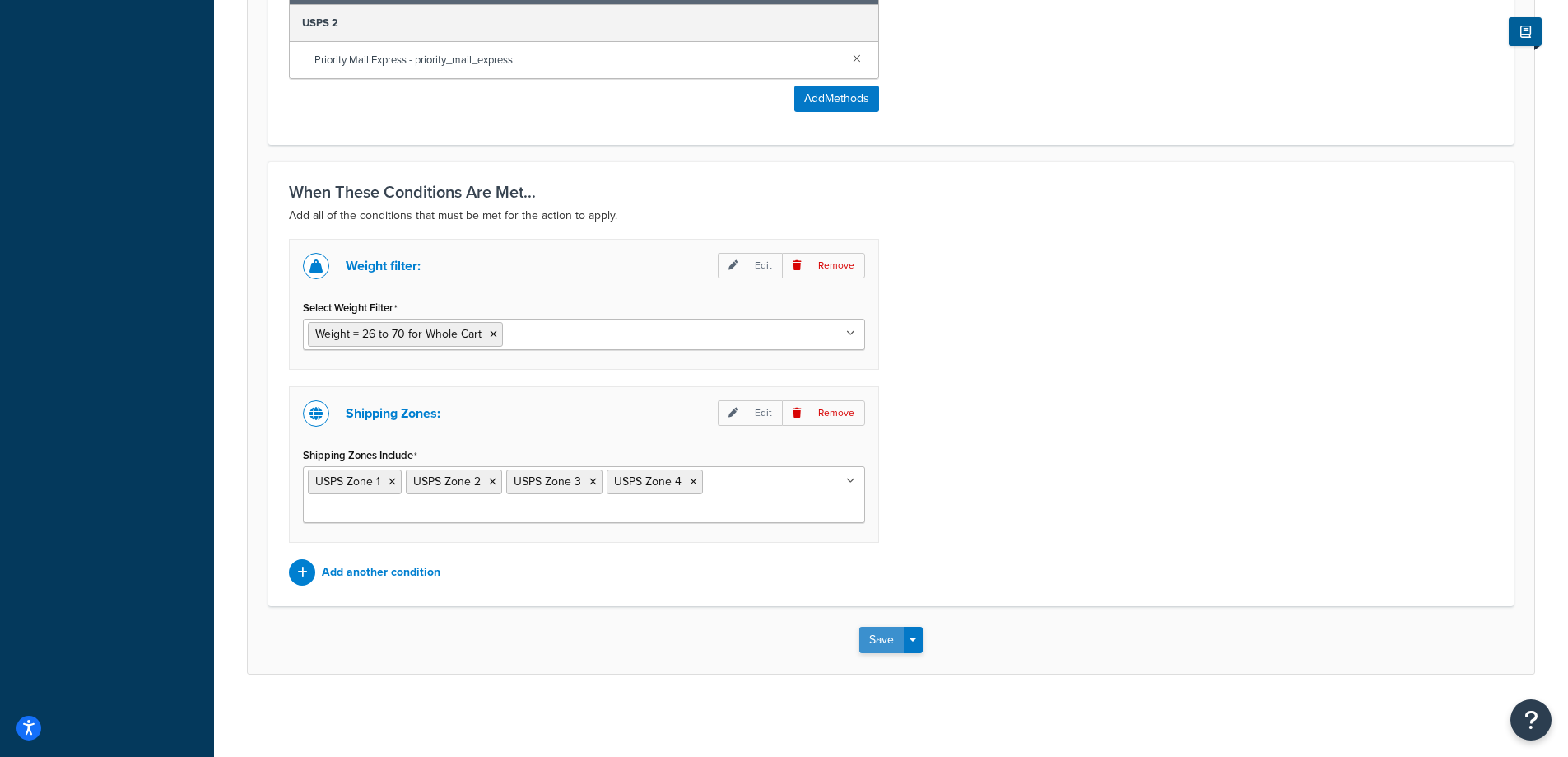
click at [888, 640] on button "Save" at bounding box center [881, 640] width 45 height 26
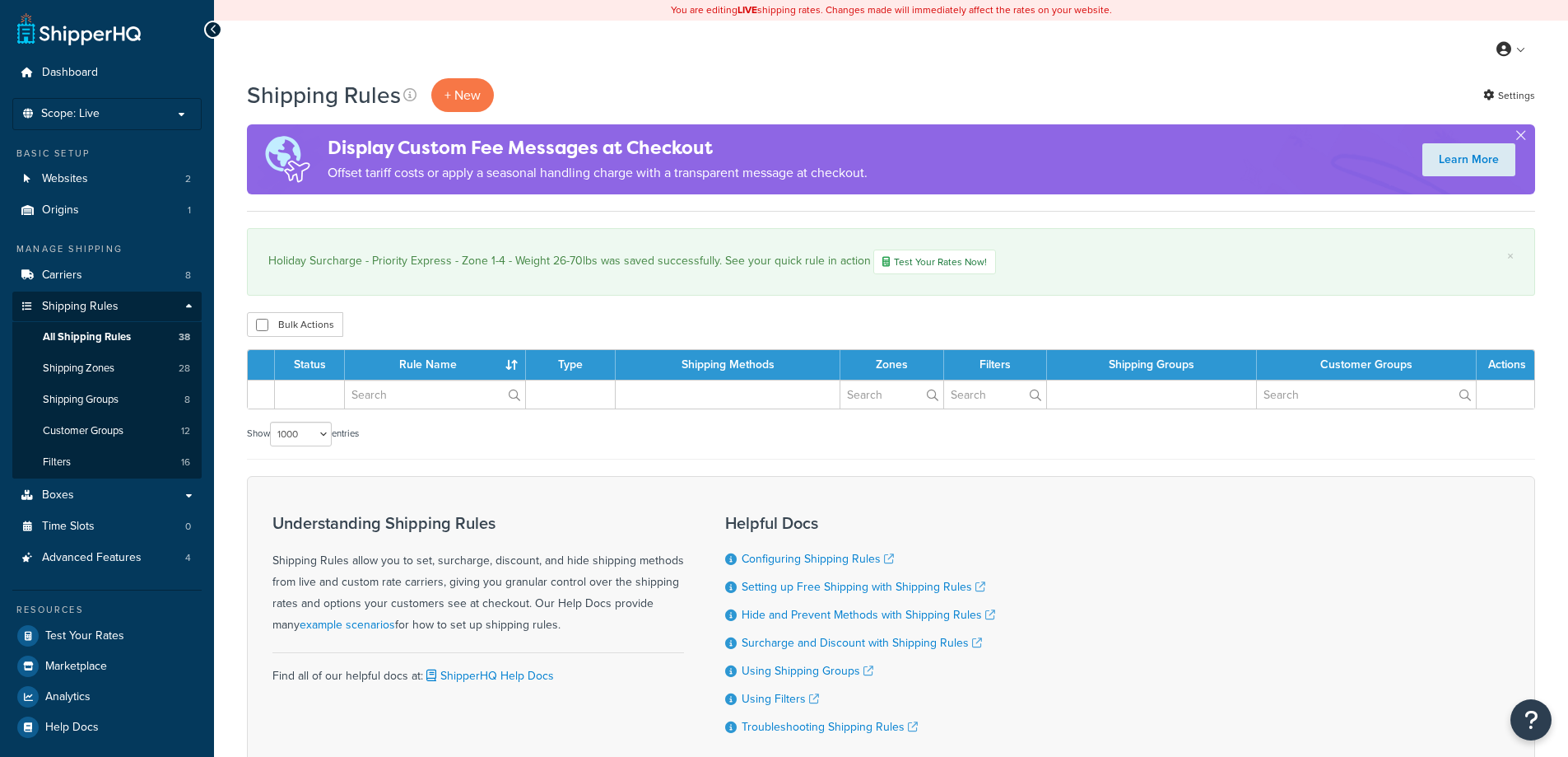
select select "1000"
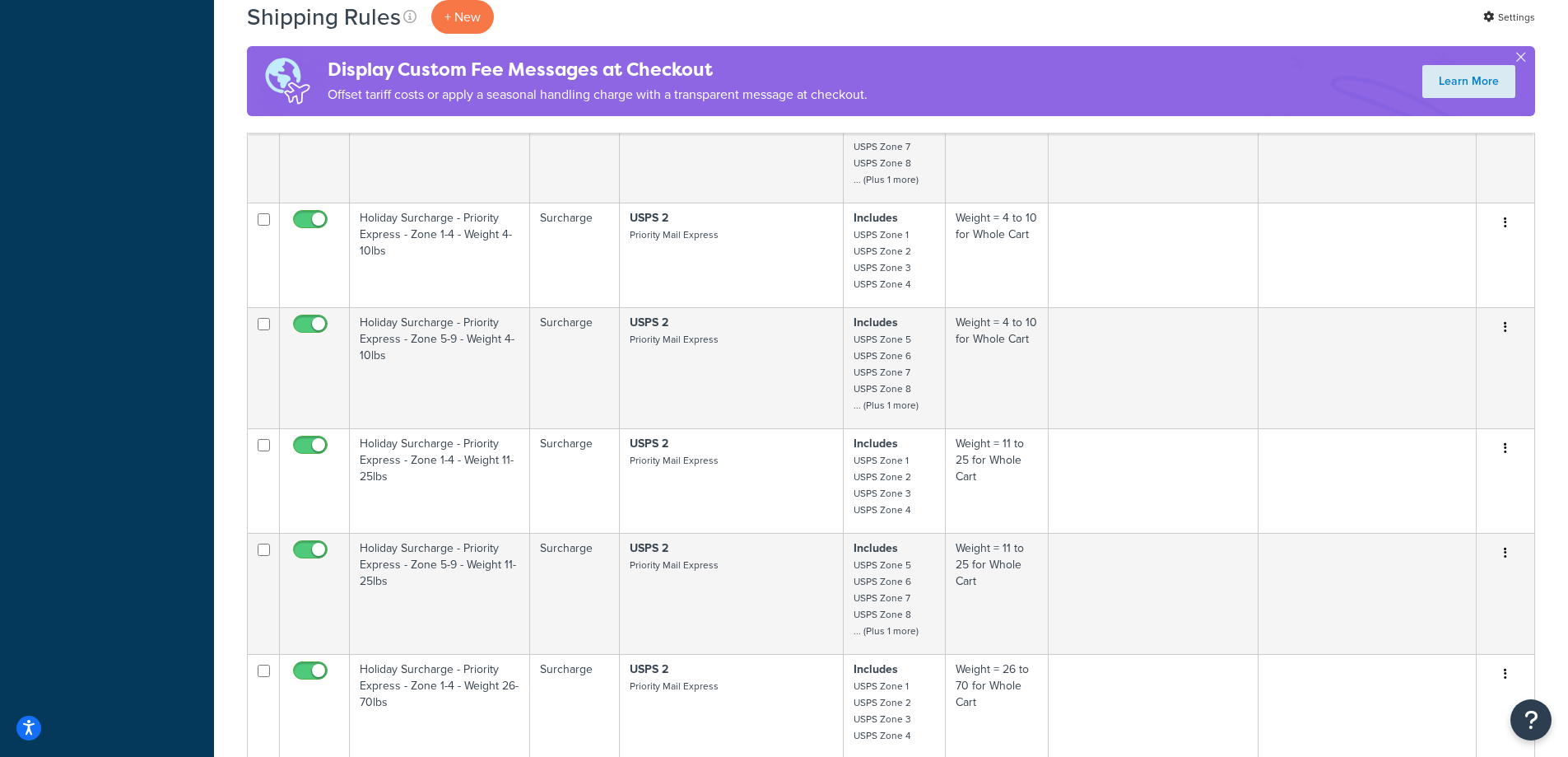
scroll to position [4390, 0]
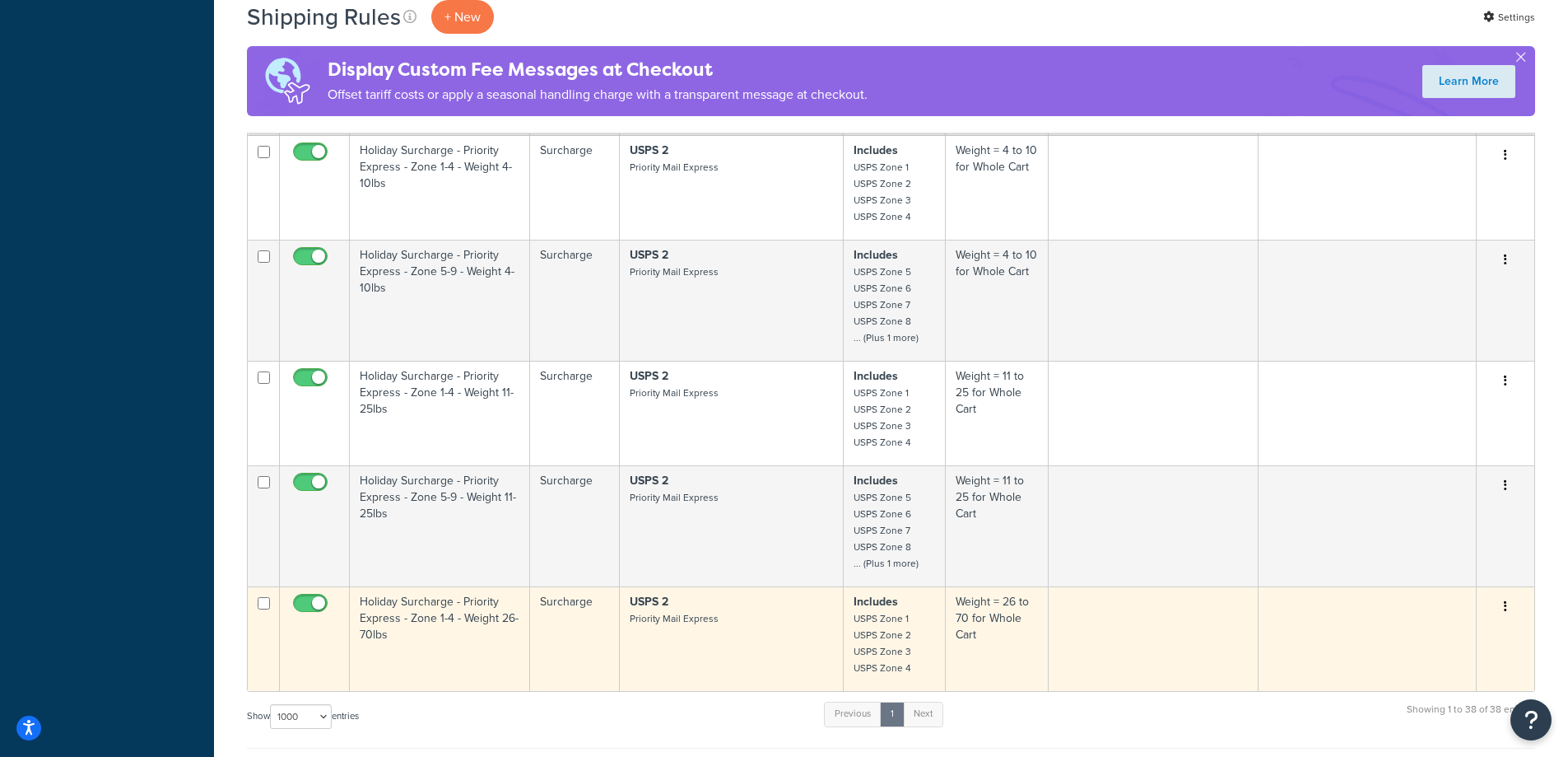
click at [1505, 604] on icon "button" at bounding box center [1504, 606] width 3 height 12
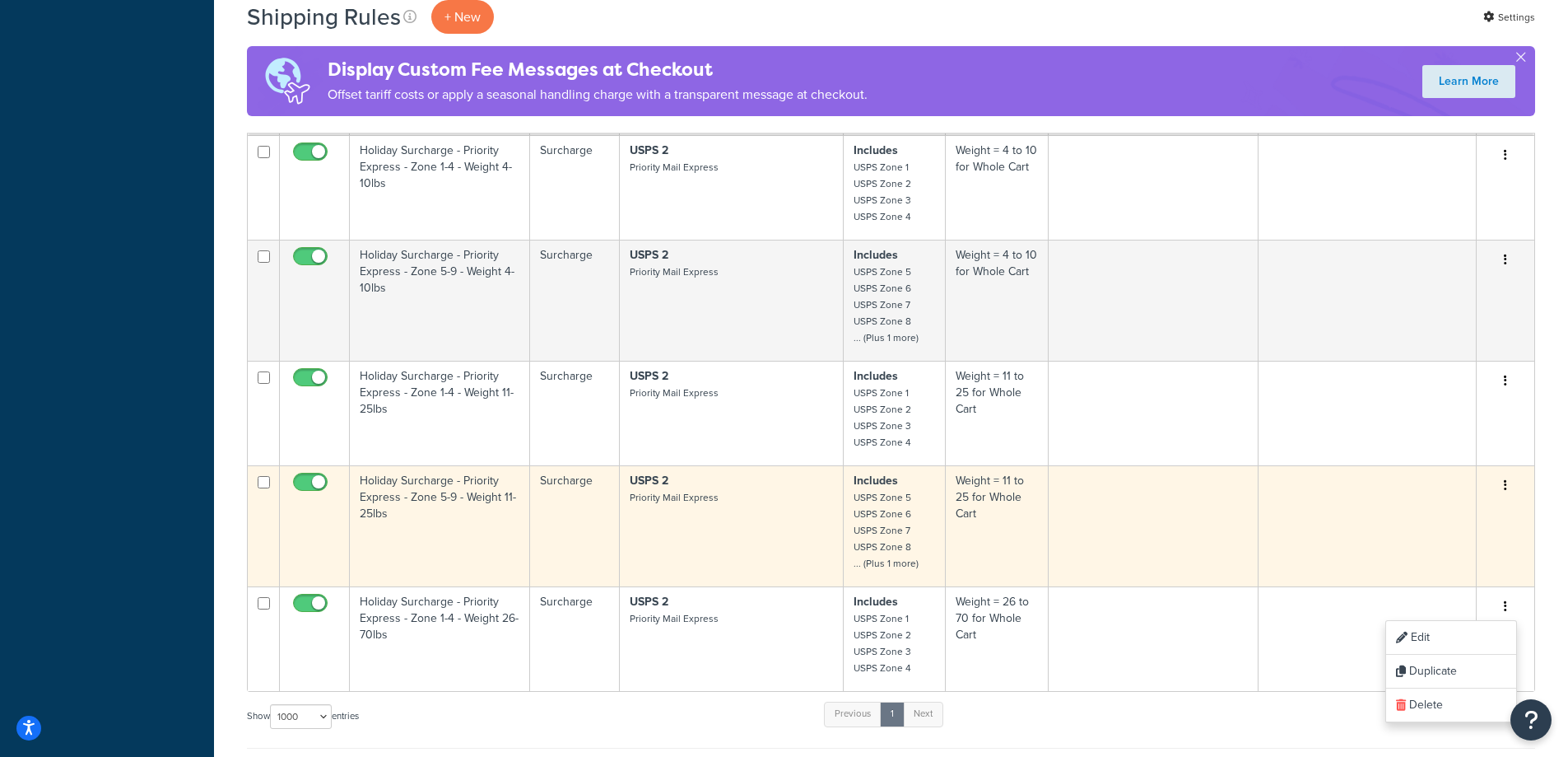
click at [1505, 480] on icon "button" at bounding box center [1504, 485] width 3 height 12
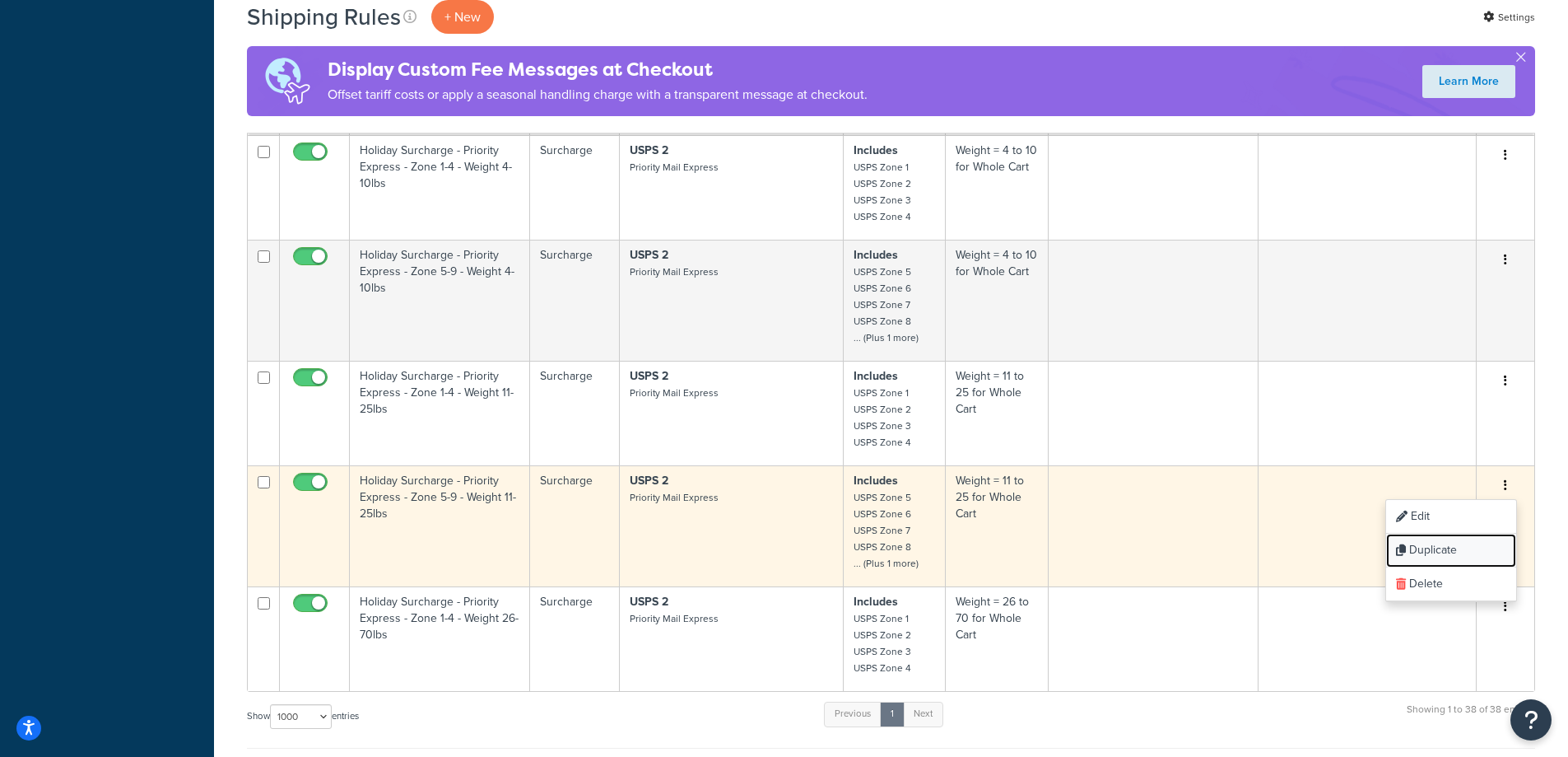
click at [1467, 552] on link "Duplicate" at bounding box center [1451, 550] width 130 height 34
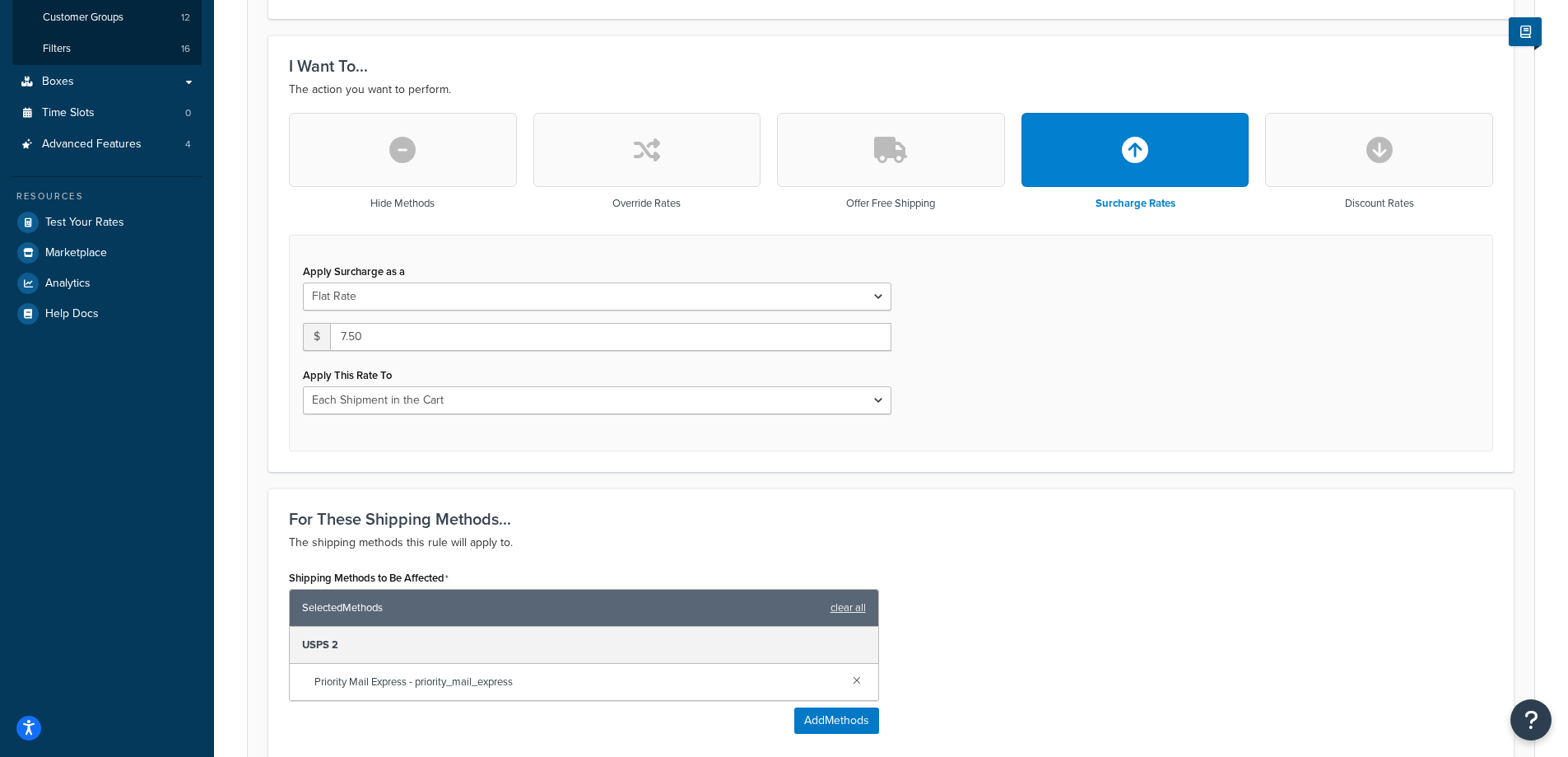
scroll to position [439, 0]
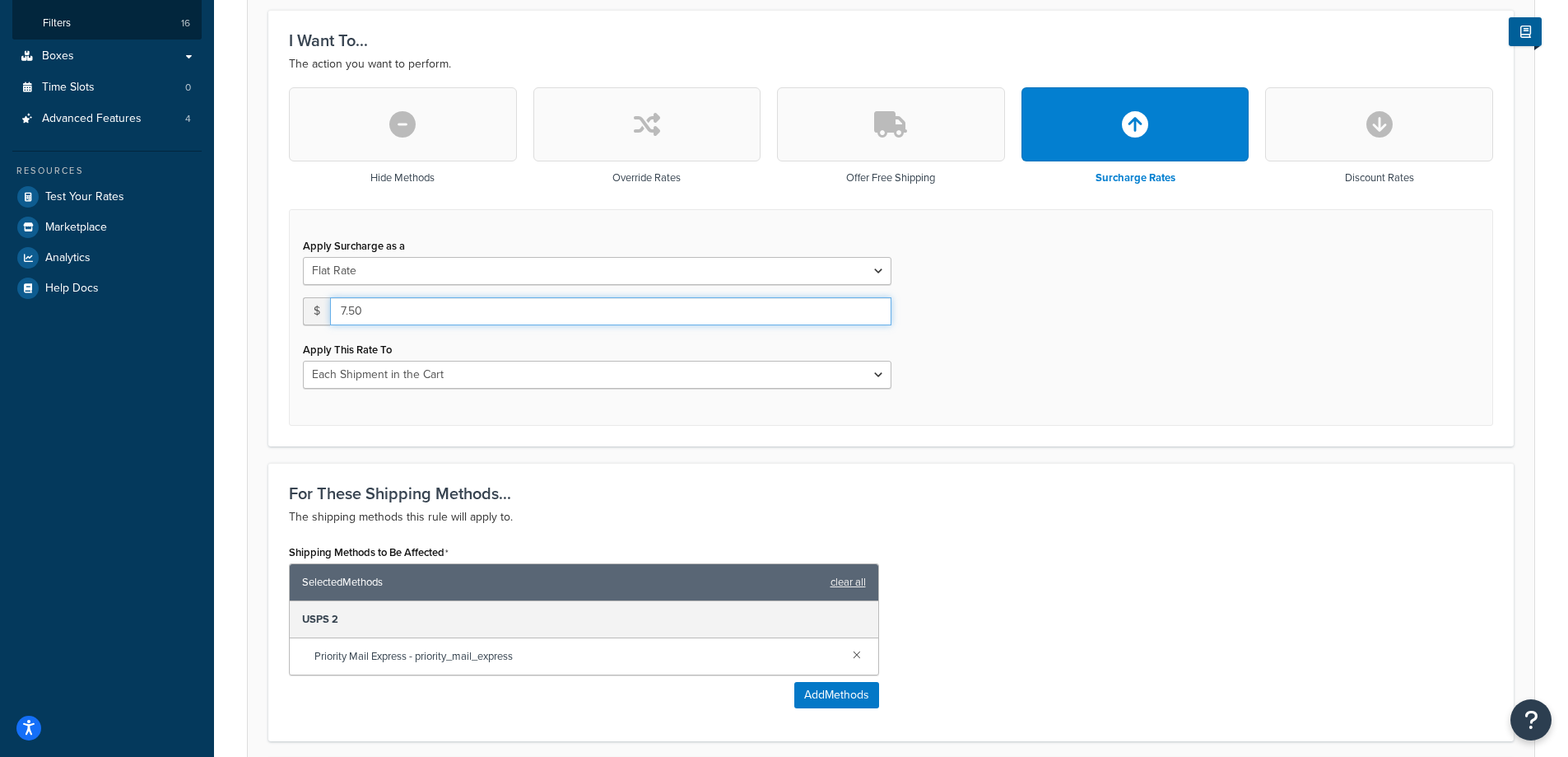
drag, startPoint x: 408, startPoint y: 308, endPoint x: 254, endPoint y: 307, distance: 154.0
click at [266, 318] on form "Specify the action you would like to perform and the shipping methods that will…" at bounding box center [890, 521] width 1286 height 1493
type input "13.00"
click at [719, 447] on form "Specify the action you would like to perform and the shipping methods that will…" at bounding box center [890, 521] width 1286 height 1493
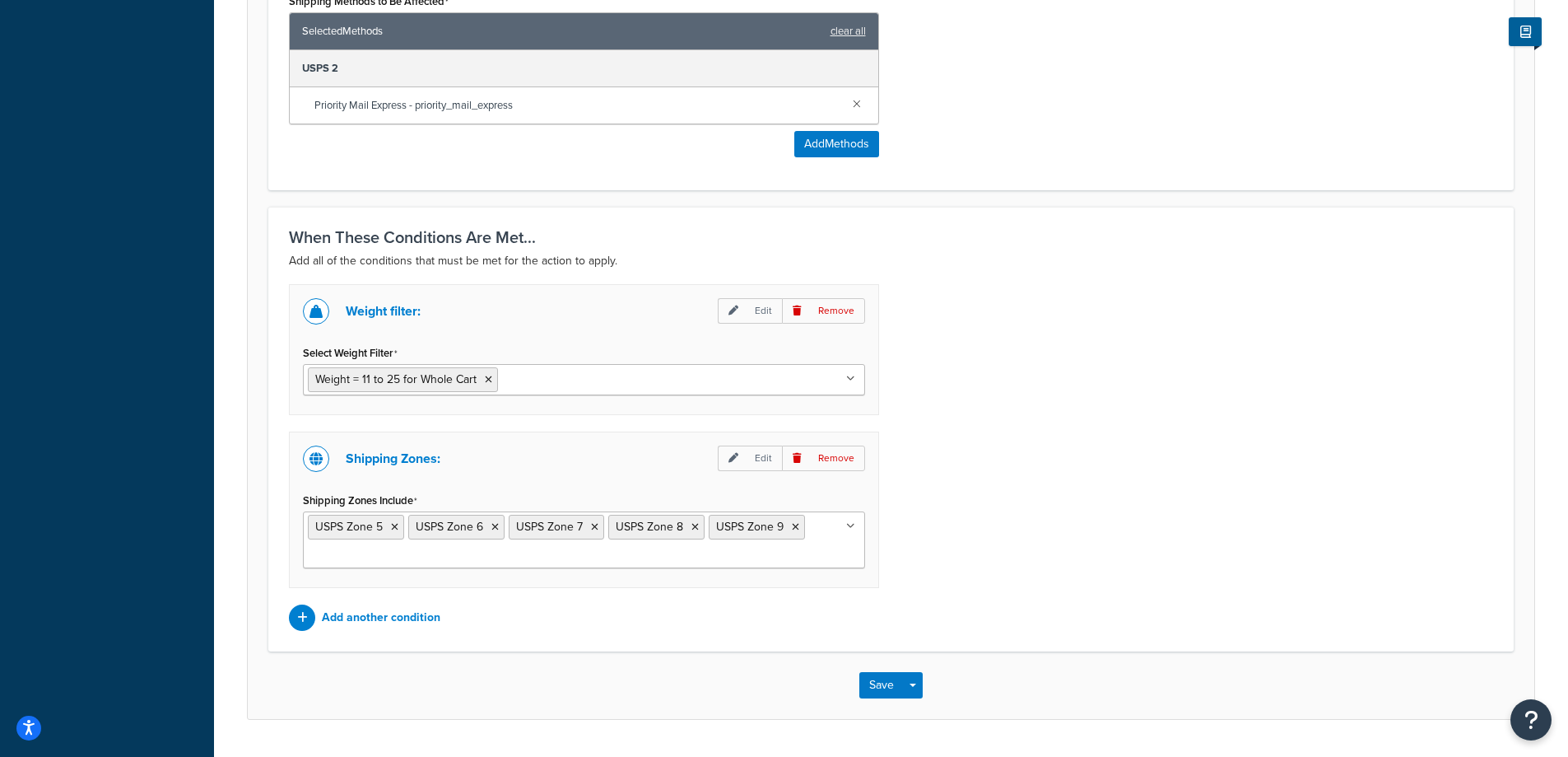
scroll to position [1035, 0]
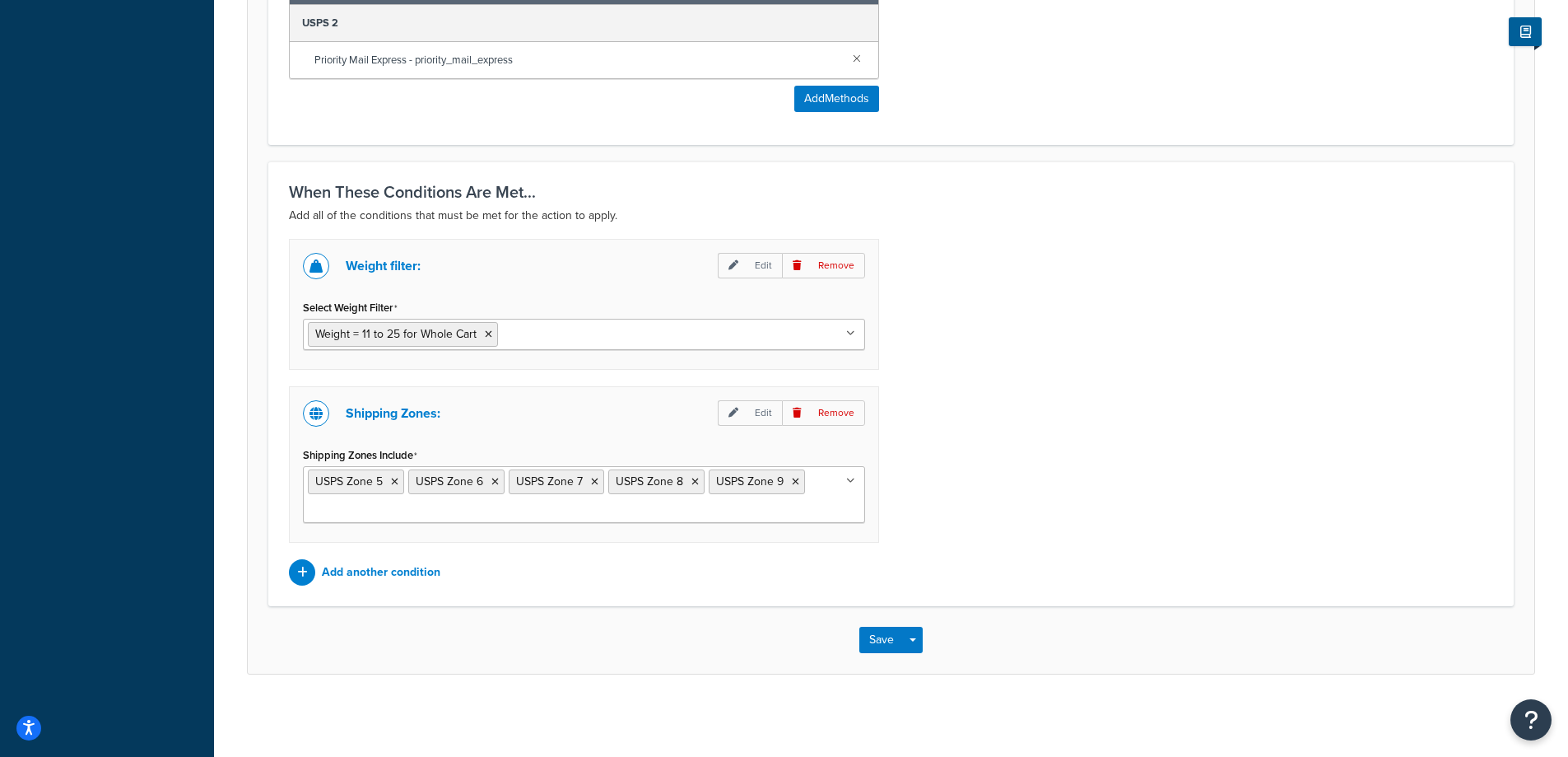
click at [853, 329] on icon at bounding box center [850, 333] width 9 height 10
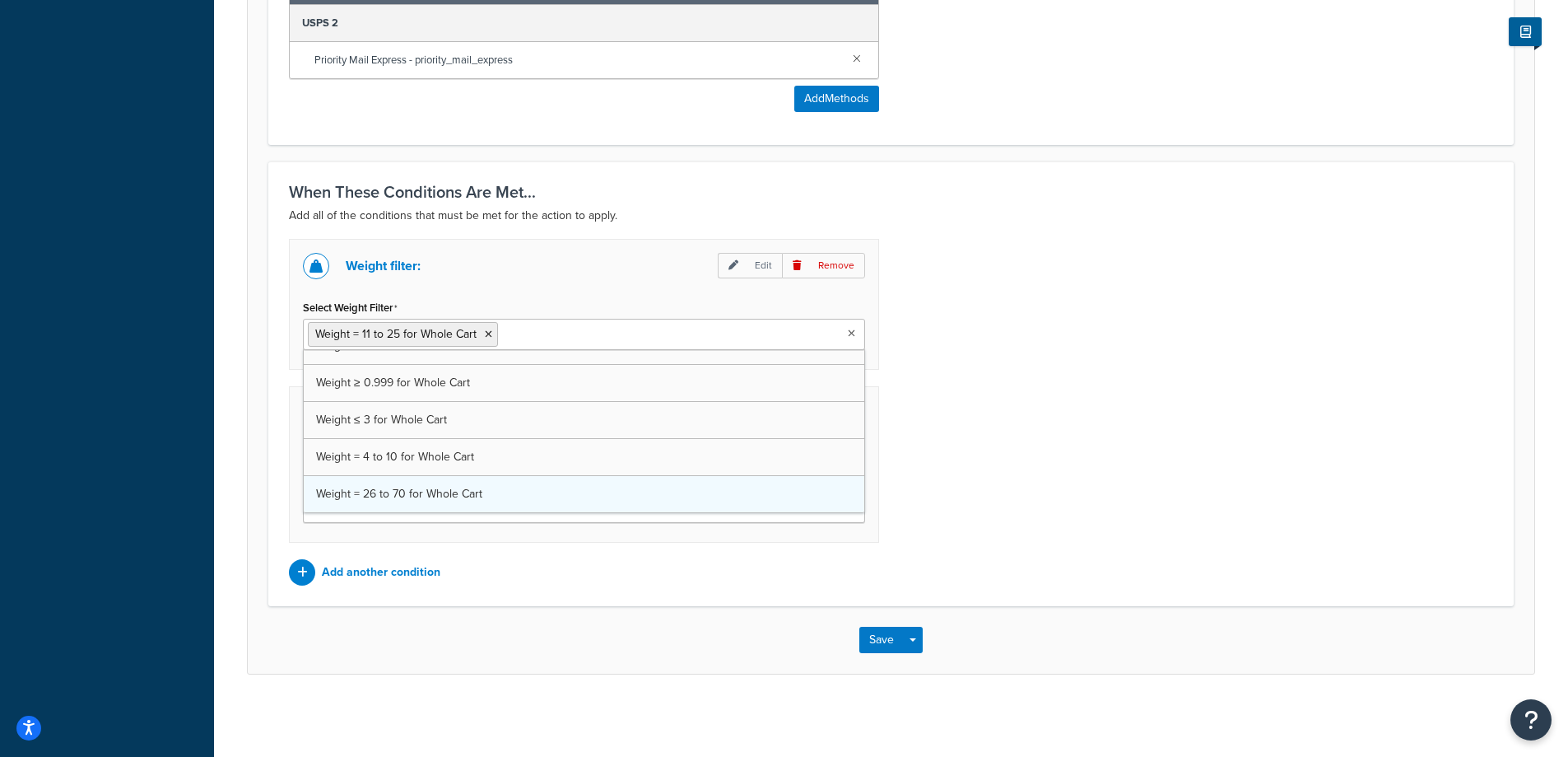
scroll to position [207, 0]
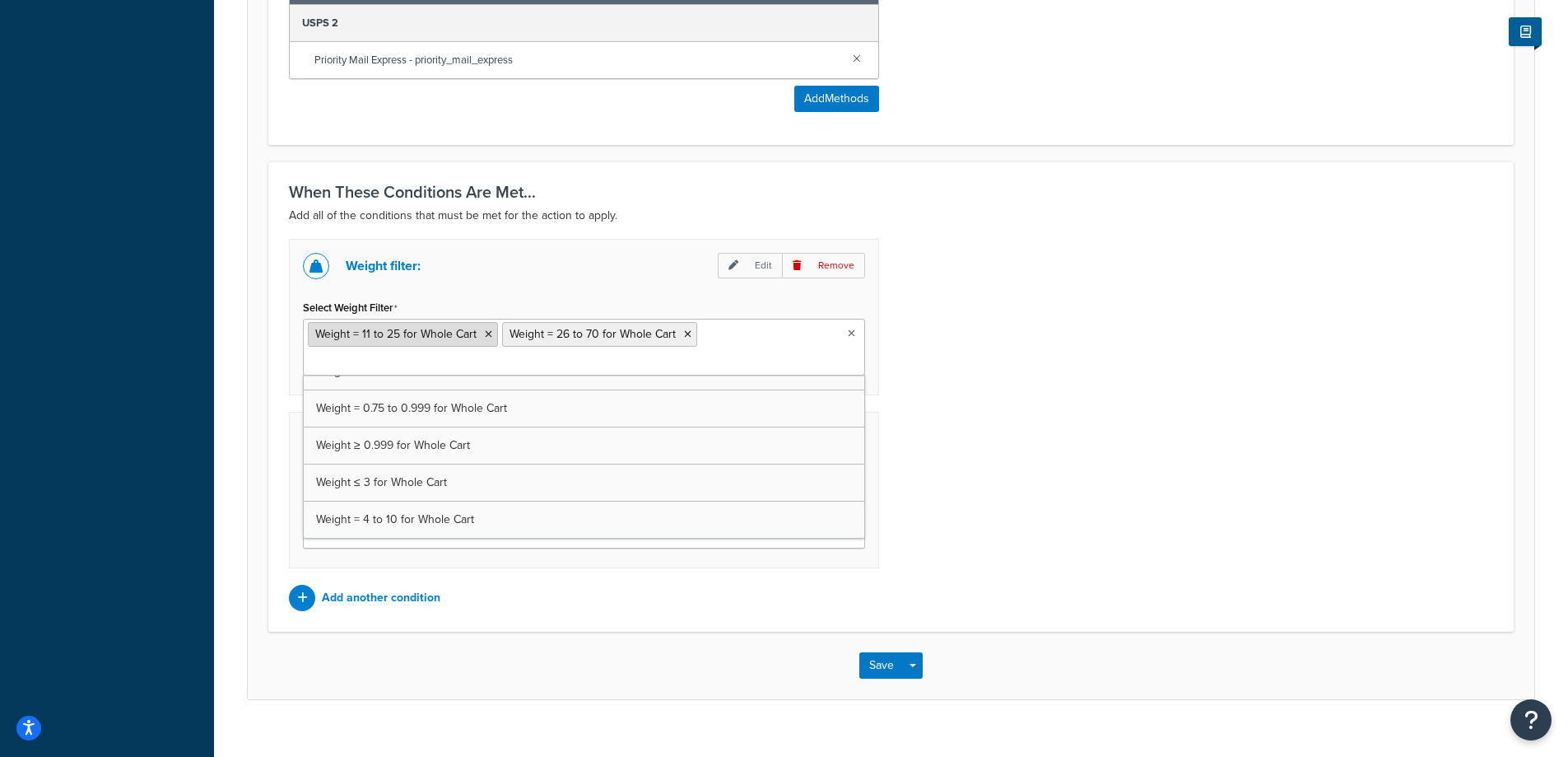
click at [485, 336] on icon at bounding box center [487, 334] width 7 height 10
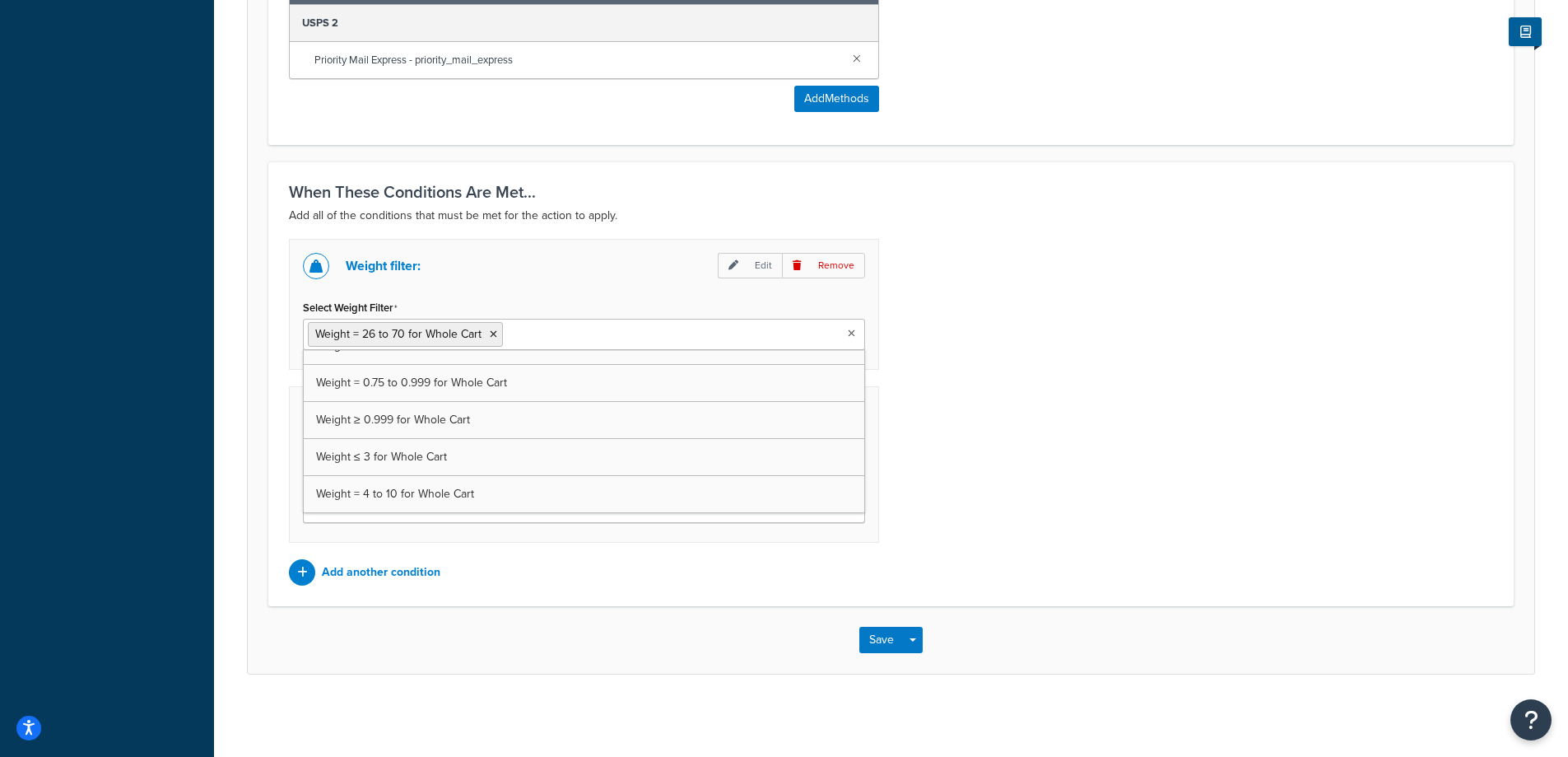
scroll to position [244, 0]
click at [1088, 422] on div "Weight filter: Edit Remove Select Weight Filter Weight = 26 to 70 for Whole Car…" at bounding box center [891, 412] width 1229 height 346
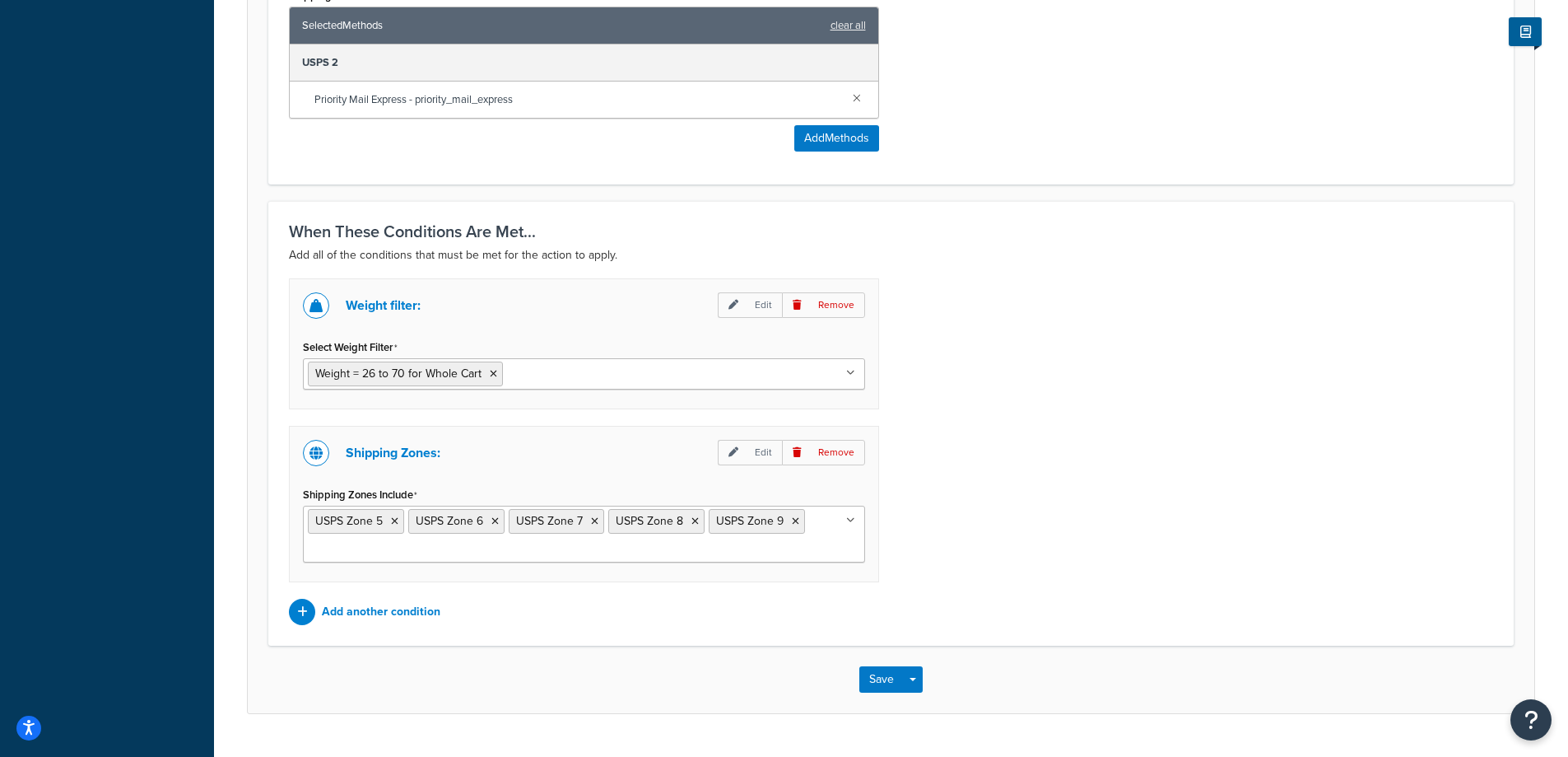
scroll to position [1035, 0]
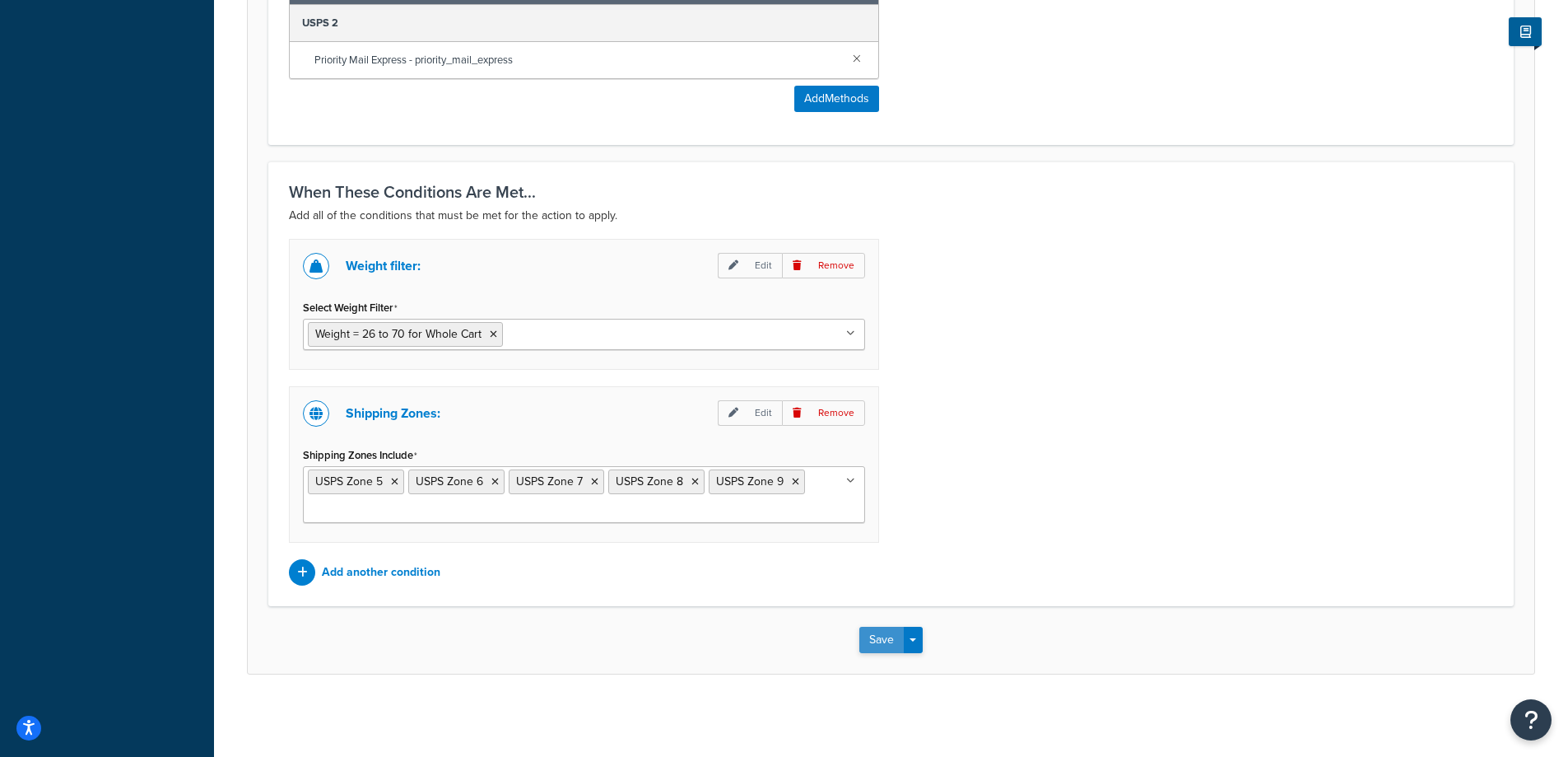
click at [864, 629] on button "Save" at bounding box center [881, 640] width 45 height 26
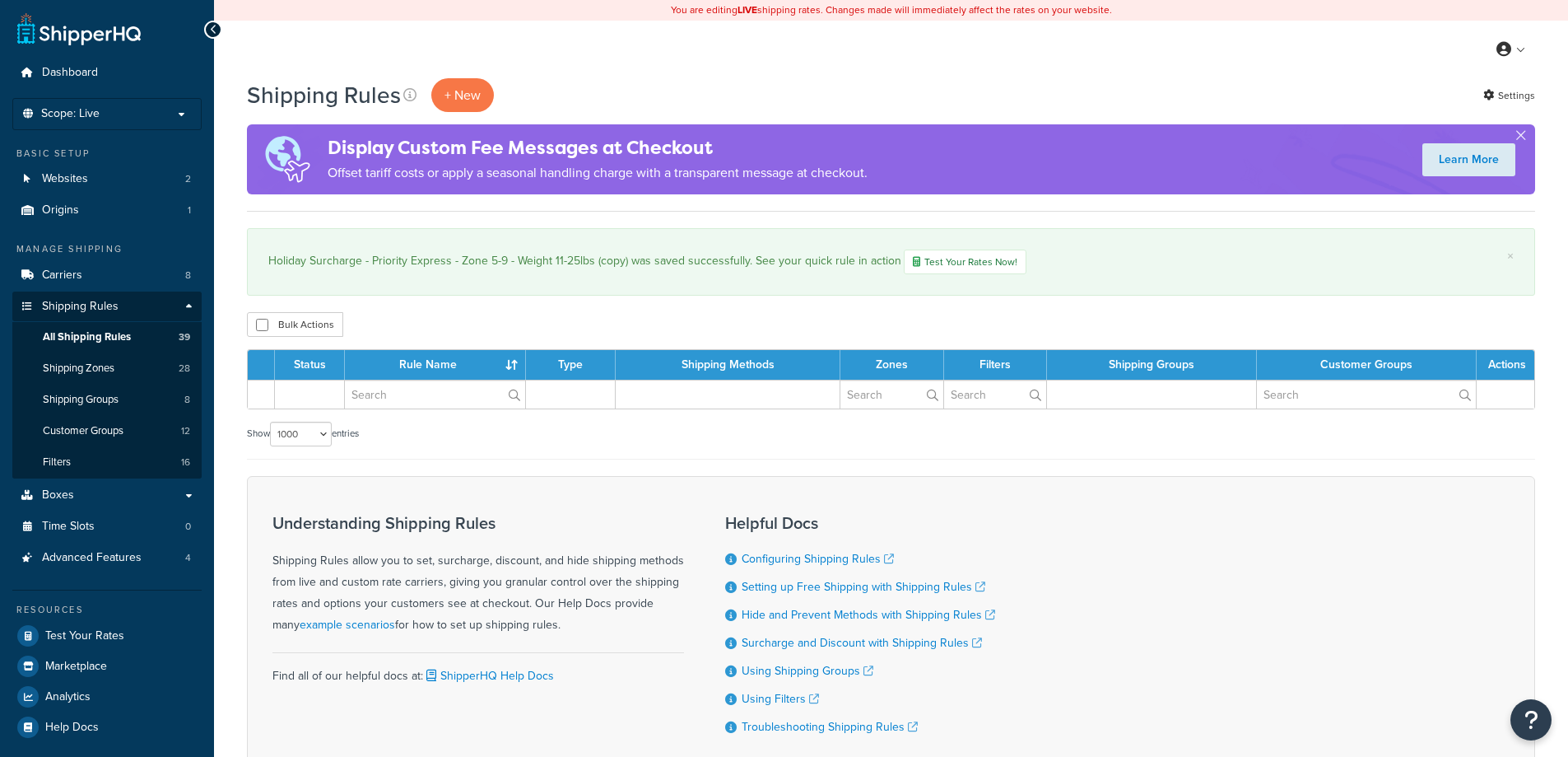
select select "1000"
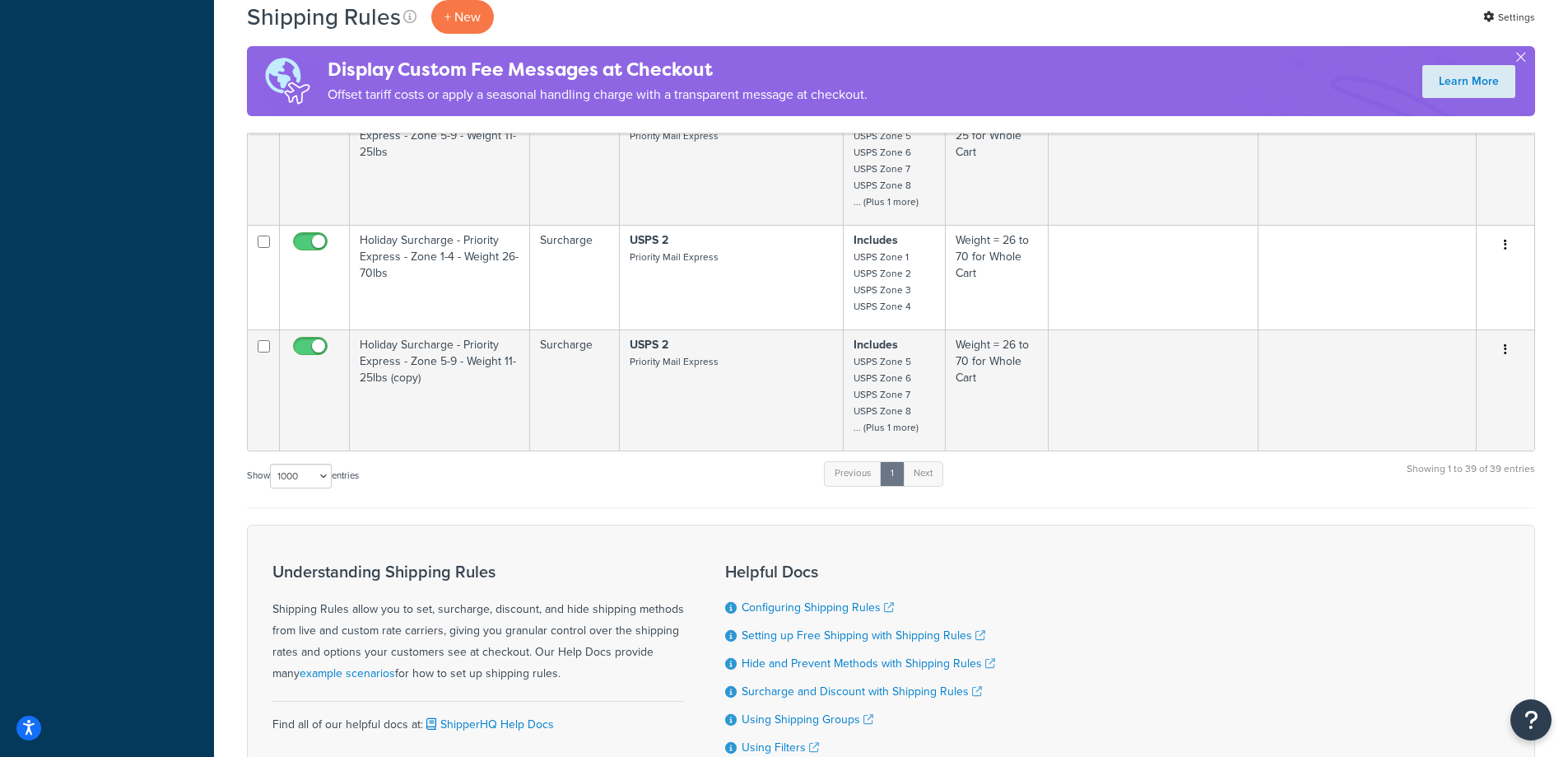
scroll to position [4694, 0]
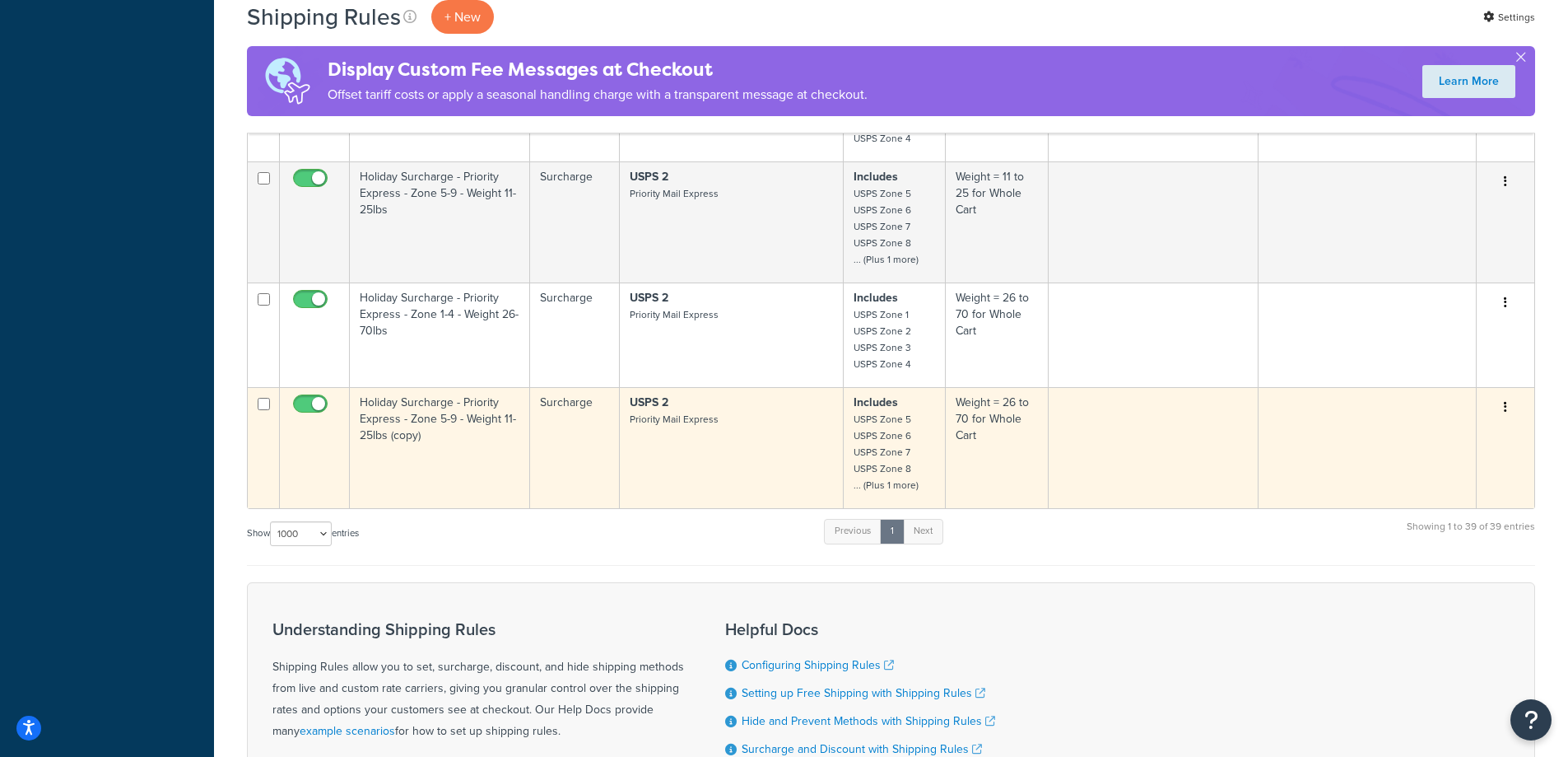
click at [665, 452] on td "USPS 2 Priority Mail Express" at bounding box center [731, 448] width 224 height 121
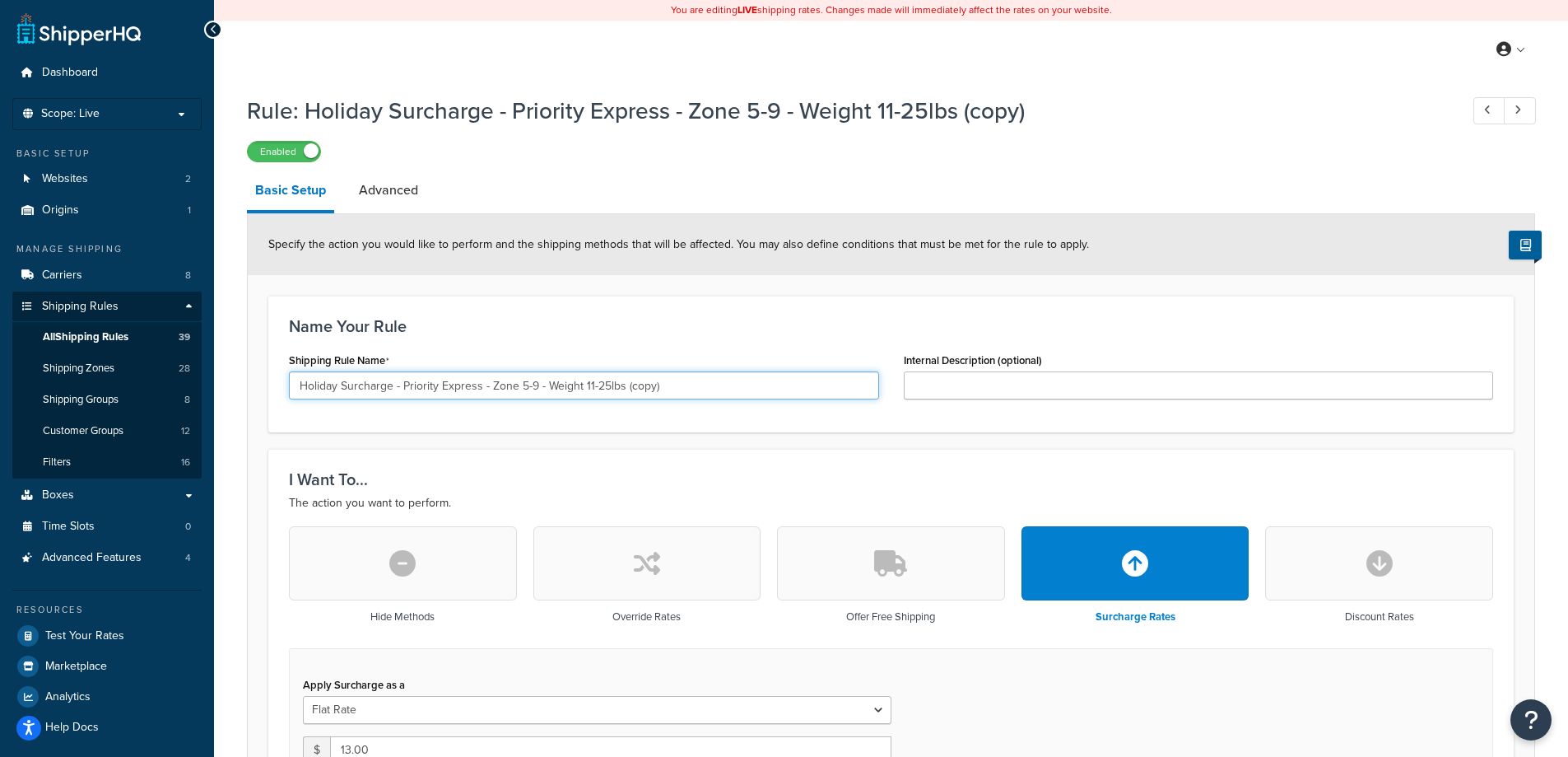
drag, startPoint x: 581, startPoint y: 387, endPoint x: 606, endPoint y: 386, distance: 25.0
click at [606, 386] on input "Holiday Surcharge - Priority Express - Zone 5-9 - Weight 11-25lbs (copy)" at bounding box center [583, 385] width 590 height 28
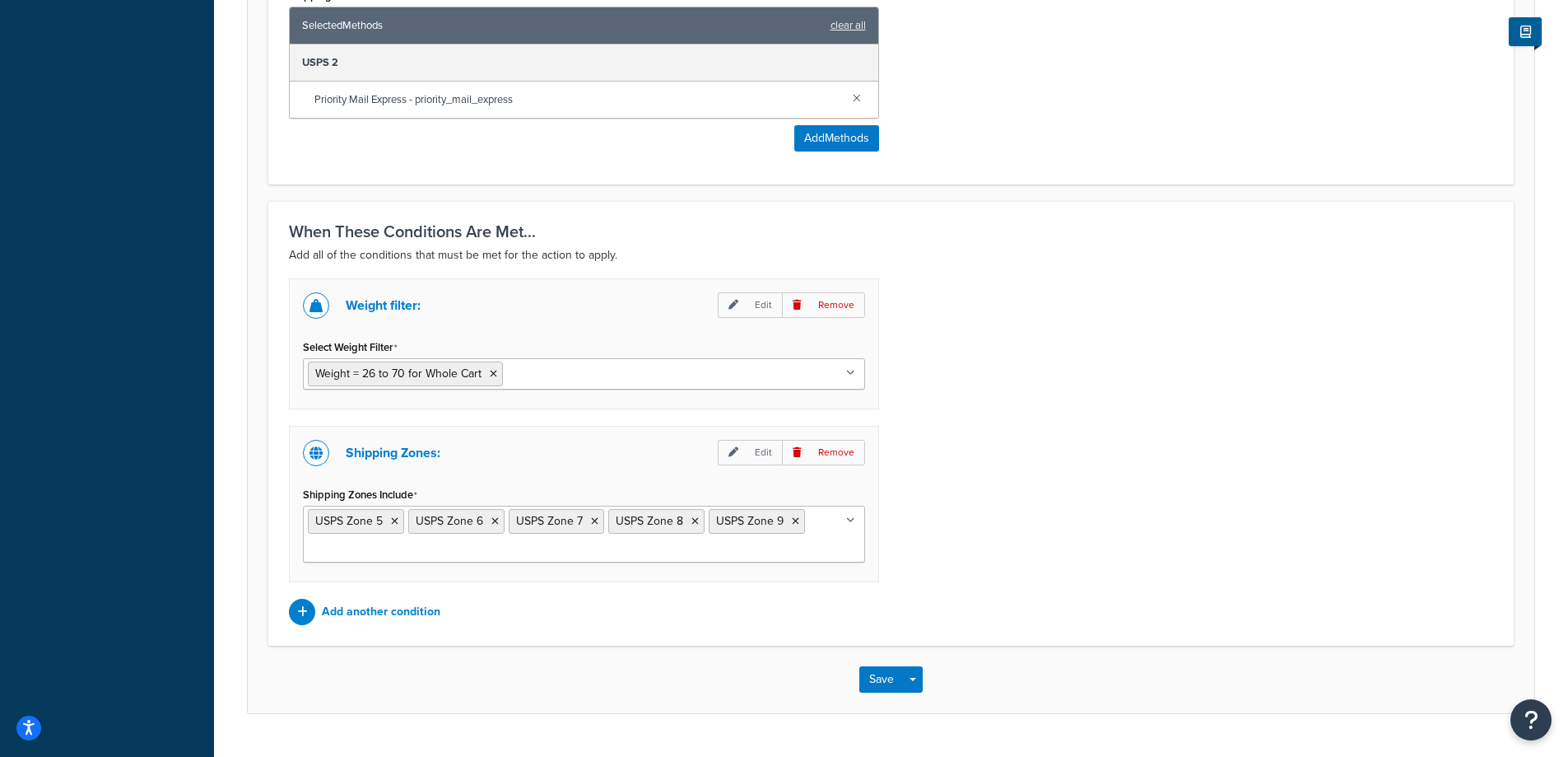
scroll to position [1035, 0]
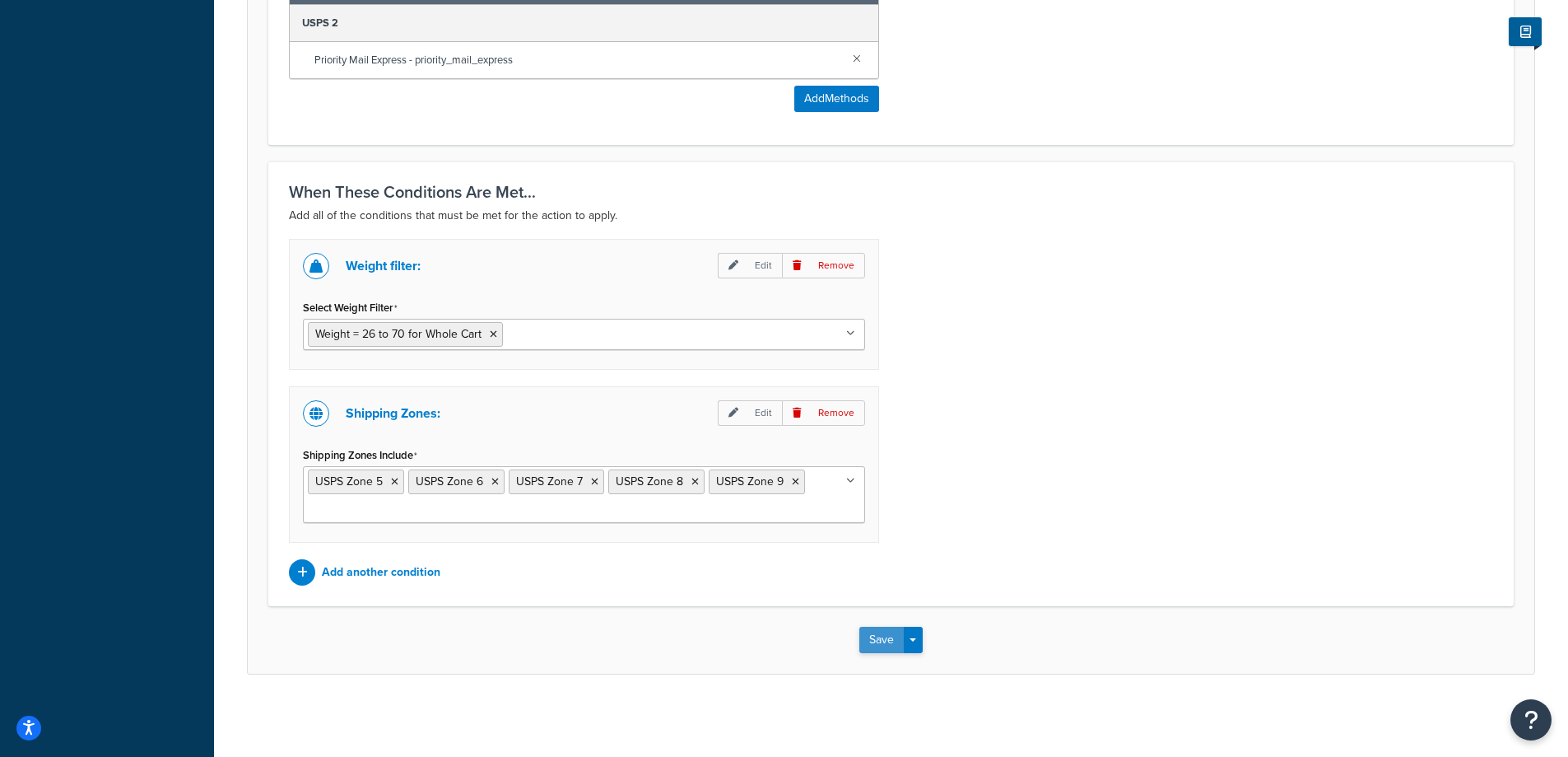
type input "Holiday Surcharge - Priority Express - Zone 5-9 - Weight 26-70lbs (copy)"
click at [883, 641] on button "Save" at bounding box center [881, 640] width 45 height 26
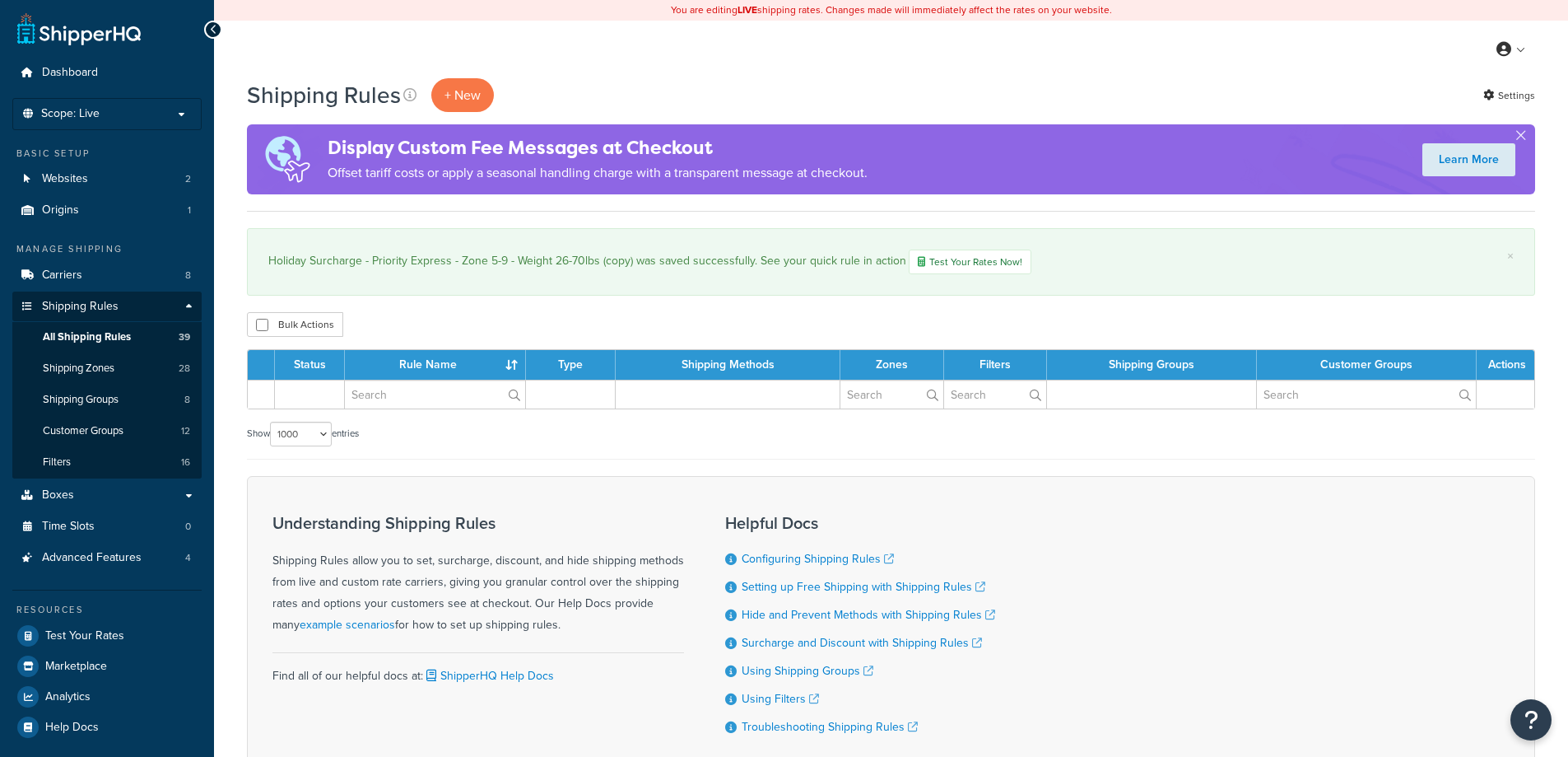
select select "1000"
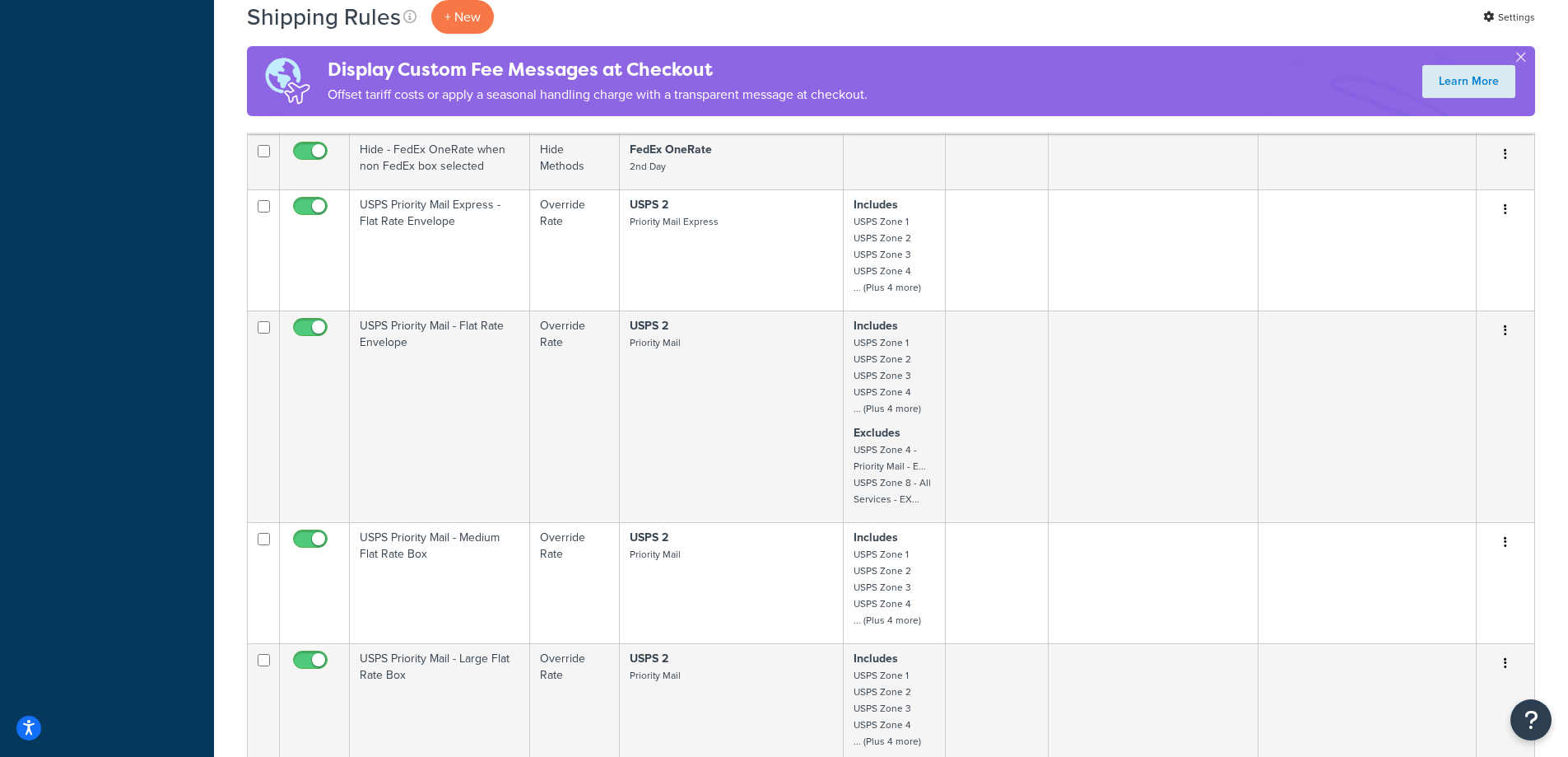
scroll to position [1976, 0]
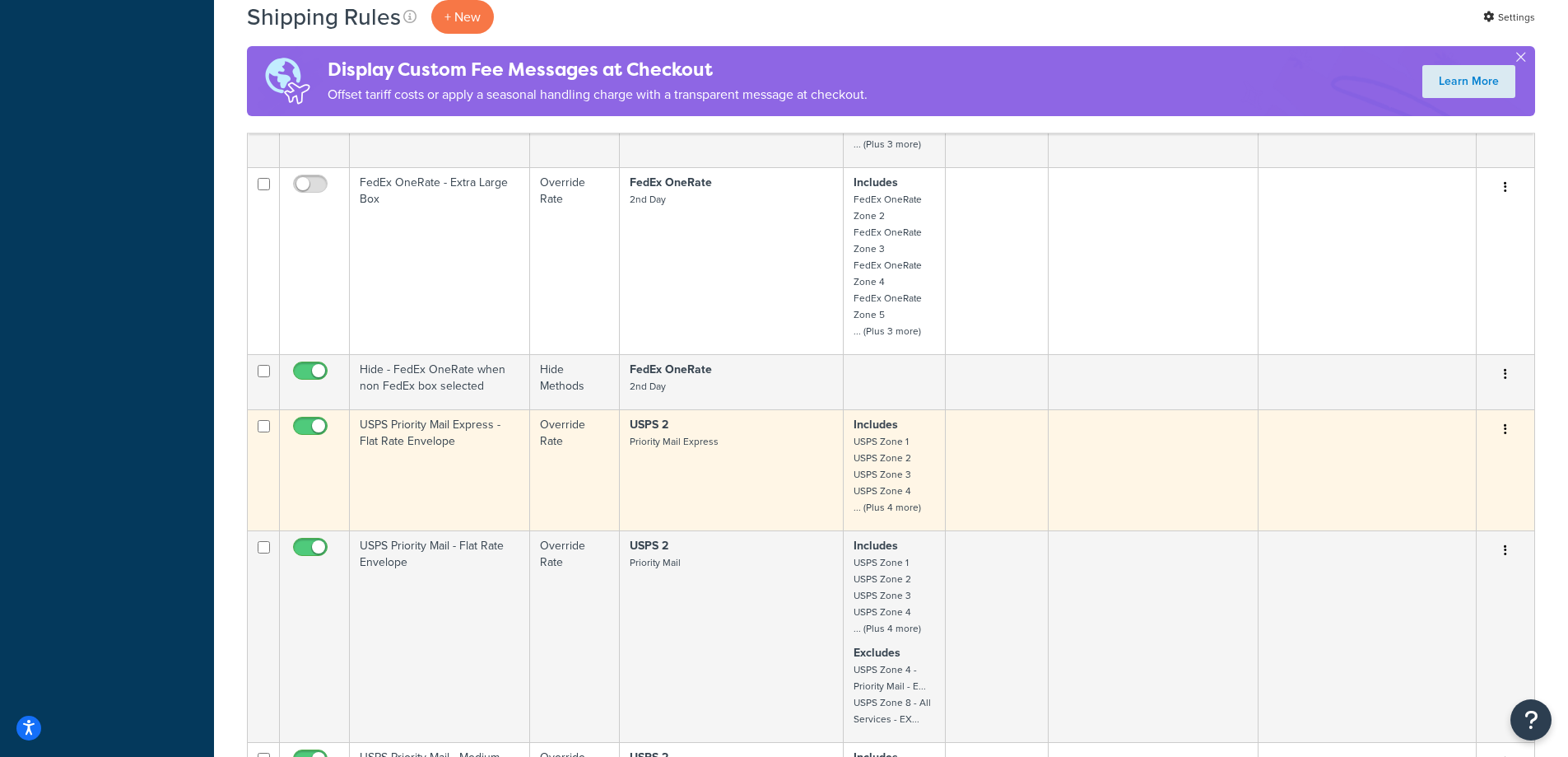
click at [648, 461] on td "USPS 2 Priority Mail Express" at bounding box center [731, 470] width 224 height 121
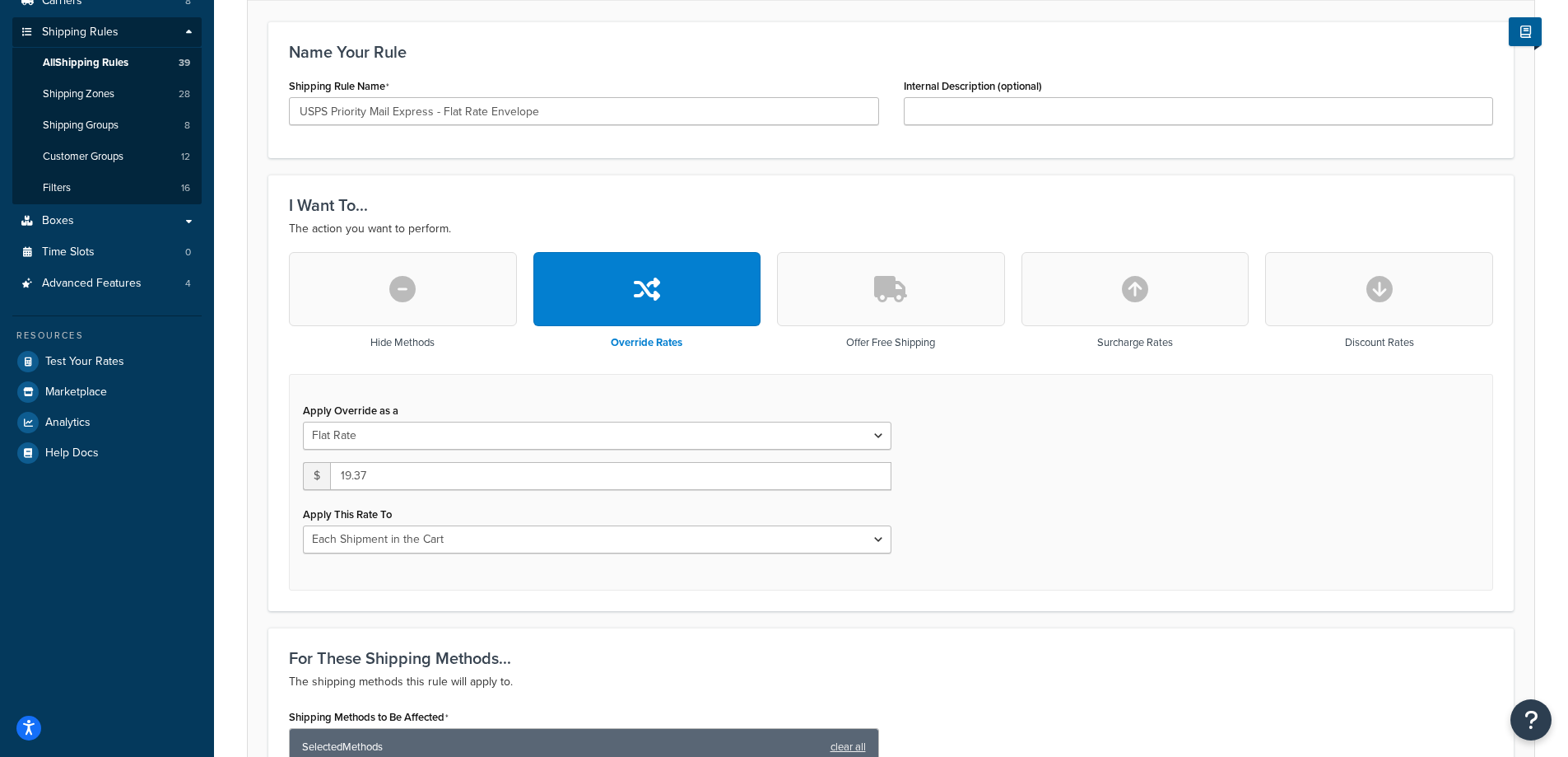
scroll to position [439, 0]
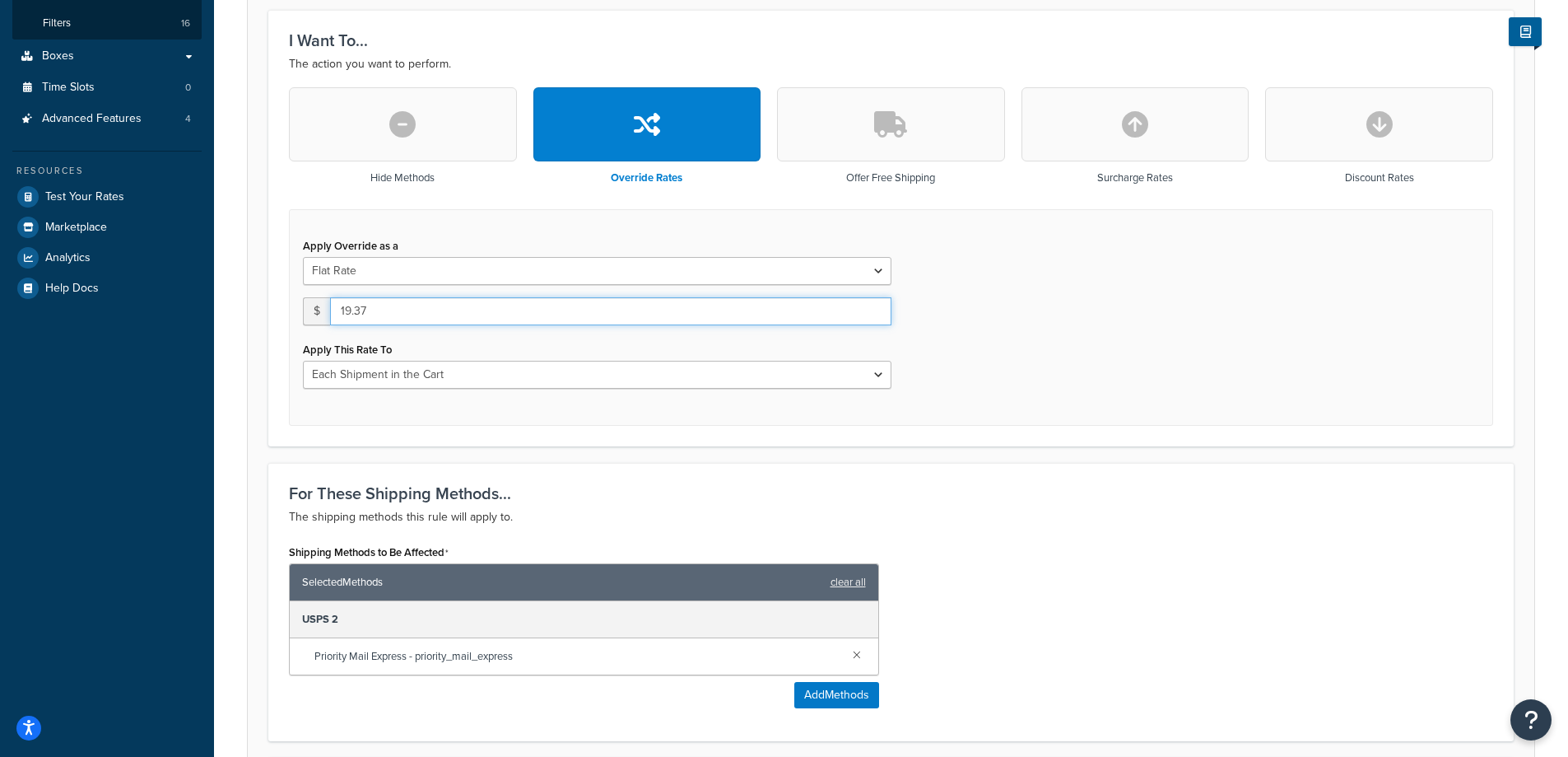
drag, startPoint x: 439, startPoint y: 310, endPoint x: 294, endPoint y: 302, distance: 145.2
click at [295, 302] on div "Apply Override as a Flat Rate Percentage Flat Rate & Percentage $ 19.37 Apply T…" at bounding box center [597, 311] width 613 height 155
paste input "21.12"
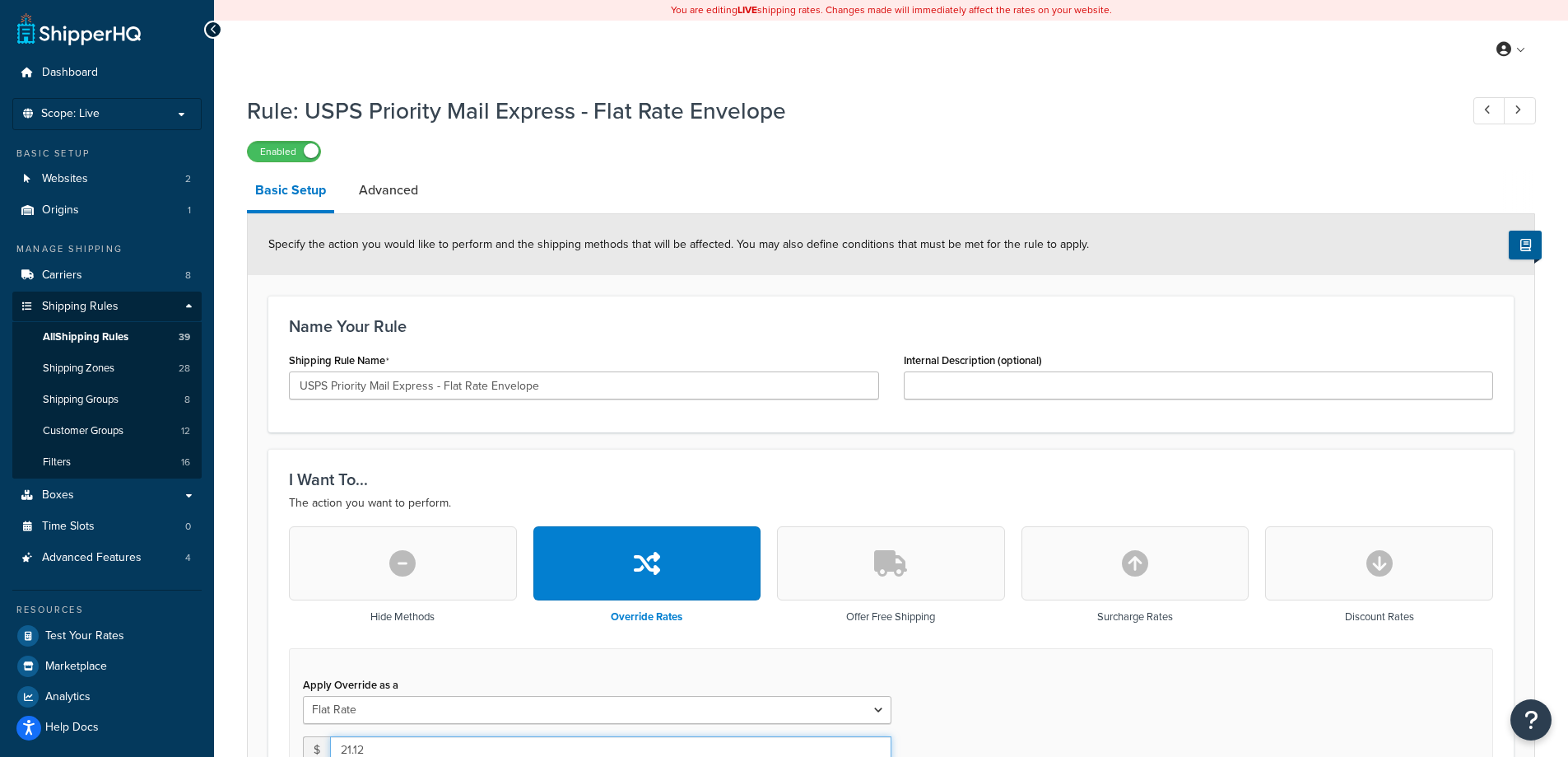
scroll to position [220, 0]
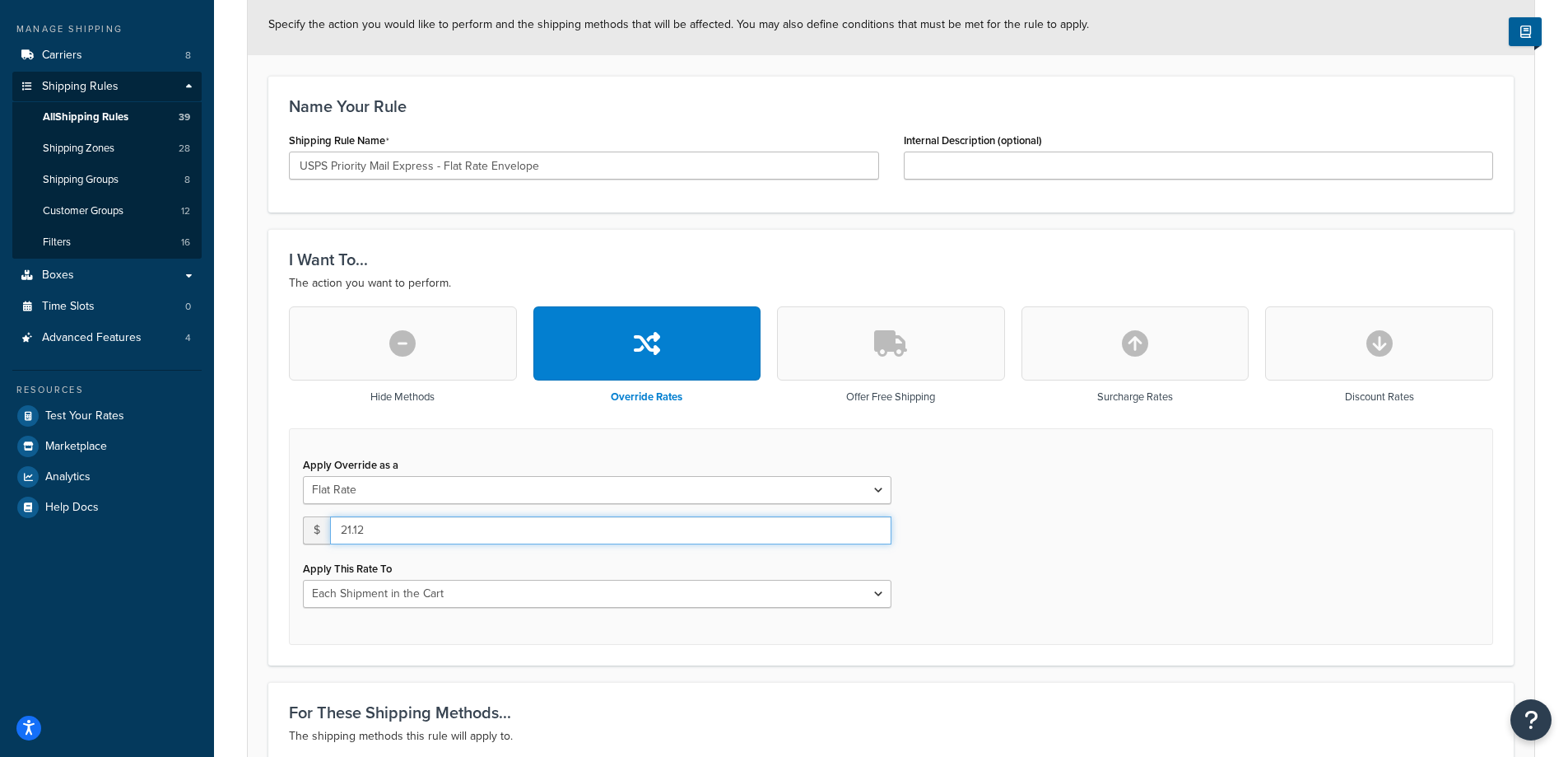
type input "21.12"
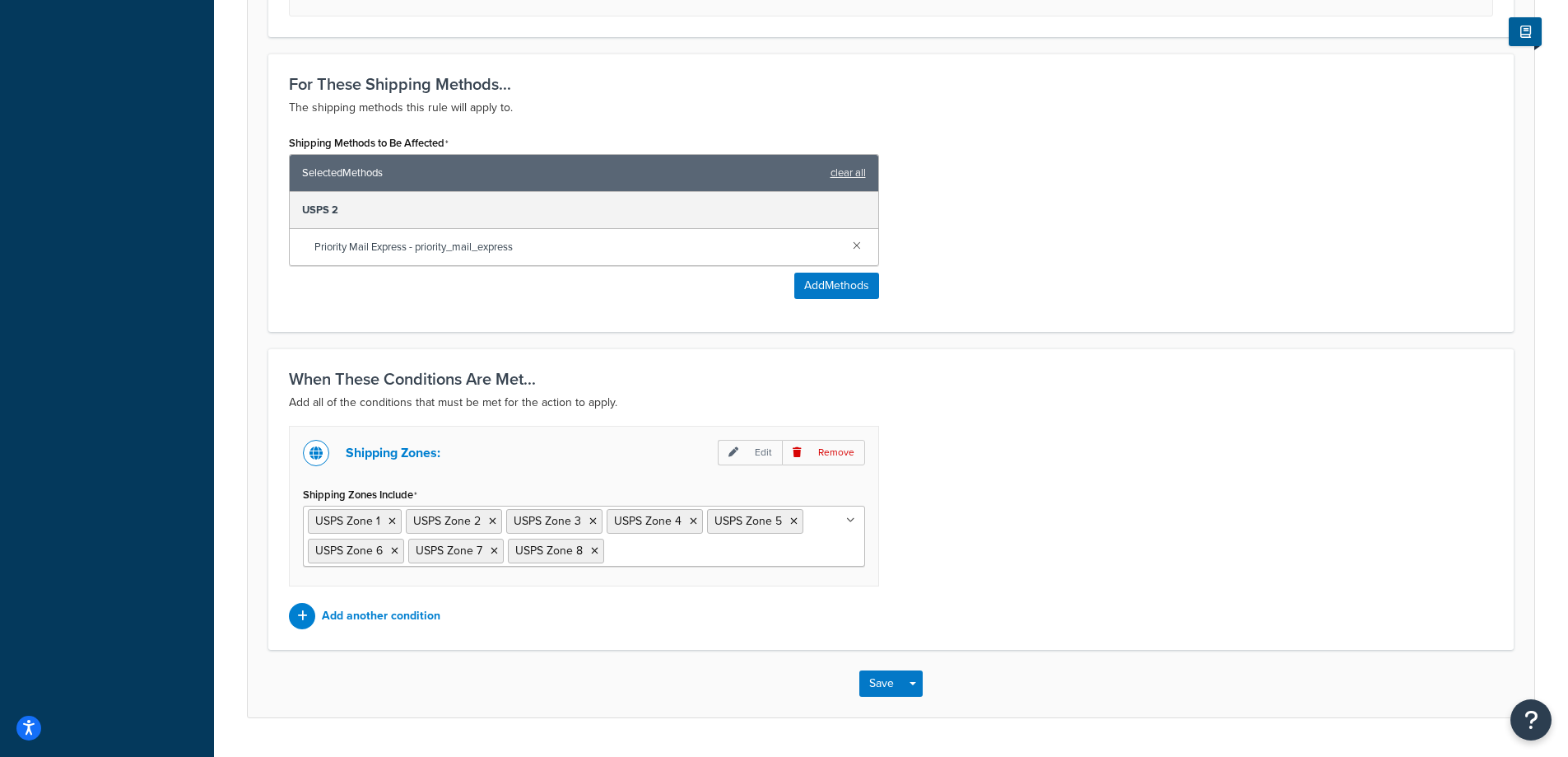
scroll to position [878, 0]
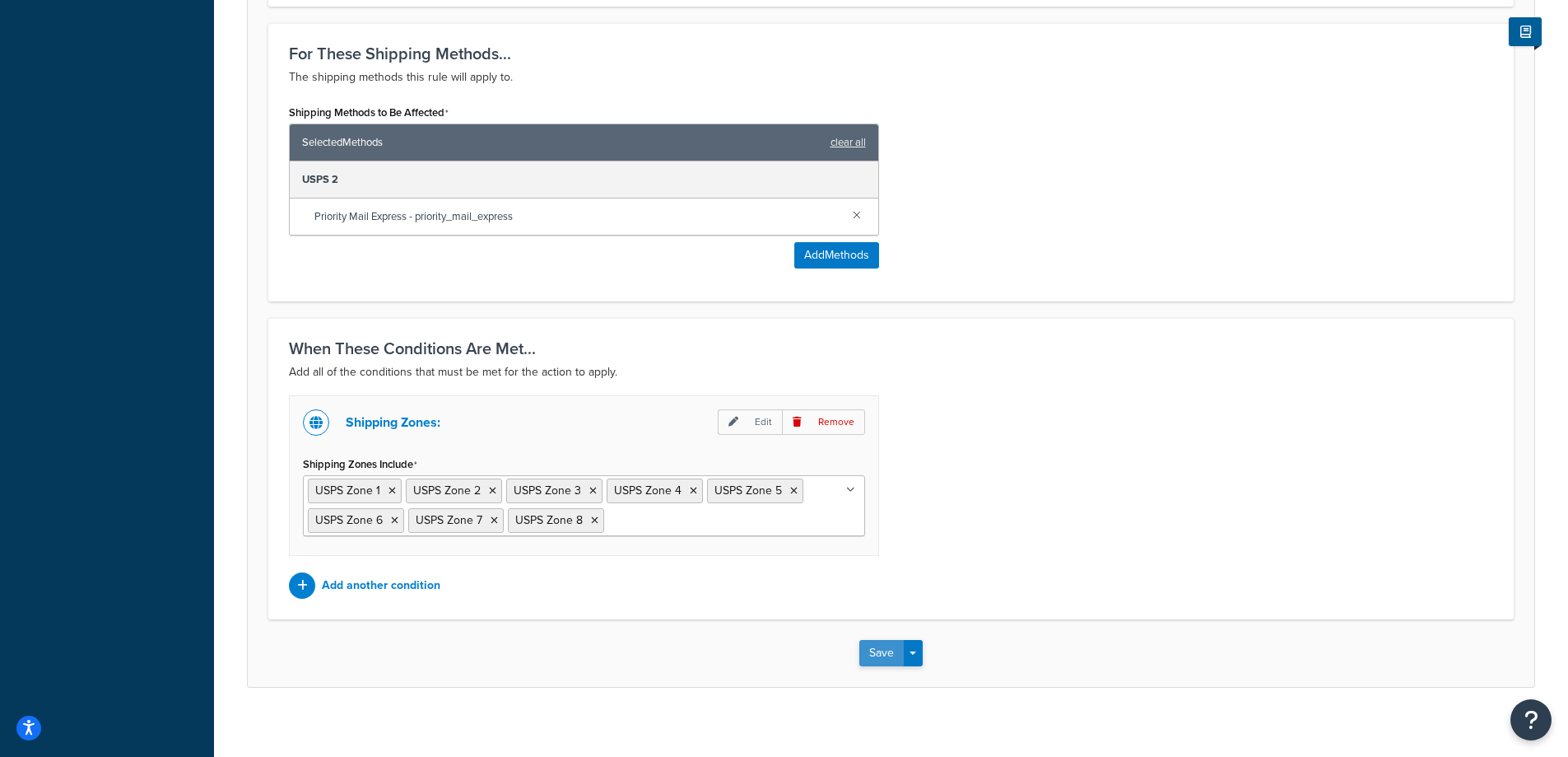
click at [875, 657] on button "Save" at bounding box center [881, 653] width 45 height 26
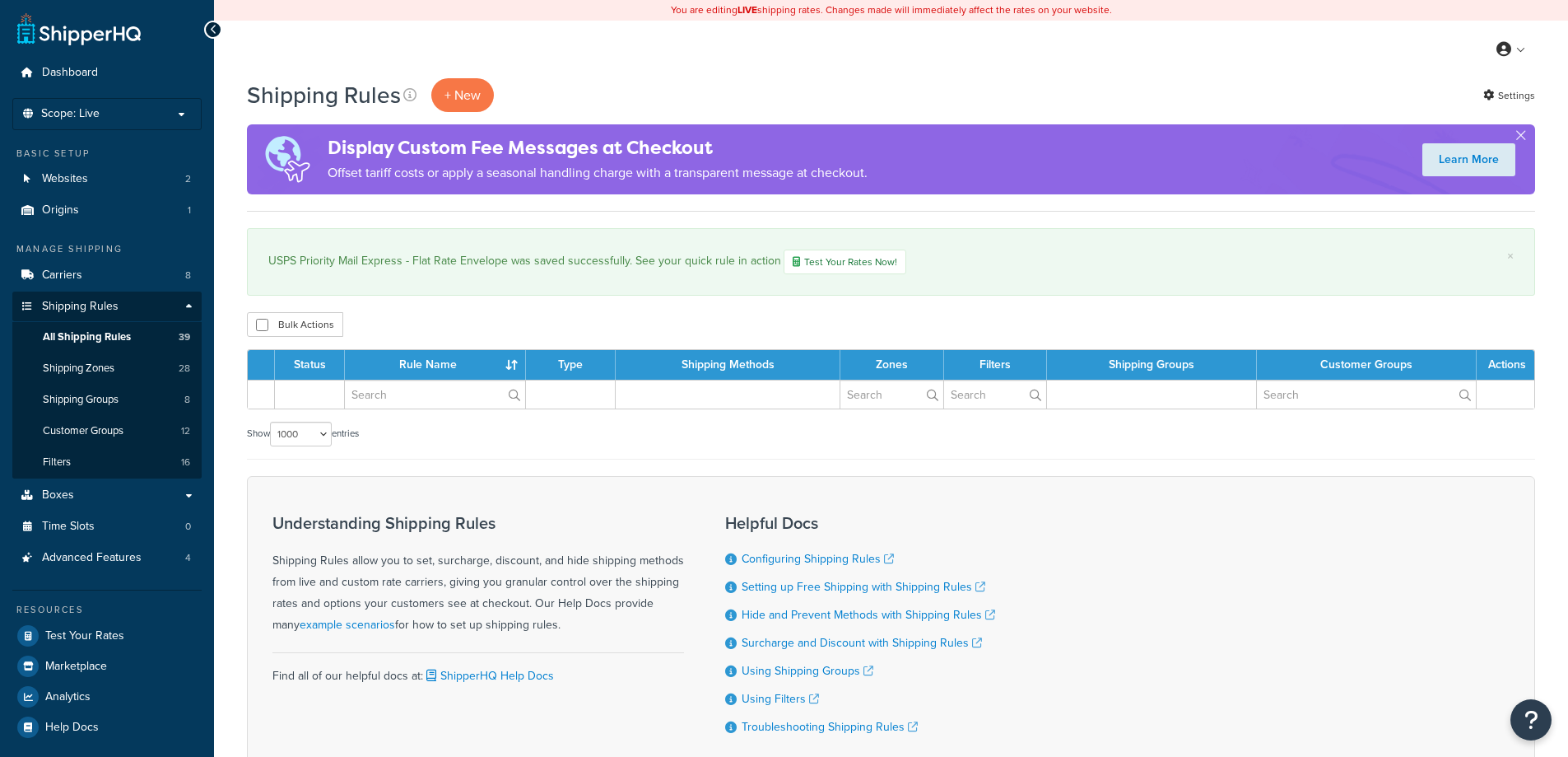
select select "1000"
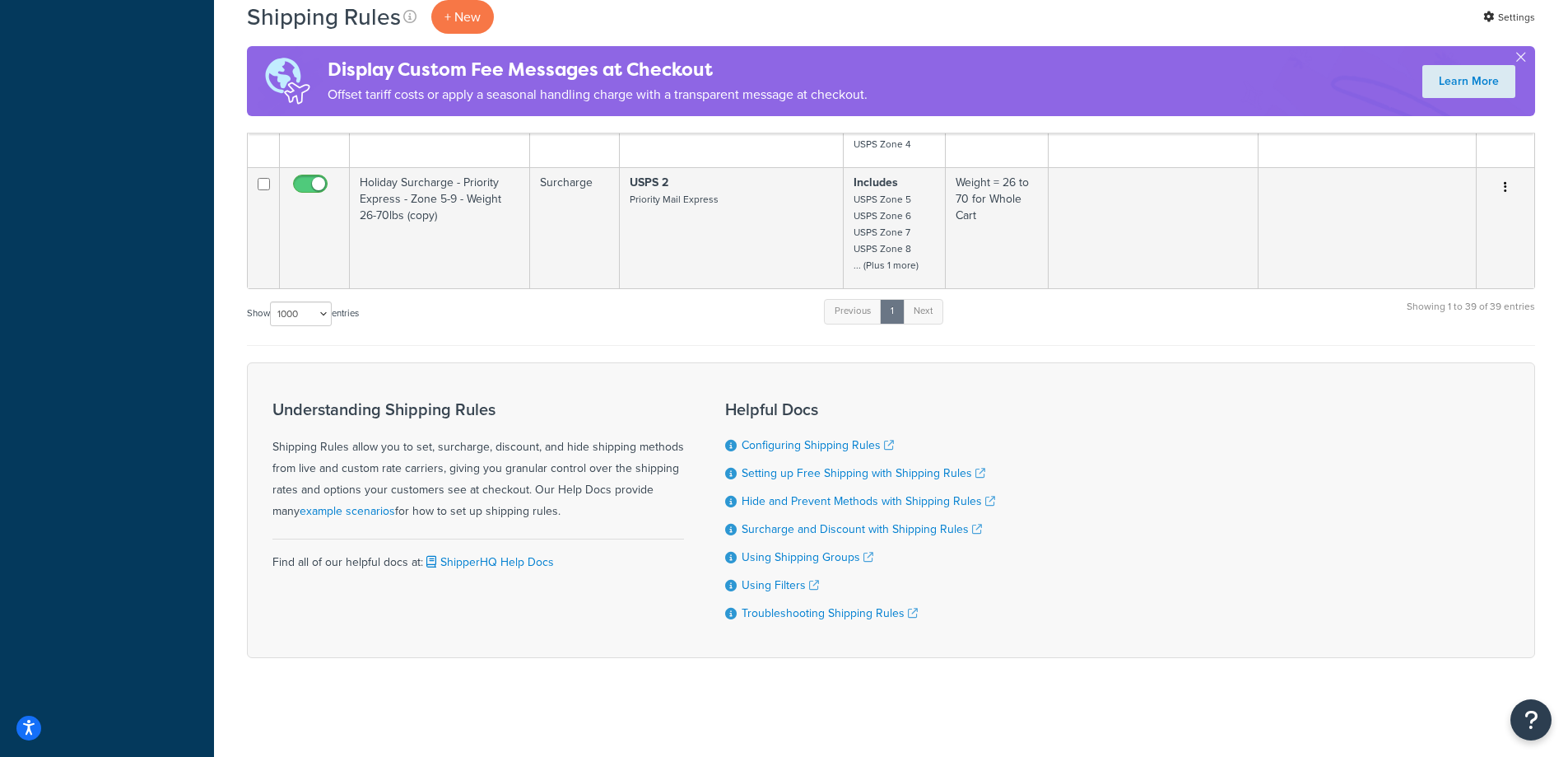
scroll to position [4694, 0]
